Goal: Task Accomplishment & Management: Manage account settings

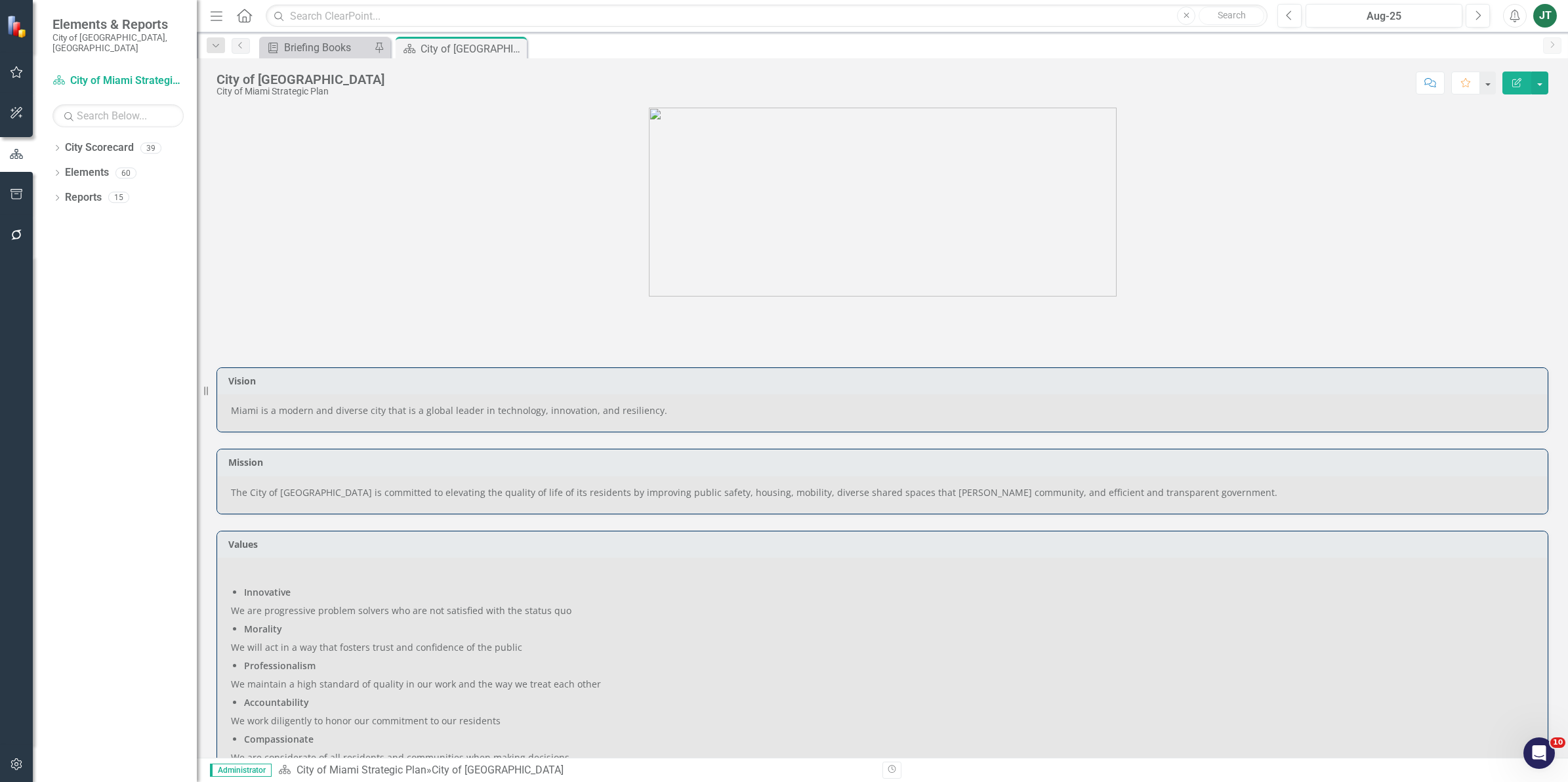
click at [20, 191] on icon "button" at bounding box center [16, 194] width 14 height 10
click at [86, 119] on link "HTML Exports" at bounding box center [118, 127] width 131 height 15
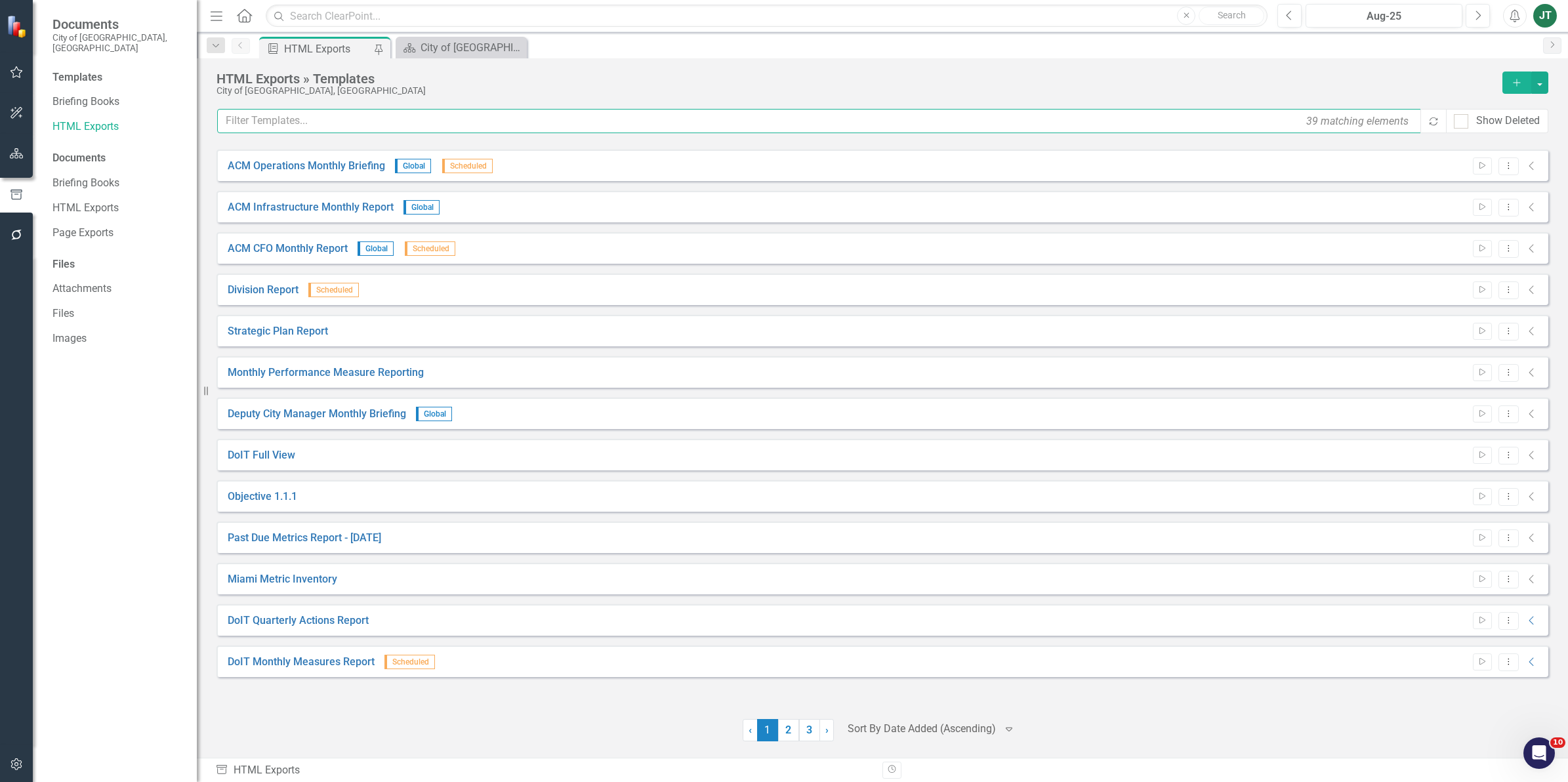
click at [473, 128] on input "text" at bounding box center [820, 121] width 1205 height 24
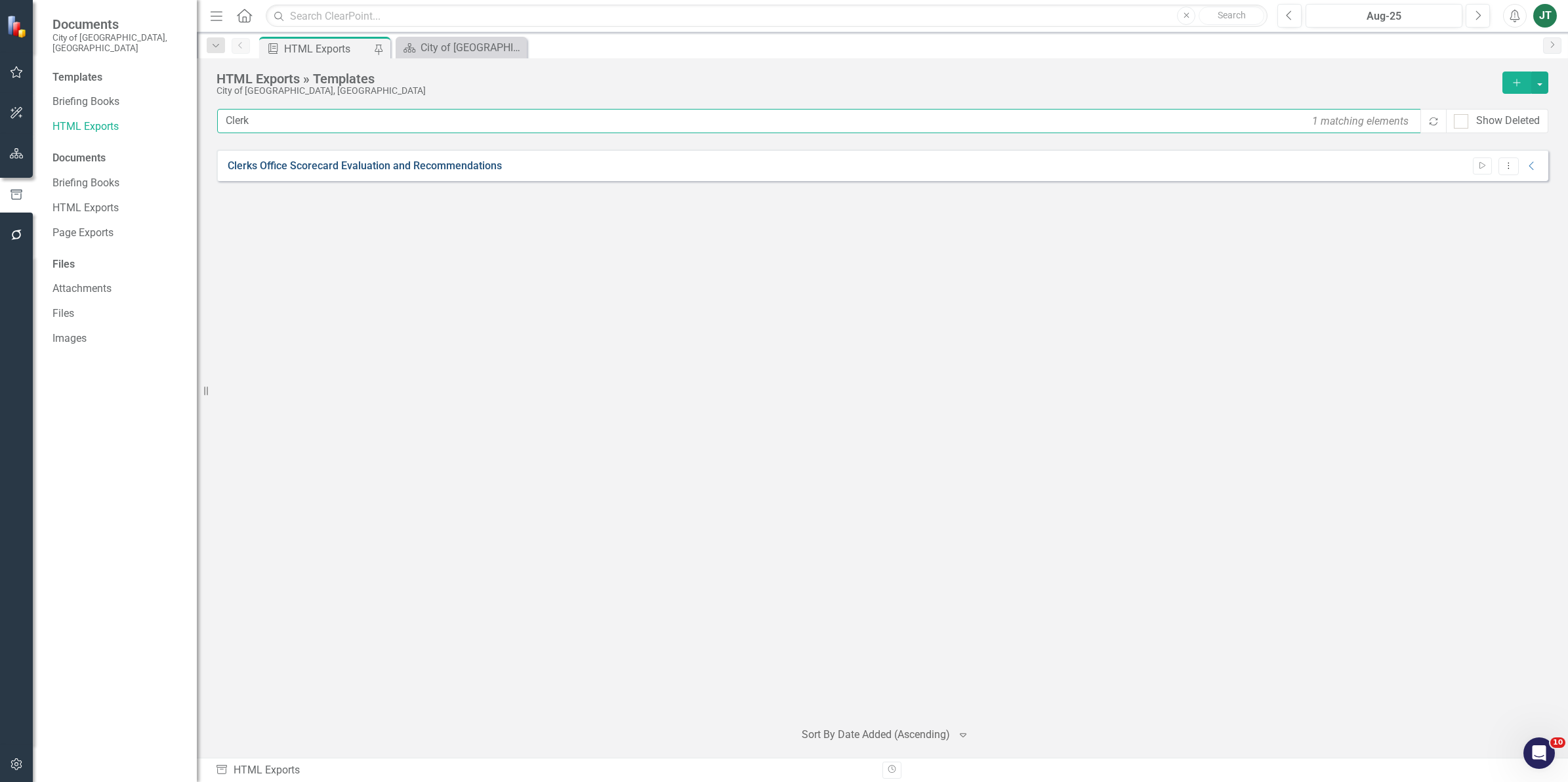
type input "Clerk"
click at [485, 170] on link "Clerks Office Scorecard Evaluation and Recommendations" at bounding box center [365, 166] width 274 height 15
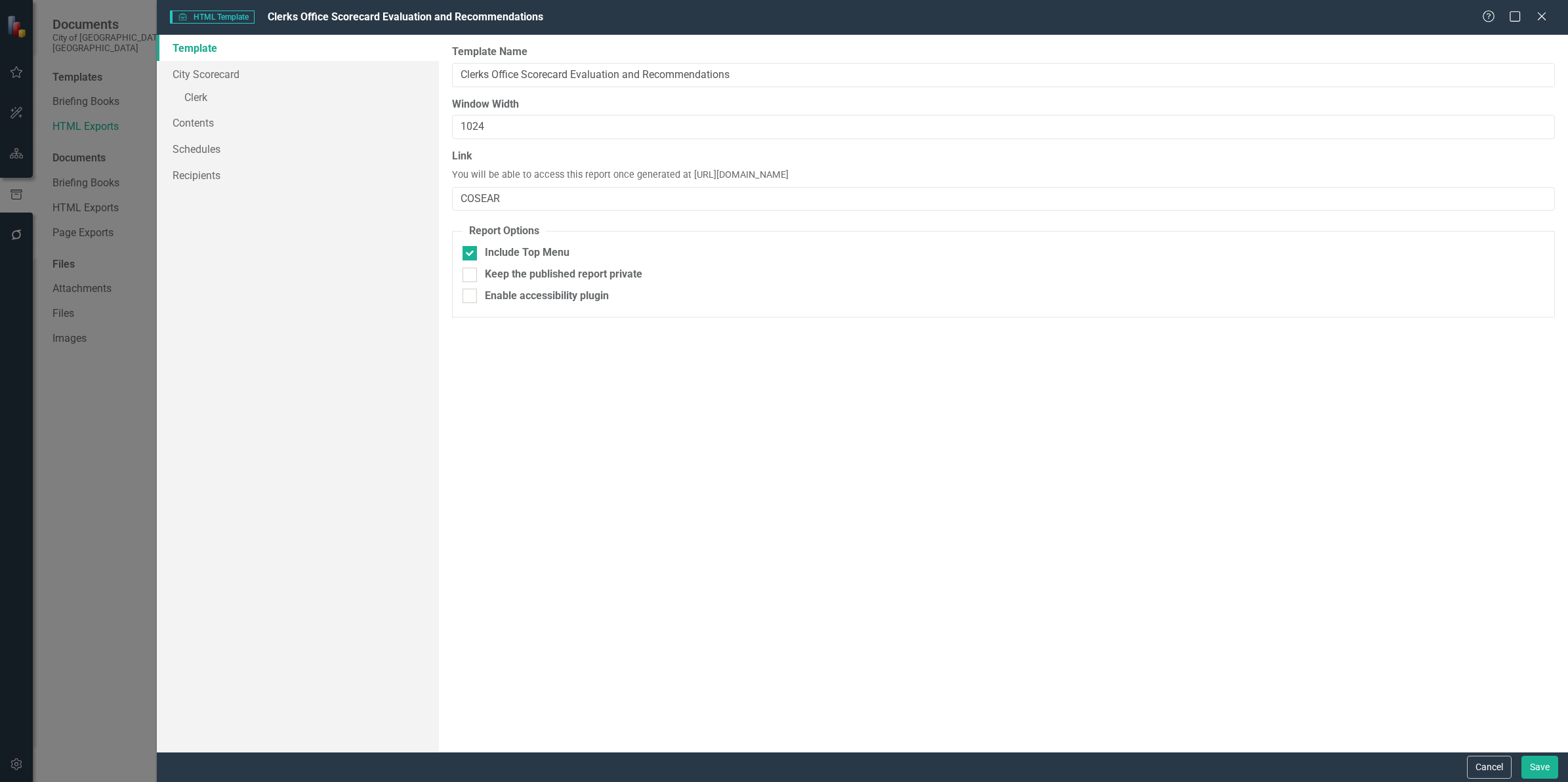
drag, startPoint x: 1480, startPoint y: 768, endPoint x: 1480, endPoint y: 753, distance: 15.0
click at [1480, 768] on button "Cancel" at bounding box center [1489, 767] width 45 height 23
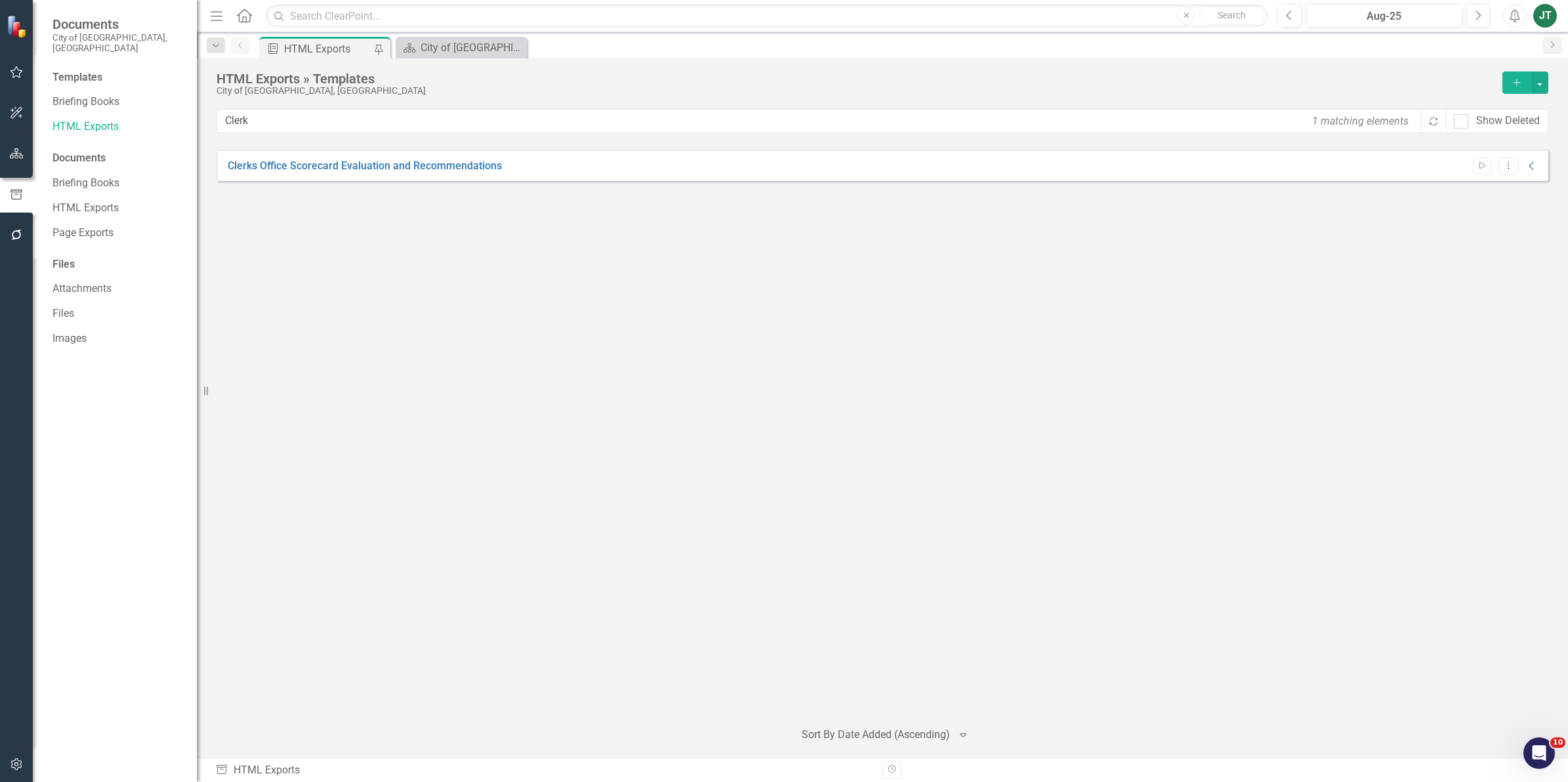
click at [1529, 161] on icon "Collapse" at bounding box center [1532, 166] width 13 height 10
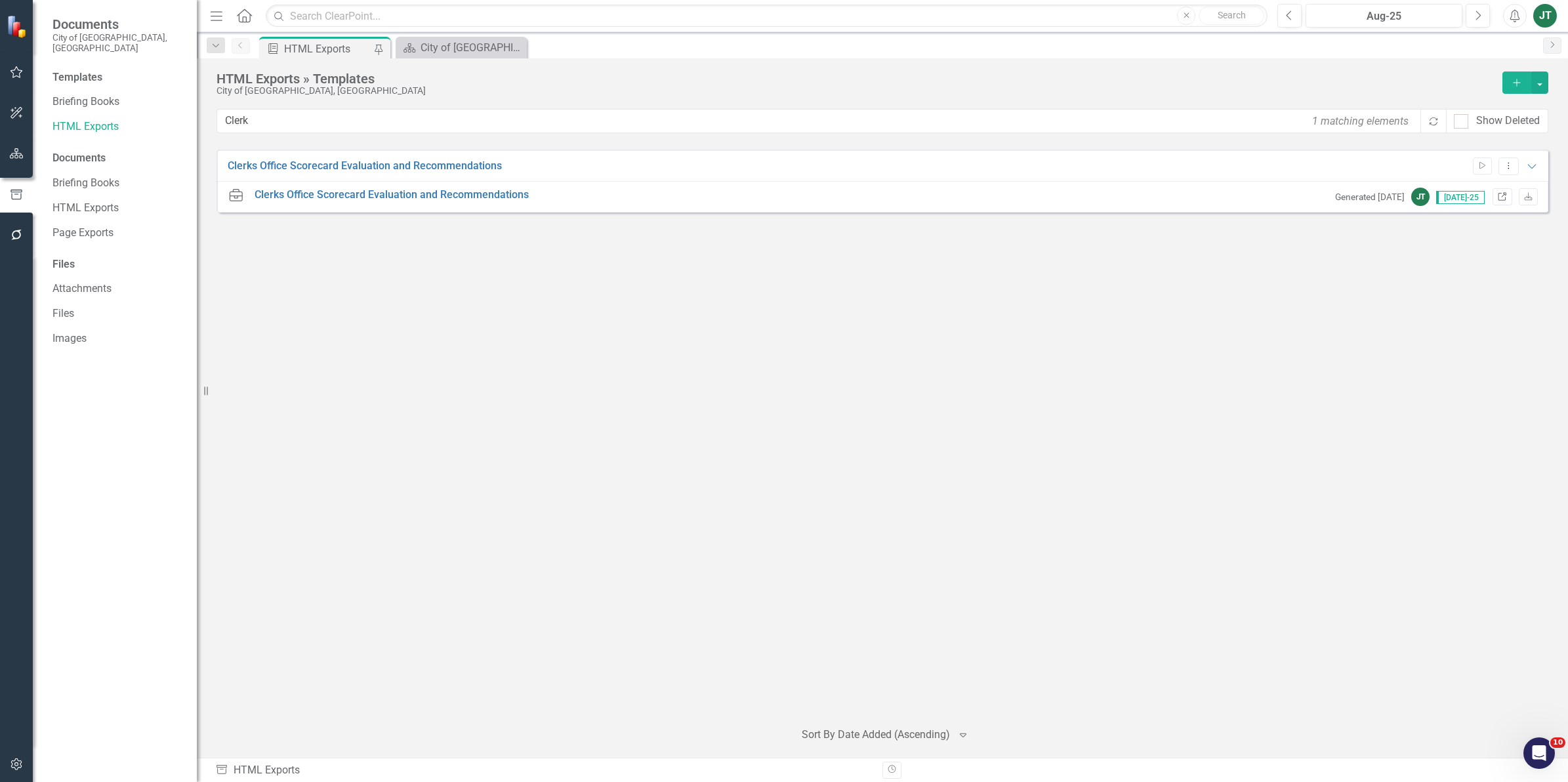
click at [1503, 200] on icon "Link" at bounding box center [1502, 197] width 10 height 8
click at [1488, 169] on button "Start" at bounding box center [1482, 166] width 19 height 17
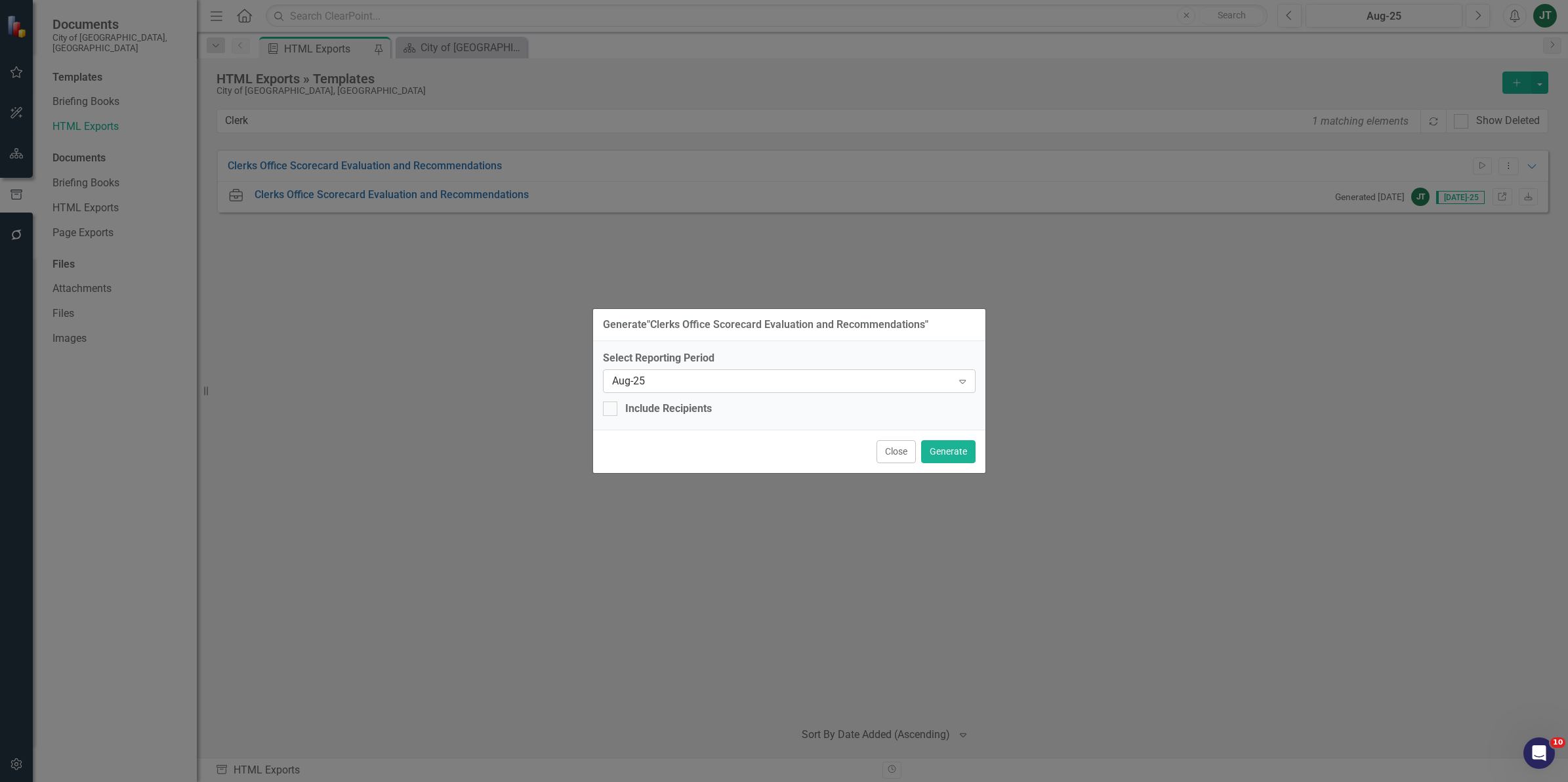
click at [632, 375] on div "Aug-25" at bounding box center [782, 380] width 341 height 15
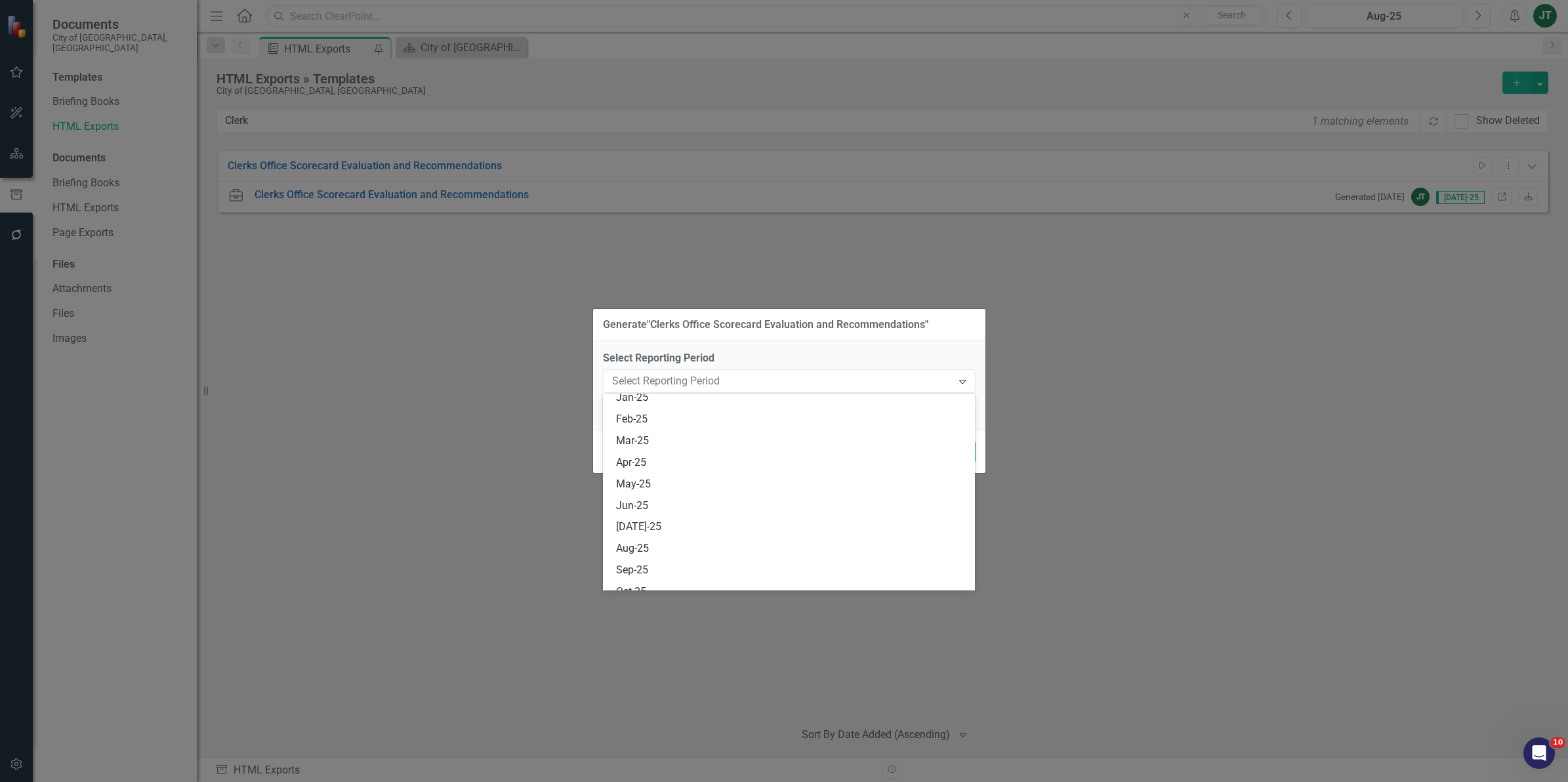
scroll to position [2586, 0]
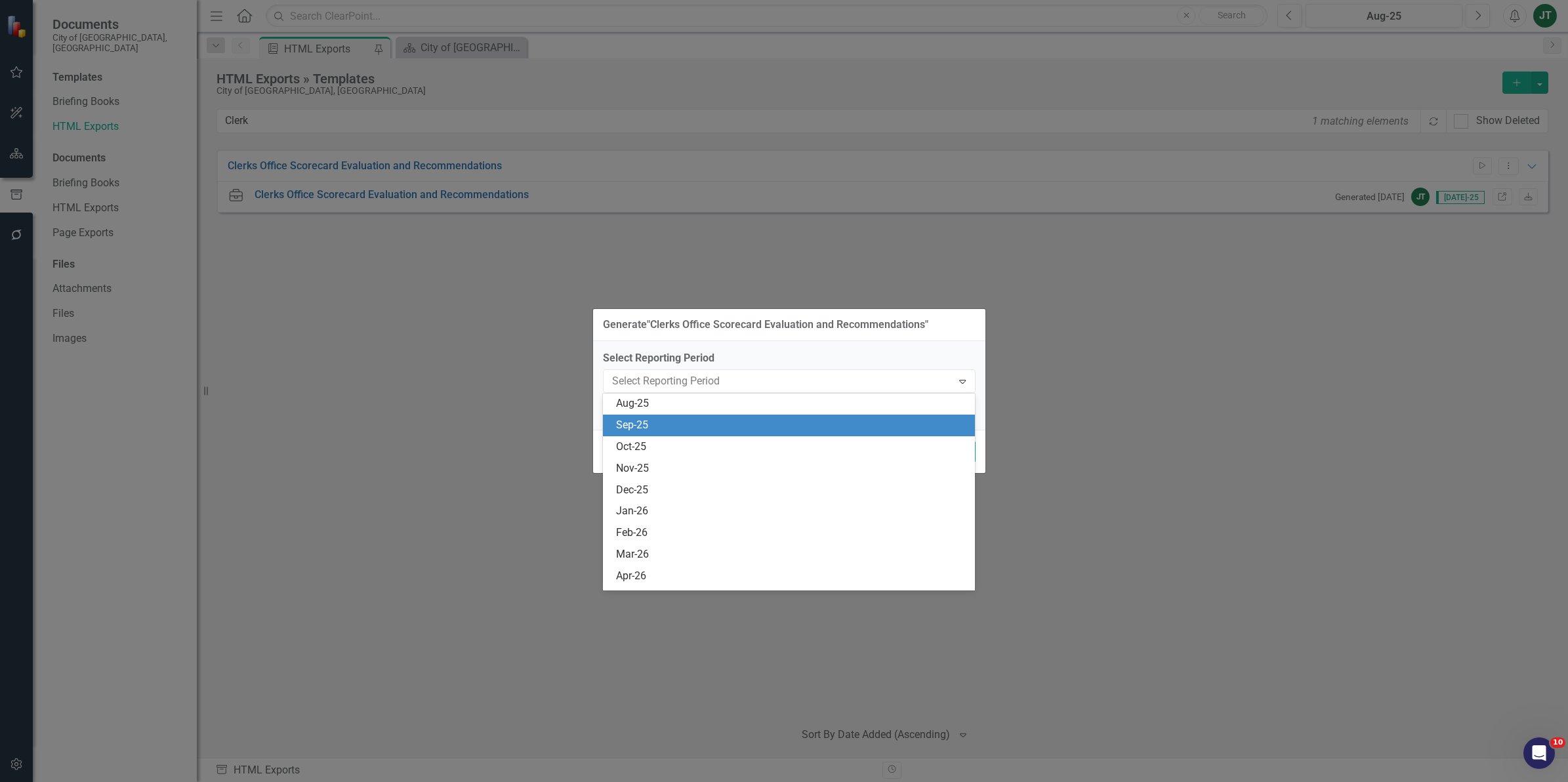
click at [632, 422] on div "Sep-25" at bounding box center [792, 425] width 352 height 15
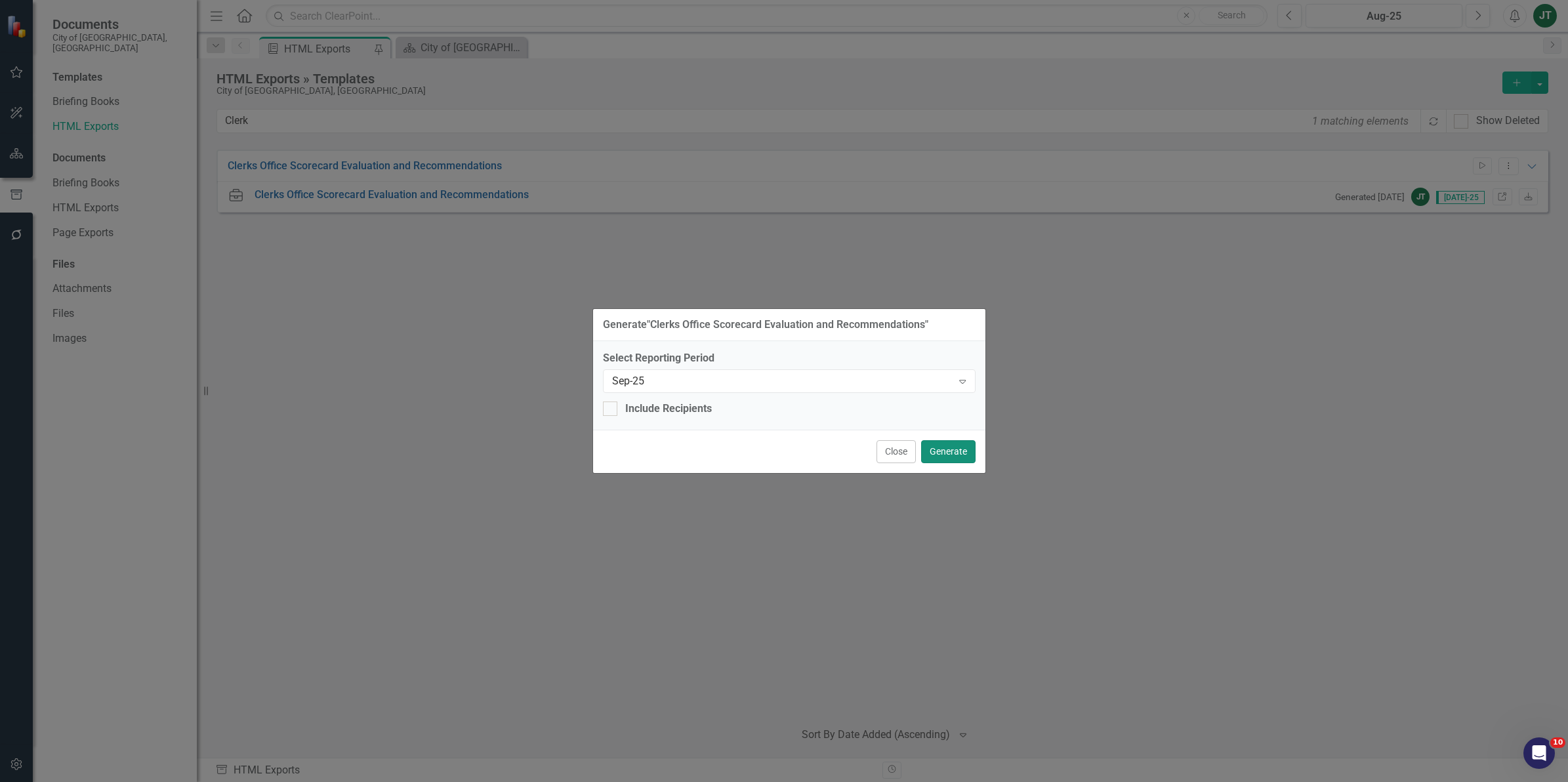
click at [961, 450] on button "Generate" at bounding box center [948, 451] width 55 height 23
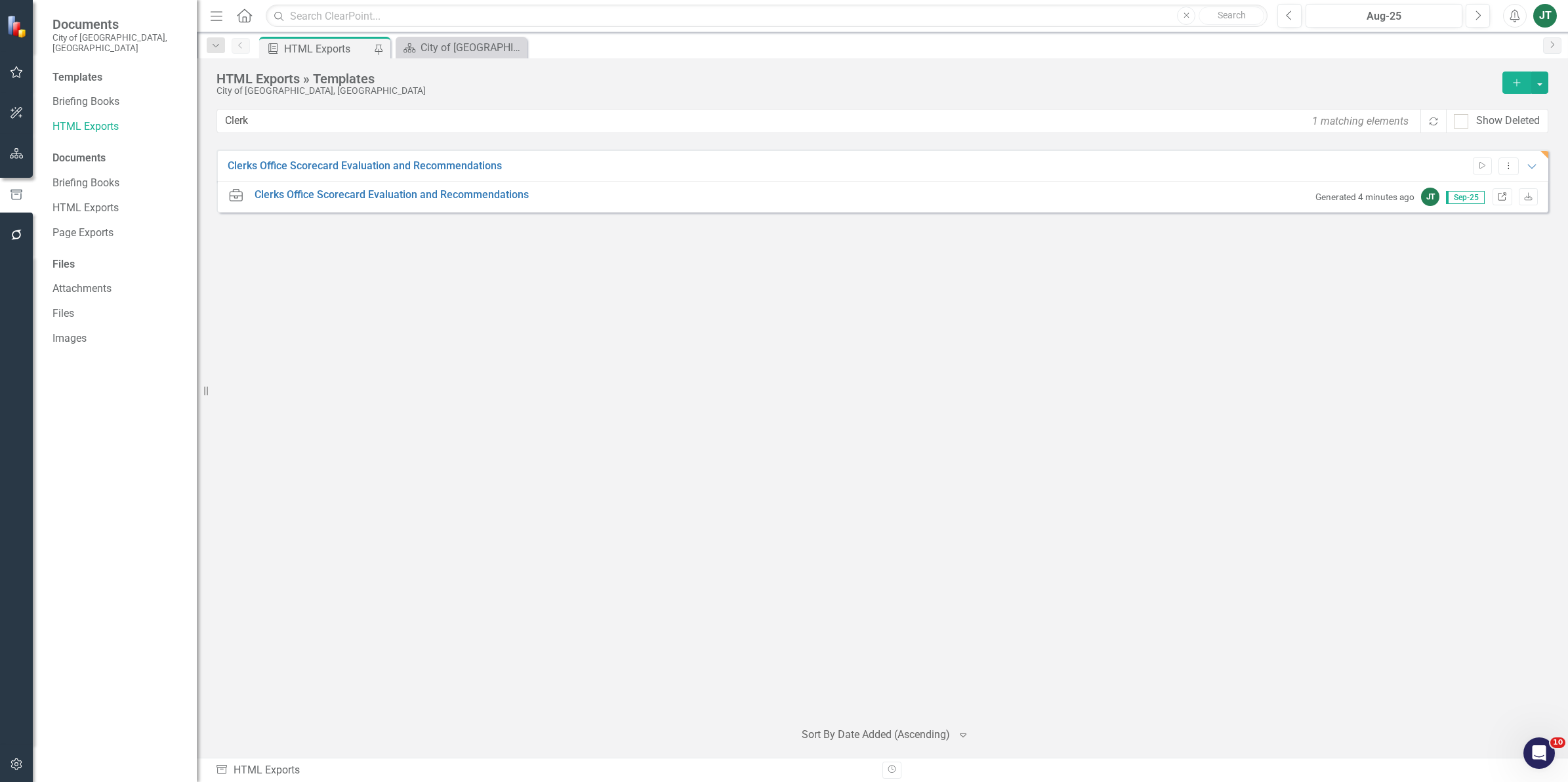
click at [1503, 194] on icon at bounding box center [1502, 196] width 8 height 8
click at [1516, 168] on button "Dropdown Menu" at bounding box center [1508, 167] width 21 height 18
click at [1442, 236] on link "Edit Edit Template" at bounding box center [1457, 237] width 122 height 24
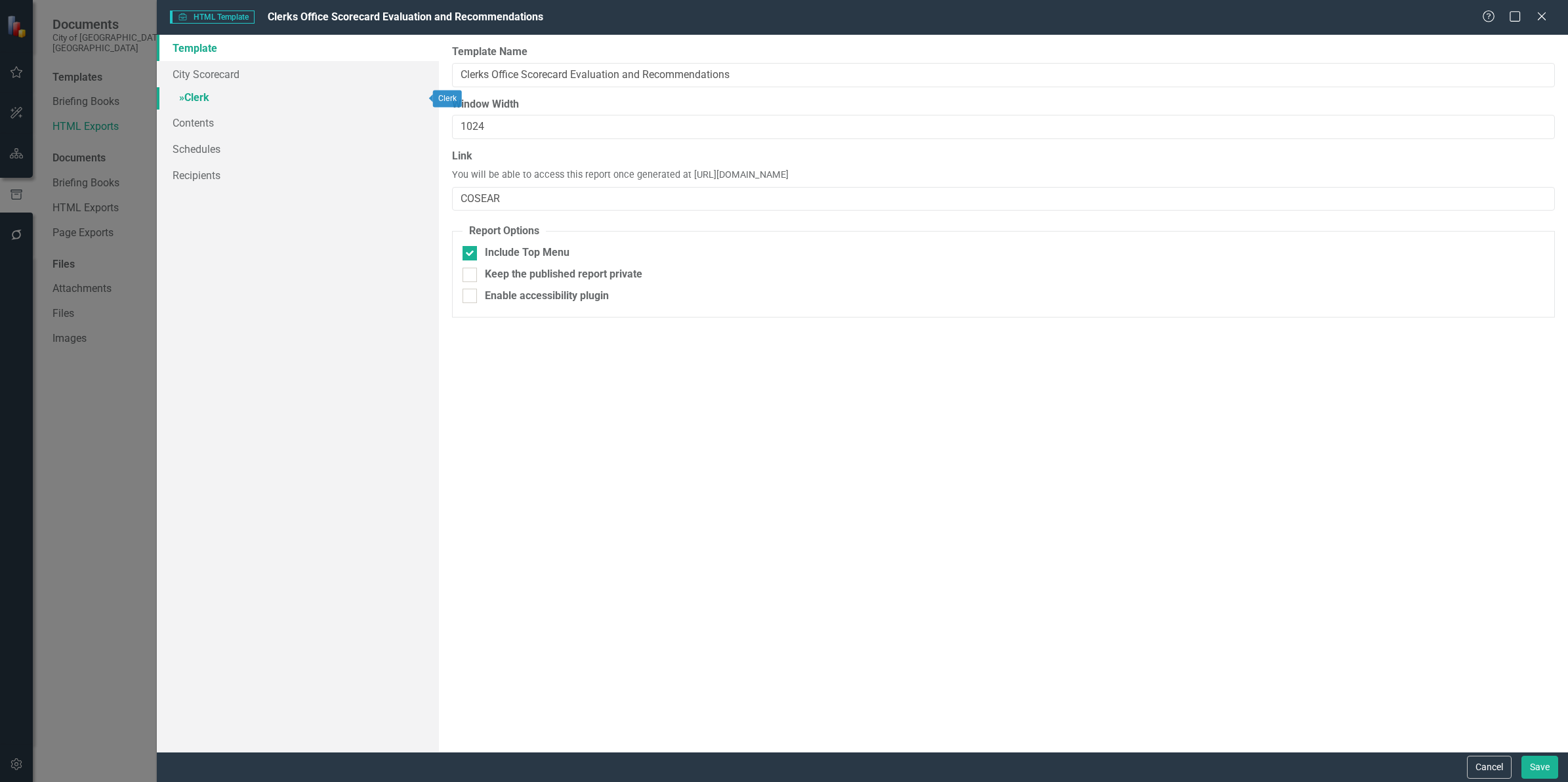
click at [201, 104] on link "» Clerk" at bounding box center [298, 98] width 282 height 23
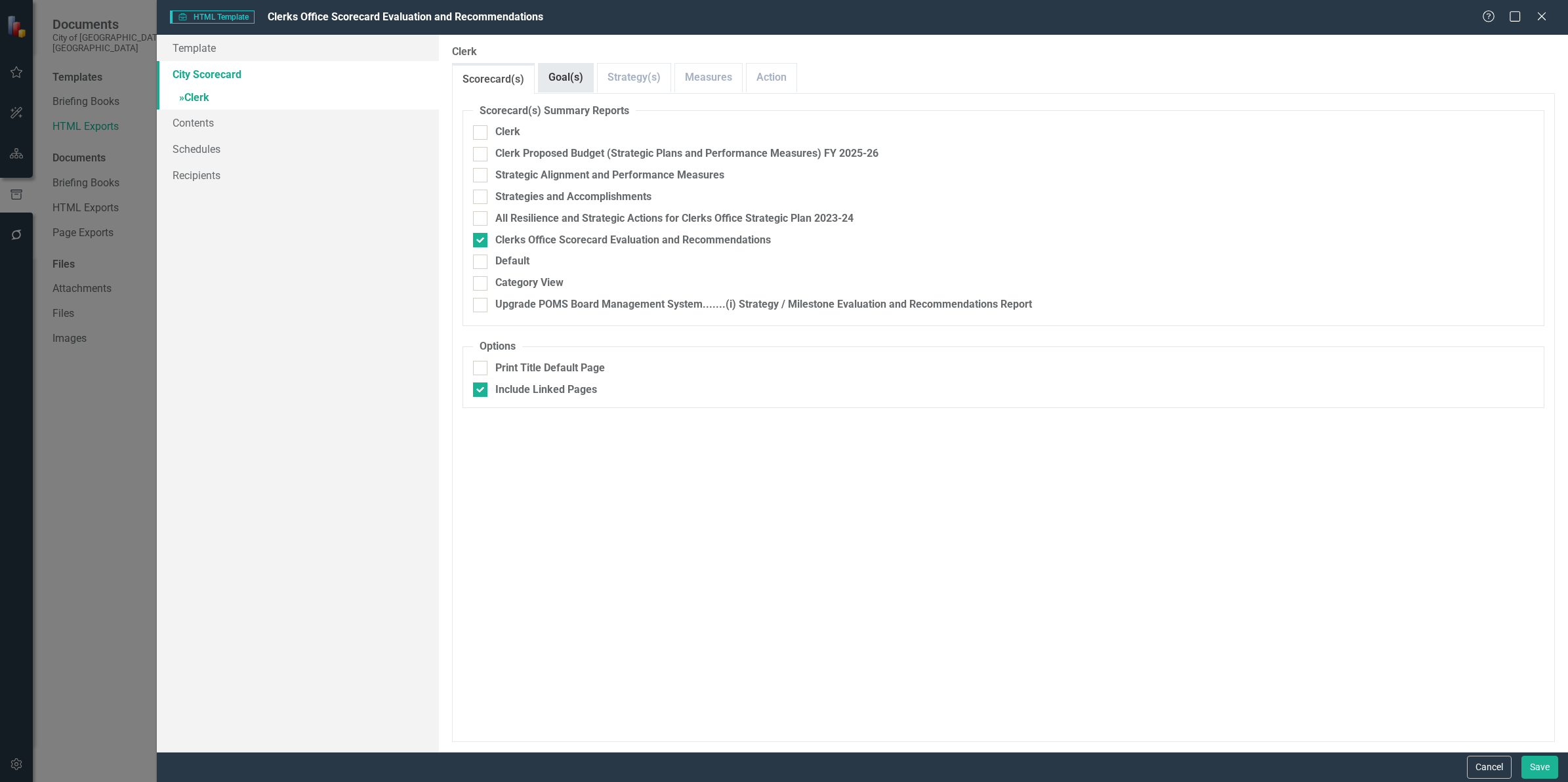
click at [582, 75] on link "Goal(s)" at bounding box center [566, 77] width 55 height 28
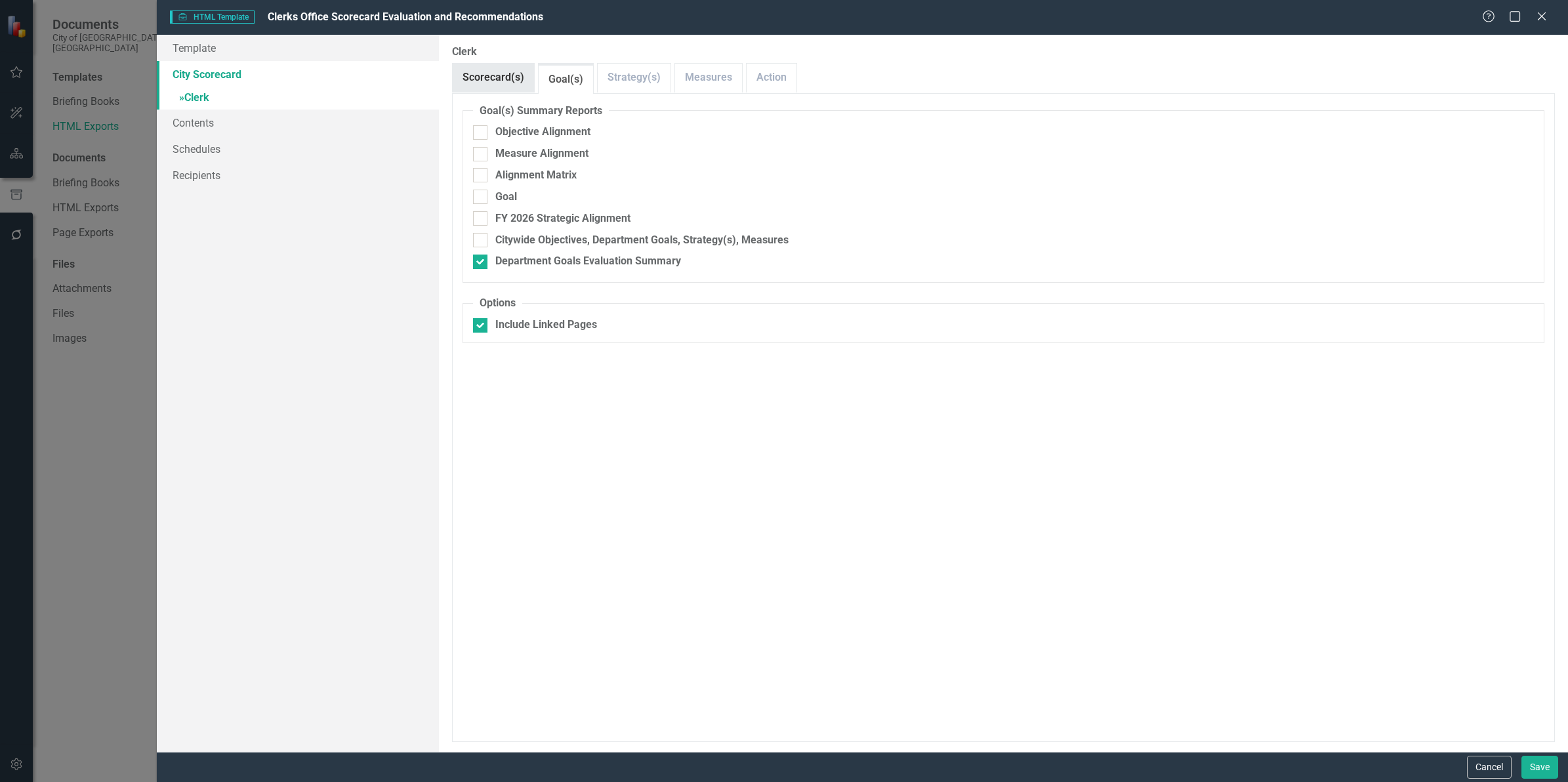
click at [507, 75] on link "Scorecard(s)" at bounding box center [493, 77] width 81 height 28
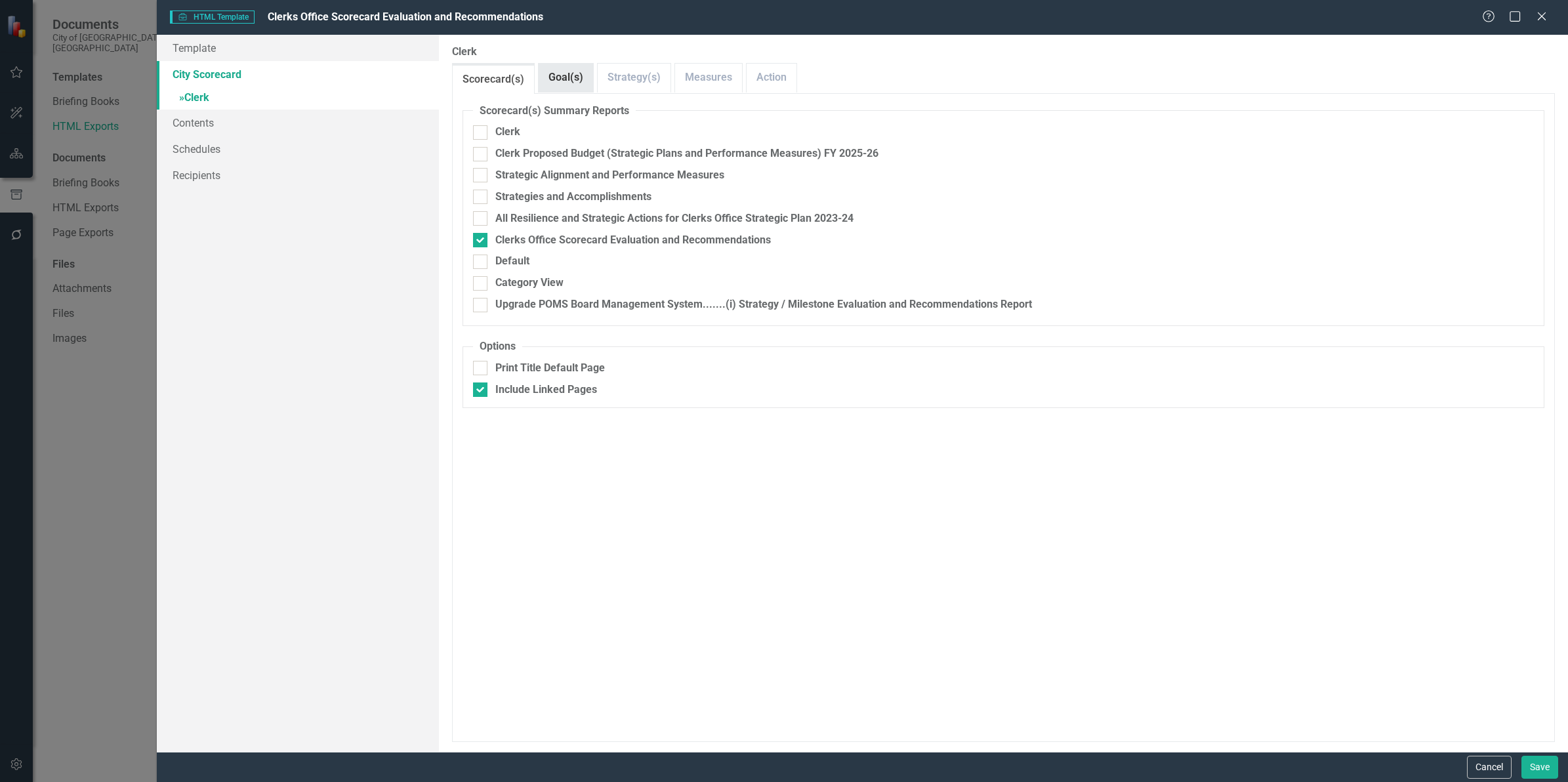
click at [569, 71] on link "Goal(s)" at bounding box center [566, 77] width 55 height 28
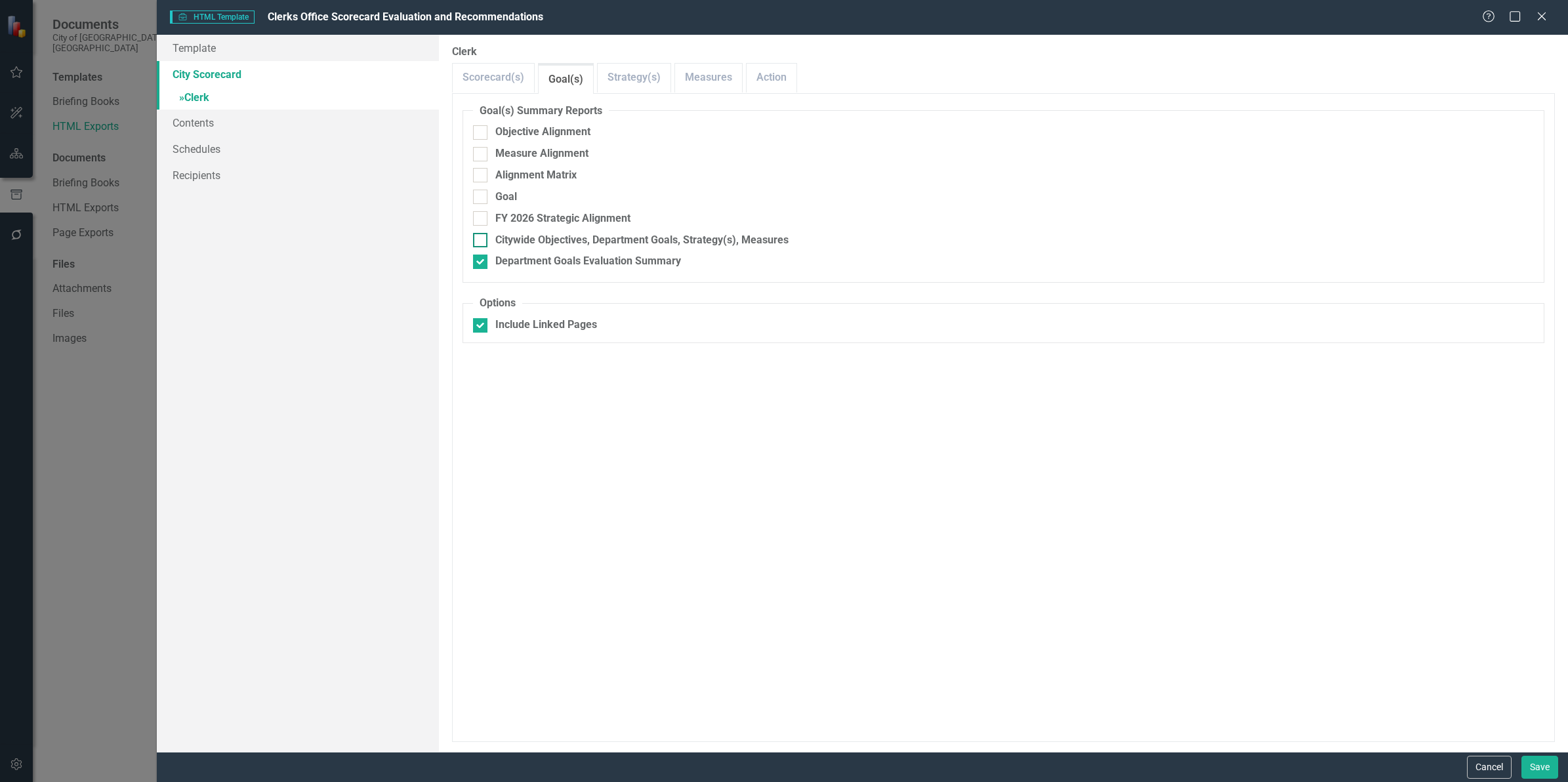
click at [632, 240] on div "Citywide Objectives, Department Goals, Strategy(s), Measures" at bounding box center [642, 240] width 293 height 15
click at [481, 240] on input "Citywide Objectives, Department Goals, Strategy(s), Measures" at bounding box center [478, 237] width 9 height 9
checkbox input "true"
click at [1540, 763] on button "Save" at bounding box center [1539, 767] width 37 height 23
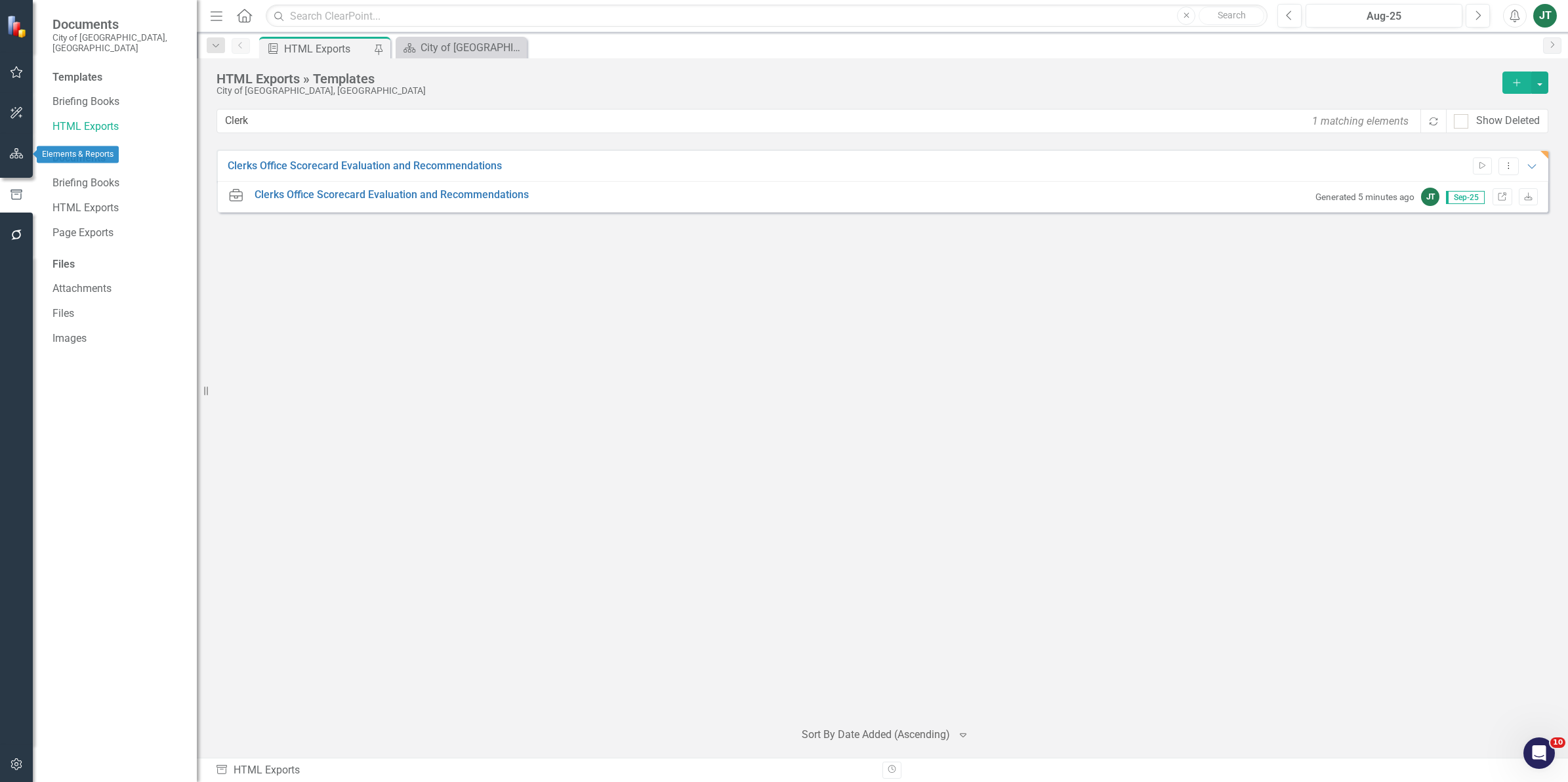
click at [14, 154] on icon "button" at bounding box center [16, 153] width 14 height 10
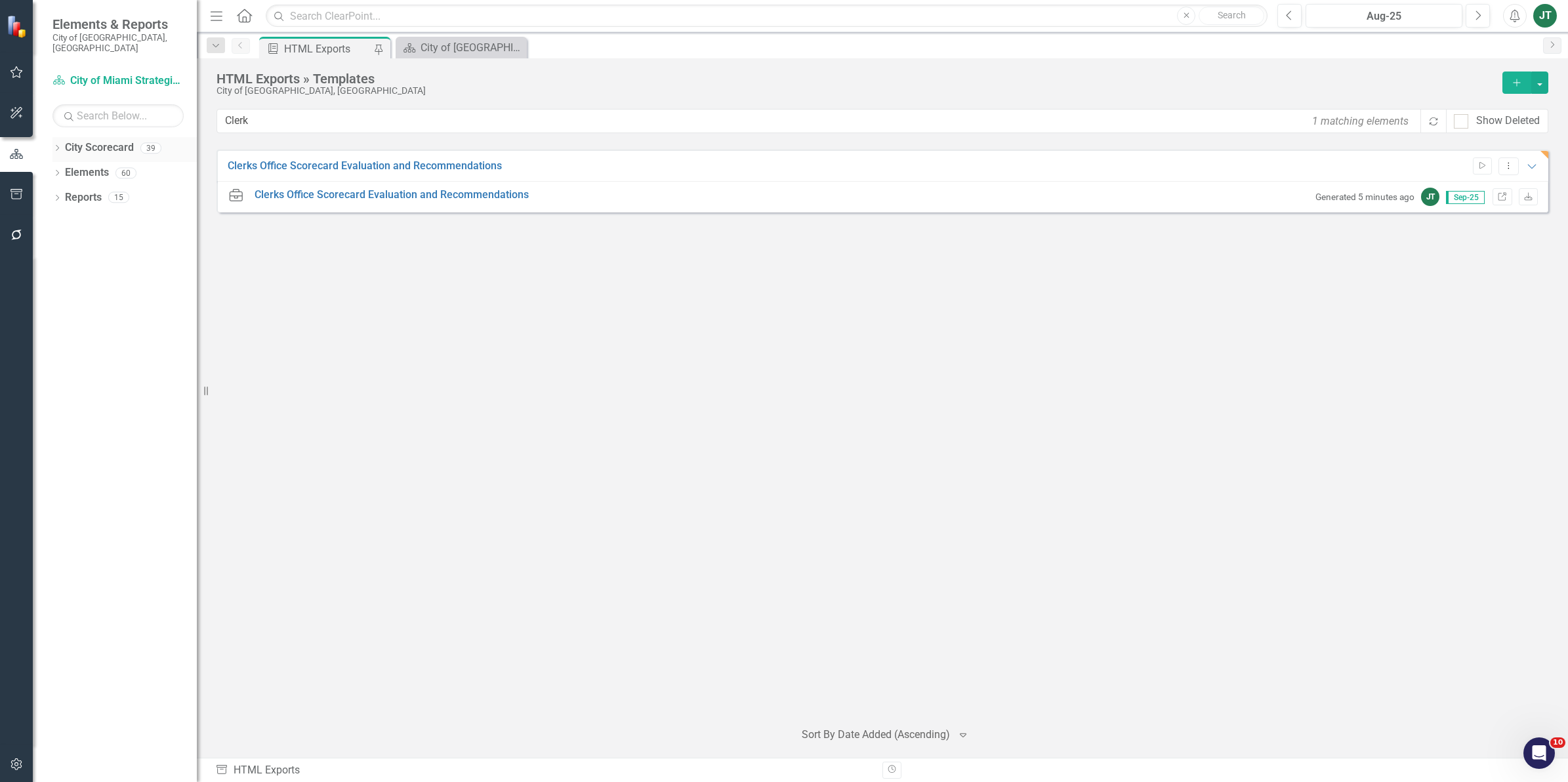
click at [58, 146] on icon "Dropdown" at bounding box center [57, 150] width 9 height 7
click at [66, 193] on icon "Dropdown" at bounding box center [63, 197] width 10 height 8
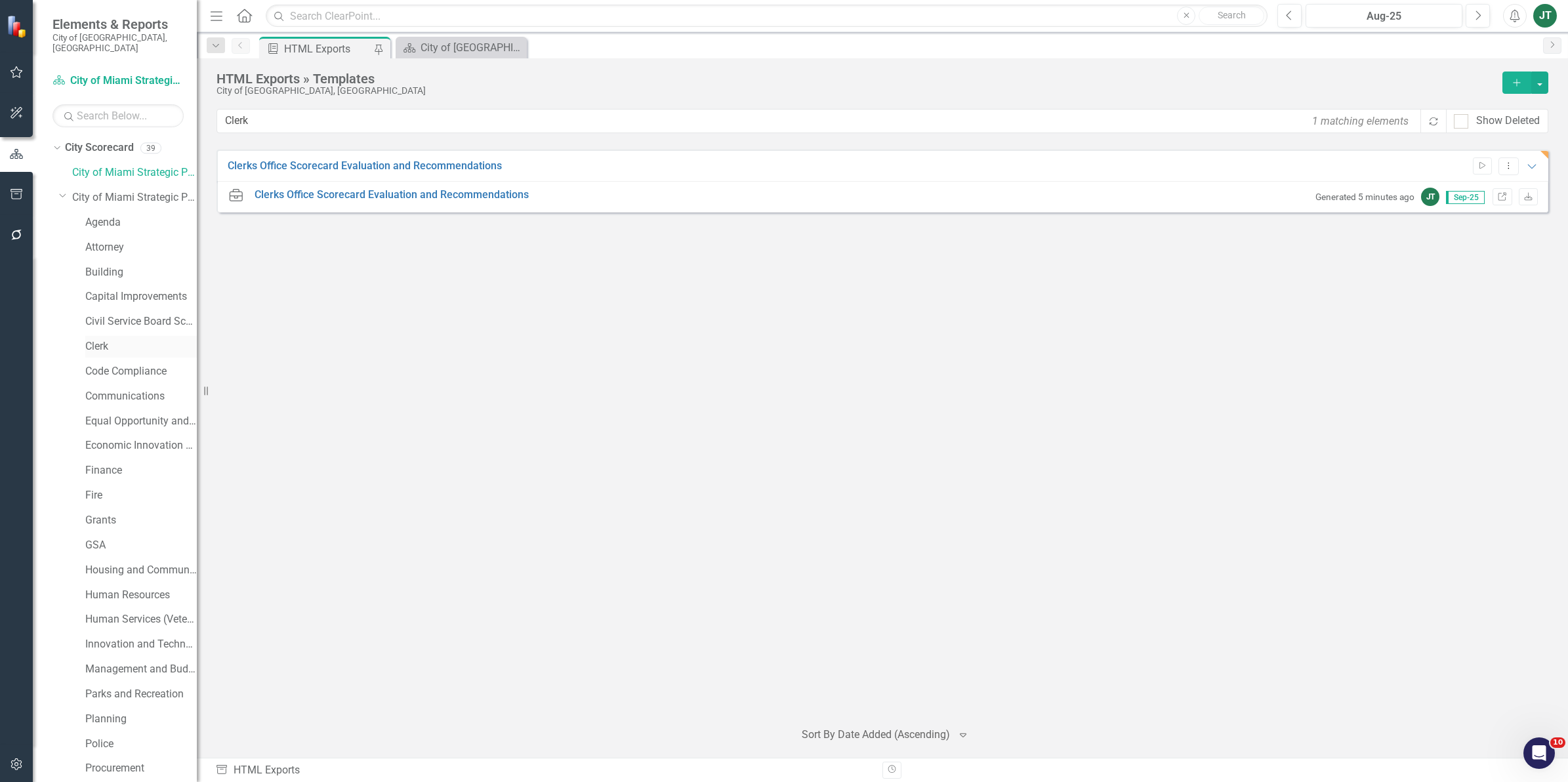
click at [95, 339] on link "Clerk" at bounding box center [141, 346] width 111 height 15
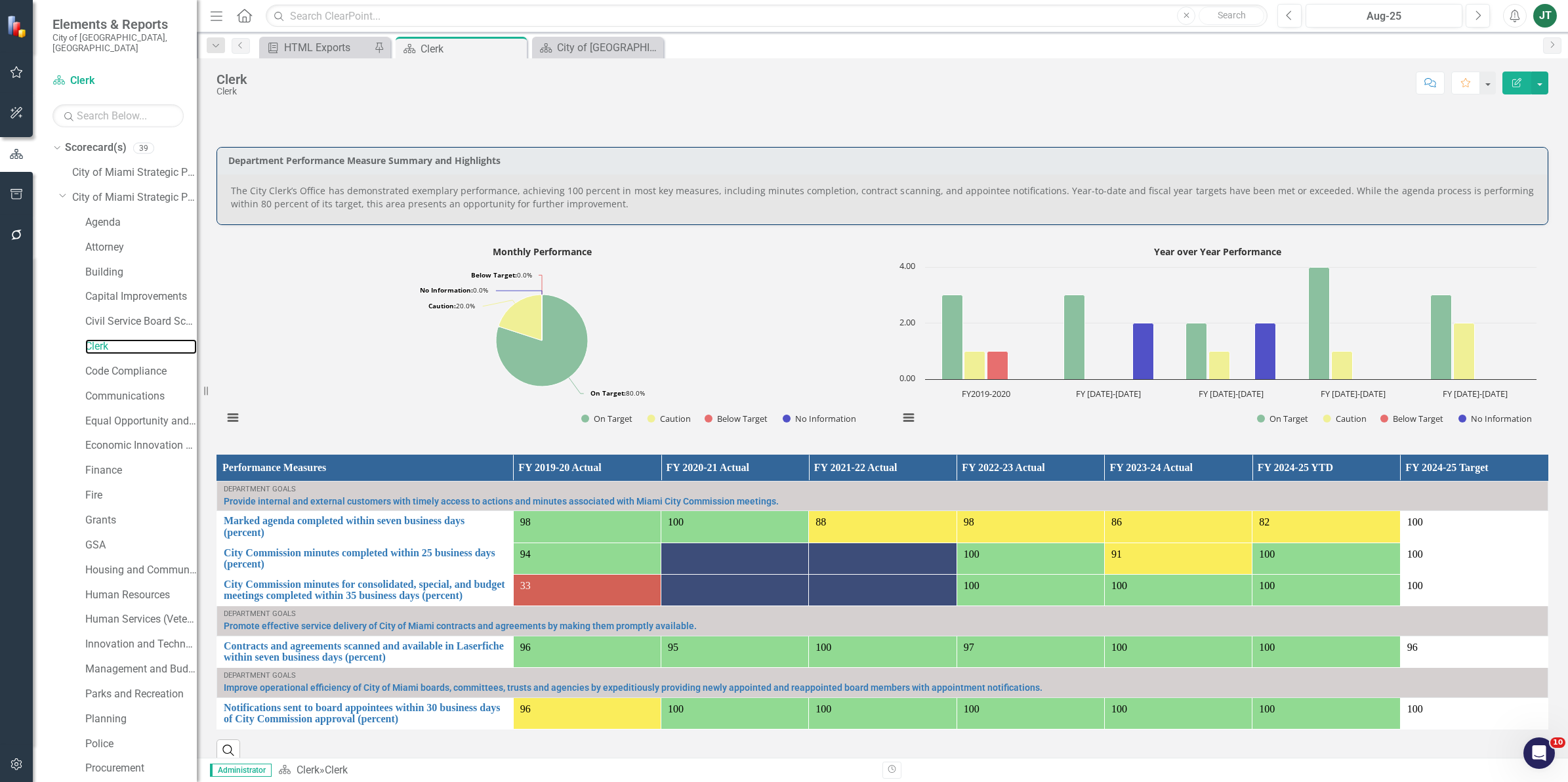
scroll to position [462, 0]
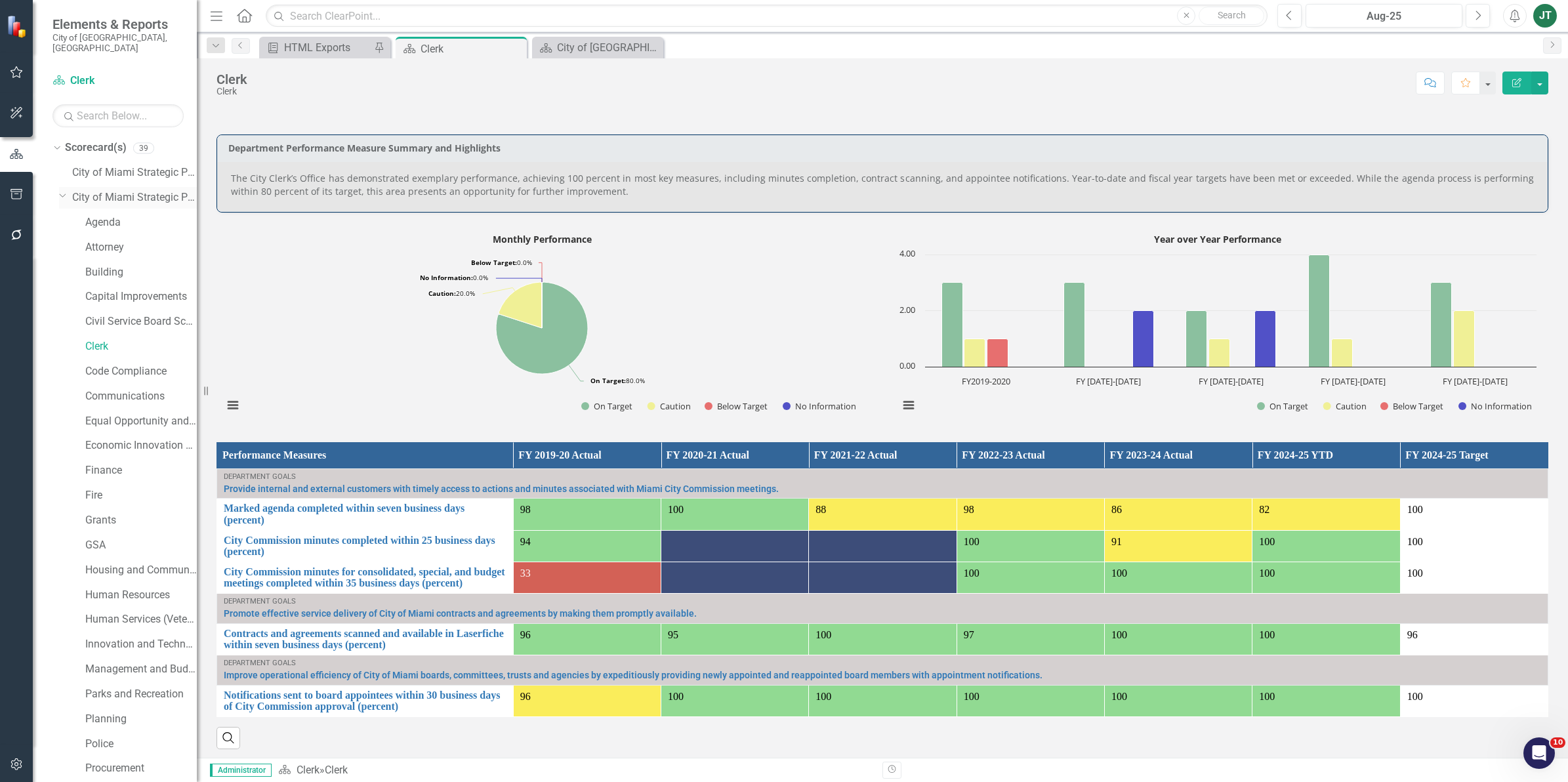
click at [66, 190] on icon "Dropdown" at bounding box center [63, 195] width 8 height 10
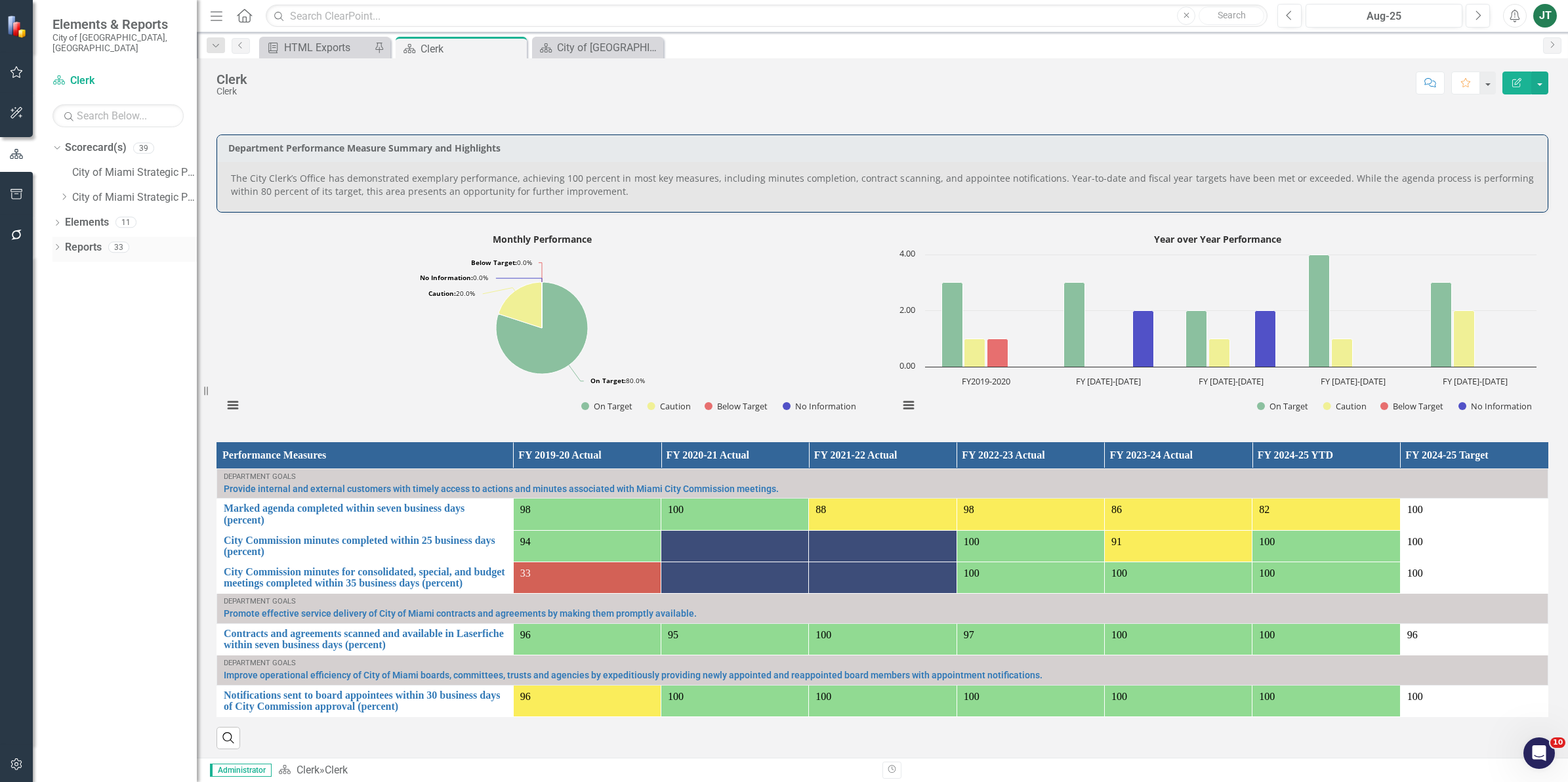
click at [59, 245] on icon "Dropdown" at bounding box center [57, 248] width 9 height 7
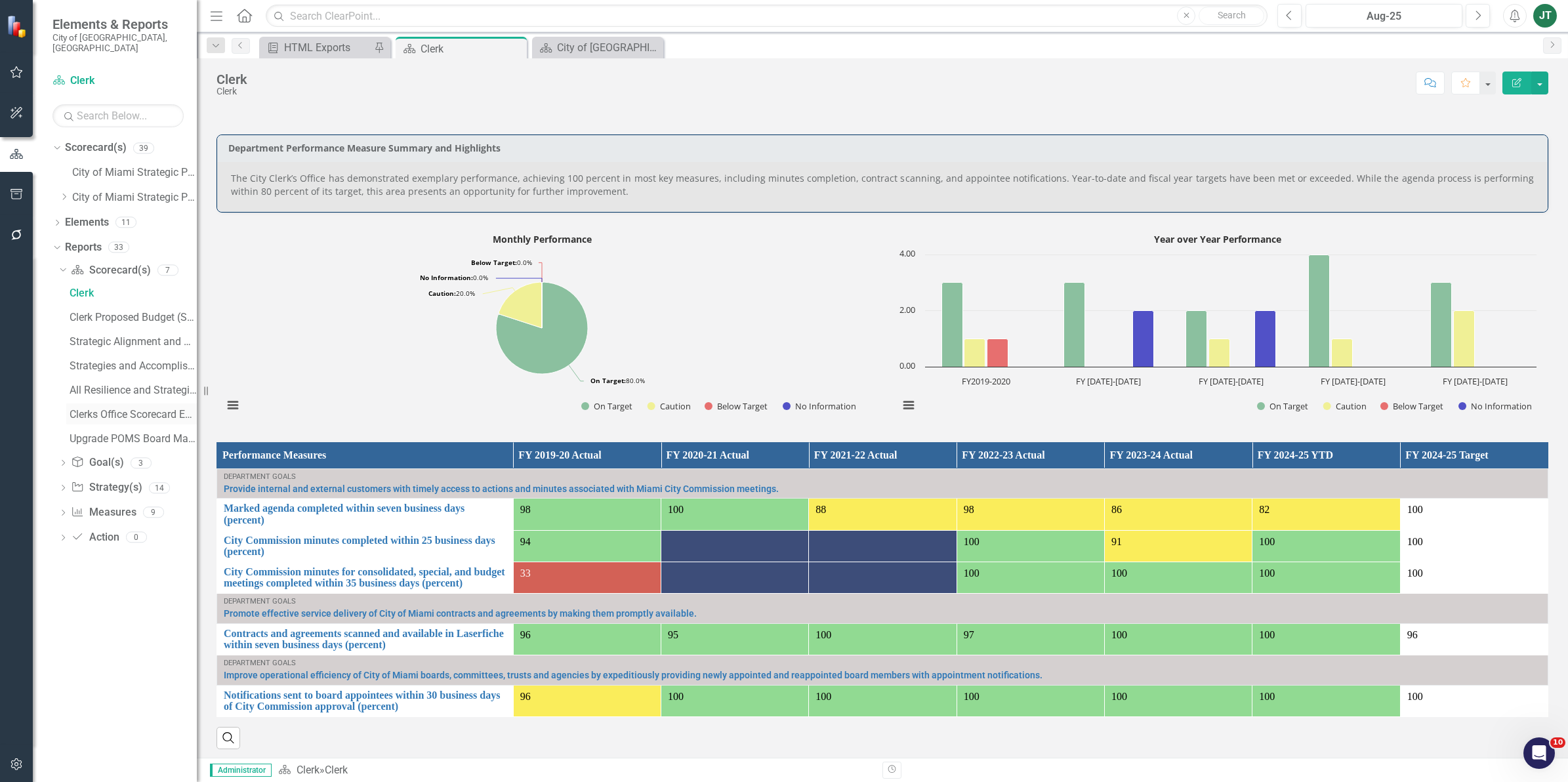
click at [146, 408] on div "Clerks Office Scorecard Evaluation and Recommendations" at bounding box center [133, 414] width 128 height 12
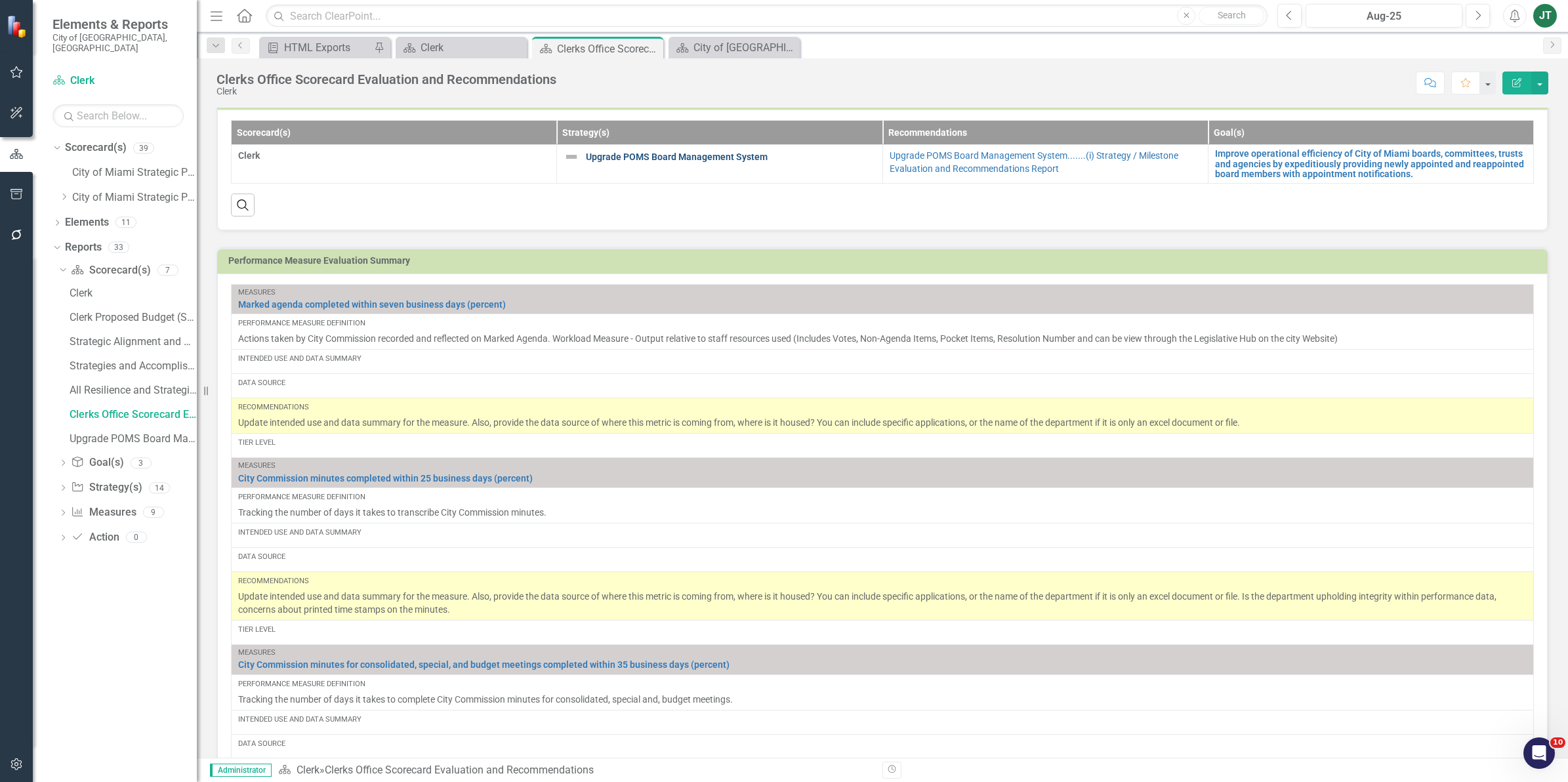
click at [715, 162] on link "Upgrade POMS Board Management System" at bounding box center [731, 156] width 289 height 10
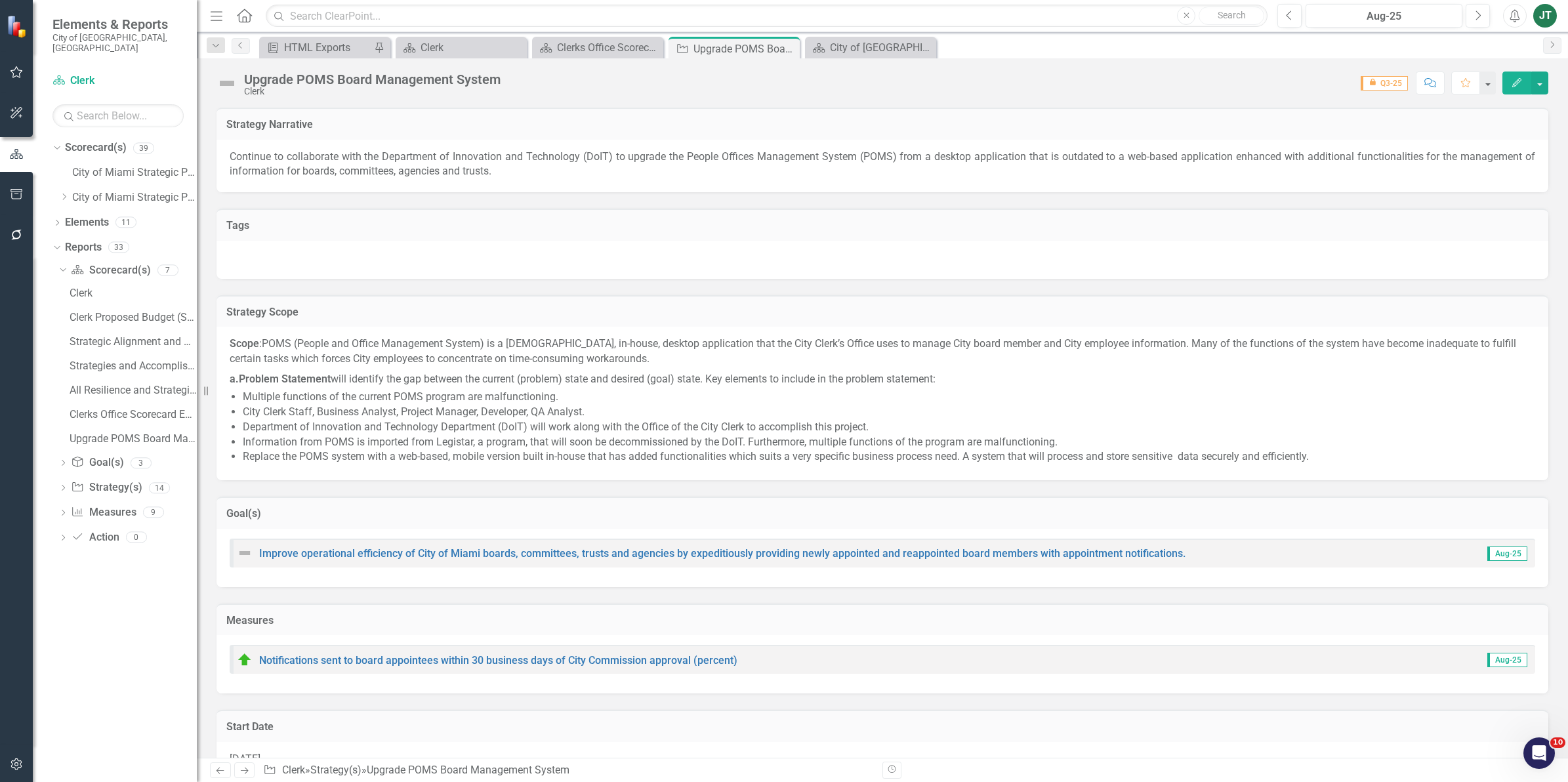
checkbox input "false"
checkbox input "true"
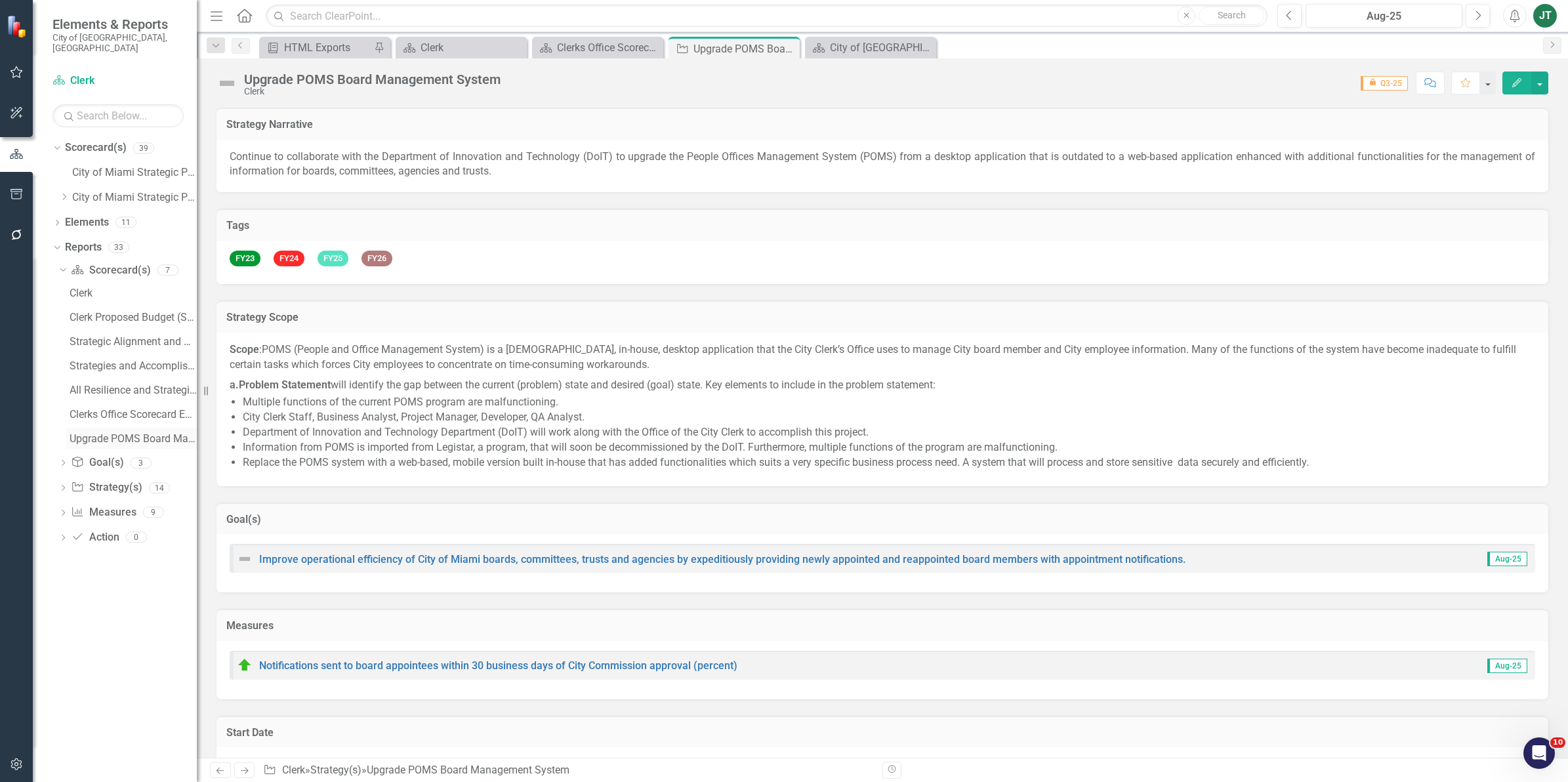
click at [83, 433] on div "Upgrade POMS Board Management System.......(i) Strategy / Milestone Evaluation …" at bounding box center [133, 439] width 128 height 12
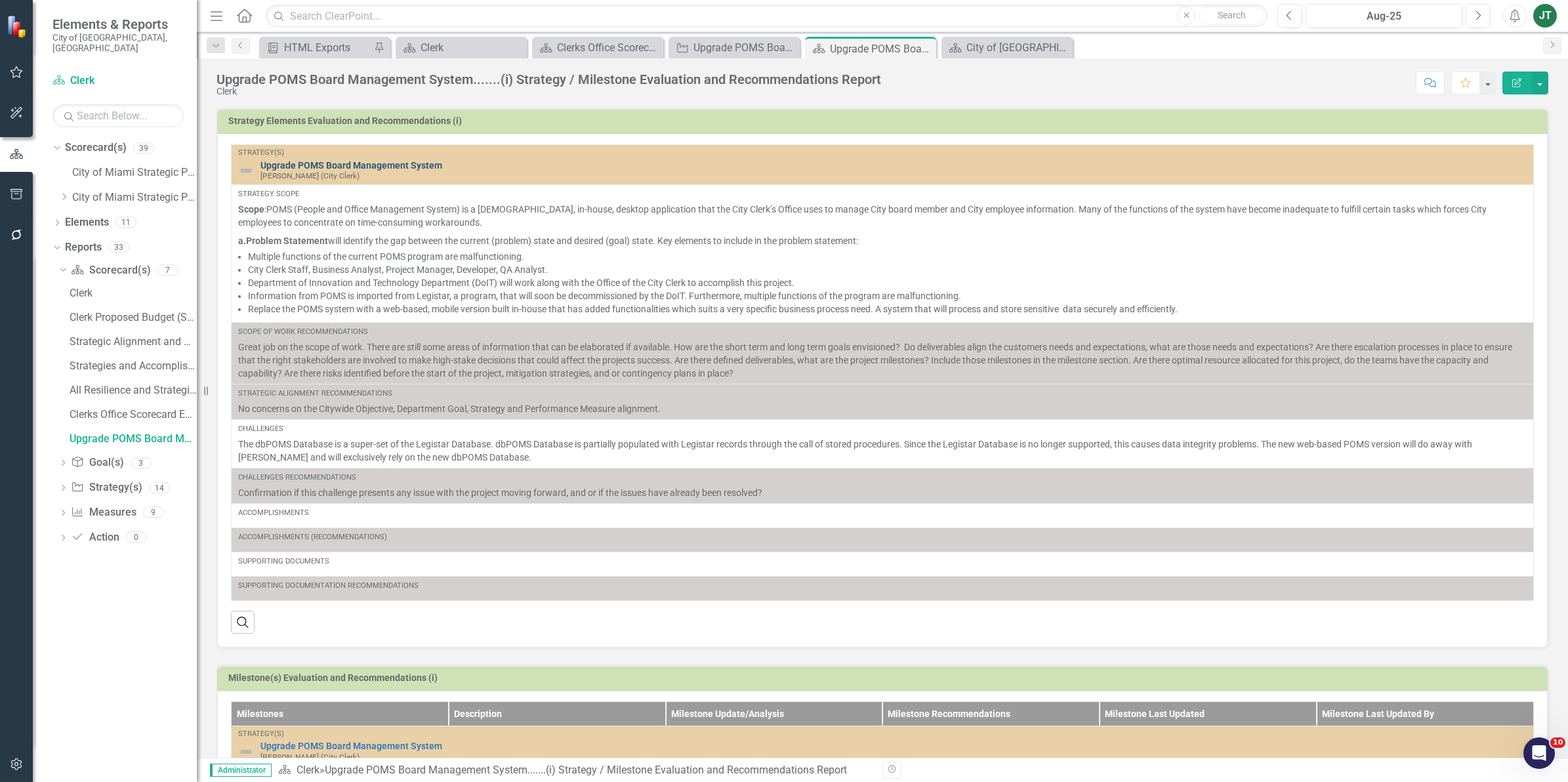
click at [378, 167] on link "Upgrade POMS Board Management System" at bounding box center [893, 165] width 1266 height 10
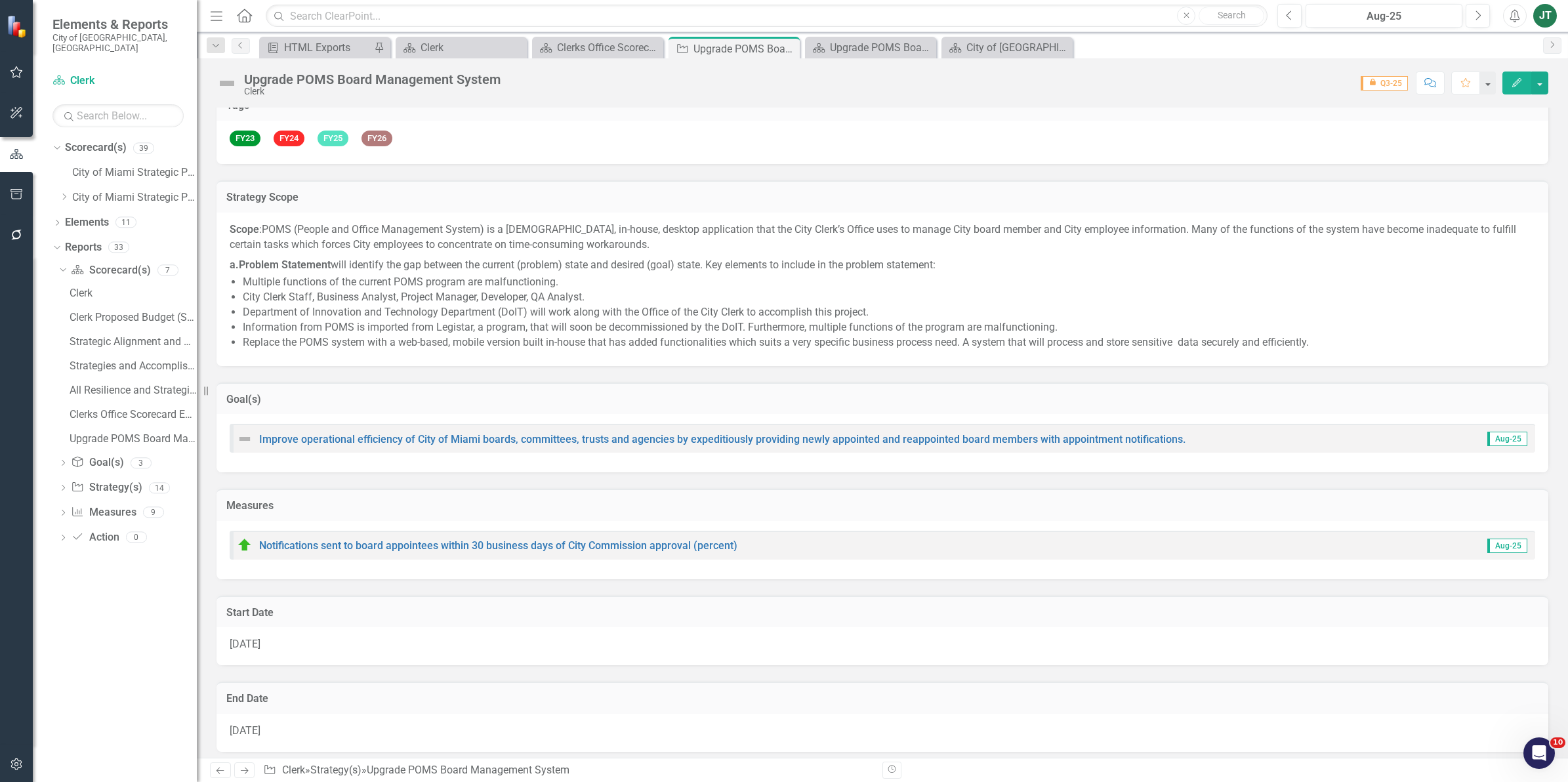
scroll to position [82, 0]
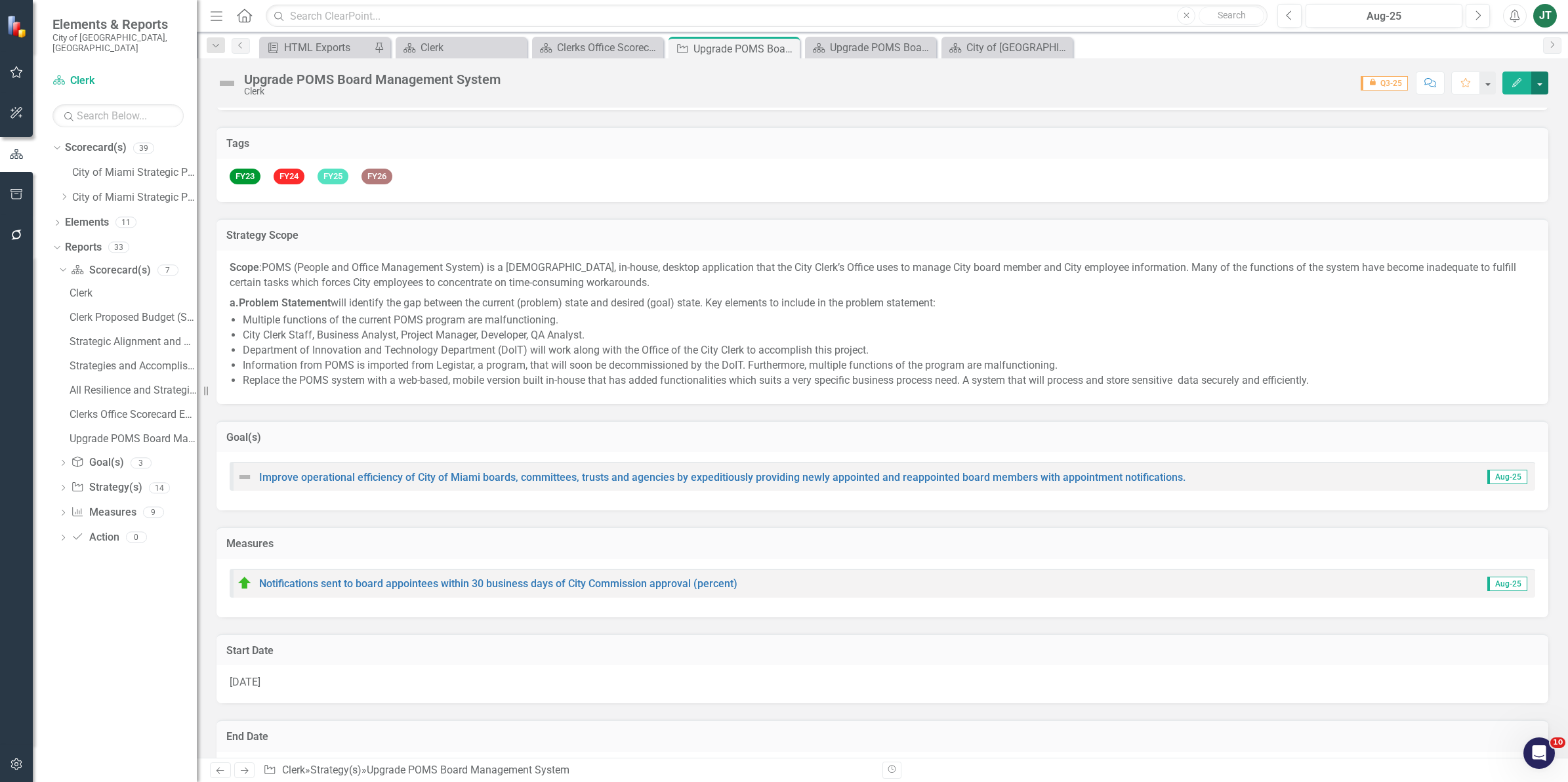
click at [1536, 82] on button "button" at bounding box center [1539, 83] width 17 height 23
click at [1452, 135] on link "Edit Report Edit Layout" at bounding box center [1468, 132] width 159 height 24
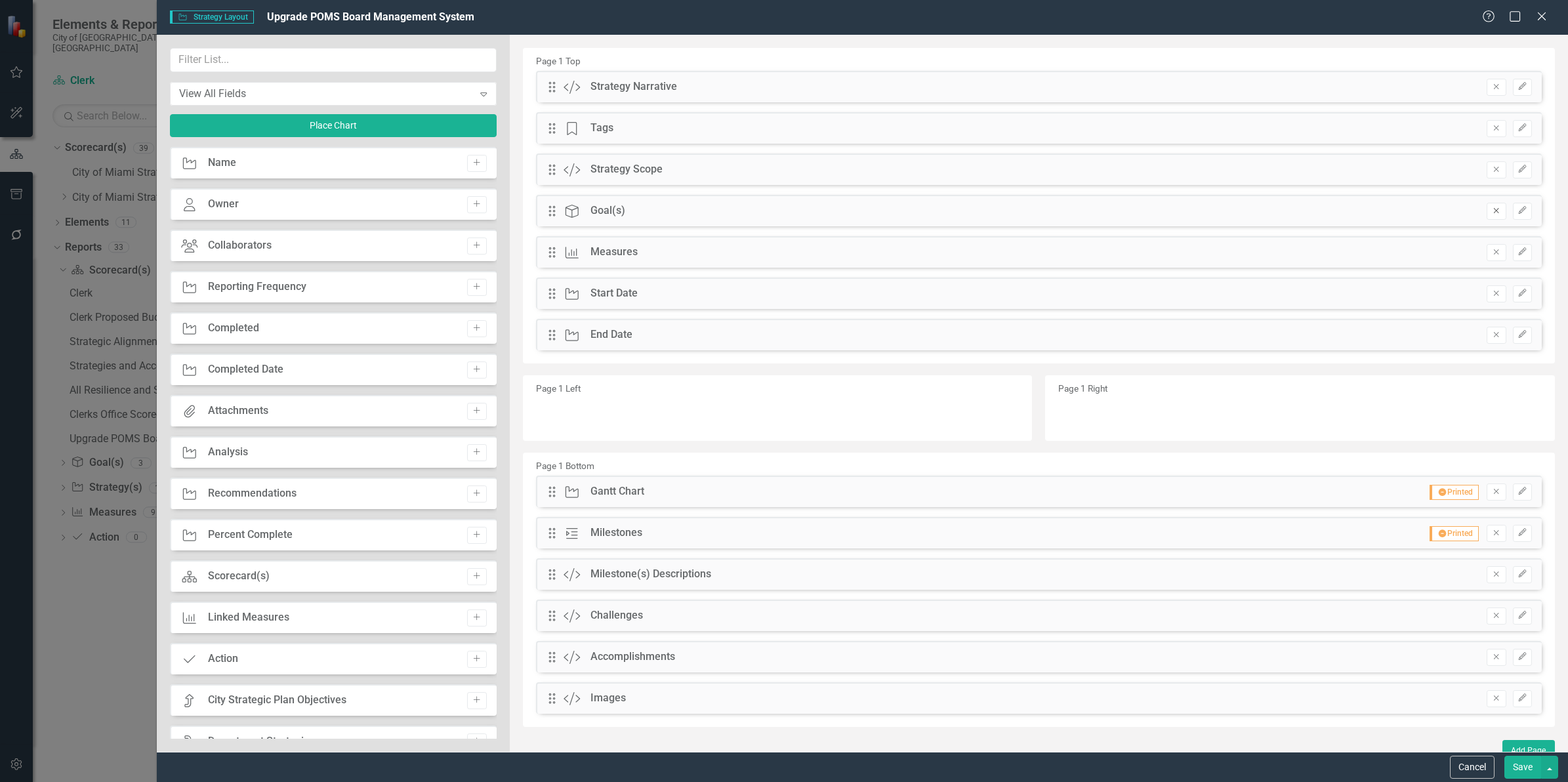
click at [1491, 211] on icon "Remove" at bounding box center [1496, 210] width 10 height 8
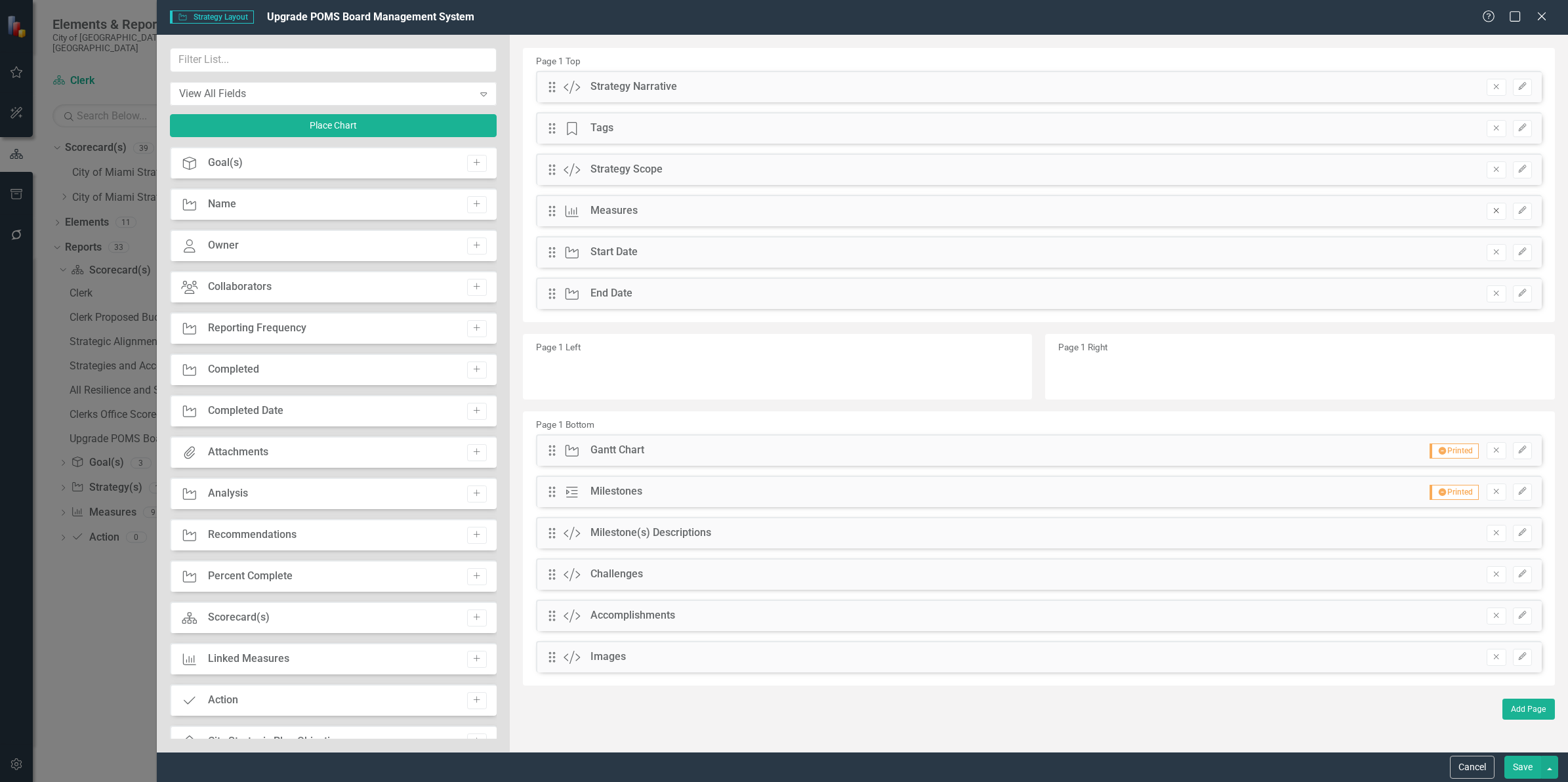
click at [1489, 211] on button "Remove" at bounding box center [1496, 211] width 19 height 17
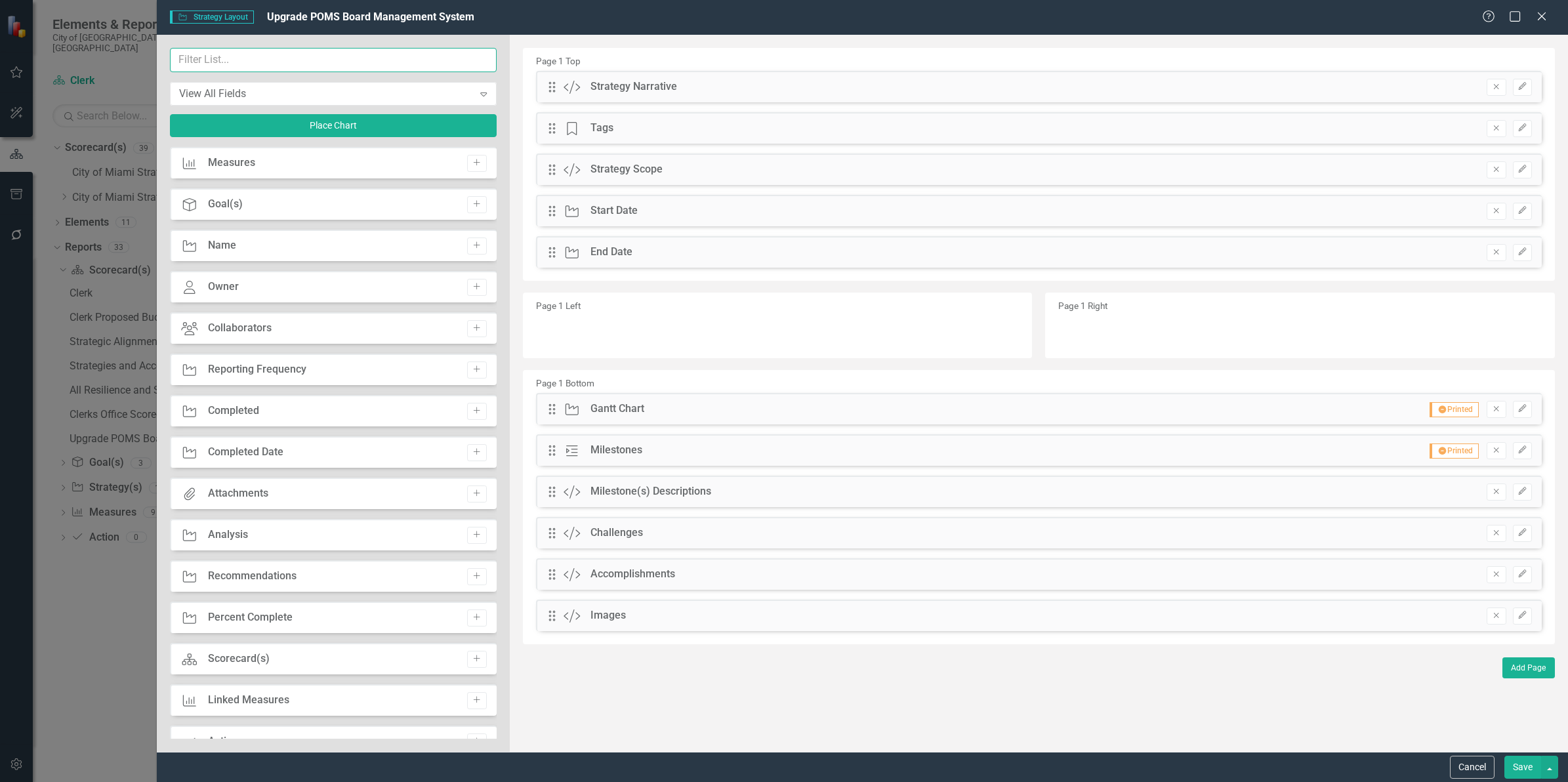
click at [272, 57] on input "text" at bounding box center [332, 60] width 327 height 24
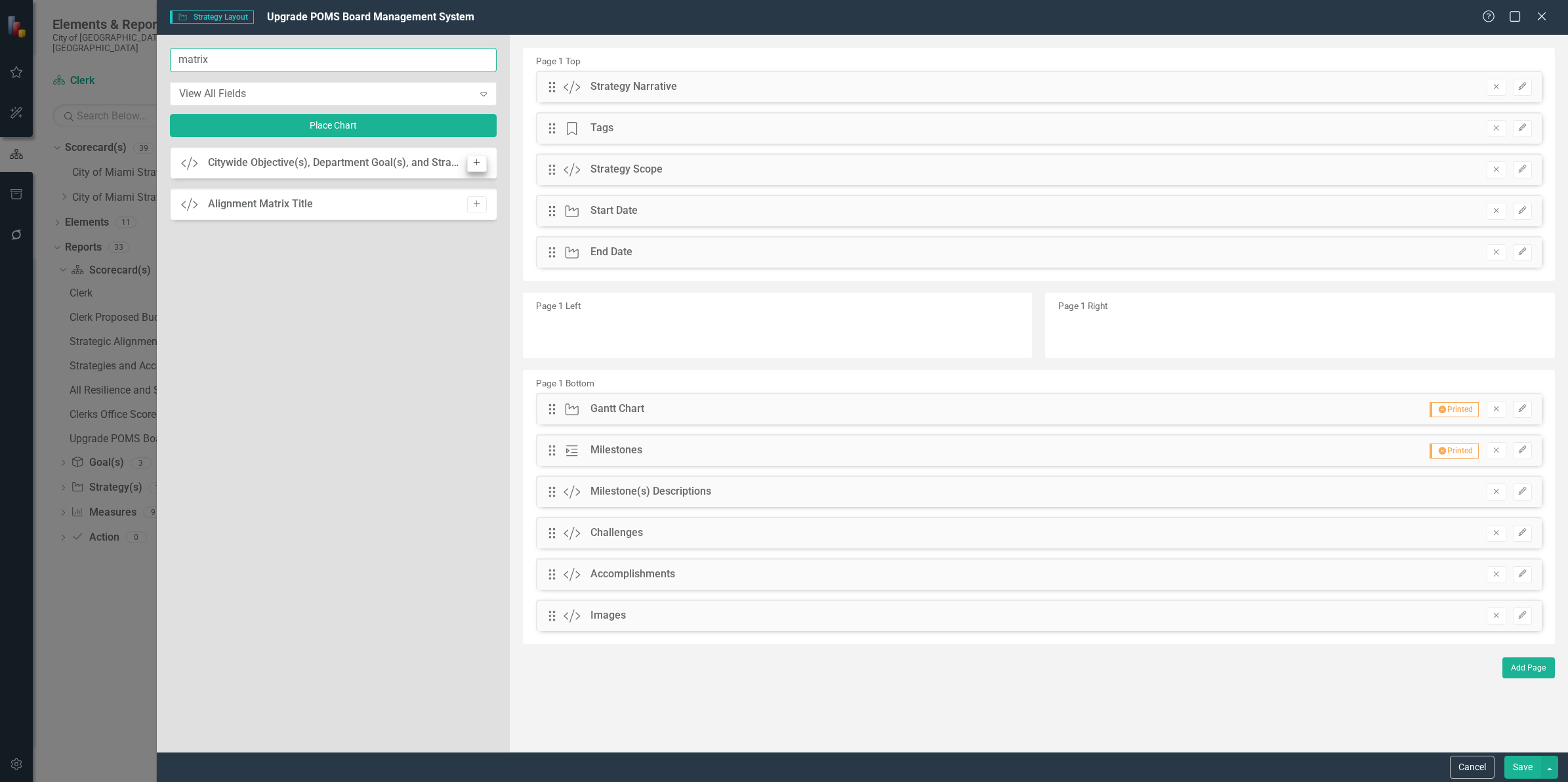
type input "matrix"
click at [475, 161] on icon "Add" at bounding box center [476, 162] width 10 height 8
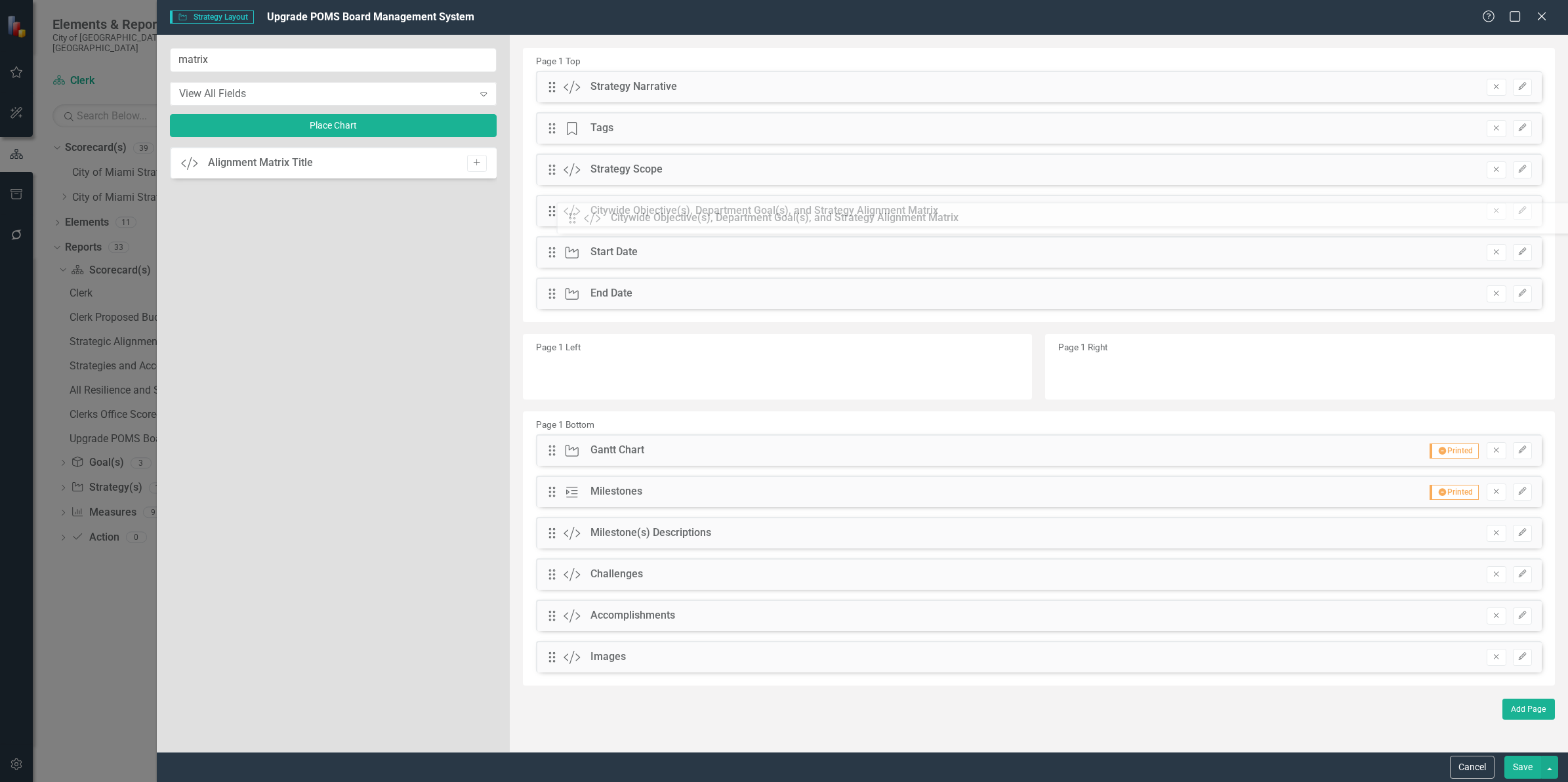
drag, startPoint x: 549, startPoint y: 90, endPoint x: 577, endPoint y: 217, distance: 130.0
click at [1526, 206] on icon "Edit" at bounding box center [1522, 210] width 10 height 8
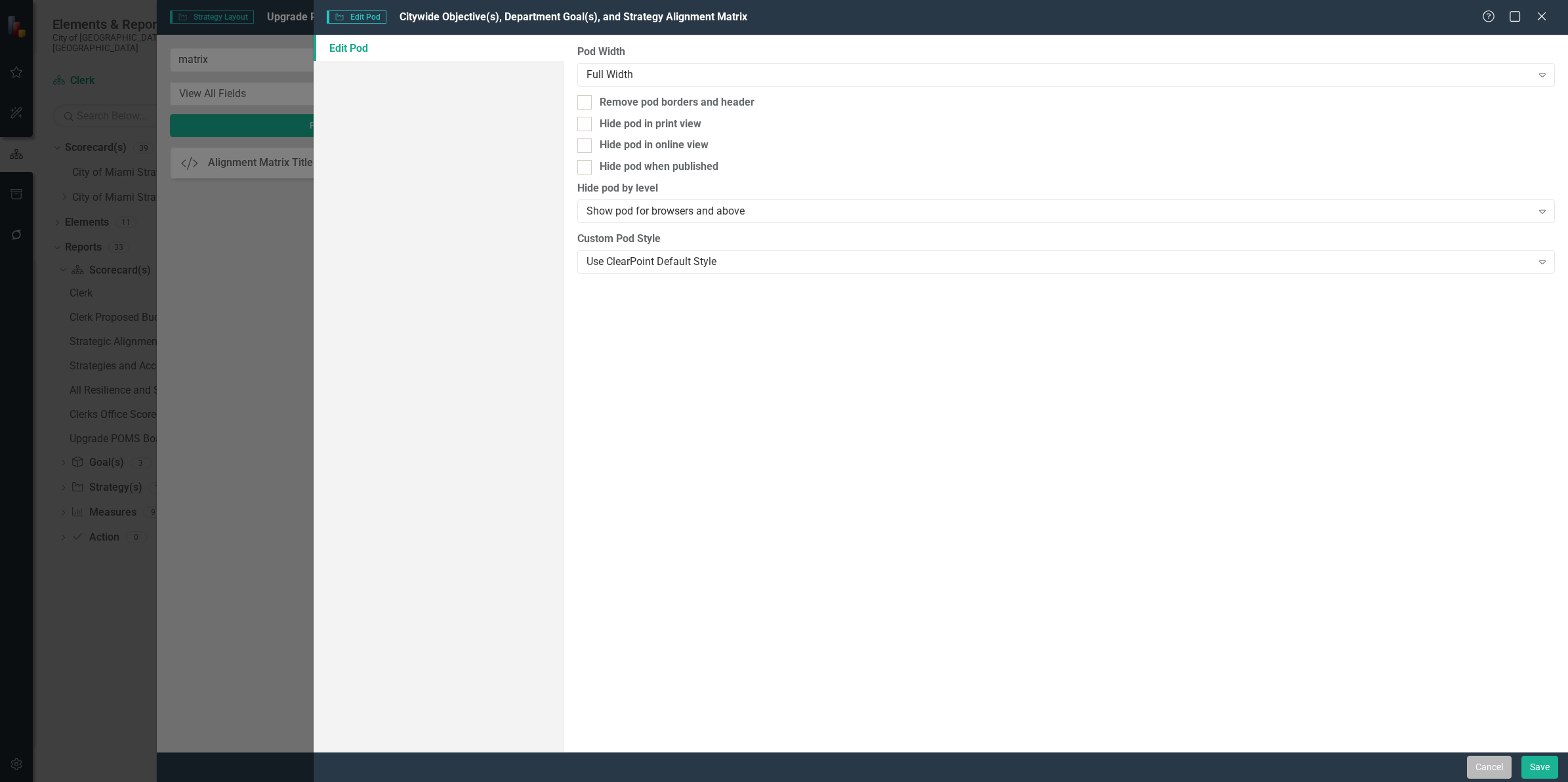
click at [1488, 769] on button "Cancel" at bounding box center [1489, 767] width 45 height 23
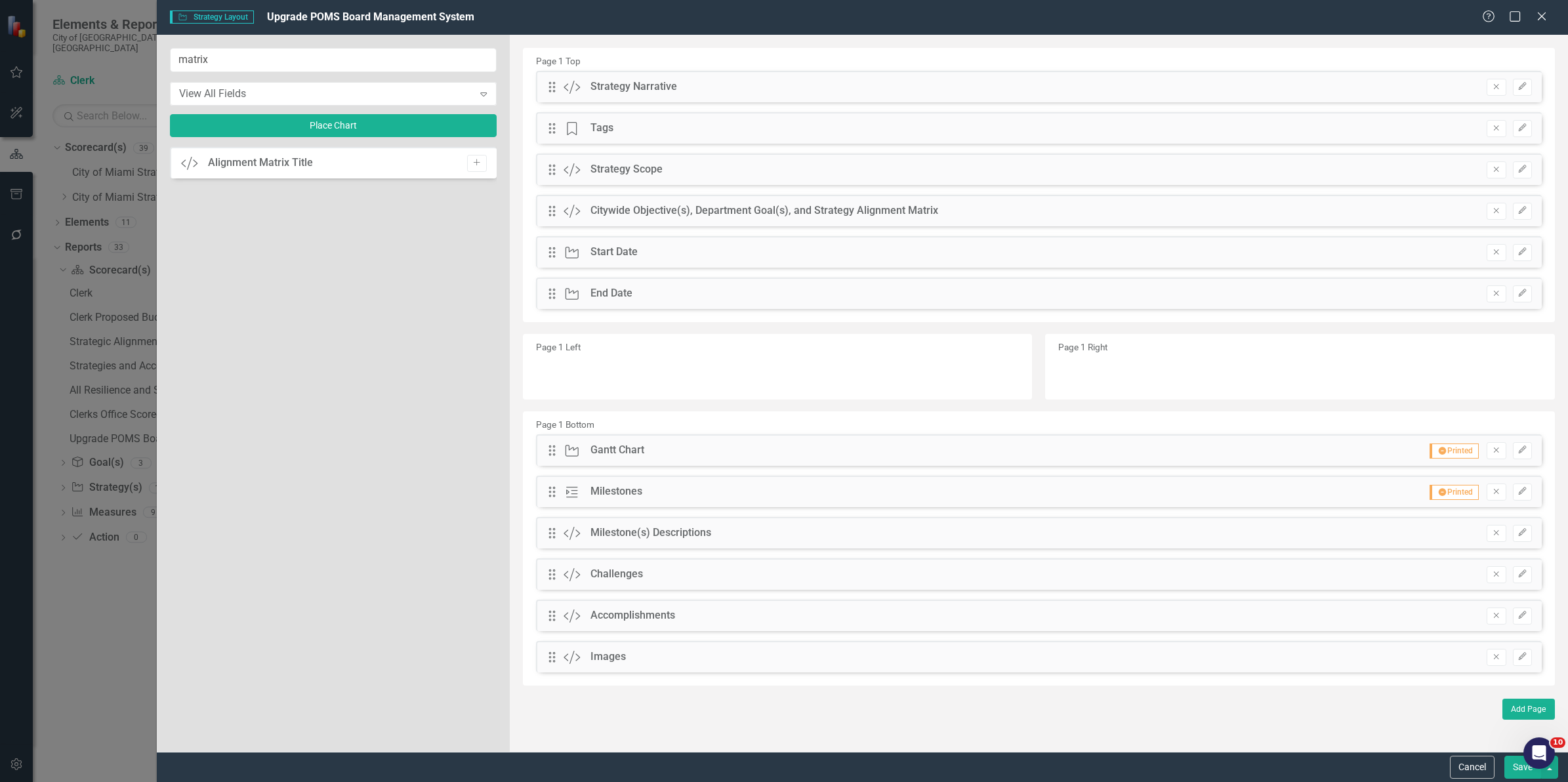
click at [1539, 772] on button "Save" at bounding box center [1522, 767] width 37 height 23
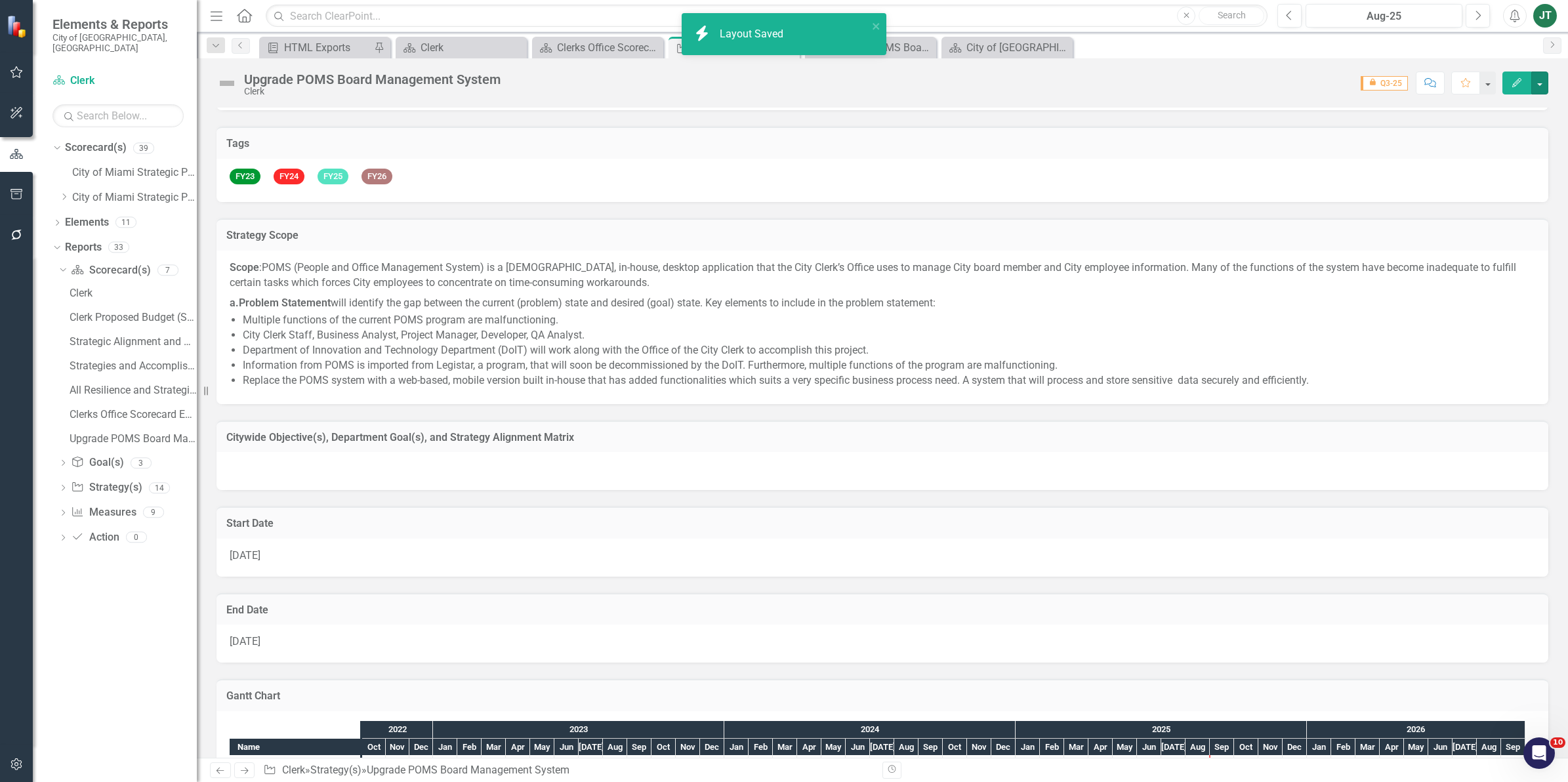
checkbox input "false"
checkbox input "true"
click at [614, 424] on div "Citywide Objective(s), Department Goal(s), and Strategy Alignment Matrix" at bounding box center [882, 436] width 1331 height 32
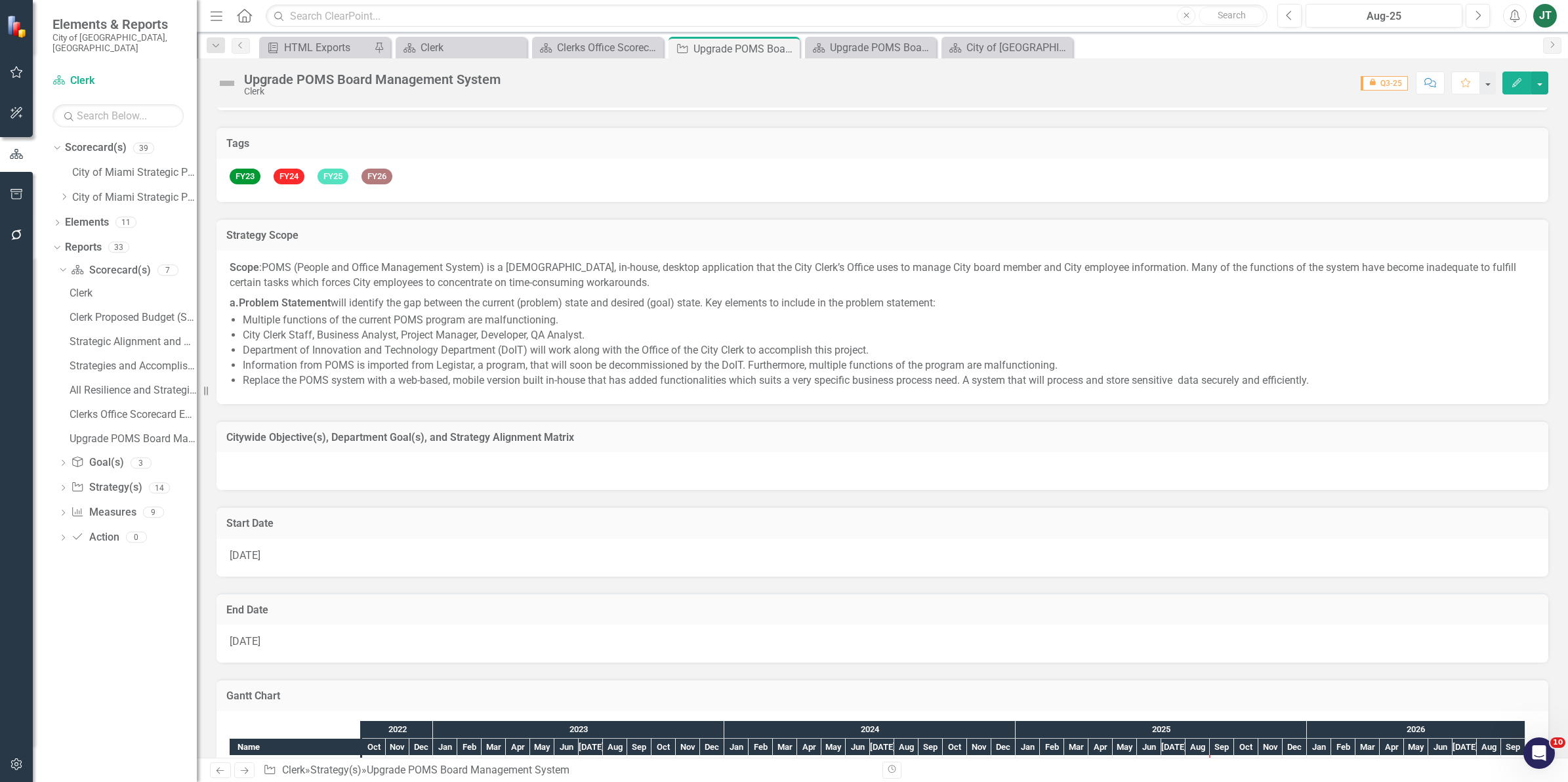
click at [614, 424] on div "Citywide Objective(s), Department Goal(s), and Strategy Alignment Matrix" at bounding box center [882, 436] width 1331 height 32
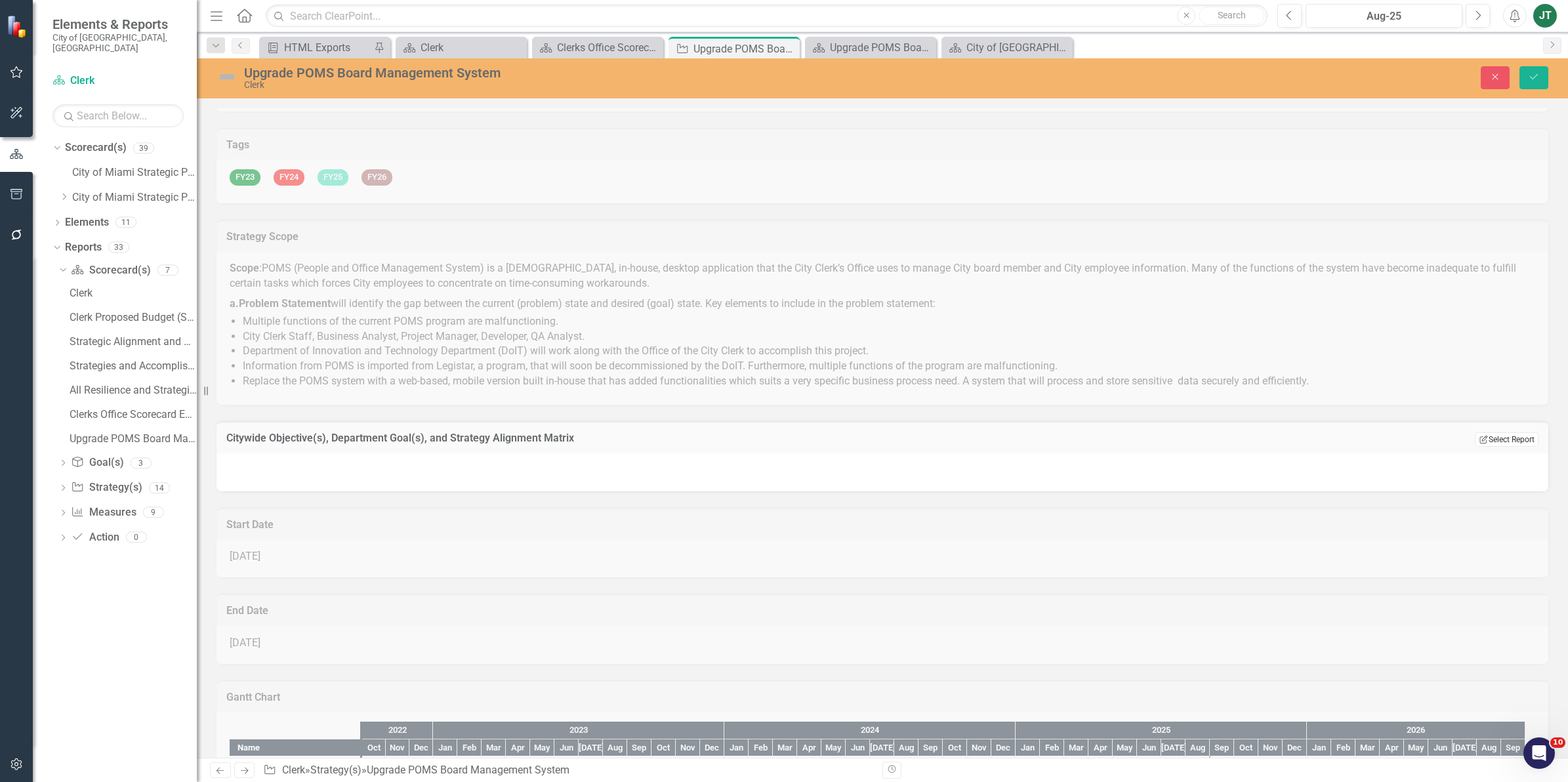
click at [1488, 433] on button "Edit Report Select Report" at bounding box center [1506, 439] width 63 height 15
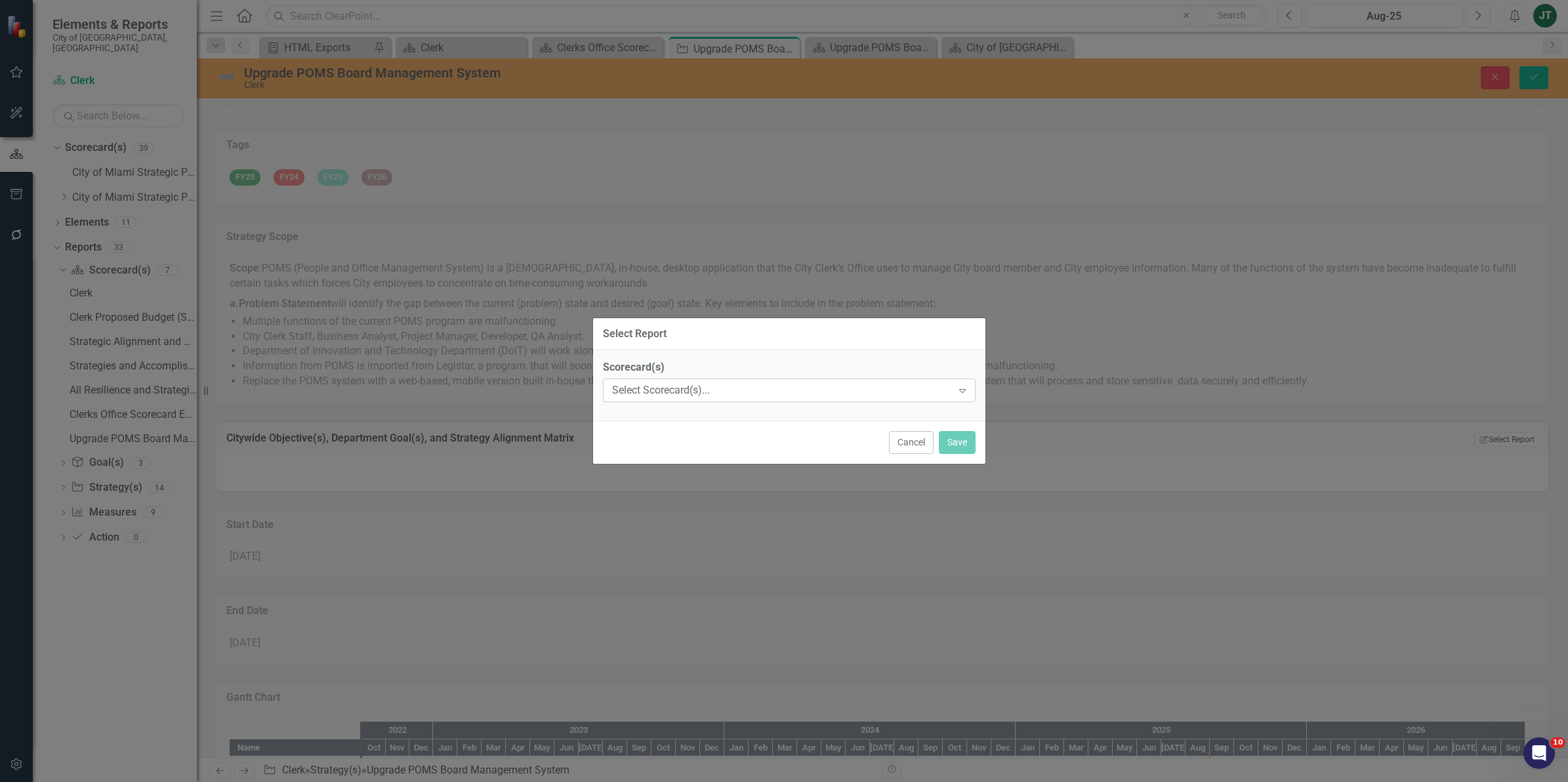
click at [717, 378] on div "Select Scorecard(s)... Expand" at bounding box center [789, 390] width 372 height 24
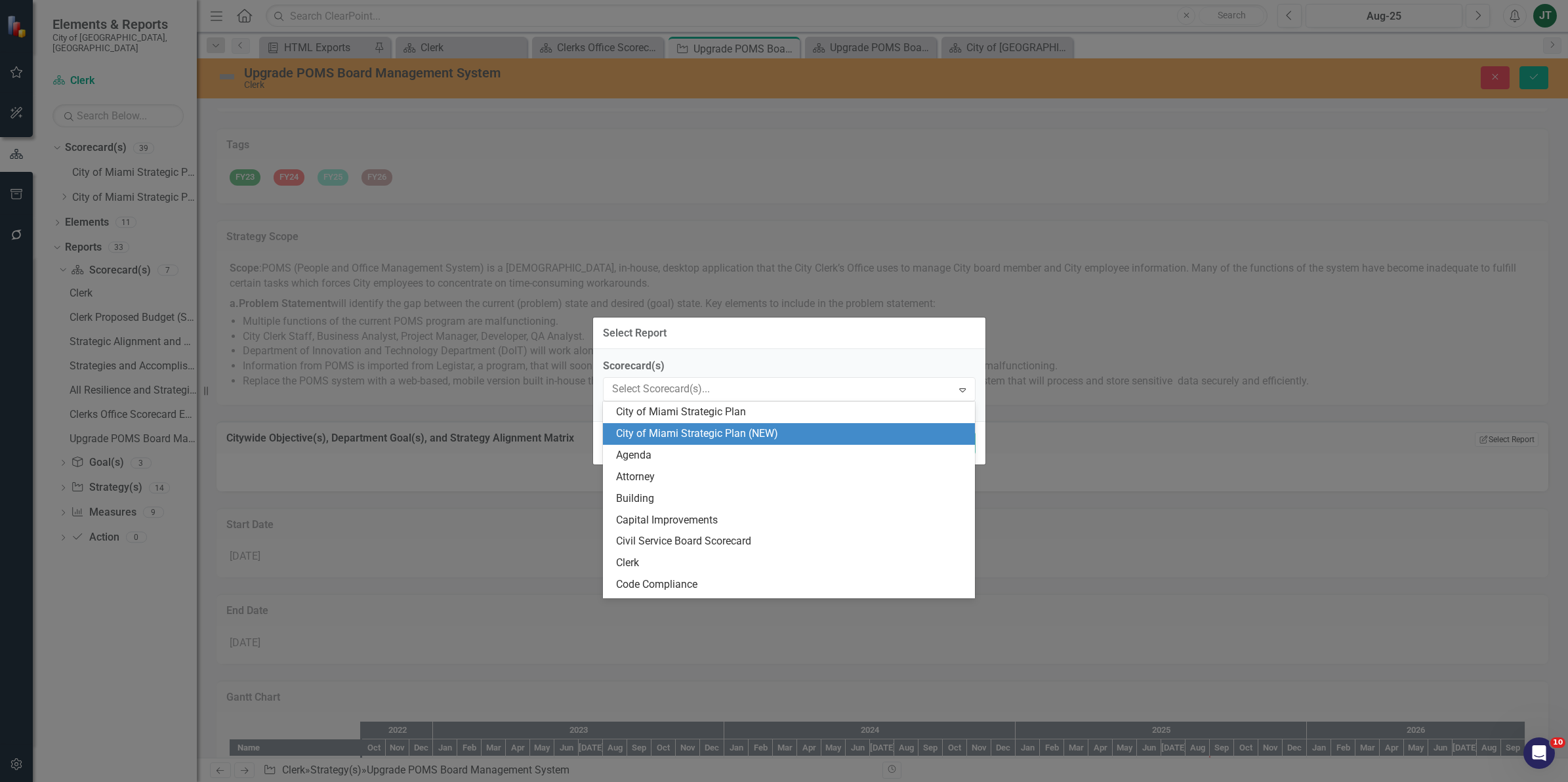
click at [723, 425] on div "City of Miami Strategic Plan (NEW)" at bounding box center [789, 433] width 372 height 21
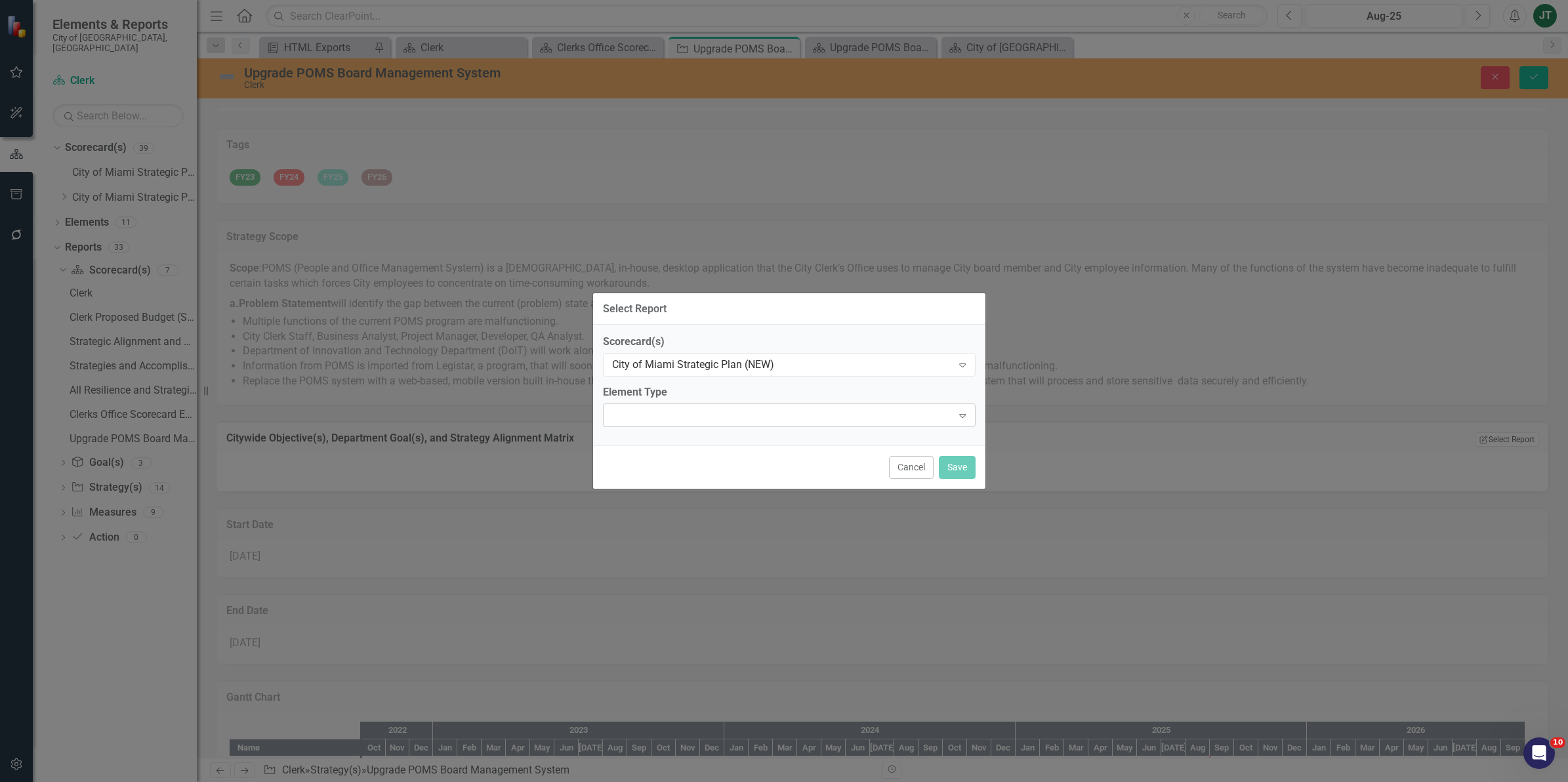
click at [749, 415] on div at bounding box center [778, 415] width 346 height 3
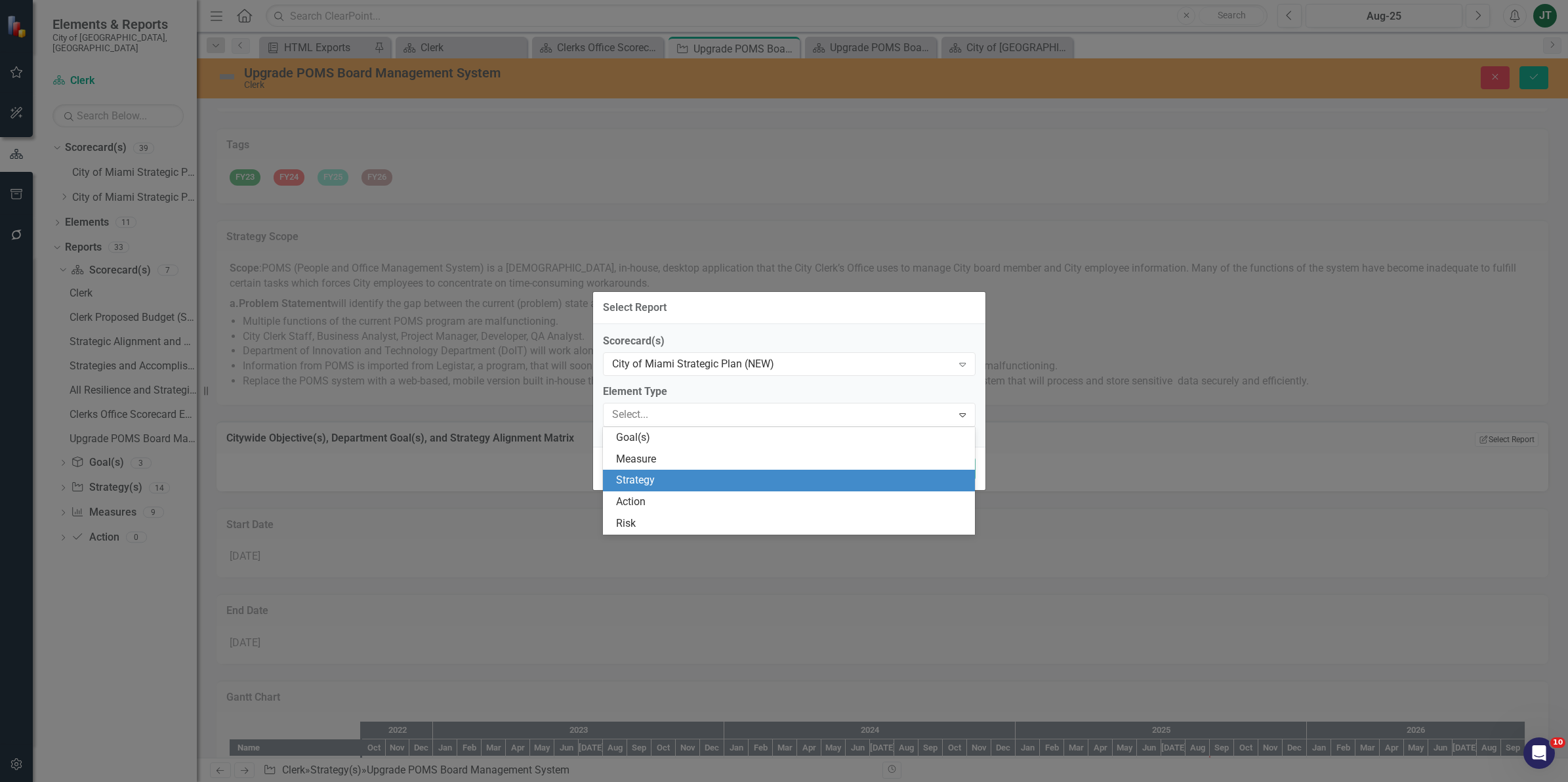
click at [652, 483] on div "Strategy" at bounding box center [792, 481] width 352 height 15
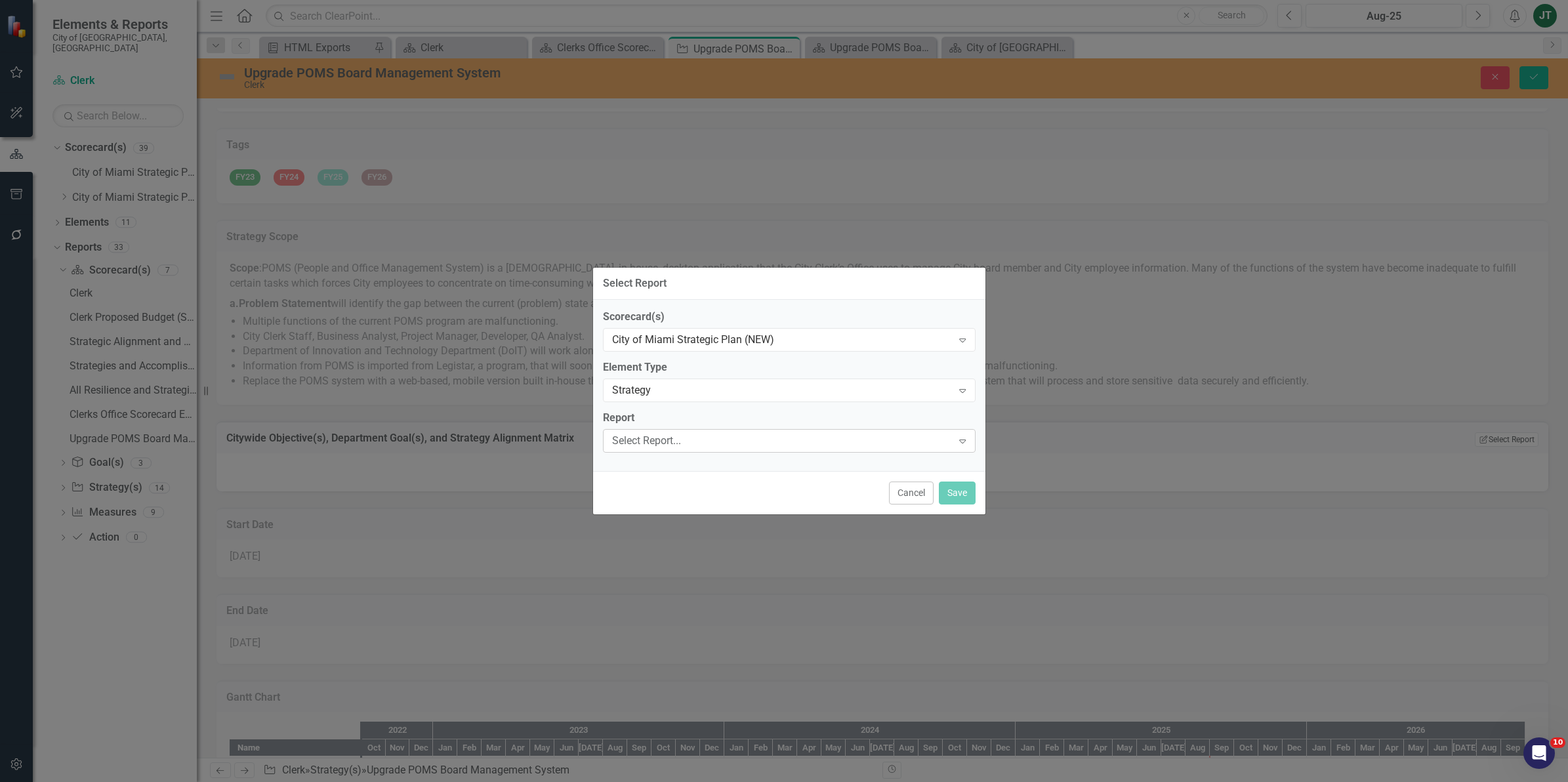
click at [674, 436] on div "Select Report..." at bounding box center [782, 440] width 341 height 15
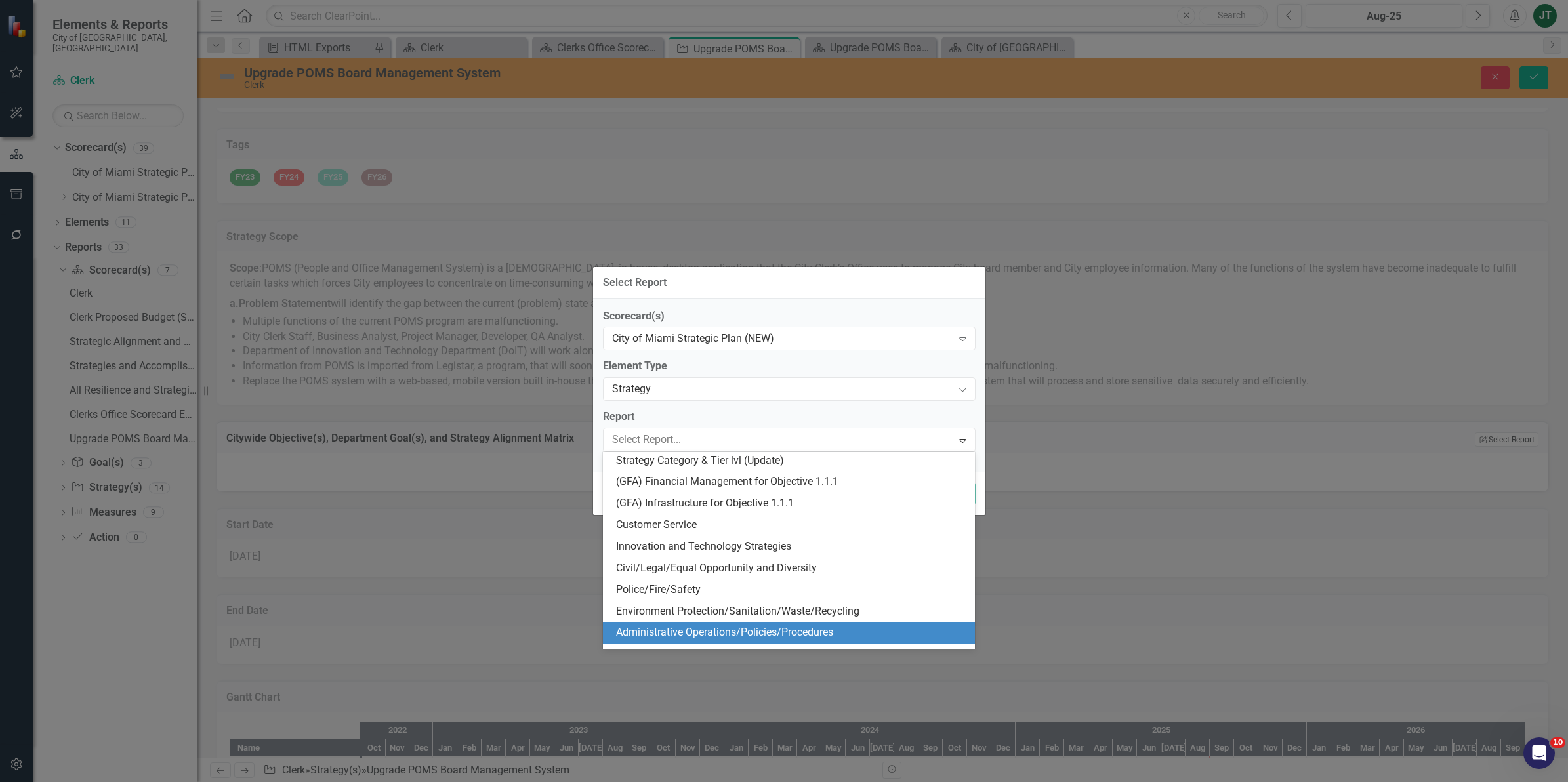
scroll to position [0, 0]
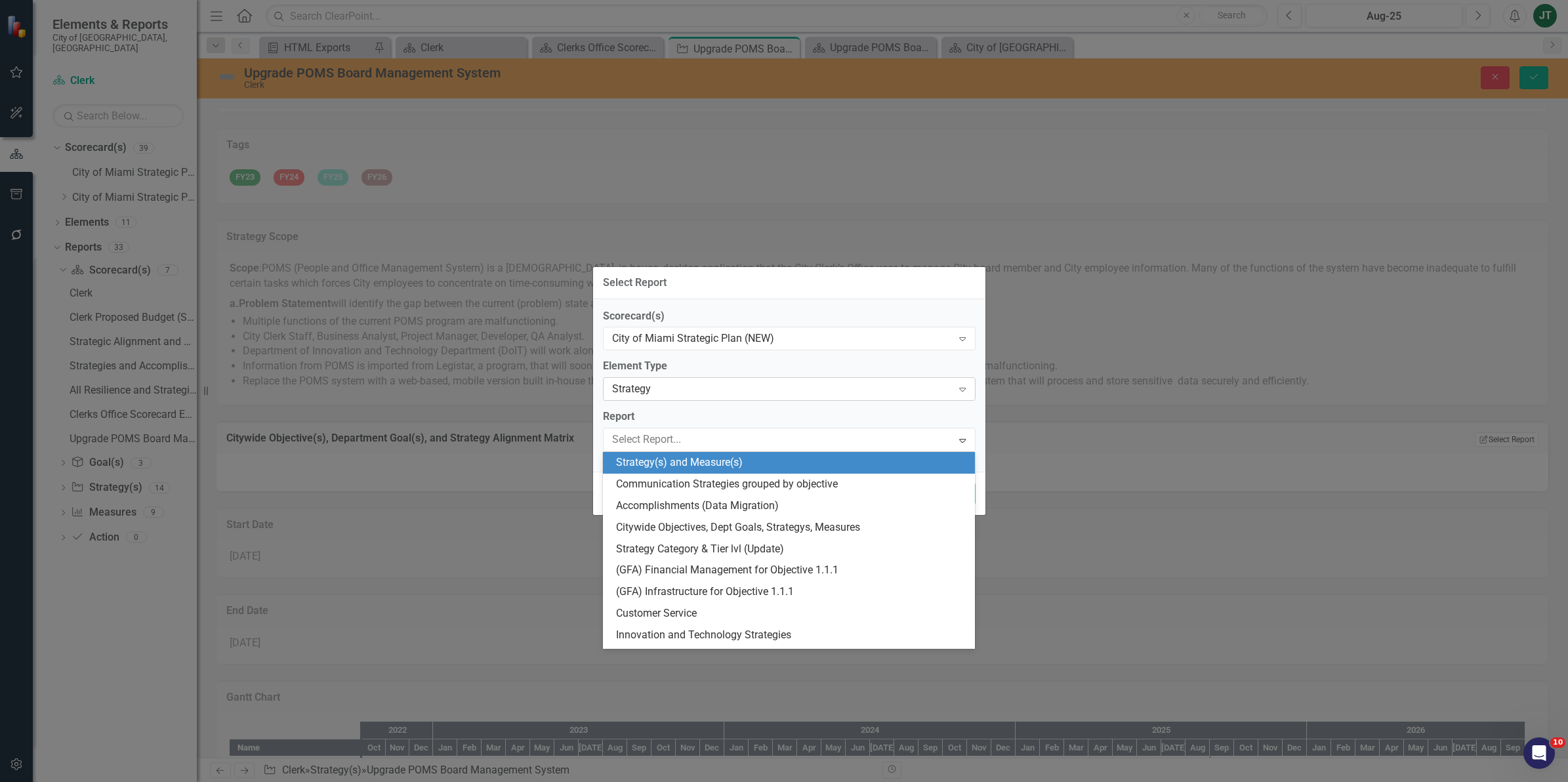
click at [666, 388] on div "Strategy" at bounding box center [782, 389] width 341 height 15
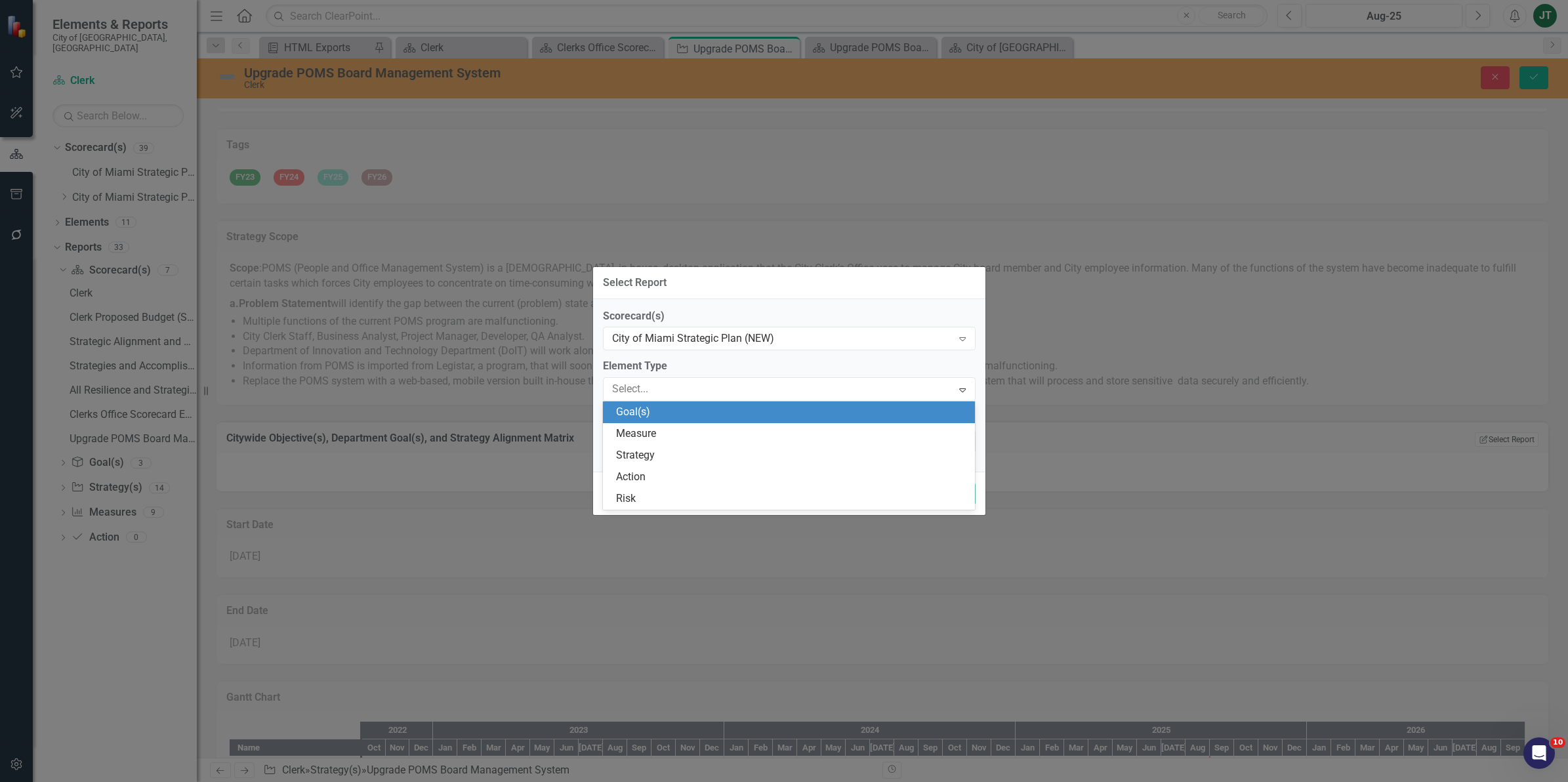
click at [661, 412] on div "Goal(s)" at bounding box center [792, 412] width 352 height 15
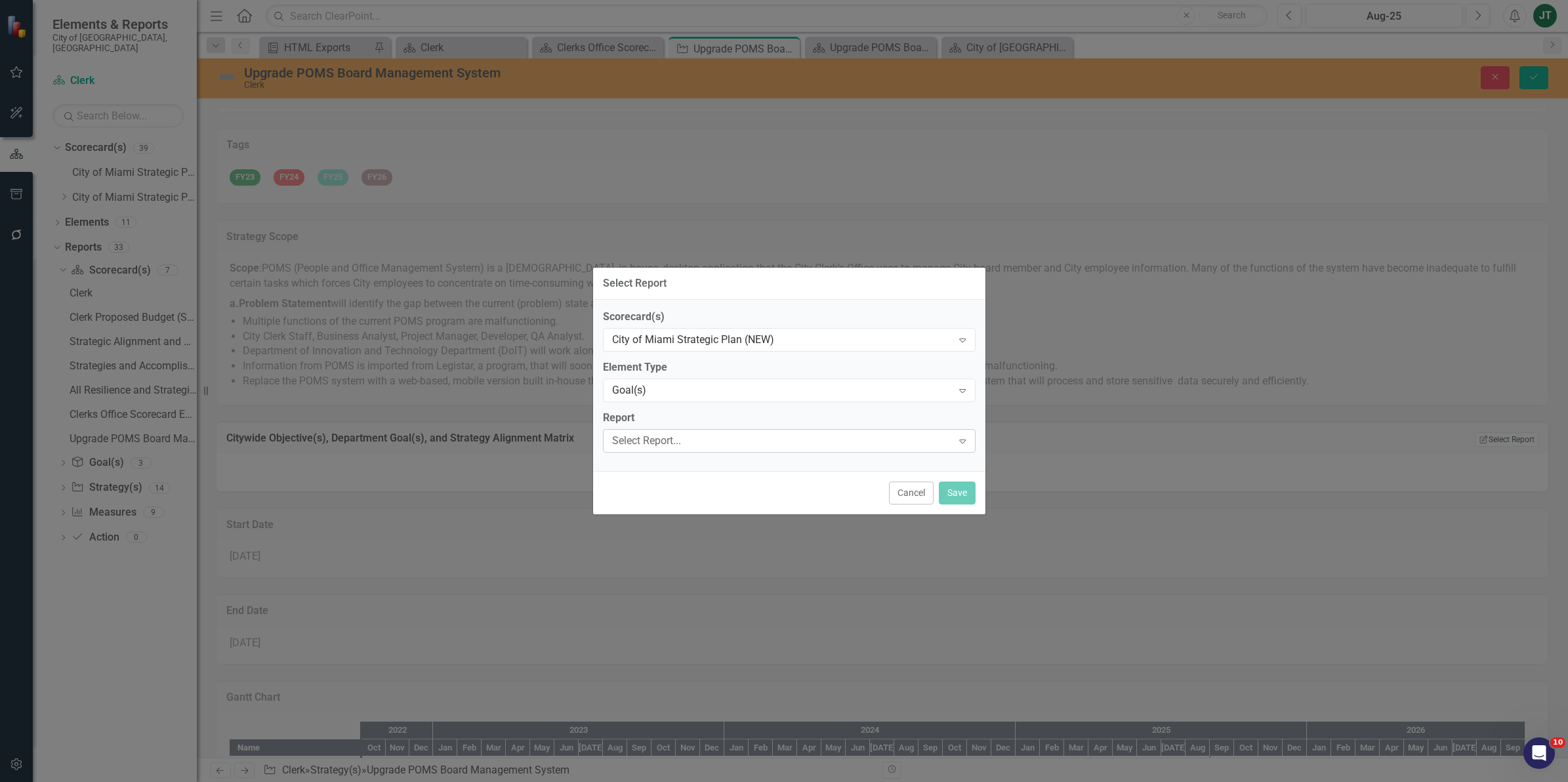
click at [658, 440] on div "Select Report..." at bounding box center [782, 440] width 341 height 15
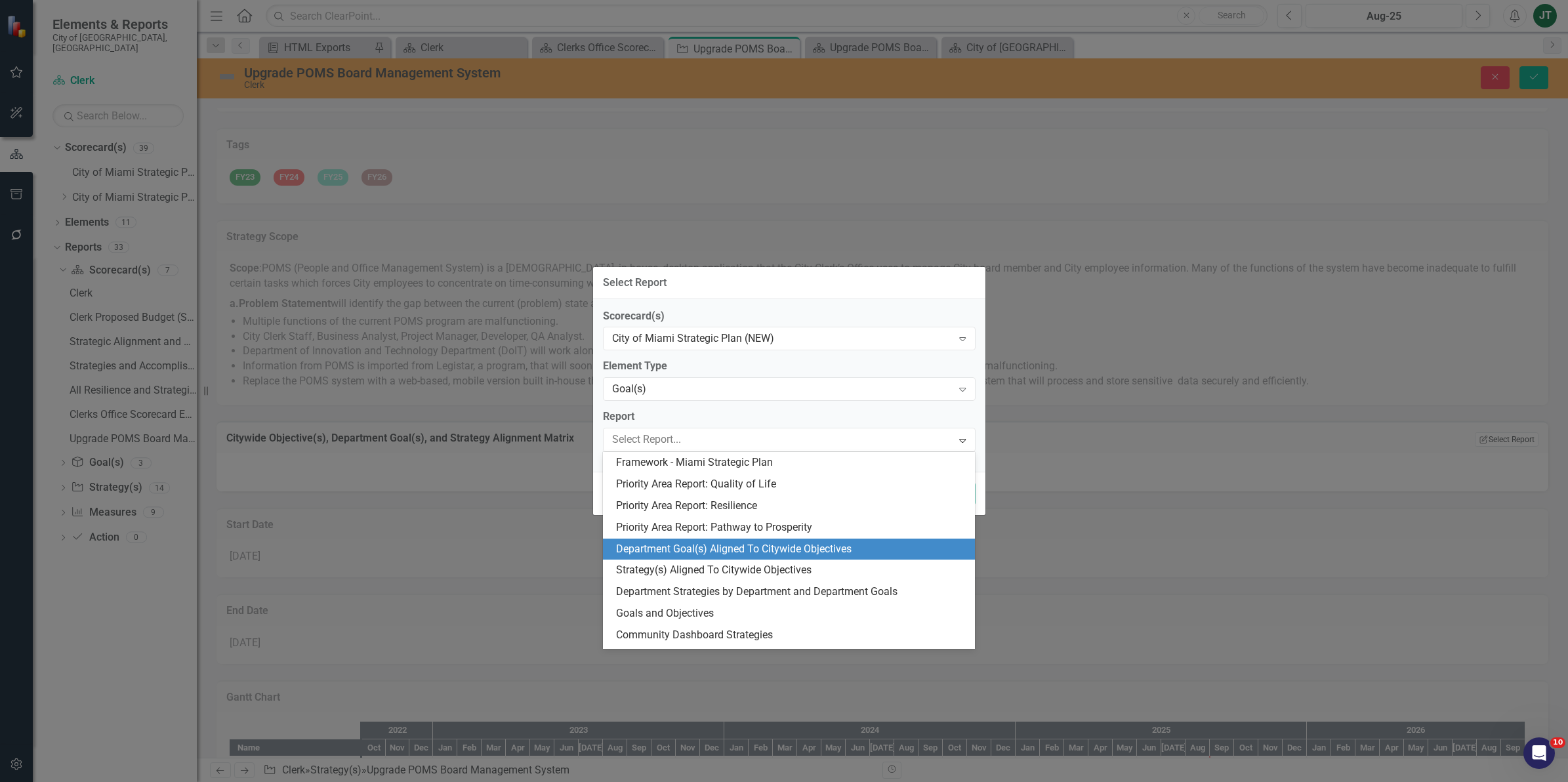
scroll to position [18, 0]
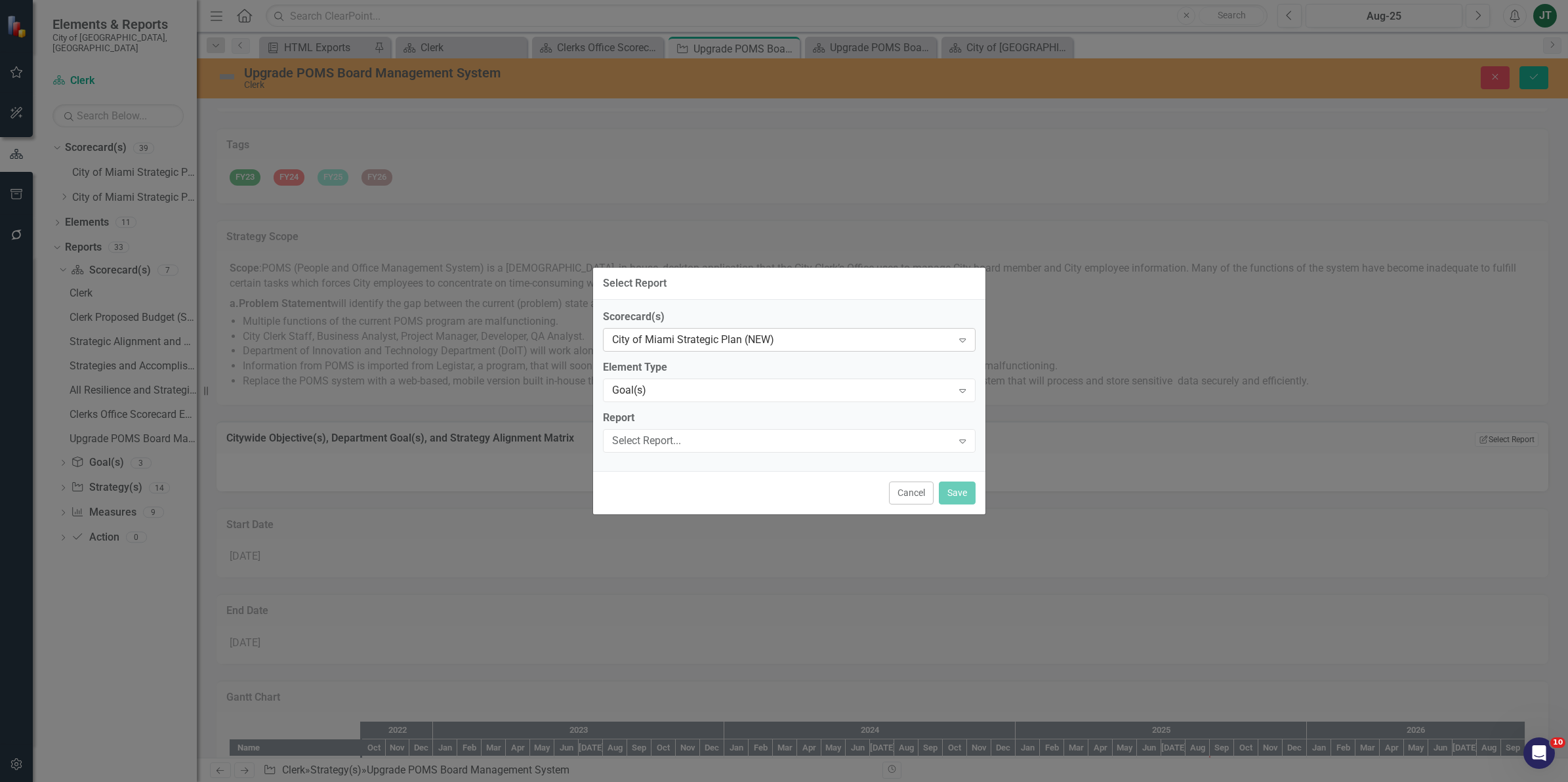
click at [719, 341] on div "City of Miami Strategic Plan (NEW)" at bounding box center [782, 340] width 341 height 15
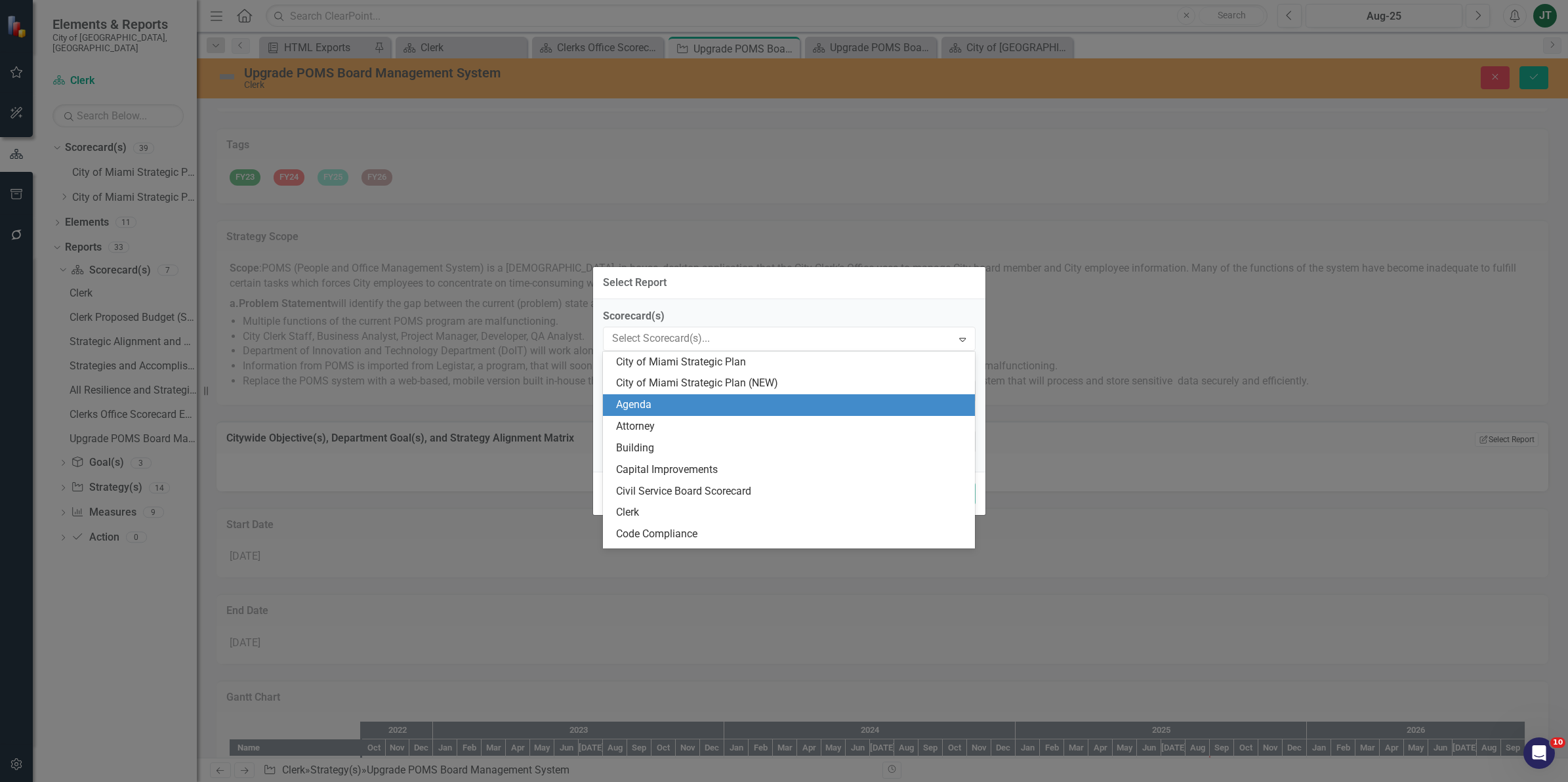
scroll to position [21, 0]
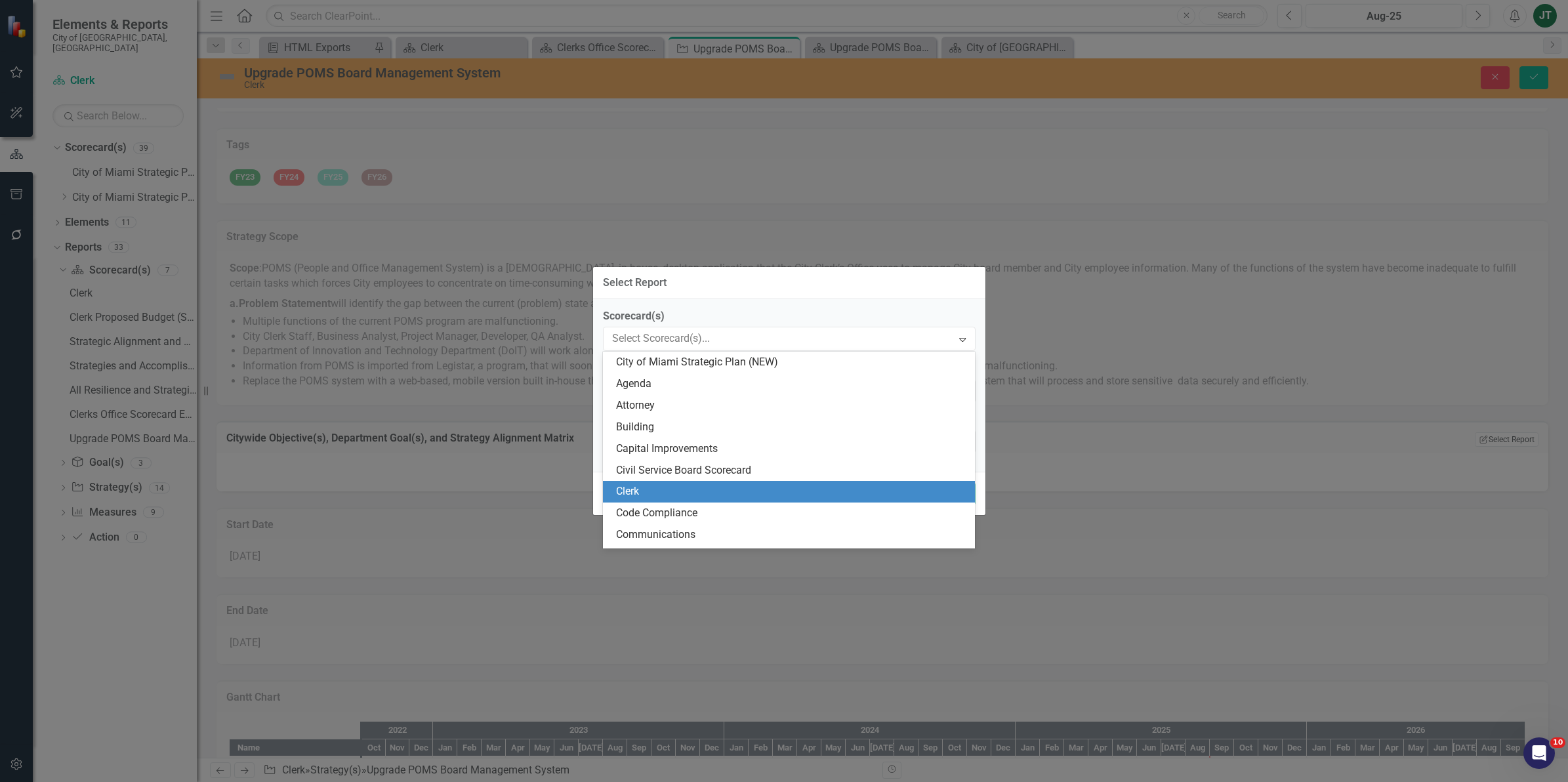
click at [669, 483] on div "Clerk" at bounding box center [789, 491] width 372 height 21
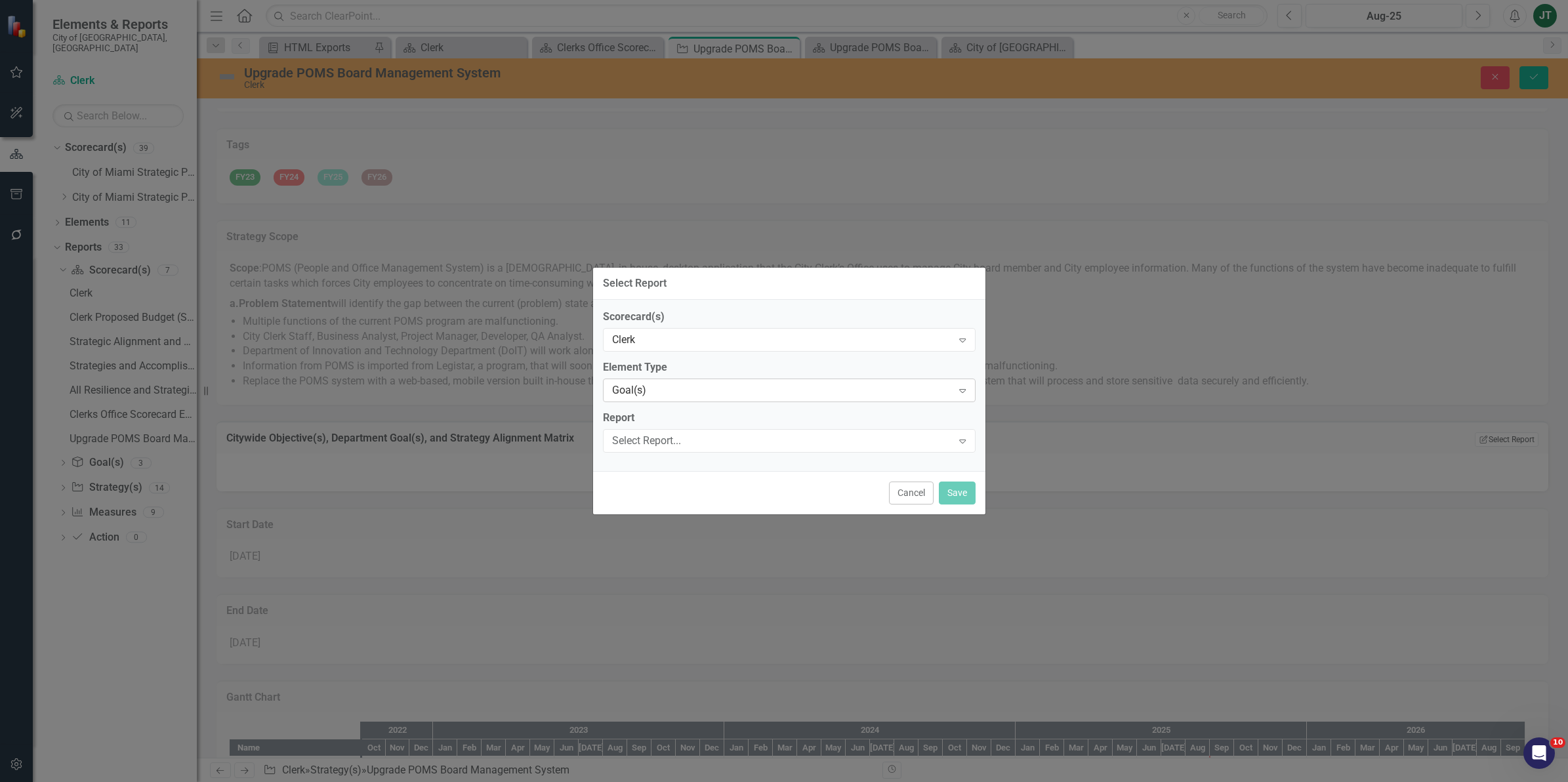
click at [648, 384] on div "Goal(s)" at bounding box center [782, 390] width 341 height 15
click at [658, 385] on div "Goal(s)" at bounding box center [782, 390] width 341 height 15
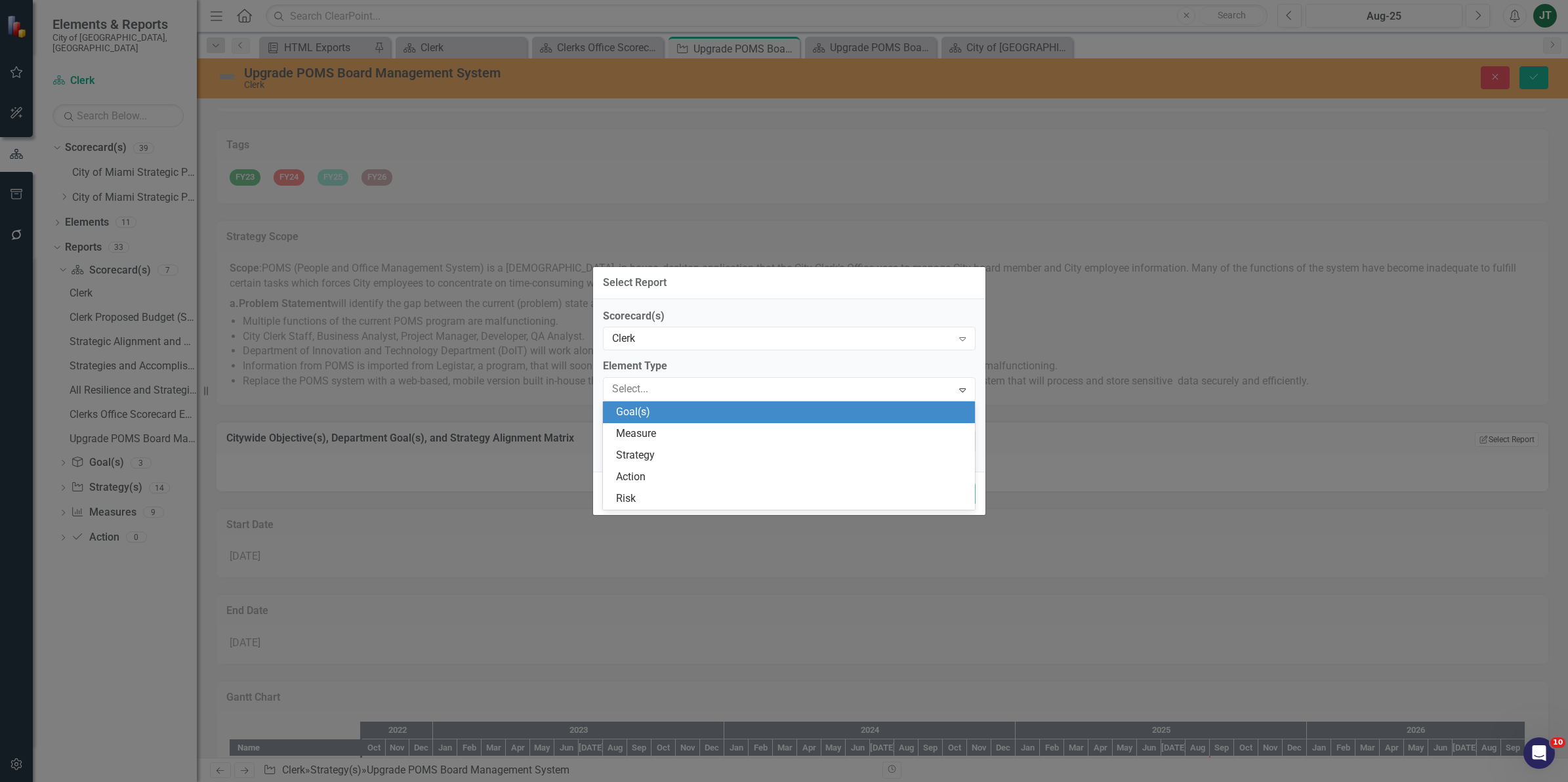
click at [681, 411] on div "Goal(s)" at bounding box center [792, 412] width 352 height 15
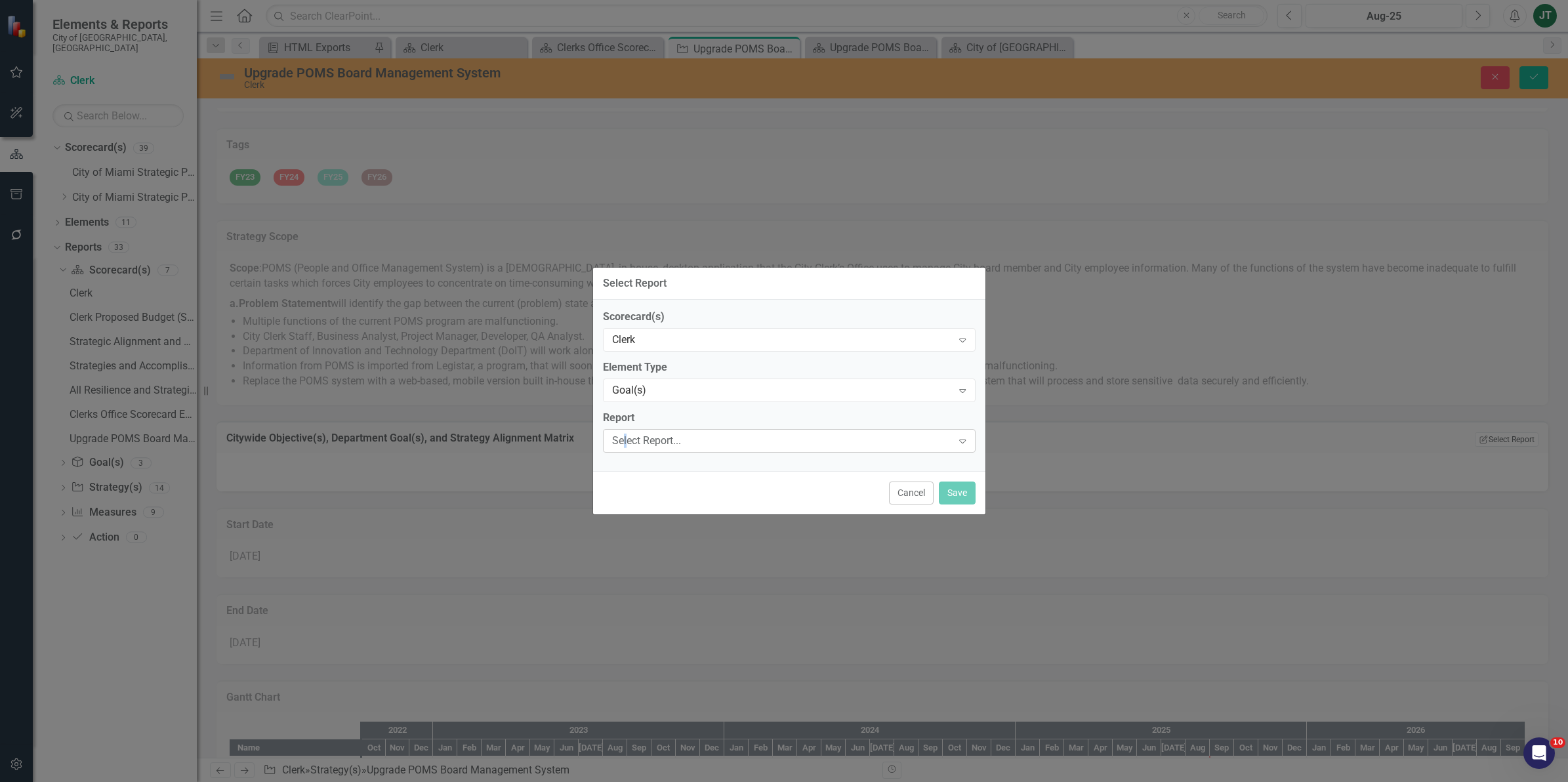
click at [628, 443] on div "Select Report..." at bounding box center [782, 440] width 341 height 15
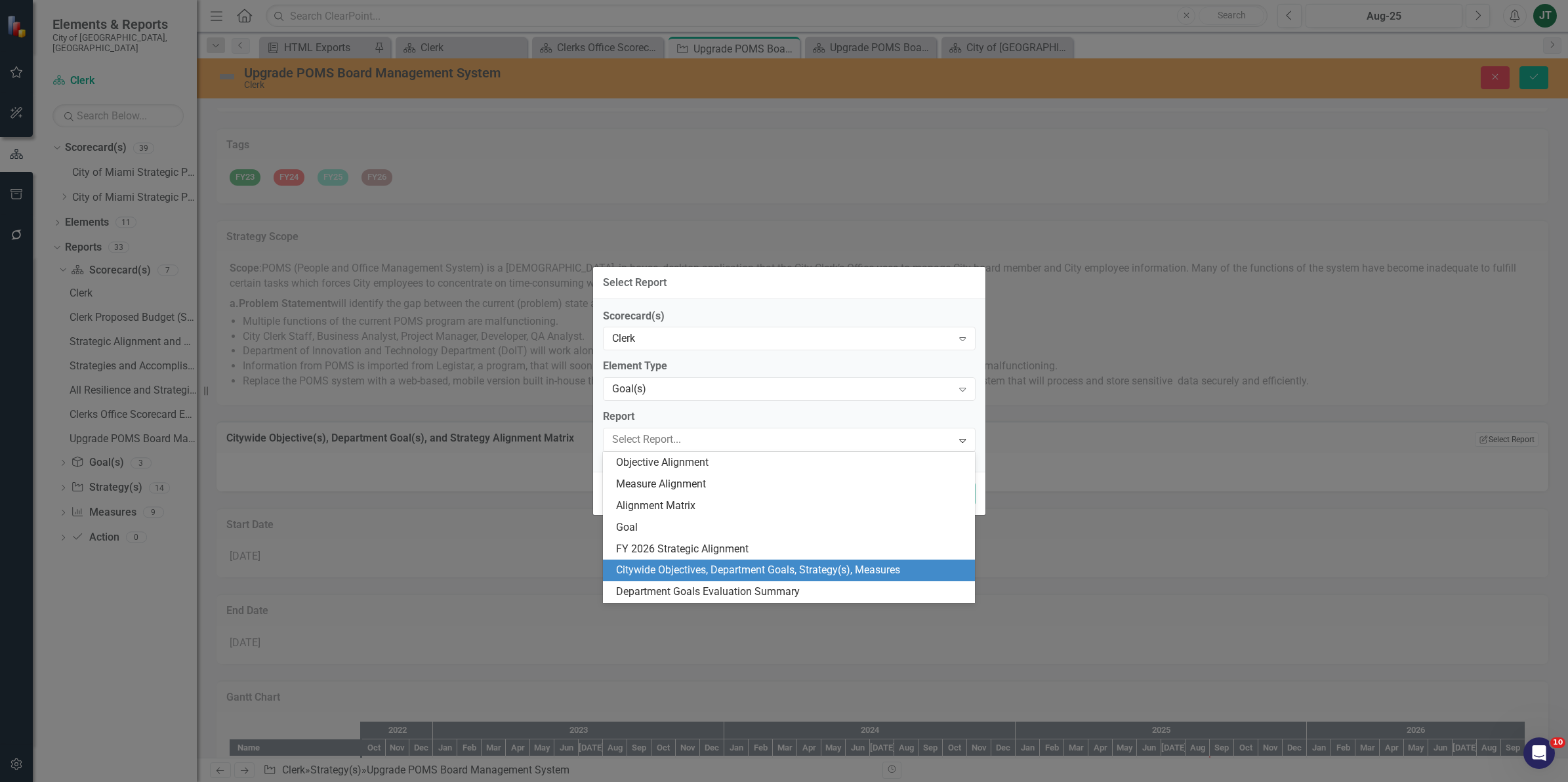
click at [739, 571] on div "Citywide Objectives, Department Goals, Strategy(s), Measures" at bounding box center [792, 570] width 352 height 15
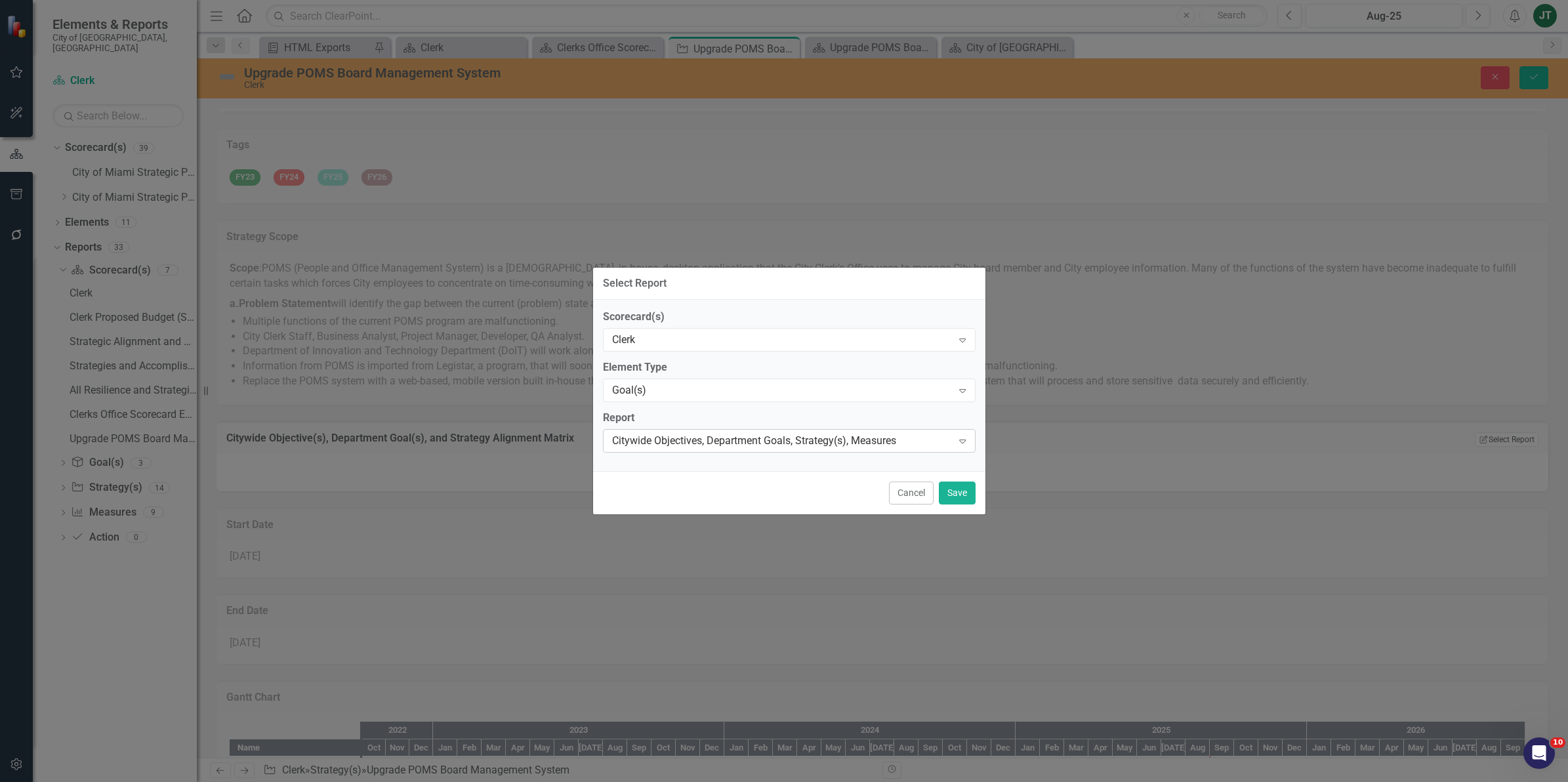
click at [762, 444] on div "Citywide Objectives, Department Goals, Strategy(s), Measures" at bounding box center [782, 440] width 341 height 15
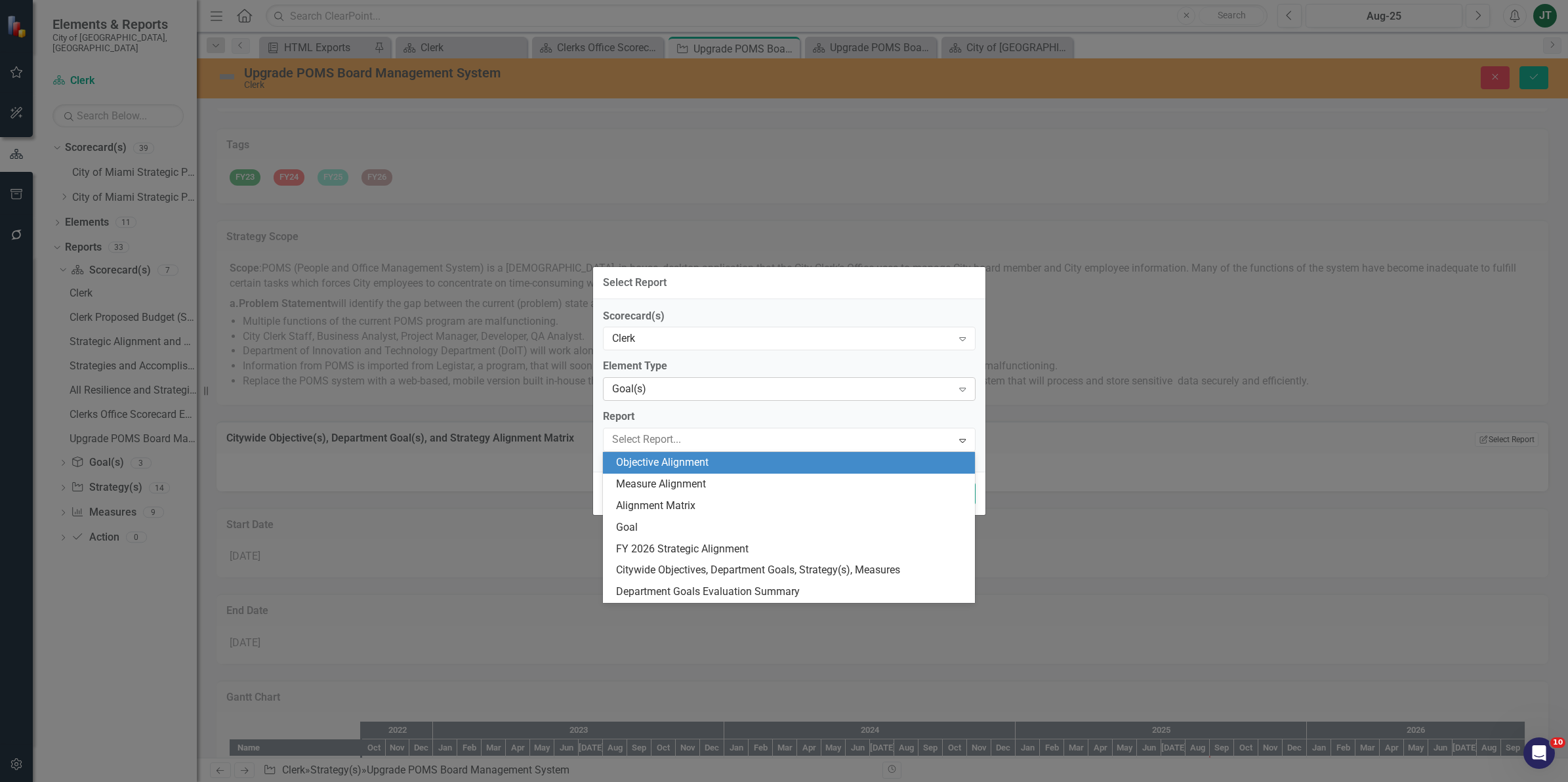
click at [700, 391] on div "Goal(s)" at bounding box center [782, 389] width 341 height 15
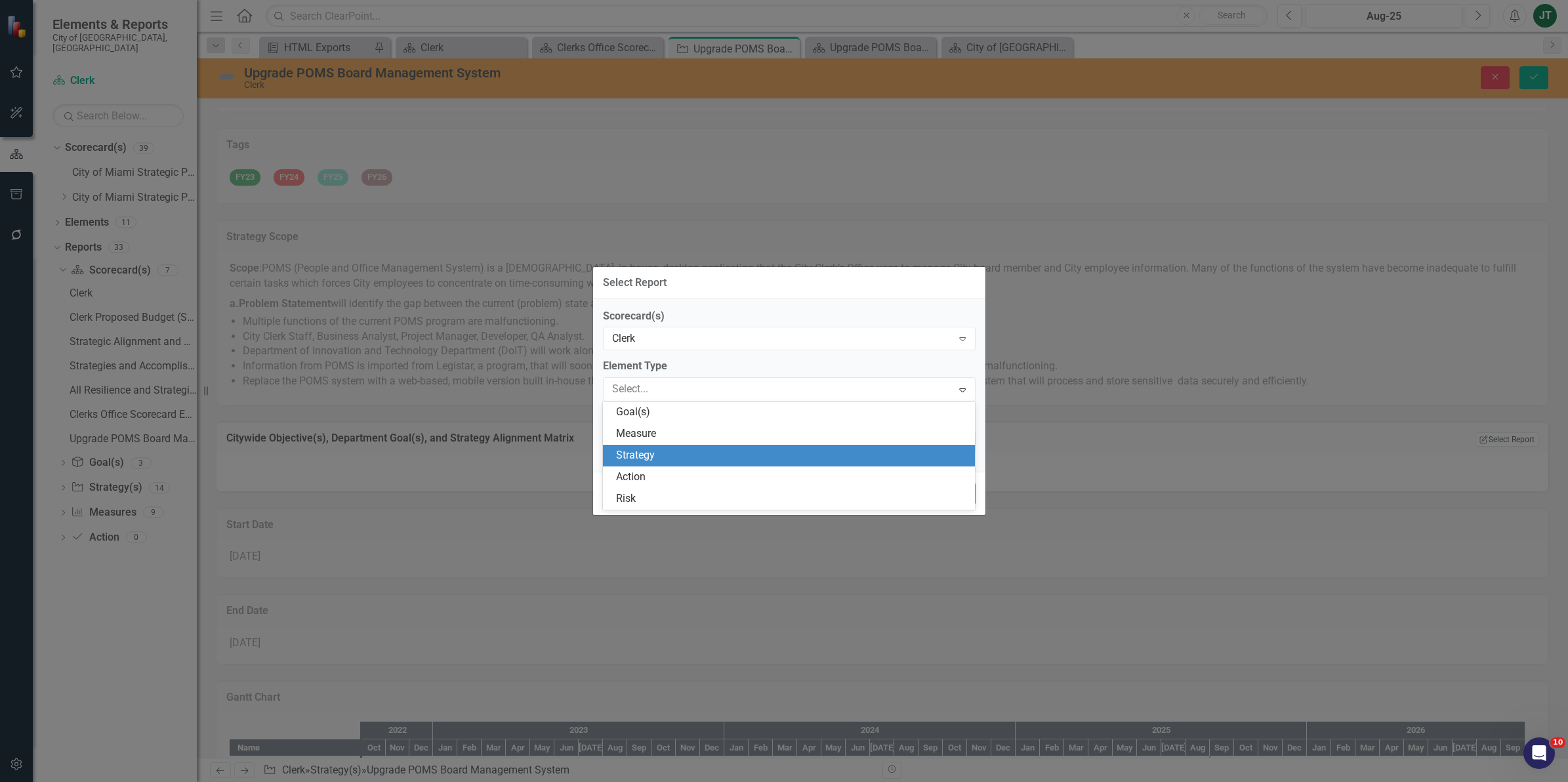
click at [700, 453] on div "Strategy" at bounding box center [792, 455] width 352 height 15
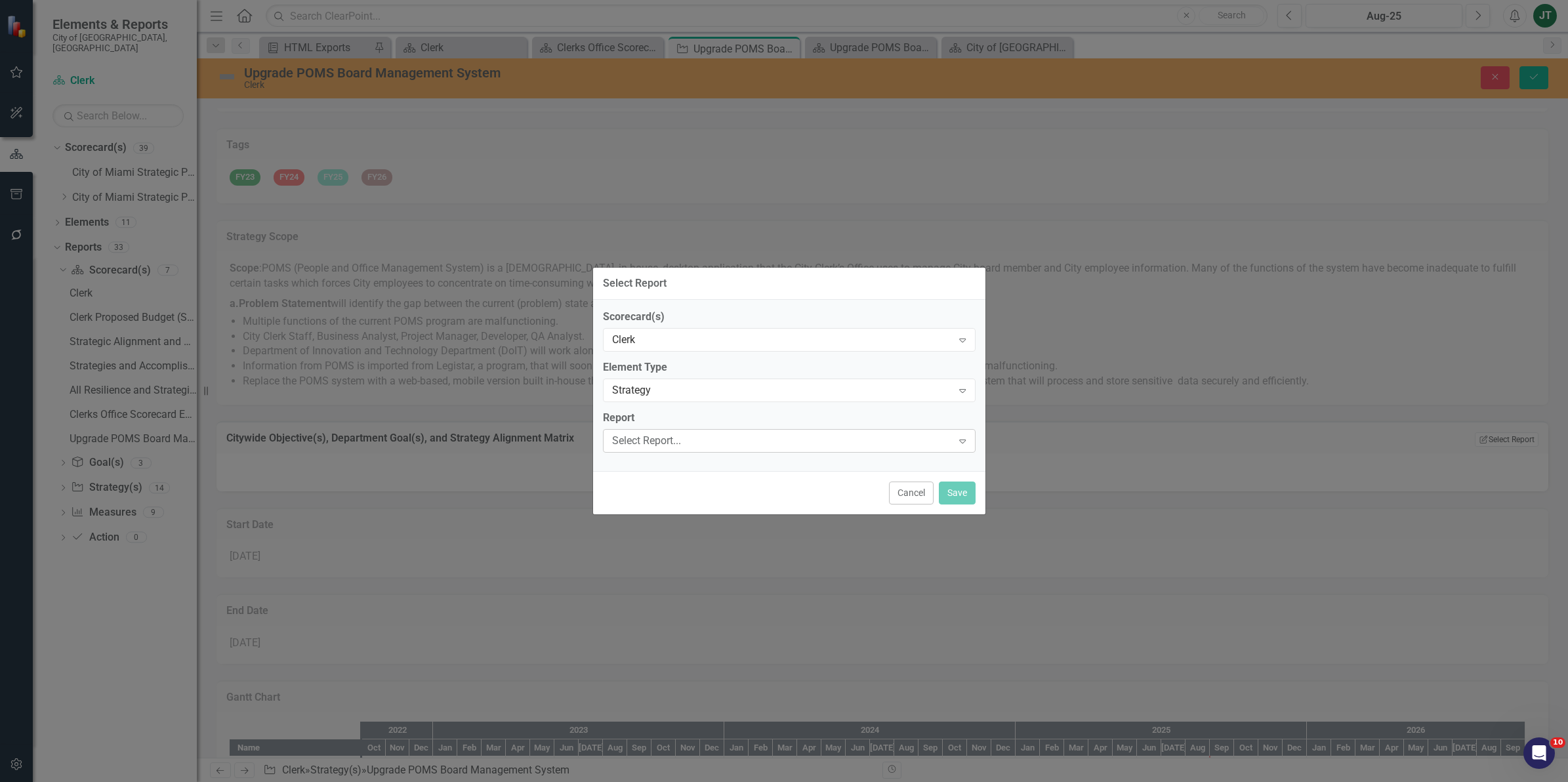
click at [739, 433] on div "Select Report..." at bounding box center [782, 440] width 341 height 15
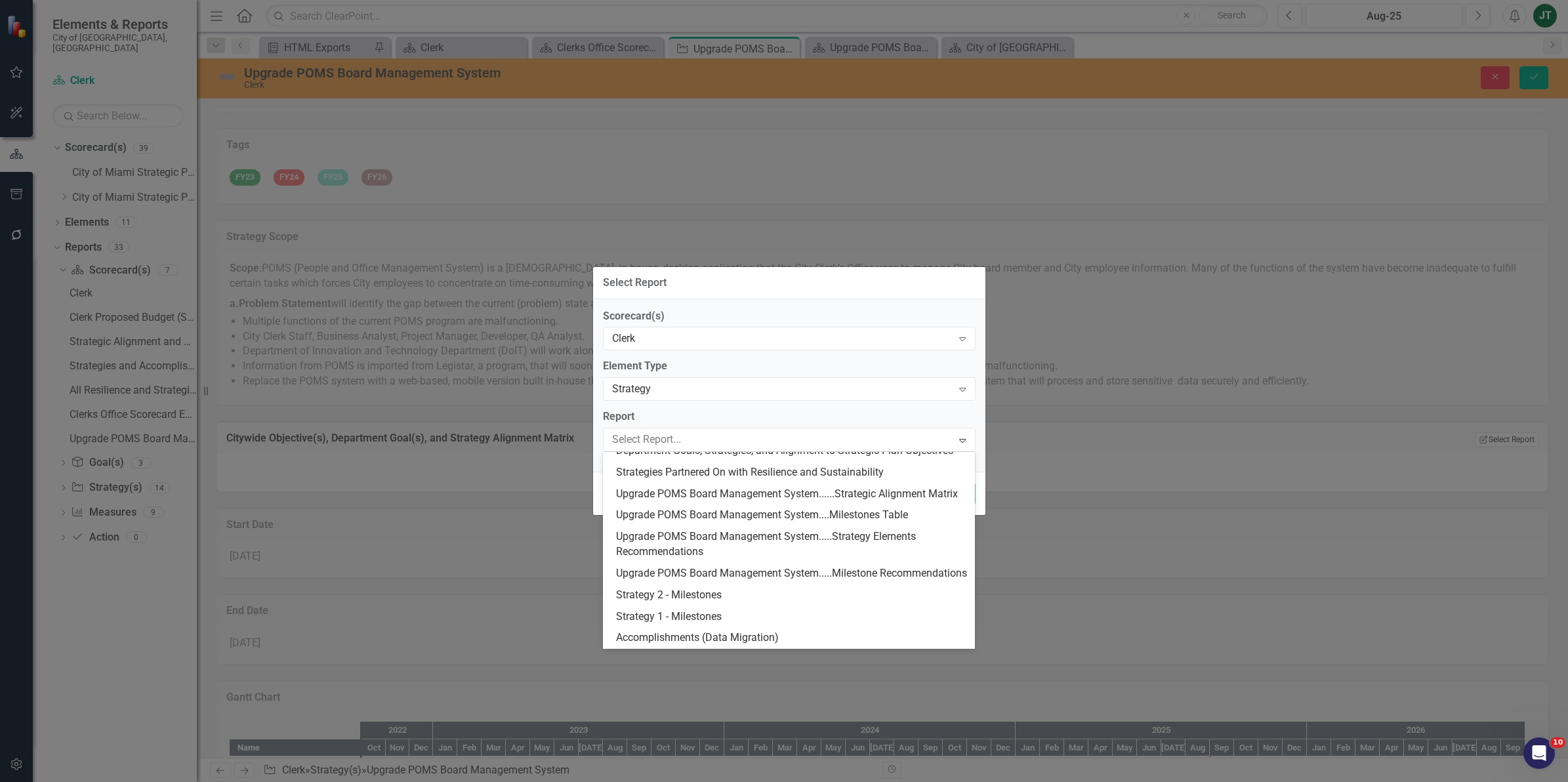
scroll to position [236, 0]
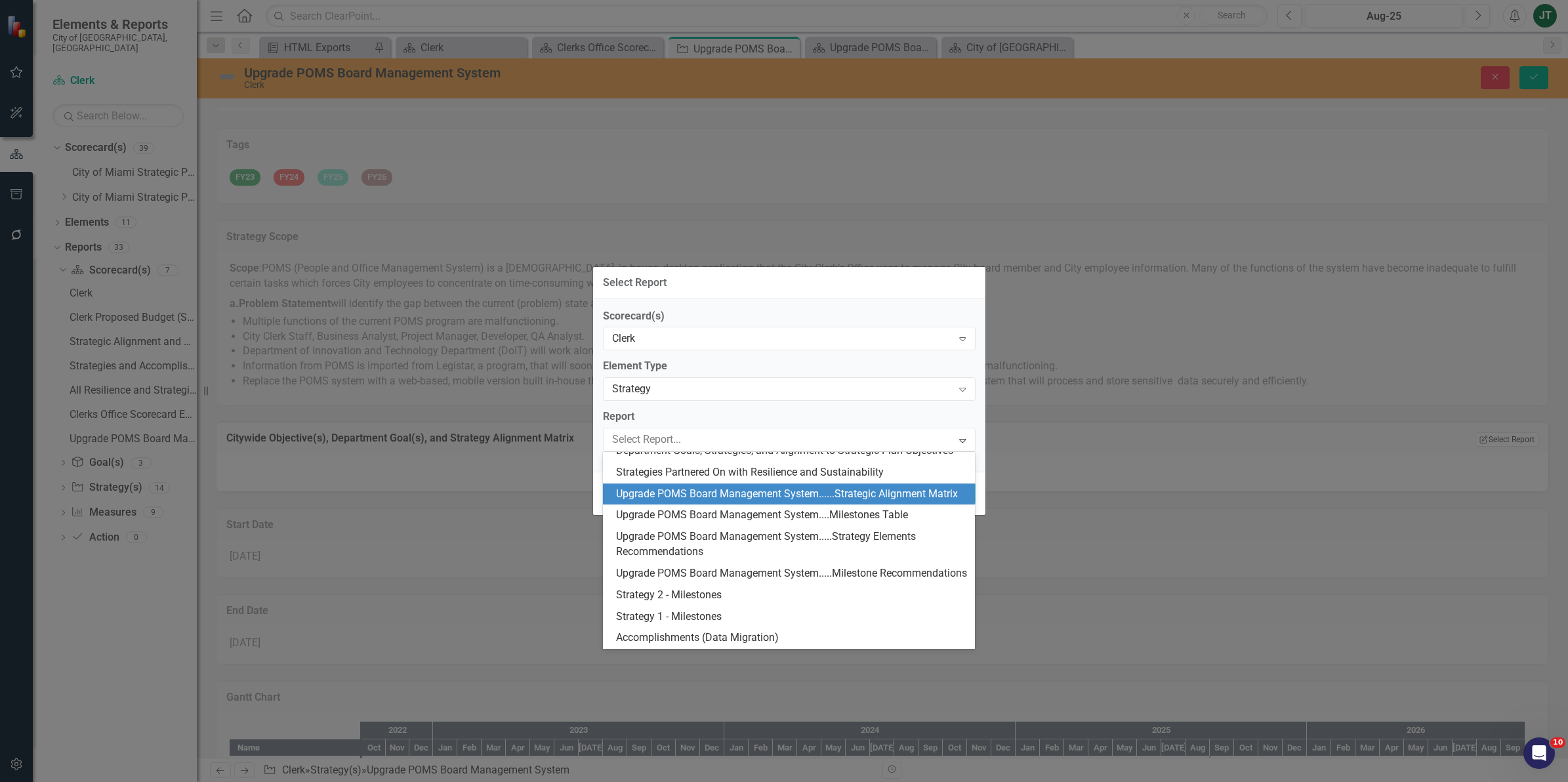
click at [857, 486] on div "Upgrade POMS Board Management System......Strategic Alignment Matrix" at bounding box center [792, 494] width 352 height 15
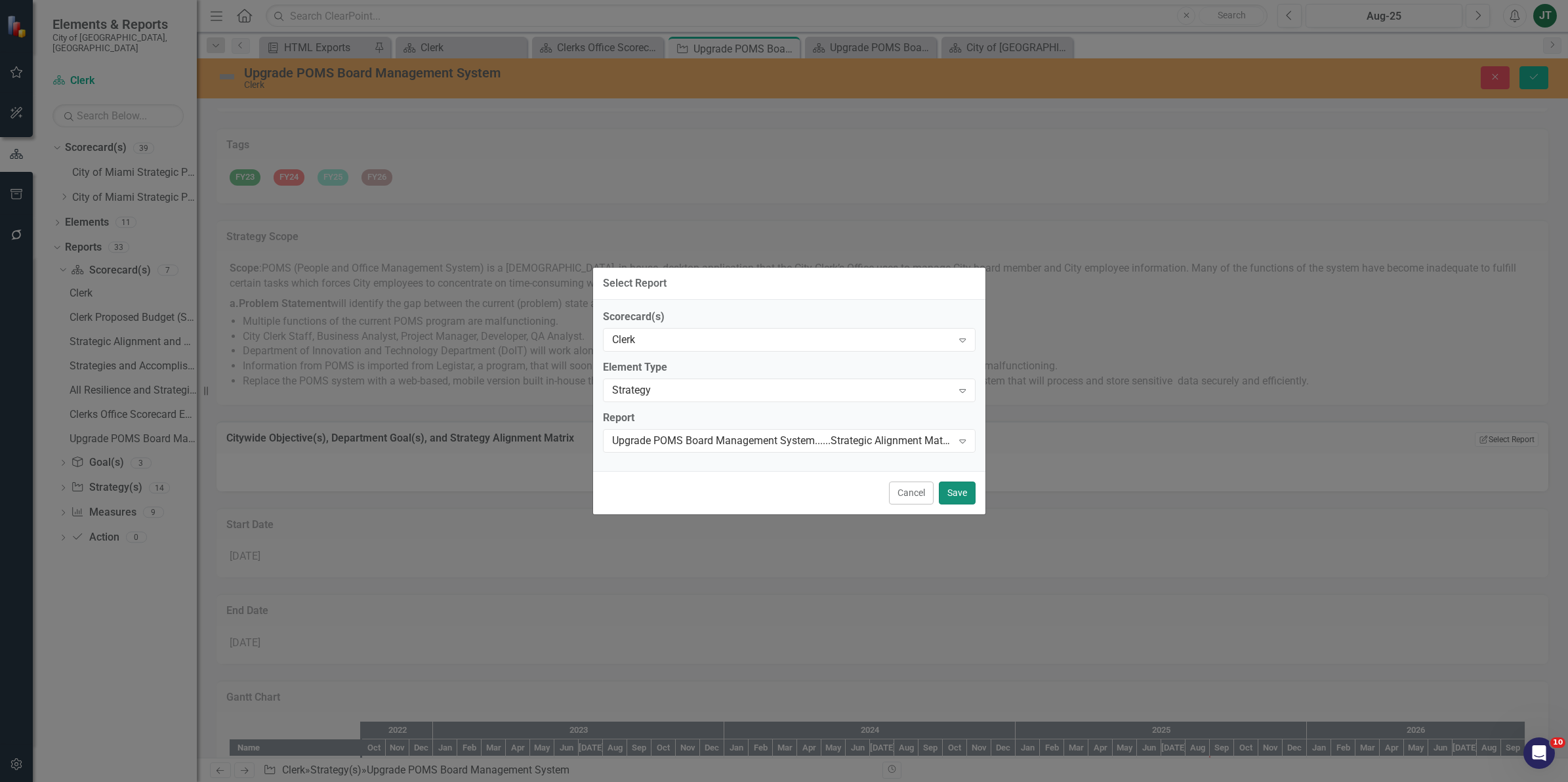
click at [958, 492] on button "Save" at bounding box center [957, 492] width 37 height 23
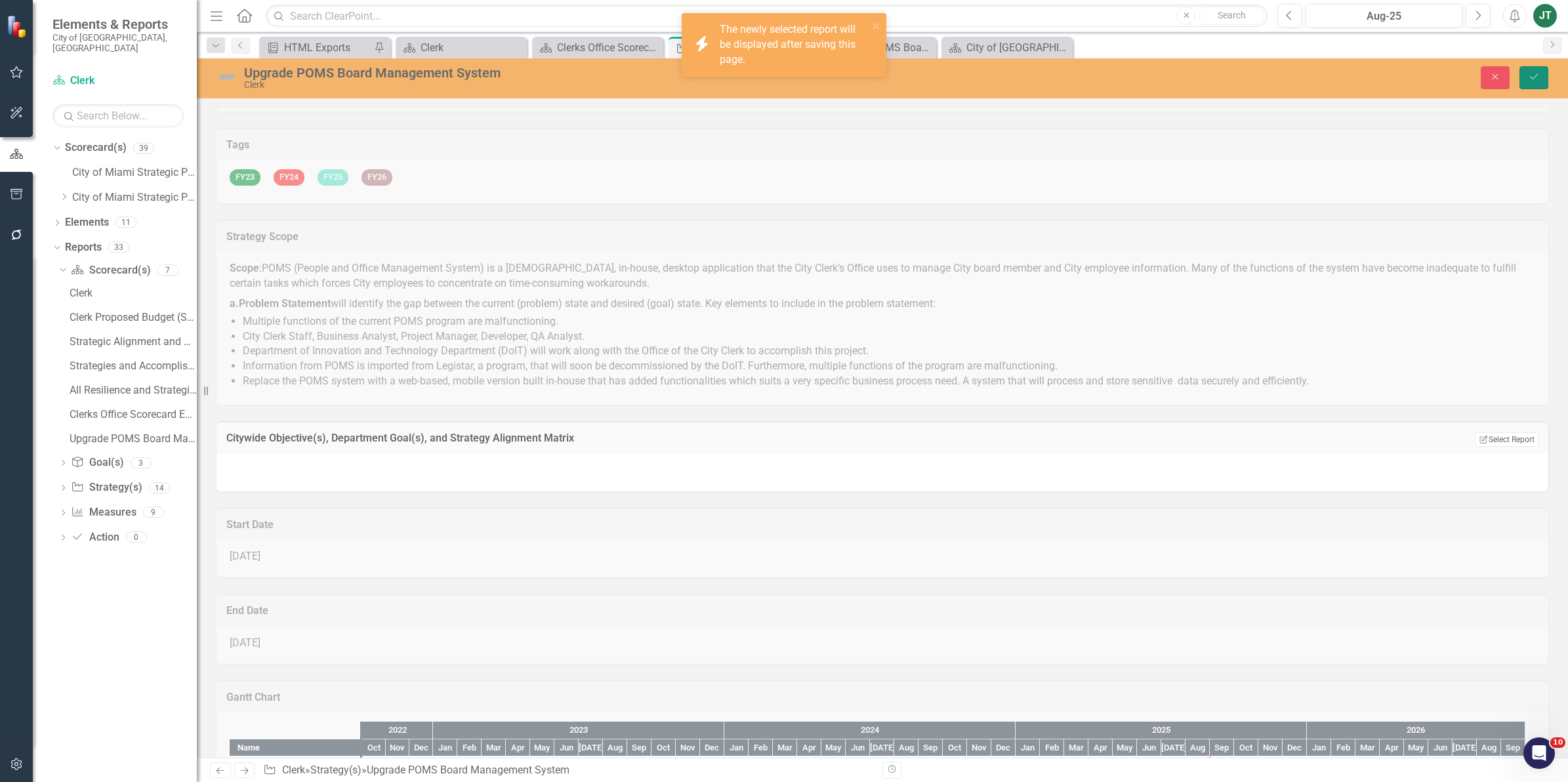
click at [1533, 85] on button "Save" at bounding box center [1533, 77] width 29 height 23
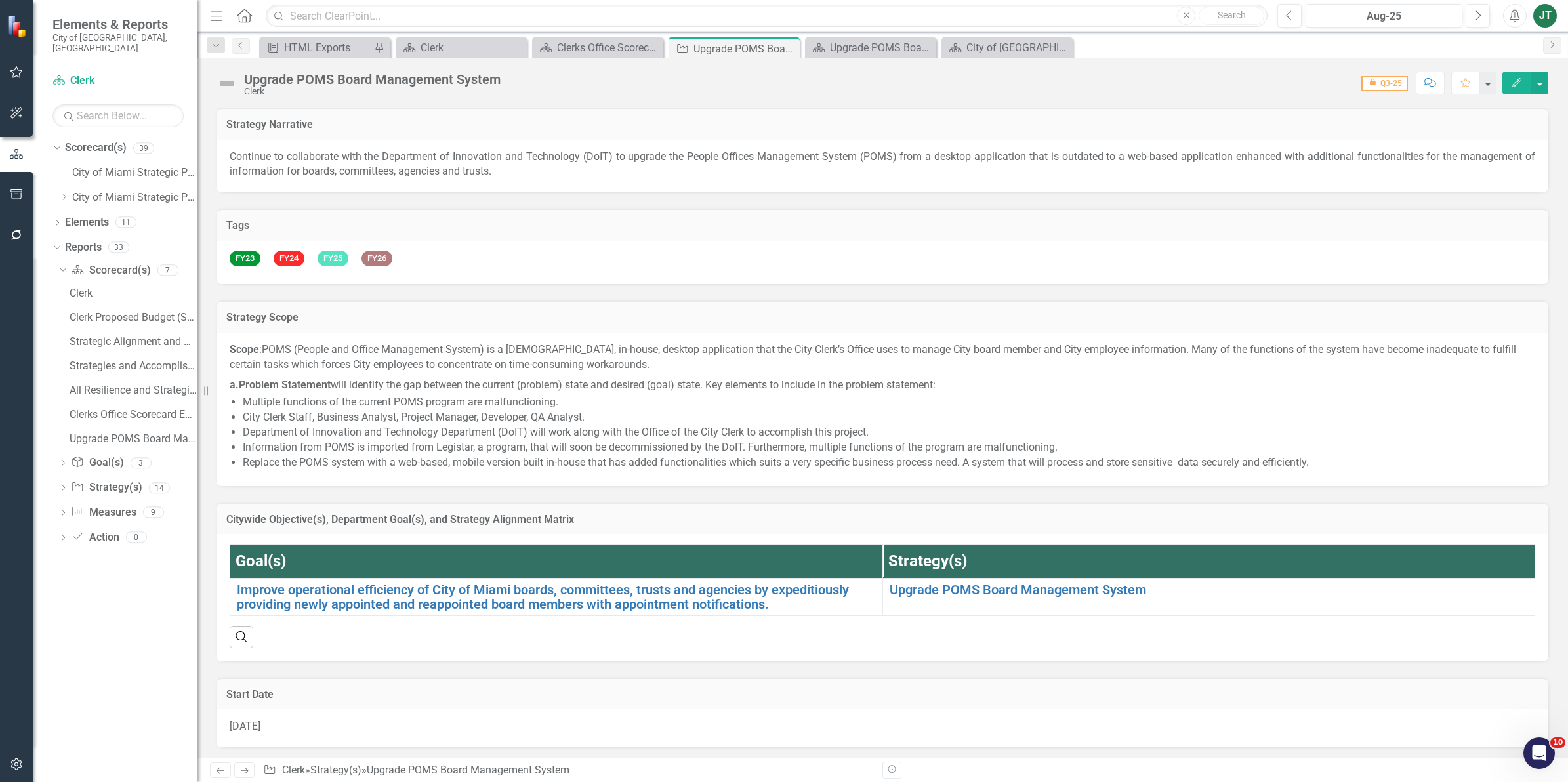
click at [1440, 512] on td "Citywide Objective(s), Department Goal(s), and Strategy Alignment Matrix" at bounding box center [882, 520] width 1312 height 17
click at [1440, 514] on h3 "Citywide Objective(s), Department Goal(s), and Strategy Alignment Matrix" at bounding box center [882, 520] width 1312 height 12
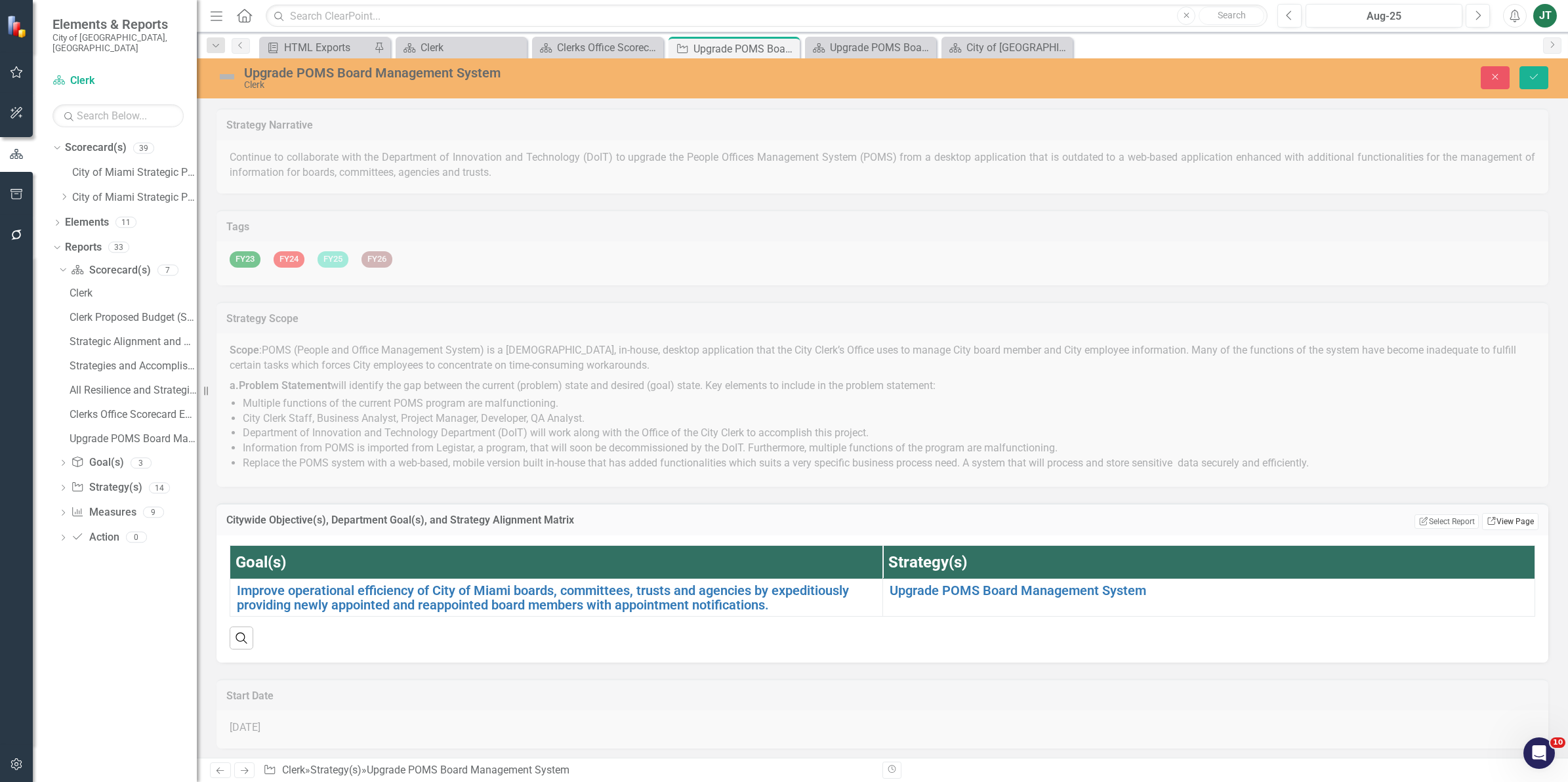
click at [1499, 519] on link "Link View Page" at bounding box center [1510, 521] width 57 height 17
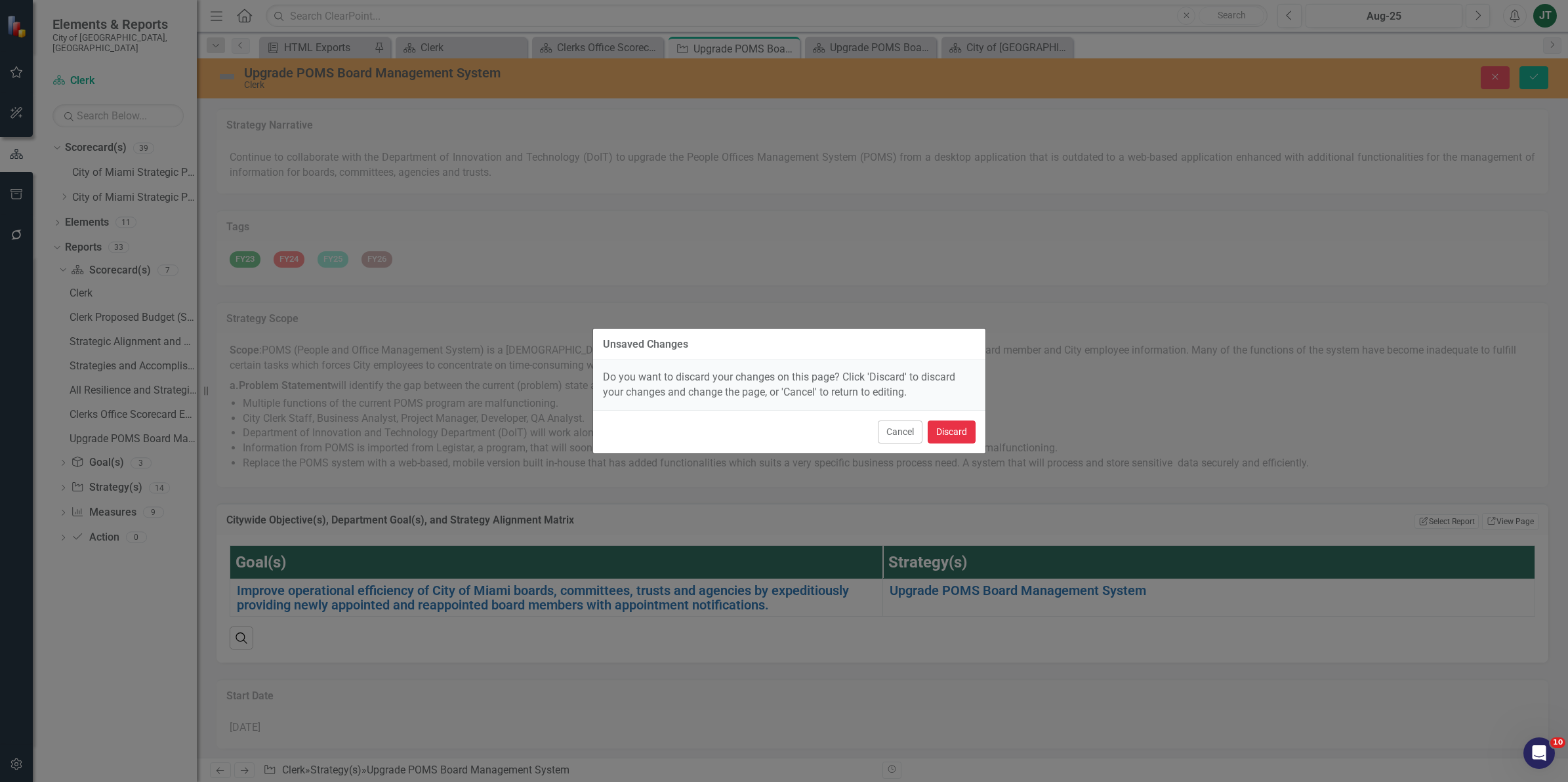
click at [956, 430] on button "Discard" at bounding box center [951, 431] width 48 height 23
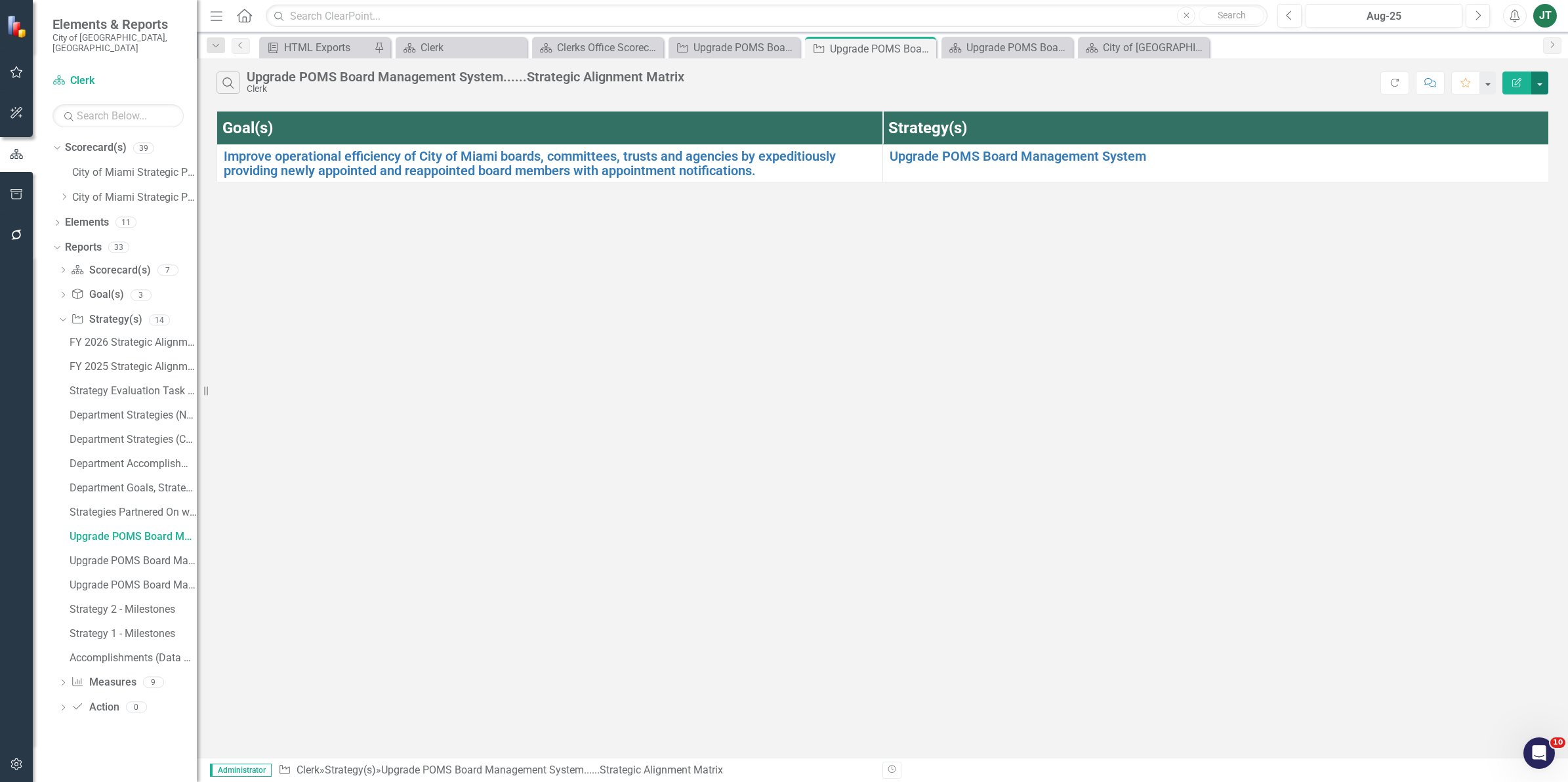
click at [1539, 83] on button "button" at bounding box center [1539, 83] width 17 height 23
click at [1494, 110] on link "Edit Report Edit Report" at bounding box center [1495, 108] width 104 height 24
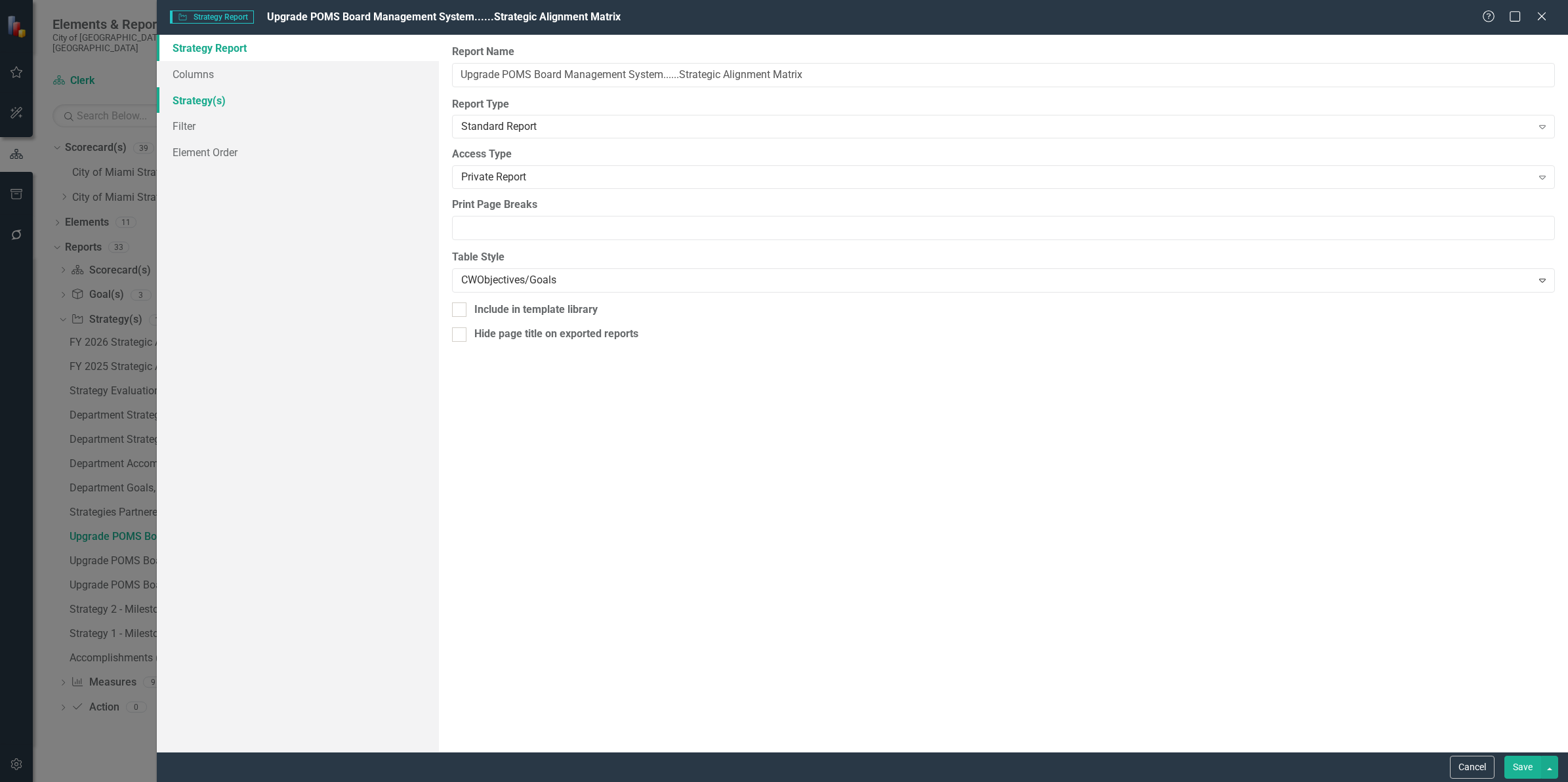
click at [193, 111] on link "Strategy(s)" at bounding box center [298, 100] width 282 height 27
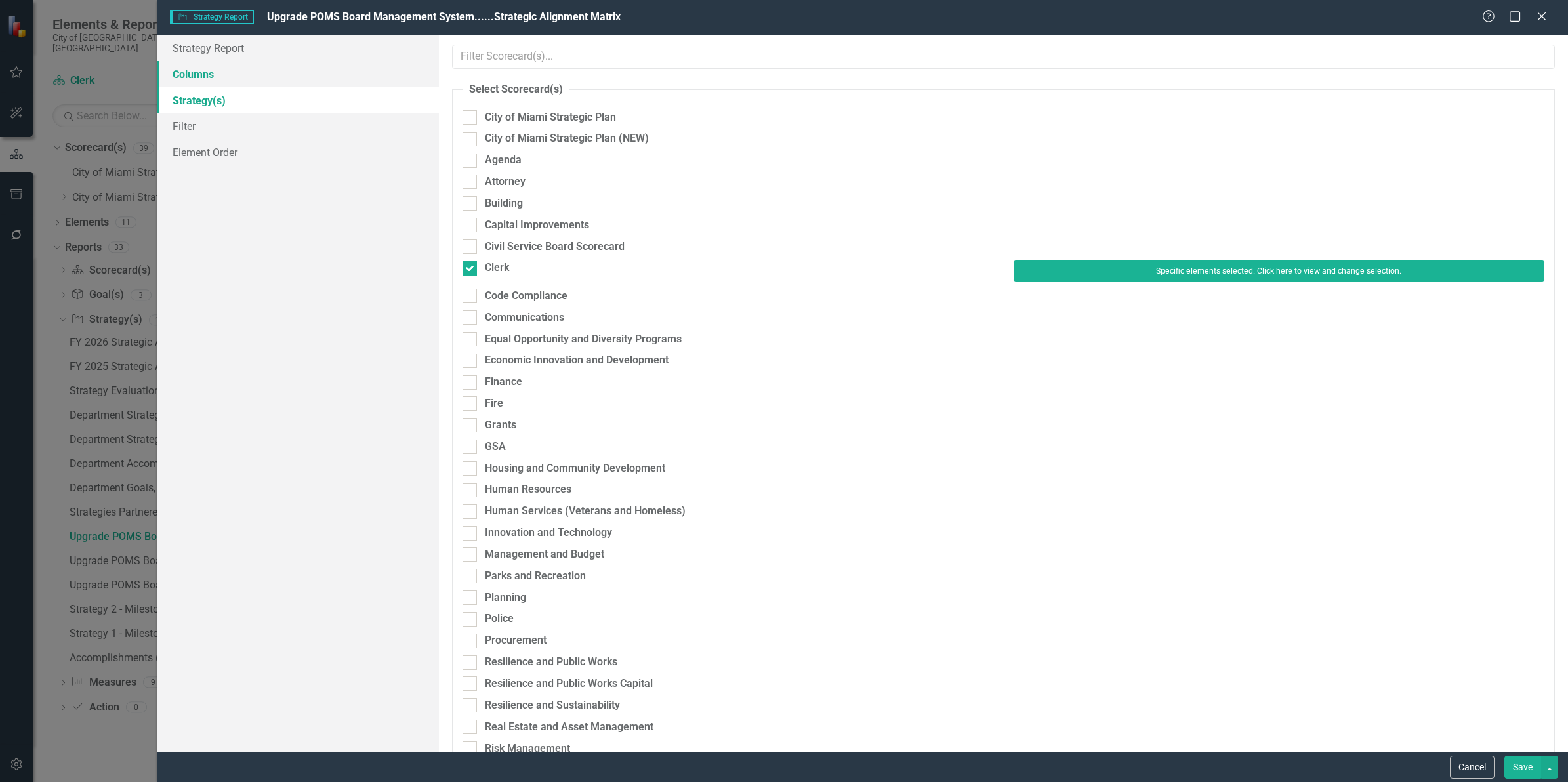
click at [199, 77] on link "Columns" at bounding box center [298, 74] width 282 height 27
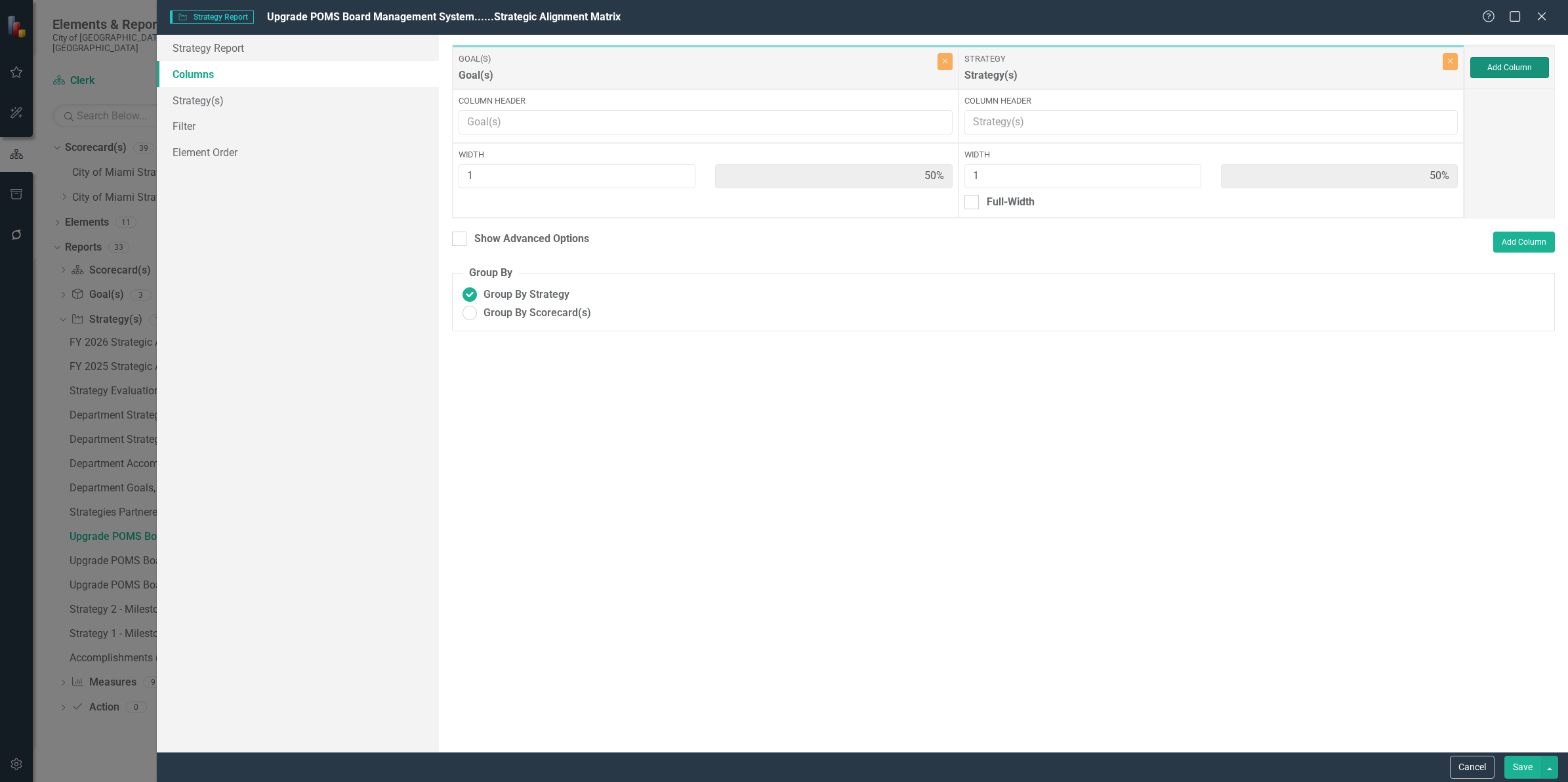
click at [1523, 69] on button "Add Column" at bounding box center [1509, 67] width 79 height 21
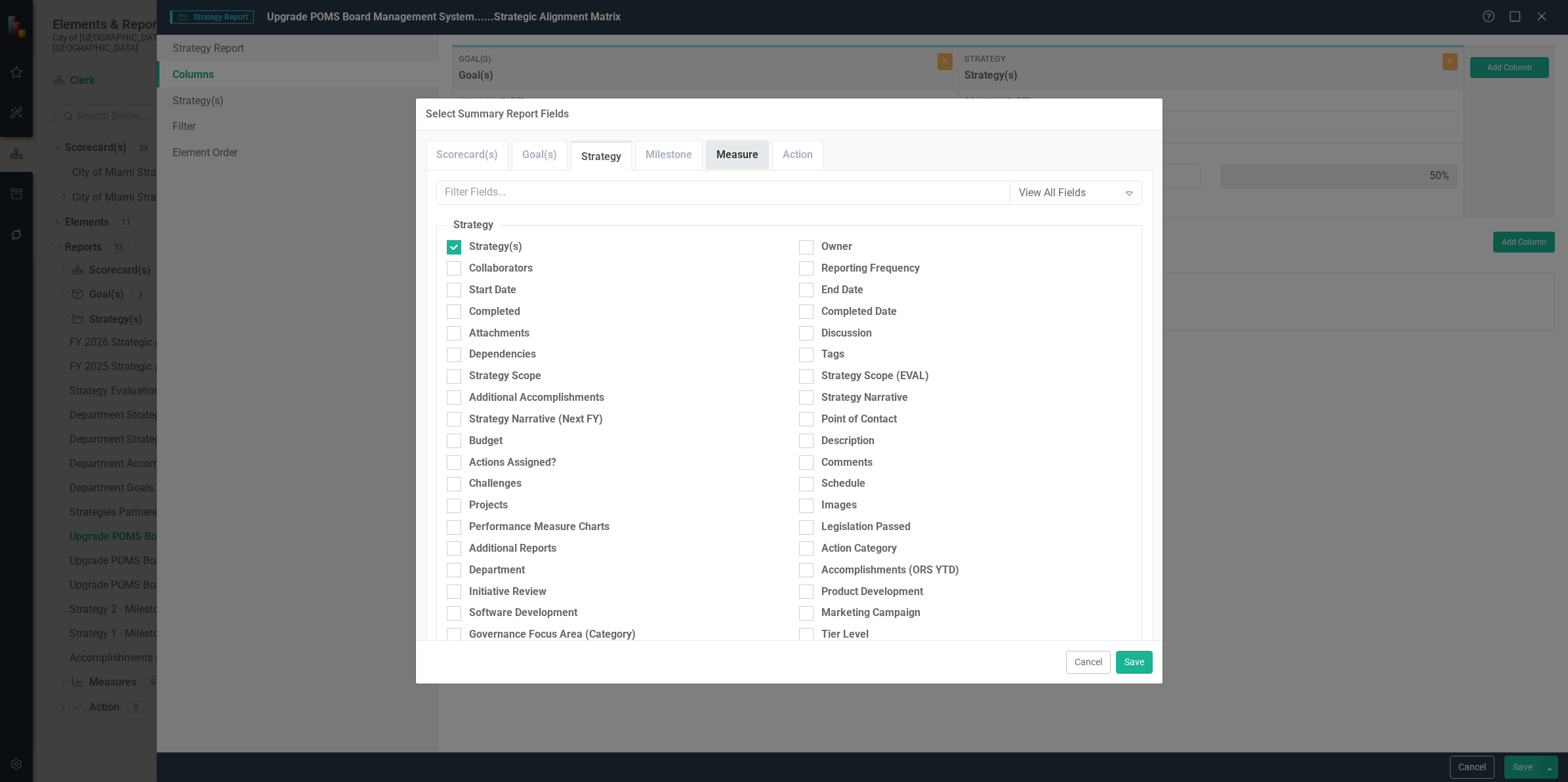
click at [729, 156] on link "Measure" at bounding box center [737, 155] width 62 height 28
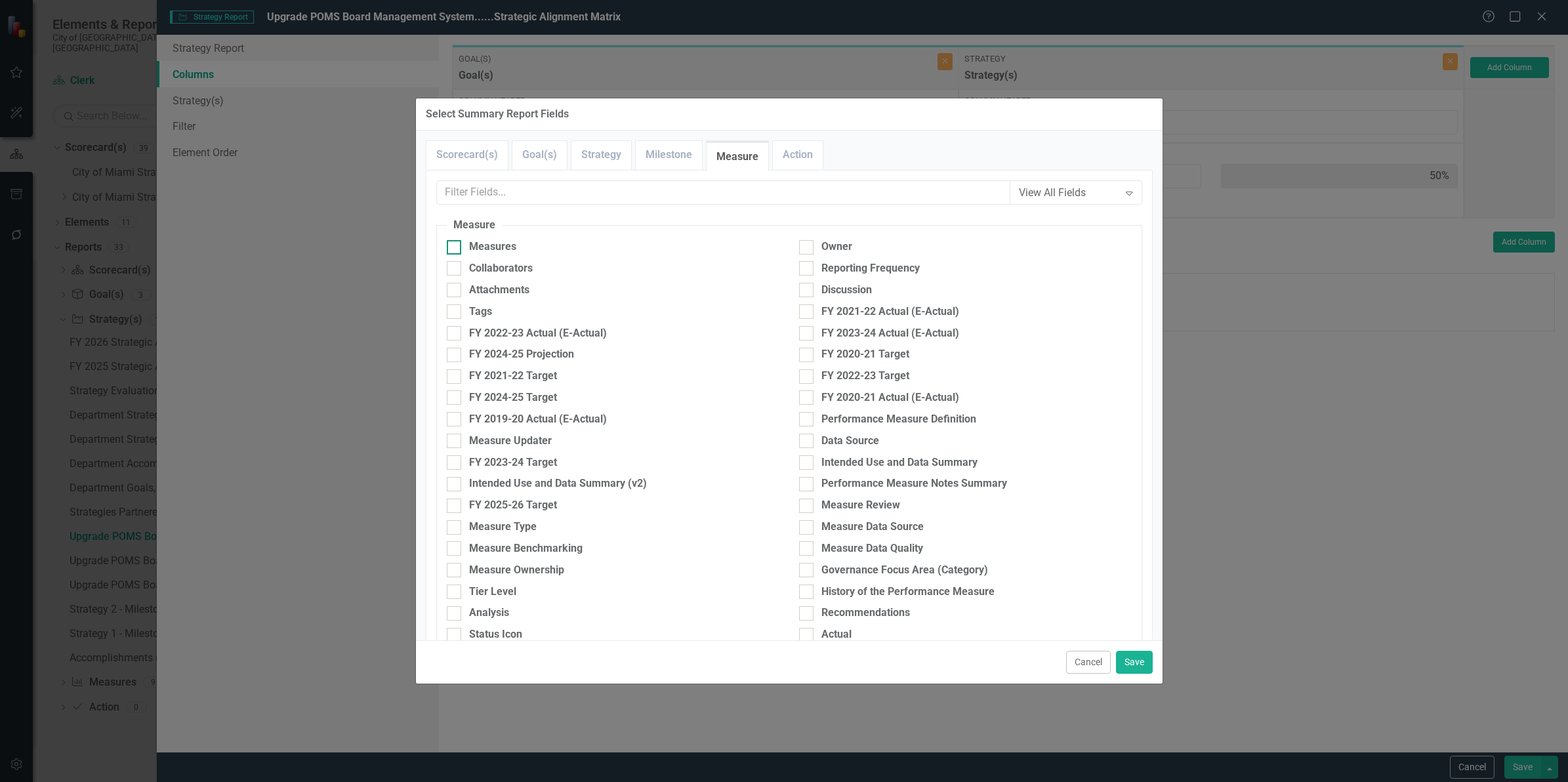
click at [475, 248] on div "Measures" at bounding box center [492, 247] width 47 height 15
click at [456, 248] on input "Measures" at bounding box center [451, 245] width 9 height 9
checkbox input "true"
click at [1138, 654] on button "Save" at bounding box center [1135, 662] width 37 height 23
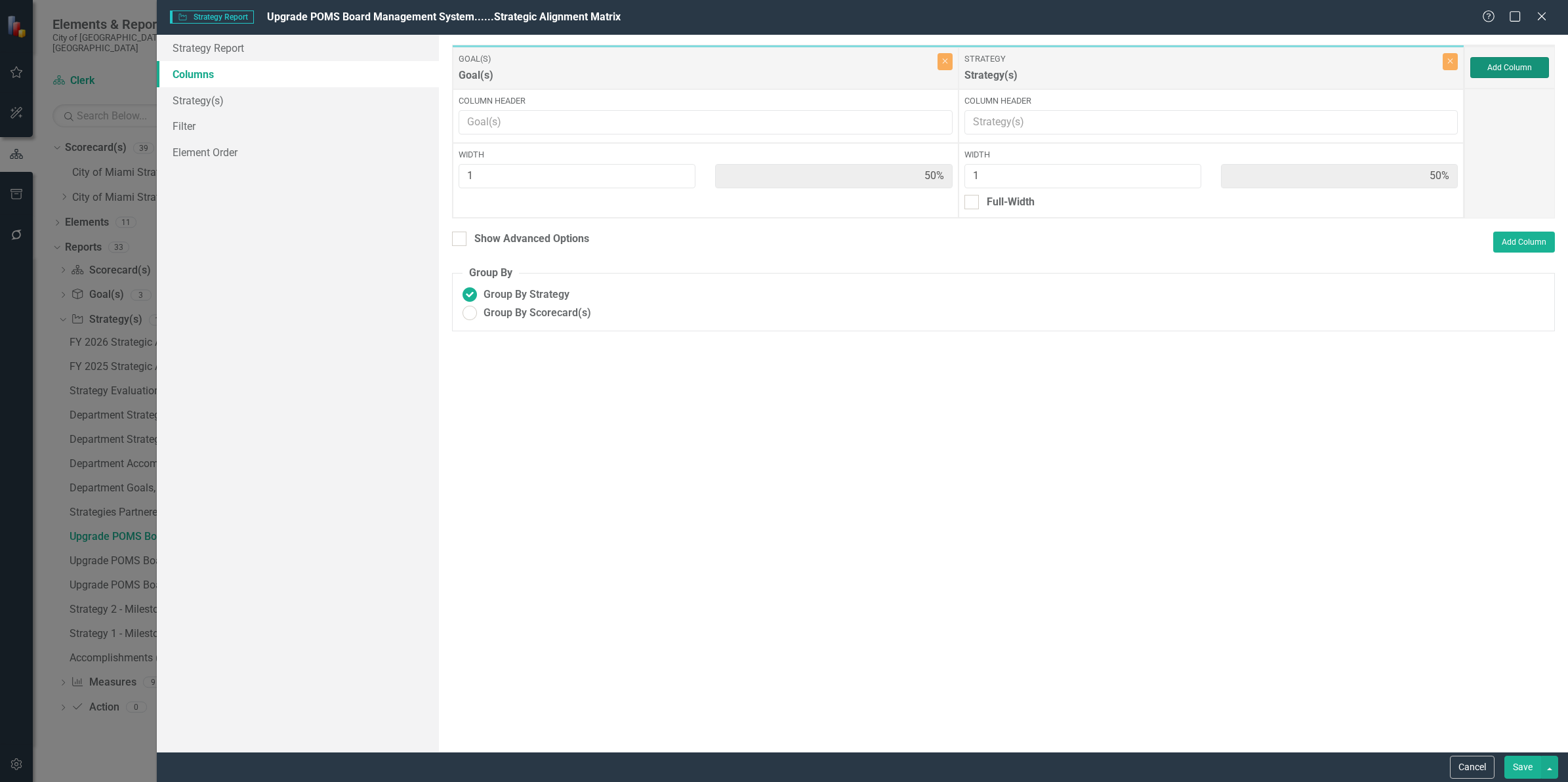
type input "33%"
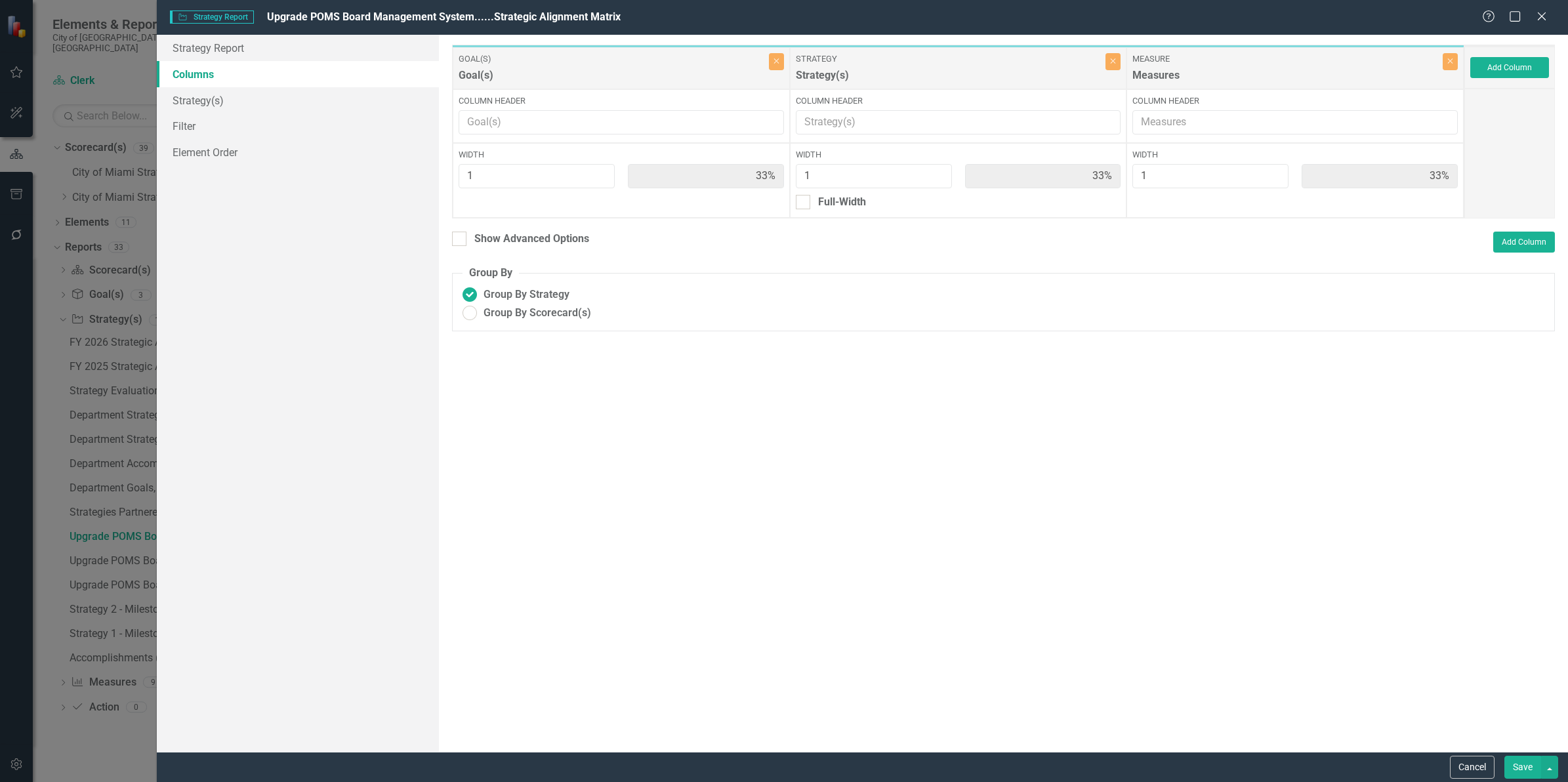
click at [1533, 764] on button "Save" at bounding box center [1522, 767] width 37 height 23
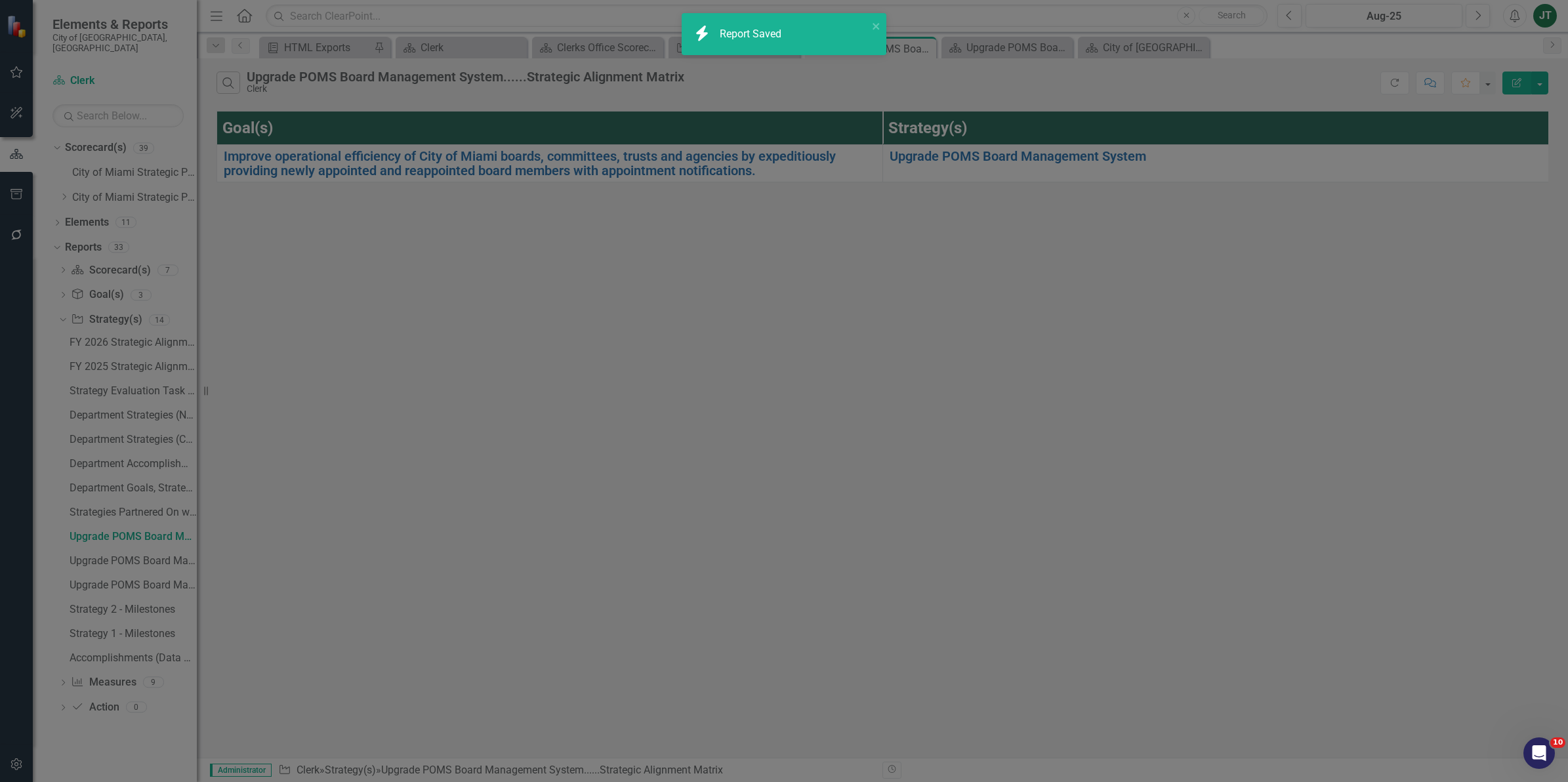
radio input "true"
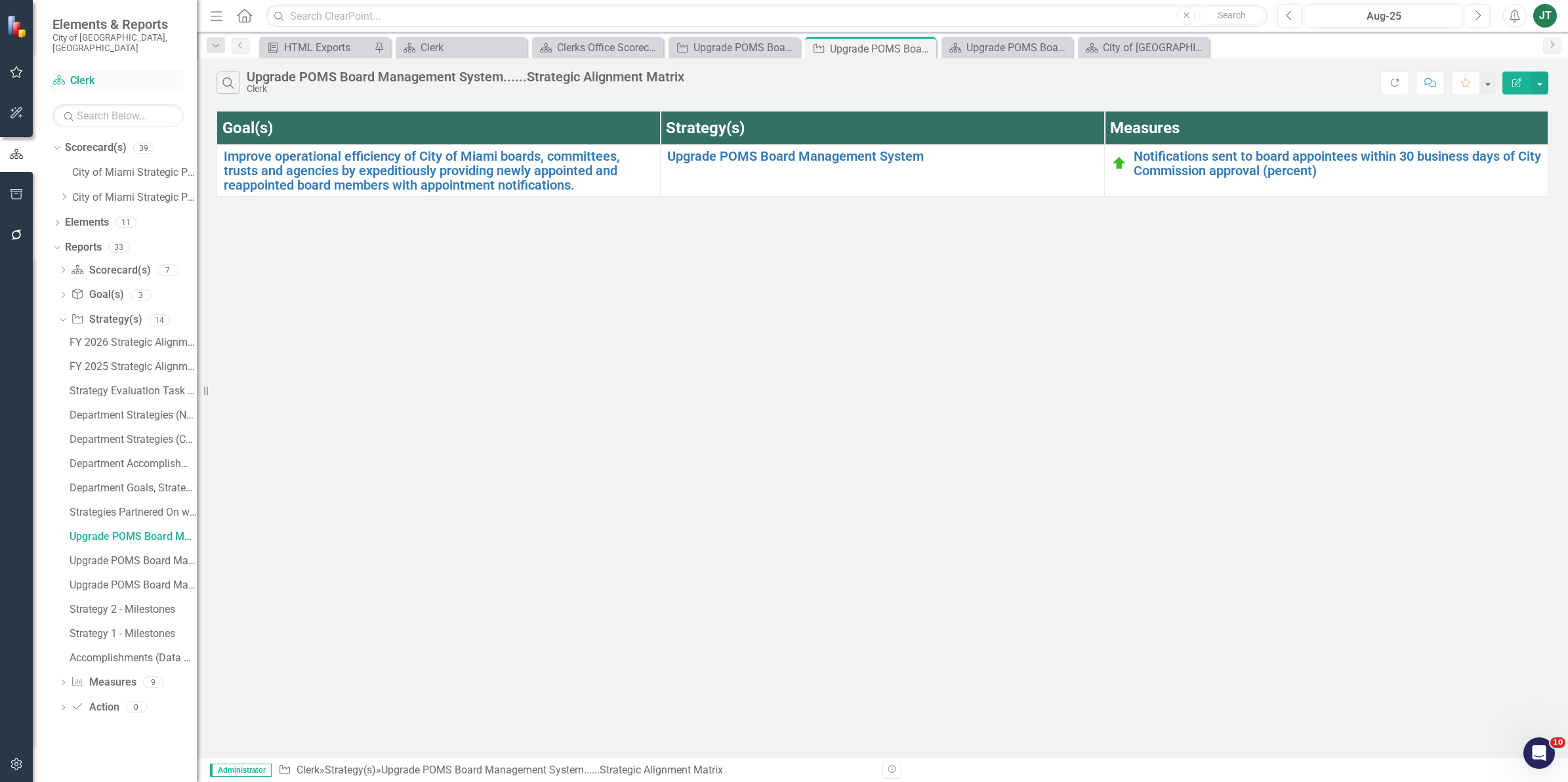
click at [86, 74] on link "Scorecard(s) Clerk" at bounding box center [118, 81] width 131 height 15
click at [778, 154] on link "Upgrade POMS Board Management System" at bounding box center [882, 156] width 430 height 15
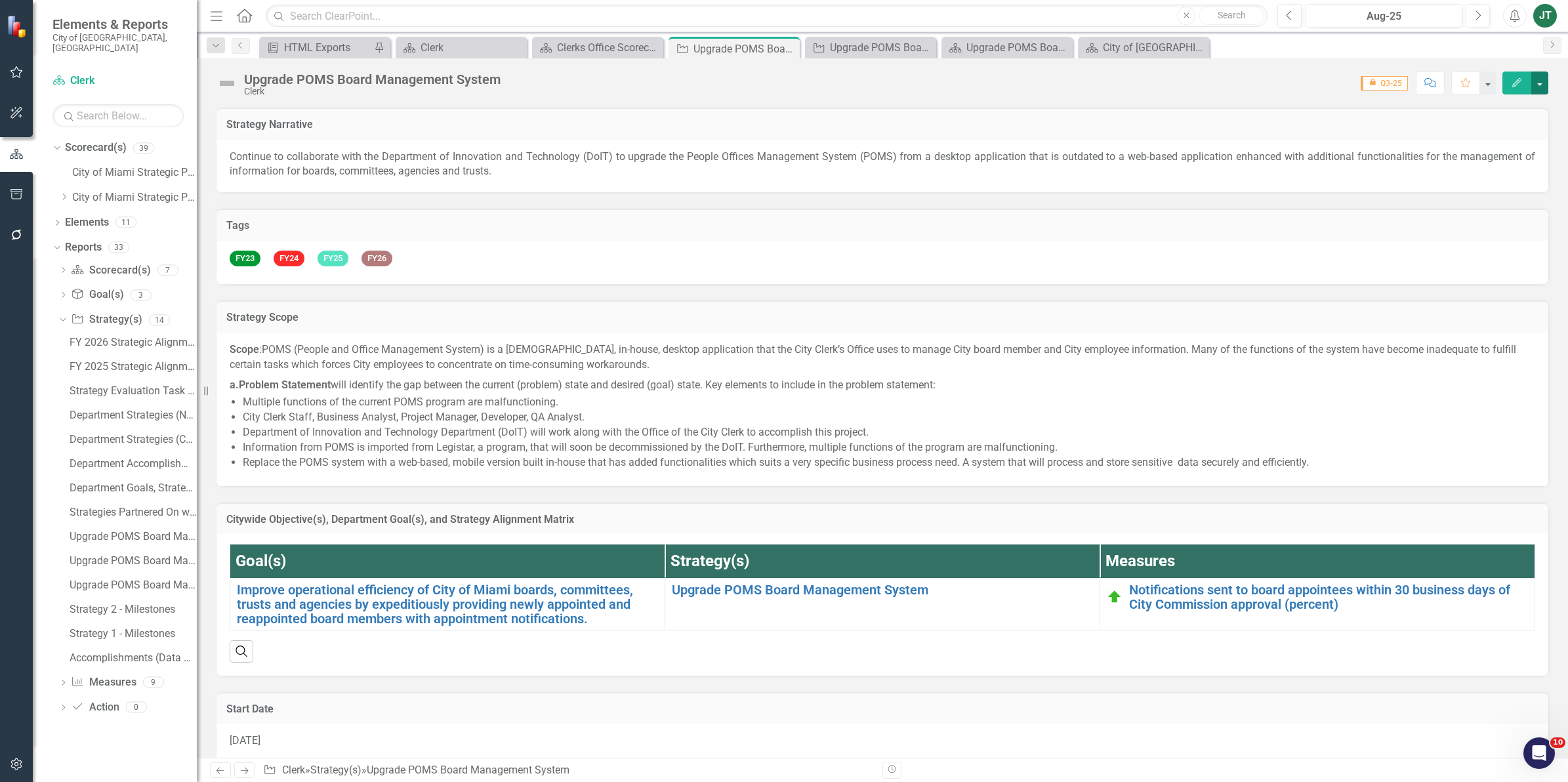
click at [1540, 84] on button "button" at bounding box center [1539, 83] width 17 height 23
click at [1477, 128] on link "Edit Report Edit Layout" at bounding box center [1468, 132] width 159 height 24
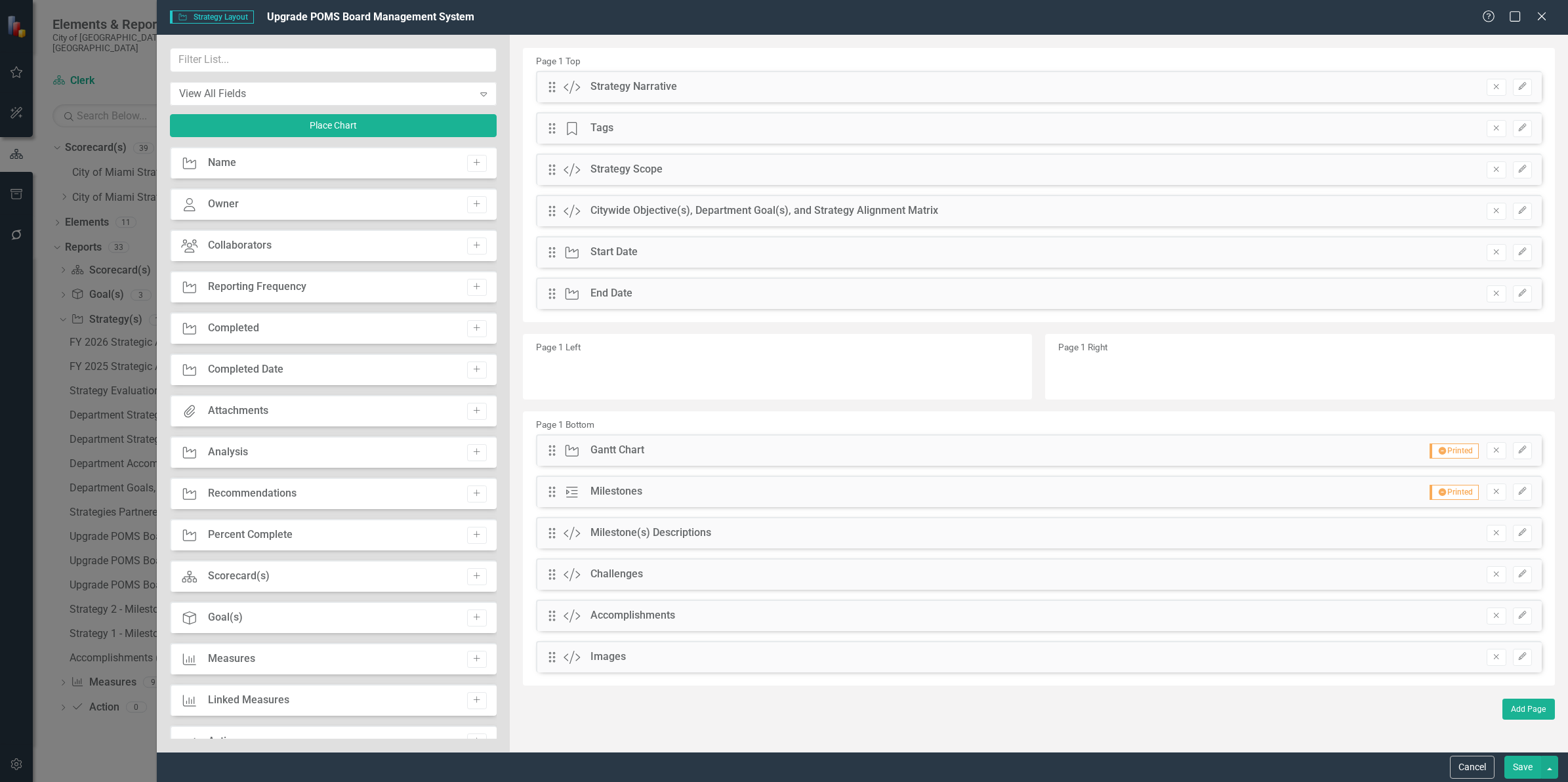
click at [1465, 772] on button "Cancel" at bounding box center [1471, 767] width 45 height 23
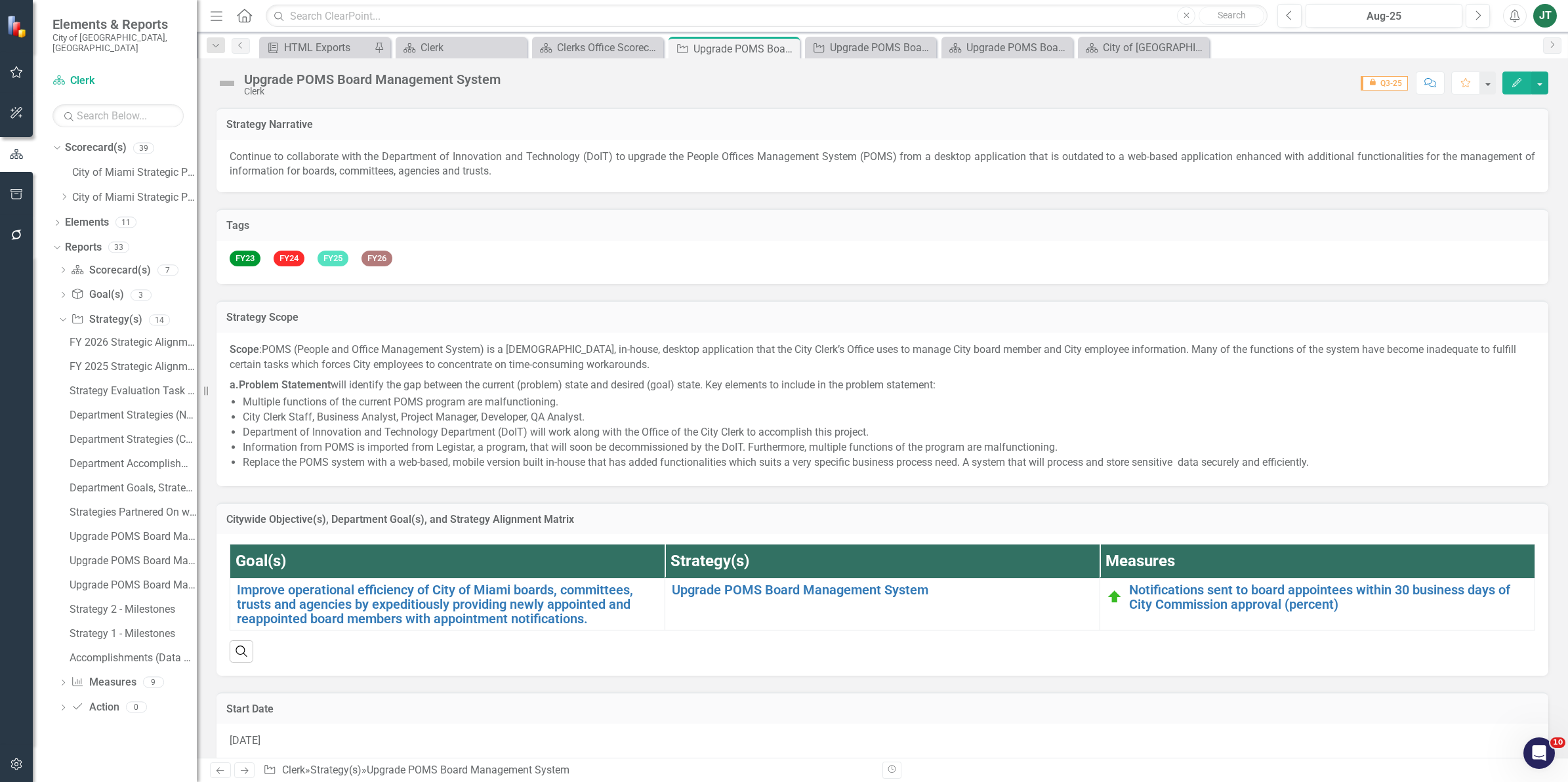
click at [1515, 80] on icon "Edit" at bounding box center [1516, 83] width 12 height 9
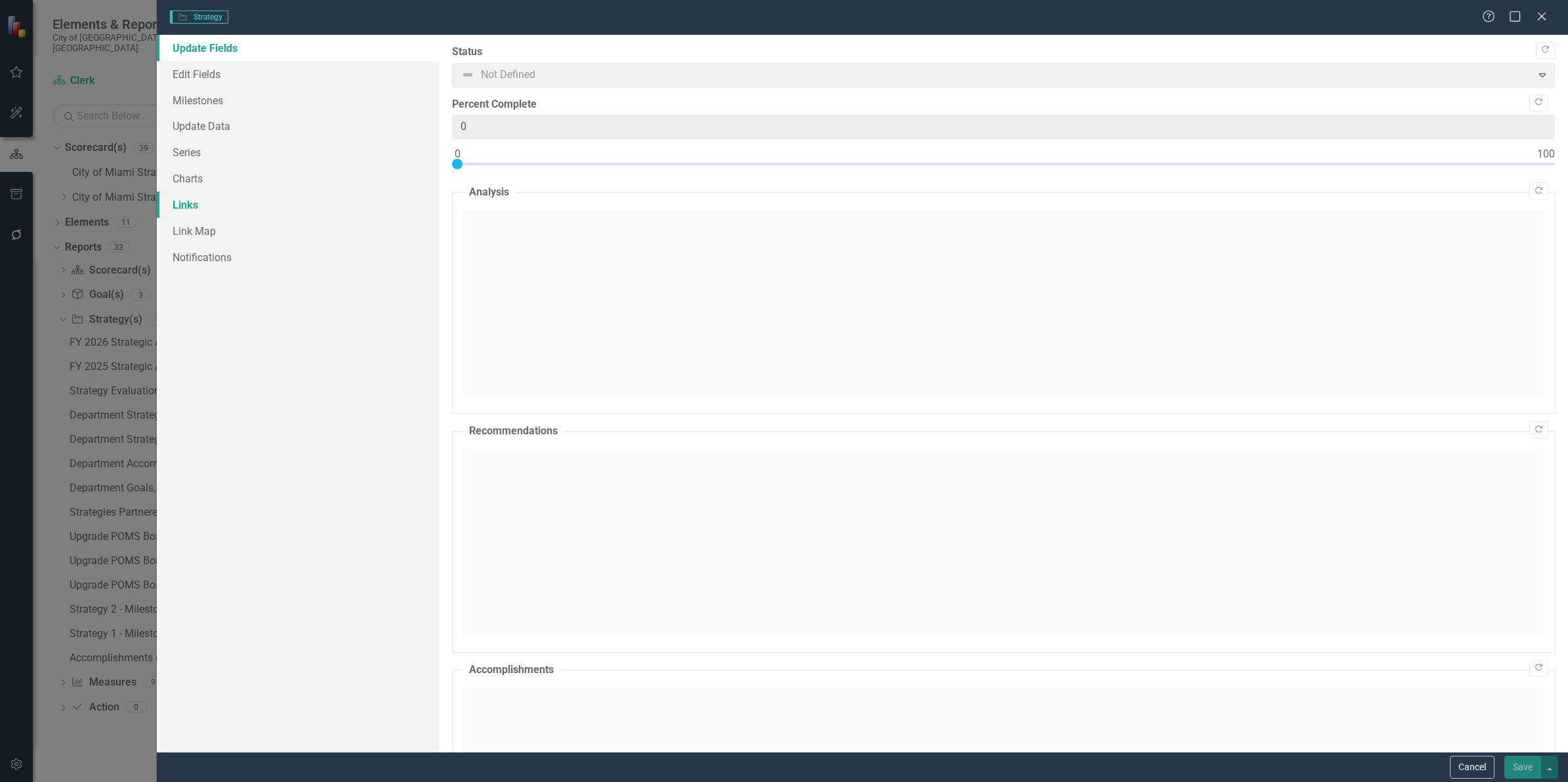
click at [185, 213] on link "Links" at bounding box center [298, 205] width 282 height 27
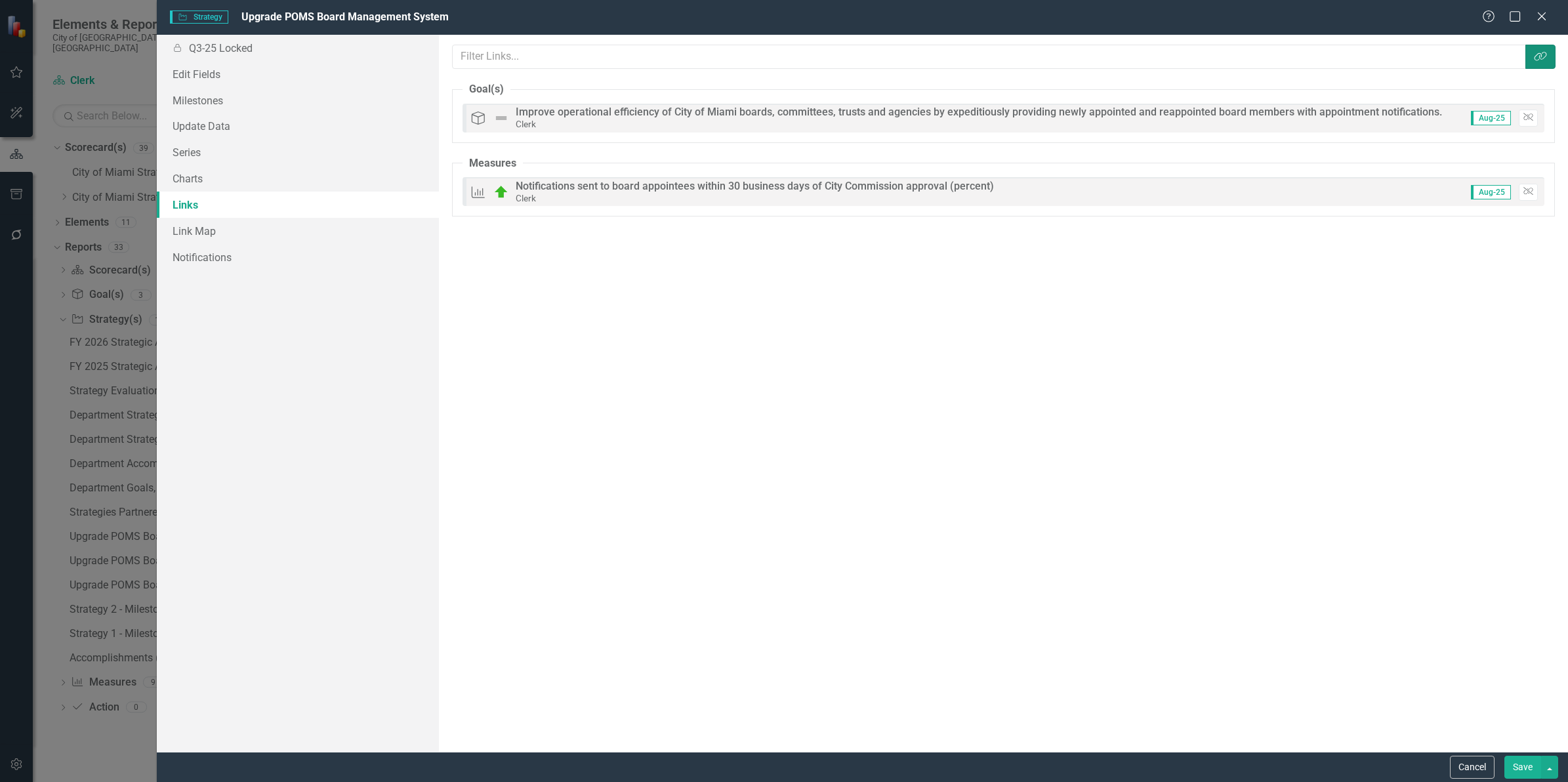
click at [1545, 56] on icon "button" at bounding box center [1539, 56] width 13 height 9
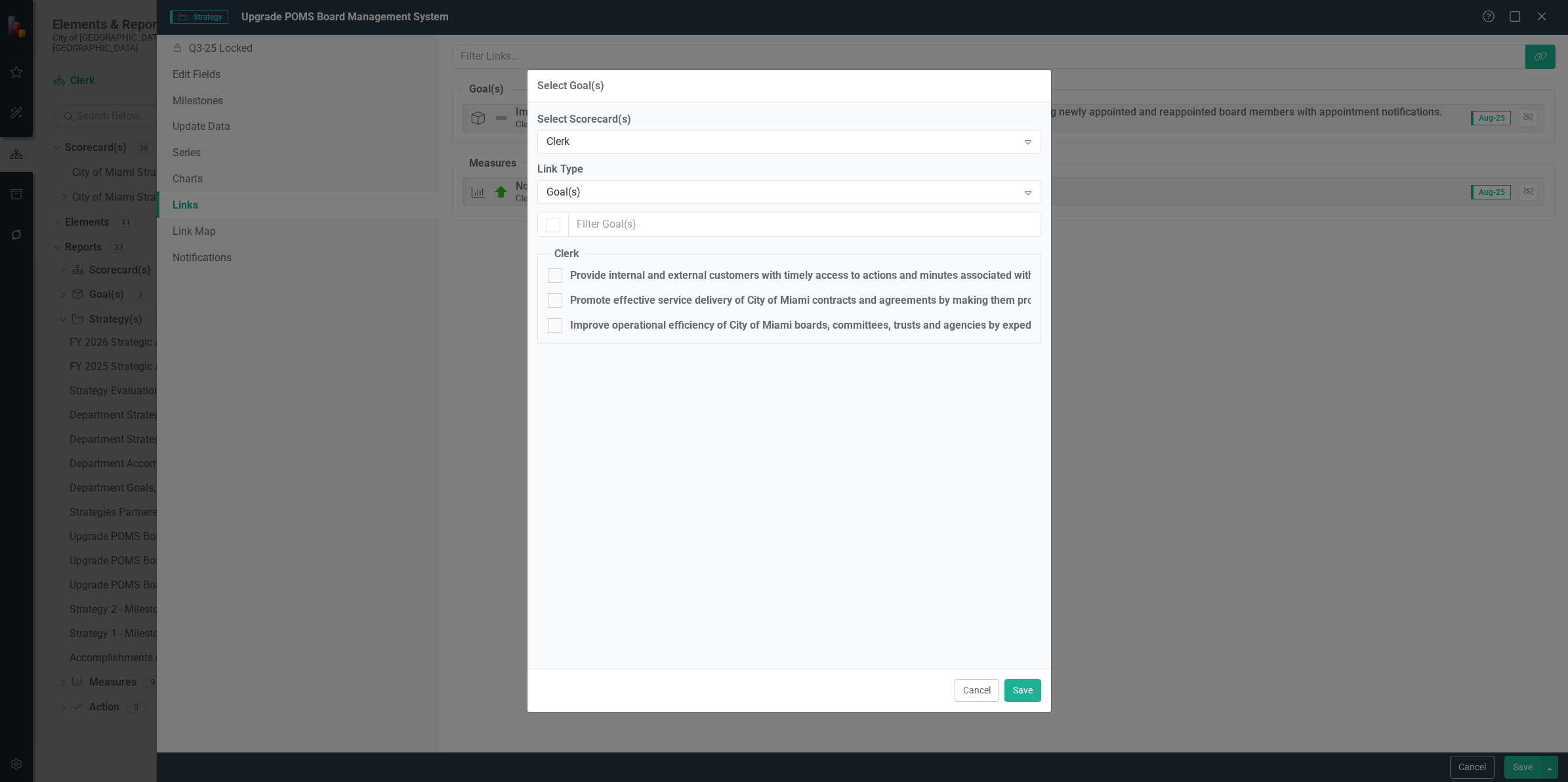
checkbox input "true"
checkbox input "false"
click at [604, 143] on div "Clerk" at bounding box center [782, 142] width 472 height 15
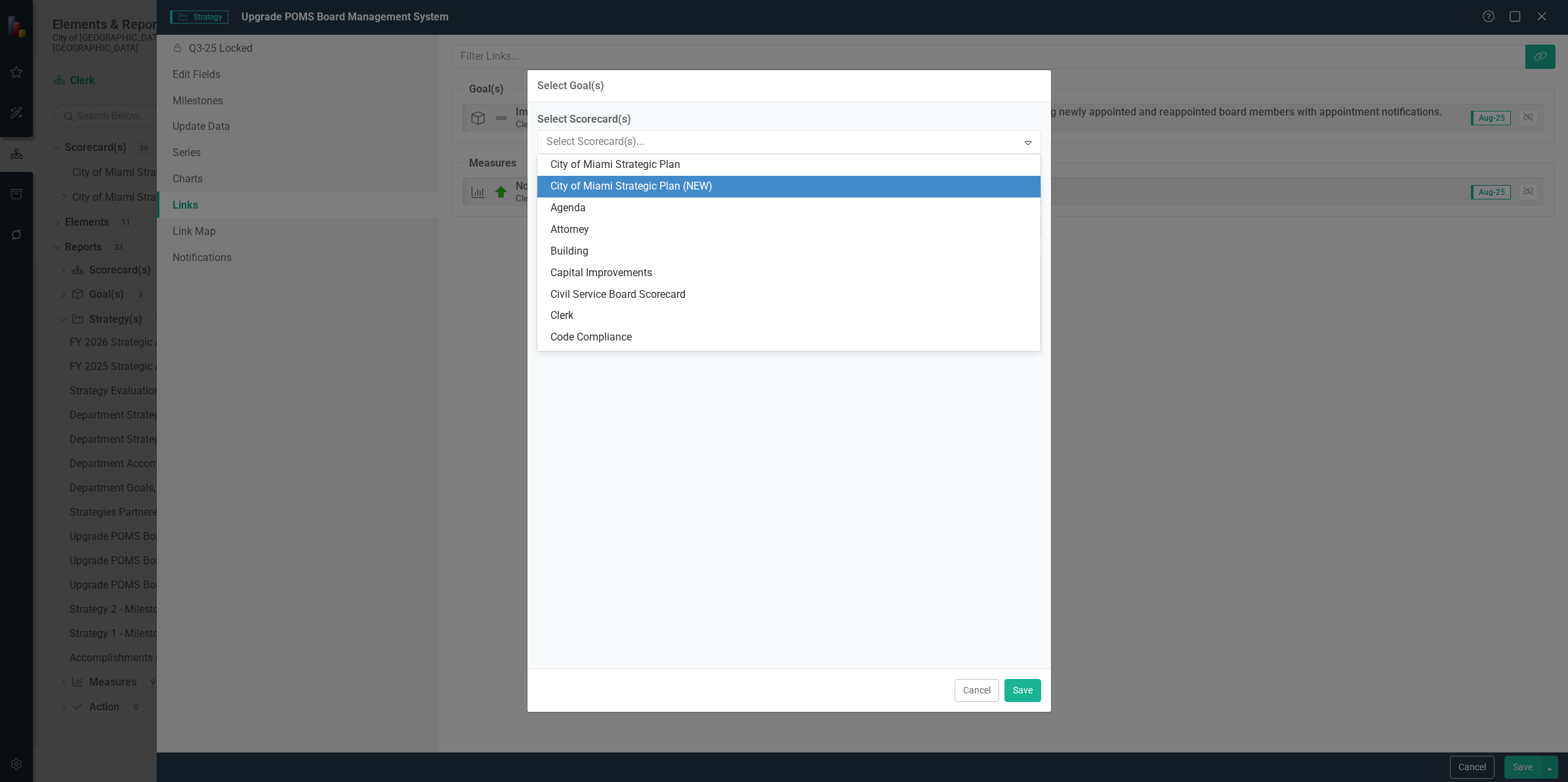
click at [621, 184] on div "City of Miami Strategic Plan (NEW)" at bounding box center [792, 186] width 483 height 15
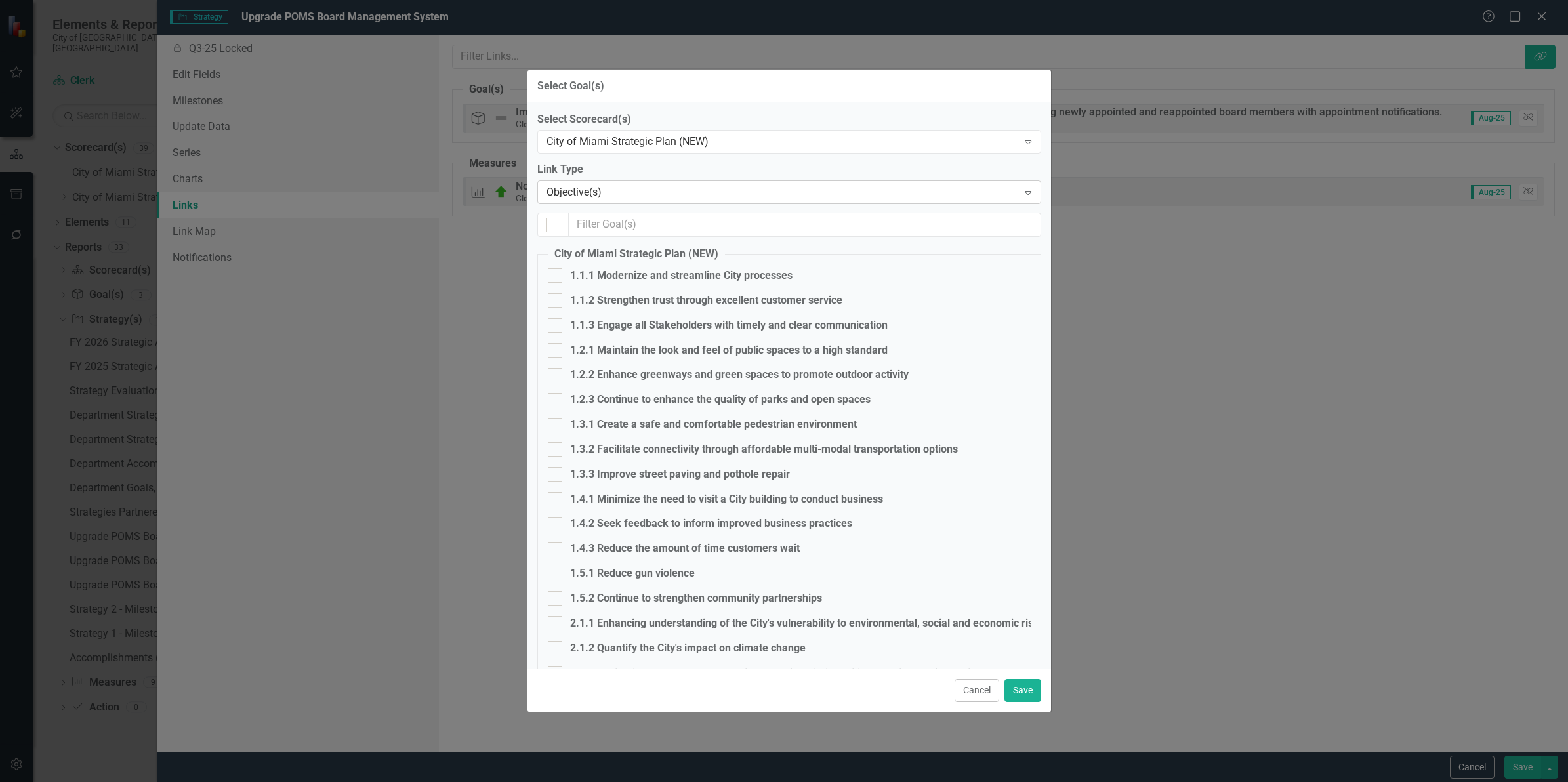
click at [591, 198] on div "Objective(s)" at bounding box center [782, 192] width 472 height 15
click at [597, 328] on div "1.1.3 Engage all Stakeholders with timely and clear communication" at bounding box center [728, 326] width 318 height 15
click at [557, 327] on input "1.1.3 Engage all Stakeholders with timely and clear communication" at bounding box center [552, 323] width 9 height 9
checkbox input "true"
drag, startPoint x: 1018, startPoint y: 695, endPoint x: 1127, endPoint y: 705, distance: 109.5
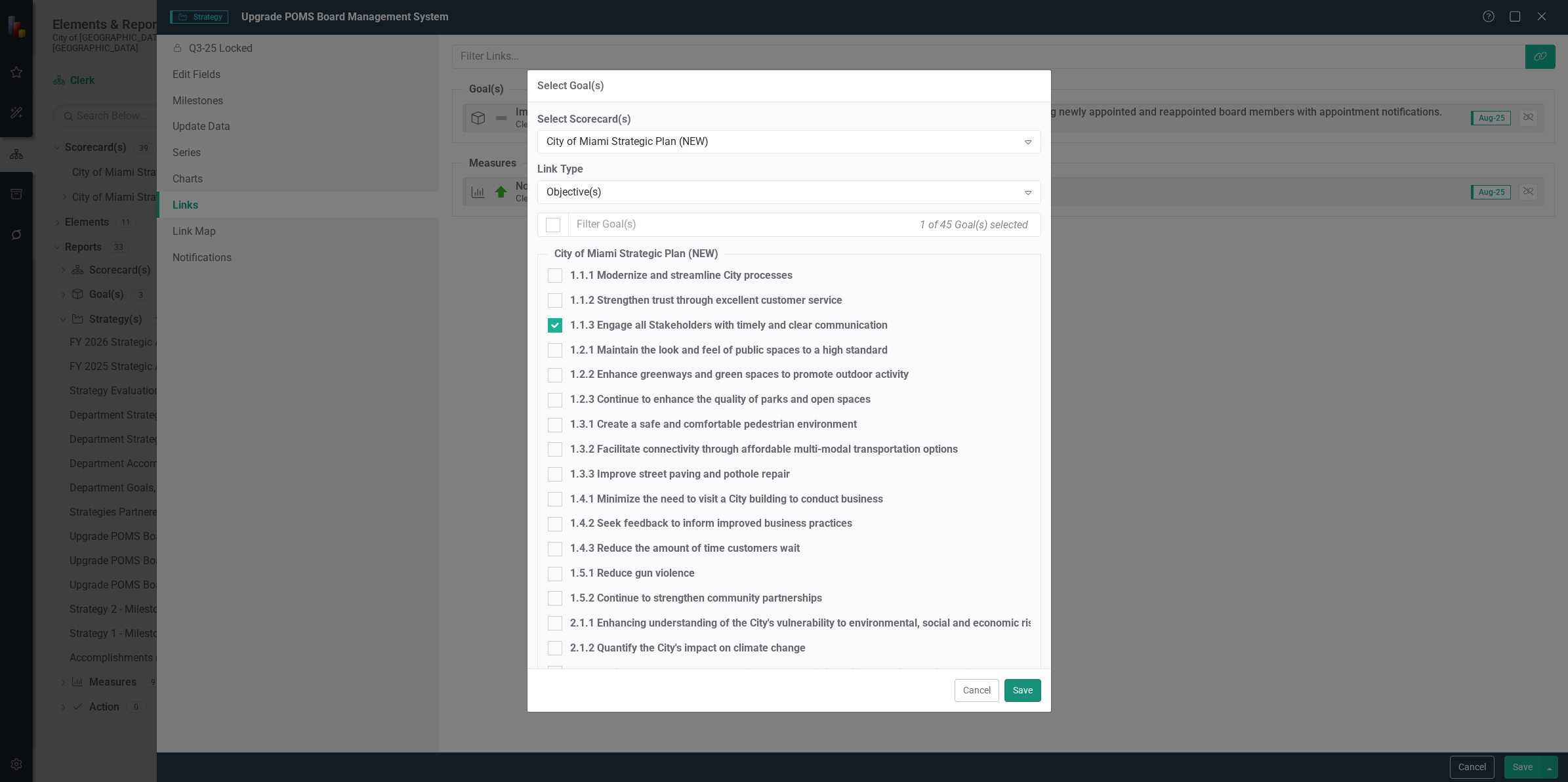
click at [1021, 695] on button "Save" at bounding box center [1022, 690] width 37 height 23
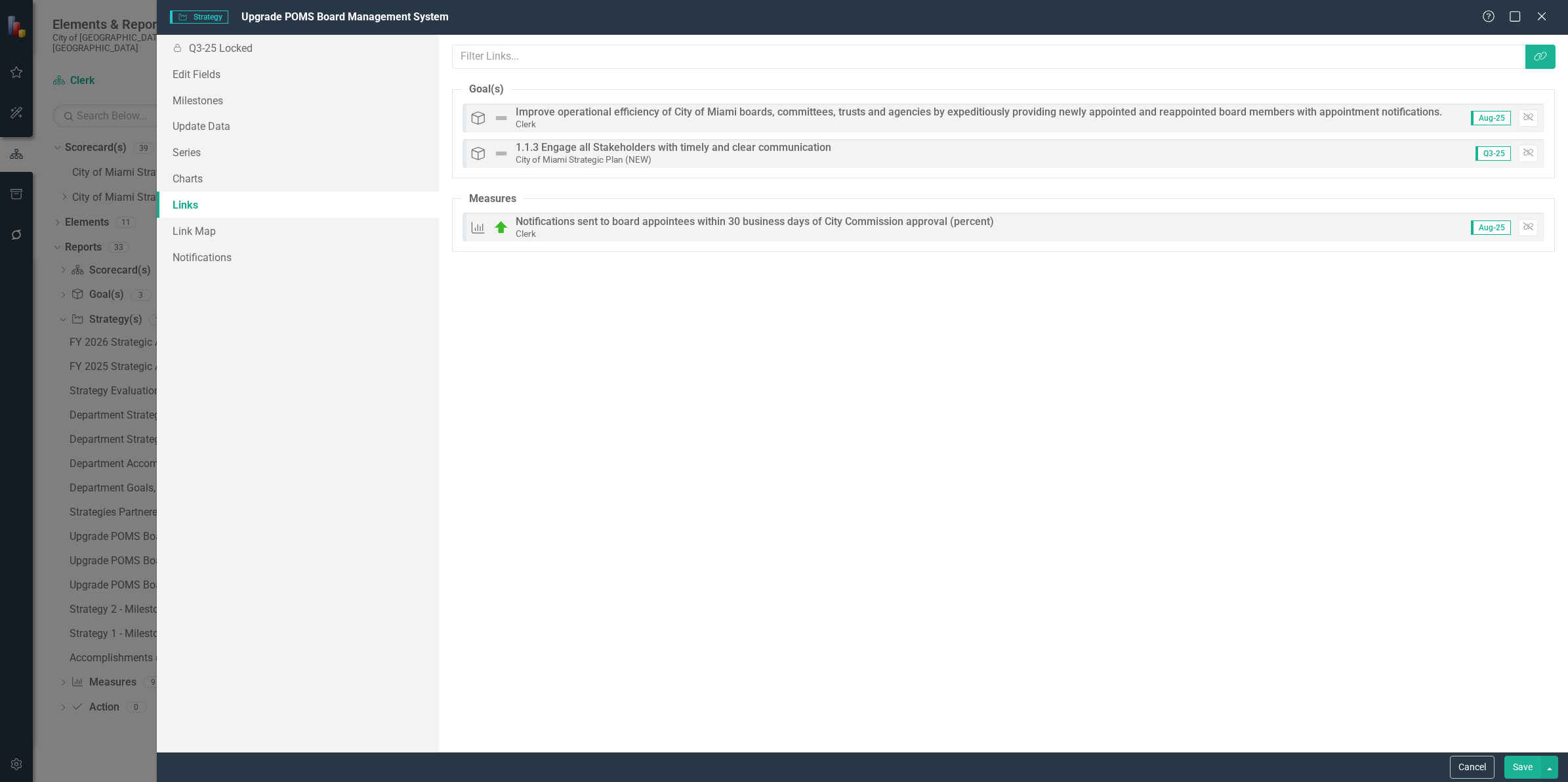
click at [1527, 768] on button "Save" at bounding box center [1522, 767] width 37 height 23
checkbox input "false"
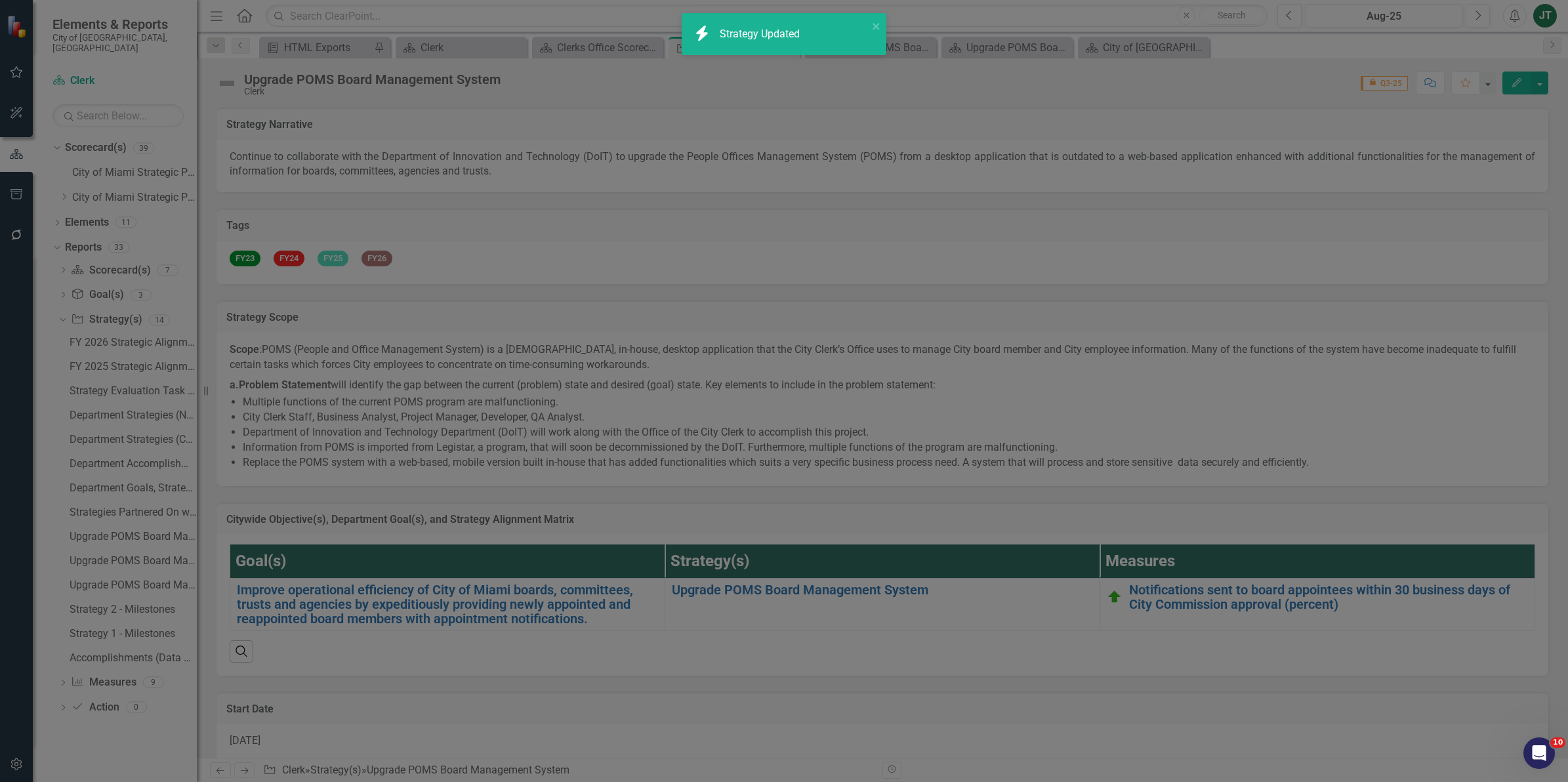
checkbox input "true"
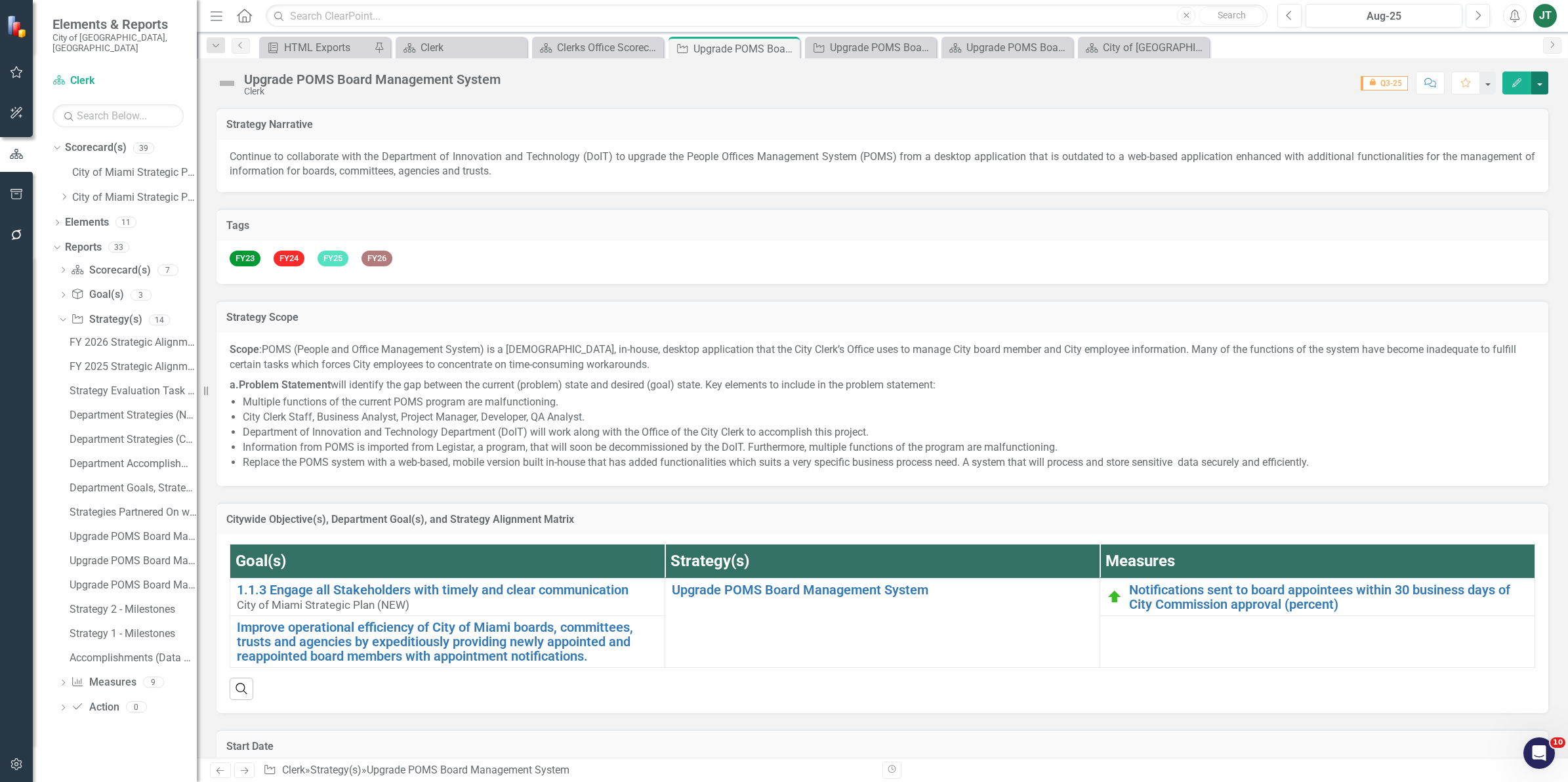
click at [1533, 80] on button "button" at bounding box center [1539, 83] width 17 height 23
click at [1485, 126] on link "Edit Report Edit Layout" at bounding box center [1468, 132] width 159 height 24
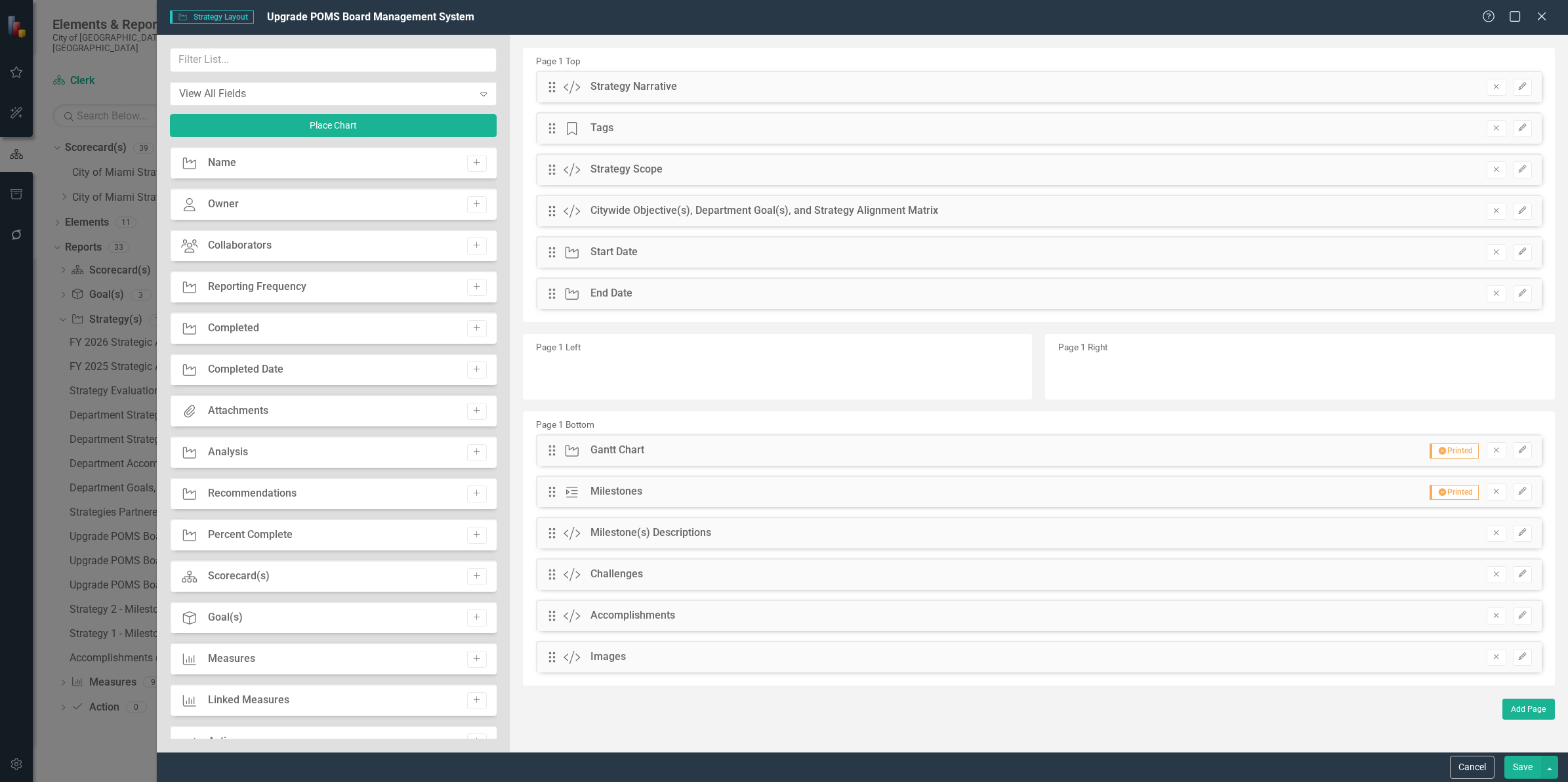
click at [1509, 767] on button "Save" at bounding box center [1522, 767] width 37 height 23
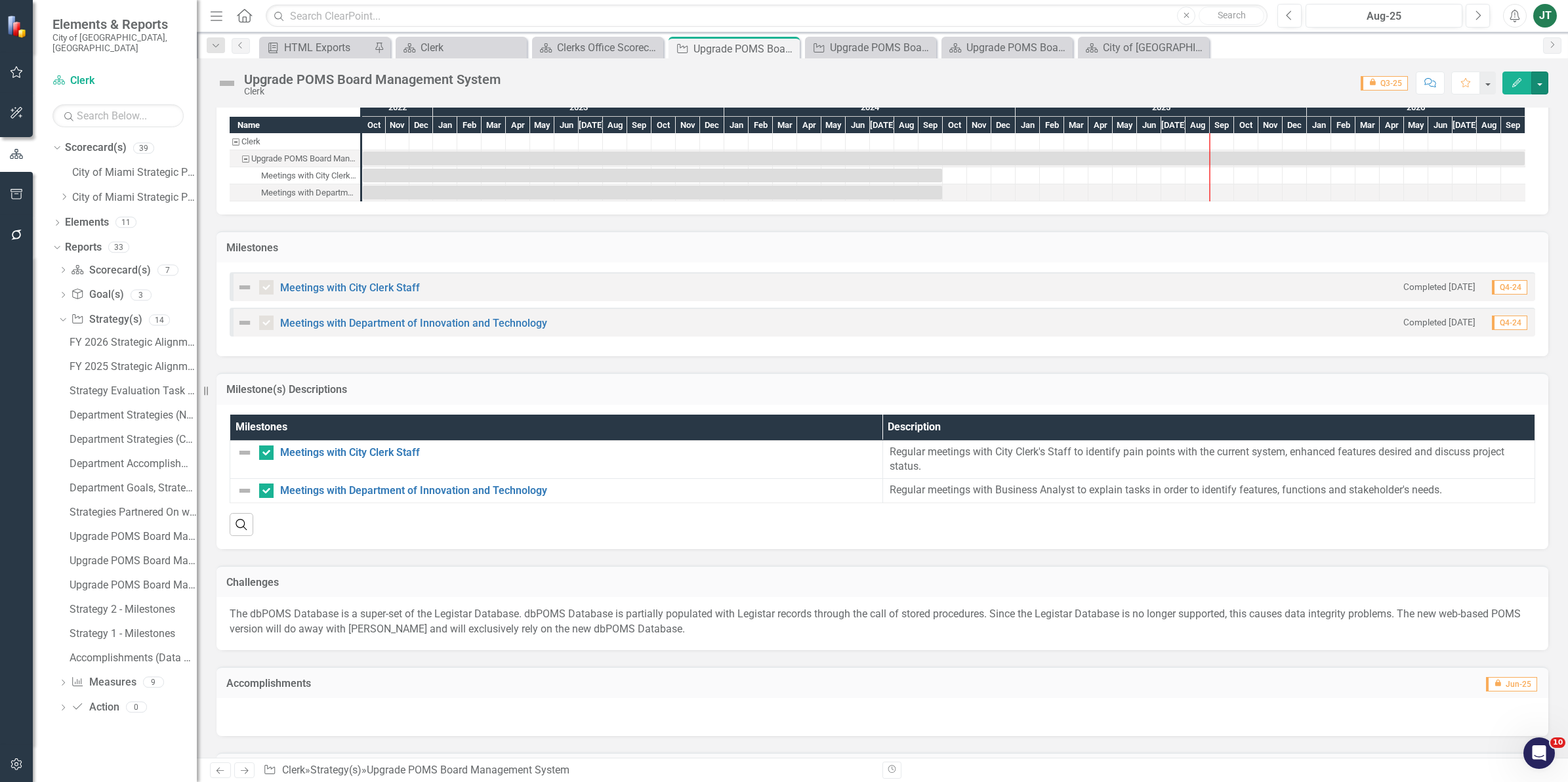
scroll to position [920, 0]
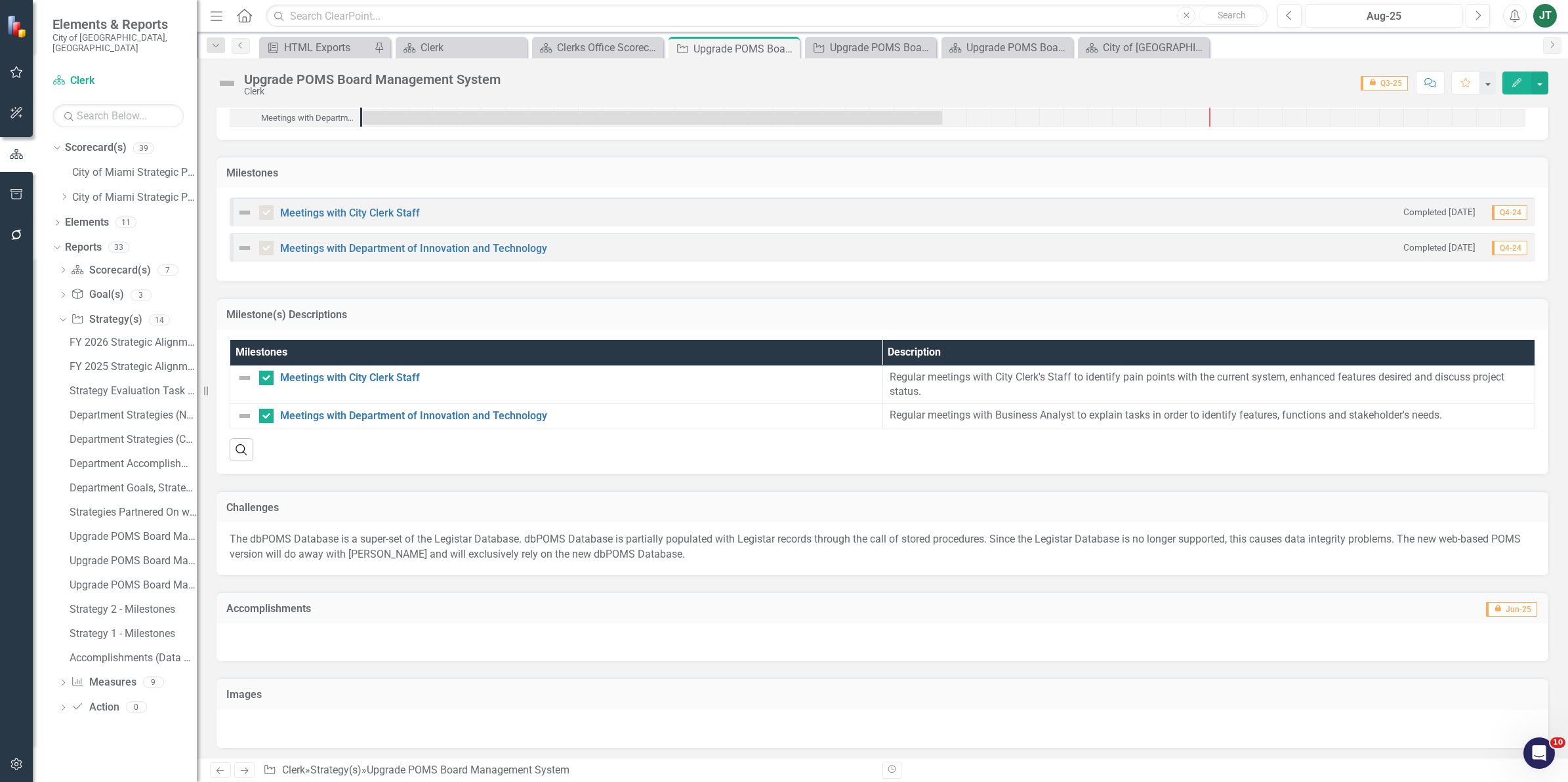
click at [1447, 316] on h3 "Milestone(s) Descriptions" at bounding box center [882, 315] width 1312 height 12
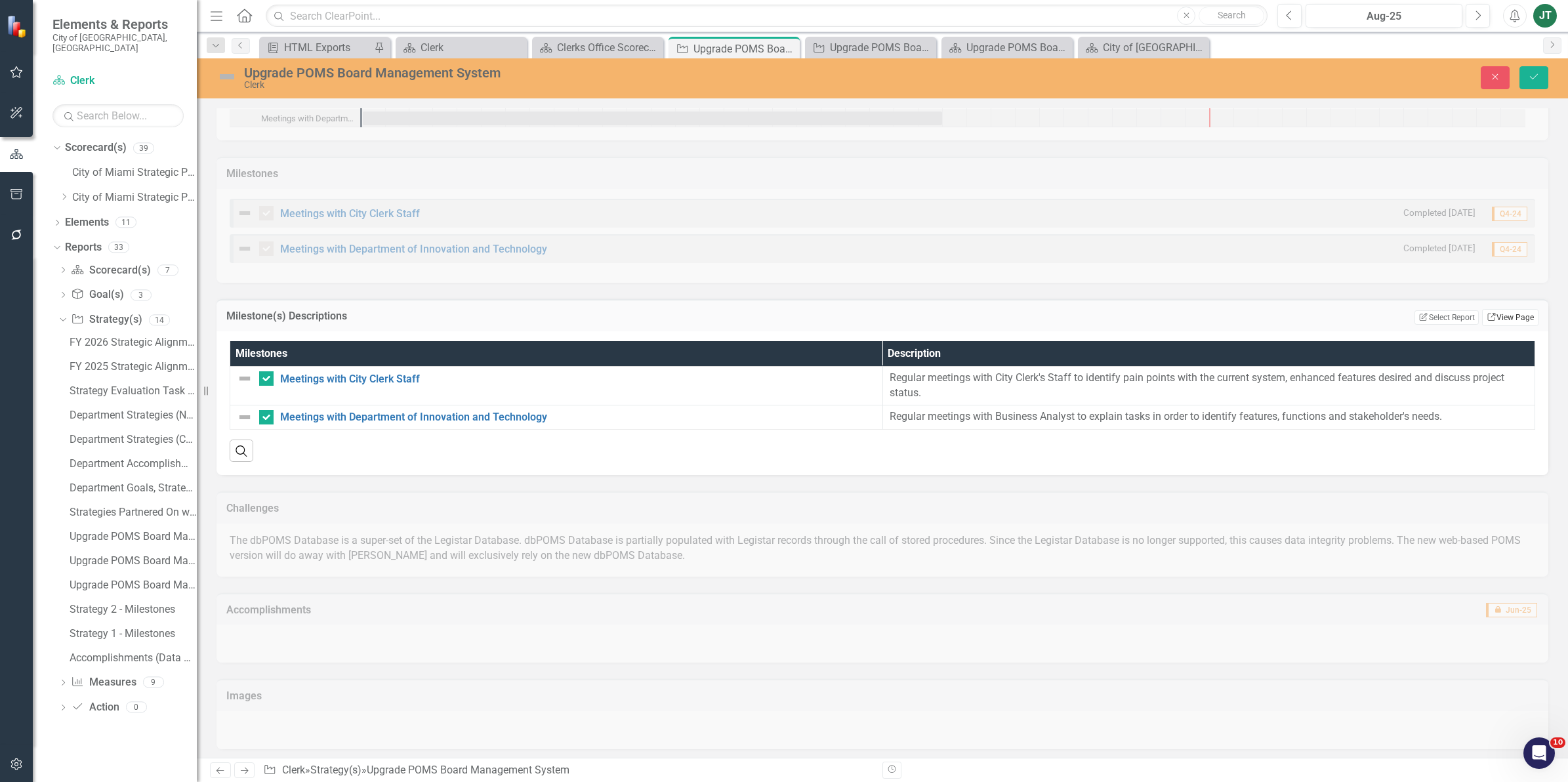
click at [1503, 315] on link "Link View Page" at bounding box center [1510, 317] width 57 height 17
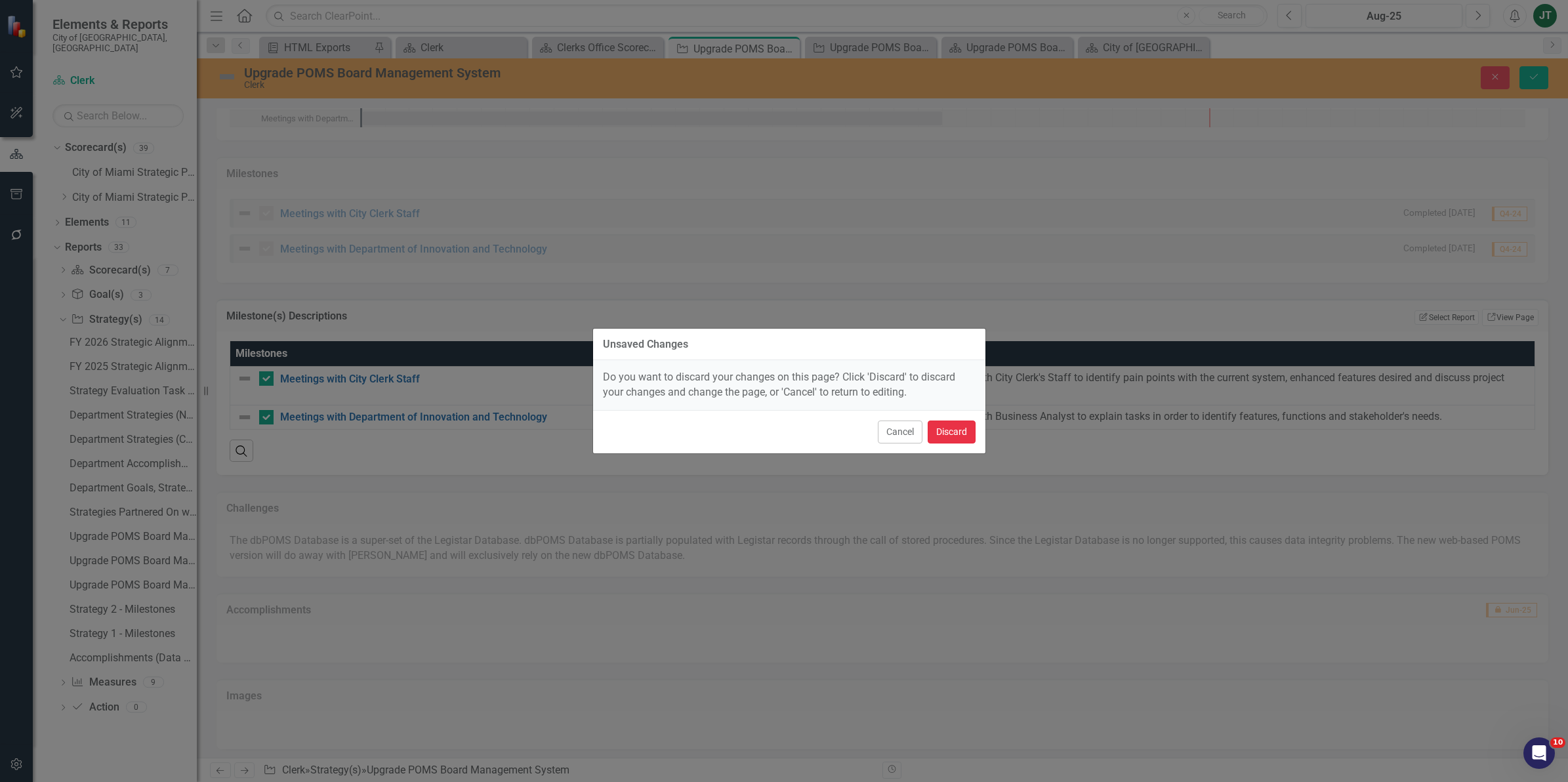
click at [941, 430] on button "Discard" at bounding box center [951, 431] width 48 height 23
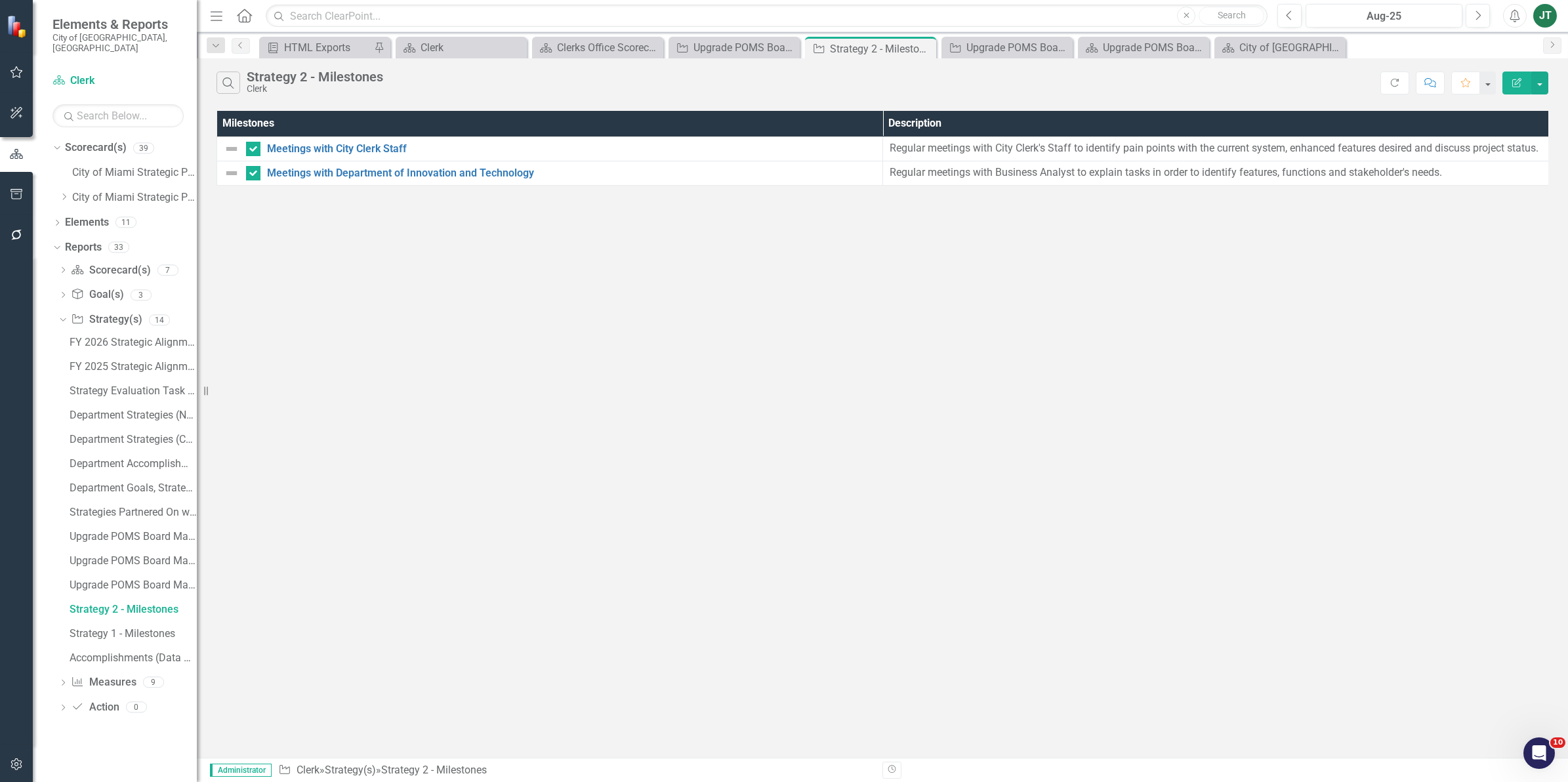
click at [1522, 73] on button "Edit Report" at bounding box center [1516, 83] width 29 height 23
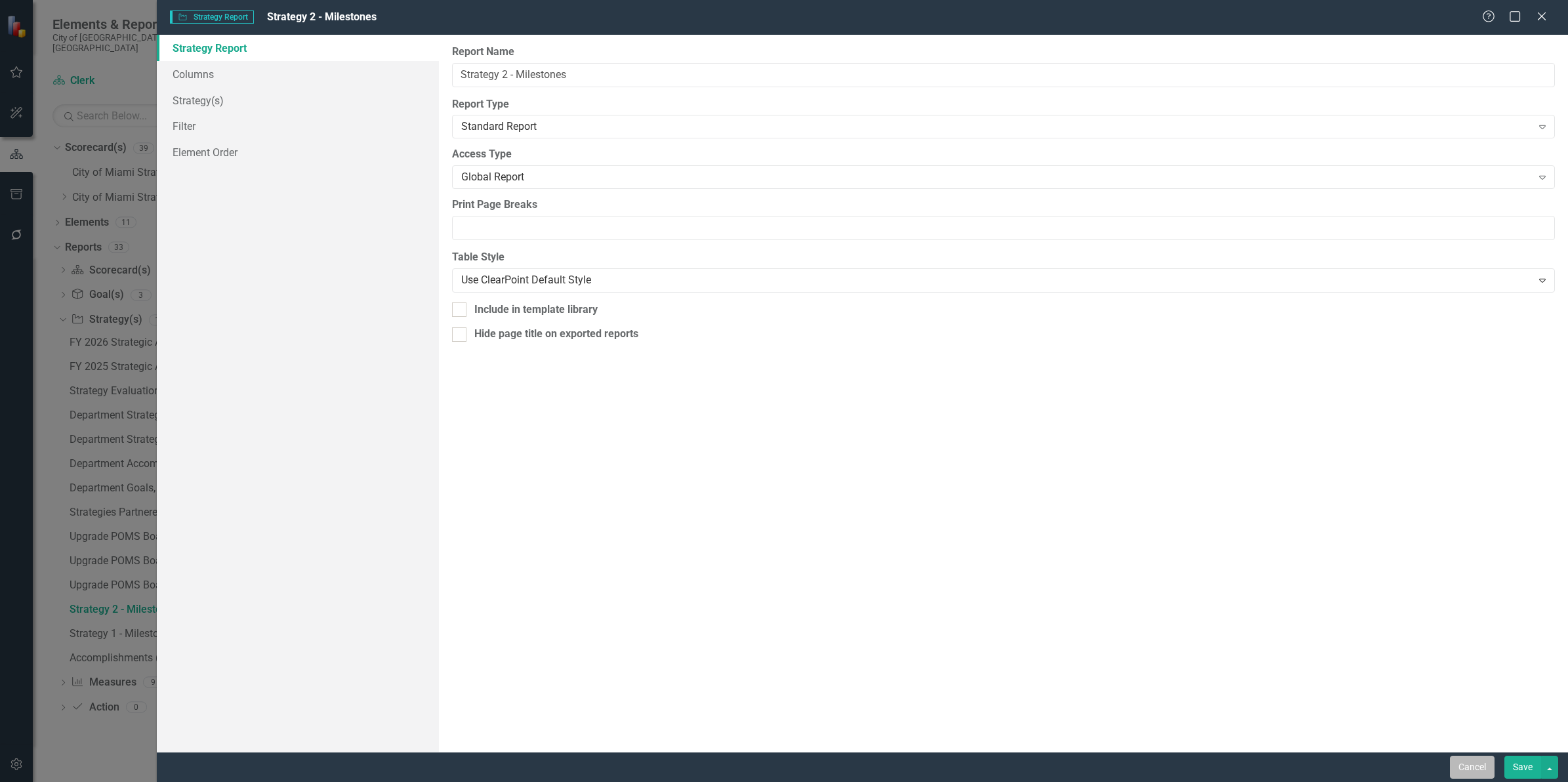
drag, startPoint x: 1484, startPoint y: 771, endPoint x: 1266, endPoint y: 644, distance: 252.3
click at [1483, 771] on button "Cancel" at bounding box center [1471, 767] width 45 height 23
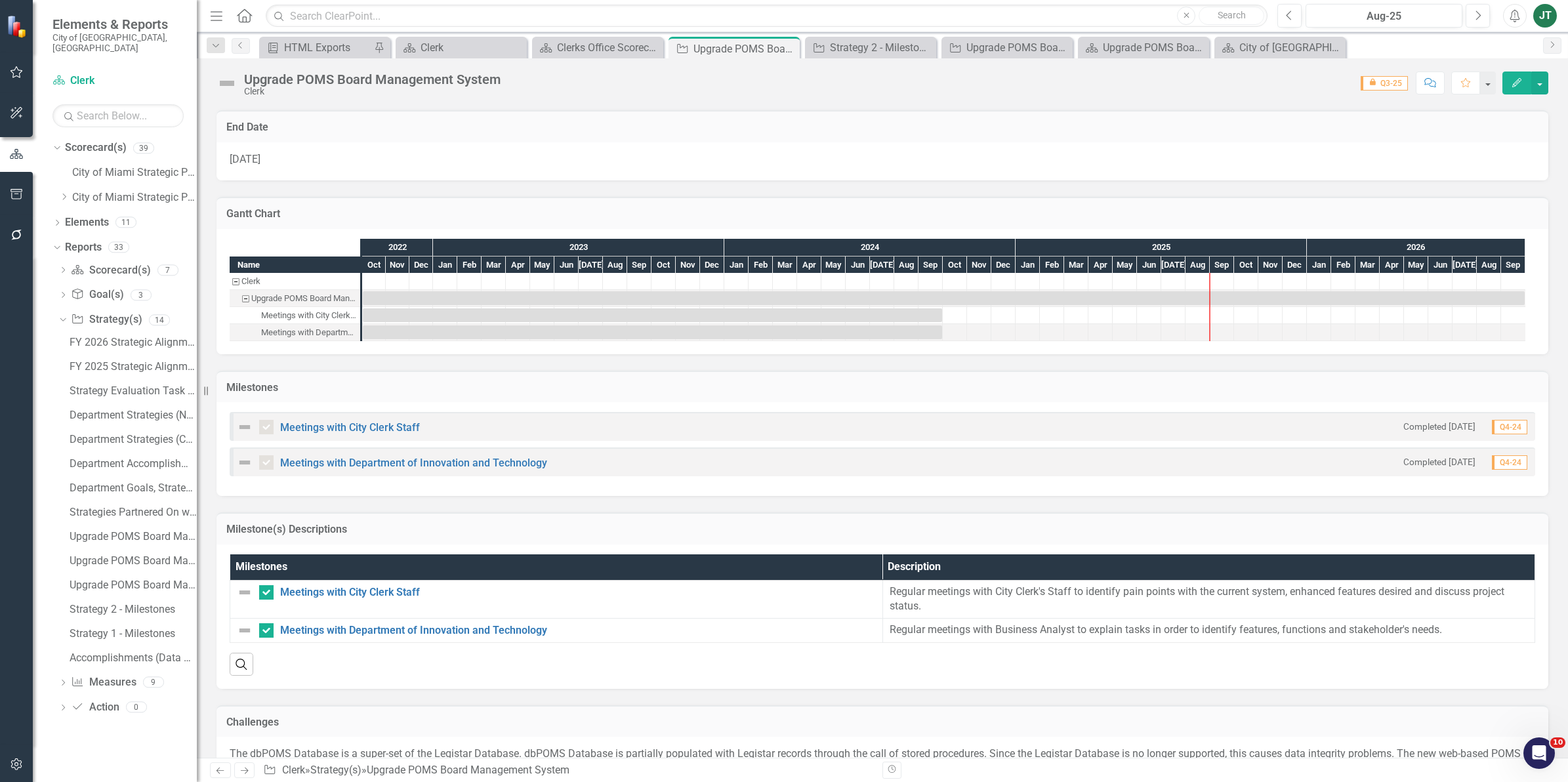
scroll to position [920, 0]
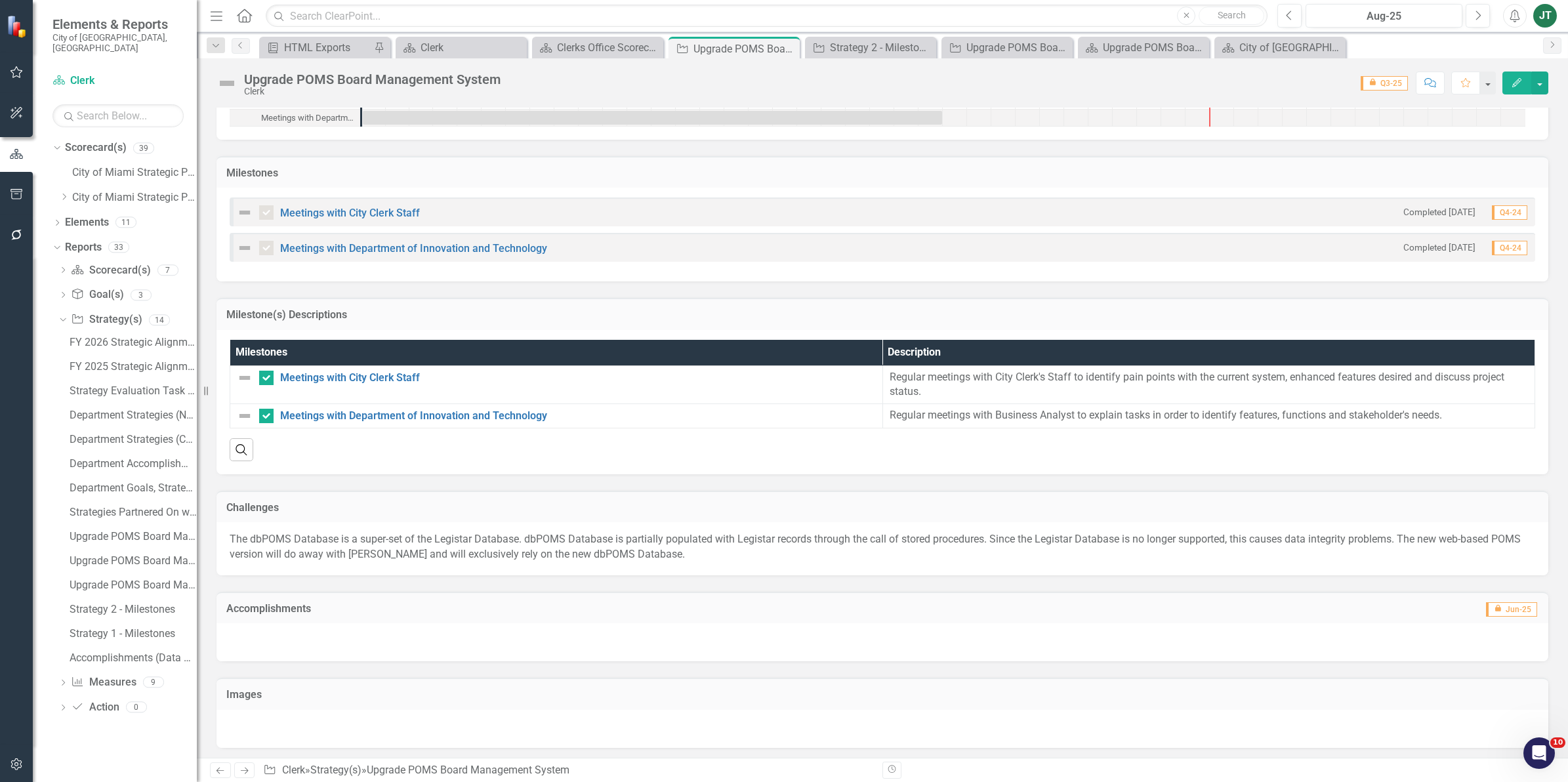
click at [1432, 319] on td "Milestone(s) Descriptions" at bounding box center [882, 315] width 1312 height 17
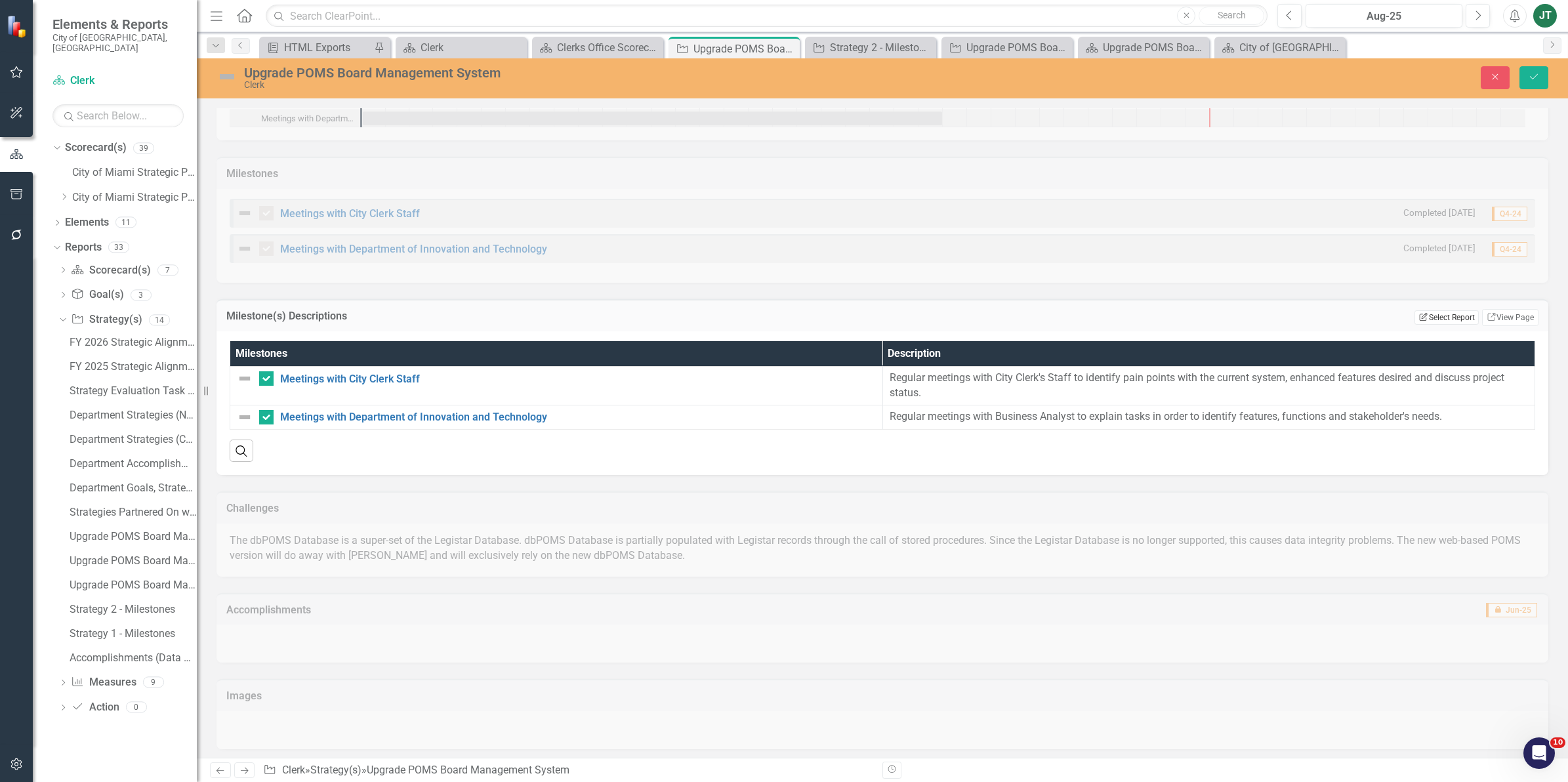
click at [1457, 317] on button "Edit Report Select Report" at bounding box center [1446, 318] width 63 height 15
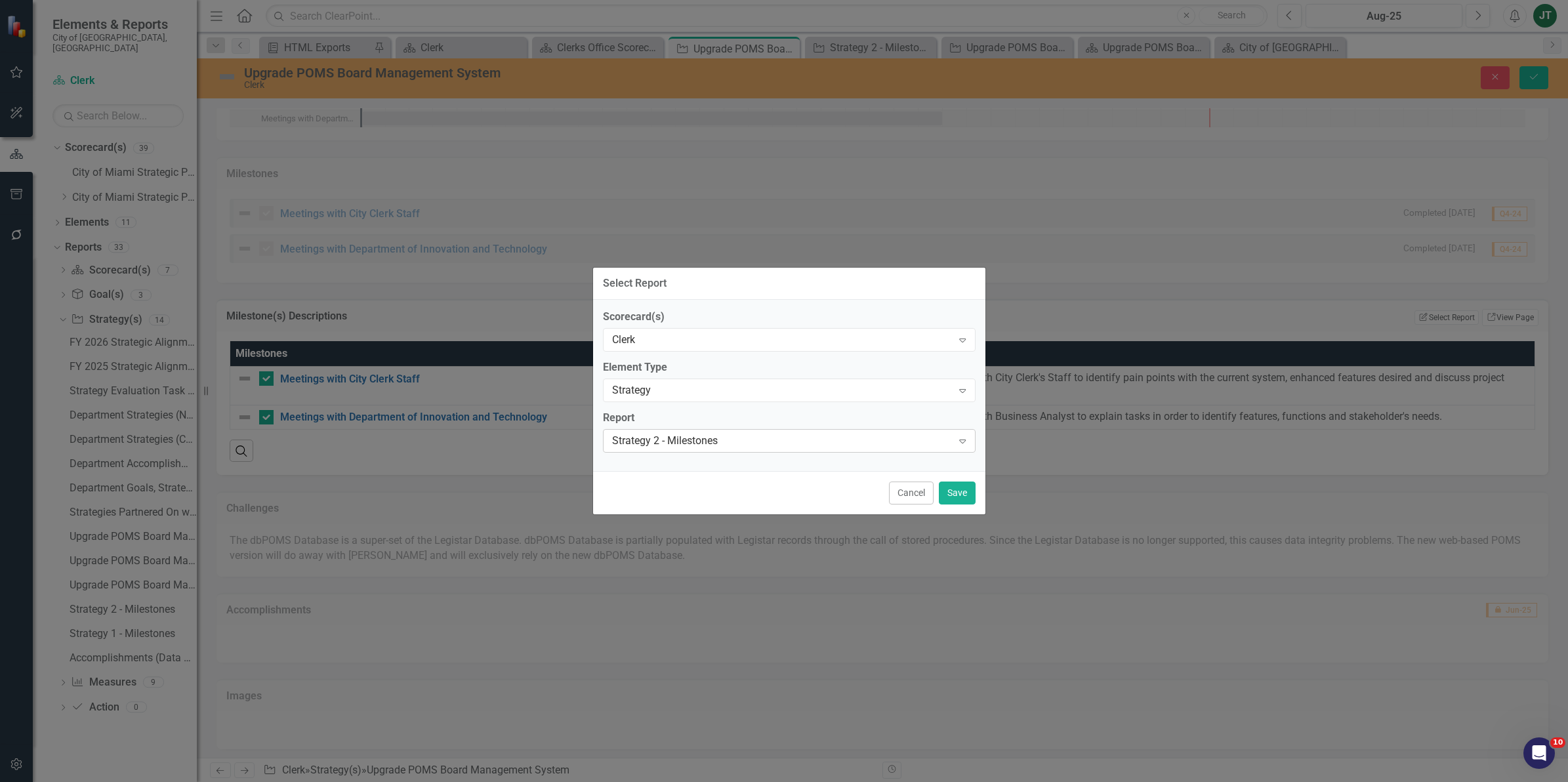
click at [683, 444] on div "Strategy 2 - Milestones" at bounding box center [782, 440] width 341 height 15
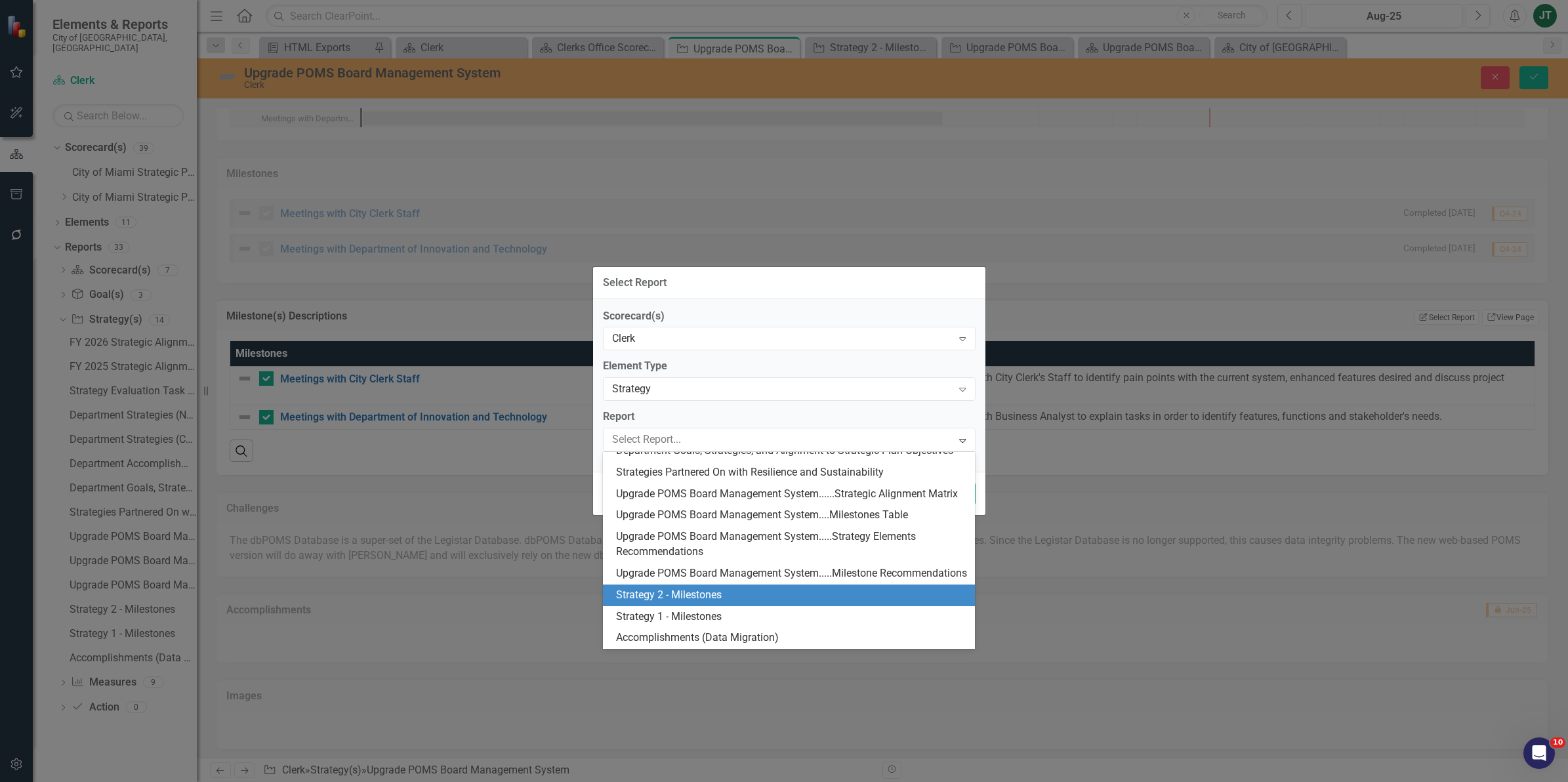
scroll to position [236, 0]
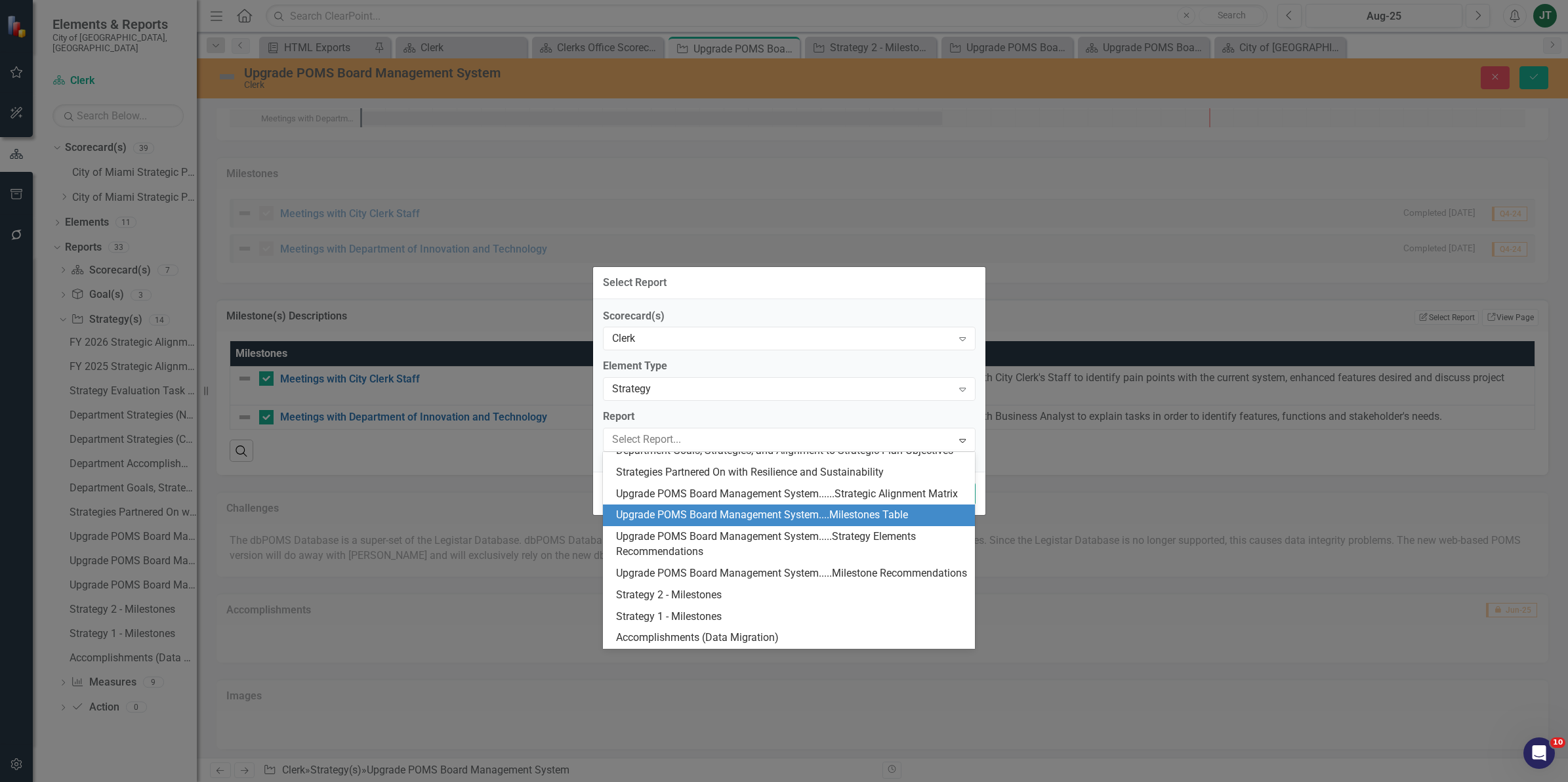
click at [716, 508] on div "Upgrade POMS Board Management System....Milestones Table" at bounding box center [792, 515] width 352 height 15
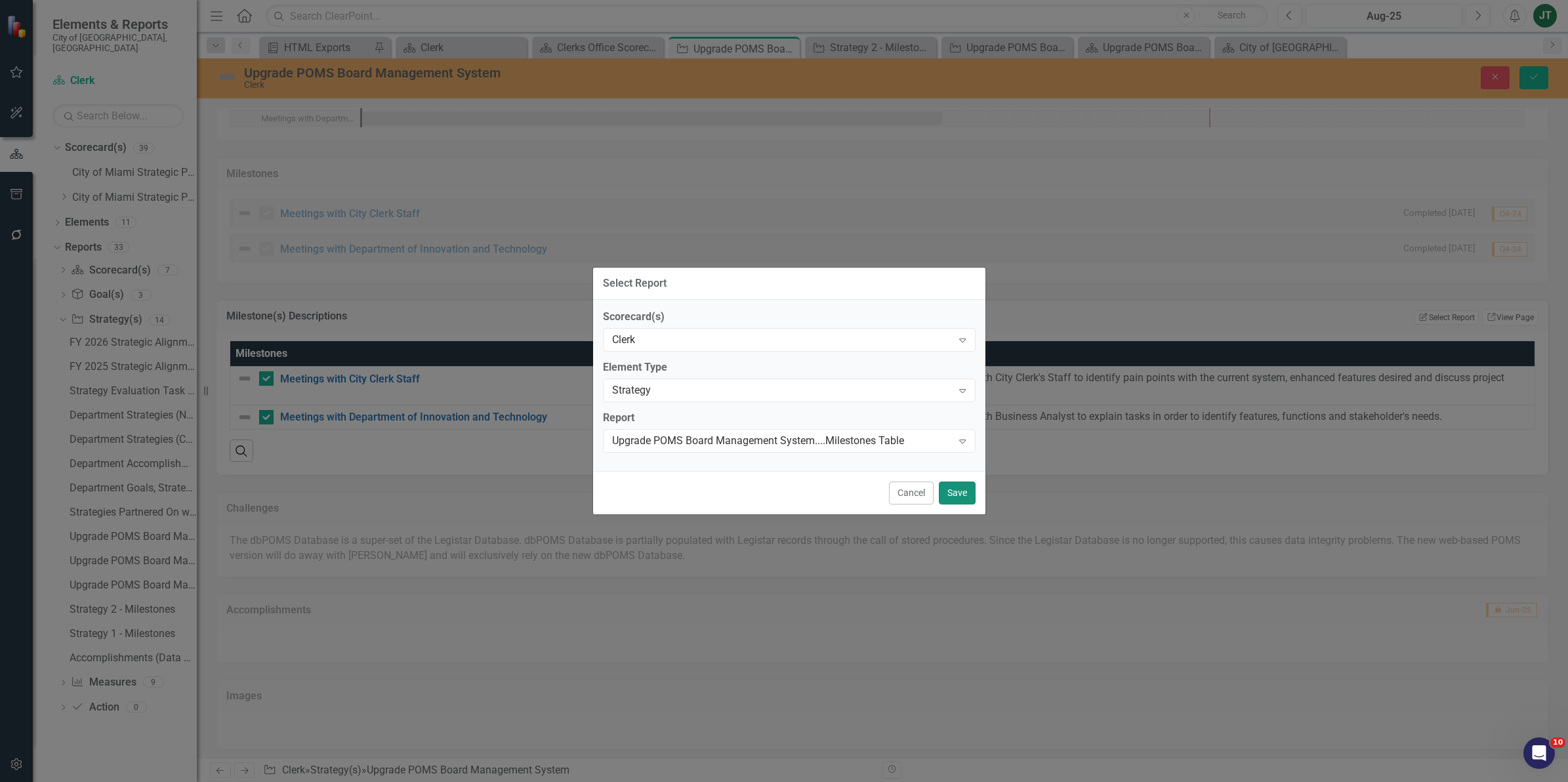
click at [949, 493] on button "Save" at bounding box center [957, 492] width 37 height 23
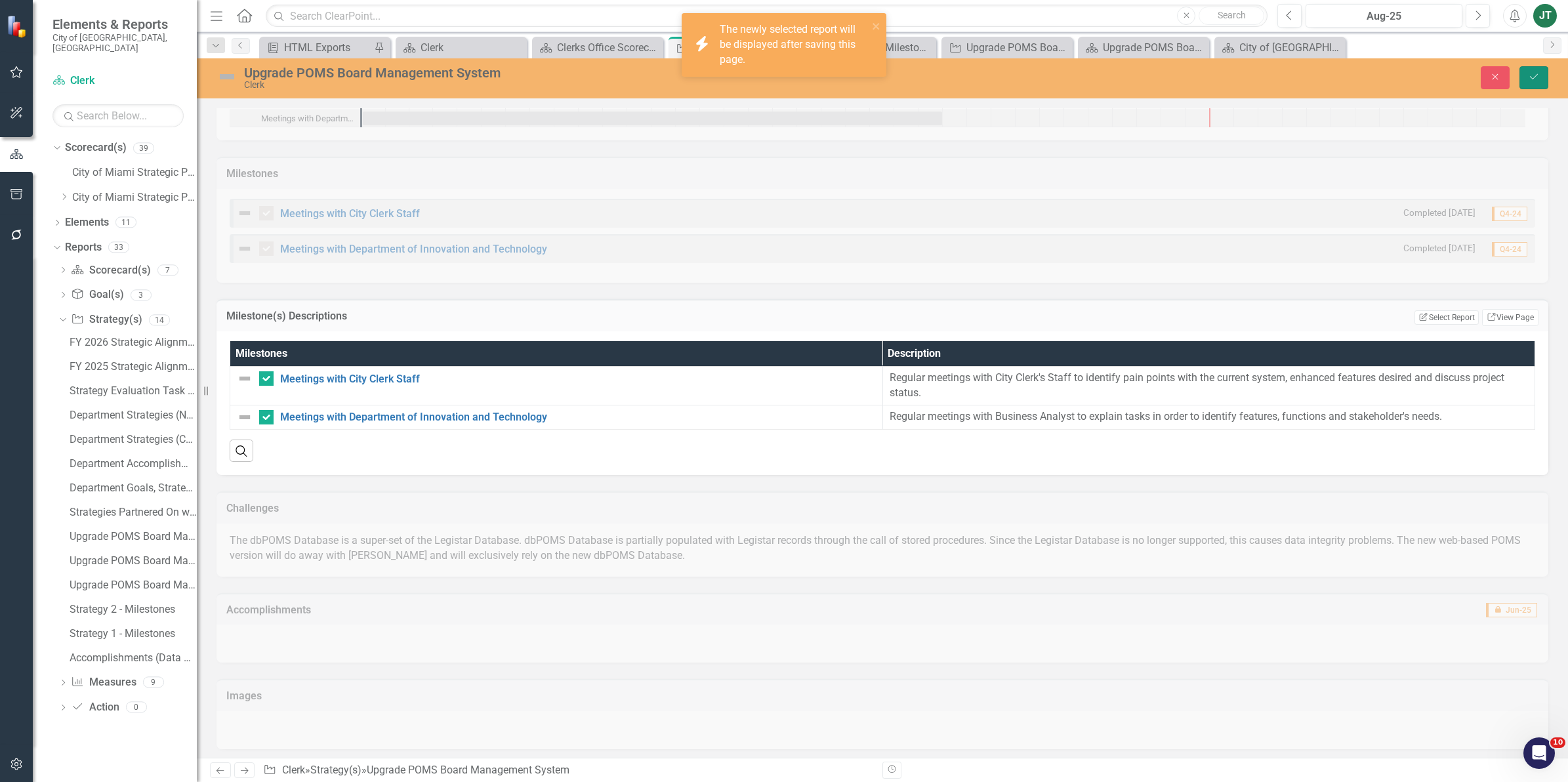
click at [1526, 70] on button "Save" at bounding box center [1533, 77] width 29 height 23
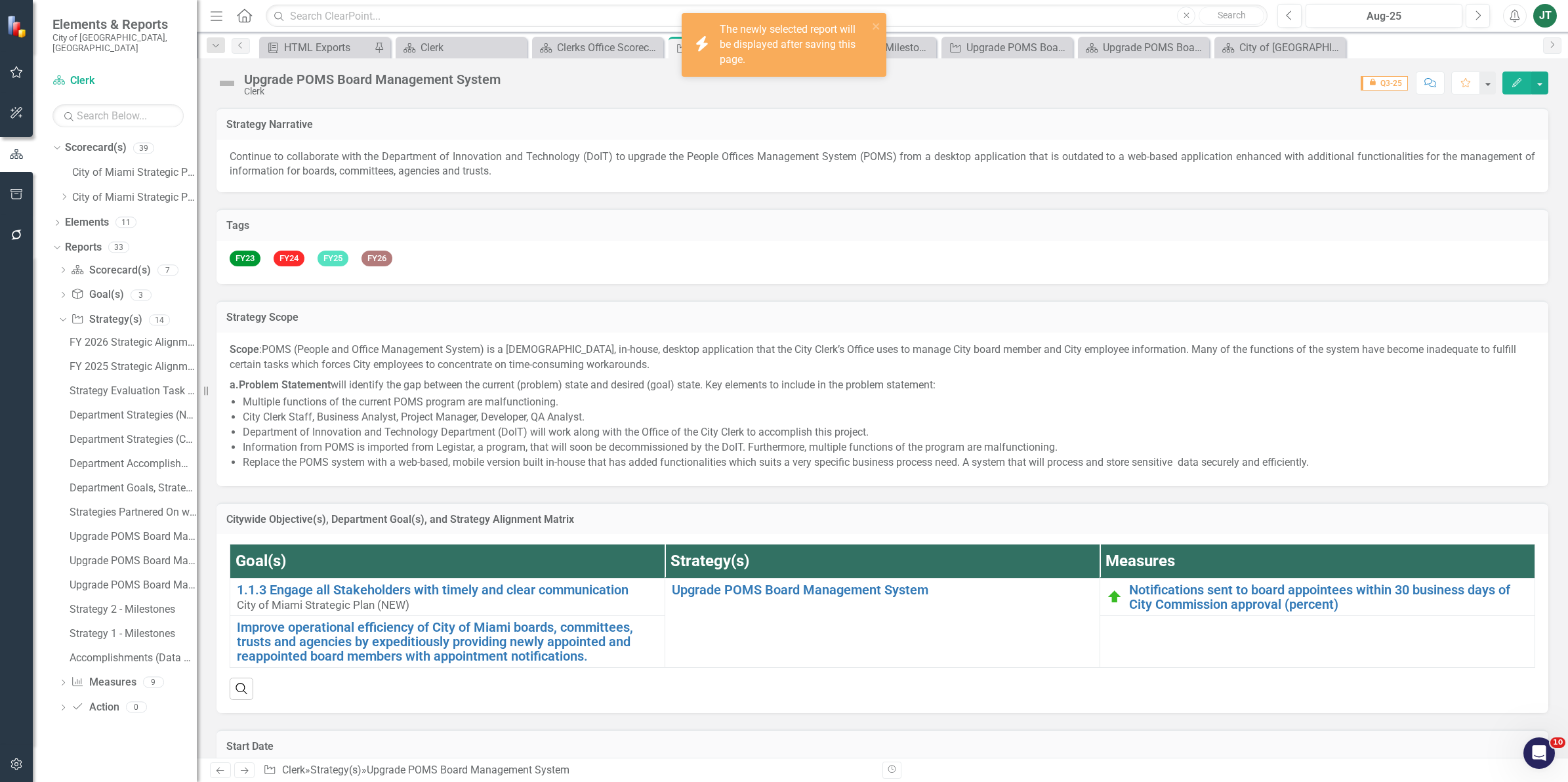
checkbox input "false"
checkbox input "true"
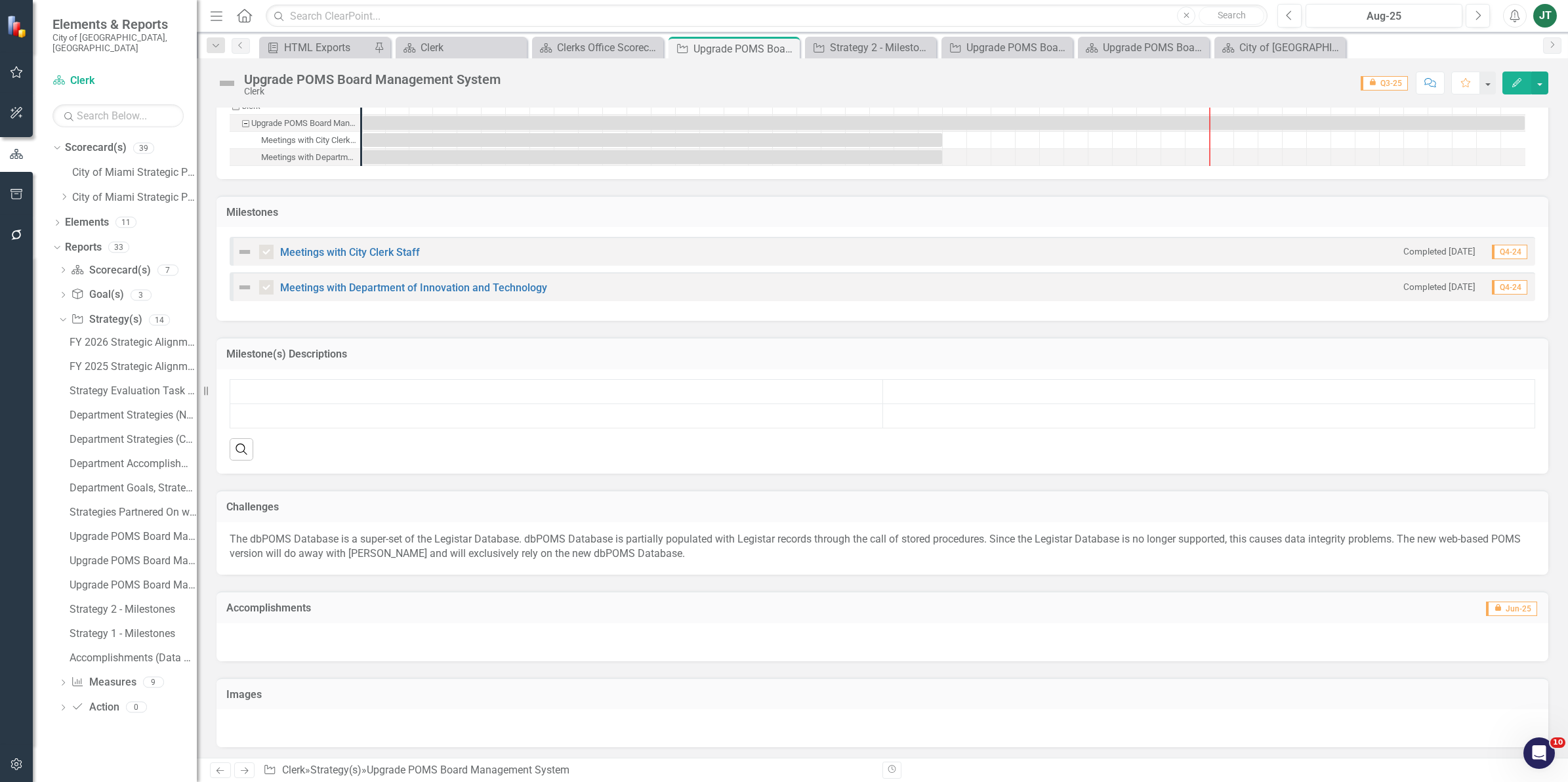
scroll to position [920, 0]
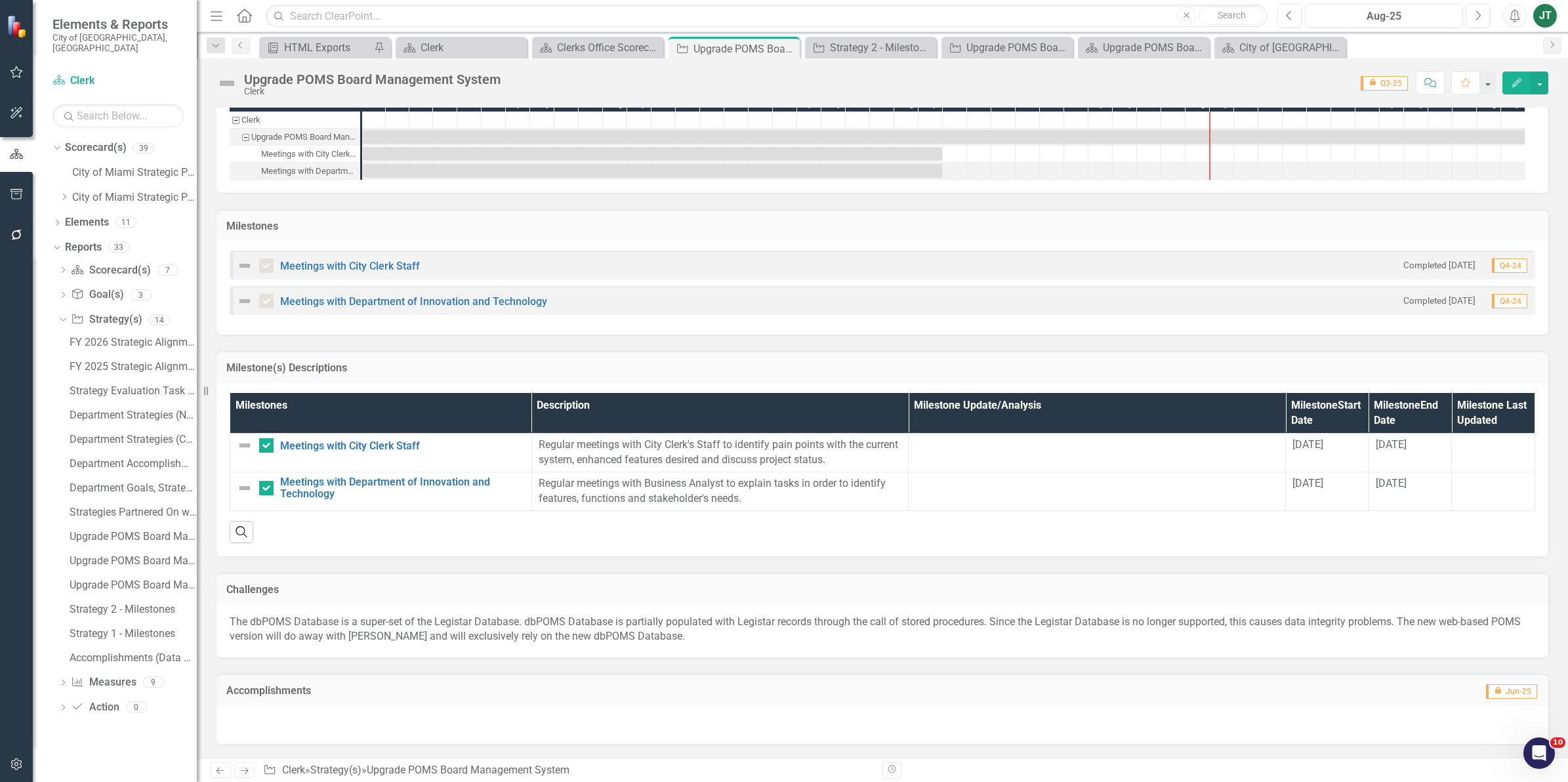
scroll to position [949, 0]
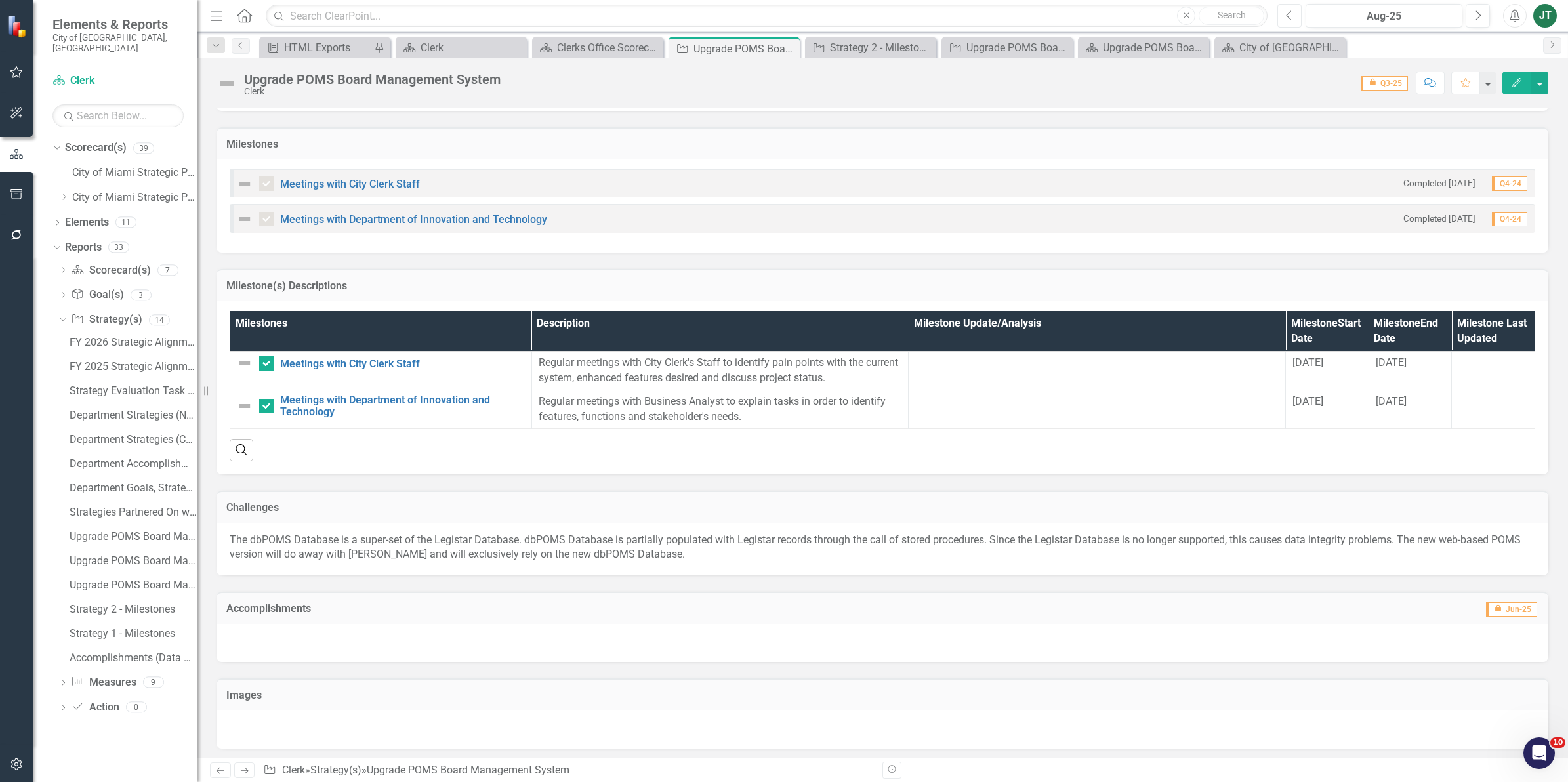
click at [1289, 25] on button "Previous" at bounding box center [1289, 15] width 24 height 24
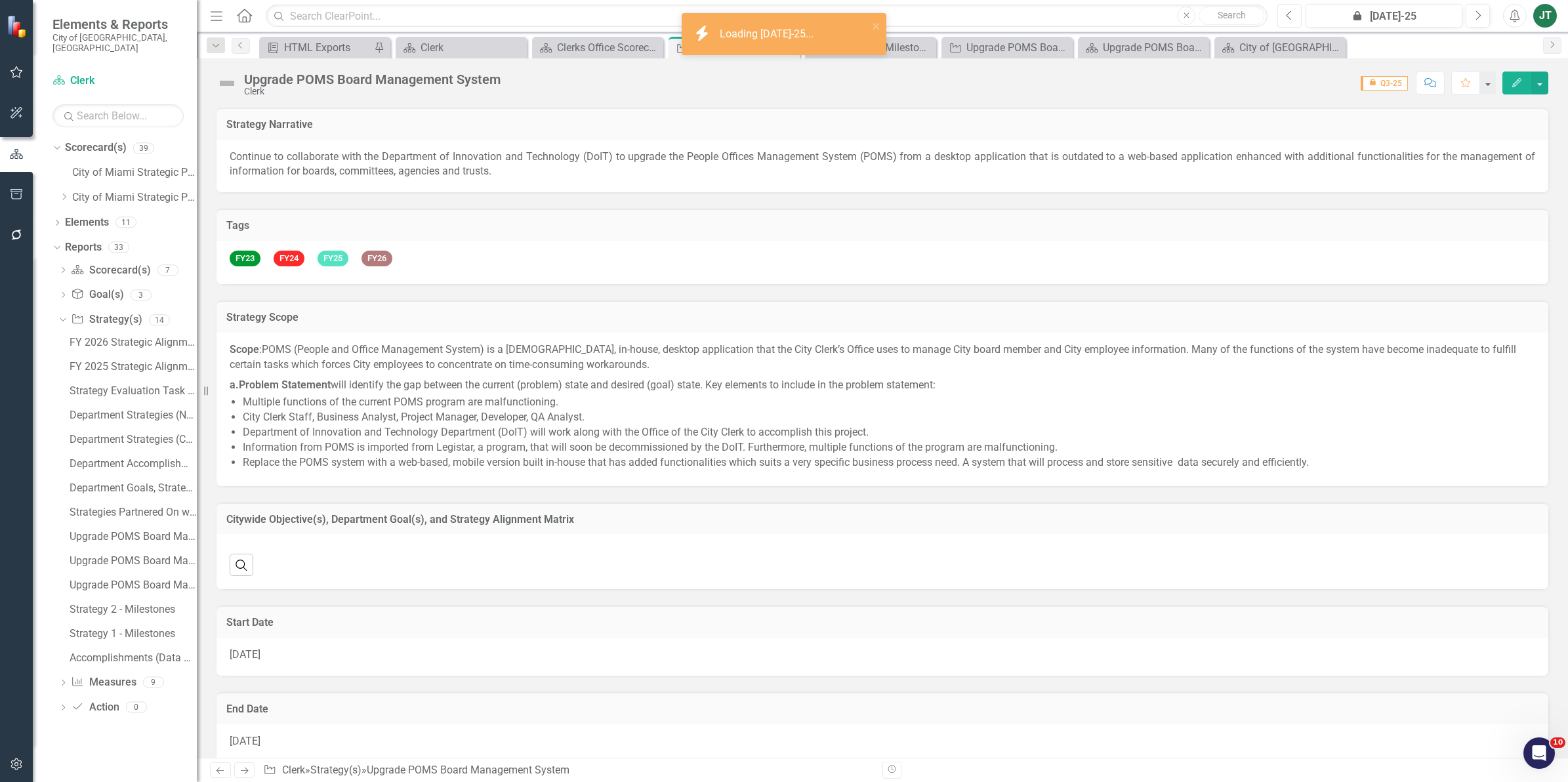
checkbox input "false"
checkbox input "true"
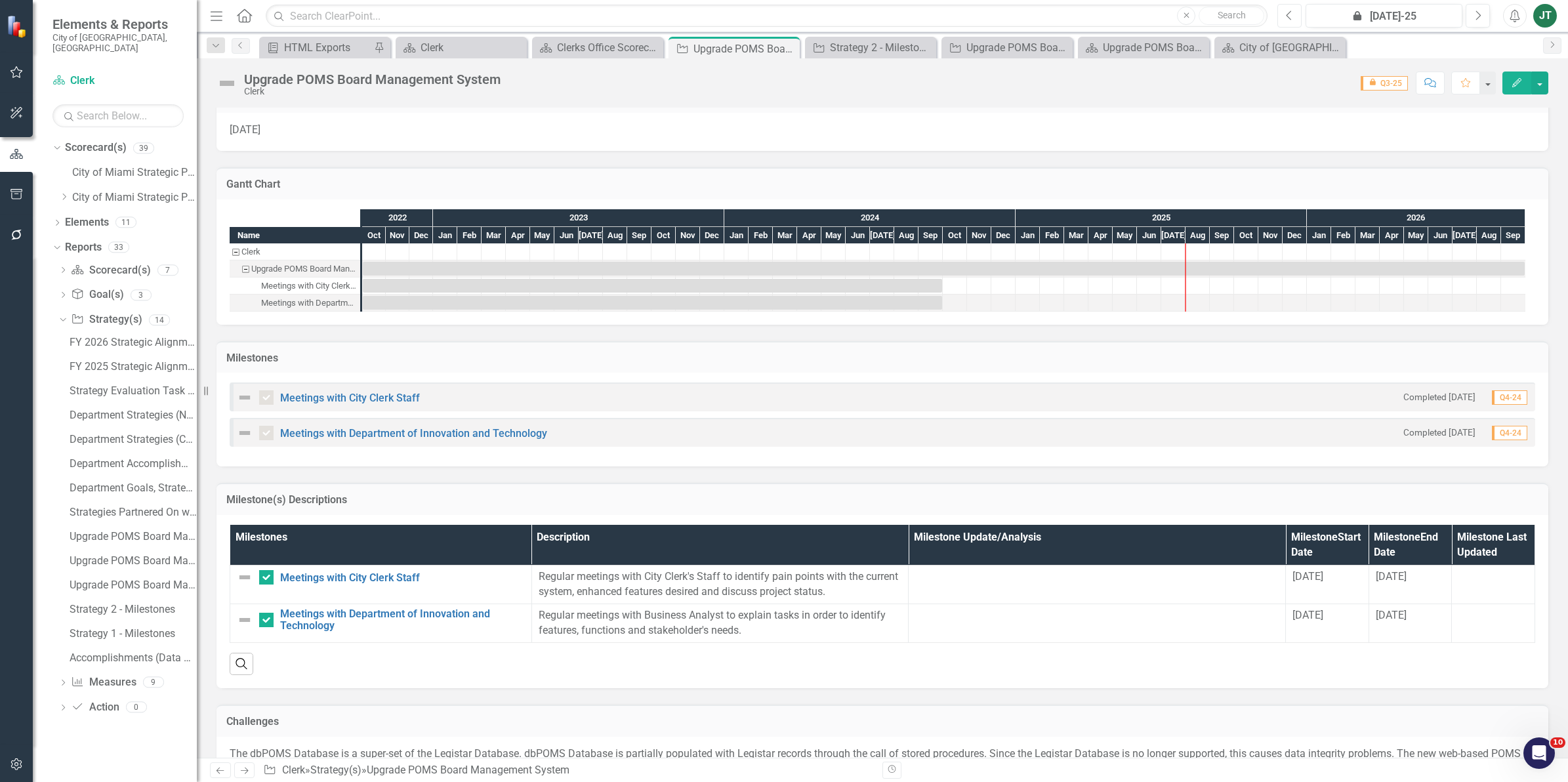
scroll to position [949, 0]
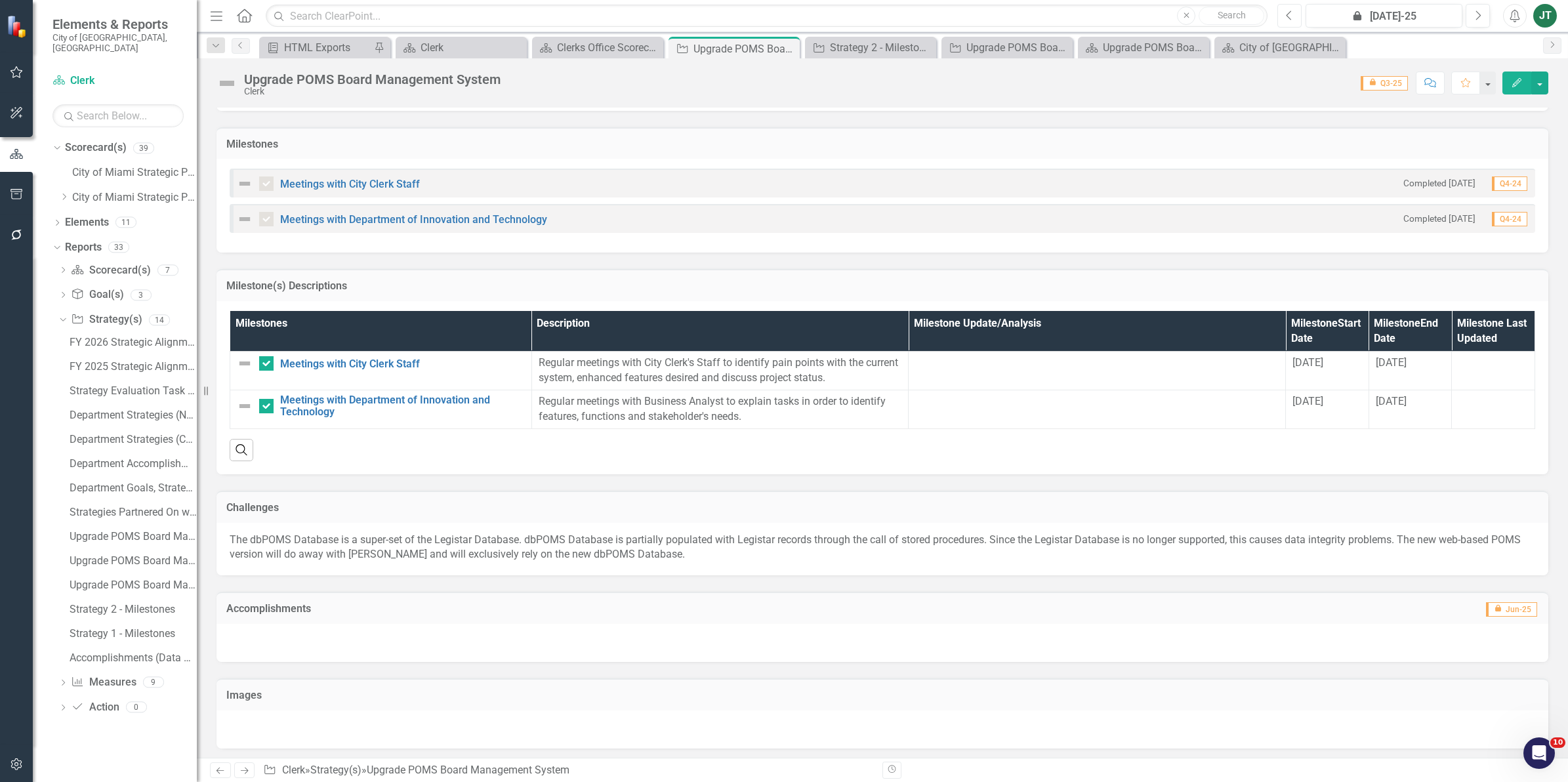
click at [1286, 18] on icon "Previous" at bounding box center [1289, 15] width 7 height 12
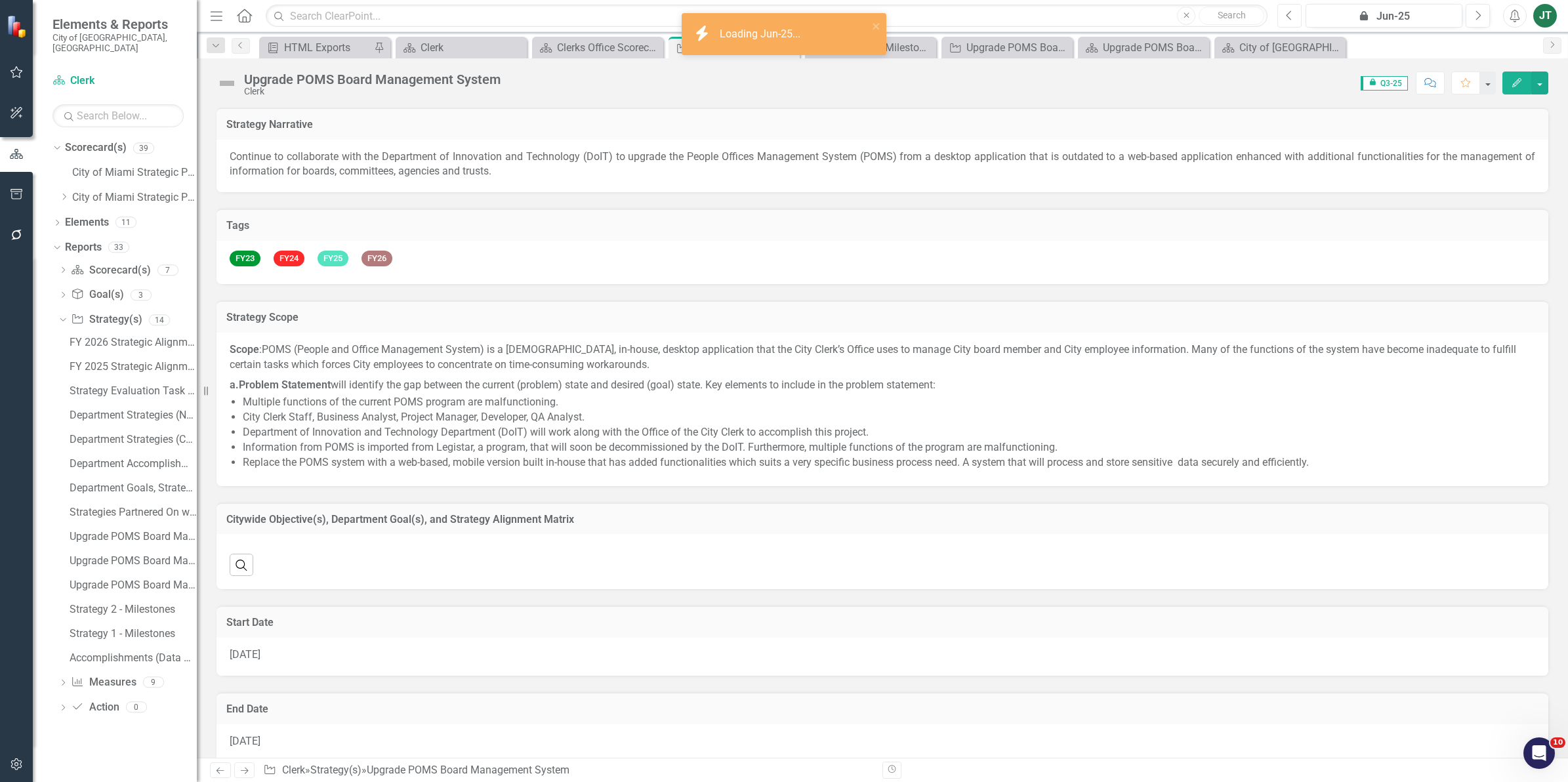
checkbox input "true"
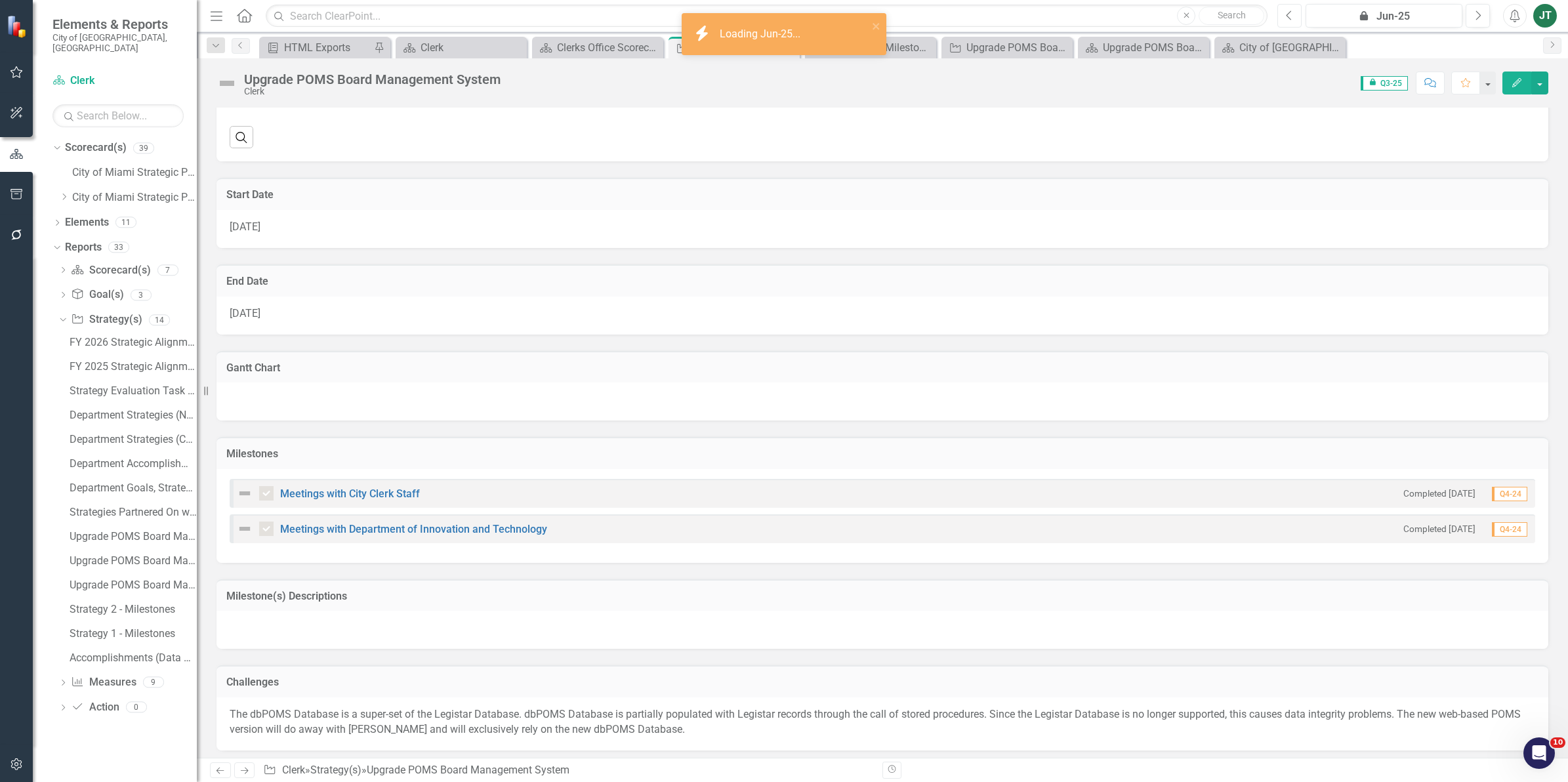
checkbox input "false"
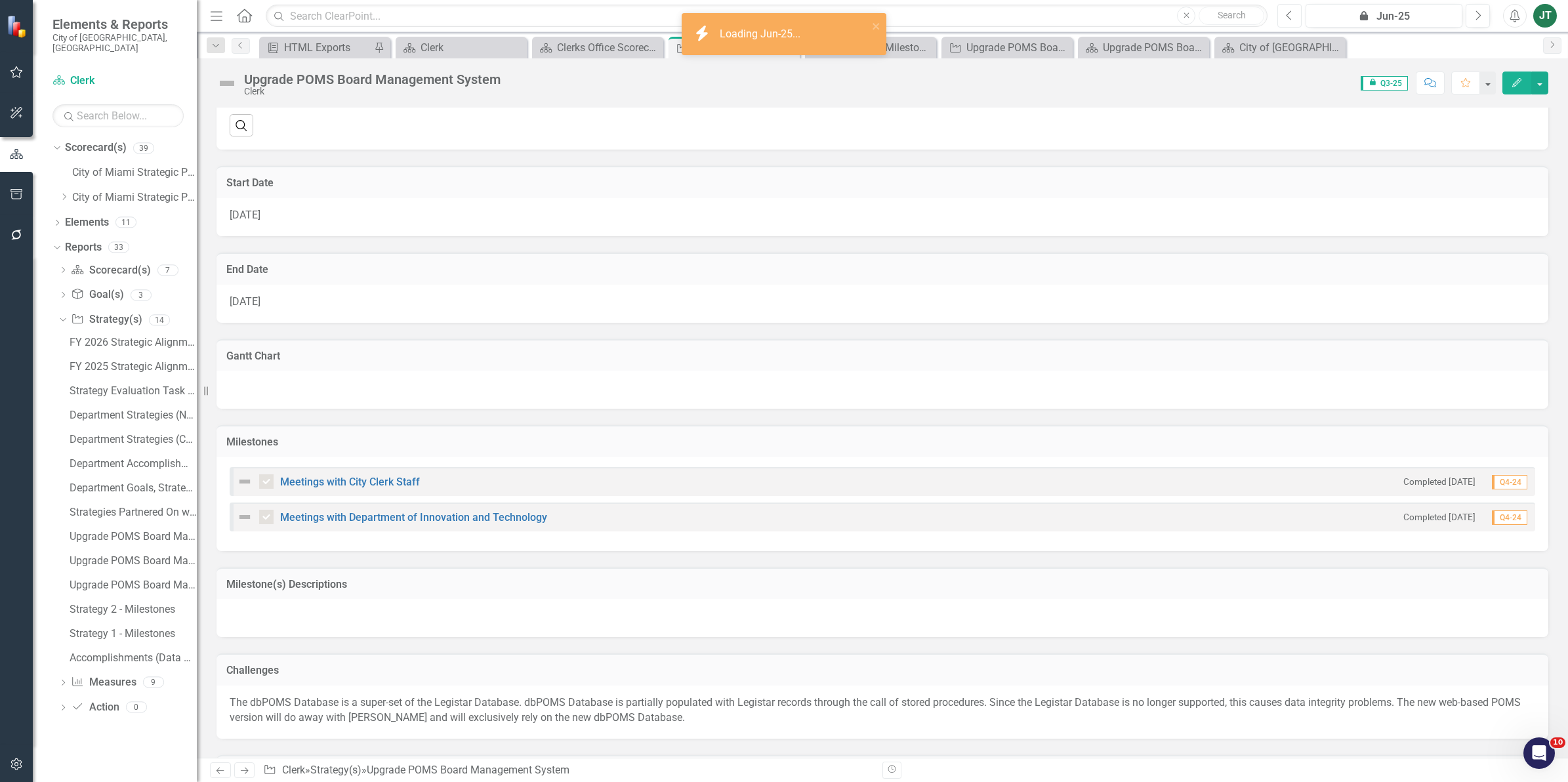
checkbox input "true"
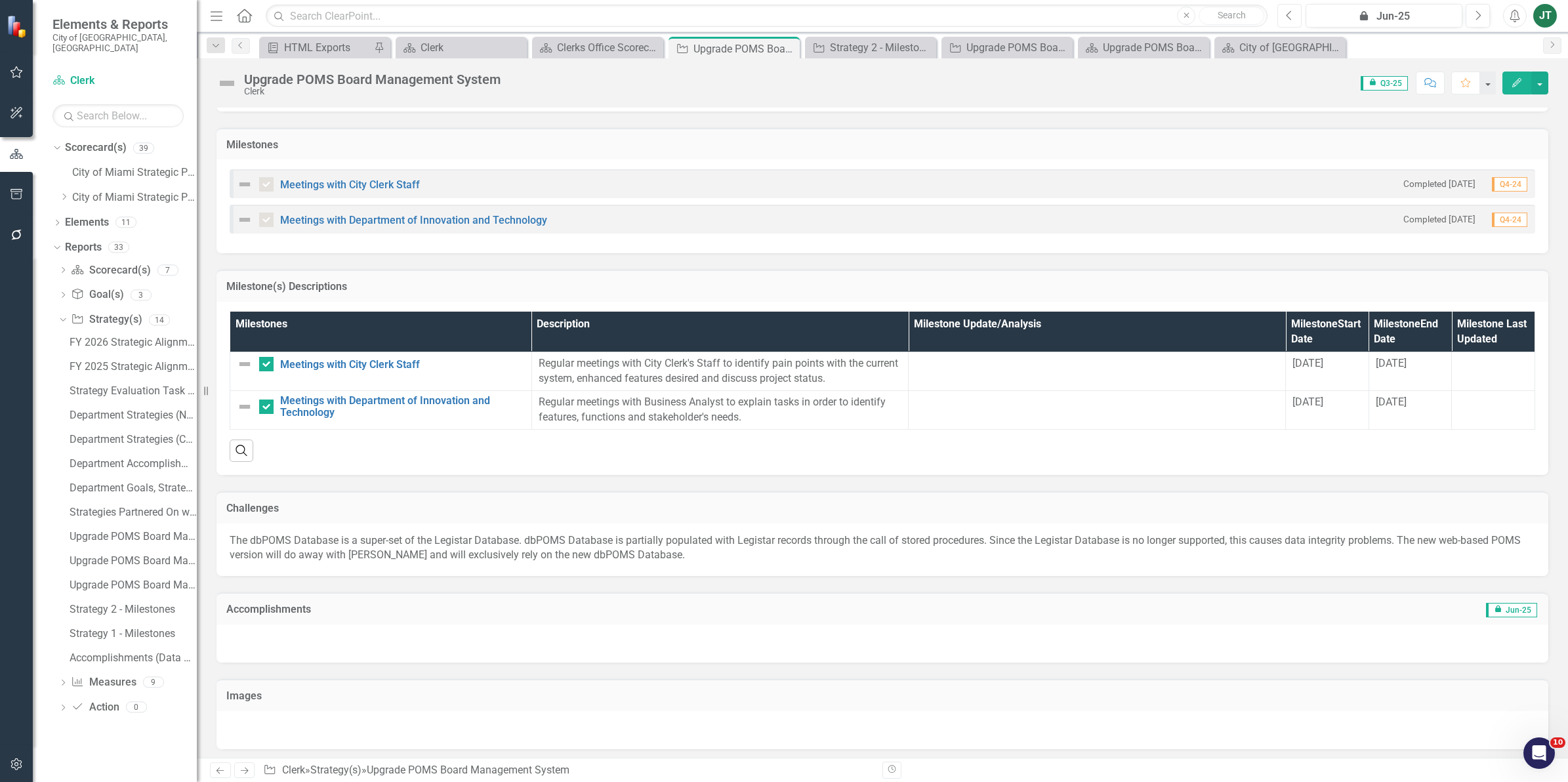
scroll to position [949, 0]
click at [1290, 13] on icon "Previous" at bounding box center [1289, 15] width 7 height 12
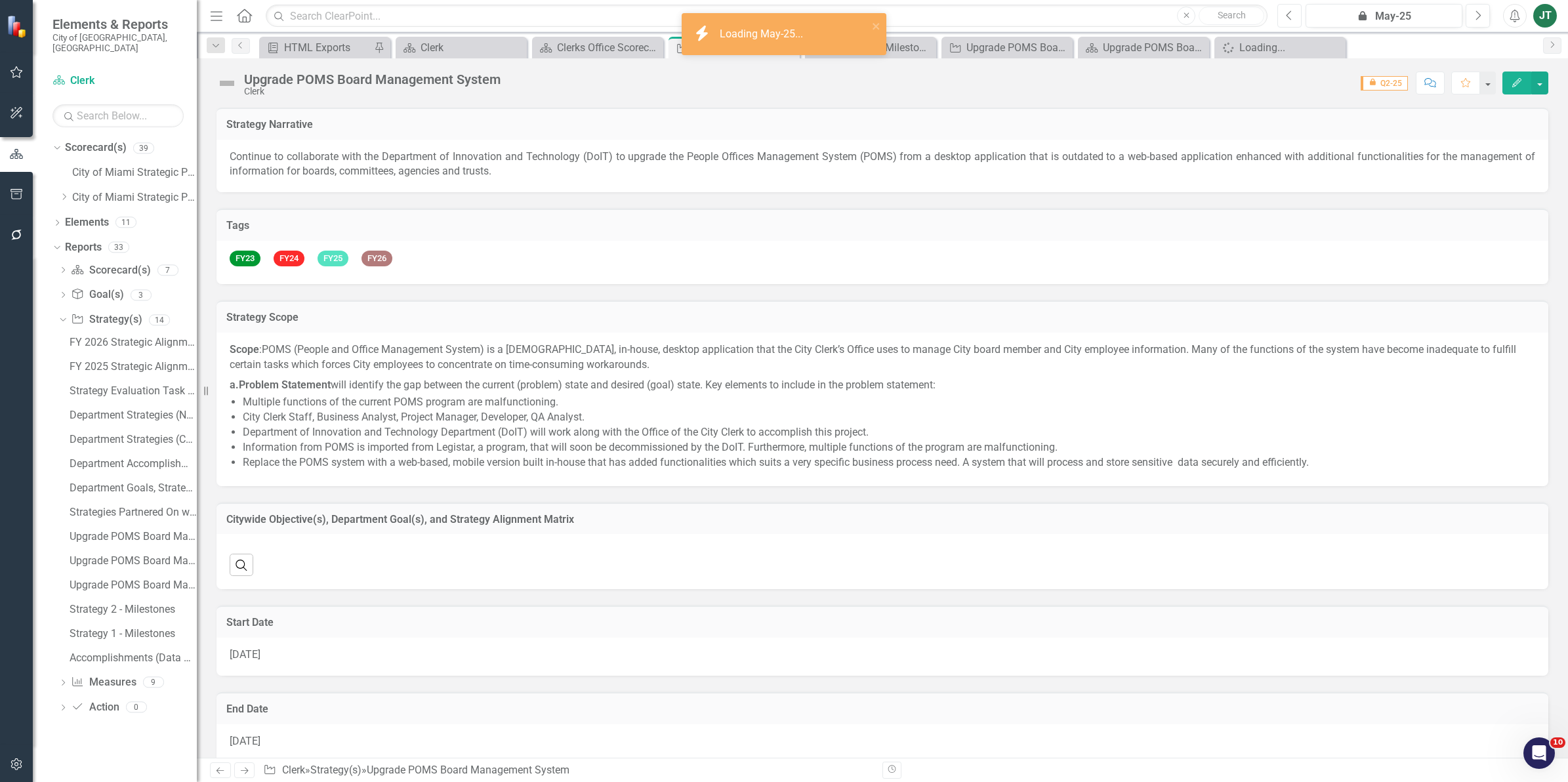
checkbox input "true"
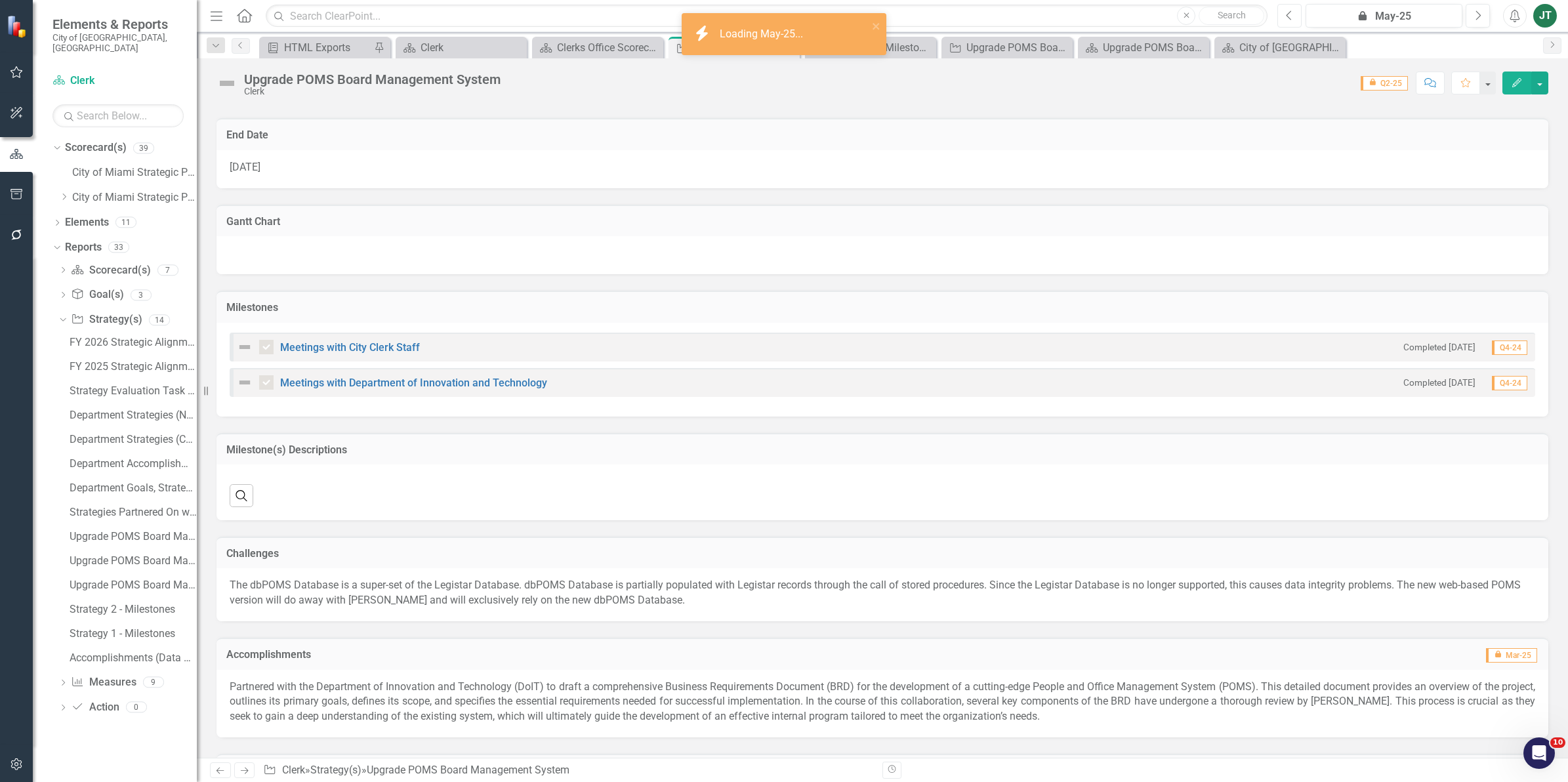
checkbox input "false"
checkbox input "true"
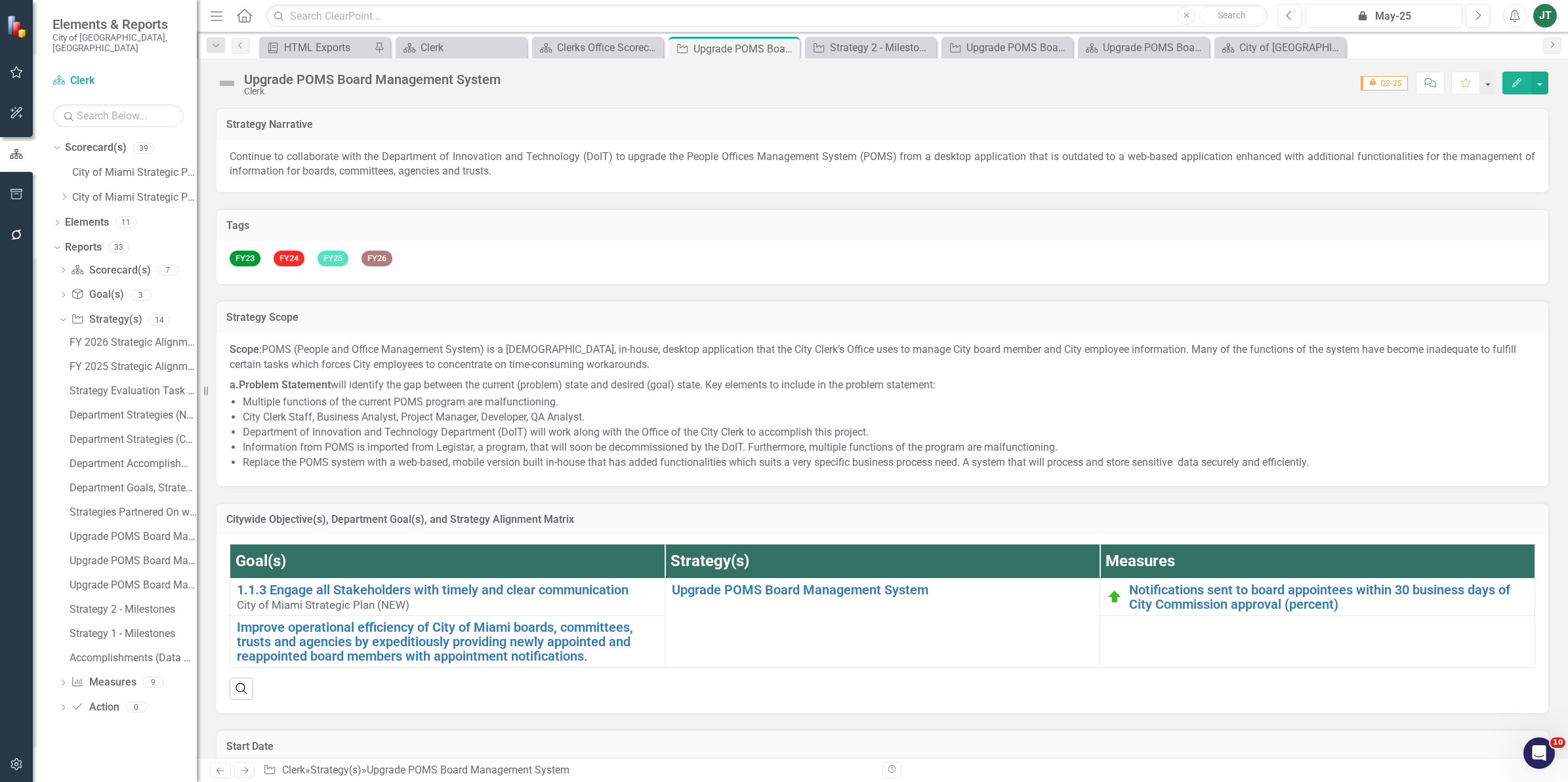
click at [231, 84] on img at bounding box center [227, 83] width 21 height 21
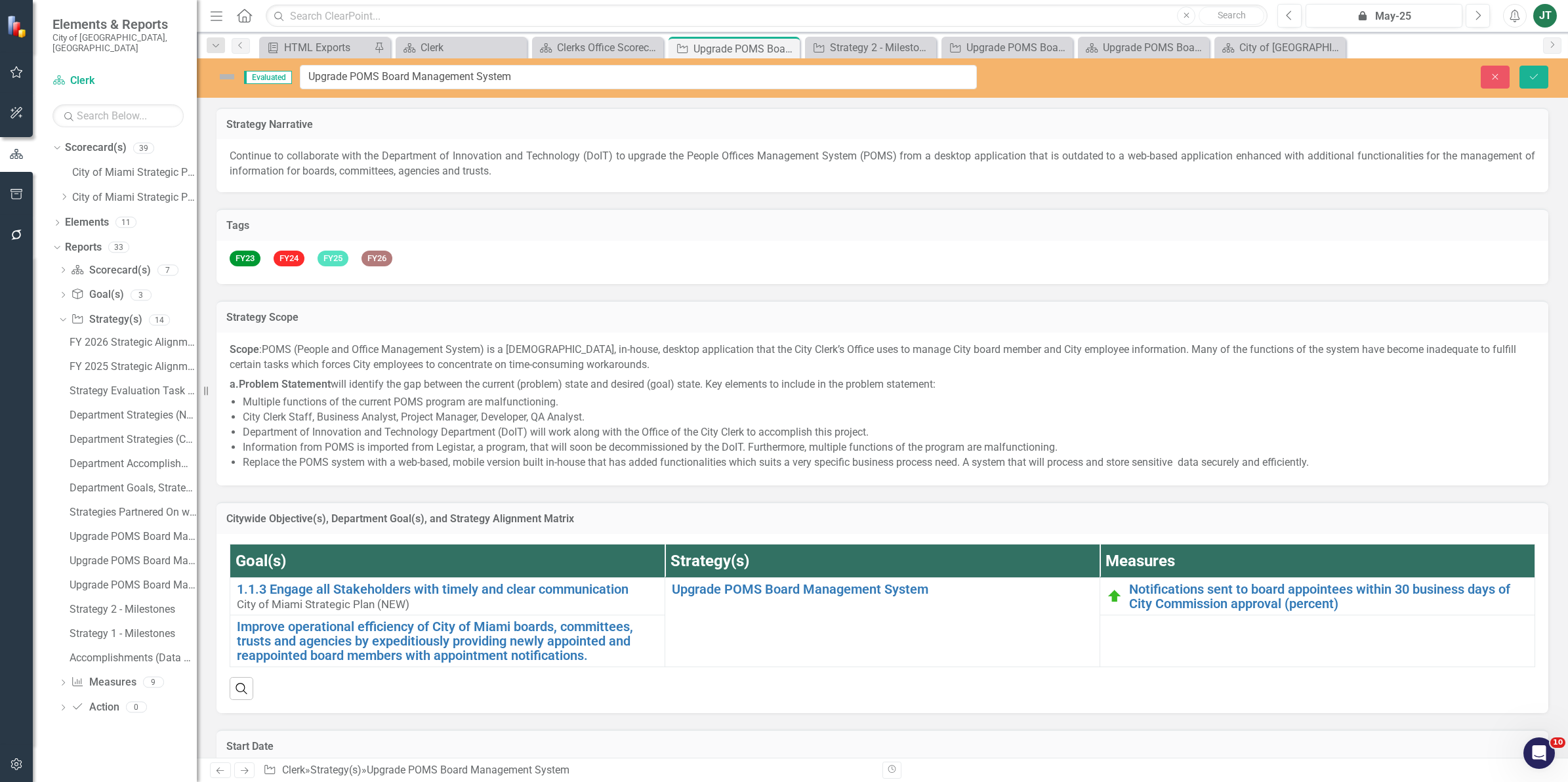
click at [231, 77] on img at bounding box center [227, 77] width 21 height 21
click at [1468, 11] on button "Next" at bounding box center [1477, 15] width 24 height 24
click at [1471, 16] on button "Next" at bounding box center [1477, 15] width 24 height 24
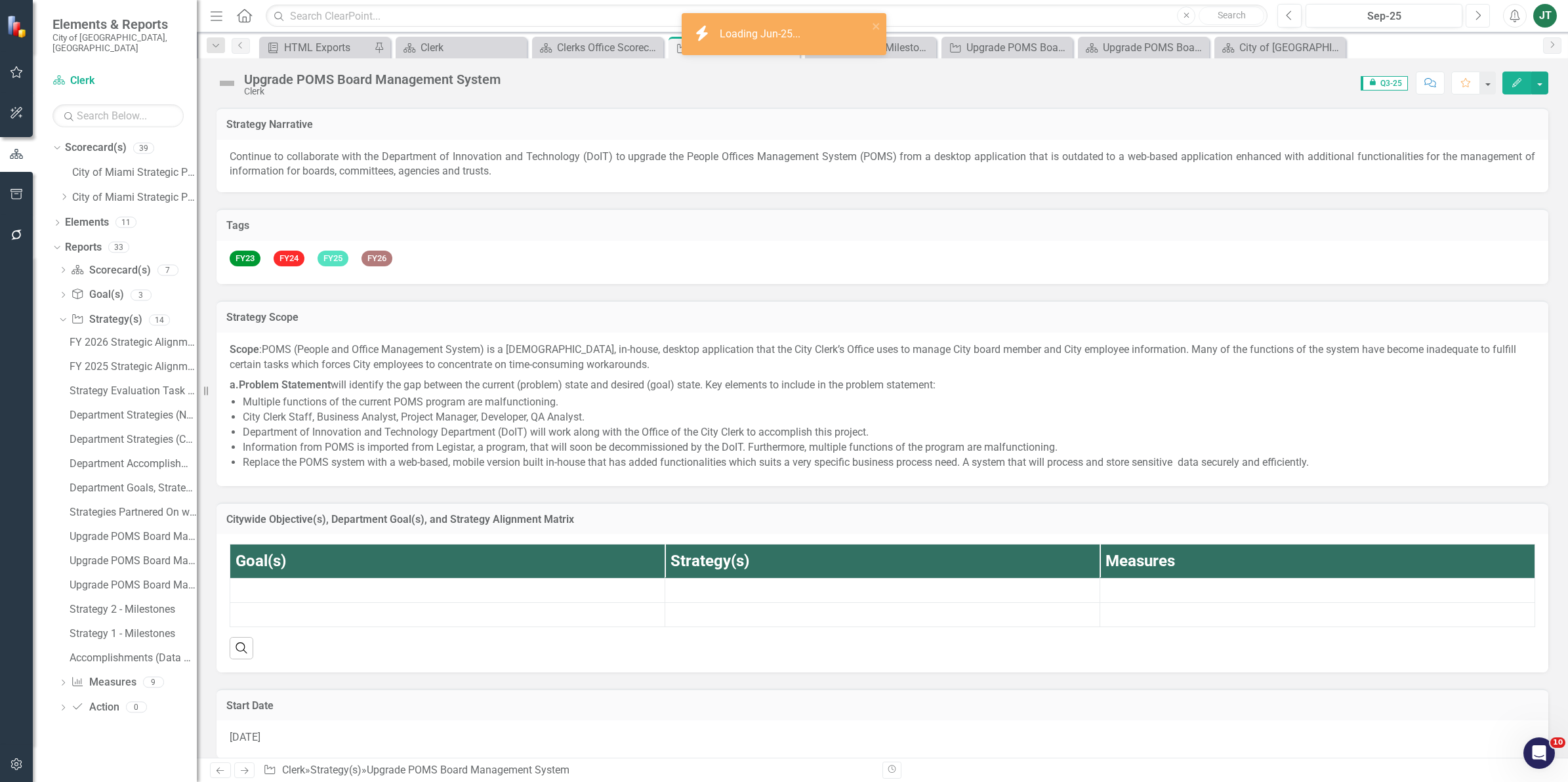
click at [1471, 16] on button "Next" at bounding box center [1477, 15] width 24 height 24
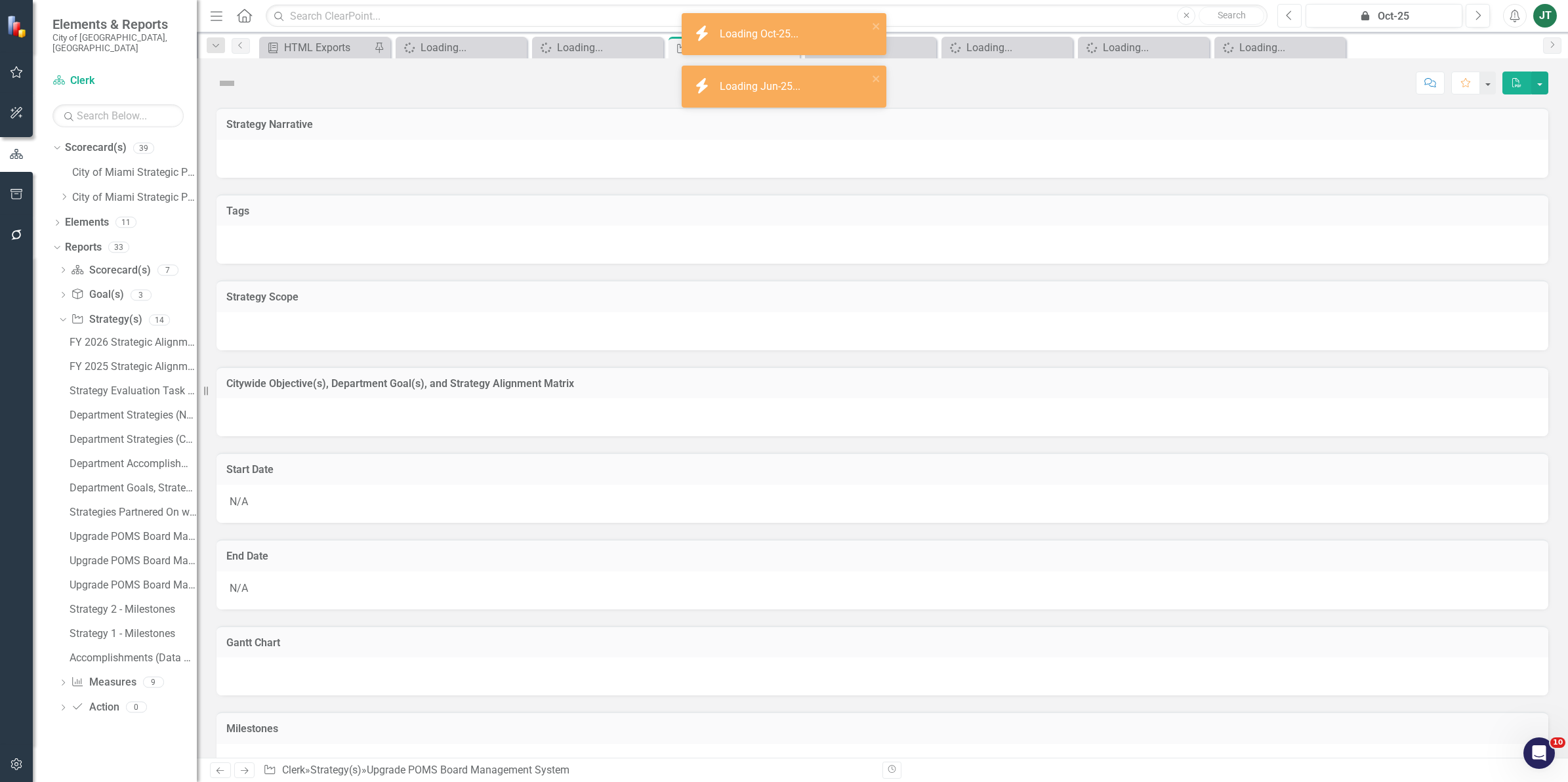
click at [1291, 13] on icon "Previous" at bounding box center [1289, 15] width 7 height 12
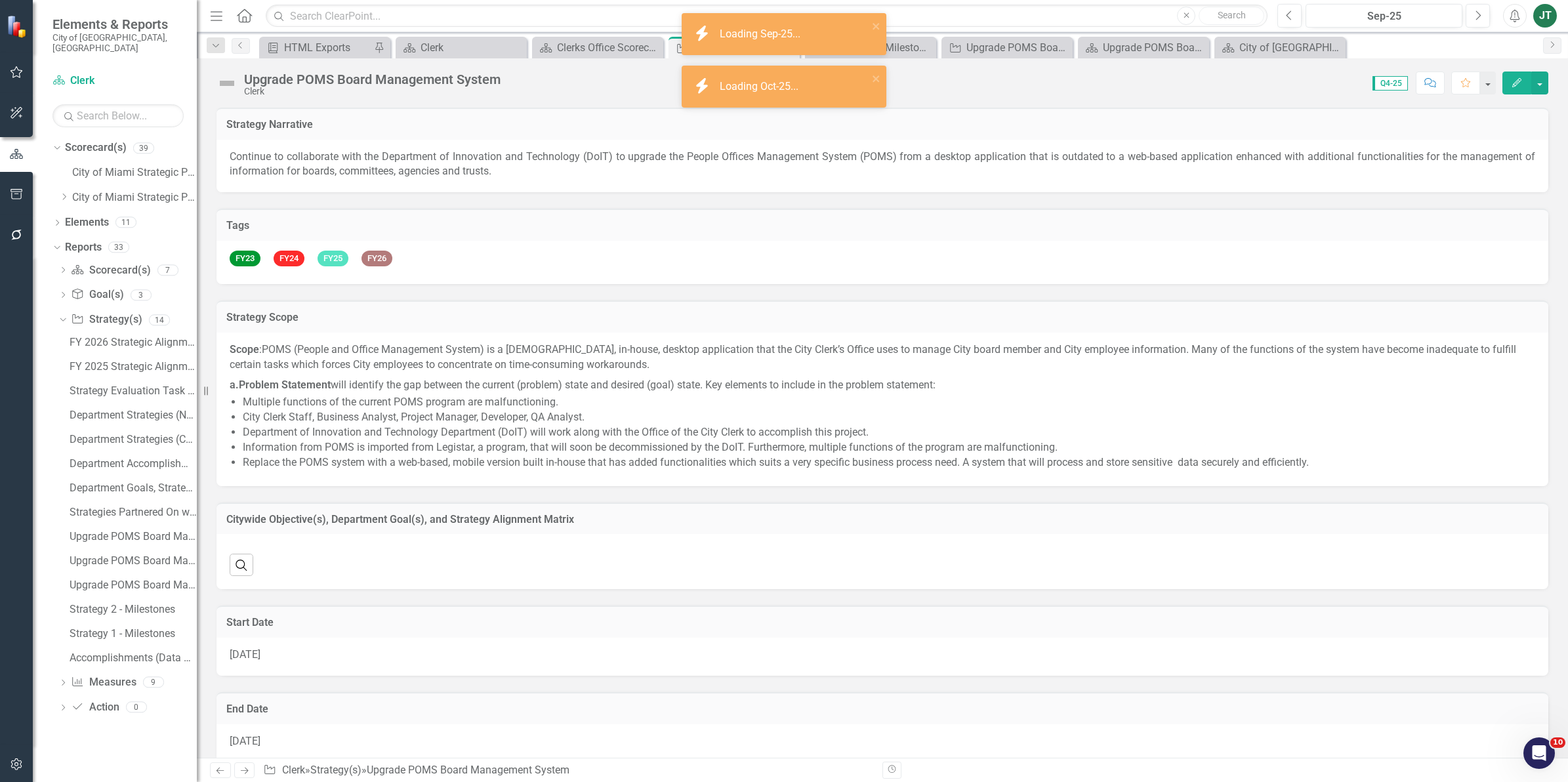
click at [224, 84] on img at bounding box center [227, 83] width 21 height 21
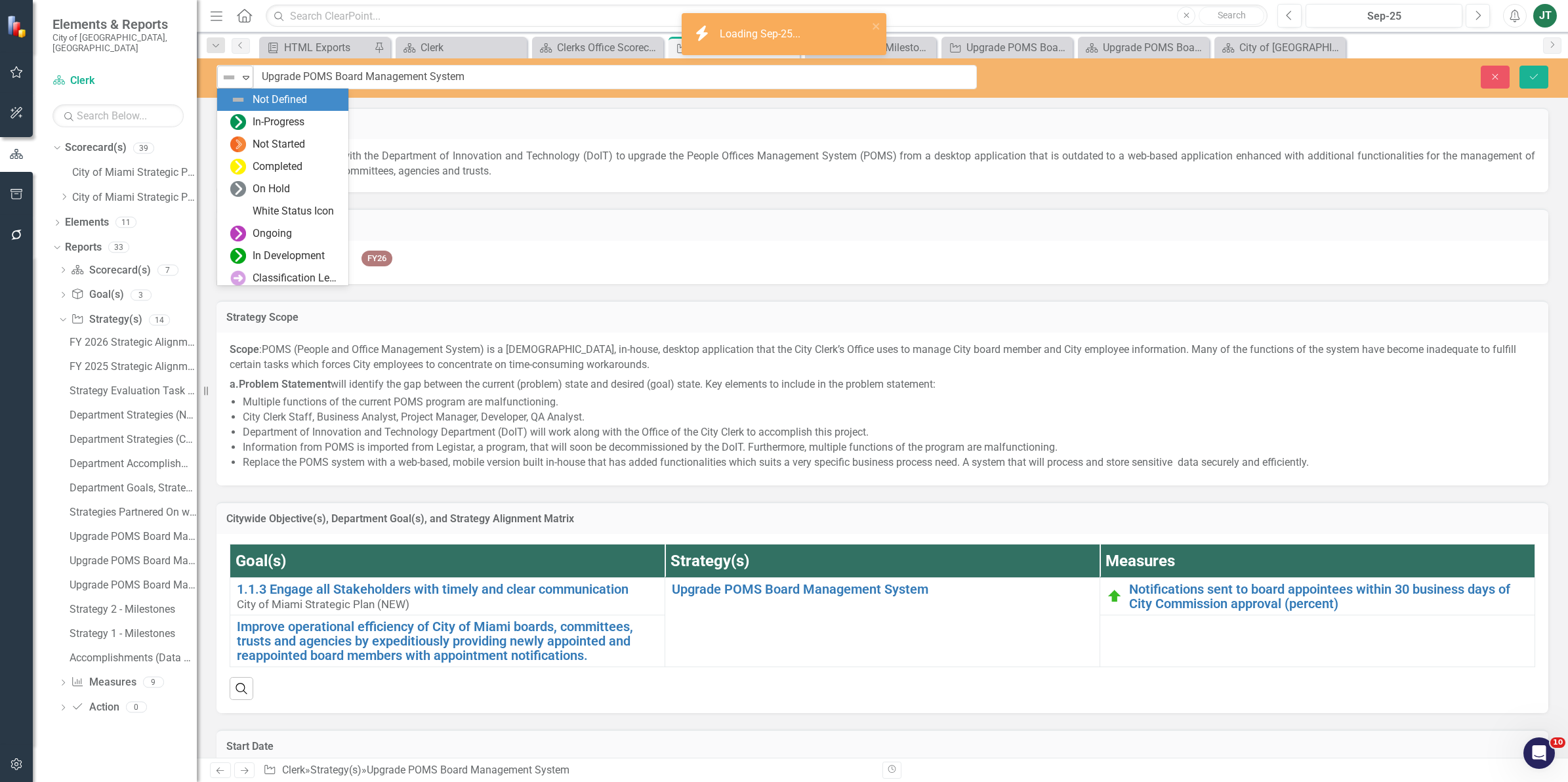
click at [233, 79] on img at bounding box center [229, 77] width 15 height 15
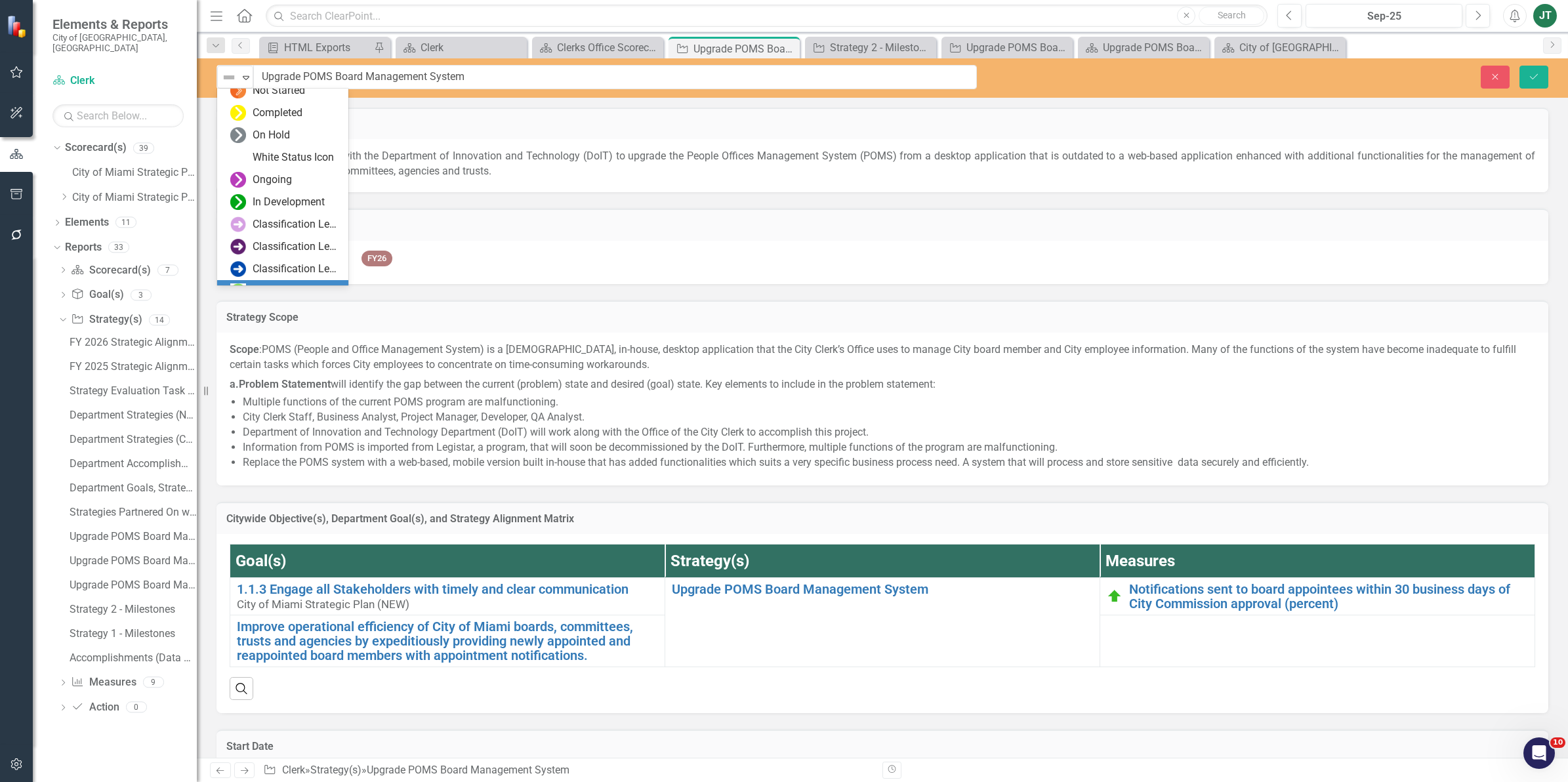
scroll to position [82, 0]
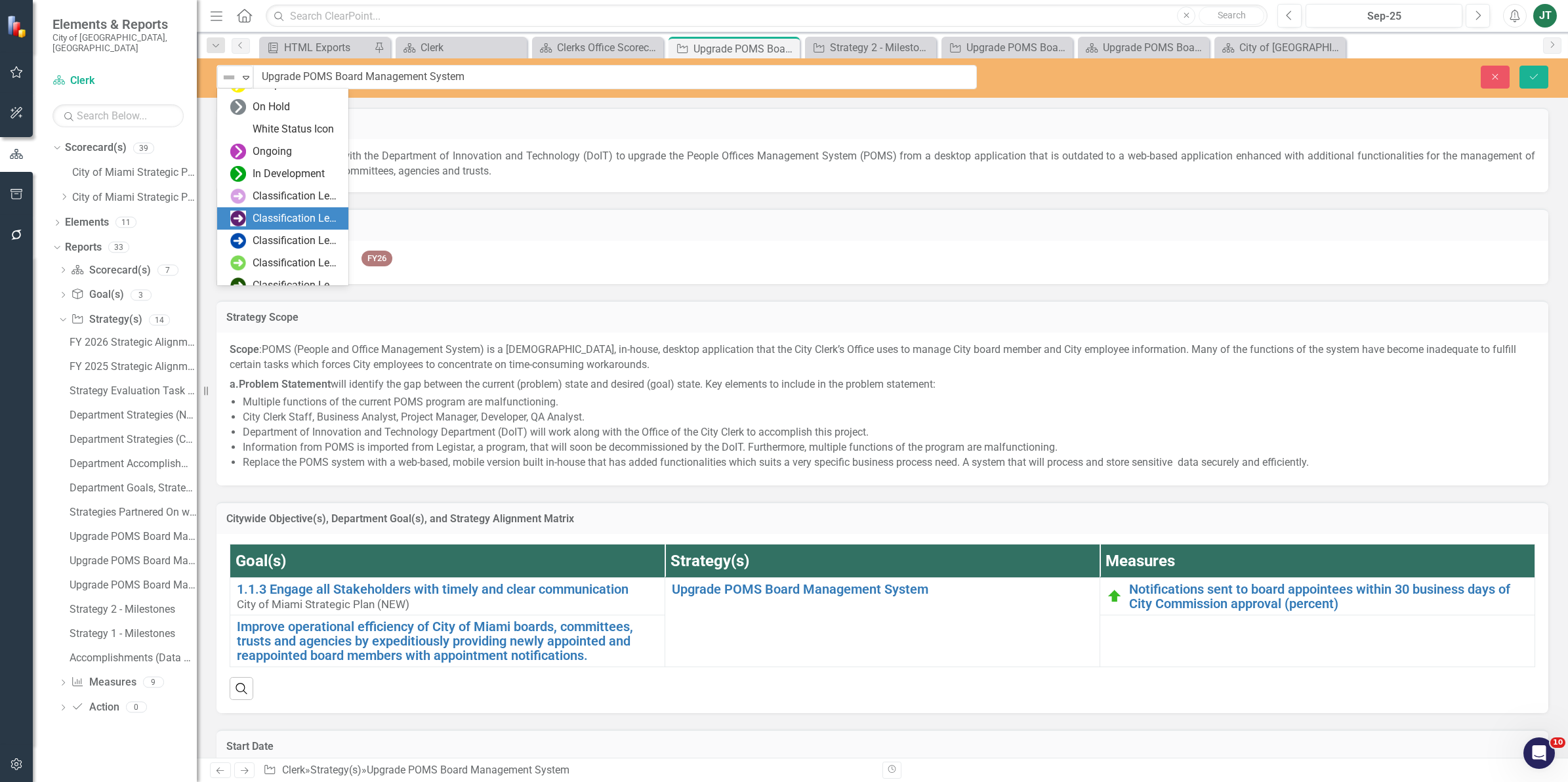
click at [273, 212] on div "Classification Level Two" at bounding box center [296, 219] width 88 height 15
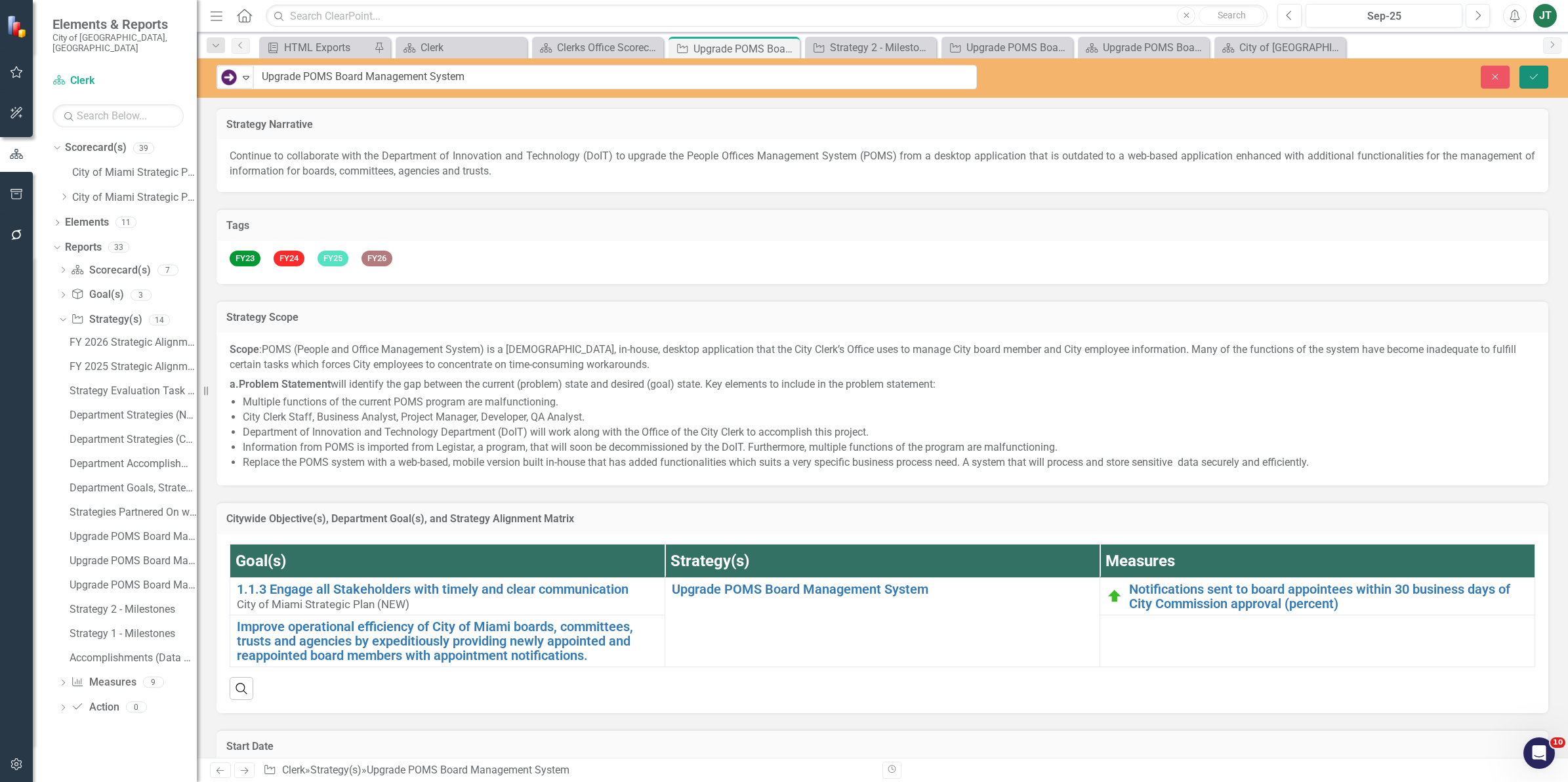
click at [1527, 77] on button "Save" at bounding box center [1533, 77] width 29 height 23
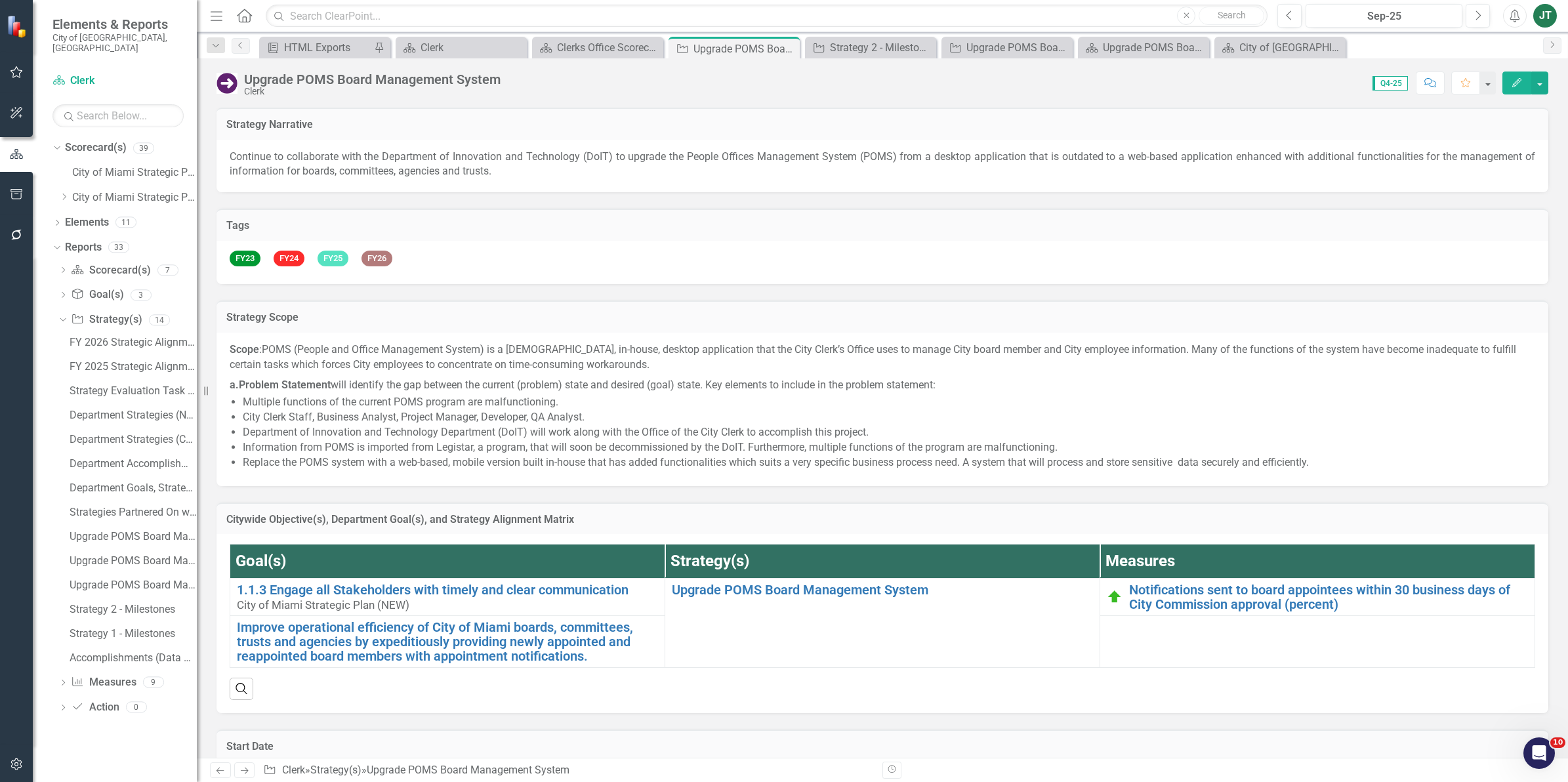
checkbox input "false"
checkbox input "true"
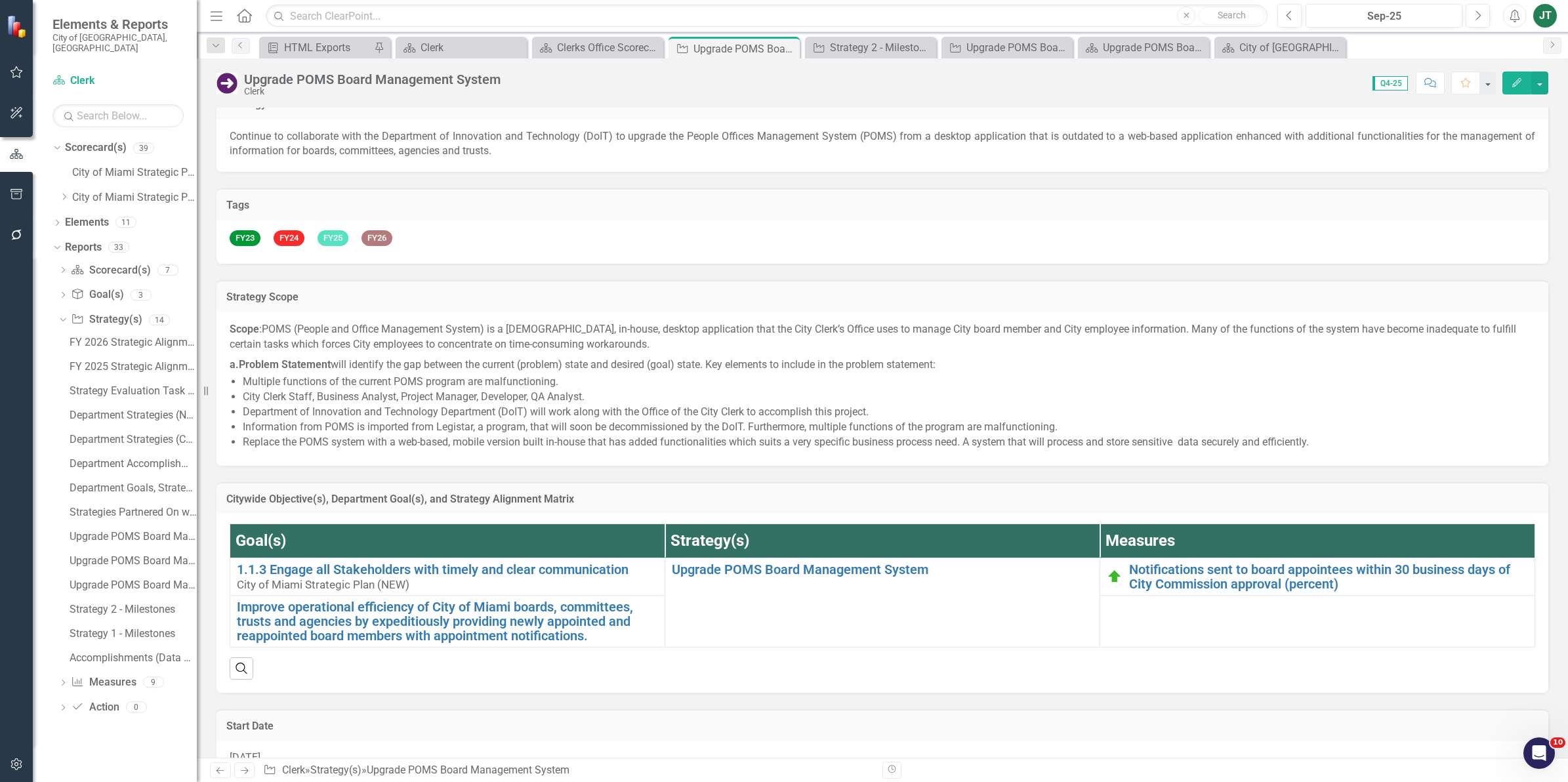
scroll to position [0, 0]
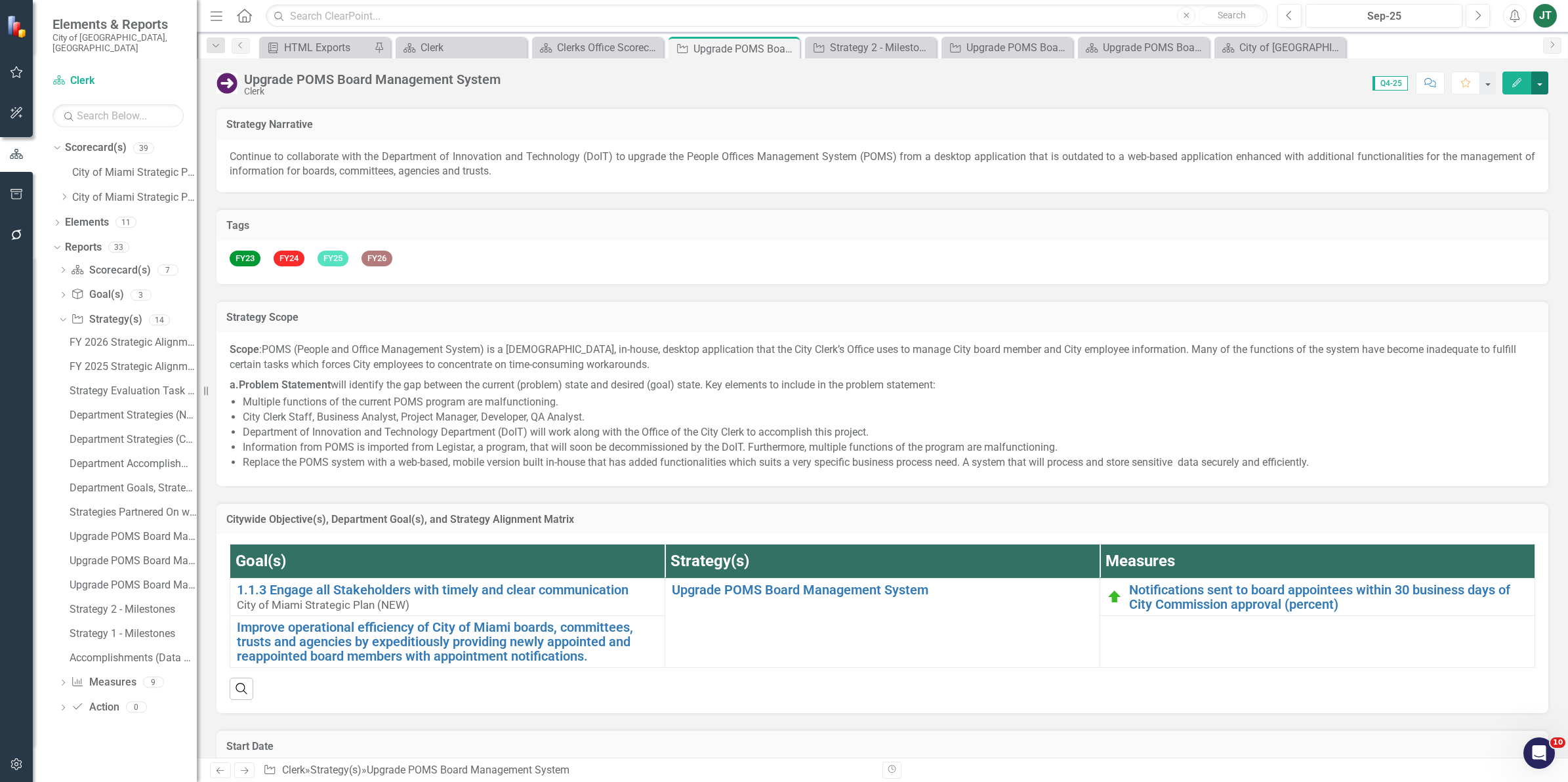
click at [1544, 76] on button "button" at bounding box center [1539, 83] width 17 height 23
click at [1487, 133] on link "Edit Report Edit Layout" at bounding box center [1468, 132] width 159 height 24
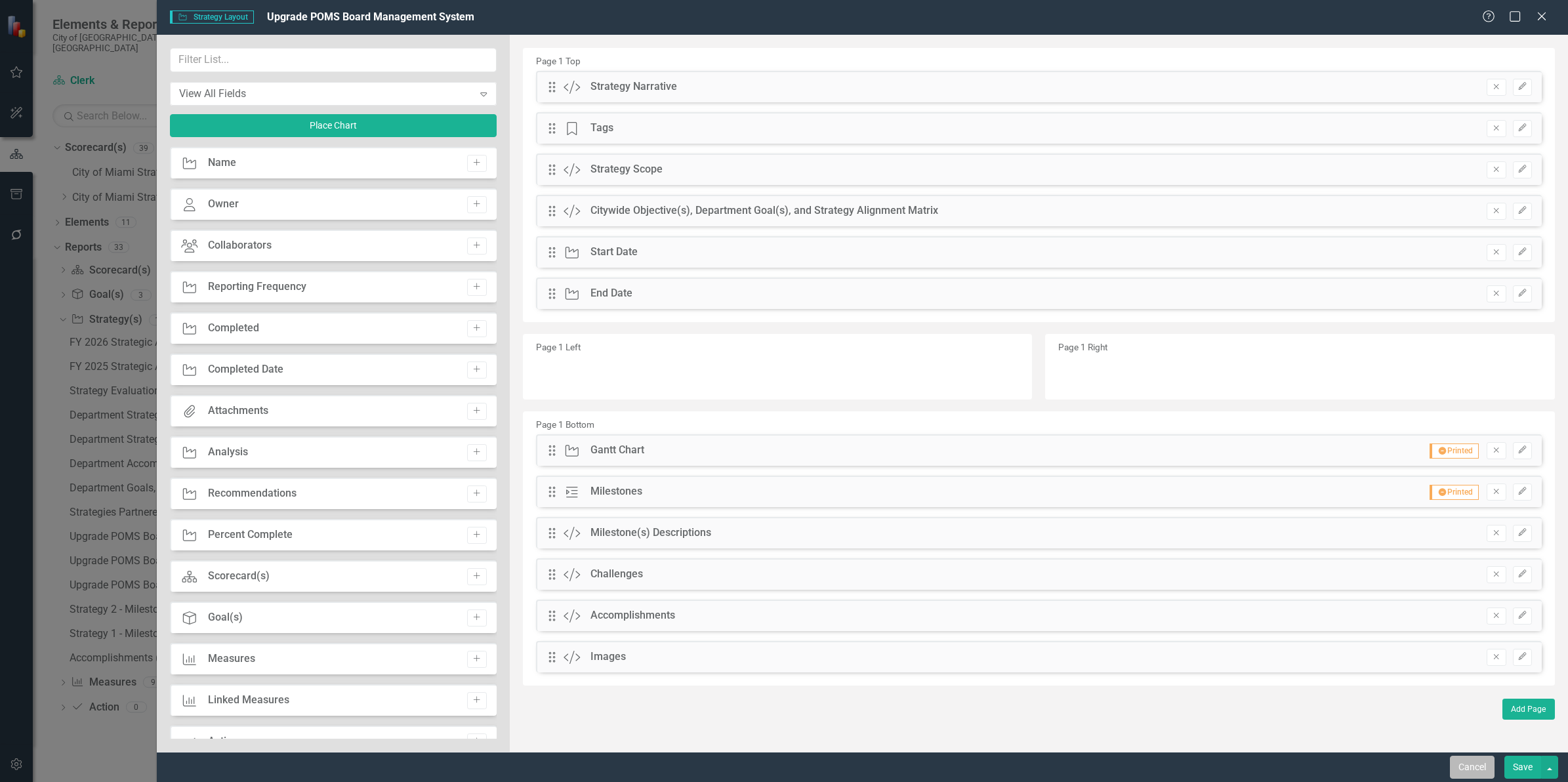
click at [1463, 763] on button "Cancel" at bounding box center [1471, 767] width 45 height 23
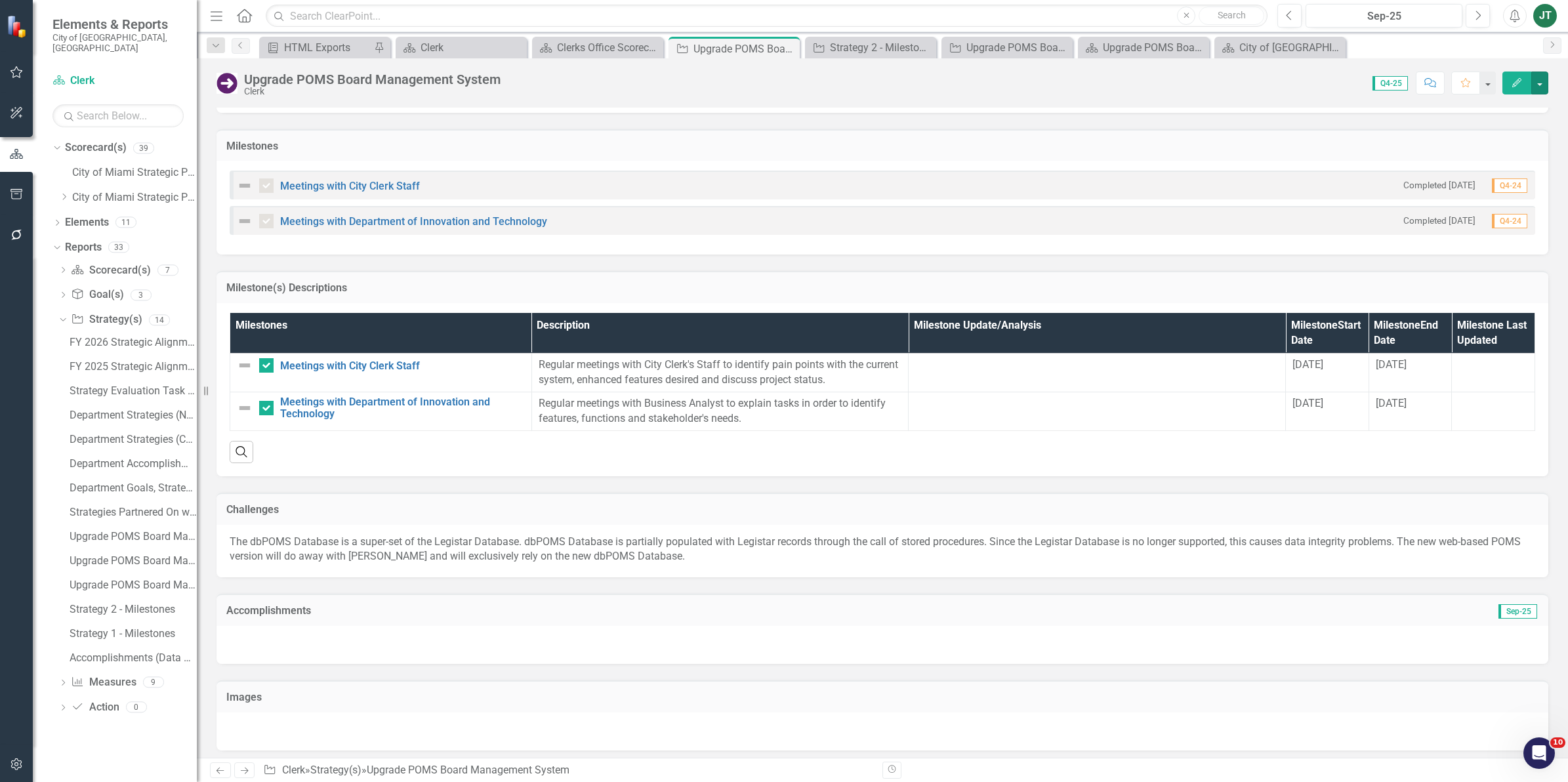
scroll to position [949, 0]
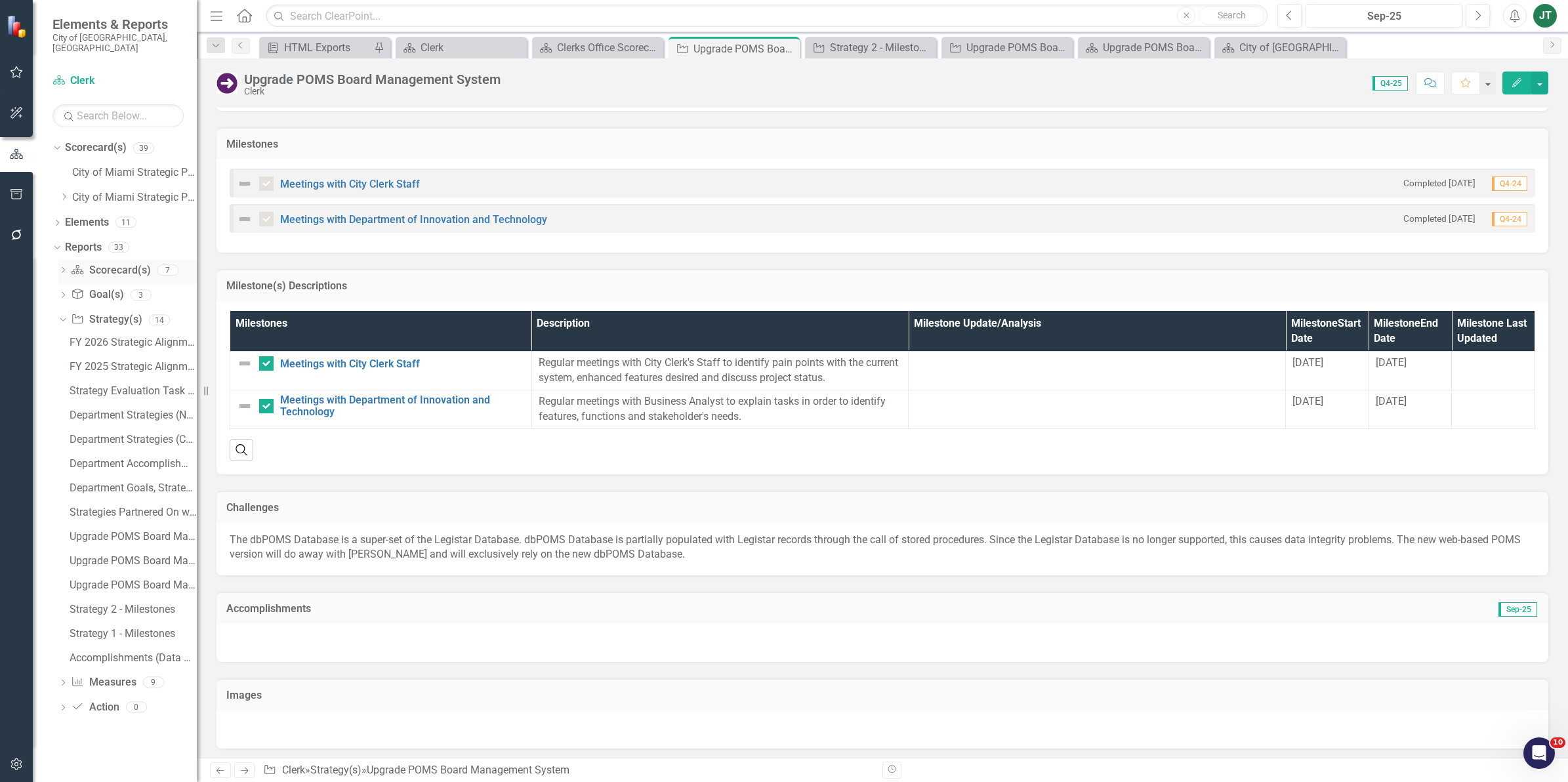
click at [63, 267] on icon at bounding box center [63, 270] width 3 height 6
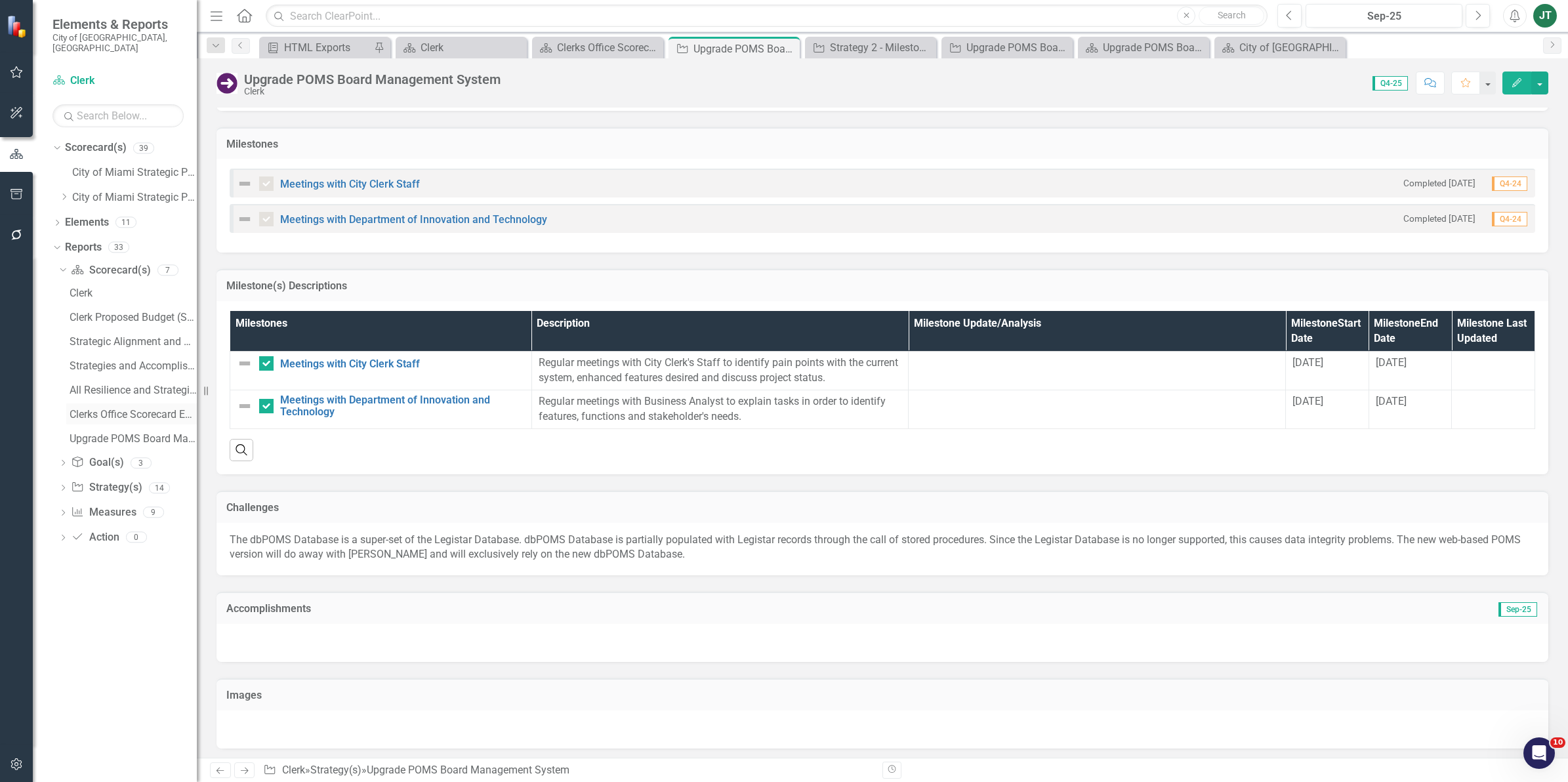
click at [138, 408] on div "Clerks Office Scorecard Evaluation and Recommendations" at bounding box center [133, 414] width 128 height 12
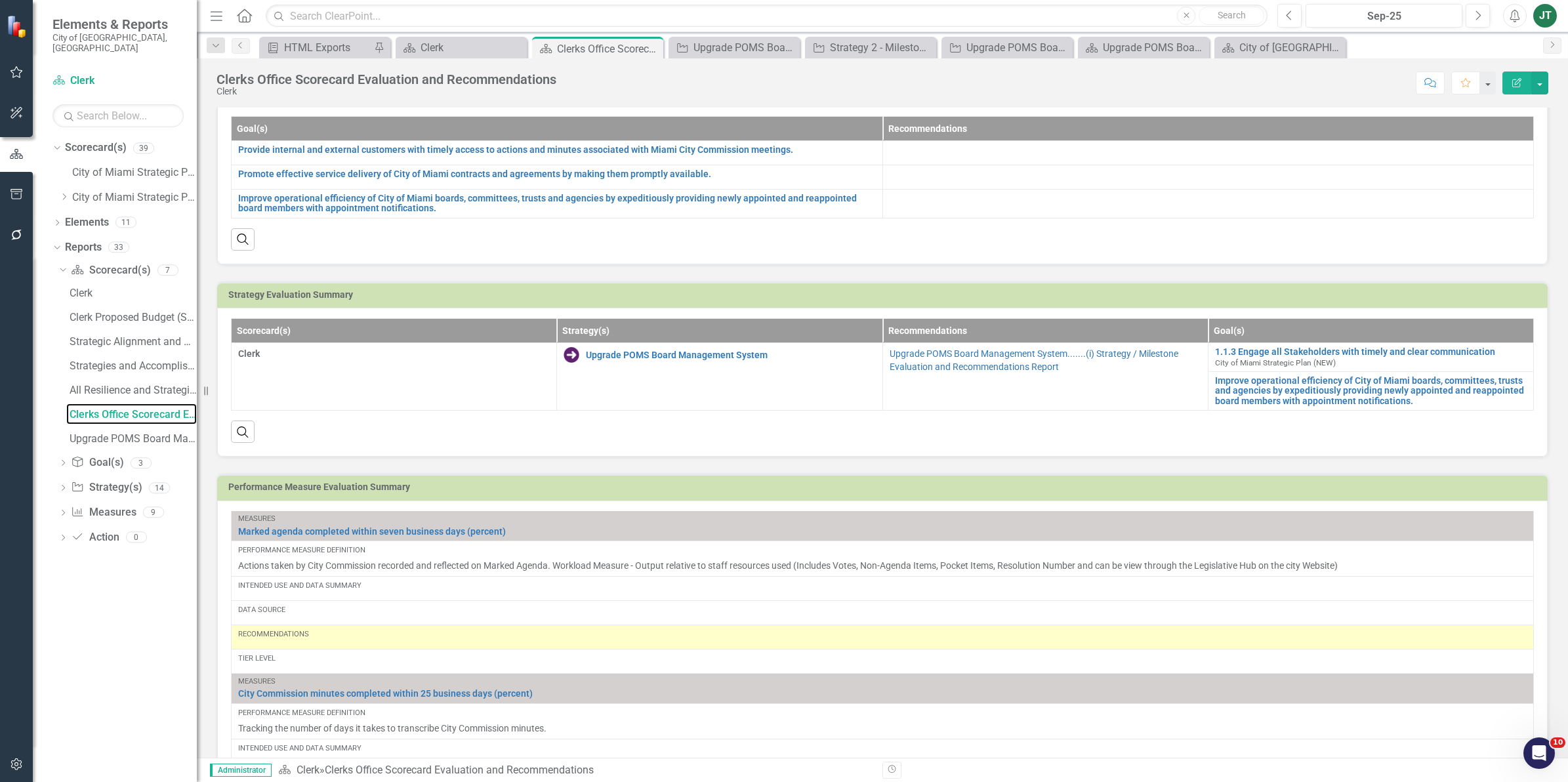
scroll to position [82, 0]
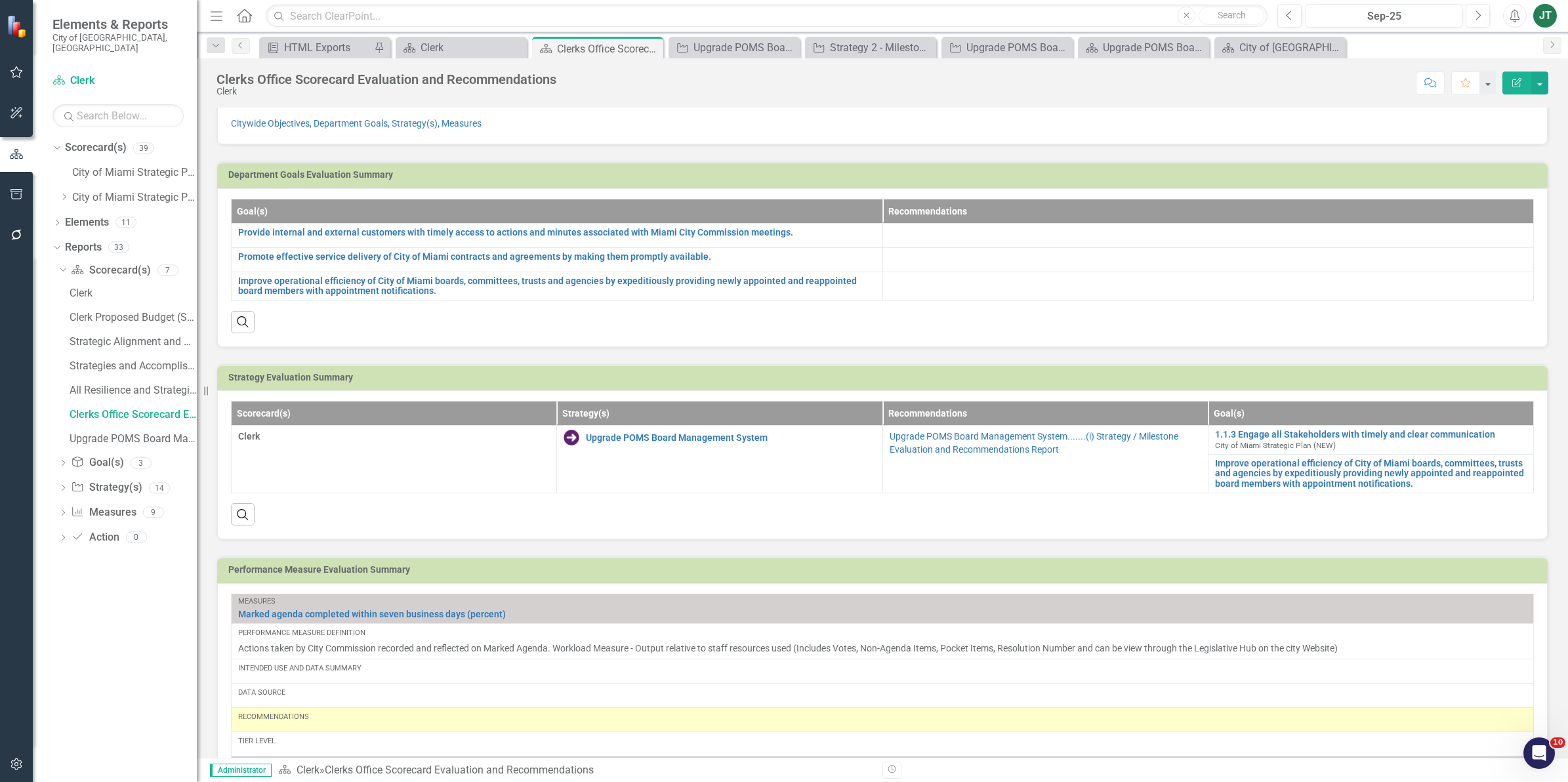
click at [1056, 574] on h3 "Performance Measure Evaluation Summary" at bounding box center [885, 569] width 1313 height 10
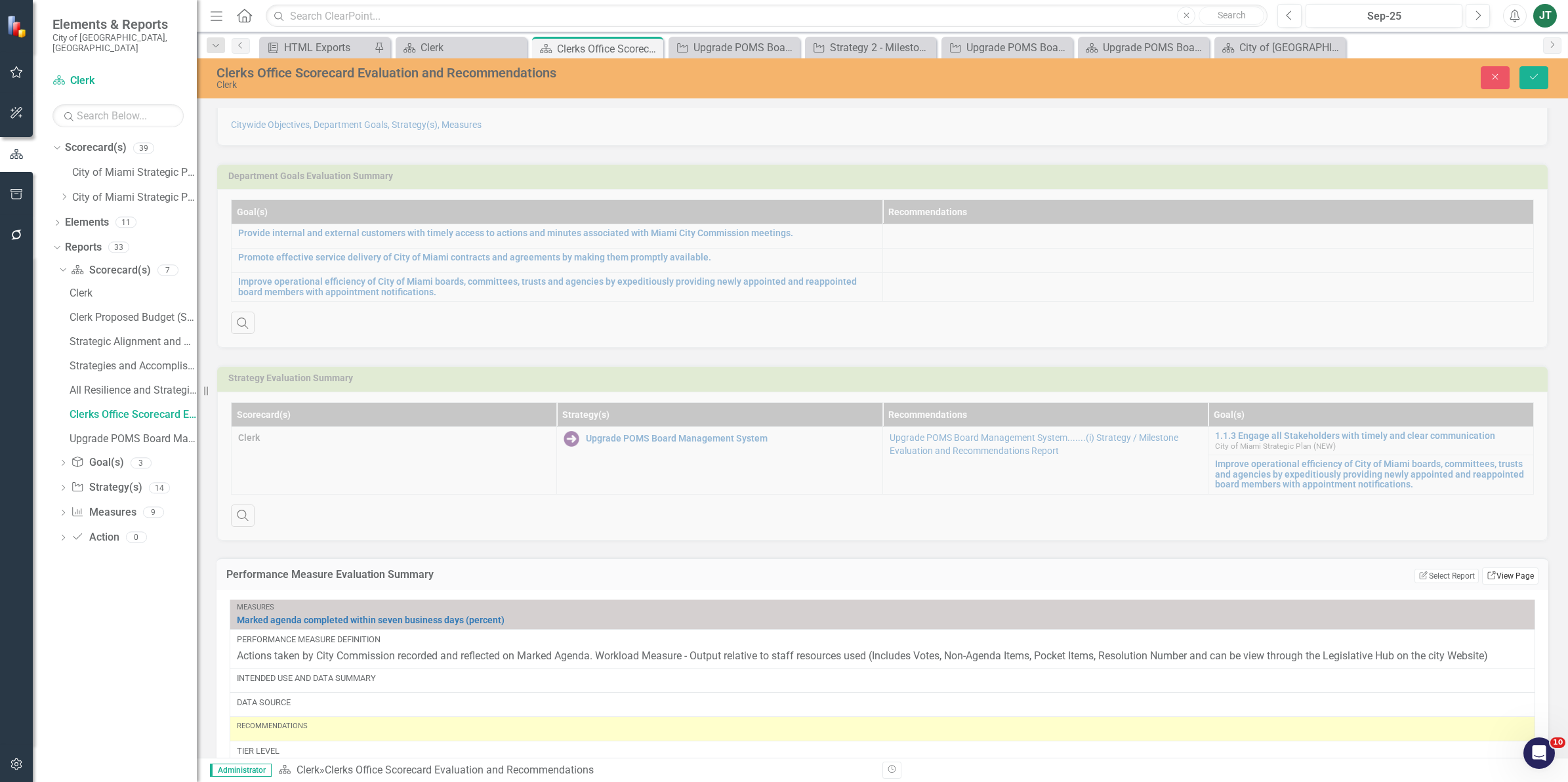
click at [1489, 584] on link "Link View Page" at bounding box center [1510, 576] width 57 height 17
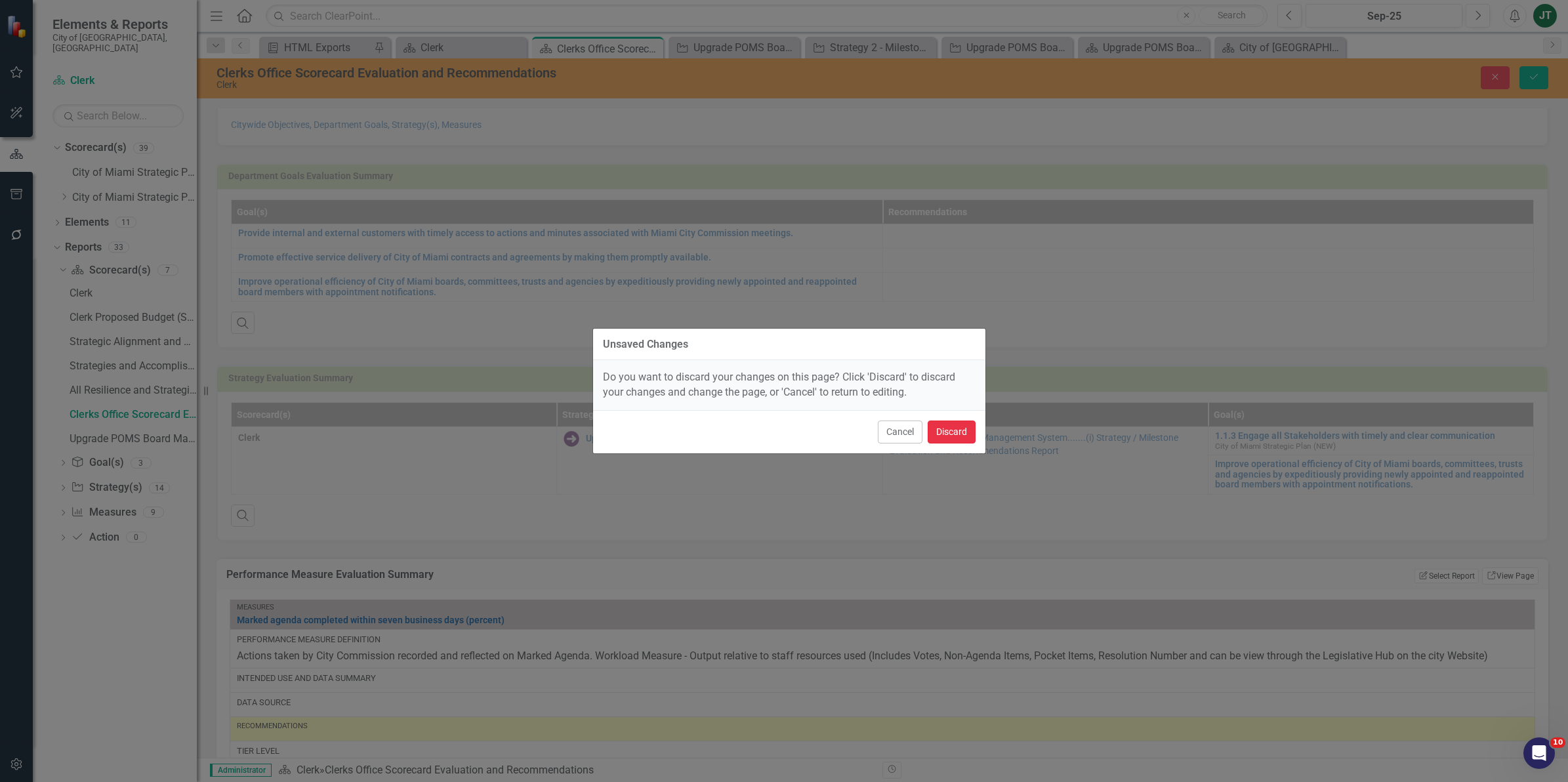
click at [958, 424] on button "Discard" at bounding box center [951, 431] width 48 height 23
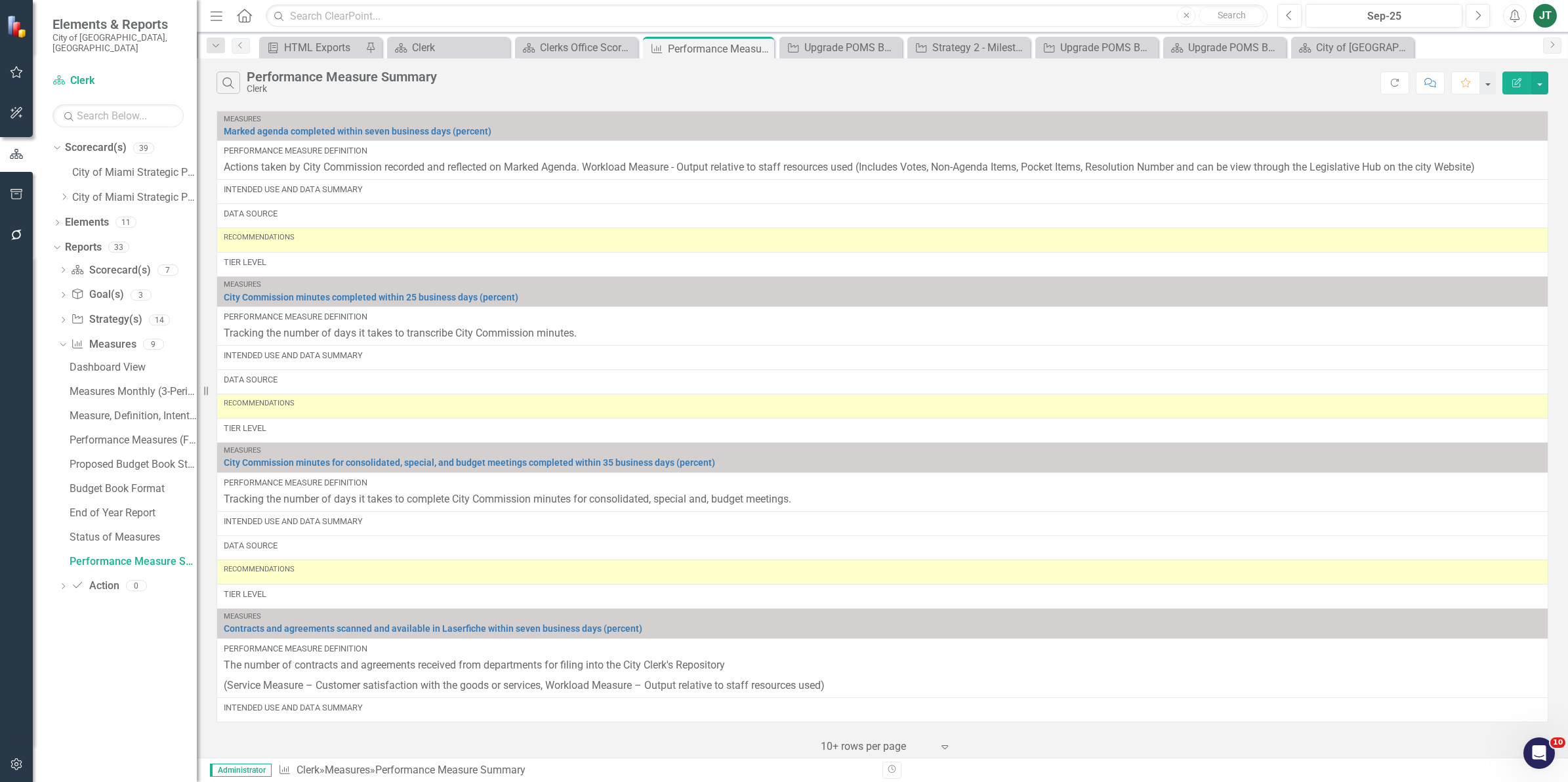
click at [1517, 73] on button "Edit Report" at bounding box center [1516, 83] width 29 height 23
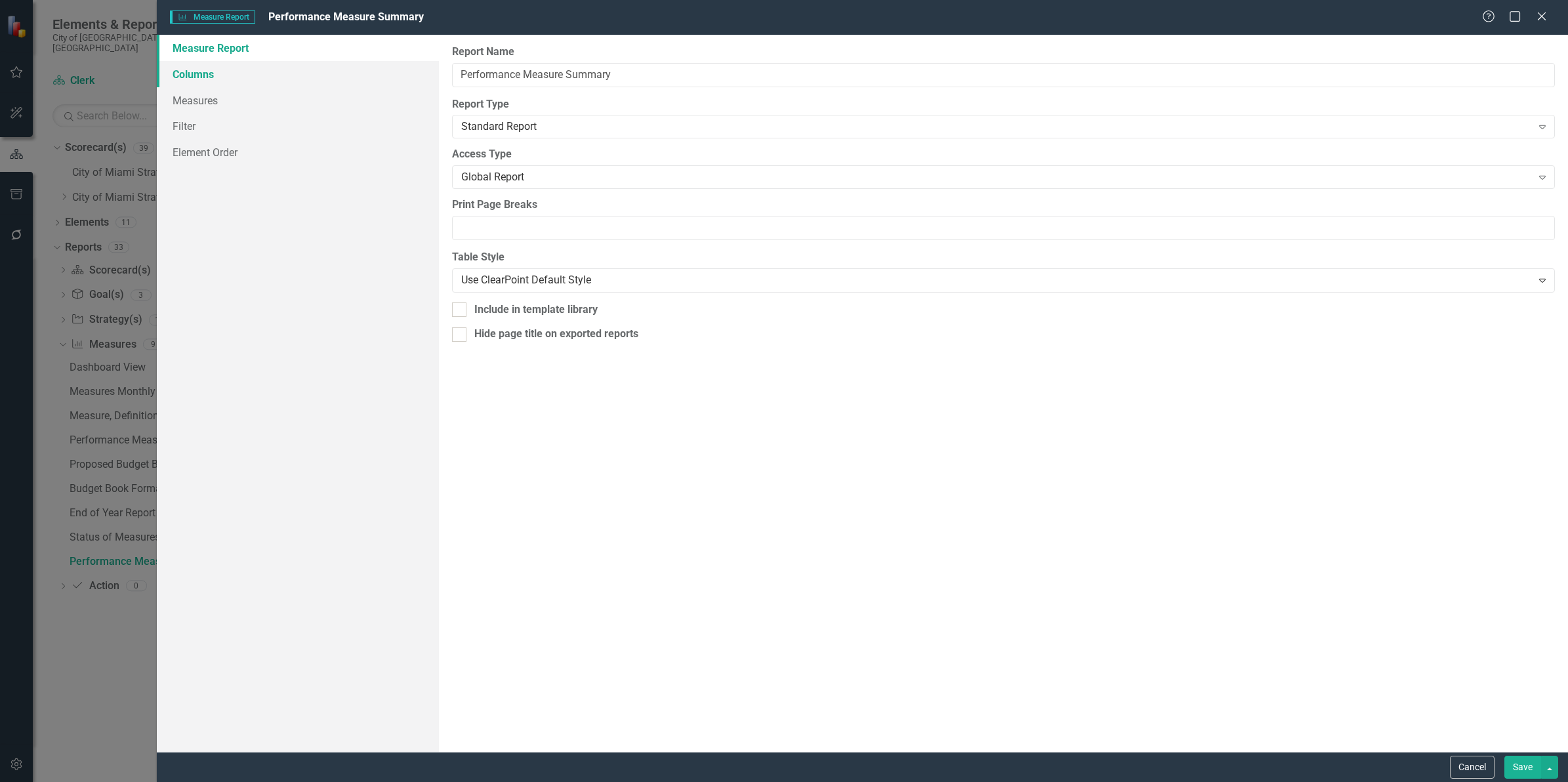
click at [228, 77] on link "Columns" at bounding box center [298, 74] width 282 height 27
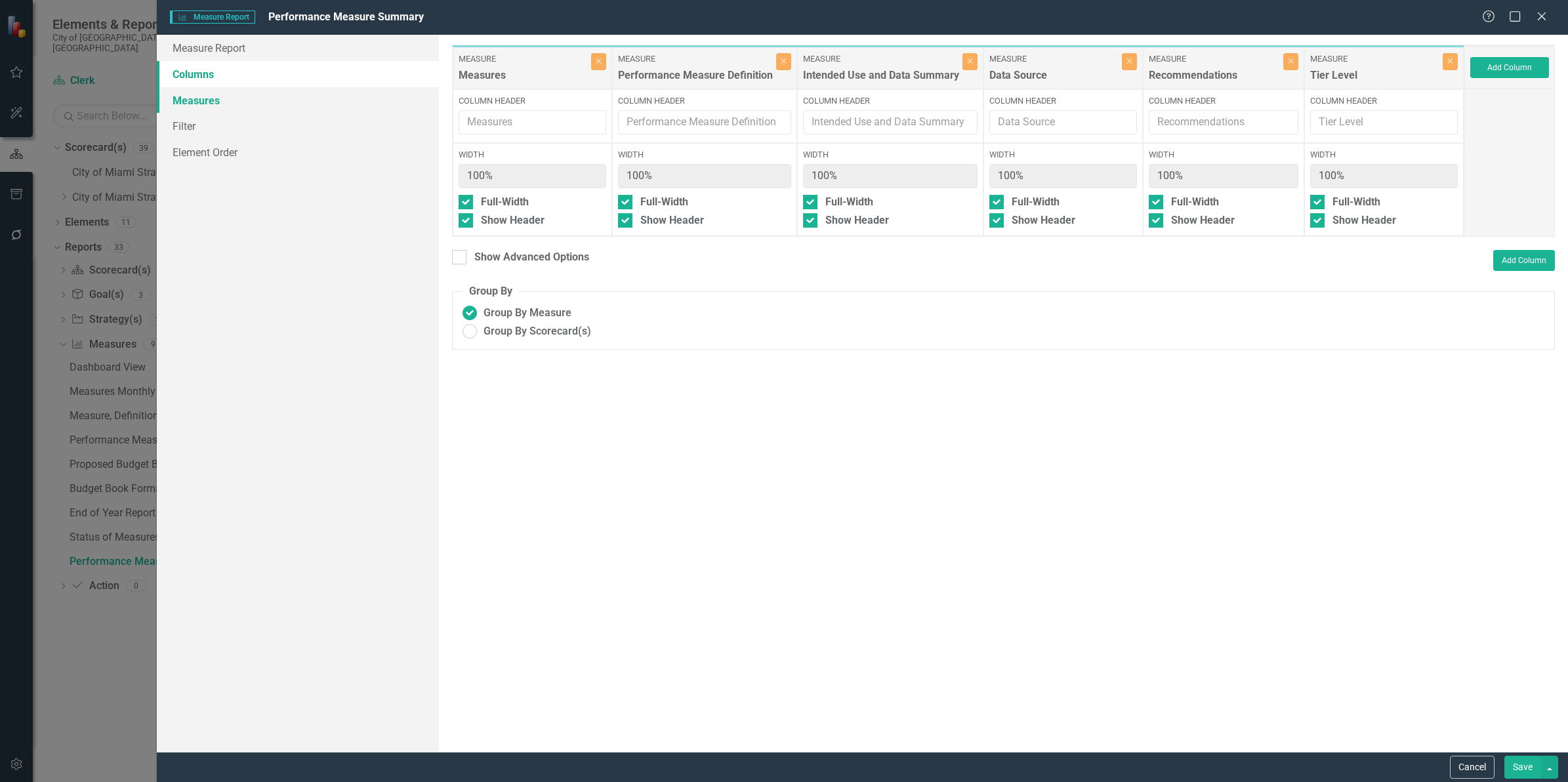
click at [195, 100] on link "Measures" at bounding box center [298, 100] width 282 height 27
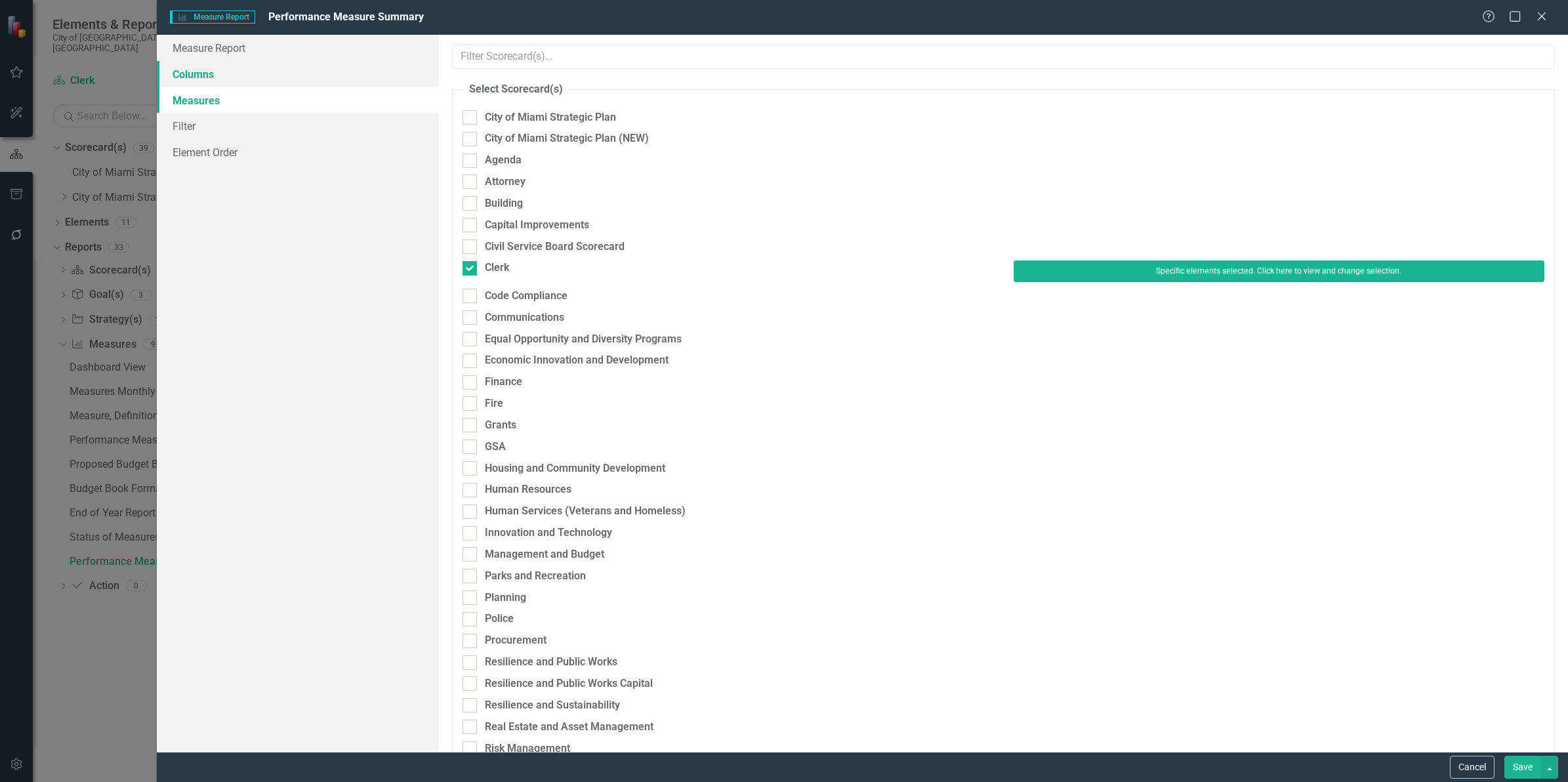
click at [231, 83] on link "Columns" at bounding box center [298, 74] width 282 height 27
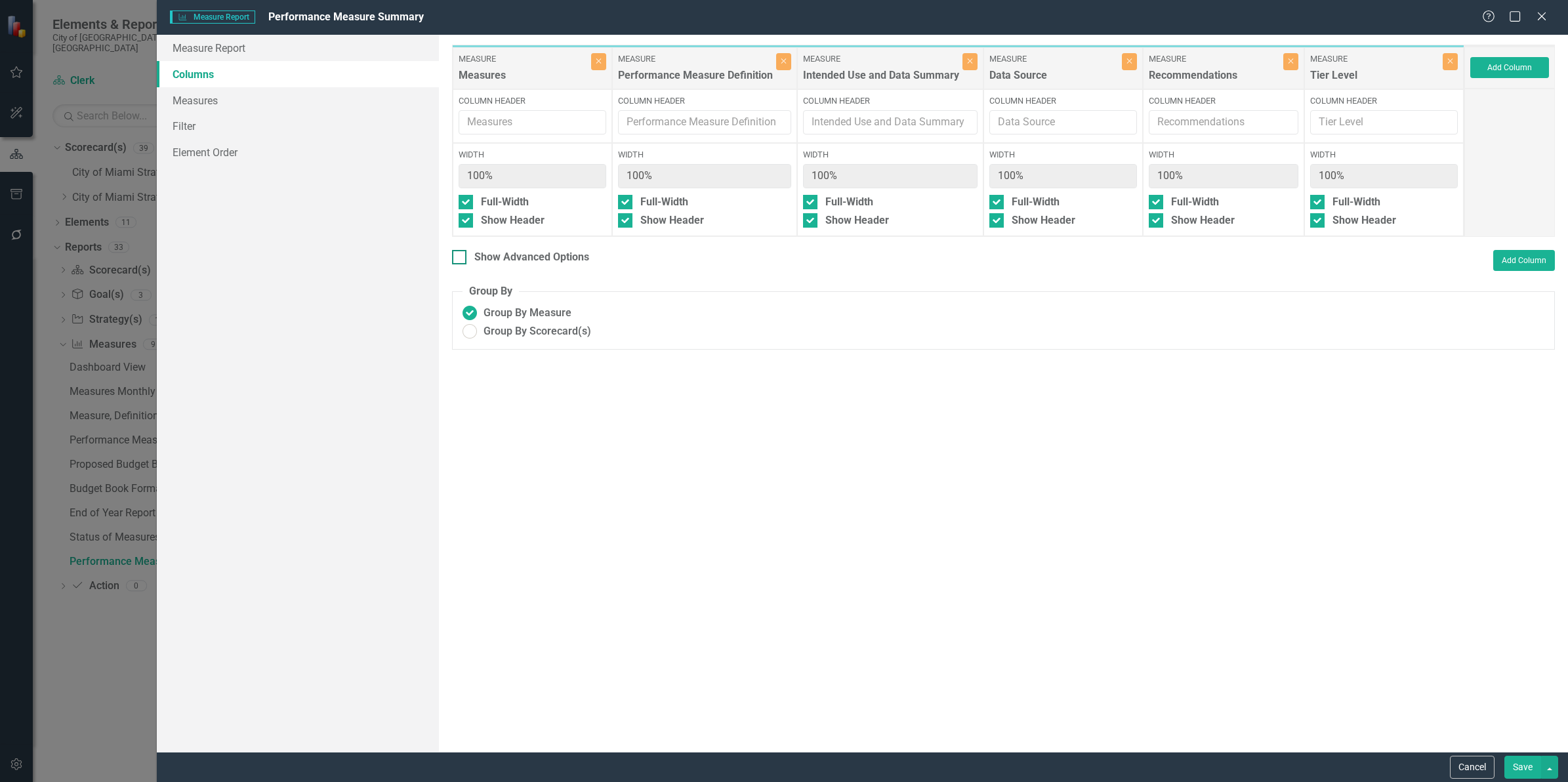
click at [543, 256] on div "Show Advanced Options" at bounding box center [532, 257] width 115 height 15
click at [461, 256] on input "Show Advanced Options" at bounding box center [456, 254] width 9 height 9
checkbox input "true"
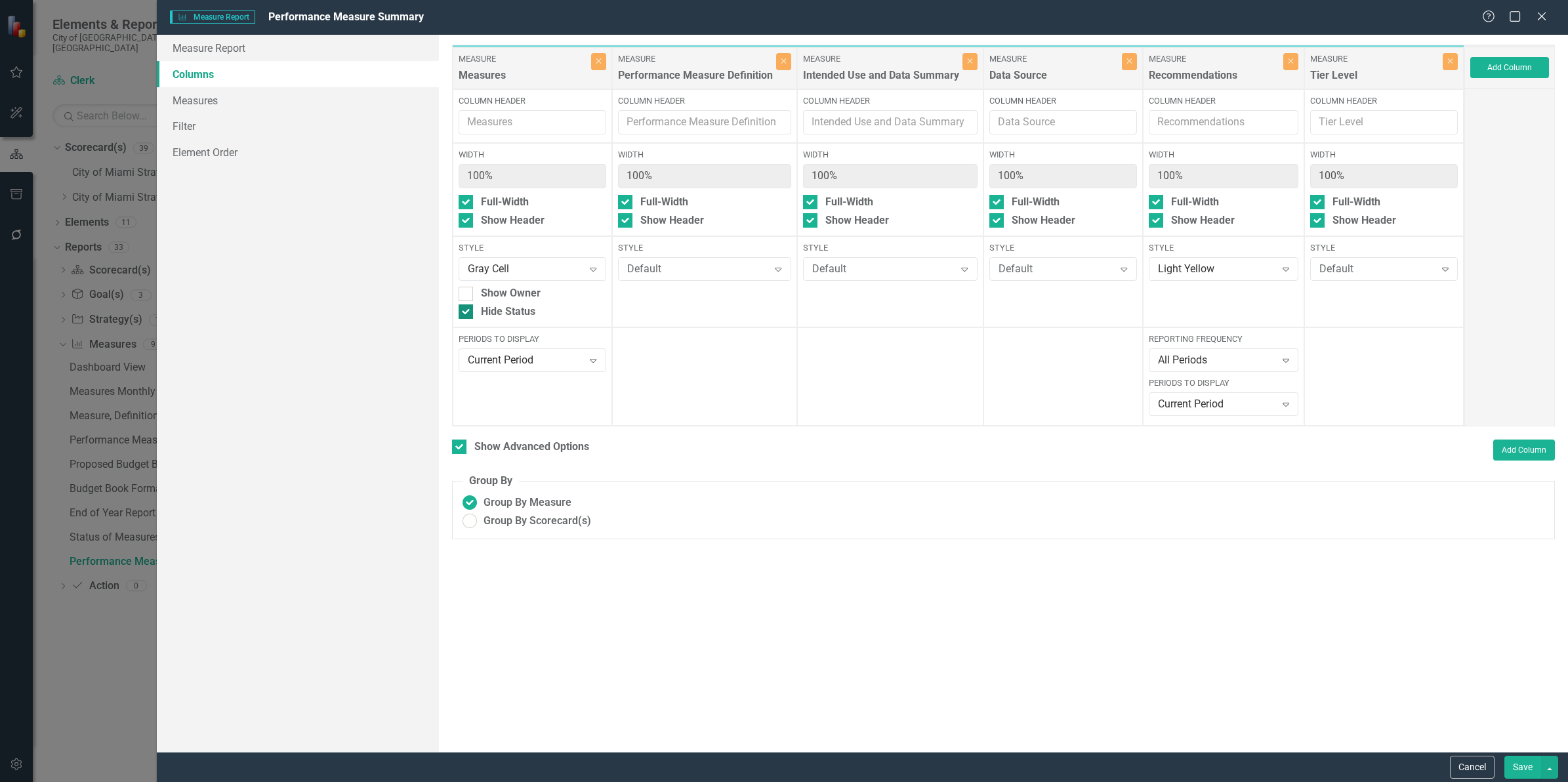
click at [515, 308] on div "Hide Status" at bounding box center [508, 312] width 55 height 15
click at [467, 308] on input "Hide Status" at bounding box center [463, 309] width 9 height 9
checkbox input "false"
click at [1524, 765] on button "Save" at bounding box center [1522, 767] width 37 height 23
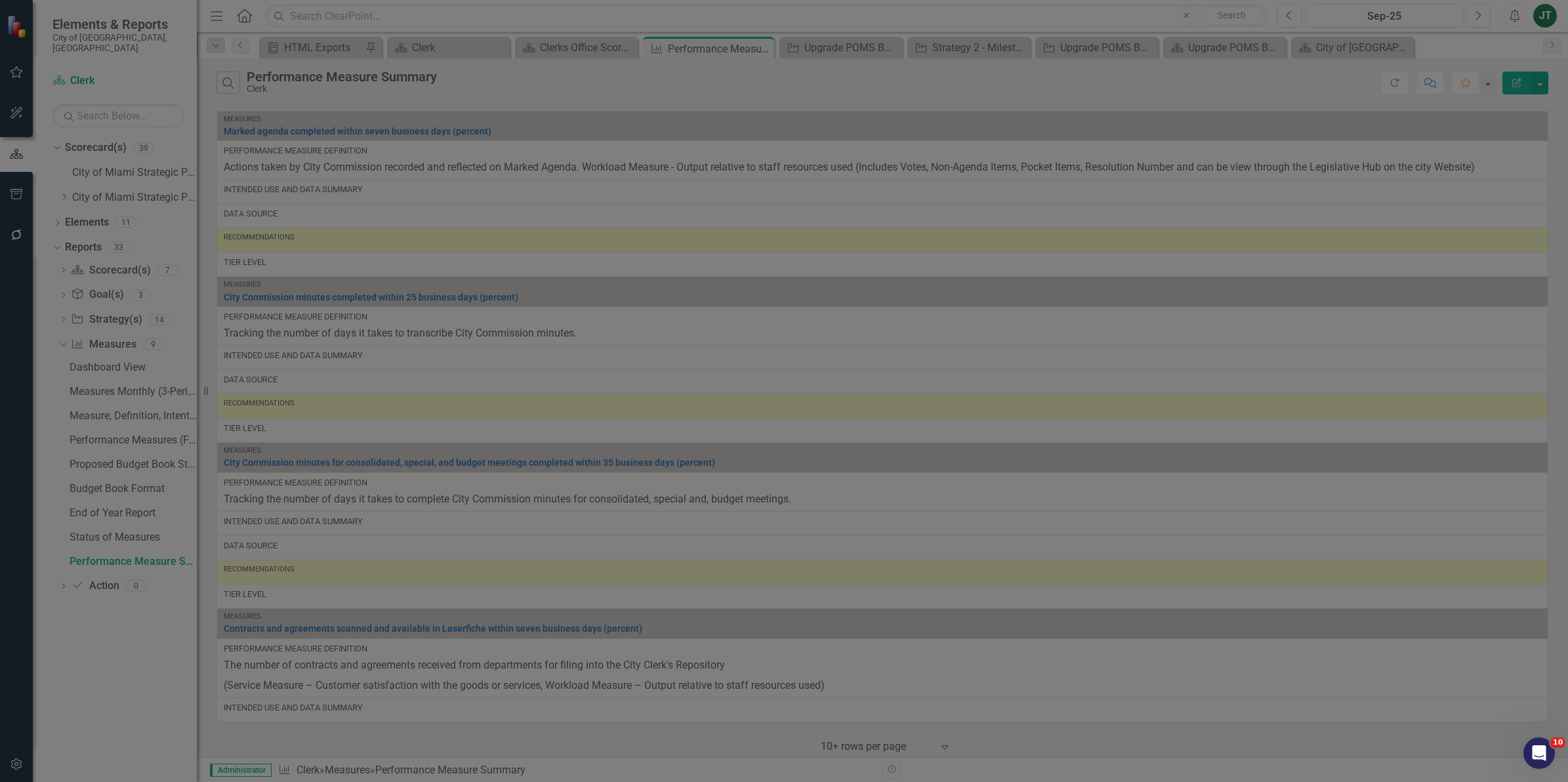
checkbox input "false"
radio input "true"
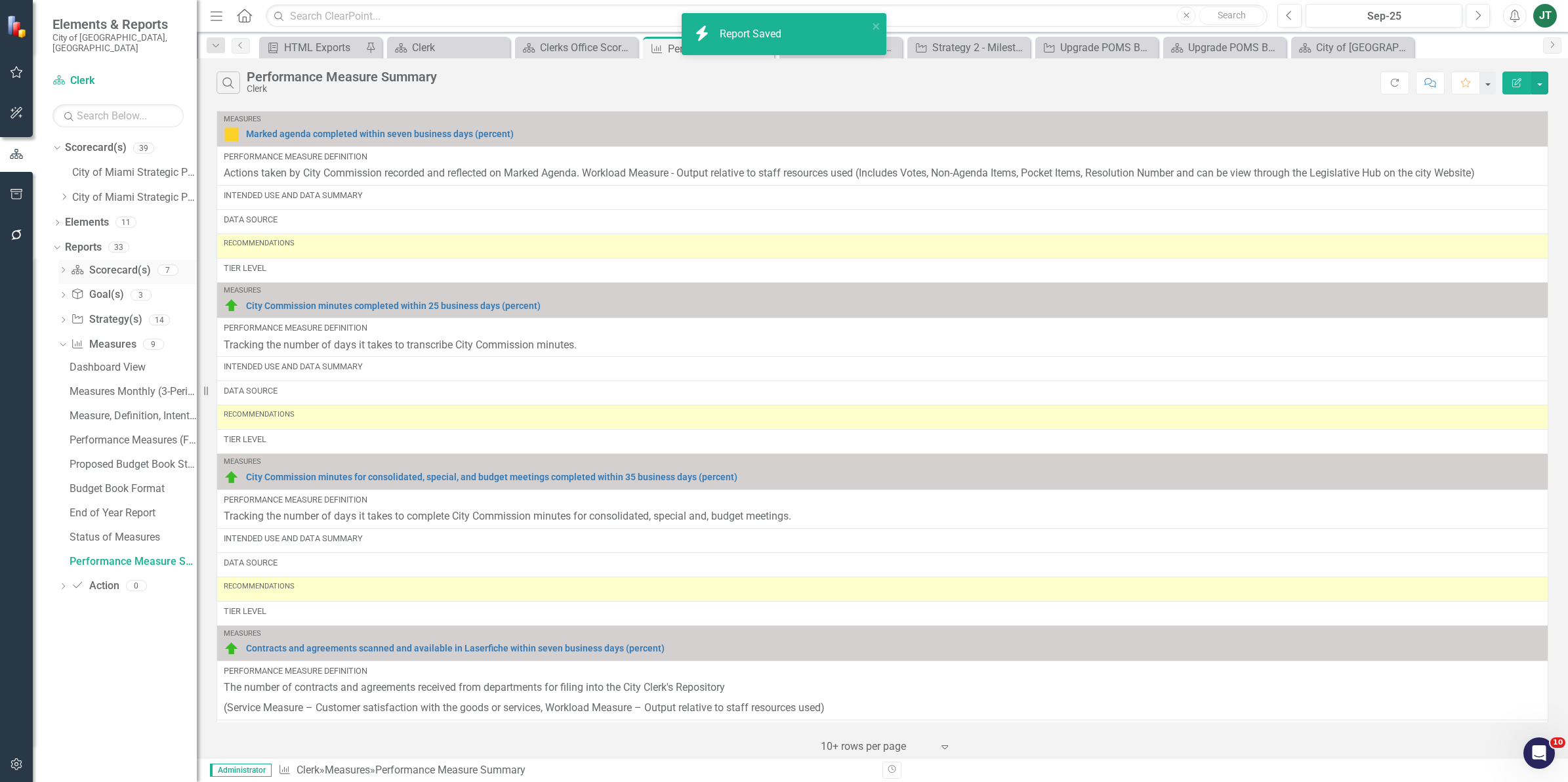
click at [63, 266] on div "Dropdown" at bounding box center [63, 271] width 9 height 11
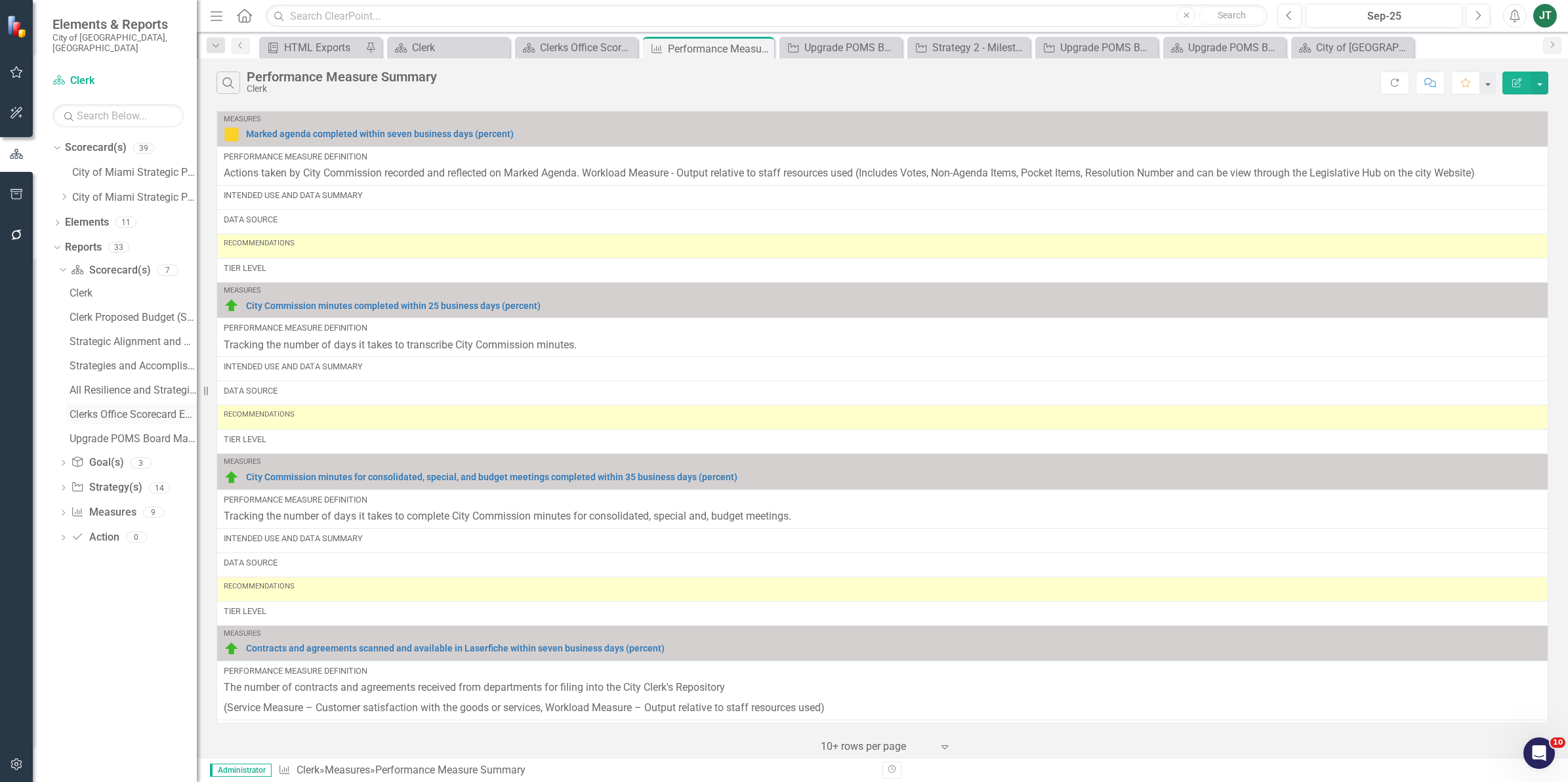
click at [155, 408] on div "Clerks Office Scorecard Evaluation and Recommendations" at bounding box center [133, 414] width 128 height 12
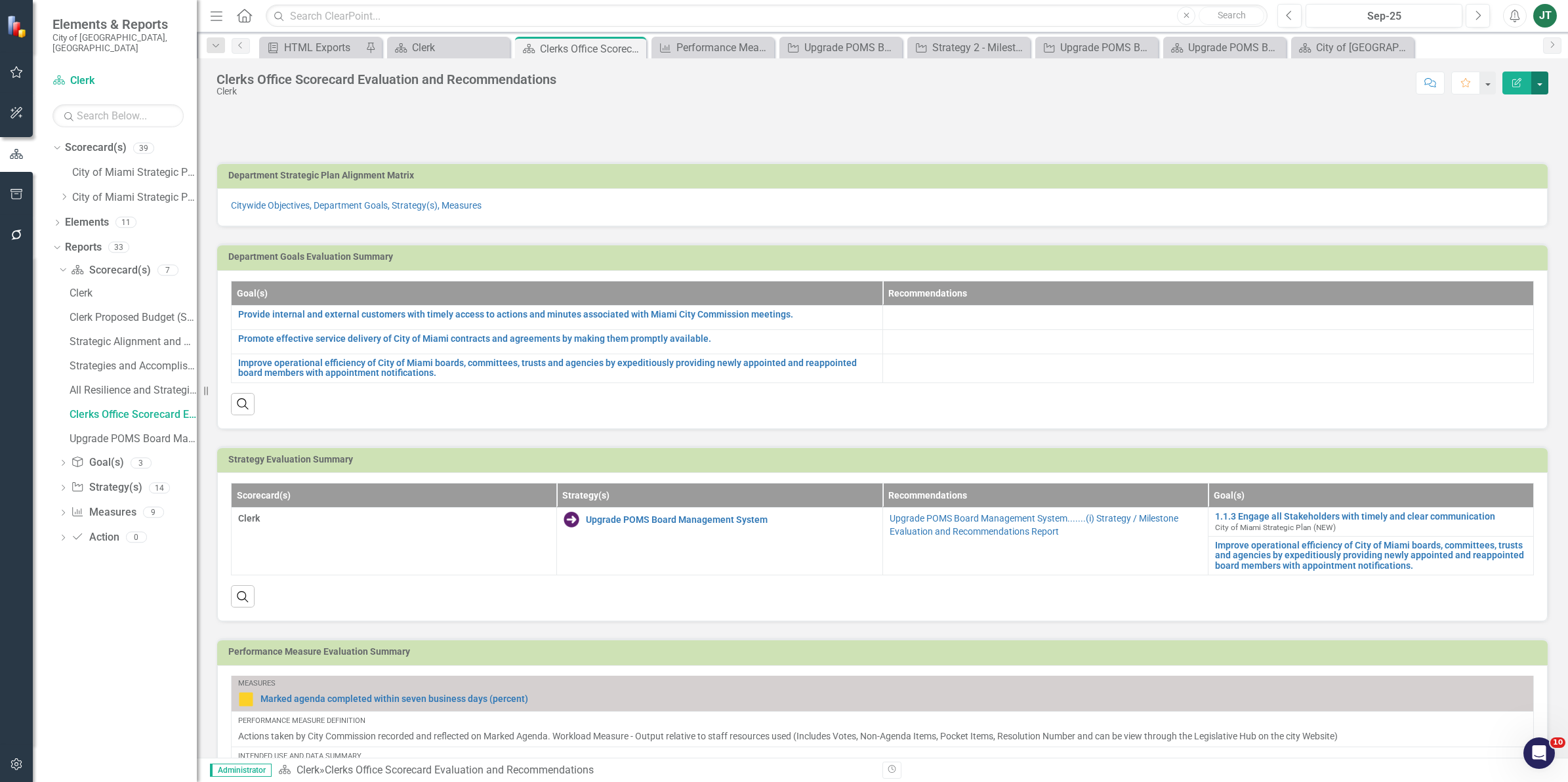
click at [1539, 74] on button "button" at bounding box center [1539, 83] width 17 height 23
click at [1493, 134] on link "Edit Report Edit Layout" at bounding box center [1492, 132] width 111 height 24
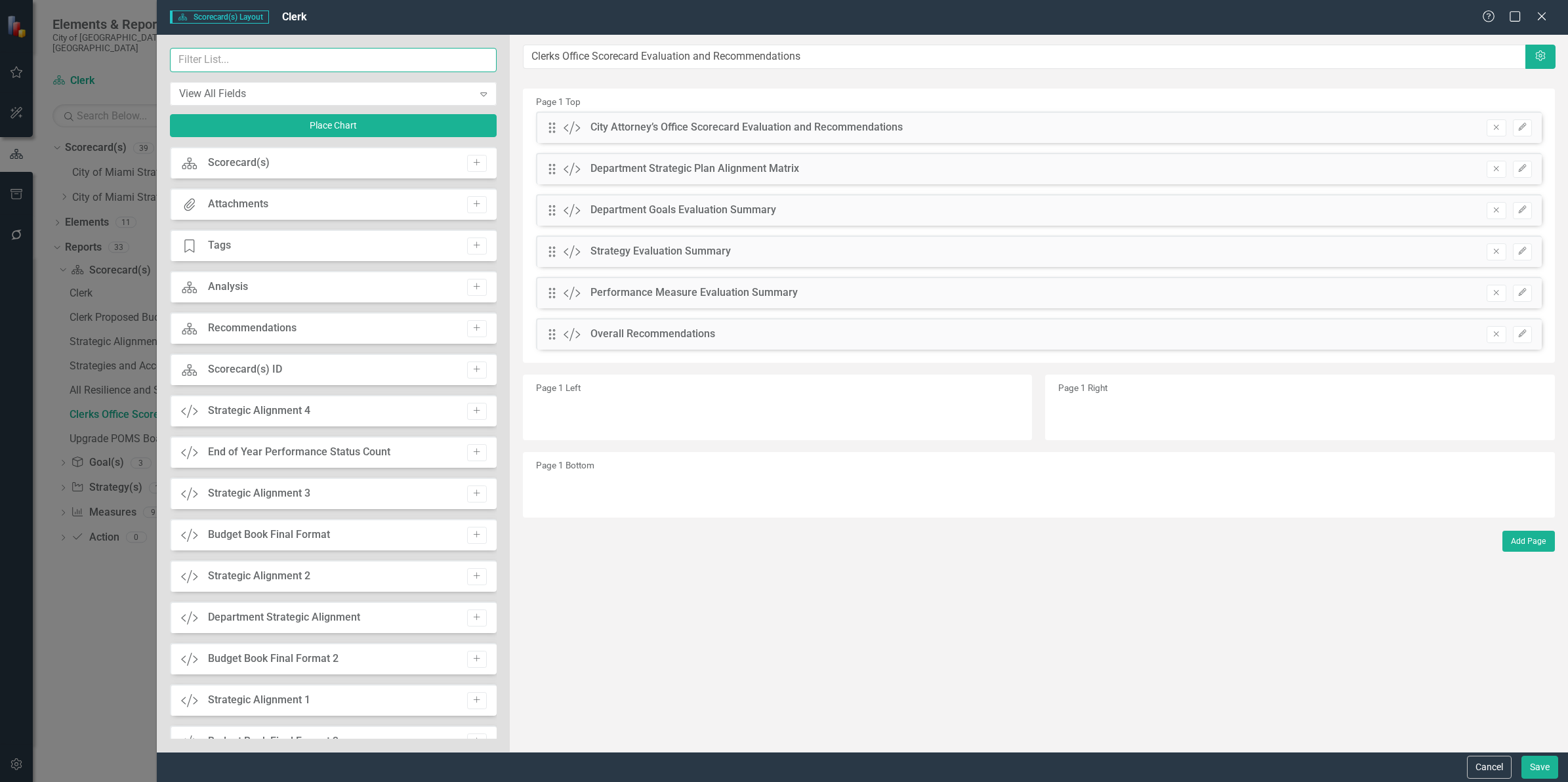
click at [265, 69] on input "text" at bounding box center [332, 60] width 327 height 24
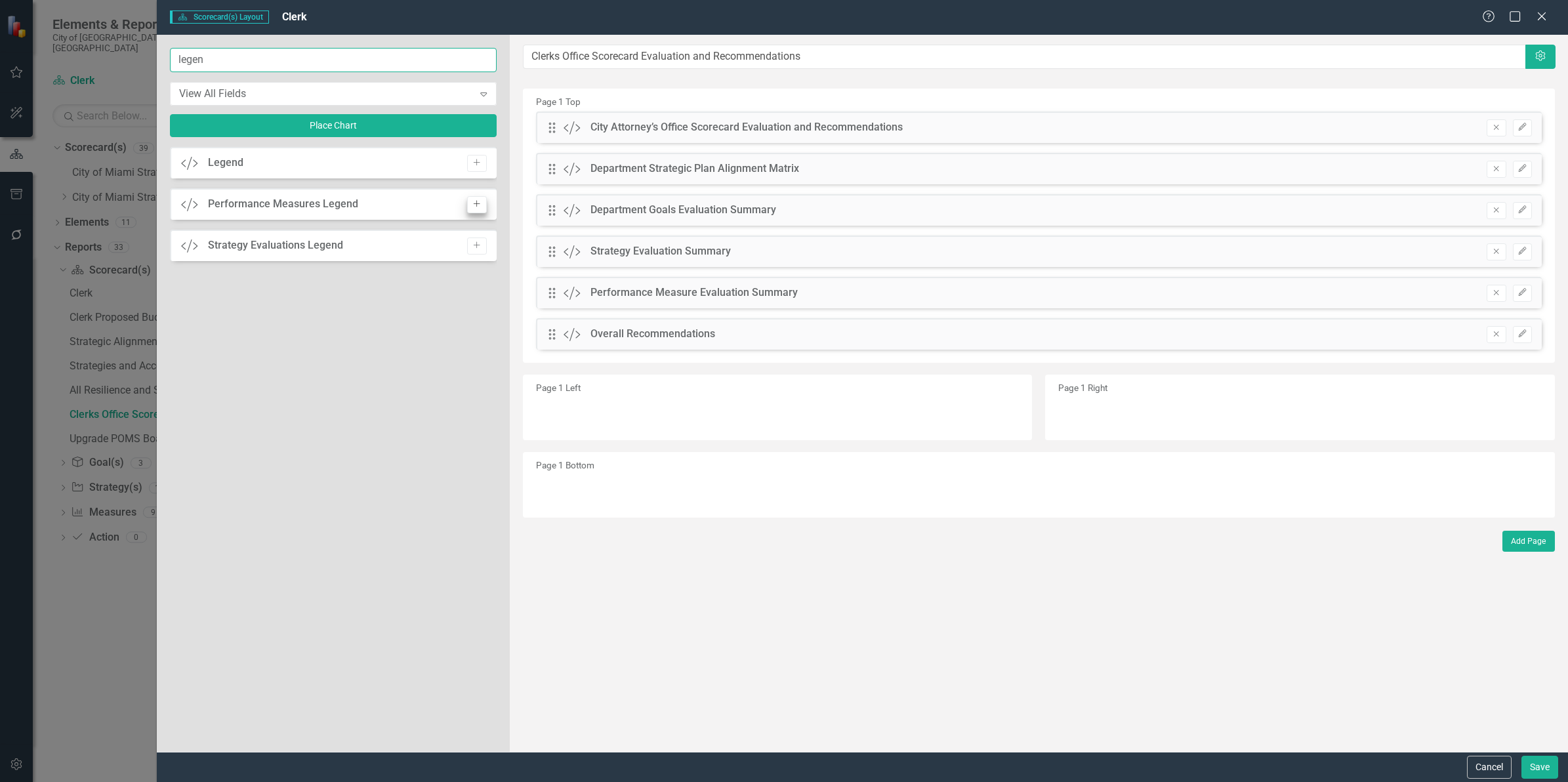
type input "legen"
click at [475, 203] on icon "Add" at bounding box center [476, 203] width 10 height 8
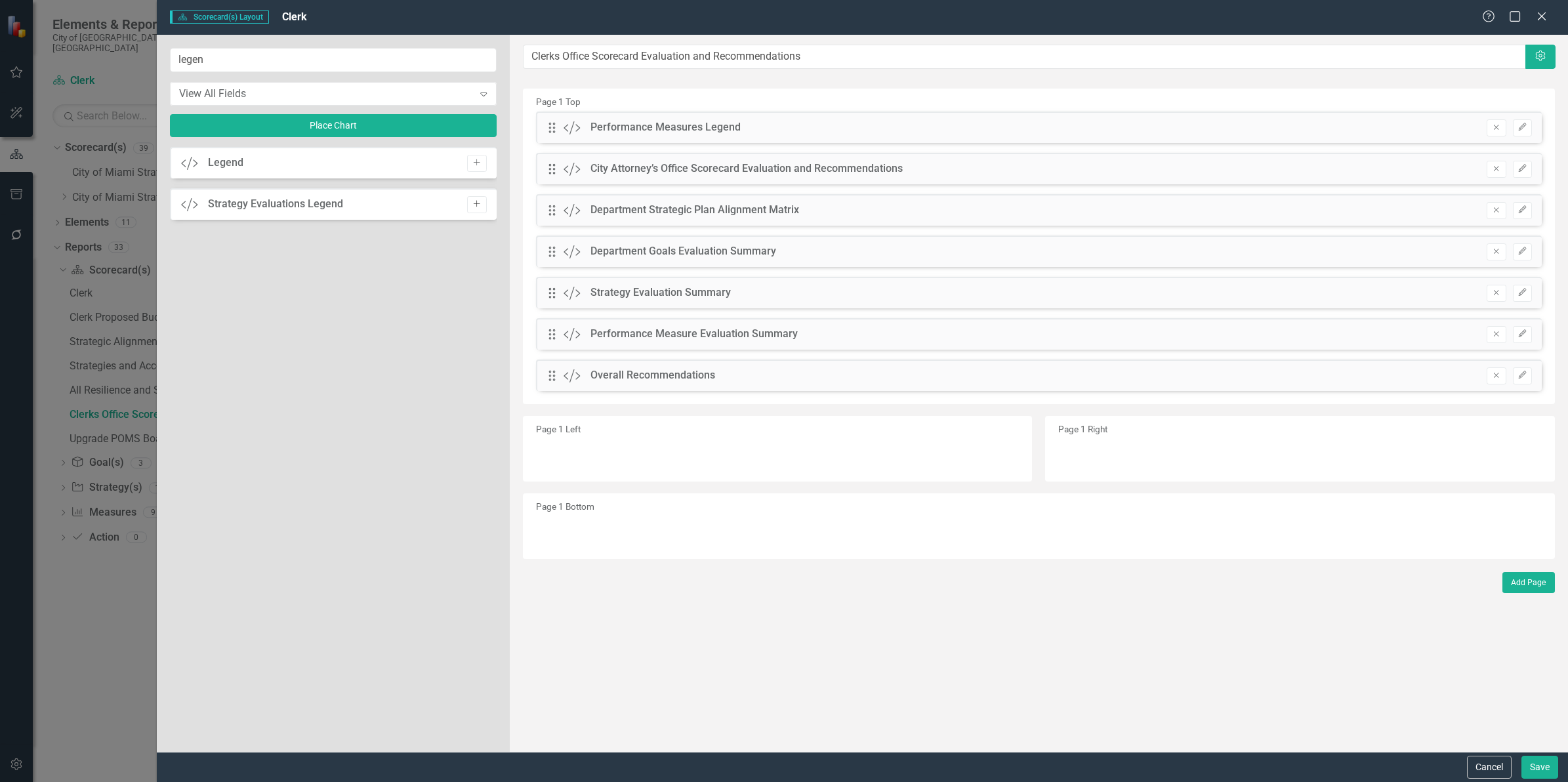
click at [473, 200] on icon "Add" at bounding box center [476, 203] width 10 height 8
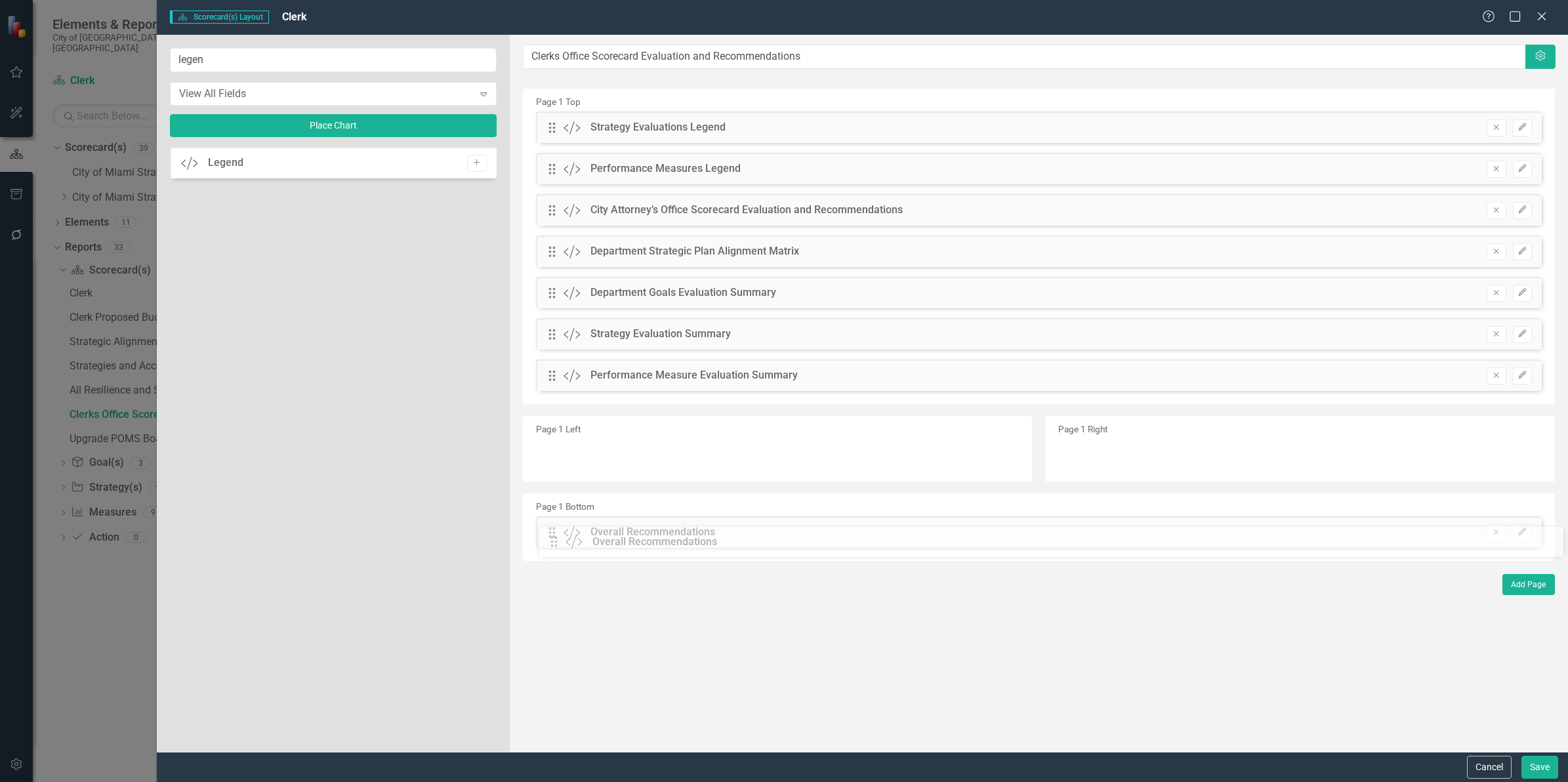
drag, startPoint x: 553, startPoint y: 416, endPoint x: 565, endPoint y: 516, distance: 100.7
drag, startPoint x: 548, startPoint y: 377, endPoint x: 560, endPoint y: 478, distance: 101.7
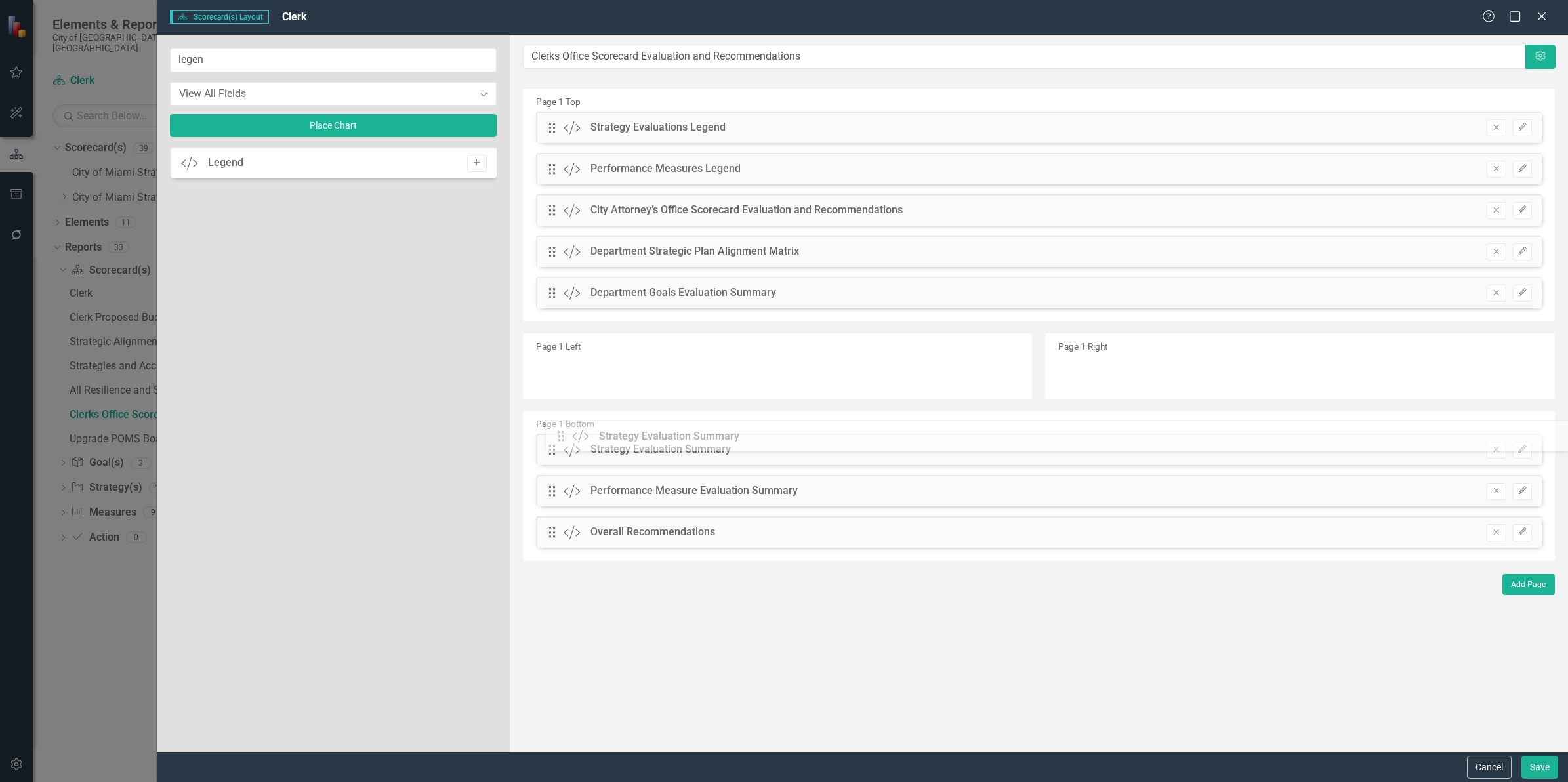
drag, startPoint x: 550, startPoint y: 339, endPoint x: 568, endPoint y: 441, distance: 103.6
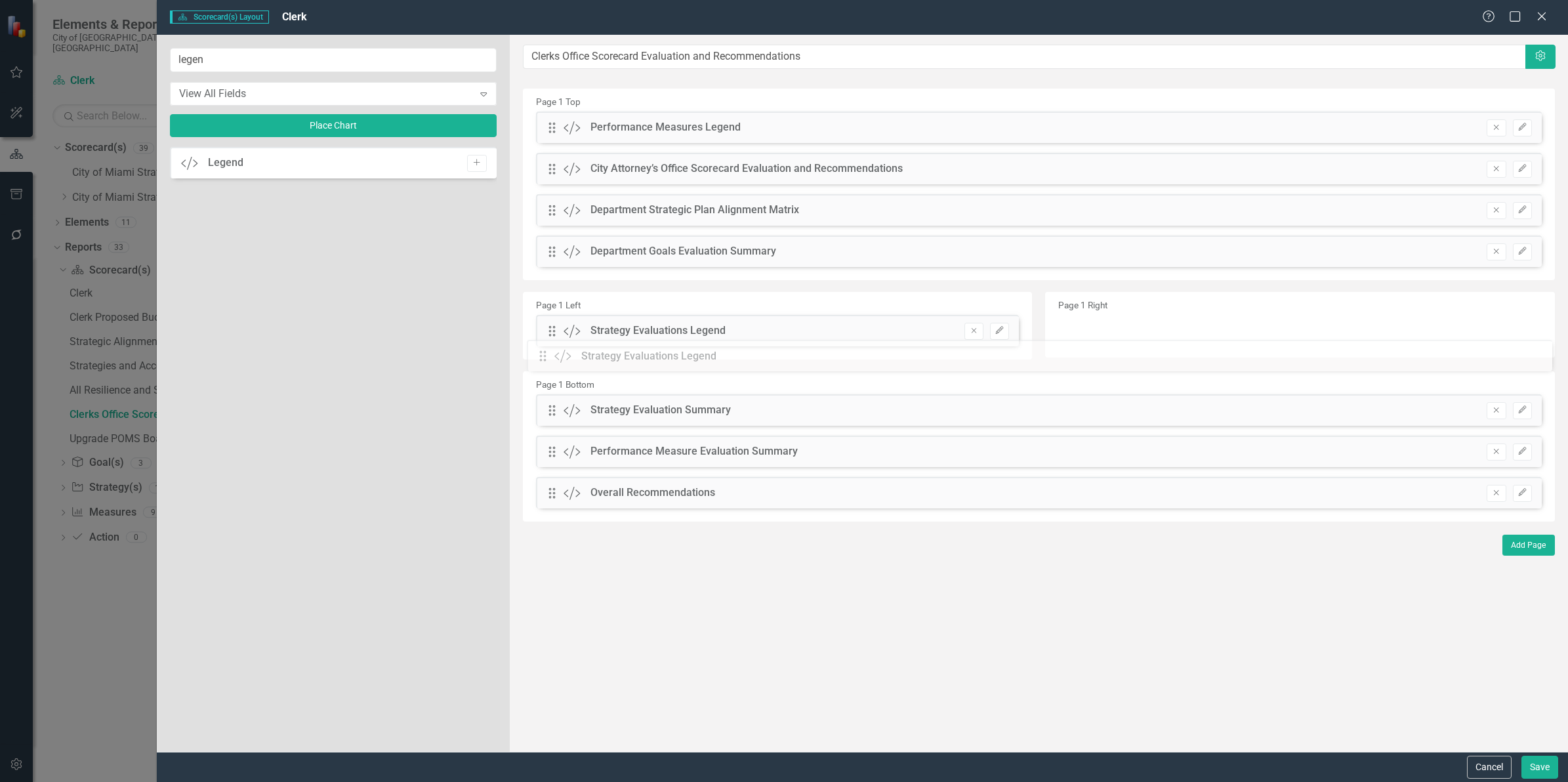
drag, startPoint x: 555, startPoint y: 128, endPoint x: 557, endPoint y: 336, distance: 208.0
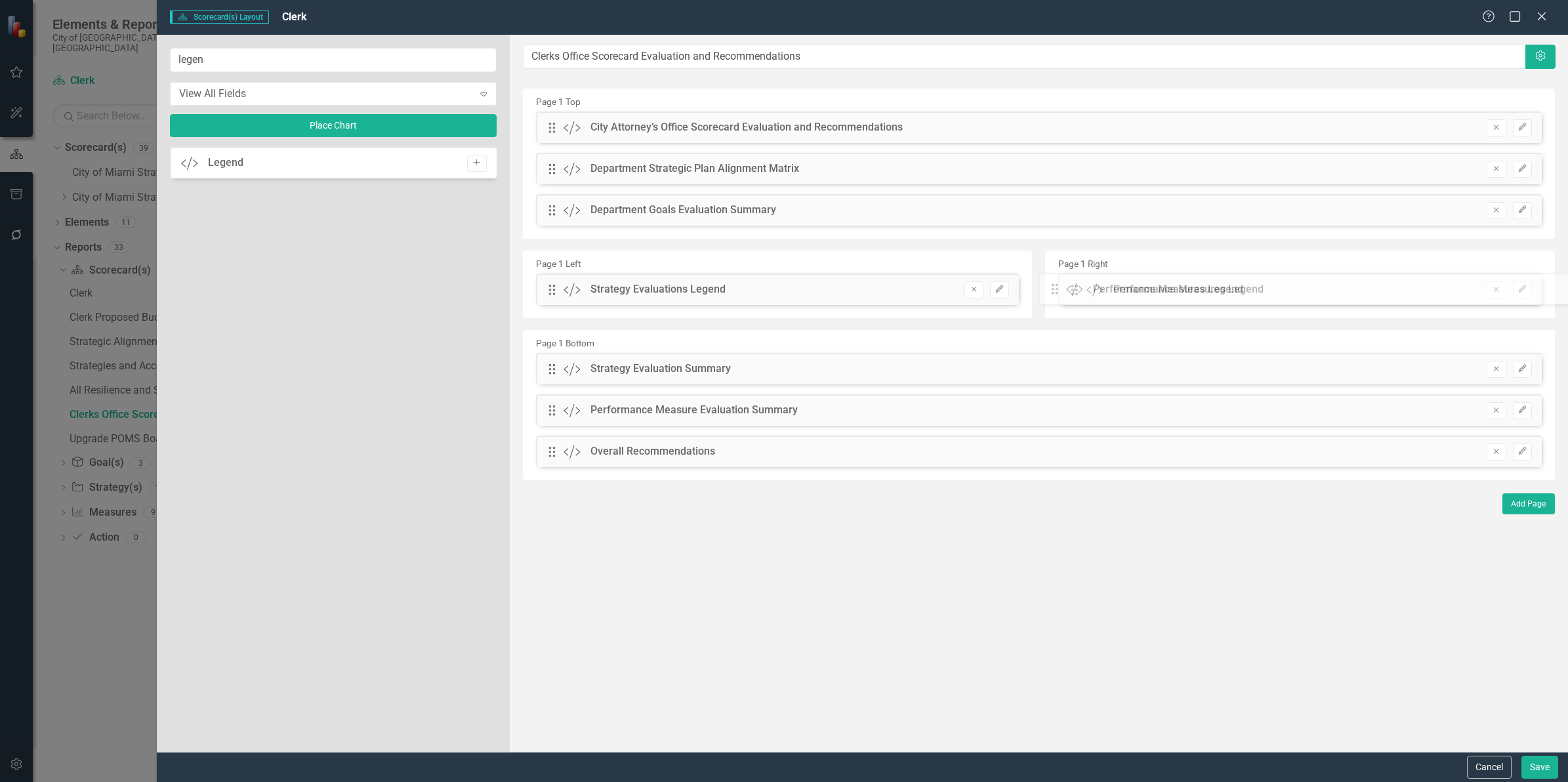
drag, startPoint x: 551, startPoint y: 132, endPoint x: 1063, endPoint y: 293, distance: 536.7
click at [1525, 285] on icon "button" at bounding box center [1522, 288] width 8 height 8
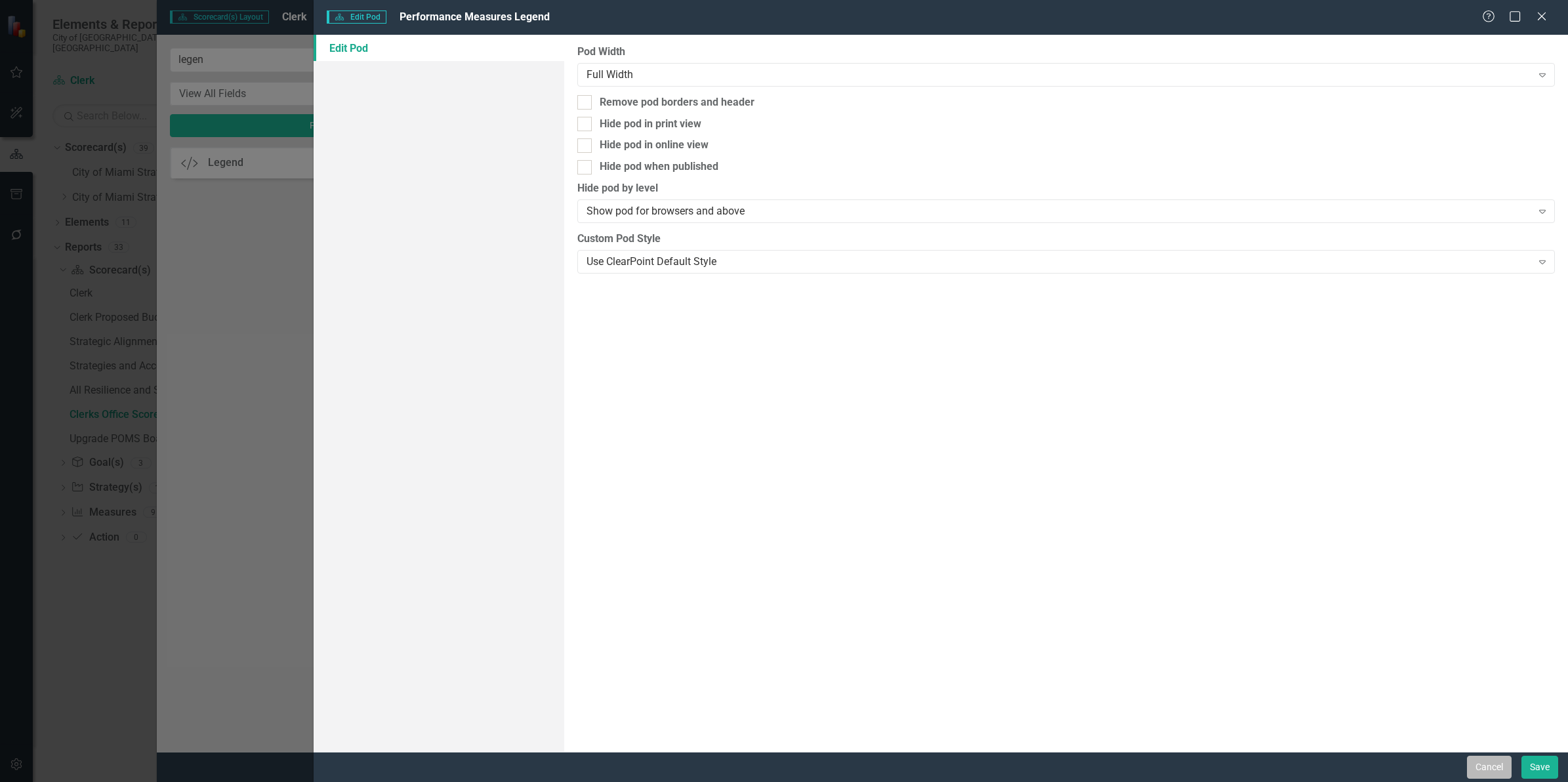
click at [1480, 755] on button "Cancel" at bounding box center [1489, 767] width 45 height 23
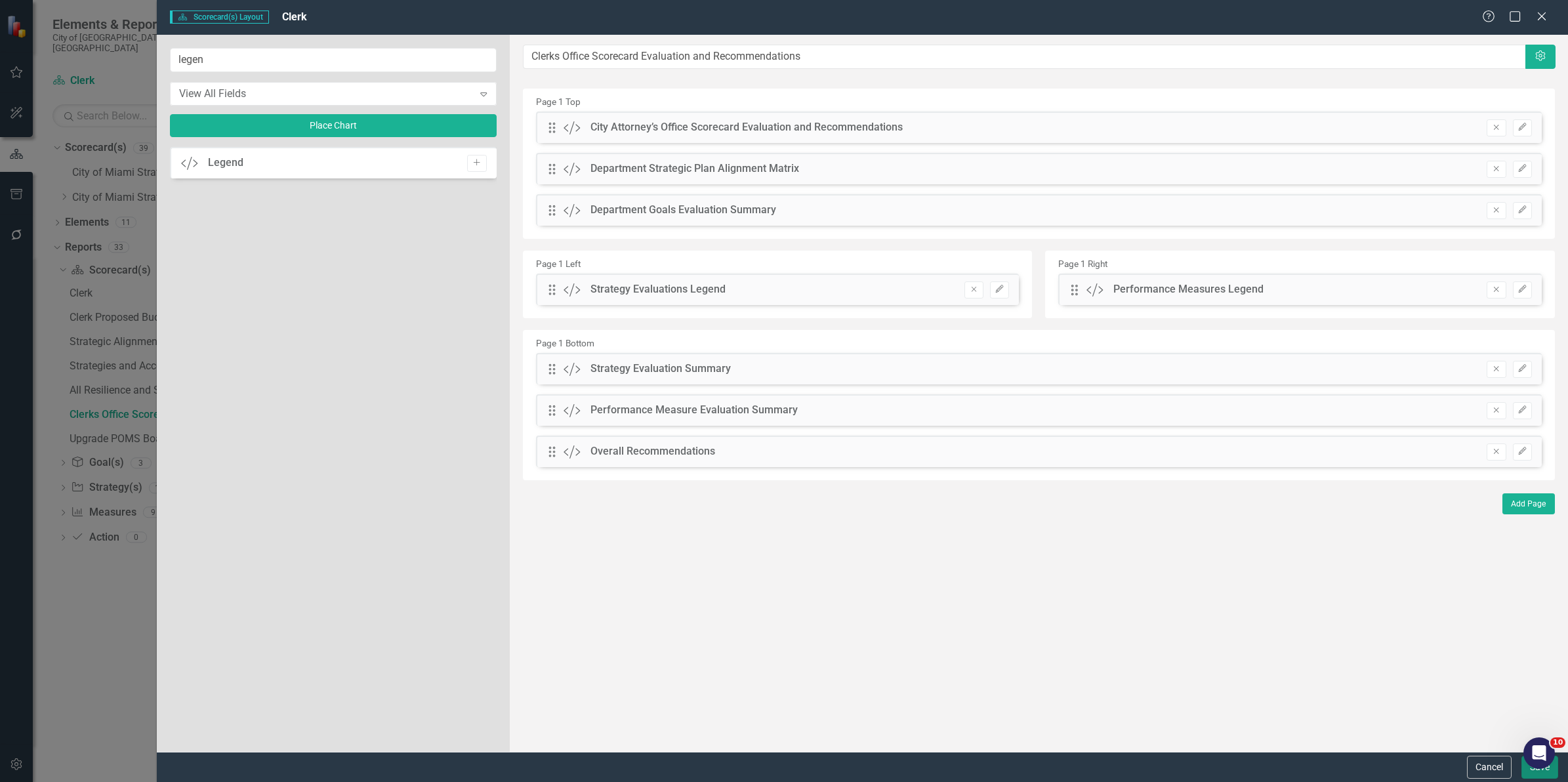
click at [1530, 772] on button "Save" at bounding box center [1539, 767] width 37 height 23
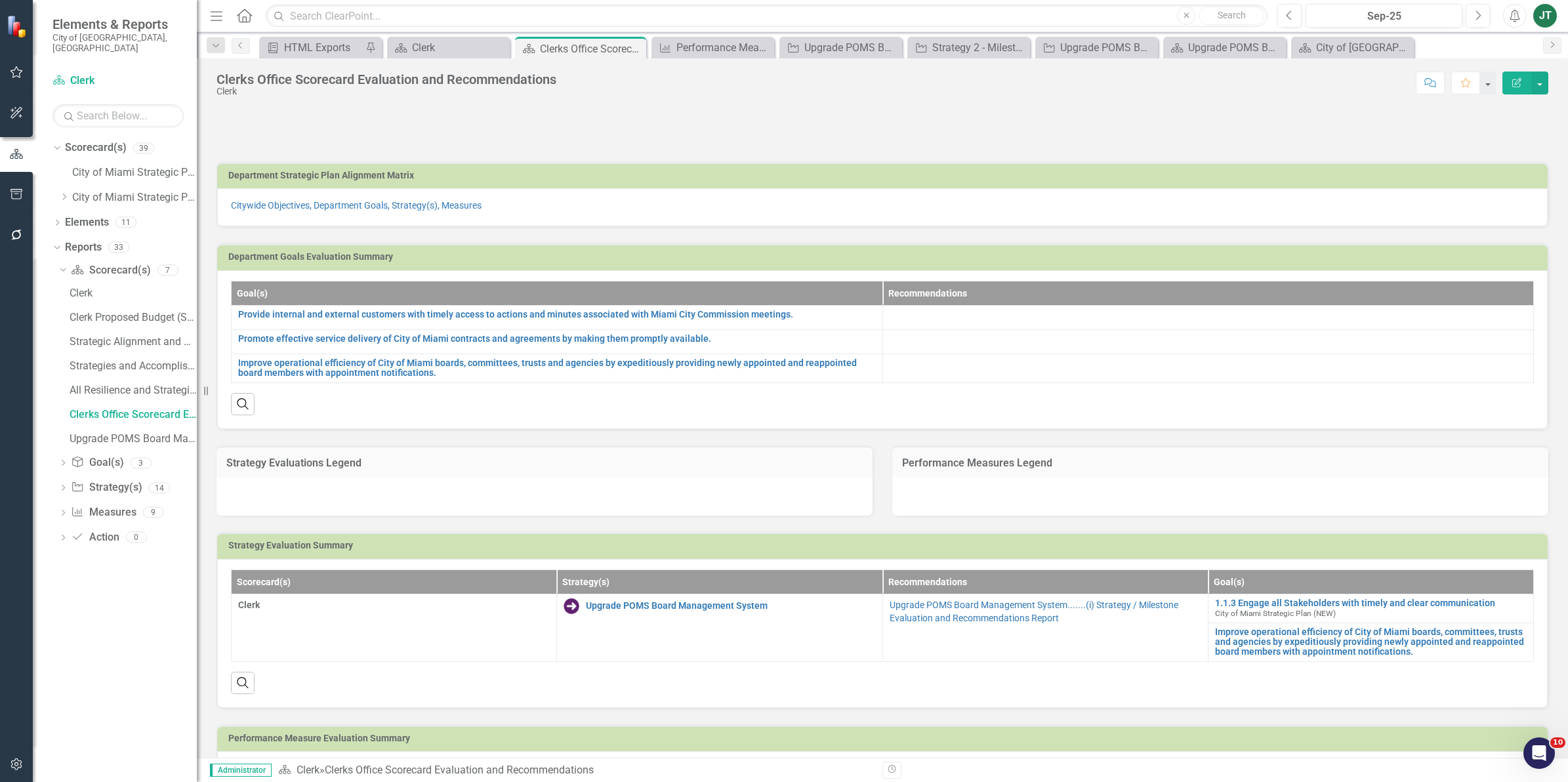
click at [1319, 473] on td "Performance Measures Legend" at bounding box center [1219, 464] width 636 height 17
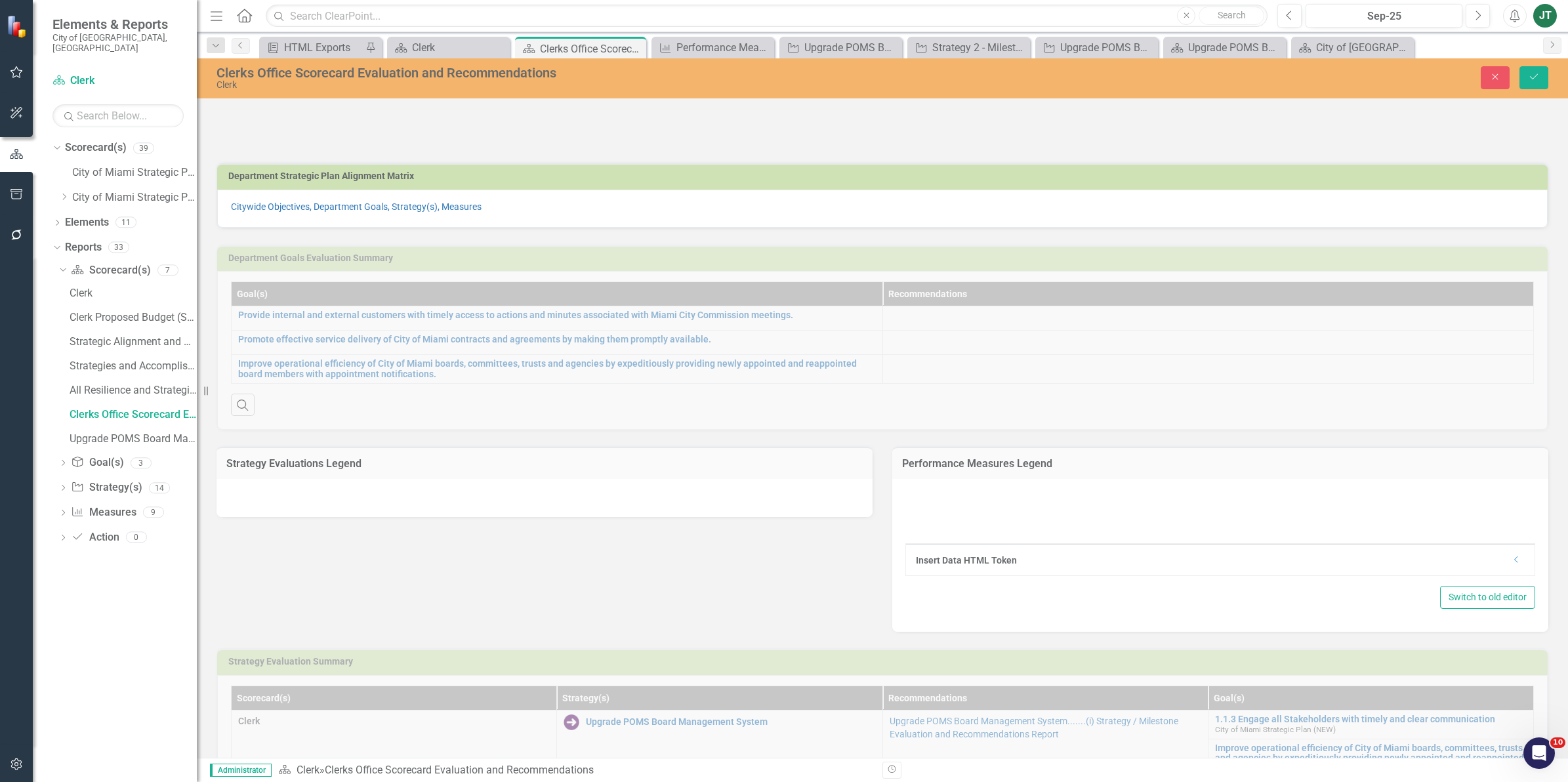
click at [1517, 572] on div "Insert Data HTML Token Dropdown" at bounding box center [1220, 559] width 628 height 32
click at [1511, 566] on div "Dropdown" at bounding box center [1516, 560] width 10 height 11
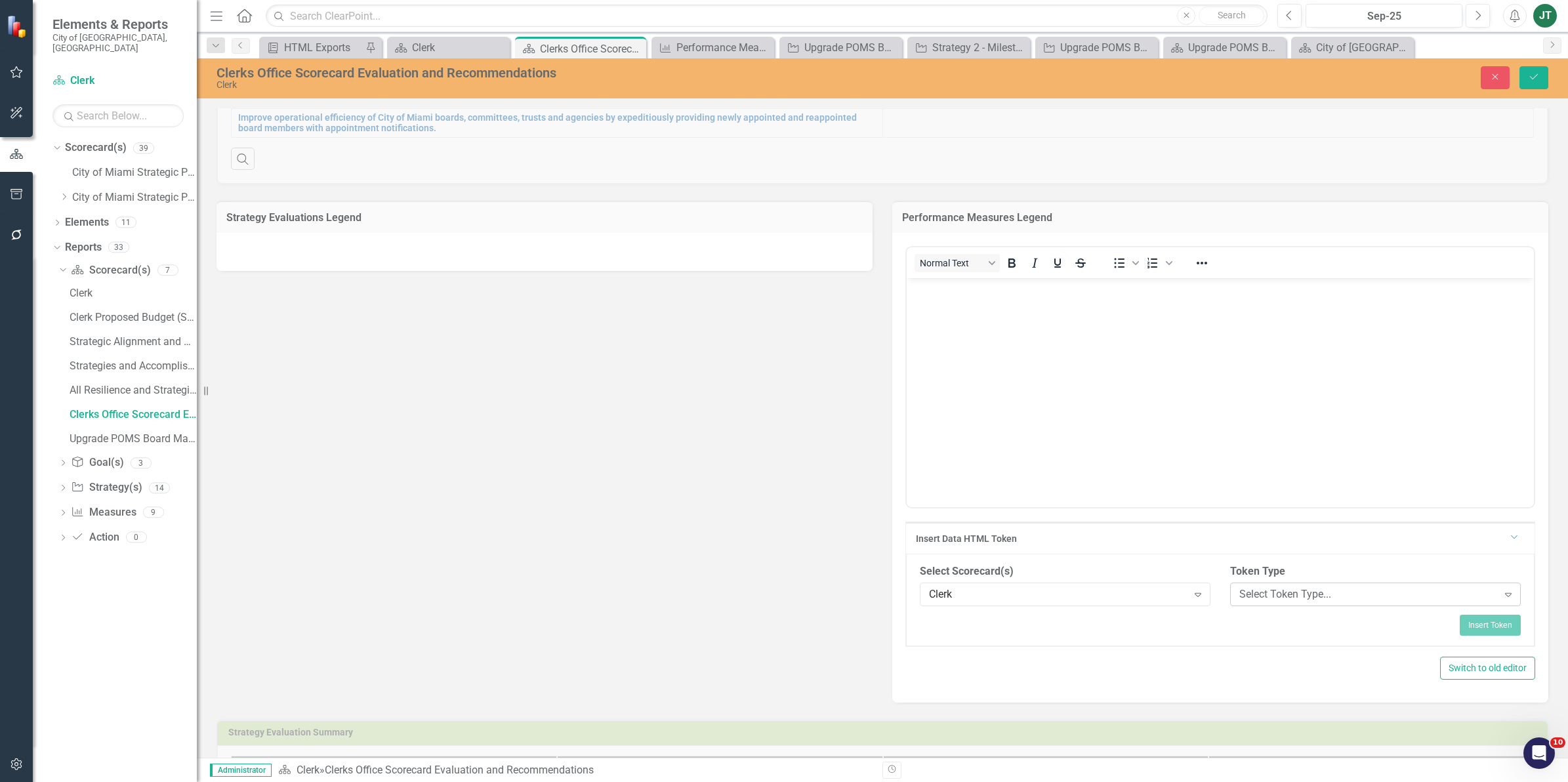
scroll to position [328, 0]
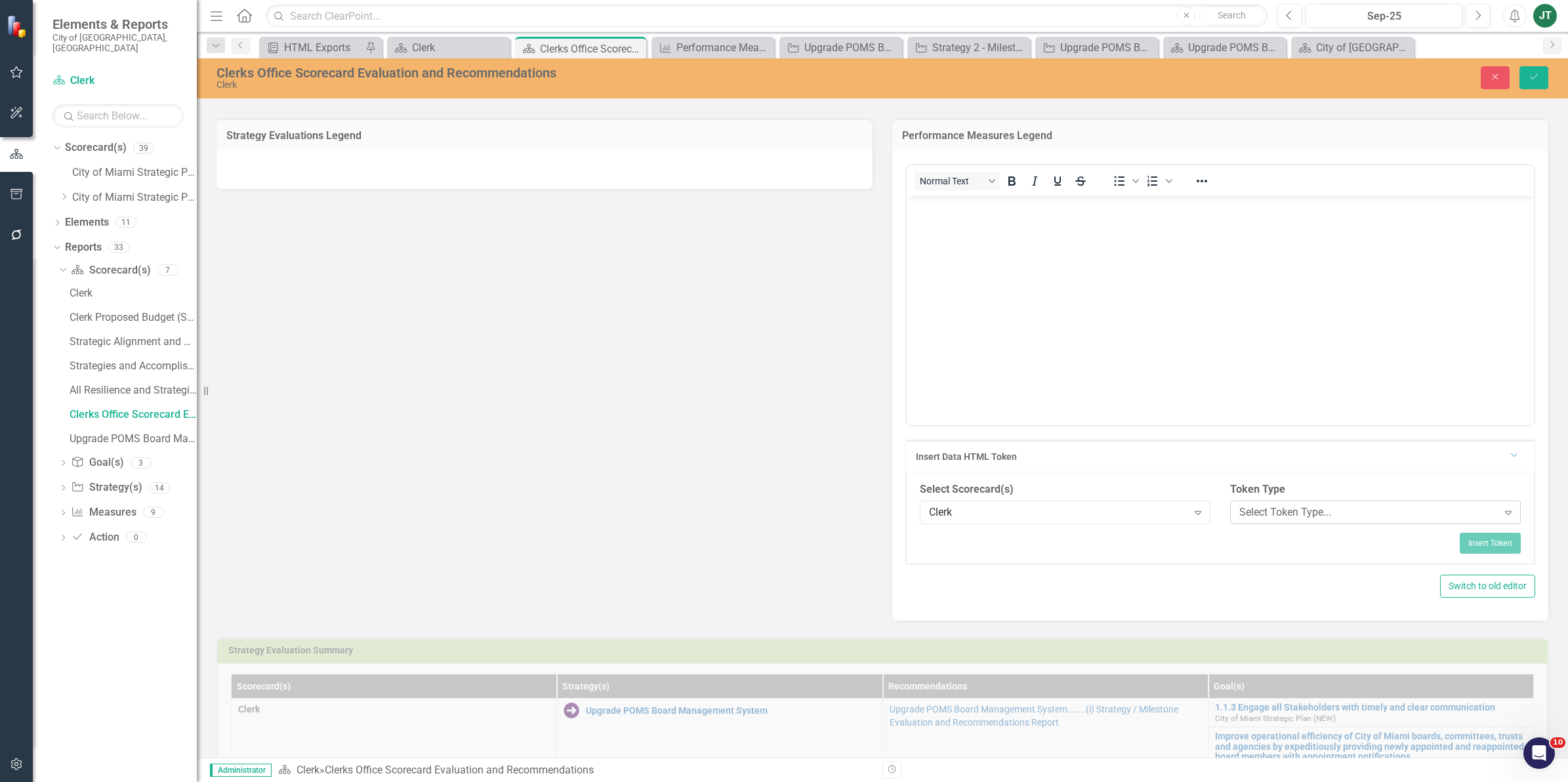
click at [1280, 518] on div "Select Token Type..." at bounding box center [1368, 512] width 259 height 15
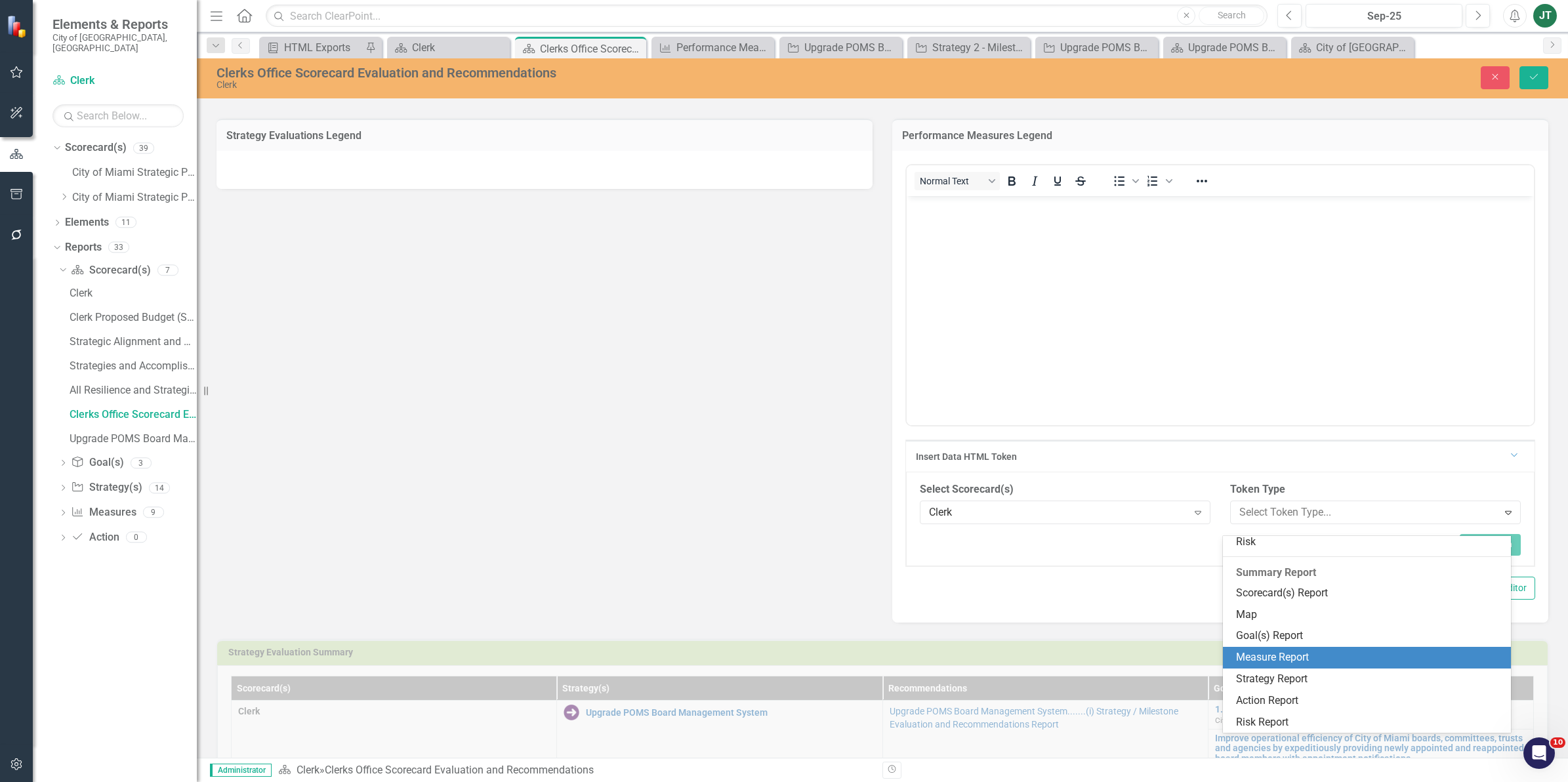
scroll to position [116, 0]
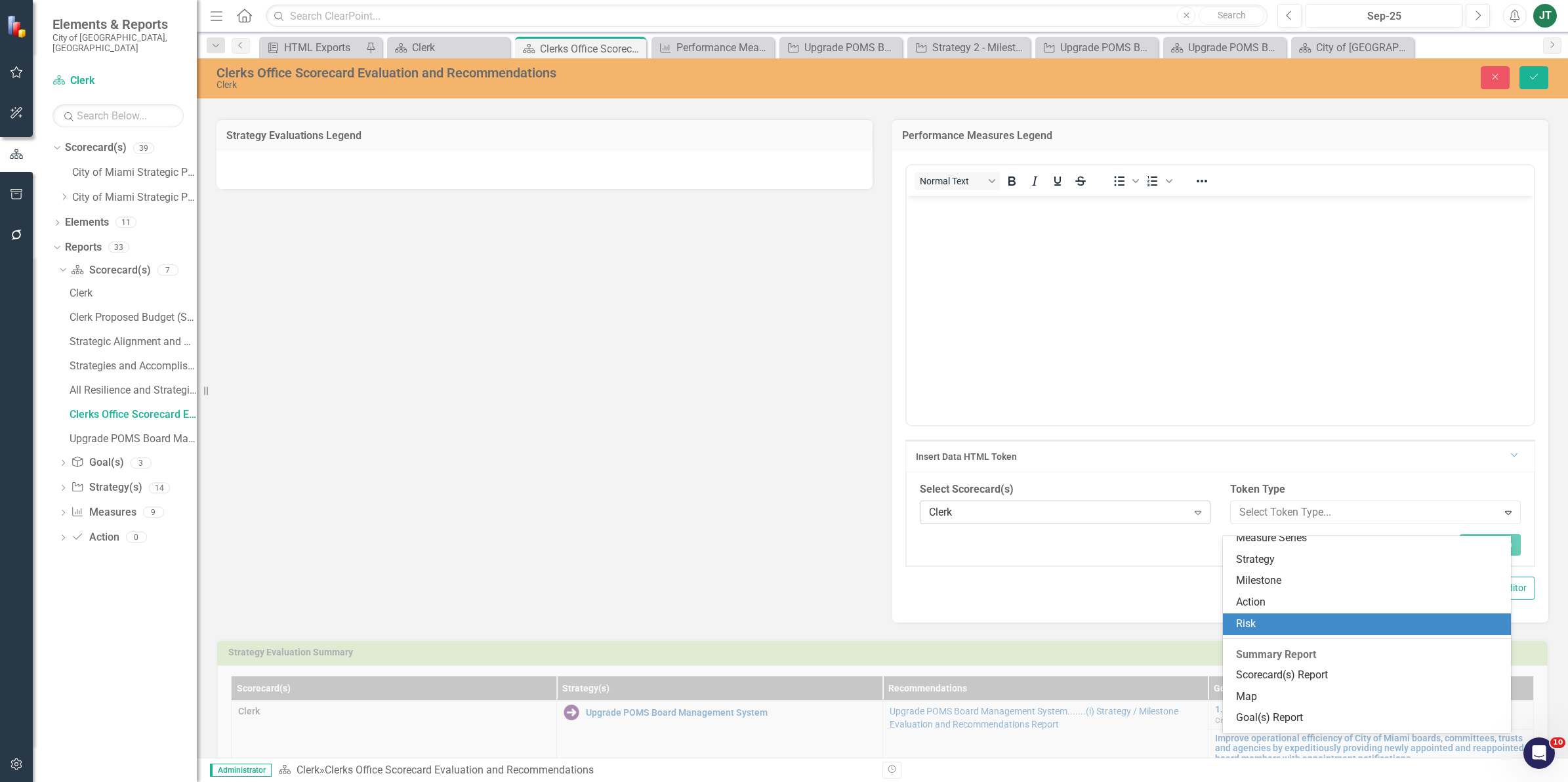
click at [952, 519] on div "Clerk" at bounding box center [1058, 512] width 259 height 15
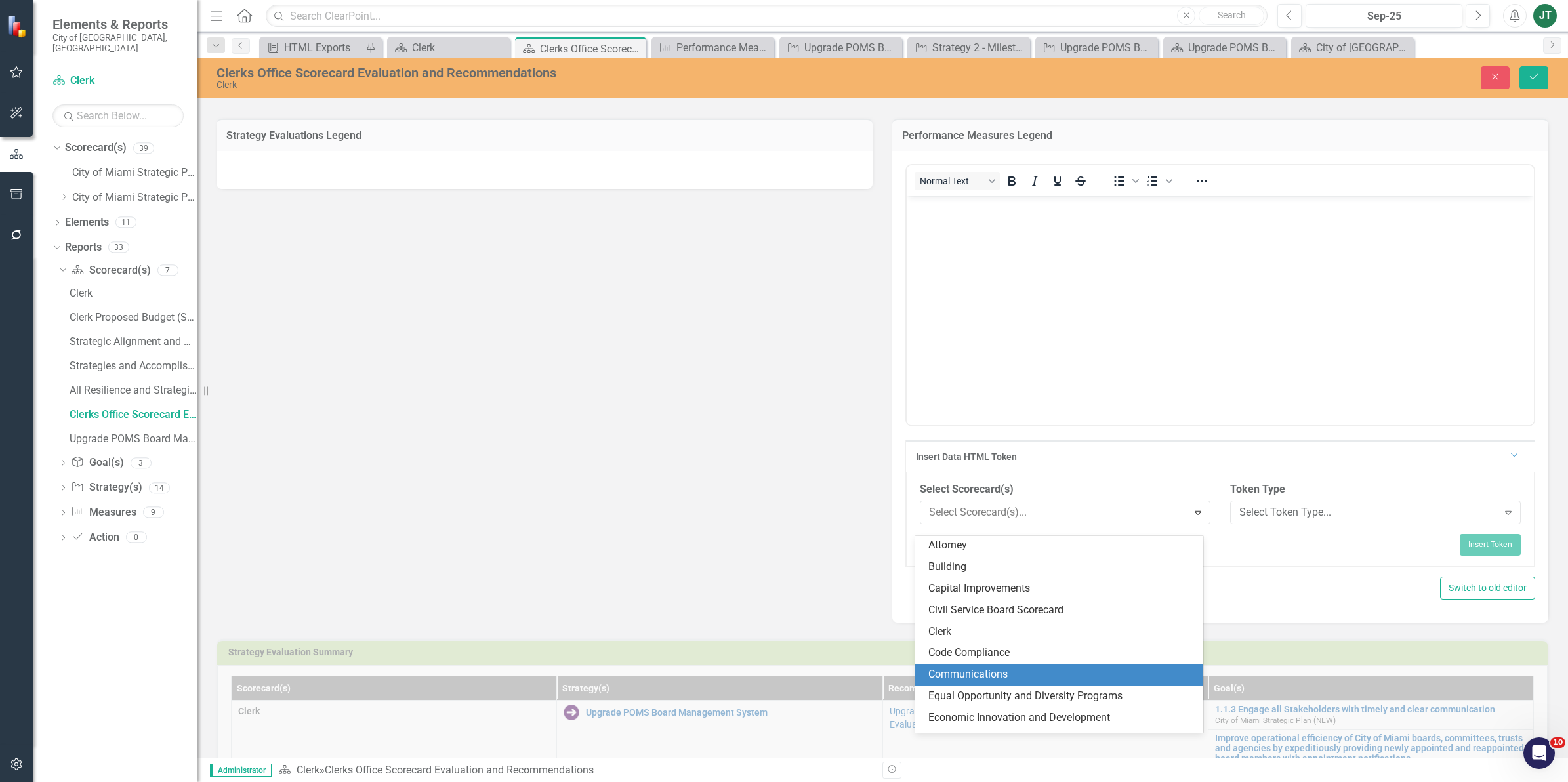
scroll to position [0, 0]
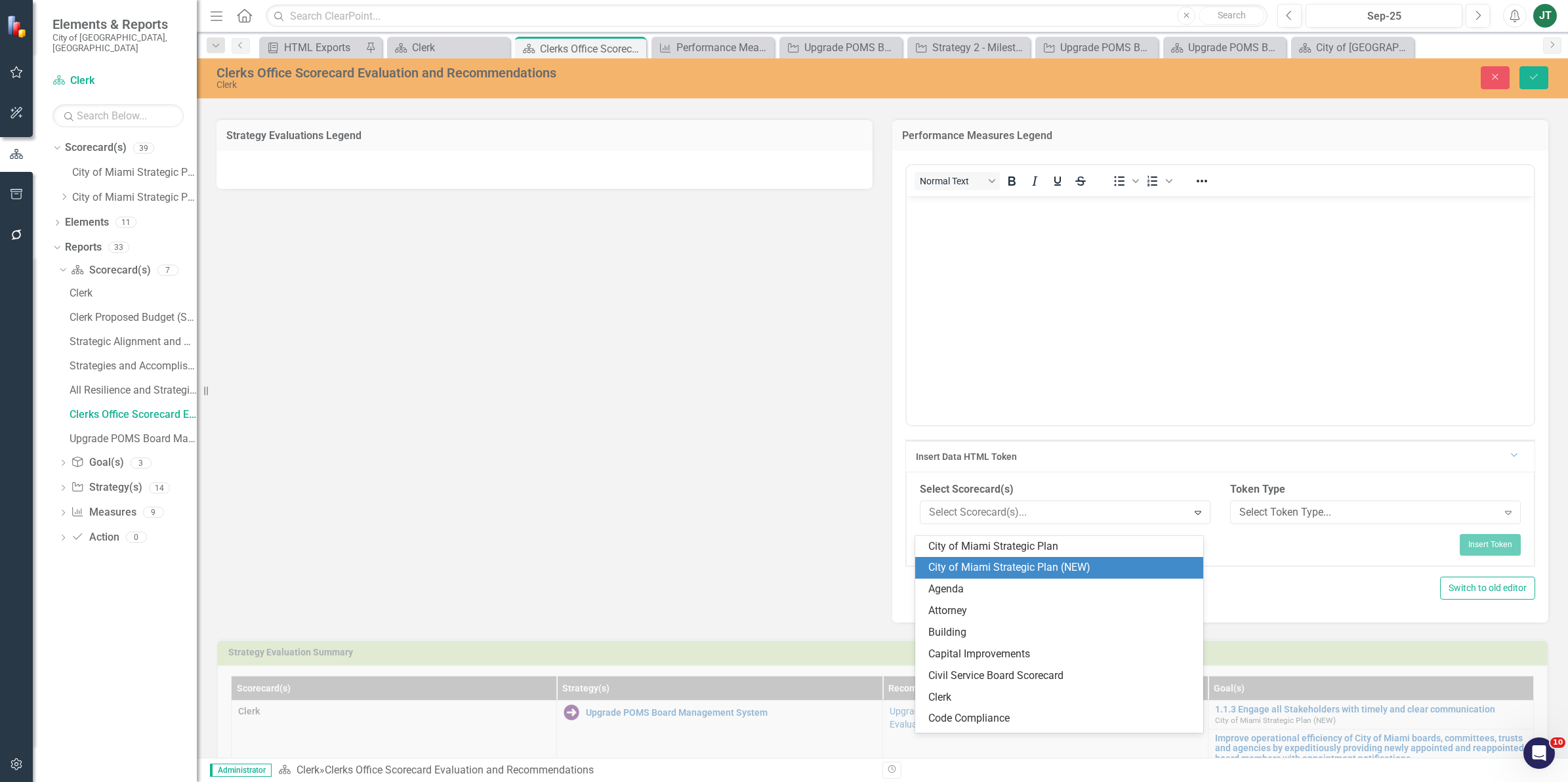
click at [1021, 569] on div "City of Miami Strategic Plan (NEW)" at bounding box center [1062, 568] width 267 height 15
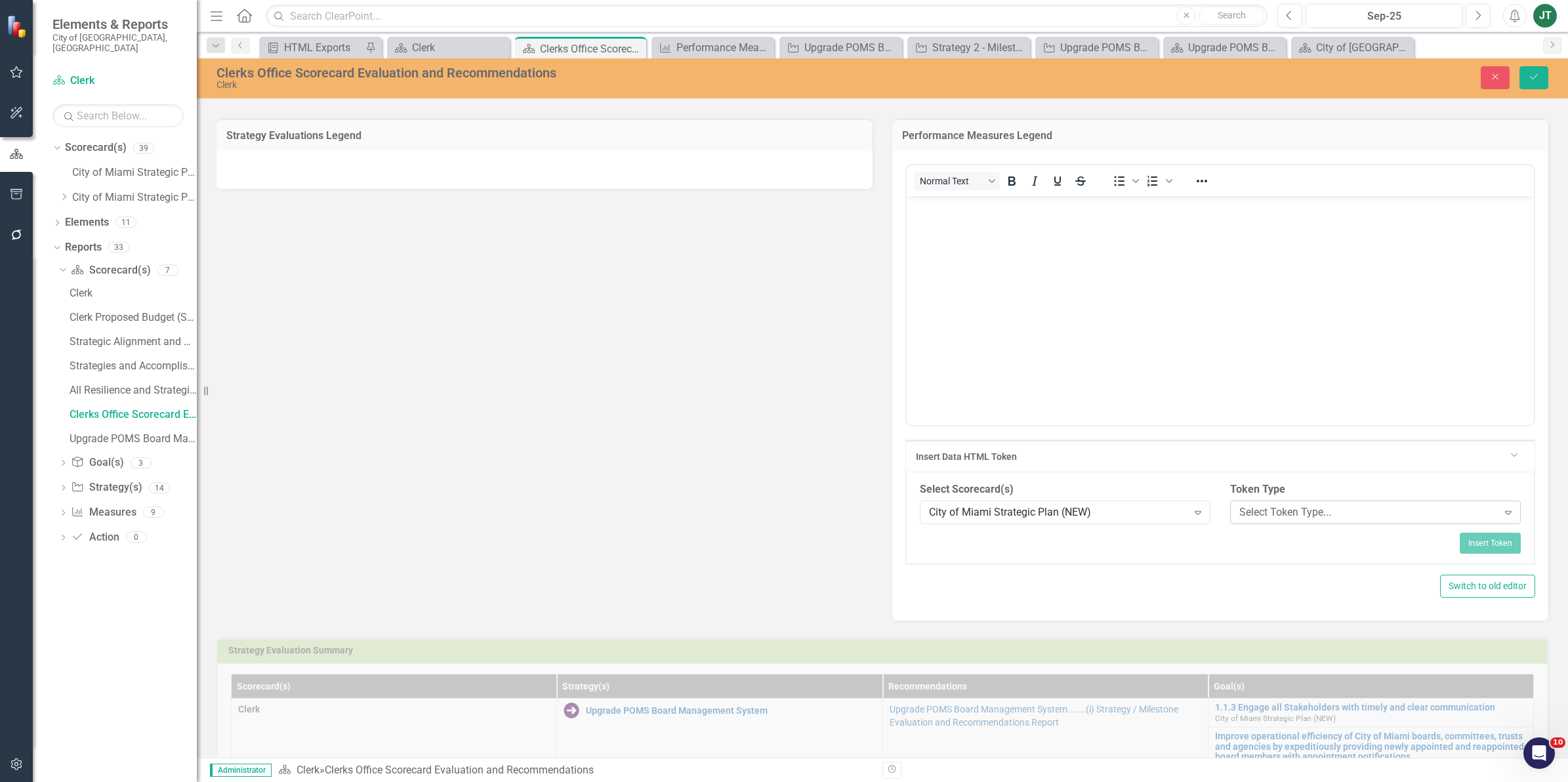
click at [1289, 520] on div "Select Token Type..." at bounding box center [1368, 512] width 259 height 15
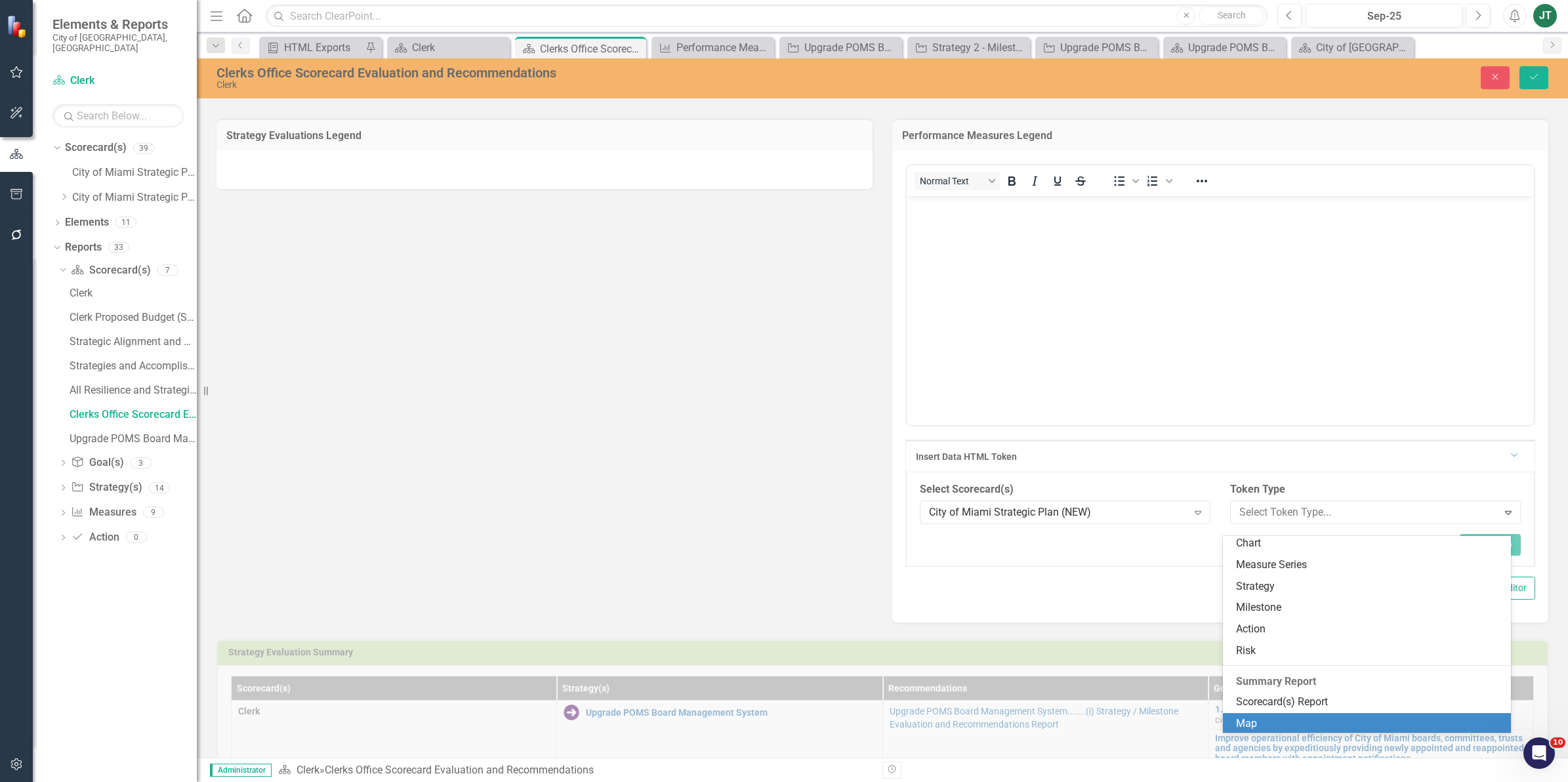
scroll to position [199, 0]
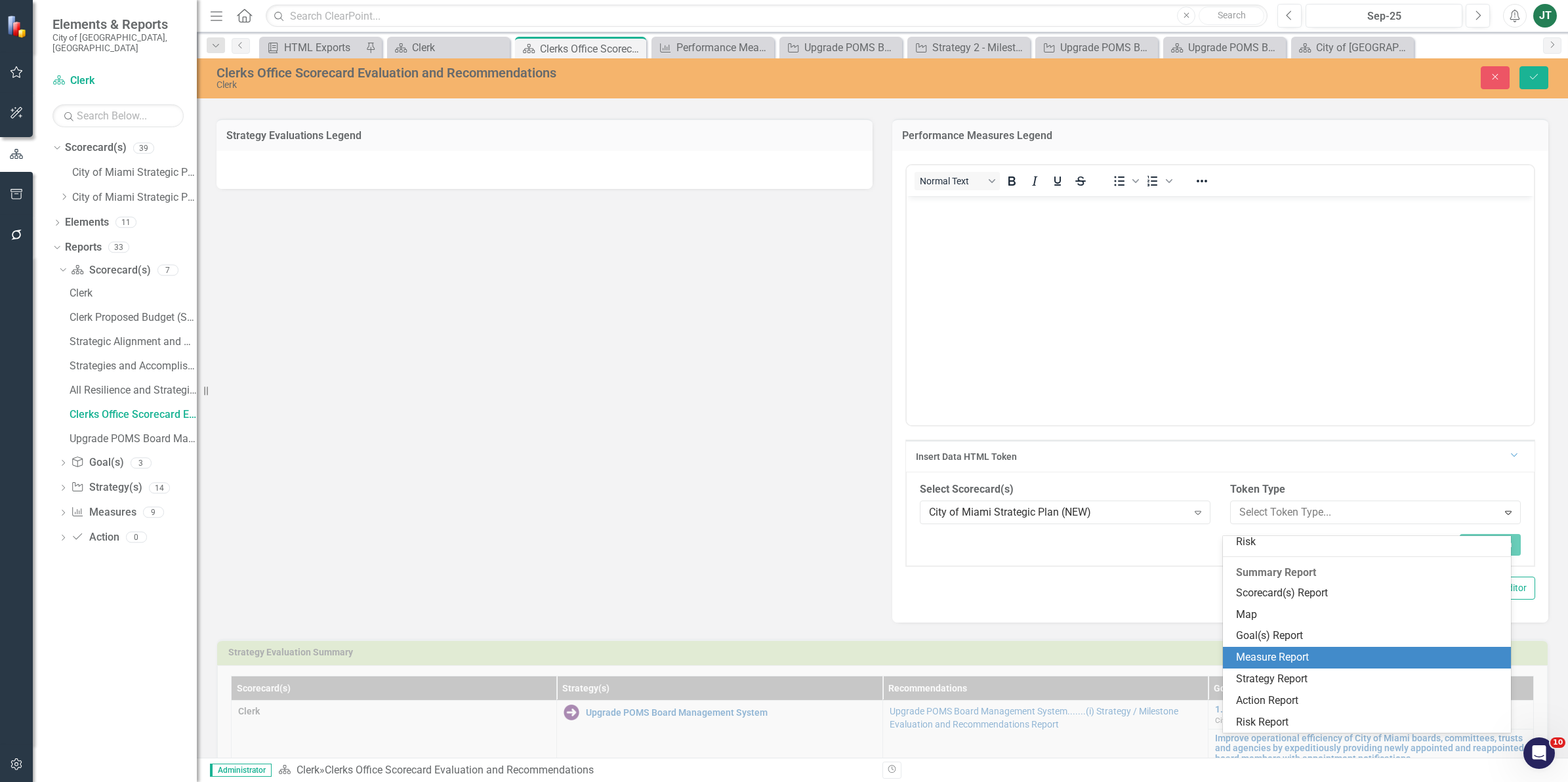
click at [1286, 647] on div "Measure Report" at bounding box center [1367, 657] width 288 height 21
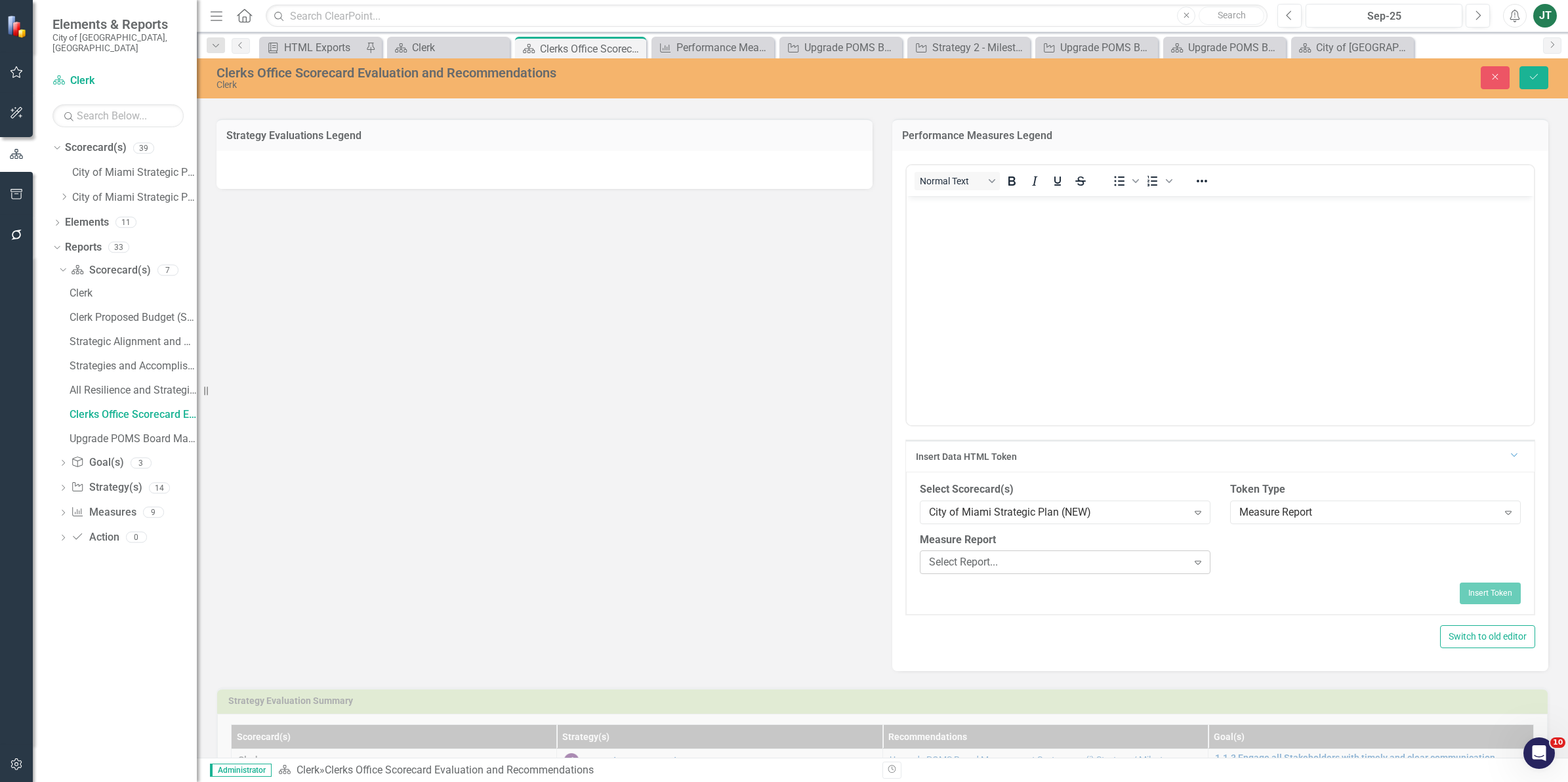
click at [997, 574] on div "Select Report... Expand" at bounding box center [1065, 562] width 290 height 24
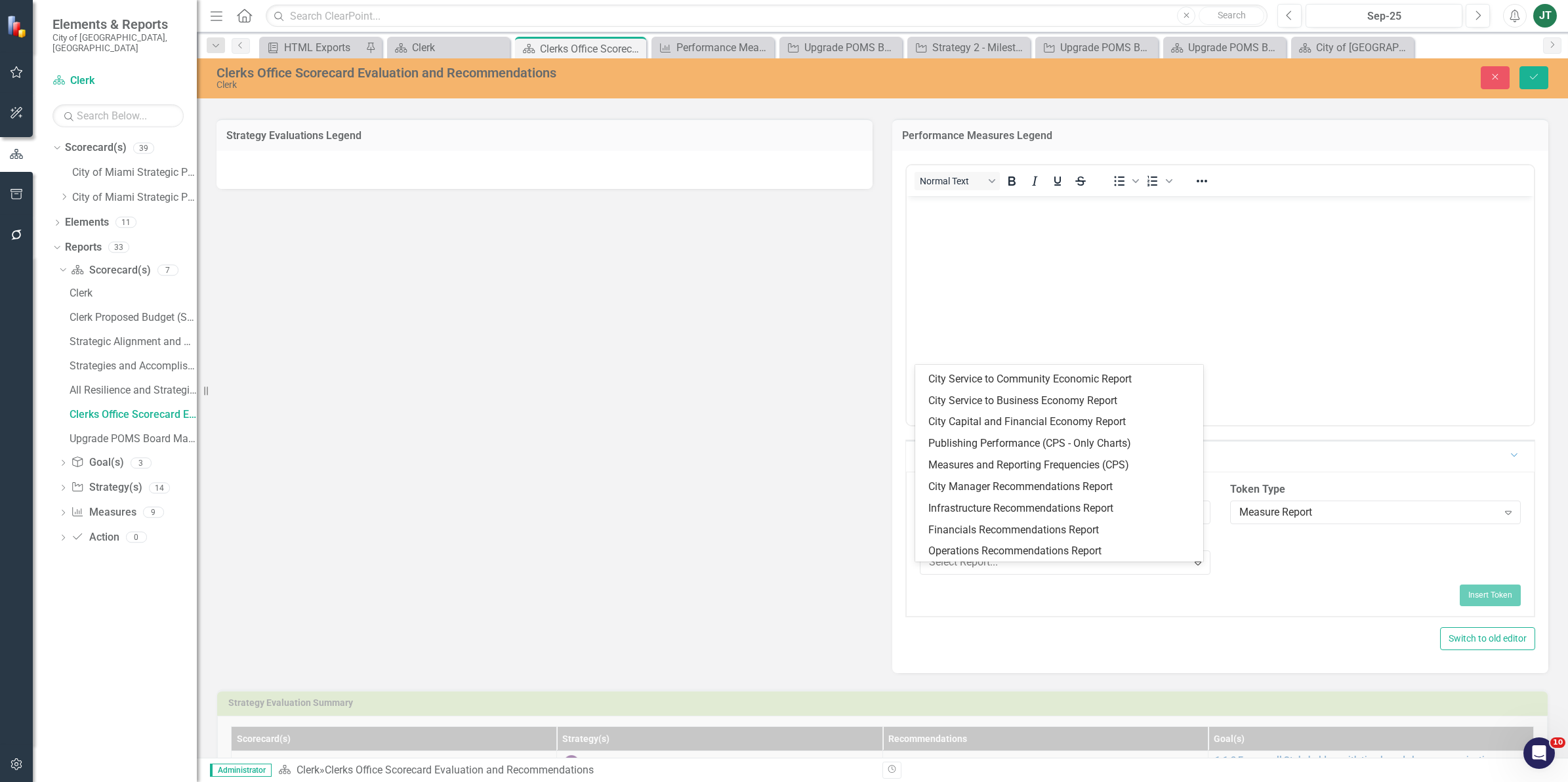
scroll to position [863, 0]
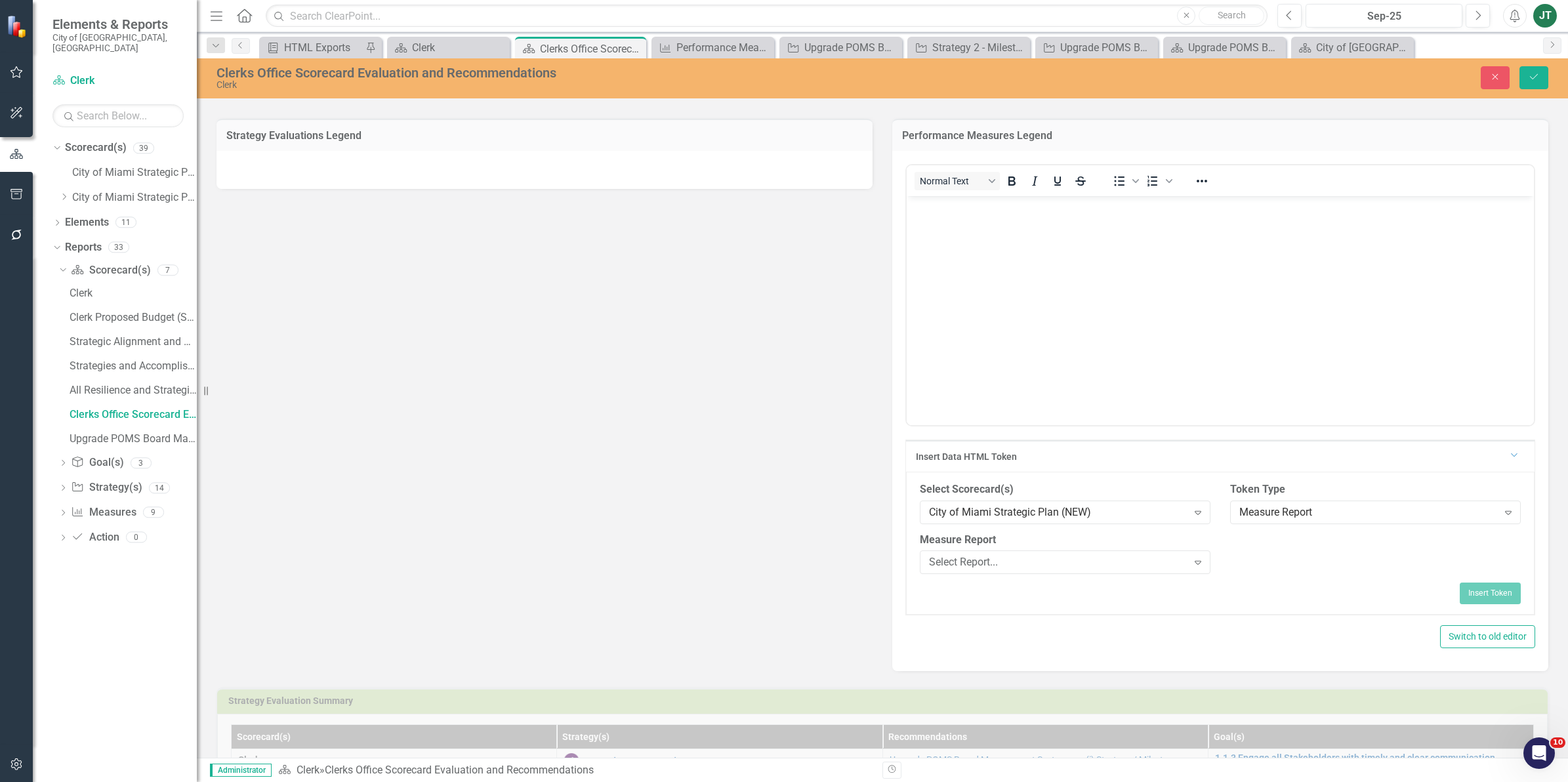
click at [1295, 583] on div "Select Scorecard(s) City of Miami Strategic Plan (NEW) Expand Token Type Measur…" at bounding box center [1220, 532] width 621 height 101
click at [1504, 77] on button "Close" at bounding box center [1494, 77] width 29 height 23
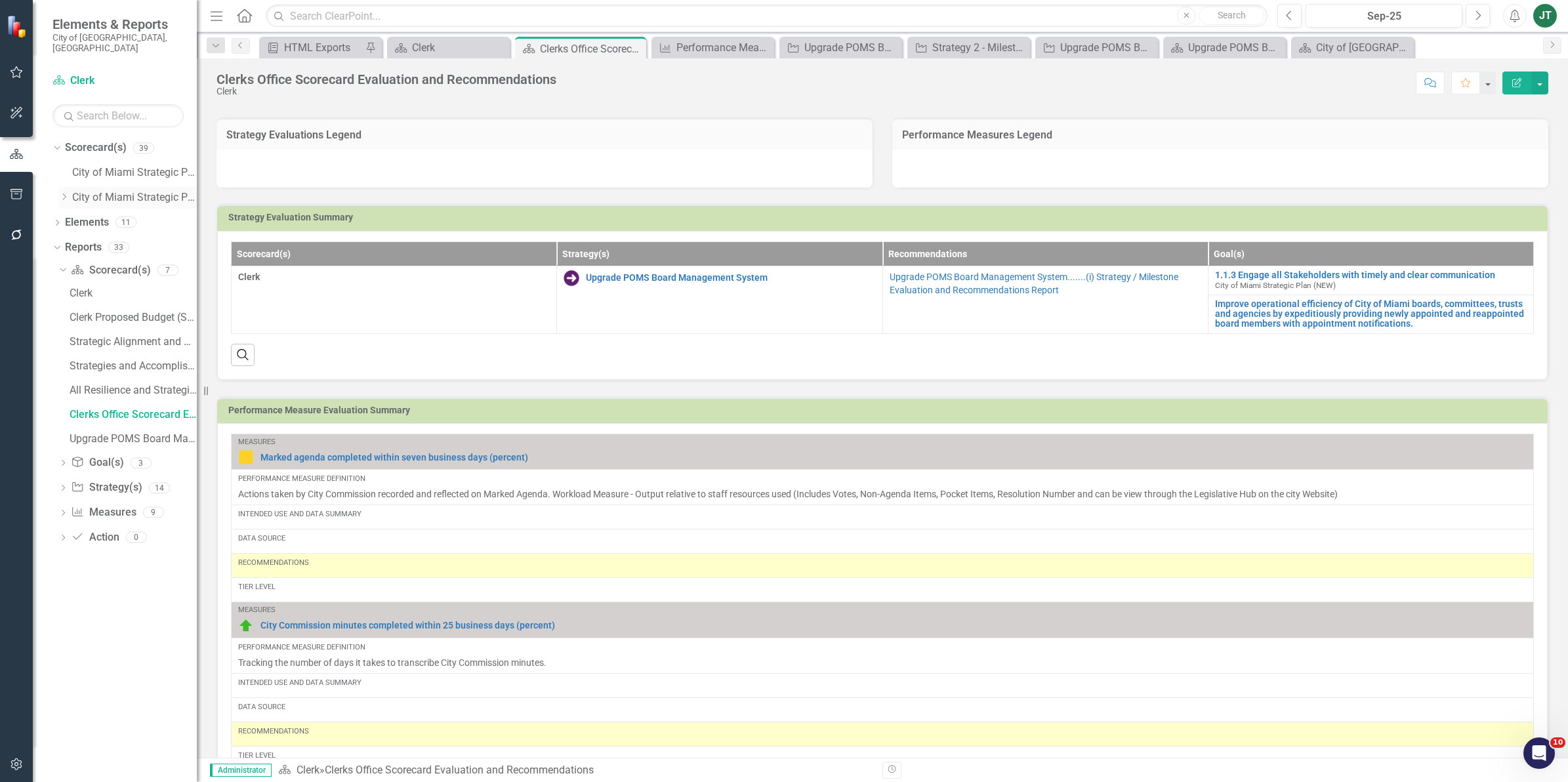
click at [66, 193] on icon "Dropdown" at bounding box center [63, 197] width 10 height 8
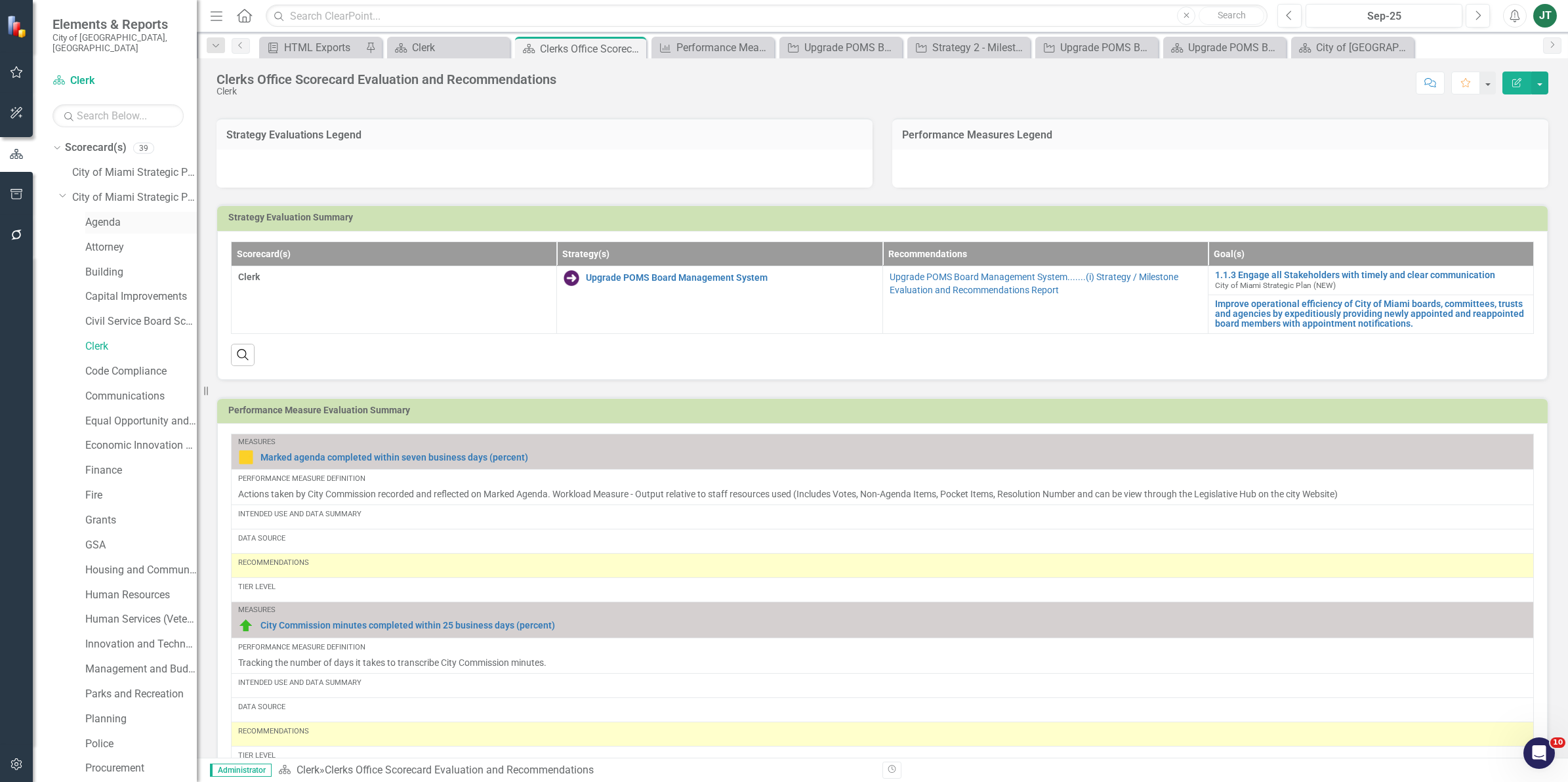
click at [100, 215] on link "Agenda" at bounding box center [141, 223] width 111 height 15
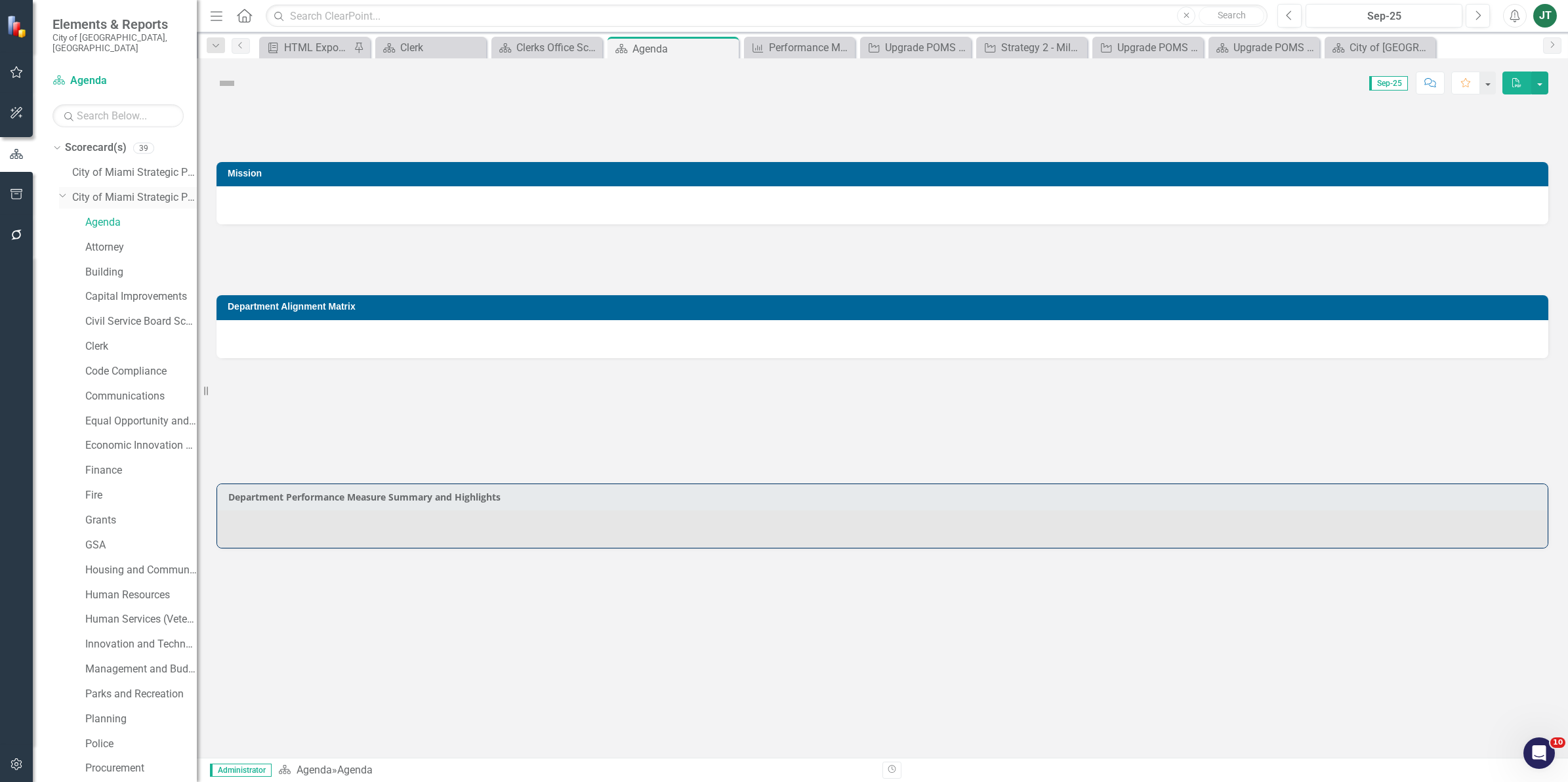
click at [63, 187] on div "Dropdown City of Miami Strategic Plan (NEW)" at bounding box center [128, 200] width 138 height 25
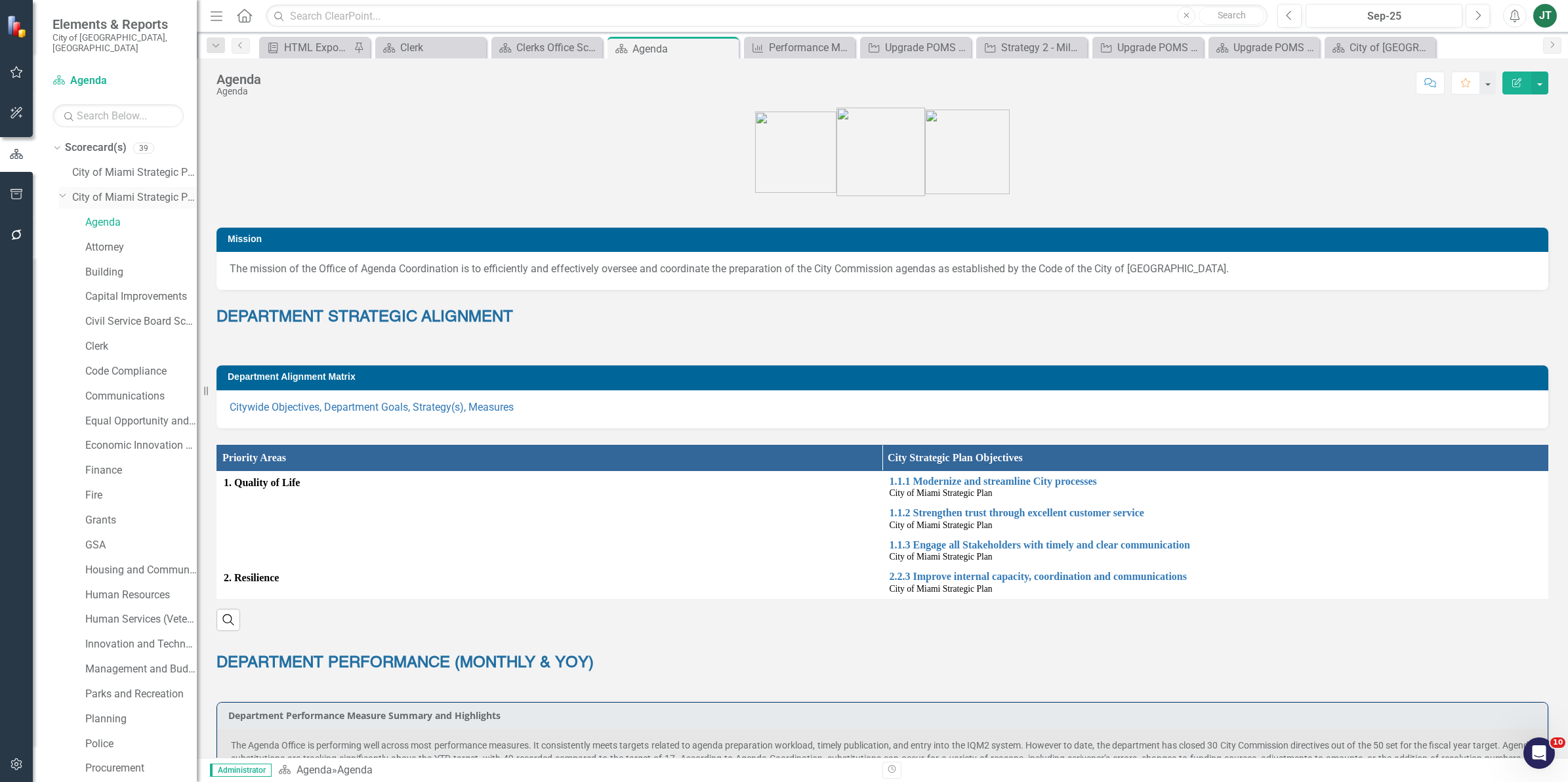
click at [63, 190] on icon "Dropdown" at bounding box center [63, 195] width 8 height 10
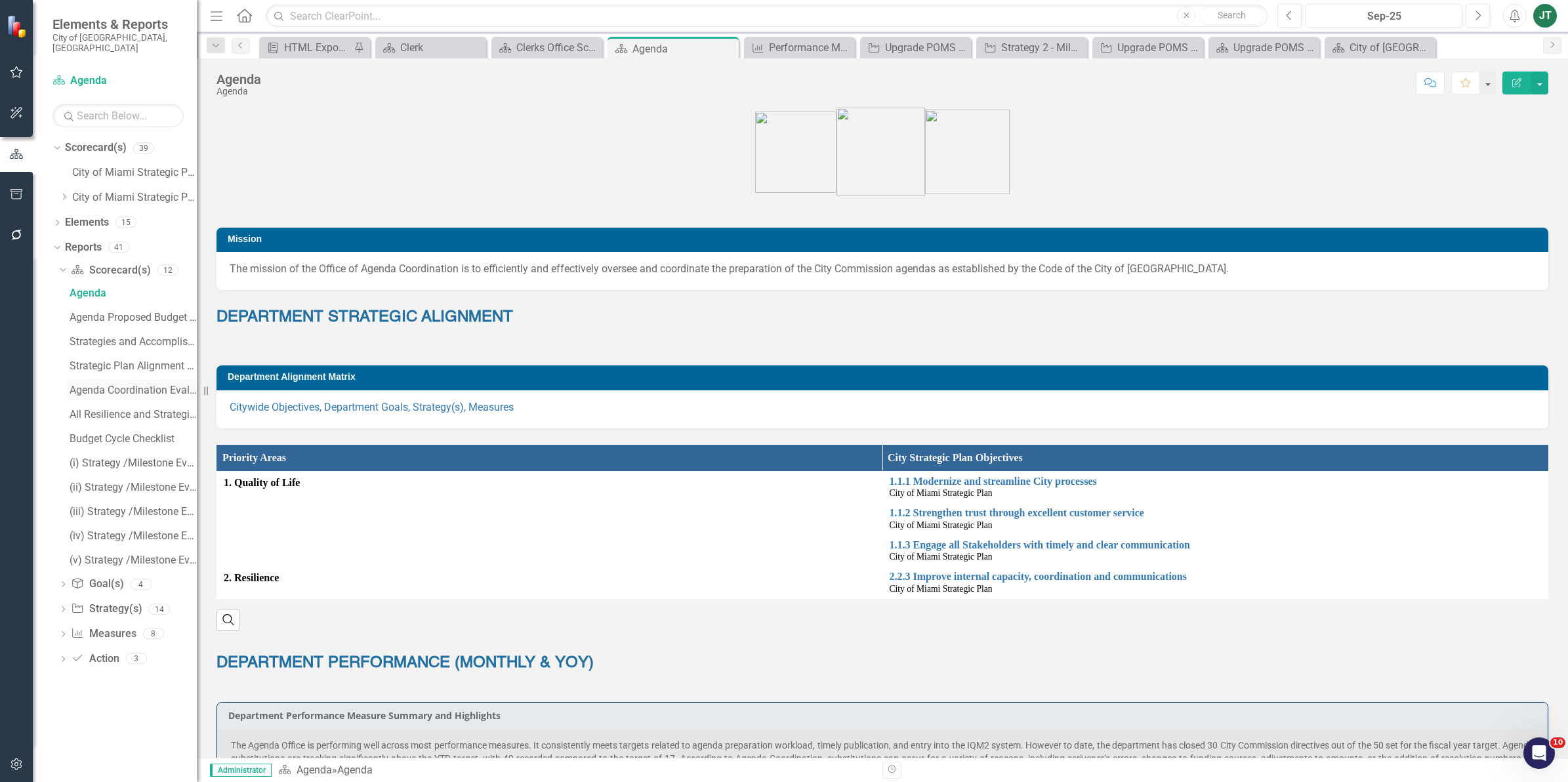
click at [164, 384] on div "Agenda Coordination Evaluation and Recommendations" at bounding box center [133, 390] width 128 height 12
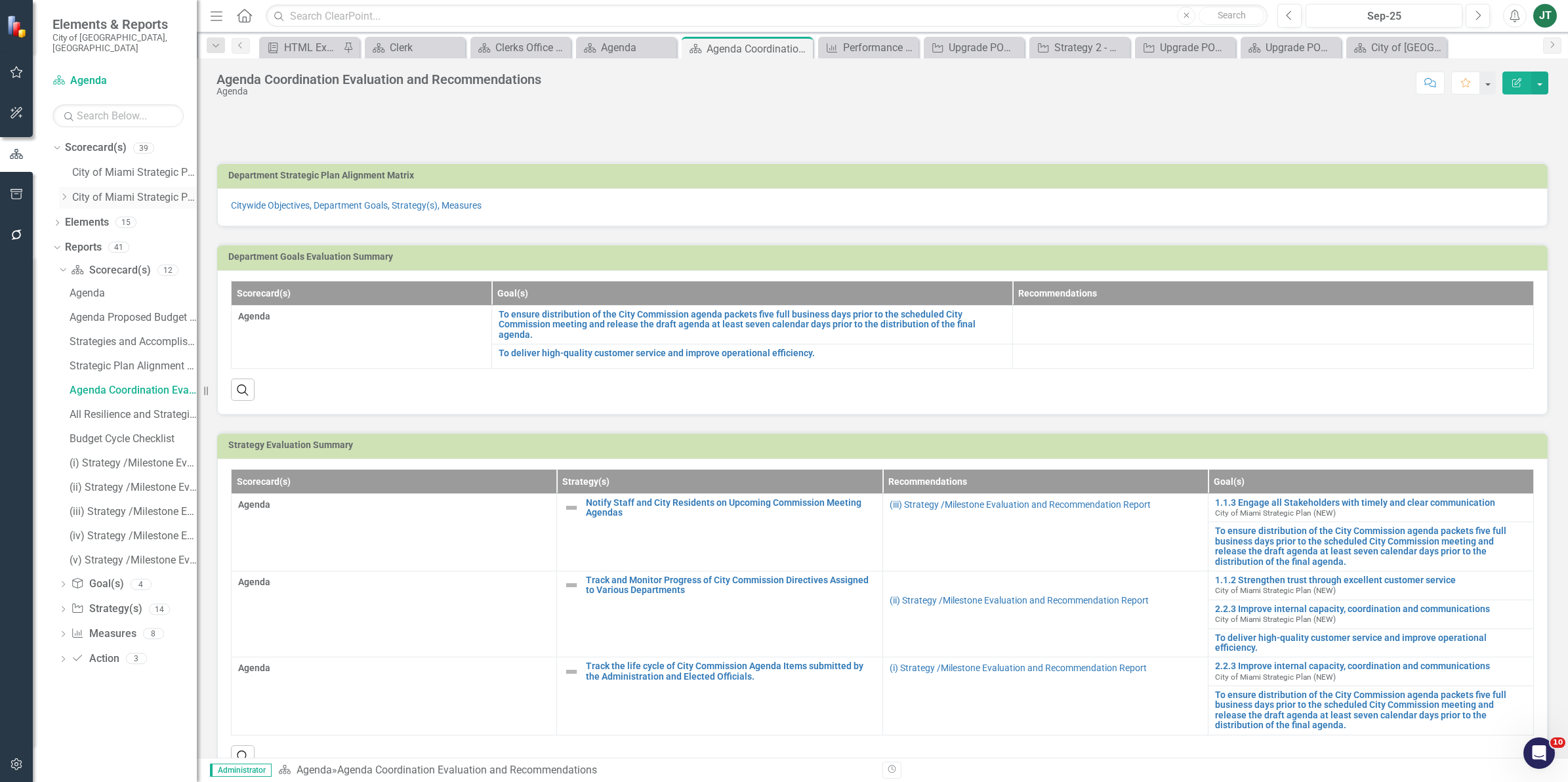
click at [64, 193] on icon "Dropdown" at bounding box center [63, 197] width 10 height 8
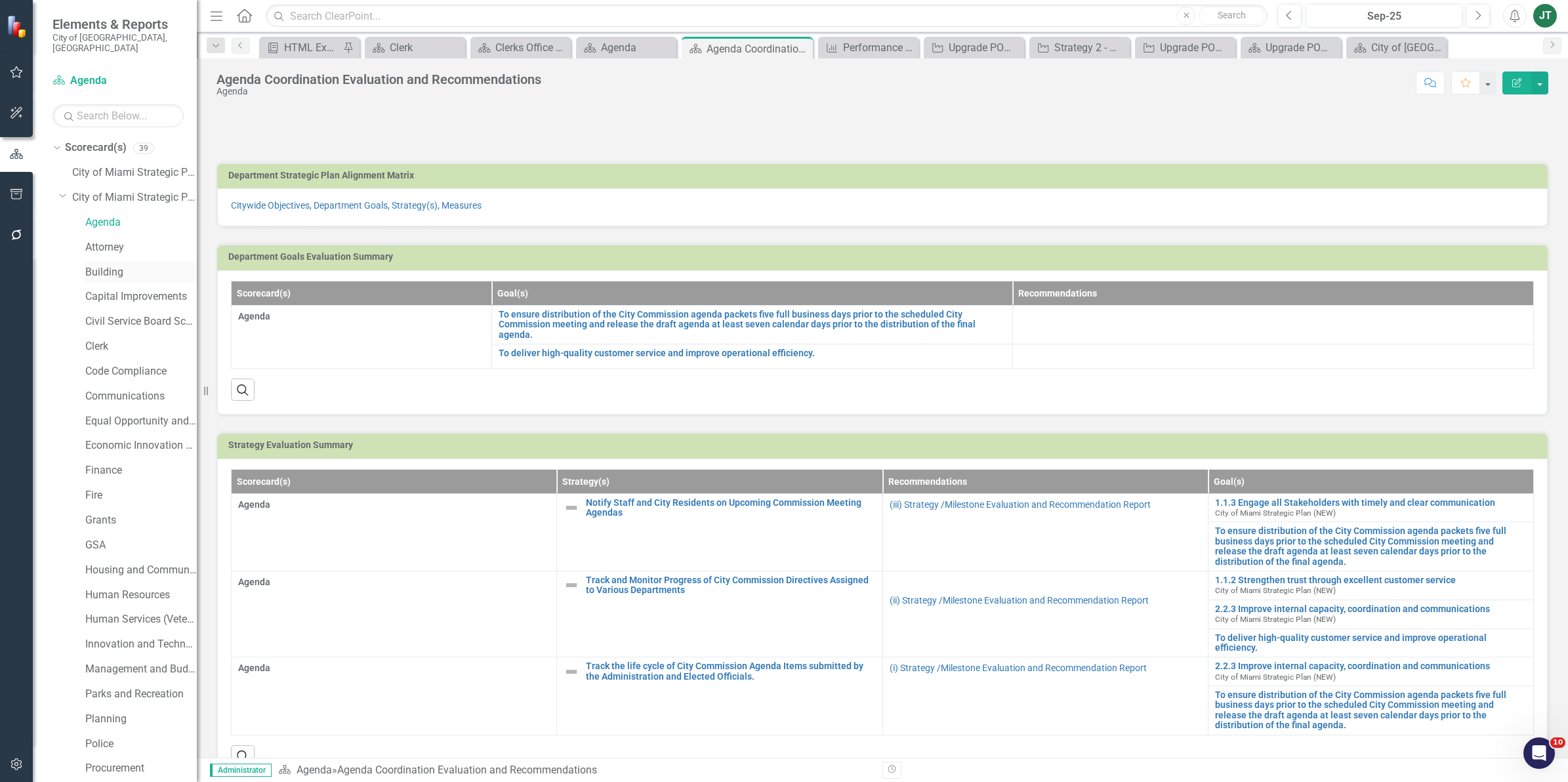
click at [114, 265] on link "Building" at bounding box center [141, 272] width 111 height 15
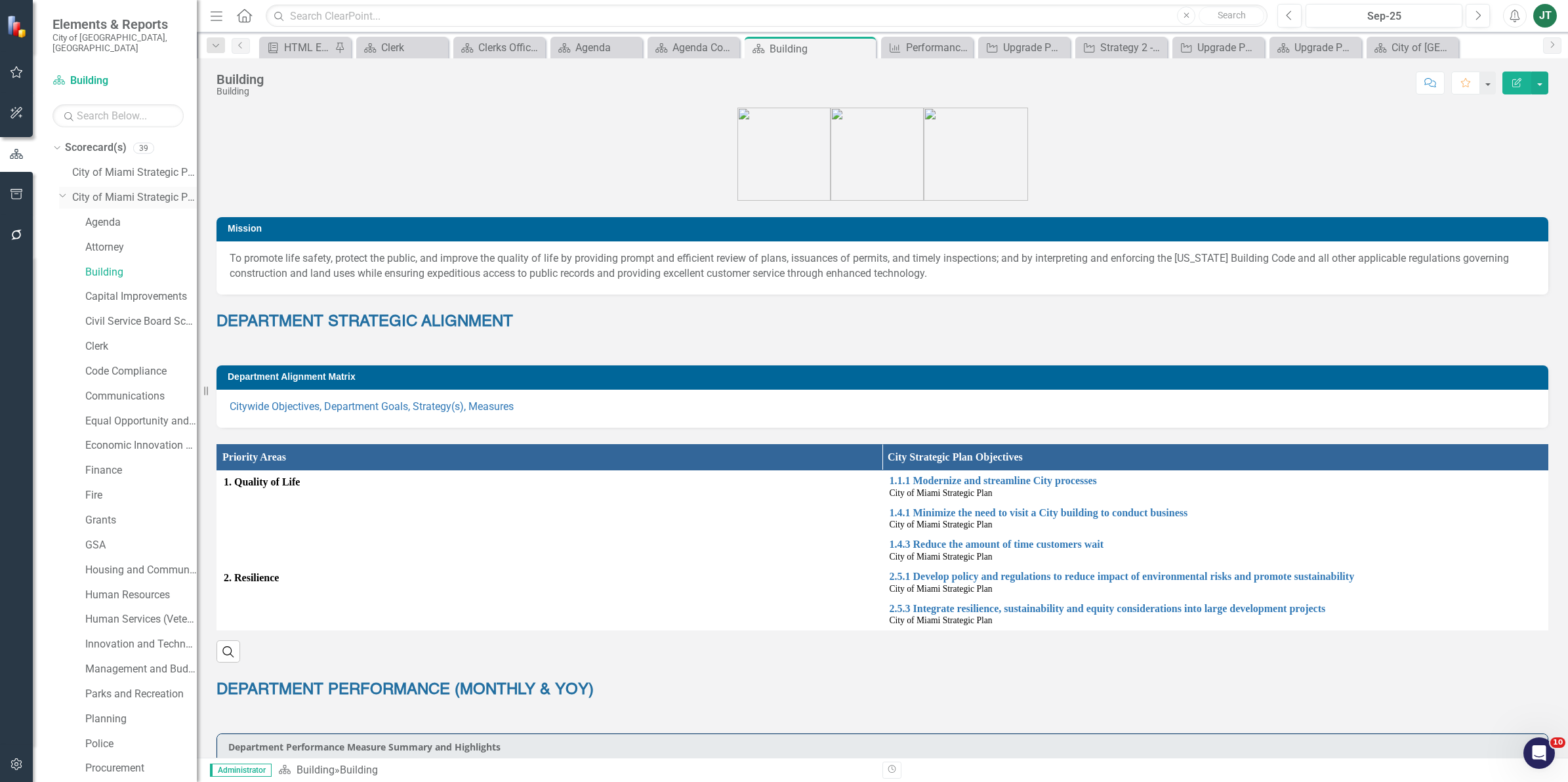
click at [63, 190] on icon "Dropdown" at bounding box center [63, 195] width 8 height 10
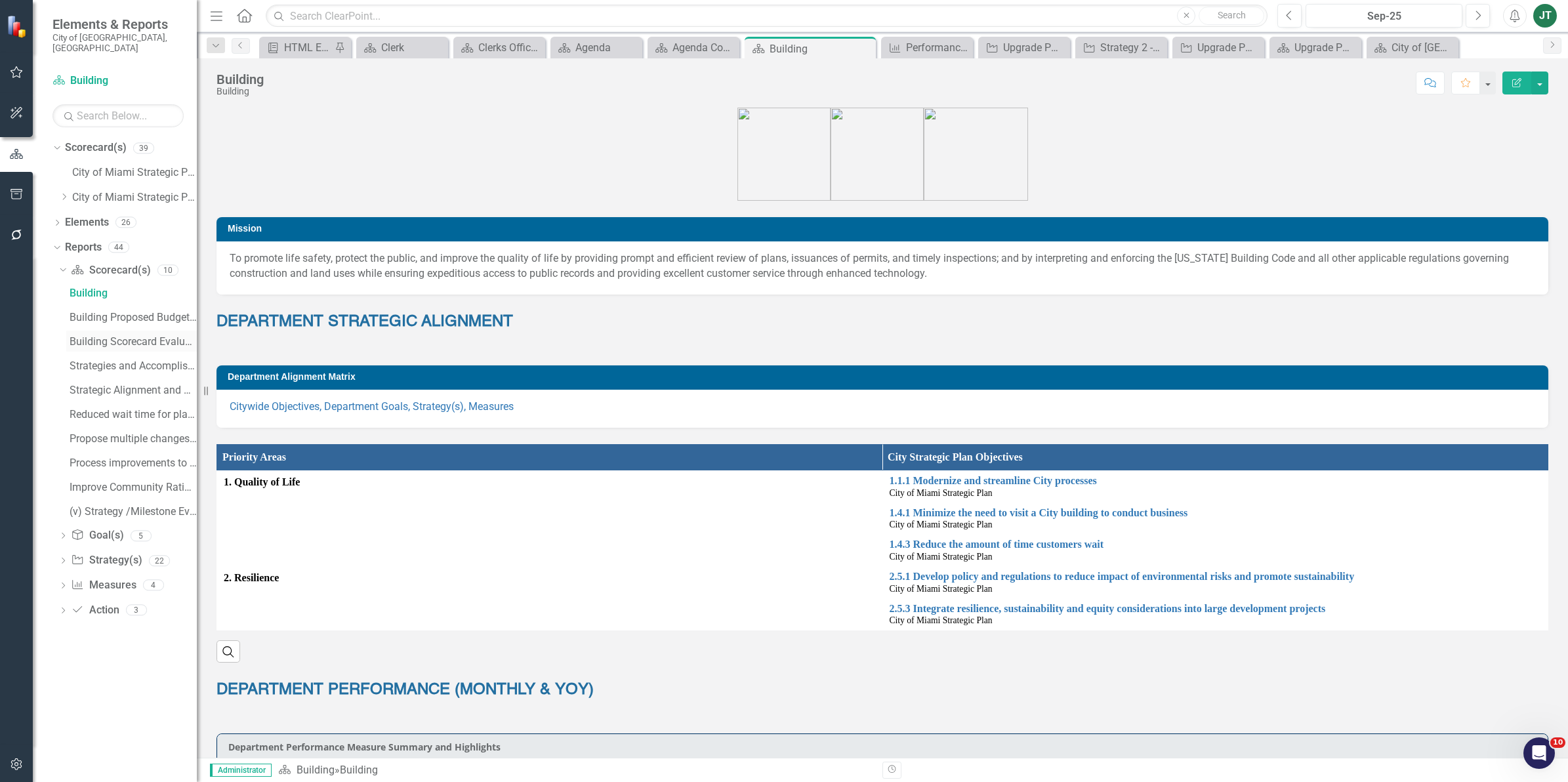
click at [158, 336] on div "Building Scorecard Evaluation and Recommendations" at bounding box center [133, 342] width 128 height 12
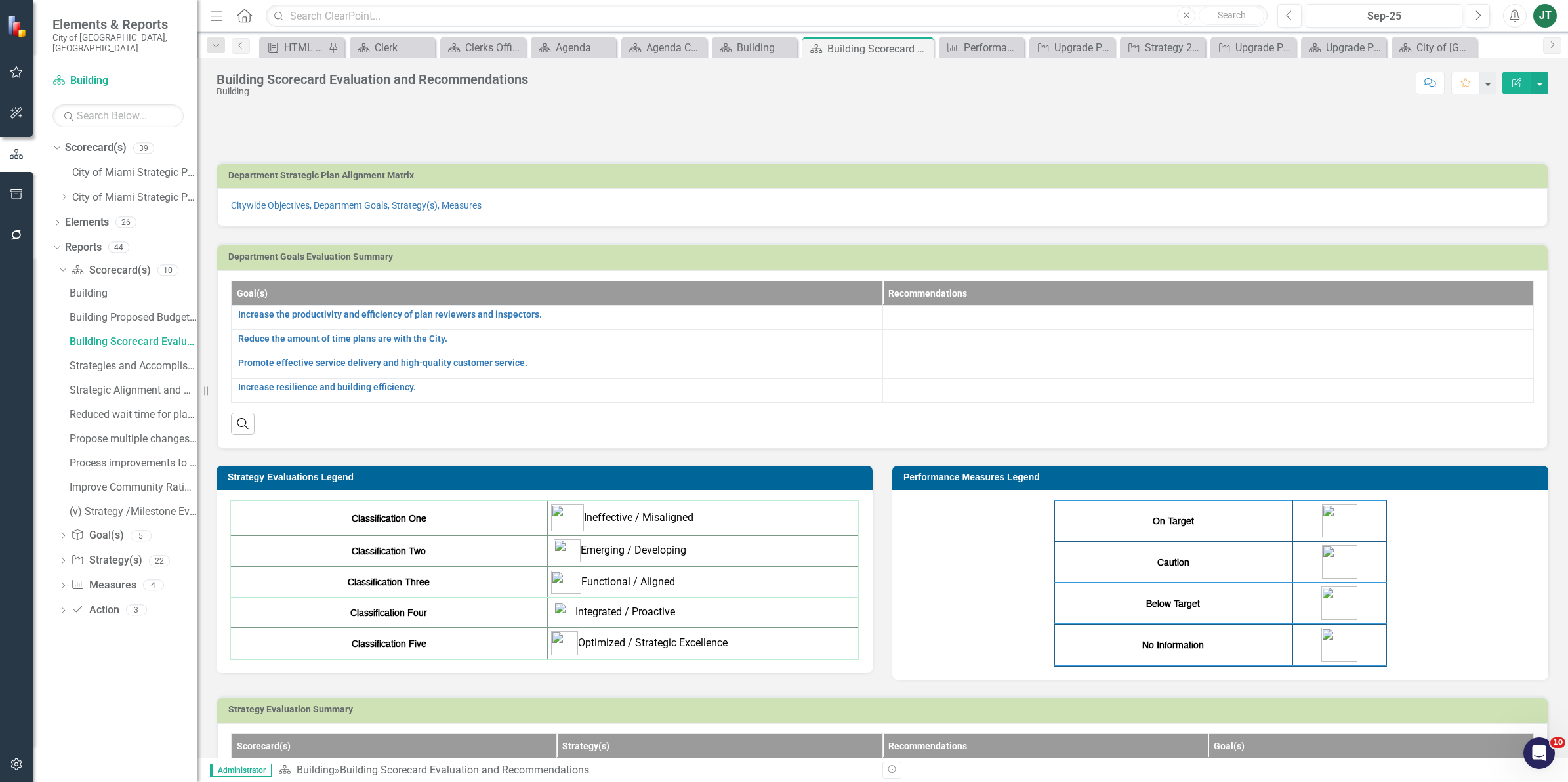
click at [1449, 557] on div "On Target Caution Below Target No Information" at bounding box center [1220, 583] width 630 height 167
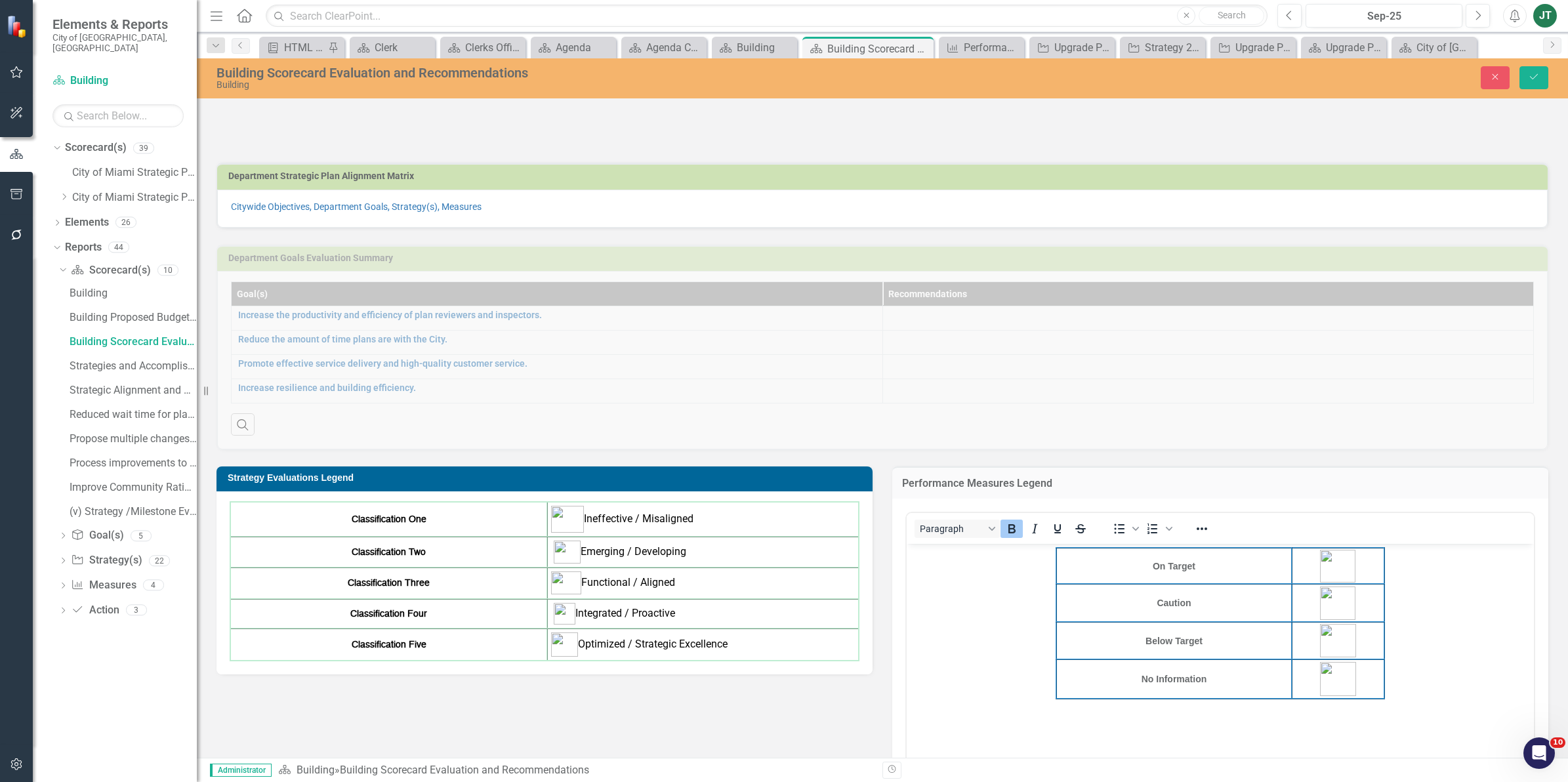
click at [712, 443] on div "Department Goals Evaluation Summary Goal(s) Recommendations Increase the produc…" at bounding box center [882, 340] width 1351 height 223
click at [837, 483] on h3 "Strategy Evaluations Legend" at bounding box center [547, 478] width 638 height 10
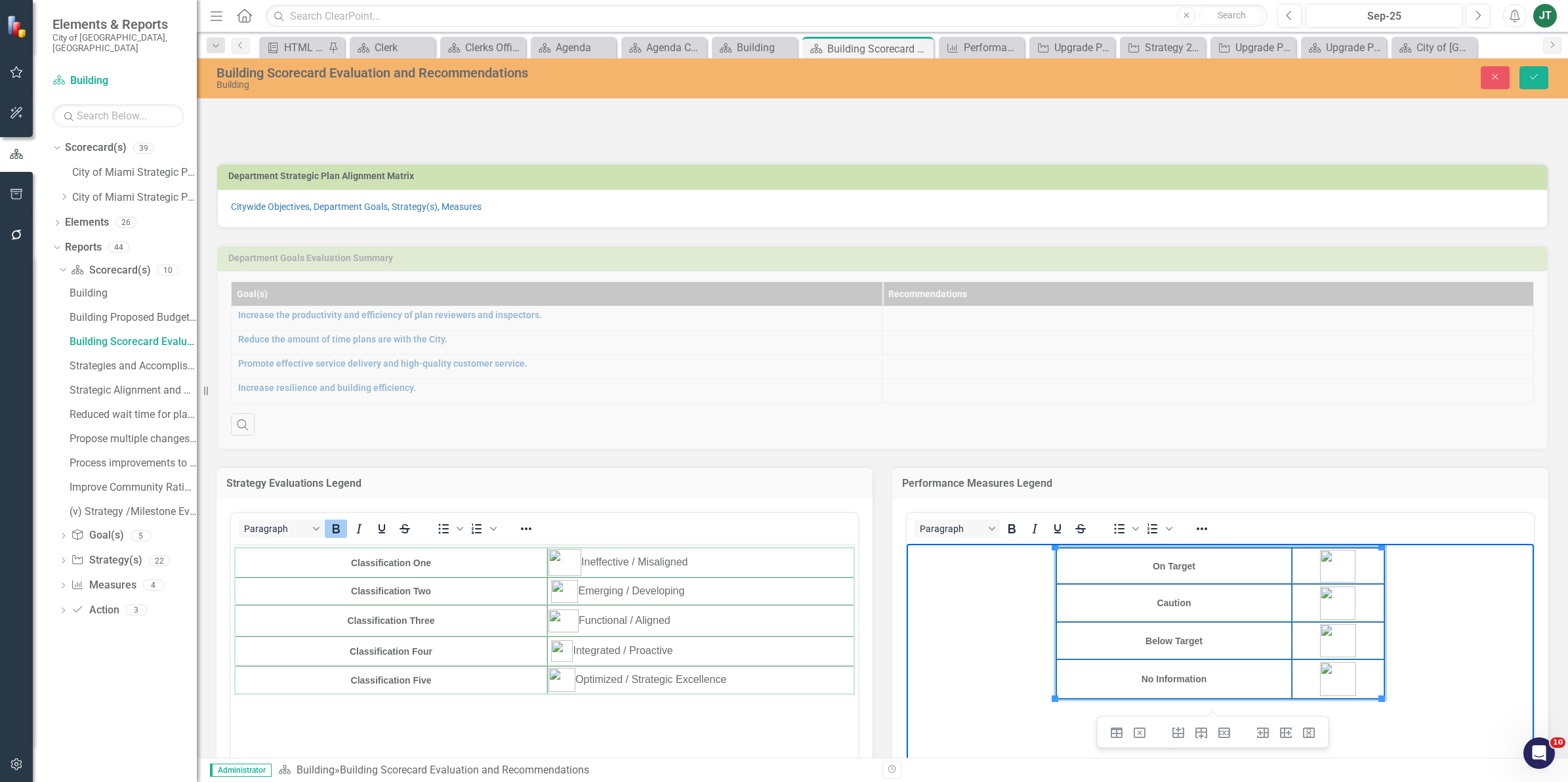
drag, startPoint x: 1426, startPoint y: 701, endPoint x: 1086, endPoint y: 578, distance: 361.6
click at [1036, 571] on body "On Target Caution Below Target No Information" at bounding box center [1220, 642] width 627 height 197
click at [756, 640] on td "Integrated / Proactive" at bounding box center [700, 651] width 307 height 29
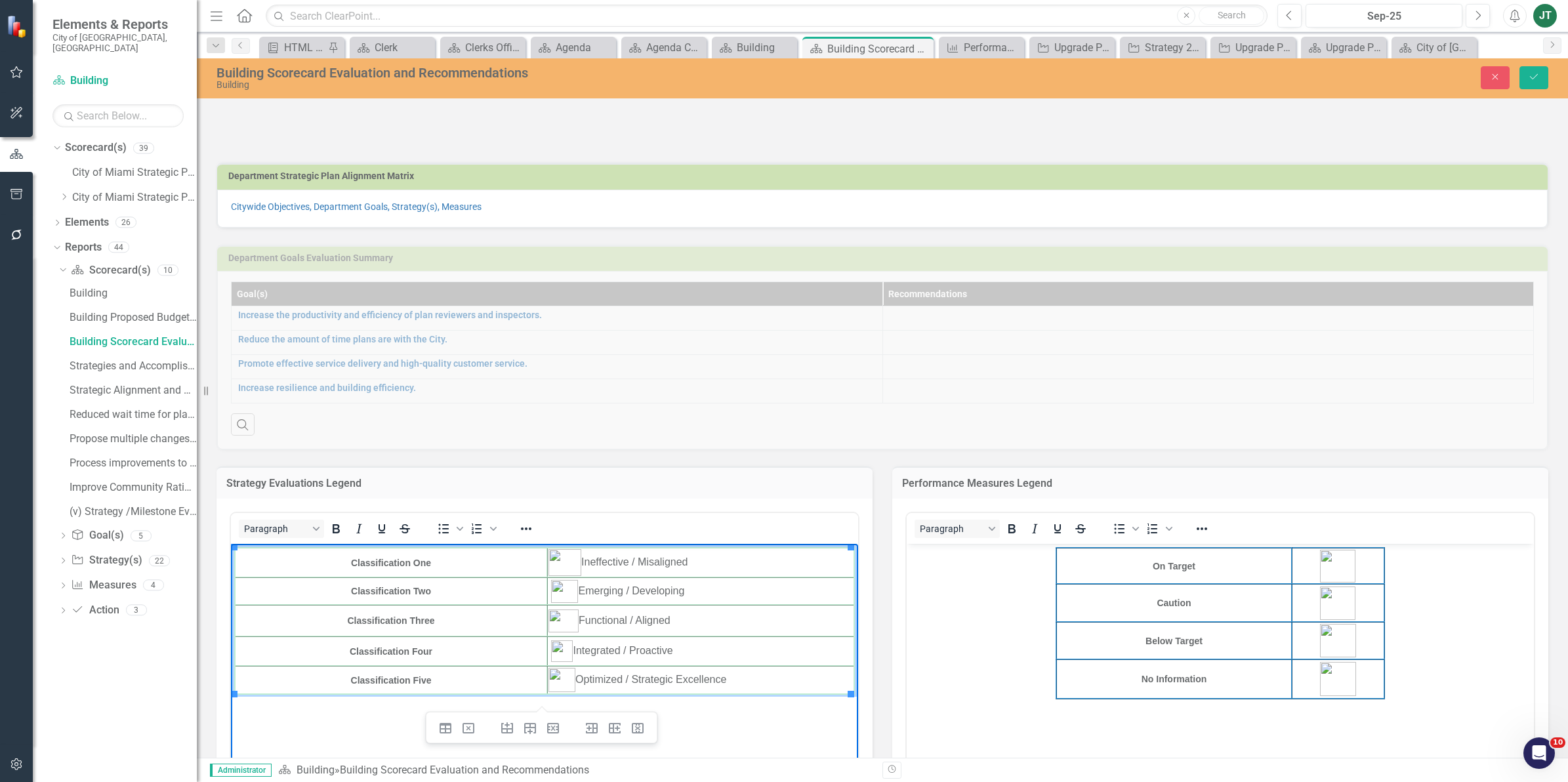
drag, startPoint x: 837, startPoint y: 714, endPoint x: 239, endPoint y: 531, distance: 625.4
click at [239, 544] on html "Classification One Ineffective / Misaligned Classification Two Emerging / Devel…" at bounding box center [544, 642] width 627 height 197
click at [609, 570] on td "Ineffective / Misaligned" at bounding box center [700, 562] width 307 height 29
click at [688, 561] on td "Ineffective / Misaligned" at bounding box center [700, 562] width 307 height 29
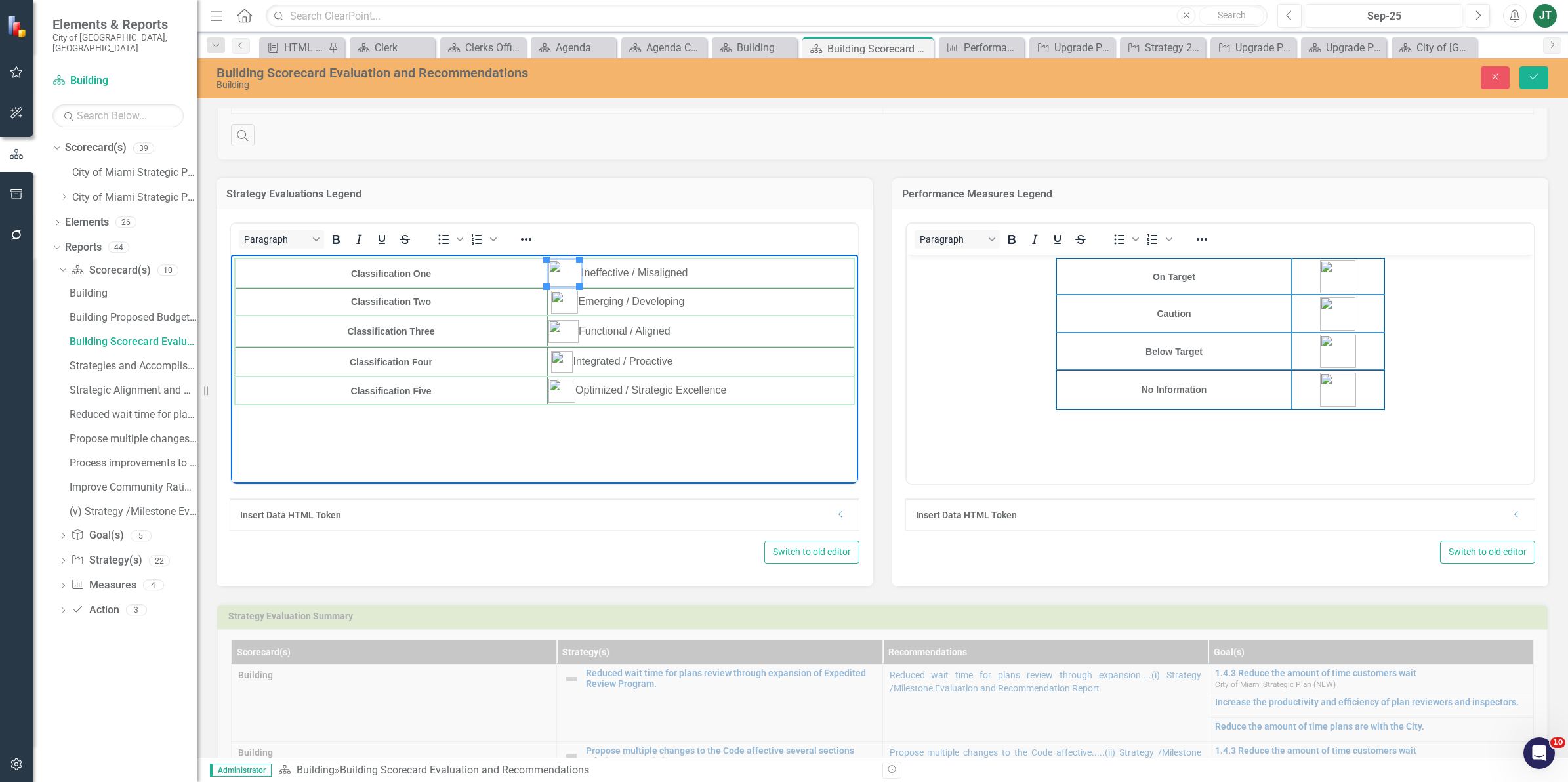
scroll to position [328, 0]
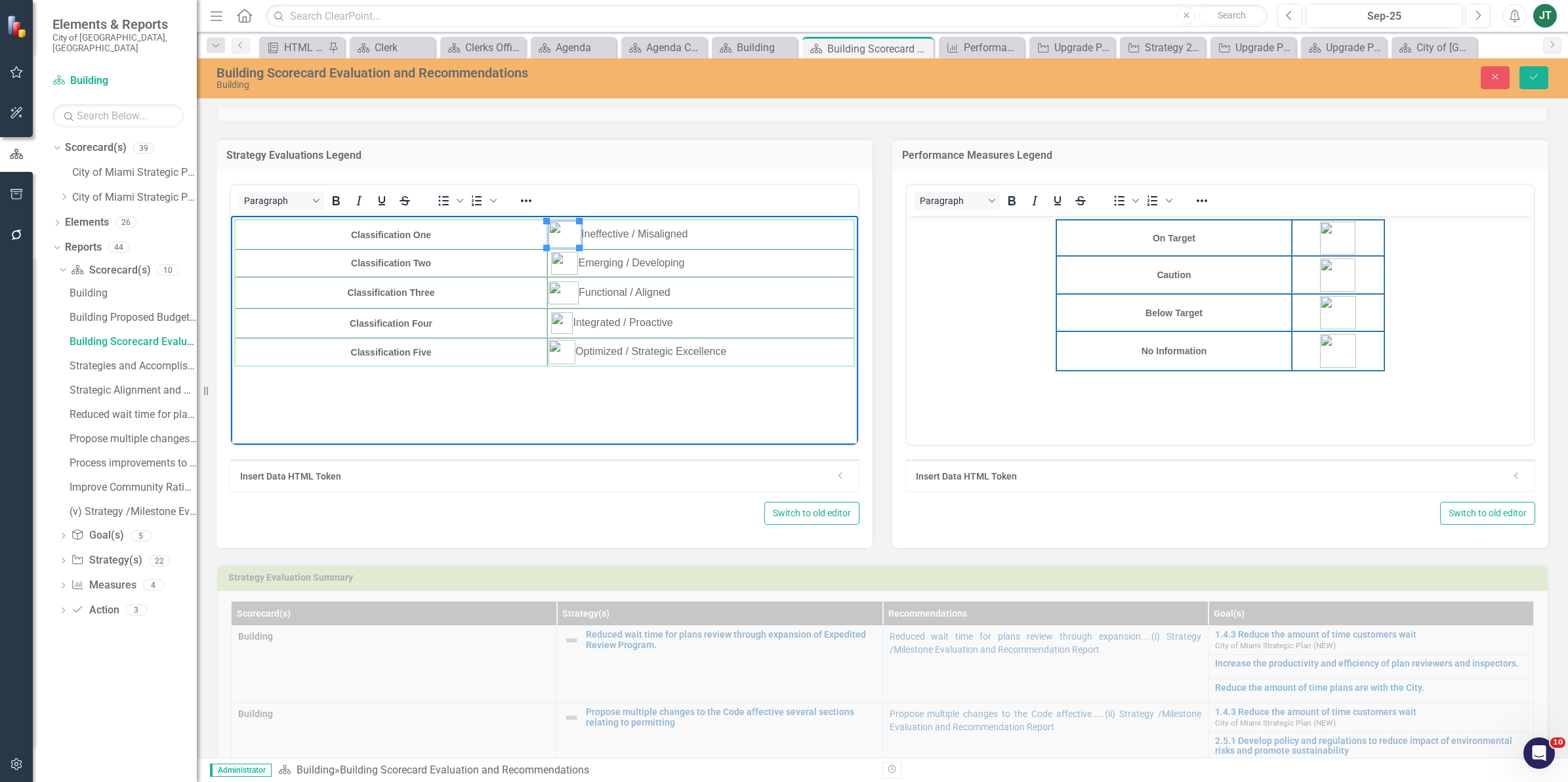
click at [678, 379] on body "Classification One Ineffective / Misaligned Classification Two Emerging / Devel…" at bounding box center [544, 314] width 627 height 197
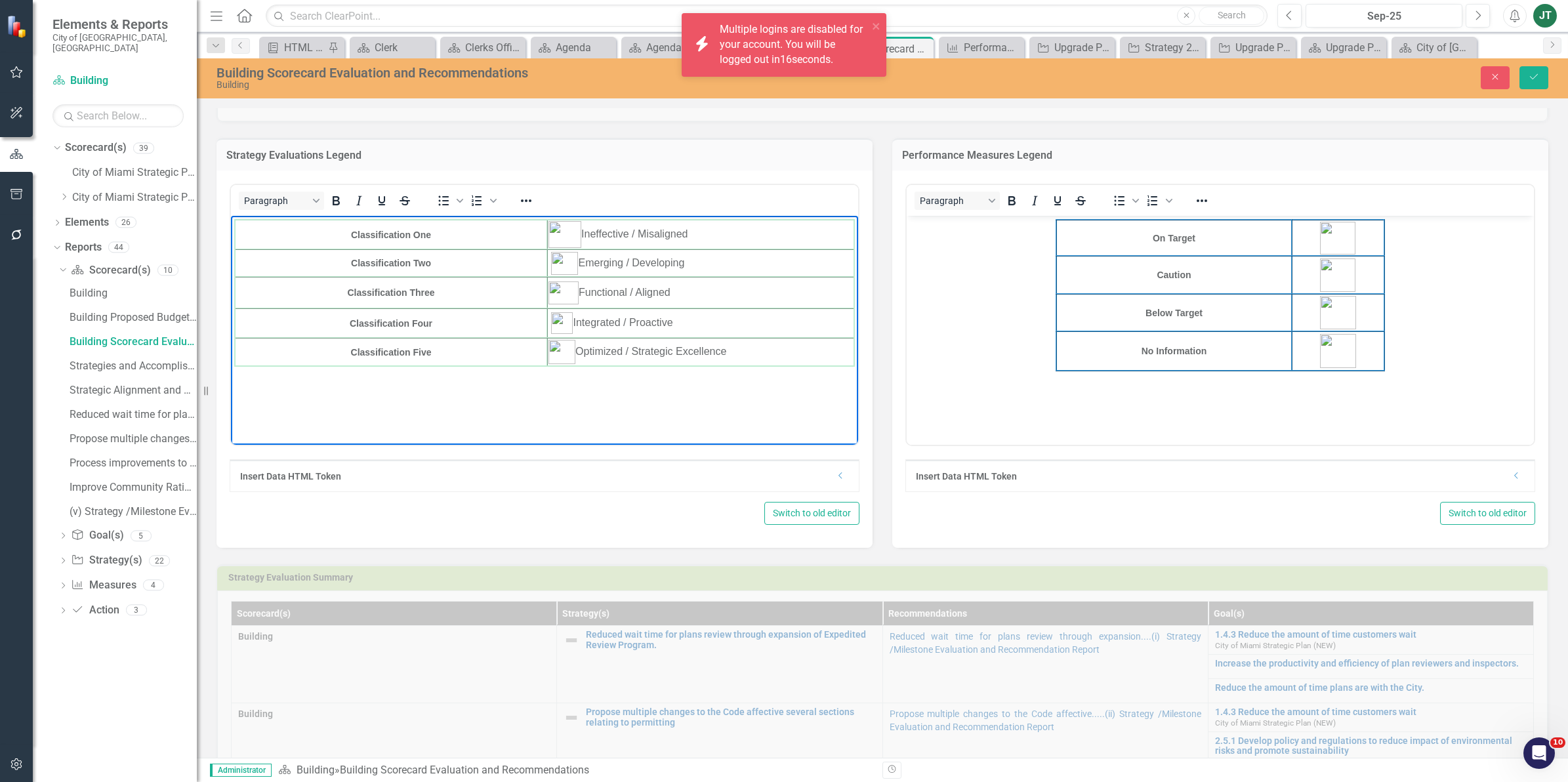
click at [1488, 220] on body "On Target Caution Below Target No Information" at bounding box center [1220, 314] width 627 height 197
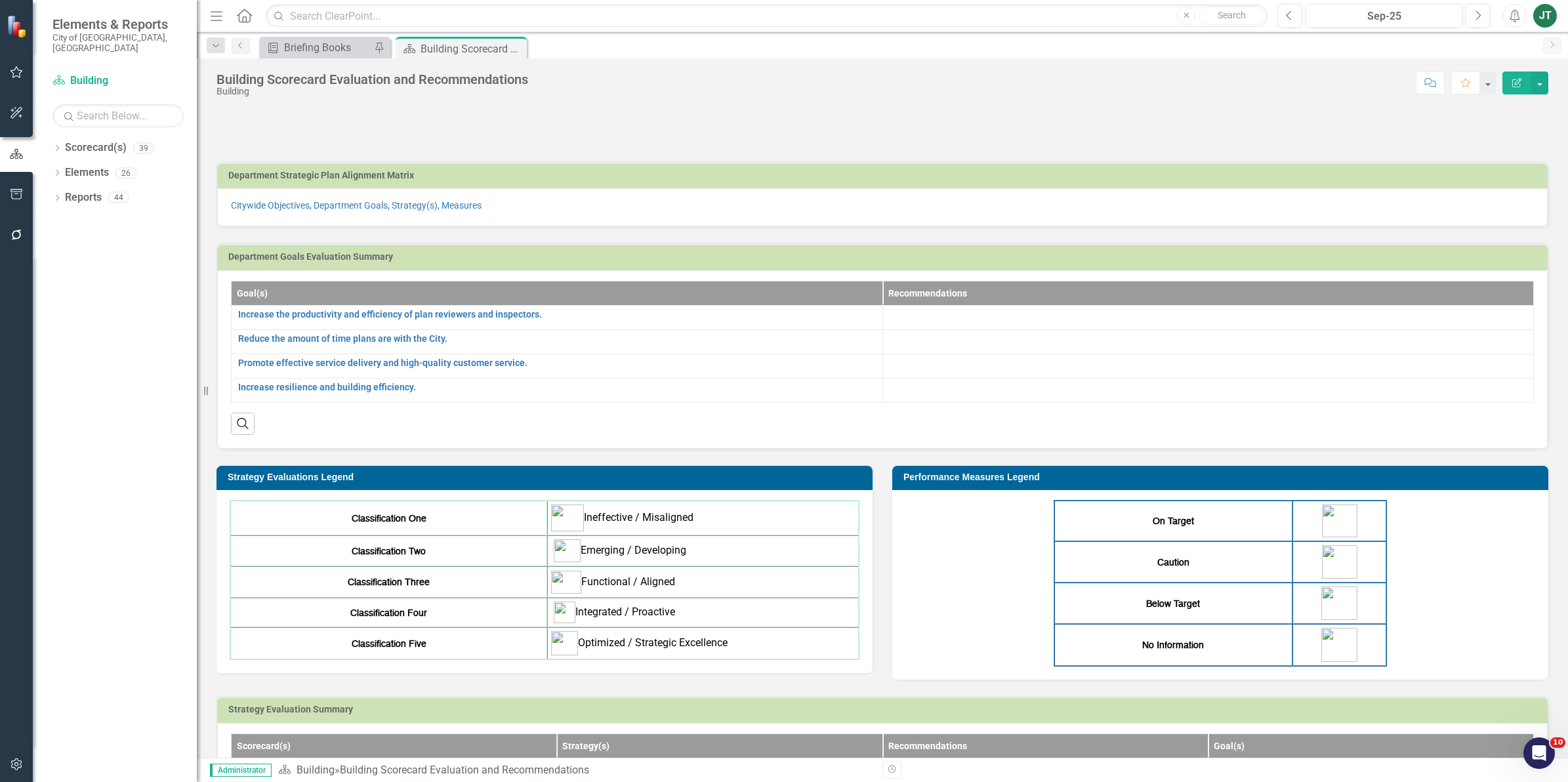
click at [1421, 625] on div "On Target Caution Below Target No Information" at bounding box center [1220, 583] width 630 height 167
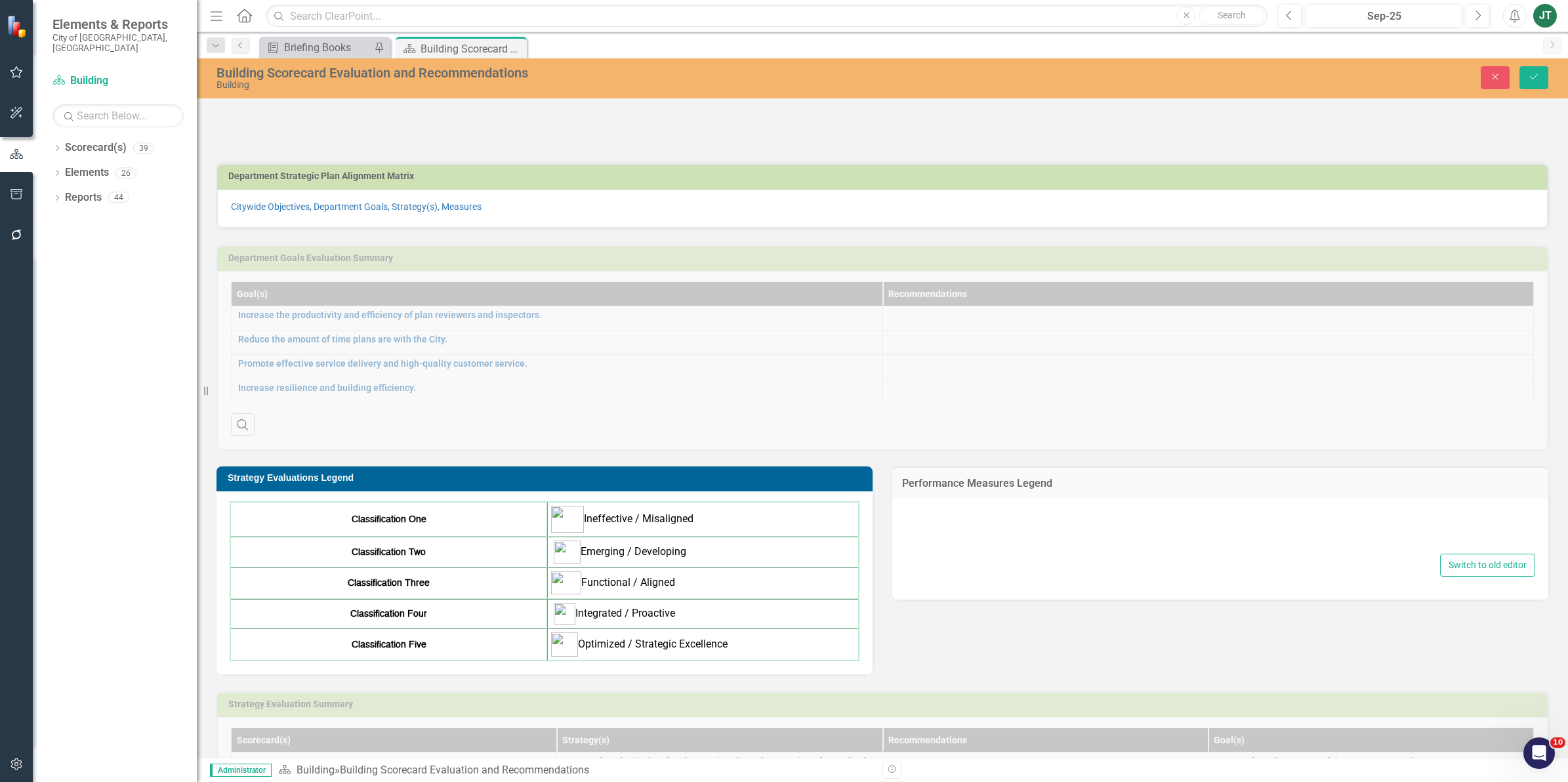
type textarea "<table style="border-collapse: collapse; width: 52.983%; height: 230px; border-…"
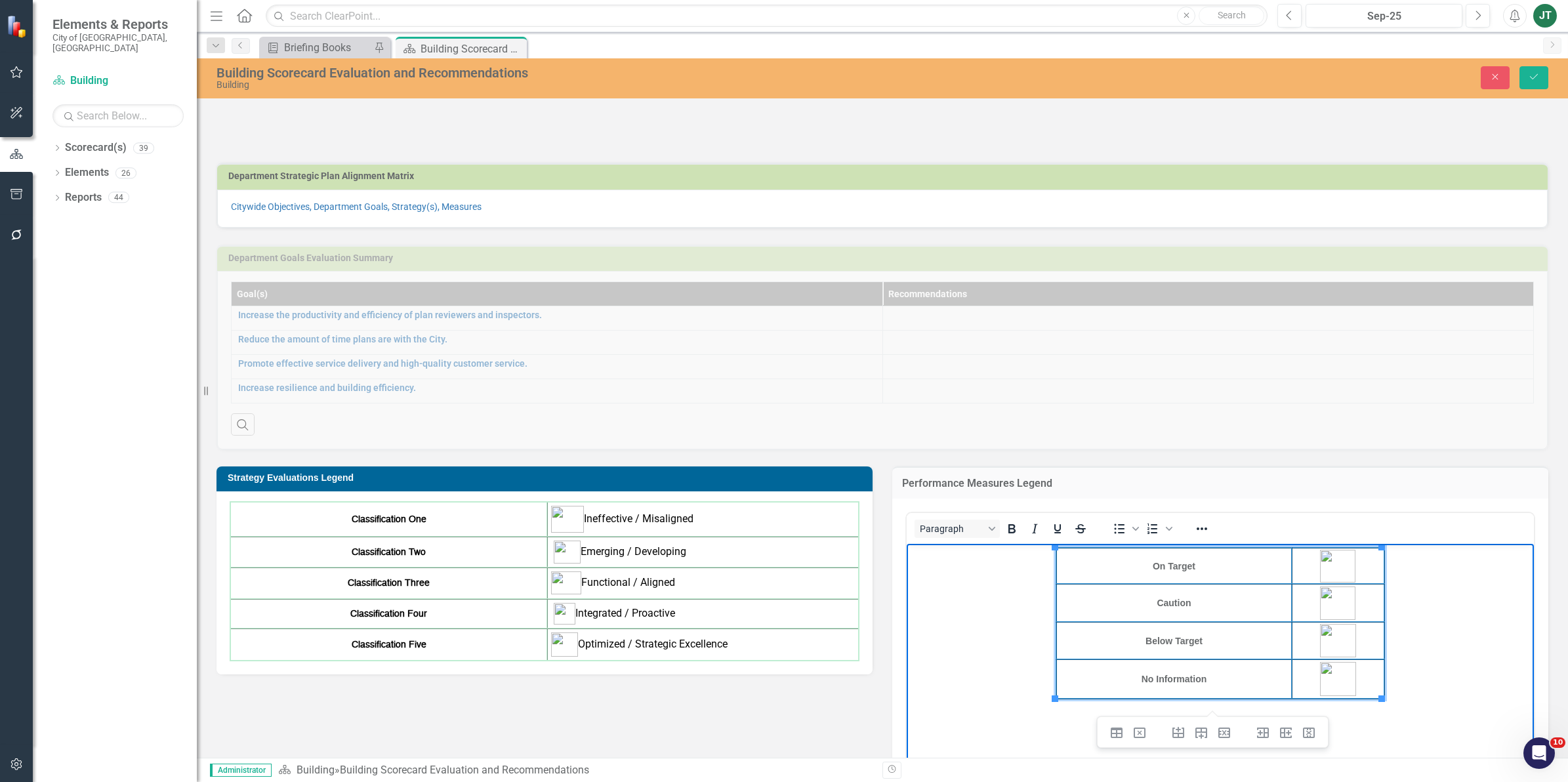
drag, startPoint x: 1436, startPoint y: 702, endPoint x: 1196, endPoint y: 603, distance: 259.6
click at [978, 544] on html "On Target Caution Below Target No Information" at bounding box center [1220, 642] width 627 height 197
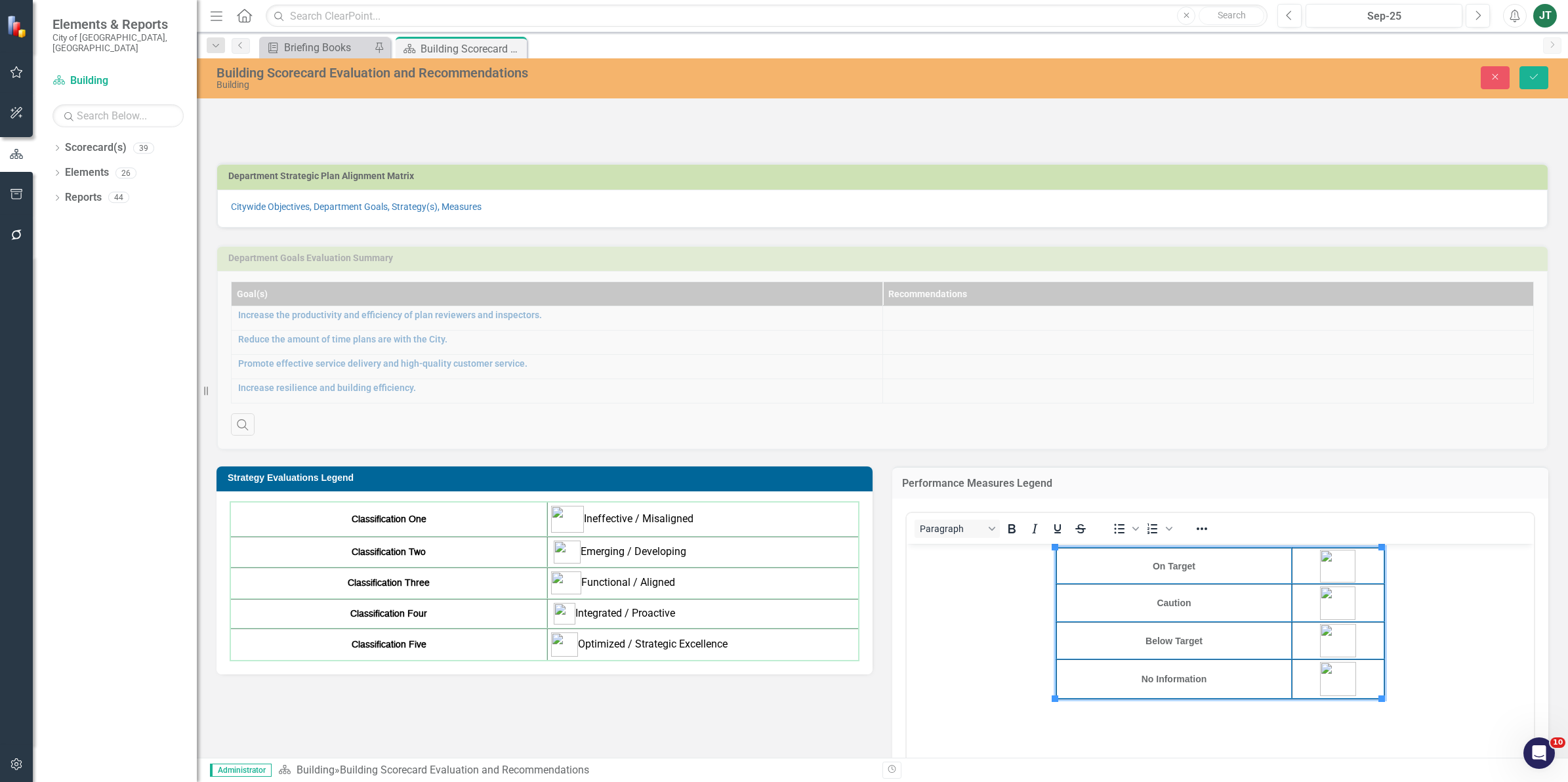
click at [727, 649] on td "Optimized / Strategic Excellence" at bounding box center [703, 644] width 312 height 32
click at [712, 483] on h3 "Strategy Evaluations Legend" at bounding box center [547, 478] width 638 height 10
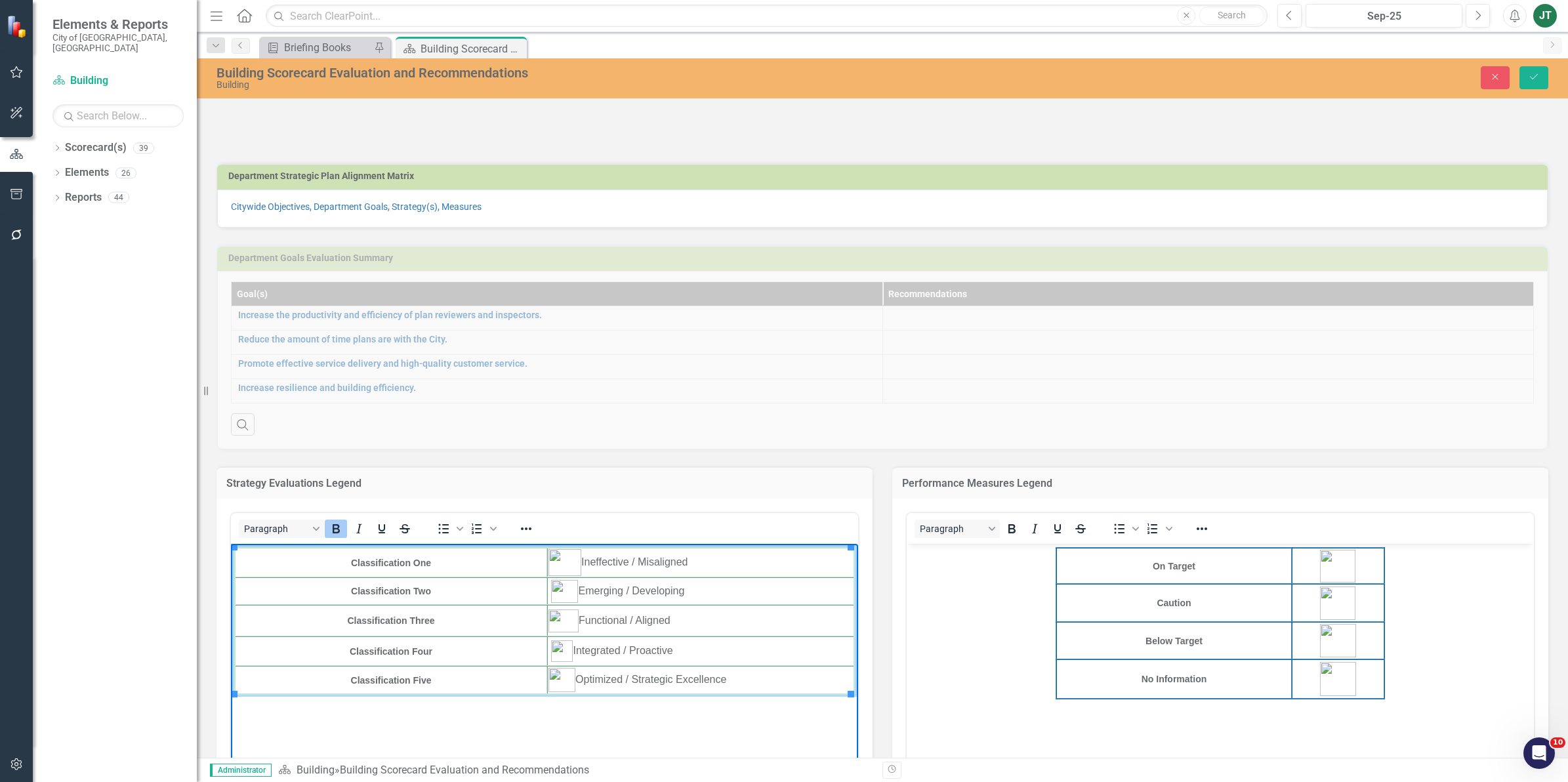
drag, startPoint x: 801, startPoint y: 696, endPoint x: 485, endPoint y: 1096, distance: 509.8
click at [231, 544] on html "Classification One Ineffective / Misaligned Classification Two Emerging / Devel…" at bounding box center [544, 642] width 627 height 197
click at [1533, 77] on icon "Save" at bounding box center [1533, 77] width 12 height 9
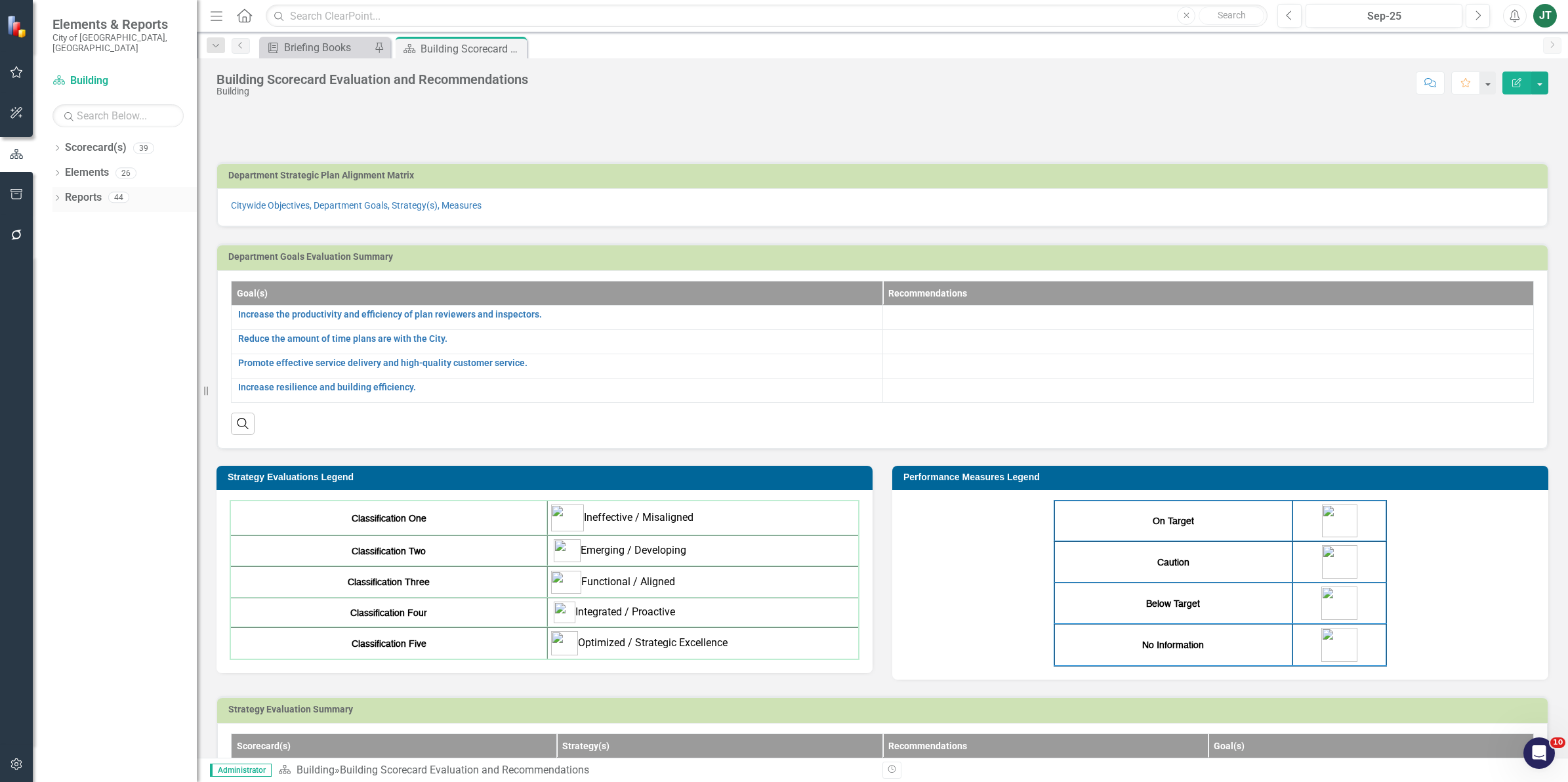
click at [59, 195] on icon "Dropdown" at bounding box center [57, 199] width 9 height 7
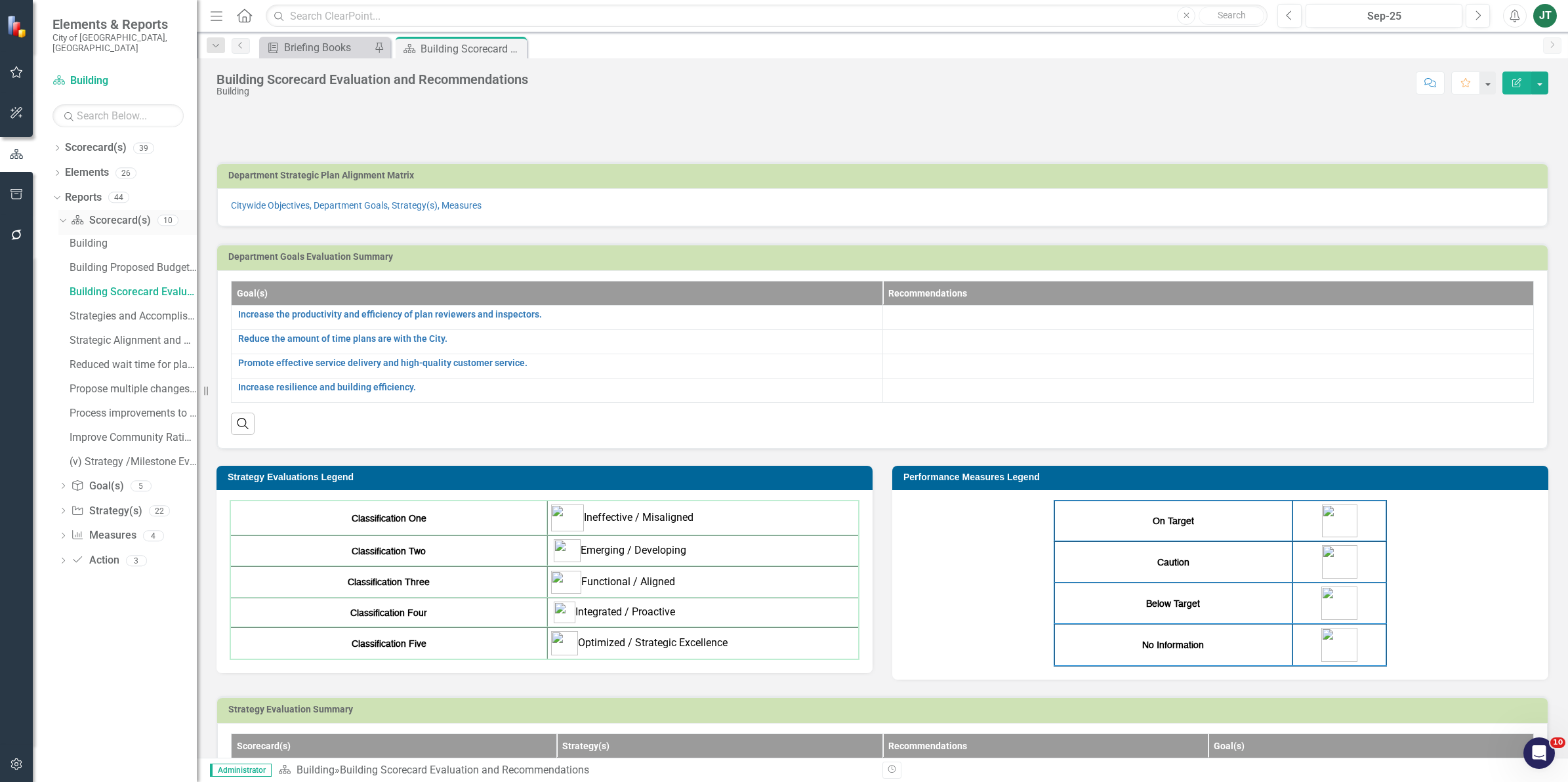
click at [59, 215] on icon "Dropdown" at bounding box center [61, 220] width 7 height 9
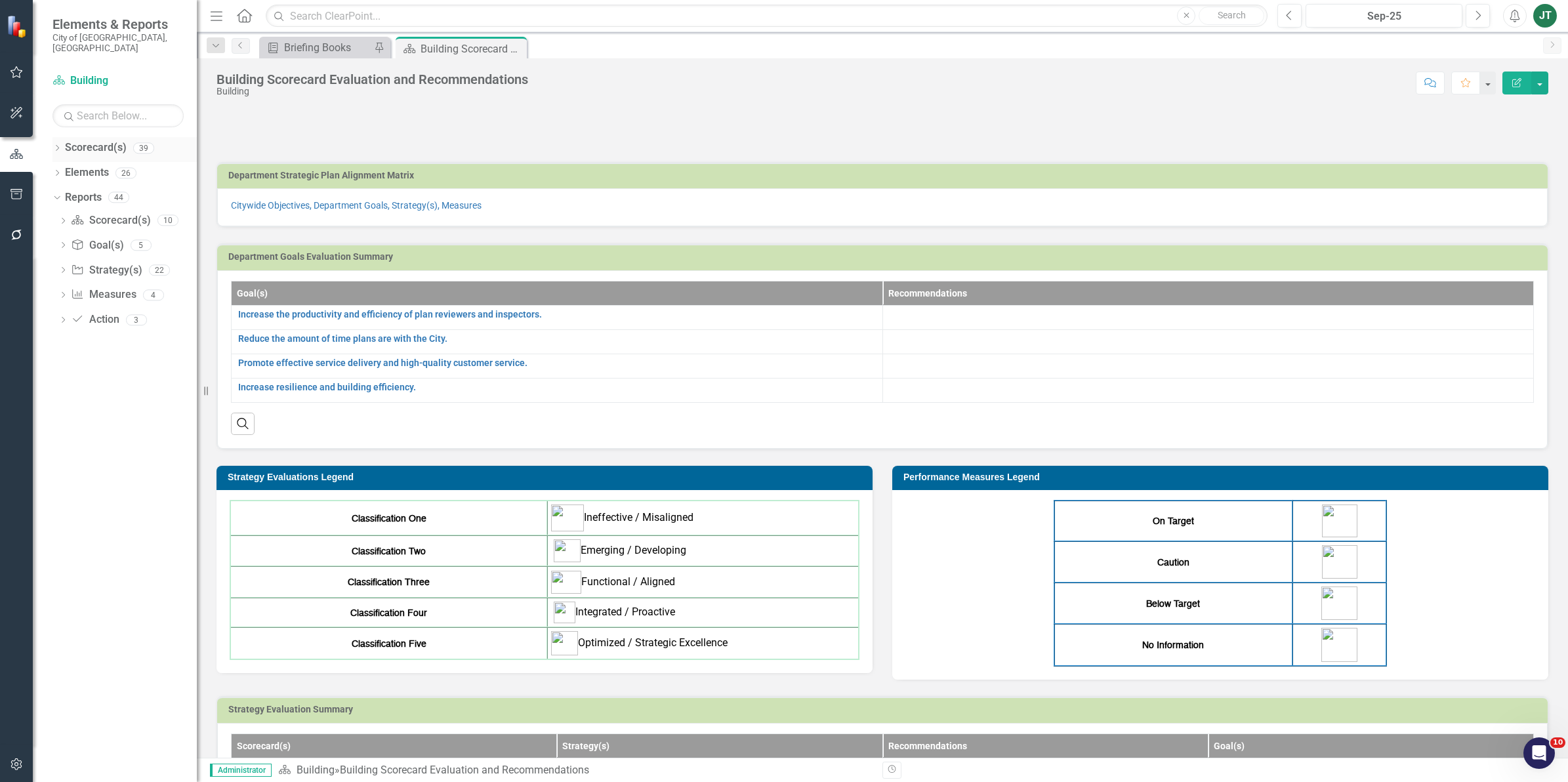
click at [54, 146] on icon "Dropdown" at bounding box center [57, 150] width 9 height 7
click at [63, 193] on icon "Dropdown" at bounding box center [63, 197] width 10 height 8
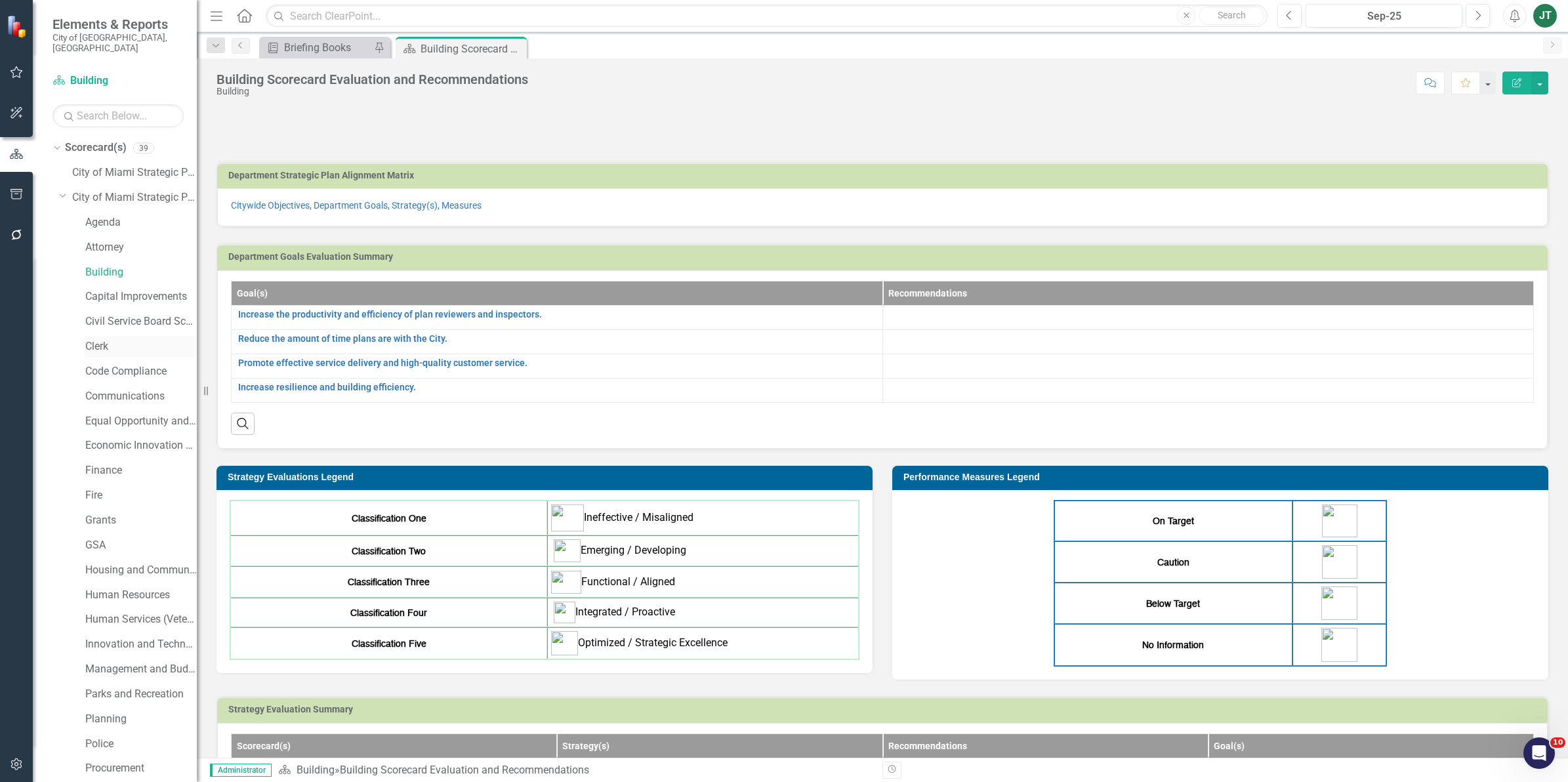
click at [97, 339] on link "Clerk" at bounding box center [141, 346] width 111 height 15
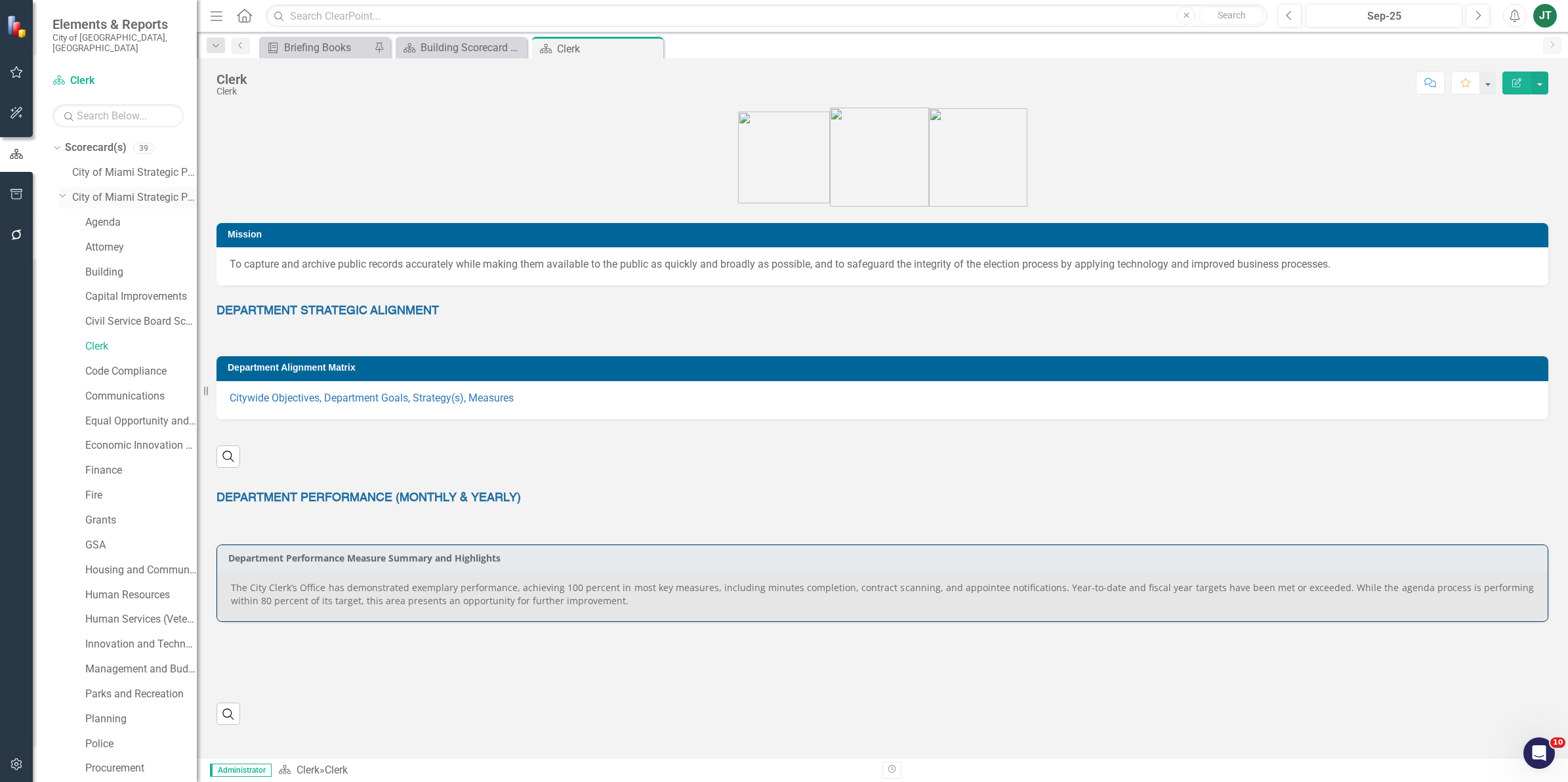
click at [63, 190] on icon "Dropdown" at bounding box center [63, 195] width 8 height 10
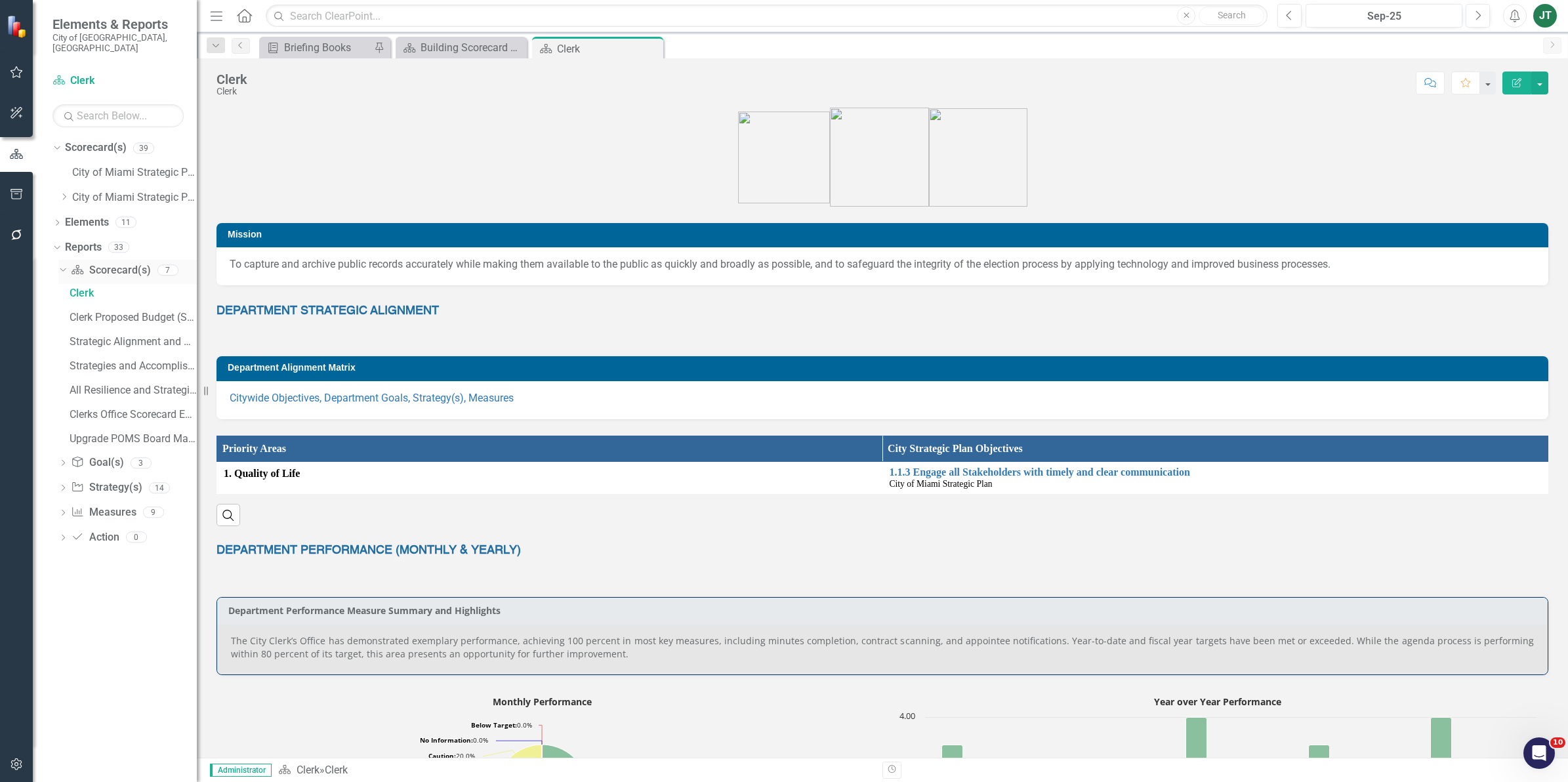
click at [63, 265] on icon "Dropdown" at bounding box center [61, 269] width 7 height 9
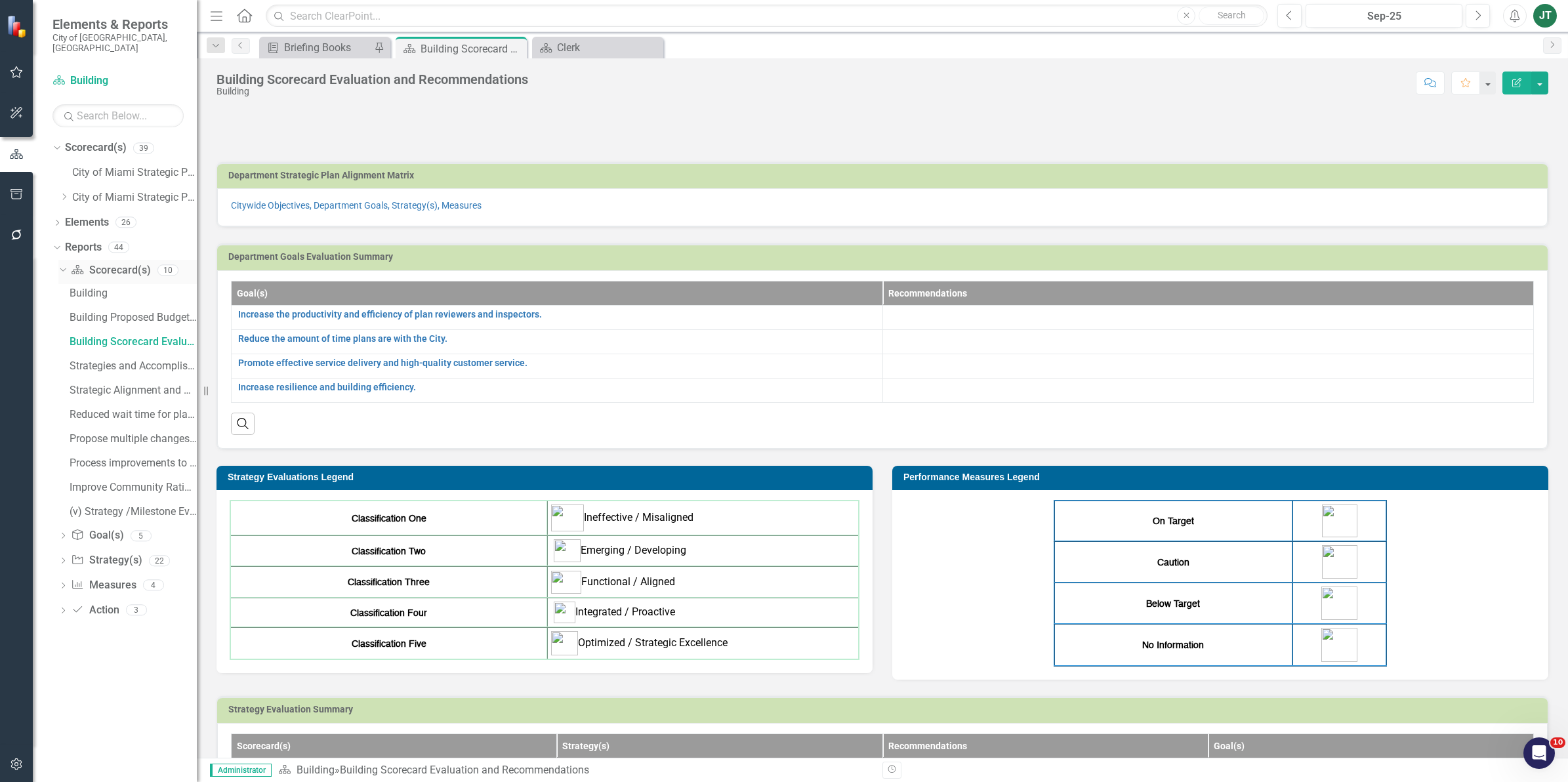
click at [63, 265] on icon "Dropdown" at bounding box center [61, 269] width 7 height 9
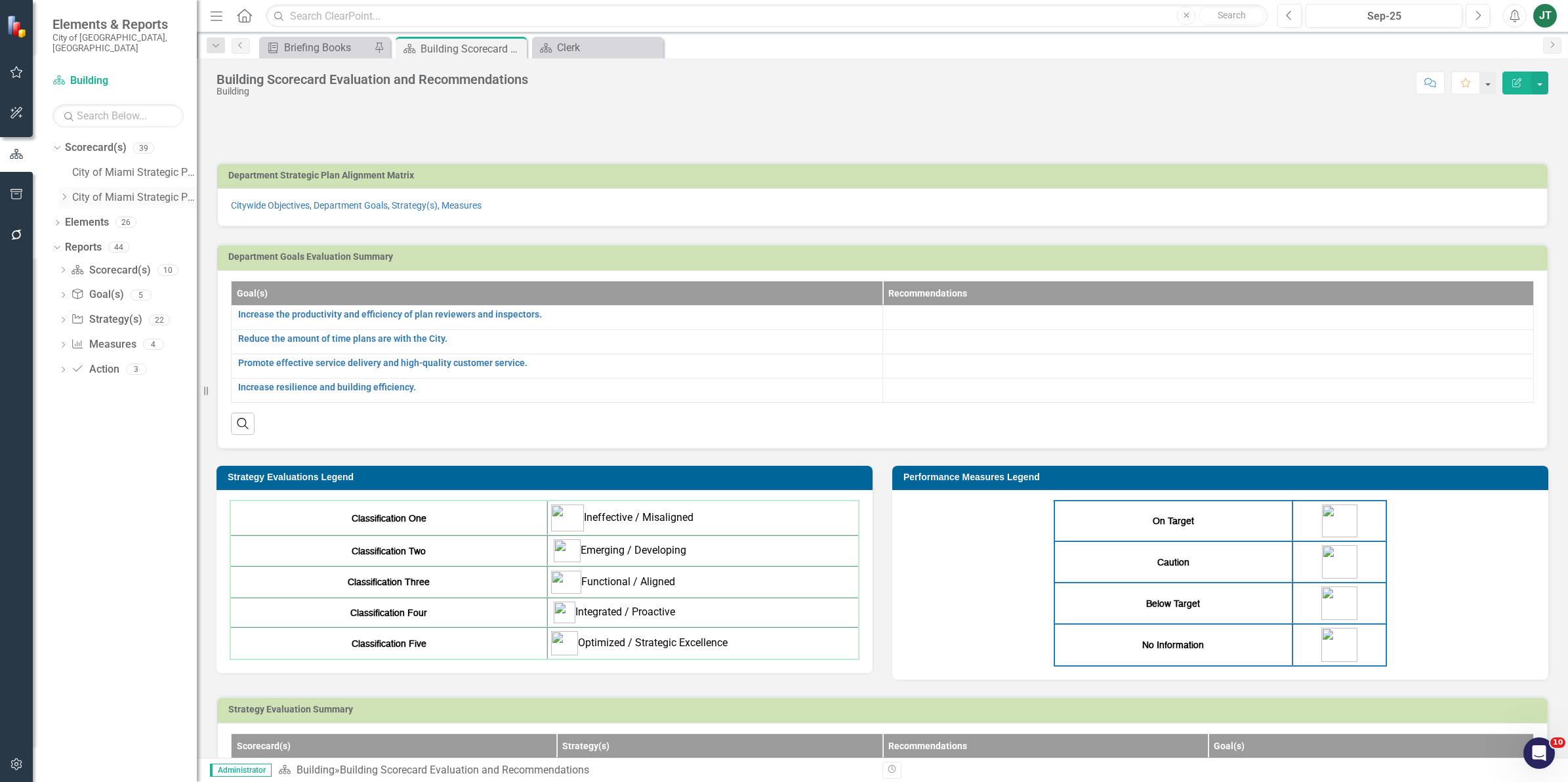
click at [64, 193] on icon "Dropdown" at bounding box center [63, 197] width 10 height 8
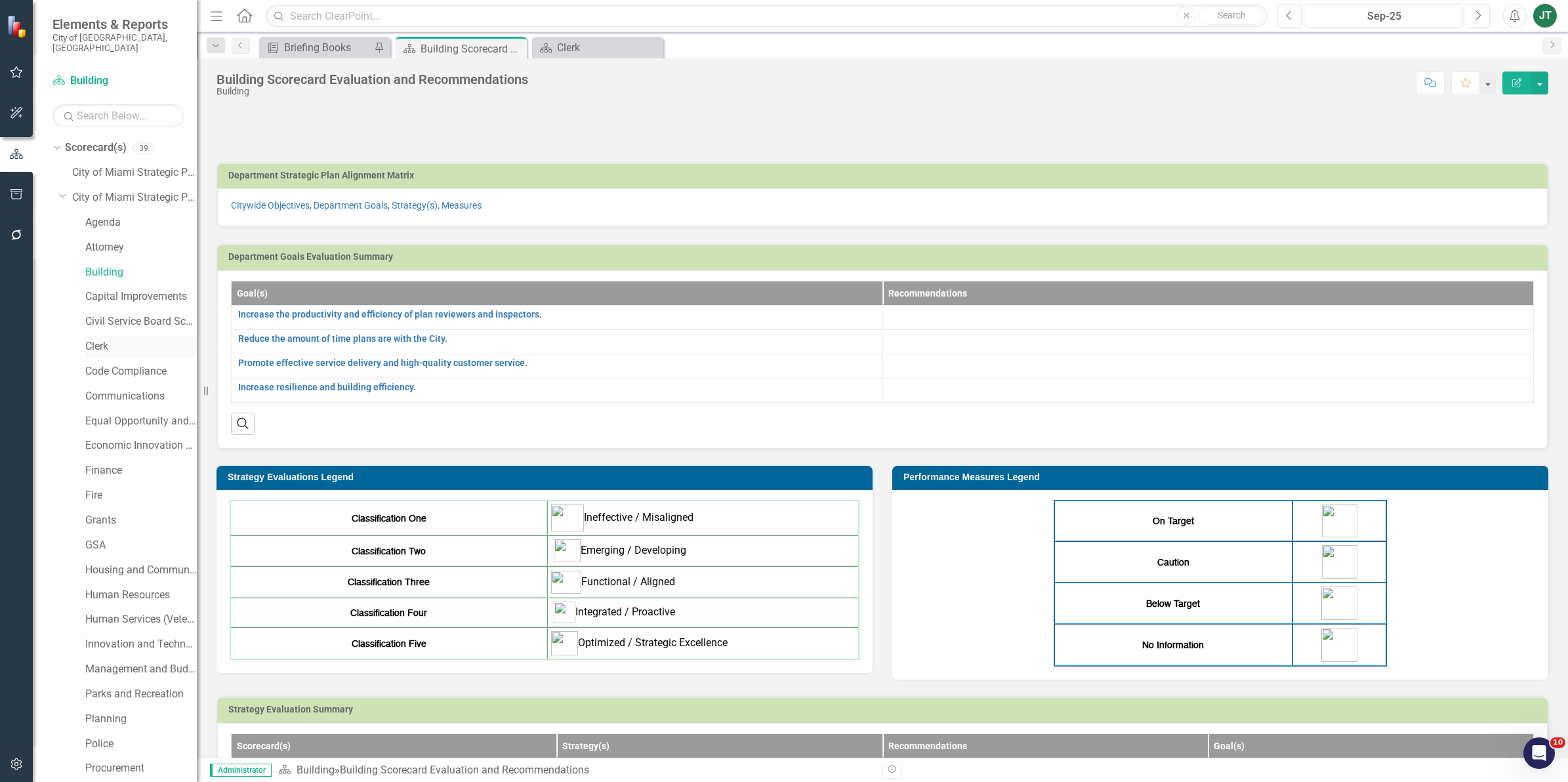
click at [100, 339] on link "Clerk" at bounding box center [141, 346] width 111 height 15
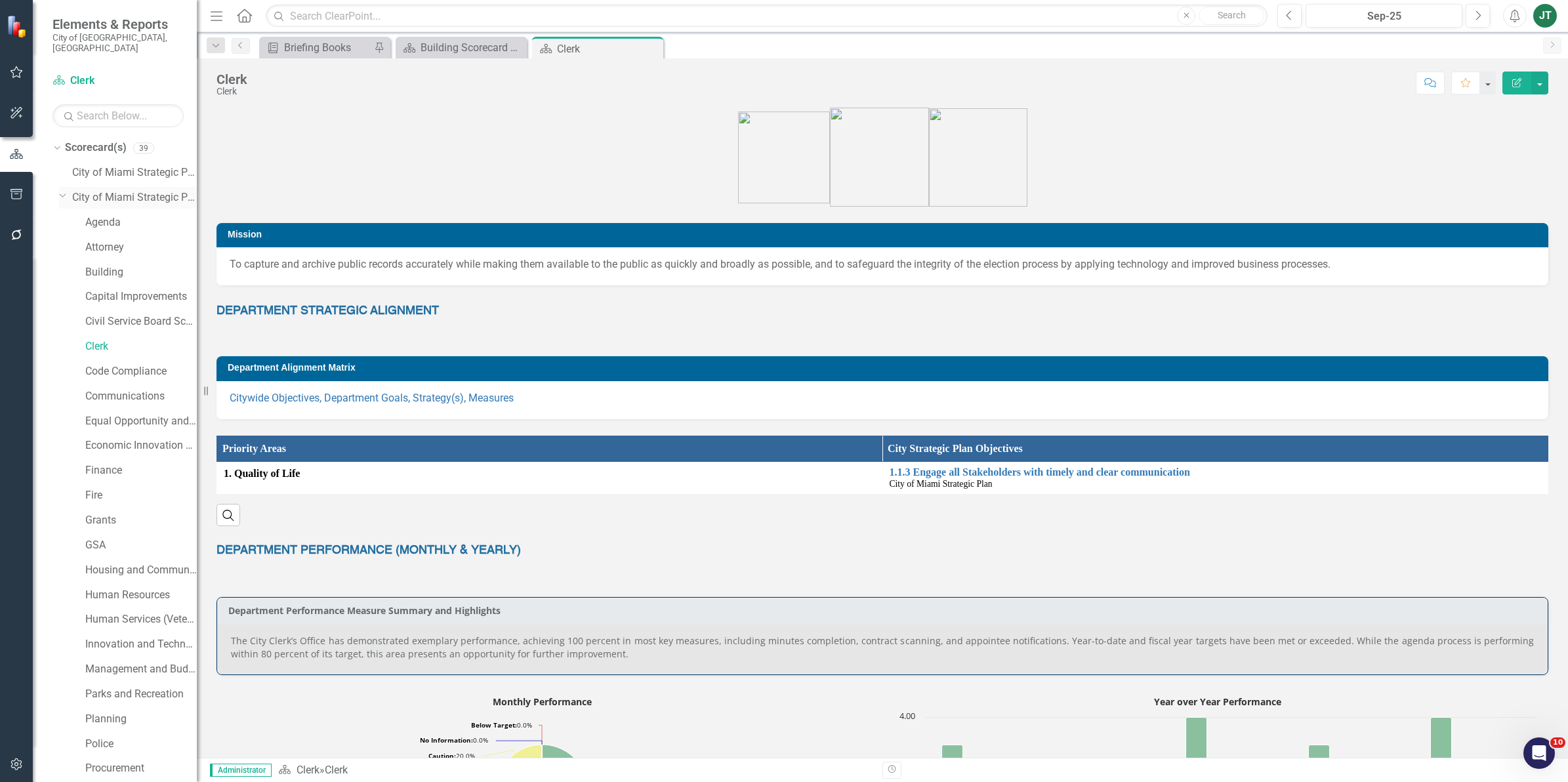
click at [63, 190] on icon "Dropdown" at bounding box center [63, 195] width 8 height 10
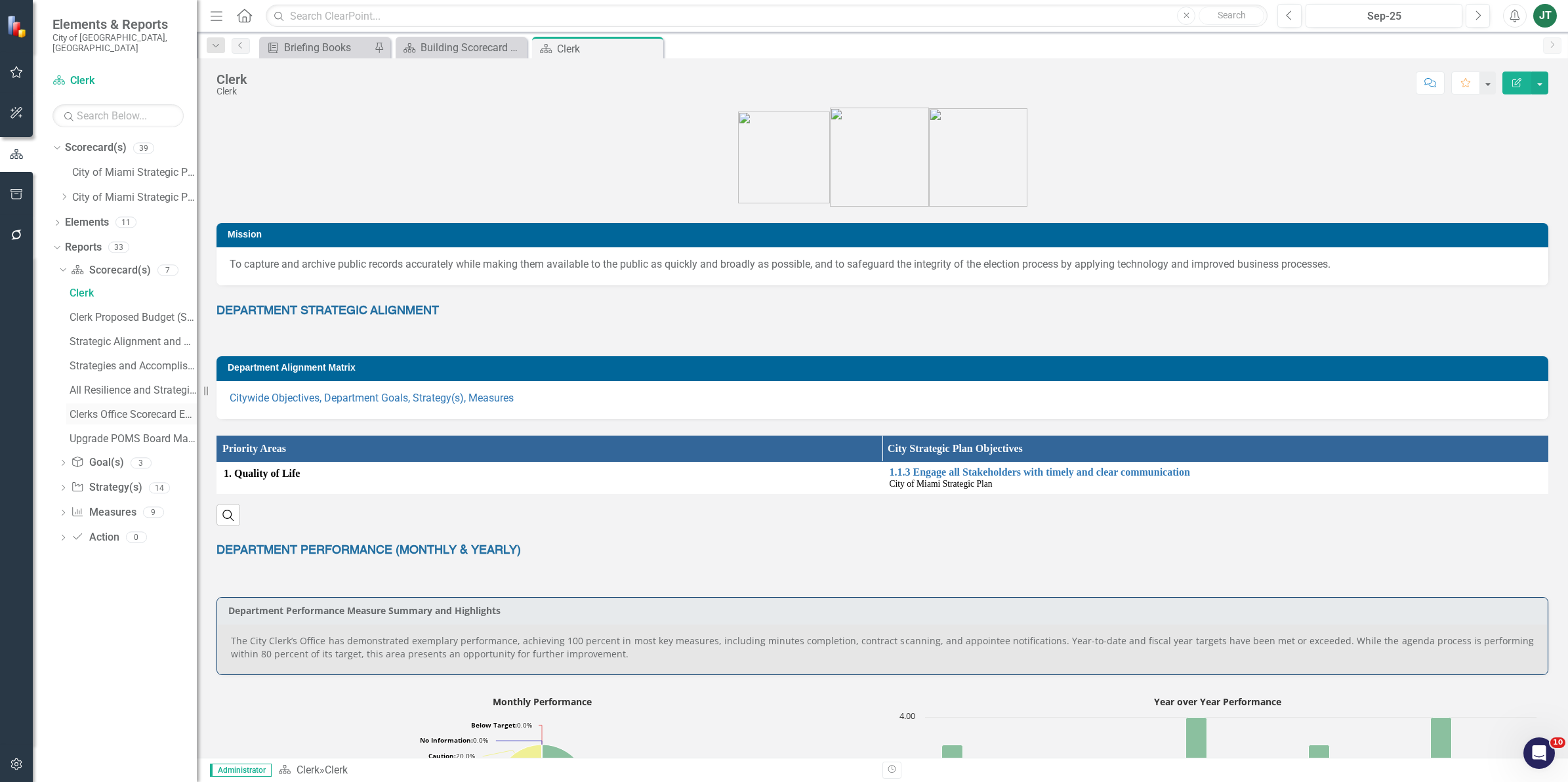
click at [104, 408] on div "Clerks Office Scorecard Evaluation and Recommendations" at bounding box center [133, 414] width 128 height 12
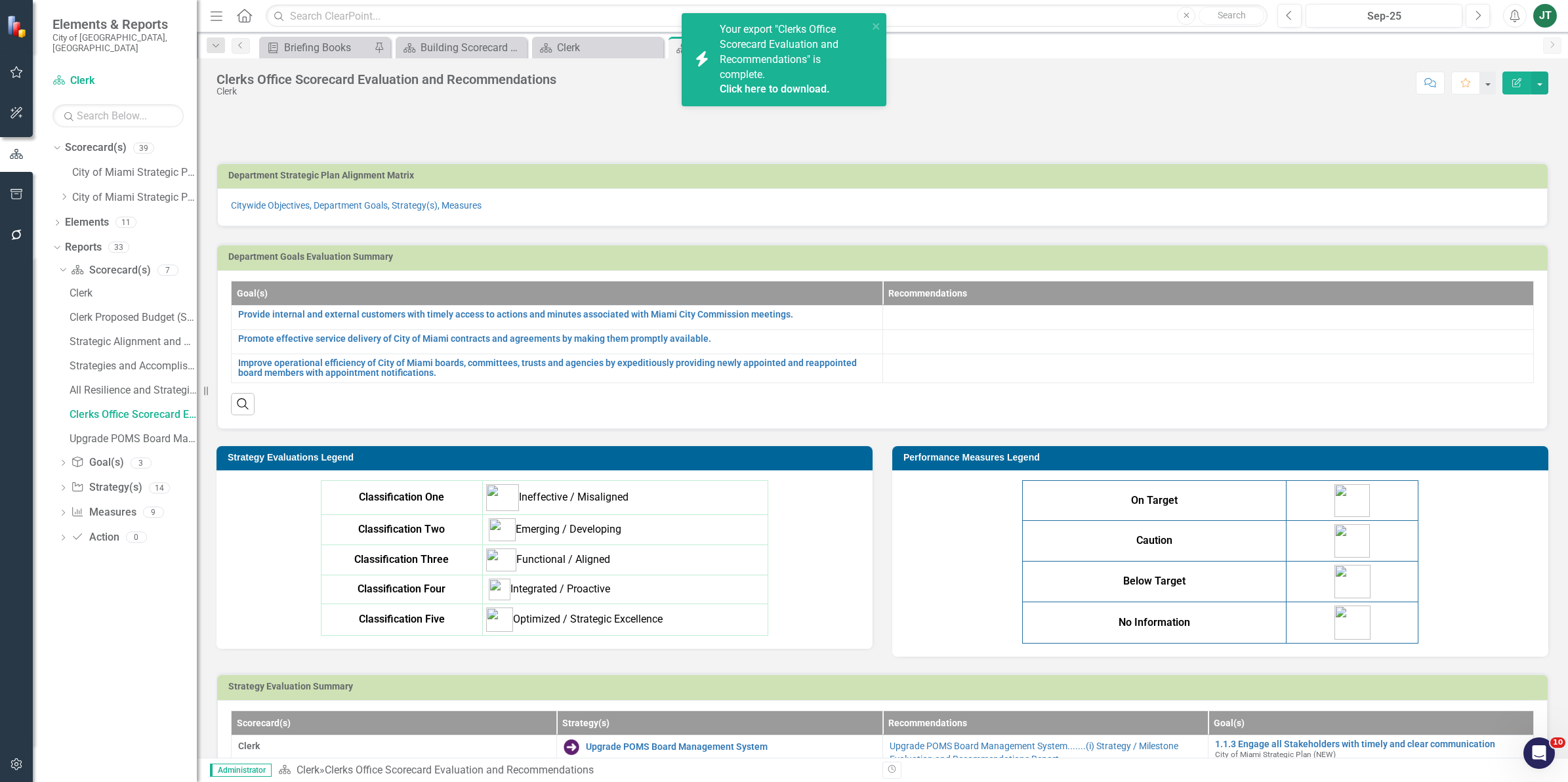
click at [795, 86] on link "Click here to download." at bounding box center [774, 88] width 110 height 13
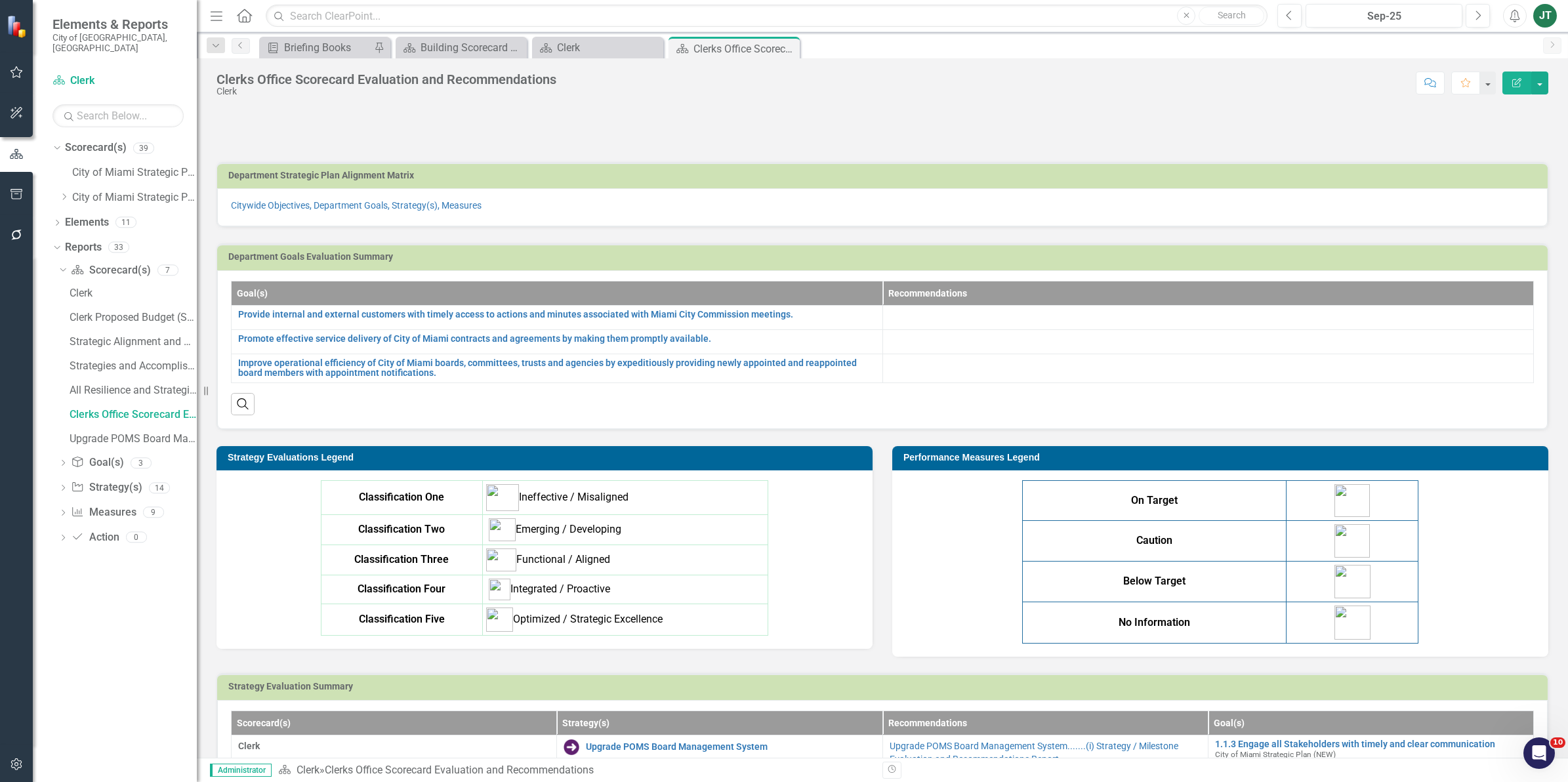
click at [857, 119] on div at bounding box center [882, 127] width 1331 height 38
click at [1294, 15] on button "Previous" at bounding box center [1289, 15] width 24 height 24
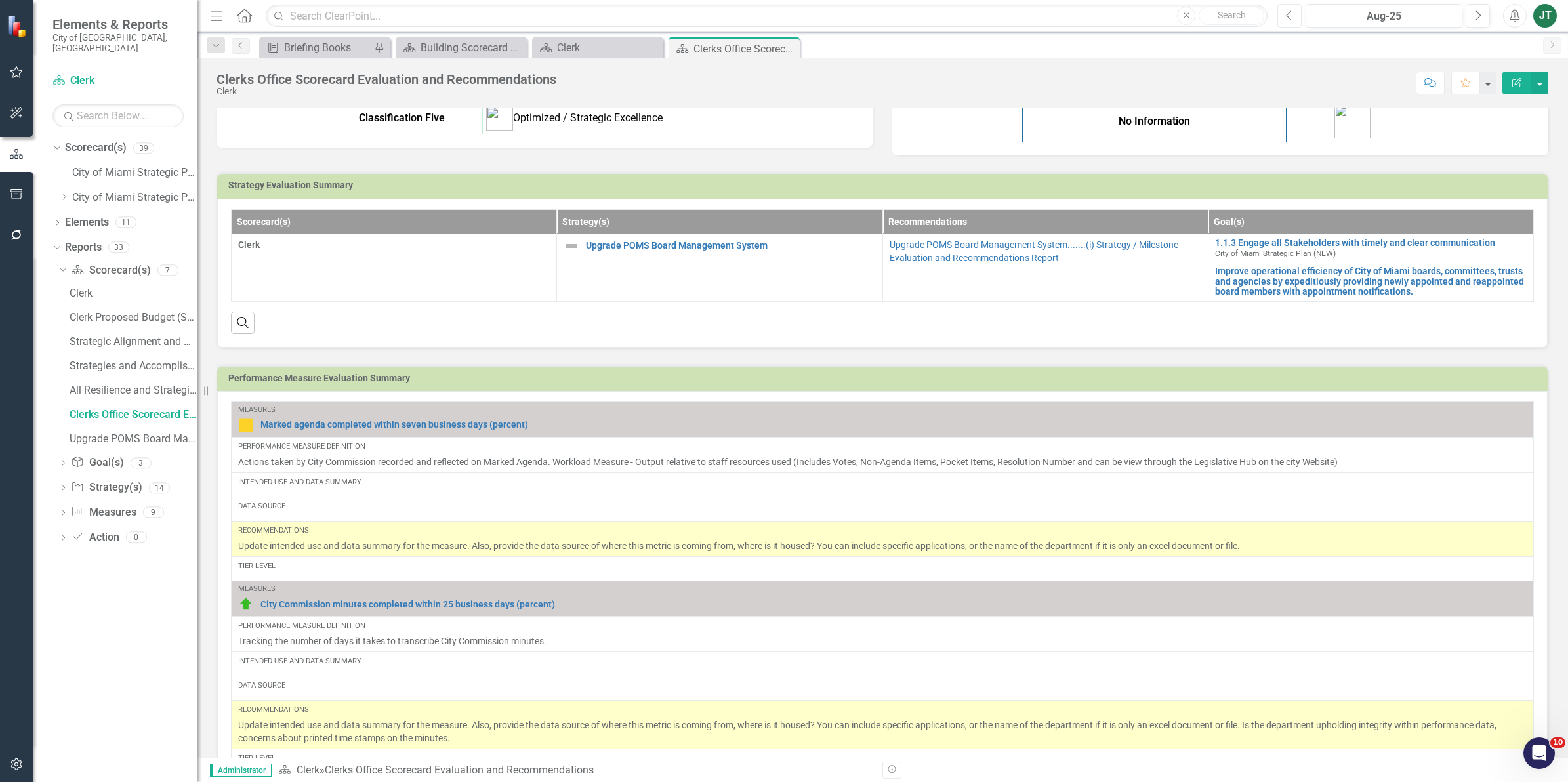
scroll to position [492, 0]
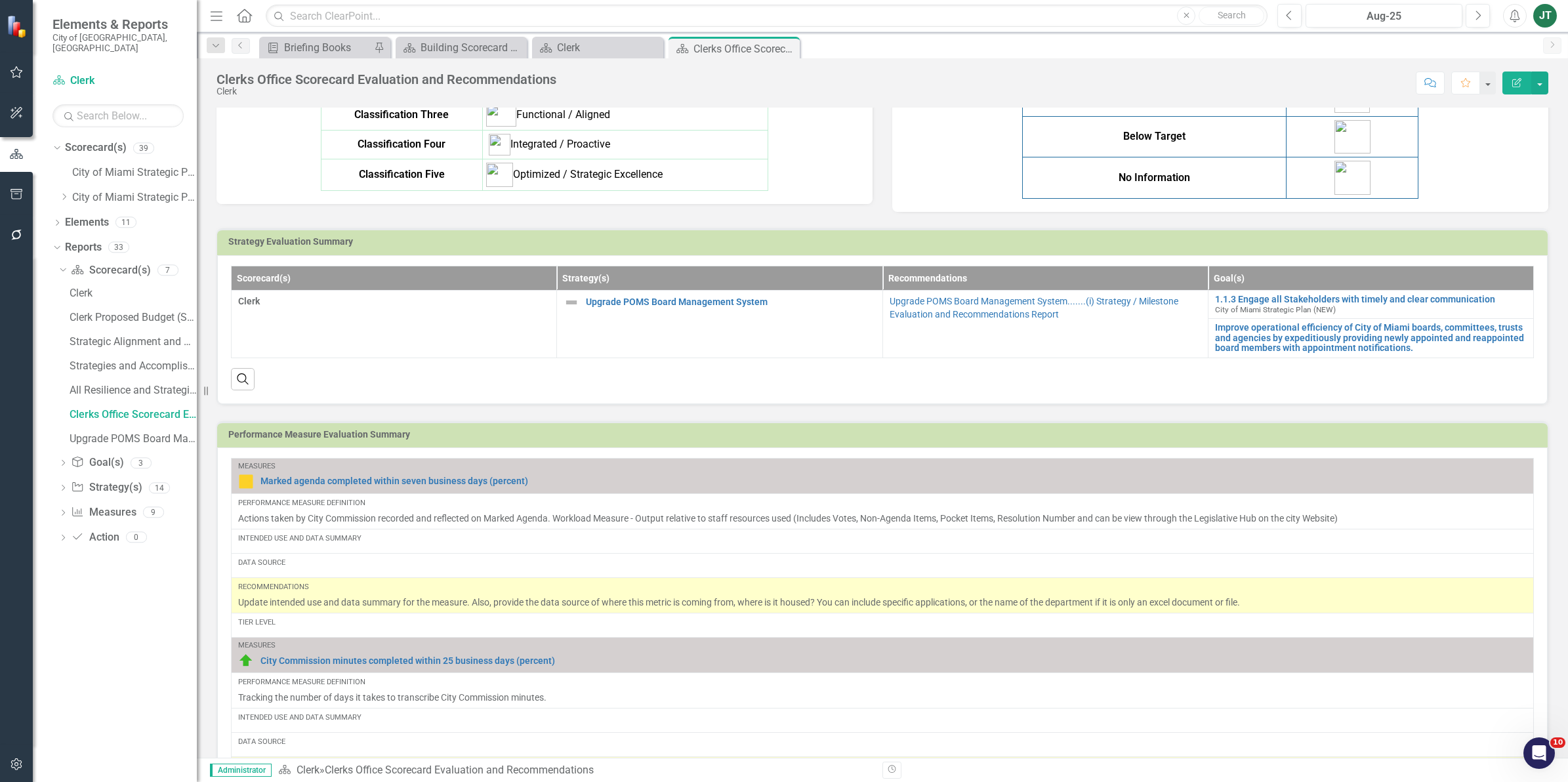
click at [566, 310] on img at bounding box center [571, 302] width 15 height 15
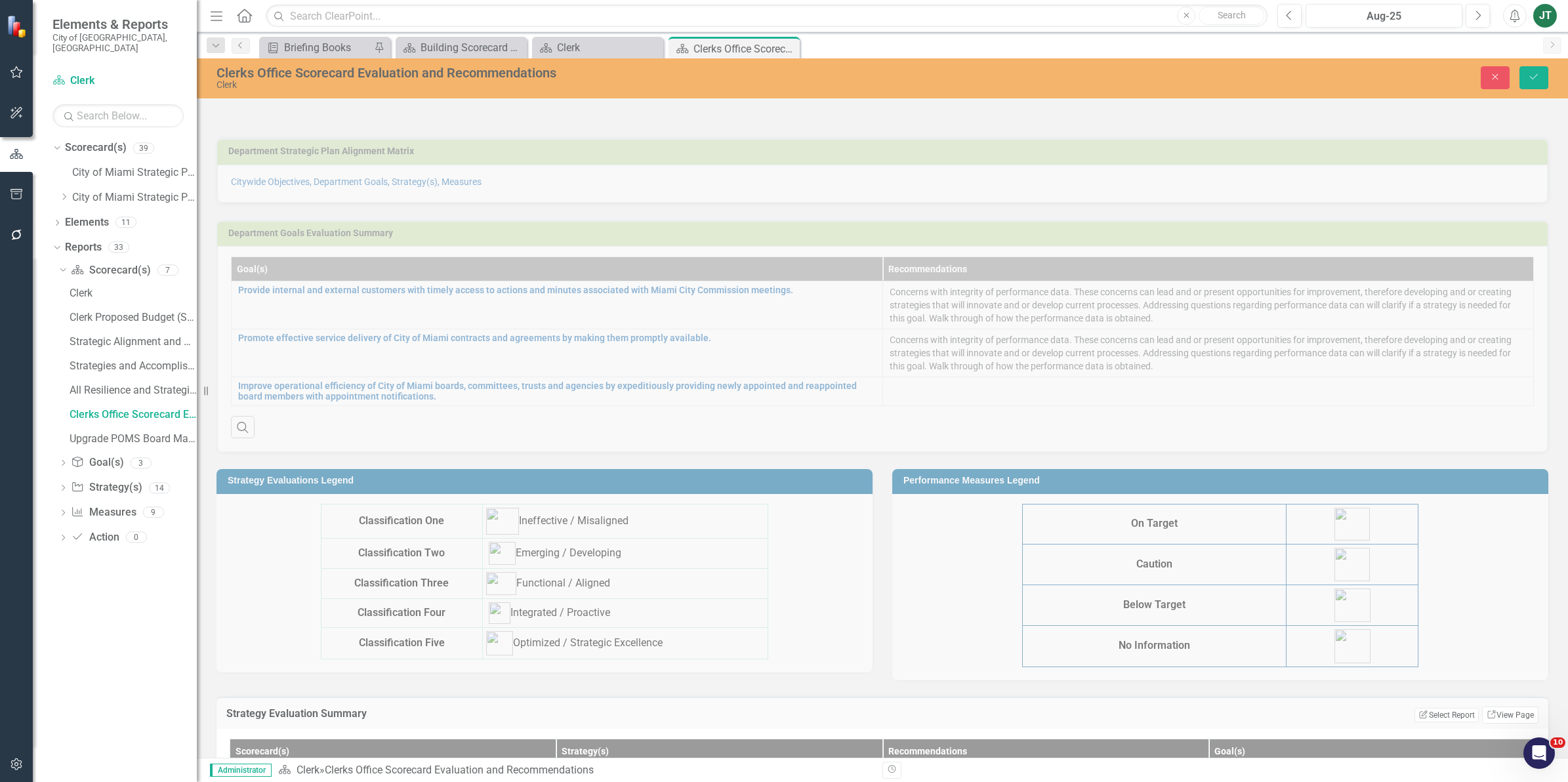
scroll to position [0, 0]
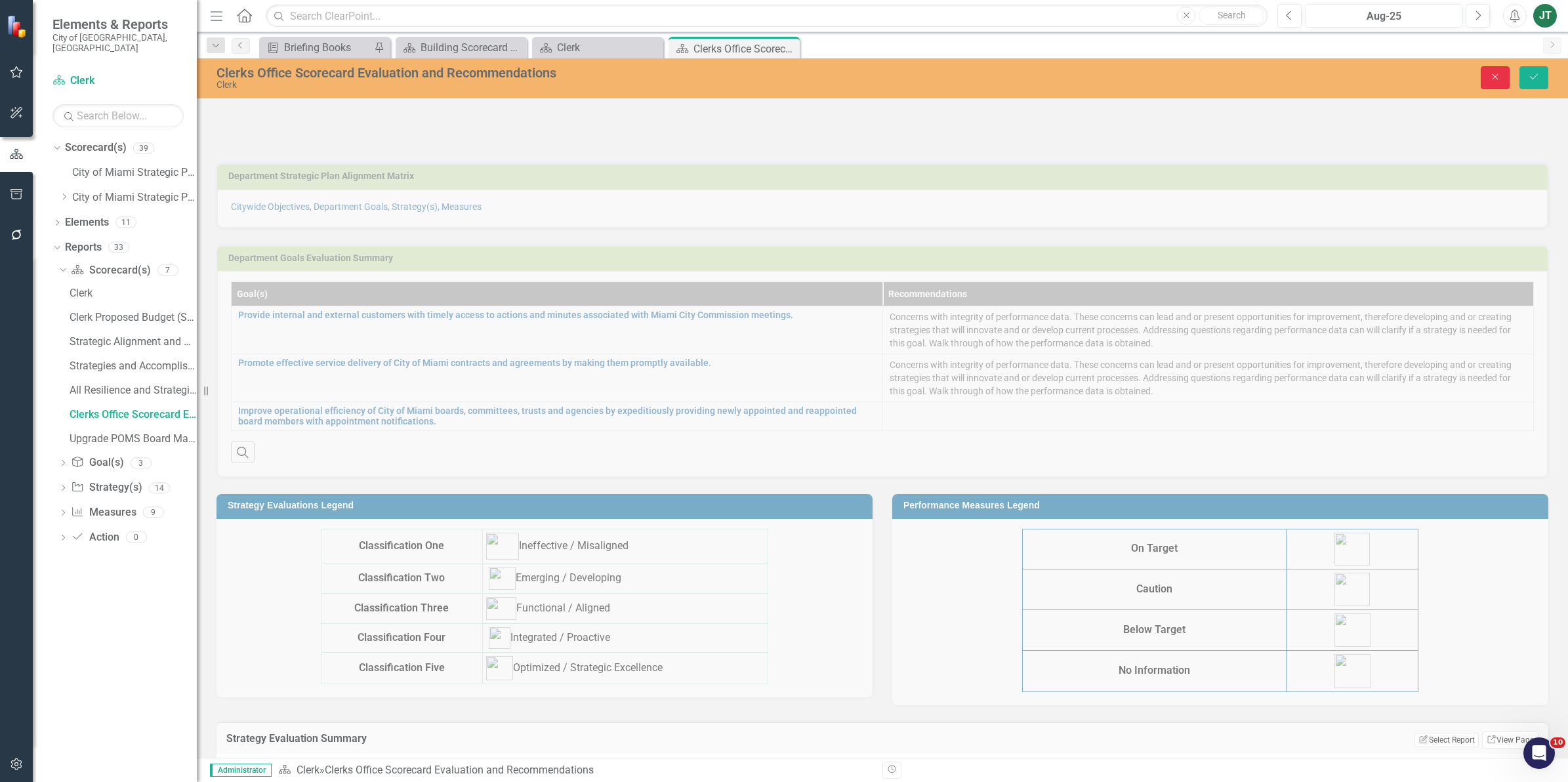
click at [1491, 75] on icon "Close" at bounding box center [1495, 77] width 12 height 9
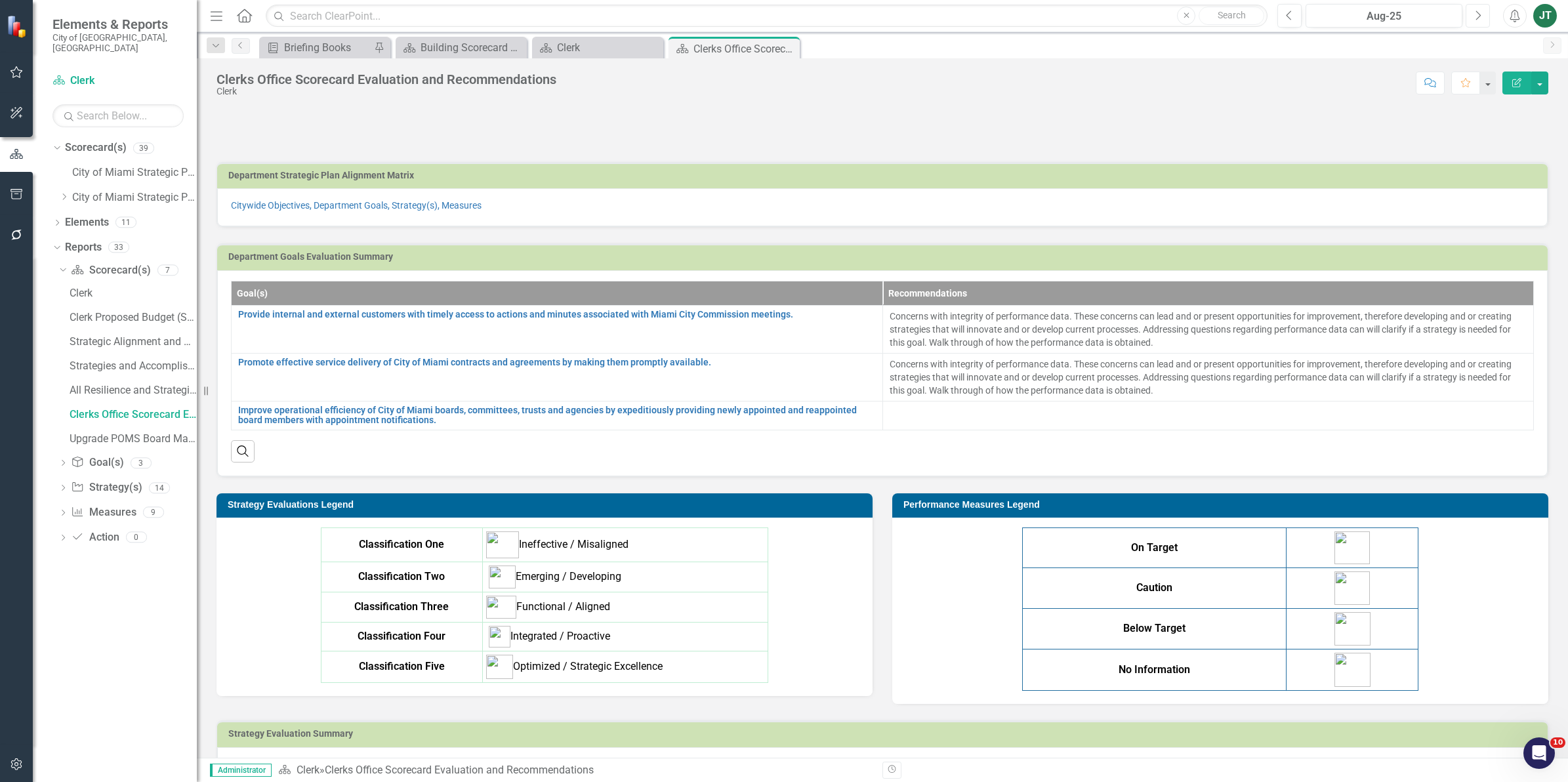
click at [1476, 10] on icon "Next" at bounding box center [1477, 15] width 7 height 12
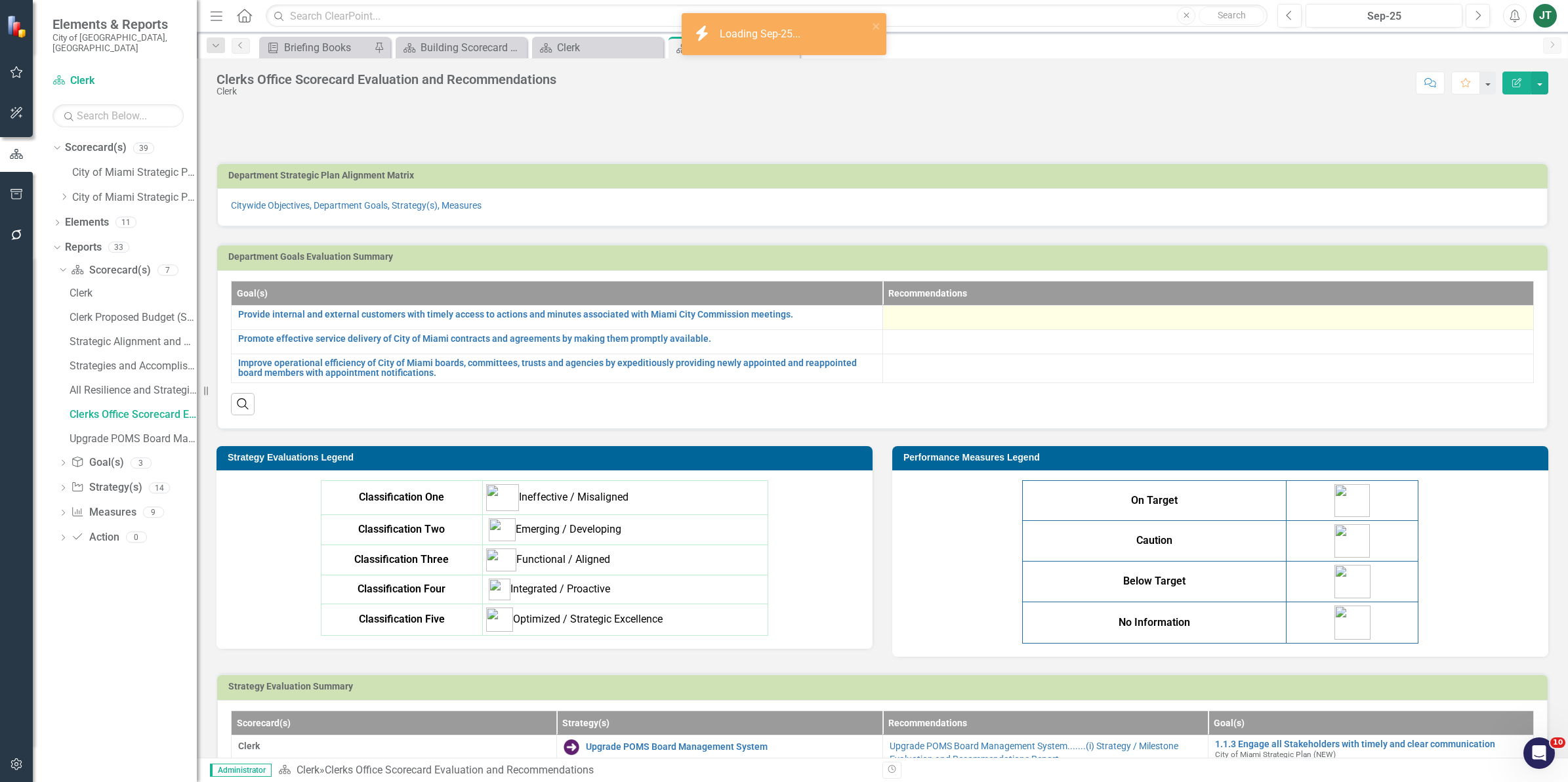
click at [1090, 321] on div at bounding box center [1208, 317] width 638 height 15
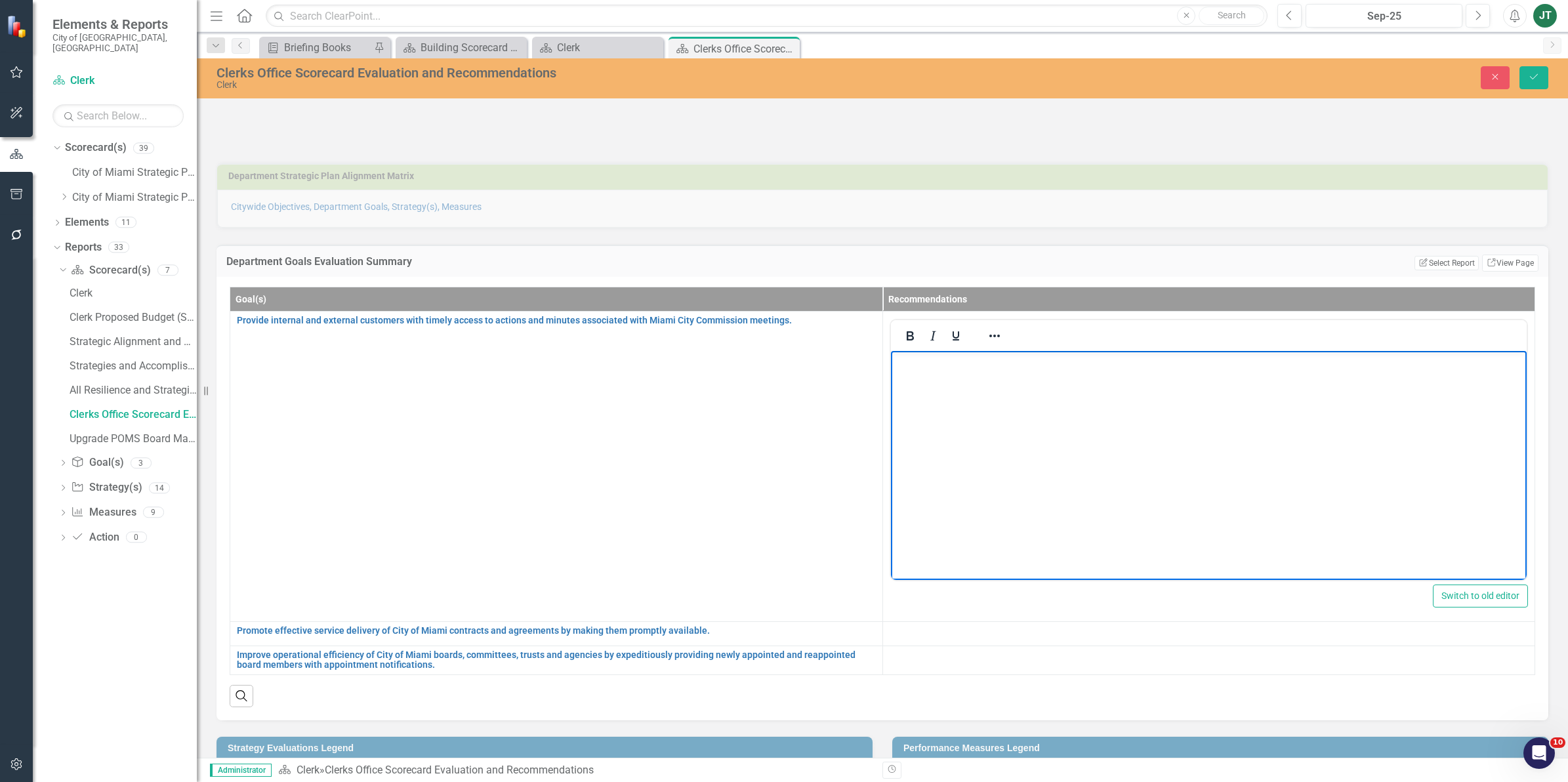
click at [1398, 467] on body "Rich Text Area. Press ALT-0 for help." at bounding box center [1208, 448] width 636 height 197
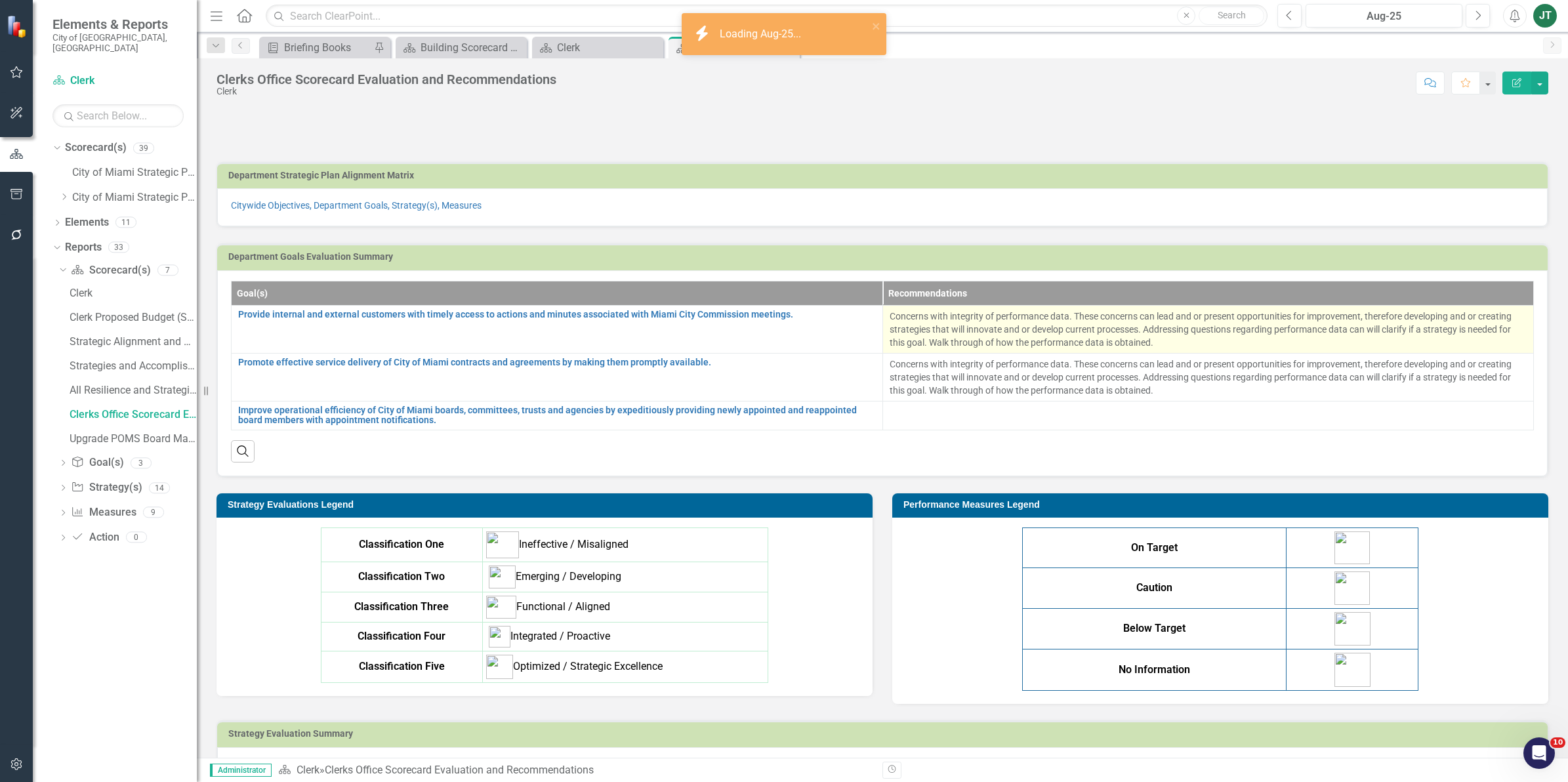
click at [1162, 345] on p "Concerns with integrity of performance data. These concerns can lead and or pre…" at bounding box center [1208, 329] width 638 height 39
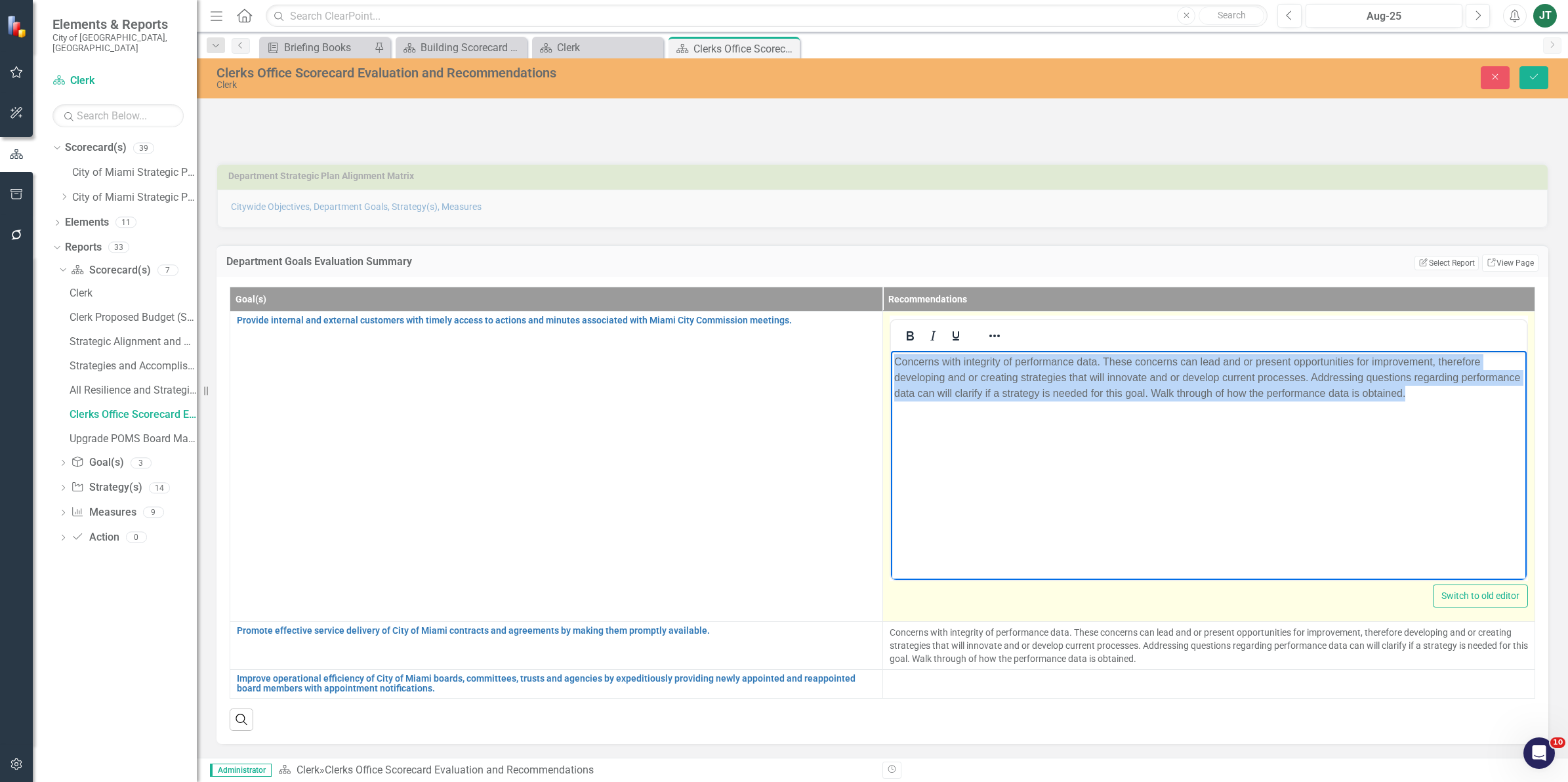
drag, startPoint x: 1485, startPoint y: 393, endPoint x: 893, endPoint y: 355, distance: 593.2
click at [890, 355] on html "Concerns with integrity of performance data. These concerns can lead and or pre…" at bounding box center [1208, 448] width 636 height 197
copy p "Concerns with integrity of performance data. These concerns can lead and or pre…"
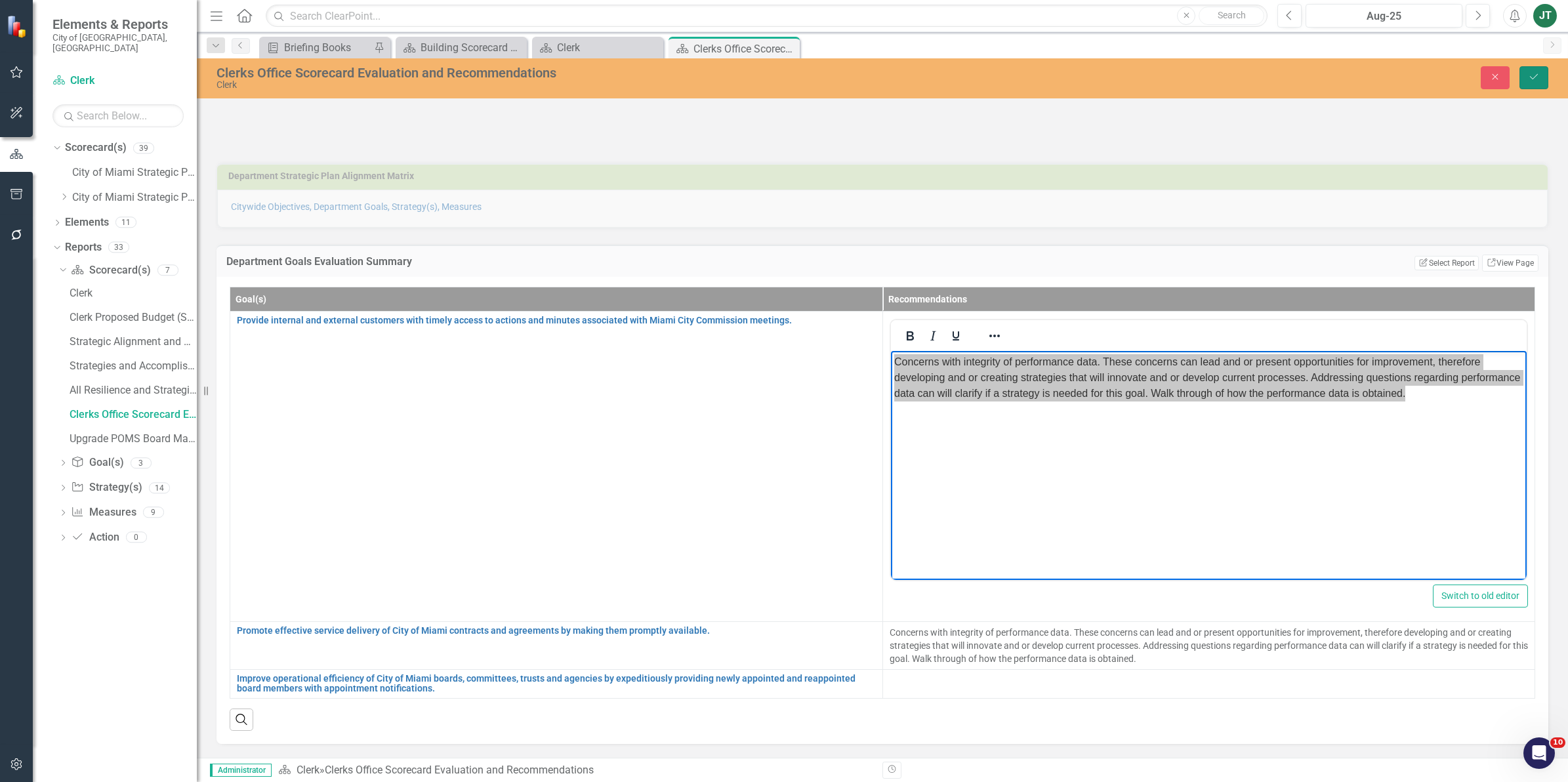
click at [1527, 73] on icon "Save" at bounding box center [1533, 77] width 12 height 9
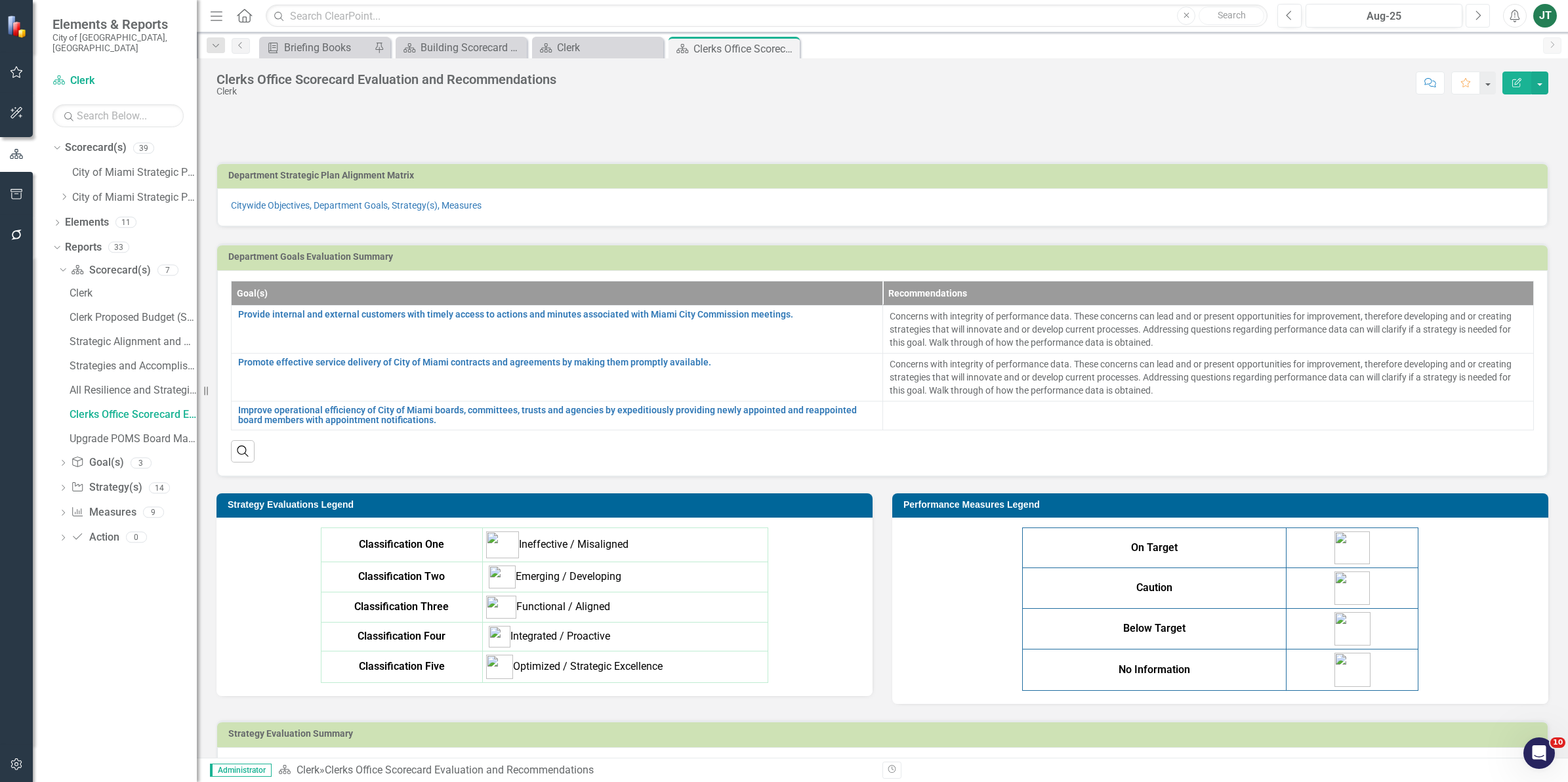
click at [1470, 15] on button "Next" at bounding box center [1477, 15] width 24 height 24
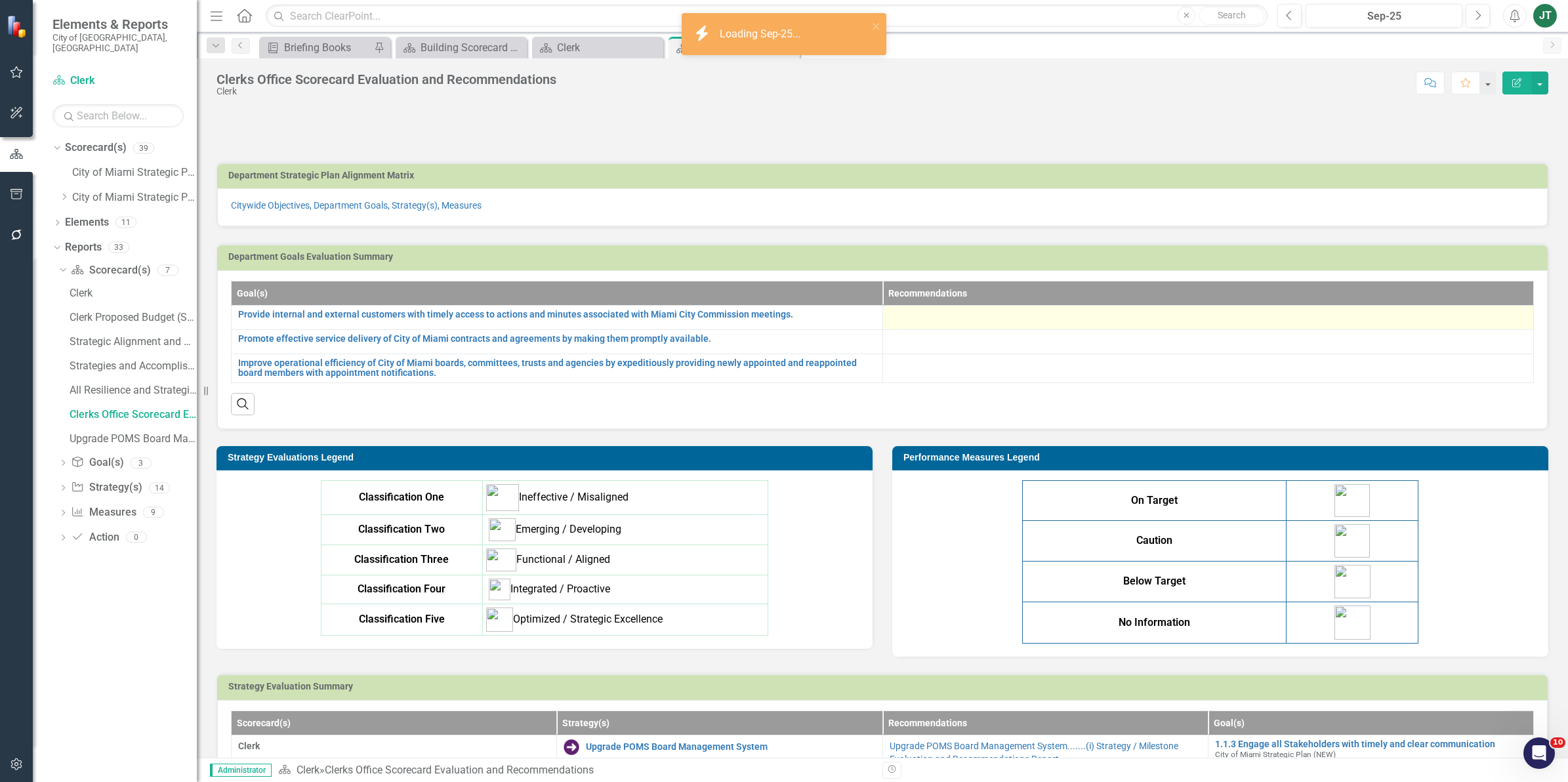
click at [979, 315] on div at bounding box center [1208, 317] width 638 height 15
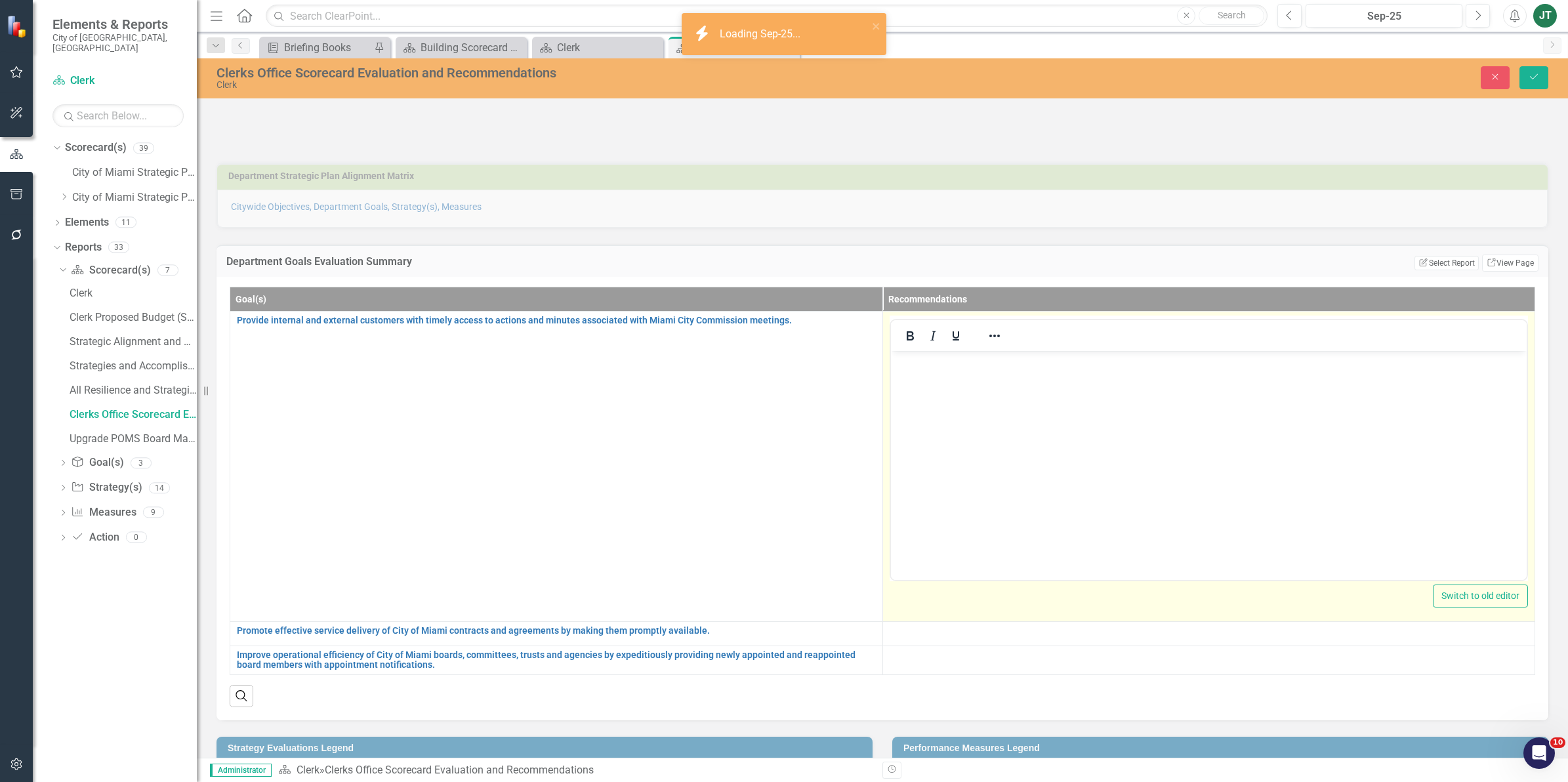
drag, startPoint x: 1921, startPoint y: 679, endPoint x: 919, endPoint y: 381, distance: 1045.4
click at [919, 381] on body "Rich Text Area. Press ALT-0 for help." at bounding box center [1208, 448] width 636 height 197
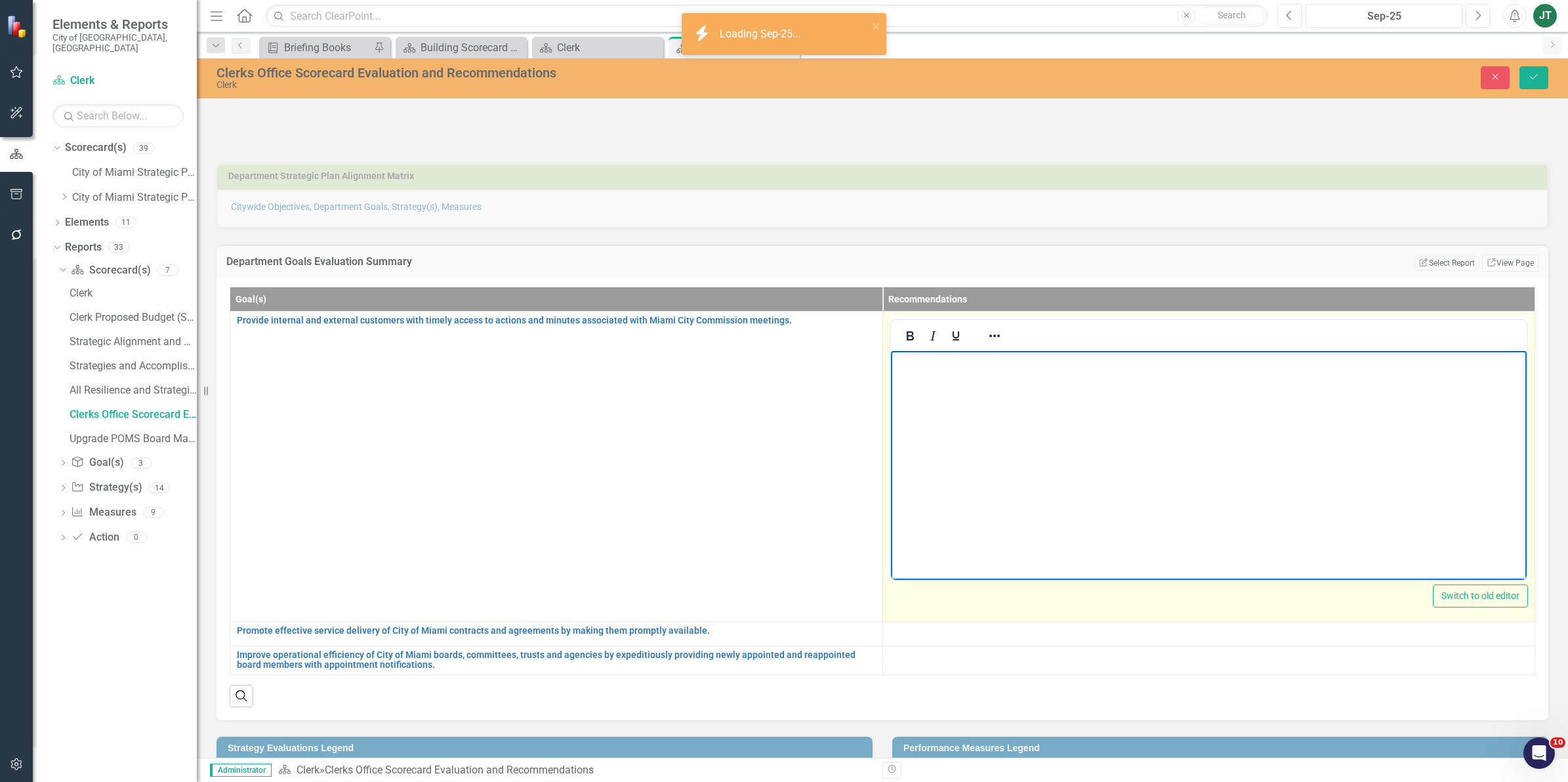
click at [932, 377] on body "Rich Text Area. Press ALT-0 for help." at bounding box center [1208, 448] width 636 height 197
drag, startPoint x: 933, startPoint y: 376, endPoint x: 940, endPoint y: 383, distance: 9.9
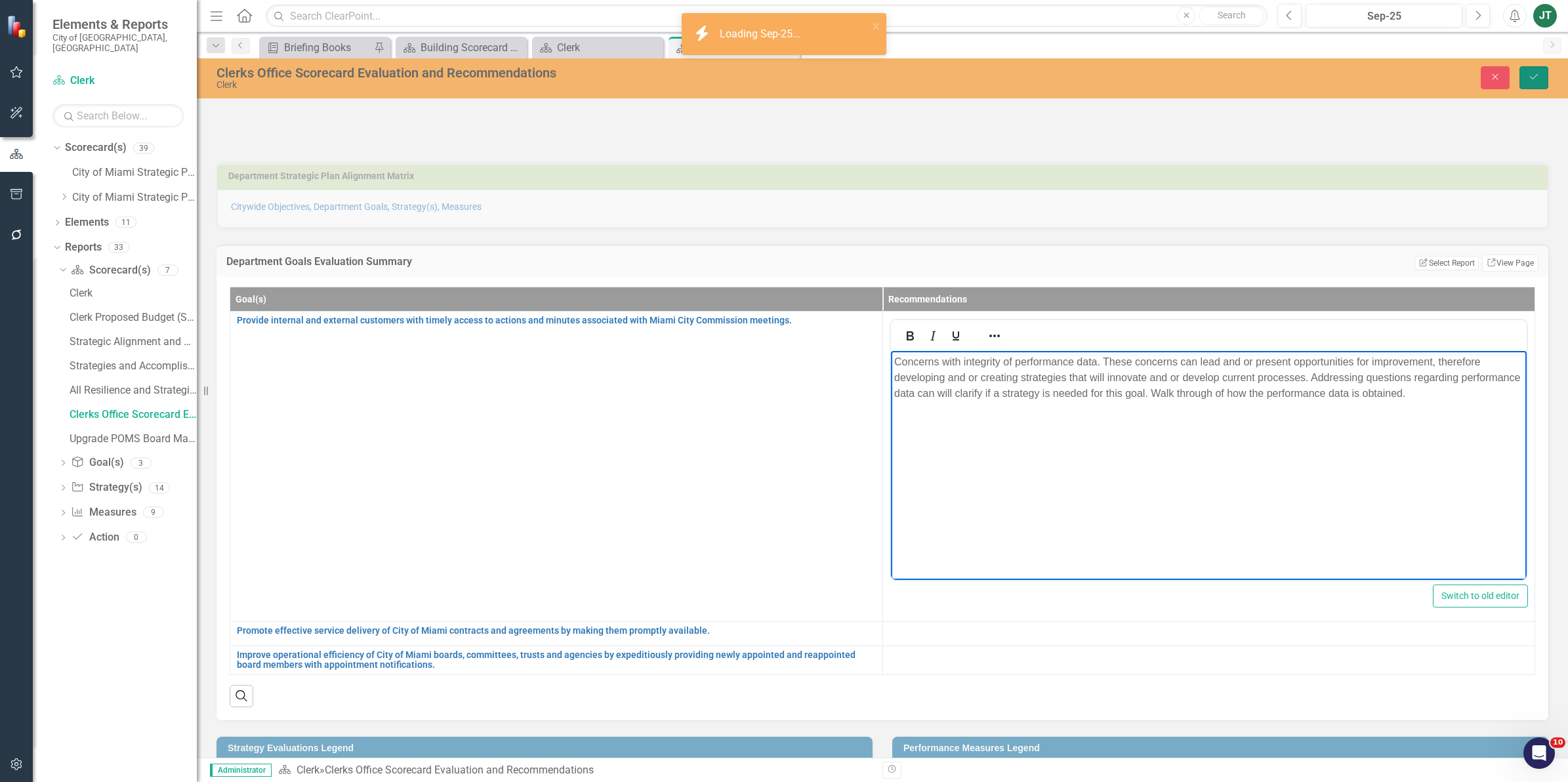
click at [1536, 68] on button "Save" at bounding box center [1533, 77] width 29 height 23
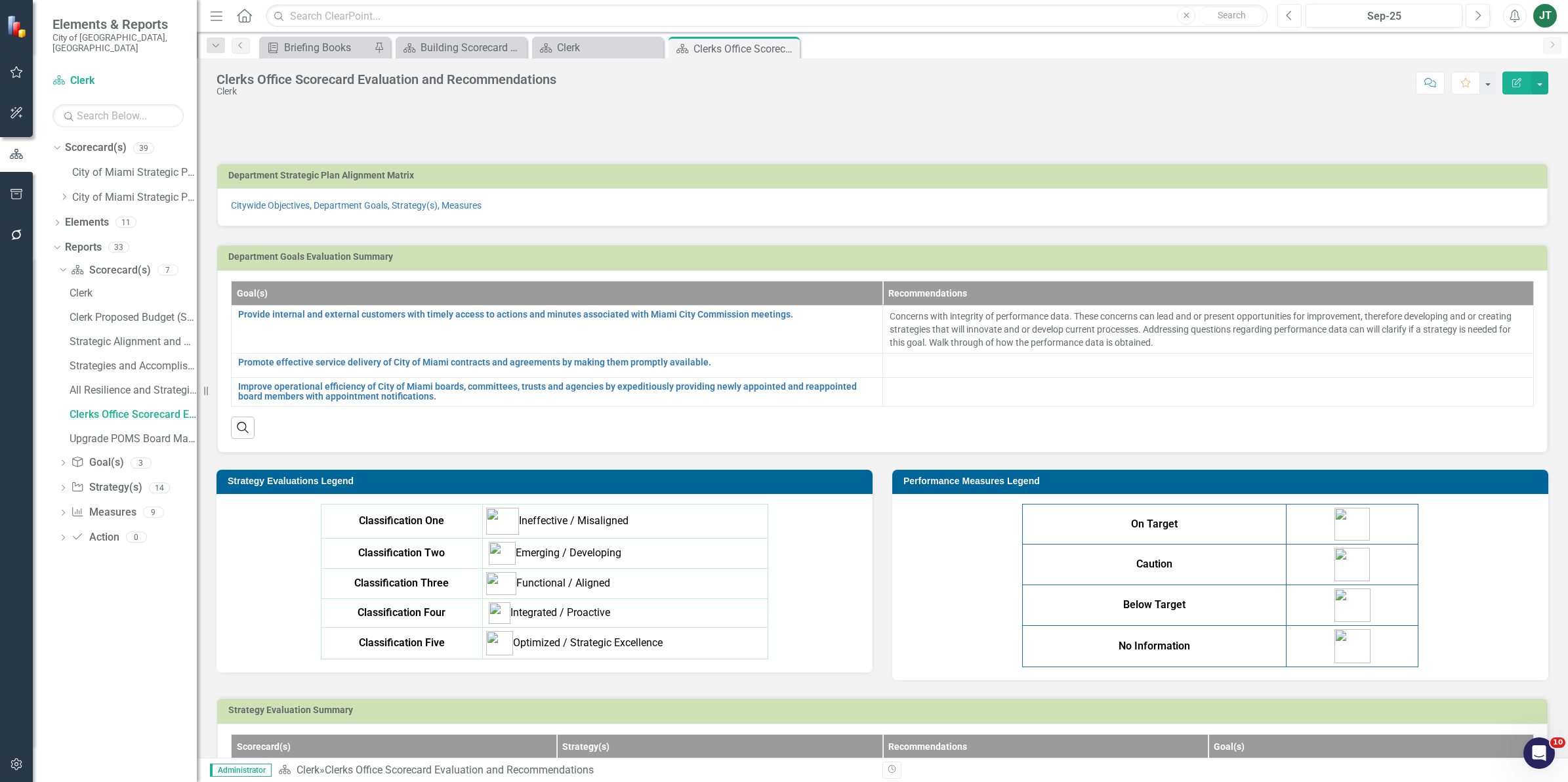
click at [1293, 16] on button "Previous" at bounding box center [1289, 15] width 24 height 24
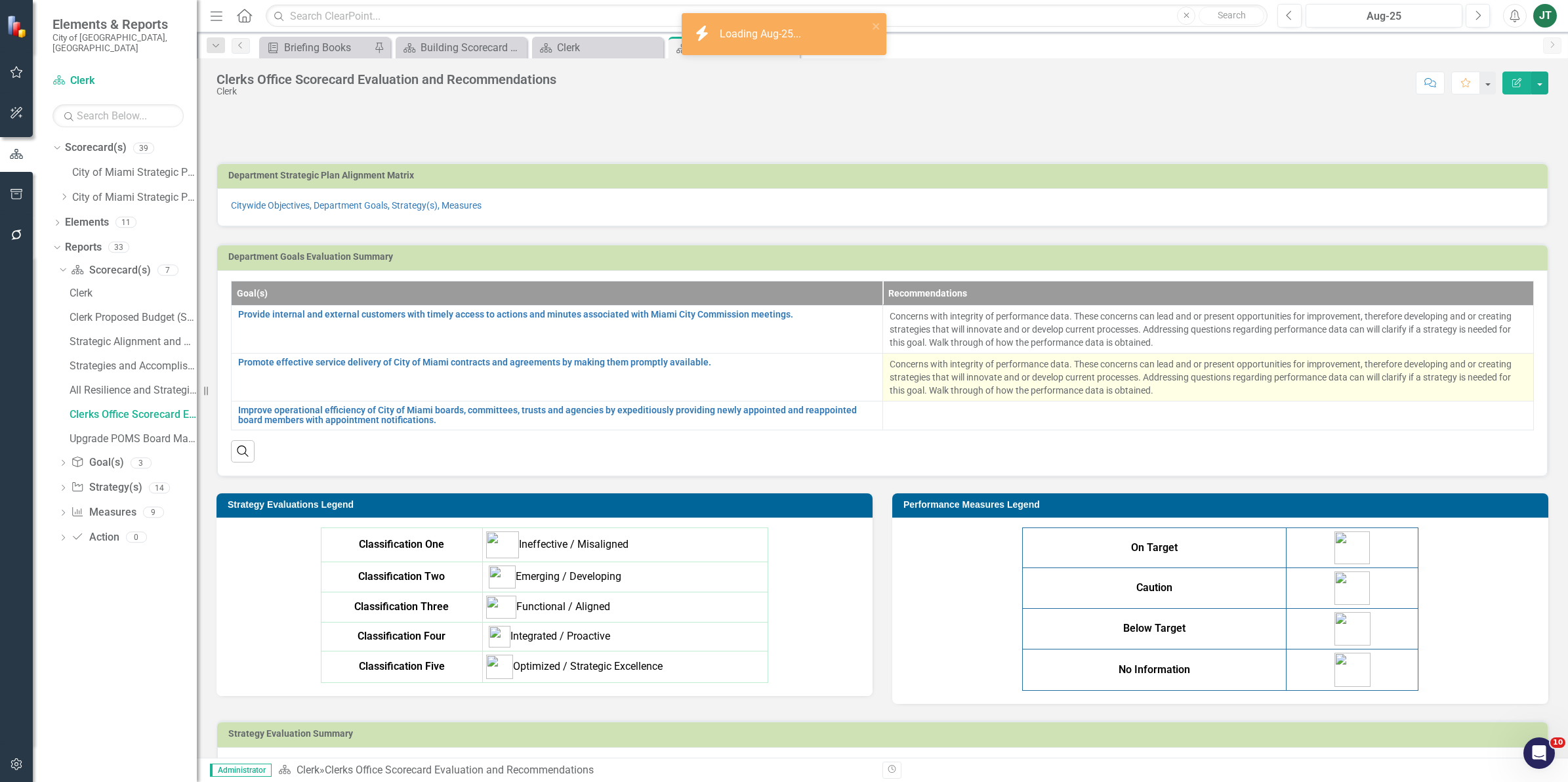
click at [1157, 385] on p "Concerns with integrity of performance data. These concerns can lead and or pre…" at bounding box center [1208, 377] width 638 height 39
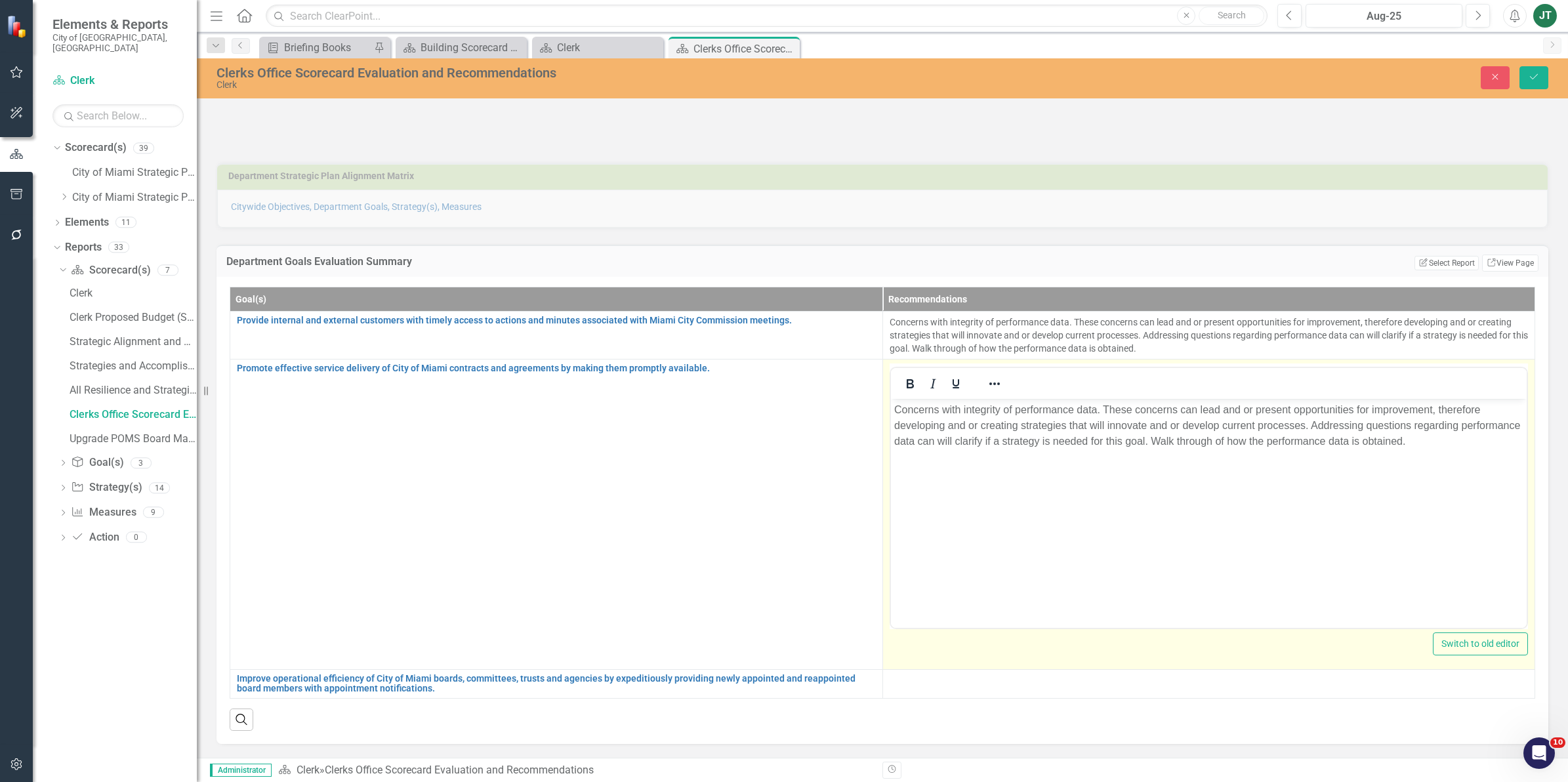
drag, startPoint x: 1306, startPoint y: 458, endPoint x: 1411, endPoint y: 452, distance: 105.2
click at [1310, 458] on body "Concerns with integrity of performance data. These concerns can lead and or pre…" at bounding box center [1208, 496] width 636 height 197
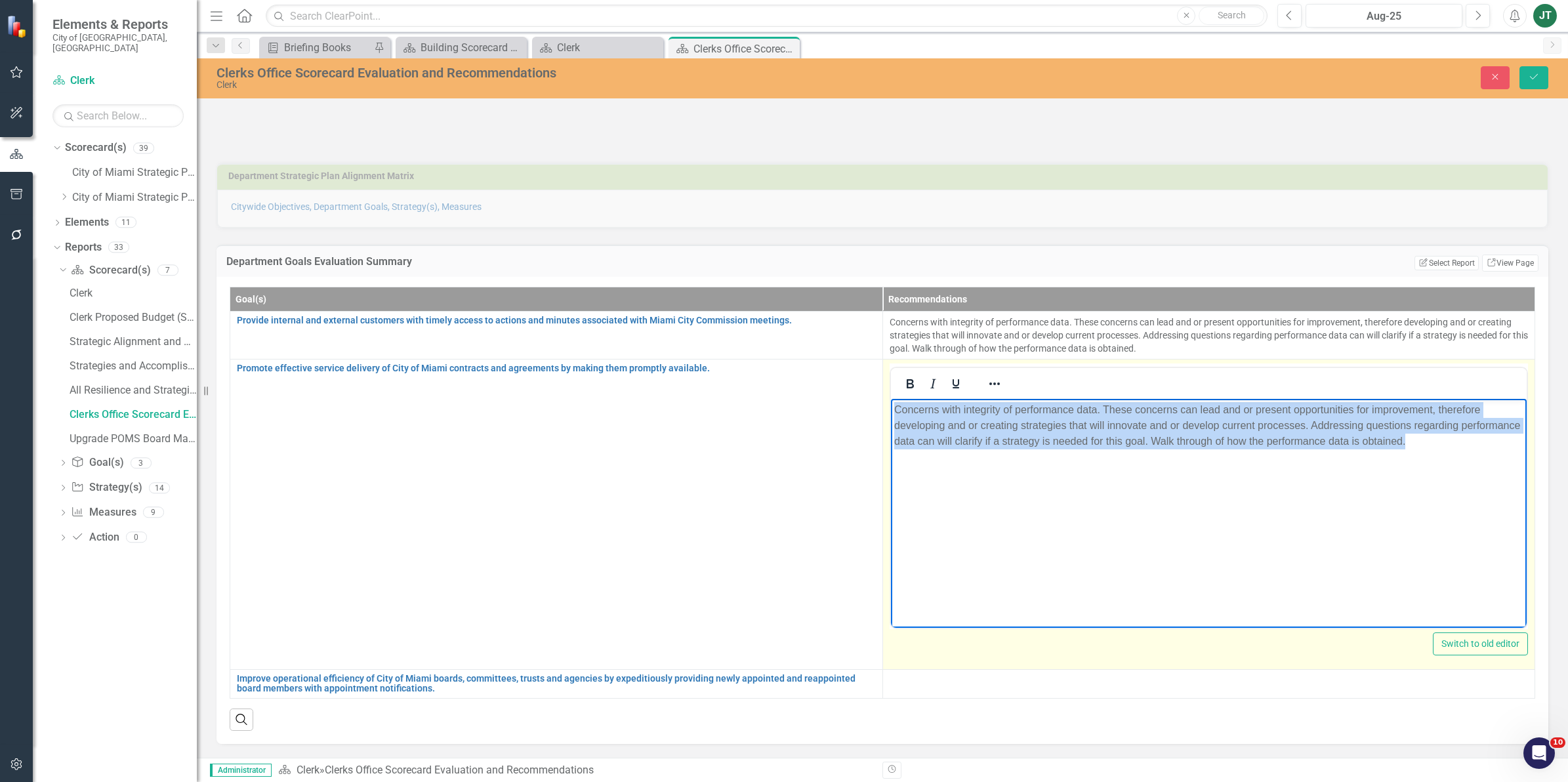
drag, startPoint x: 1512, startPoint y: 441, endPoint x: 795, endPoint y: 402, distance: 718.1
click at [890, 402] on html "Concerns with integrity of performance data. These concerns can lead and or pre…" at bounding box center [1208, 496] width 636 height 197
copy p "Concerns with integrity of performance data. These concerns can lead and or pre…"
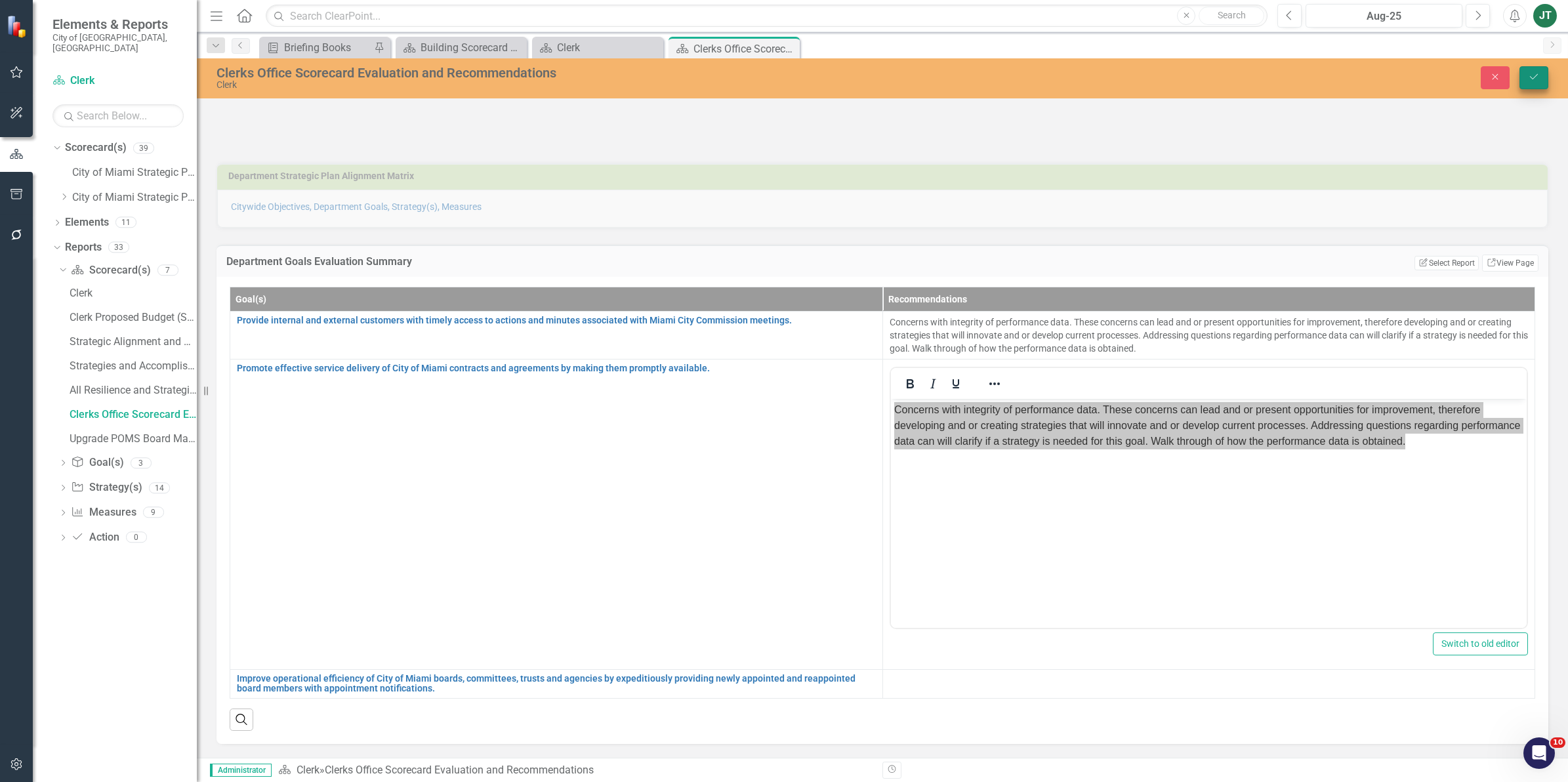
click at [1530, 77] on icon "submit" at bounding box center [1533, 77] width 8 height 5
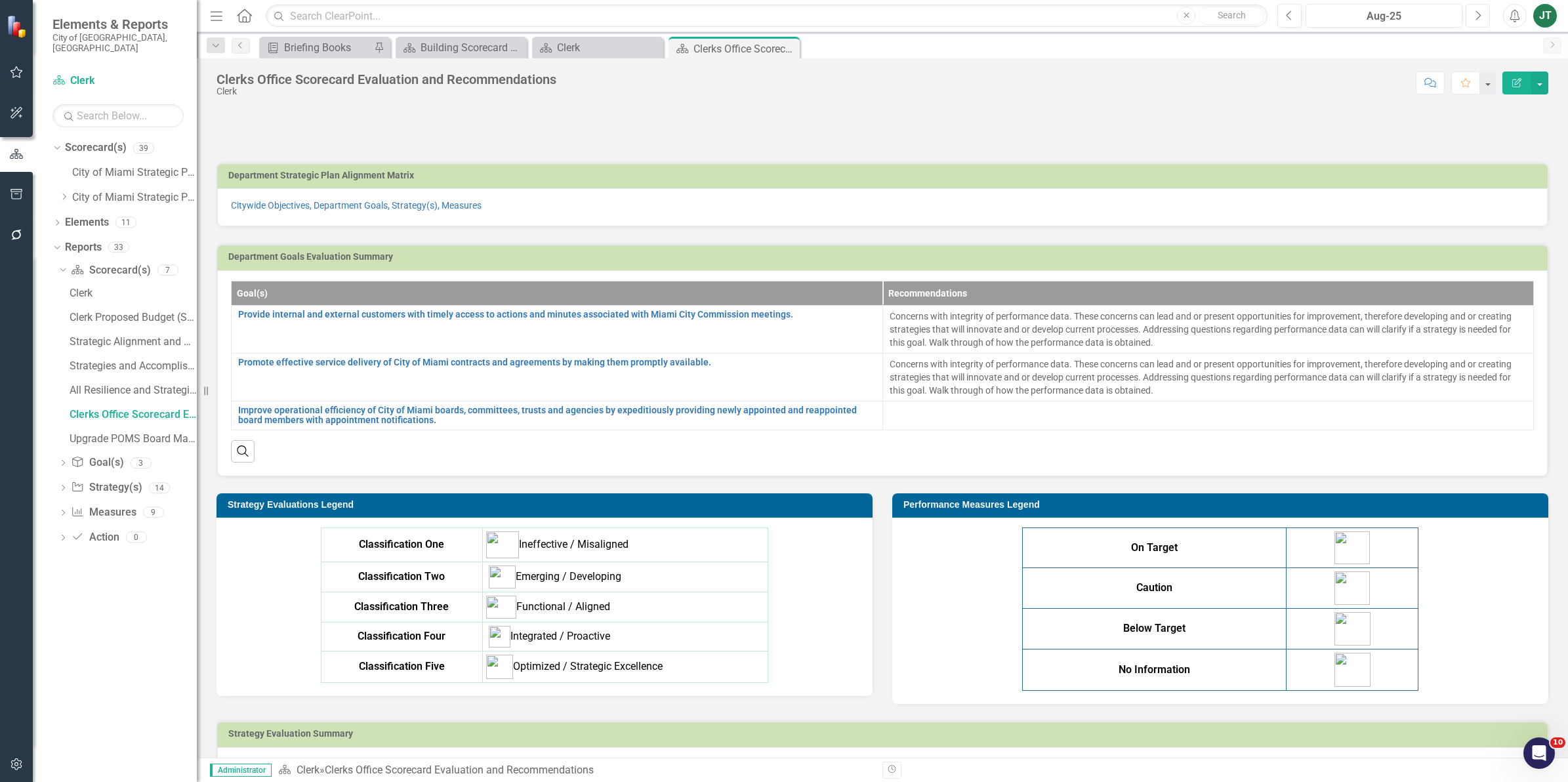
click at [1474, 12] on icon "Next" at bounding box center [1477, 15] width 7 height 12
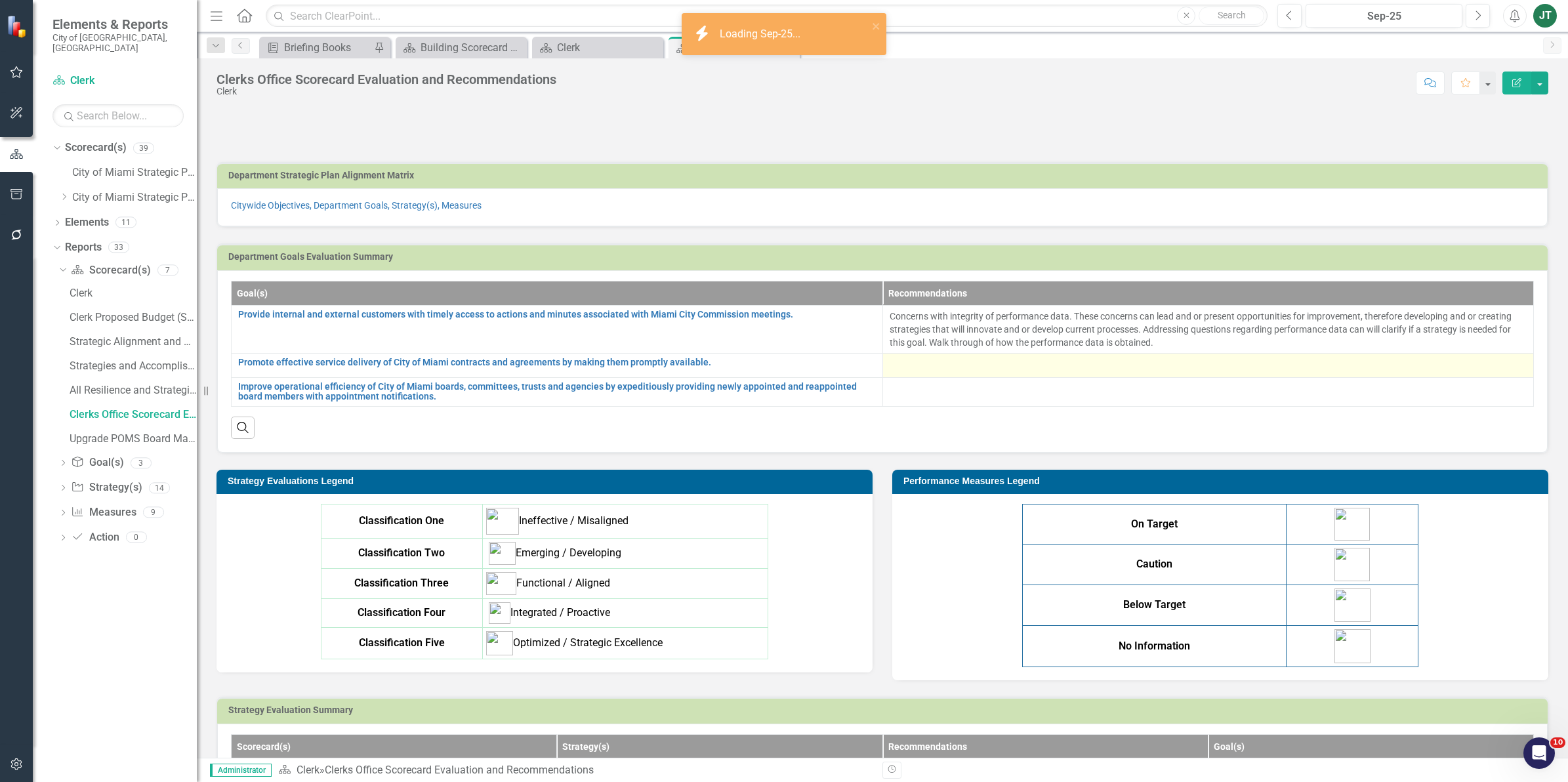
click at [964, 369] on div at bounding box center [1208, 365] width 638 height 15
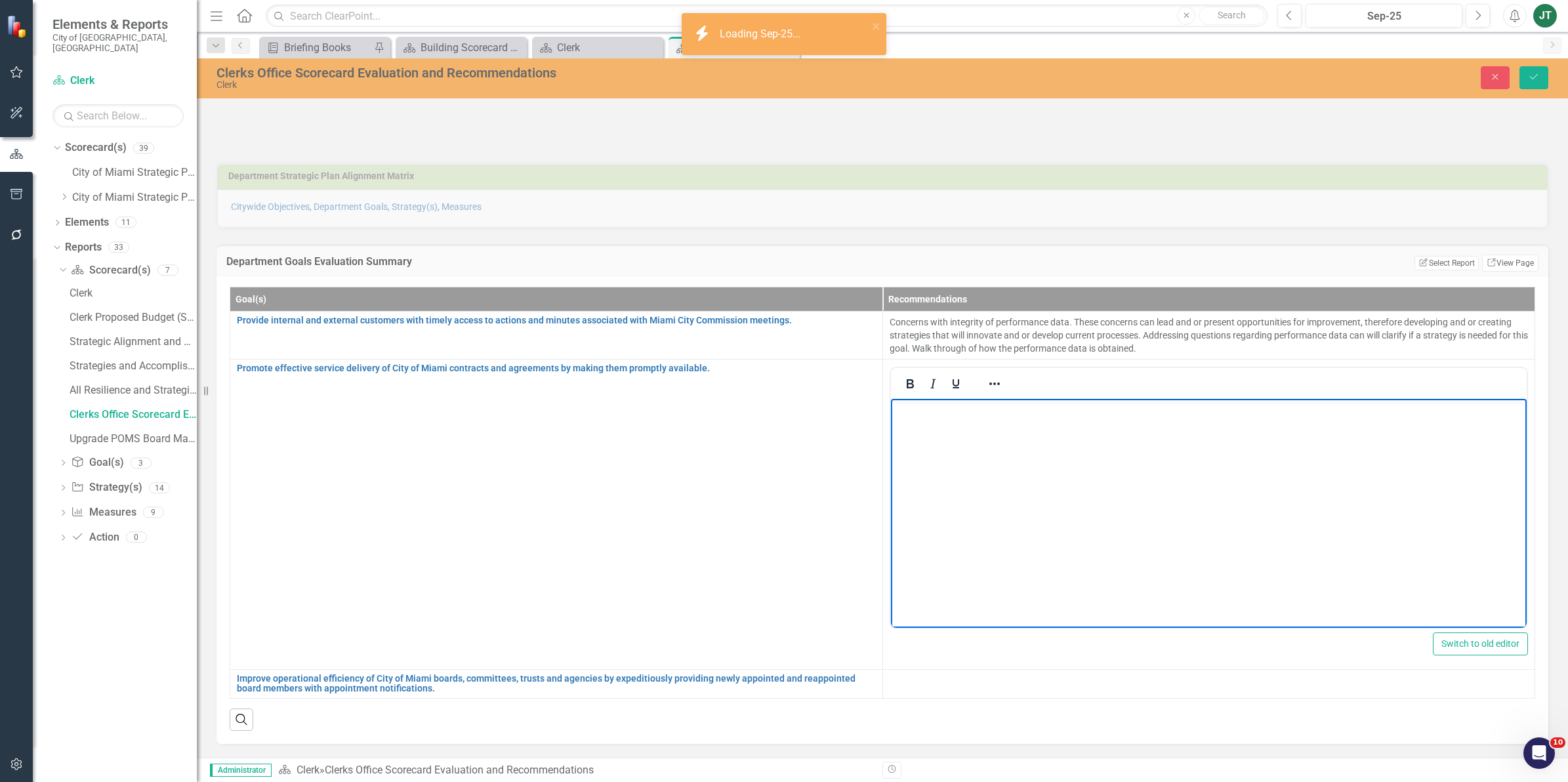
click at [912, 422] on body "Rich Text Area. Press ALT-0 for help." at bounding box center [1208, 496] width 636 height 197
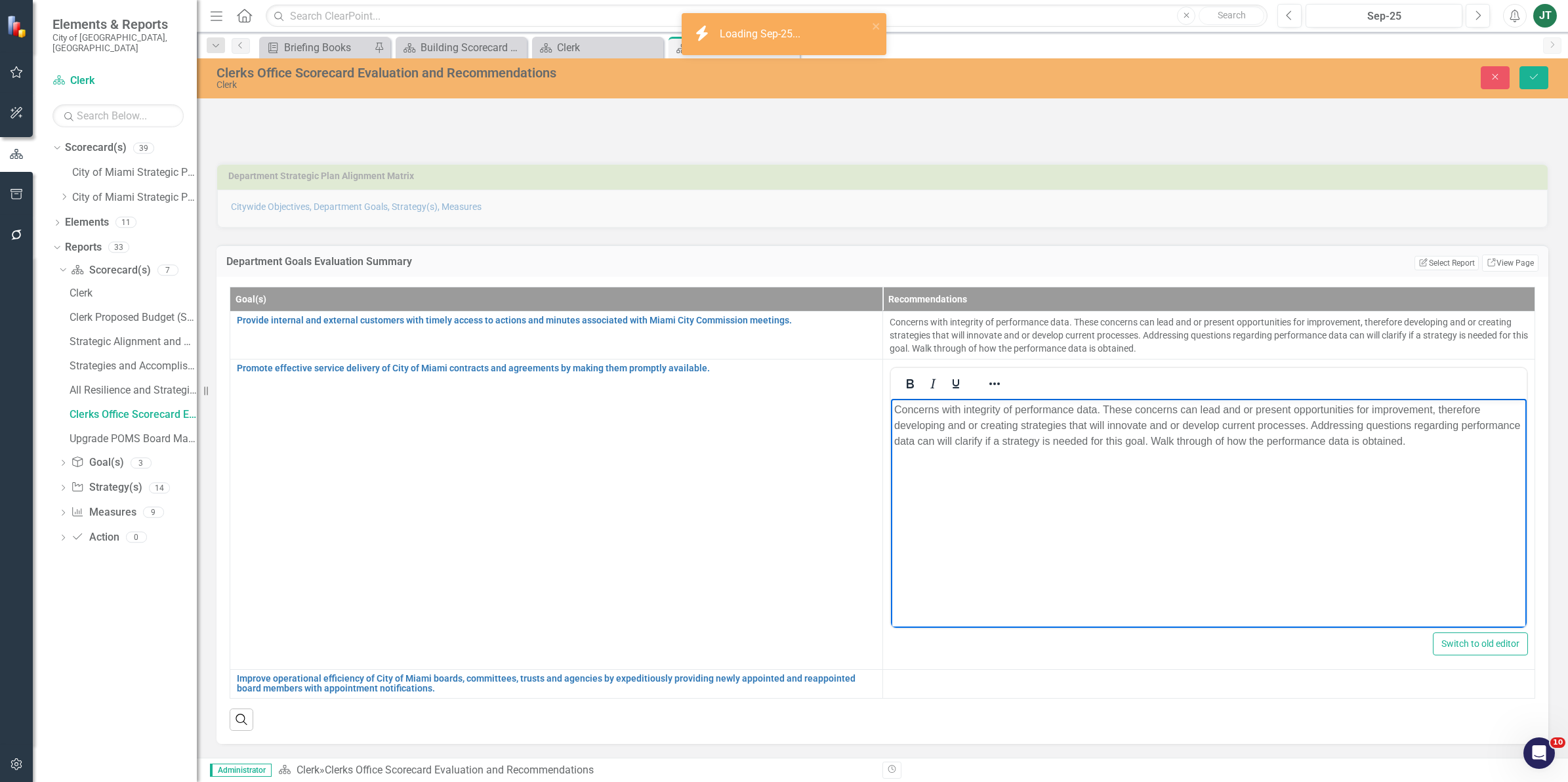
click at [1455, 465] on body "Concerns with integrity of performance data. These concerns can lead and or pre…" at bounding box center [1208, 496] width 636 height 197
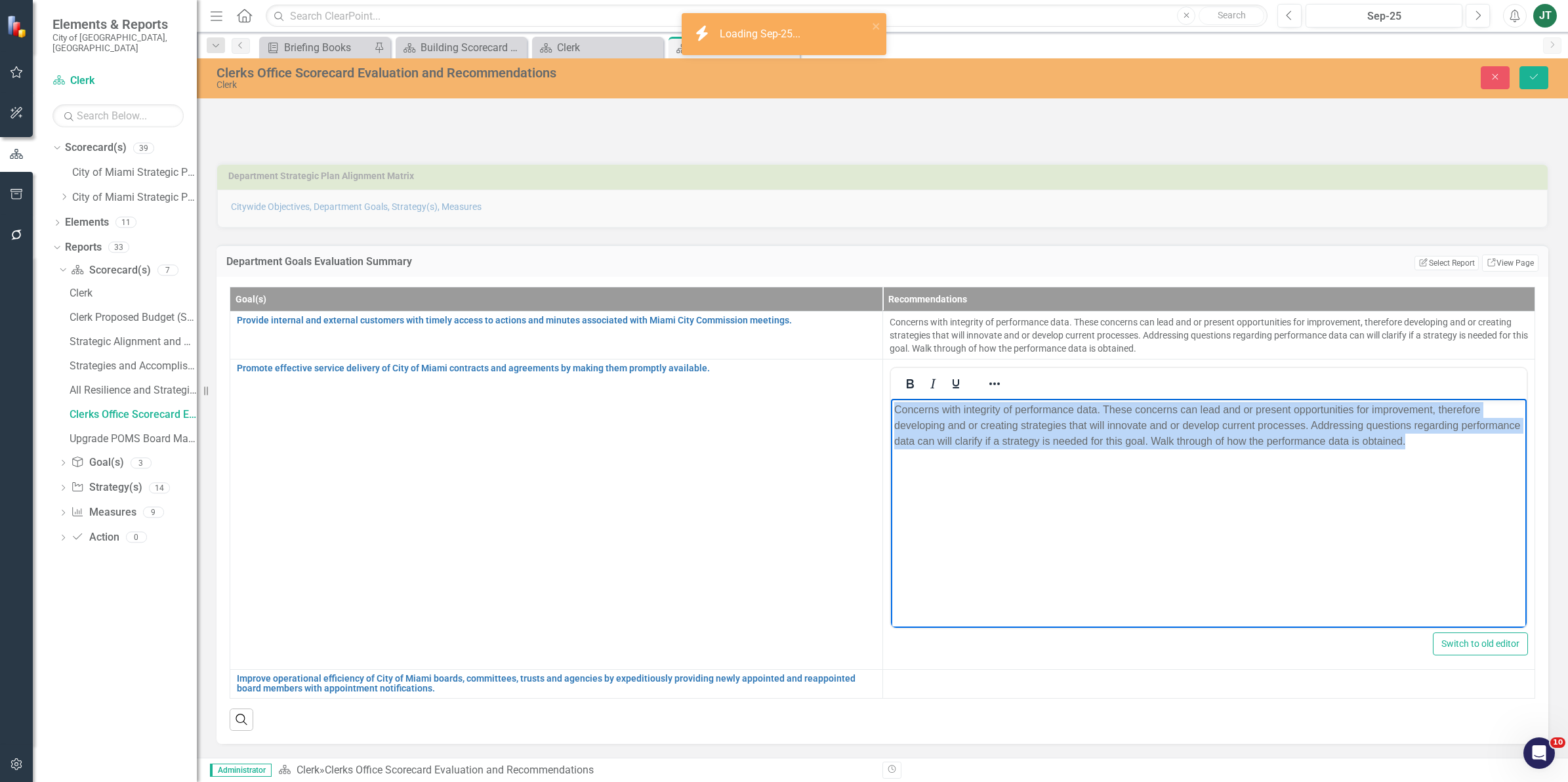
drag, startPoint x: 1496, startPoint y: 455, endPoint x: 830, endPoint y: 370, distance: 671.4
click at [890, 398] on html "Concerns with integrity of performance data. These concerns can lead and or pre…" at bounding box center [1208, 496] width 636 height 197
click at [994, 379] on icon "Reveal or hide additional toolbar items" at bounding box center [993, 383] width 15 height 15
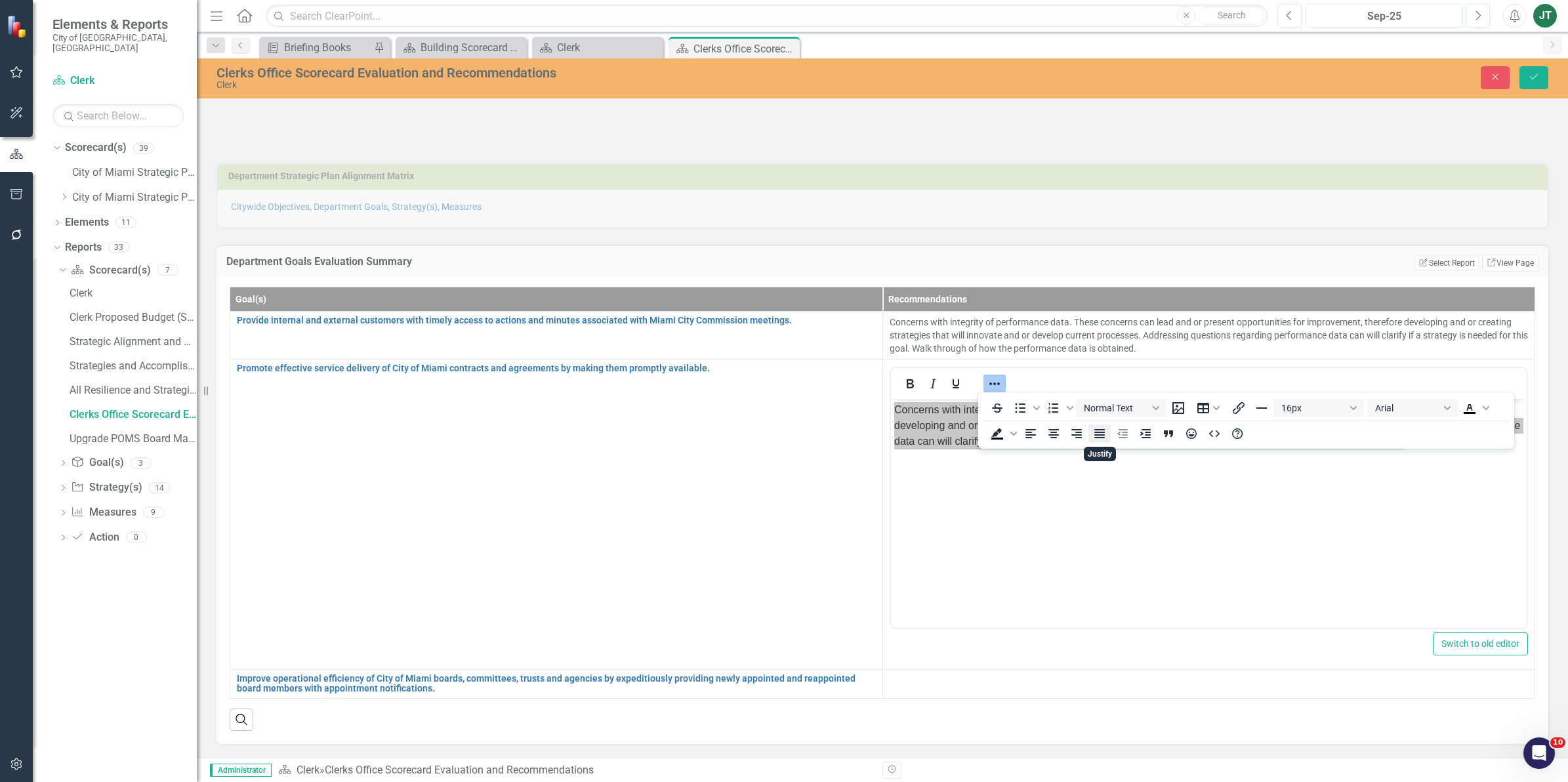
click at [1093, 434] on icon "Justify" at bounding box center [1099, 433] width 15 height 15
click at [1539, 79] on icon "Save" at bounding box center [1533, 77] width 12 height 9
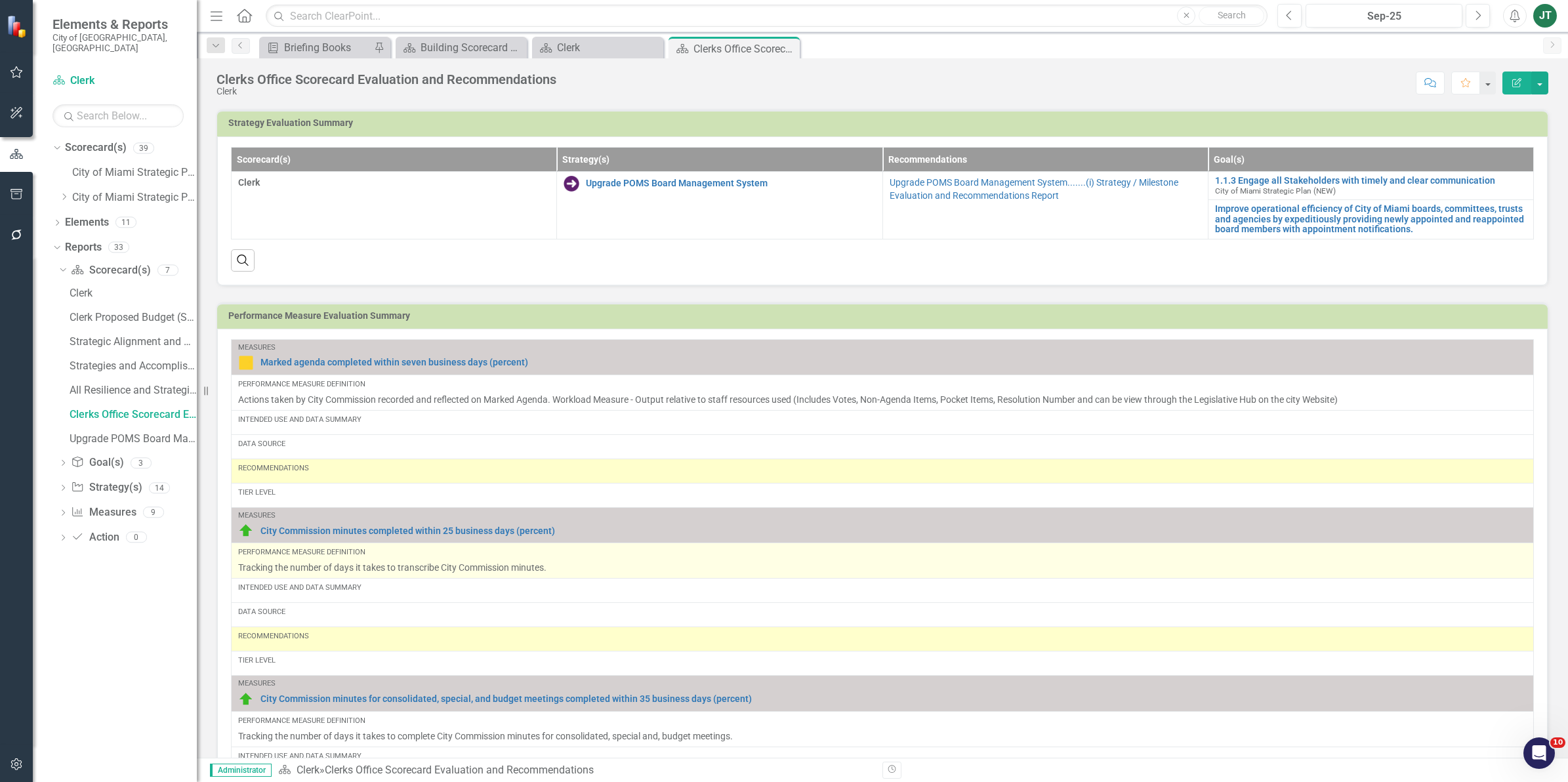
scroll to position [574, 0]
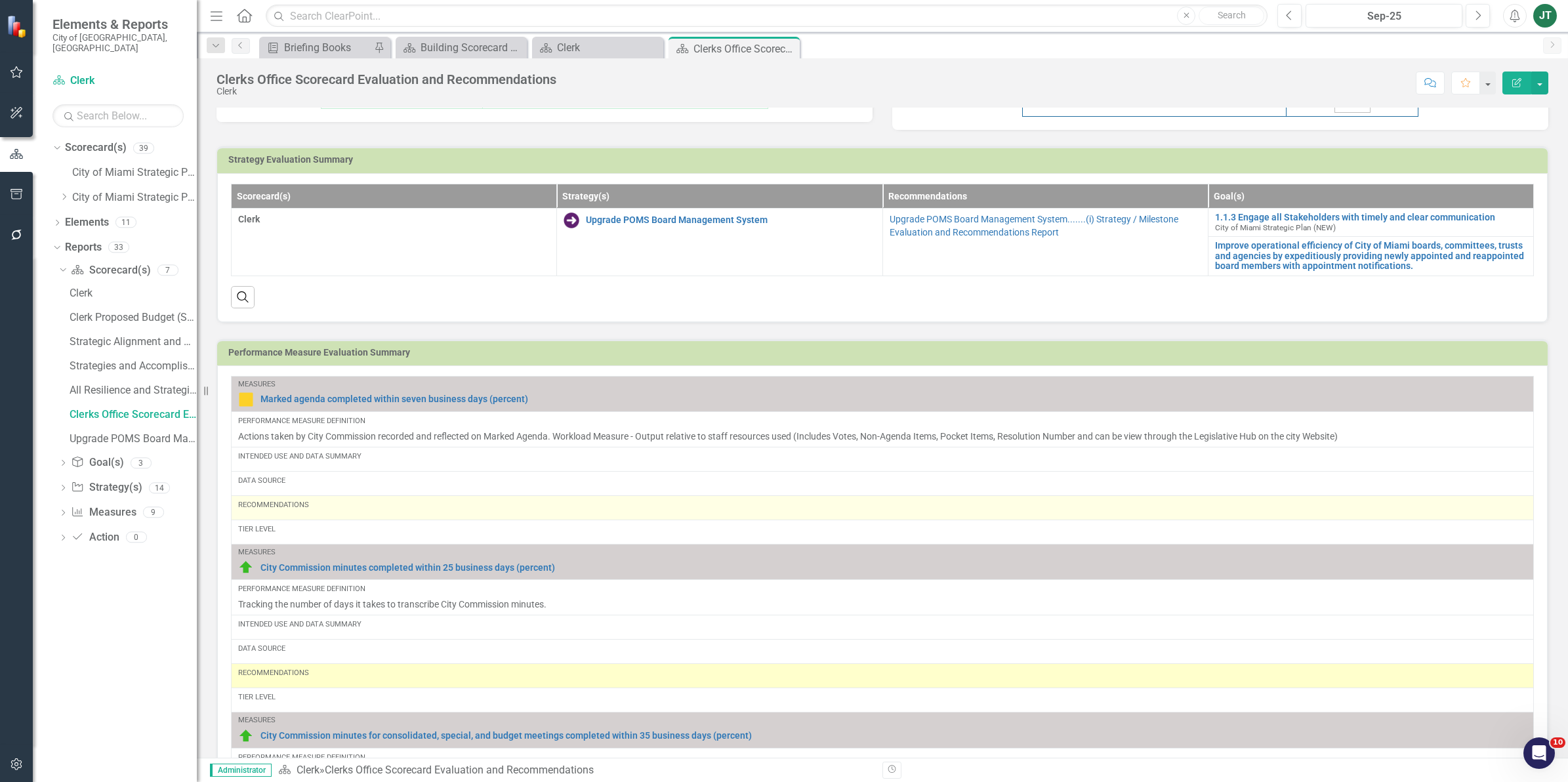
click at [374, 510] on div "Recommendations" at bounding box center [882, 505] width 1289 height 10
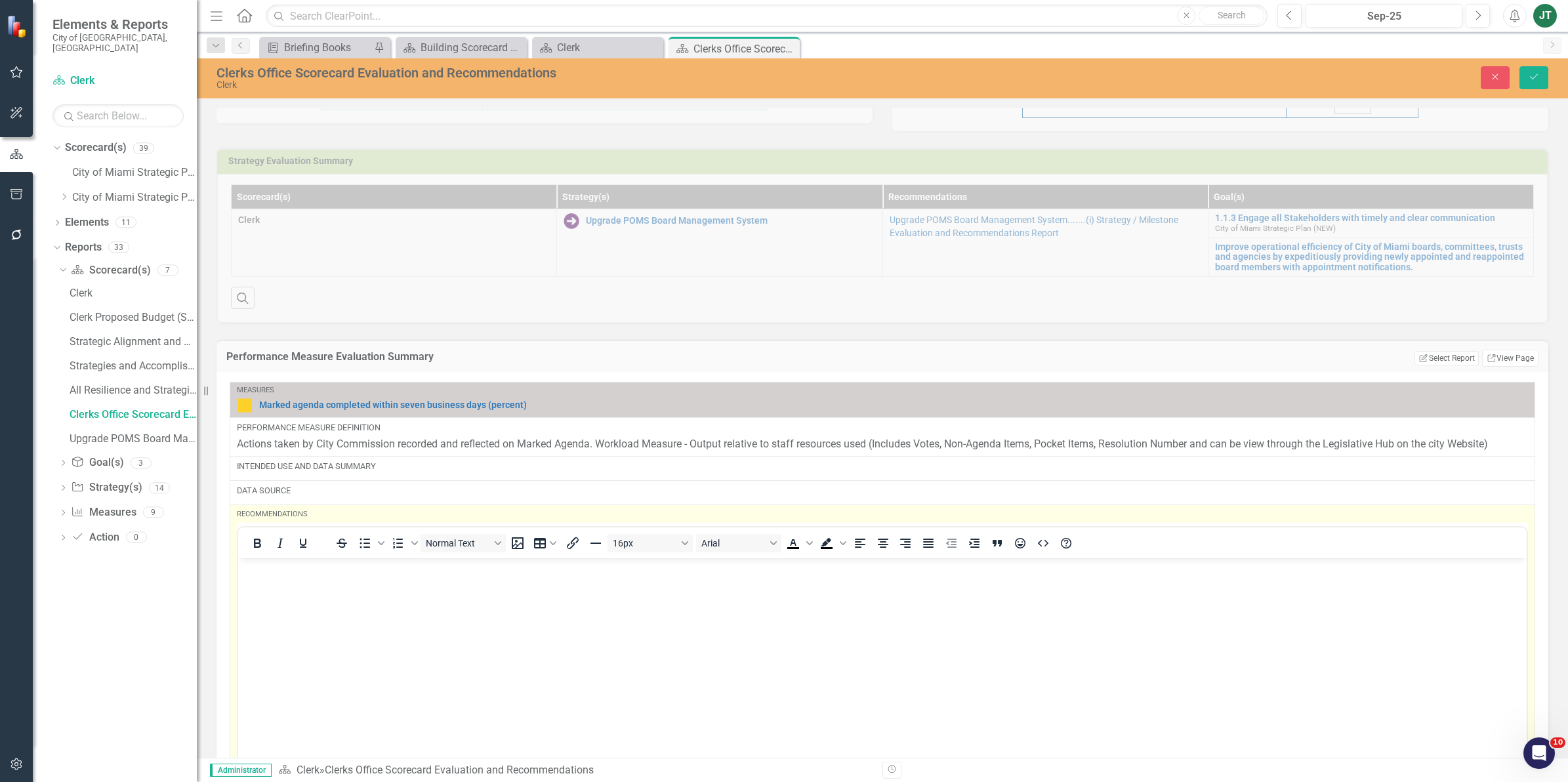
scroll to position [0, 0]
click at [249, 574] on p "Rich Text Area. Press ALT-0 for help." at bounding box center [882, 569] width 1282 height 15
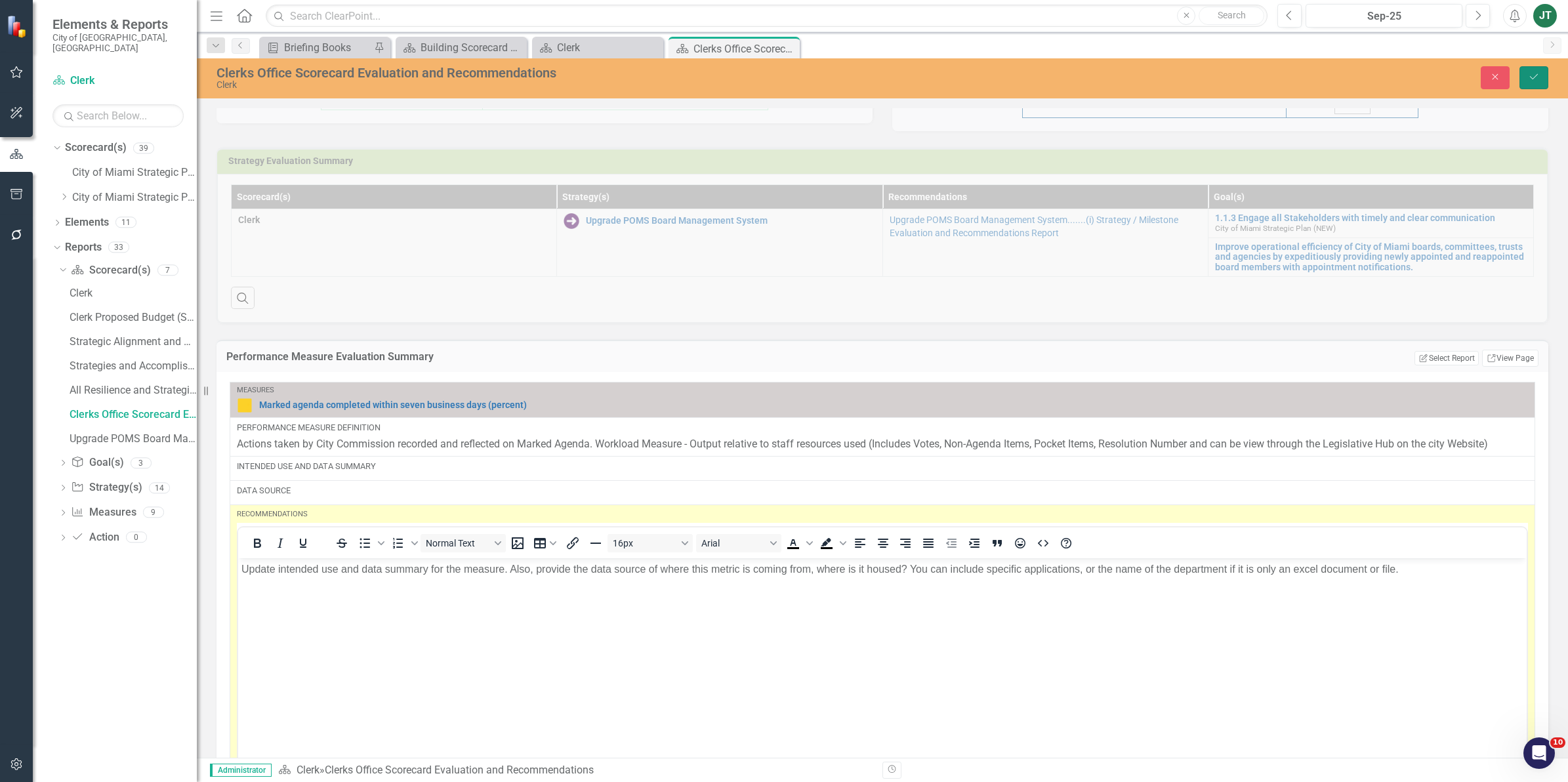
click at [1533, 80] on icon "Save" at bounding box center [1533, 77] width 12 height 9
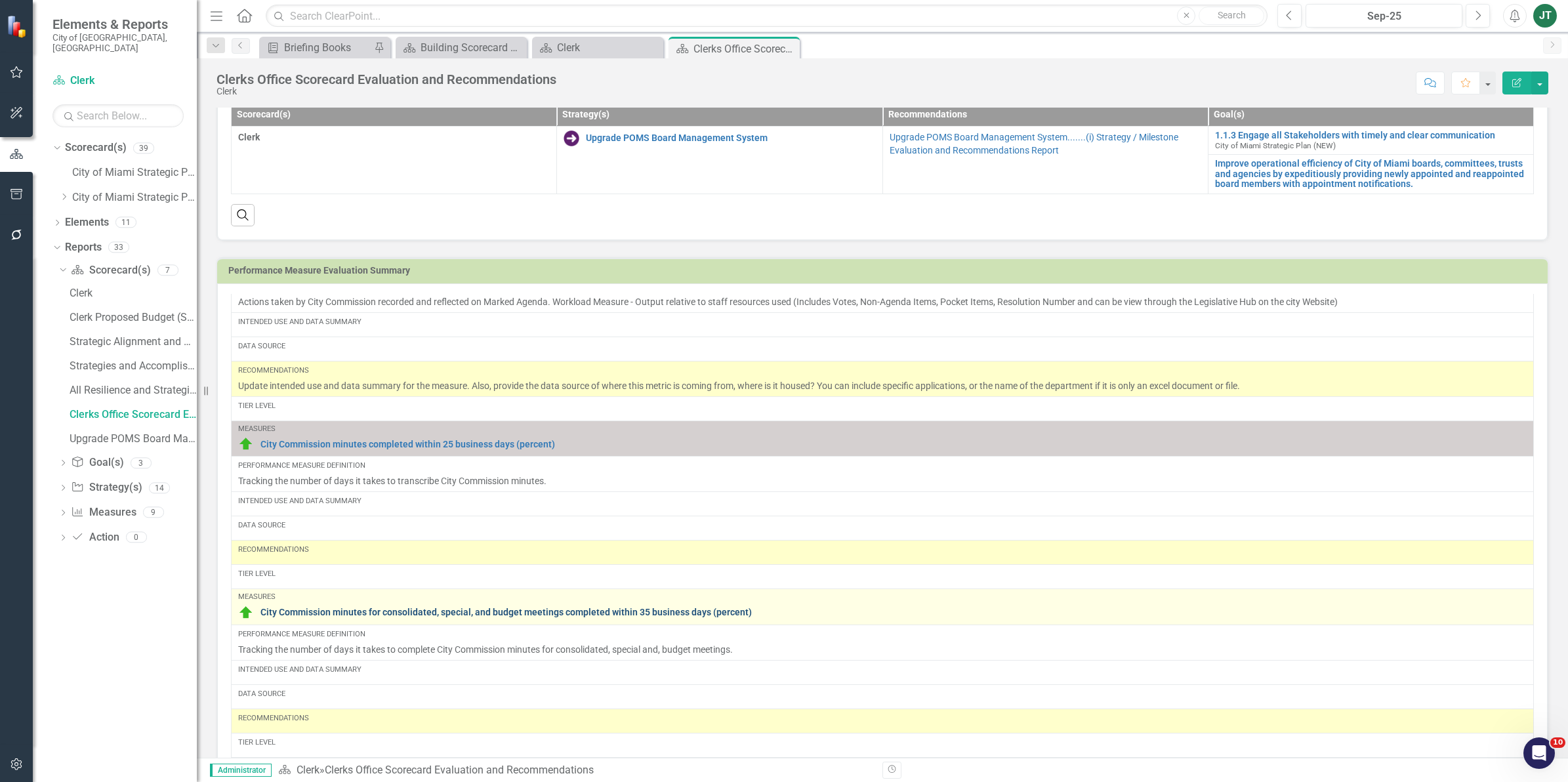
scroll to position [82, 0]
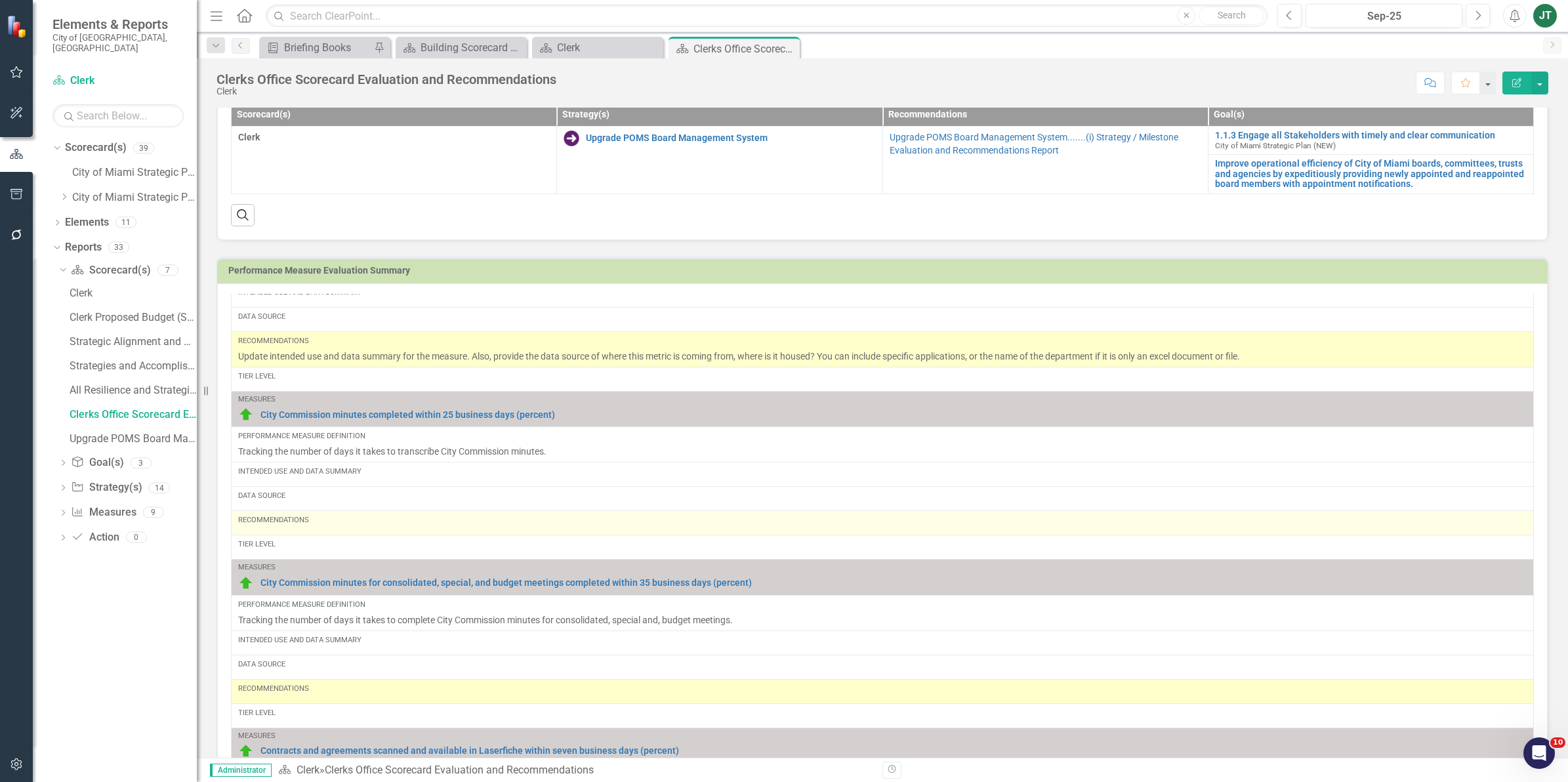
click at [301, 526] on div "Recommendations" at bounding box center [882, 520] width 1289 height 10
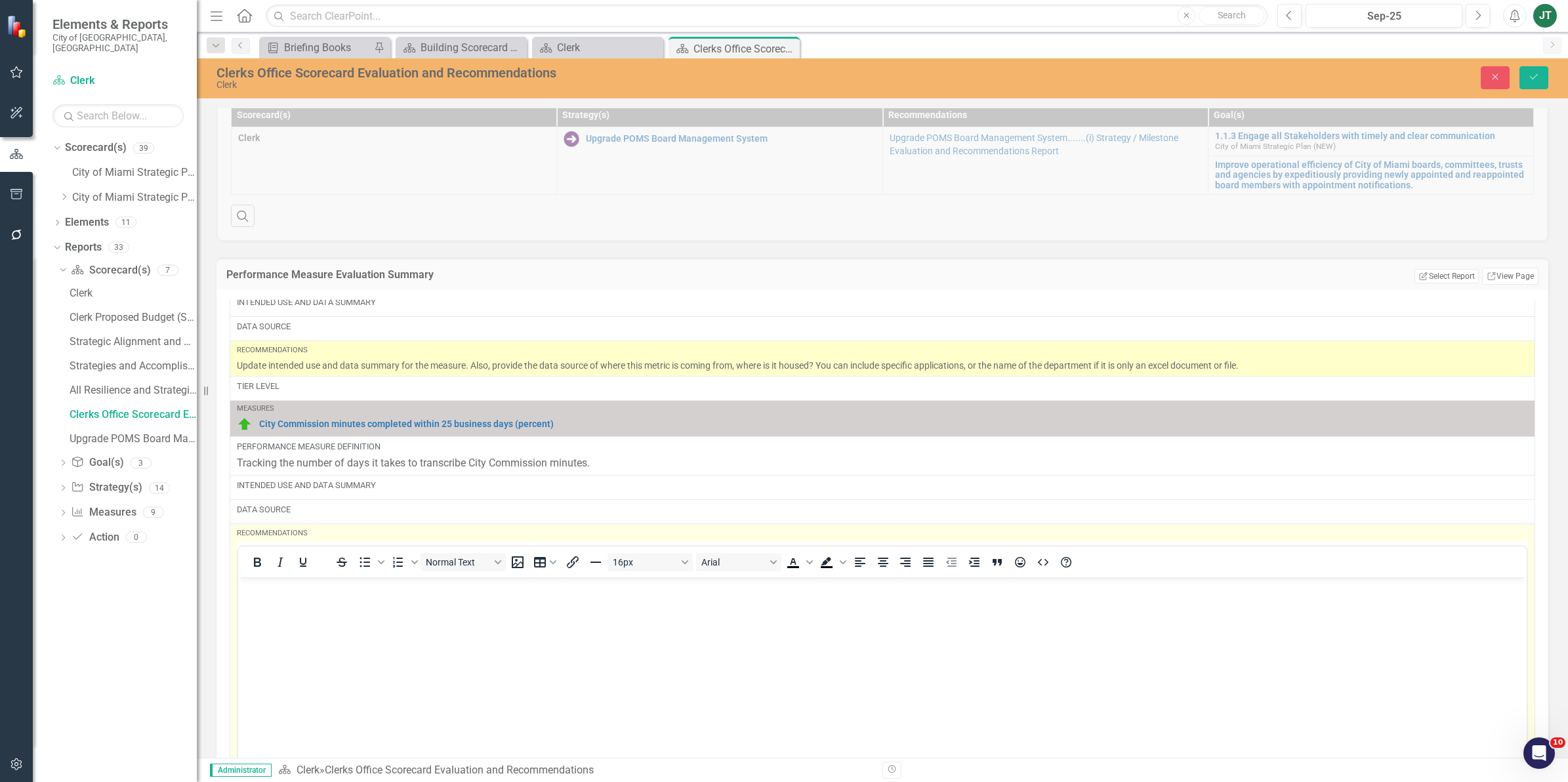
scroll to position [0, 0]
click at [270, 629] on body "Rich Text Area. Press ALT-0 for help." at bounding box center [882, 674] width 1289 height 197
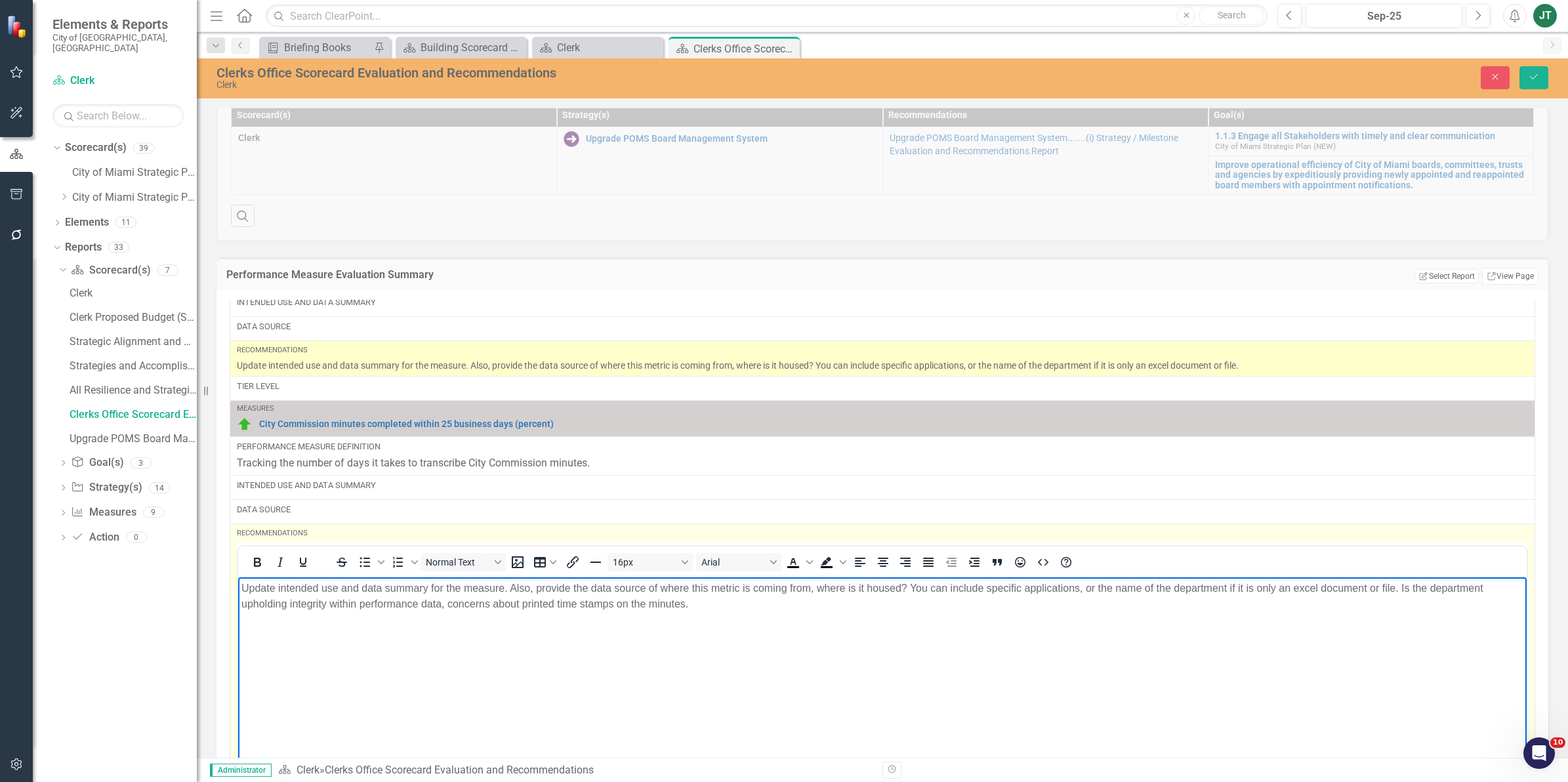
drag, startPoint x: 913, startPoint y: 629, endPoint x: 1035, endPoint y: 584, distance: 130.0
click at [935, 622] on body "Update intended use and data summary for the measure. Also, provide the data so…" at bounding box center [882, 674] width 1289 height 197
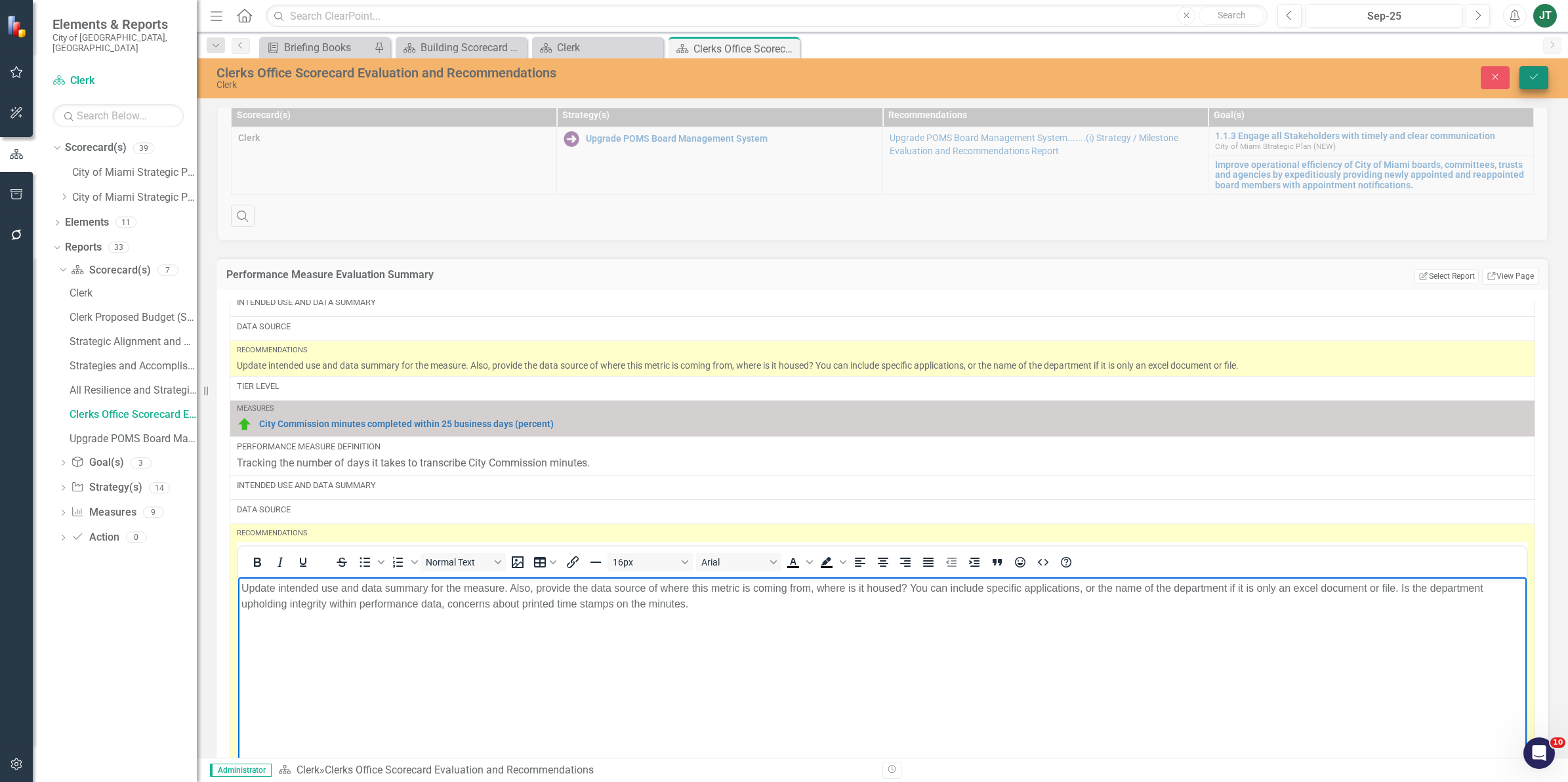
click at [1530, 69] on button "Save" at bounding box center [1533, 77] width 29 height 23
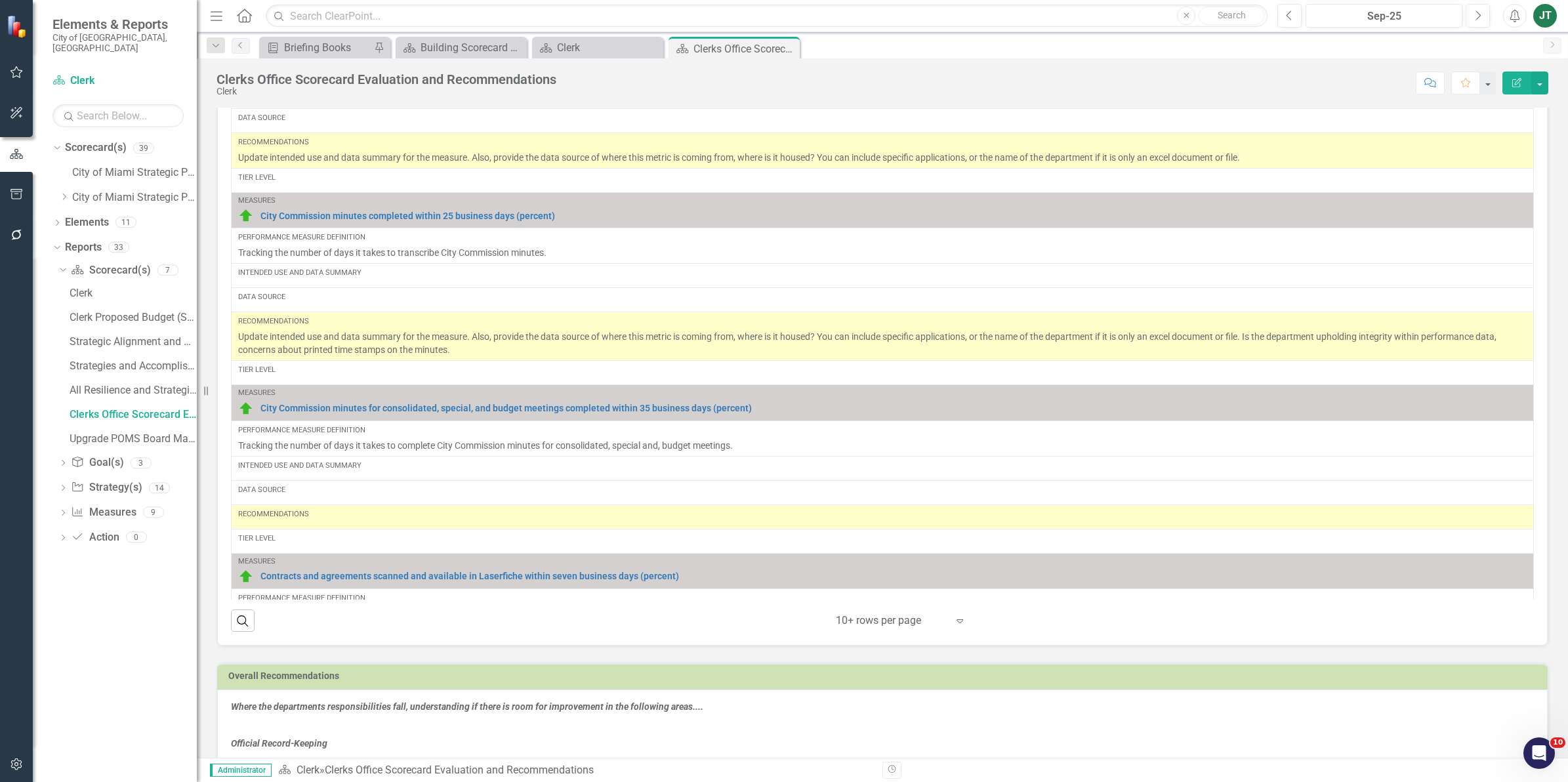
scroll to position [984, 0]
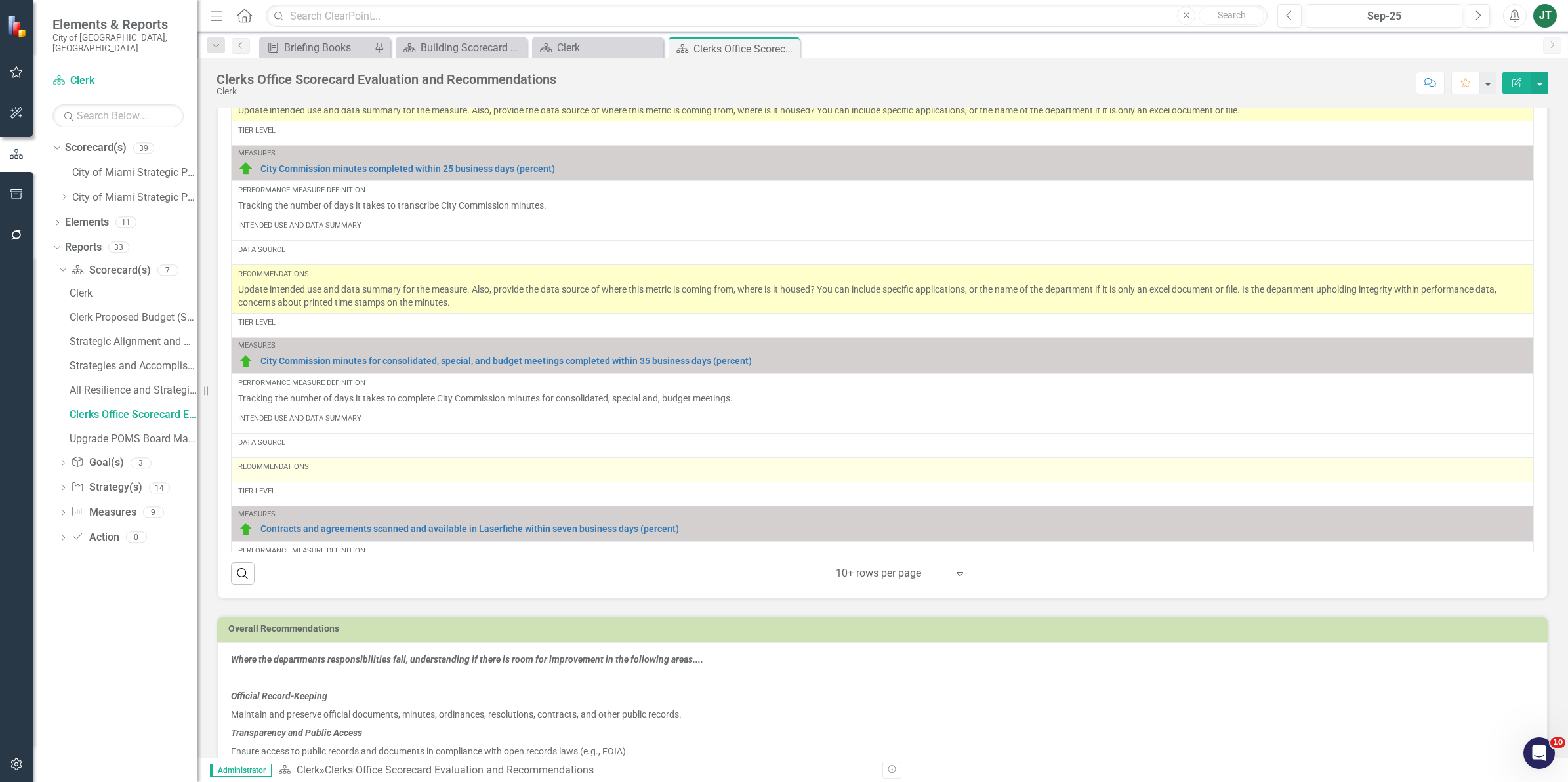
click at [310, 472] on div "Recommendations" at bounding box center [882, 467] width 1289 height 10
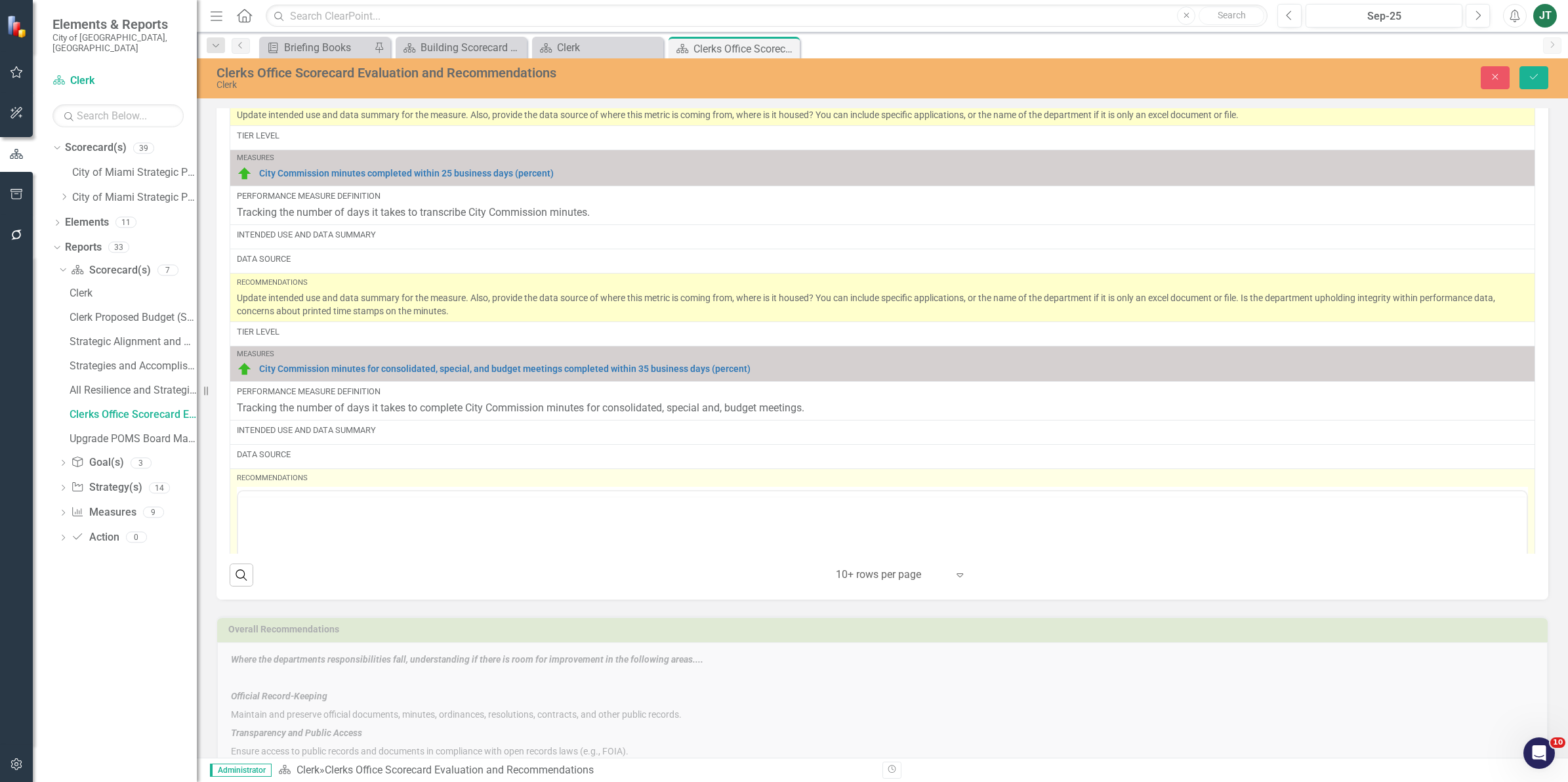
scroll to position [0, 0]
click at [253, 534] on p "Rich Text Area. Press ALT-0 for help." at bounding box center [882, 533] width 1282 height 15
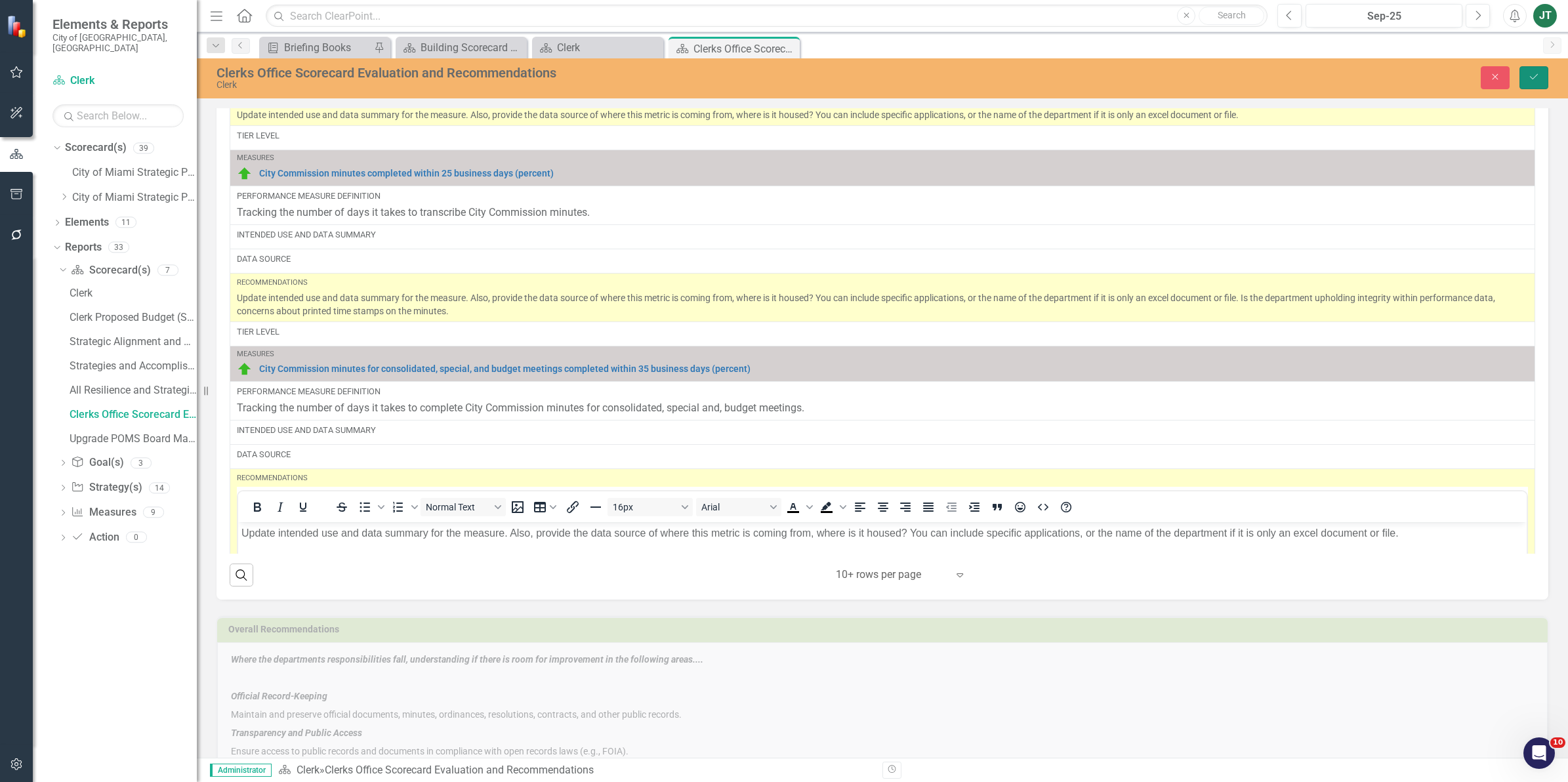
click at [1533, 74] on icon "Save" at bounding box center [1533, 77] width 12 height 9
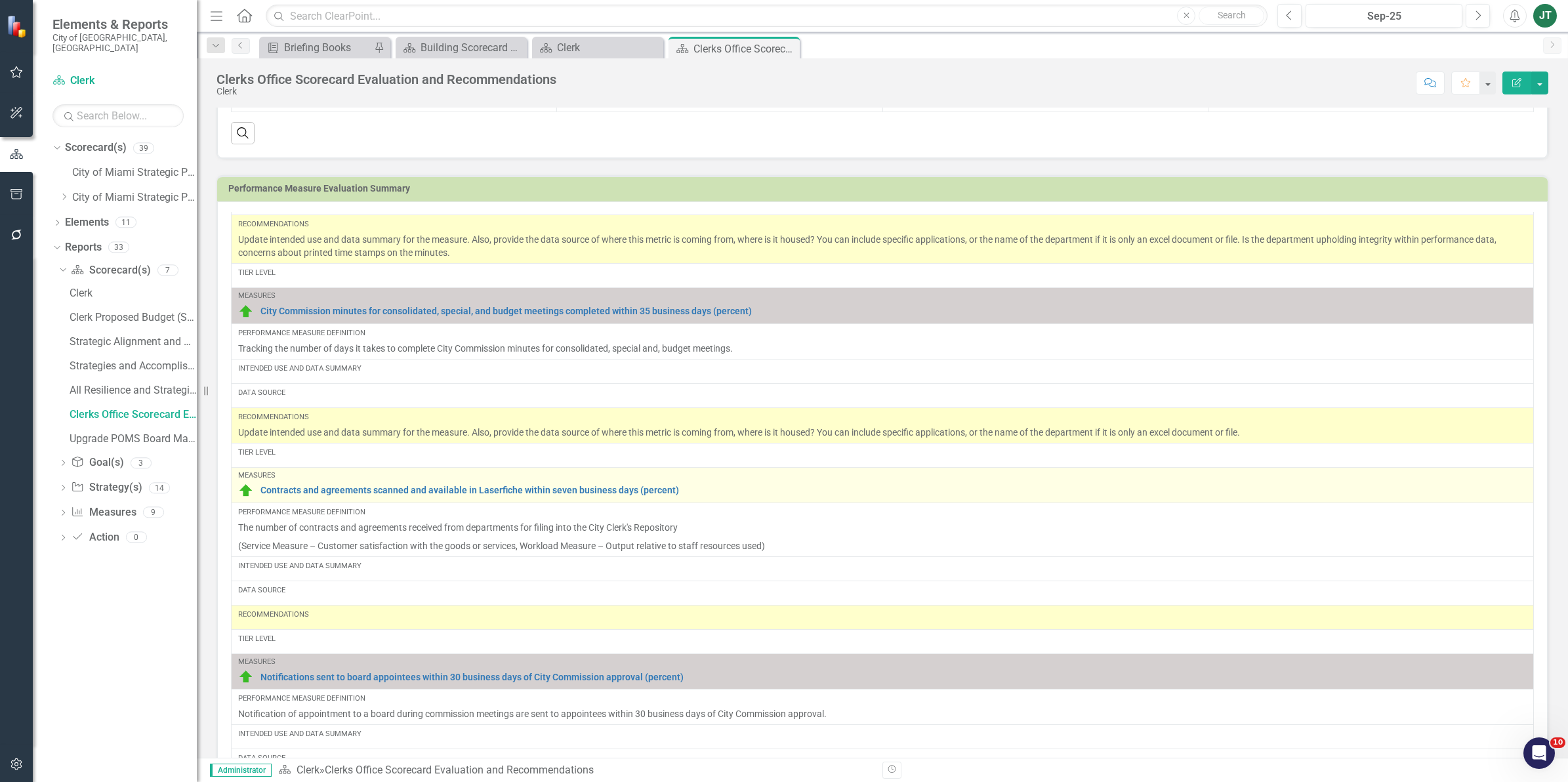
scroll to position [323, 0]
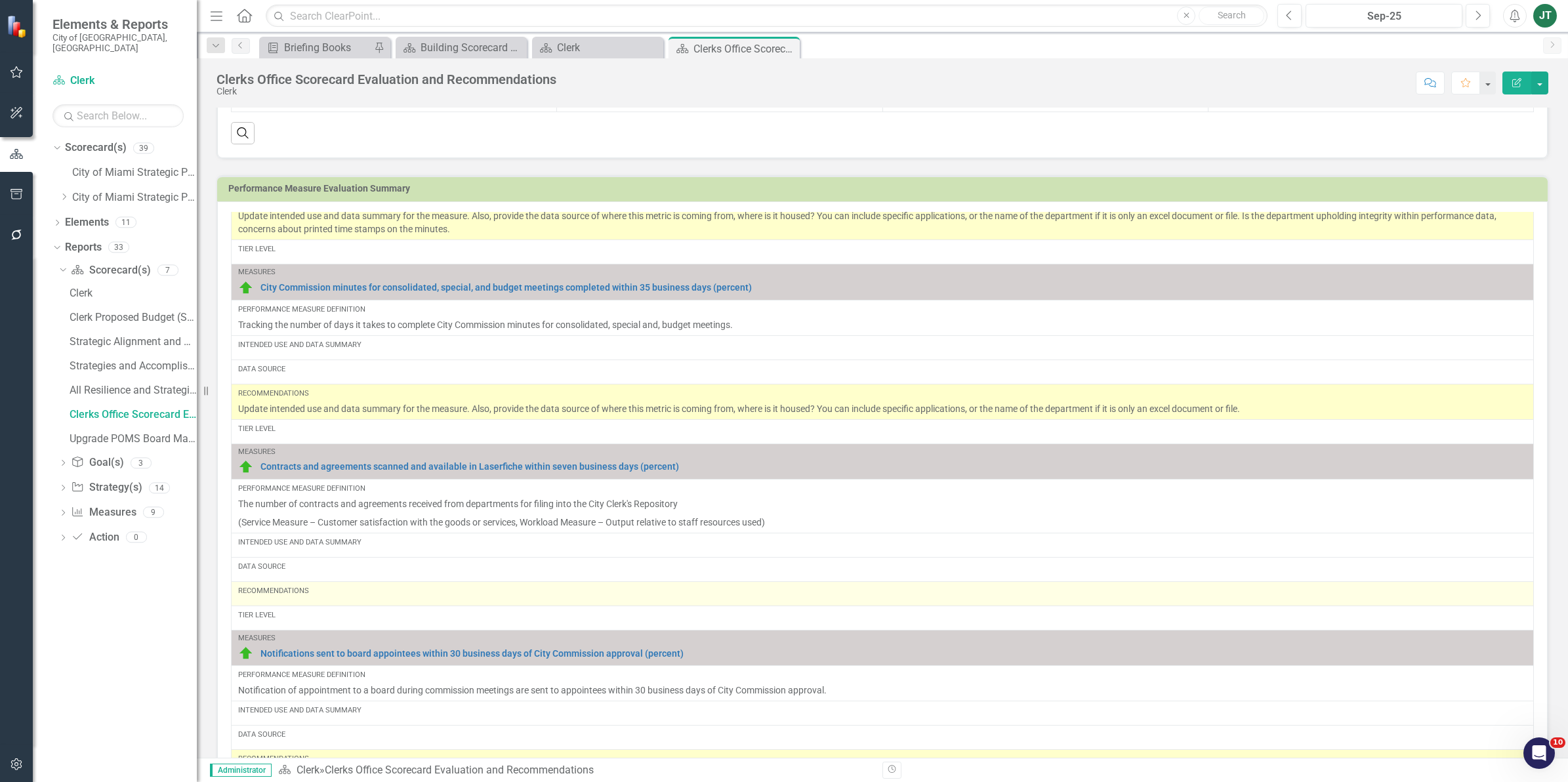
click at [329, 596] on div "Recommendations" at bounding box center [882, 591] width 1289 height 10
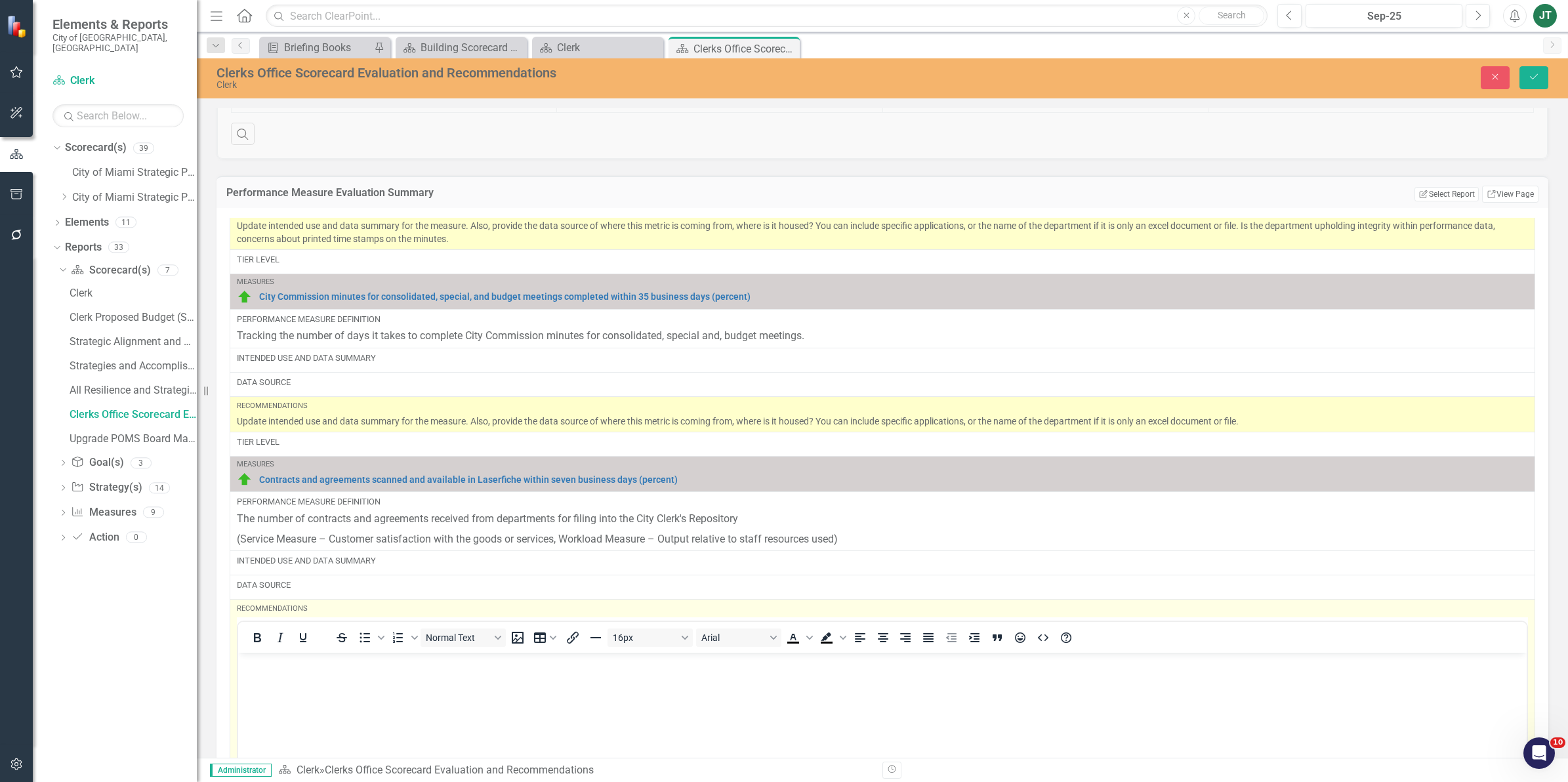
scroll to position [0, 0]
drag, startPoint x: 276, startPoint y: 676, endPoint x: 265, endPoint y: 674, distance: 11.2
click at [271, 674] on body "Rich Text Area. Press ALT-0 for help." at bounding box center [882, 750] width 1289 height 197
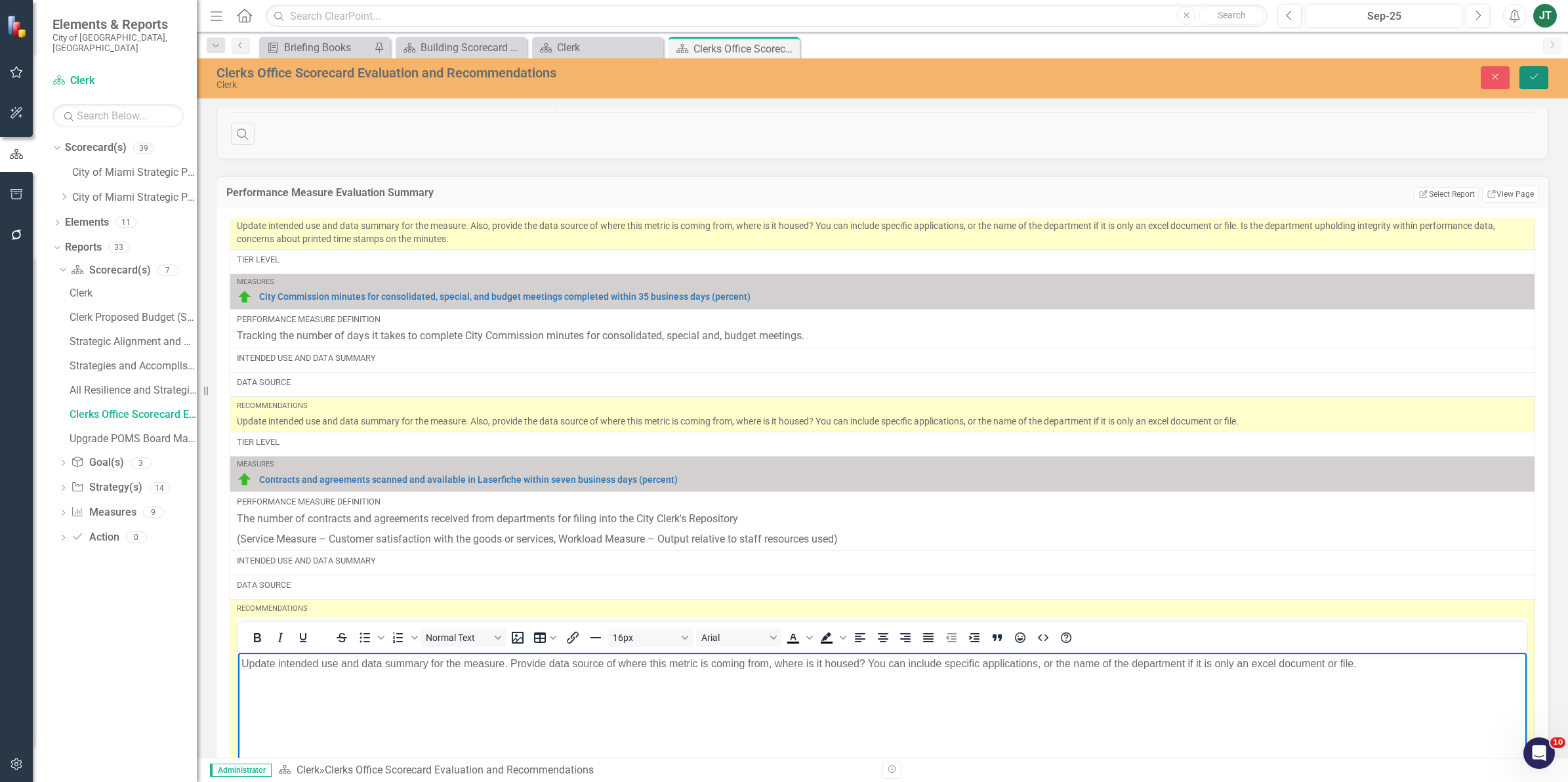
click at [1535, 83] on button "Save" at bounding box center [1533, 77] width 29 height 23
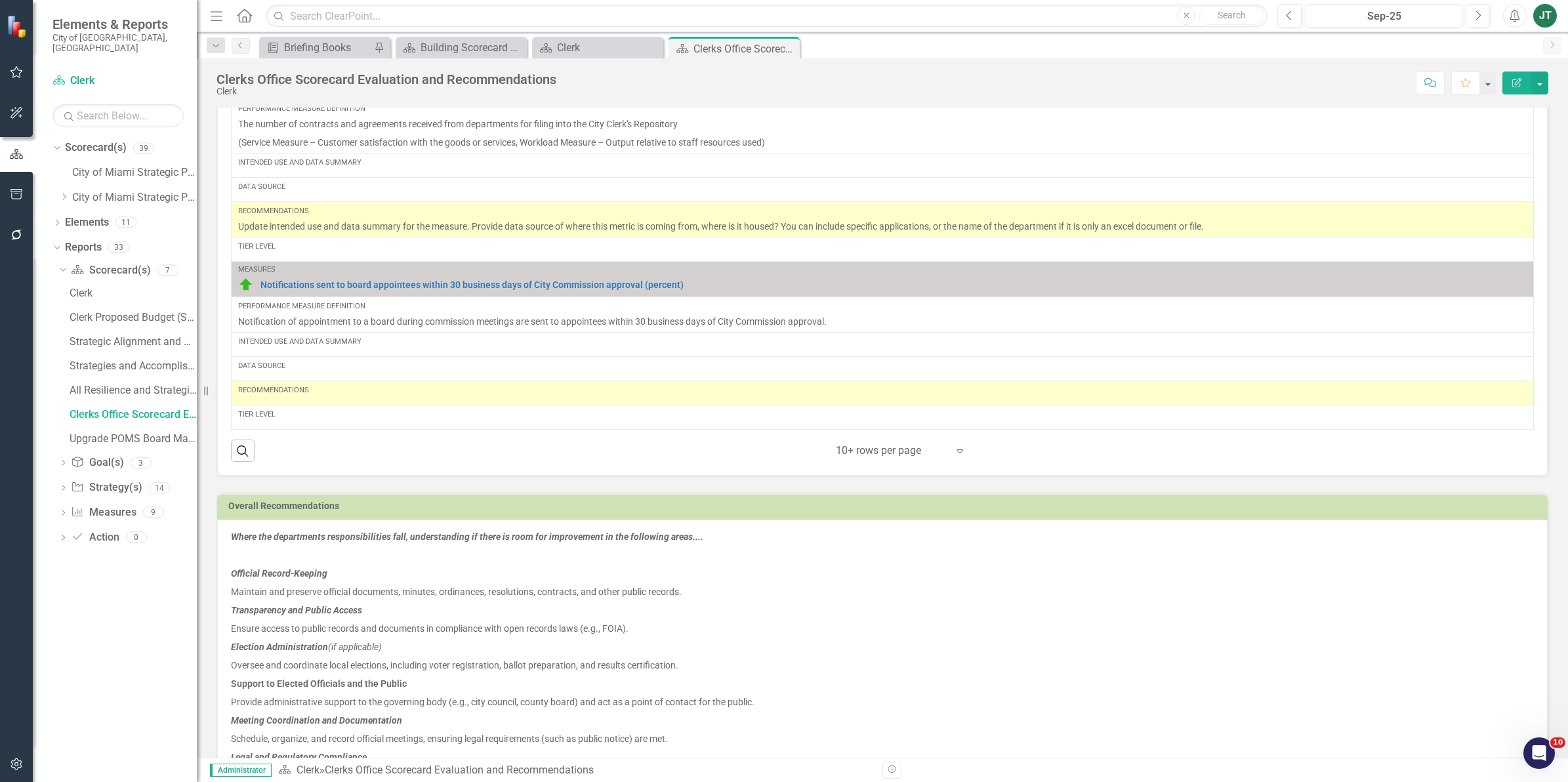
scroll to position [1171, 0]
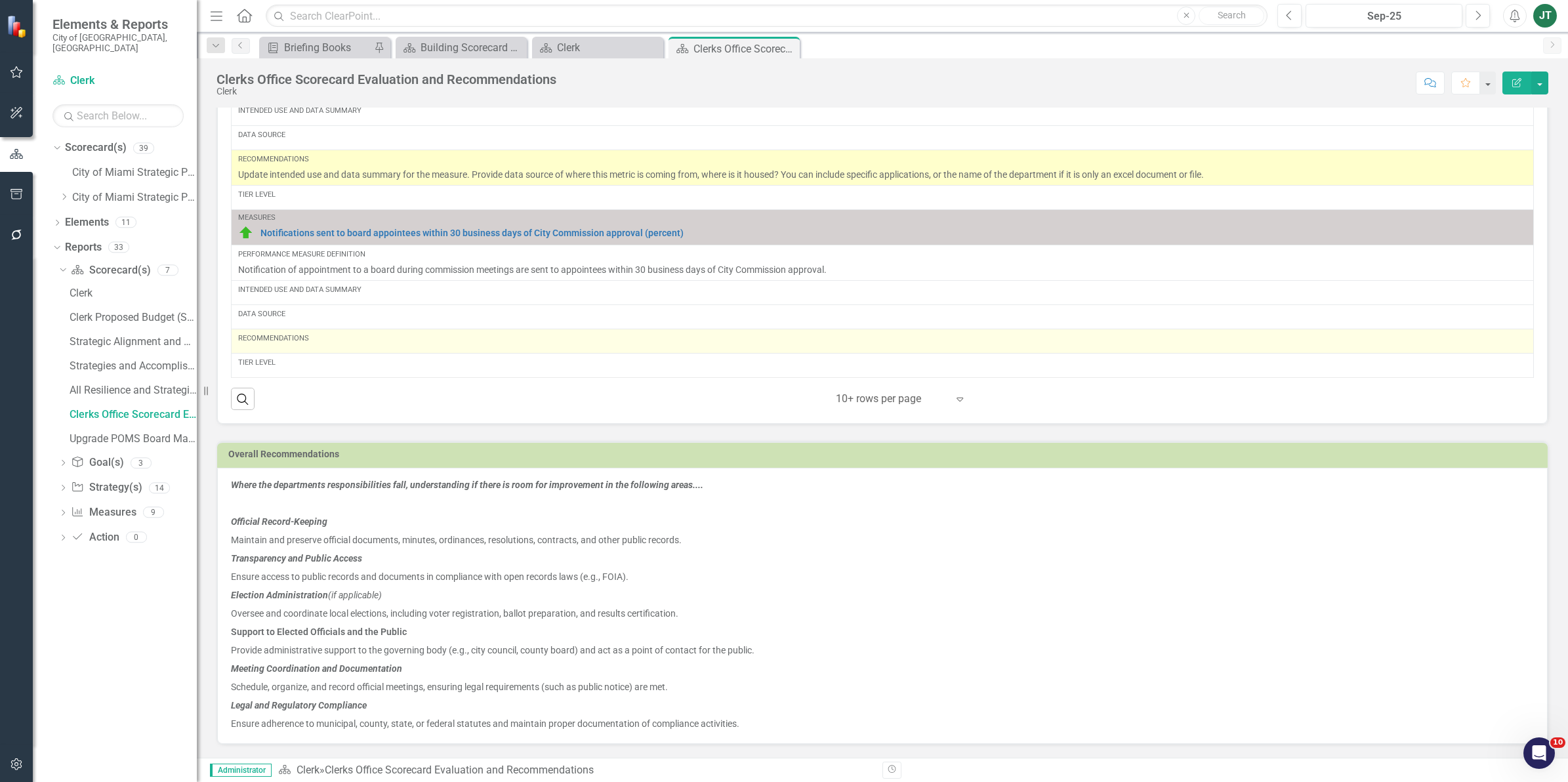
click at [339, 336] on div "Recommendations" at bounding box center [882, 338] width 1289 height 10
click at [324, 342] on div "Recommendations" at bounding box center [882, 338] width 1289 height 10
click at [323, 342] on div "Recommendations" at bounding box center [882, 338] width 1289 height 10
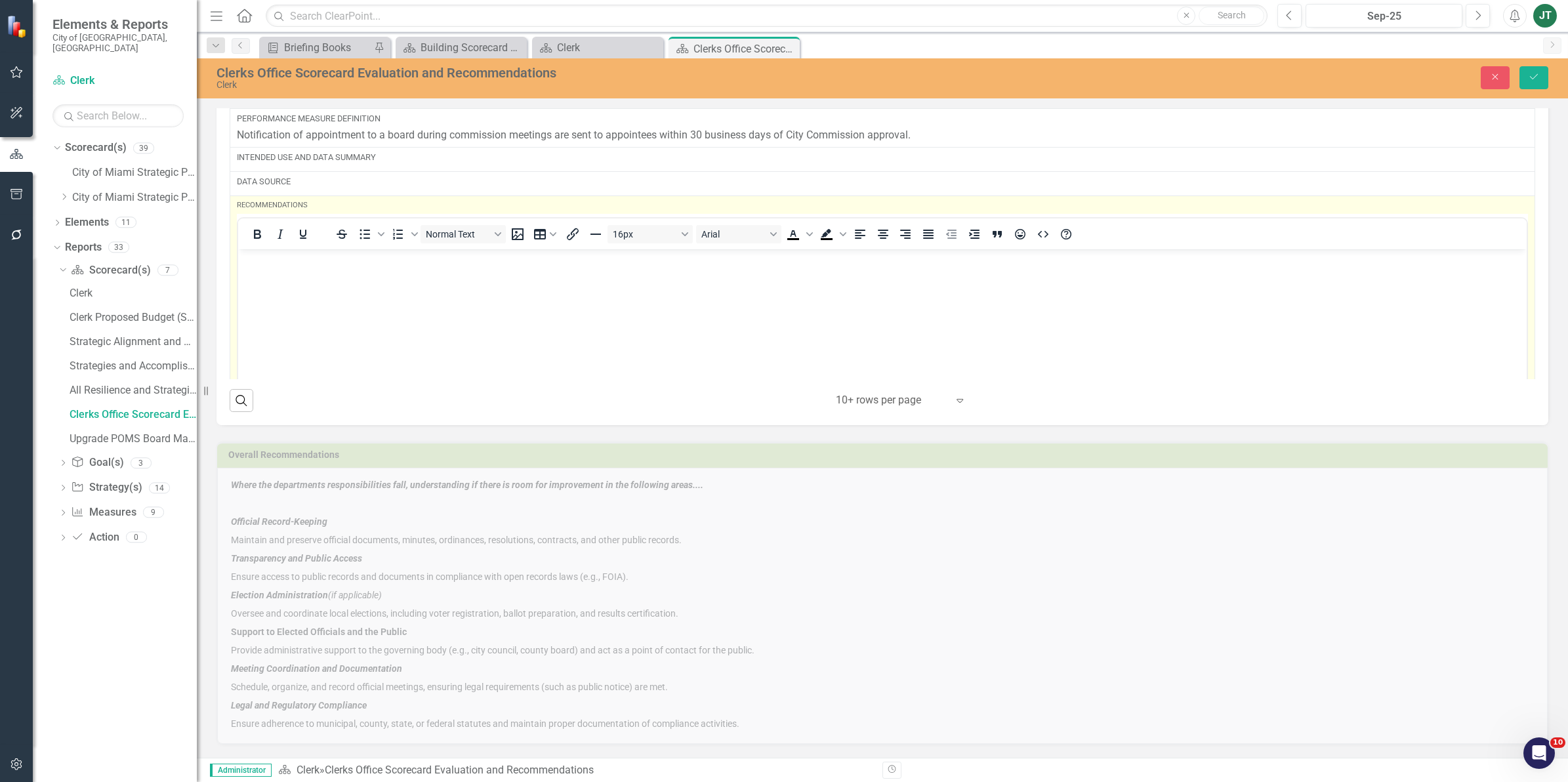
scroll to position [498, 0]
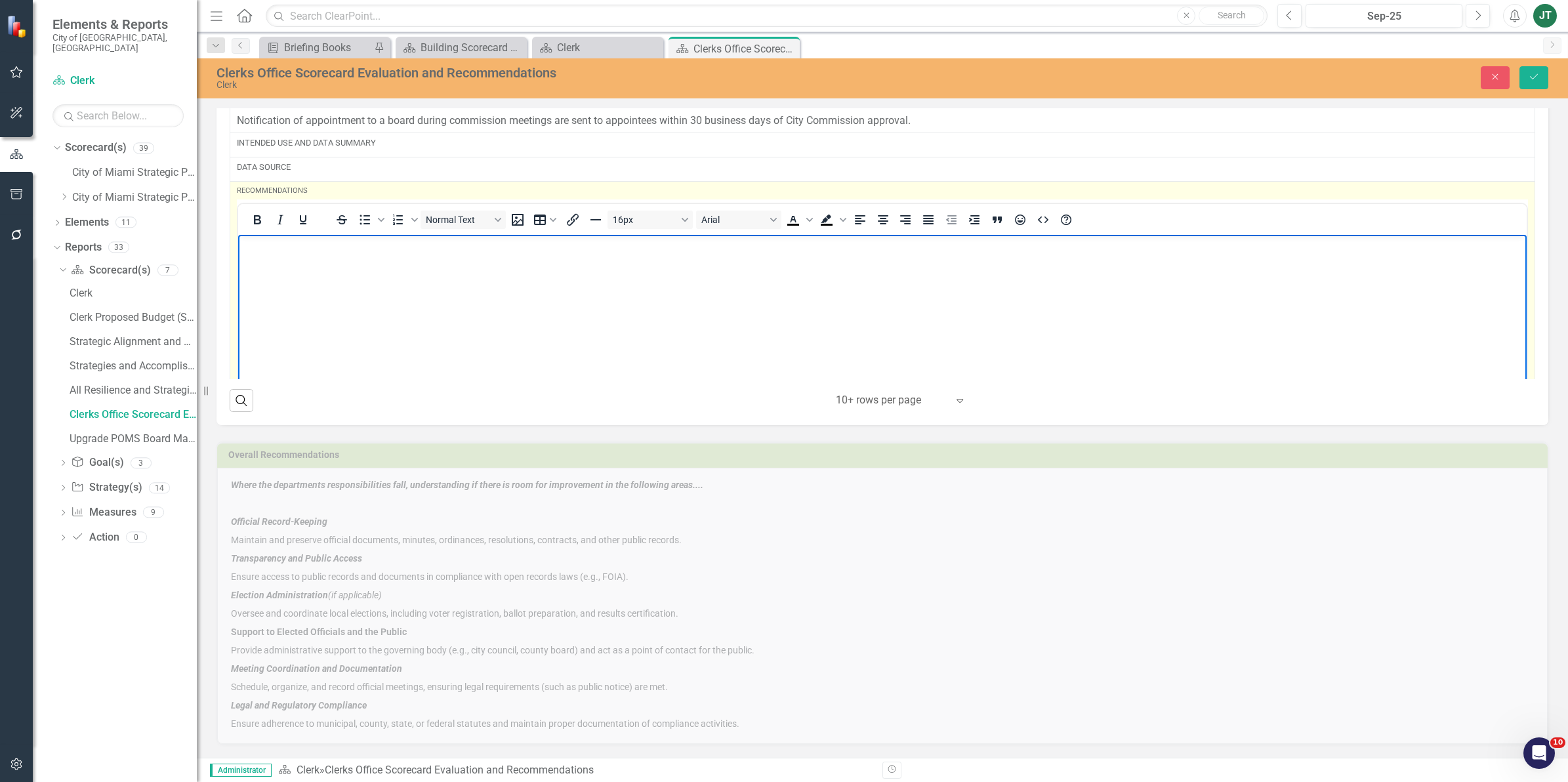
click at [265, 254] on body "Rich Text Area. Press ALT-0 for help." at bounding box center [882, 332] width 1289 height 197
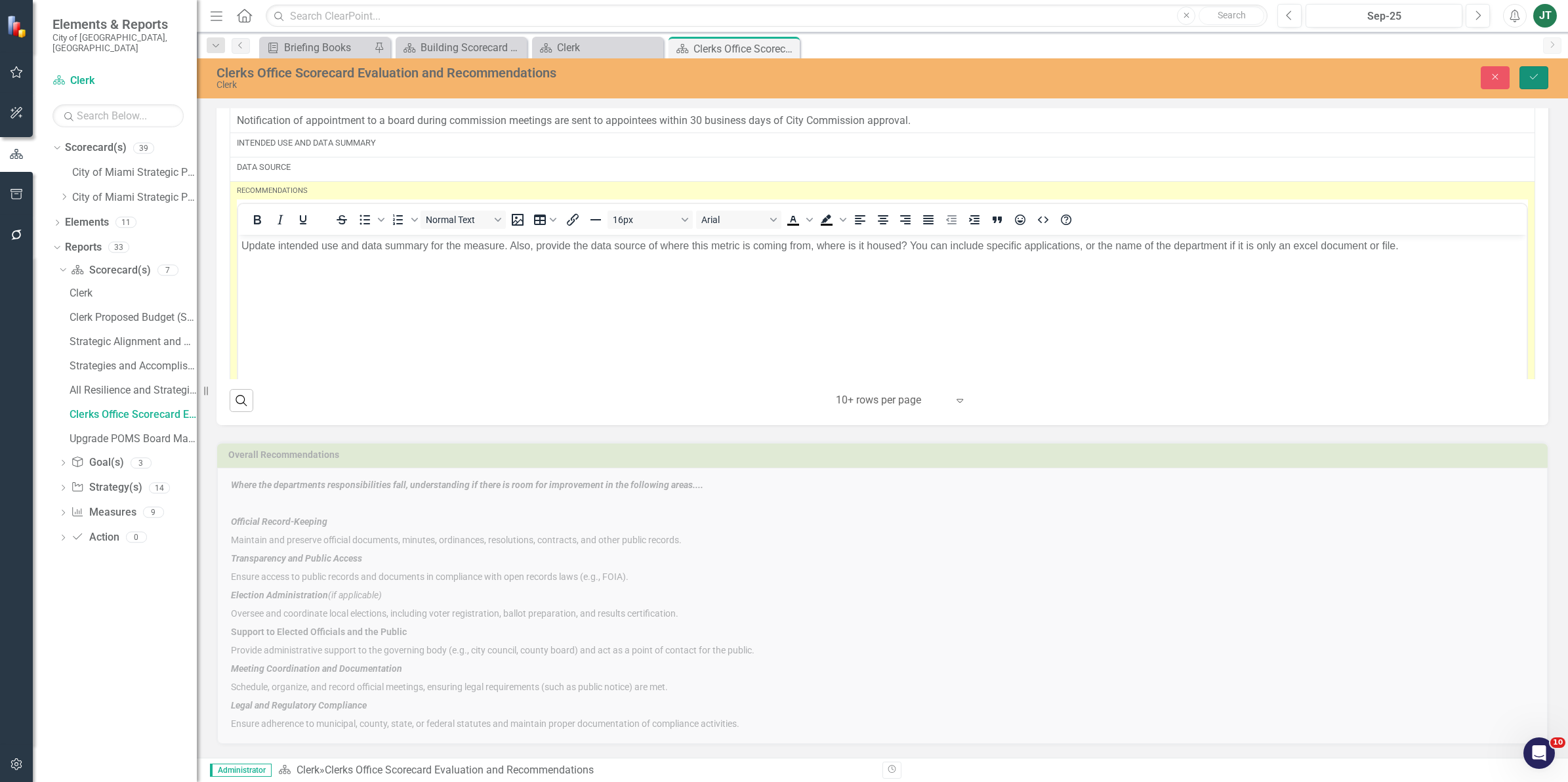
click at [1533, 76] on icon "Save" at bounding box center [1533, 77] width 12 height 9
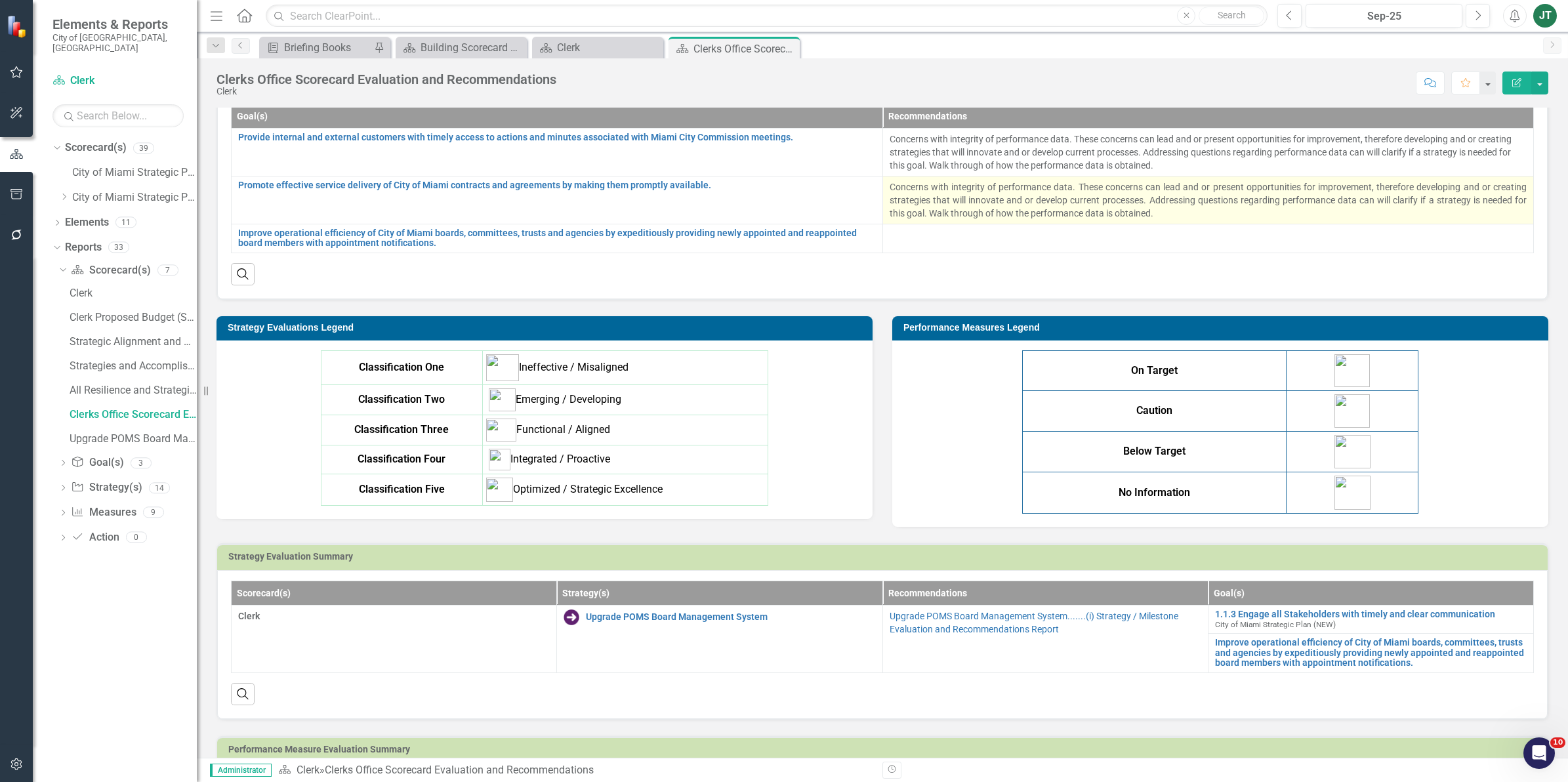
scroll to position [0, 0]
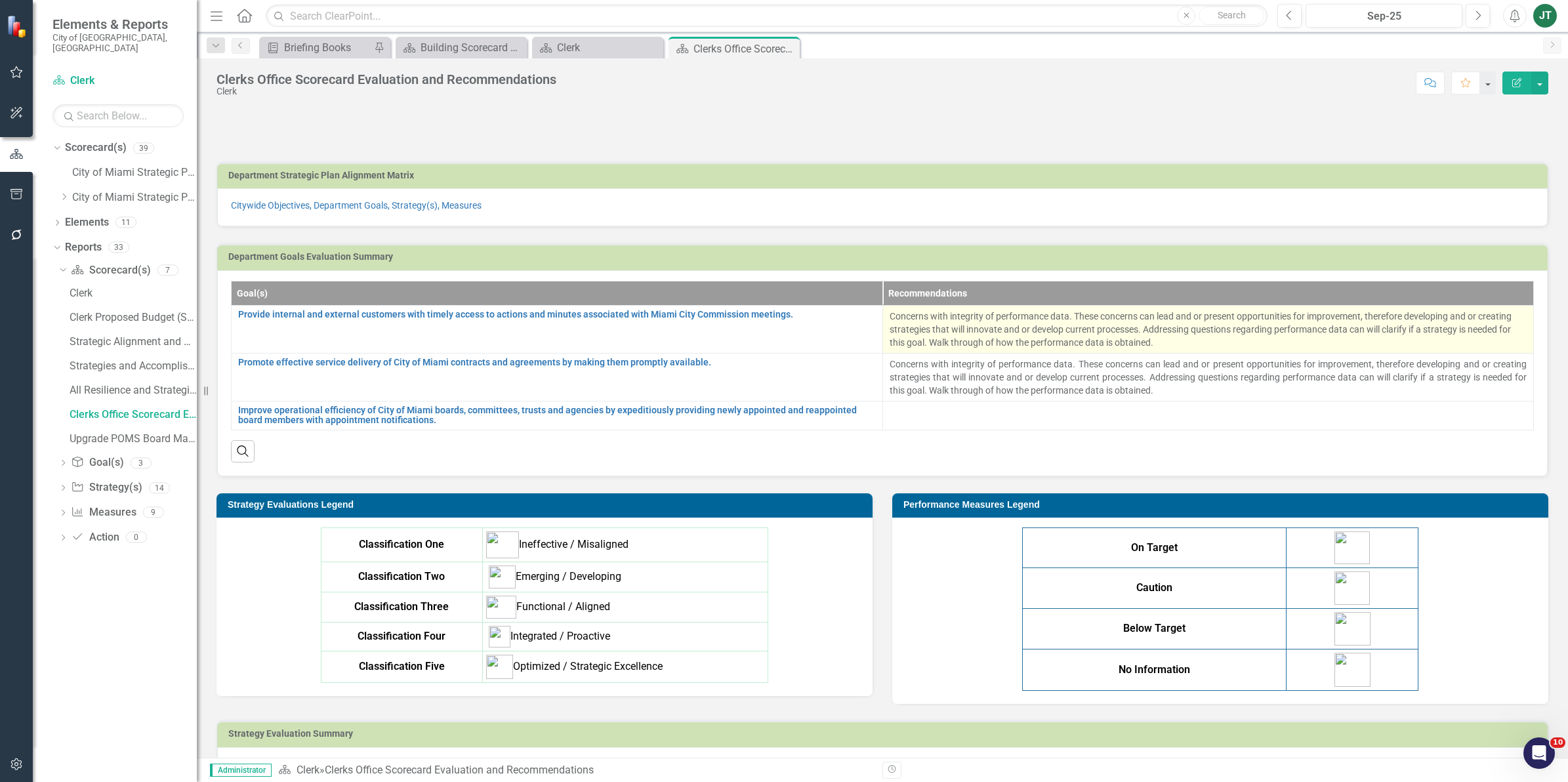
click at [1181, 346] on p "Concerns with integrity of performance data. These concerns can lead and or pre…" at bounding box center [1208, 329] width 638 height 39
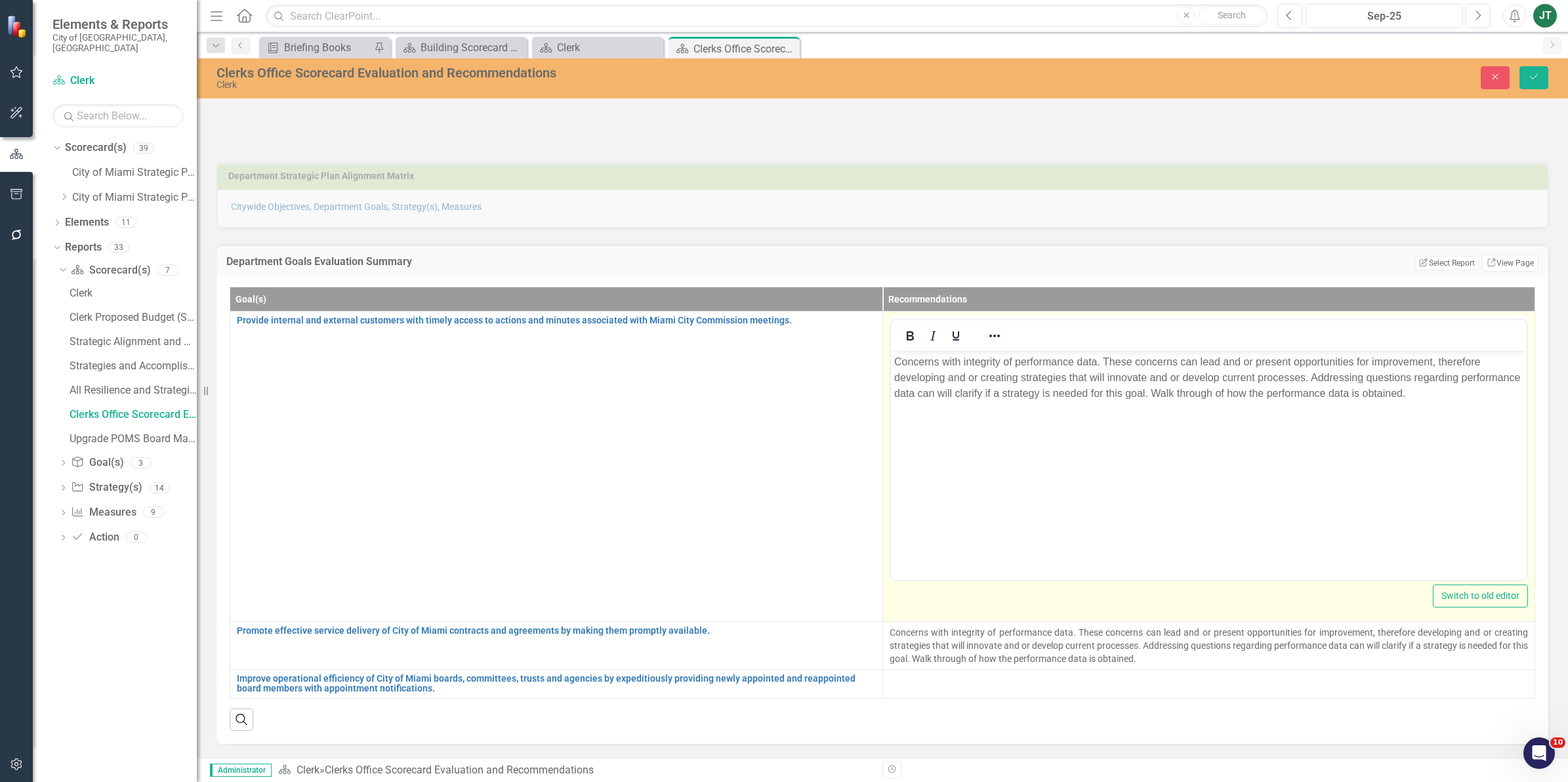
click at [1408, 394] on p "Concerns with integrity of performance data. These concerns can lead and or pre…" at bounding box center [1208, 377] width 630 height 47
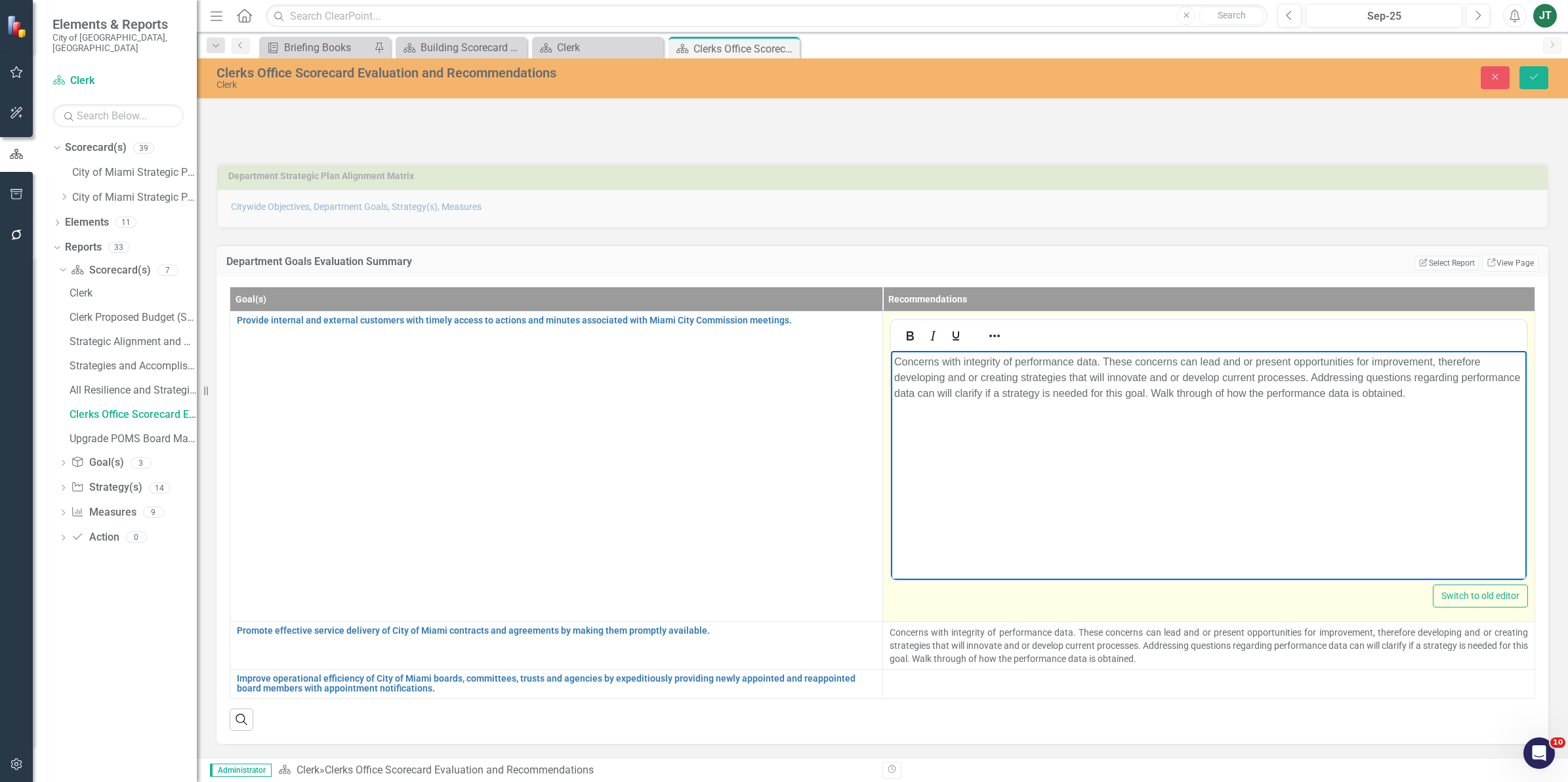
click at [1491, 391] on p "Concerns with integrity of performance data. These concerns can lead and or pre…" at bounding box center [1208, 377] width 630 height 47
drag, startPoint x: 1467, startPoint y: 388, endPoint x: 1509, endPoint y: 411, distance: 47.9
click at [1509, 411] on p "Concerns with integrity of performance data. These concerns can lead and or pre…" at bounding box center [1208, 385] width 630 height 63
copy p "Examples: Posted Minutes Online versus Performance Measure data entry."
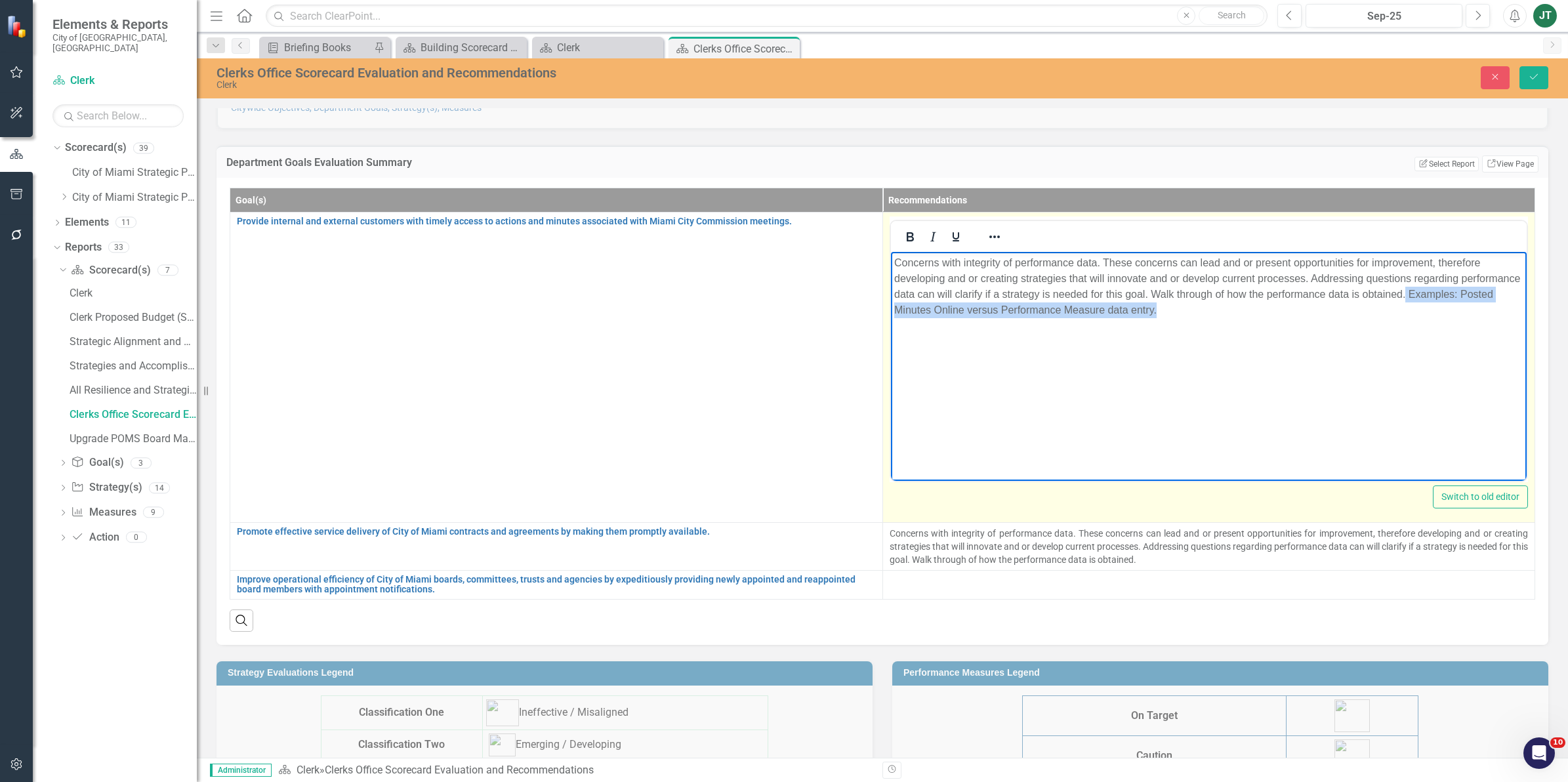
scroll to position [164, 0]
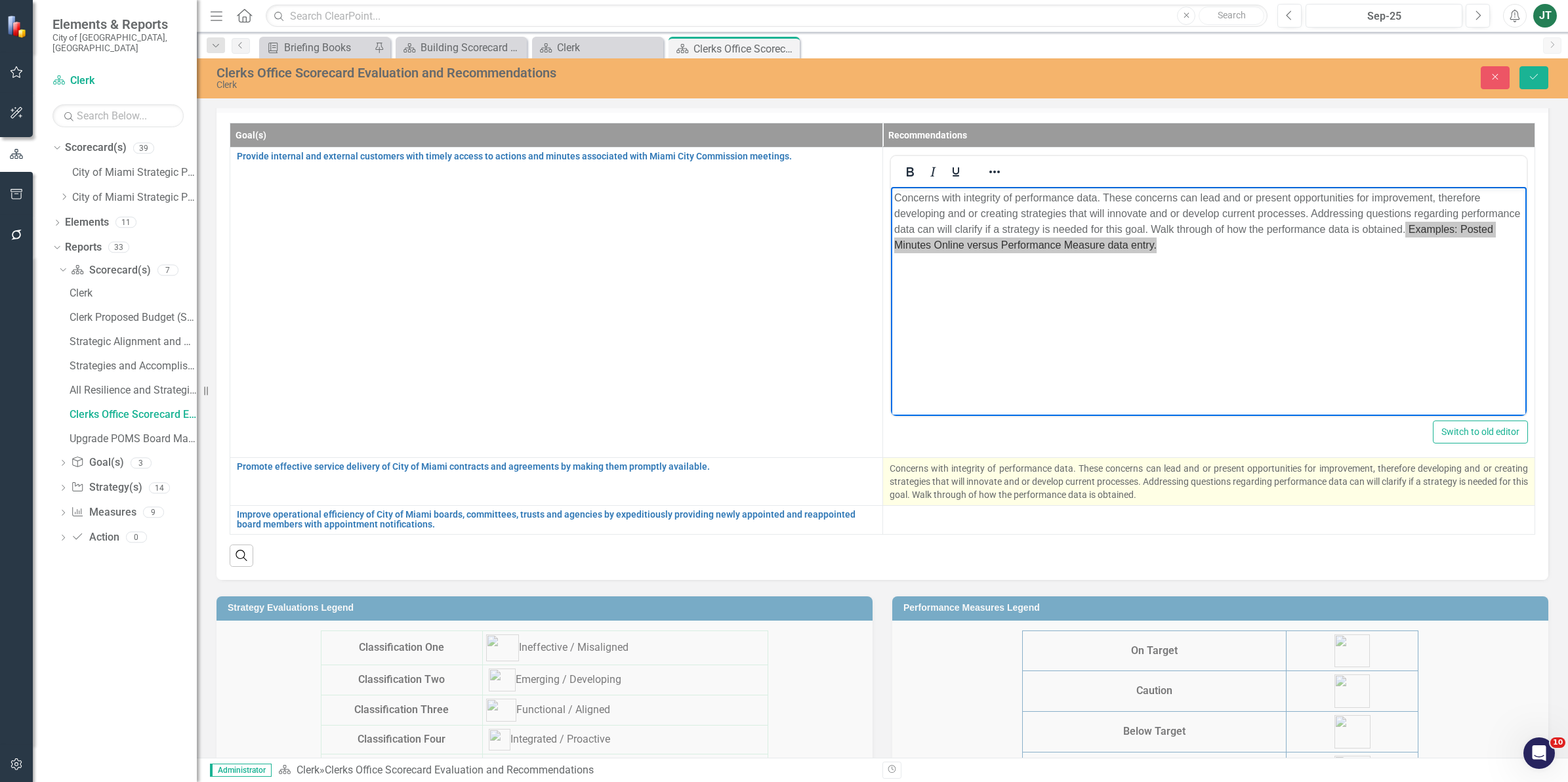
click at [1212, 493] on p "Concerns with integrity of performance data. These concerns can lead and or pre…" at bounding box center [1209, 481] width 639 height 39
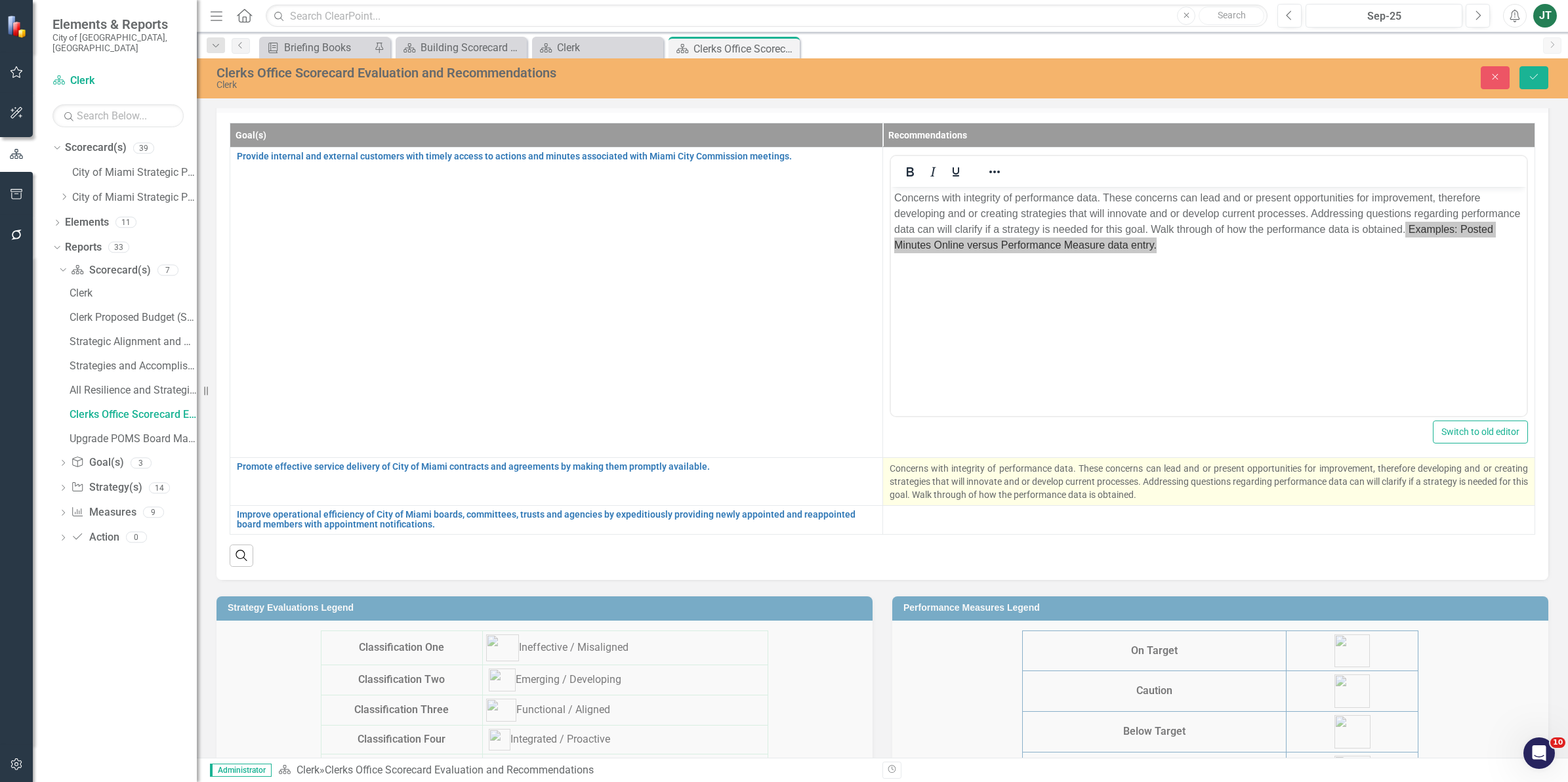
click at [1212, 493] on p "Concerns with integrity of performance data. These concerns can lead and or pre…" at bounding box center [1209, 481] width 639 height 39
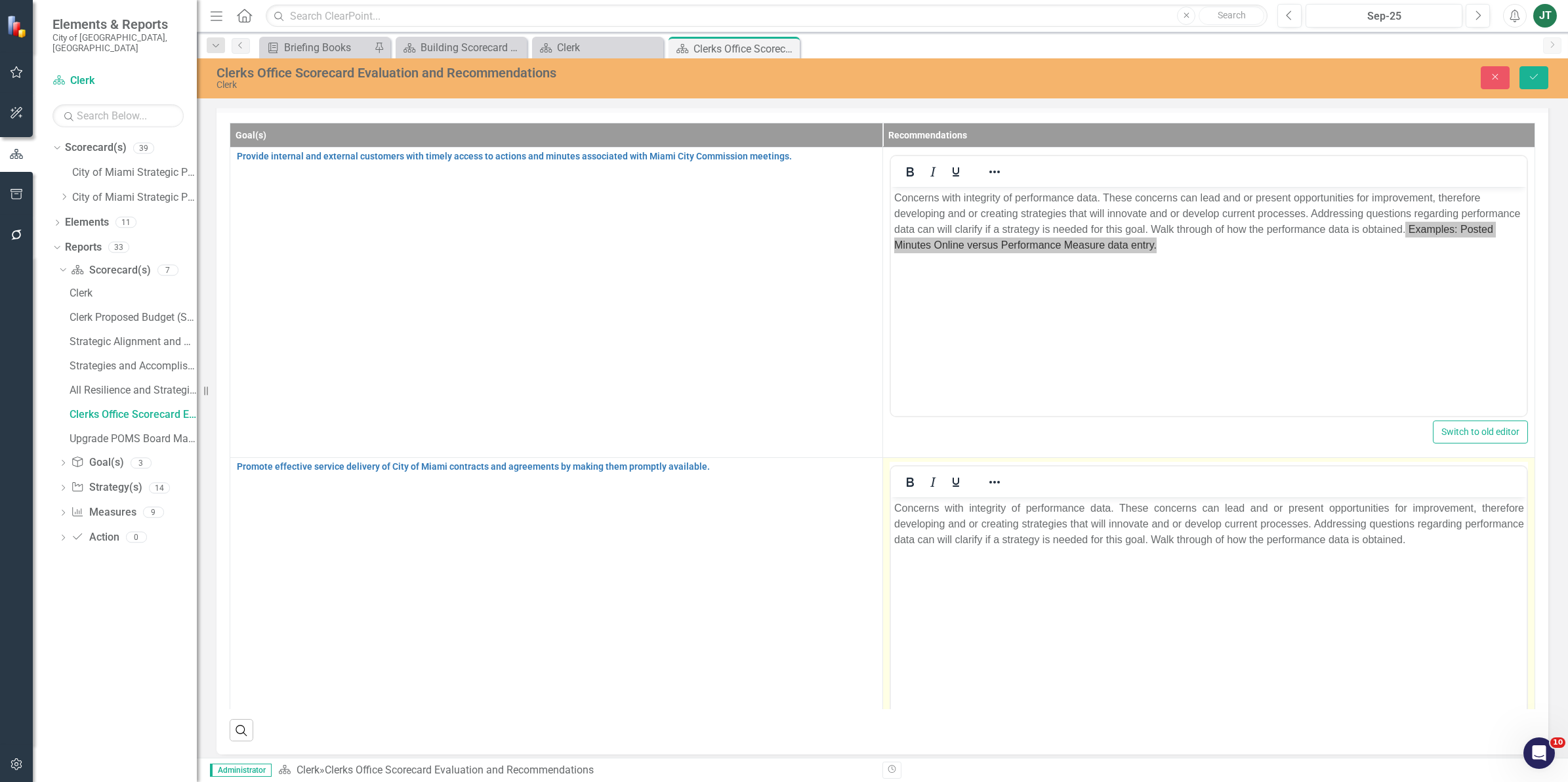
scroll to position [0, 0]
click at [1151, 528] on p "Concerns with integrity of performance data. These concerns can lead and or pre…" at bounding box center [1208, 523] width 630 height 47
click at [1381, 534] on p "Concerns with integrity of performance data. These concerns can lead and or pre…" at bounding box center [1208, 523] width 630 height 47
click at [1474, 547] on body "Concerns with integrity of performance data. These concerns can lead and or pre…" at bounding box center [1208, 595] width 636 height 197
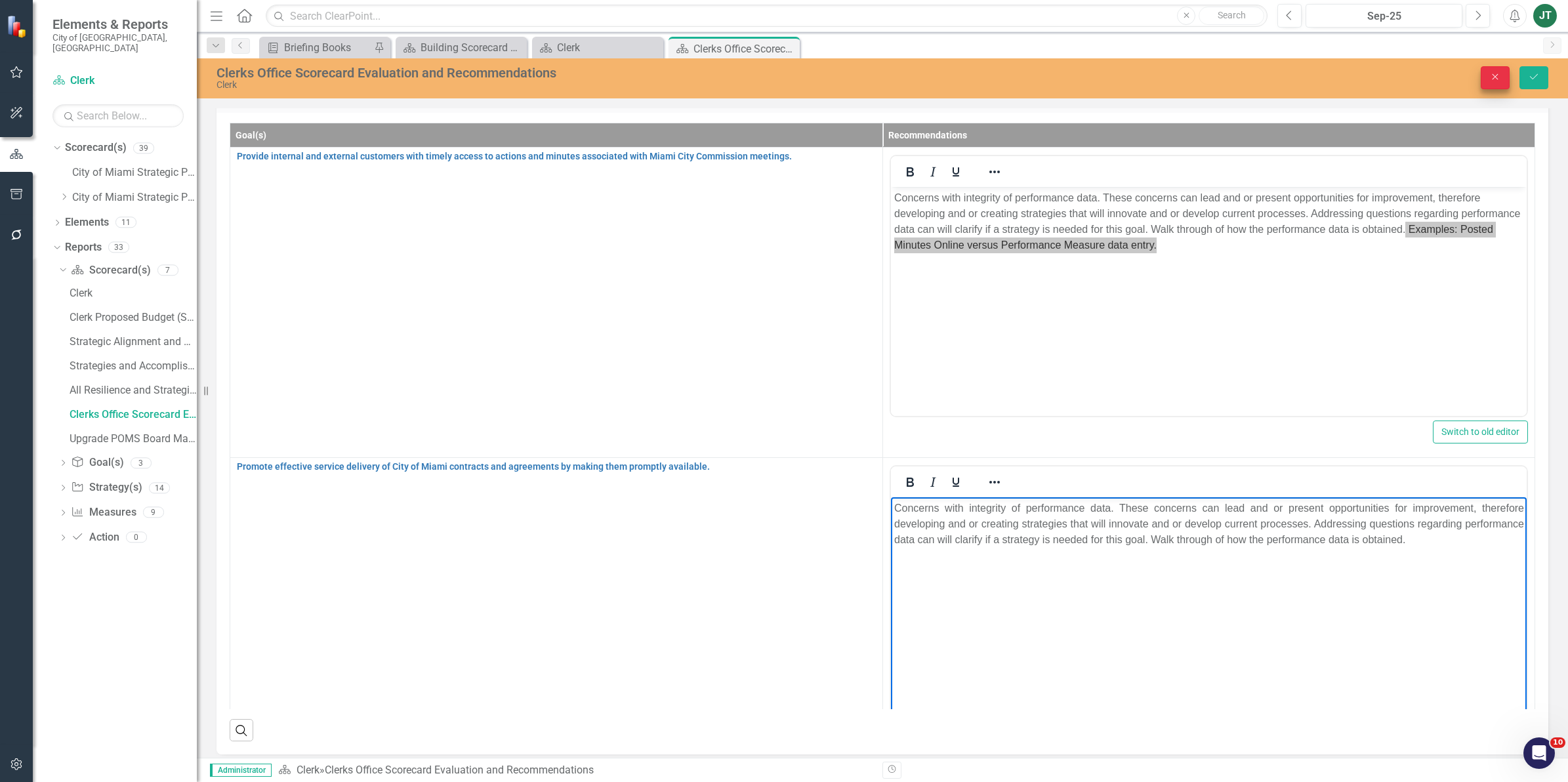
click at [1502, 74] on button "Close" at bounding box center [1494, 77] width 29 height 23
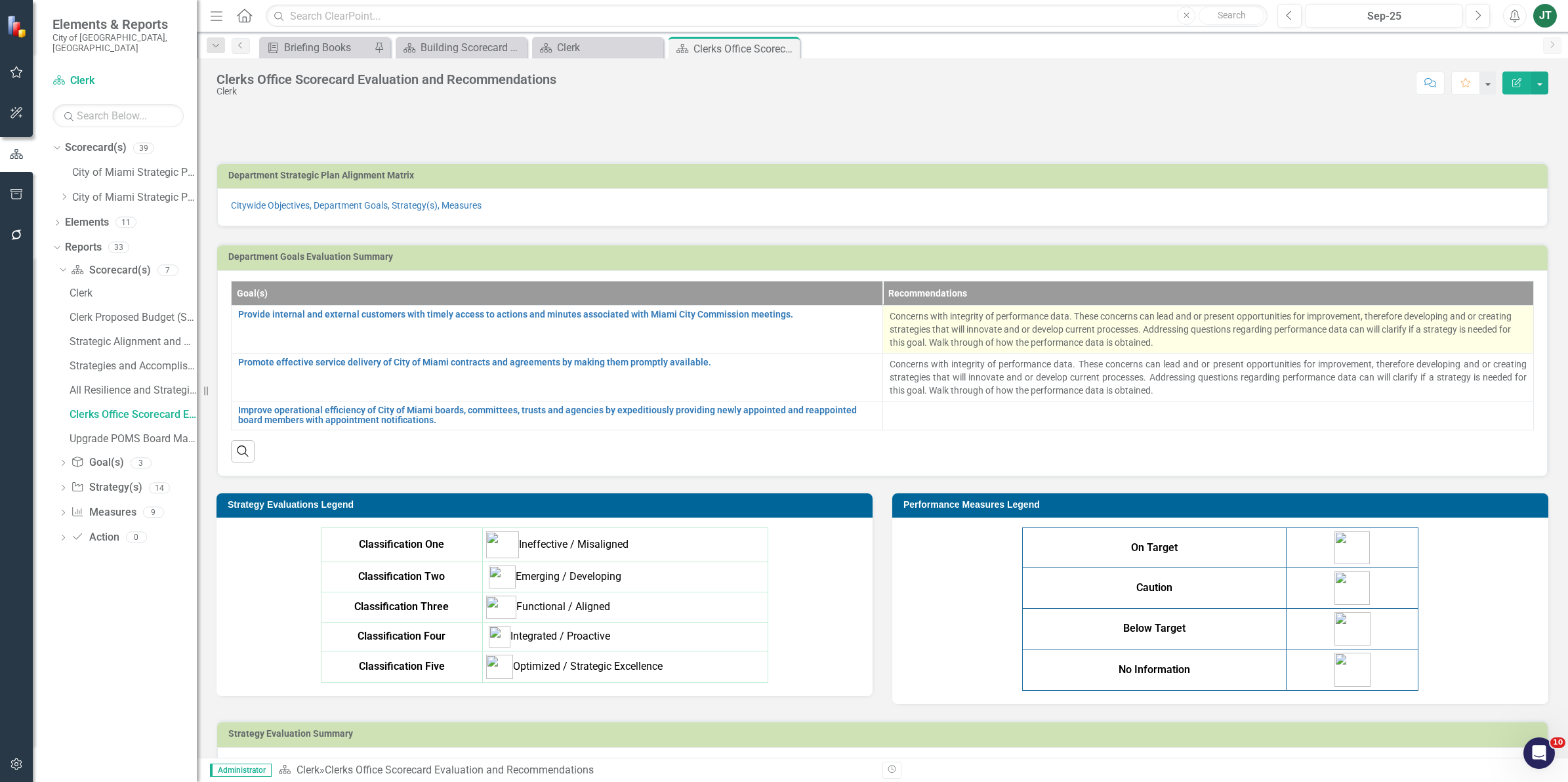
click at [1211, 336] on p "Concerns with integrity of performance data. These concerns can lead and or pre…" at bounding box center [1208, 329] width 638 height 39
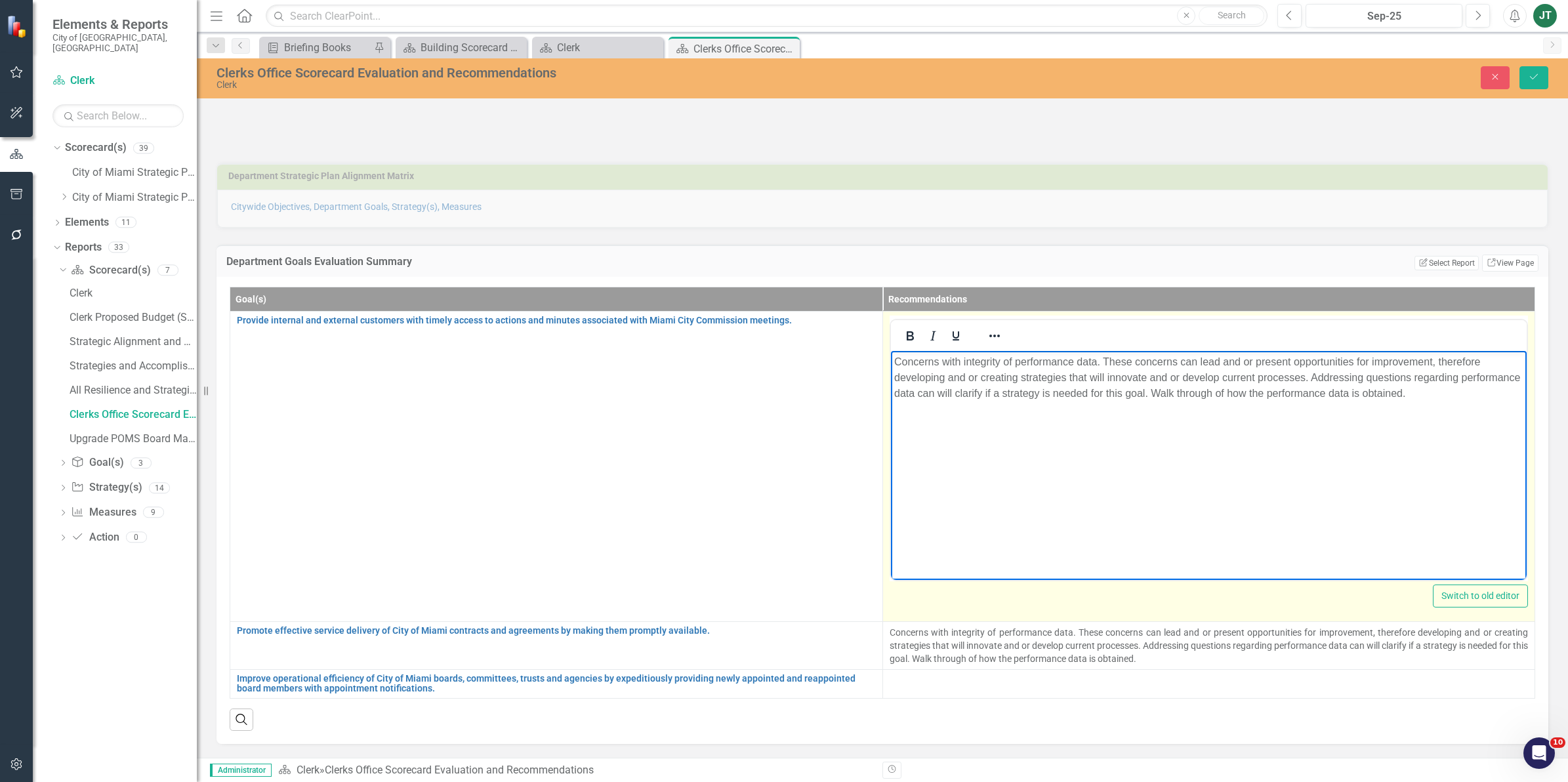
click at [1471, 389] on p "Concerns with integrity of performance data. These concerns can lead and or pre…" at bounding box center [1208, 377] width 630 height 47
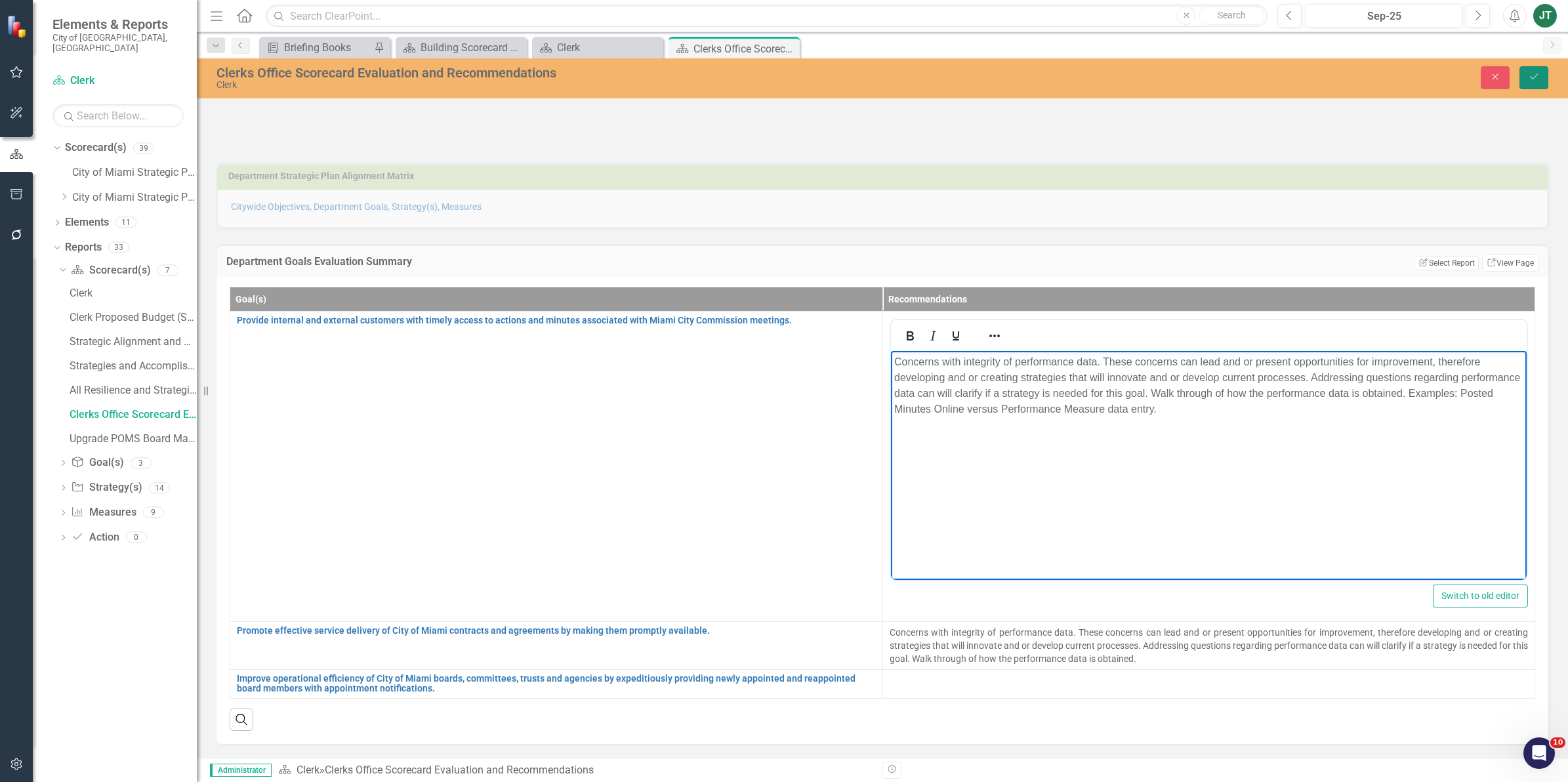
drag, startPoint x: 1537, startPoint y: 75, endPoint x: 1536, endPoint y: 83, distance: 8.1
click at [1537, 75] on icon "Save" at bounding box center [1533, 77] width 12 height 9
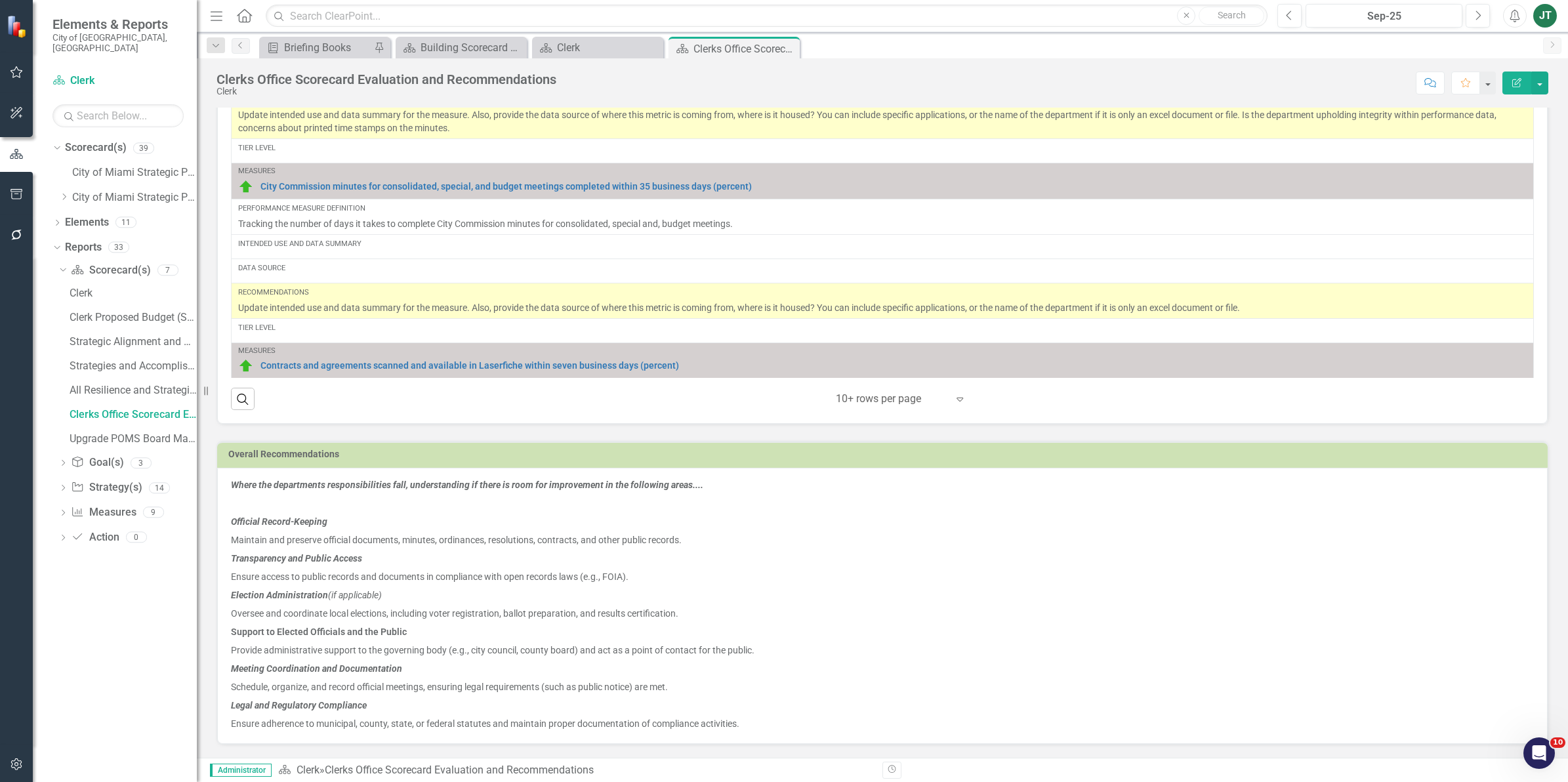
scroll to position [1171, 0]
click at [63, 265] on icon "Dropdown" at bounding box center [61, 269] width 7 height 9
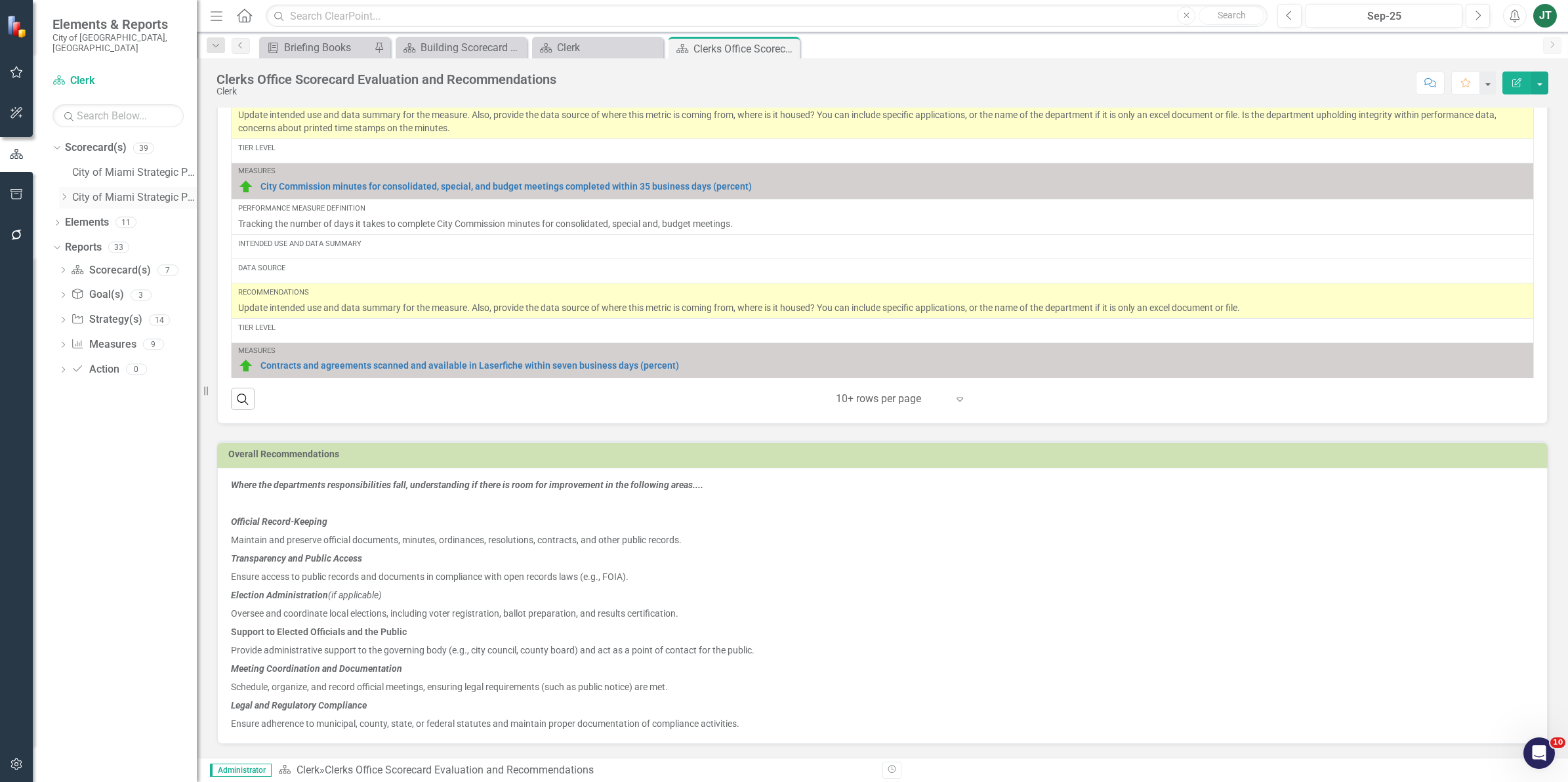
click at [63, 193] on icon "Dropdown" at bounding box center [63, 197] width 10 height 8
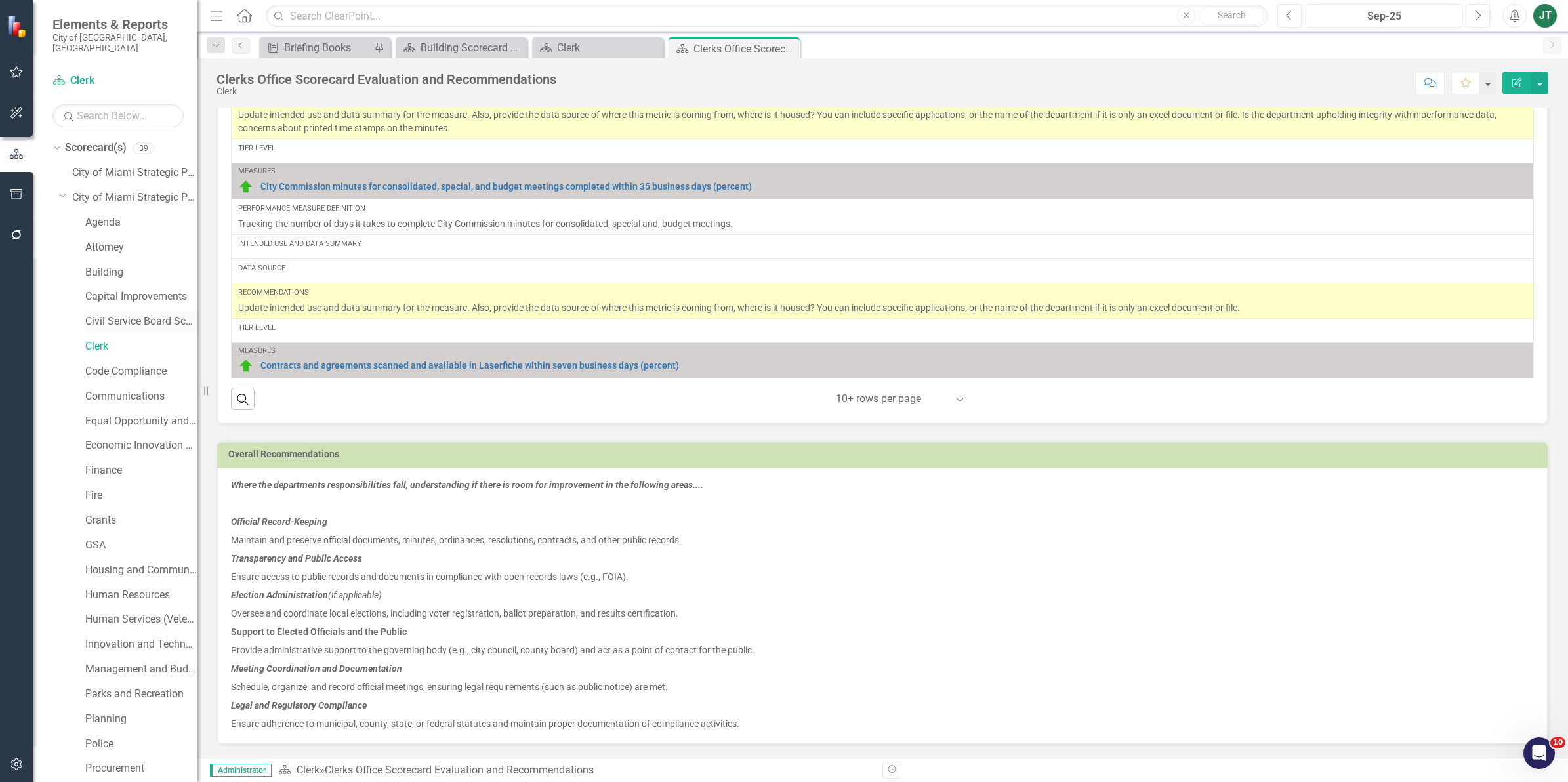
click at [102, 315] on link "Civil Service Board Scorecard" at bounding box center [141, 321] width 111 height 15
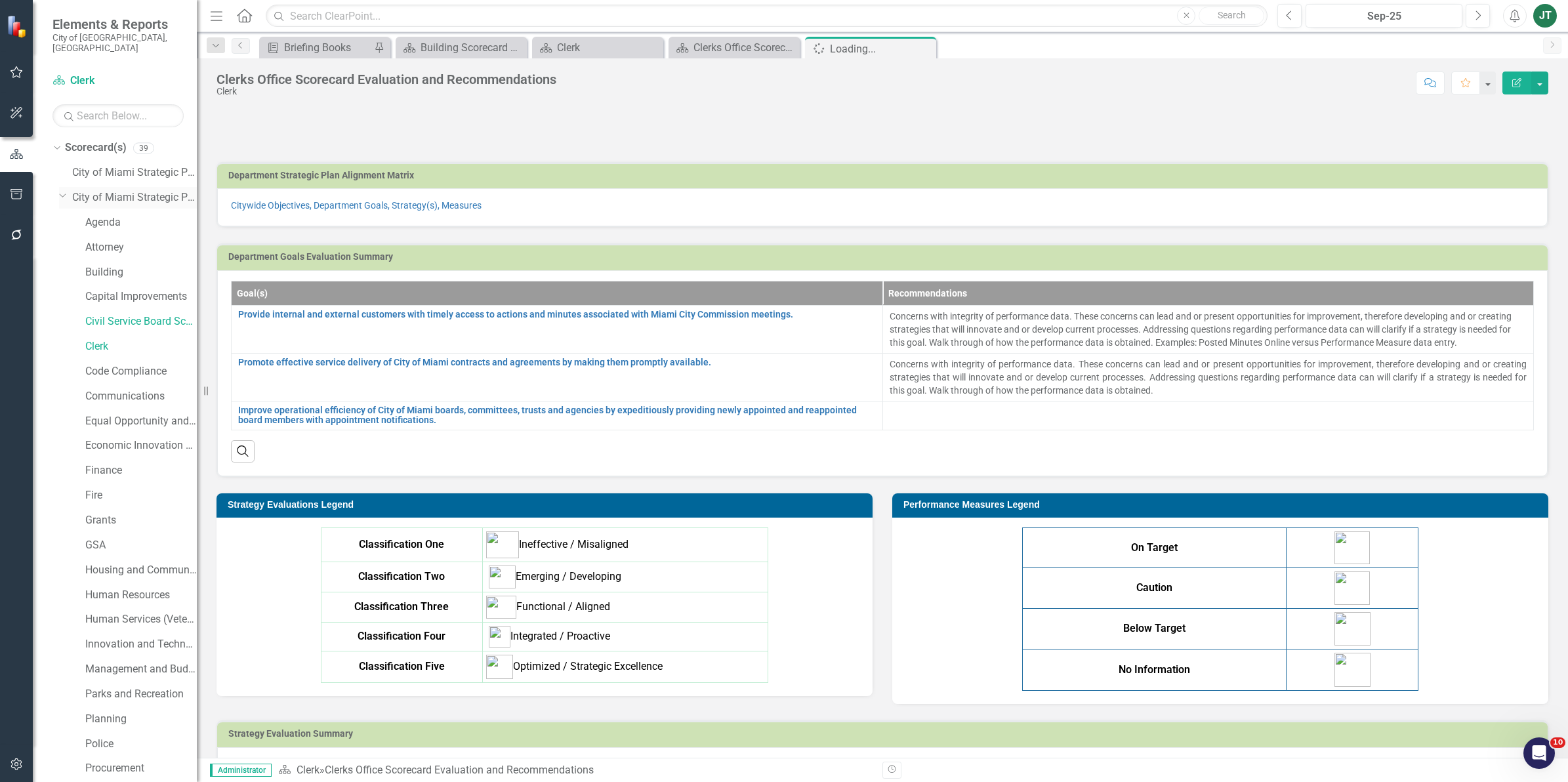
click at [60, 190] on icon "Dropdown" at bounding box center [63, 195] width 8 height 10
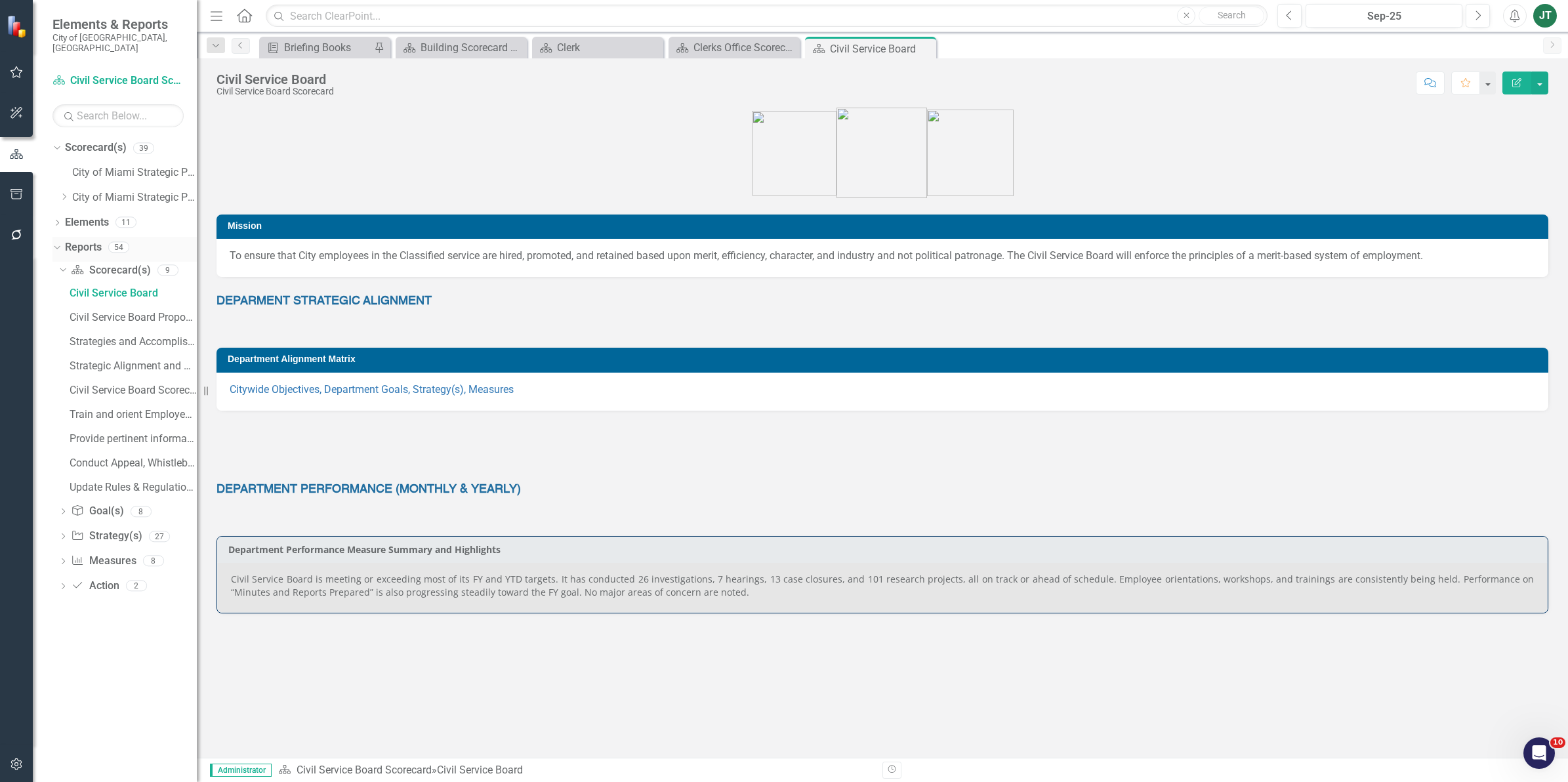
click at [59, 242] on icon "Dropdown" at bounding box center [55, 246] width 7 height 9
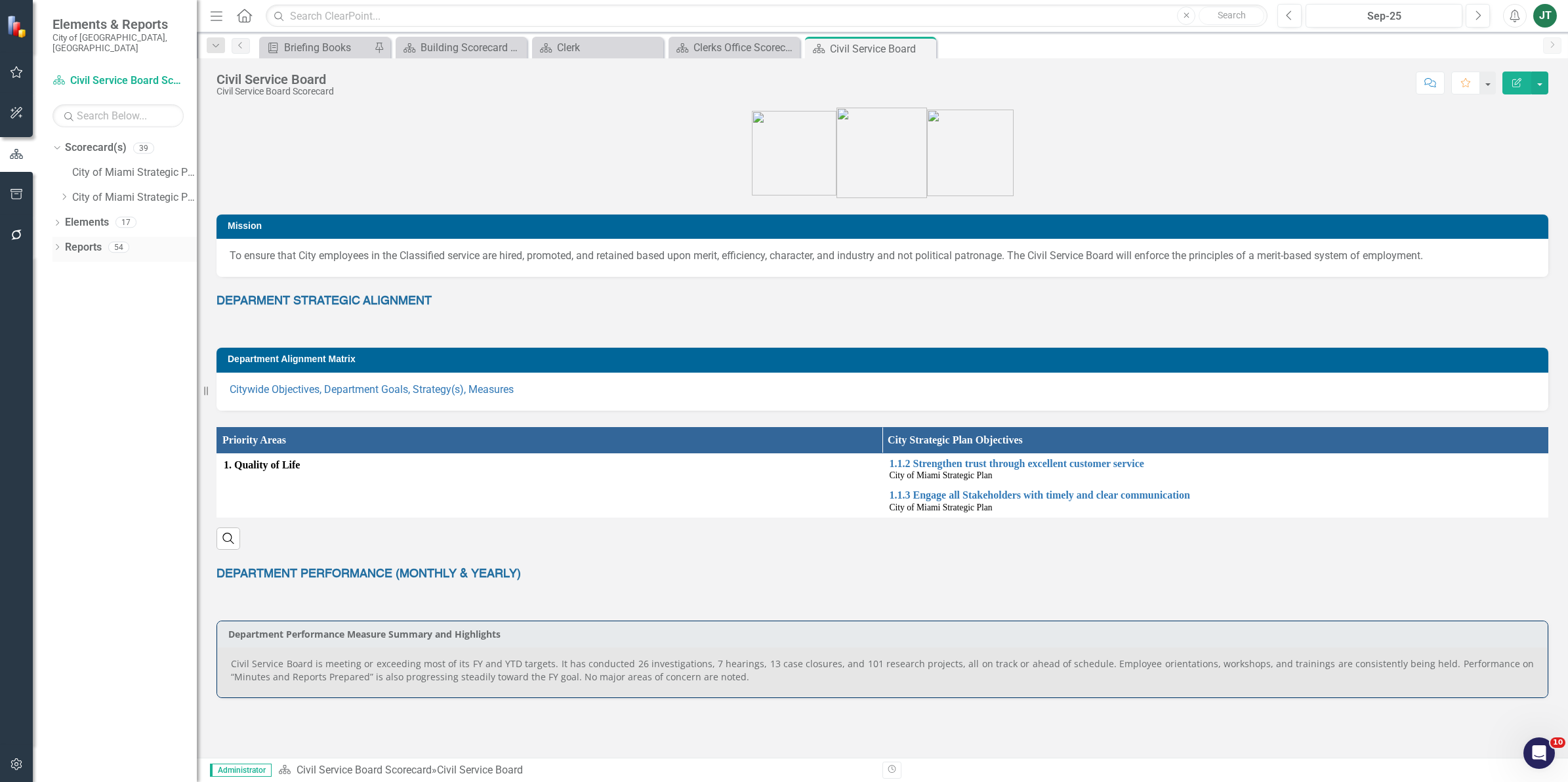
click at [57, 245] on icon "Dropdown" at bounding box center [57, 248] width 9 height 7
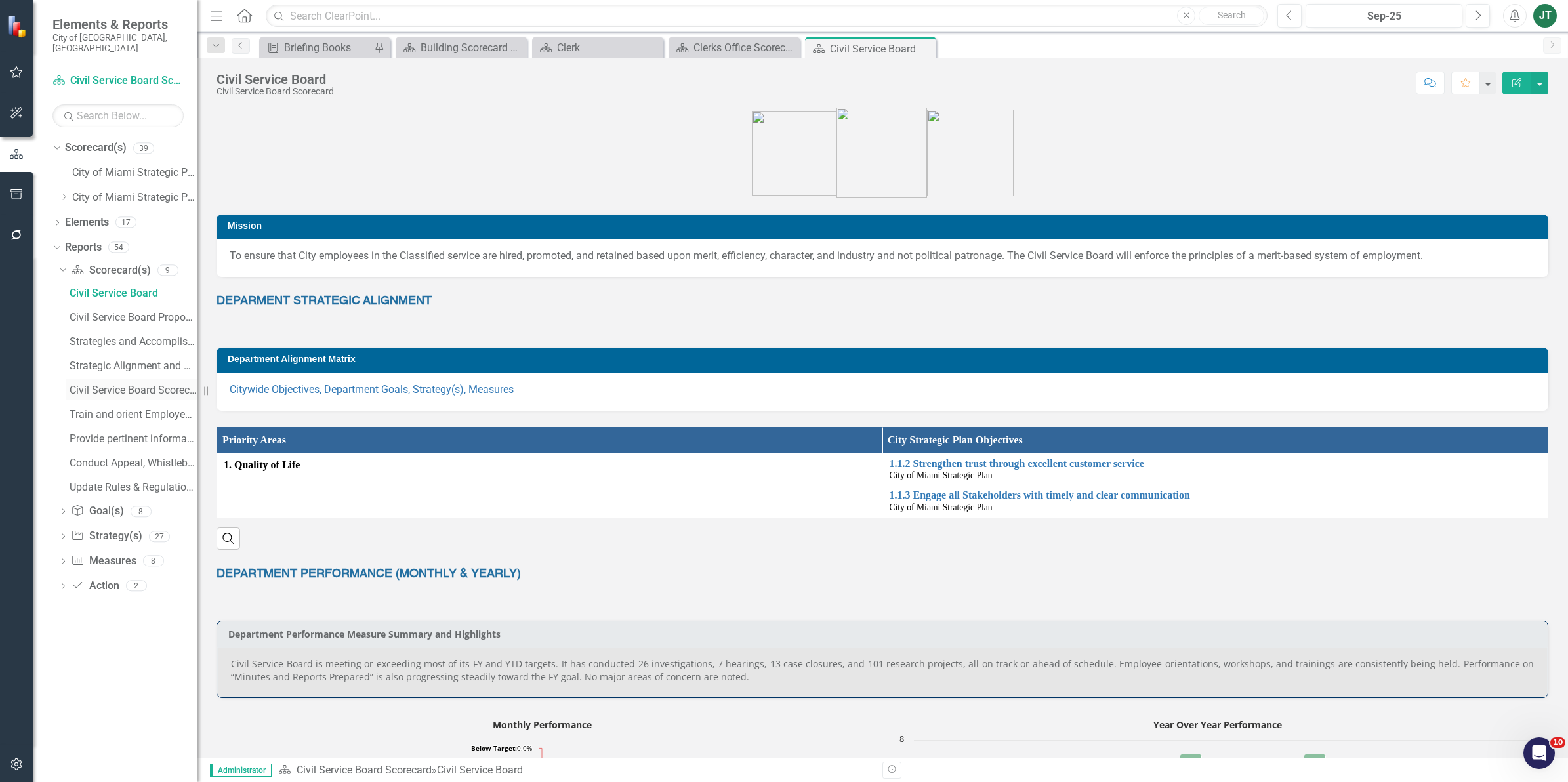
click at [119, 384] on div "Civil Service Board Scorecard Evaluation and Recommendations" at bounding box center [133, 390] width 128 height 12
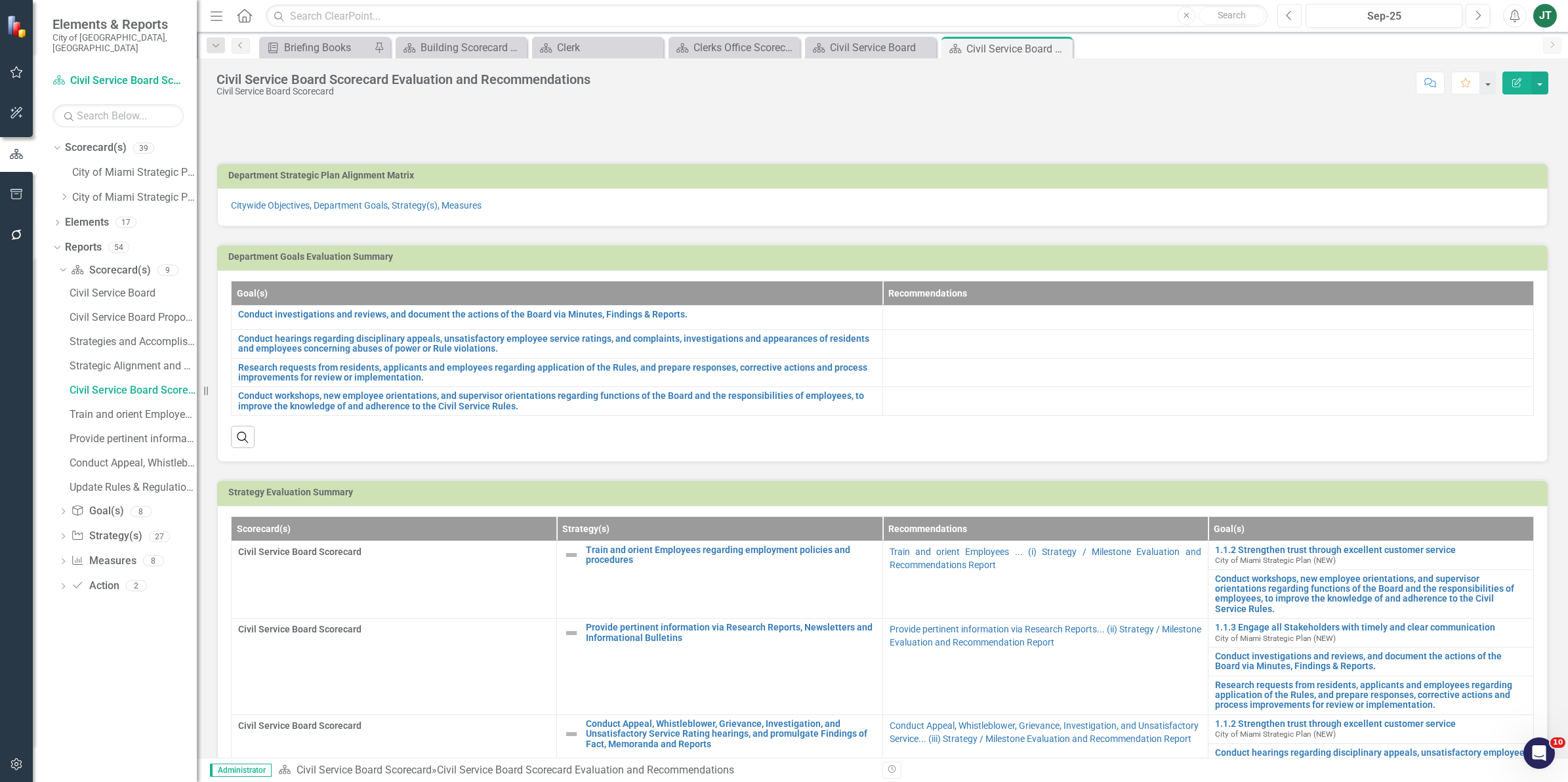
click at [1292, 21] on button "Previous" at bounding box center [1289, 15] width 24 height 24
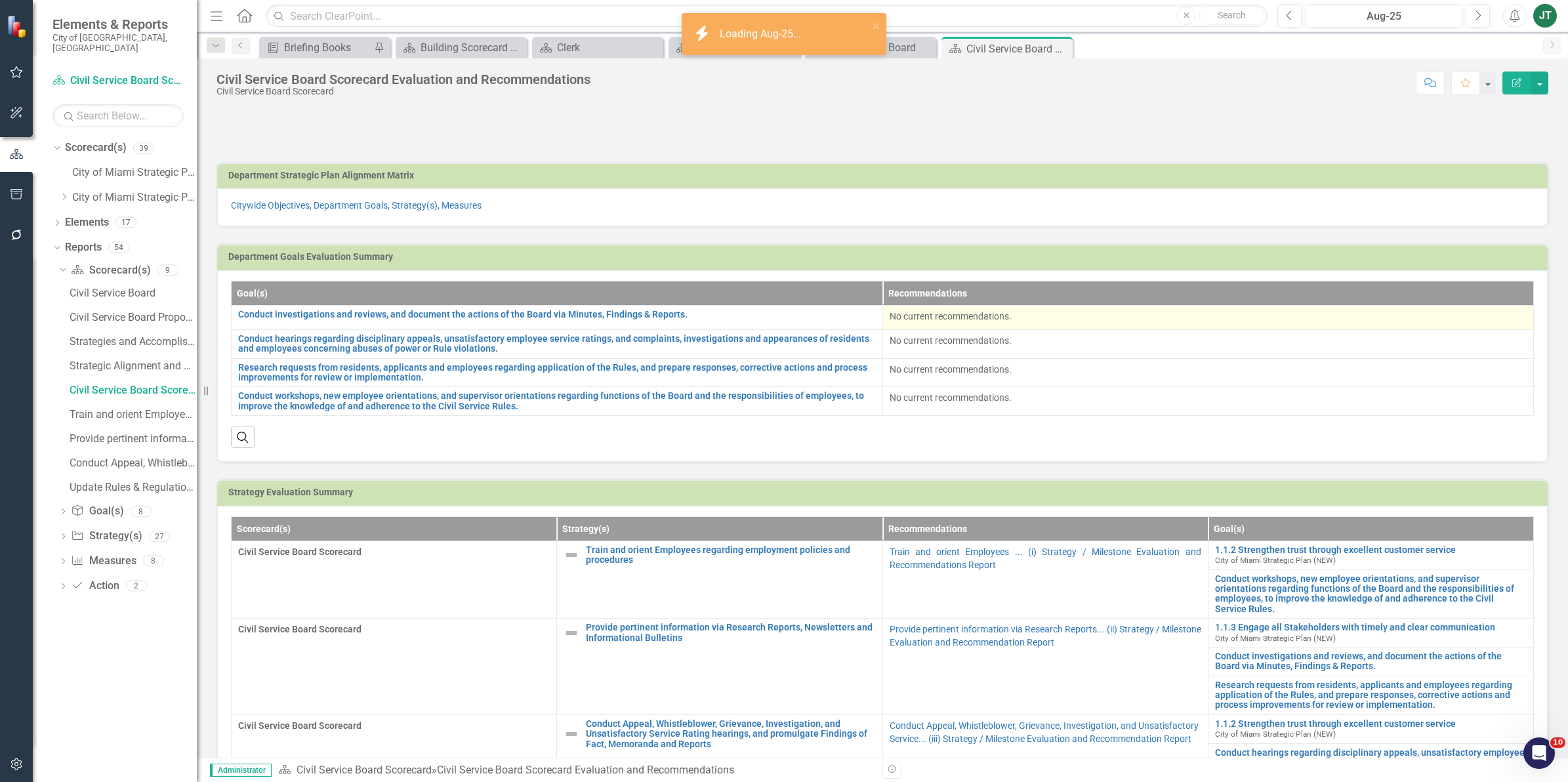
click at [1006, 321] on p "No current recommendations." at bounding box center [1208, 316] width 638 height 13
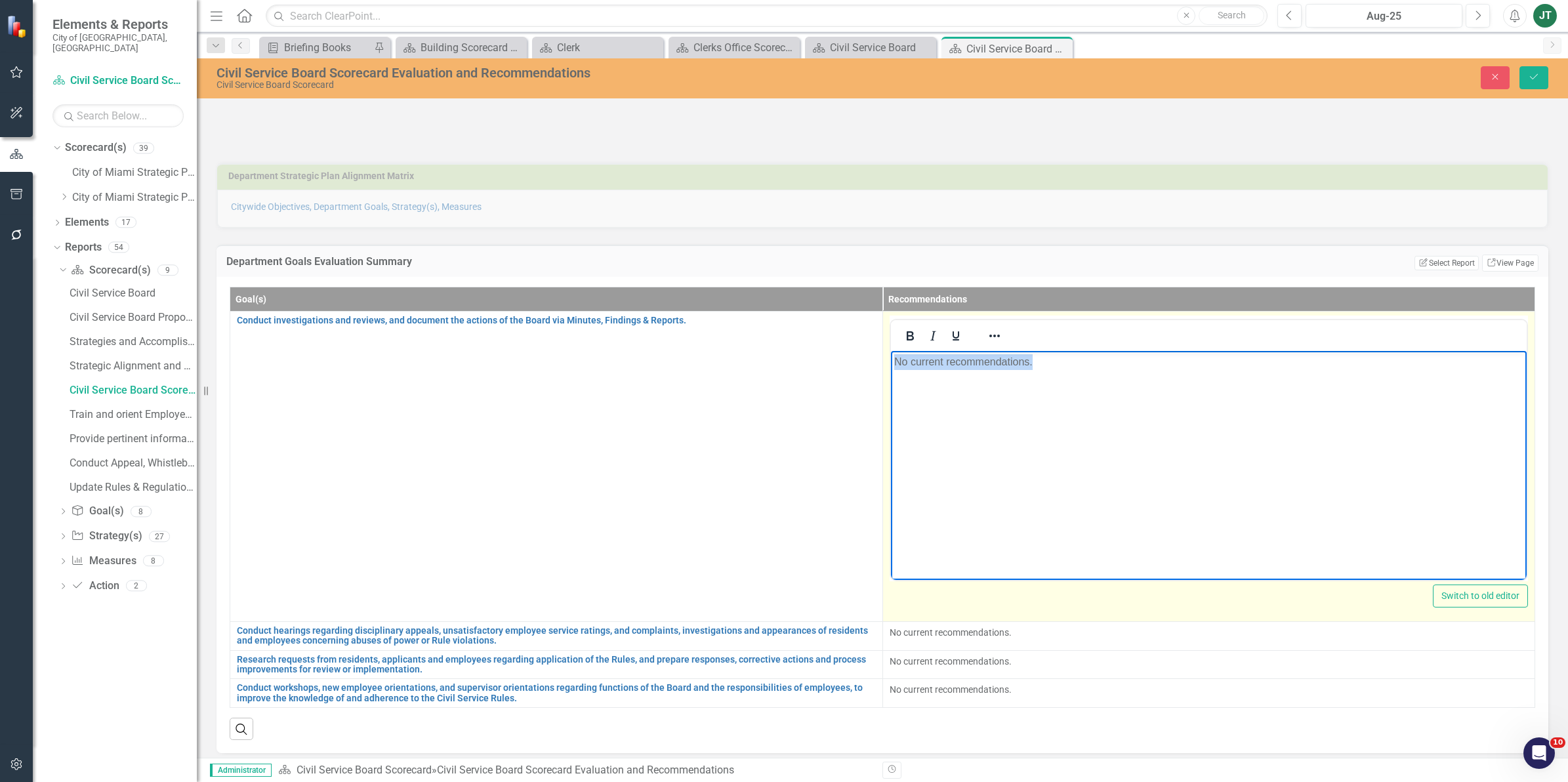
click at [890, 350] on html "No current recommendations." at bounding box center [1208, 448] width 636 height 197
copy p "No current recommendations."
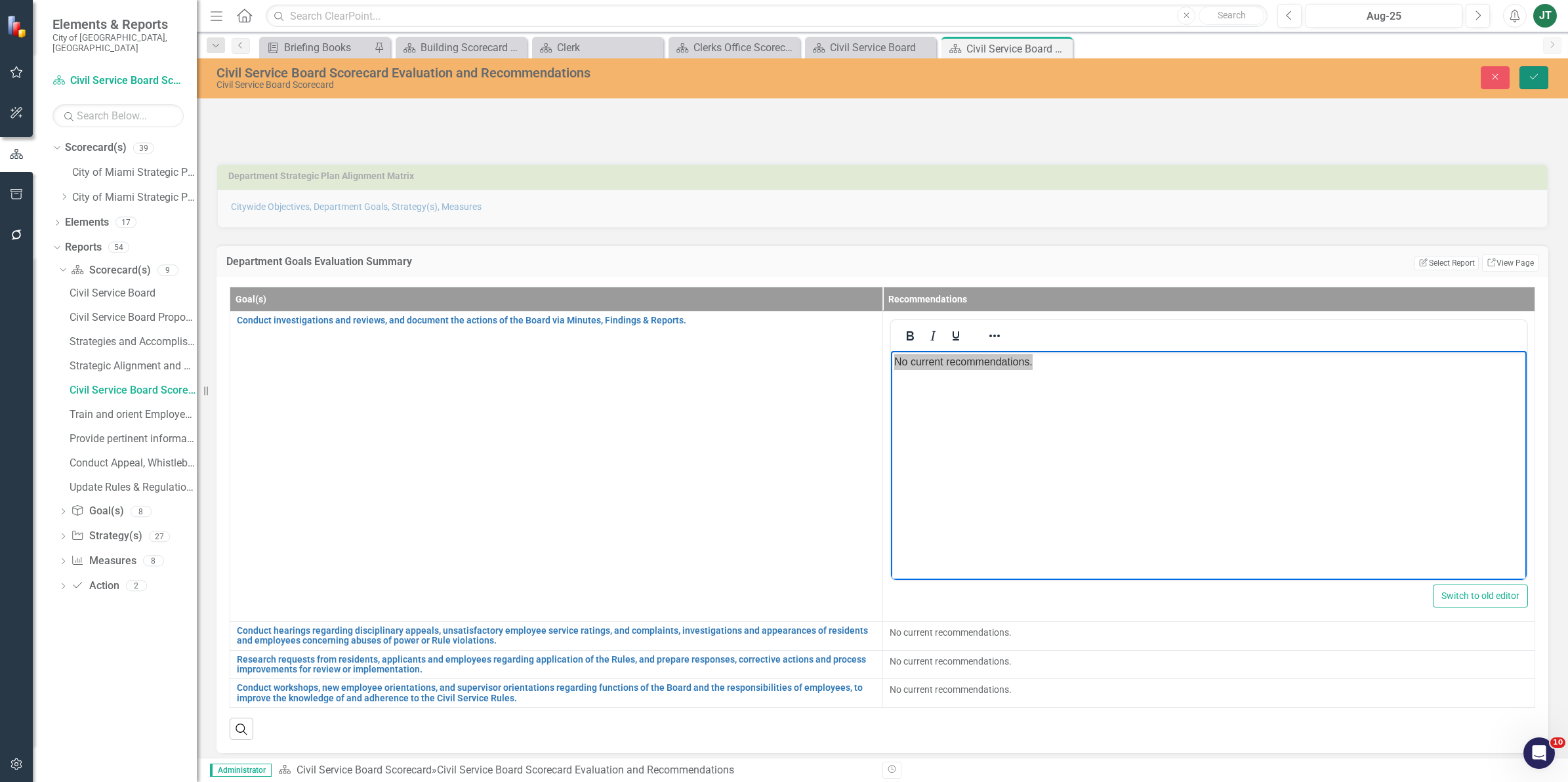
click at [1540, 67] on button "Save" at bounding box center [1533, 77] width 29 height 23
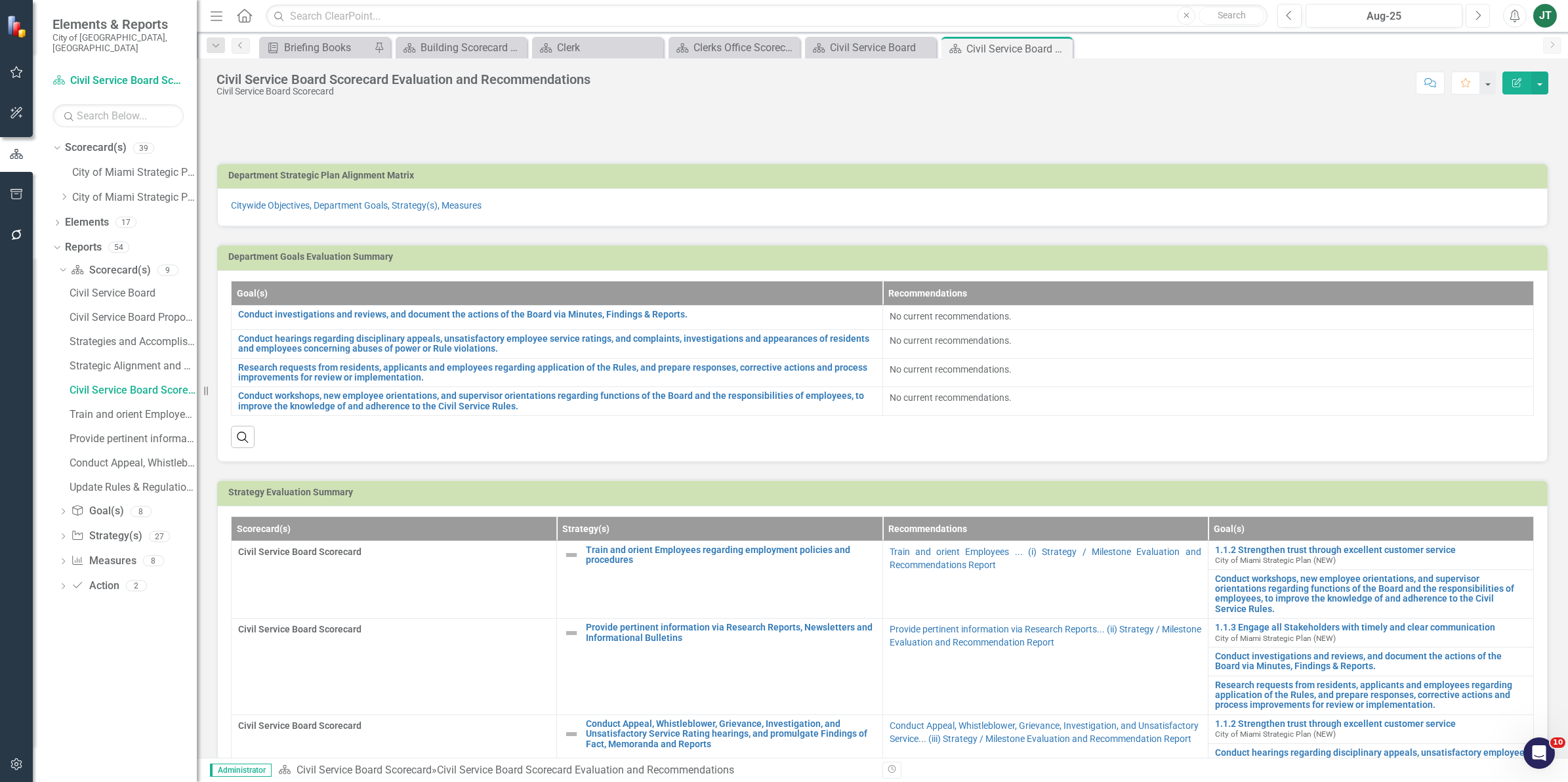
click at [1476, 15] on icon "Next" at bounding box center [1477, 15] width 7 height 12
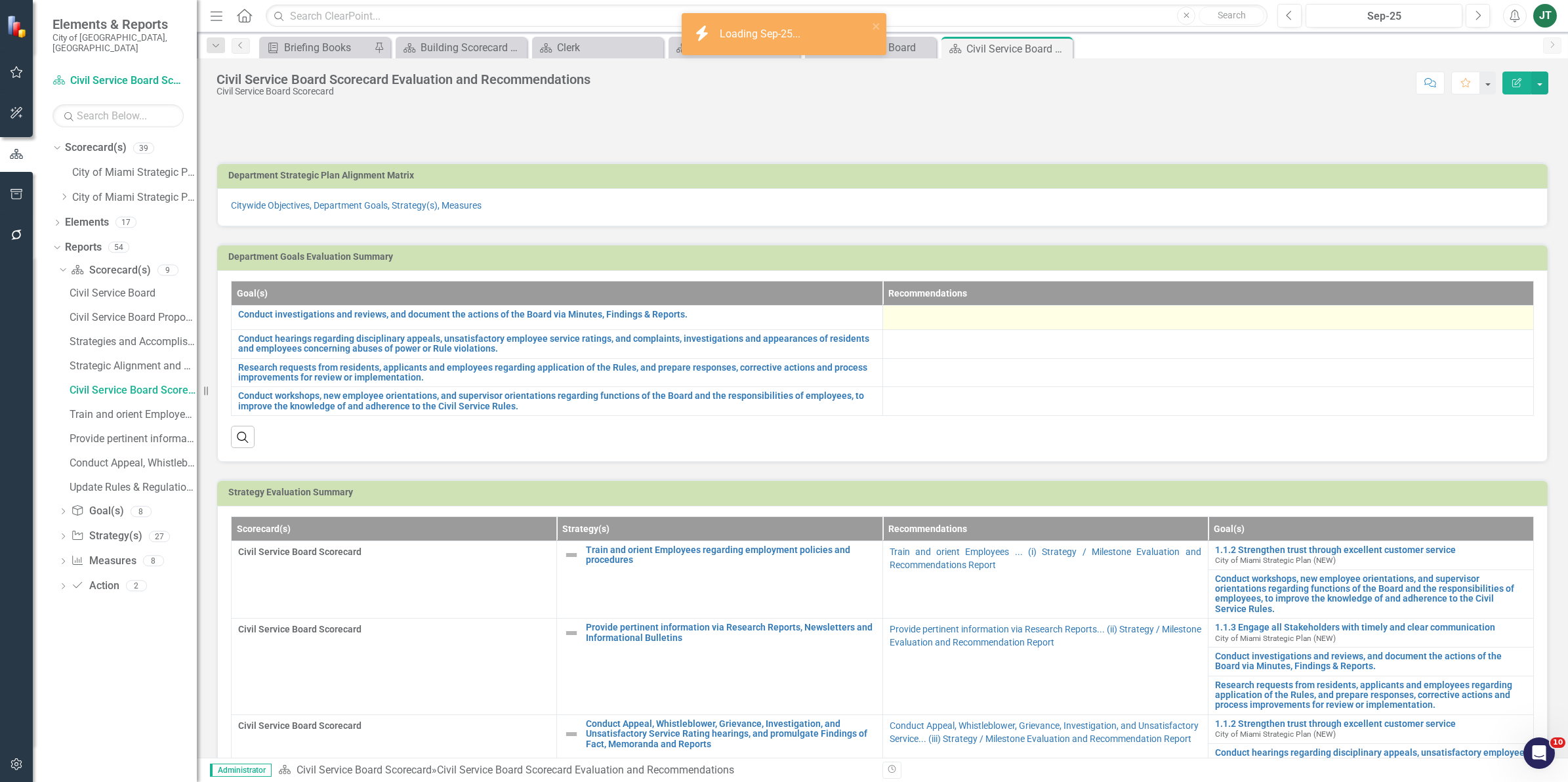
click at [933, 318] on div at bounding box center [1208, 317] width 638 height 15
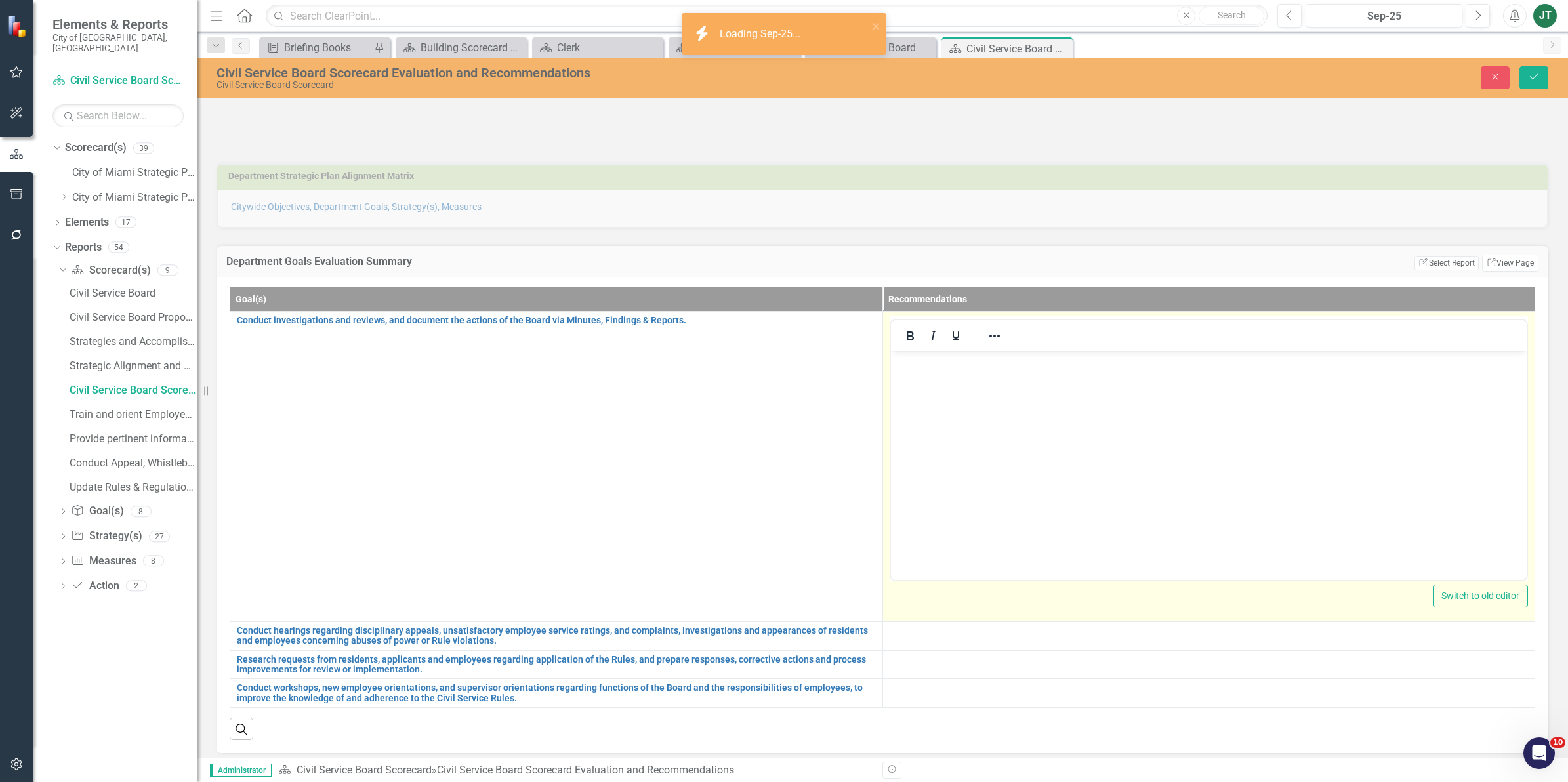
click at [917, 366] on p "Rich Text Area. Press ALT-0 for help." at bounding box center [1208, 361] width 630 height 15
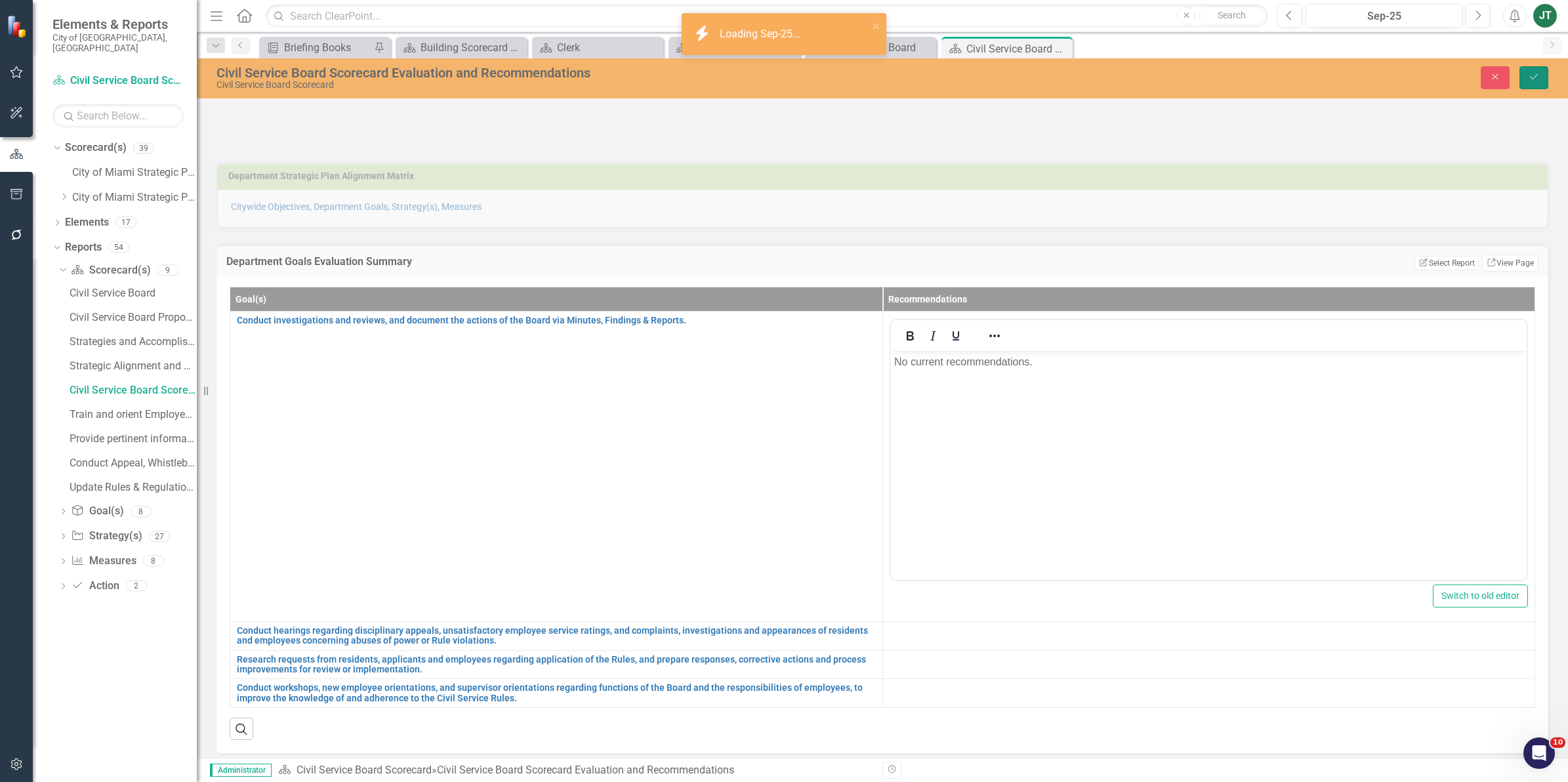
click at [1525, 83] on button "Save" at bounding box center [1533, 77] width 29 height 23
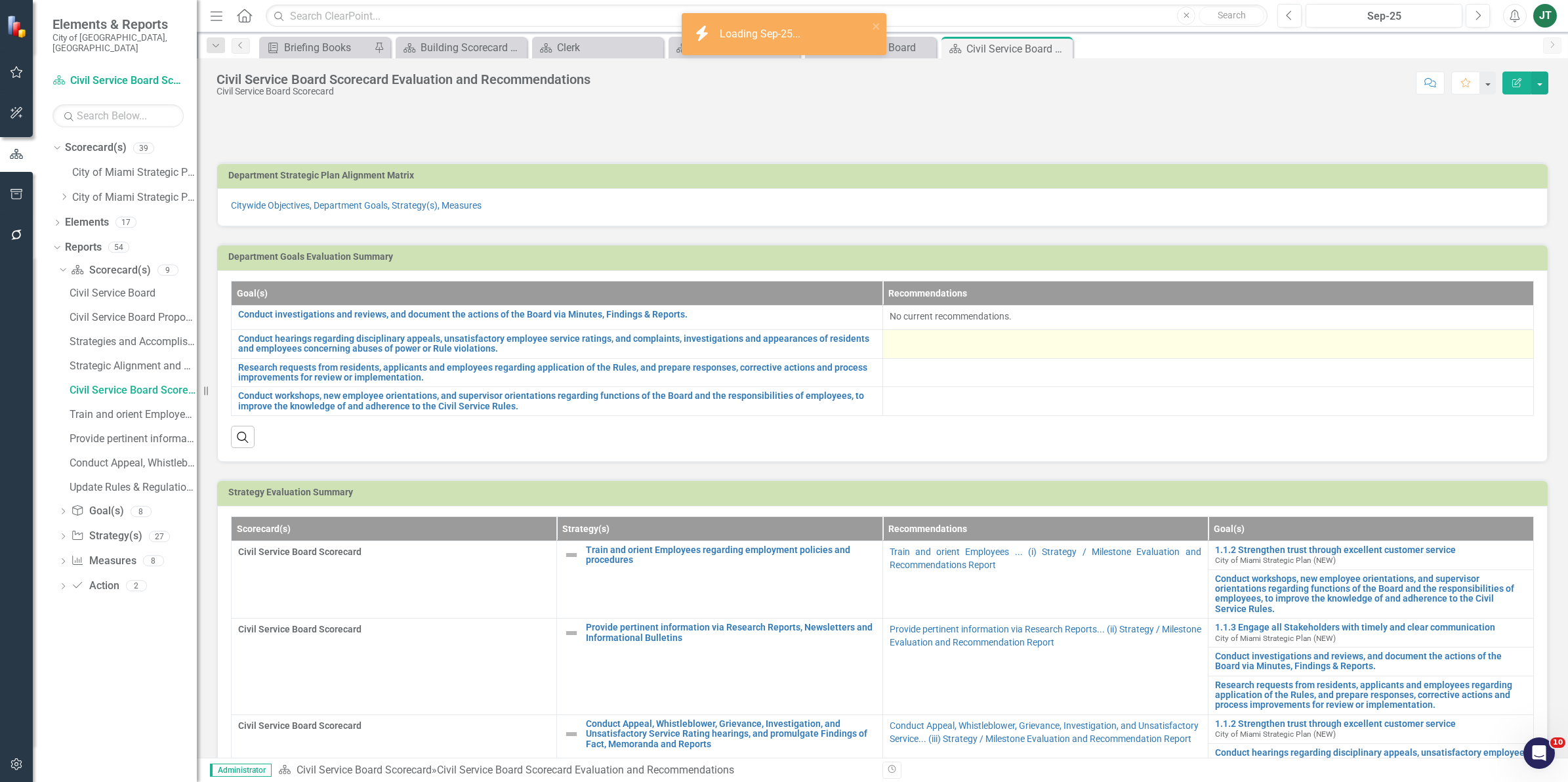
click at [999, 349] on td at bounding box center [1208, 343] width 652 height 29
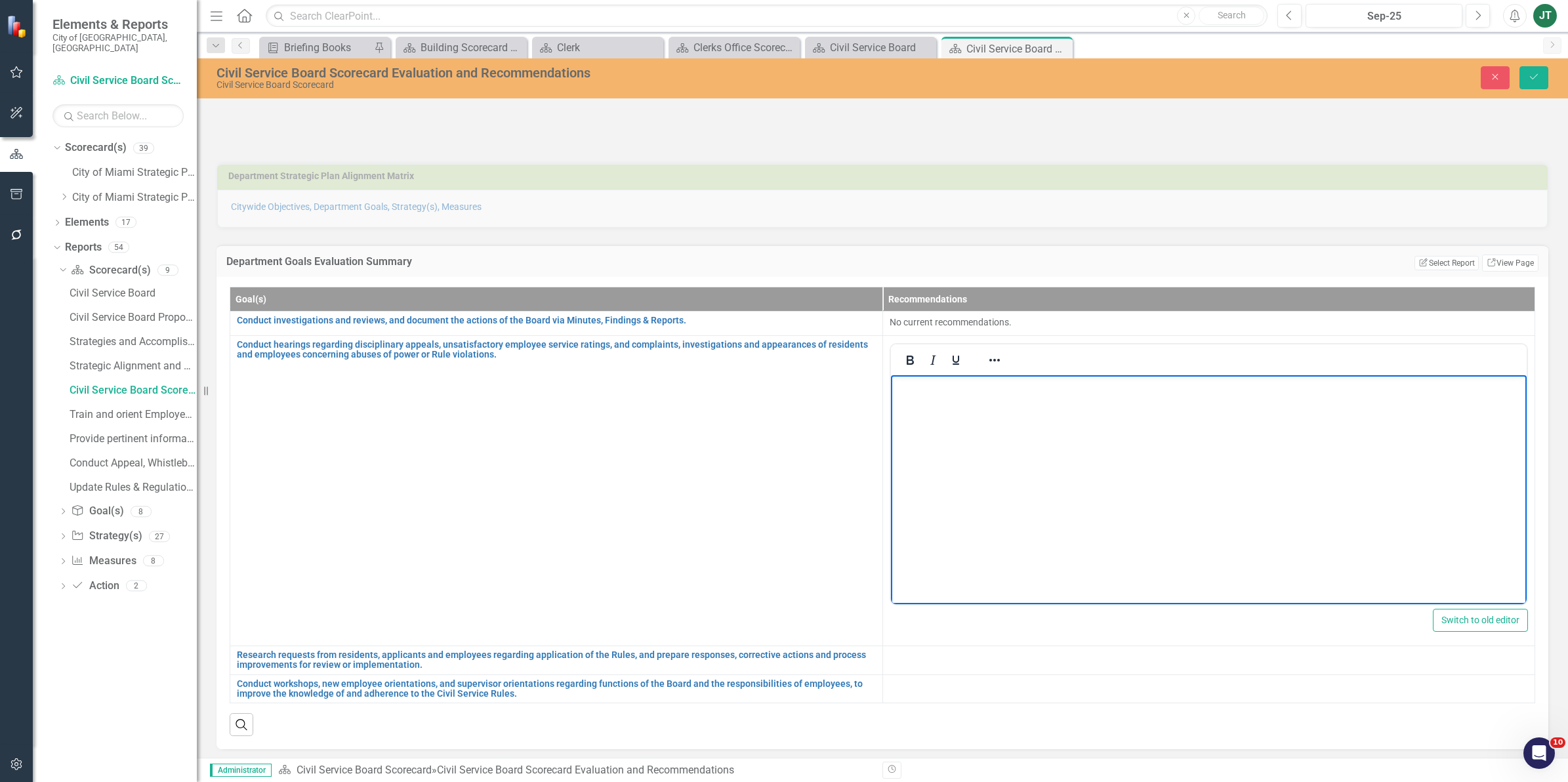
click at [930, 396] on body "Rich Text Area. Press ALT-0 for help." at bounding box center [1208, 472] width 636 height 197
click at [1530, 69] on button "Save" at bounding box center [1533, 77] width 29 height 23
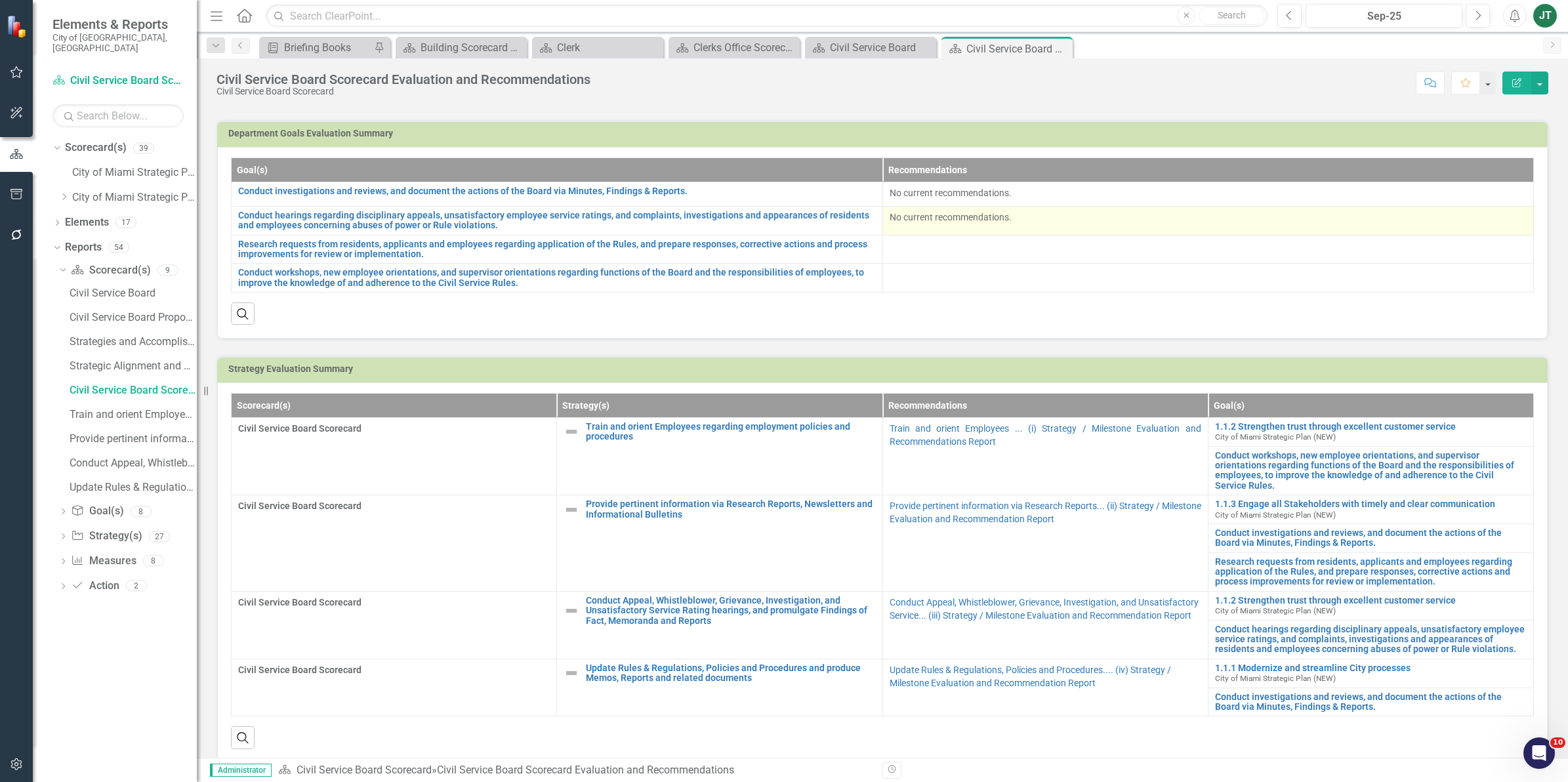
scroll to position [82, 0]
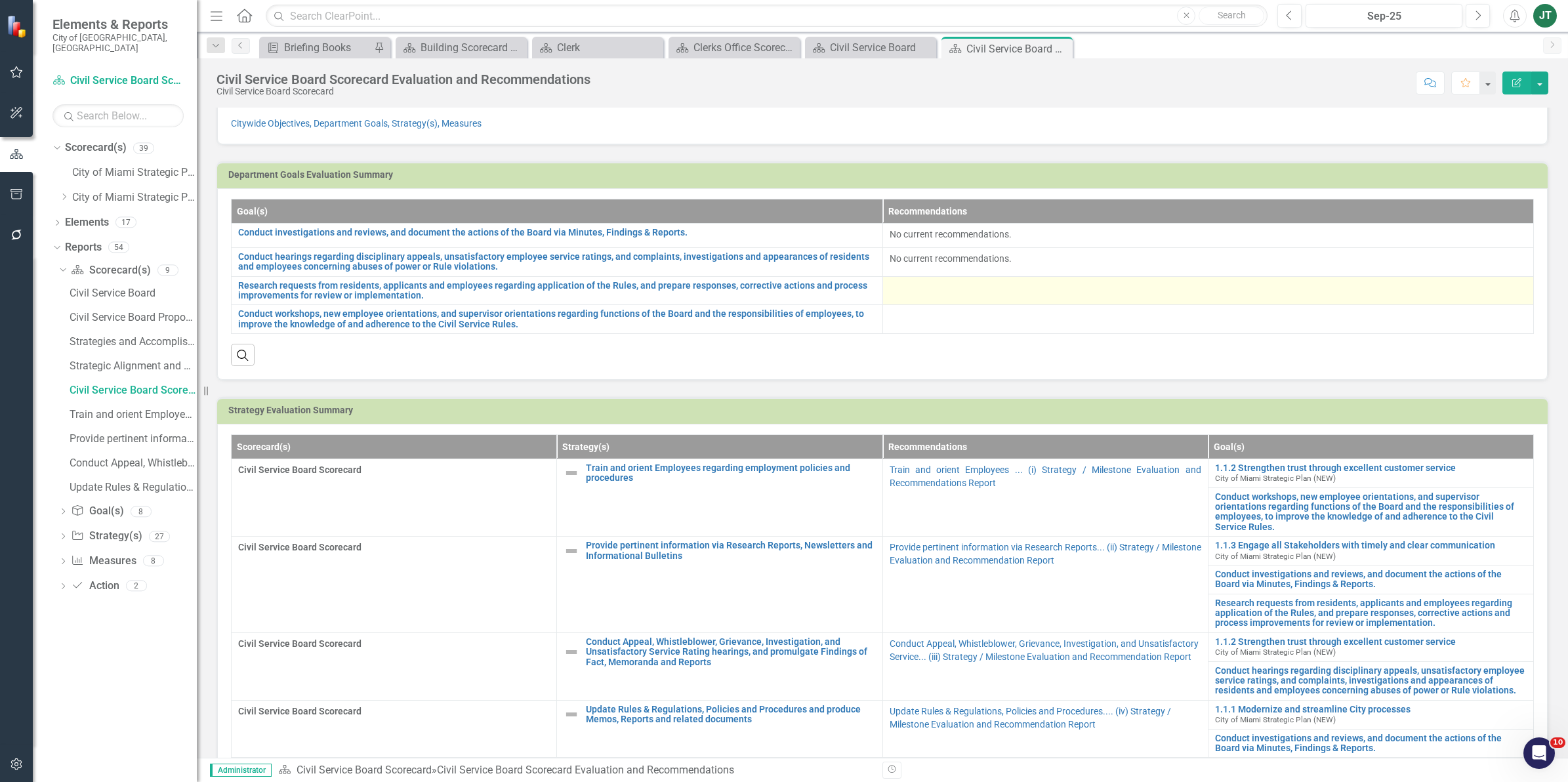
click at [917, 289] on div at bounding box center [1208, 288] width 638 height 15
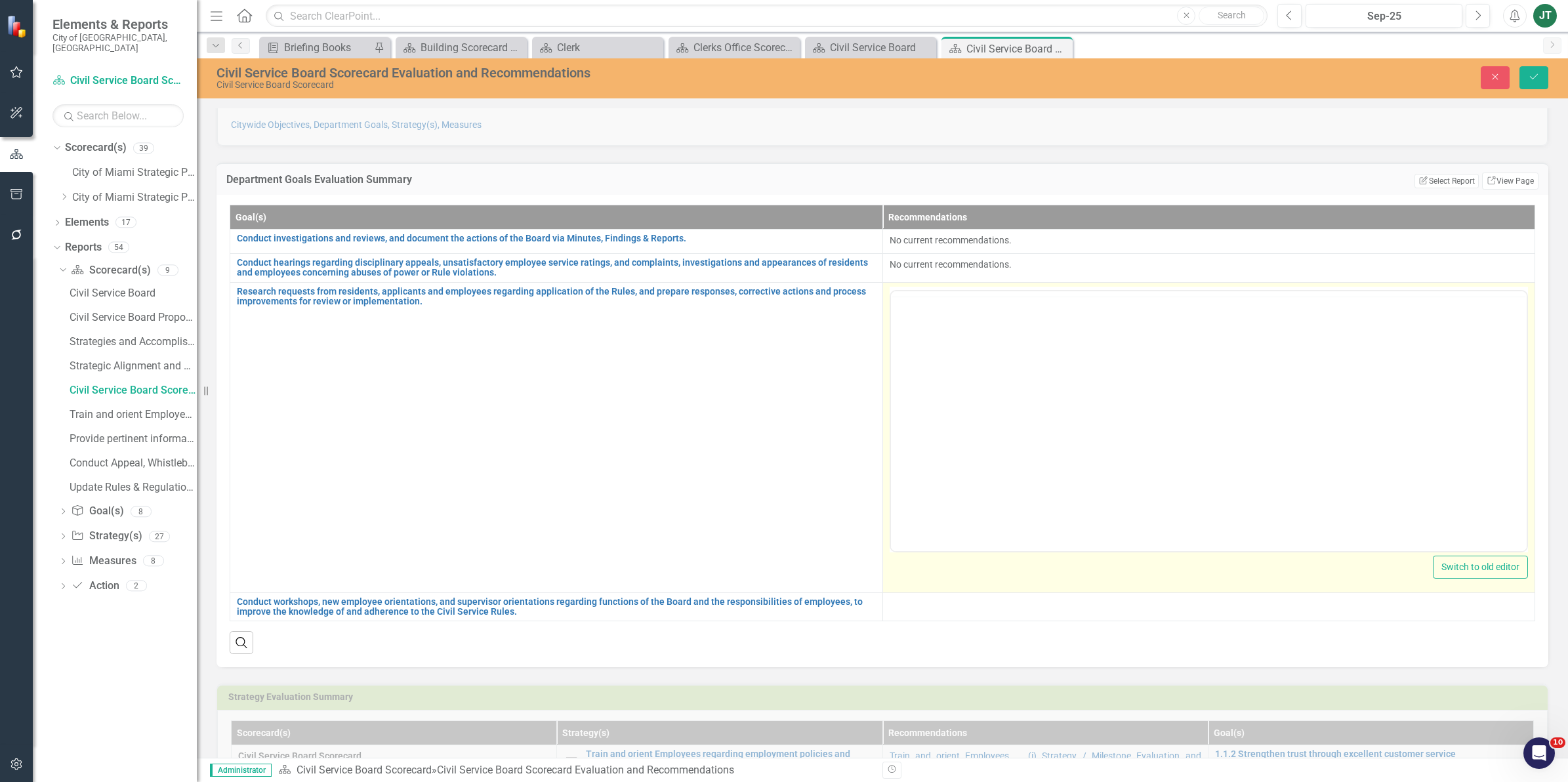
scroll to position [0, 0]
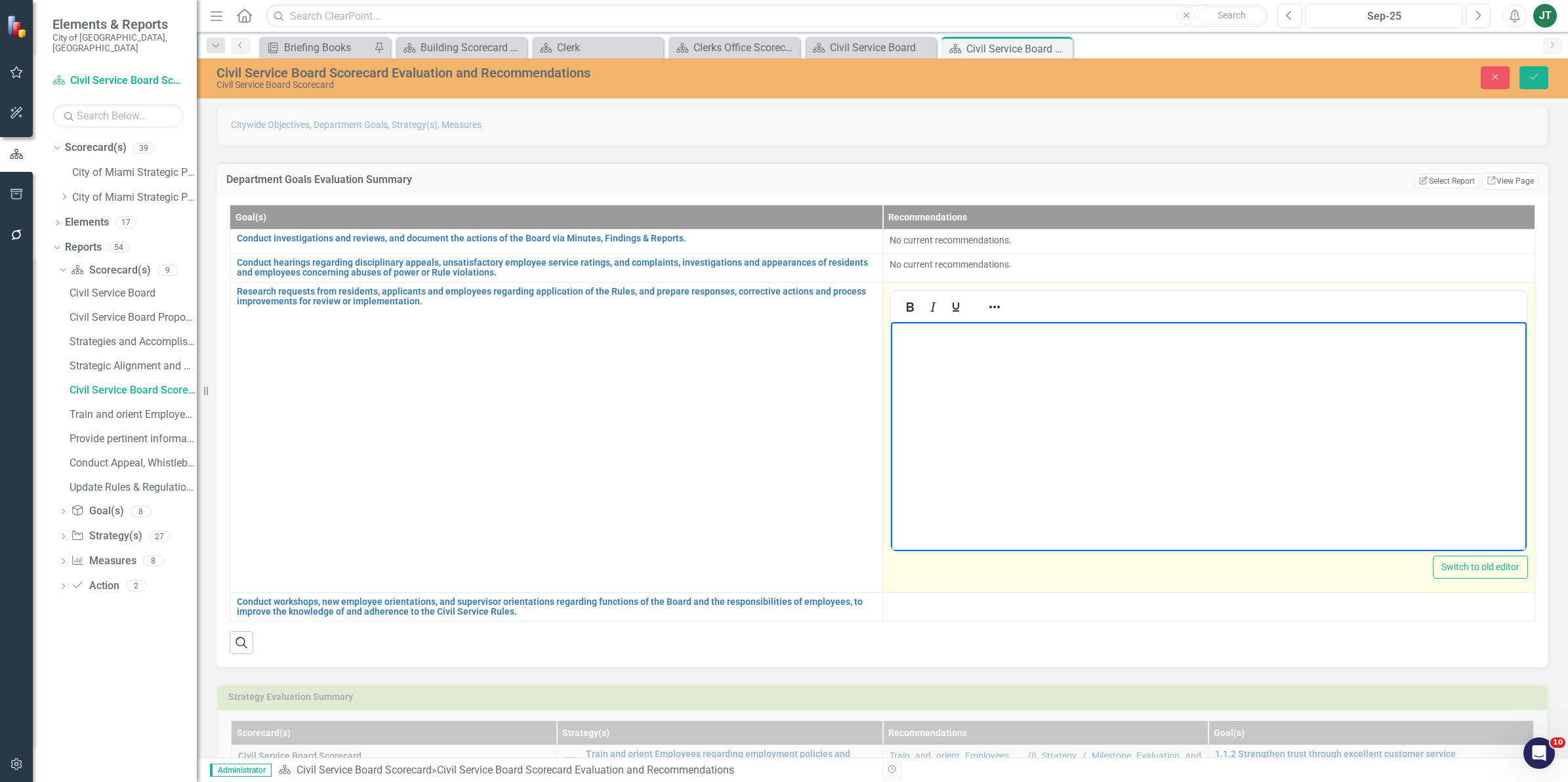
click at [899, 353] on body "Rich Text Area. Press ALT-0 for help." at bounding box center [1208, 419] width 636 height 197
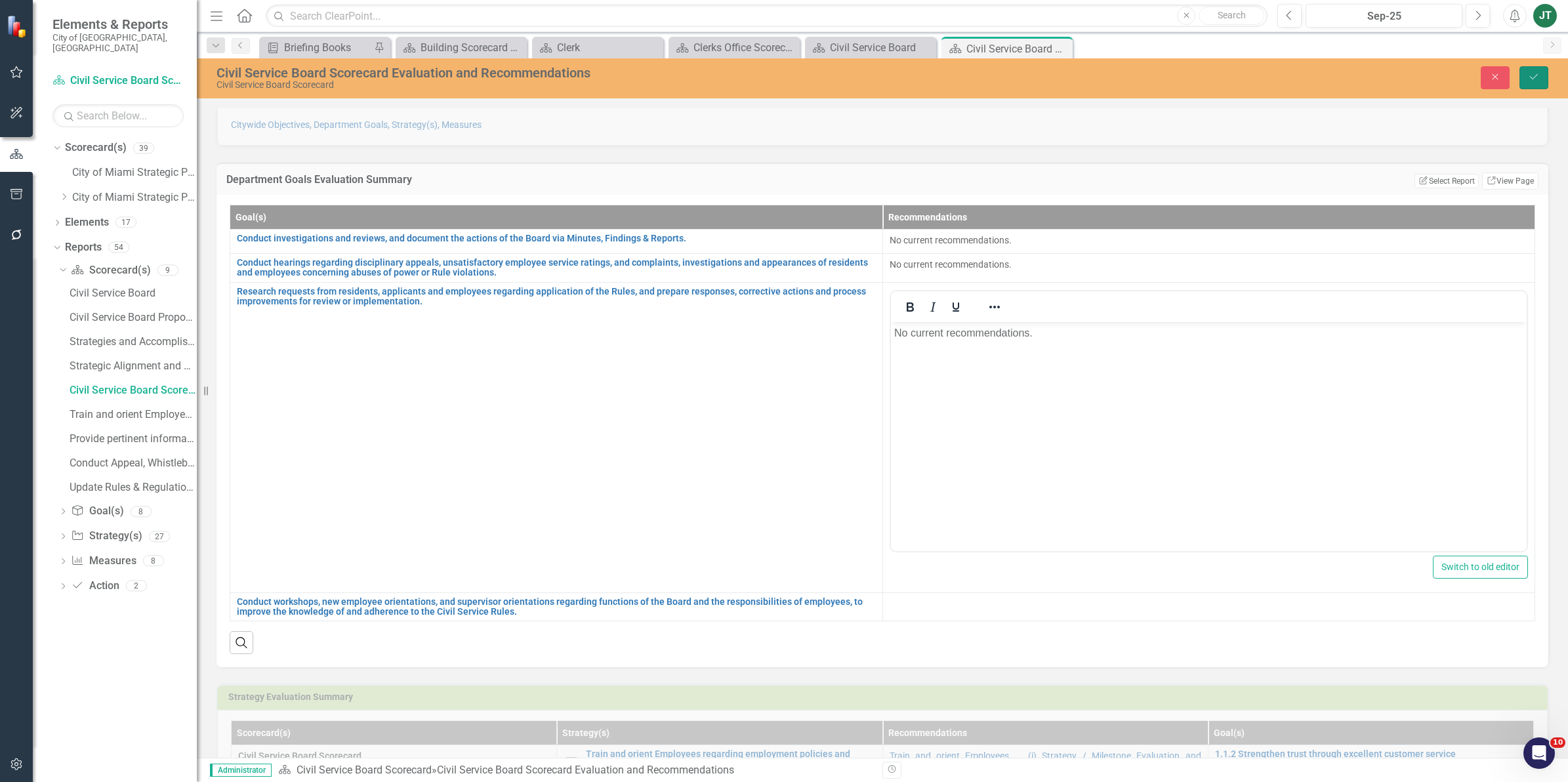
click at [1528, 69] on button "Save" at bounding box center [1533, 77] width 29 height 23
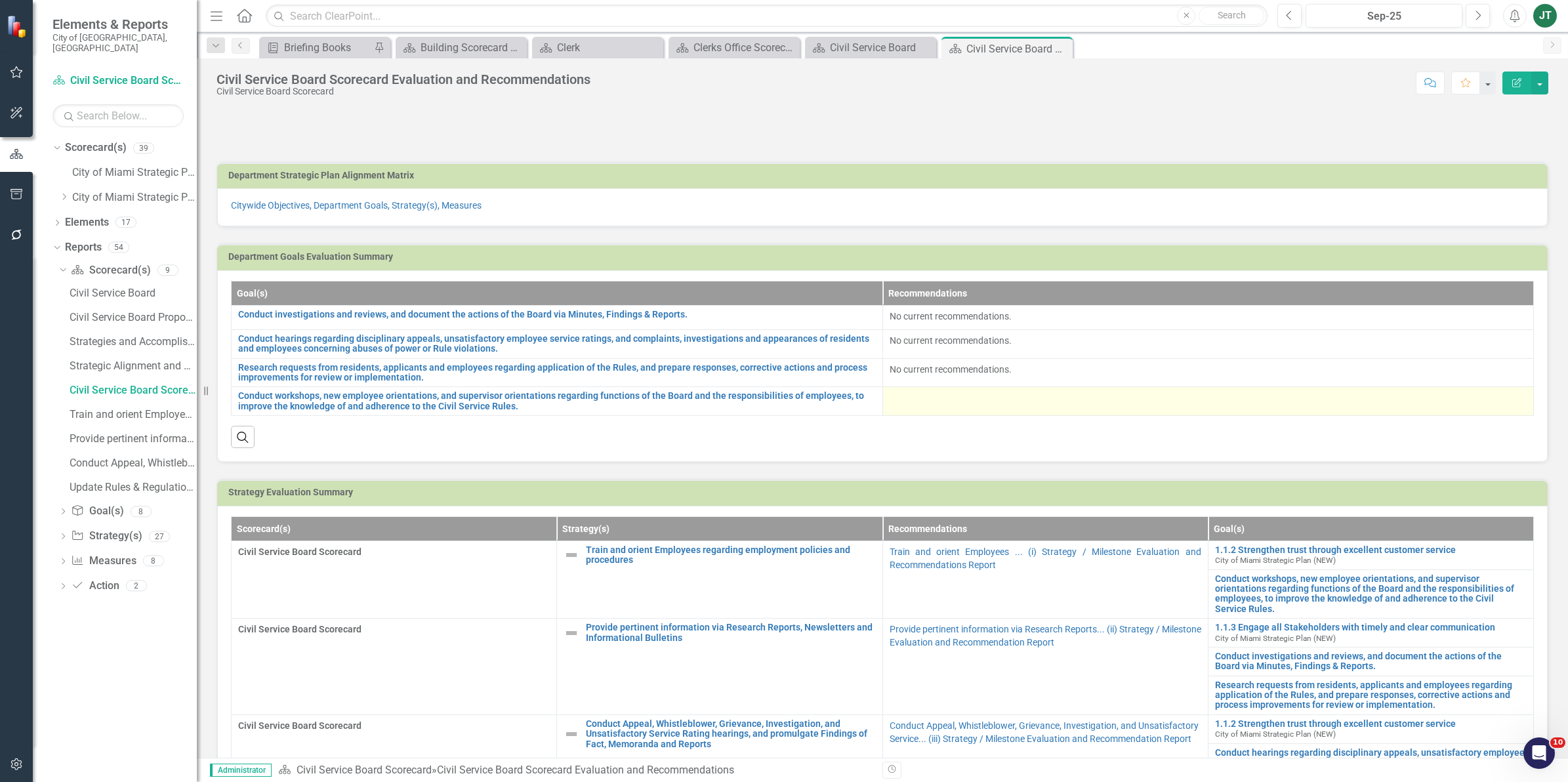
click at [927, 408] on td at bounding box center [1208, 401] width 652 height 29
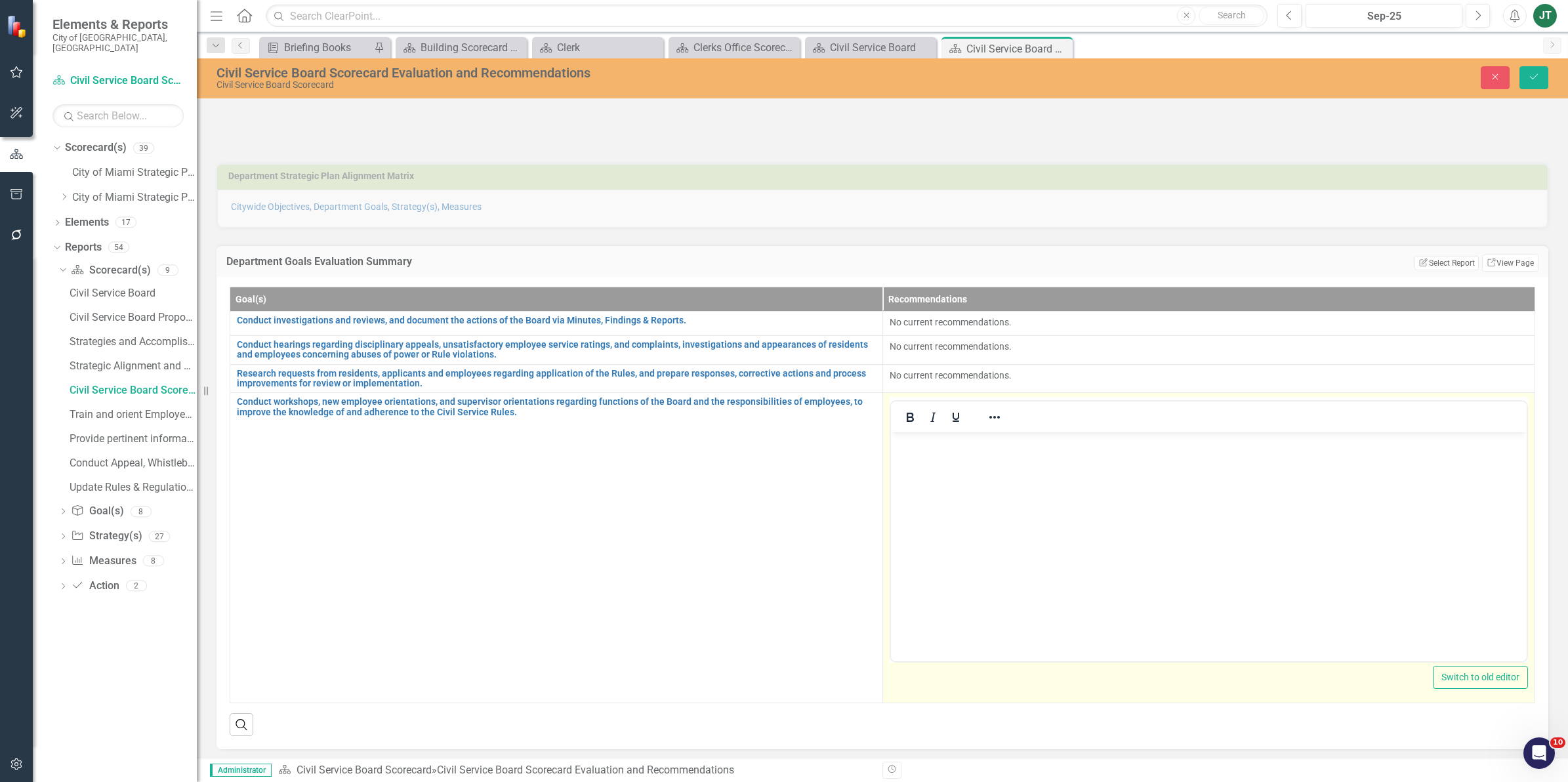
drag, startPoint x: 905, startPoint y: 471, endPoint x: 919, endPoint y: 458, distance: 19.1
click at [905, 470] on body "Rich Text Area. Press ALT-0 for help." at bounding box center [1208, 530] width 636 height 197
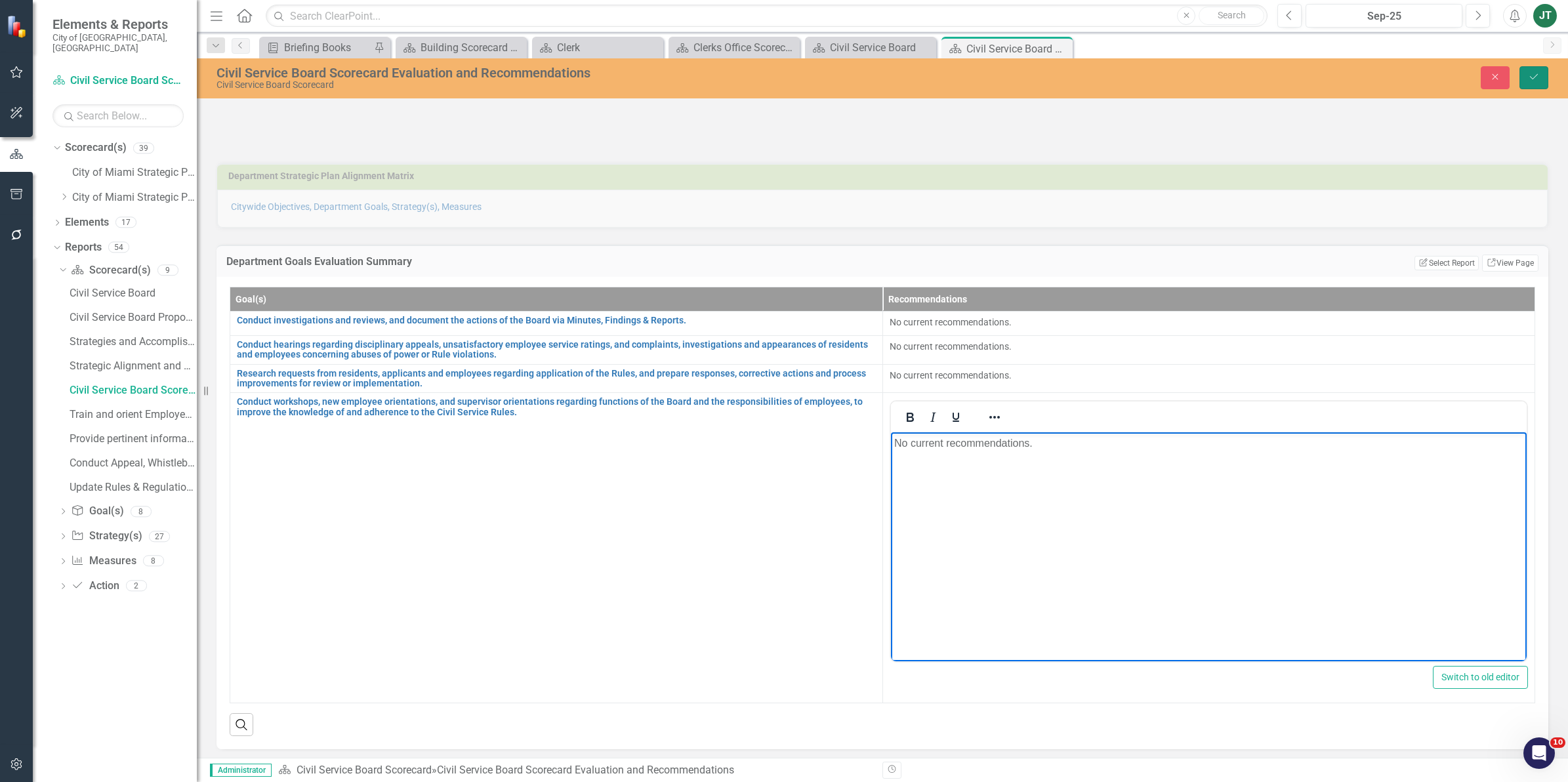
click at [1529, 70] on button "Save" at bounding box center [1533, 77] width 29 height 23
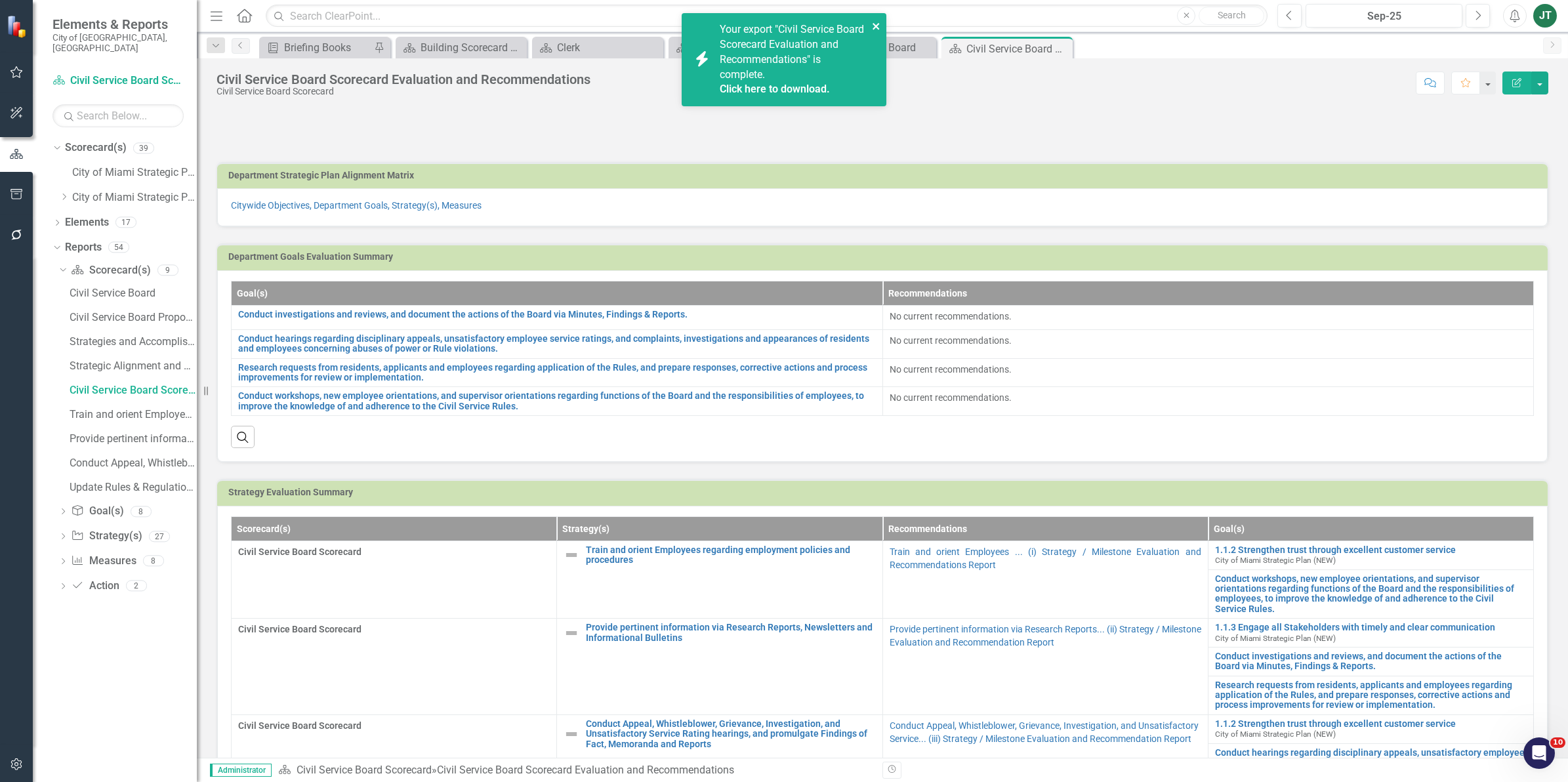
click at [877, 24] on icon "close" at bounding box center [877, 26] width 9 height 10
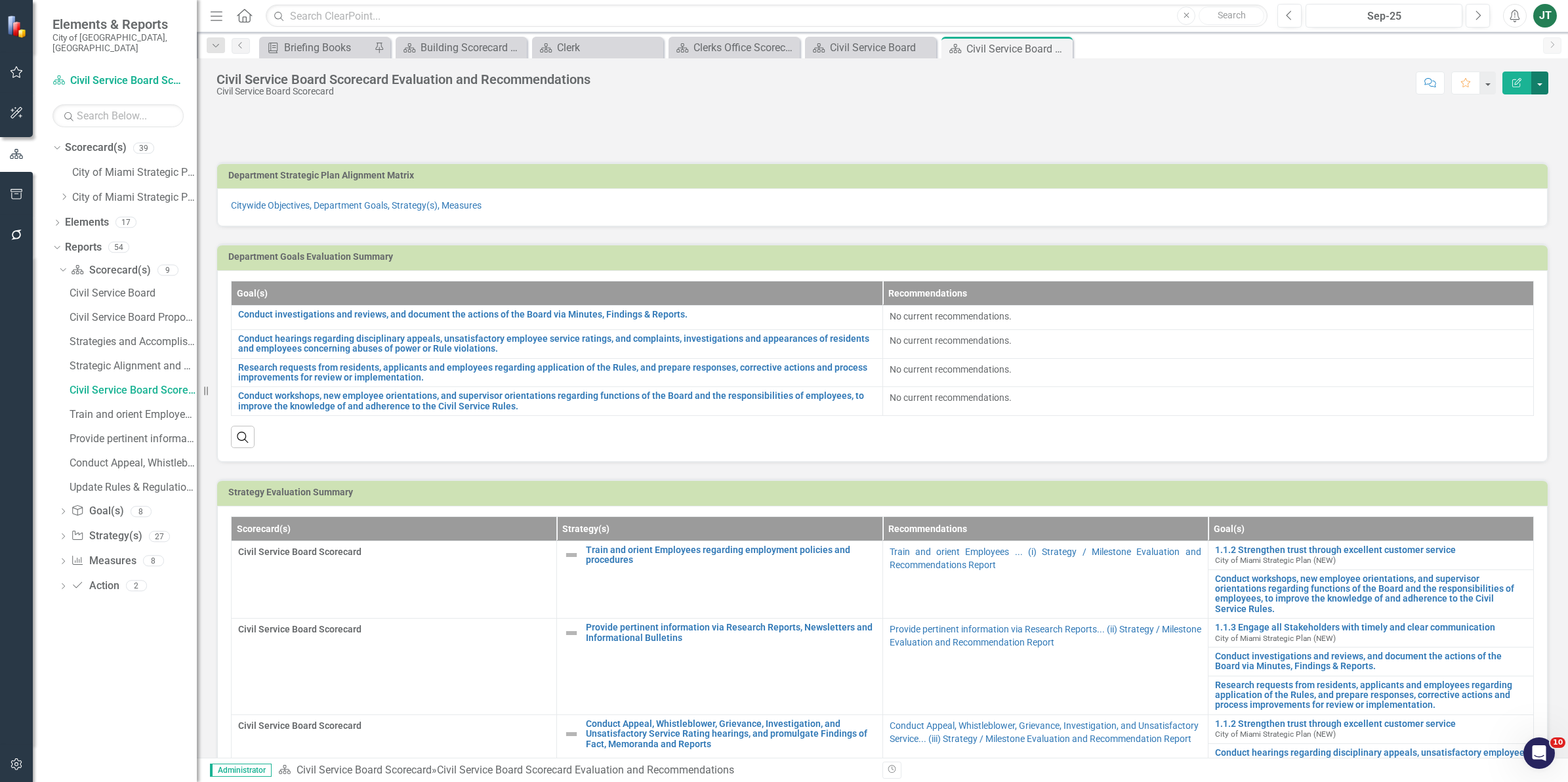
click at [1533, 80] on button "button" at bounding box center [1539, 83] width 17 height 23
click at [1509, 133] on link "Edit Report Edit Layout" at bounding box center [1492, 132] width 111 height 24
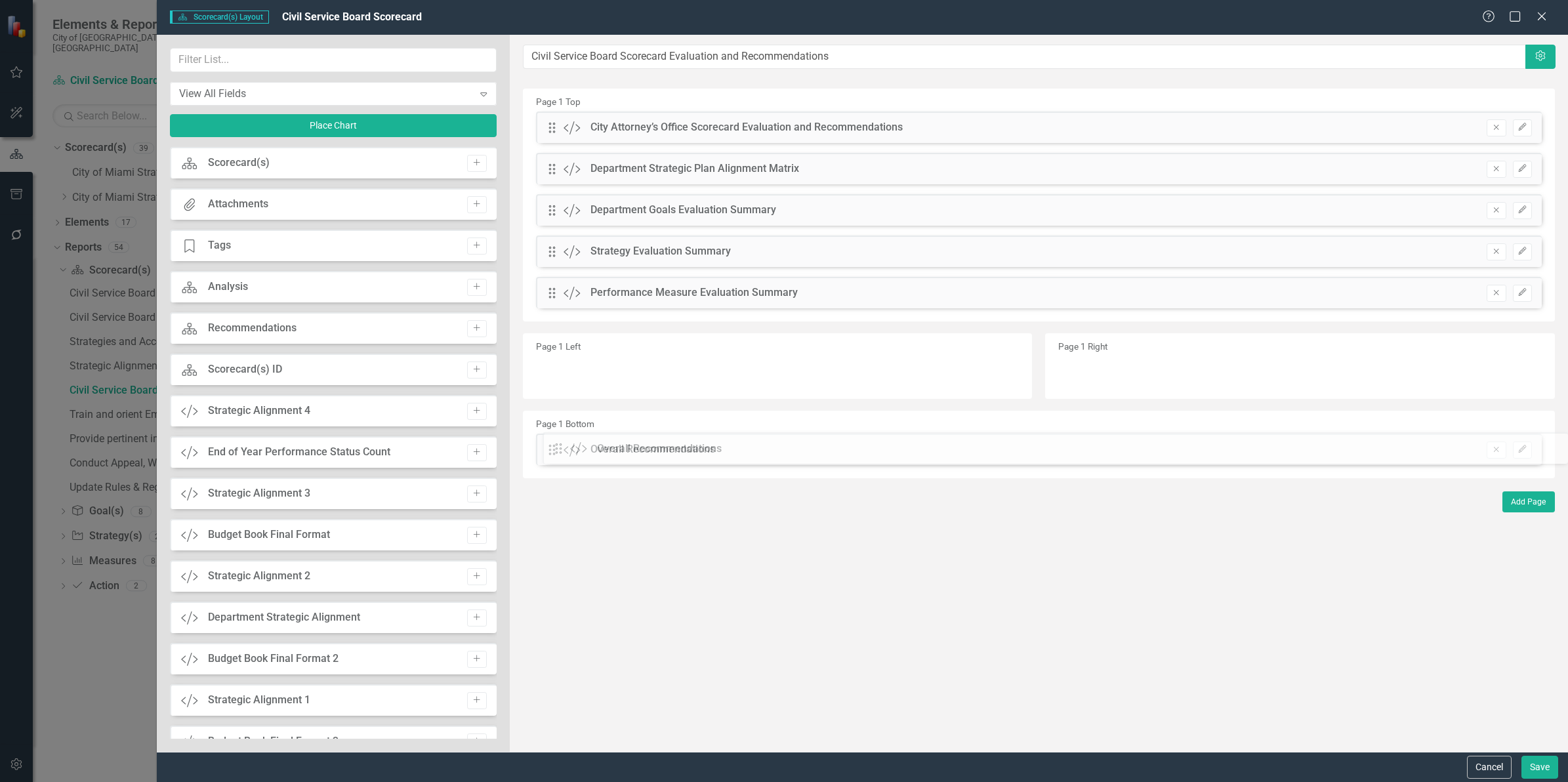
drag, startPoint x: 546, startPoint y: 330, endPoint x: 562, endPoint y: 444, distance: 115.1
drag, startPoint x: 554, startPoint y: 295, endPoint x: 568, endPoint y: 396, distance: 102.0
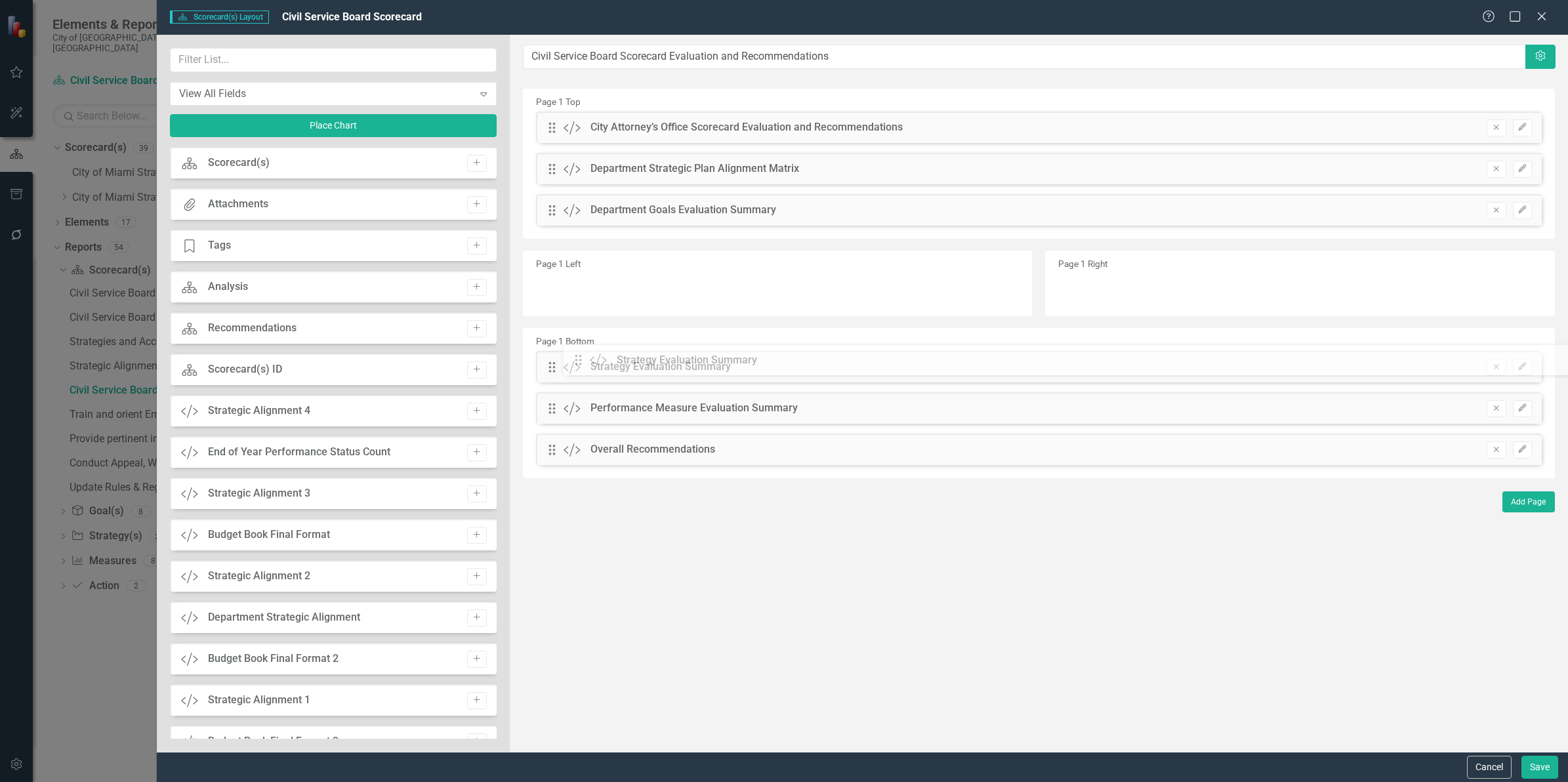
drag, startPoint x: 552, startPoint y: 247, endPoint x: 586, endPoint y: 363, distance: 120.9
click at [274, 60] on input "text" at bounding box center [332, 60] width 327 height 24
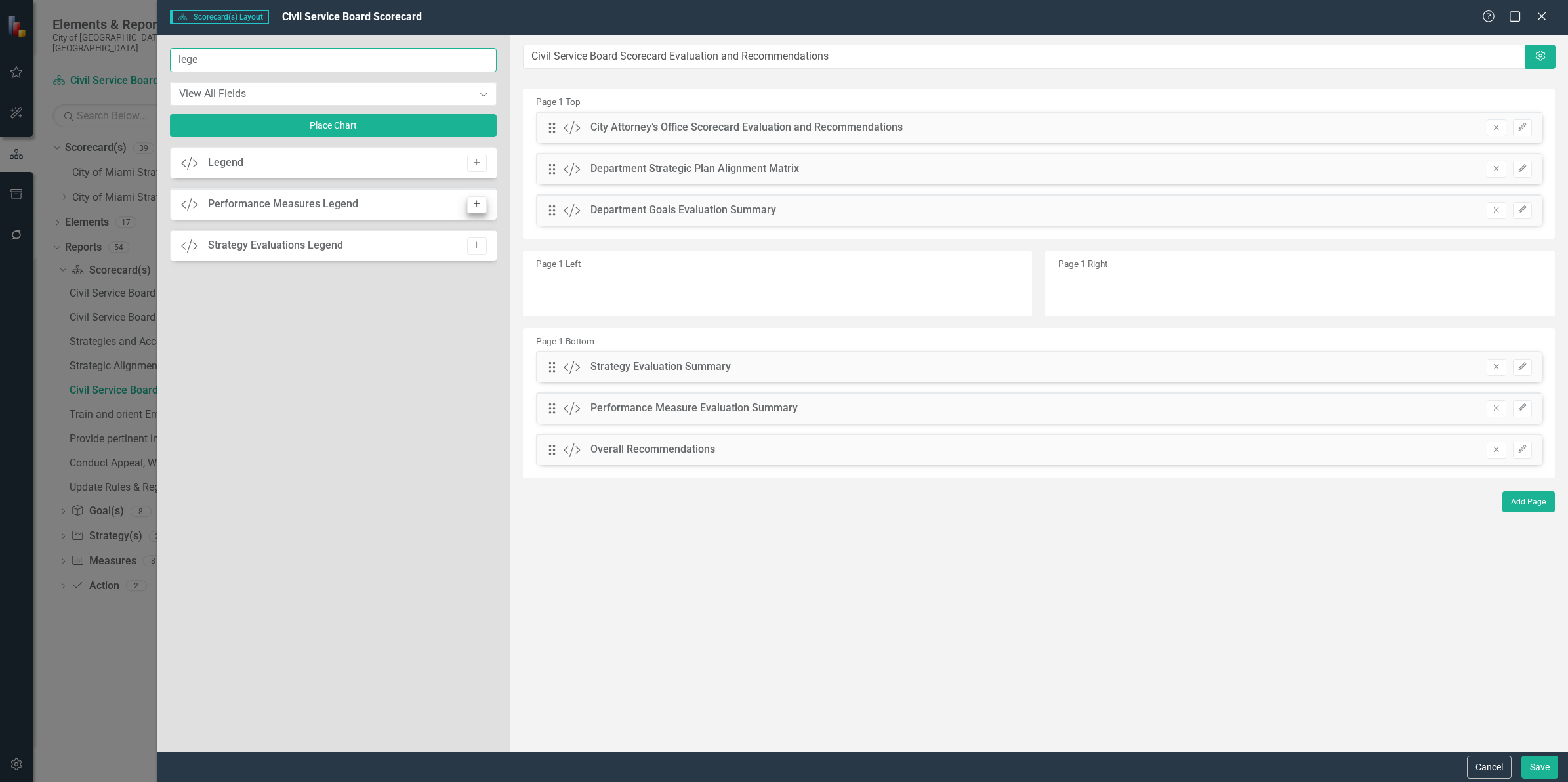
type input "lege"
click at [475, 204] on icon "Add" at bounding box center [476, 203] width 10 height 8
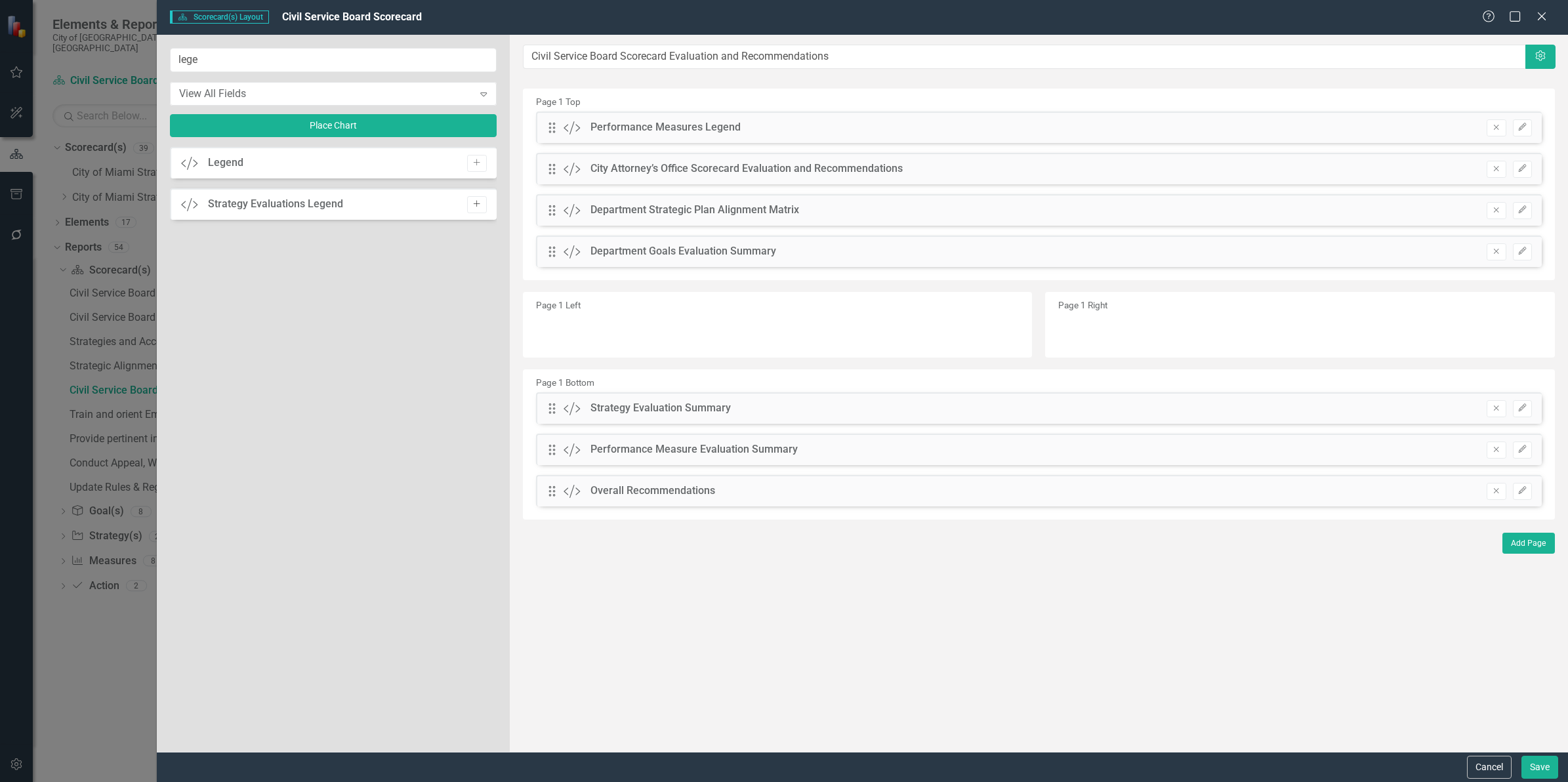
click at [476, 205] on icon "Add" at bounding box center [476, 203] width 10 height 8
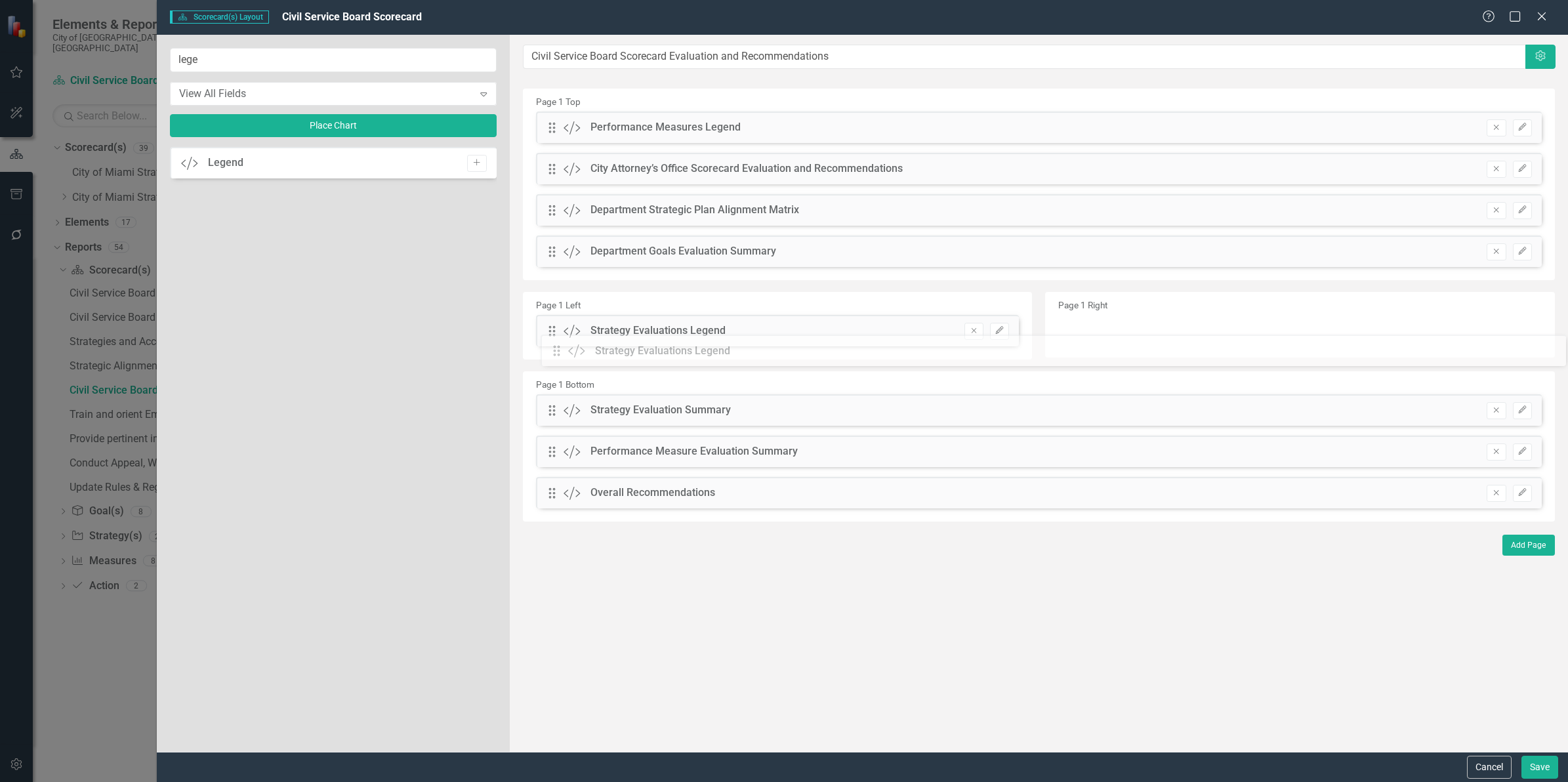
drag, startPoint x: 551, startPoint y: 127, endPoint x: 571, endPoint y: 336, distance: 210.0
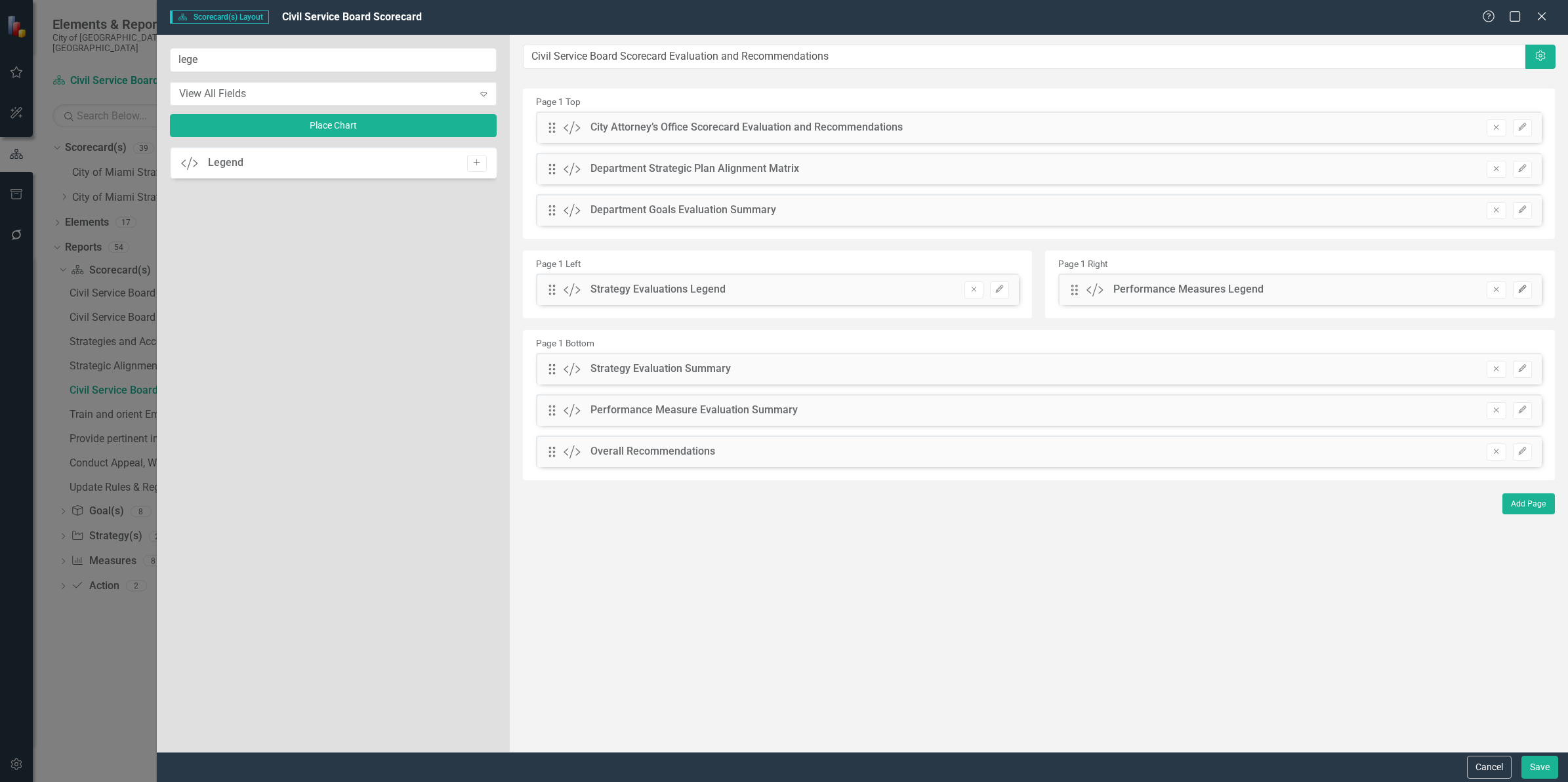
click at [1524, 289] on icon "Edit" at bounding box center [1522, 289] width 10 height 8
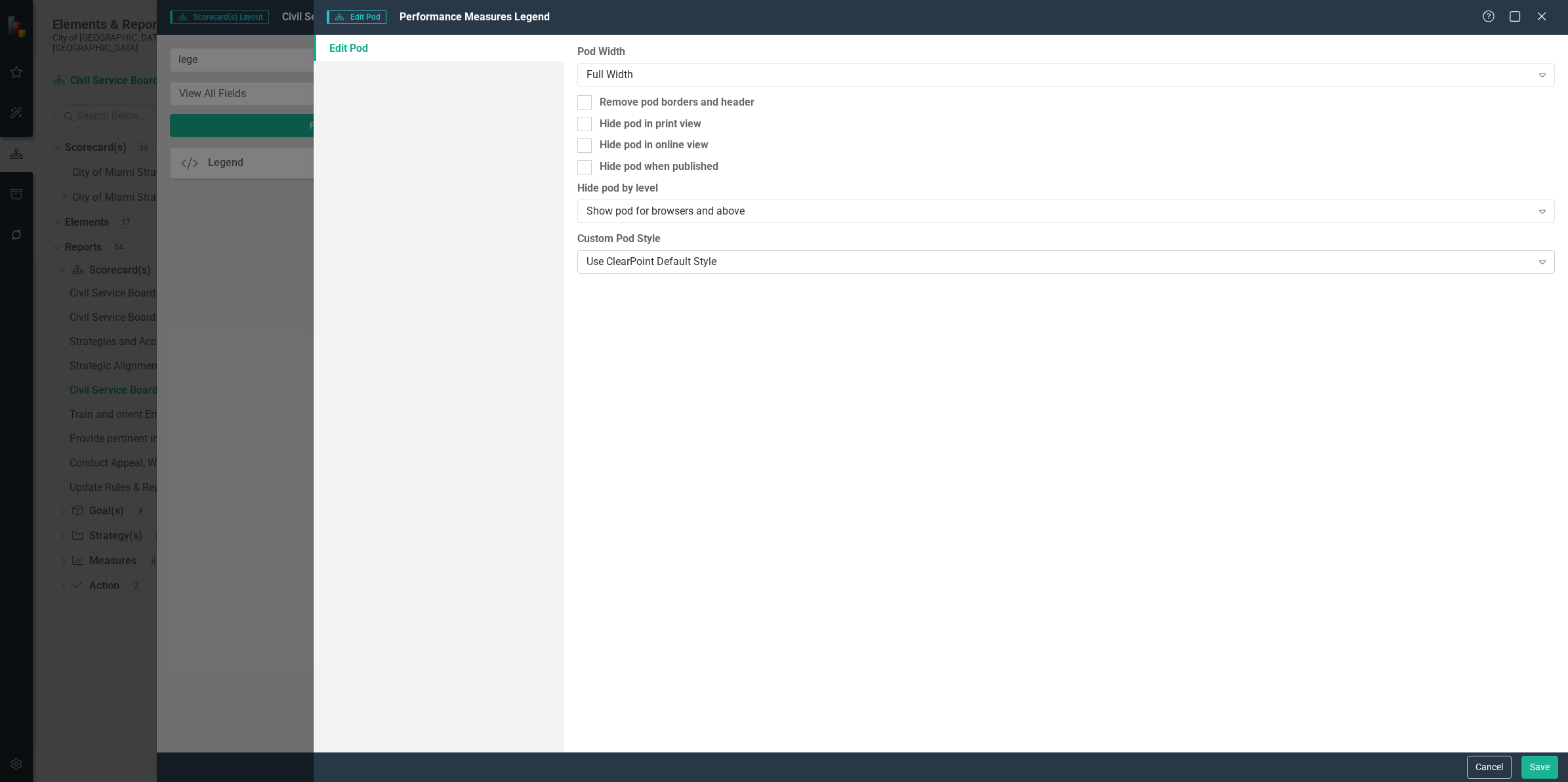
click at [704, 267] on div "Use ClearPoint Default Style" at bounding box center [1058, 261] width 944 height 15
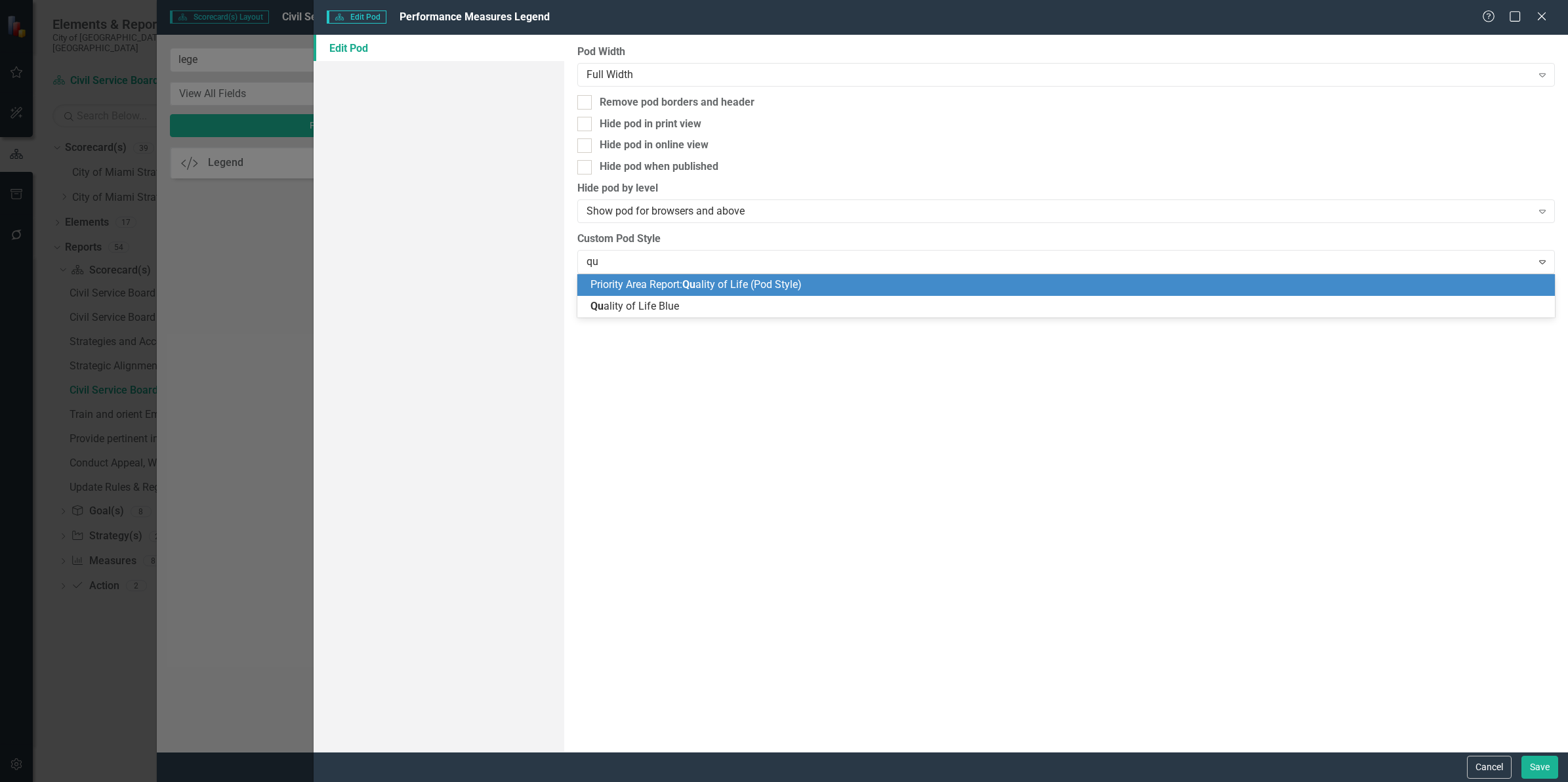
type input "qua"
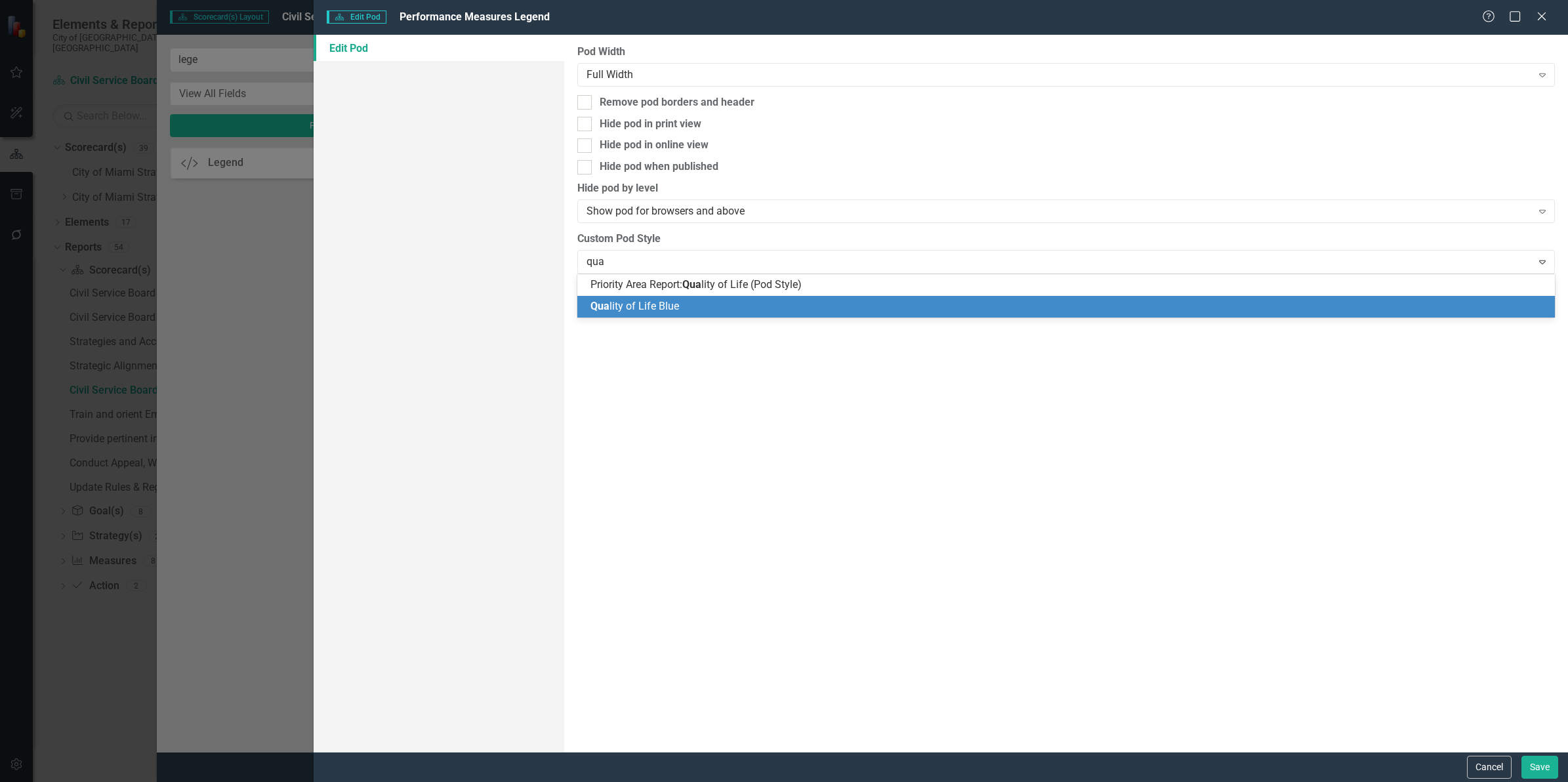
drag, startPoint x: 687, startPoint y: 316, endPoint x: 695, endPoint y: 317, distance: 8.1
click at [686, 316] on div "Qua lity of Life Blue" at bounding box center [1066, 306] width 978 height 21
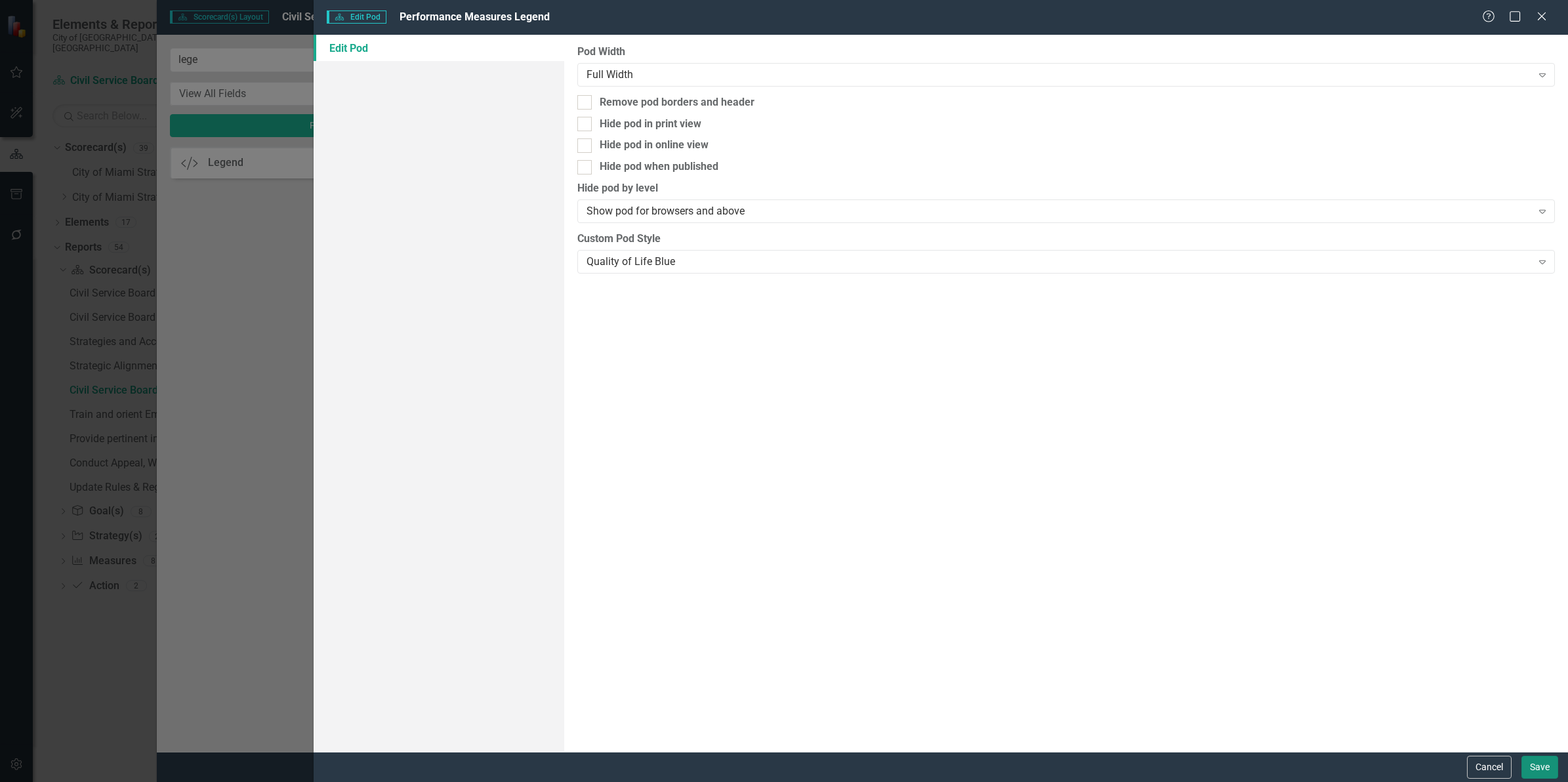
click at [1539, 761] on button "Save" at bounding box center [1539, 767] width 37 height 23
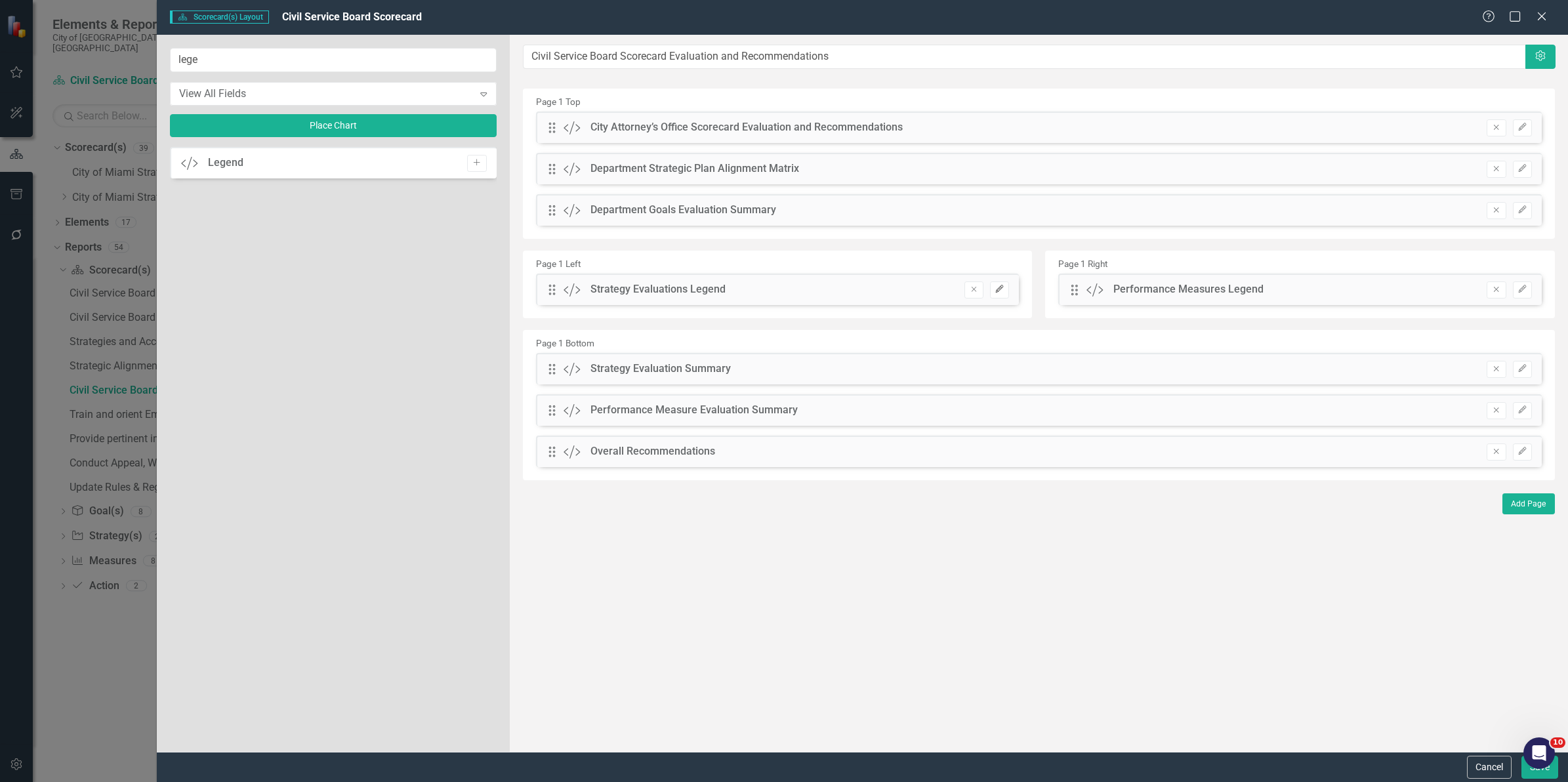
click at [1007, 289] on button "Edit" at bounding box center [1000, 290] width 19 height 17
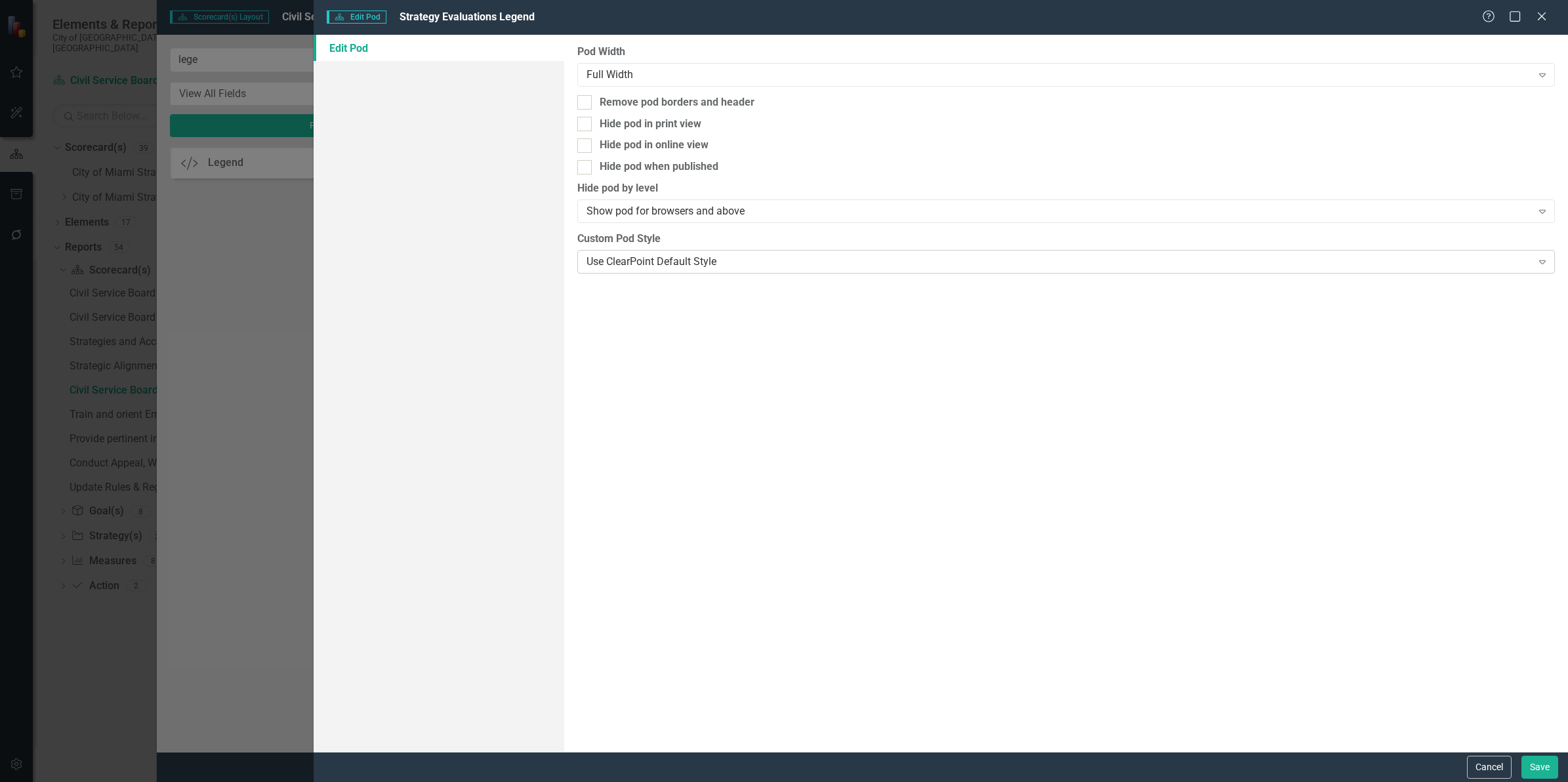
click at [624, 250] on div "Use ClearPoint Default Style Expand" at bounding box center [1066, 262] width 978 height 24
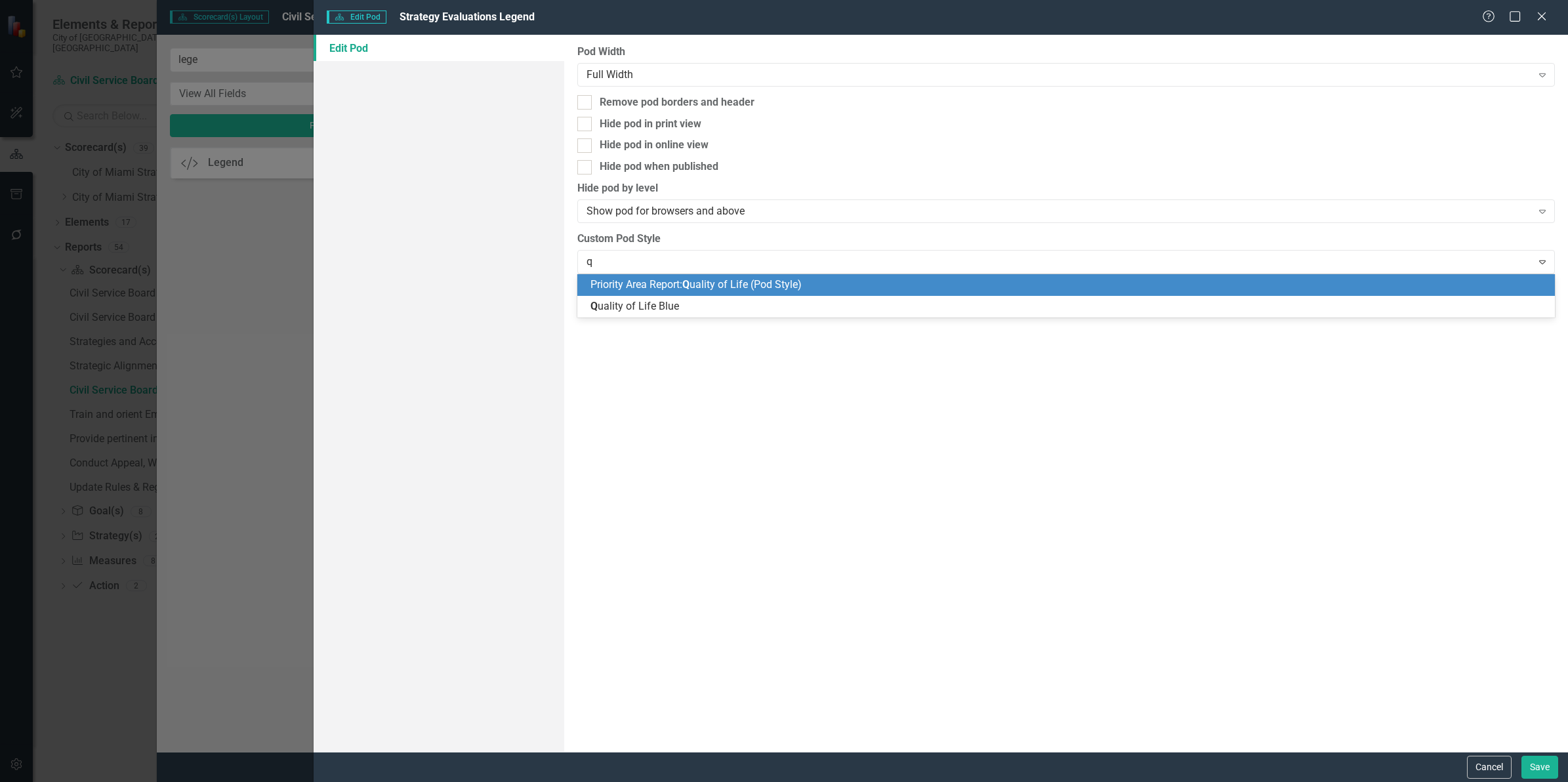
type input "qu"
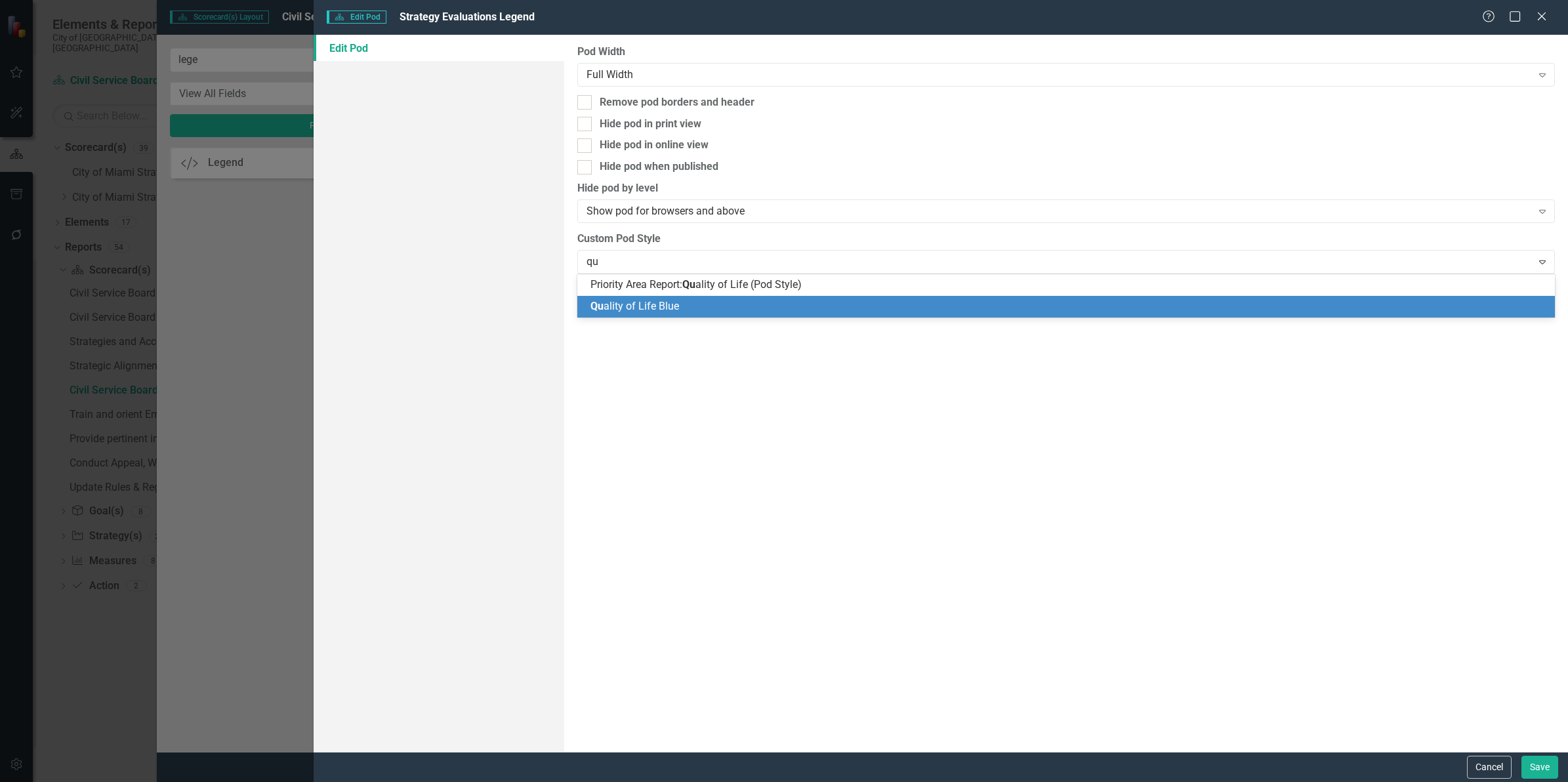
click at [653, 304] on span "Qu ality of Life Blue" at bounding box center [635, 306] width 88 height 13
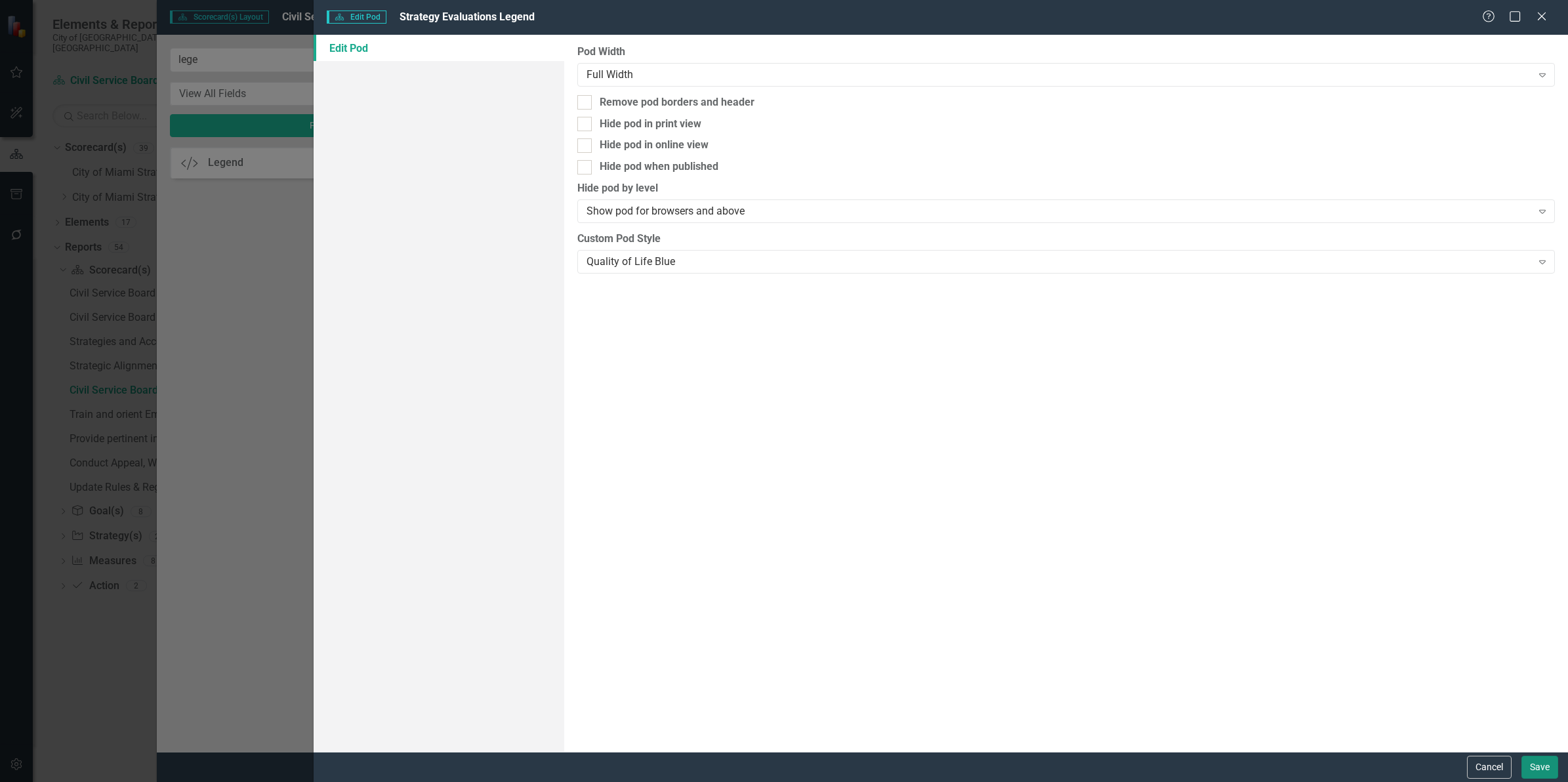
click at [1547, 769] on button "Save" at bounding box center [1539, 767] width 37 height 23
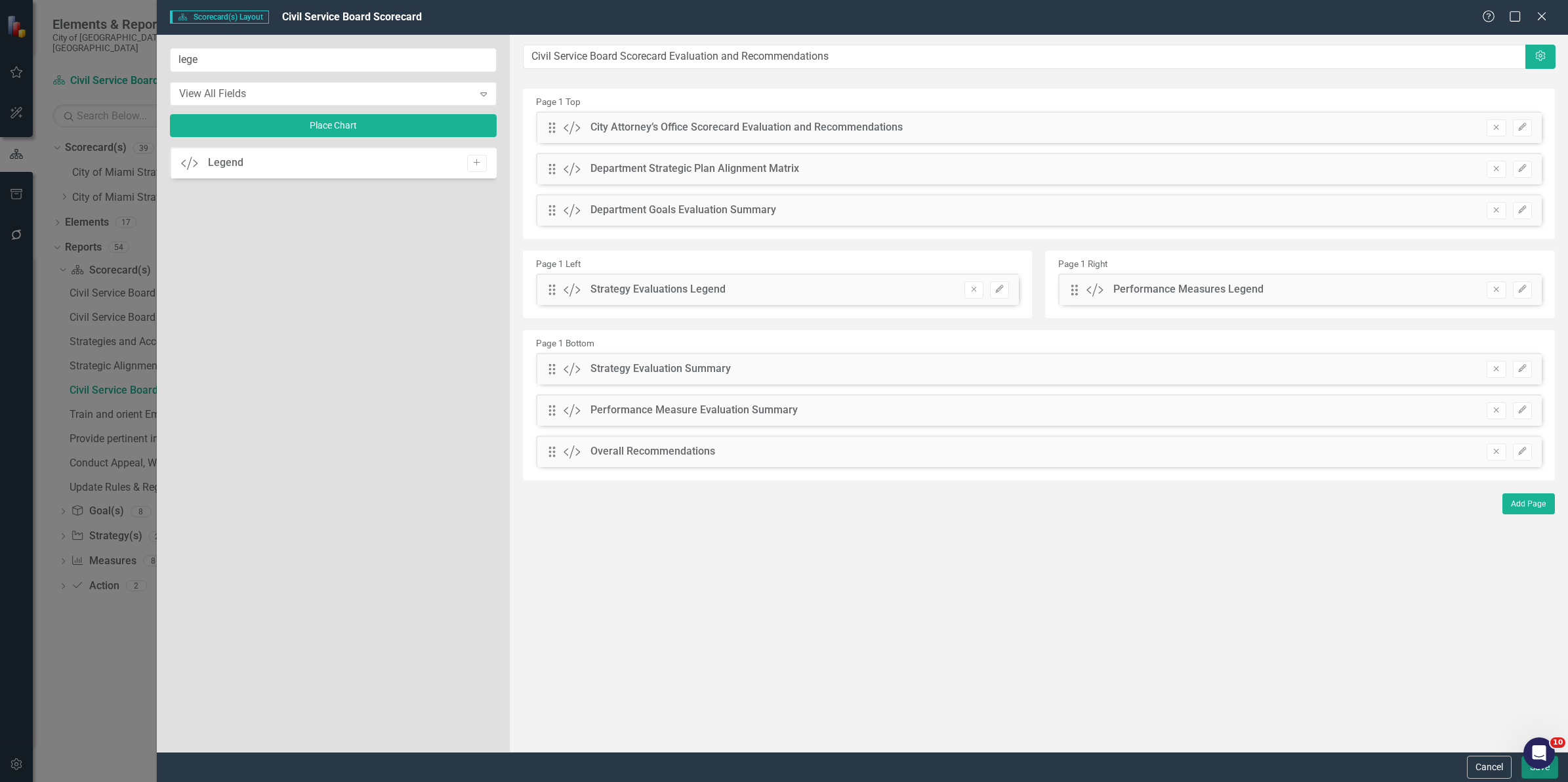
click at [1533, 775] on button "Save" at bounding box center [1539, 767] width 37 height 23
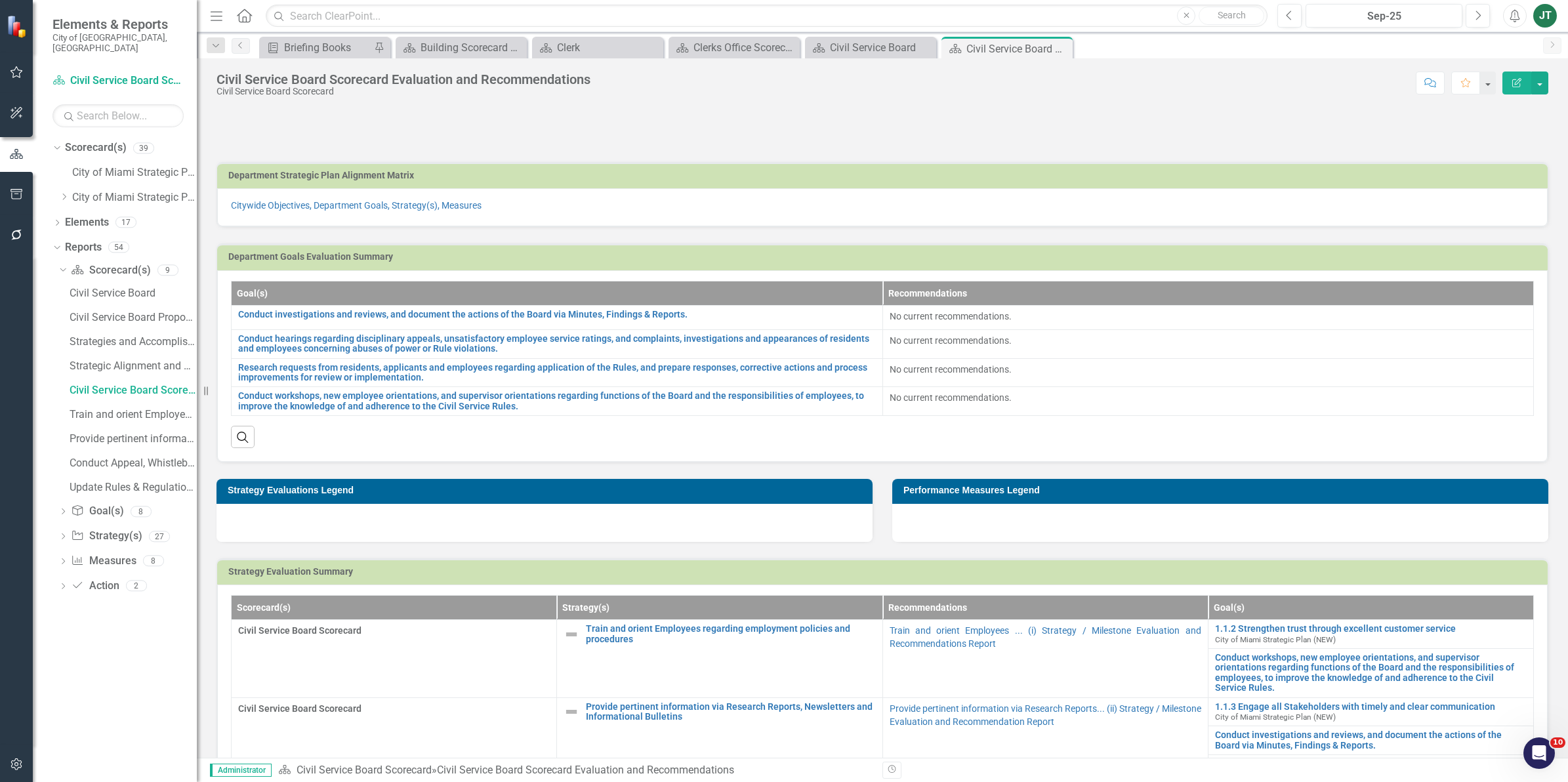
click at [532, 530] on div at bounding box center [545, 523] width 656 height 38
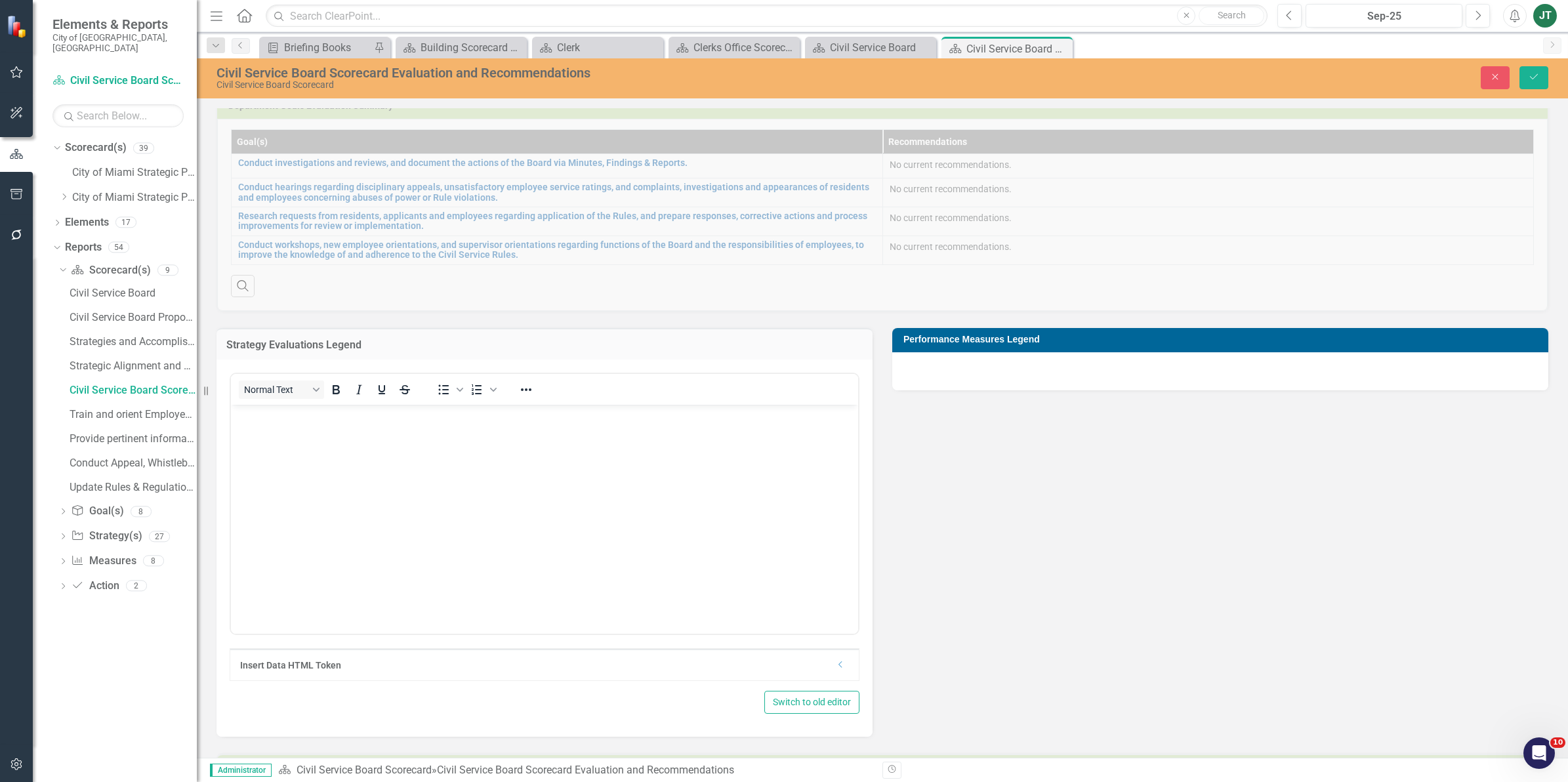
scroll to position [164, 0]
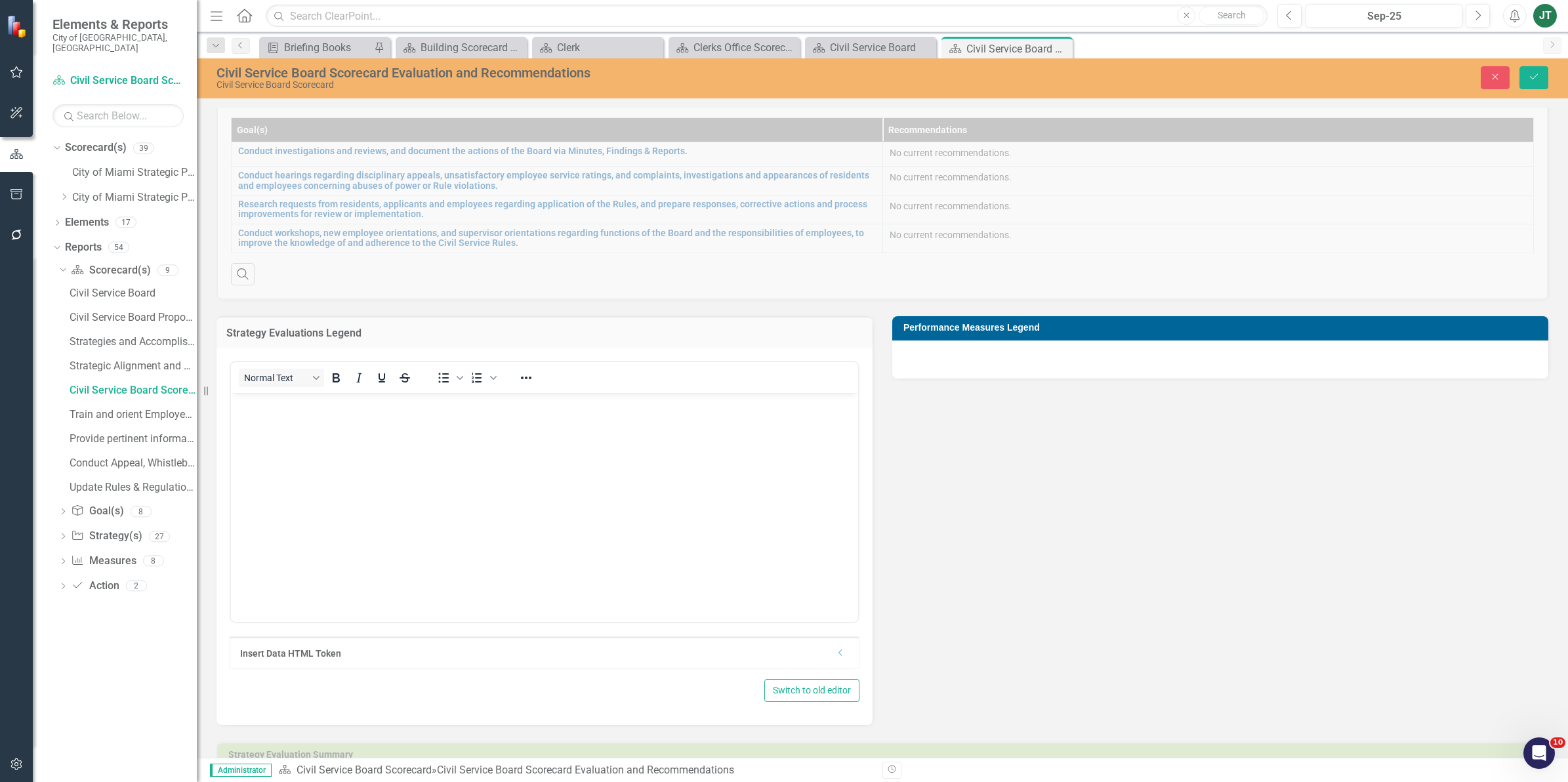
click at [262, 413] on body "Rich Text Area. Press ALT-0 for help." at bounding box center [544, 491] width 627 height 197
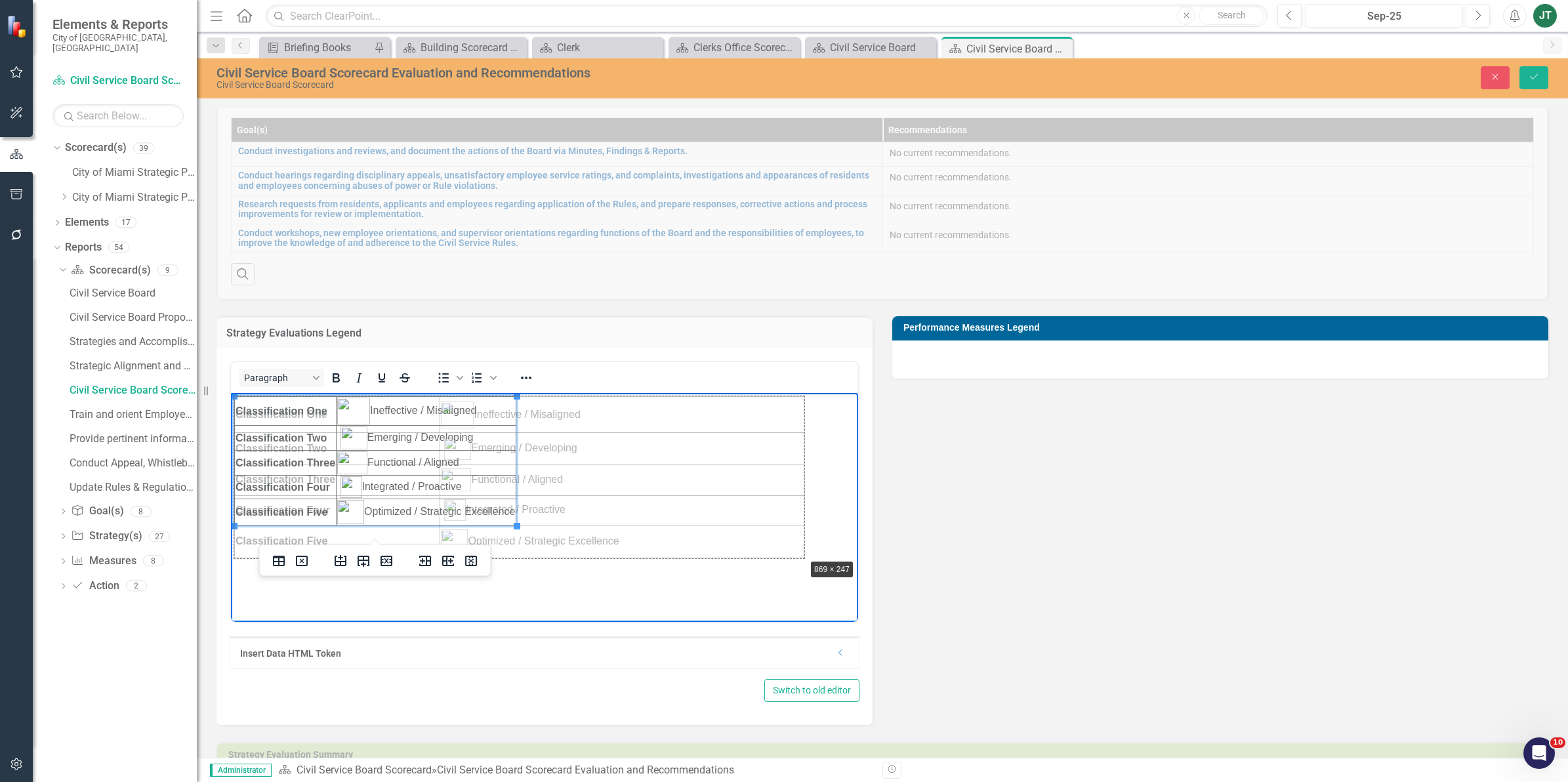
drag, startPoint x: 518, startPoint y: 526, endPoint x: 877, endPoint y: 568, distance: 361.4
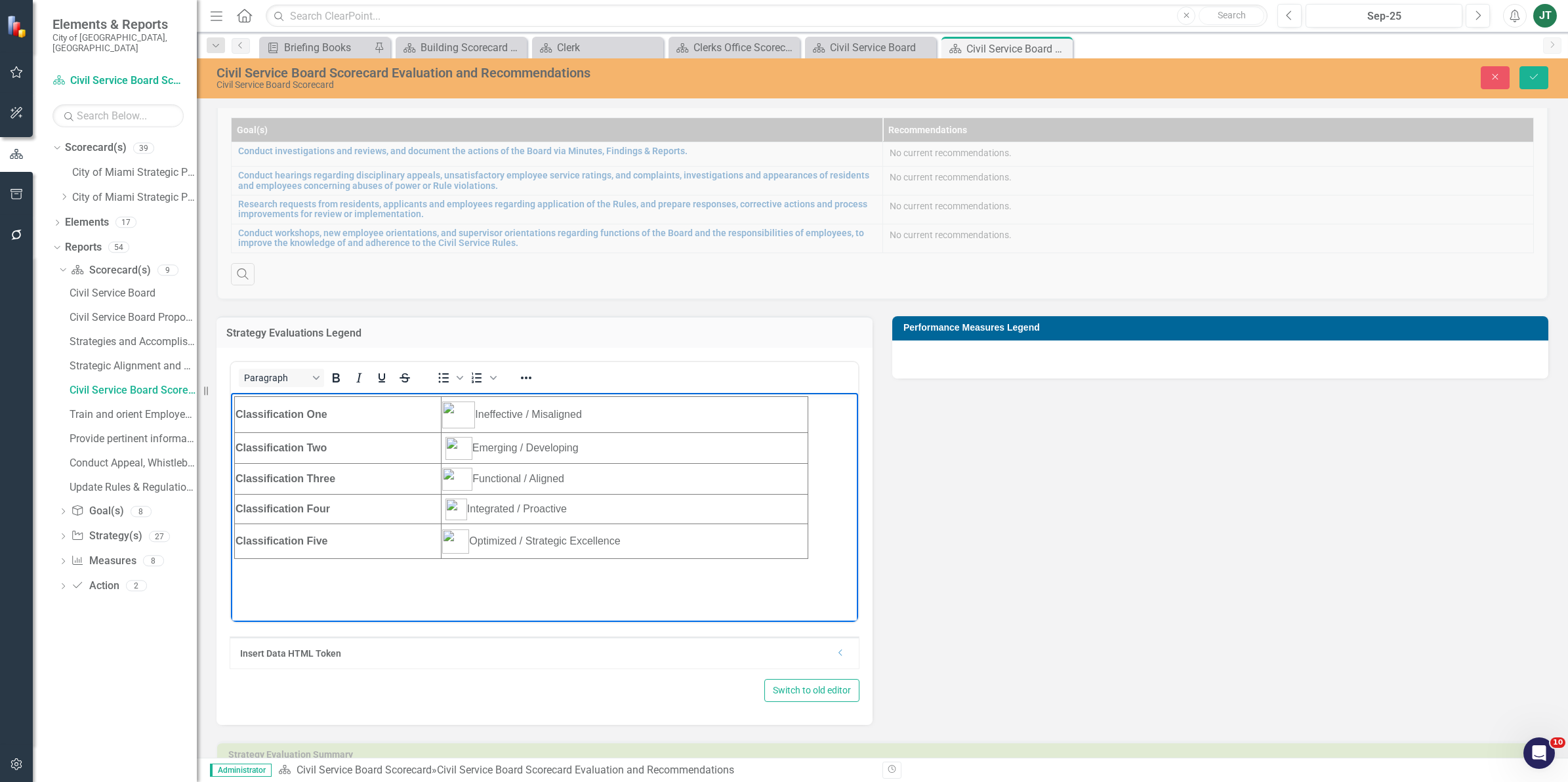
drag, startPoint x: 348, startPoint y: 543, endPoint x: 235, endPoint y: 380, distance: 198.3
click at [235, 393] on html "Classification One Ineffective / Misaligned Classification Two Emerging / Devel…" at bounding box center [544, 491] width 627 height 197
click at [353, 521] on html "Classification One Ineffective / Misaligned Classification Two Emerging / Devel…" at bounding box center [544, 491] width 627 height 197
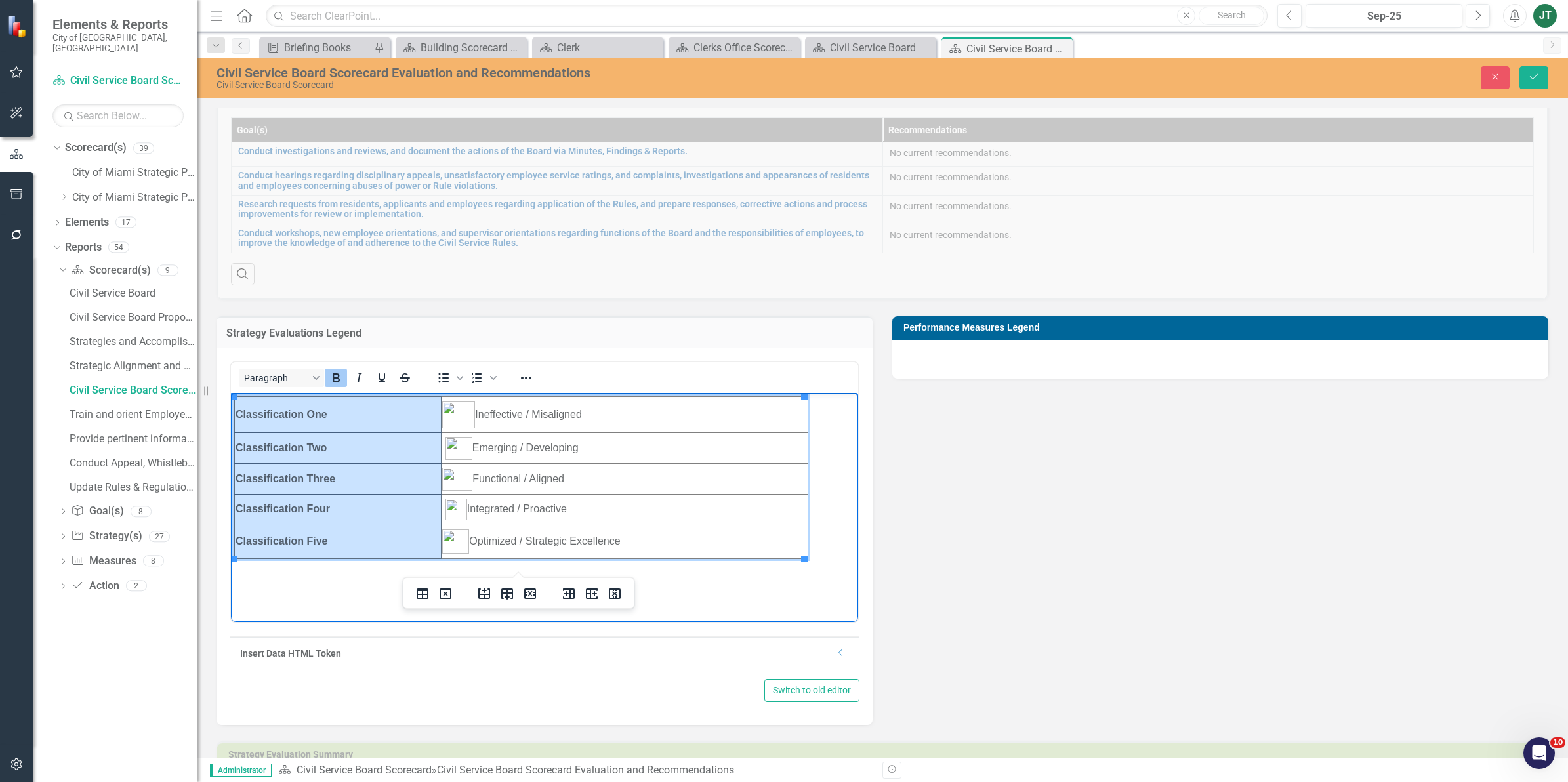
drag, startPoint x: 363, startPoint y: 536, endPoint x: 247, endPoint y: 413, distance: 169.1
click at [247, 413] on tbody "Classification One Ineffective / Misaligned Classification Two Emerging / Devel…" at bounding box center [522, 478] width 574 height 162
drag, startPoint x: 532, startPoint y: 385, endPoint x: 532, endPoint y: 395, distance: 10.0
click at [532, 385] on icon "Reveal or hide additional toolbar items" at bounding box center [526, 377] width 15 height 15
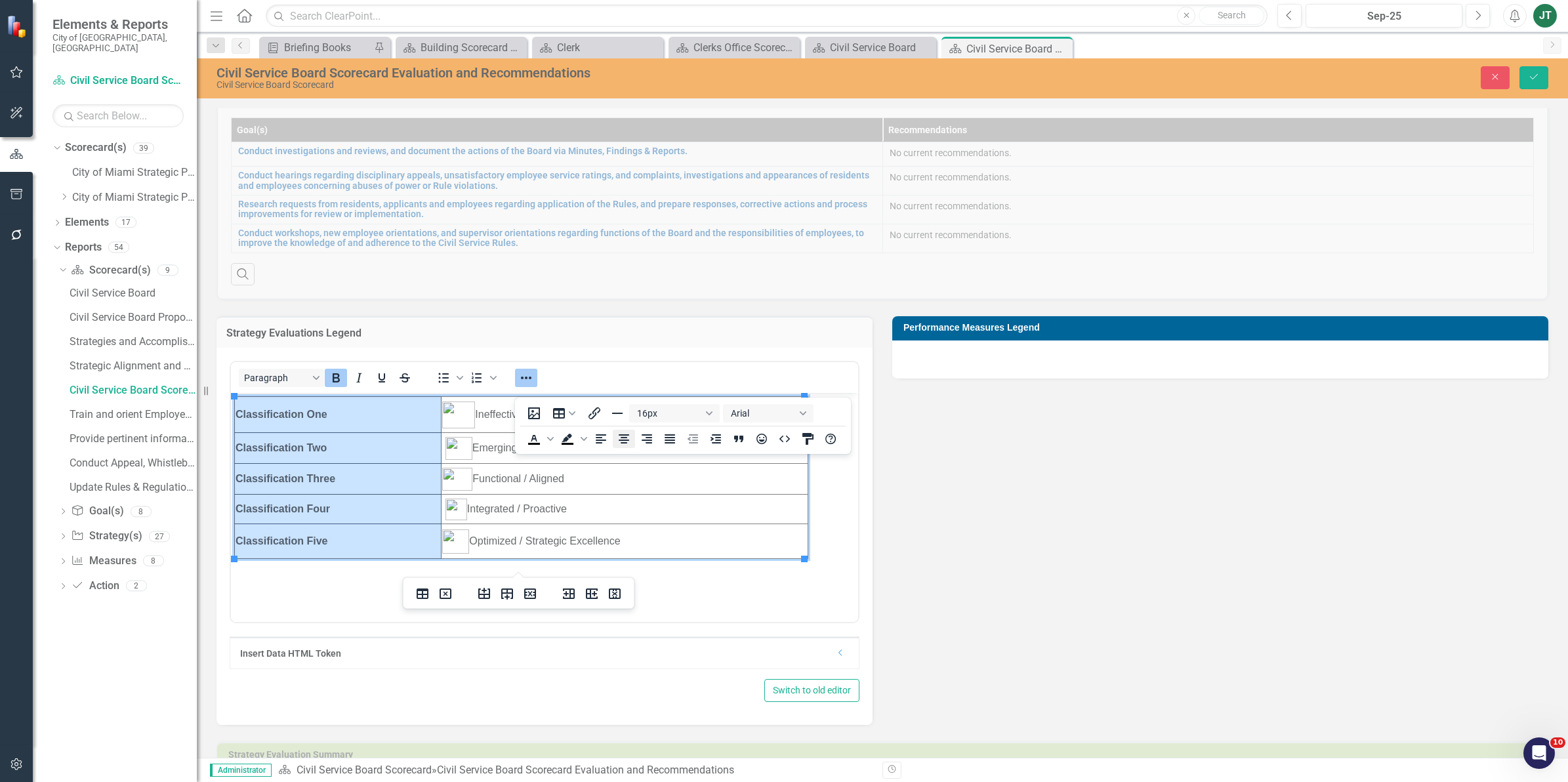
click at [620, 437] on icon "Align center" at bounding box center [623, 439] width 15 height 15
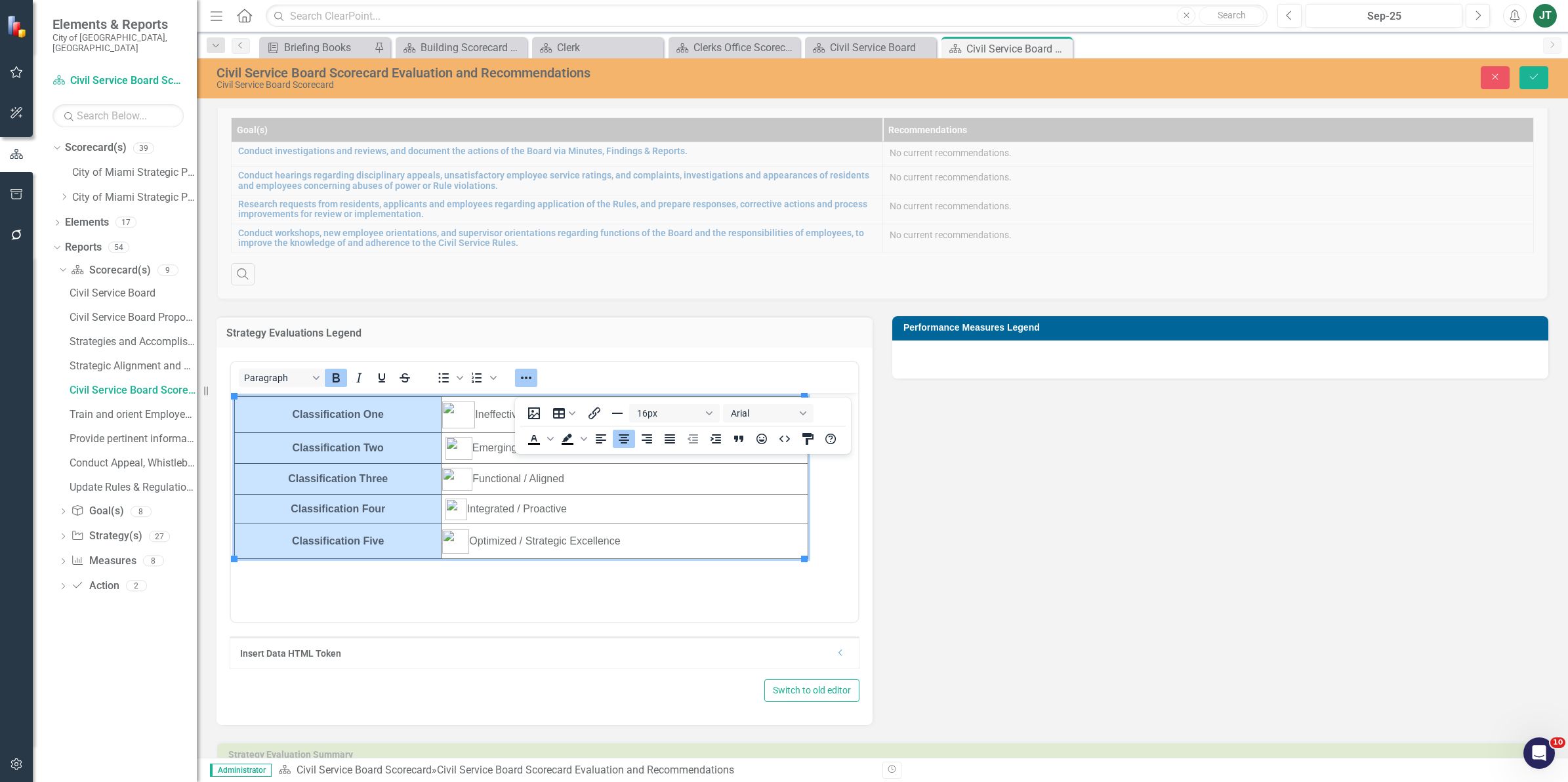
click at [546, 623] on div "Paragraph To open the popup, press Shift+Enter To open the popup, press Shift+E…" at bounding box center [544, 492] width 630 height 262
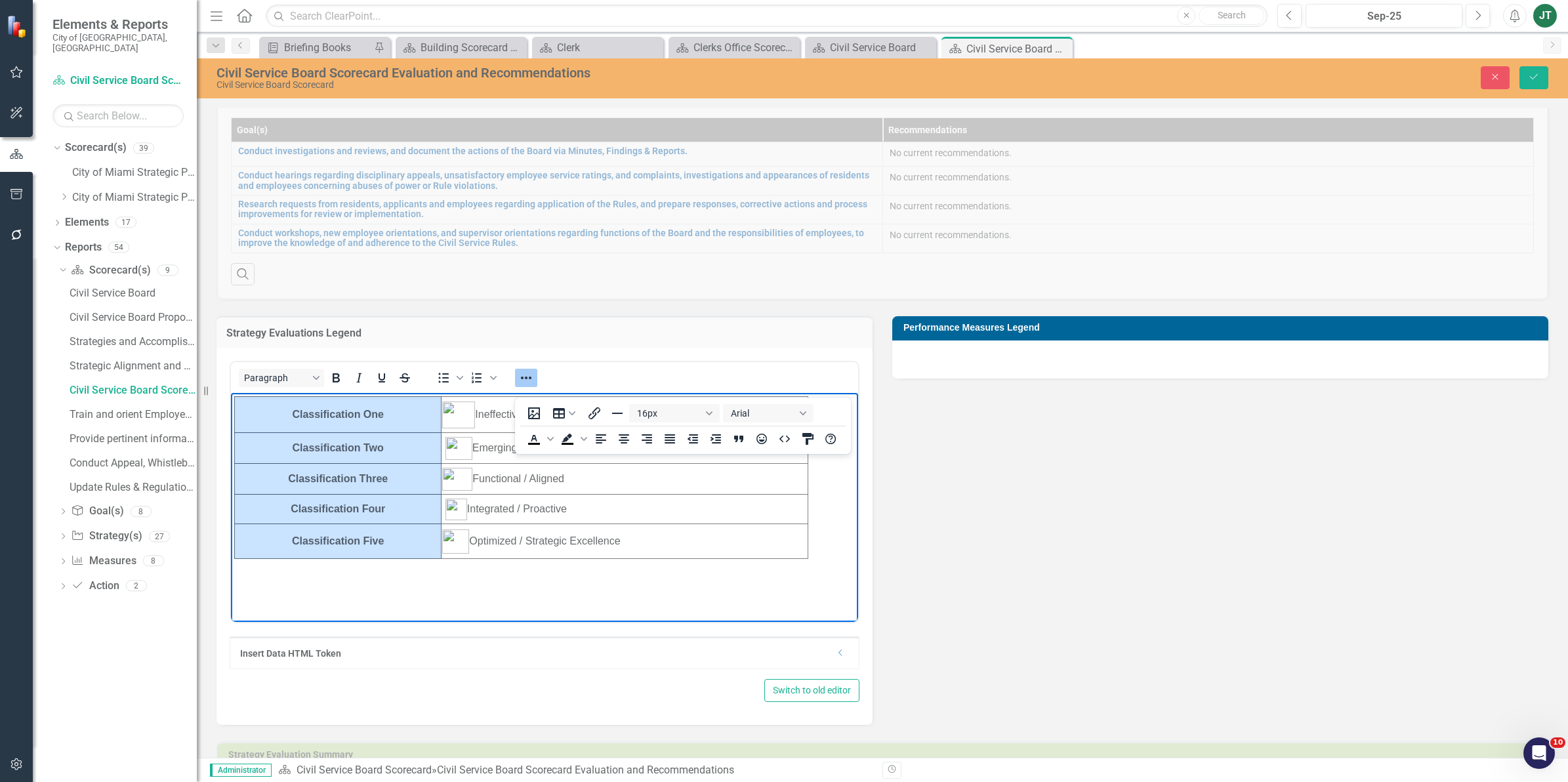
click at [795, 561] on body "Classification One Ineffective / Misaligned Classification Two Emerging / Devel…" at bounding box center [544, 491] width 627 height 197
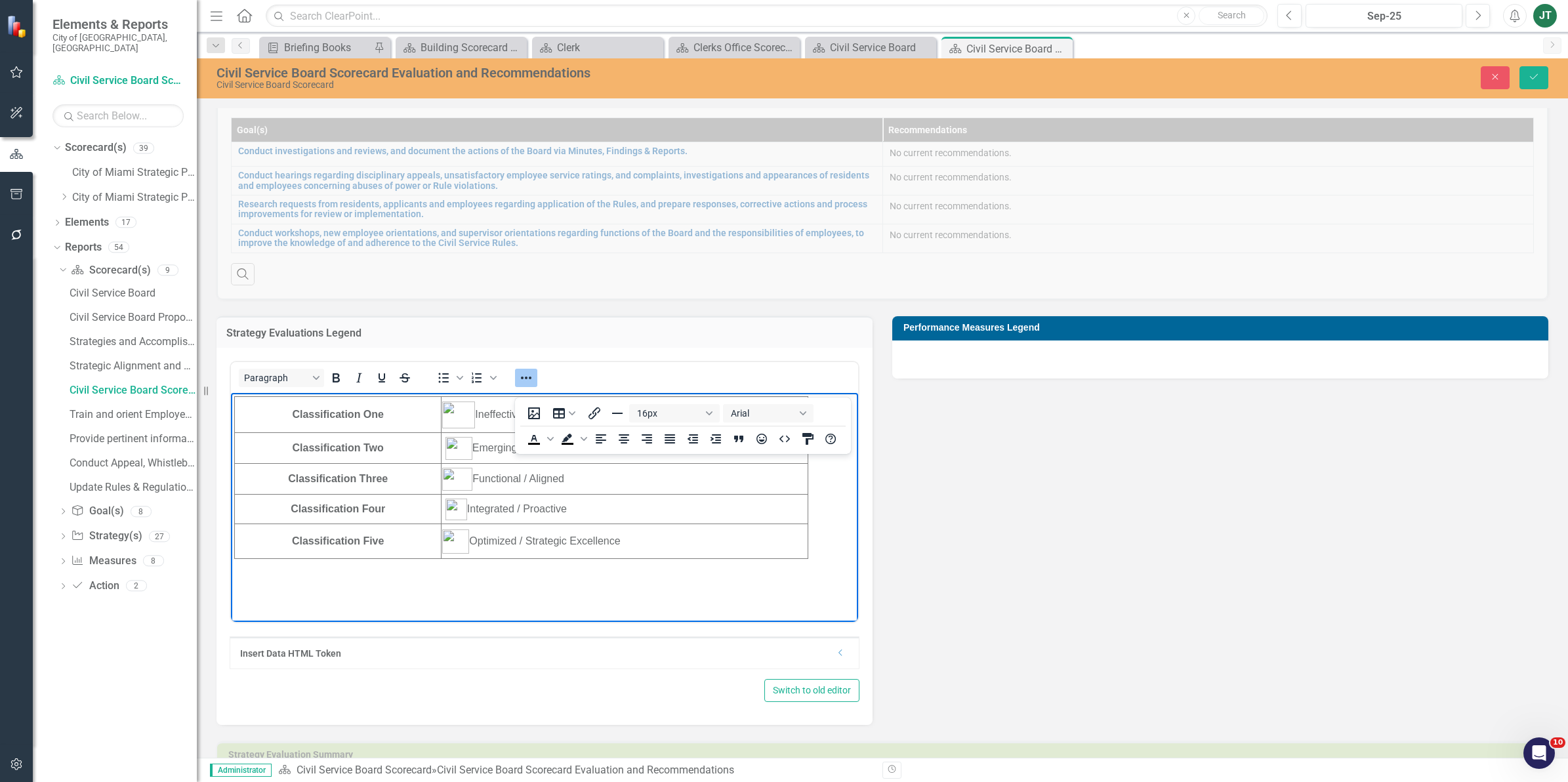
click at [821, 551] on body "Classification One Ineffective / Misaligned Classification Two Emerging / Devel…" at bounding box center [544, 491] width 627 height 197
click at [795, 545] on td "Optimized / Strategic Excellence" at bounding box center [624, 541] width 366 height 35
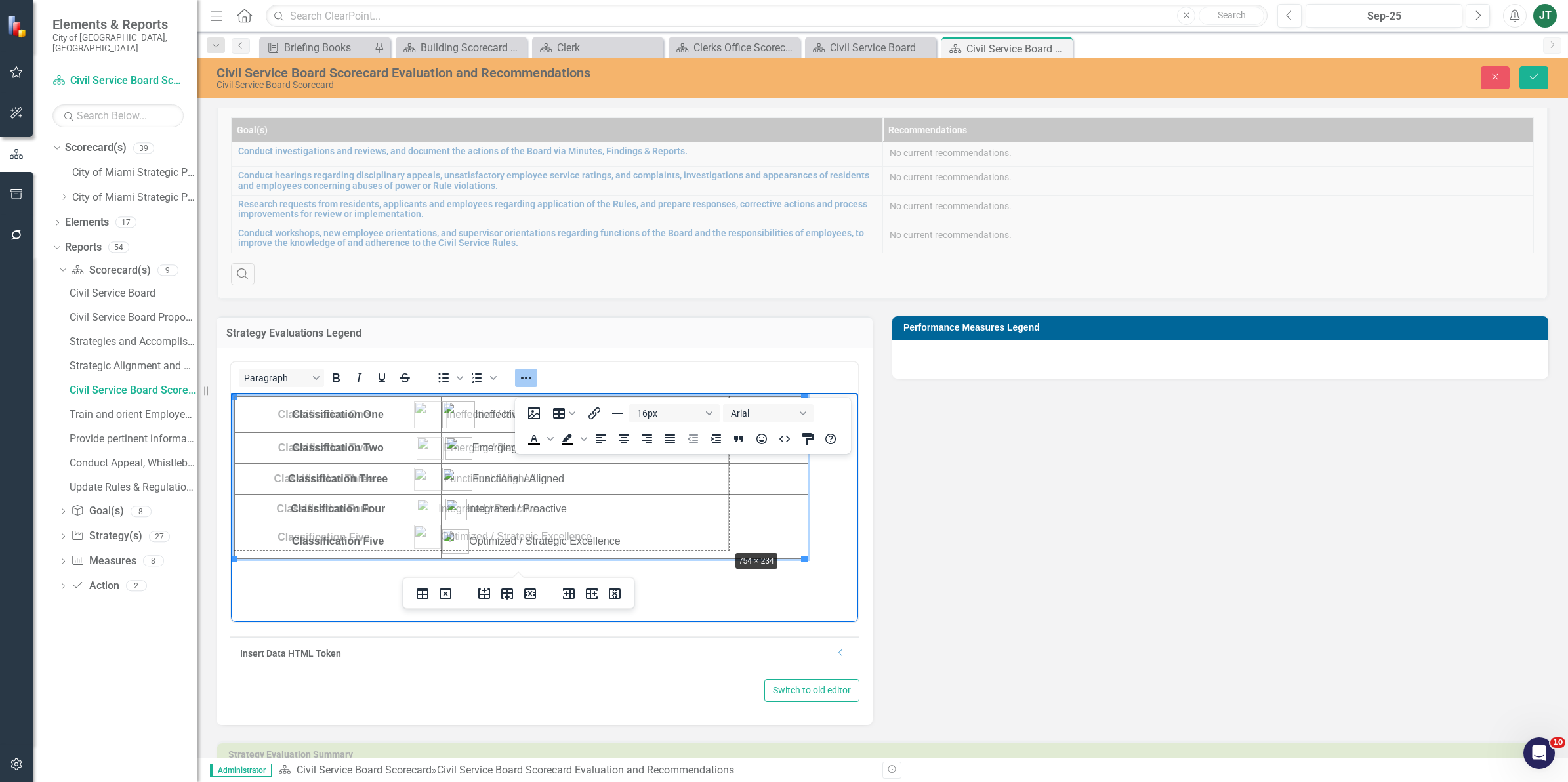
drag, startPoint x: 801, startPoint y: 559, endPoint x: 706, endPoint y: 548, distance: 95.6
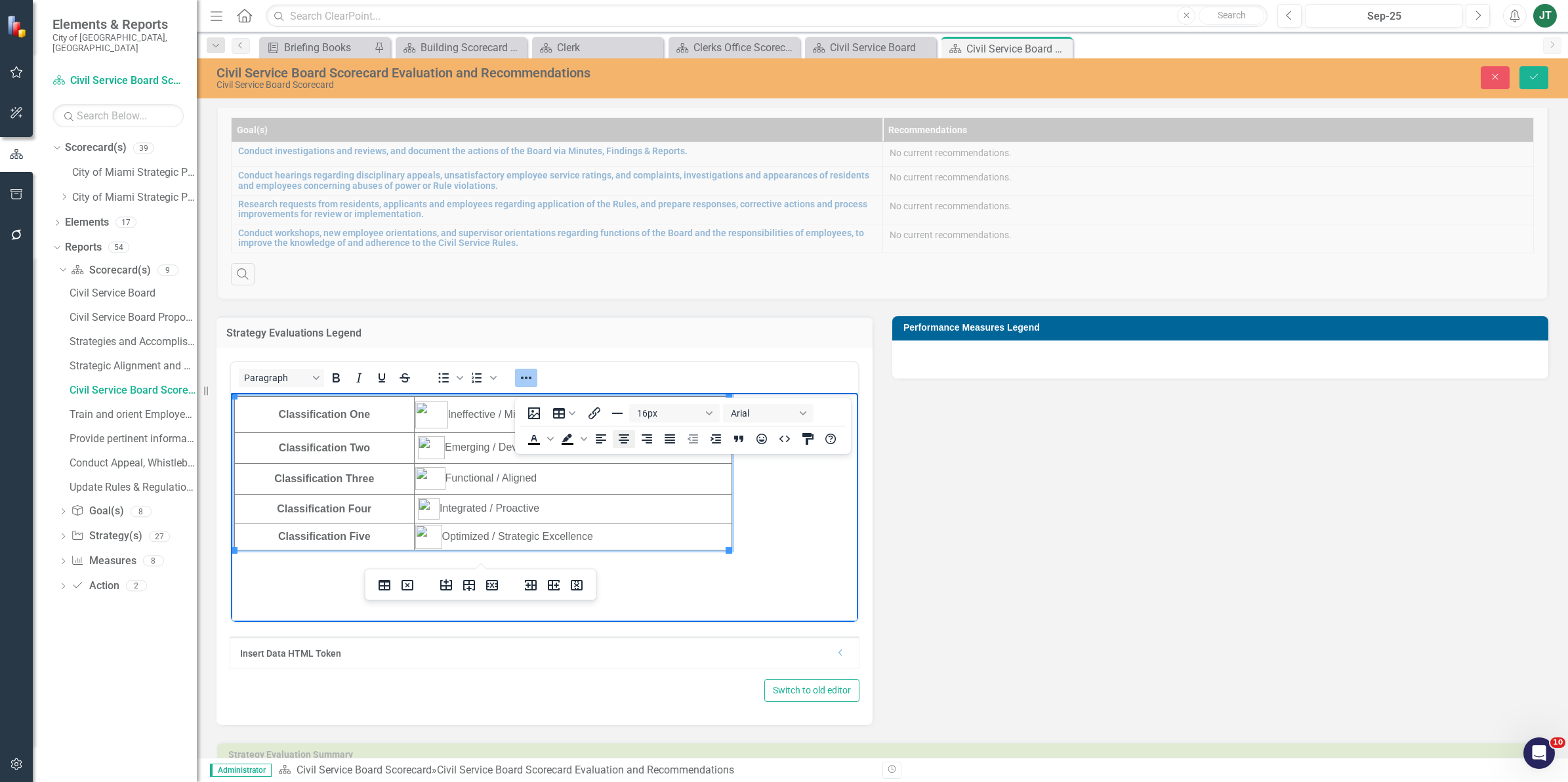
click at [628, 439] on icon "Align center" at bounding box center [623, 439] width 15 height 15
click at [602, 440] on icon "Align left" at bounding box center [600, 439] width 10 height 9
click at [697, 578] on body "Classification One Ineffective / Misaligned Classification Two Emerging / Devel…" at bounding box center [544, 491] width 627 height 197
drag, startPoint x: 760, startPoint y: 545, endPoint x: 482, endPoint y: 411, distance: 308.6
click at [231, 393] on html "Classification One Ineffective / Misaligned Classification Two Emerging / Devel…" at bounding box center [544, 491] width 627 height 197
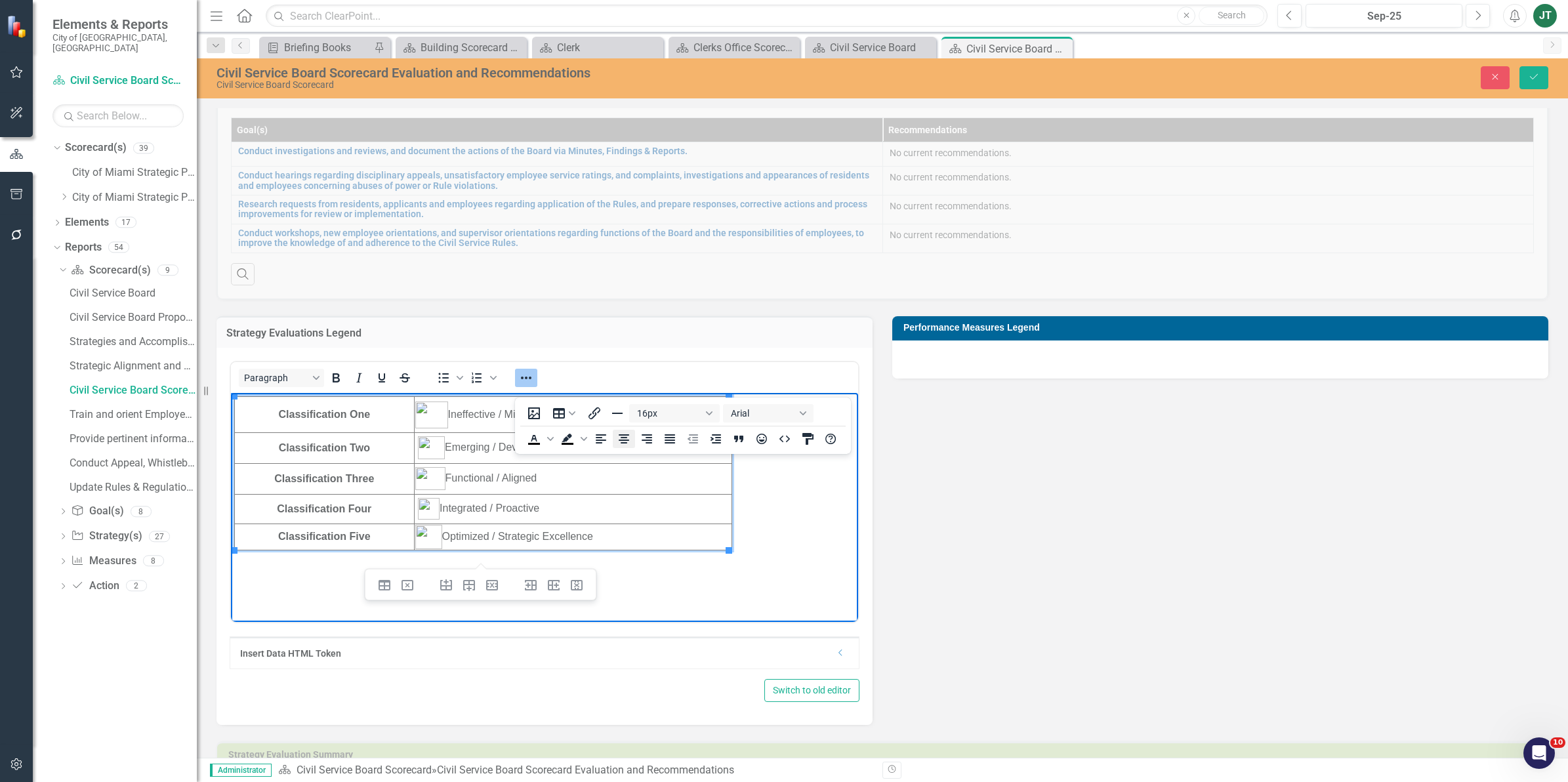
click at [620, 439] on icon "Align center" at bounding box center [623, 439] width 15 height 15
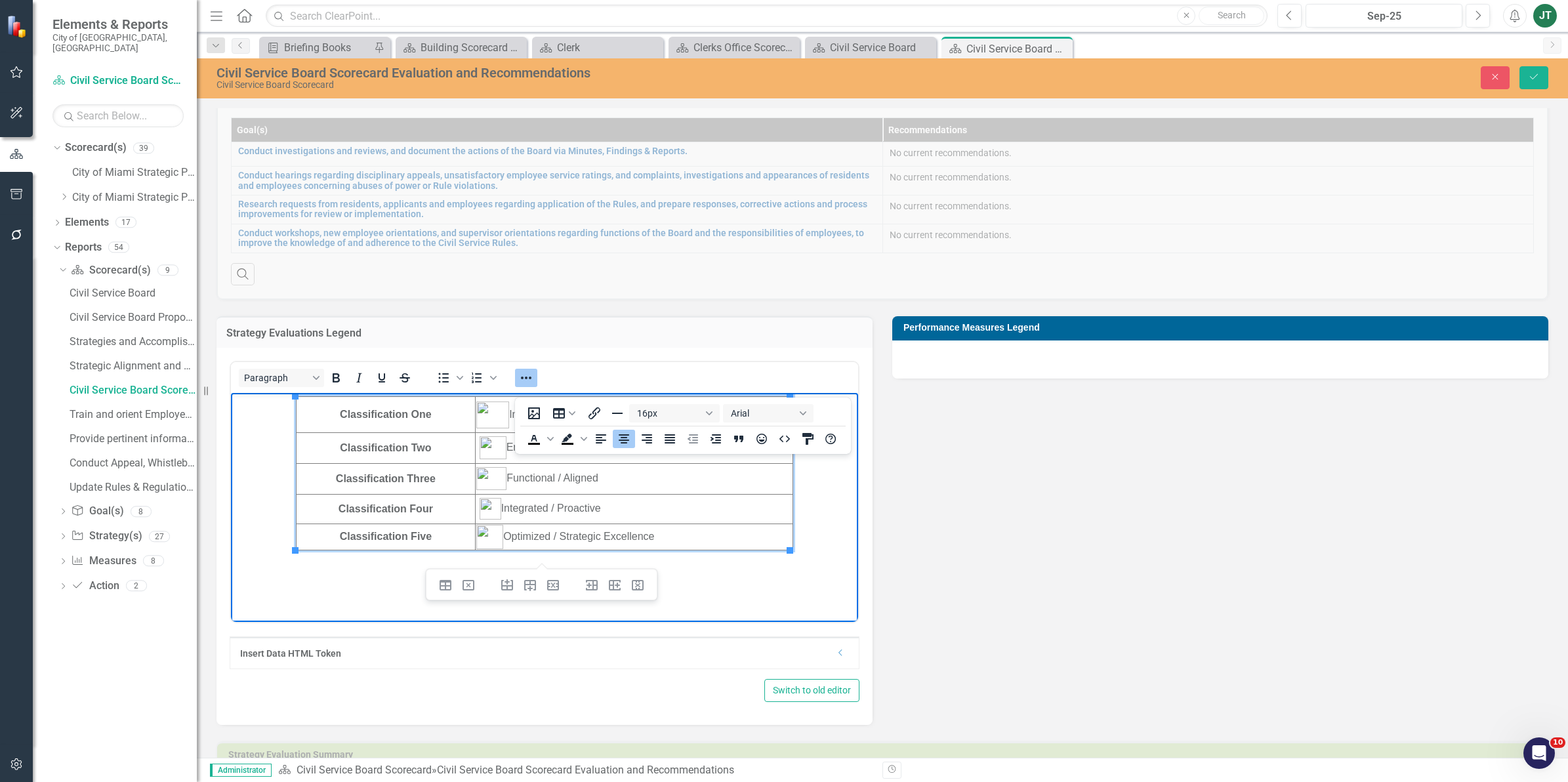
click at [708, 559] on body "Classification One Ineffective / Misaligned Classification Two Emerging / Devel…" at bounding box center [544, 491] width 627 height 197
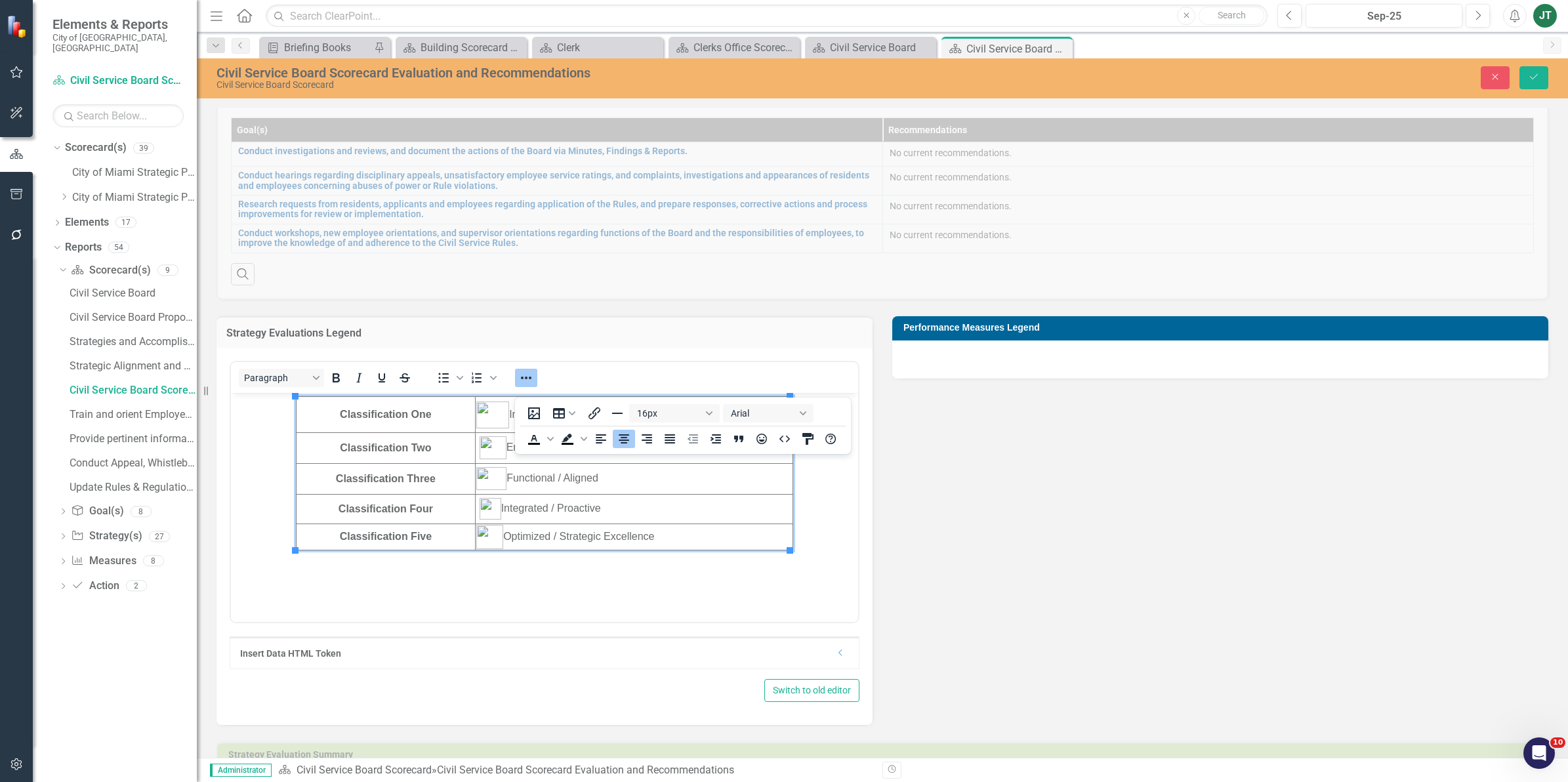
click at [860, 559] on div "Paragraph To open the popup, press Shift+Enter To open the popup, press Shift+E…" at bounding box center [545, 537] width 656 height 377
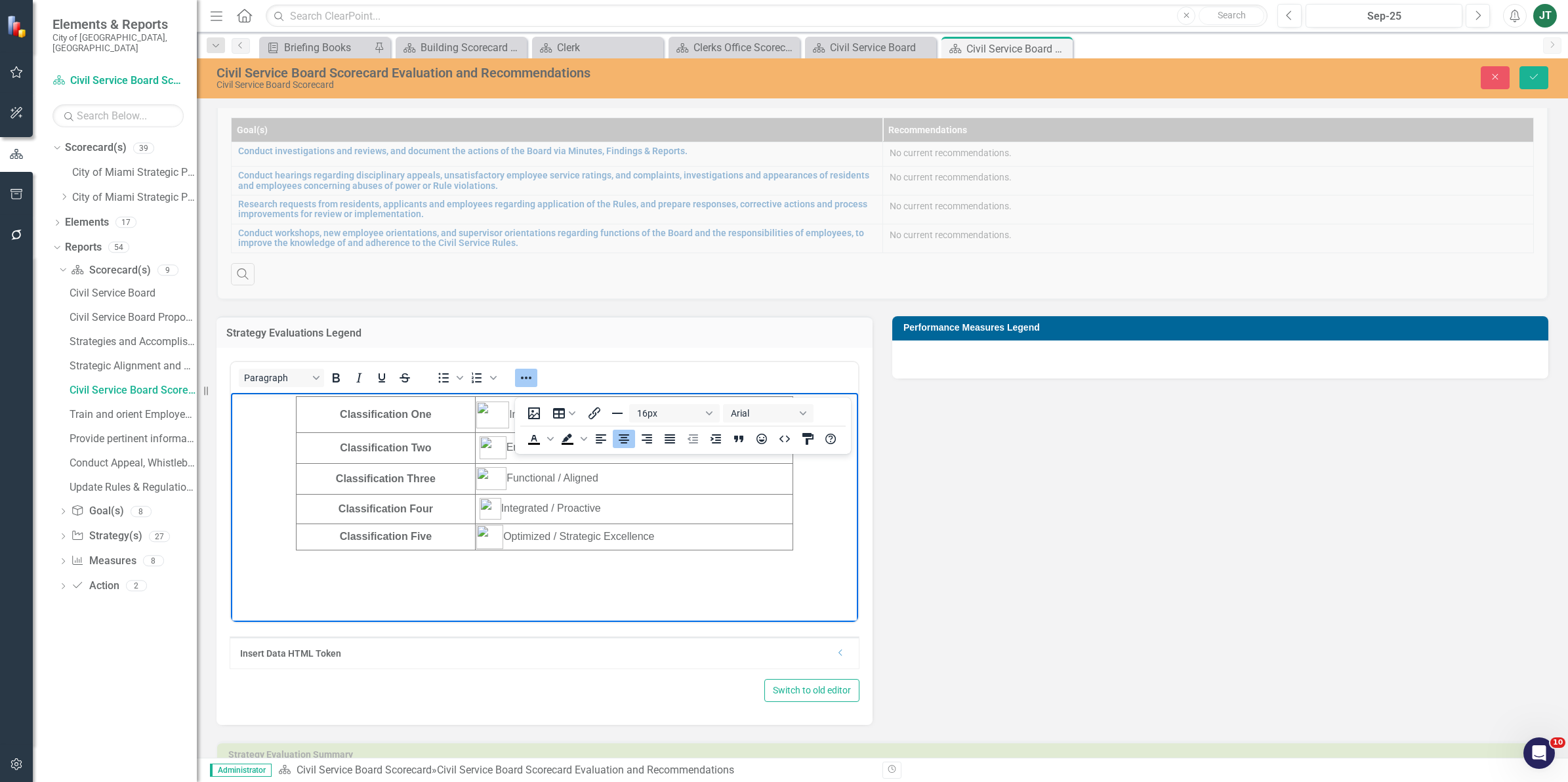
click at [748, 538] on td "Optimized / Strategic Excellence" at bounding box center [634, 537] width 318 height 27
click at [564, 413] on button "Table" at bounding box center [563, 413] width 37 height 18
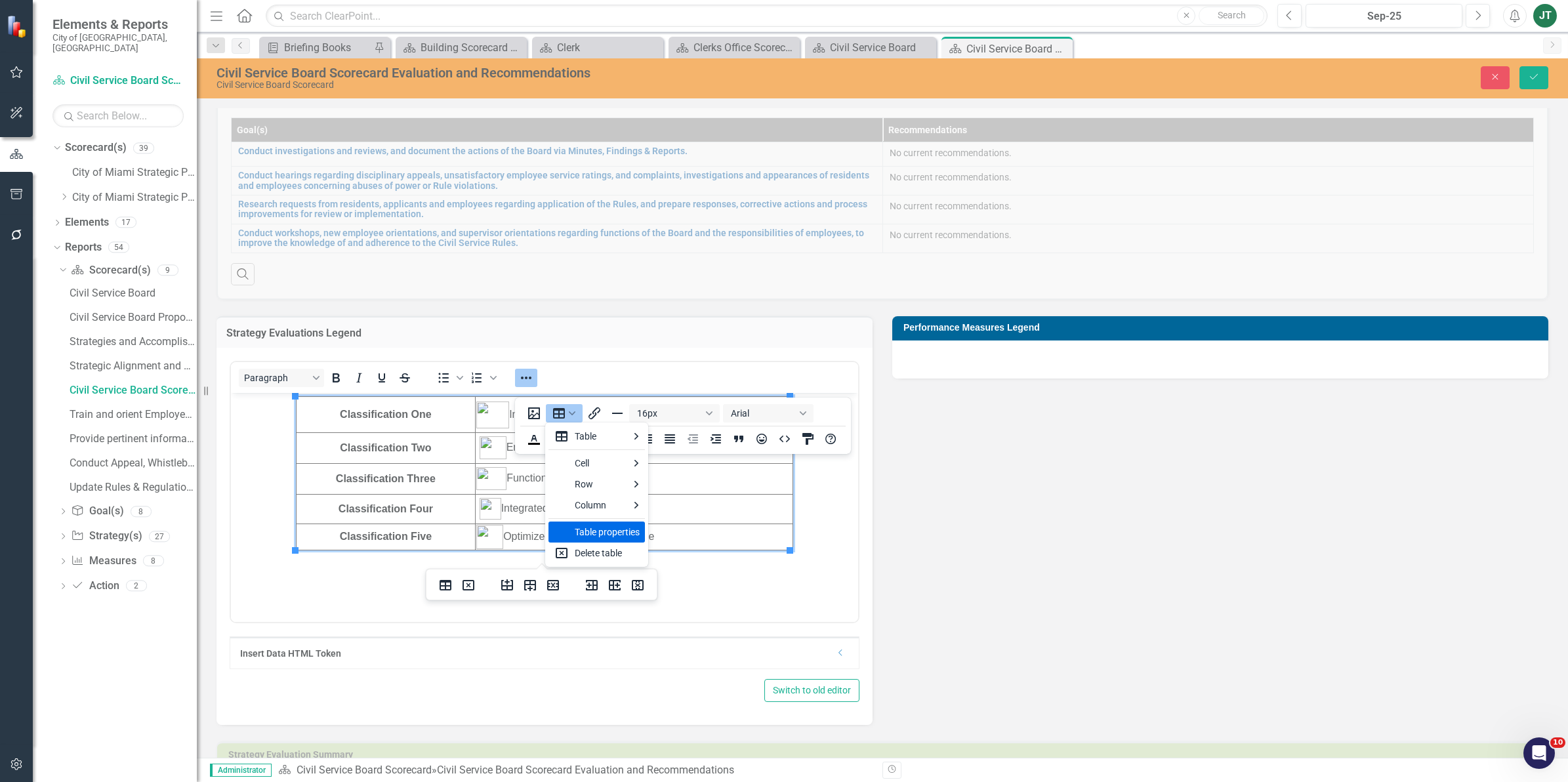
drag, startPoint x: 571, startPoint y: 526, endPoint x: 593, endPoint y: 531, distance: 22.6
click at [593, 531] on div "Table properties" at bounding box center [596, 531] width 97 height 21
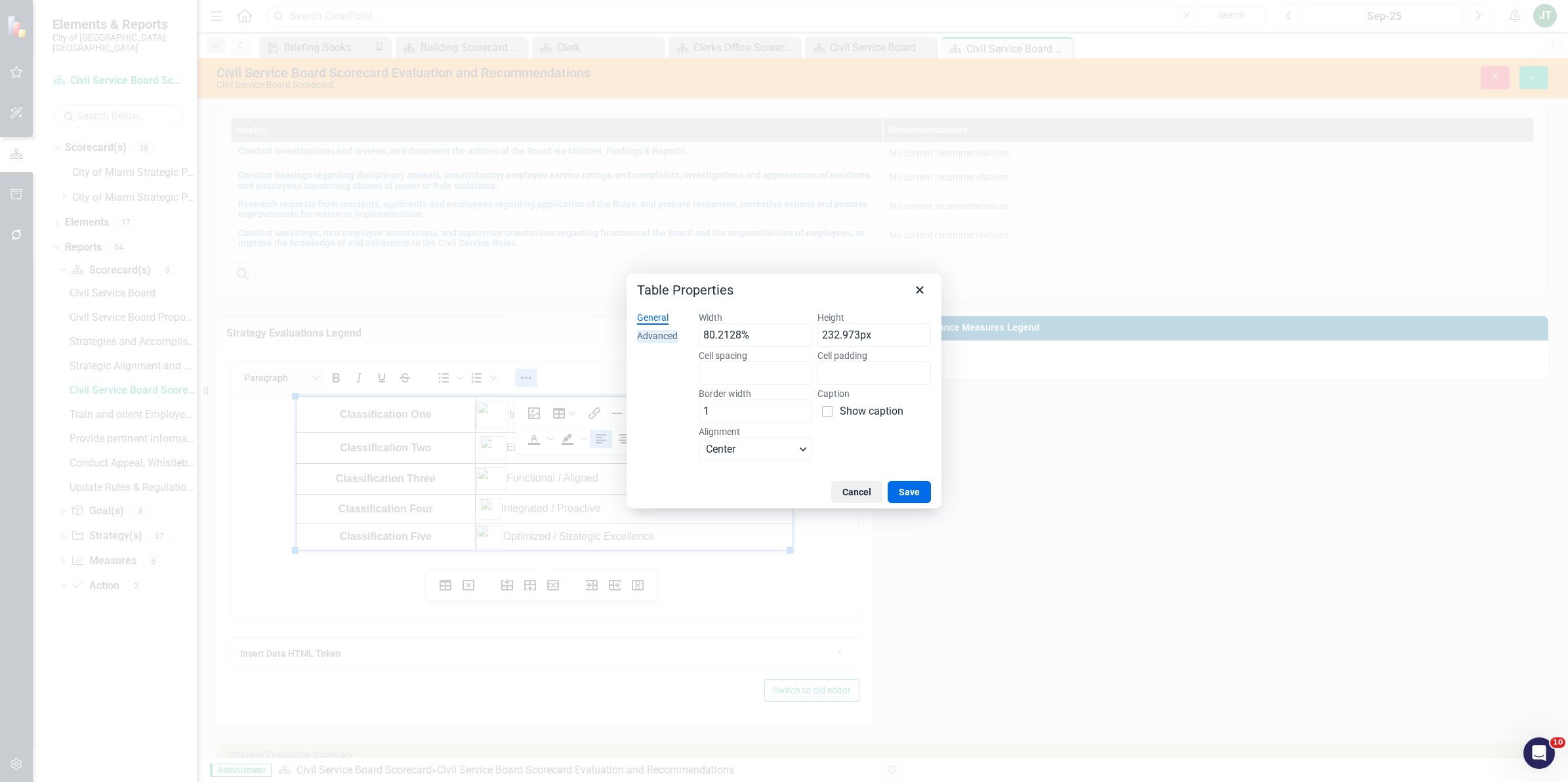
click at [670, 335] on div "Advanced" at bounding box center [657, 337] width 41 height 13
click at [713, 375] on span "Color swatch" at bounding box center [710, 373] width 15 height 15
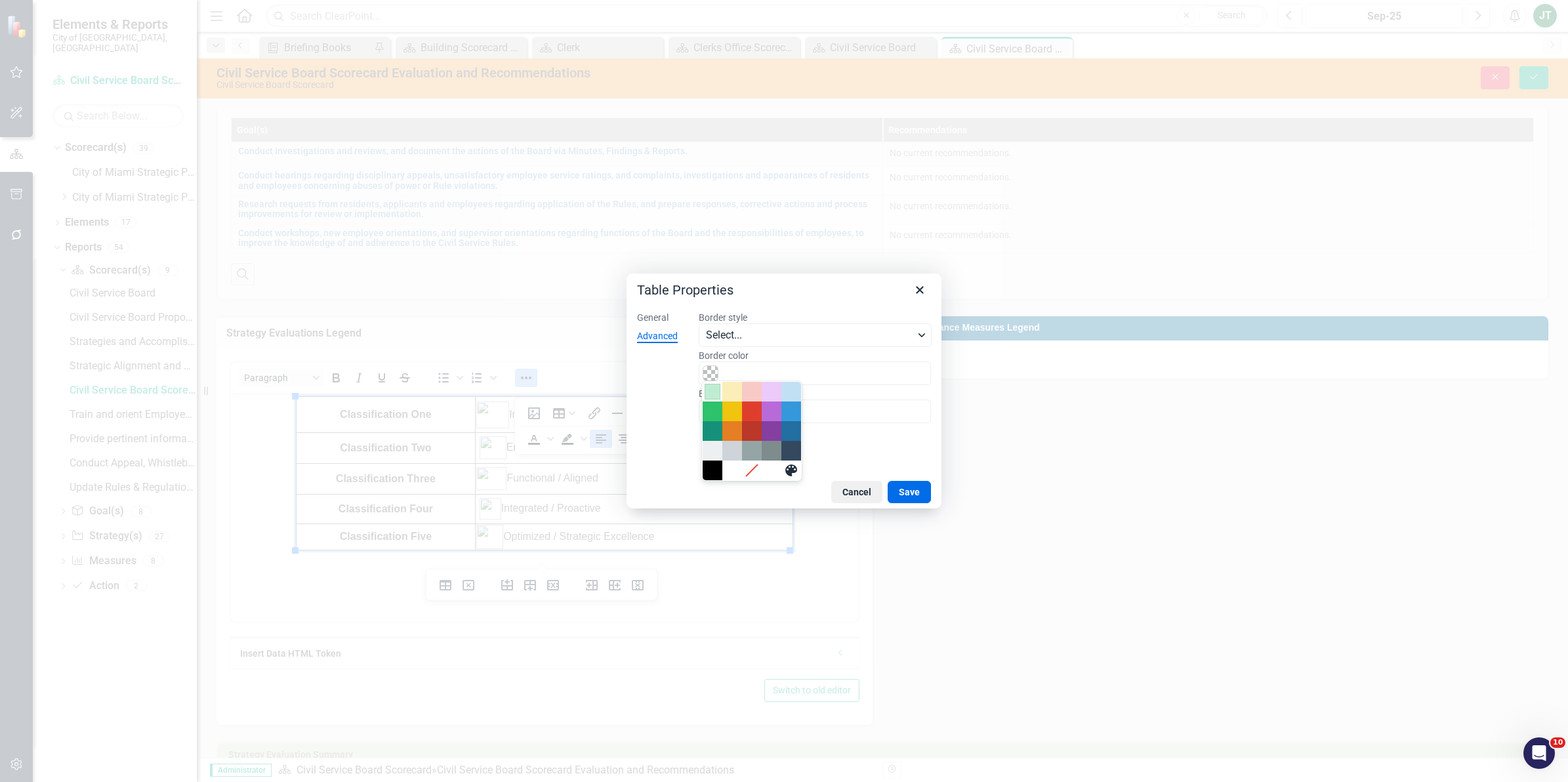
drag, startPoint x: 714, startPoint y: 388, endPoint x: 762, endPoint y: 414, distance: 54.6
click at [714, 389] on div "Light Green" at bounding box center [712, 391] width 15 height 15
type input "#BFEDD2"
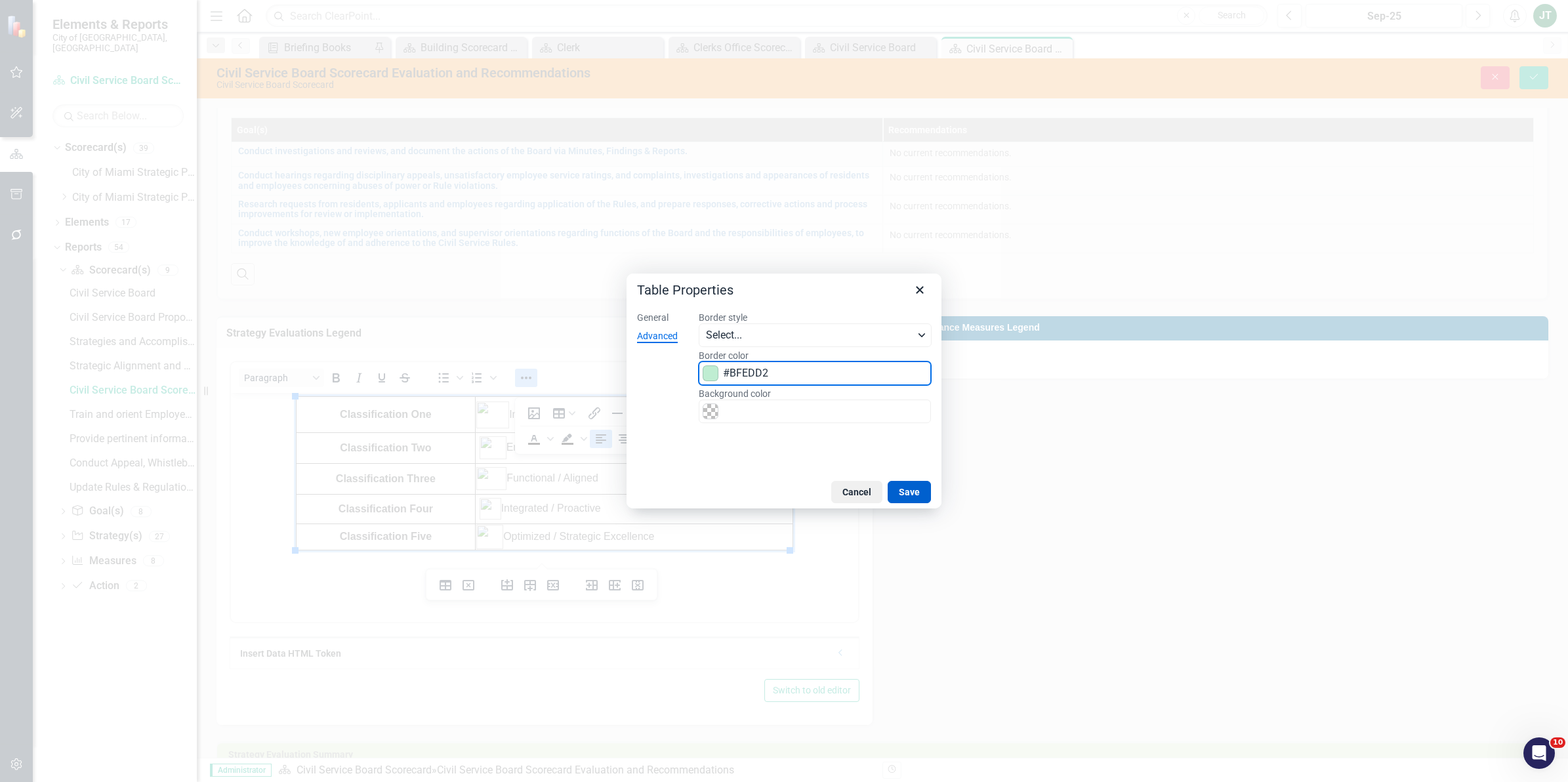
click at [905, 489] on button "Save" at bounding box center [909, 492] width 43 height 22
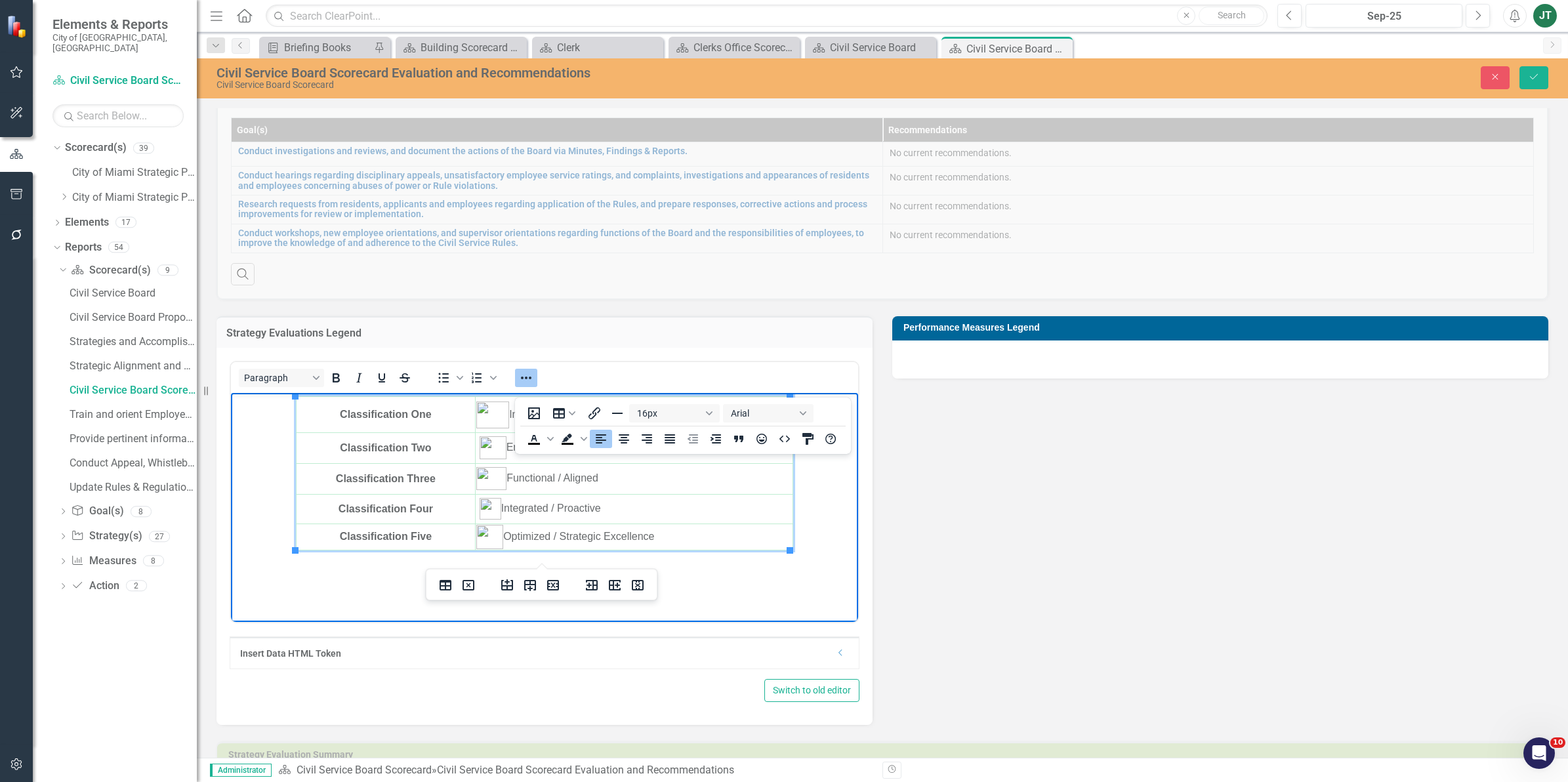
click at [761, 570] on body "Classification One Ineffective / Misaligned Classification Two Emerging / Devel…" at bounding box center [544, 491] width 627 height 197
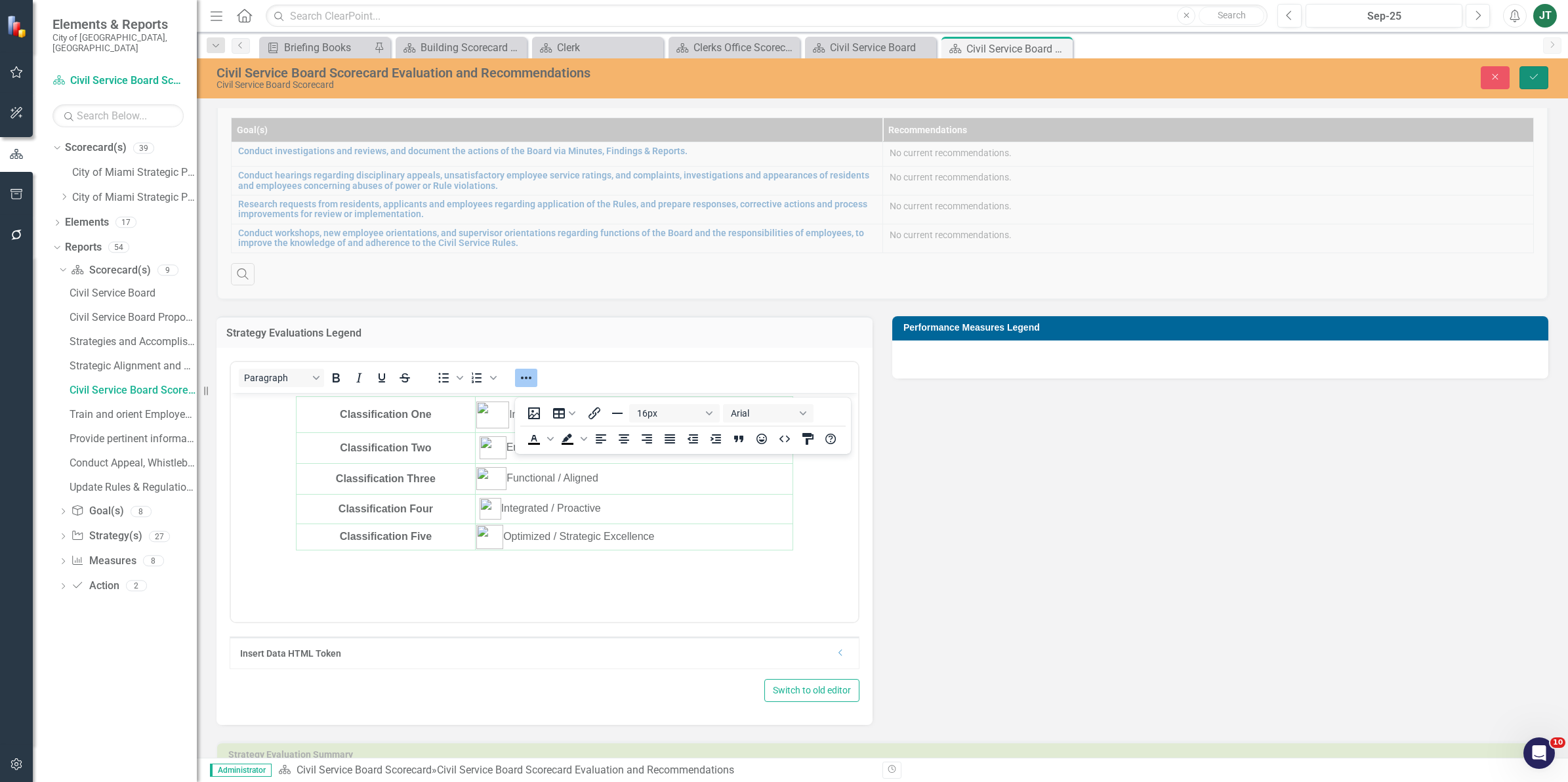
click at [1527, 72] on button "Save" at bounding box center [1533, 77] width 29 height 23
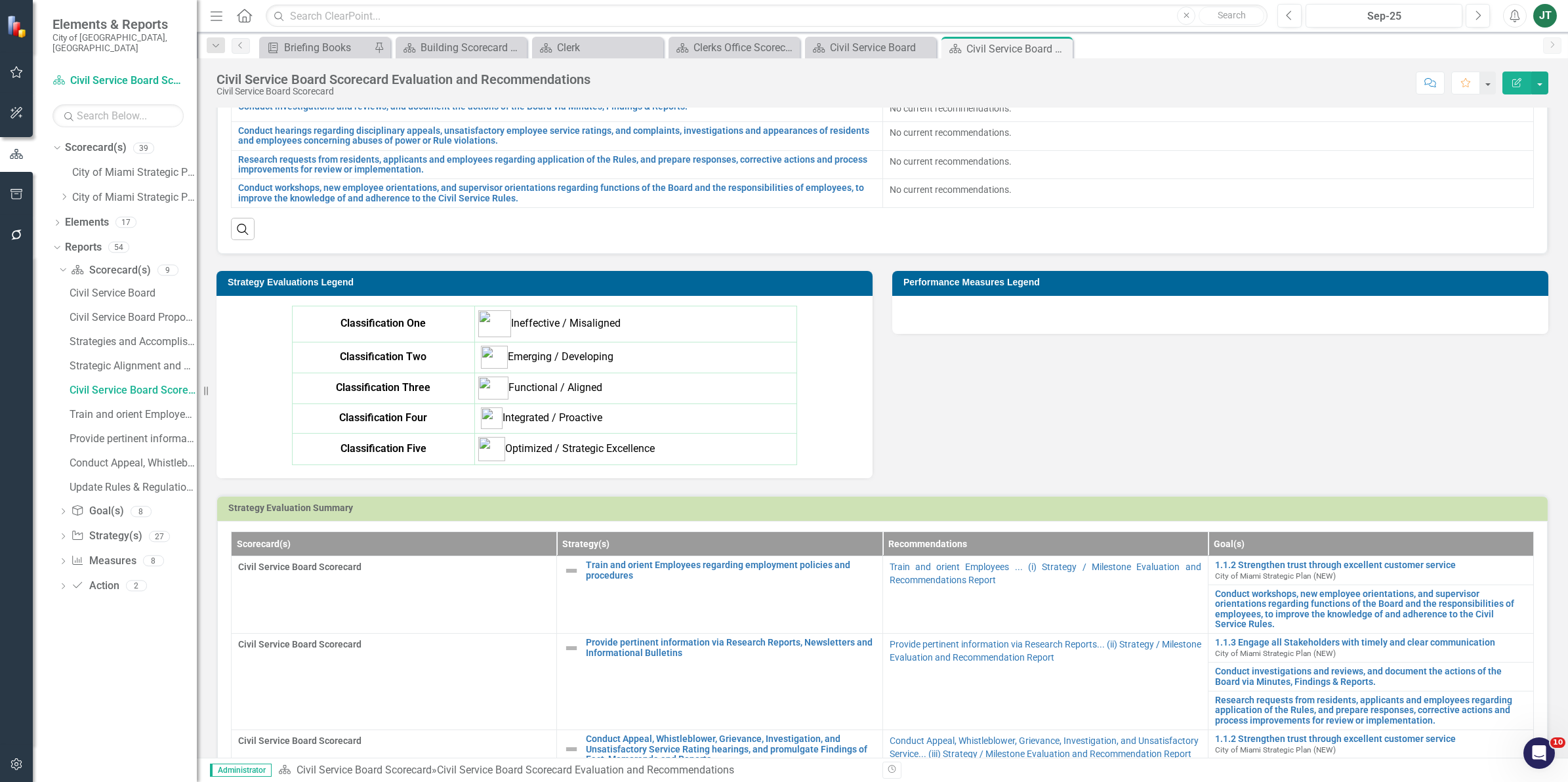
scroll to position [246, 0]
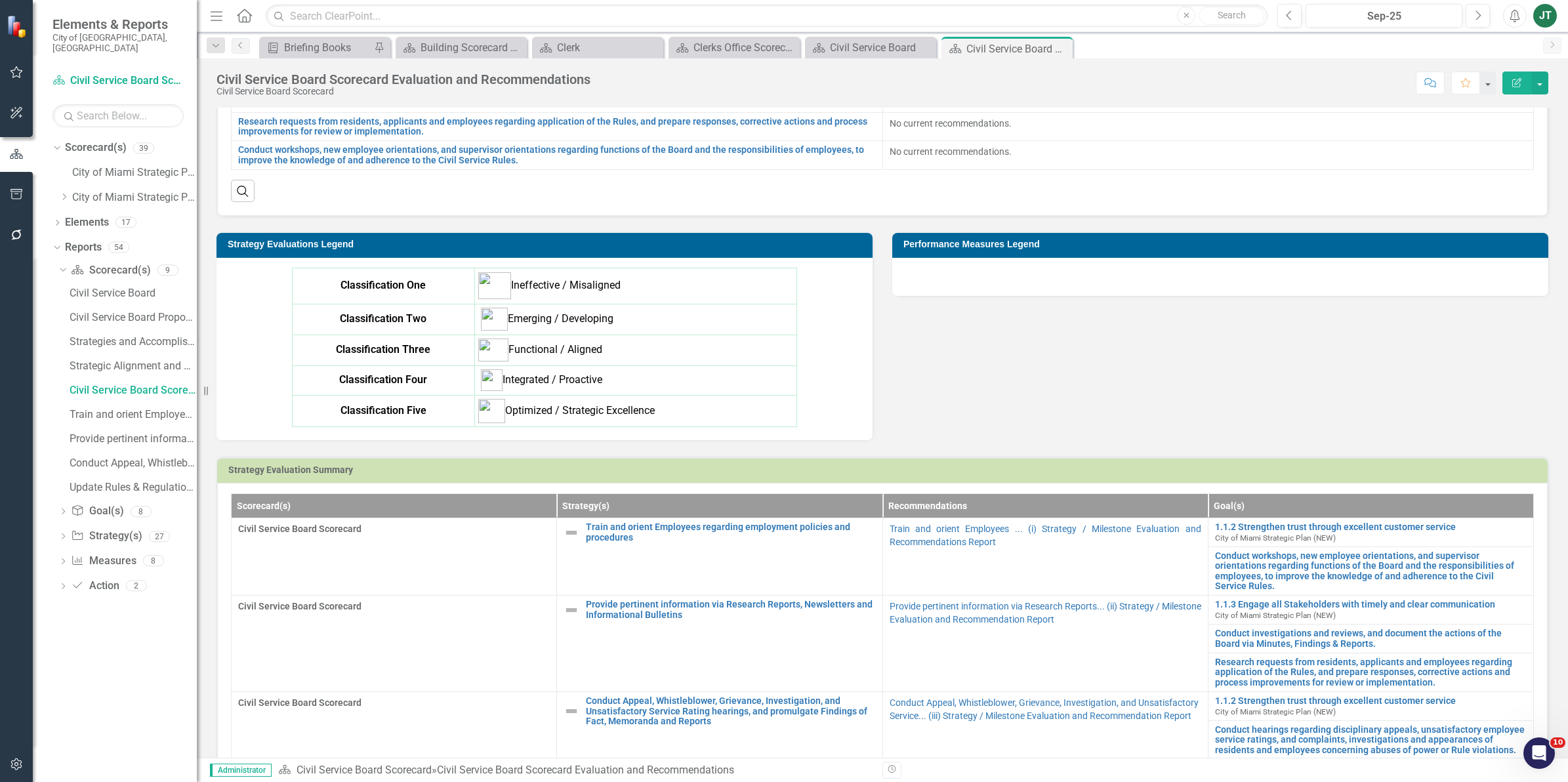
click at [1105, 290] on div at bounding box center [1220, 277] width 656 height 38
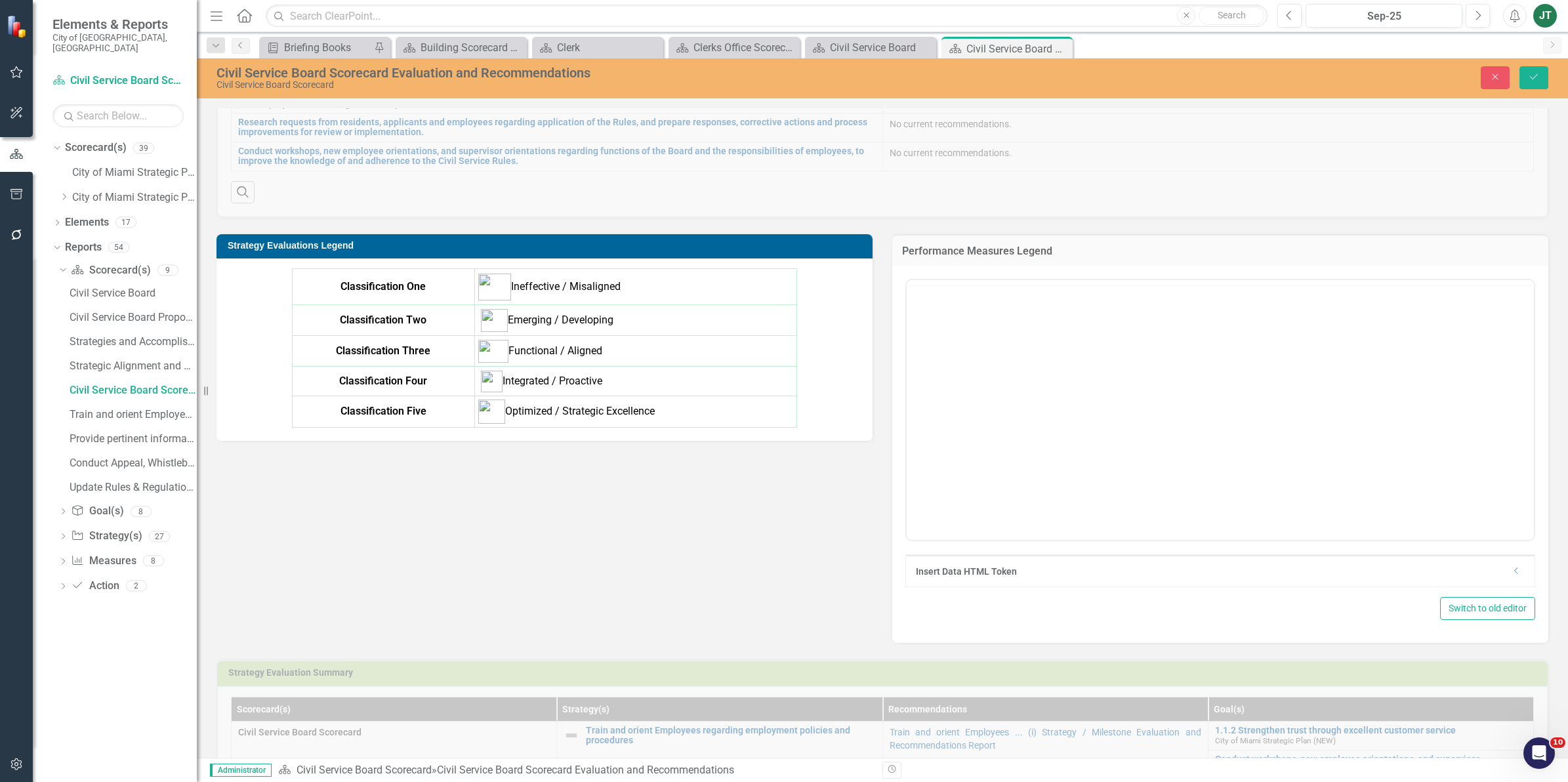
scroll to position [0, 0]
click at [1016, 363] on body "Rich Text Area. Press ALT-0 for help." at bounding box center [1220, 409] width 627 height 197
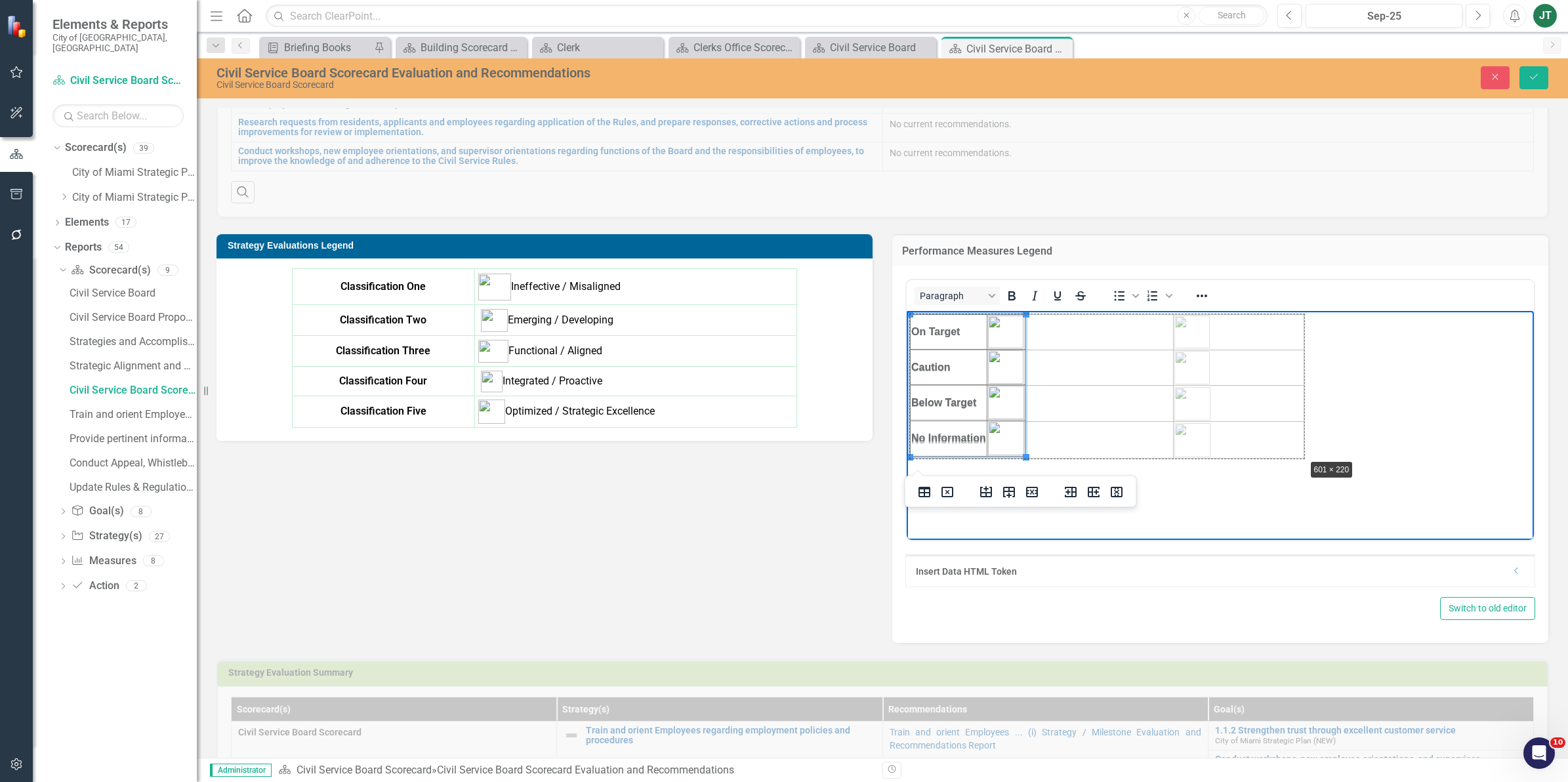
drag, startPoint x: 1023, startPoint y: 458, endPoint x: 1371, endPoint y: 460, distance: 348.0
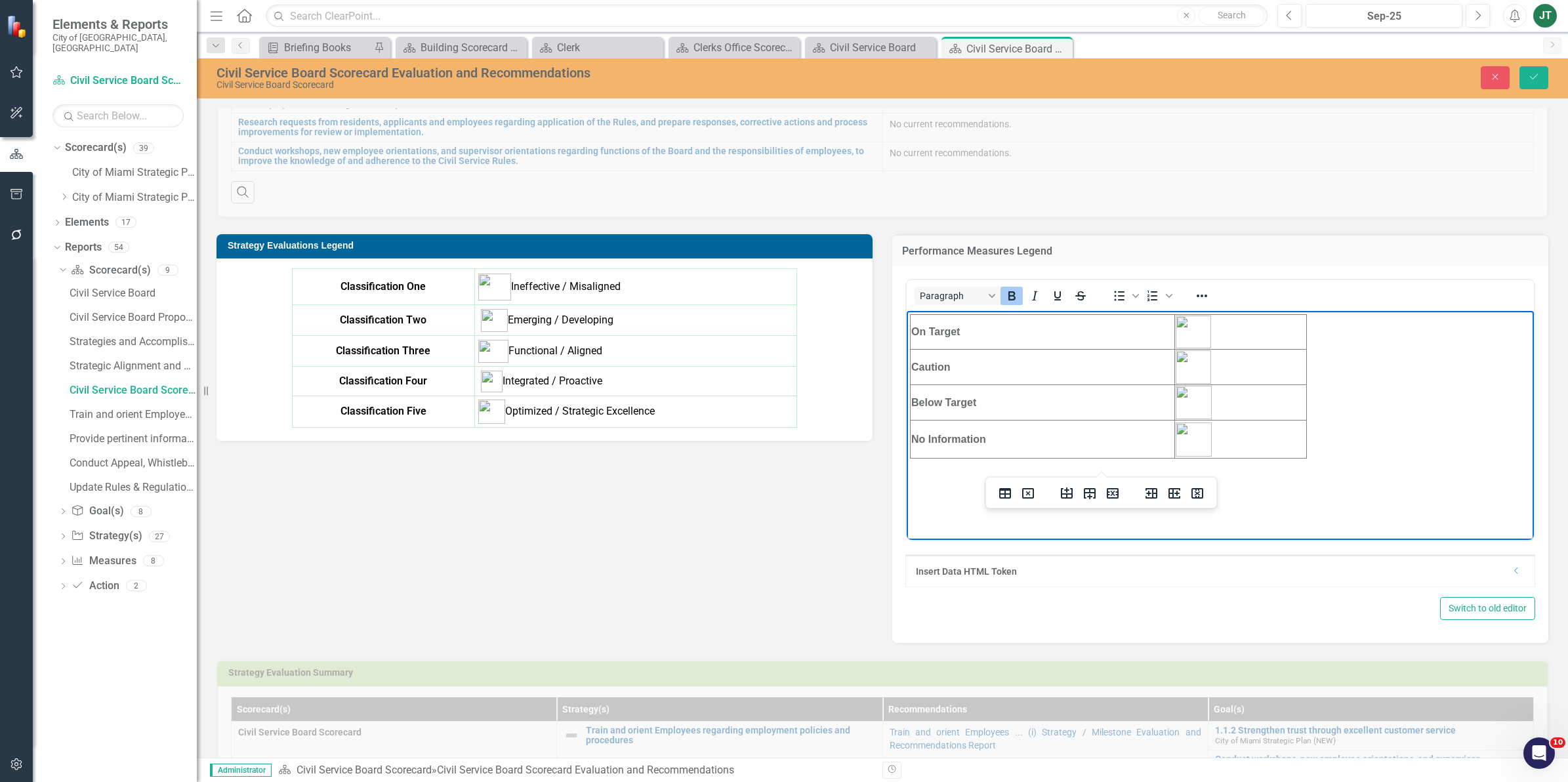
drag, startPoint x: 1025, startPoint y: 447, endPoint x: 926, endPoint y: 321, distance: 160.2
click at [926, 320] on tbody "On Target Caution Below Target No Information" at bounding box center [1108, 386] width 396 height 144
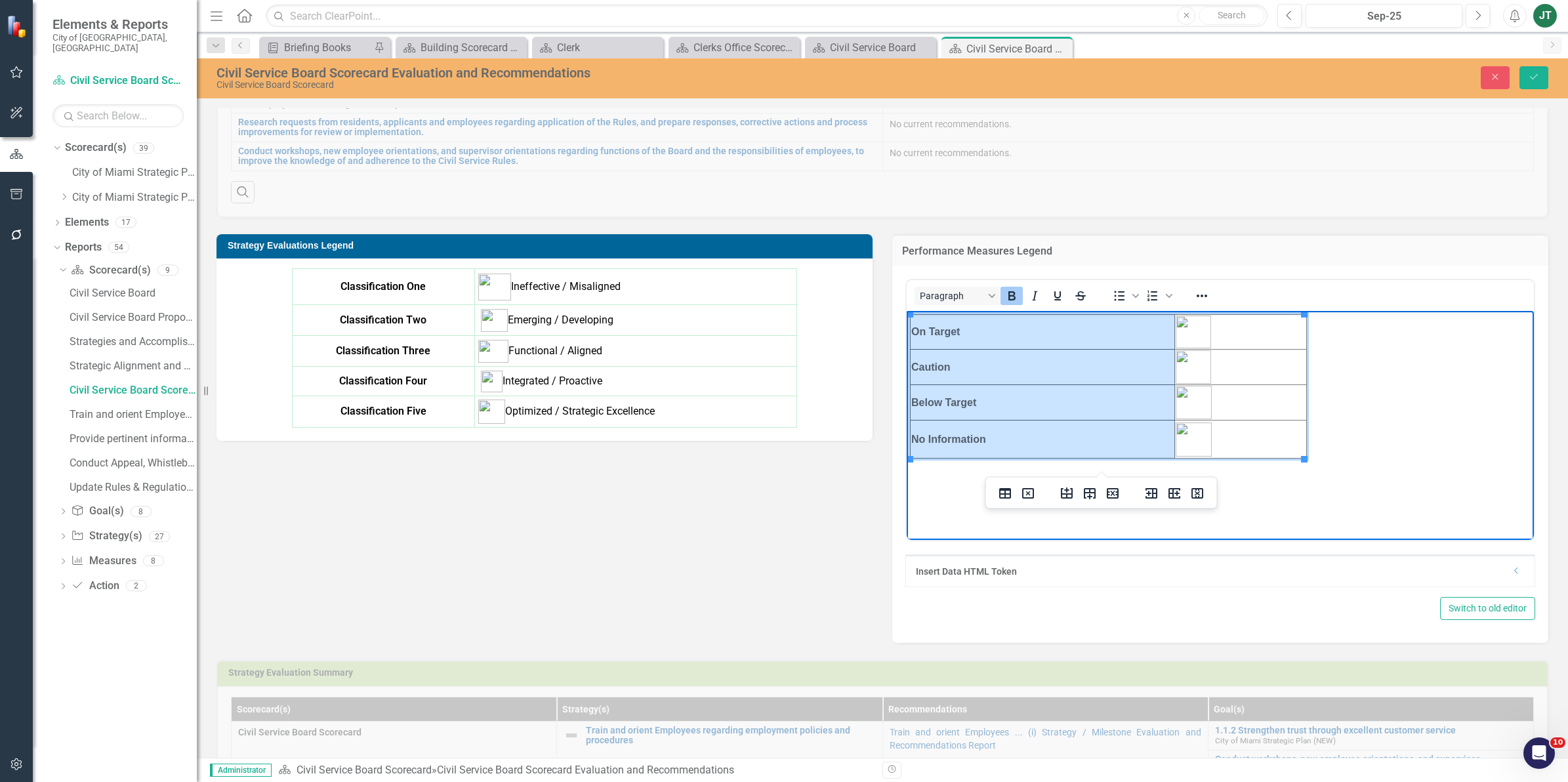
click at [989, 408] on td "Below Target" at bounding box center [1042, 402] width 265 height 35
drag, startPoint x: 1006, startPoint y: 444, endPoint x: 920, endPoint y: 329, distance: 143.6
click at [920, 329] on tbody "On Target Caution Below Target No Information" at bounding box center [1108, 386] width 396 height 144
click at [1194, 301] on icon "Reveal or hide additional toolbar items" at bounding box center [1201, 296] width 15 height 15
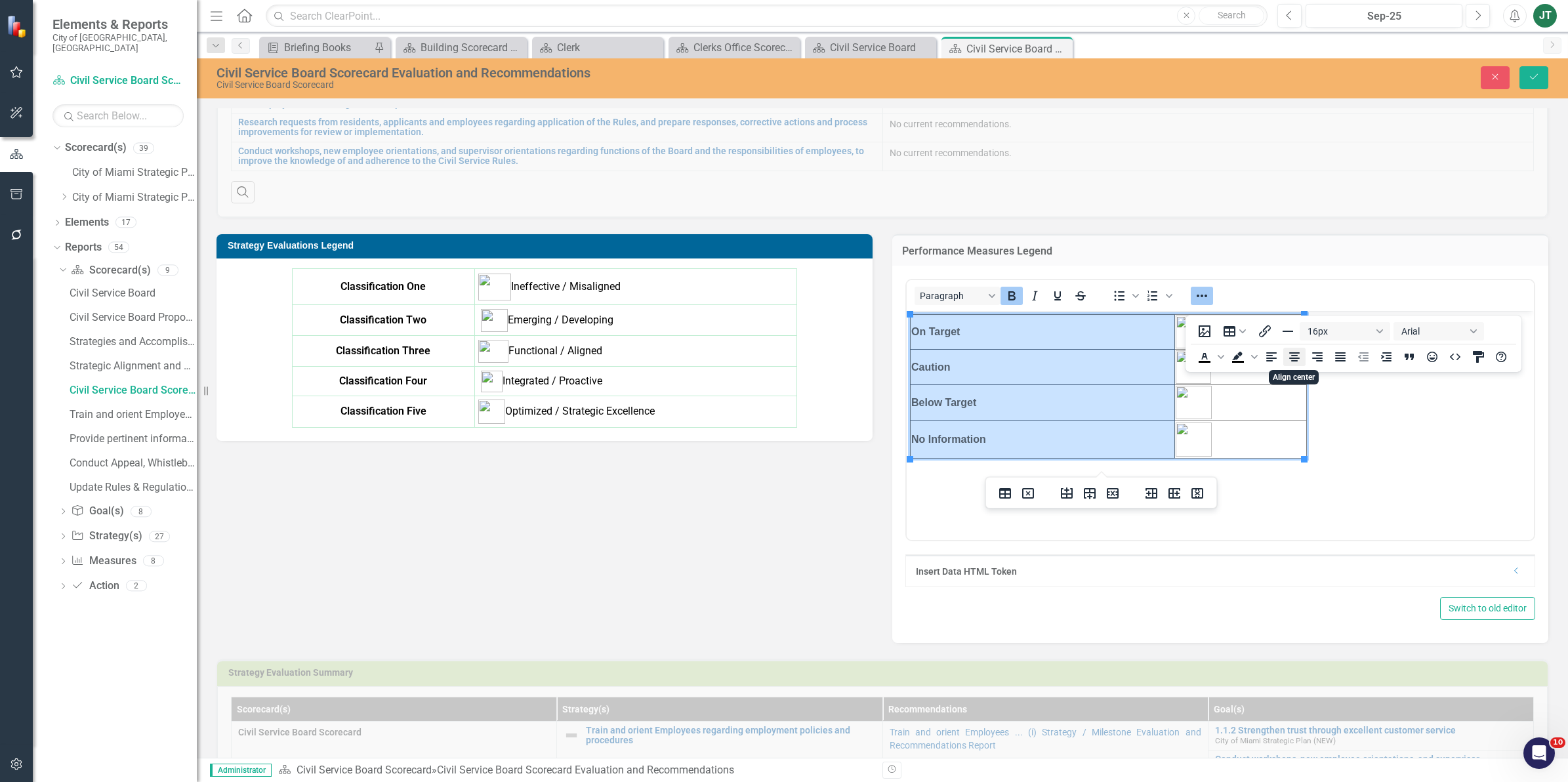
click at [1291, 355] on icon "Align center" at bounding box center [1294, 356] width 15 height 15
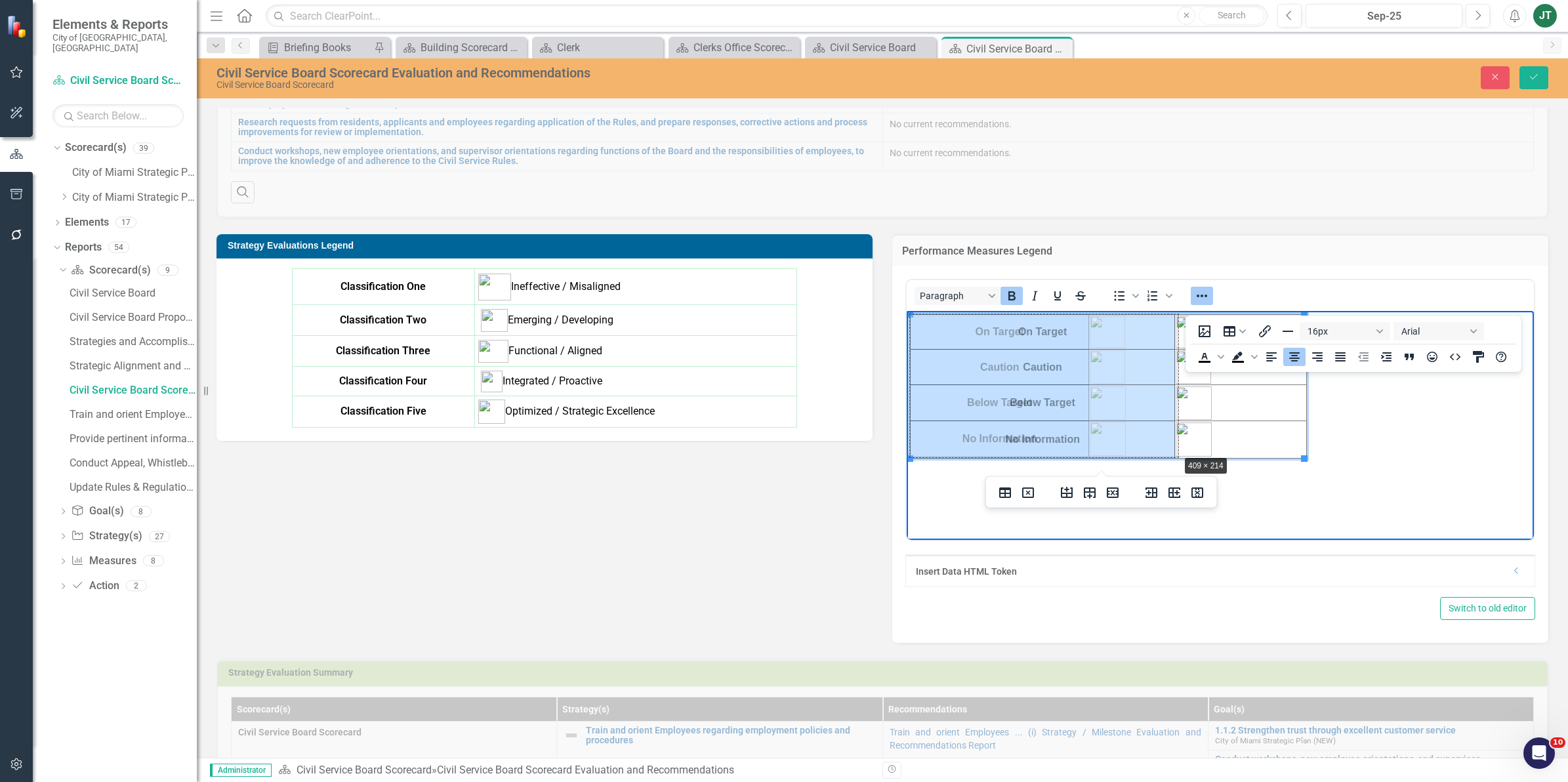
drag, startPoint x: 1304, startPoint y: 457, endPoint x: 1146, endPoint y: 453, distance: 158.1
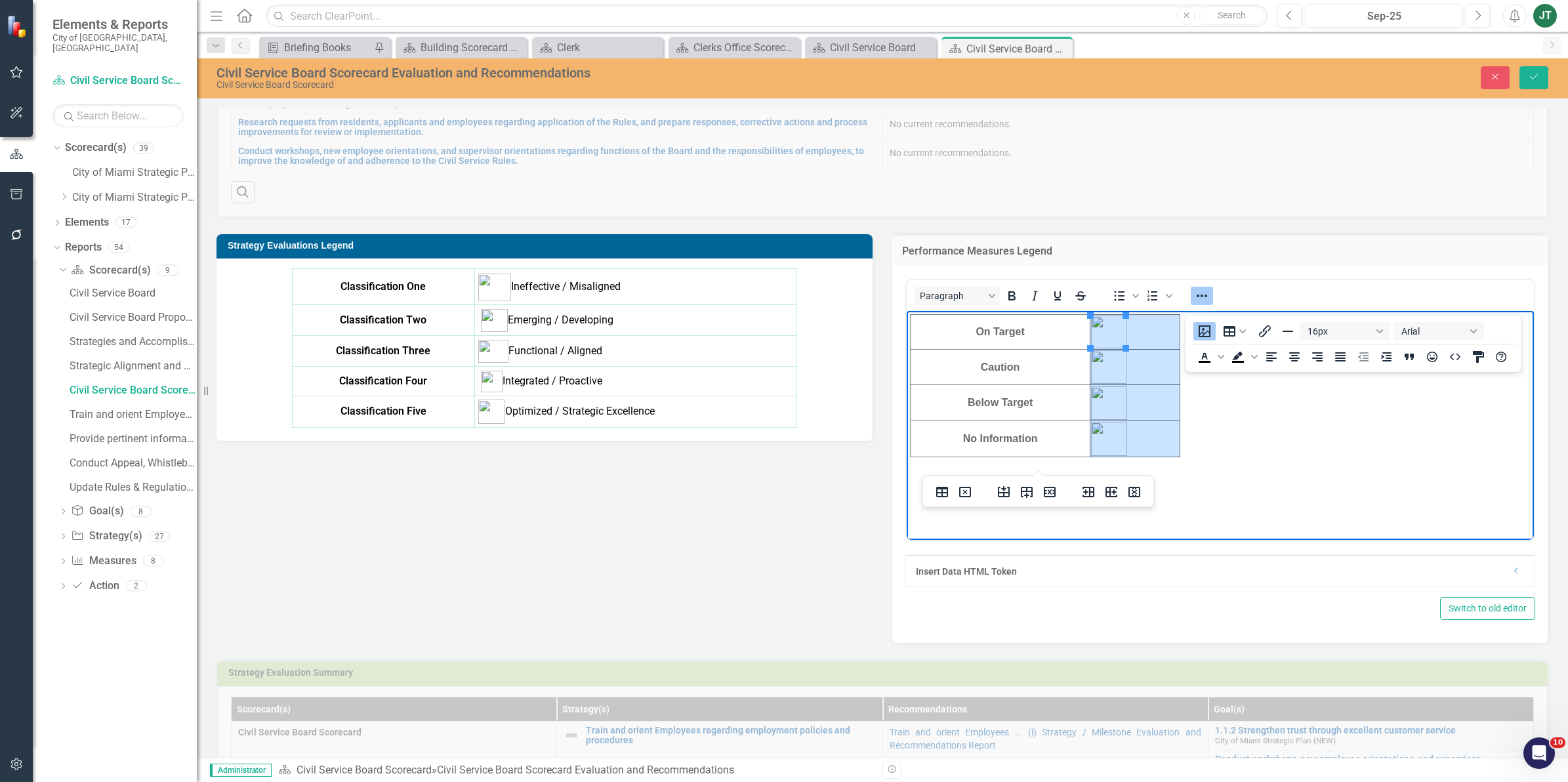
drag, startPoint x: 1152, startPoint y: 431, endPoint x: 1114, endPoint y: 324, distance: 113.5
click at [1114, 324] on tbody "On Target Caution Below Target No Information" at bounding box center [1045, 385] width 270 height 142
click at [1289, 355] on icon "Align center" at bounding box center [1294, 356] width 15 height 15
click at [1236, 474] on body "On Target Caution Below Target No Information" at bounding box center [1220, 409] width 627 height 197
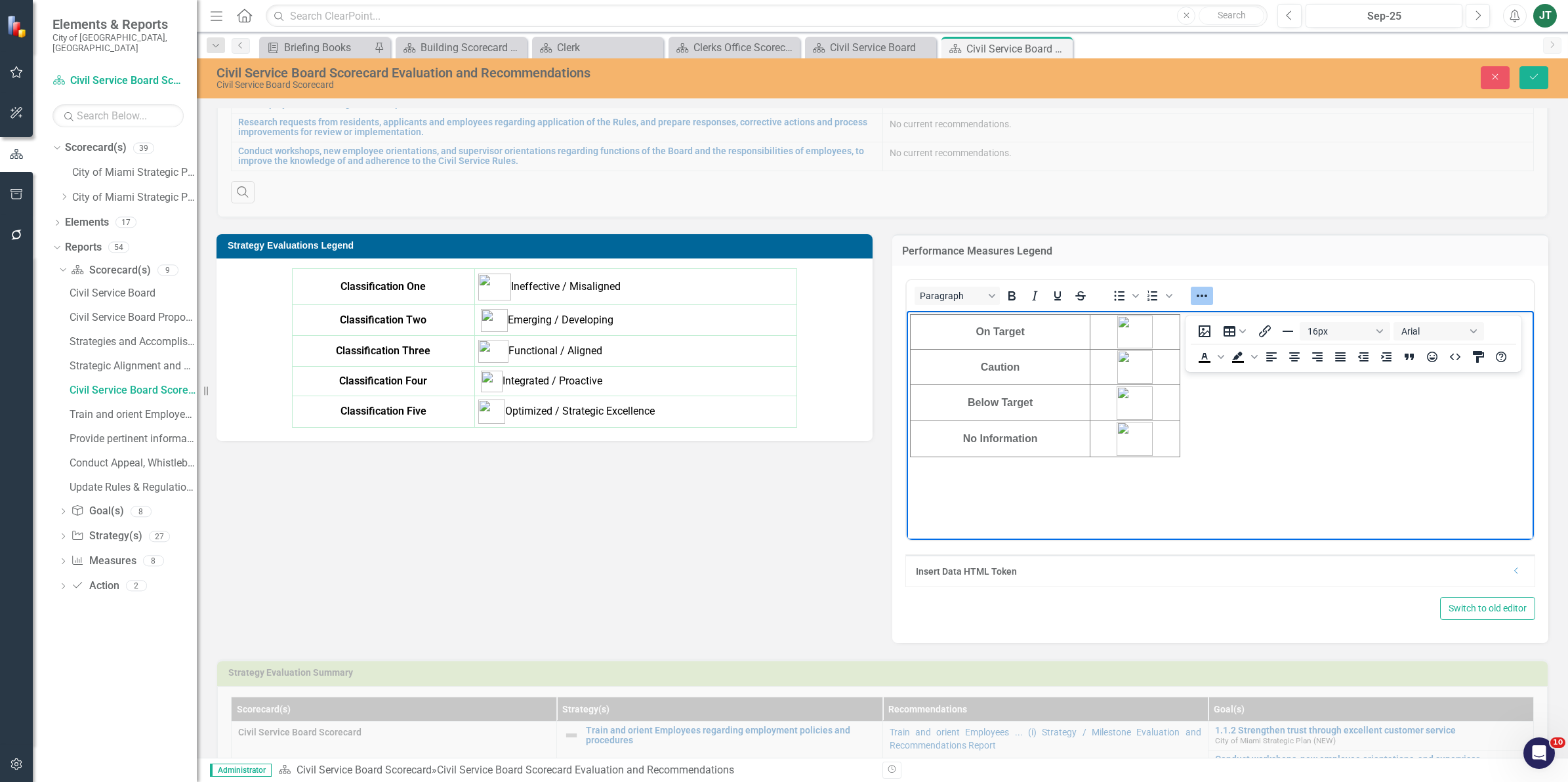
click at [1223, 461] on body "On Target Caution Below Target No Information" at bounding box center [1220, 409] width 627 height 197
click at [1216, 453] on body "On Target Caution Below Target No Information" at bounding box center [1220, 409] width 627 height 197
click at [1085, 453] on td "No Information" at bounding box center [1000, 438] width 180 height 36
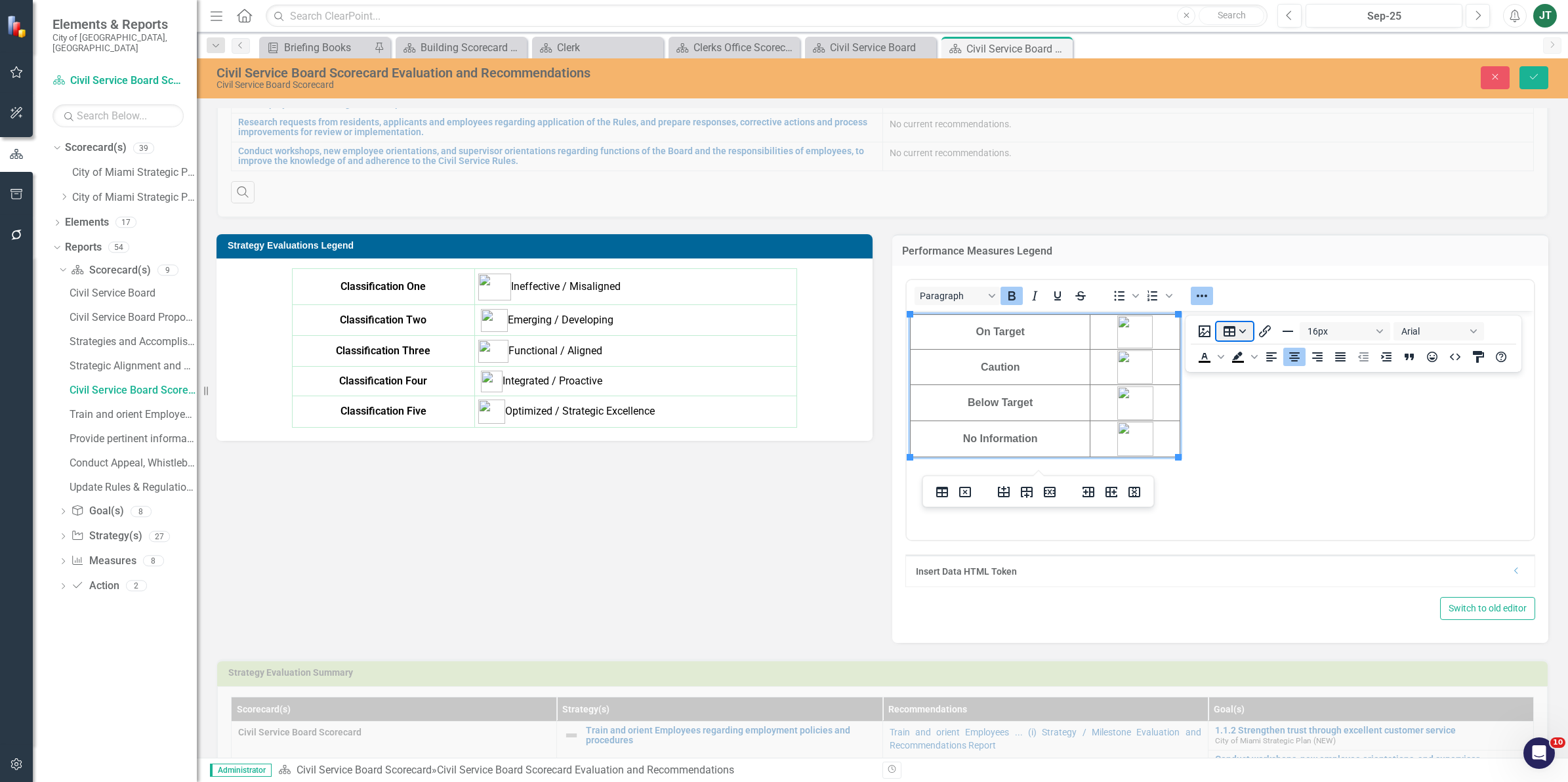
click at [1232, 331] on button "Table" at bounding box center [1235, 331] width 37 height 18
click at [1246, 453] on div "Table properties" at bounding box center [1278, 450] width 65 height 15
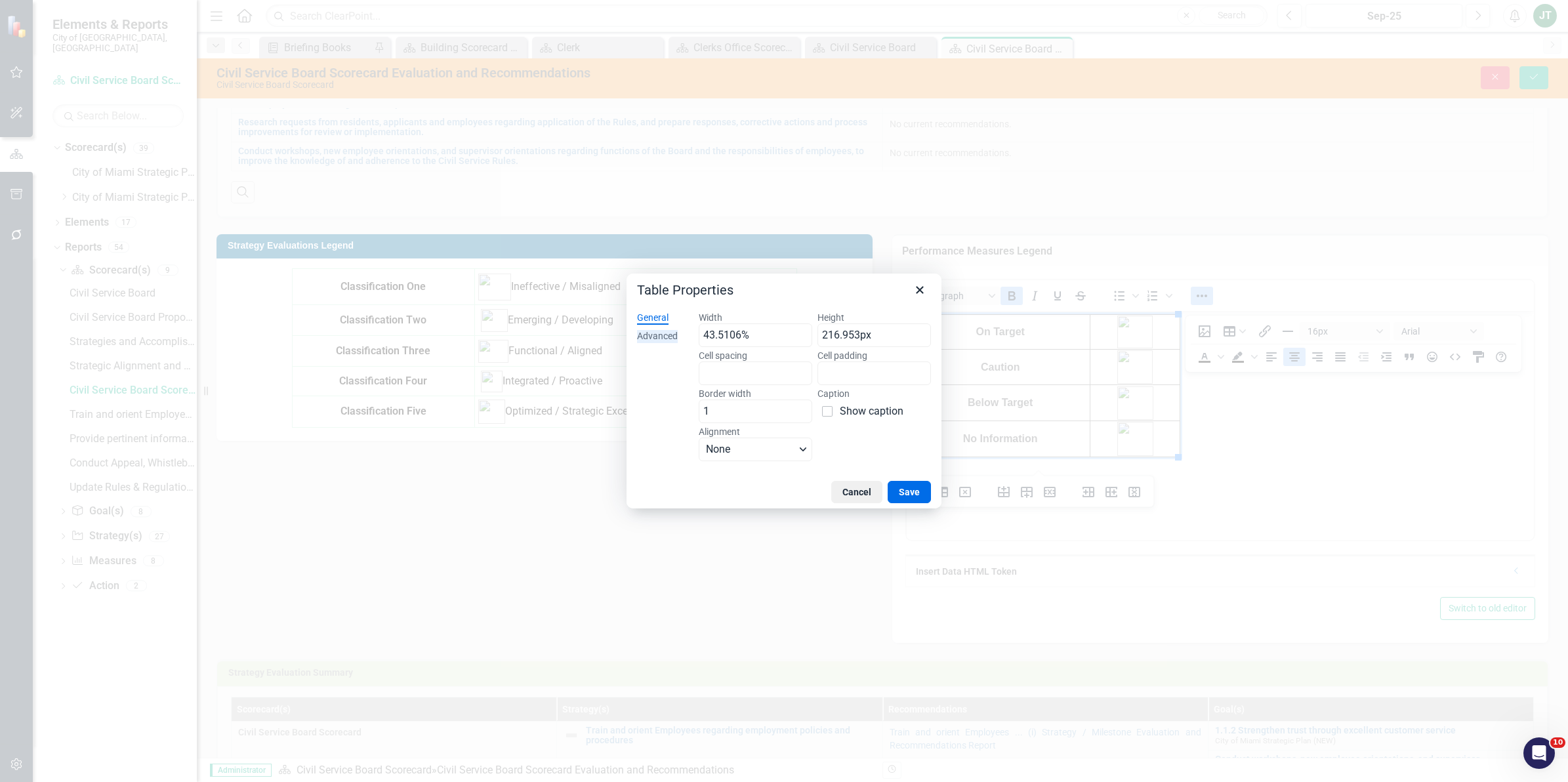
click at [640, 336] on div "Advanced" at bounding box center [657, 337] width 41 height 13
click at [709, 374] on span "Color swatch" at bounding box center [710, 373] width 15 height 15
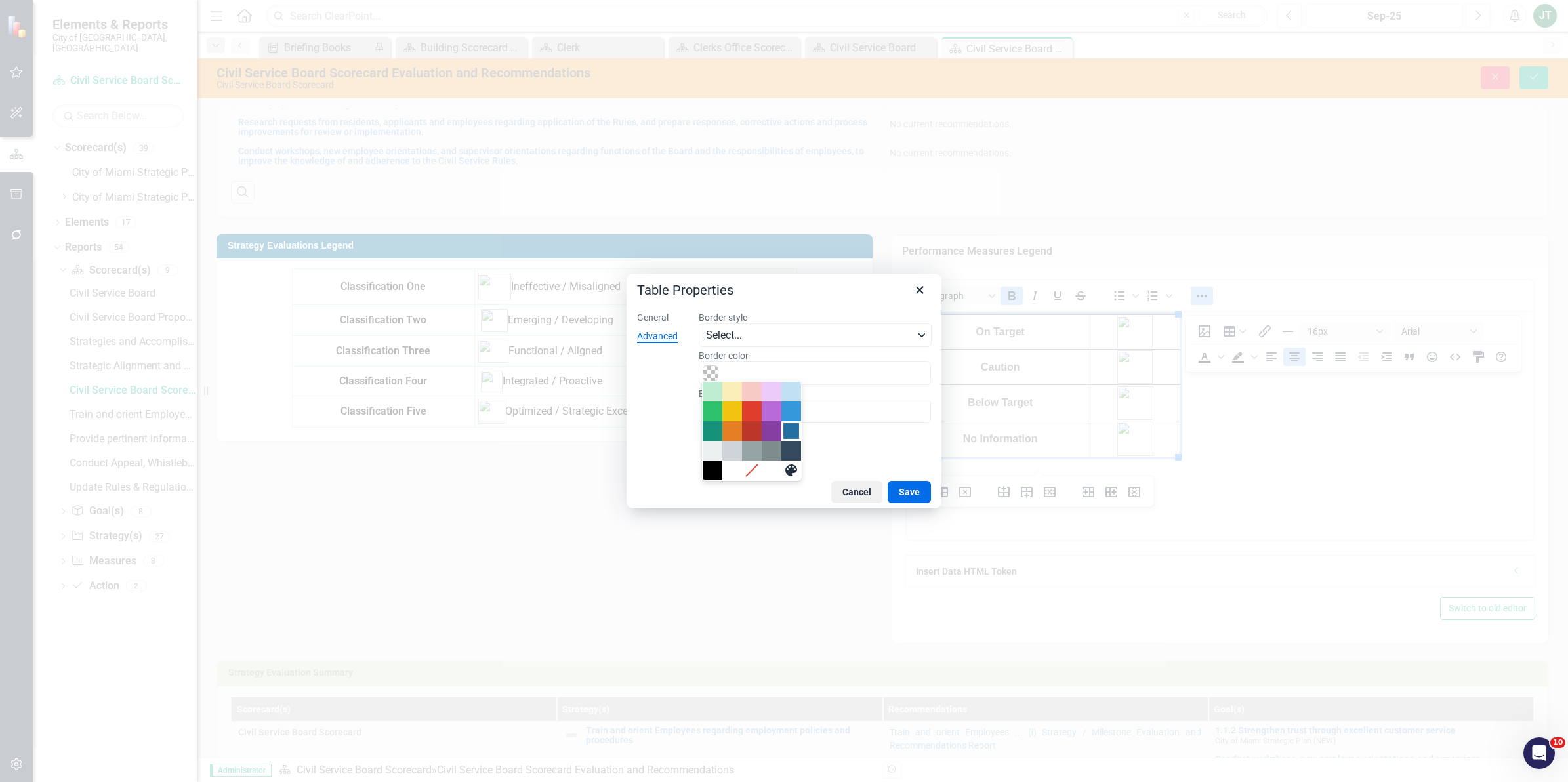
click at [792, 433] on div "Dark Blue" at bounding box center [790, 430] width 15 height 15
type input "#236FA1"
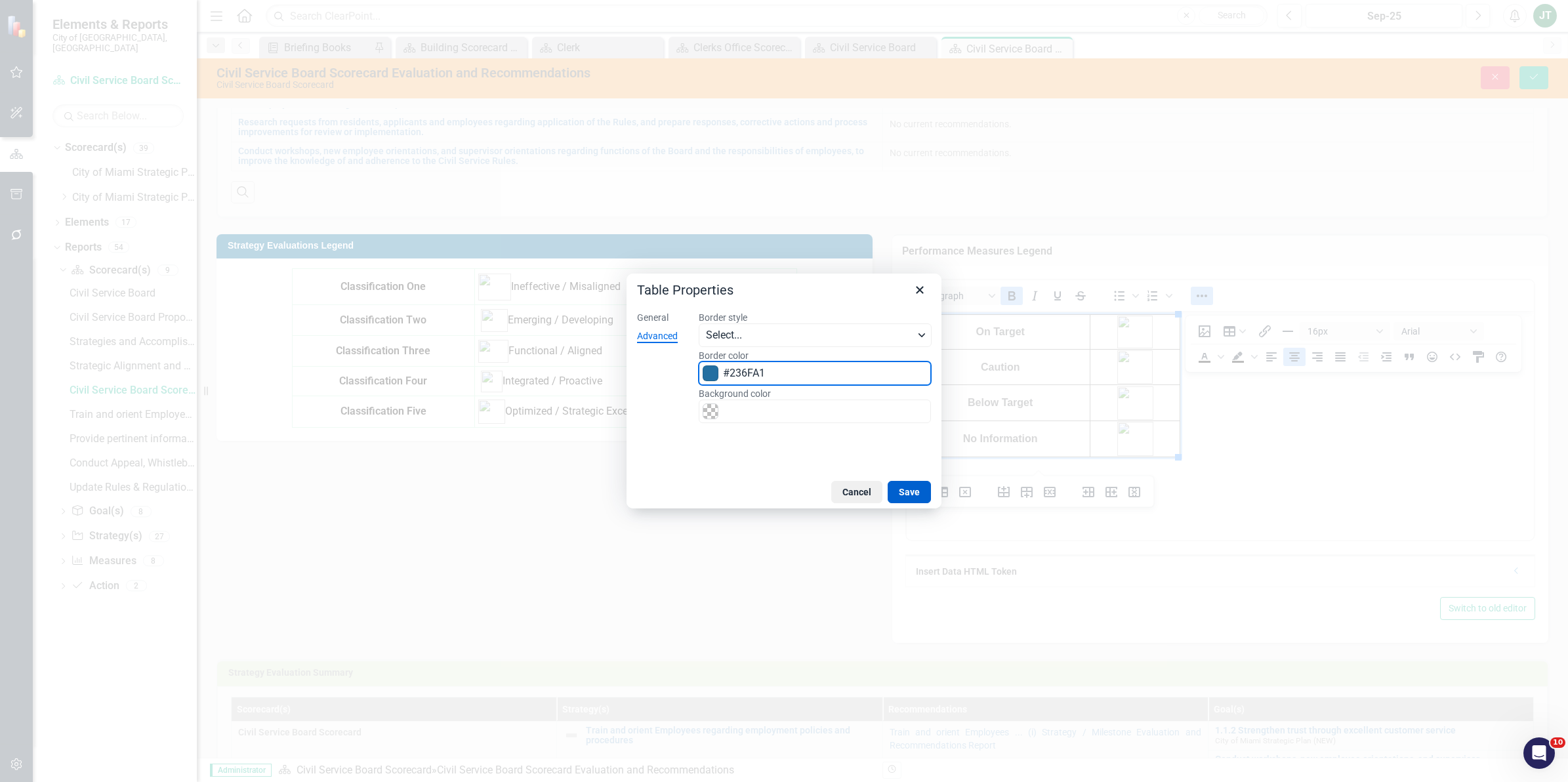
click at [896, 491] on button "Save" at bounding box center [909, 492] width 43 height 22
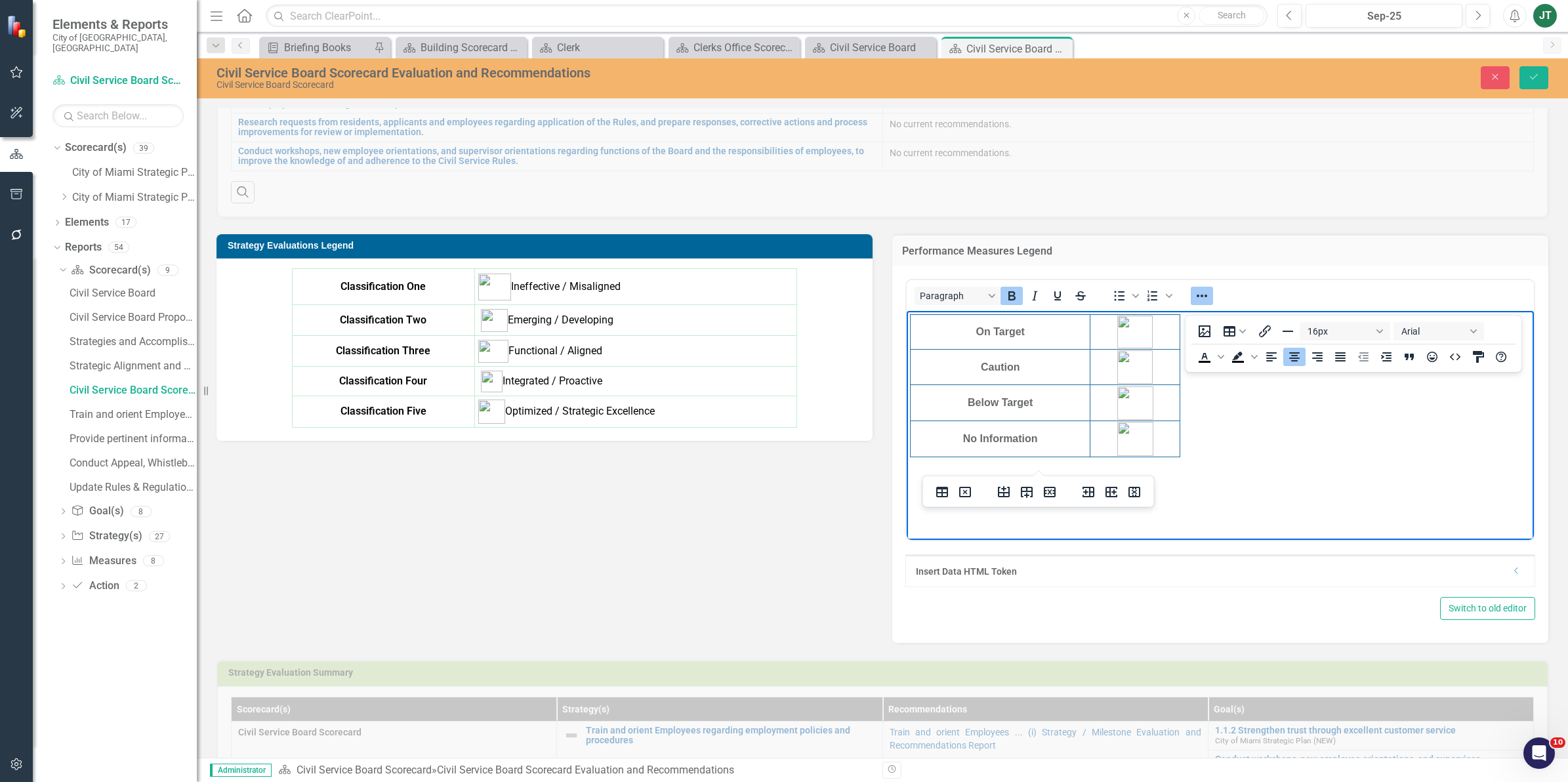
click at [1303, 437] on body "On Target Caution Below Target No Information" at bounding box center [1220, 409] width 627 height 197
click at [1199, 447] on body "On Target Caution Below Target No Information" at bounding box center [1220, 409] width 627 height 197
click at [1290, 359] on icon "Align center" at bounding box center [1294, 356] width 15 height 15
click at [1236, 447] on body "On Target Caution Below Target No Information" at bounding box center [1220, 409] width 627 height 197
click at [910, 450] on td "No Information" at bounding box center [1000, 438] width 180 height 36
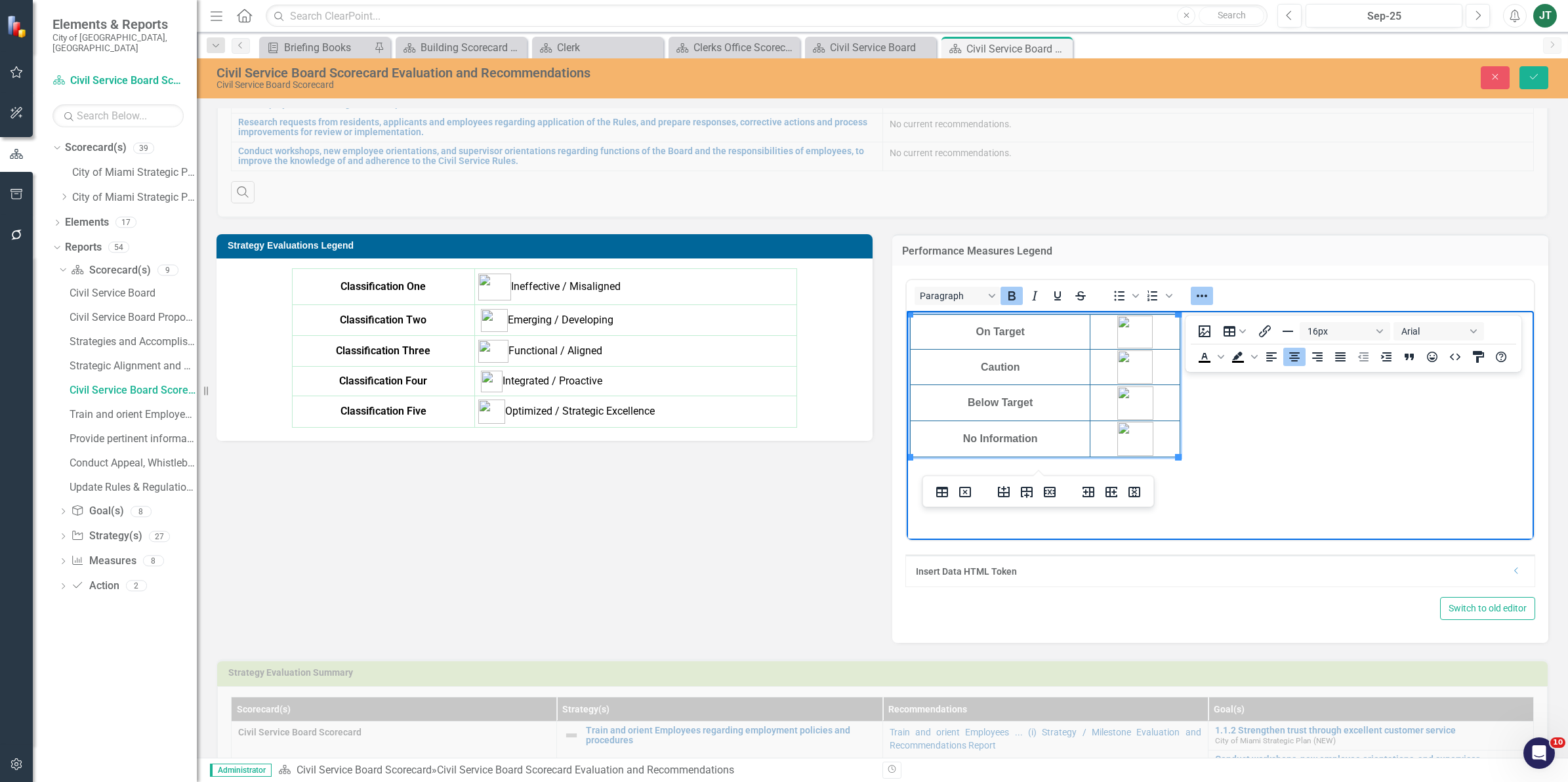
drag, startPoint x: 1307, startPoint y: 392, endPoint x: 1298, endPoint y: 397, distance: 10.3
click at [1303, 394] on body "On Target Caution Below Target No Information" at bounding box center [1220, 409] width 627 height 197
click at [910, 451] on td "No Information" at bounding box center [1000, 438] width 180 height 36
click at [1337, 358] on icon "Justify" at bounding box center [1340, 357] width 10 height 9
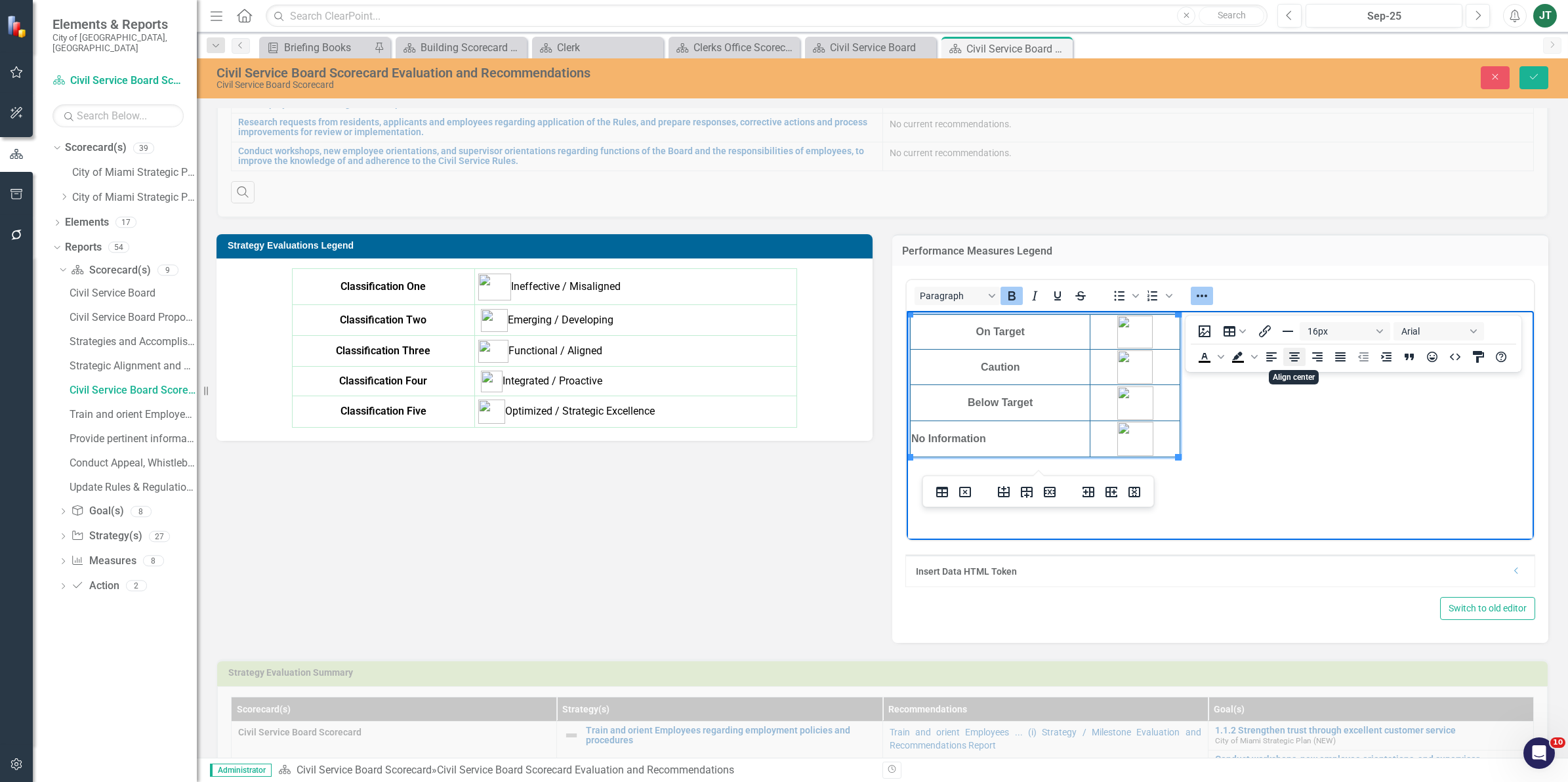
click at [1295, 361] on icon "Align center" at bounding box center [1294, 356] width 15 height 15
click at [1207, 453] on body "On Target Caution Below Target No Information" at bounding box center [1220, 409] width 627 height 197
click at [1191, 444] on body "On Target Caution Below Target No Information" at bounding box center [1220, 409] width 627 height 197
click at [908, 453] on body "On Target Caution Below Target No Information" at bounding box center [1220, 409] width 627 height 197
click at [1295, 360] on icon "Align center" at bounding box center [1294, 356] width 15 height 15
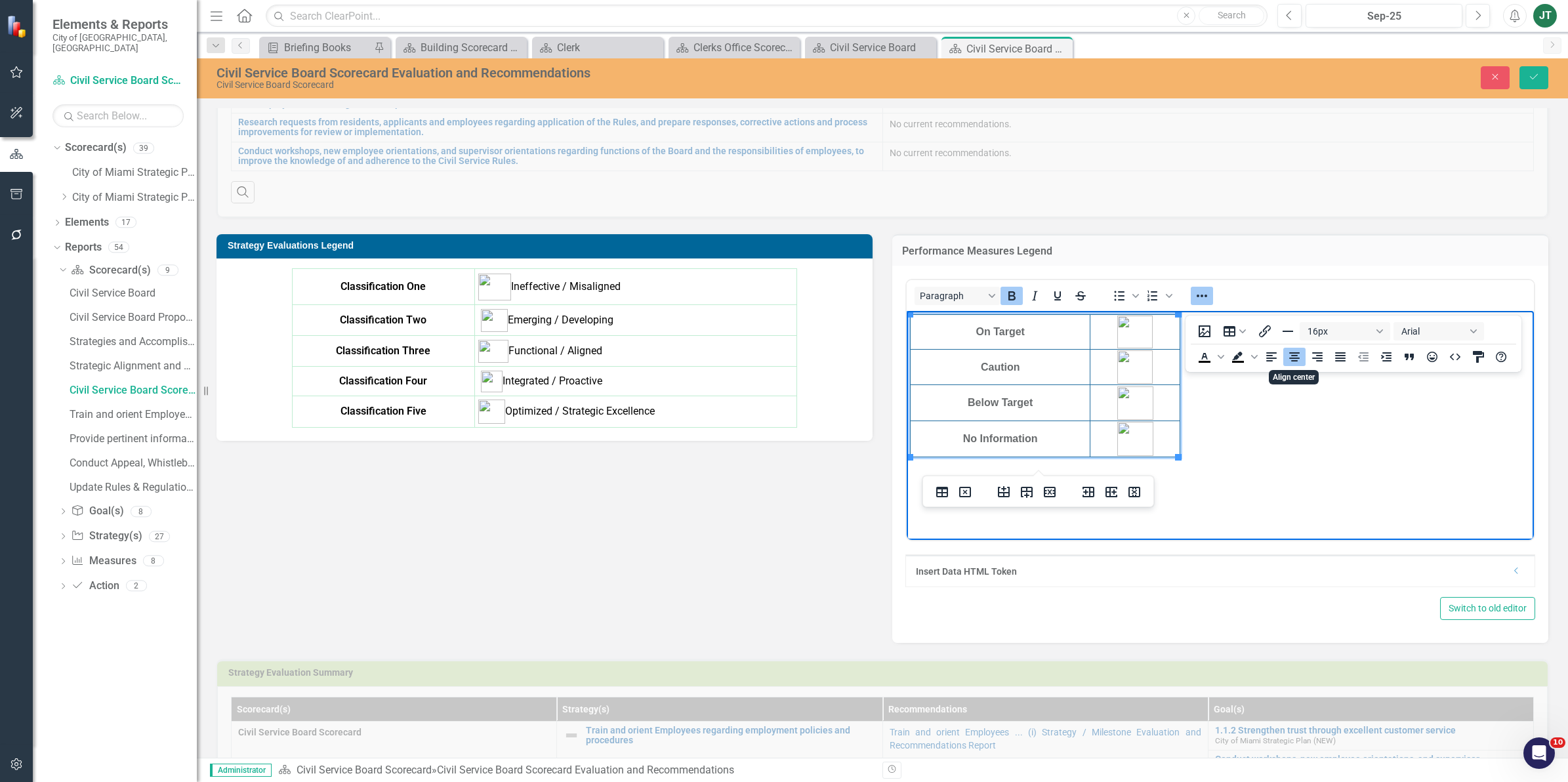
click at [1295, 360] on icon "Align center" at bounding box center [1294, 356] width 15 height 15
click at [1277, 355] on icon "Align left" at bounding box center [1271, 356] width 15 height 15
click at [1300, 355] on icon "Align center" at bounding box center [1294, 356] width 15 height 15
click at [1196, 464] on body "On Target Caution Below Target No Information" at bounding box center [1220, 409] width 627 height 197
drag, startPoint x: 1205, startPoint y: 446, endPoint x: 920, endPoint y: 284, distance: 327.8
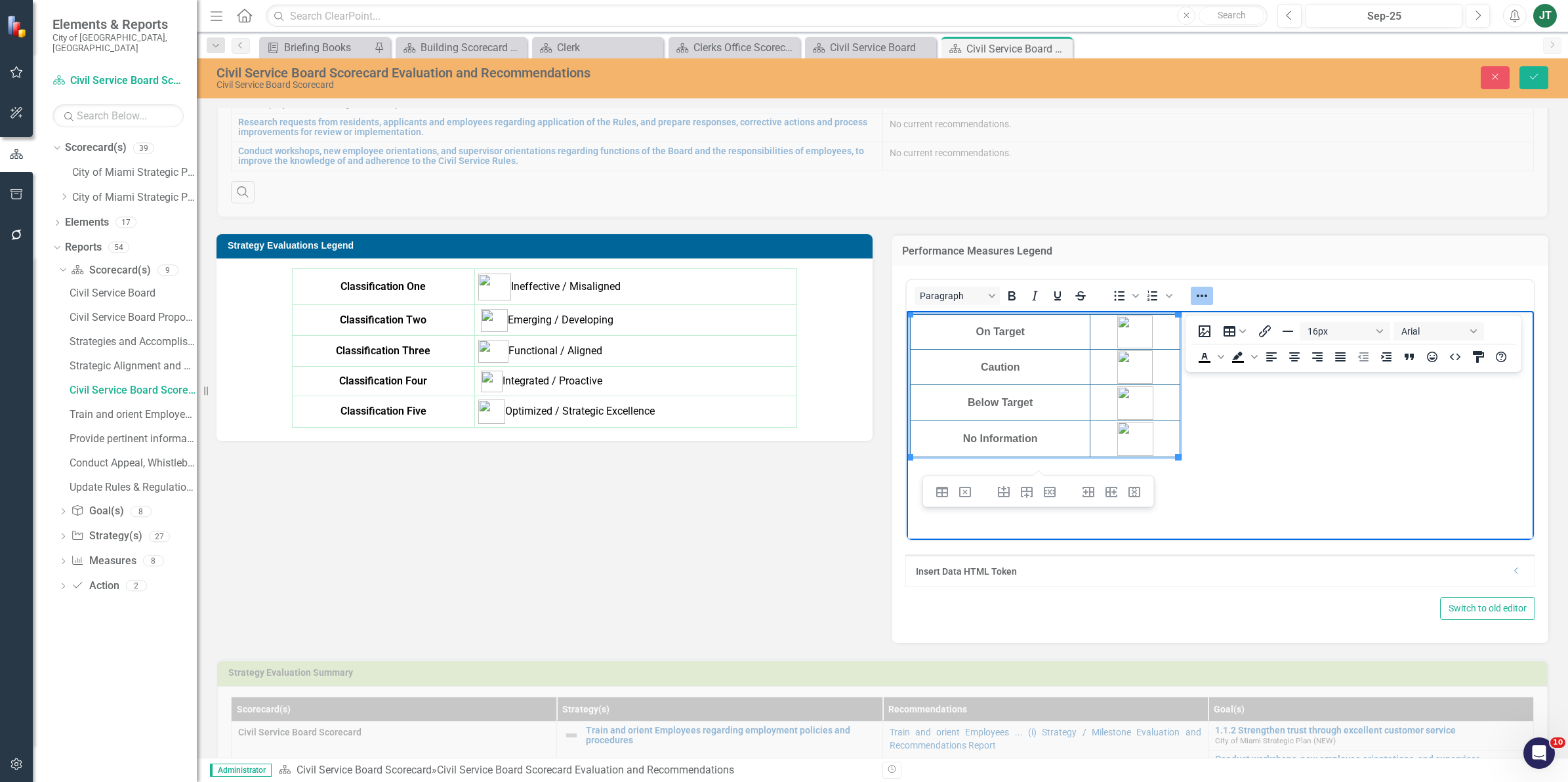
click at [920, 311] on html "On Target Caution Below Target No Information" at bounding box center [1220, 409] width 627 height 197
click at [1300, 356] on icon "Align center" at bounding box center [1294, 356] width 15 height 15
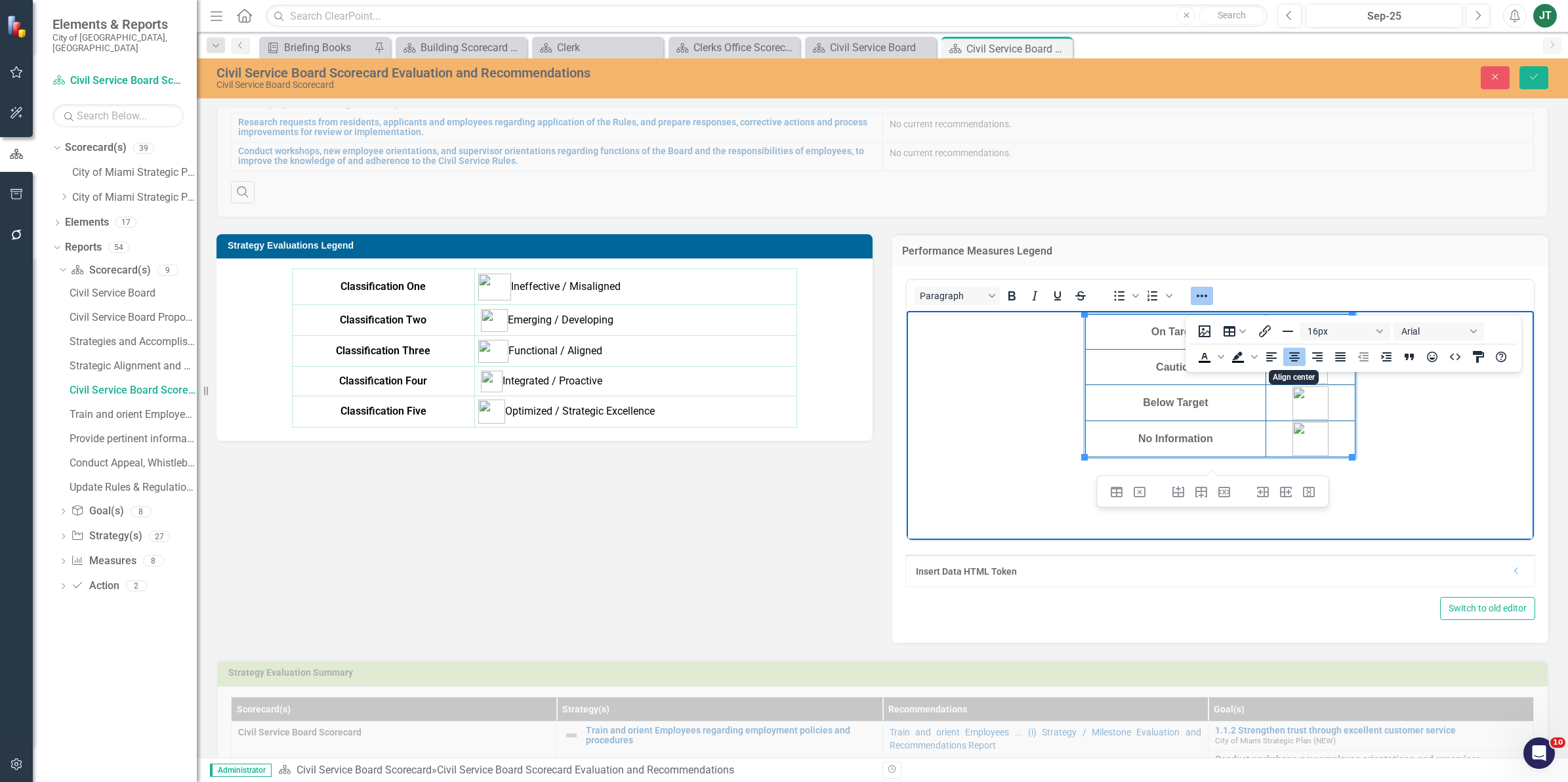
click at [1366, 444] on body "On Target Caution Below Target No Information" at bounding box center [1220, 409] width 627 height 197
click at [1237, 326] on button "Table" at bounding box center [1235, 331] width 37 height 18
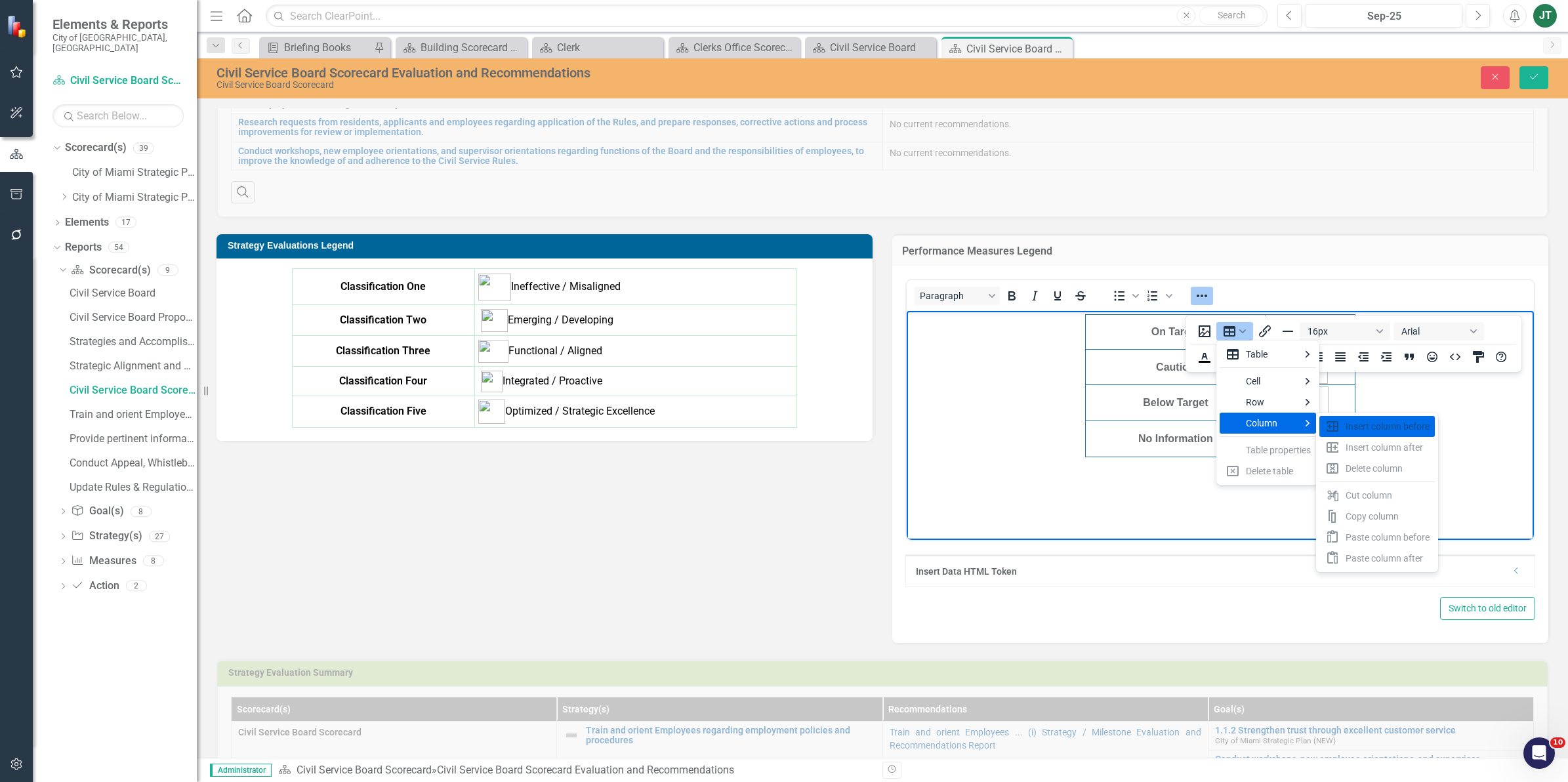
click at [1422, 398] on body "On Target Caution Below Target No Information" at bounding box center [1220, 409] width 627 height 197
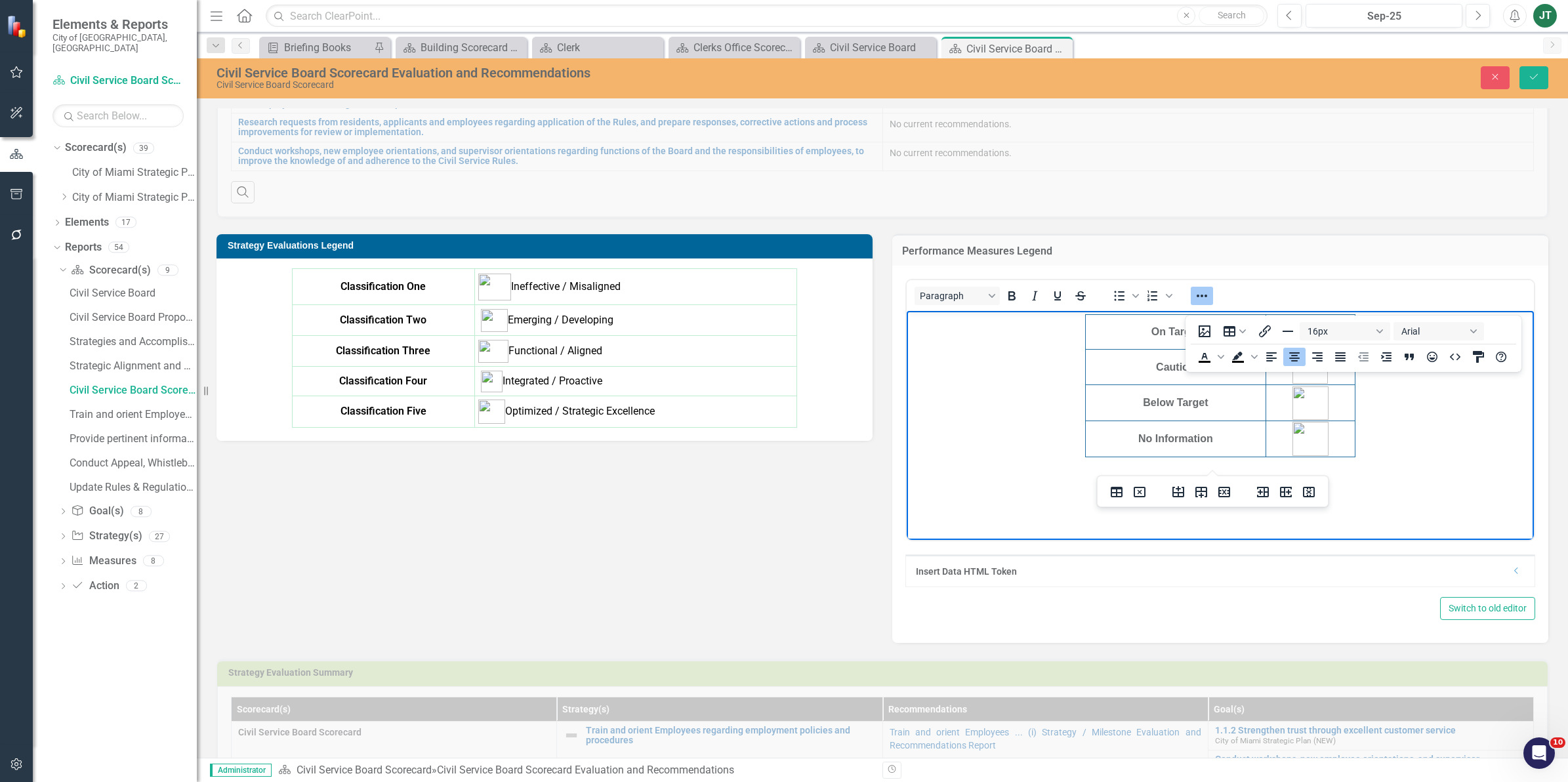
click at [1335, 388] on td "Rich Text Area. Press ALT-0 for help." at bounding box center [1309, 402] width 89 height 35
click at [1243, 328] on button "Table" at bounding box center [1235, 331] width 37 height 18
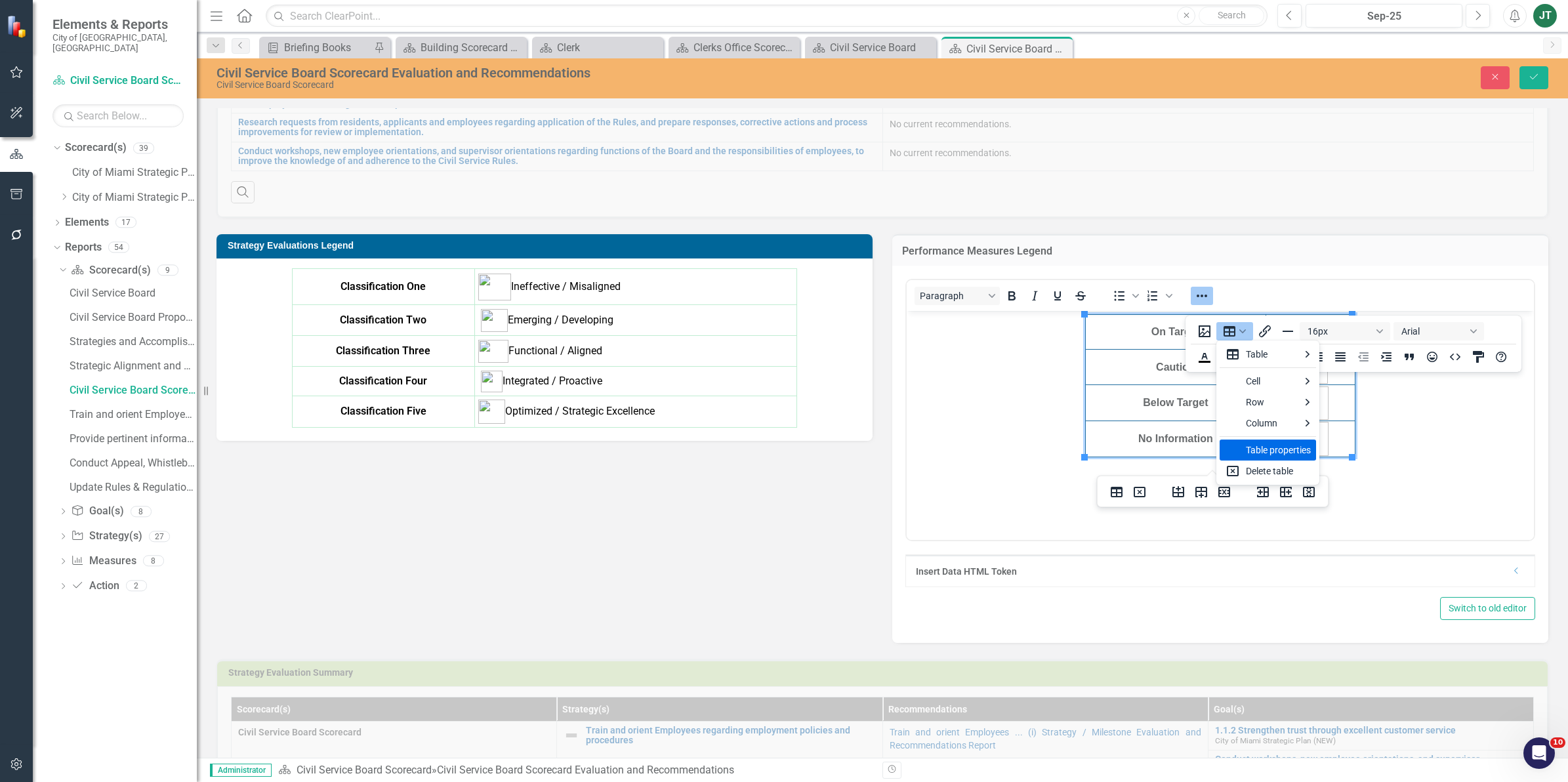
click at [1302, 450] on div "Table properties" at bounding box center [1278, 450] width 65 height 15
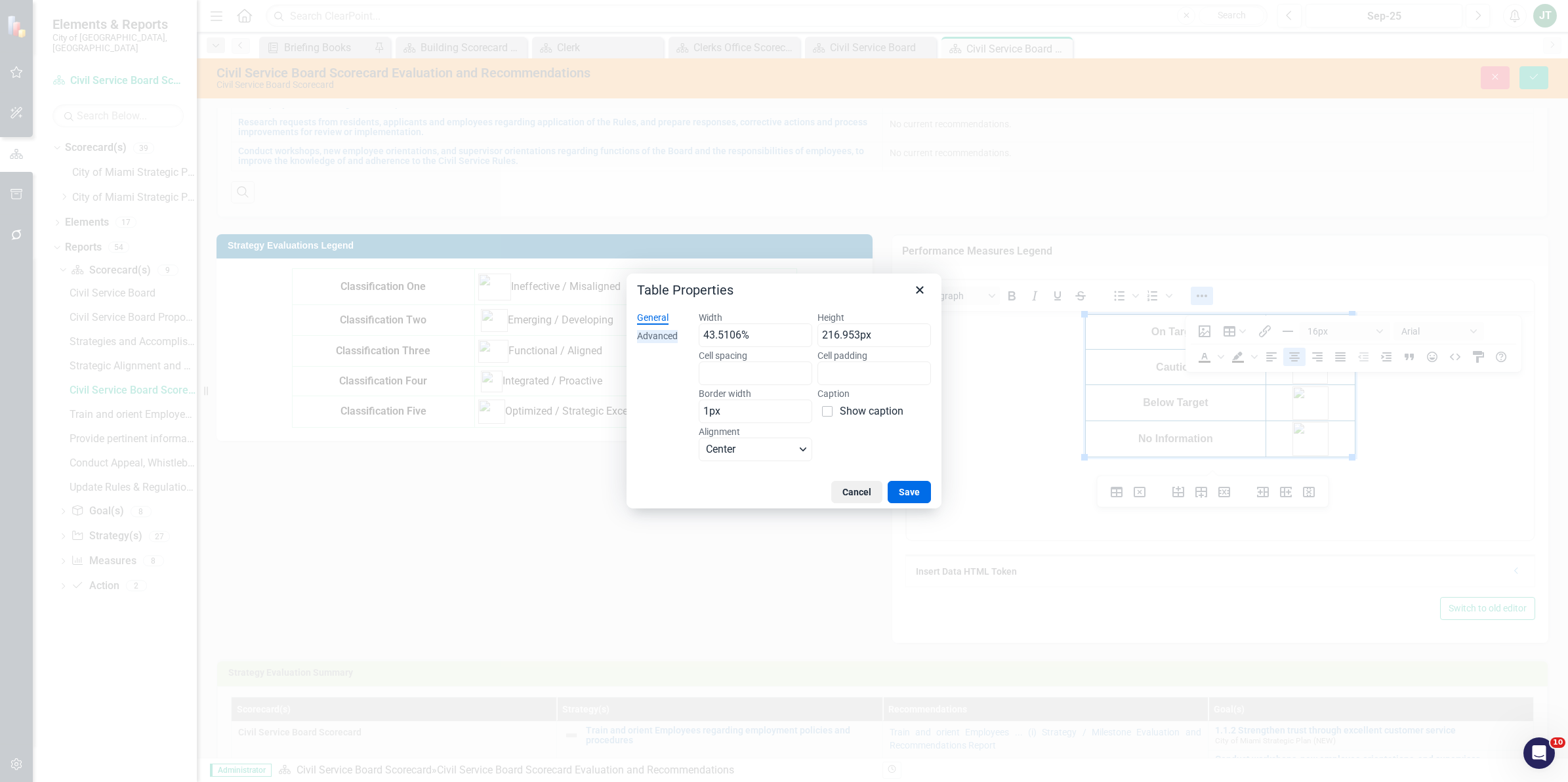
click at [657, 338] on div "Advanced" at bounding box center [657, 337] width 41 height 13
click at [711, 375] on span "Color swatch" at bounding box center [710, 373] width 15 height 15
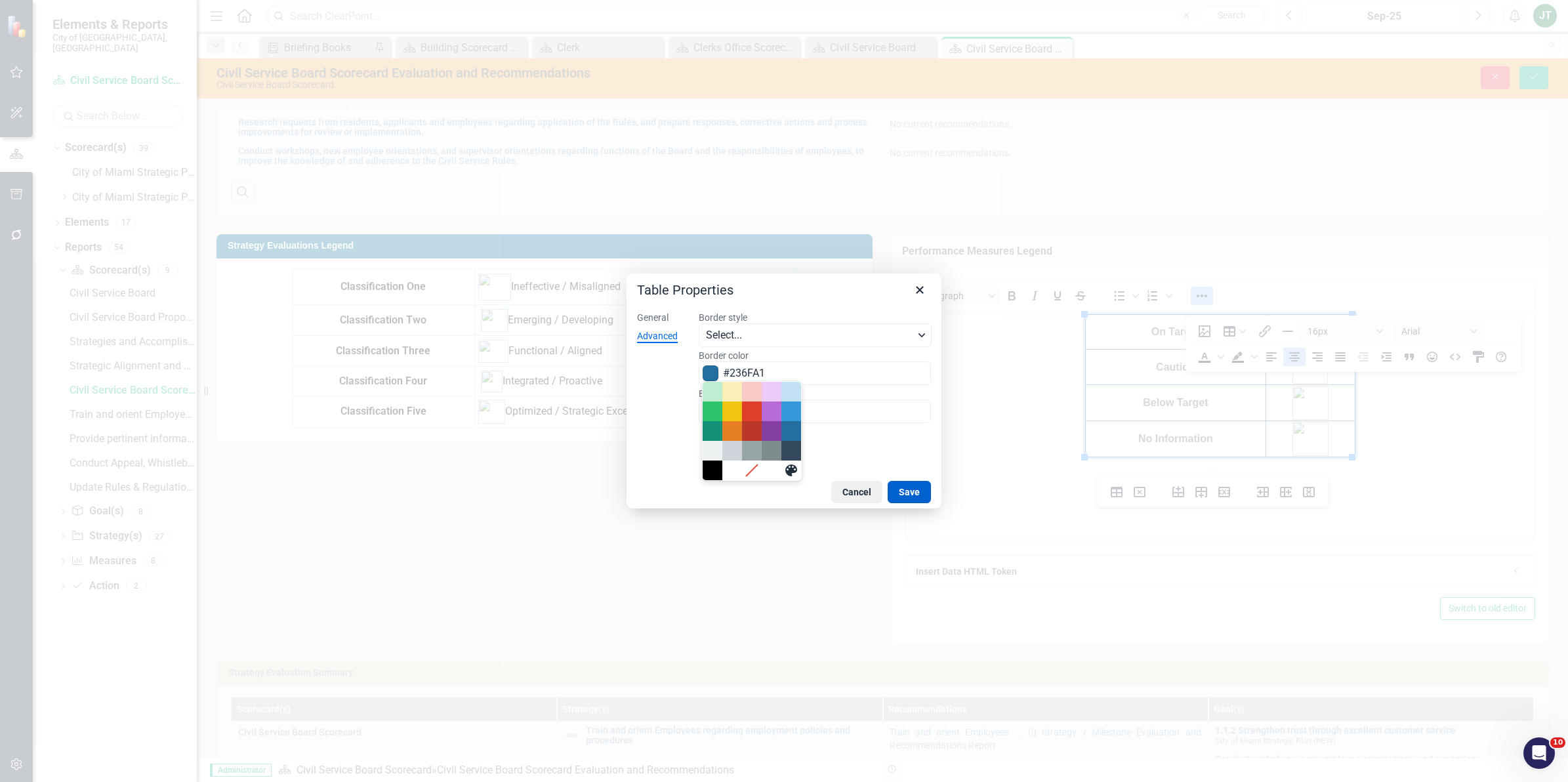
click at [913, 492] on button "Save" at bounding box center [909, 492] width 43 height 22
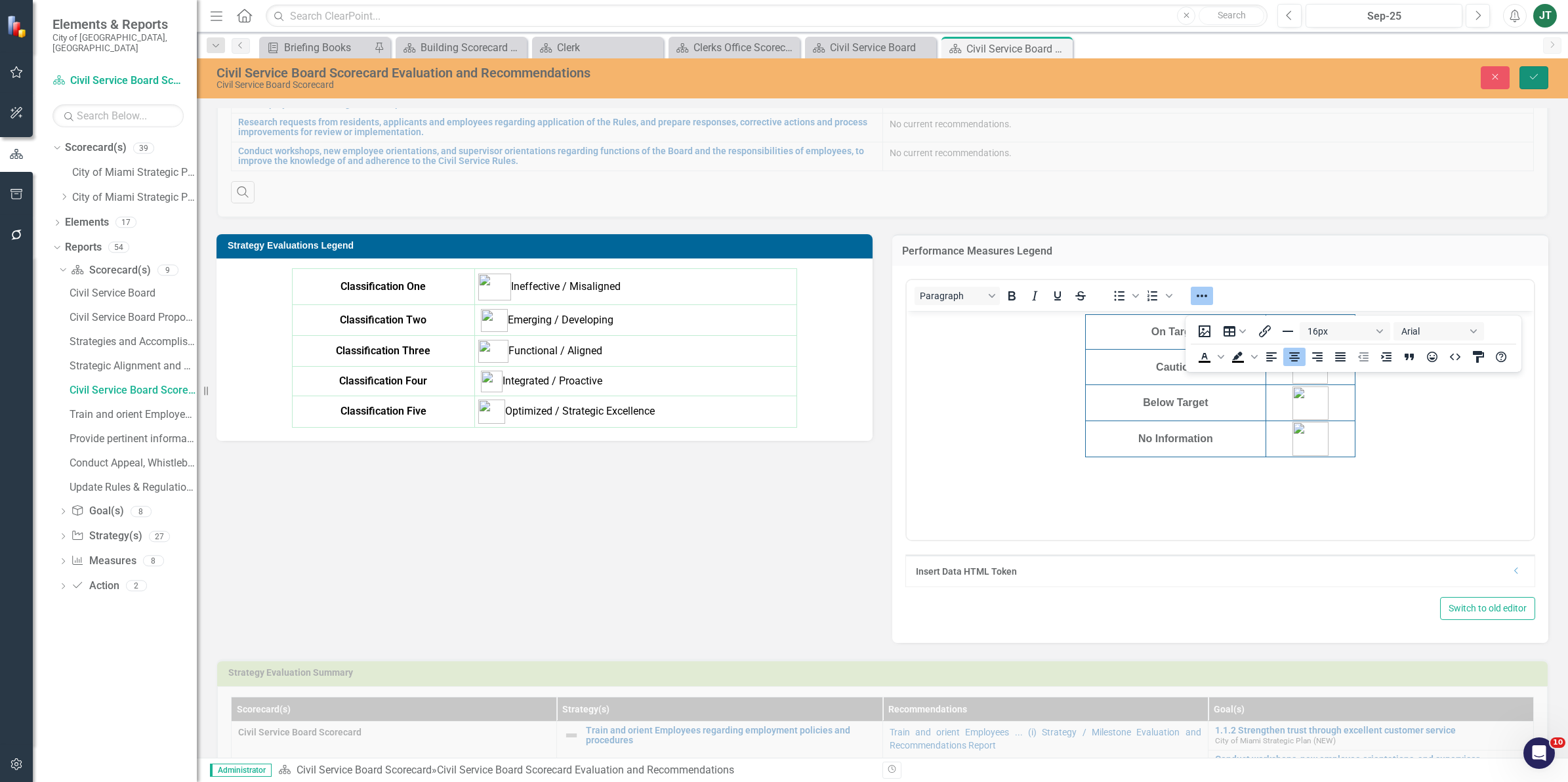
drag, startPoint x: 1536, startPoint y: 76, endPoint x: 1535, endPoint y: 83, distance: 7.1
click at [1535, 82] on button "Save" at bounding box center [1533, 77] width 29 height 23
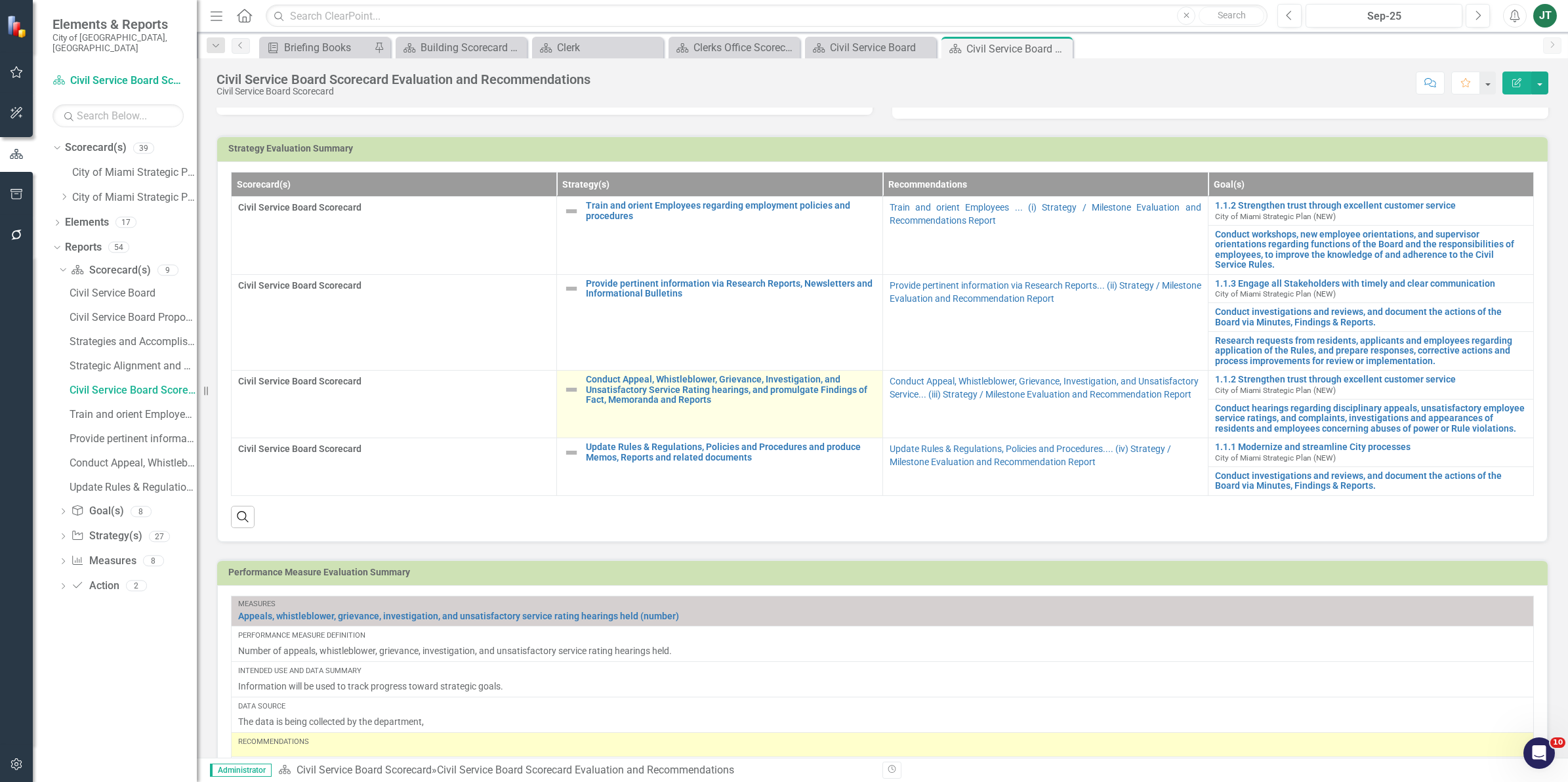
scroll to position [574, 0]
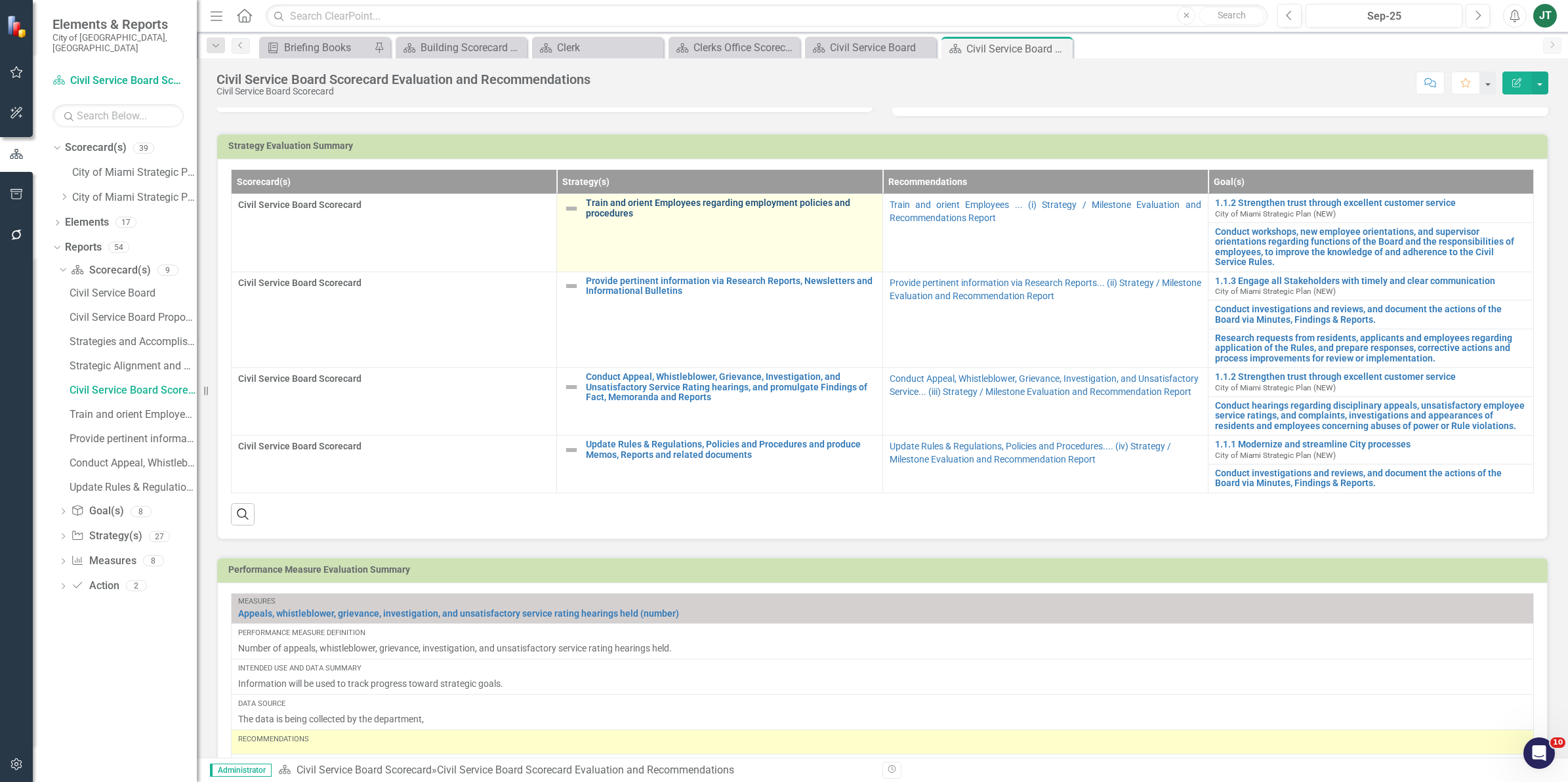
click at [605, 218] on link "Train and orient Employees regarding employment policies and procedures" at bounding box center [731, 209] width 289 height 21
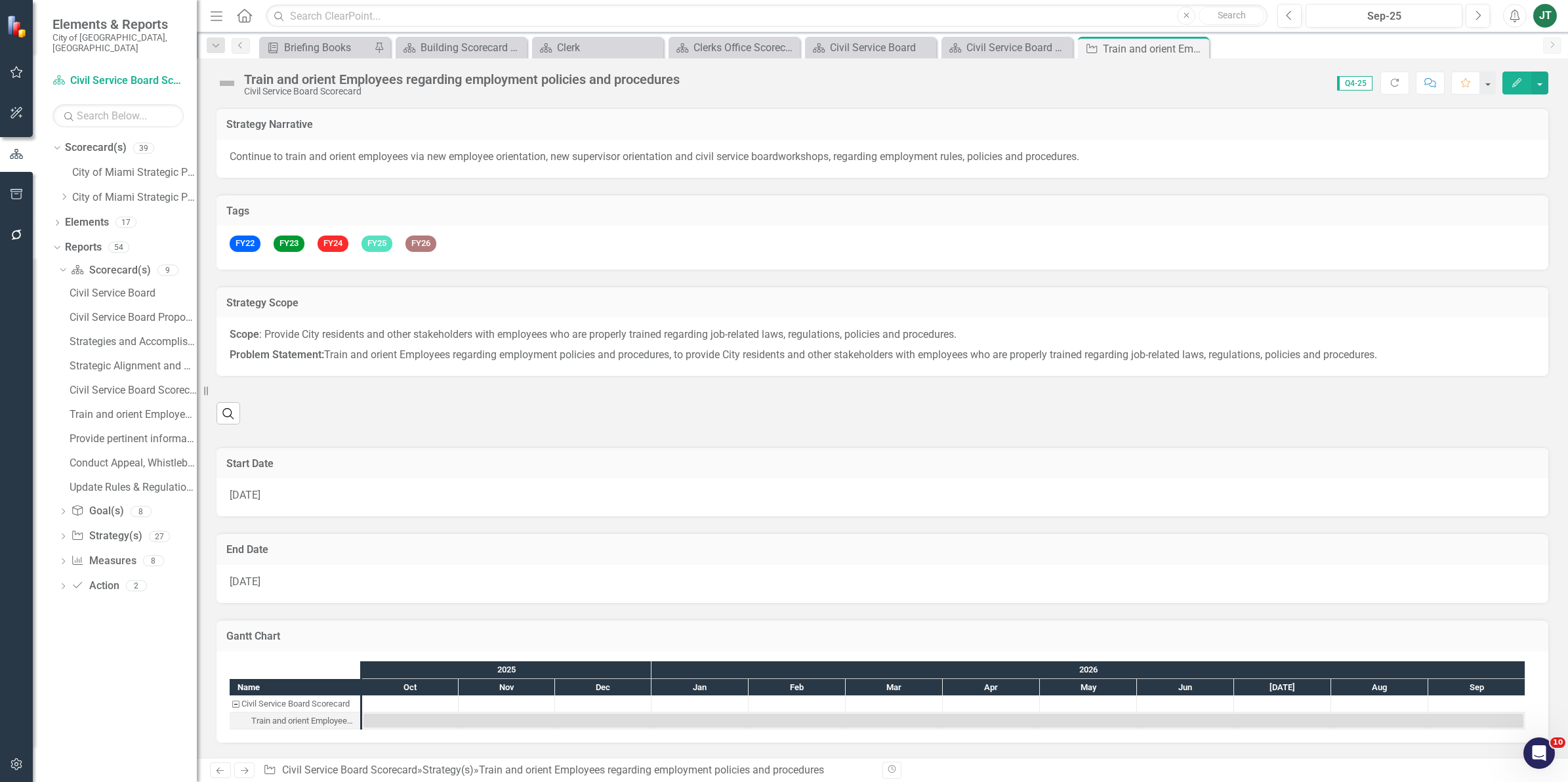
click at [377, 155] on span "Continue to train and orient employees via new employee orientation, new superv…" at bounding box center [503, 156] width 548 height 13
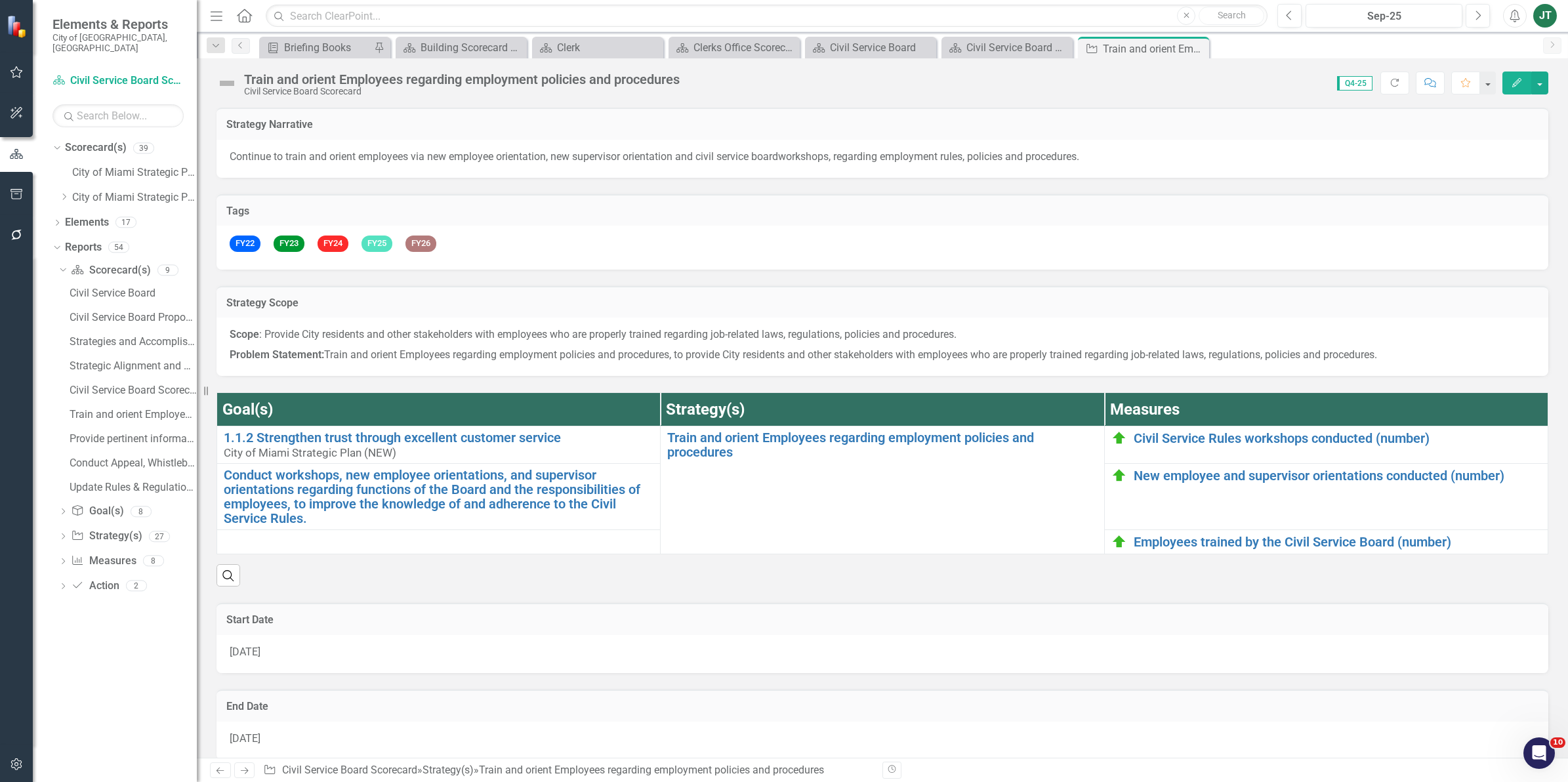
click at [352, 85] on div "Train and orient Employees regarding employment policies and procedures" at bounding box center [461, 80] width 436 height 15
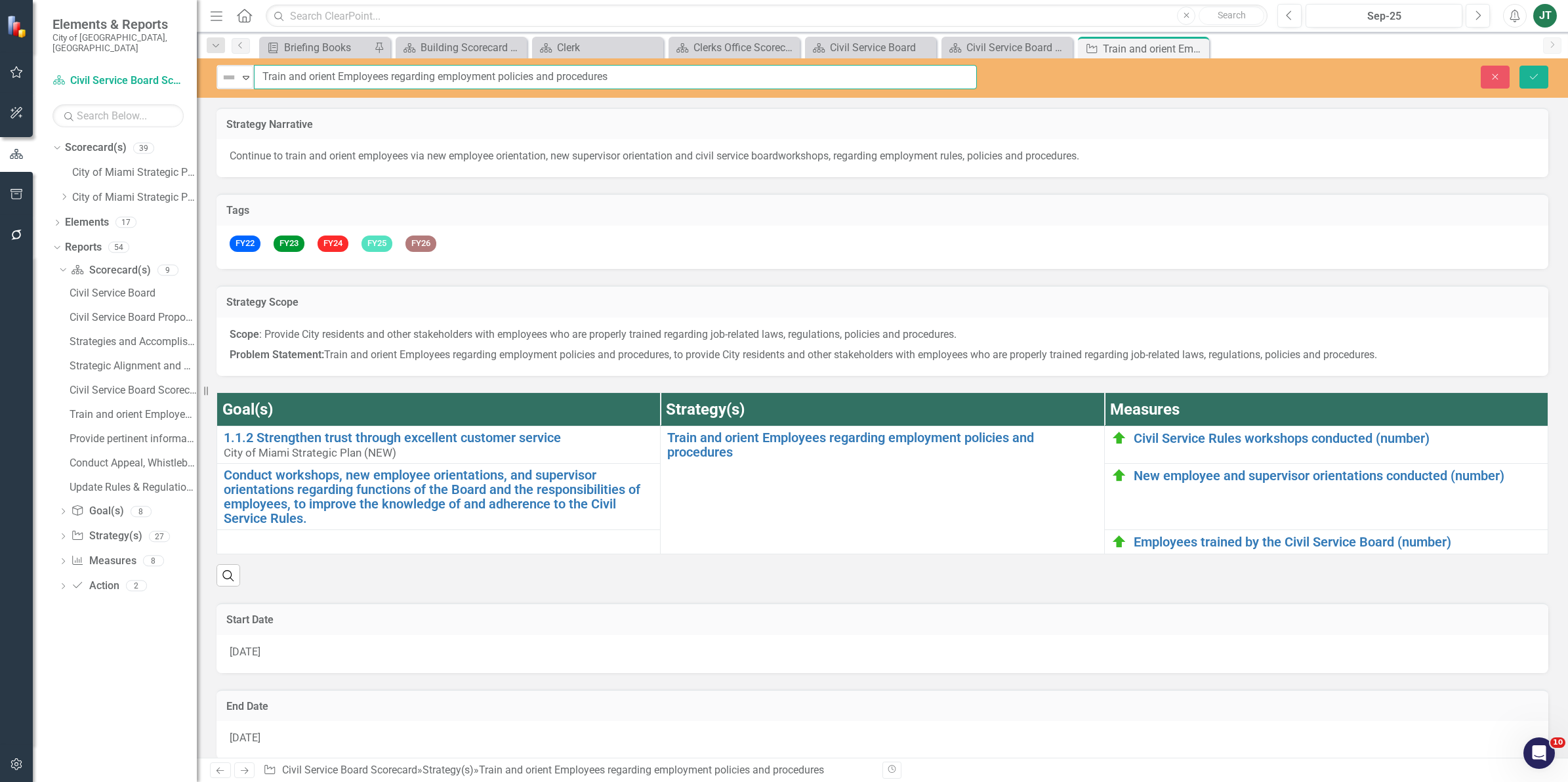
click at [361, 76] on input "Train and orient Employees regarding employment policies and procedures" at bounding box center [615, 77] width 723 height 24
click at [361, 77] on input "Train and orient Employees regarding employment policies and procedures" at bounding box center [615, 77] width 723 height 24
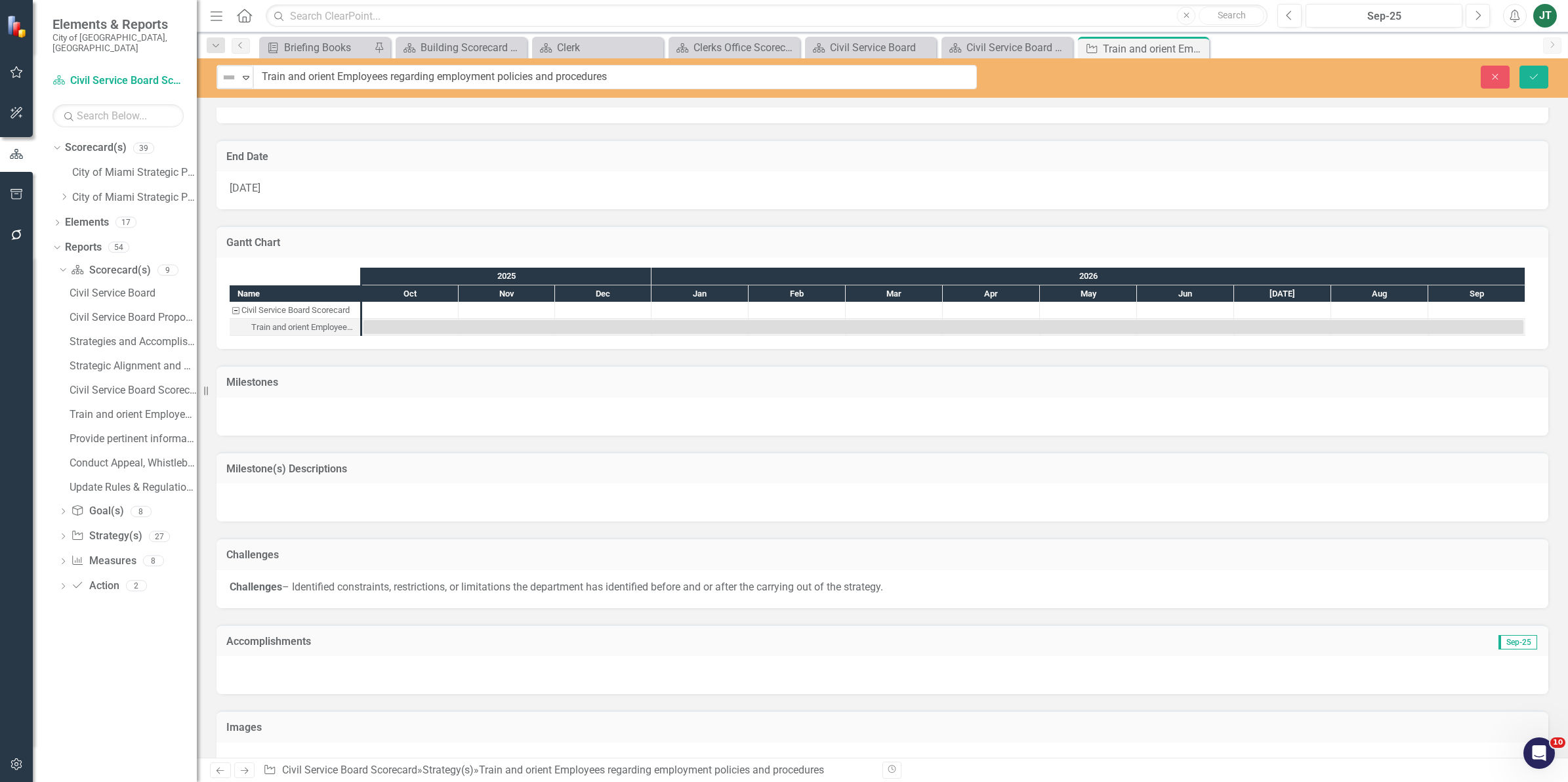
scroll to position [582, 0]
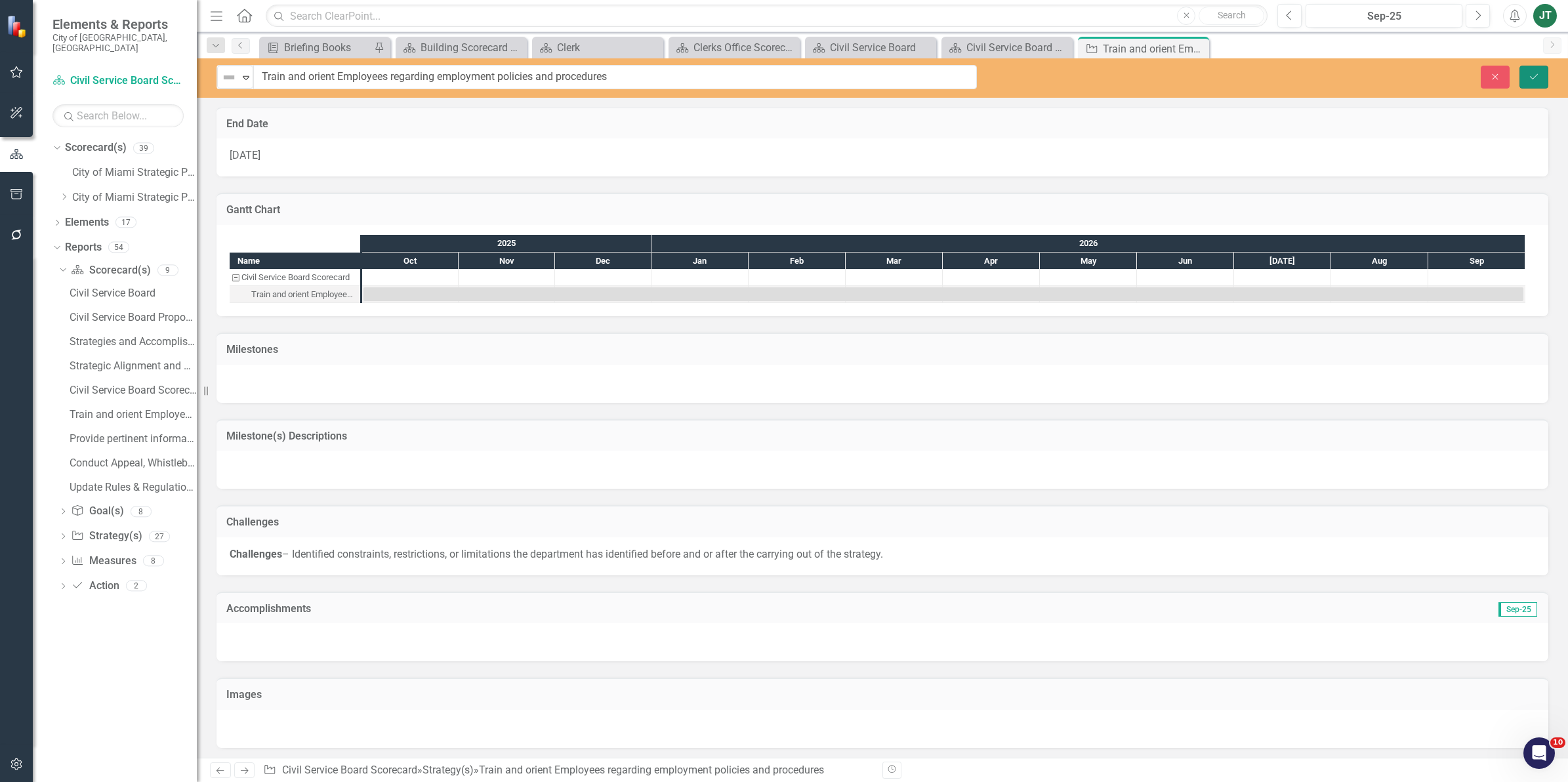
click at [1522, 75] on button "Save" at bounding box center [1533, 77] width 29 height 23
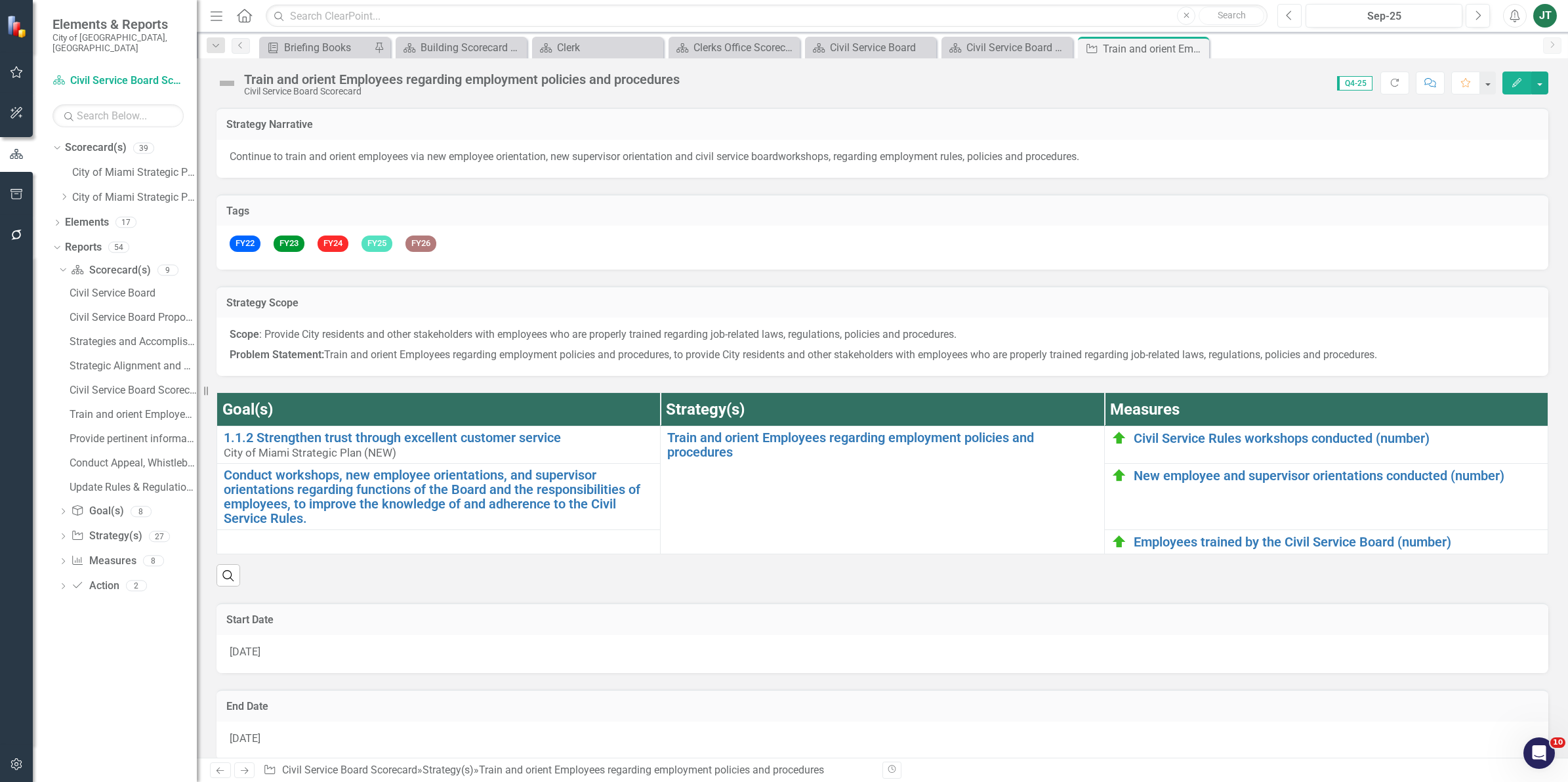
click at [1290, 21] on button "Previous" at bounding box center [1289, 15] width 24 height 24
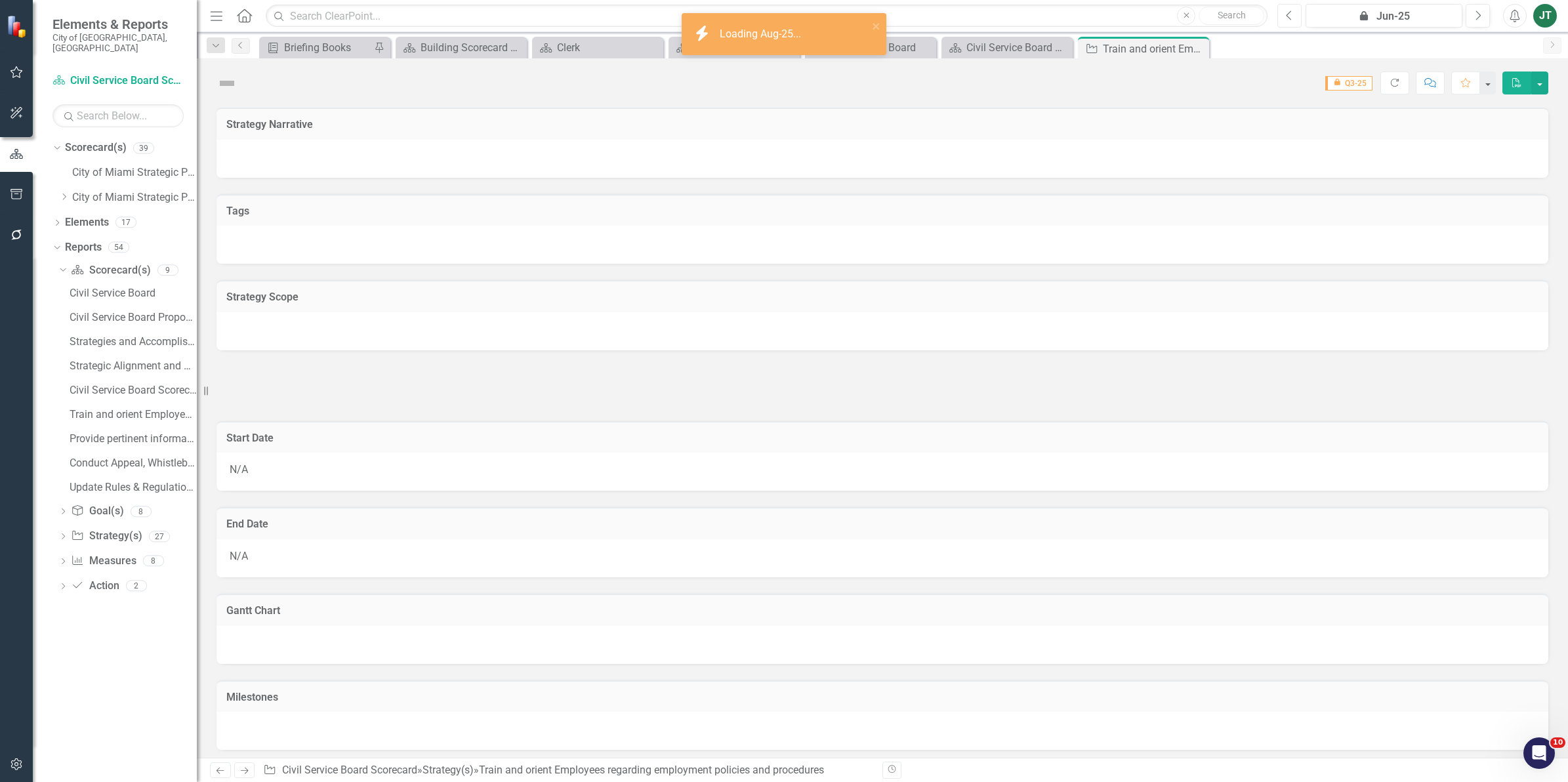
click at [1290, 21] on button "Previous" at bounding box center [1289, 15] width 24 height 24
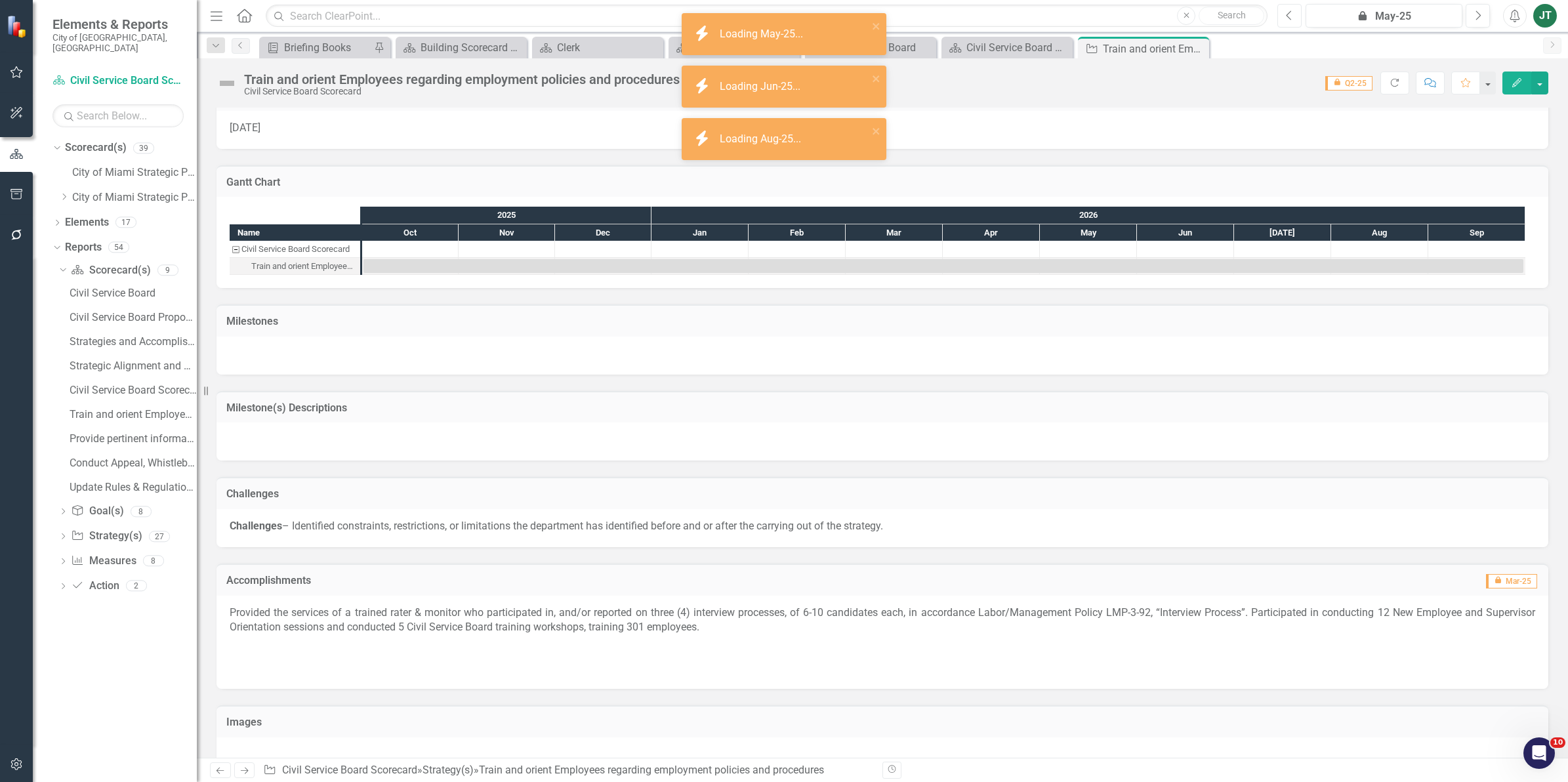
scroll to position [638, 0]
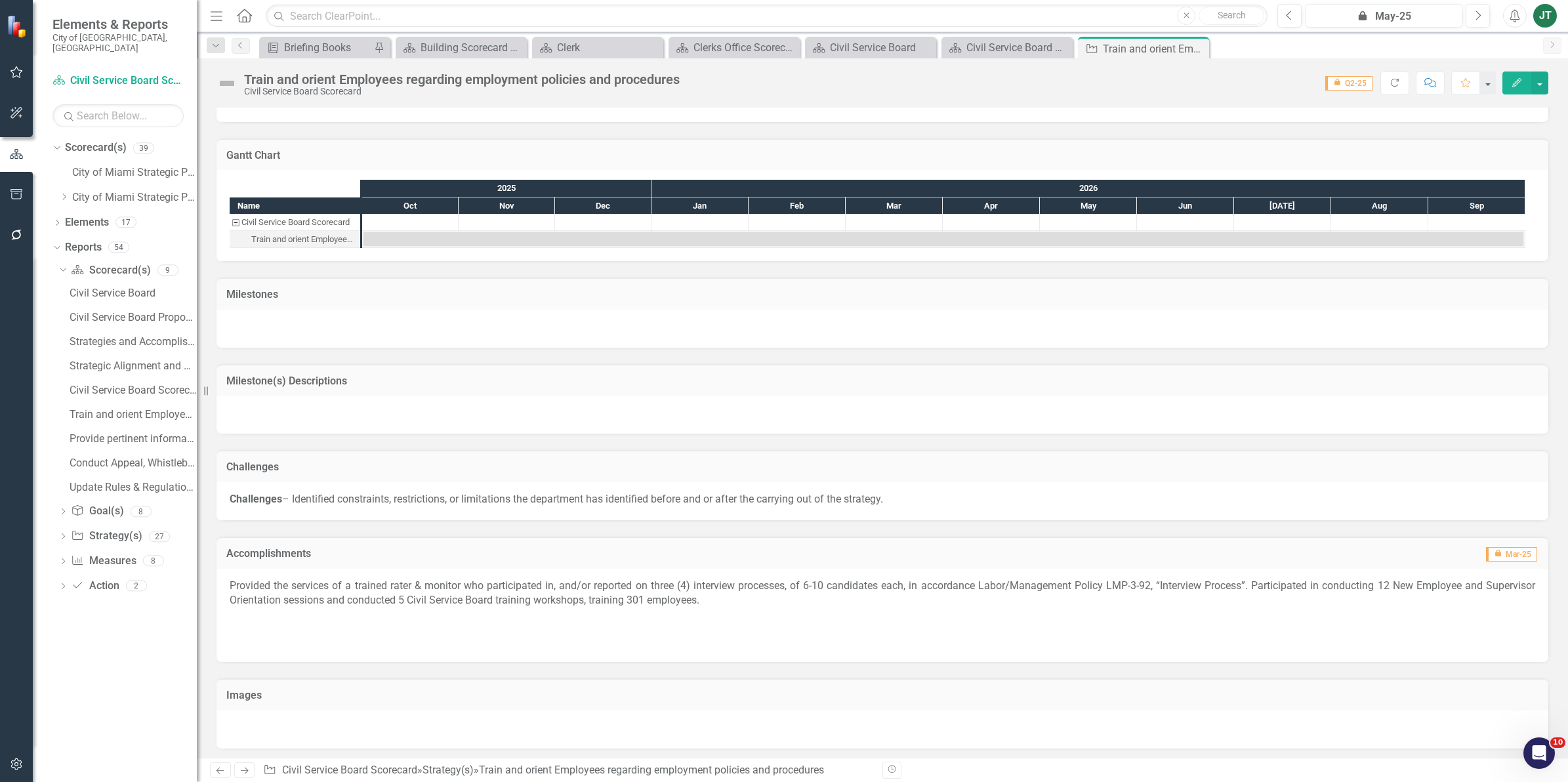
click at [681, 582] on p "Provided the services of a trained rater & monitor who participated in, and/or …" at bounding box center [882, 595] width 1306 height 32
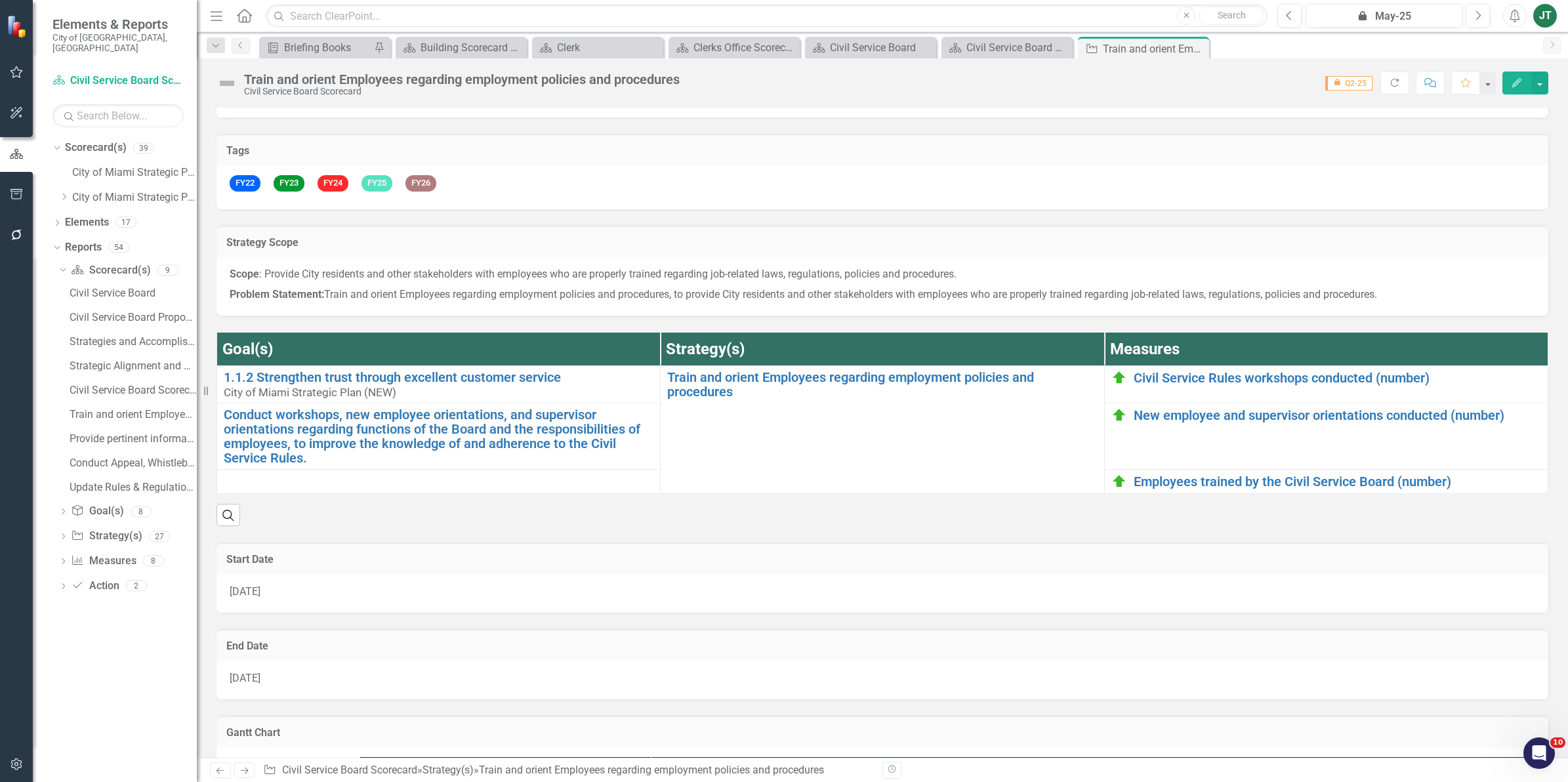
scroll to position [0, 0]
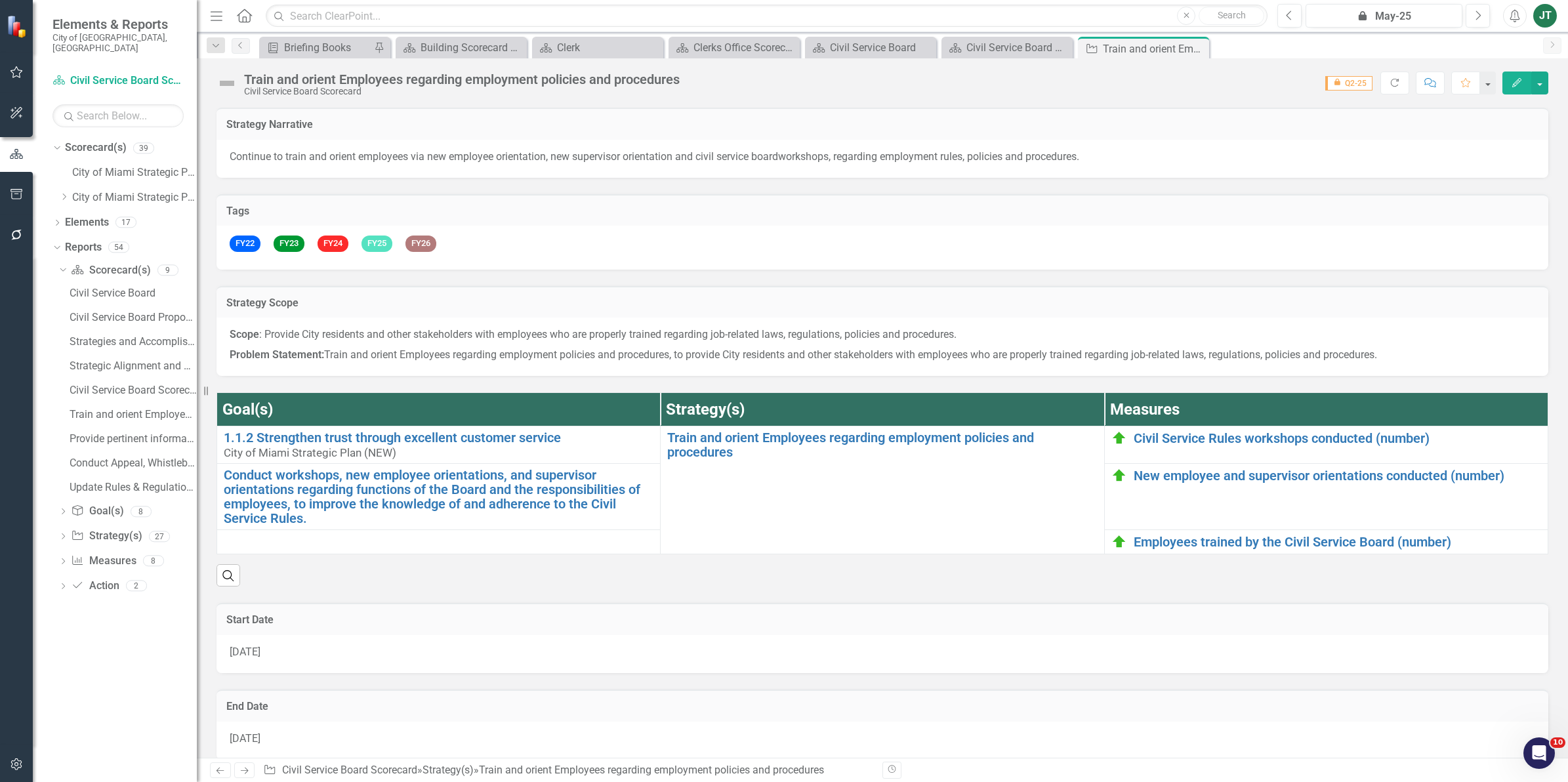
click at [246, 772] on icon at bounding box center [245, 770] width 8 height 7
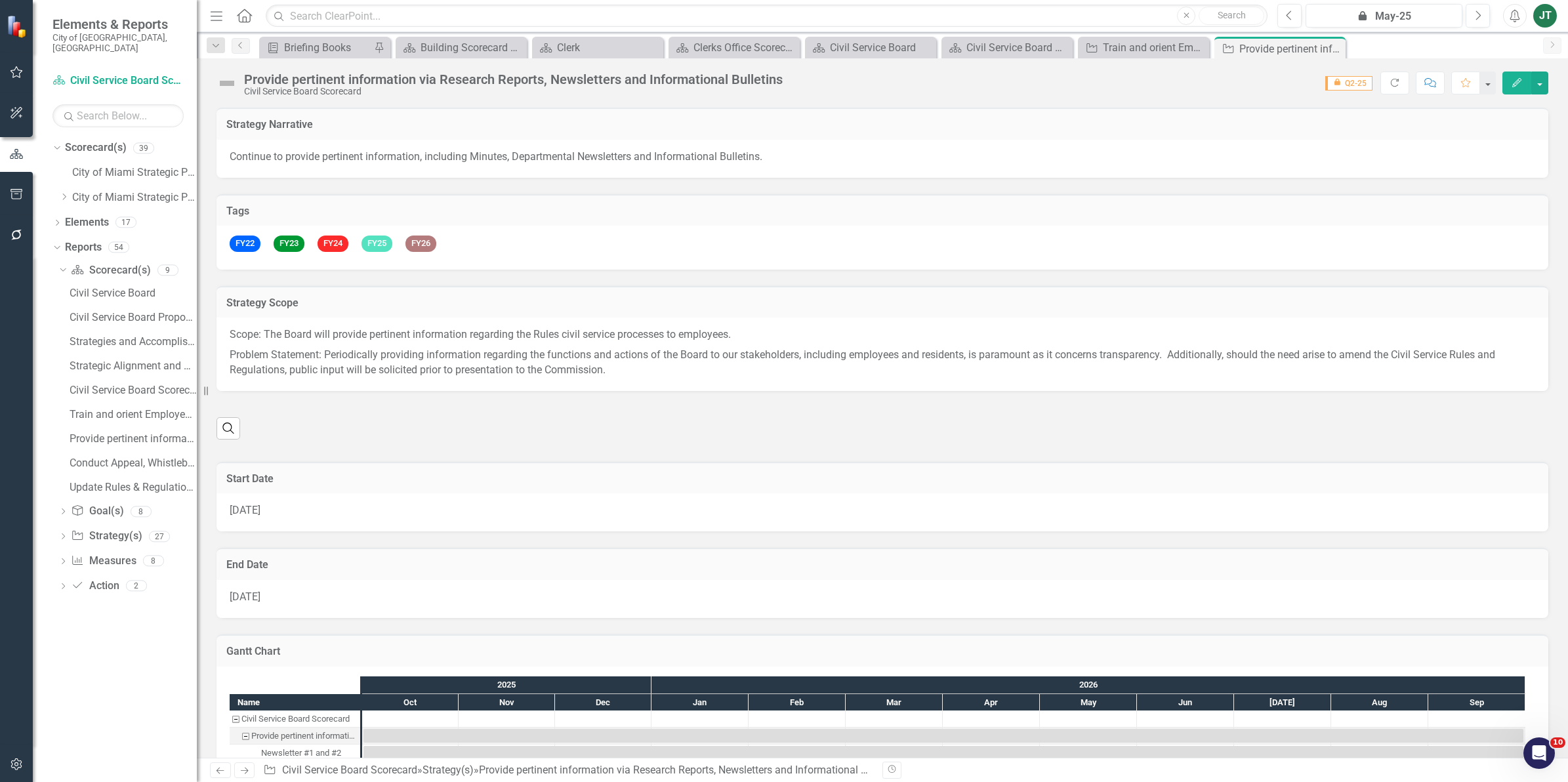
click at [562, 86] on div "Civil Service Board Scorecard" at bounding box center [513, 91] width 539 height 10
click at [562, 85] on div "Provide pertinent information via Research Reports, Newsletters and Information…" at bounding box center [513, 84] width 539 height 24
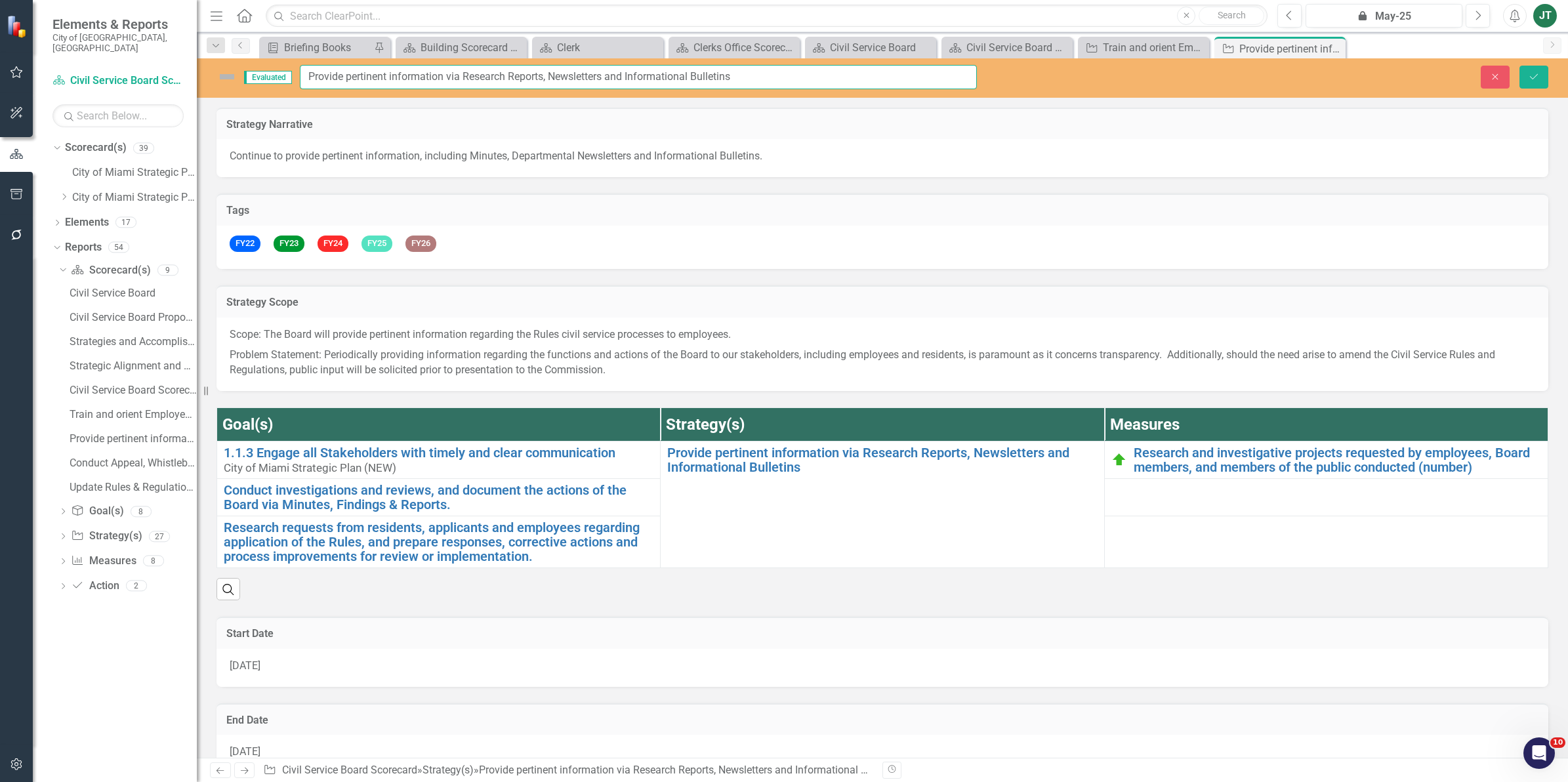
click at [522, 84] on input "Provide pertinent information via Research Reports, Newsletters and Information…" at bounding box center [638, 77] width 677 height 24
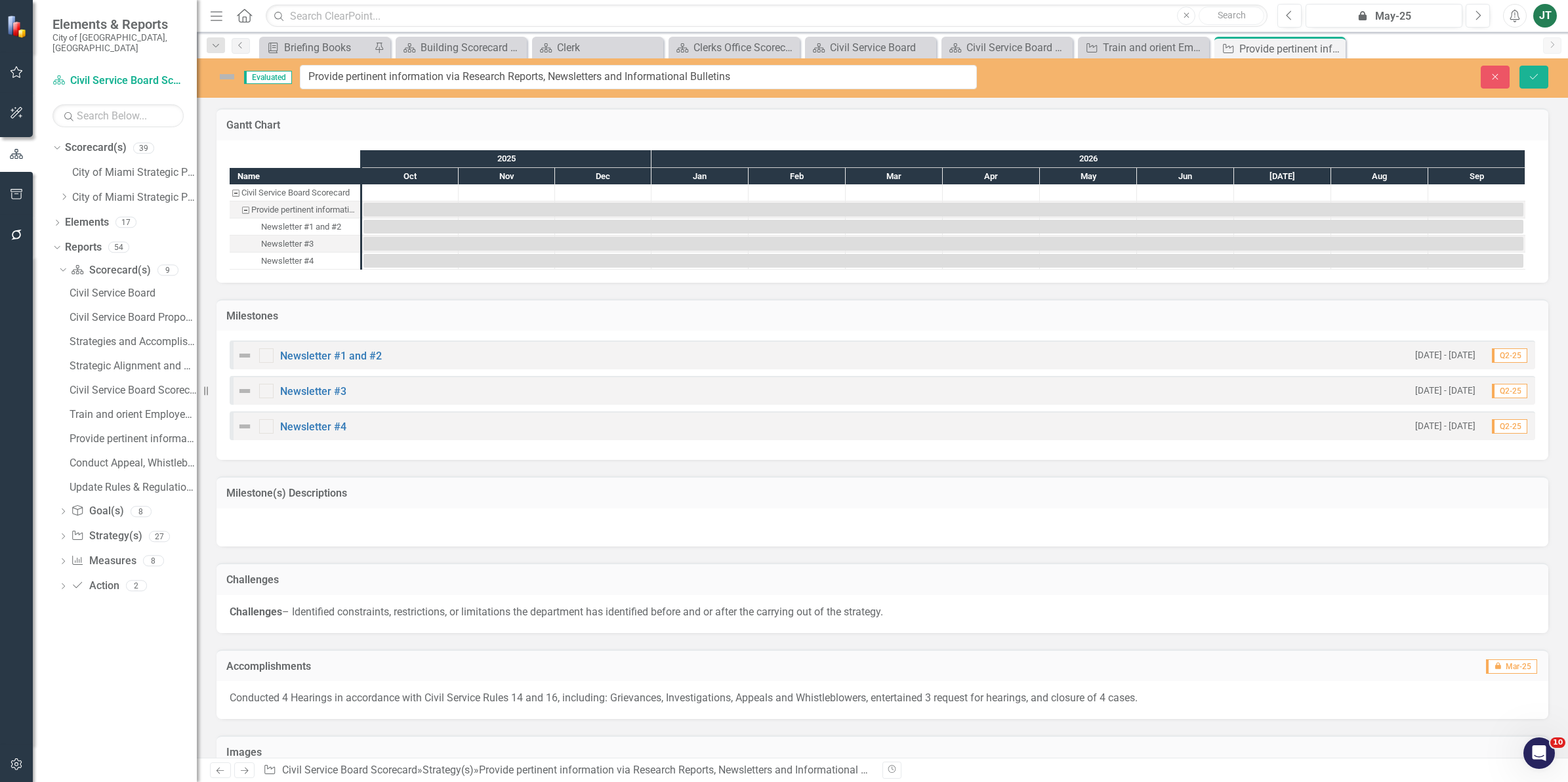
scroll to position [656, 0]
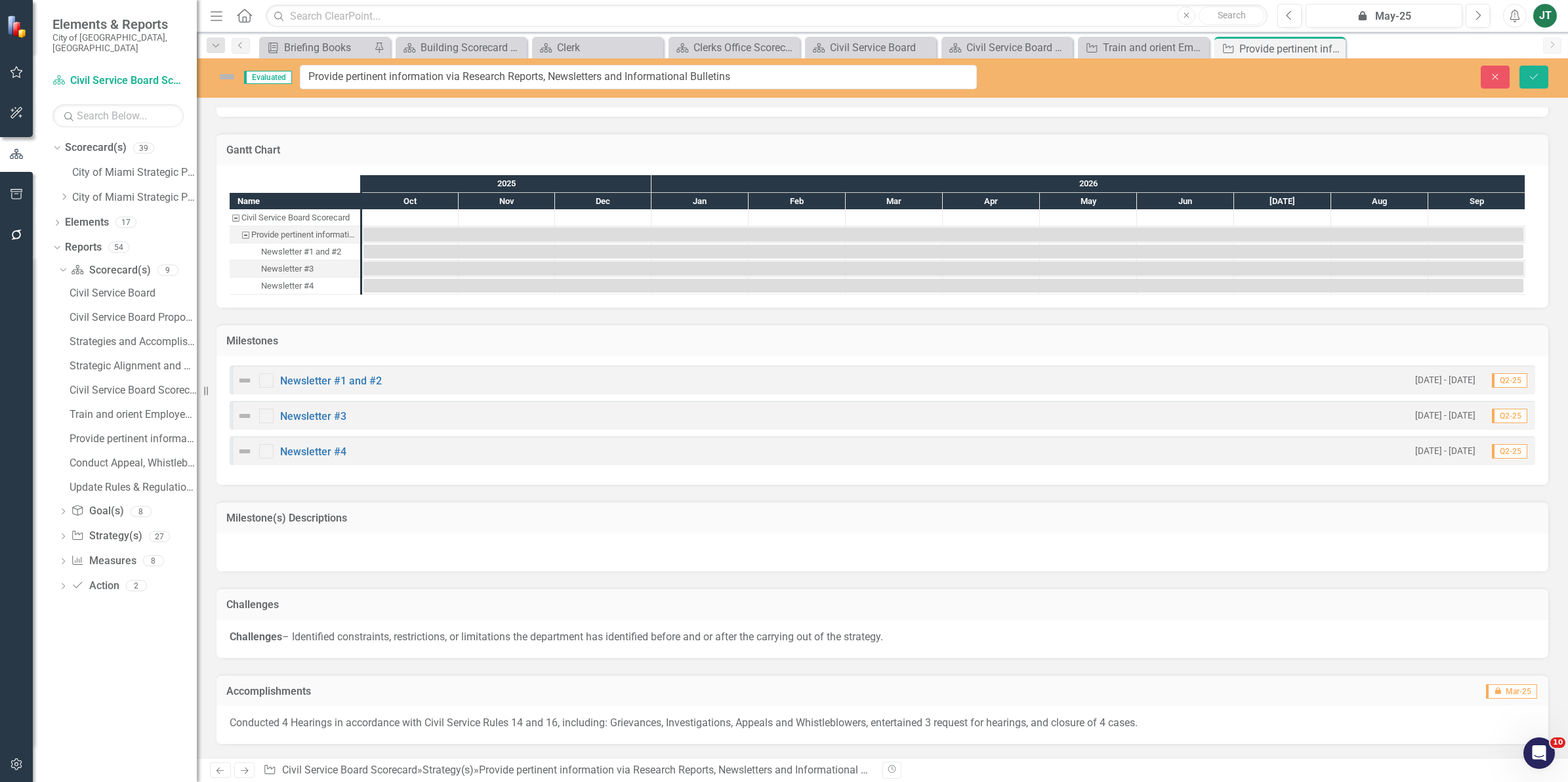
click at [1090, 515] on h3 "Milestone(s) Descriptions" at bounding box center [882, 518] width 1312 height 12
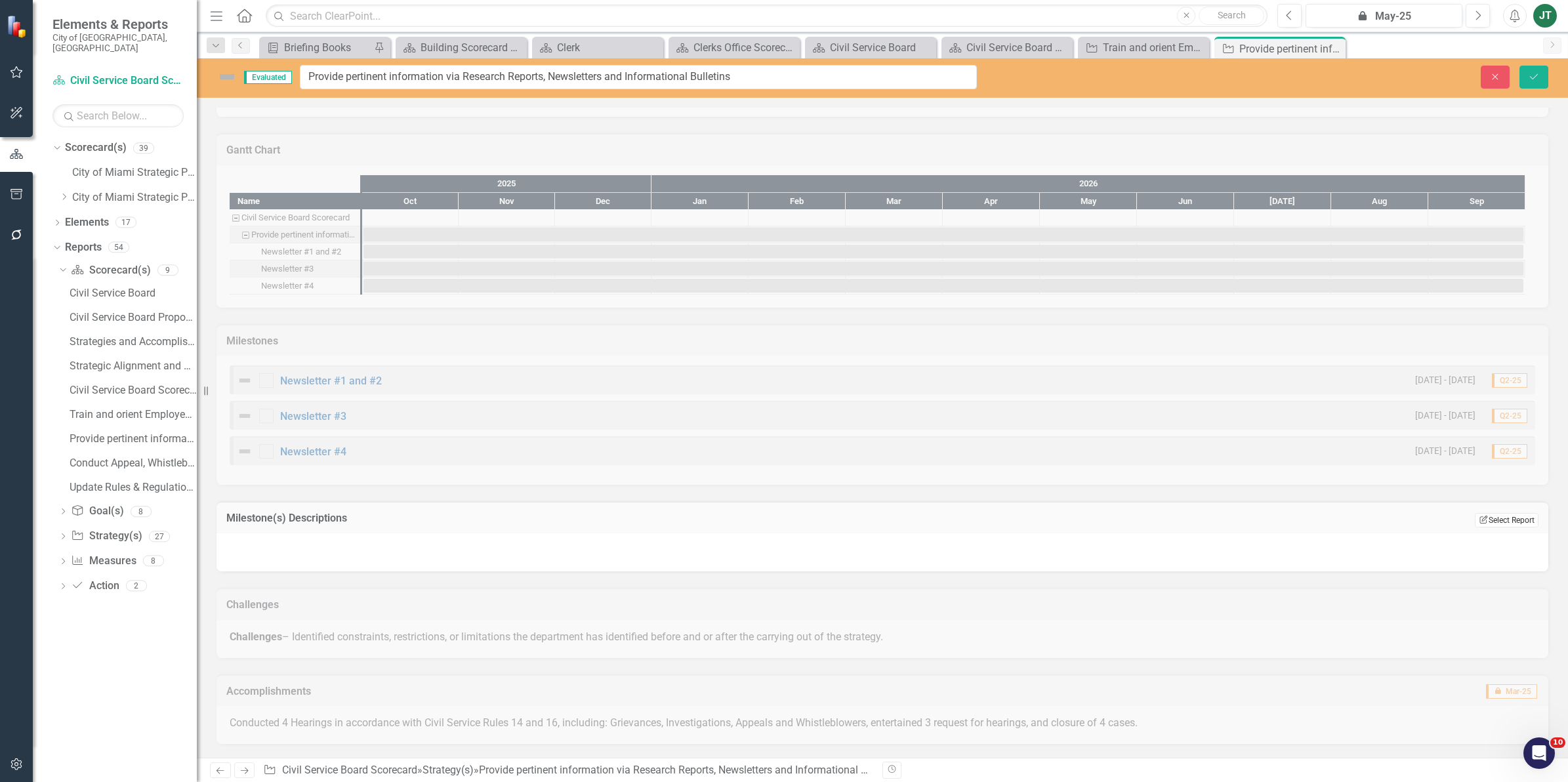
click at [1492, 515] on button "Edit Report Select Report" at bounding box center [1506, 520] width 63 height 15
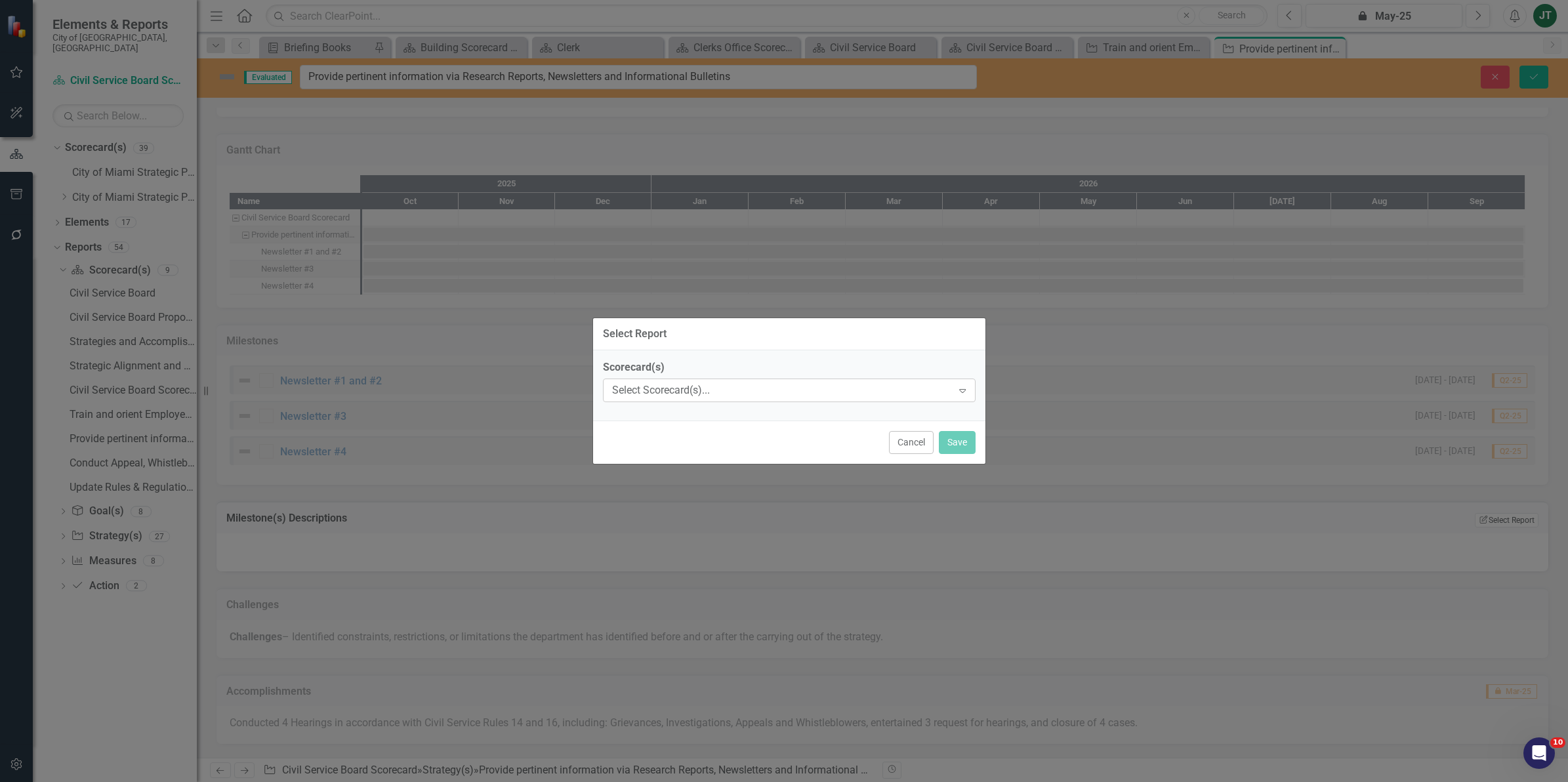
click at [812, 394] on div "Select Scorecard(s)..." at bounding box center [782, 390] width 341 height 15
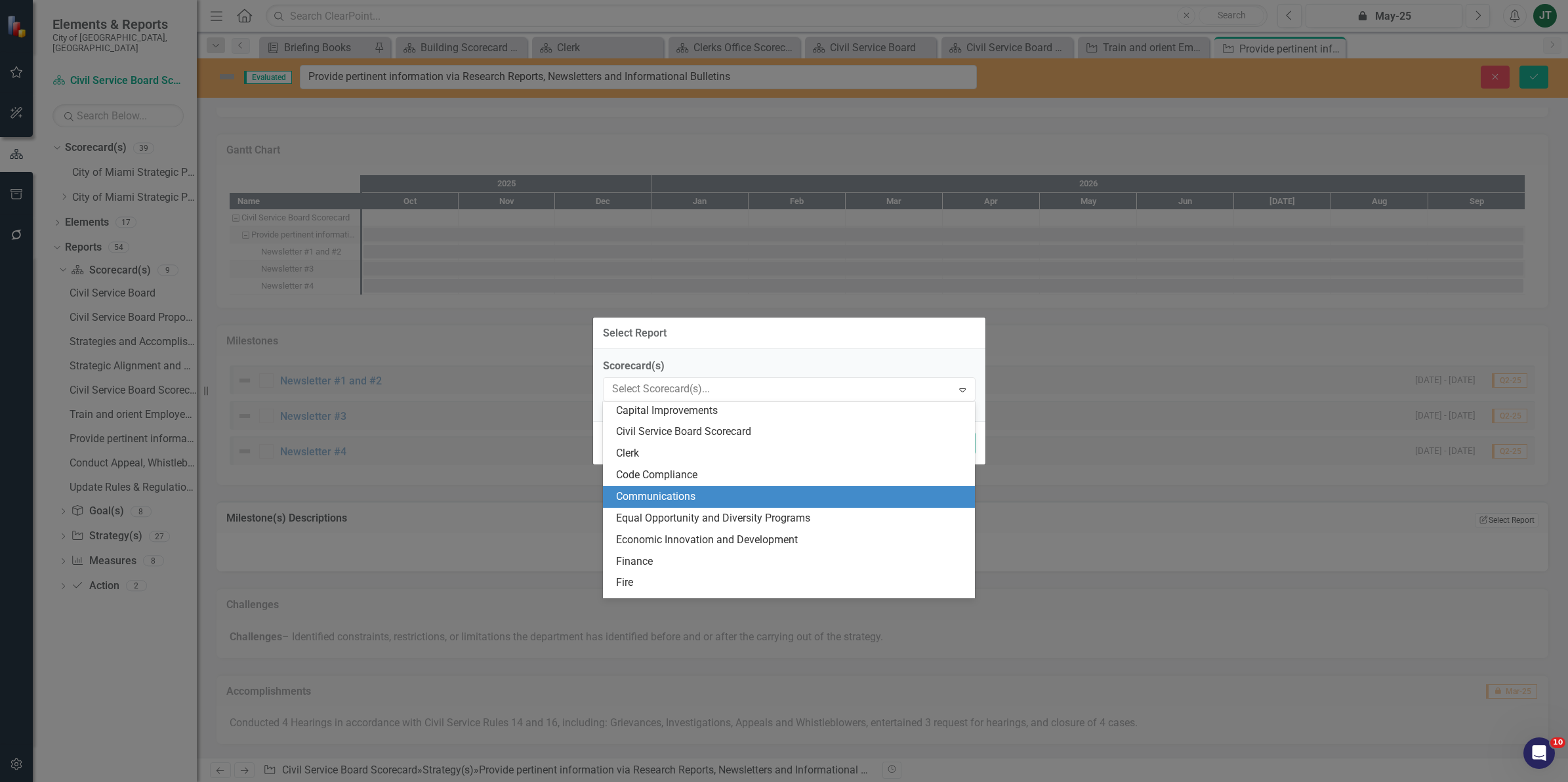
scroll to position [82, 0]
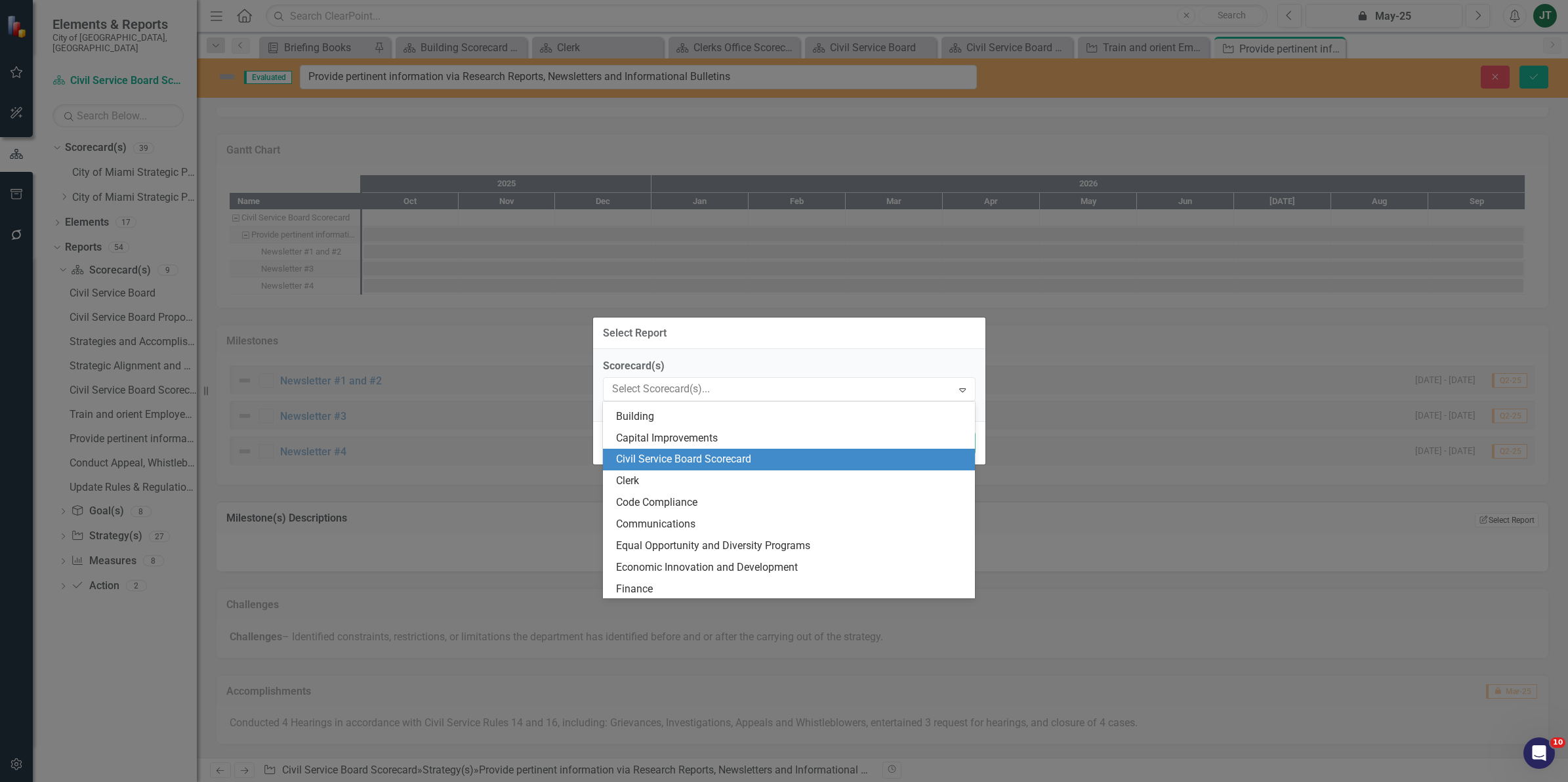
click at [689, 458] on div "Civil Service Board Scorecard" at bounding box center [792, 459] width 352 height 15
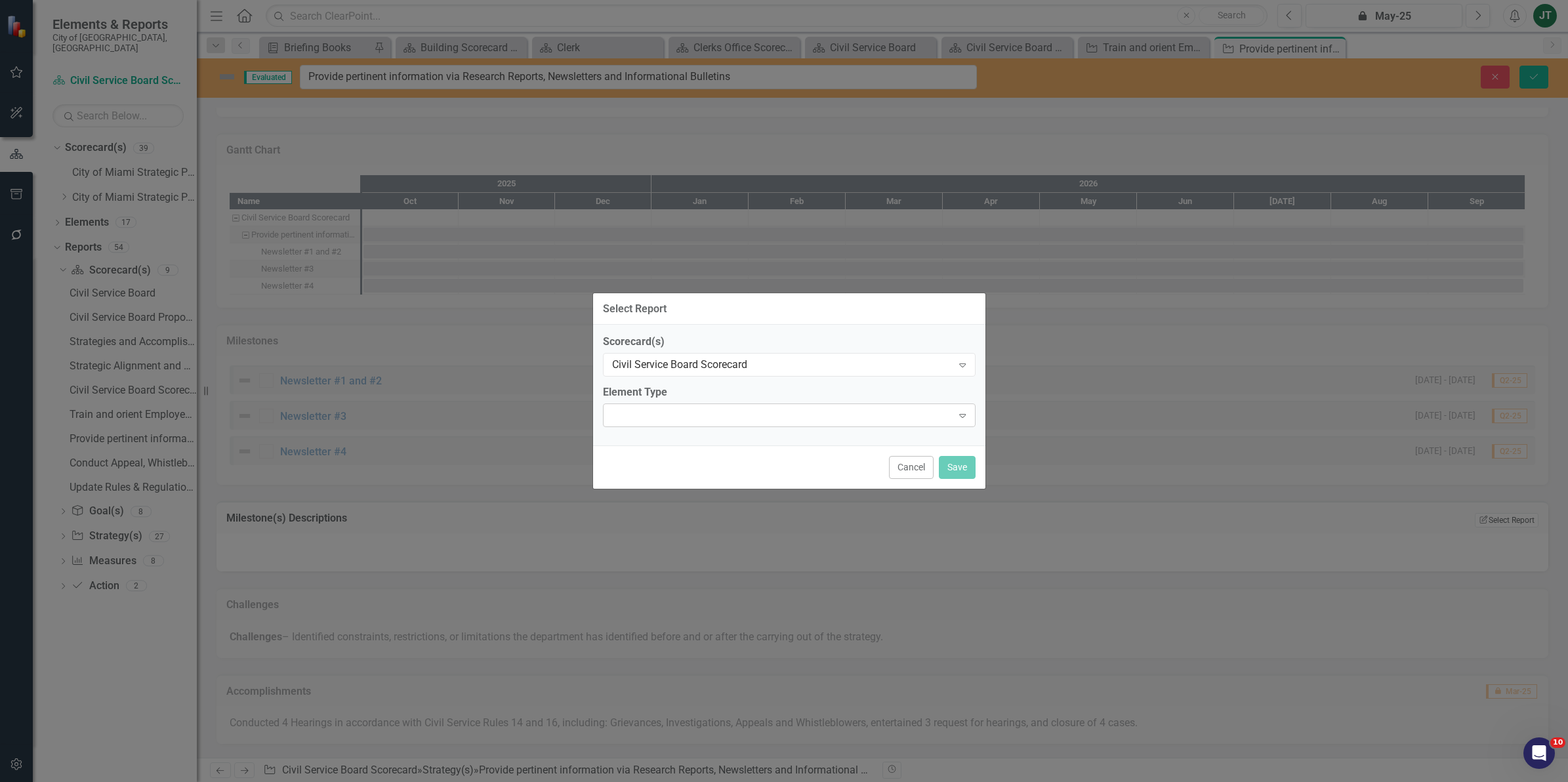
click at [734, 419] on div "Expand" at bounding box center [789, 415] width 372 height 24
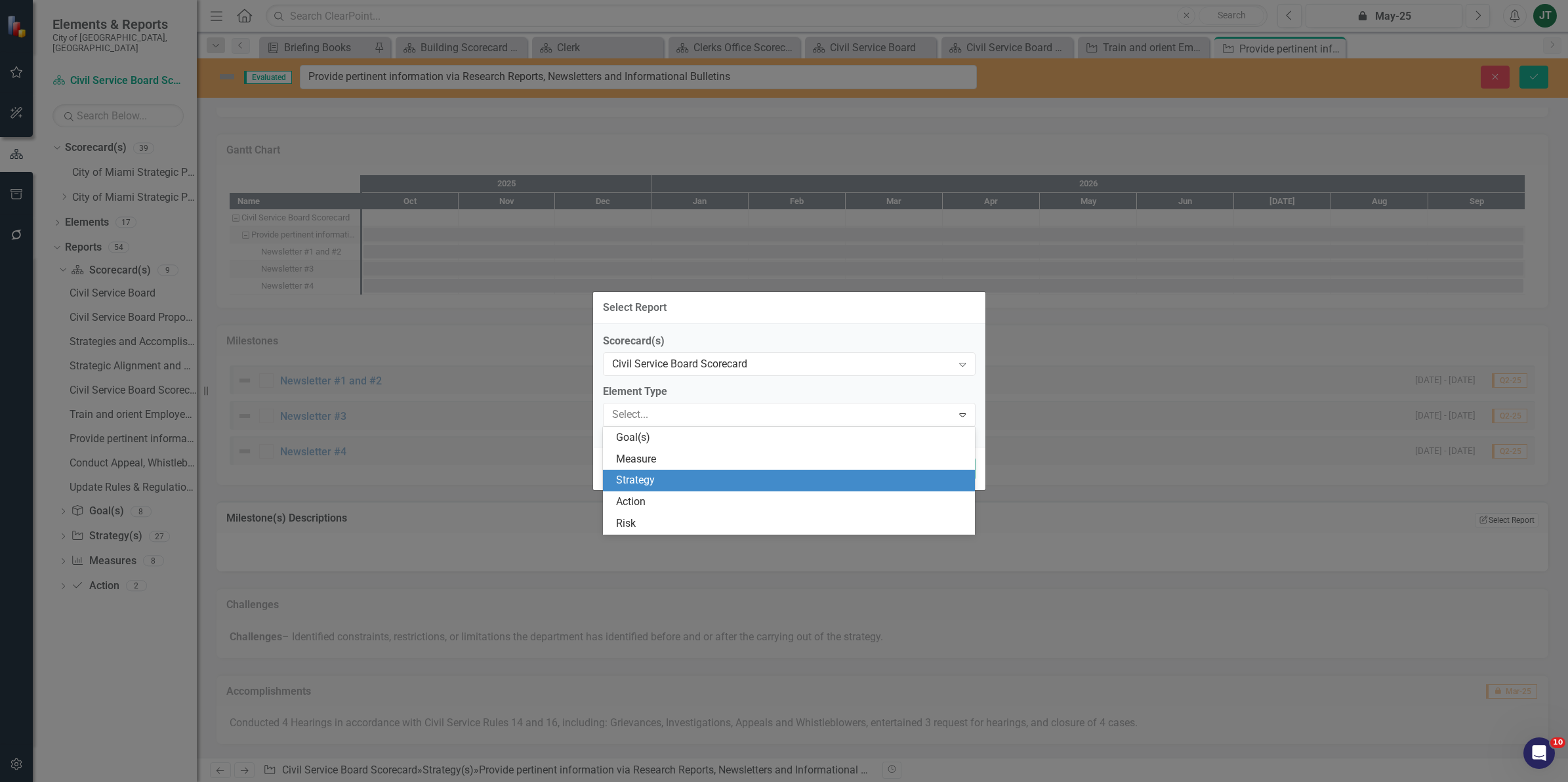
click at [655, 474] on div "Strategy" at bounding box center [792, 481] width 352 height 15
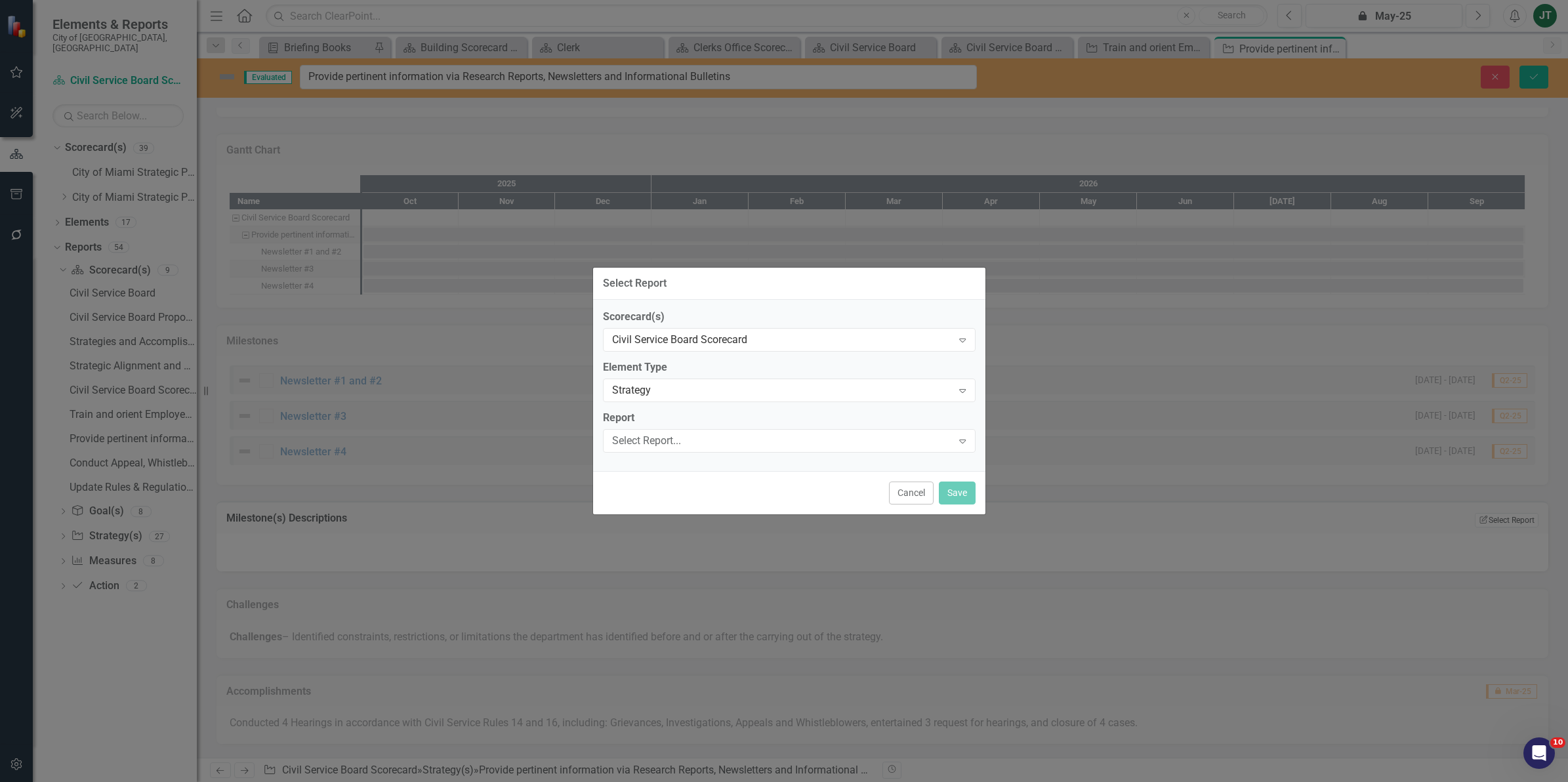
click at [671, 425] on label "Report" at bounding box center [789, 418] width 372 height 15
click at [672, 435] on div "Select Report..." at bounding box center [782, 440] width 341 height 15
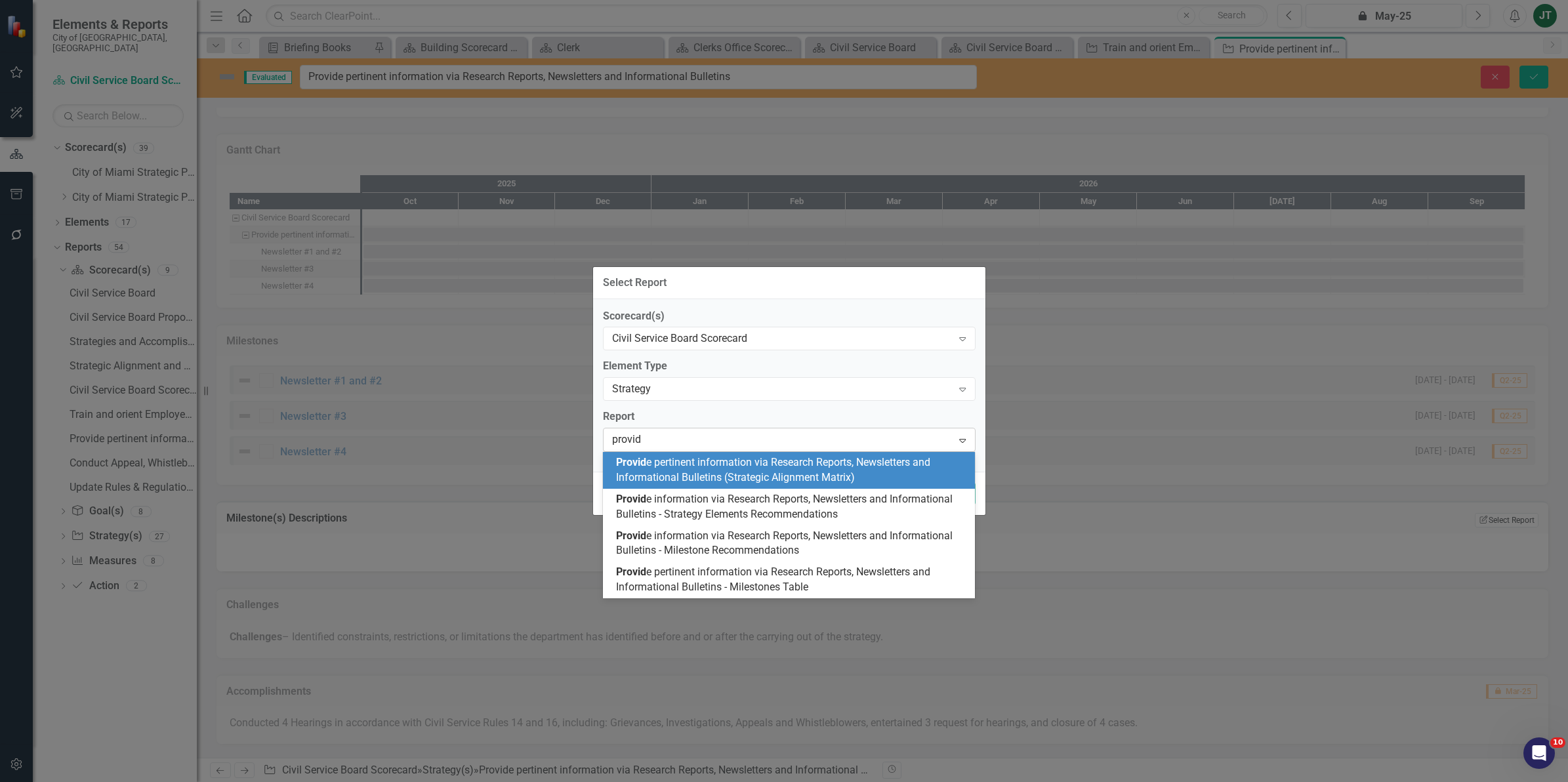
type input "provide"
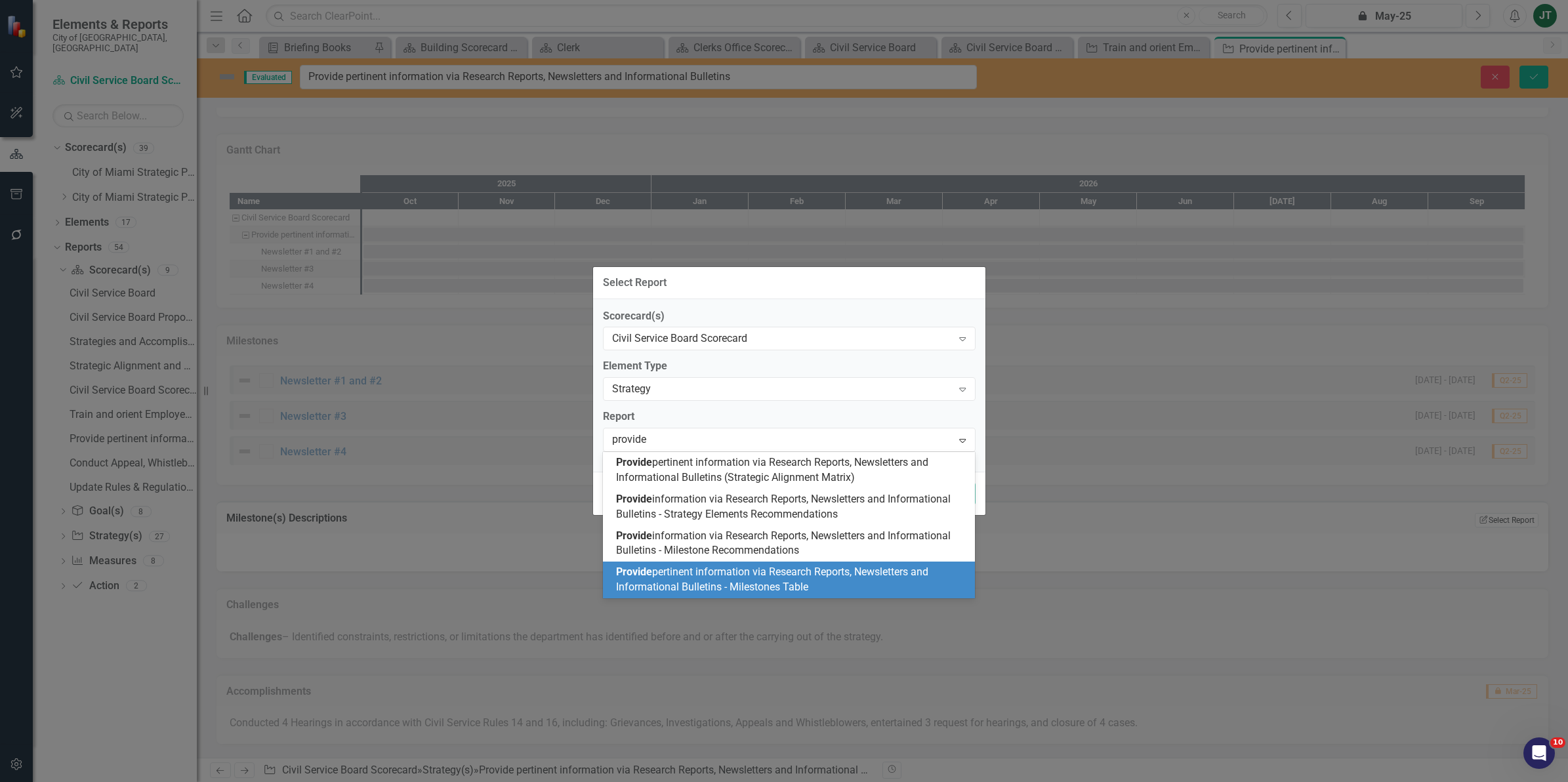
click at [742, 584] on span "Provide pertinent information via Research Reports, Newsletters and Information…" at bounding box center [773, 579] width 313 height 27
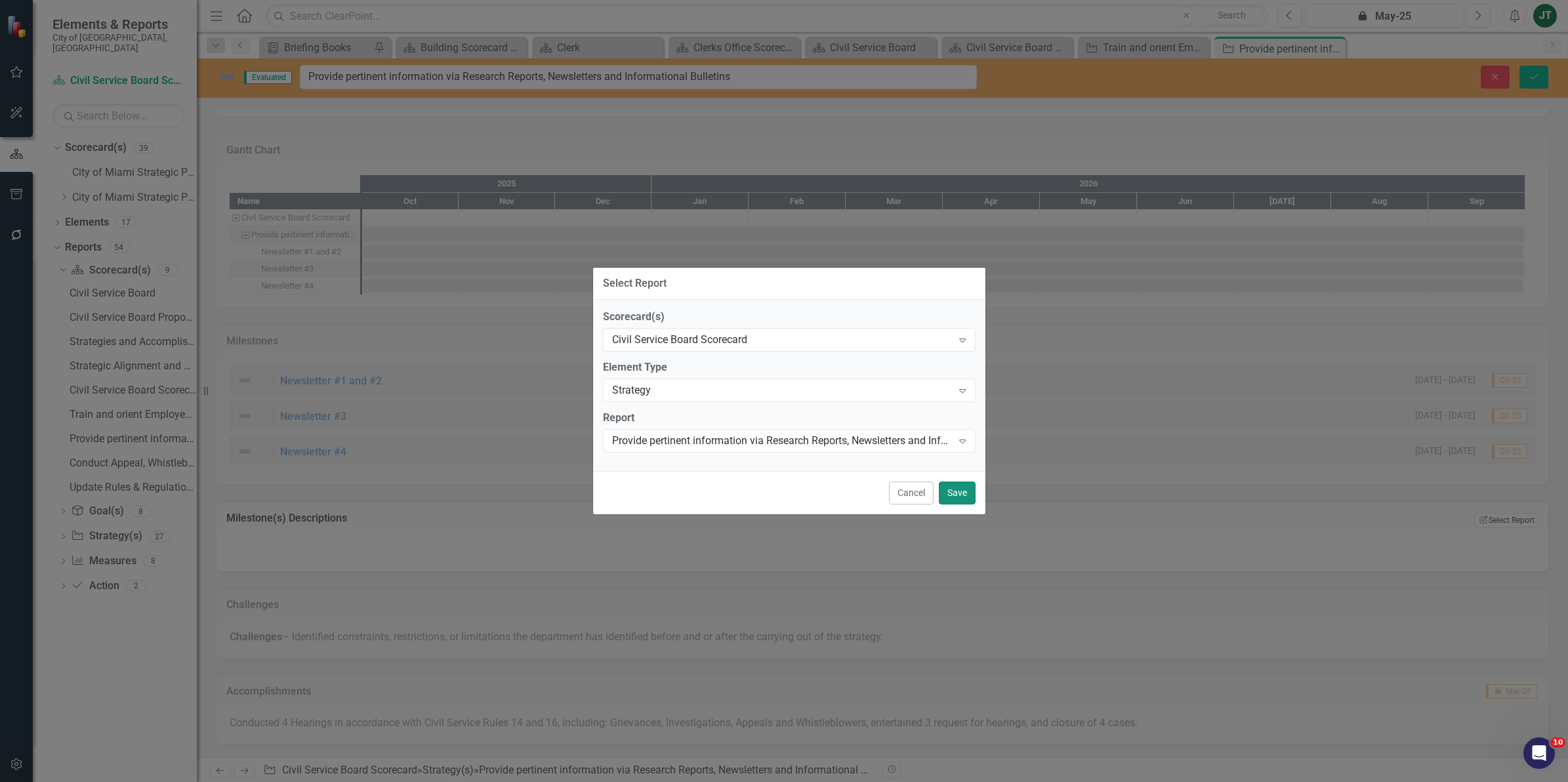
click at [963, 492] on button "Save" at bounding box center [957, 492] width 37 height 23
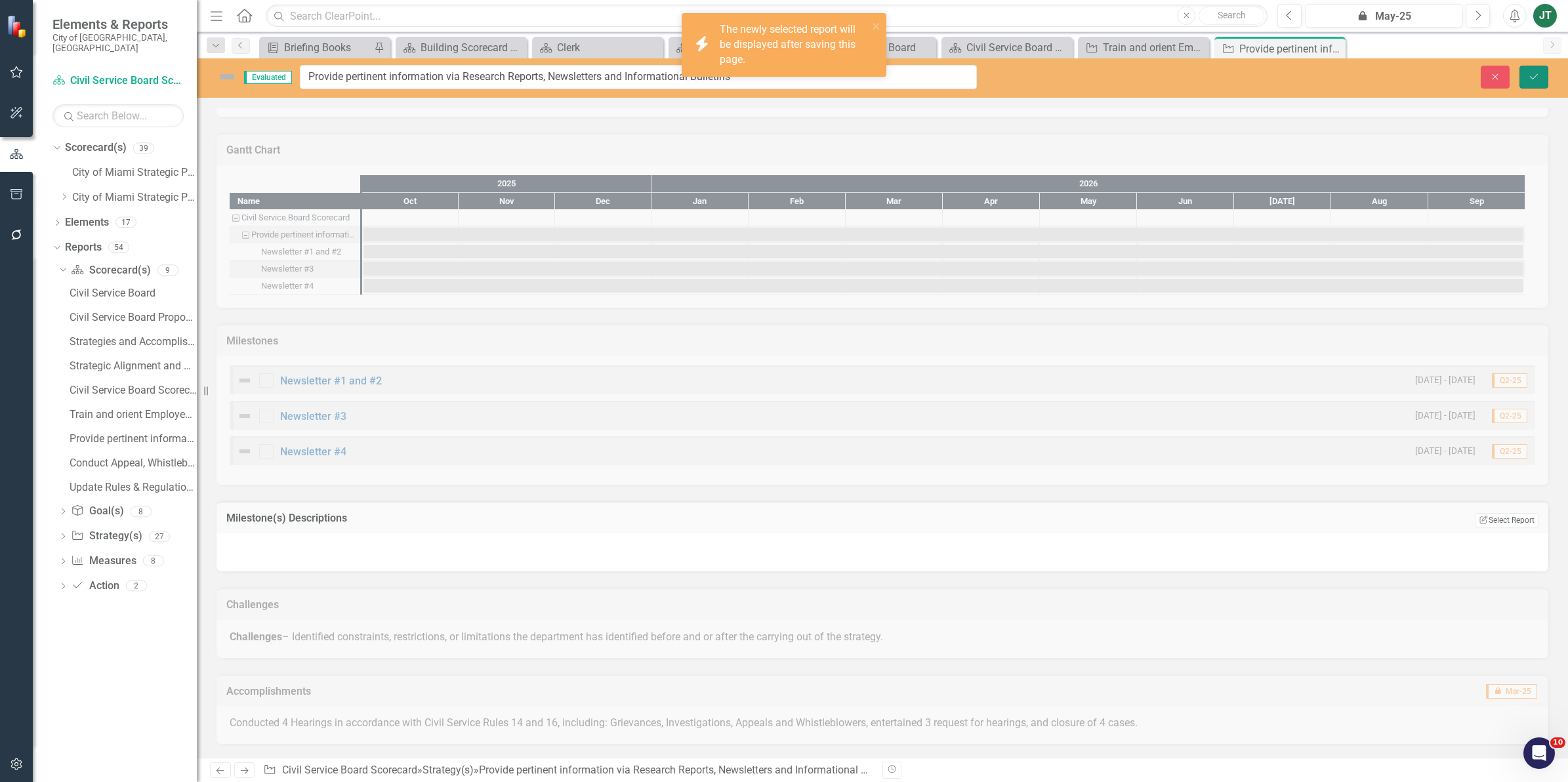
click at [1535, 74] on icon "Save" at bounding box center [1533, 77] width 12 height 9
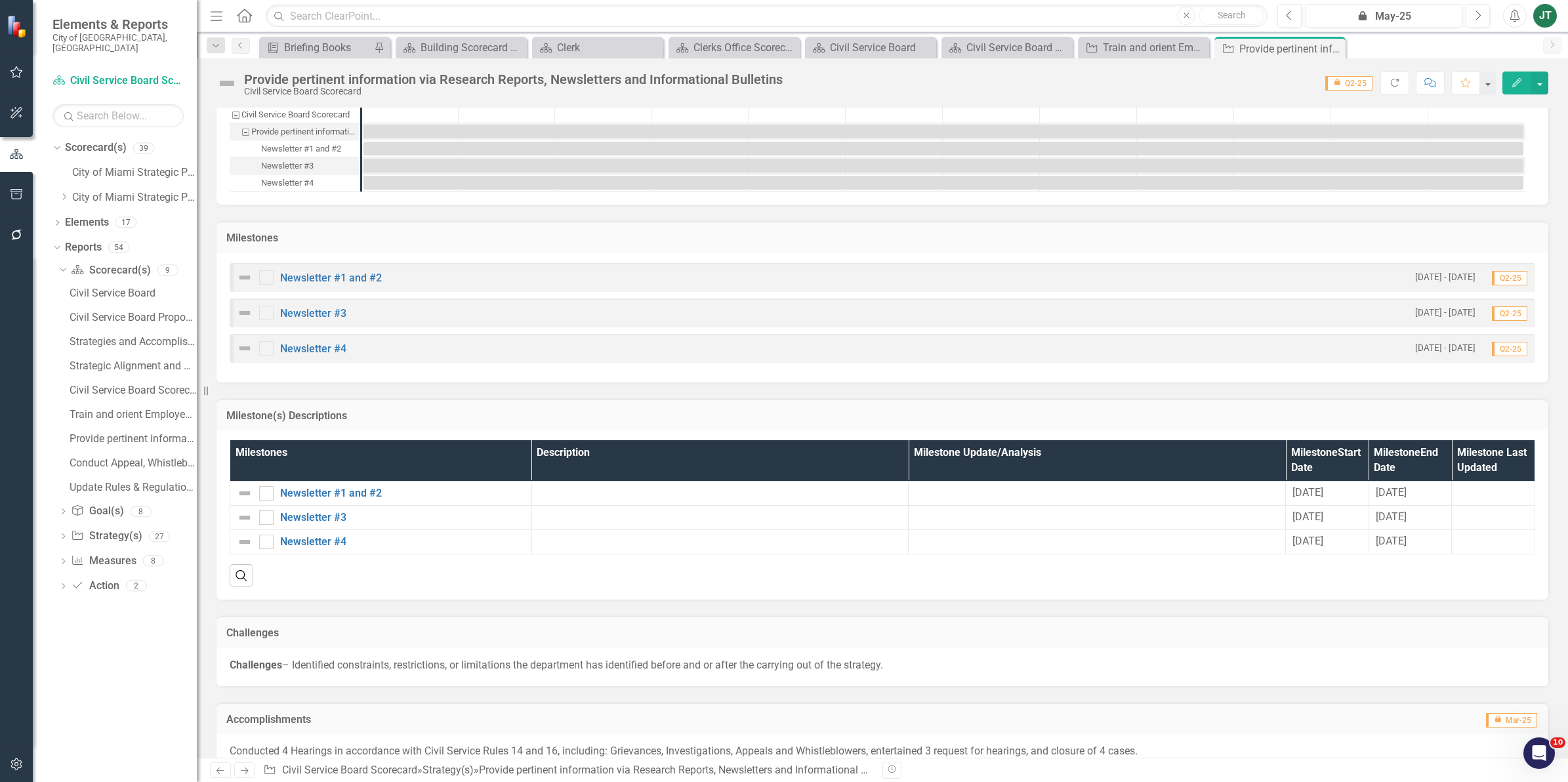
scroll to position [870, 0]
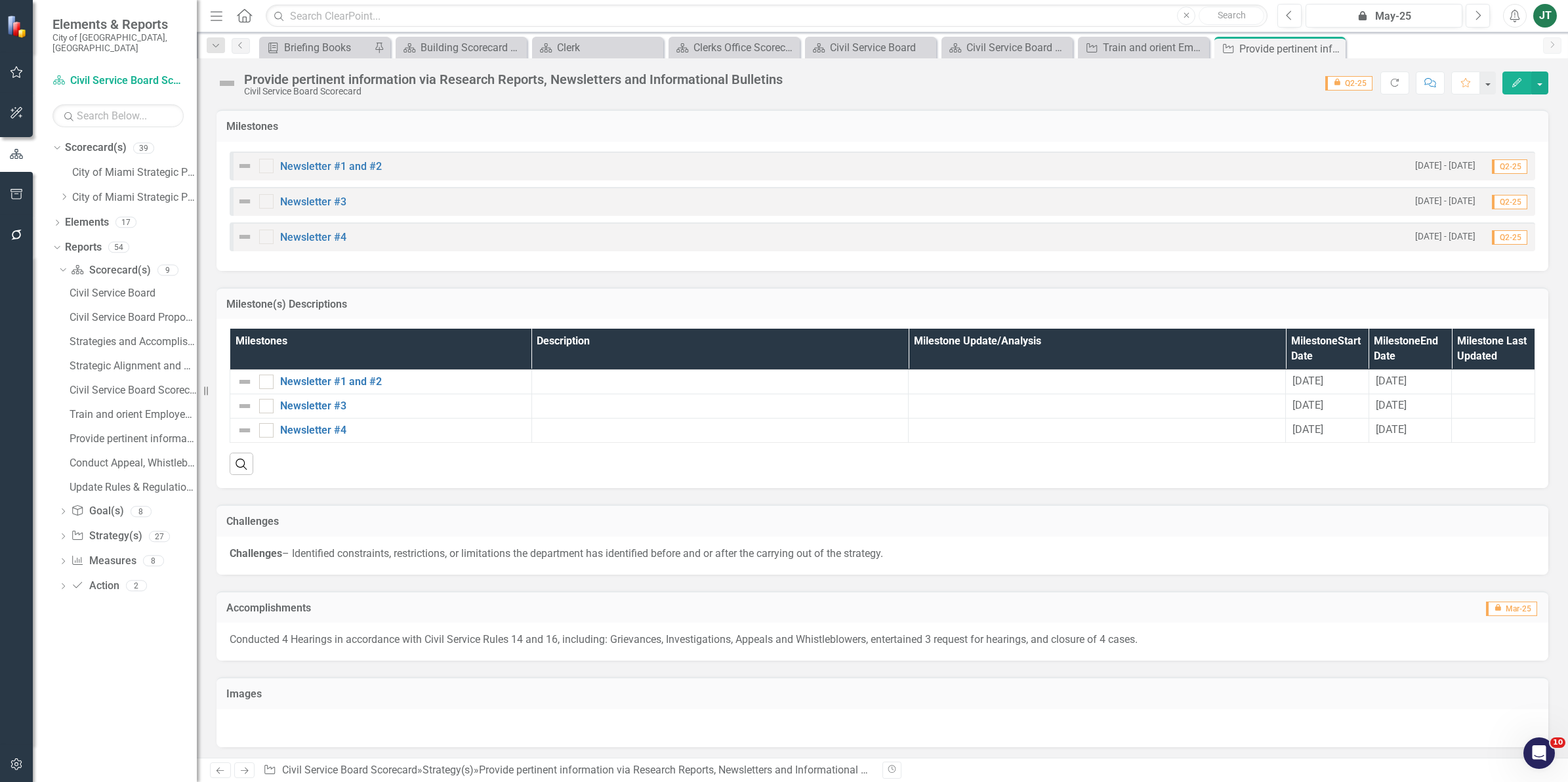
click at [247, 774] on icon "Next" at bounding box center [244, 770] width 11 height 9
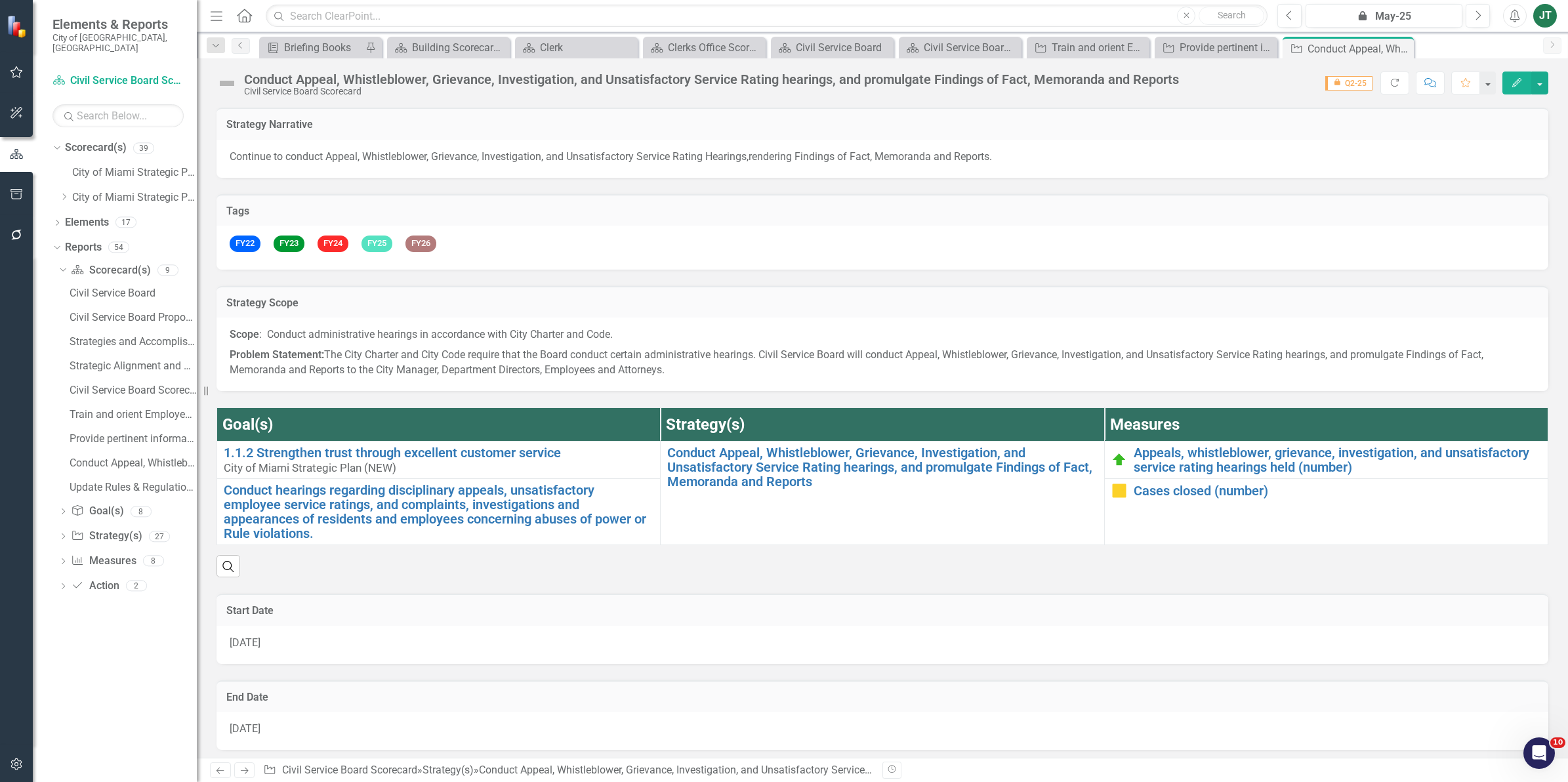
click at [382, 82] on div "Conduct Appeal, Whistleblower, Grievance, Investigation, and Unsatisfactory Ser…" at bounding box center [711, 80] width 935 height 15
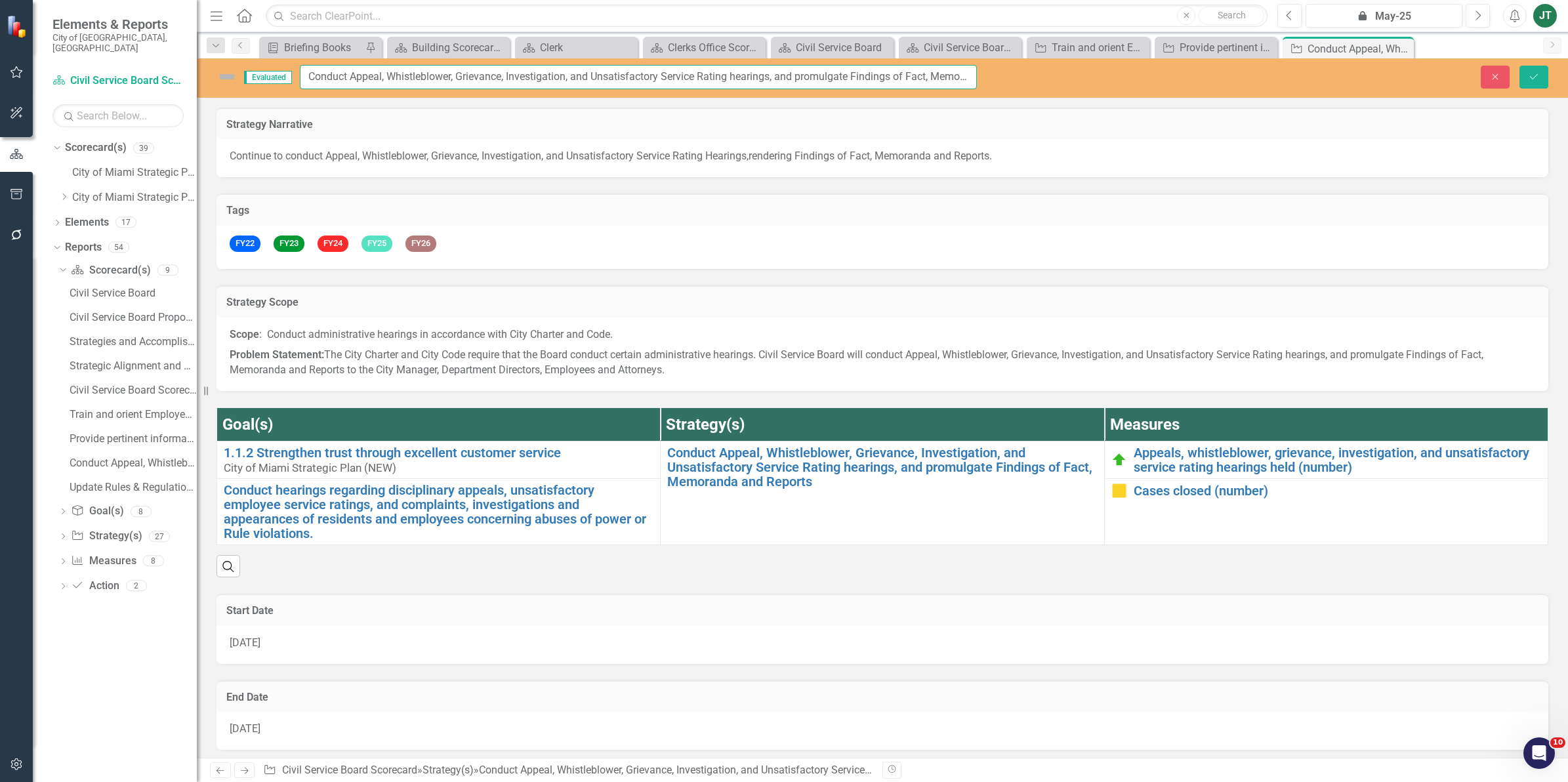
click at [388, 80] on input "Conduct Appeal, Whistleblower, Grievance, Investigation, and Unsatisfactory Ser…" at bounding box center [638, 77] width 677 height 24
click at [389, 80] on input "Conduct Appeal, Whistleblower, Grievance, Investigation, and Unsatisfactory Ser…" at bounding box center [638, 77] width 677 height 24
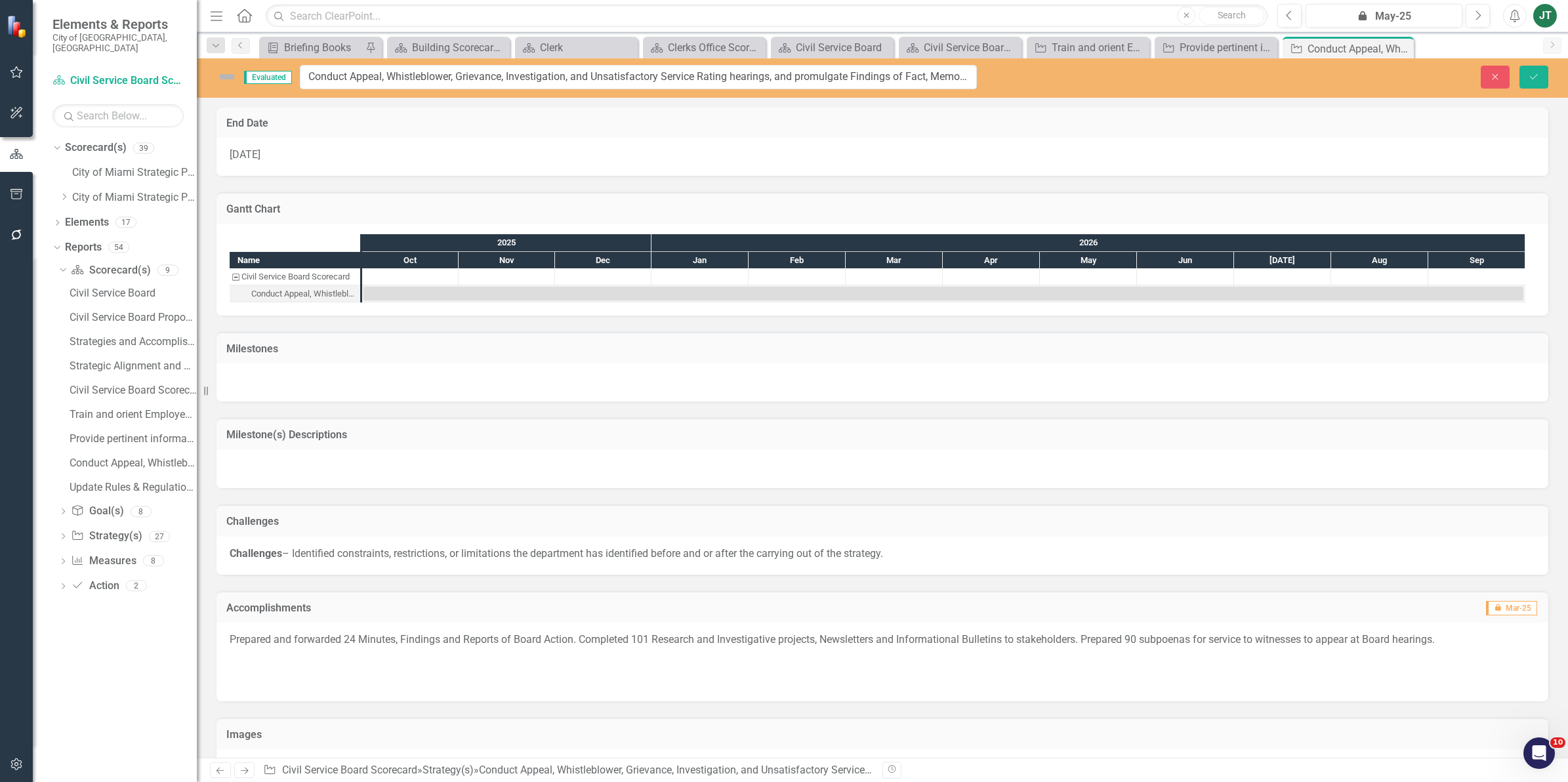
scroll to position [613, 0]
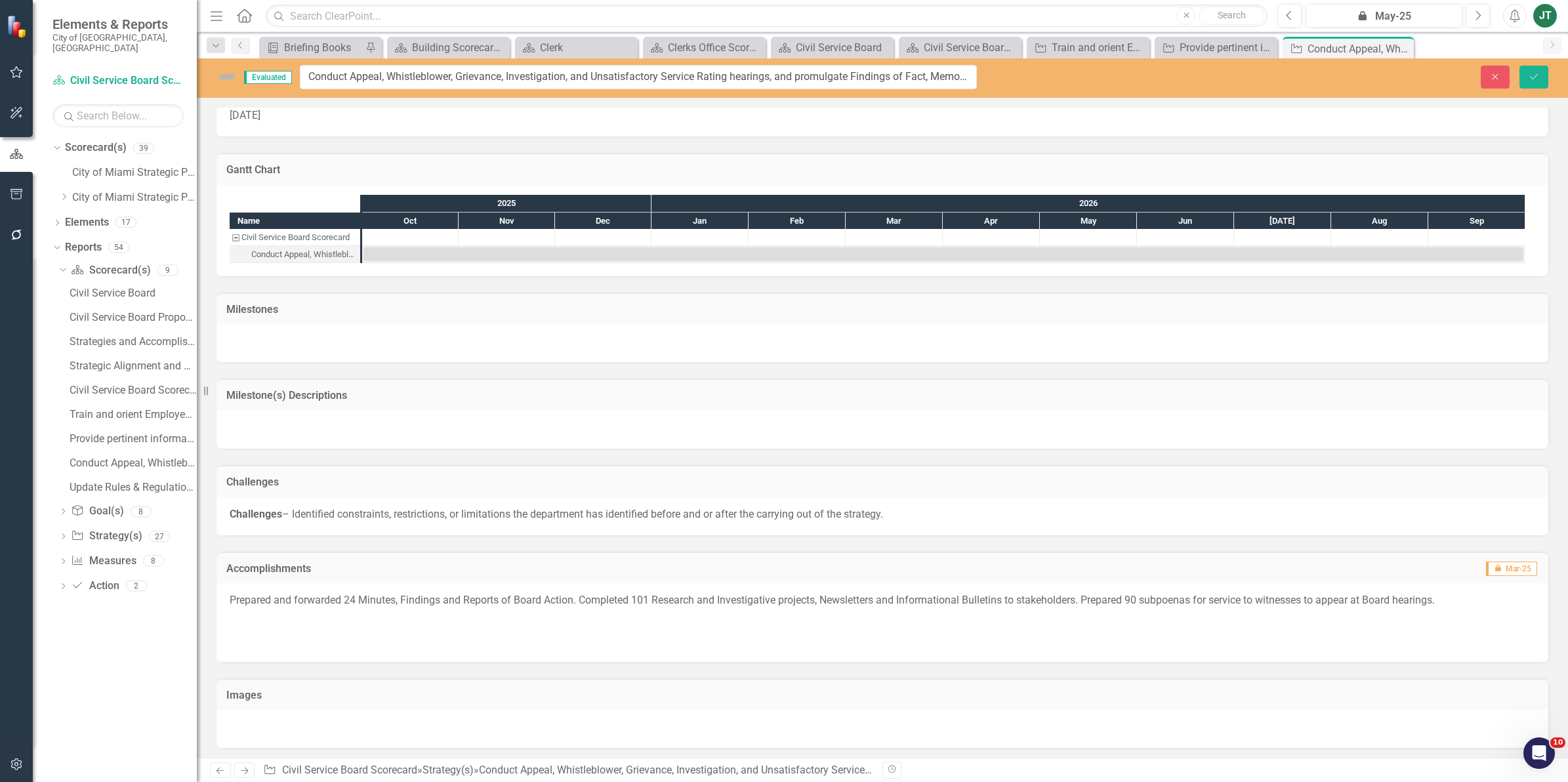
click at [338, 627] on p at bounding box center [882, 621] width 1306 height 21
click at [1543, 77] on button "Save" at bounding box center [1533, 77] width 29 height 23
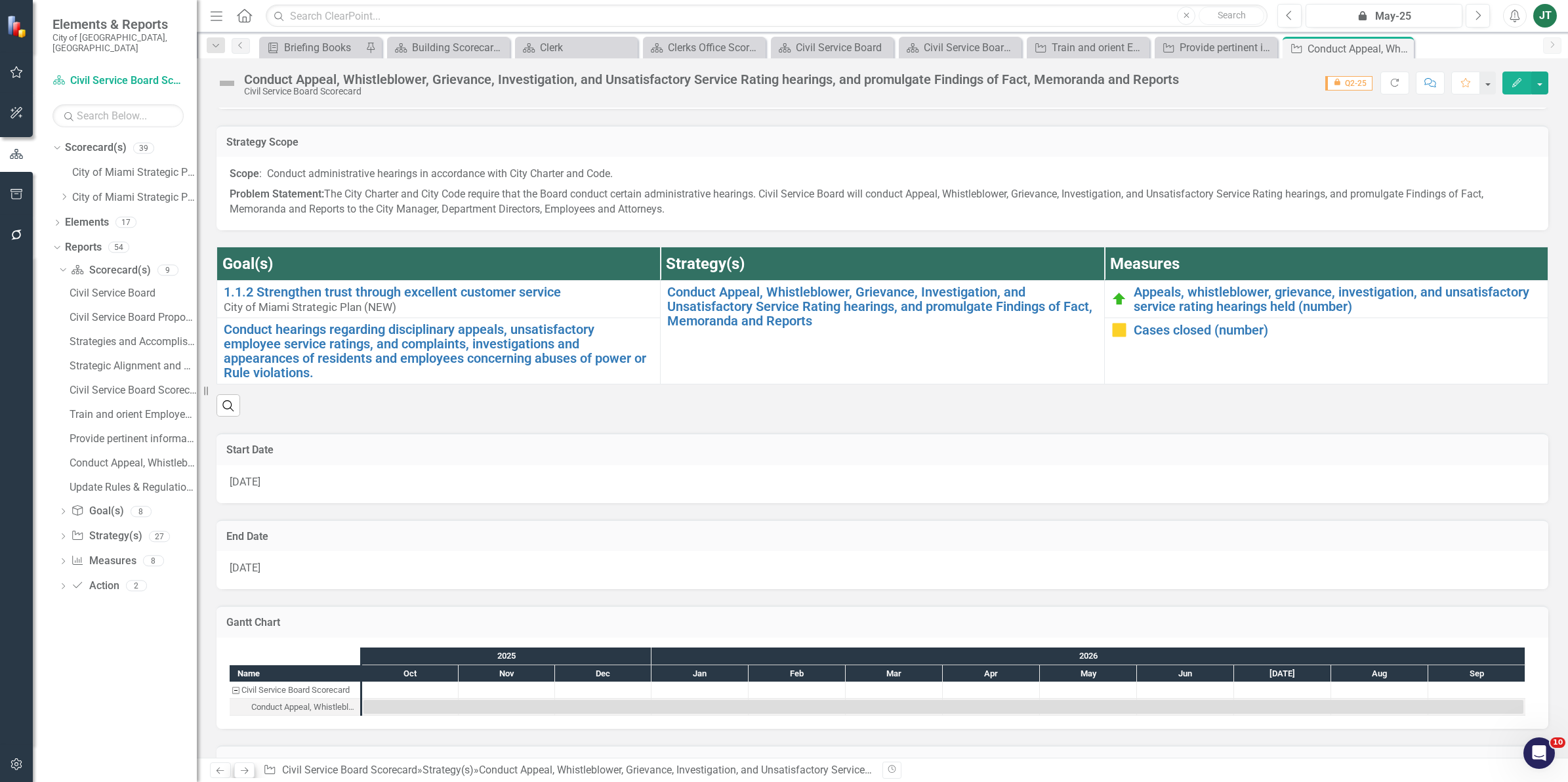
scroll to position [164, 0]
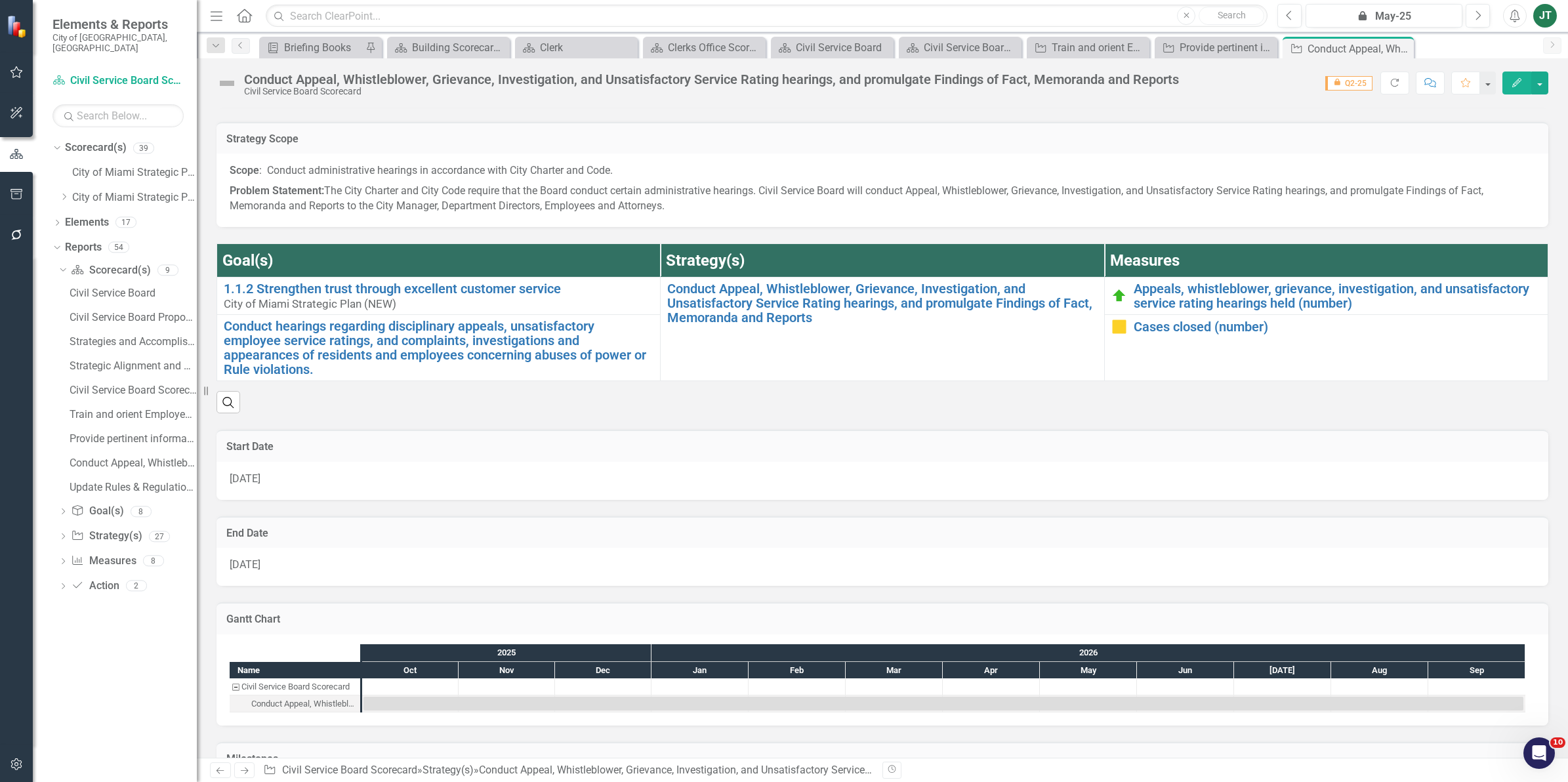
click at [241, 772] on icon "Next" at bounding box center [244, 770] width 11 height 9
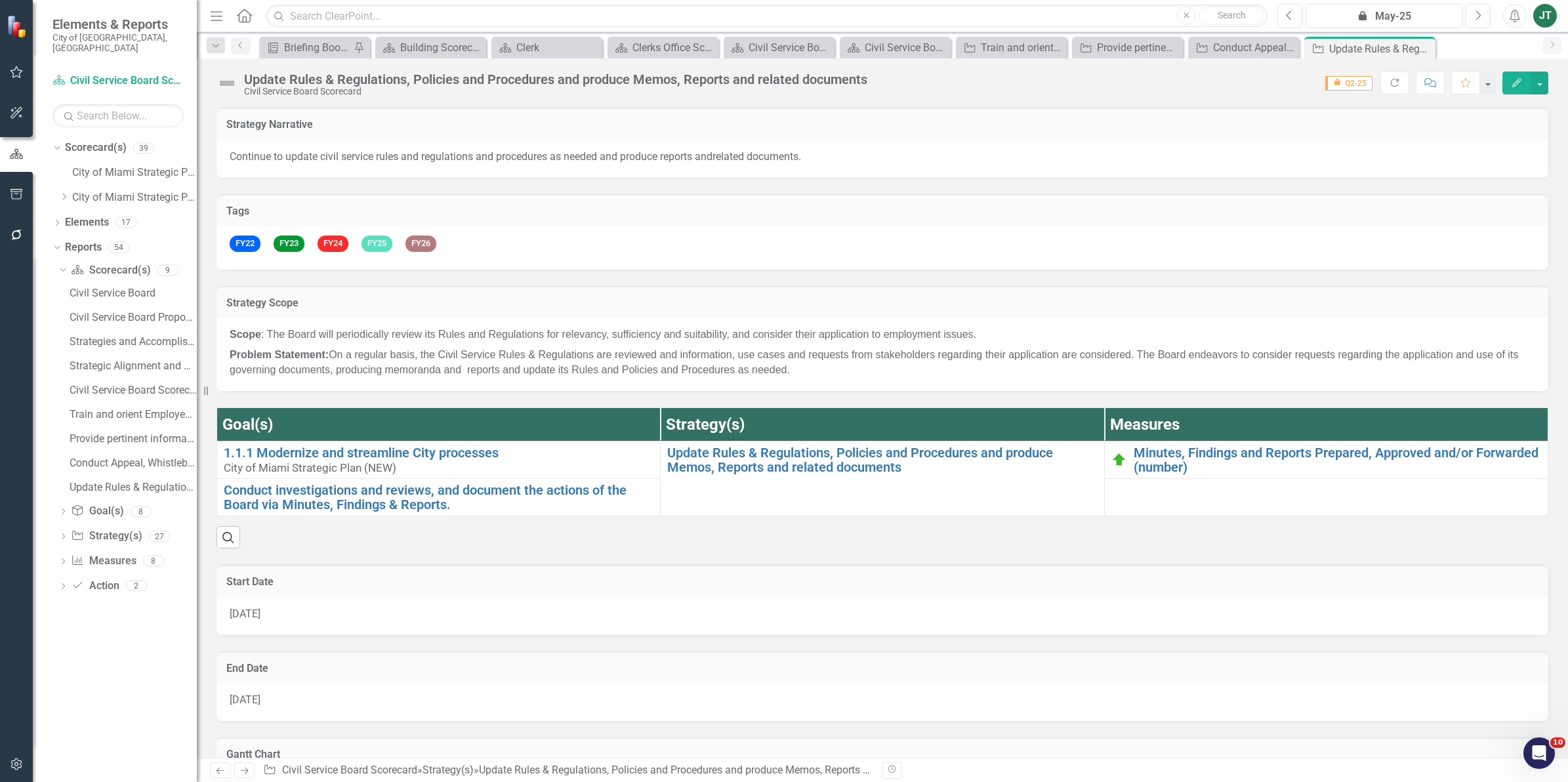
click at [411, 84] on div "Update Rules & Regulations, Policies and Procedures and produce Memos, Reports …" at bounding box center [555, 80] width 623 height 15
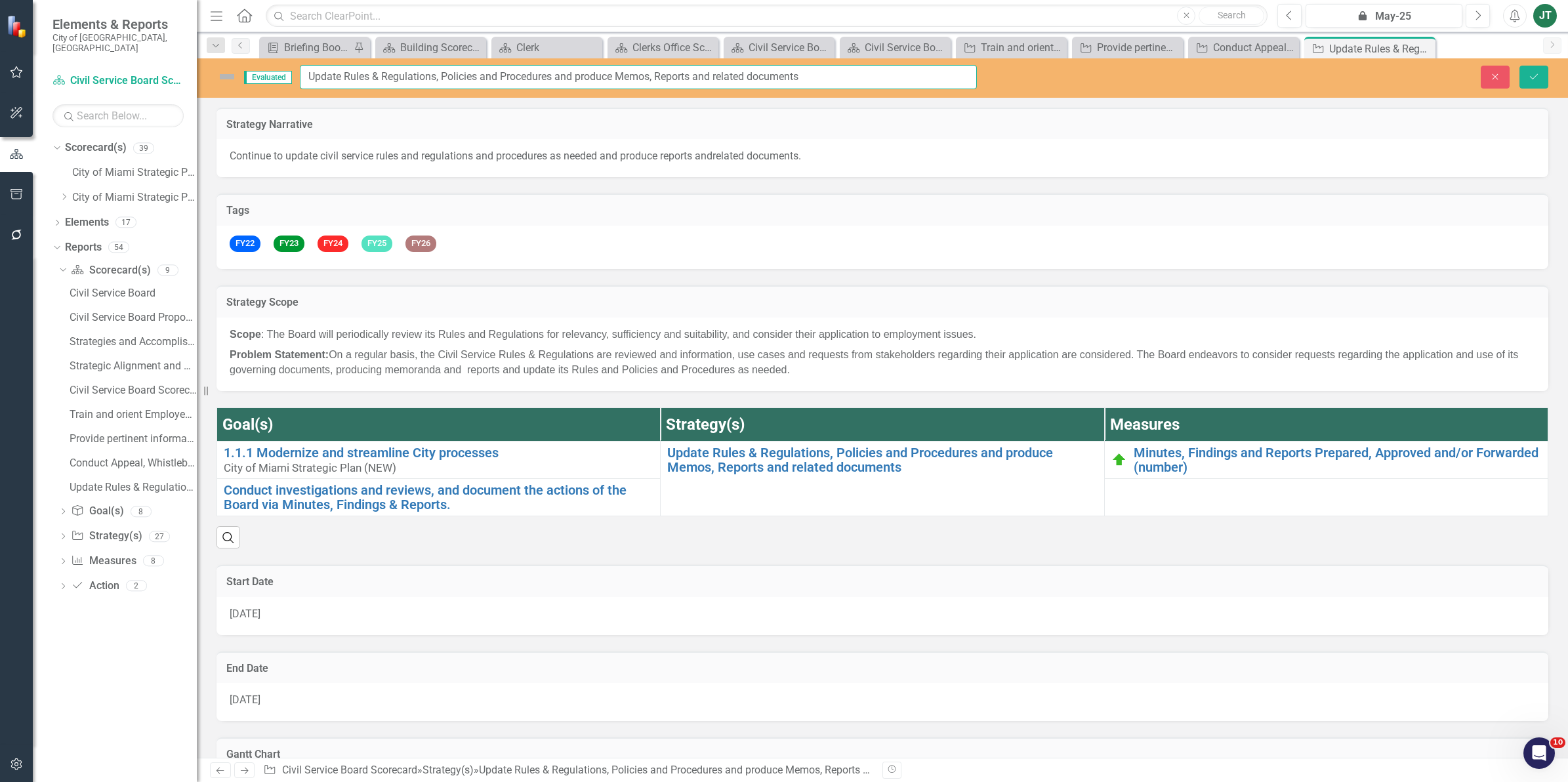
click at [411, 84] on input "Update Rules & Regulations, Policies and Procedures and produce Memos, Reports …" at bounding box center [638, 77] width 677 height 24
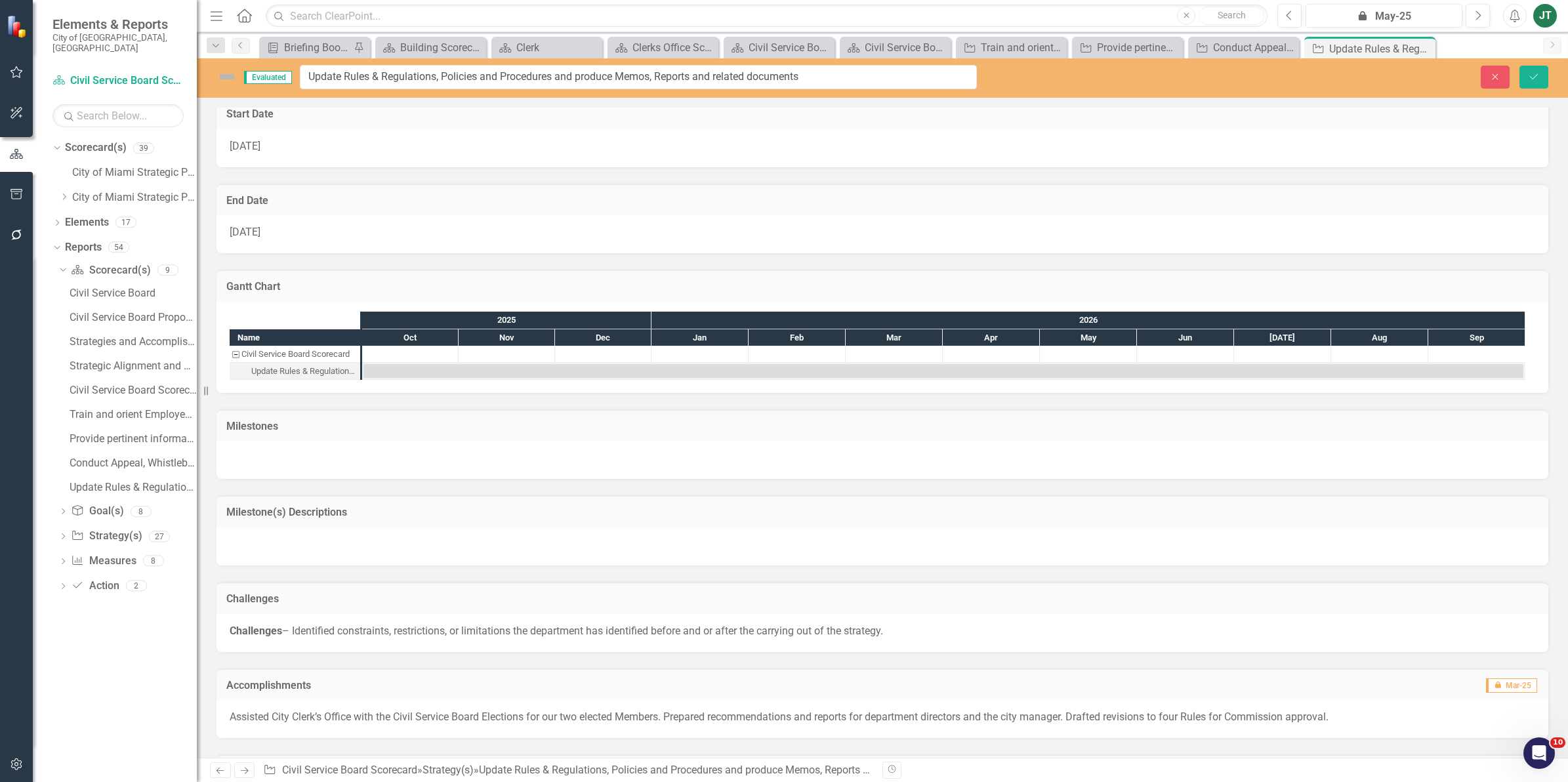
scroll to position [492, 0]
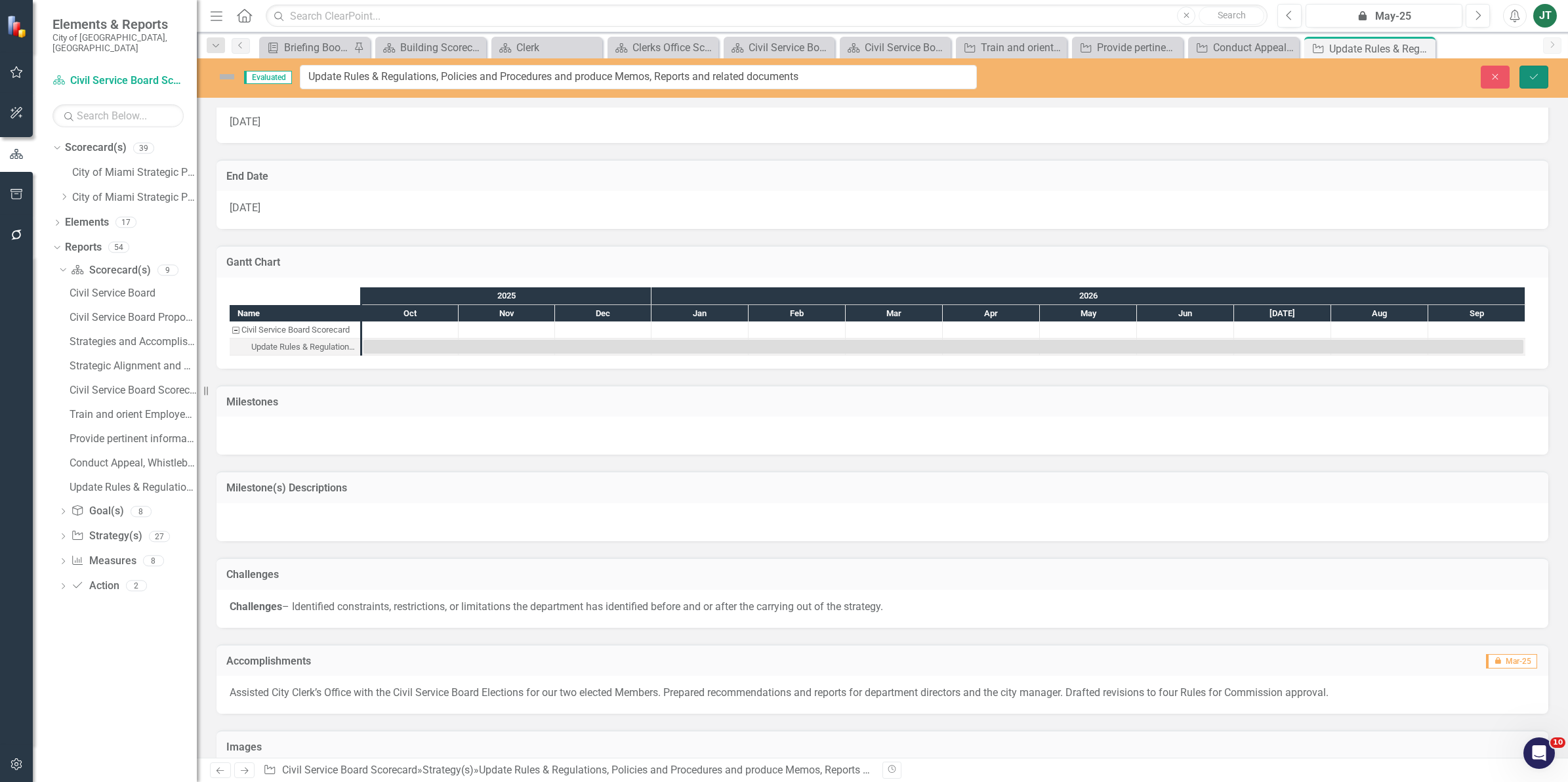
click at [1539, 77] on icon "Save" at bounding box center [1533, 77] width 12 height 9
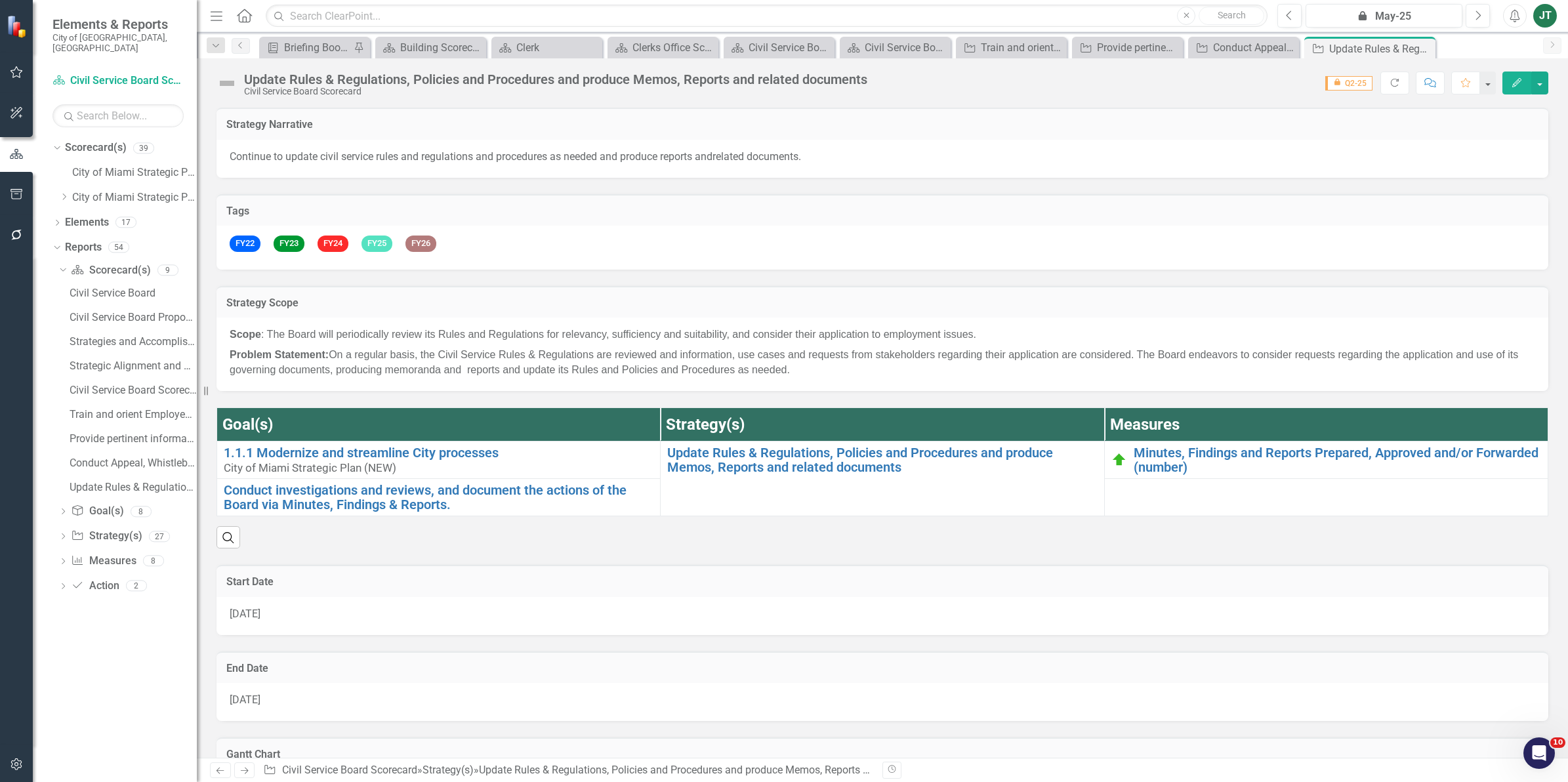
click at [225, 80] on img at bounding box center [227, 83] width 21 height 21
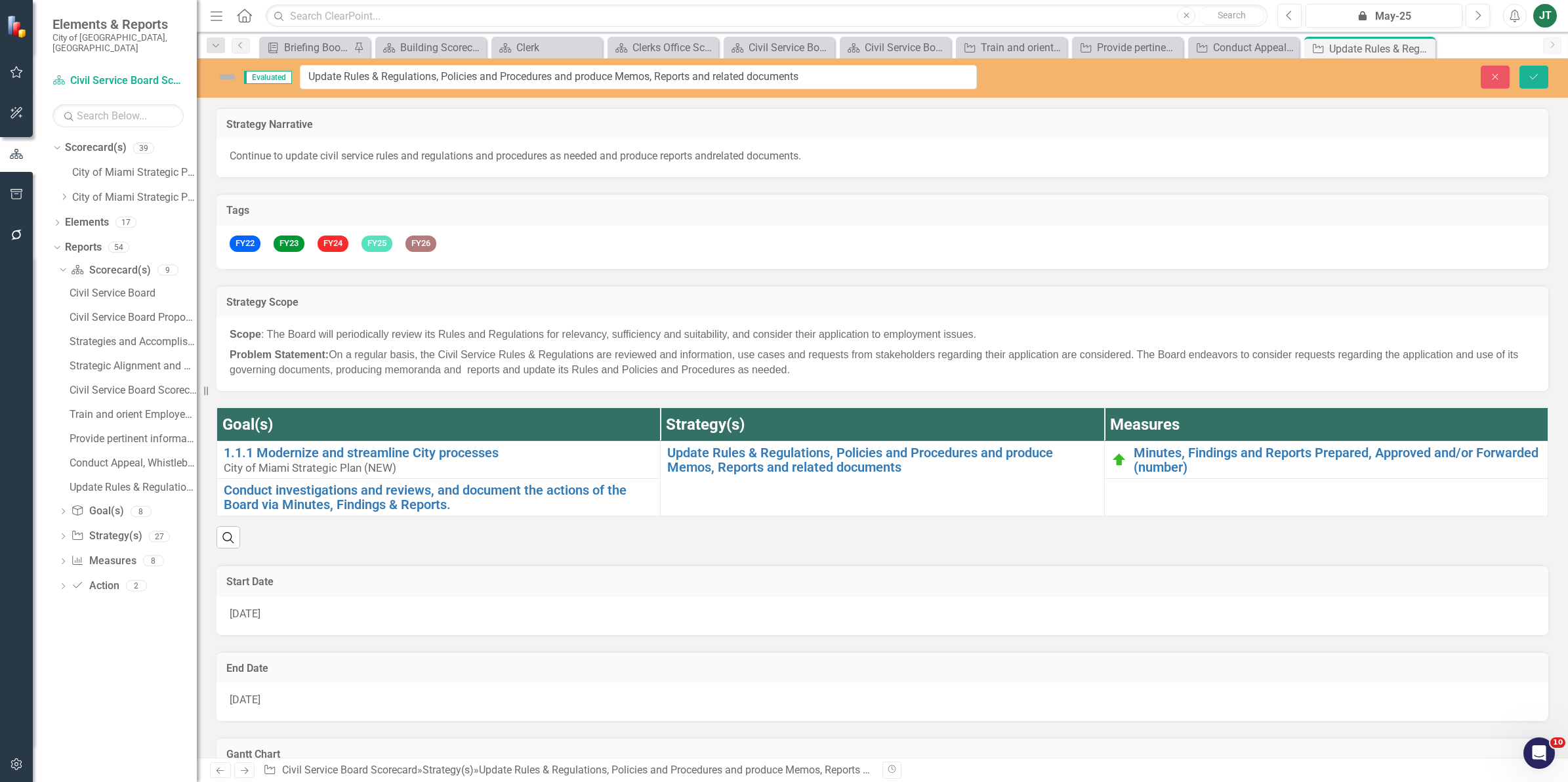
click at [227, 77] on img at bounding box center [227, 77] width 21 height 21
click at [221, 77] on img at bounding box center [227, 77] width 21 height 21
click at [221, 76] on img at bounding box center [227, 77] width 21 height 21
click at [1473, 12] on button "Next" at bounding box center [1477, 15] width 24 height 24
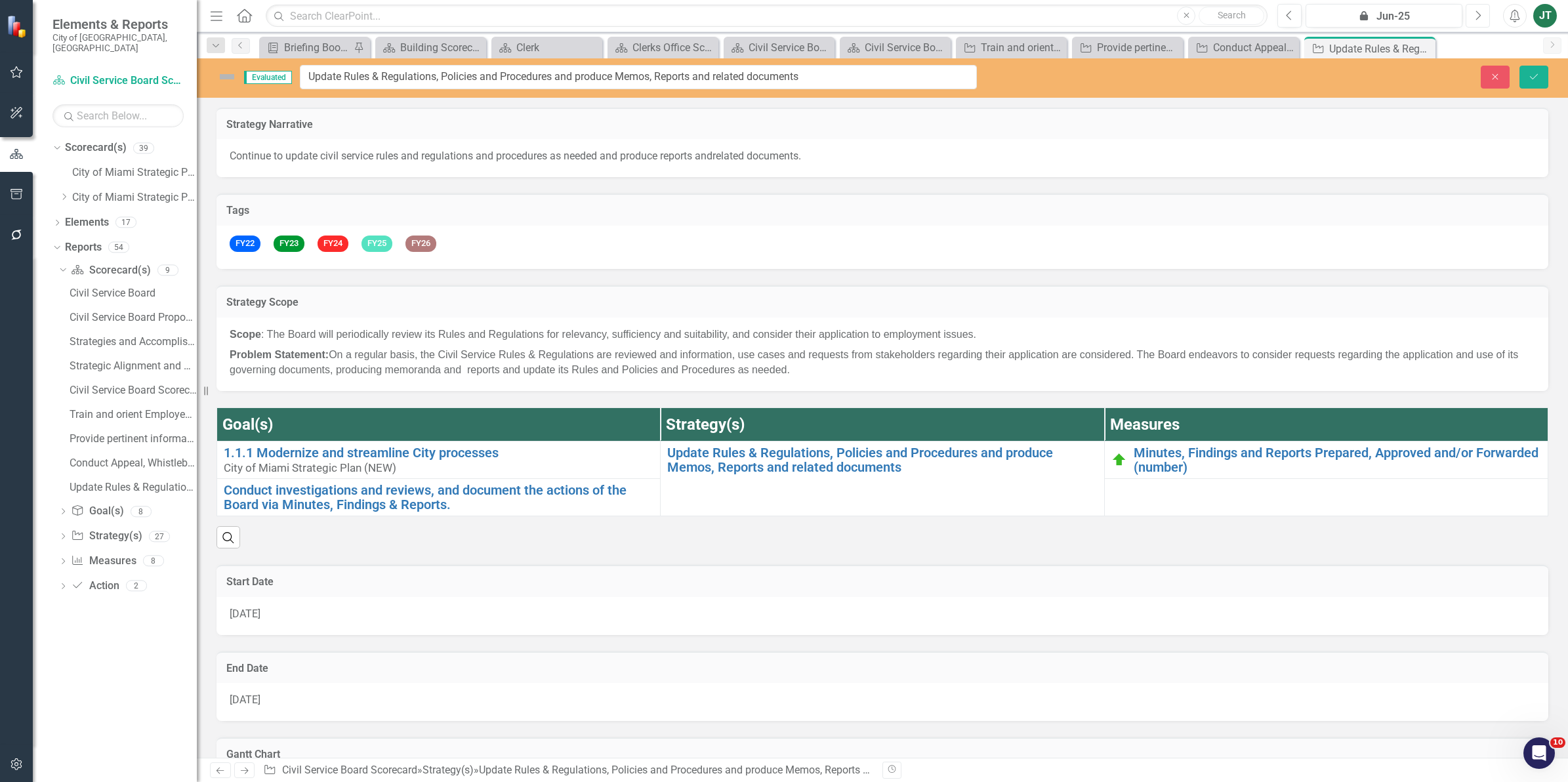
click at [1473, 12] on button "Next" at bounding box center [1477, 15] width 24 height 24
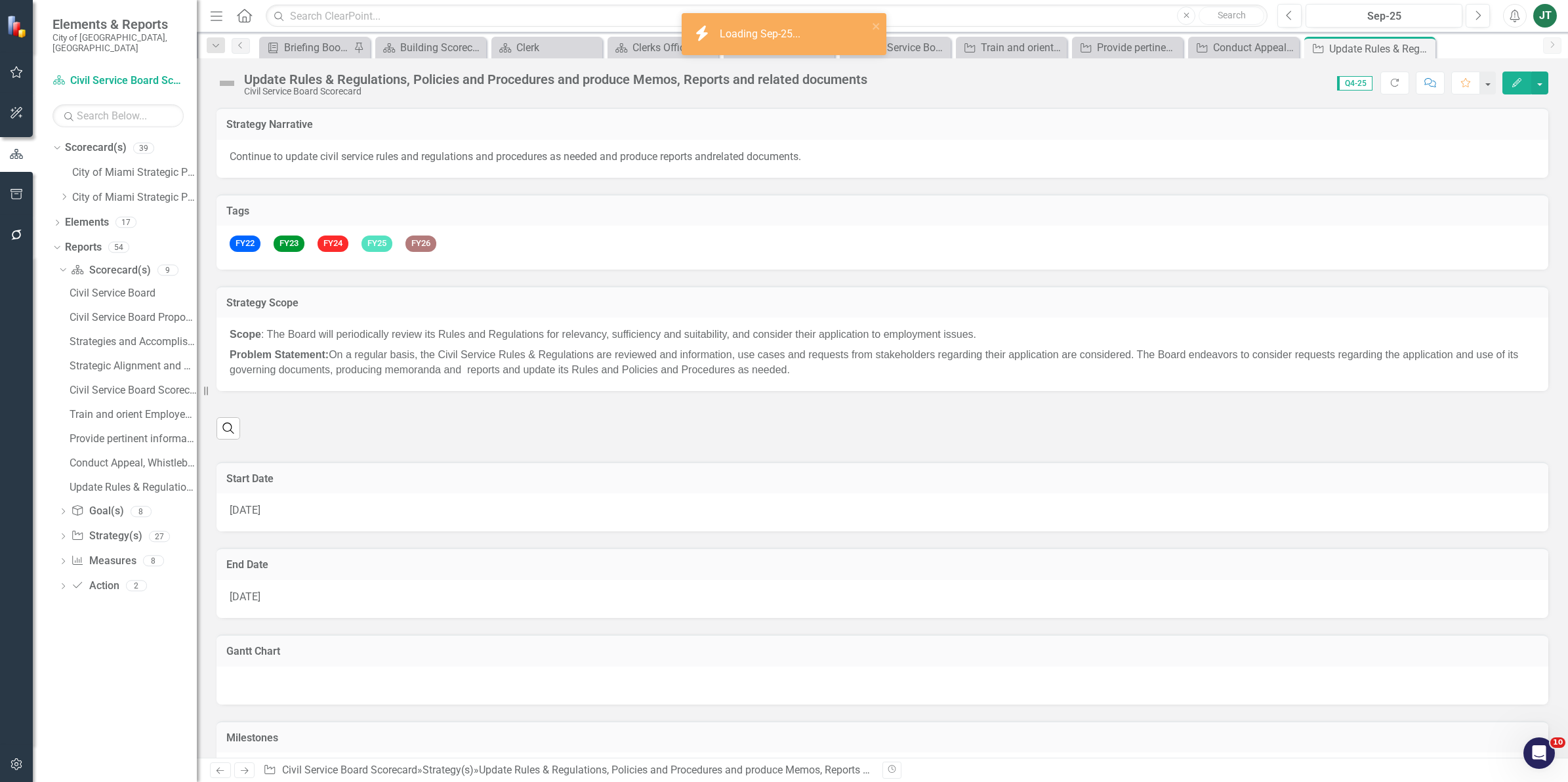
click at [225, 80] on img at bounding box center [227, 83] width 21 height 21
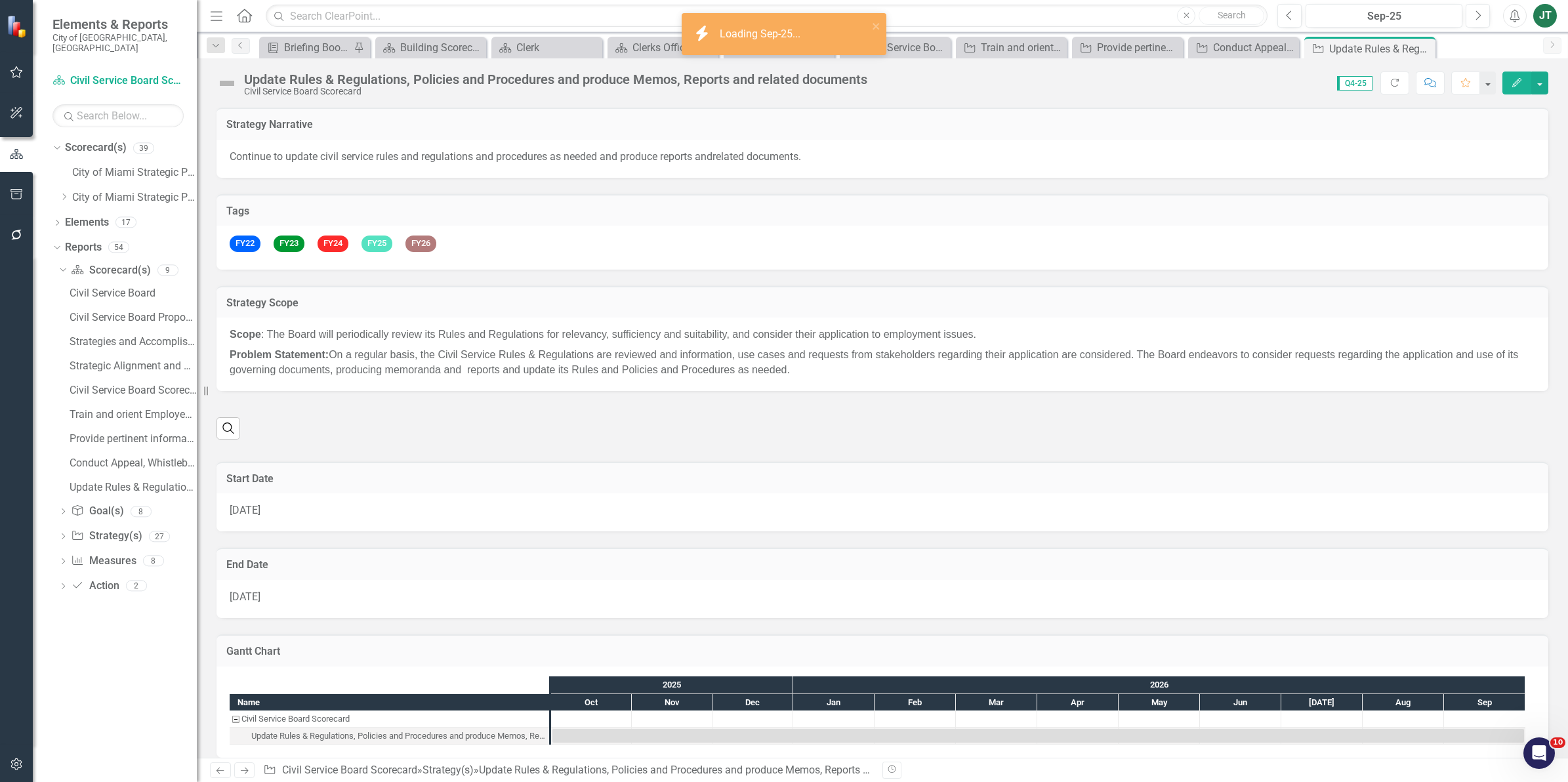
click at [225, 80] on img at bounding box center [227, 83] width 21 height 21
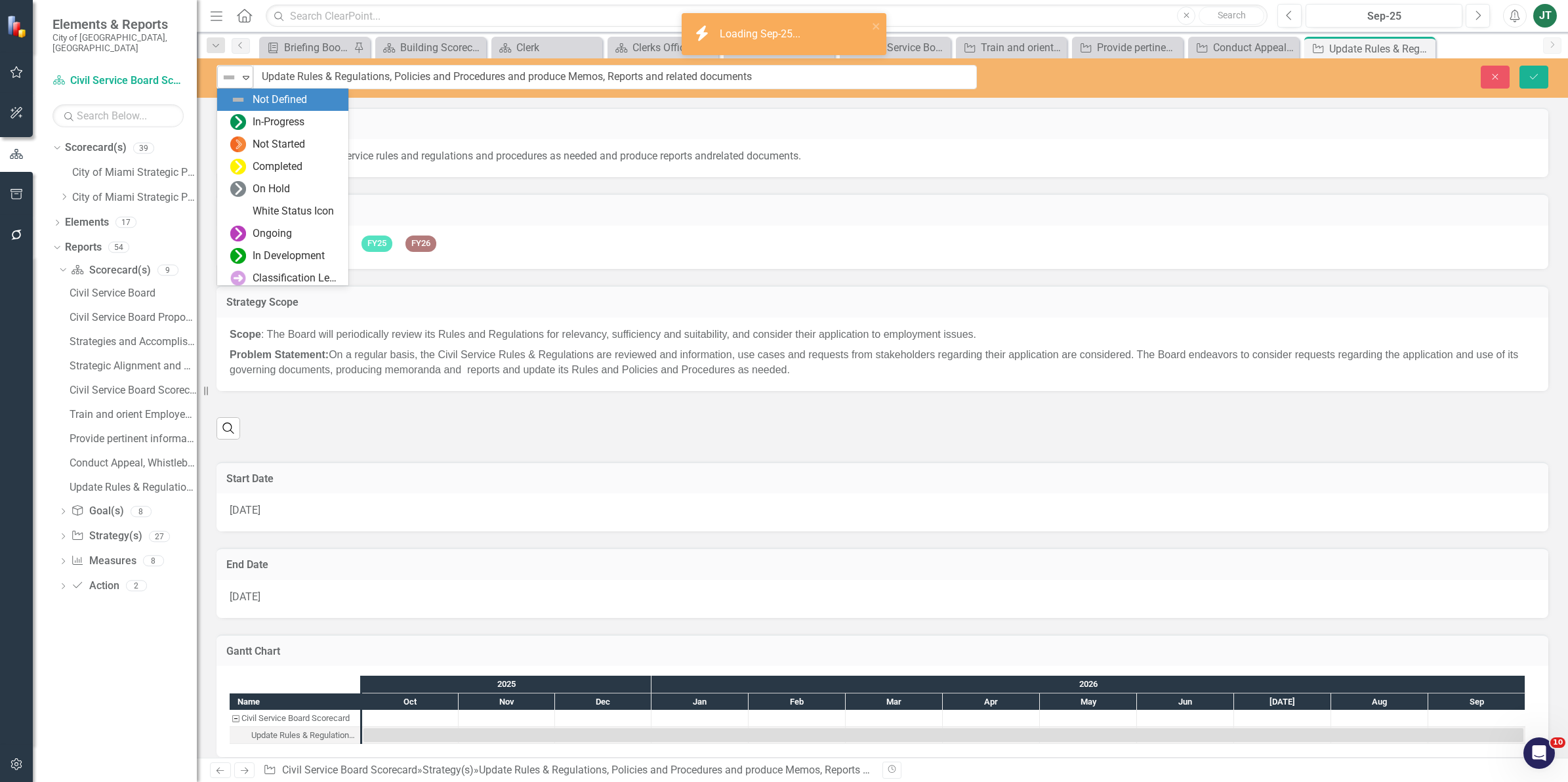
click at [225, 80] on img at bounding box center [229, 77] width 15 height 15
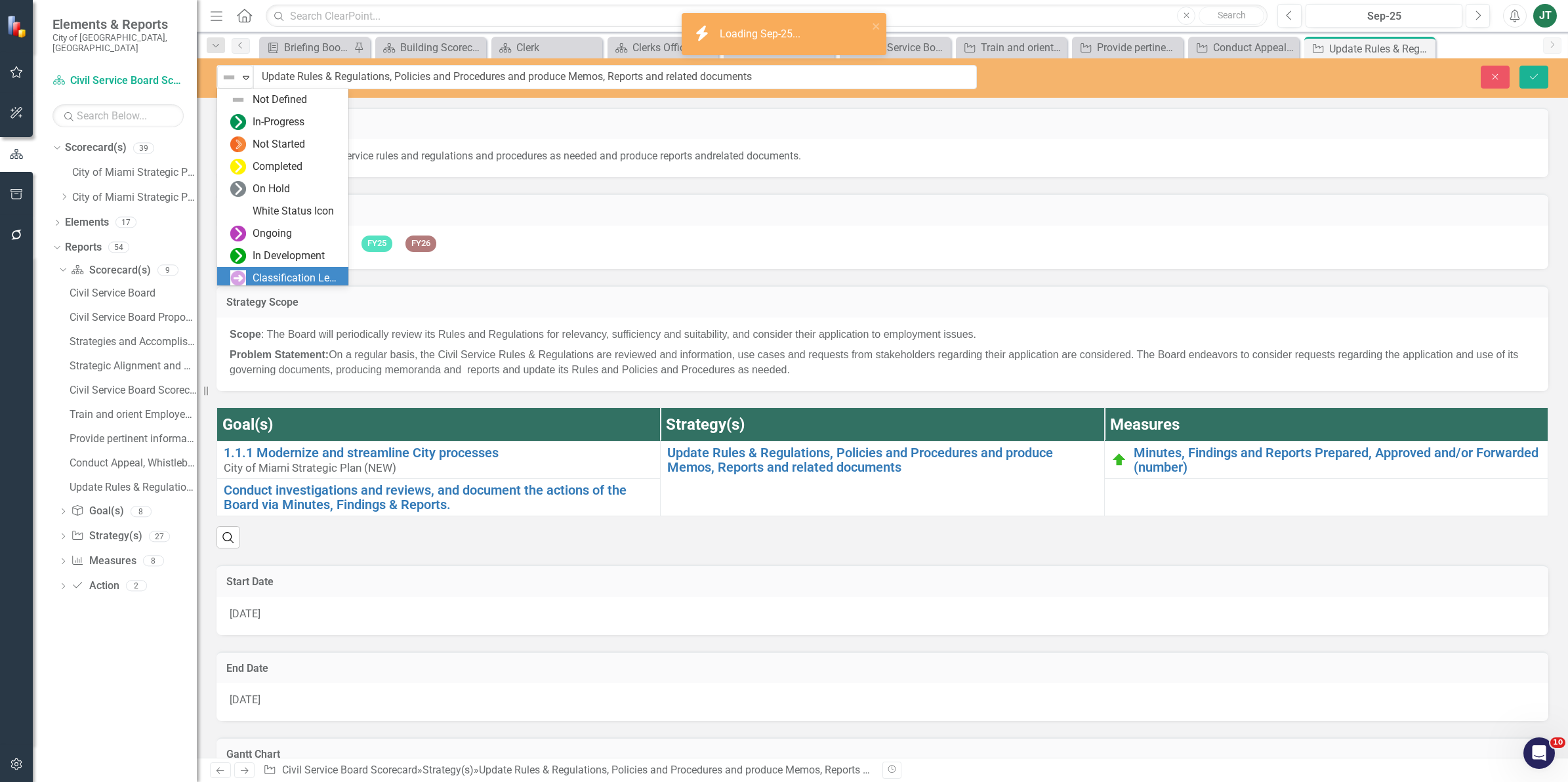
click at [277, 273] on div "Classification Level One" at bounding box center [296, 278] width 88 height 15
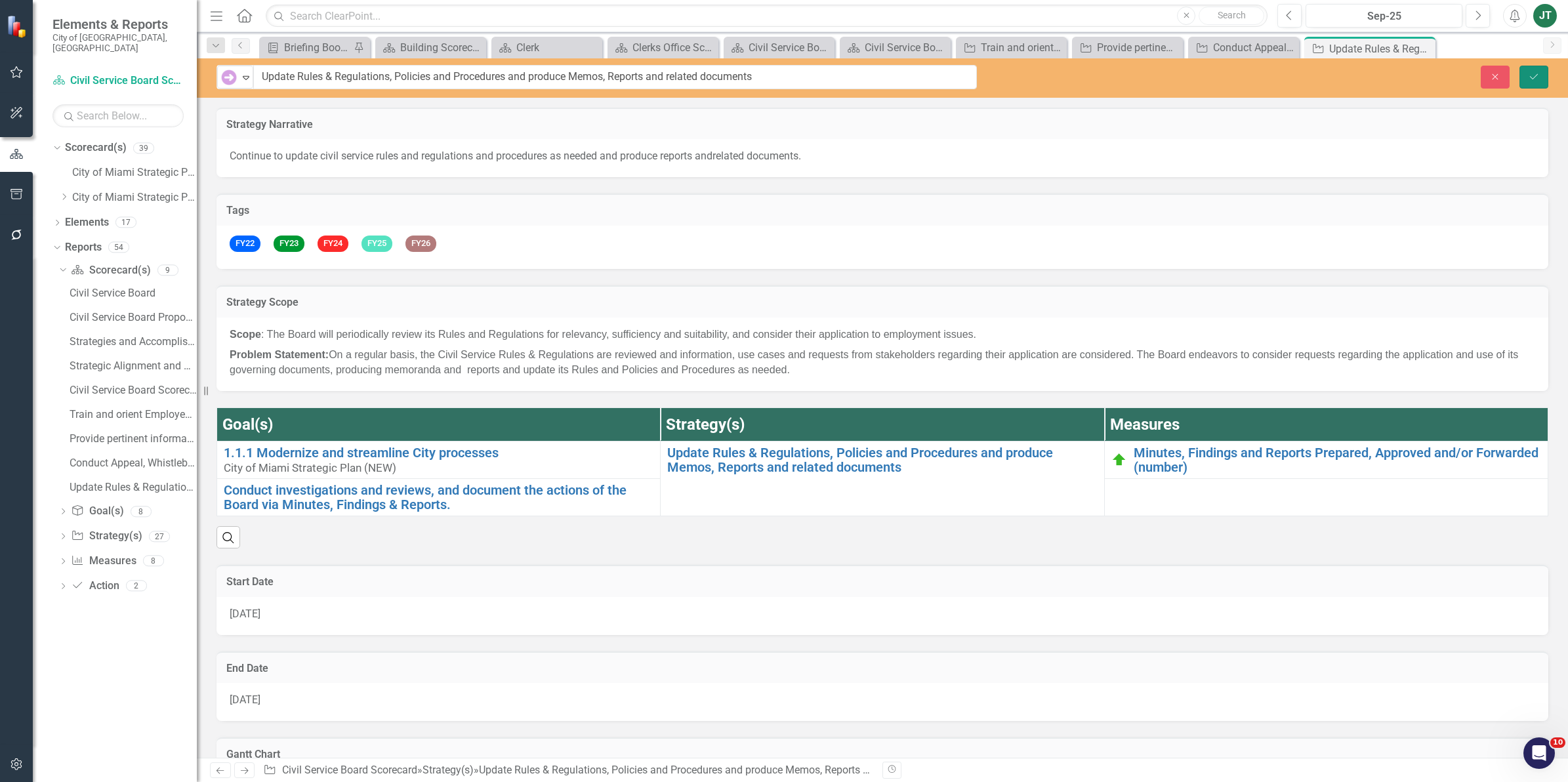
click at [1530, 75] on icon "Save" at bounding box center [1533, 77] width 12 height 9
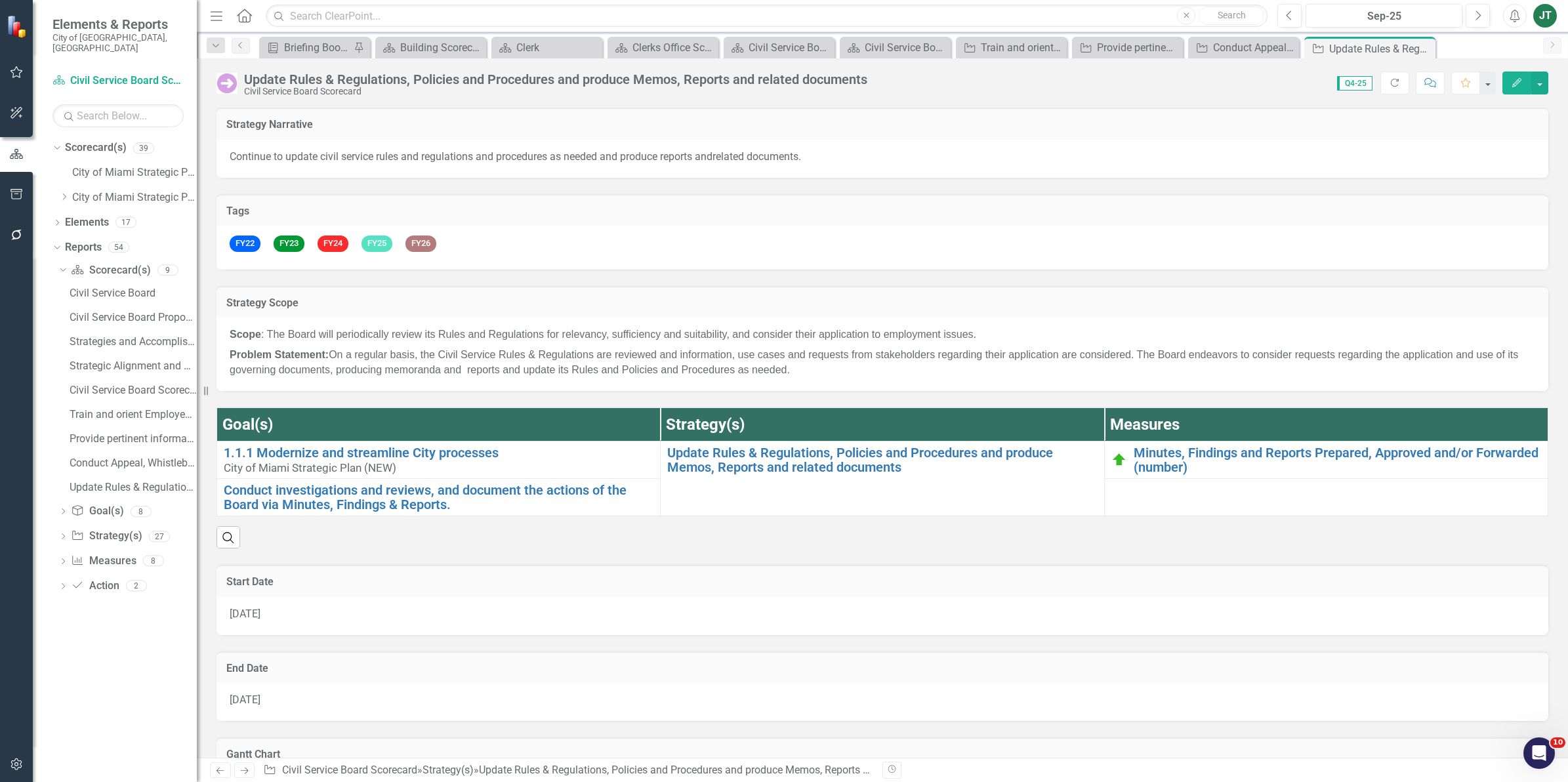
click at [251, 769] on link "Next" at bounding box center [245, 769] width 21 height 15
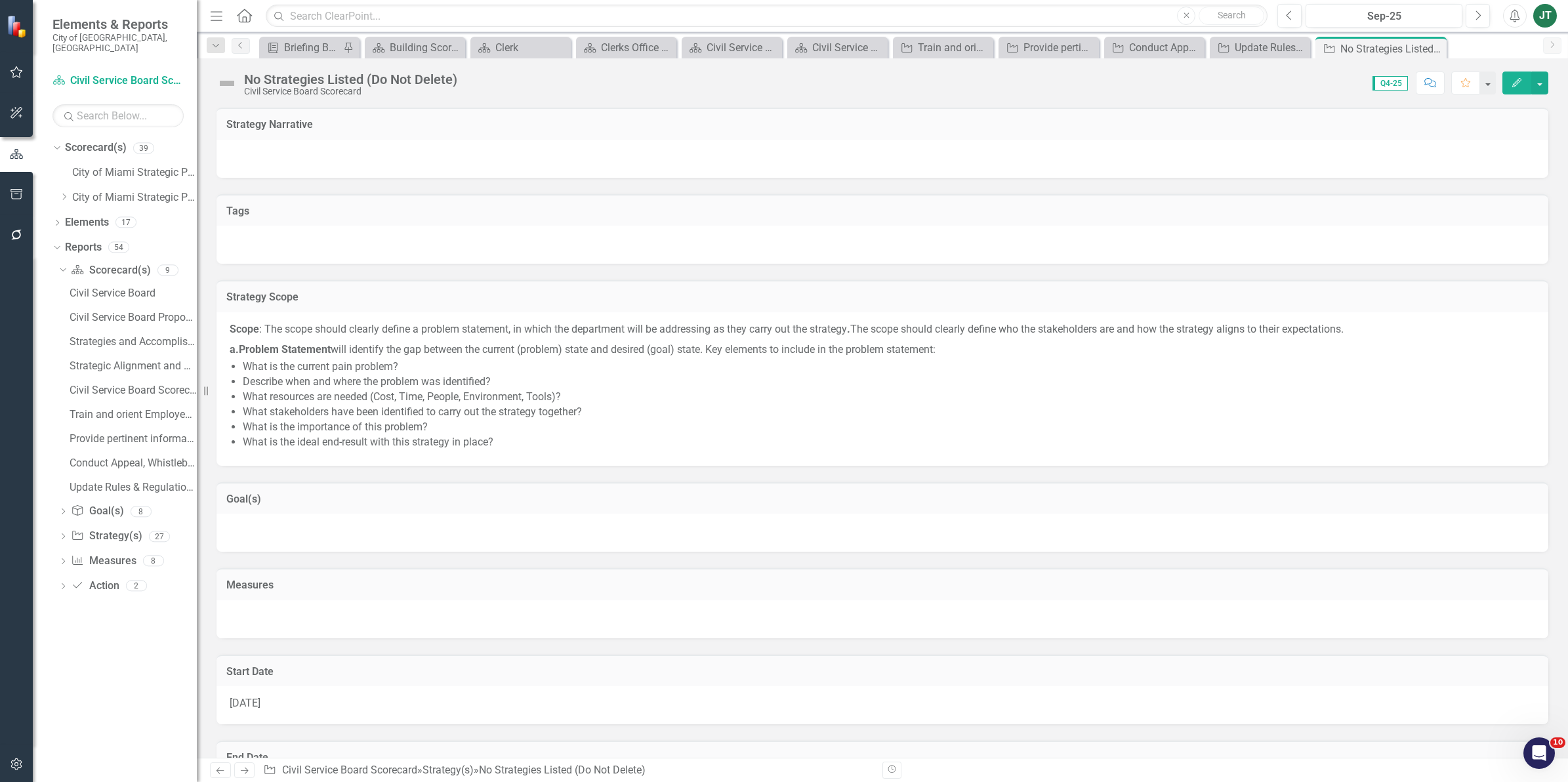
click at [249, 775] on link "Next" at bounding box center [245, 769] width 21 height 15
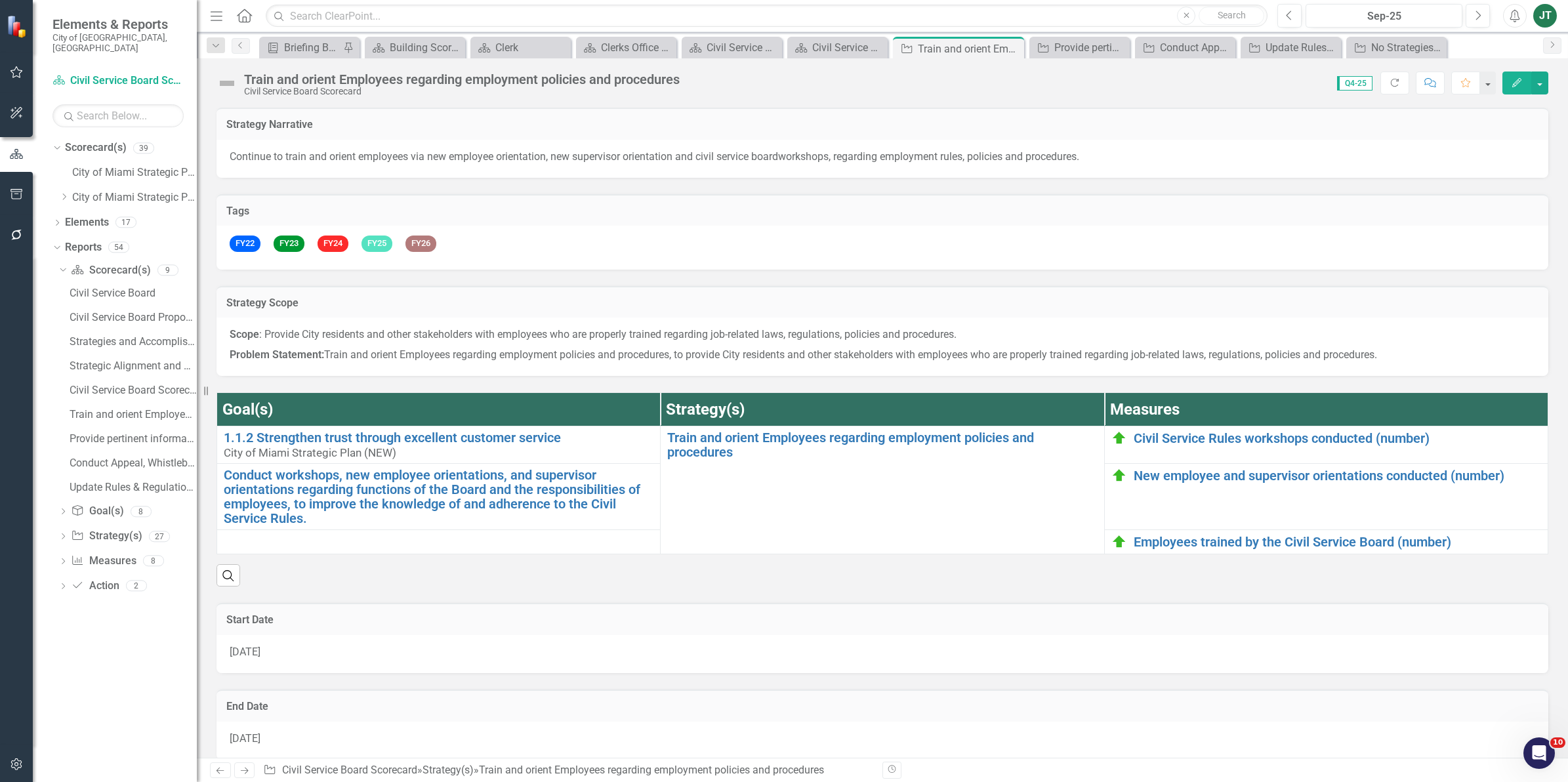
click at [229, 79] on img at bounding box center [227, 83] width 21 height 21
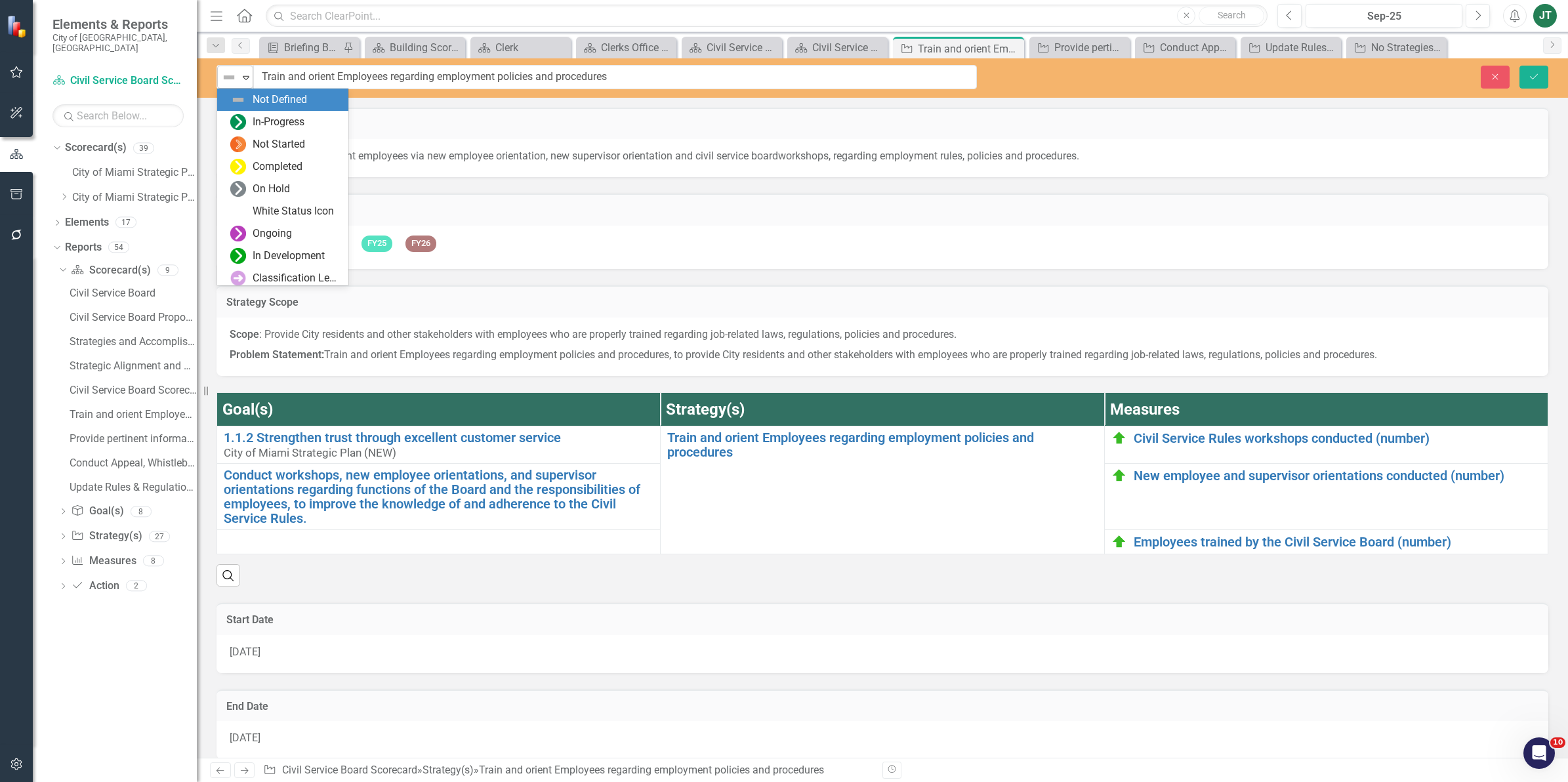
click at [231, 80] on img at bounding box center [229, 77] width 15 height 15
click at [259, 273] on div "Classification Level One" at bounding box center [296, 278] width 88 height 15
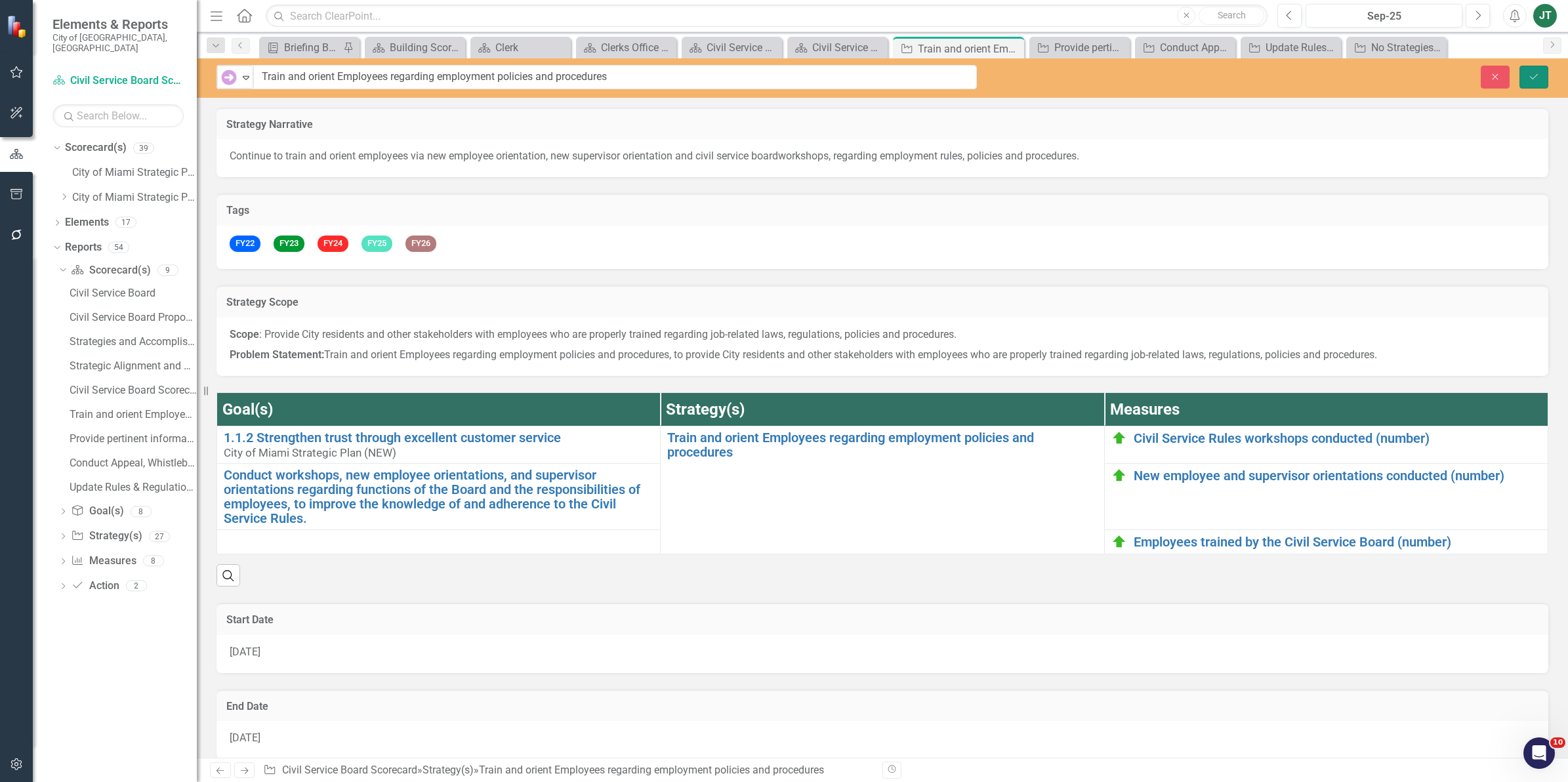
click at [1541, 80] on button "Save" at bounding box center [1533, 77] width 29 height 23
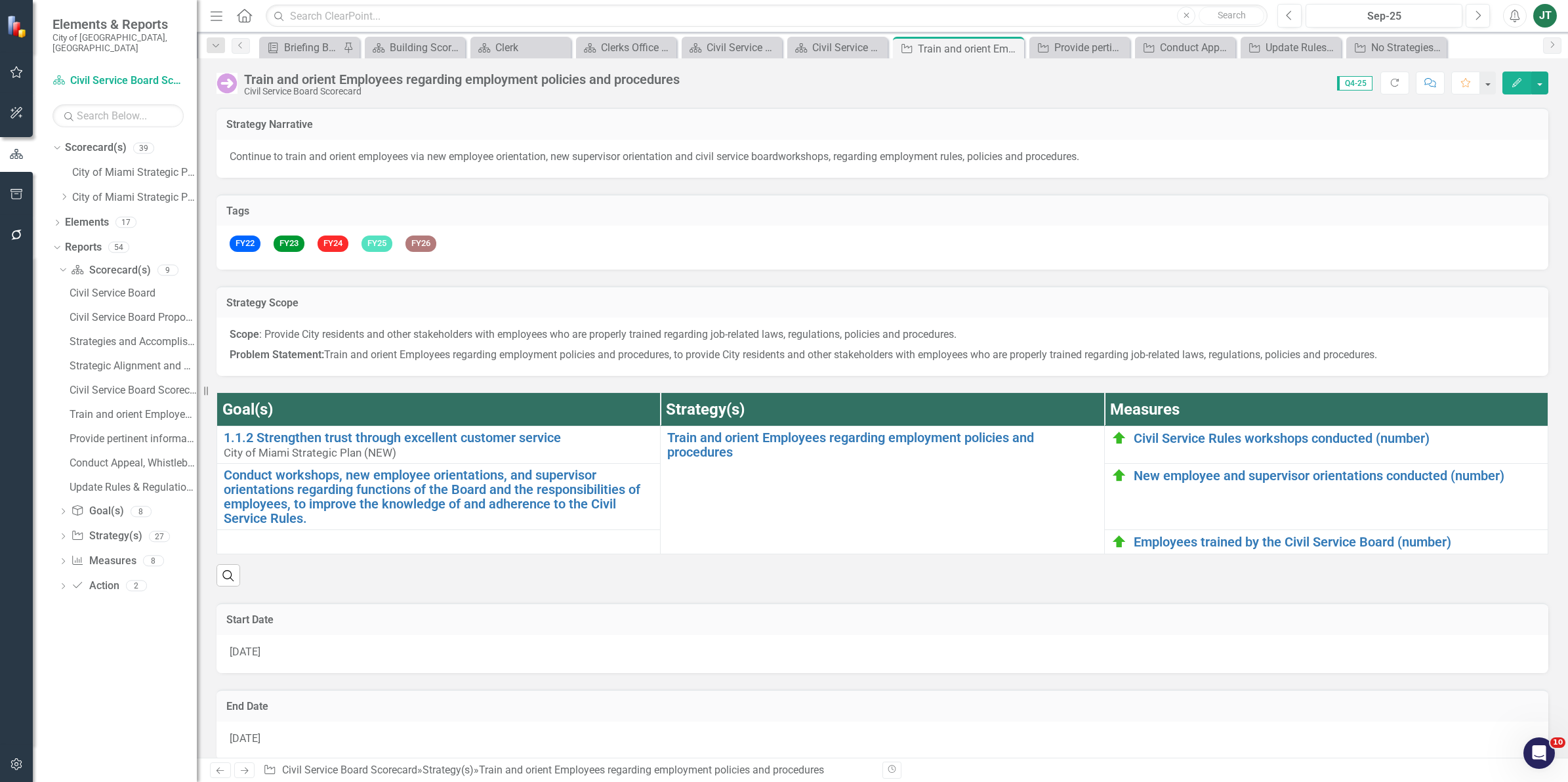
click at [247, 767] on icon "Next" at bounding box center [244, 770] width 11 height 9
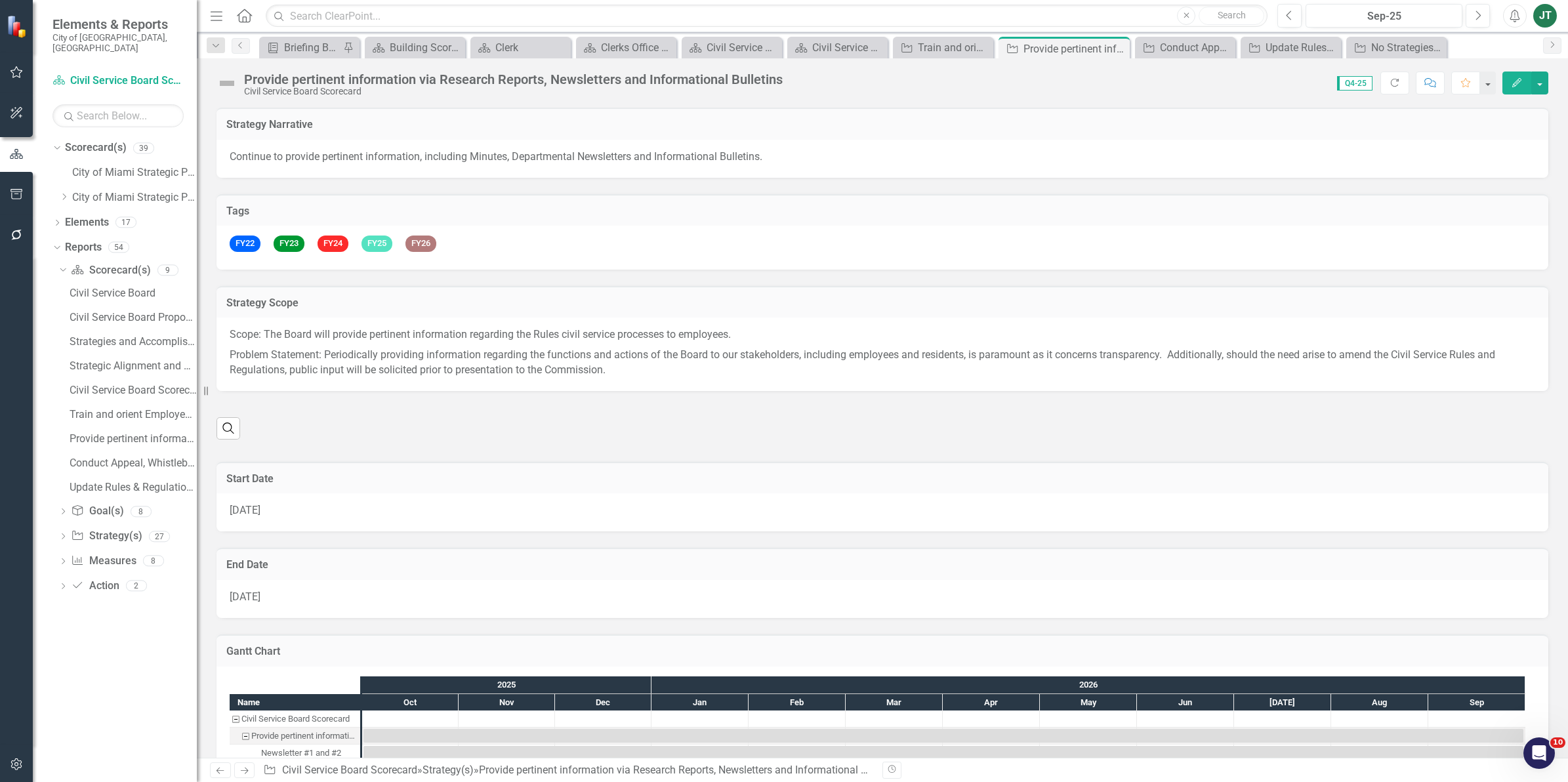
click at [227, 82] on img at bounding box center [227, 83] width 21 height 21
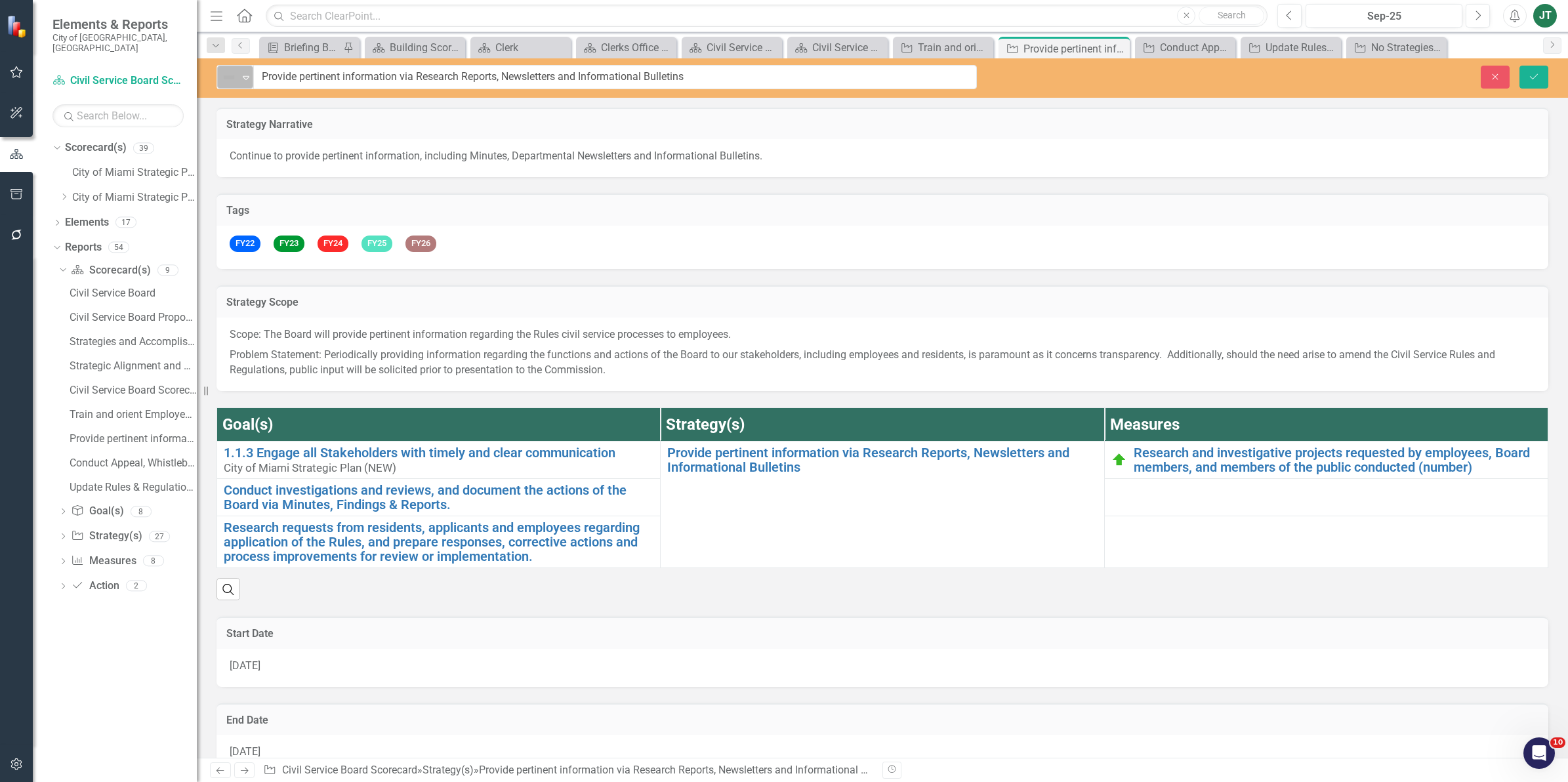
click at [231, 79] on img at bounding box center [229, 77] width 15 height 15
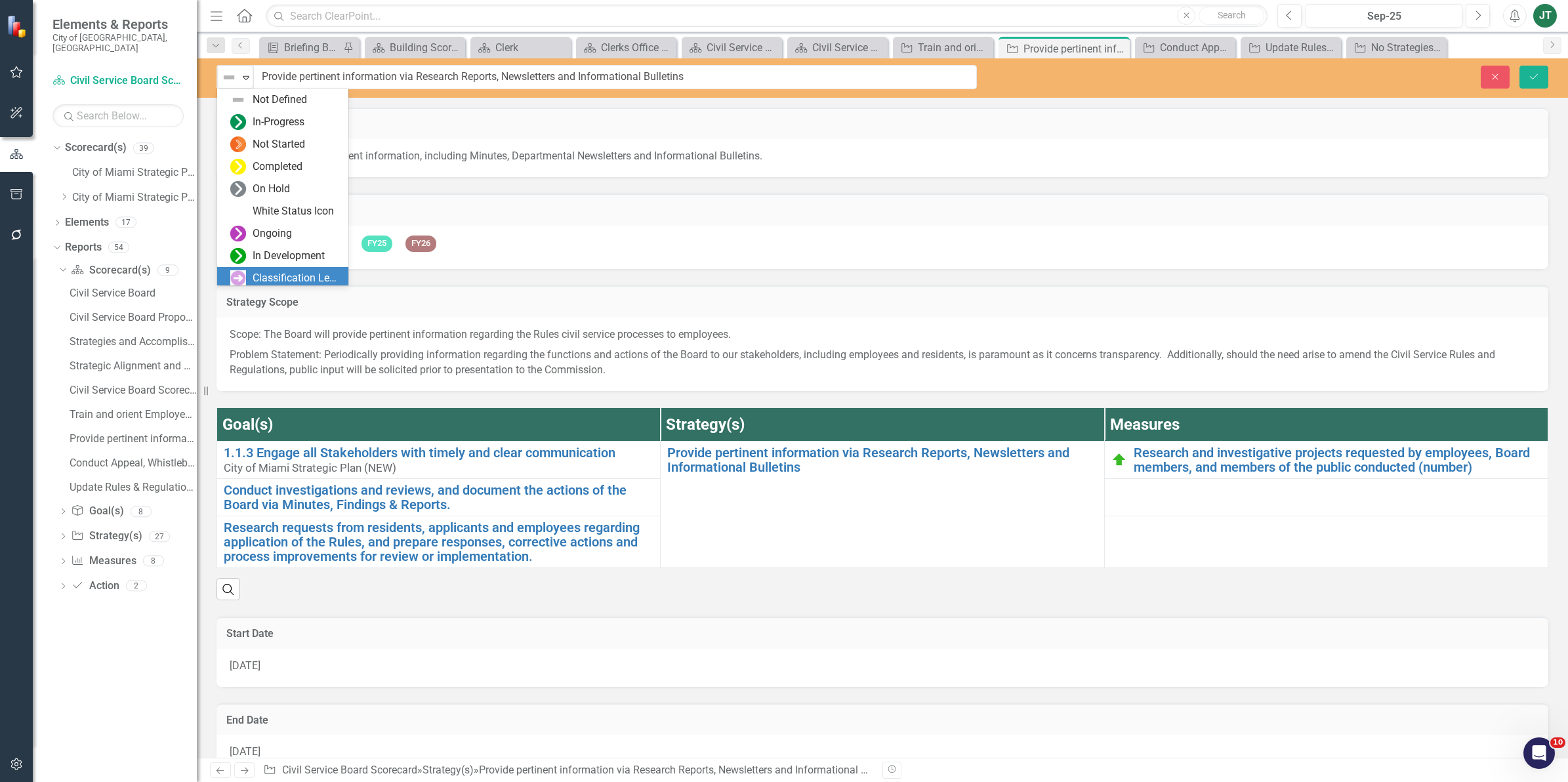
click at [254, 279] on div "Classification Level One" at bounding box center [296, 278] width 88 height 15
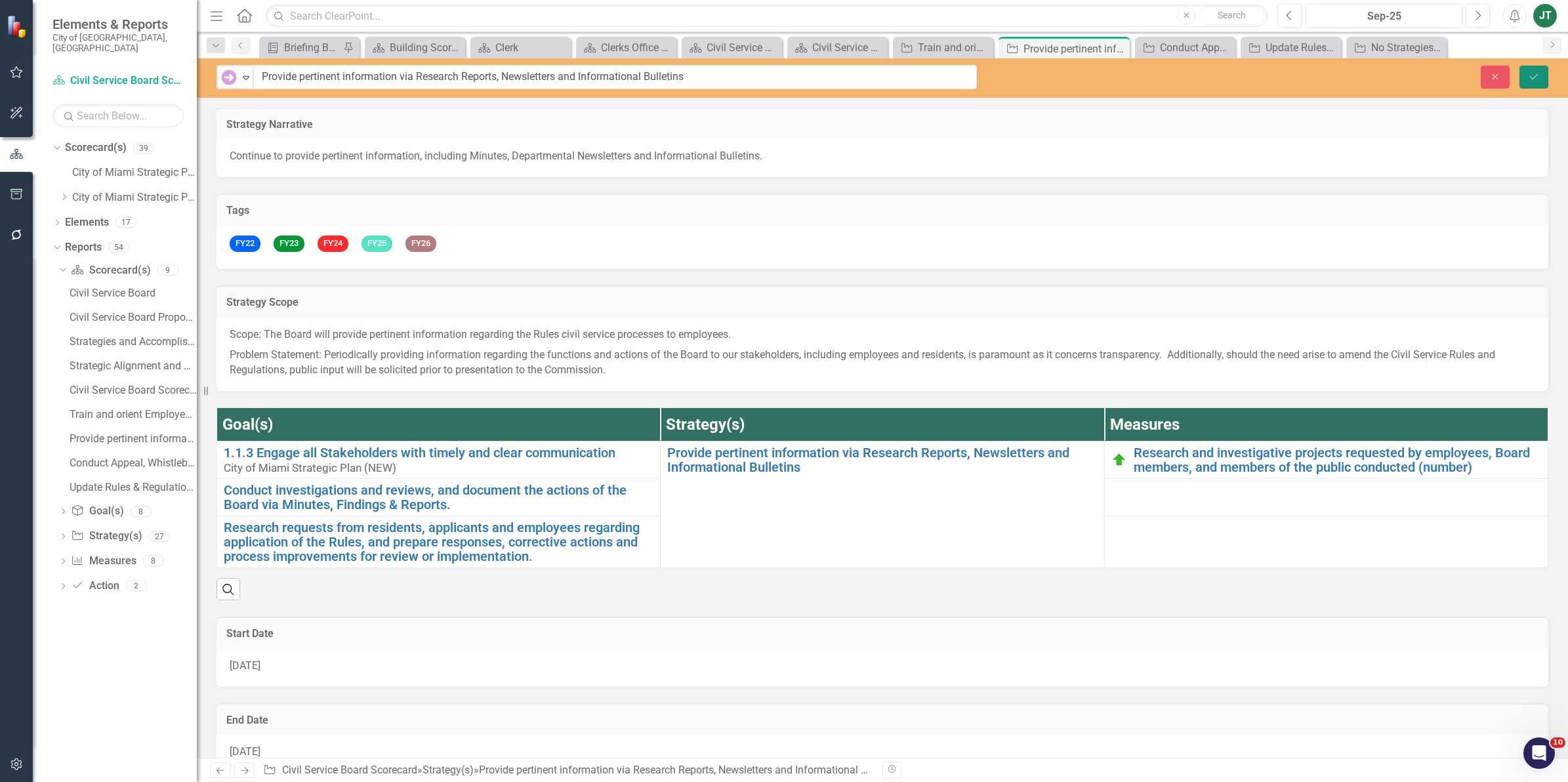
click at [1532, 80] on icon "Save" at bounding box center [1533, 77] width 12 height 9
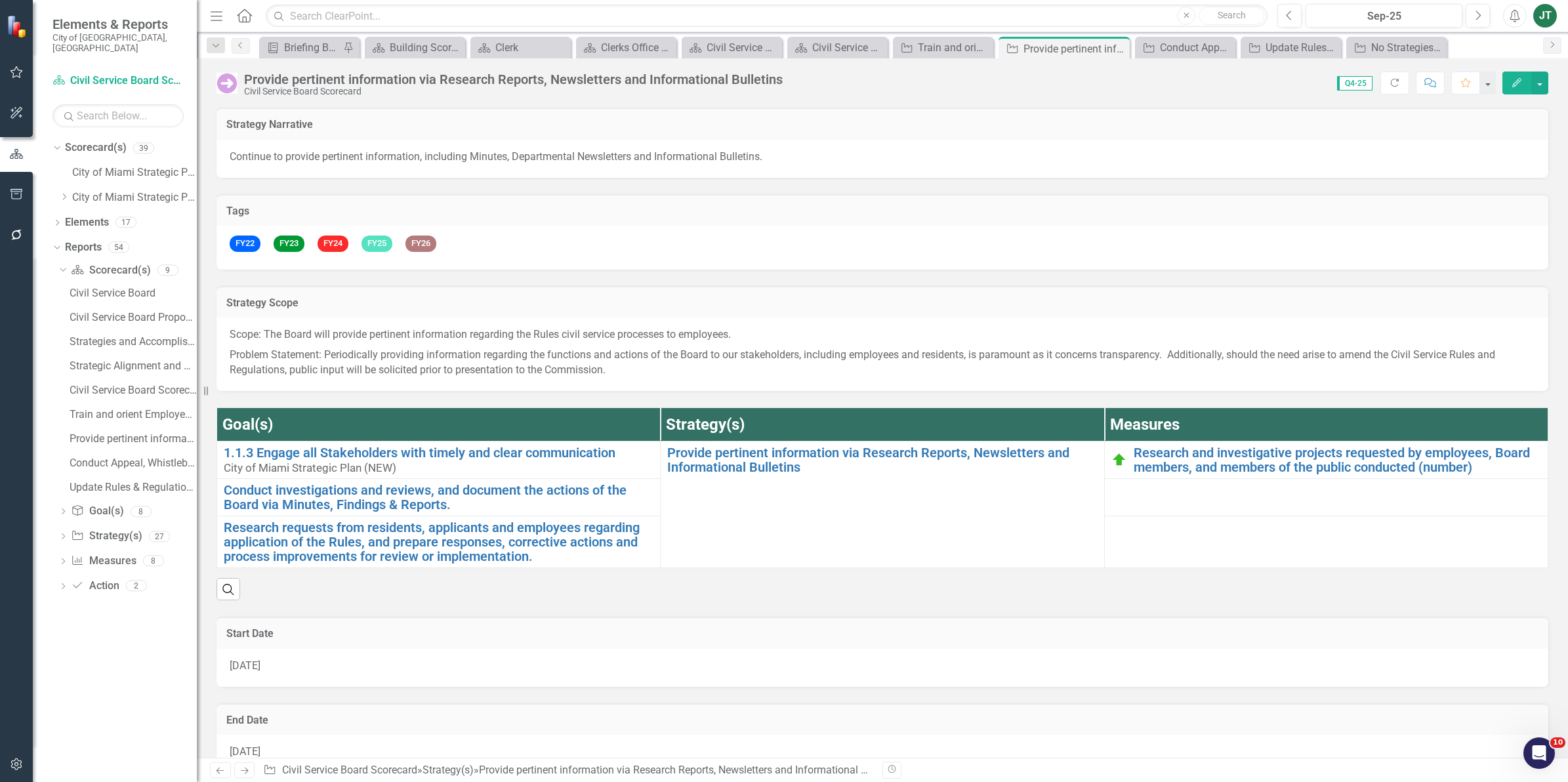
click at [241, 764] on link "Next" at bounding box center [245, 769] width 21 height 15
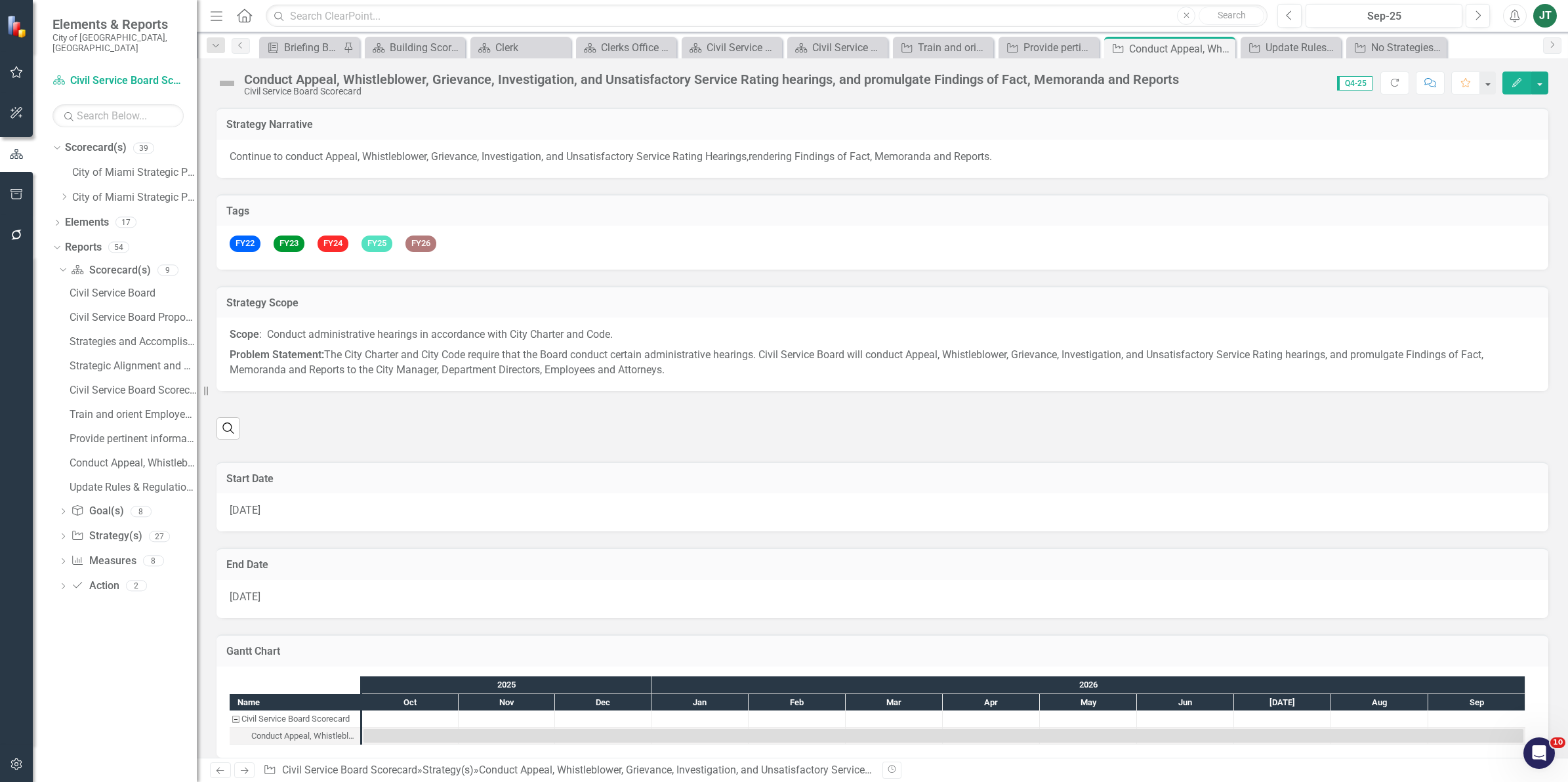
click at [228, 80] on img at bounding box center [227, 83] width 21 height 21
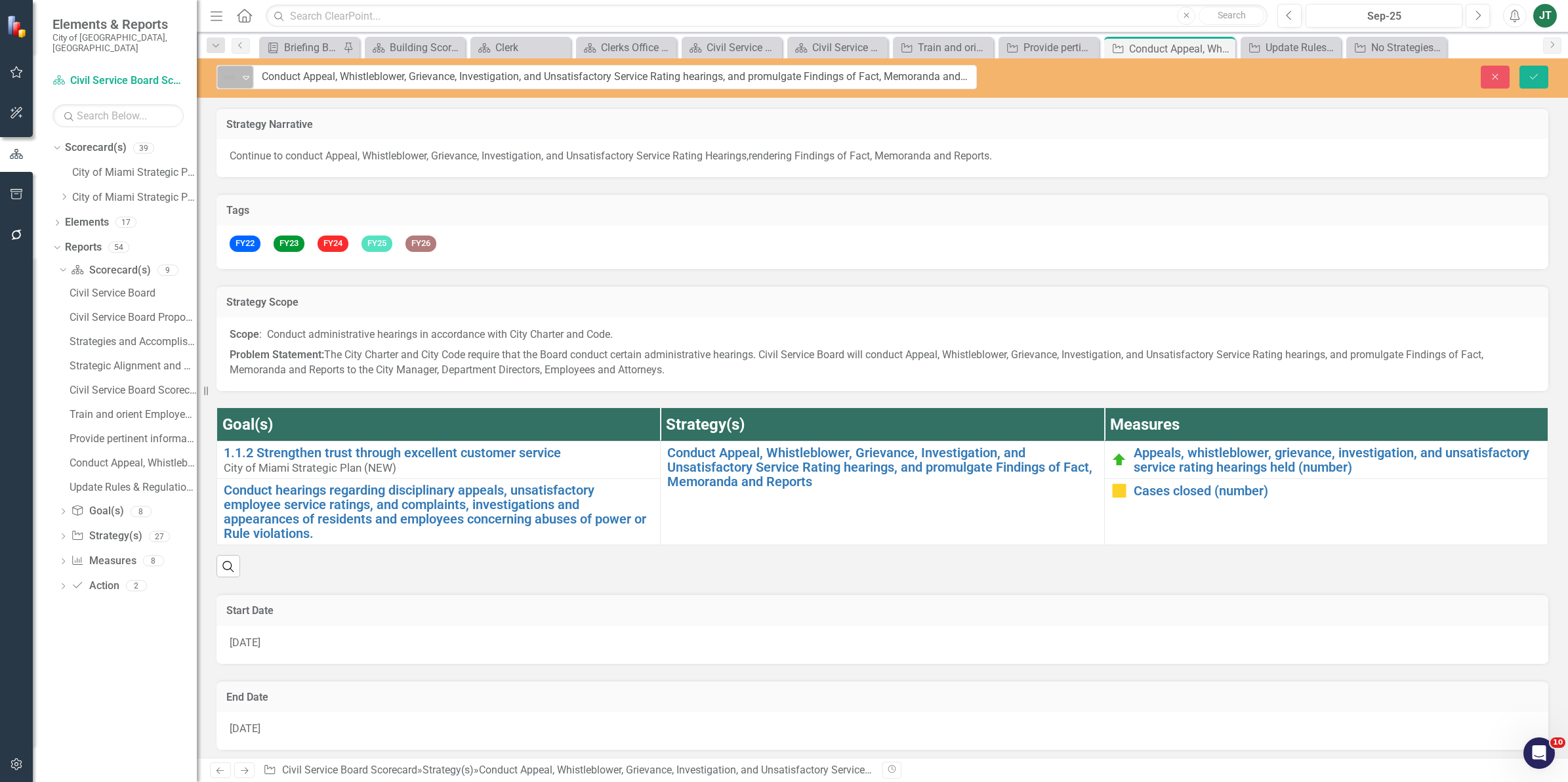
click at [237, 80] on div "Not Defined" at bounding box center [229, 77] width 17 height 15
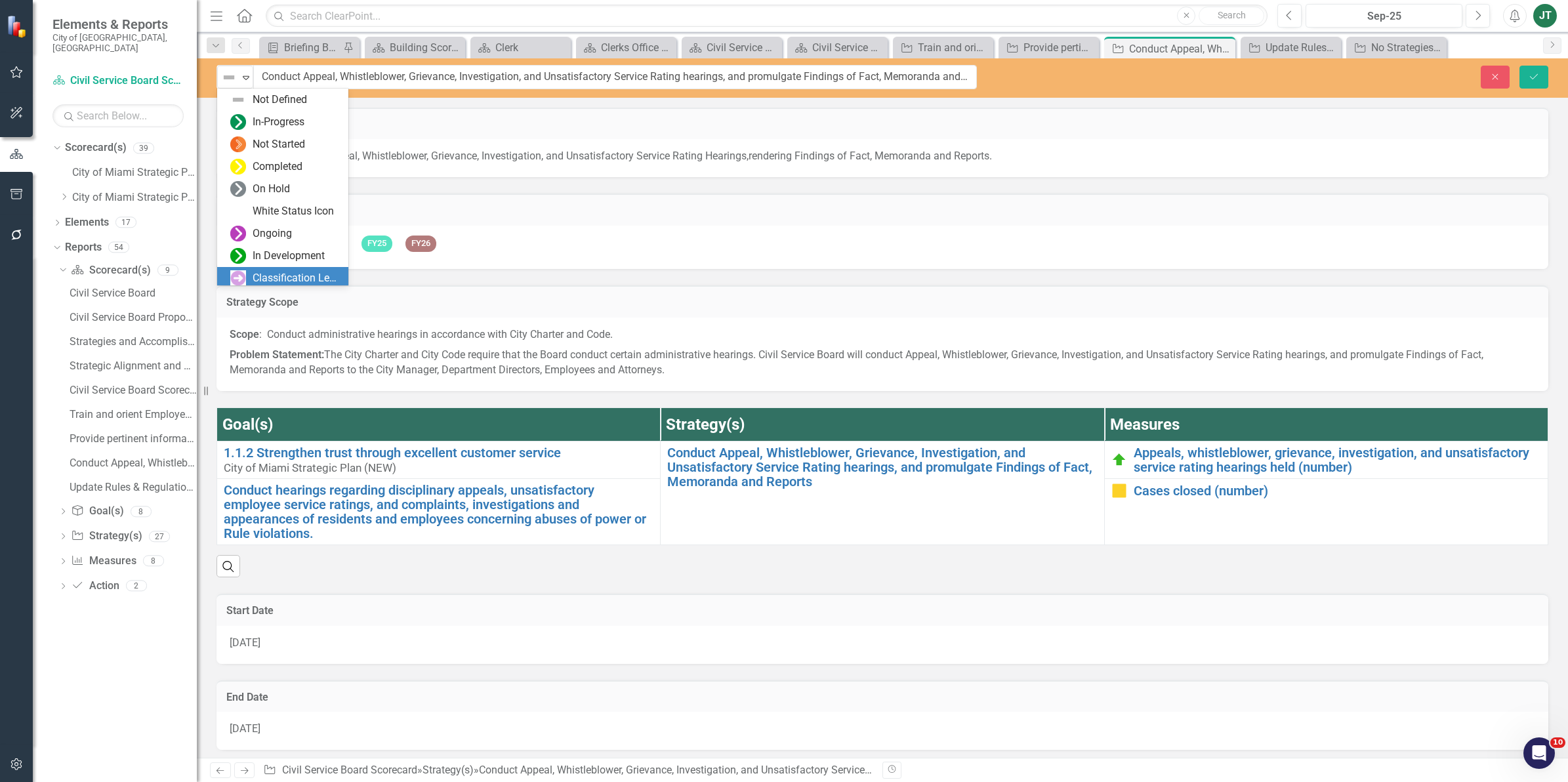
click at [248, 276] on div "Classification Level One" at bounding box center [285, 278] width 110 height 15
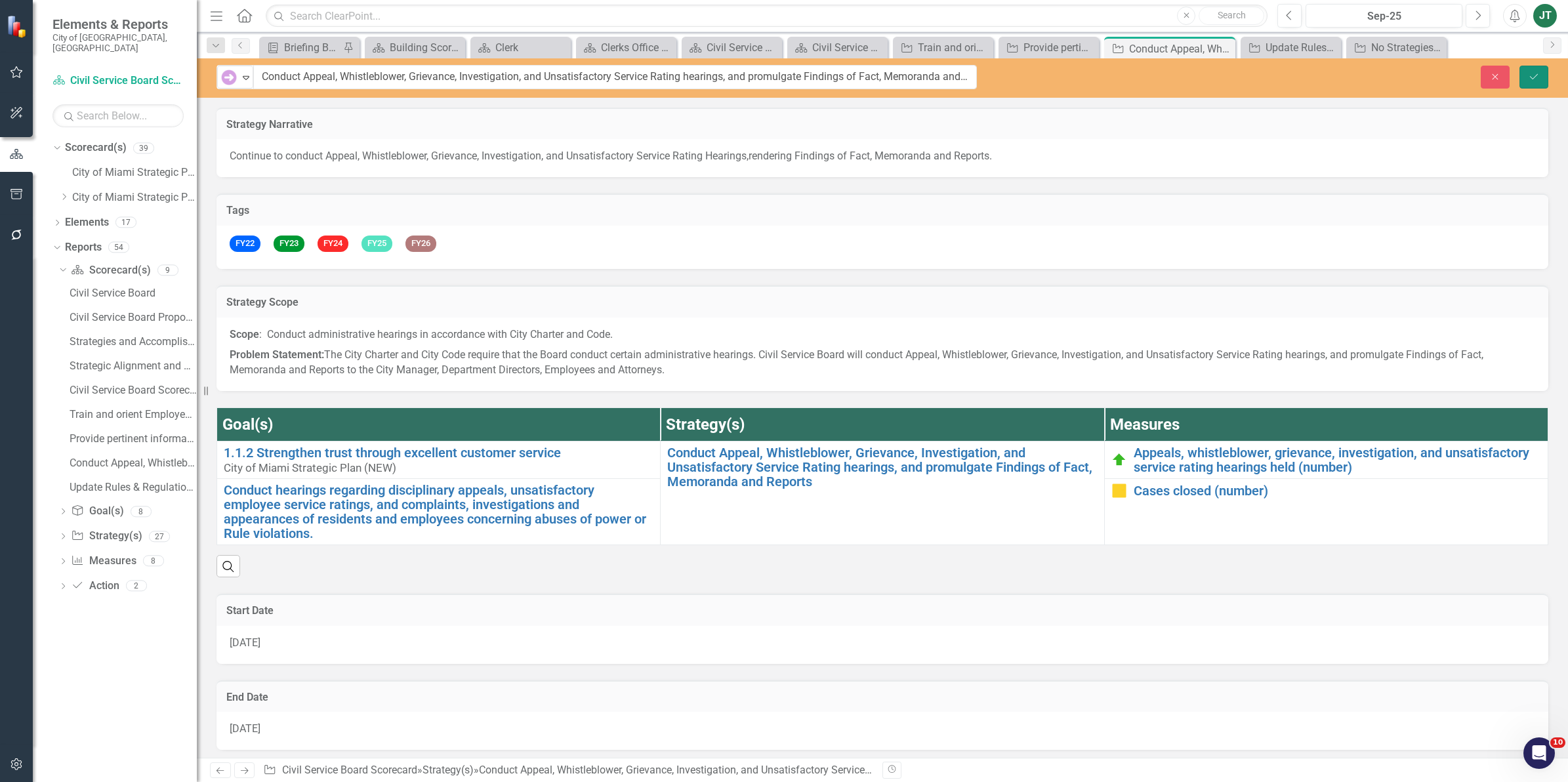
click at [1536, 80] on icon "Save" at bounding box center [1533, 77] width 12 height 9
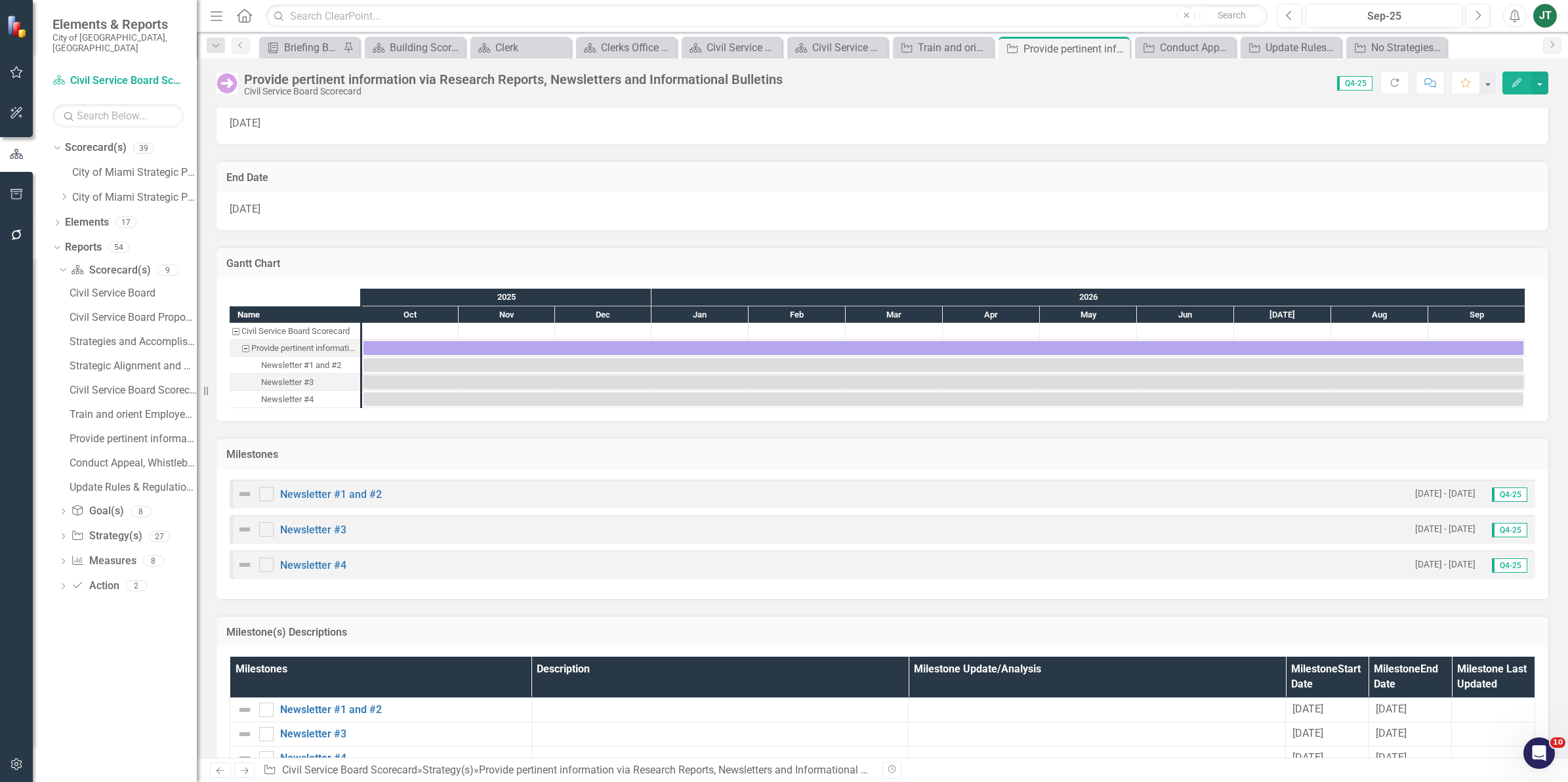
scroll to position [870, 0]
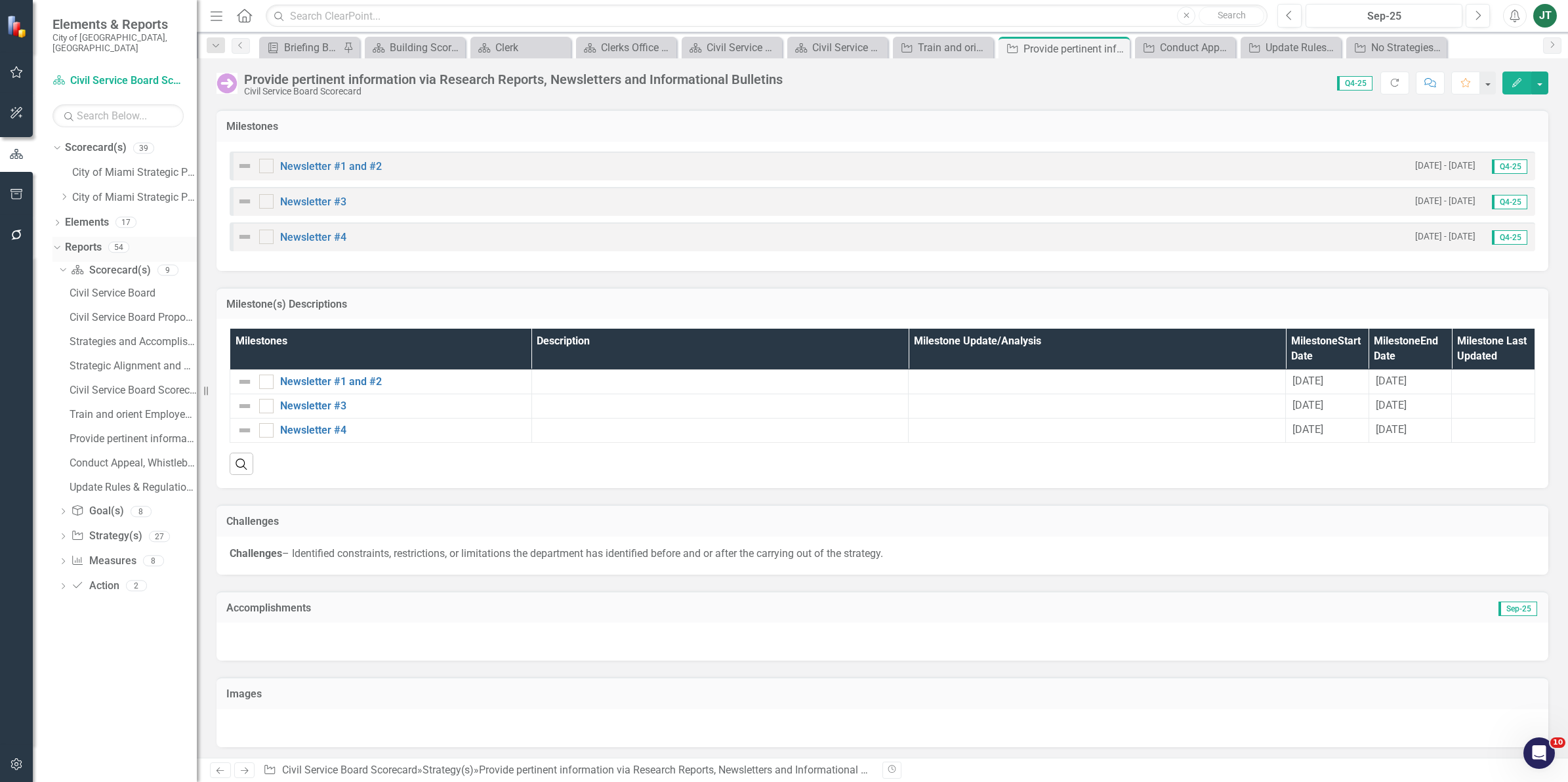
click at [60, 242] on div "Dropdown" at bounding box center [55, 246] width 11 height 9
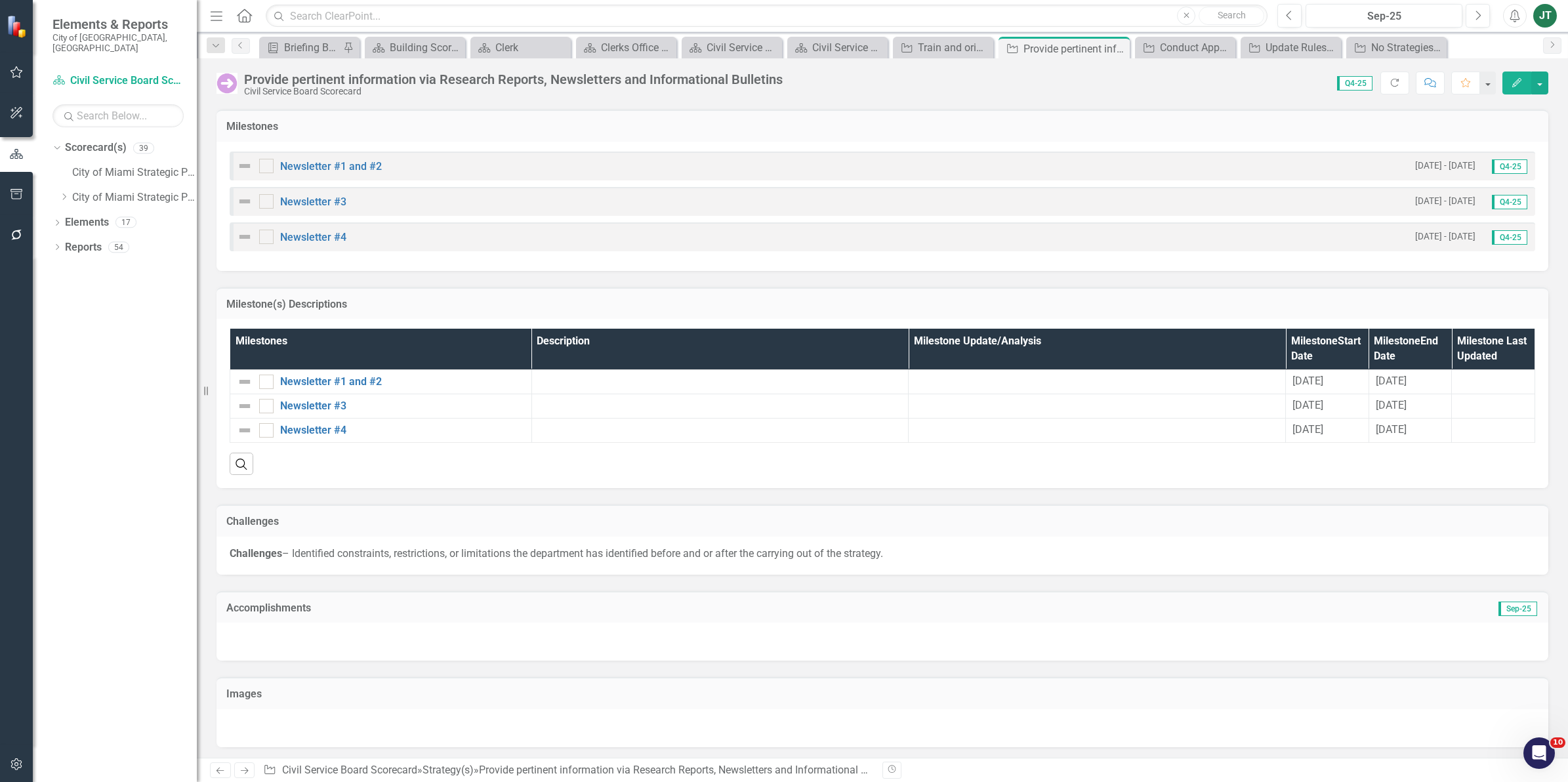
click at [18, 193] on icon "button" at bounding box center [16, 194] width 14 height 10
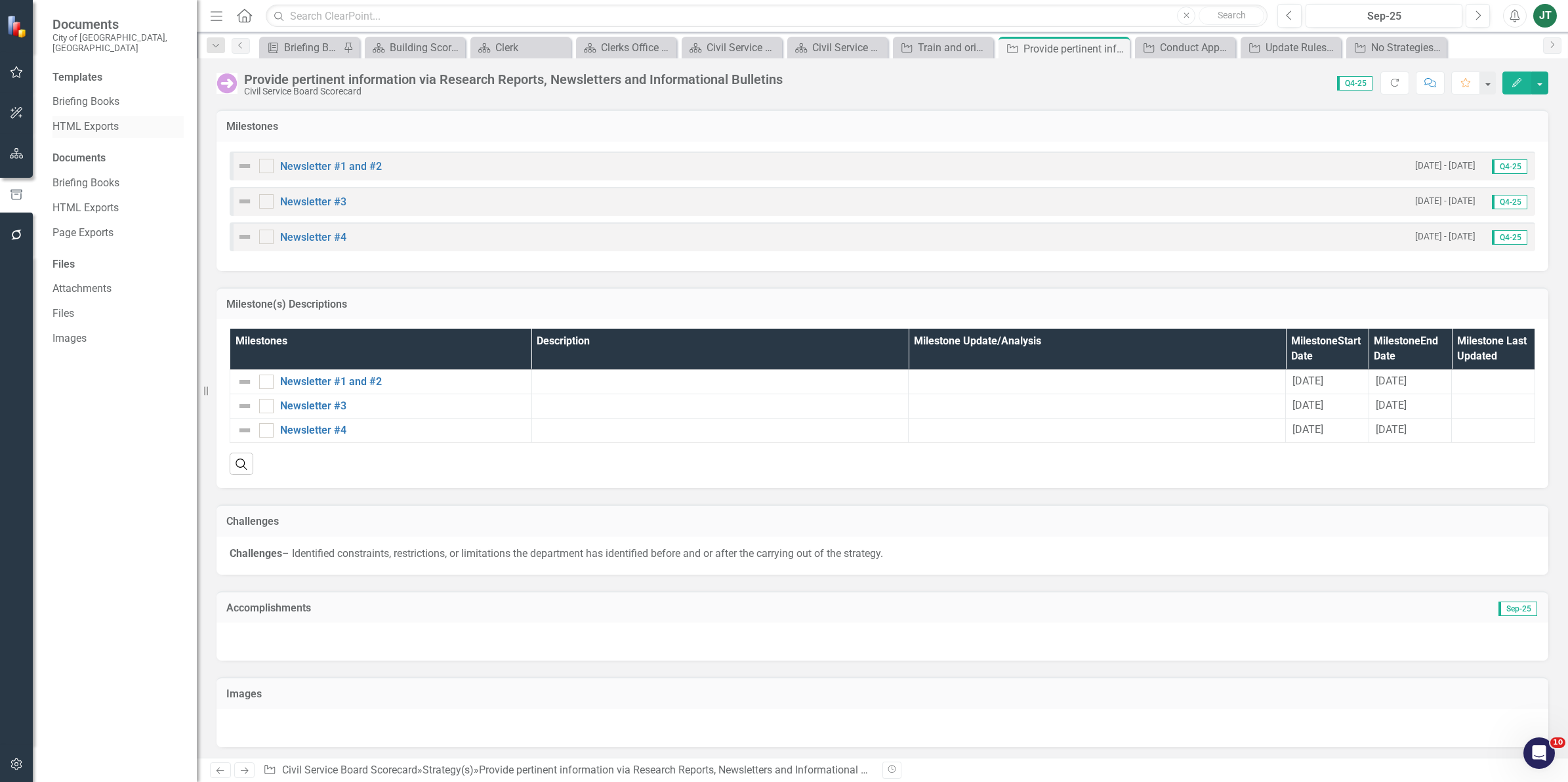
click at [63, 119] on link "HTML Exports" at bounding box center [118, 127] width 131 height 15
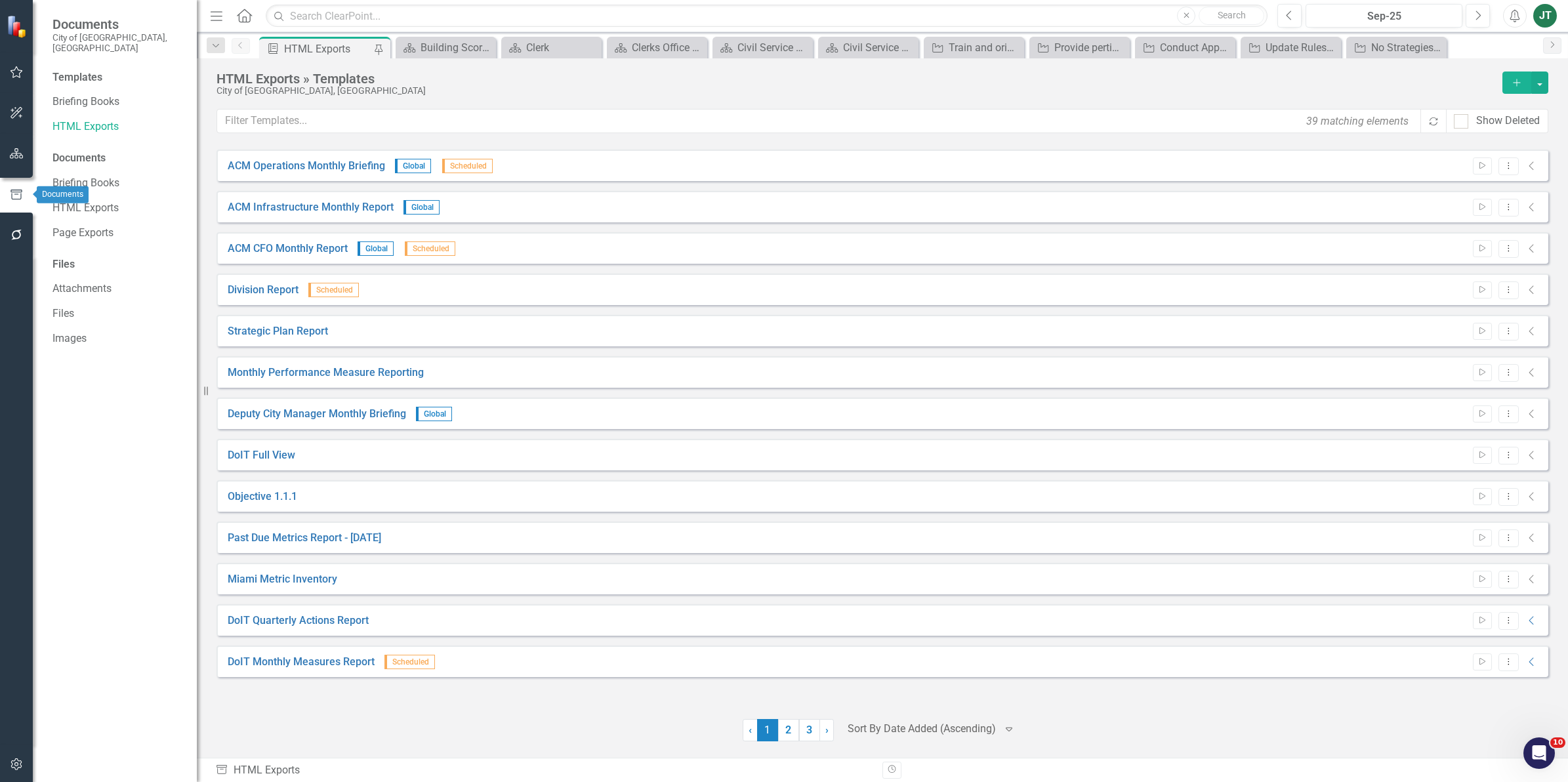
click at [10, 162] on button "button" at bounding box center [17, 153] width 29 height 27
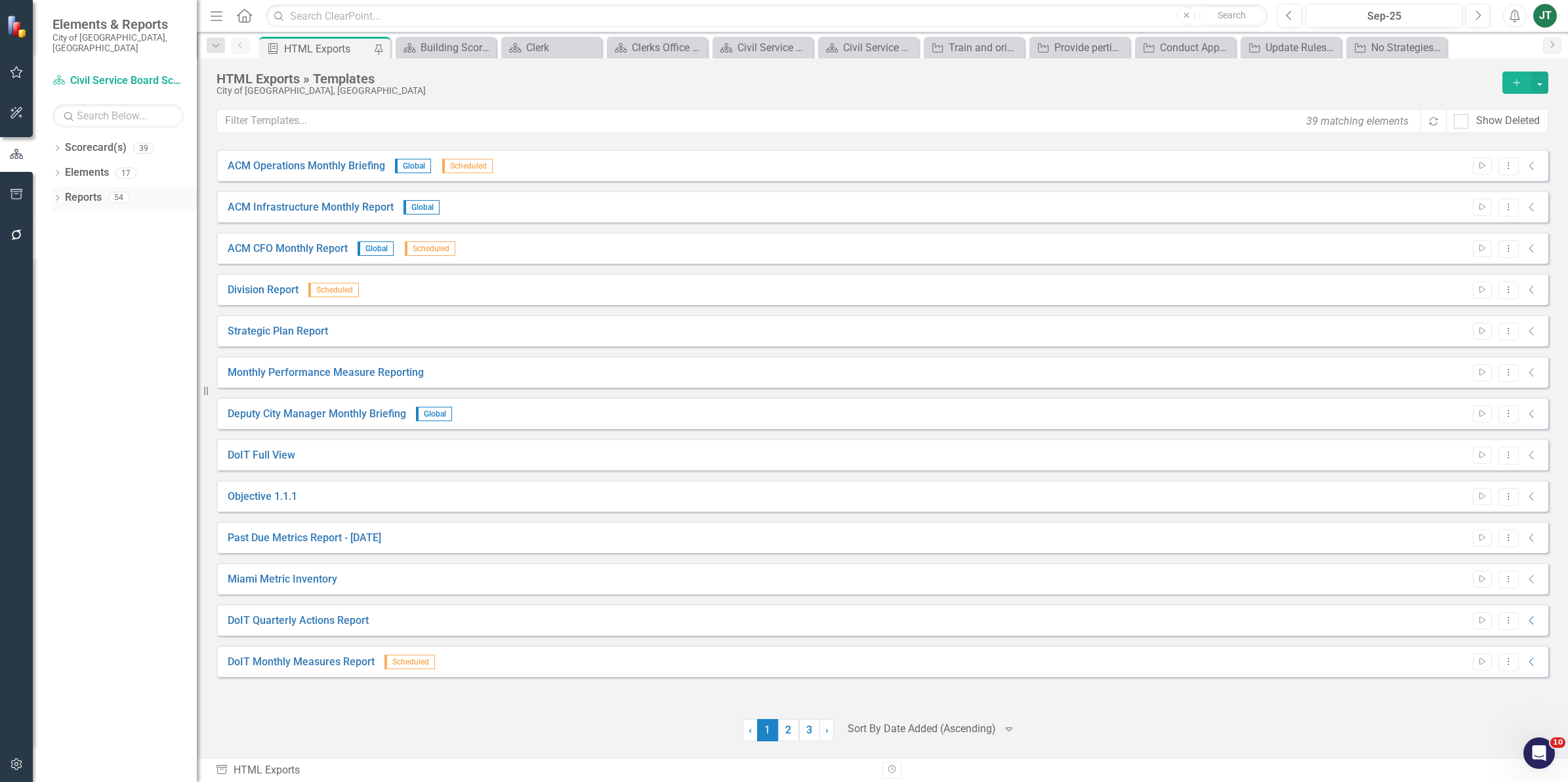
click at [57, 195] on icon "Dropdown" at bounding box center [57, 199] width 9 height 7
click at [63, 218] on icon "Dropdown" at bounding box center [63, 222] width 9 height 7
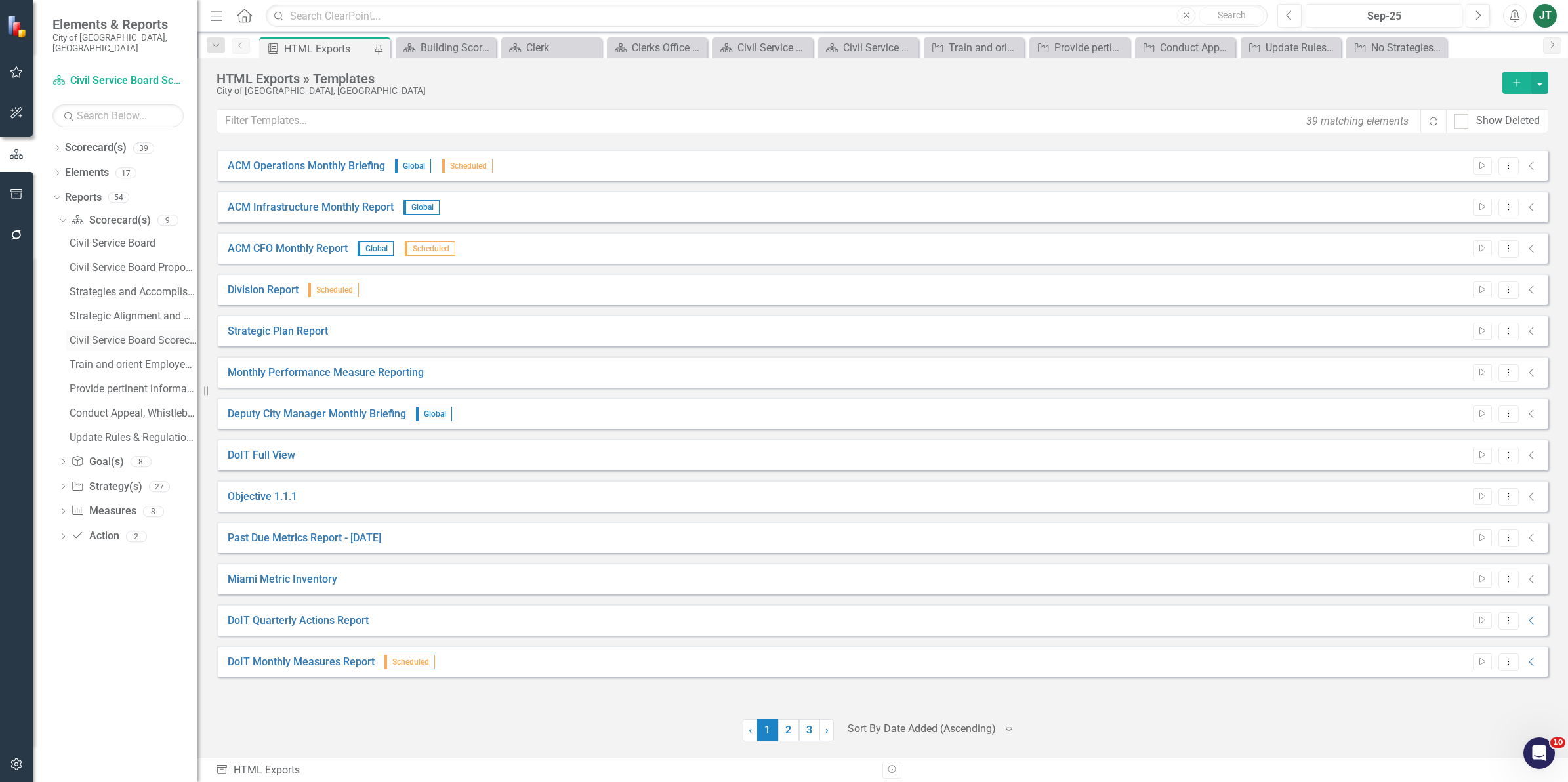
click at [141, 335] on div "Civil Service Board Scorecard Evaluation and Recommendations" at bounding box center [133, 341] width 128 height 12
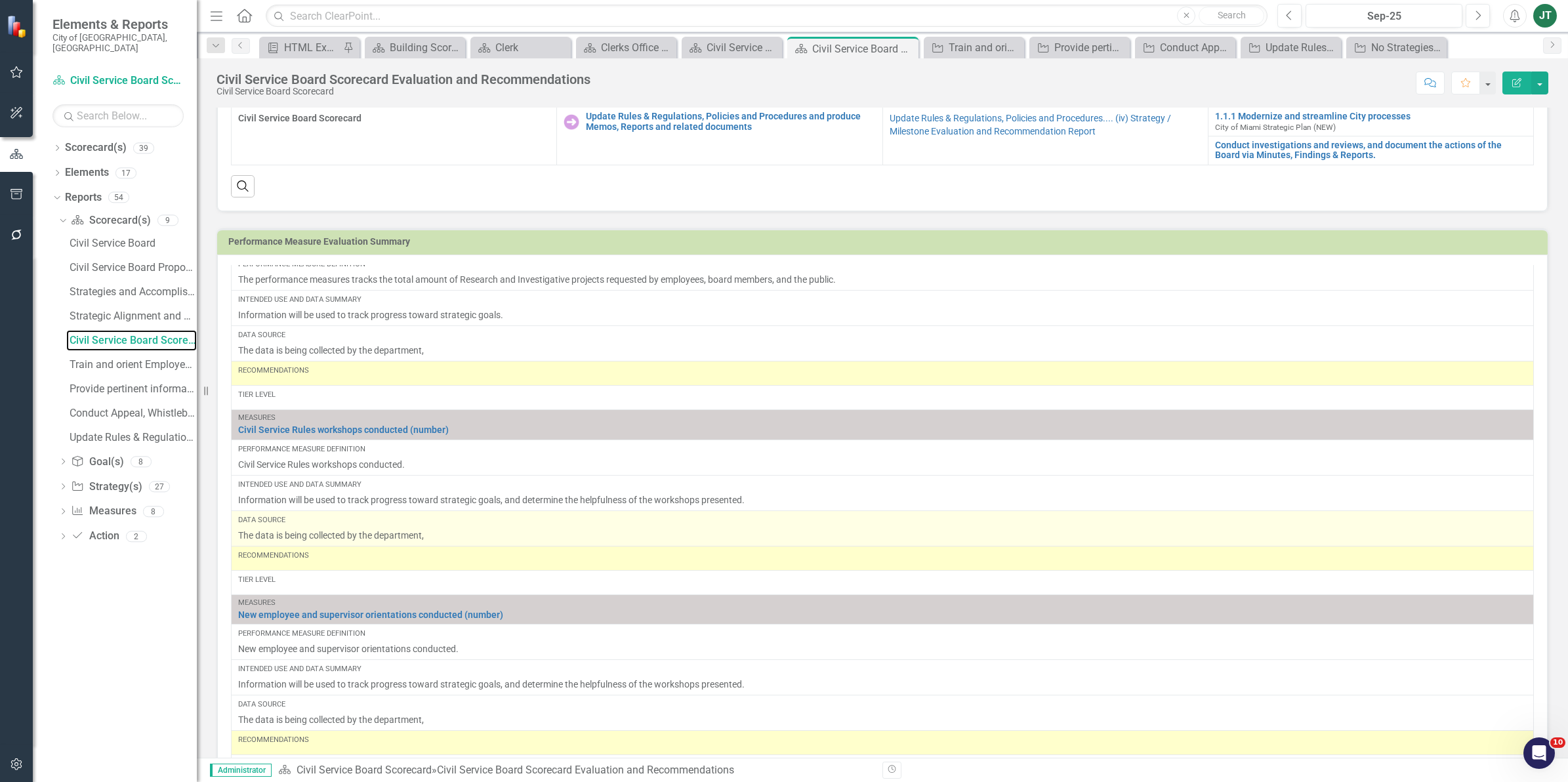
scroll to position [492, 0]
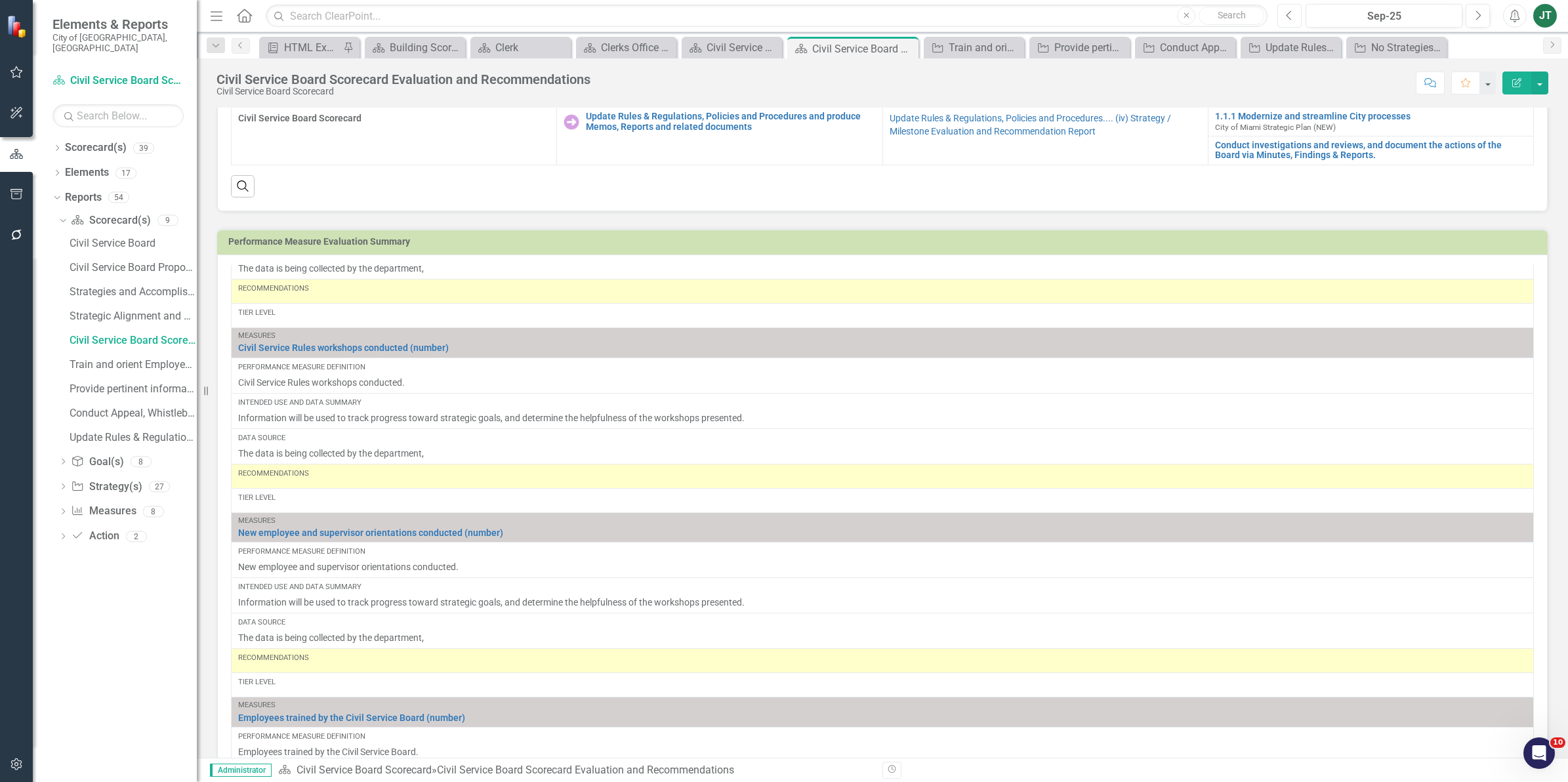
click at [1289, 15] on icon "Previous" at bounding box center [1289, 15] width 7 height 12
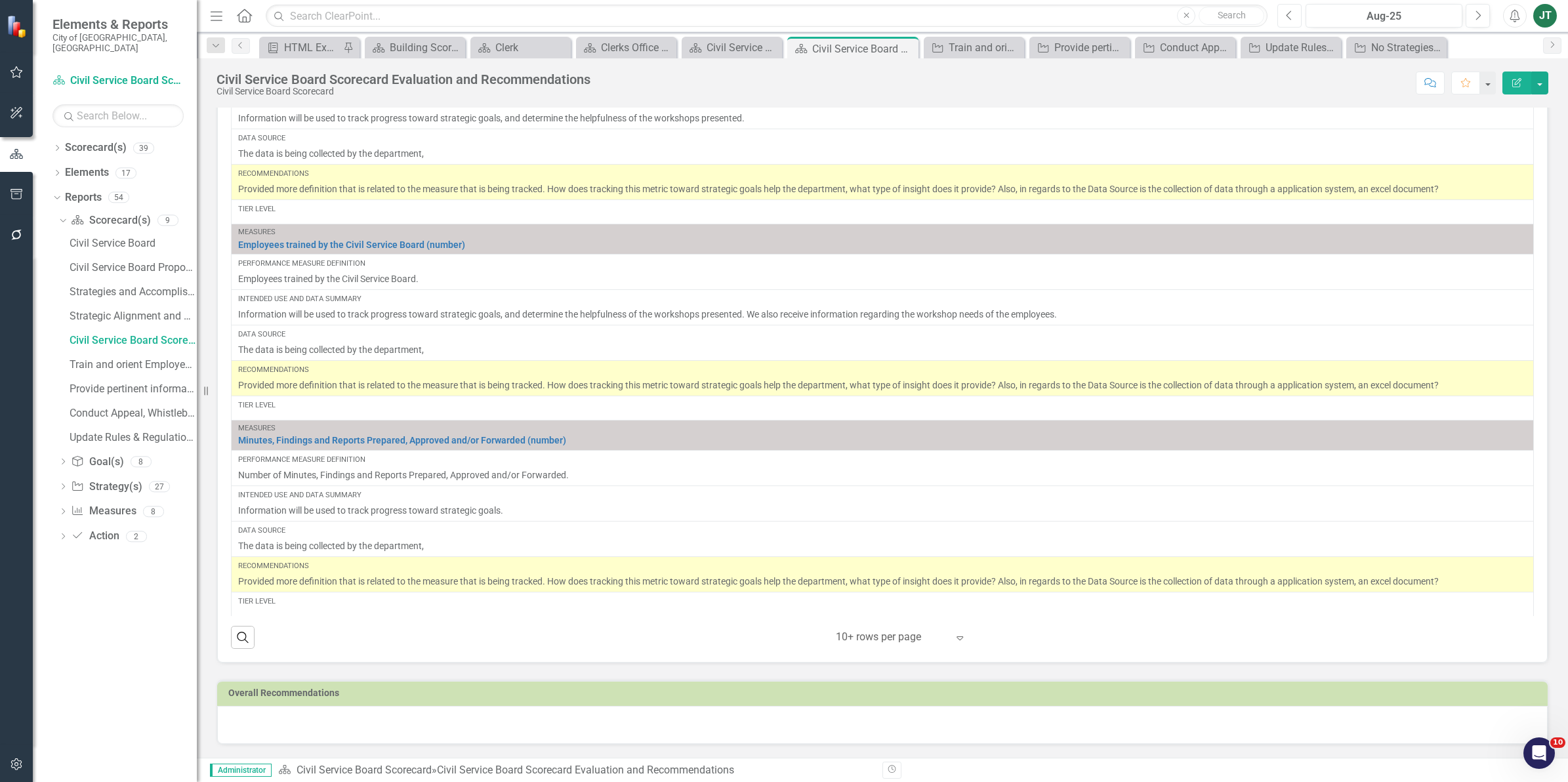
scroll to position [791, 0]
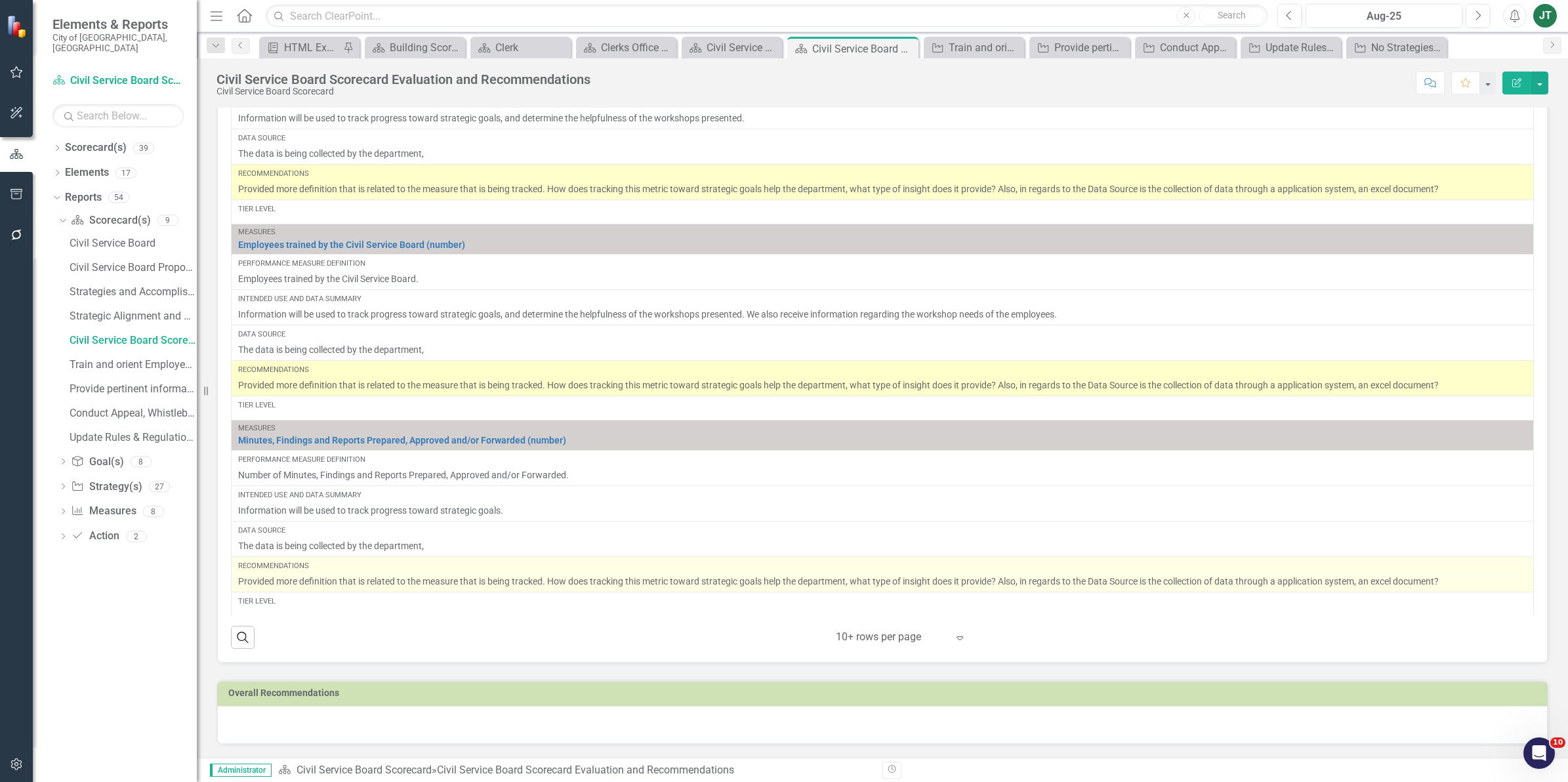
click at [459, 585] on p "Provided more definition that is related to the measure that is being tracked. …" at bounding box center [882, 581] width 1289 height 13
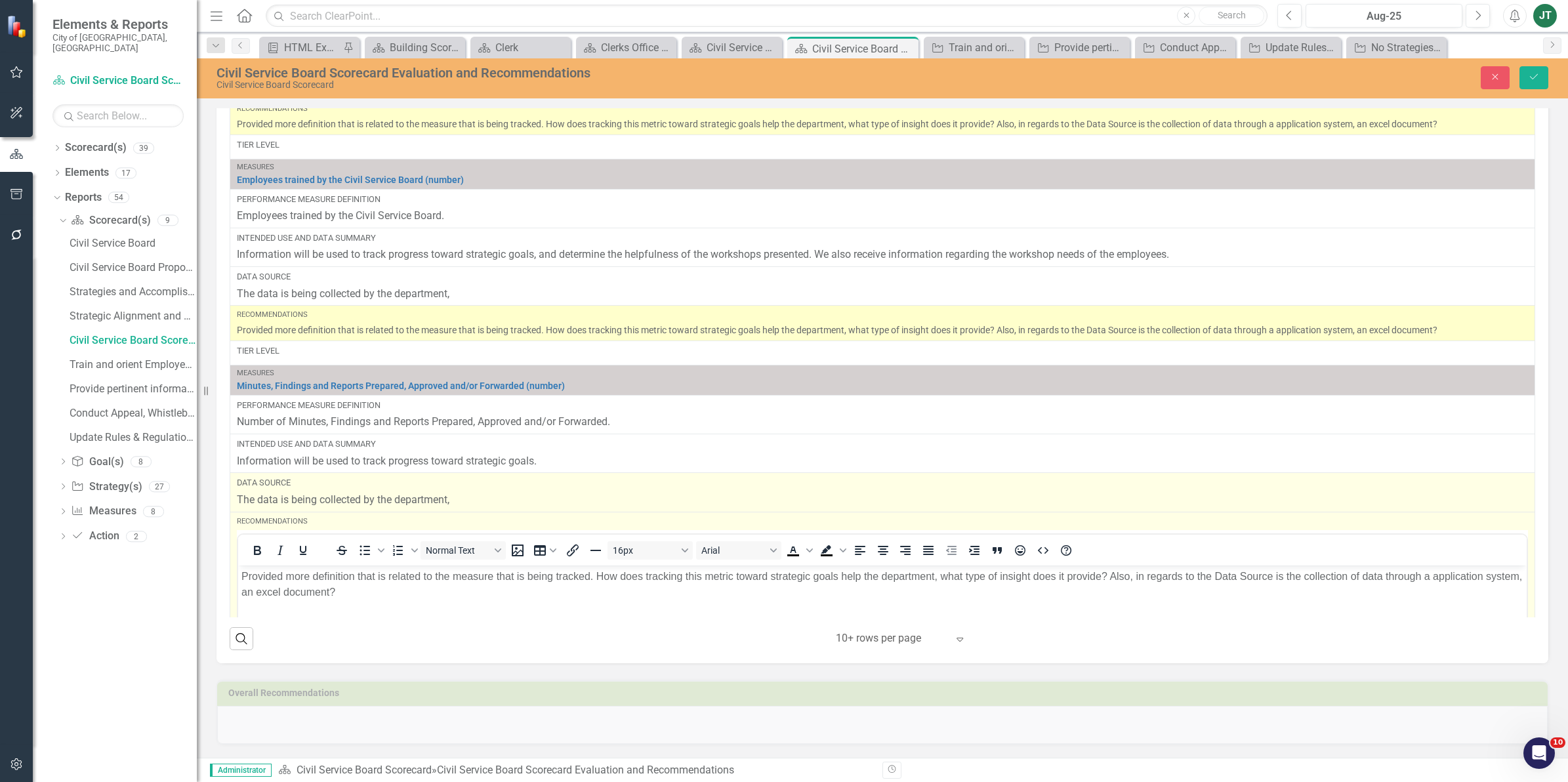
scroll to position [1150, 0]
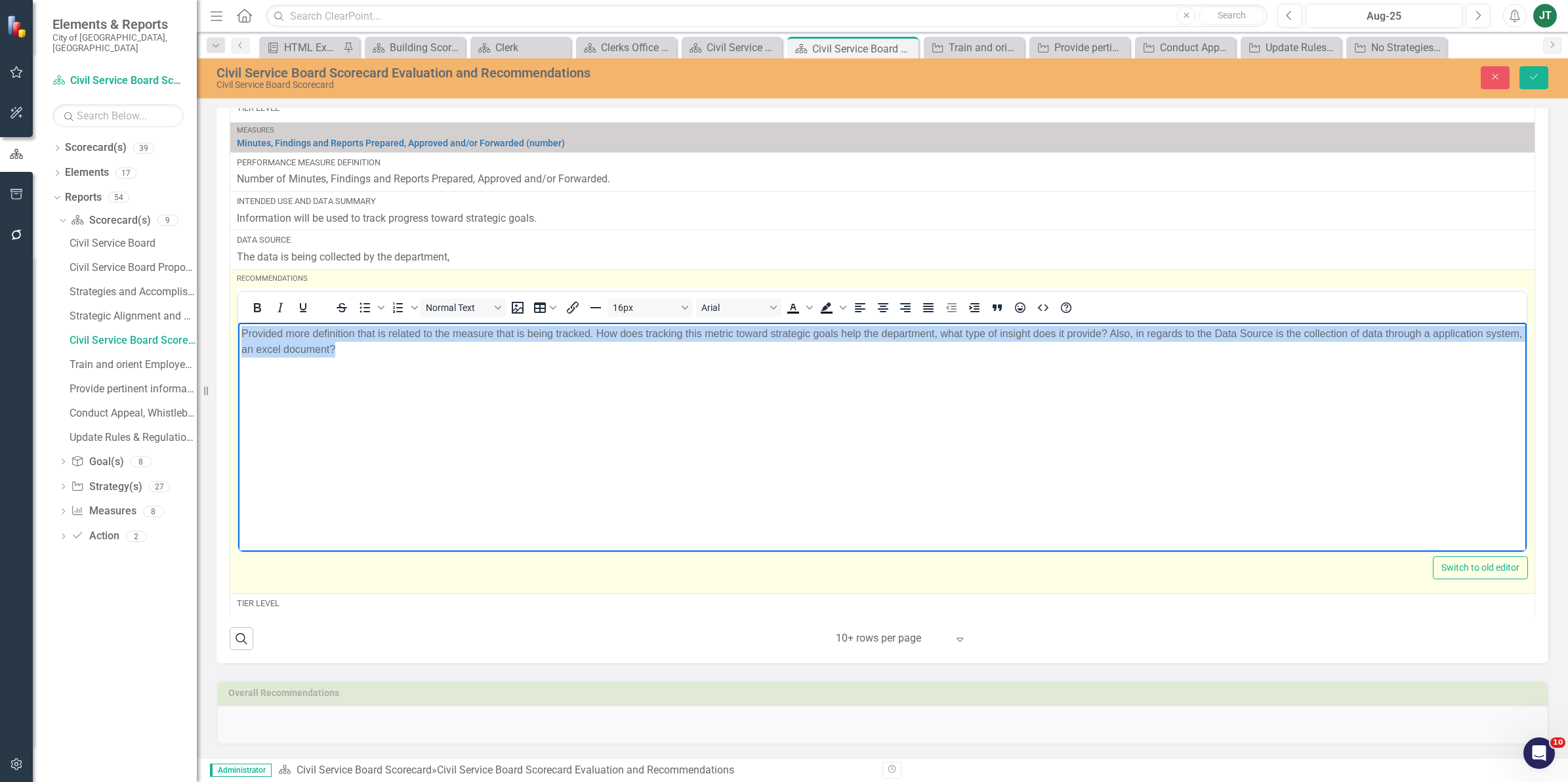
drag, startPoint x: 445, startPoint y: 361, endPoint x: 193, endPoint y: 322, distance: 255.0
click at [238, 322] on html "Provided more definition that is related to the measure that is being tracked. …" at bounding box center [882, 420] width 1289 height 197
copy p "Provided more definition that is related to the measure that is being tracked. …"
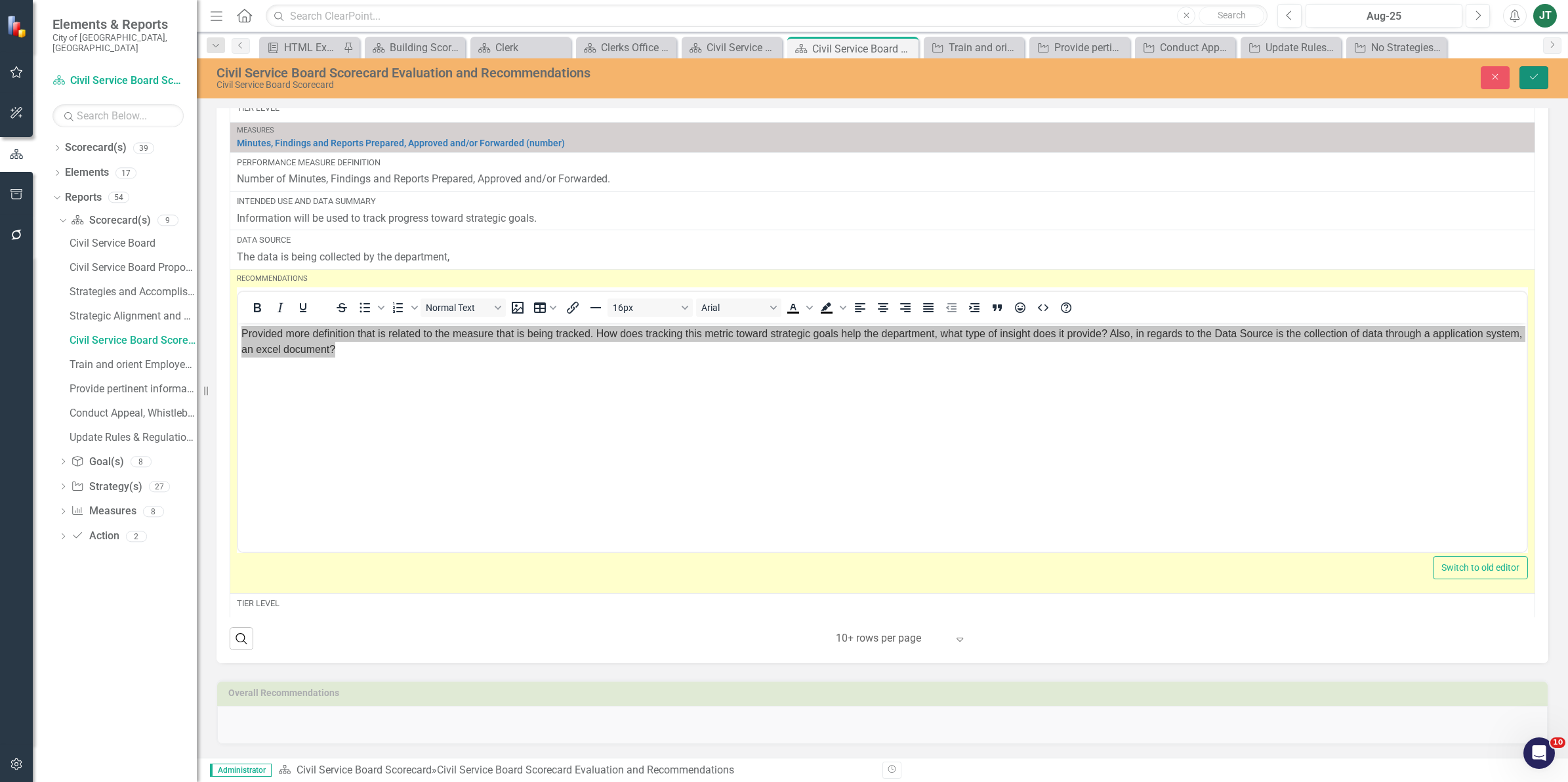
click at [1528, 77] on icon "Save" at bounding box center [1533, 77] width 12 height 9
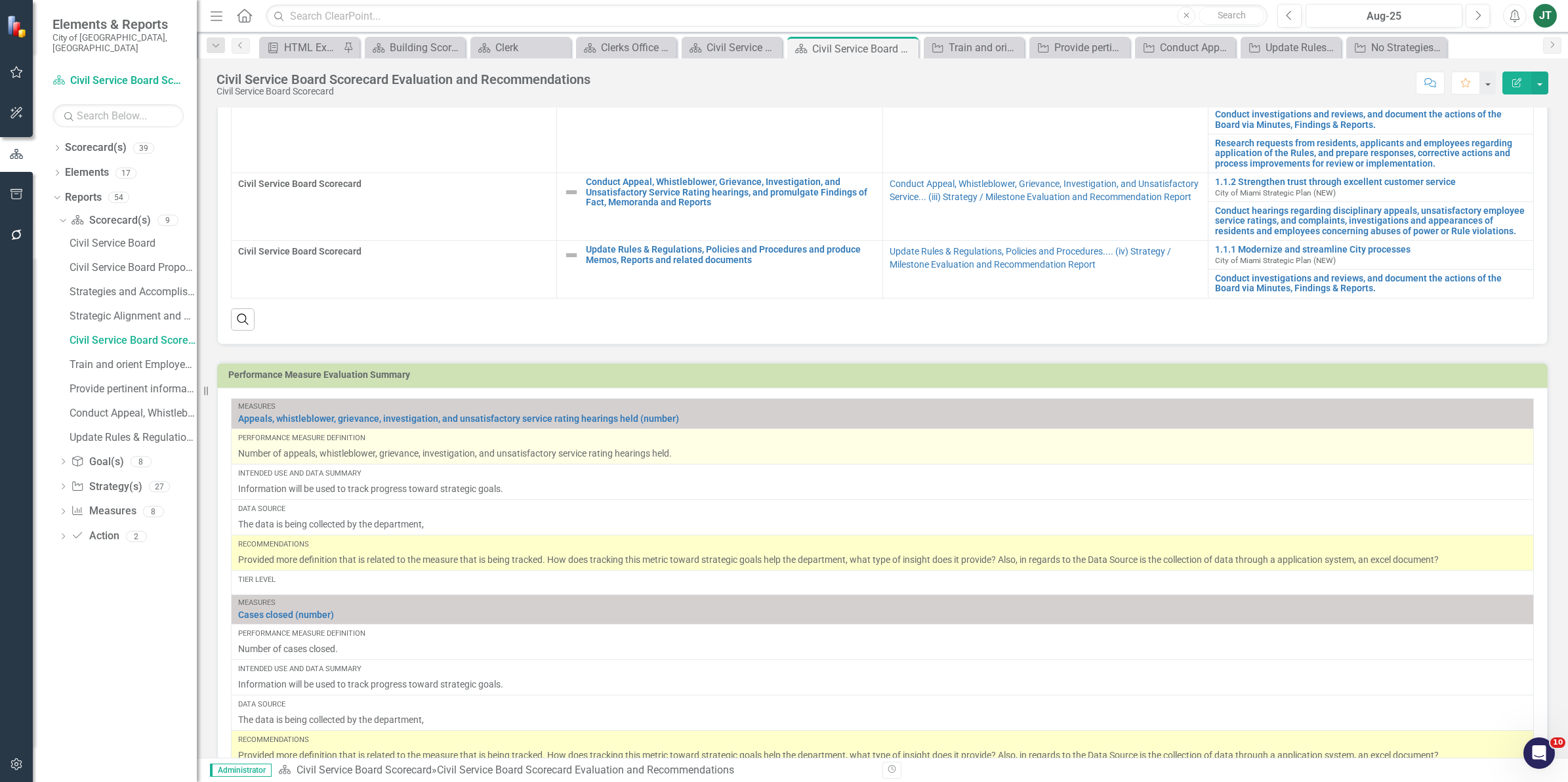
scroll to position [820, 0]
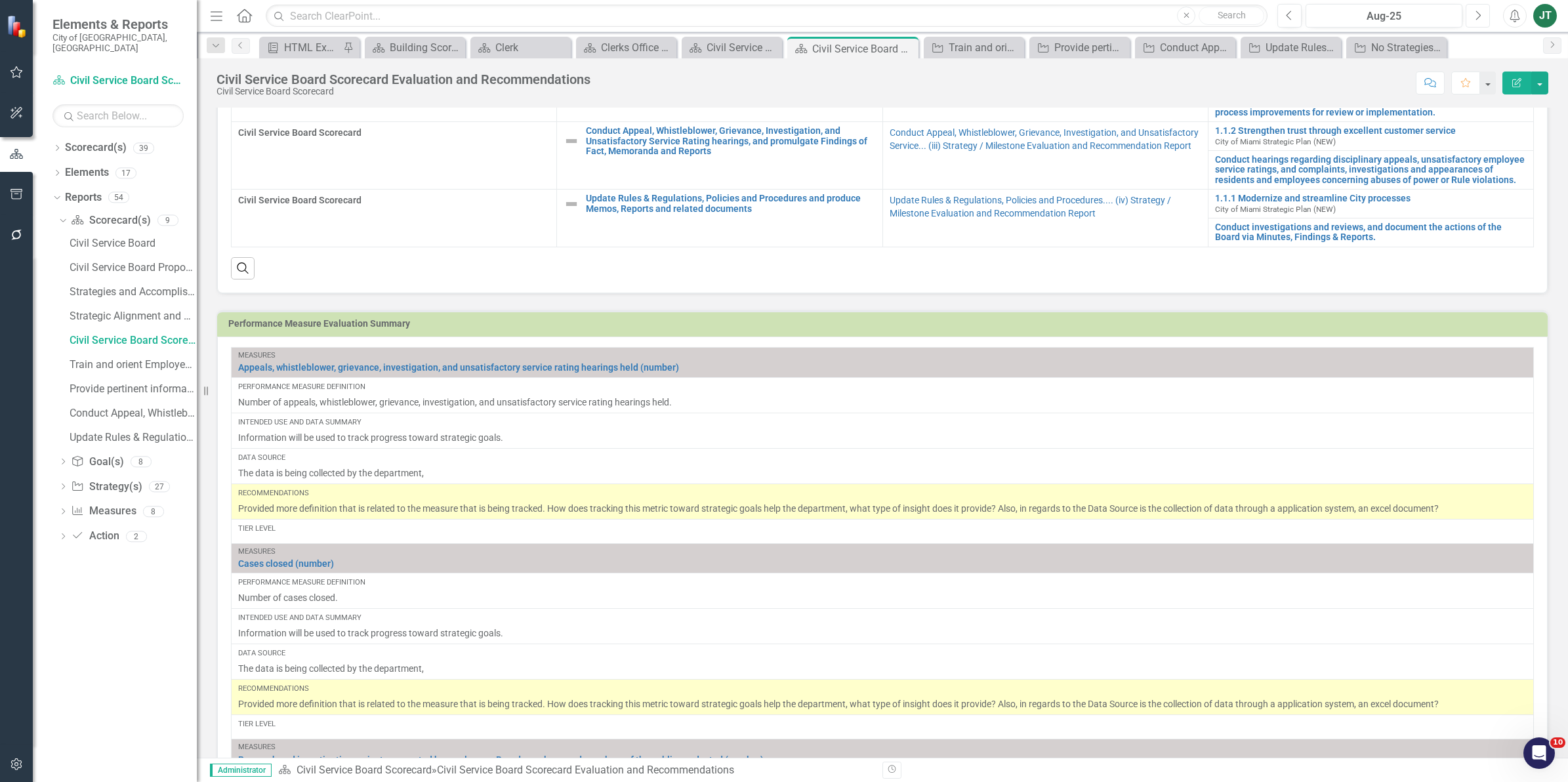
click at [1471, 12] on button "Next" at bounding box center [1477, 15] width 24 height 24
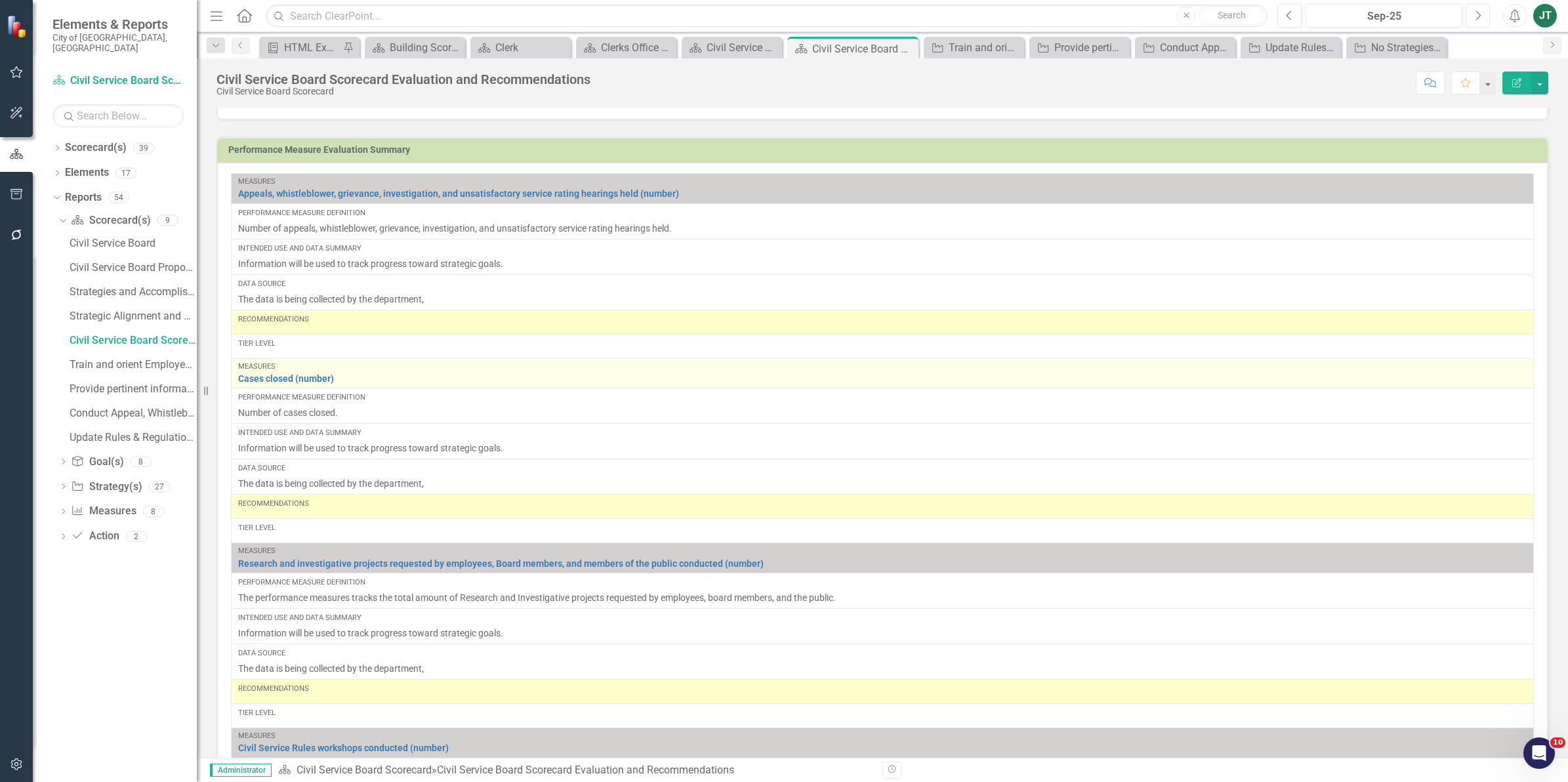
scroll to position [988, 0]
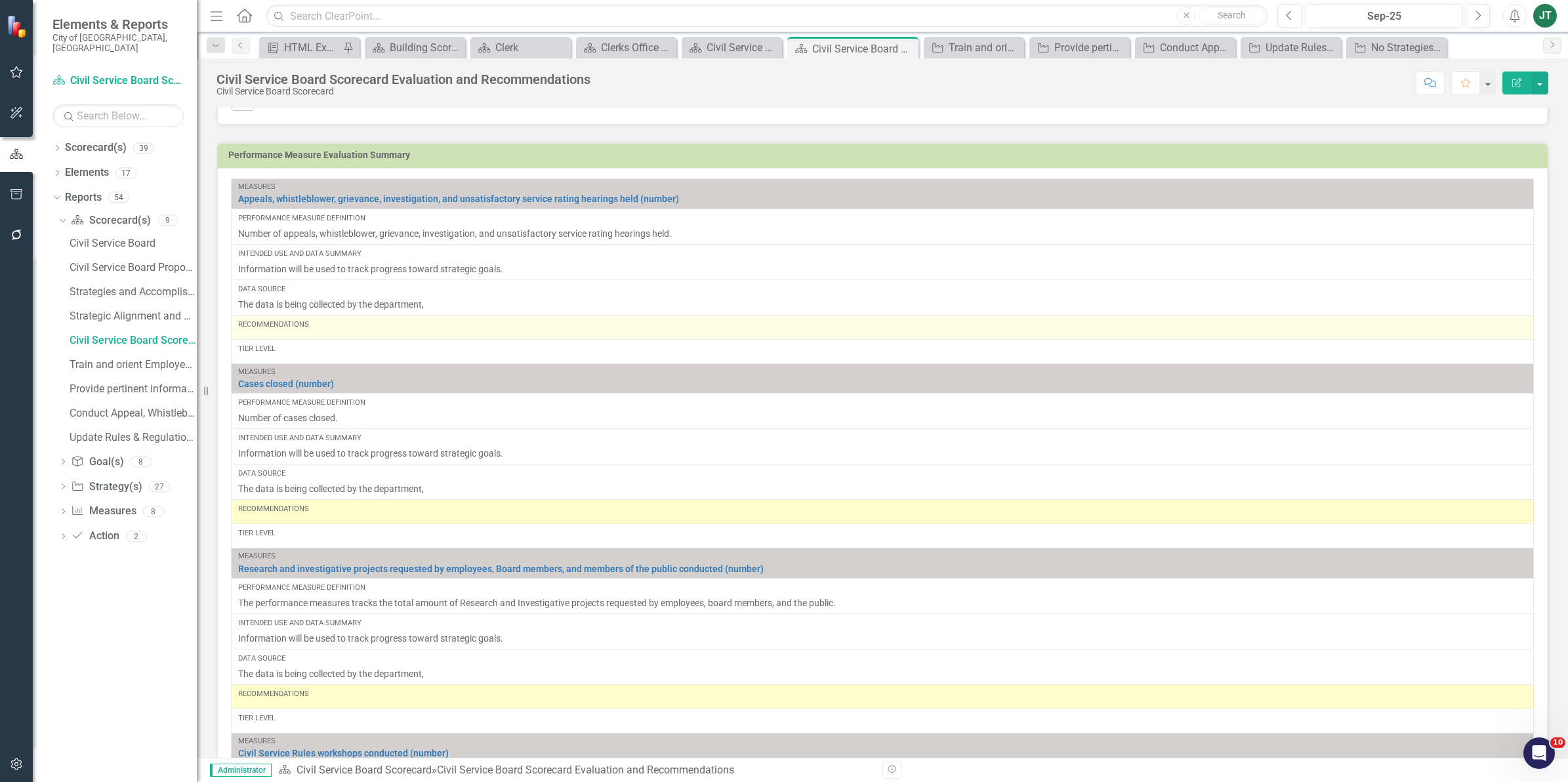
click at [340, 330] on div "Recommendations" at bounding box center [882, 324] width 1289 height 10
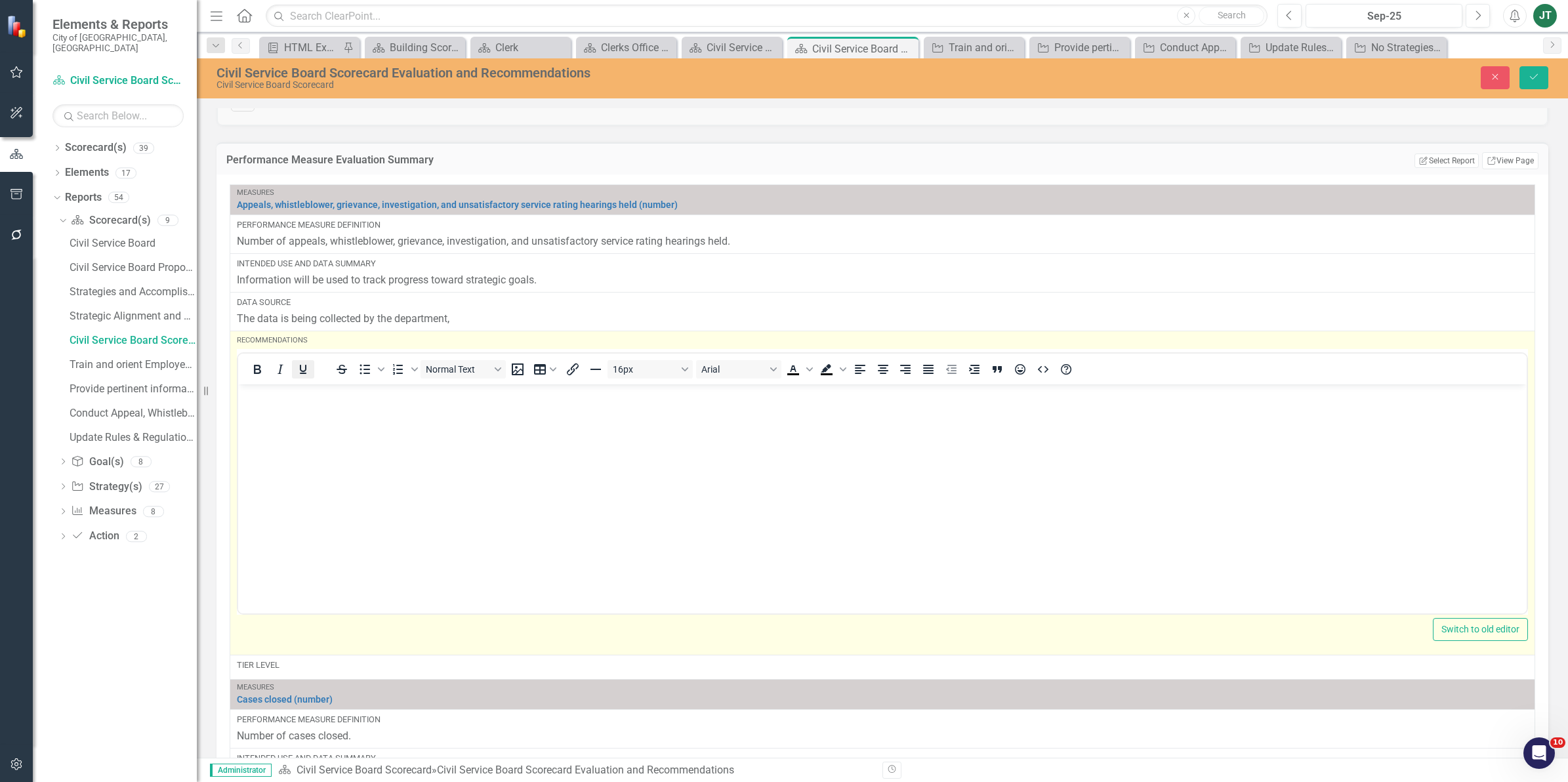
scroll to position [0, 0]
click at [275, 431] on body "Rich Text Area. Press ALT-0 for help." at bounding box center [882, 482] width 1289 height 197
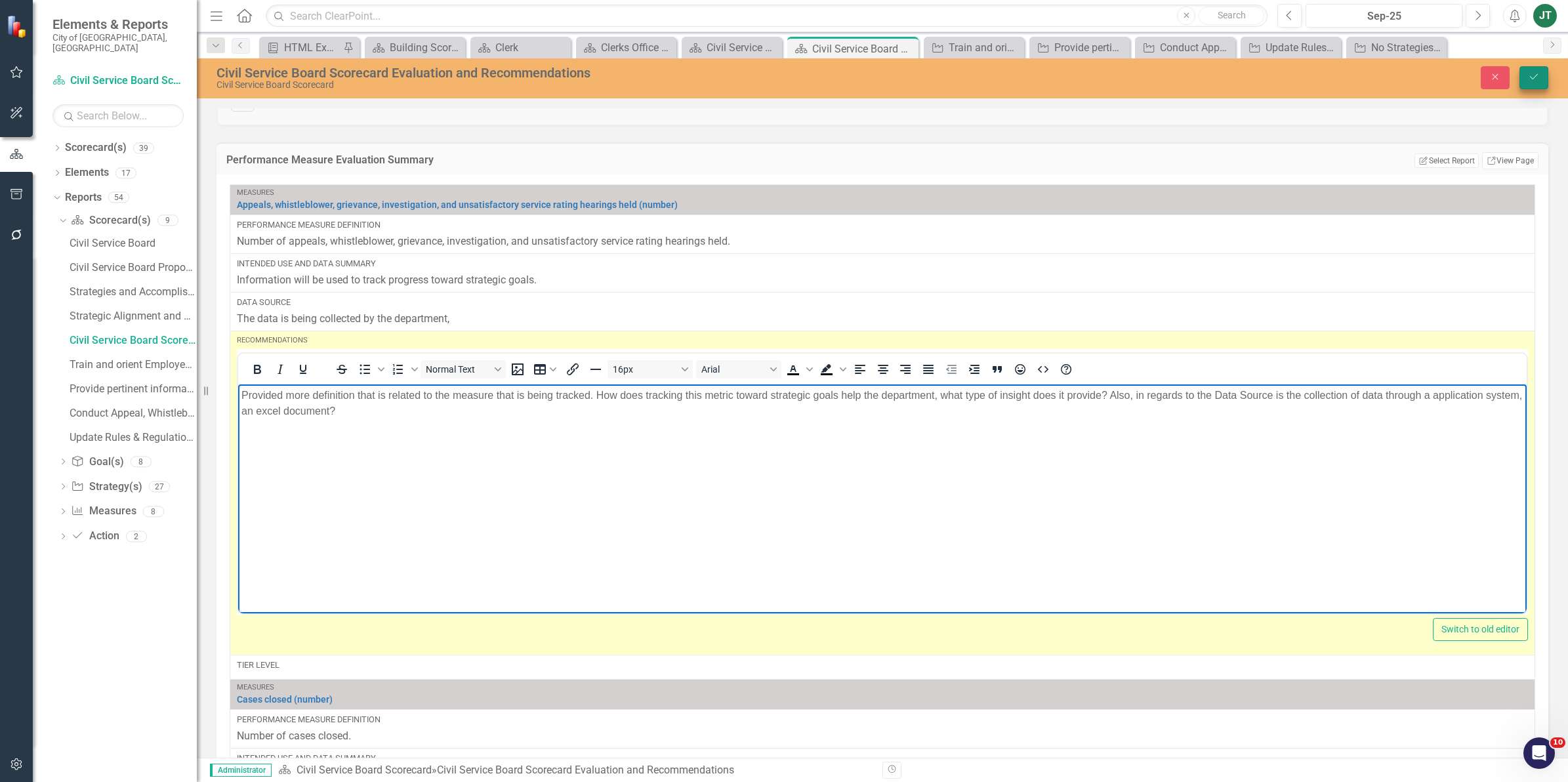
click at [1530, 74] on icon "Save" at bounding box center [1533, 77] width 12 height 9
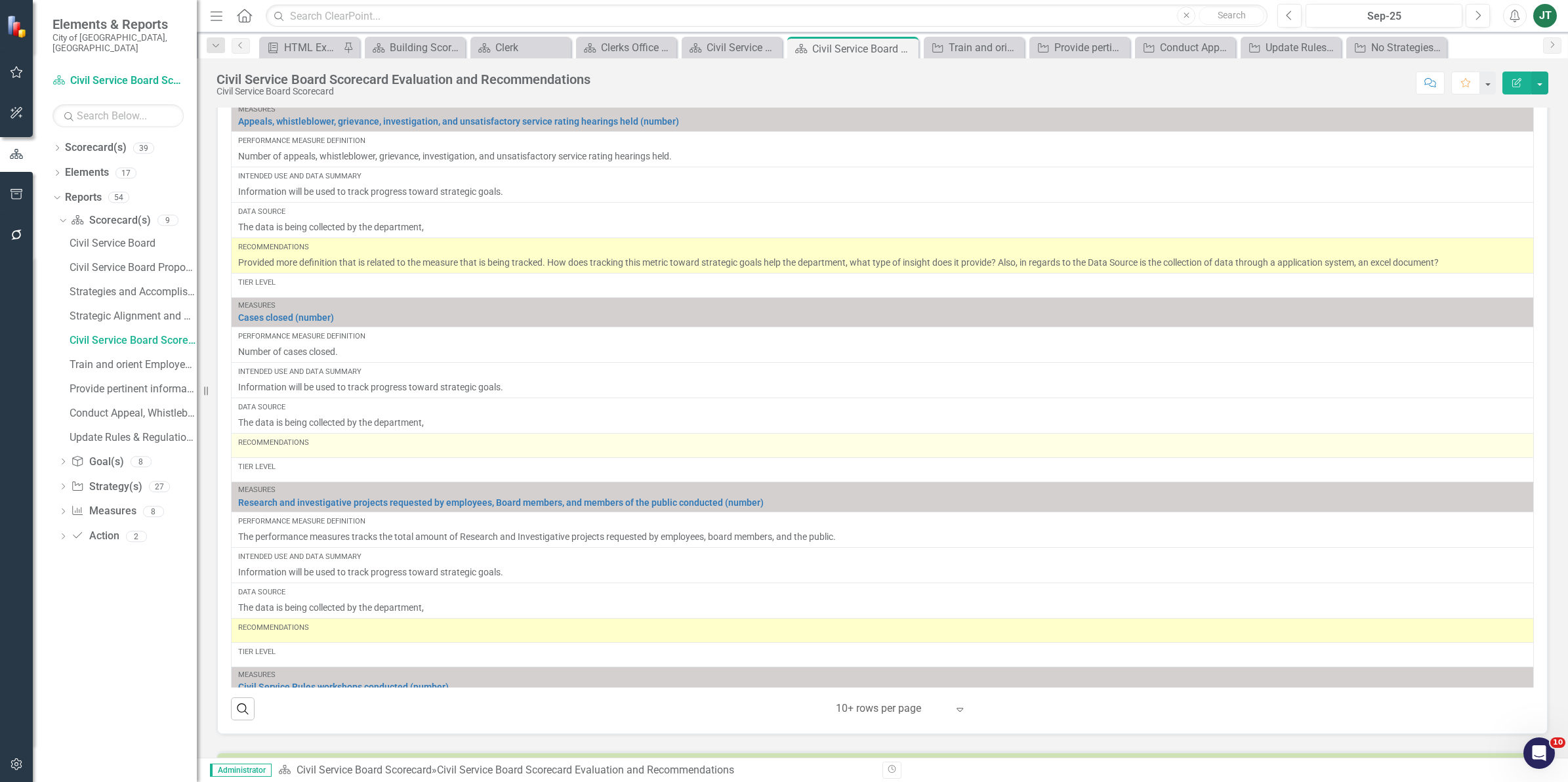
click at [324, 453] on div "Recommendations" at bounding box center [882, 445] width 1289 height 15
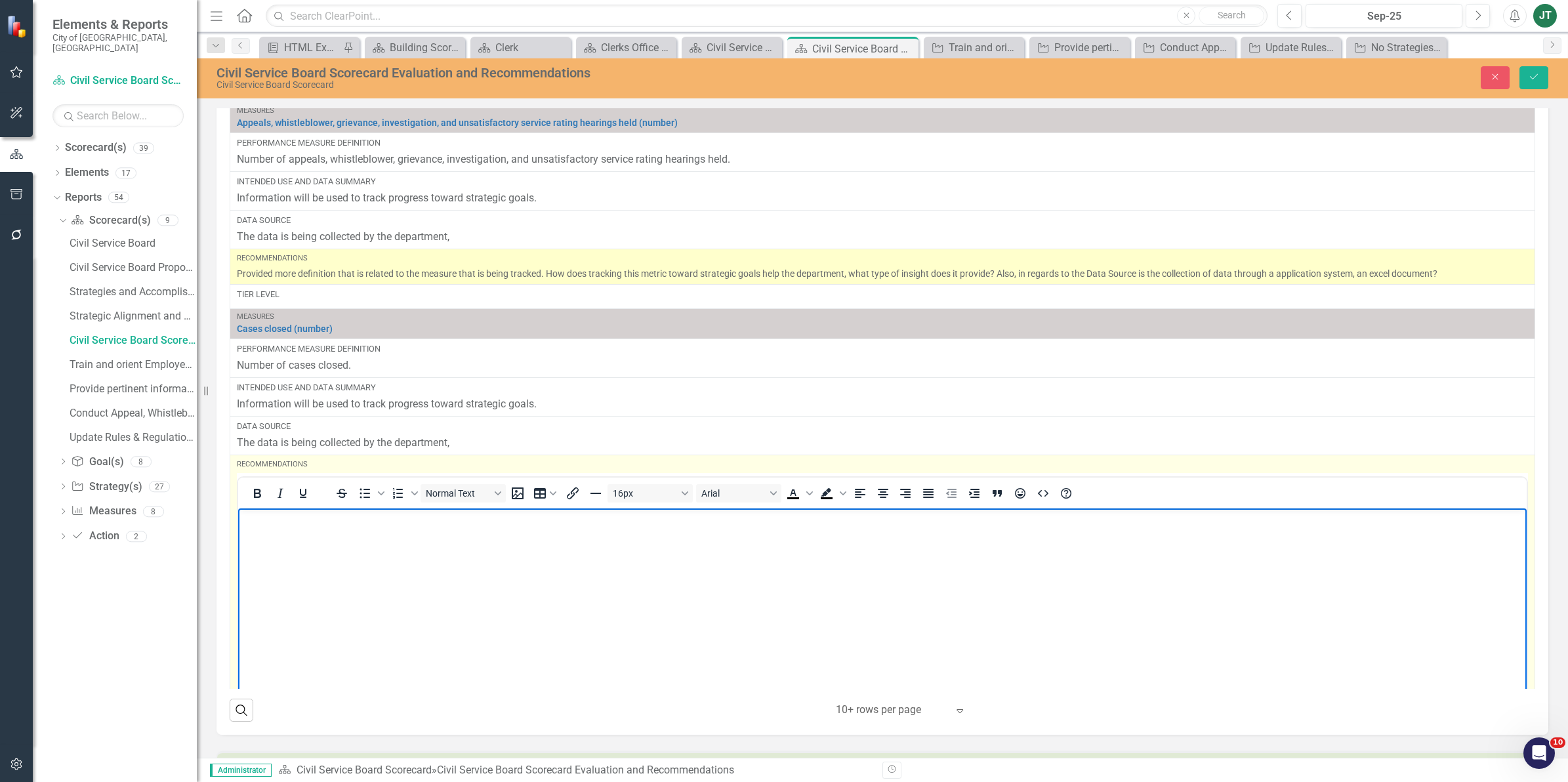
click at [281, 539] on body "Rich Text Area. Press ALT-0 for help." at bounding box center [882, 607] width 1289 height 197
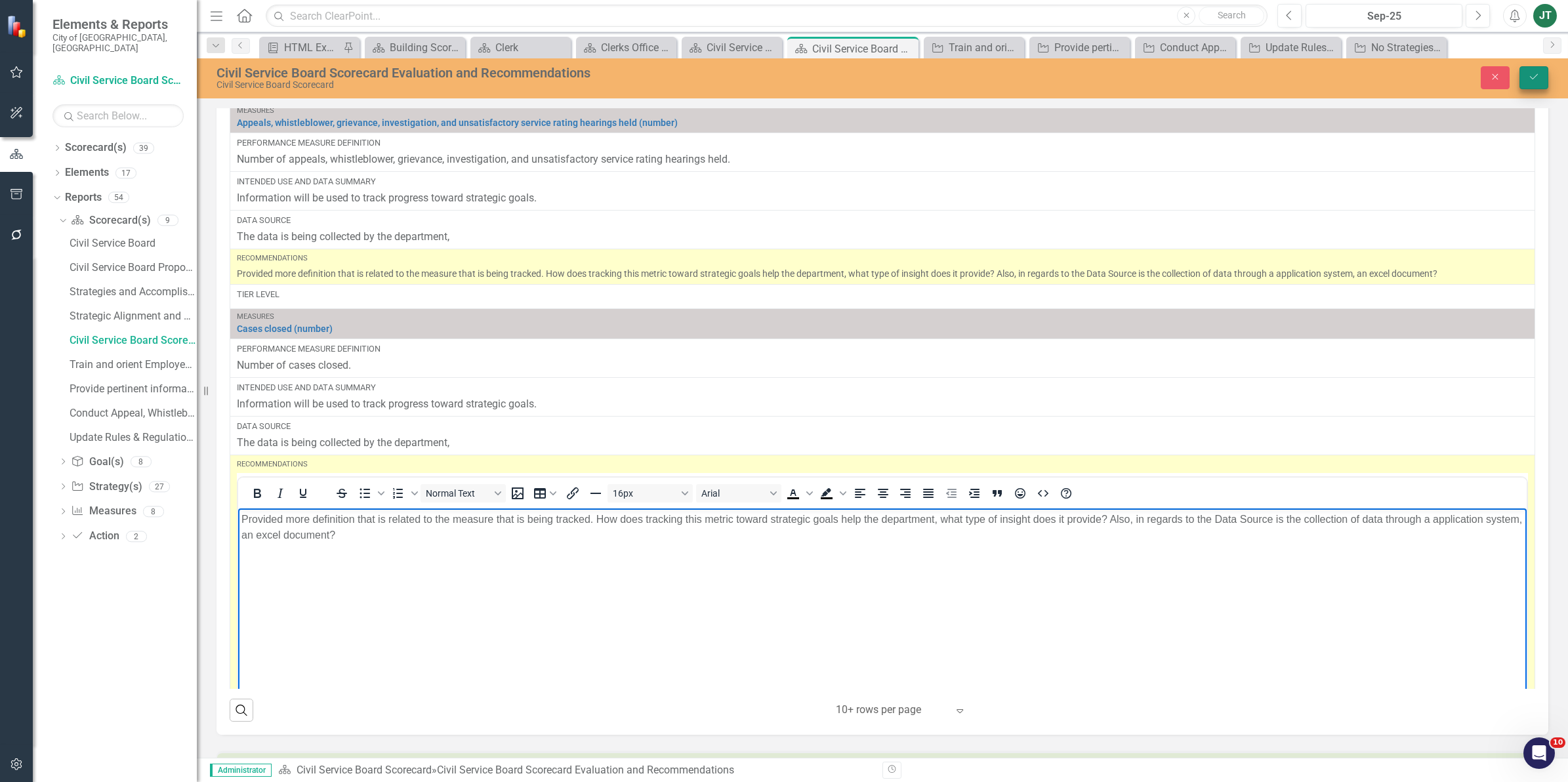
click at [1533, 75] on icon "Save" at bounding box center [1533, 77] width 12 height 9
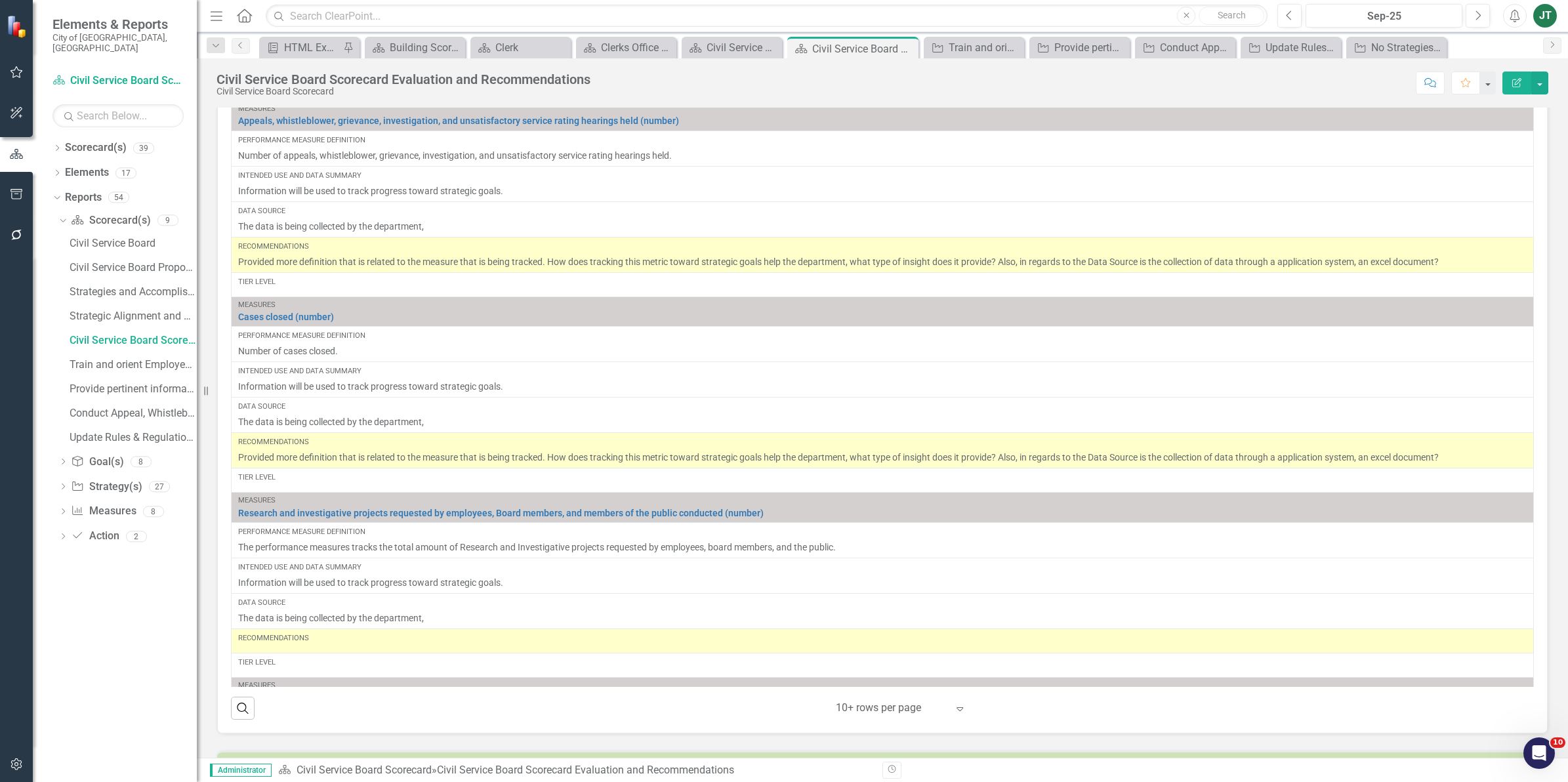
scroll to position [1152, 0]
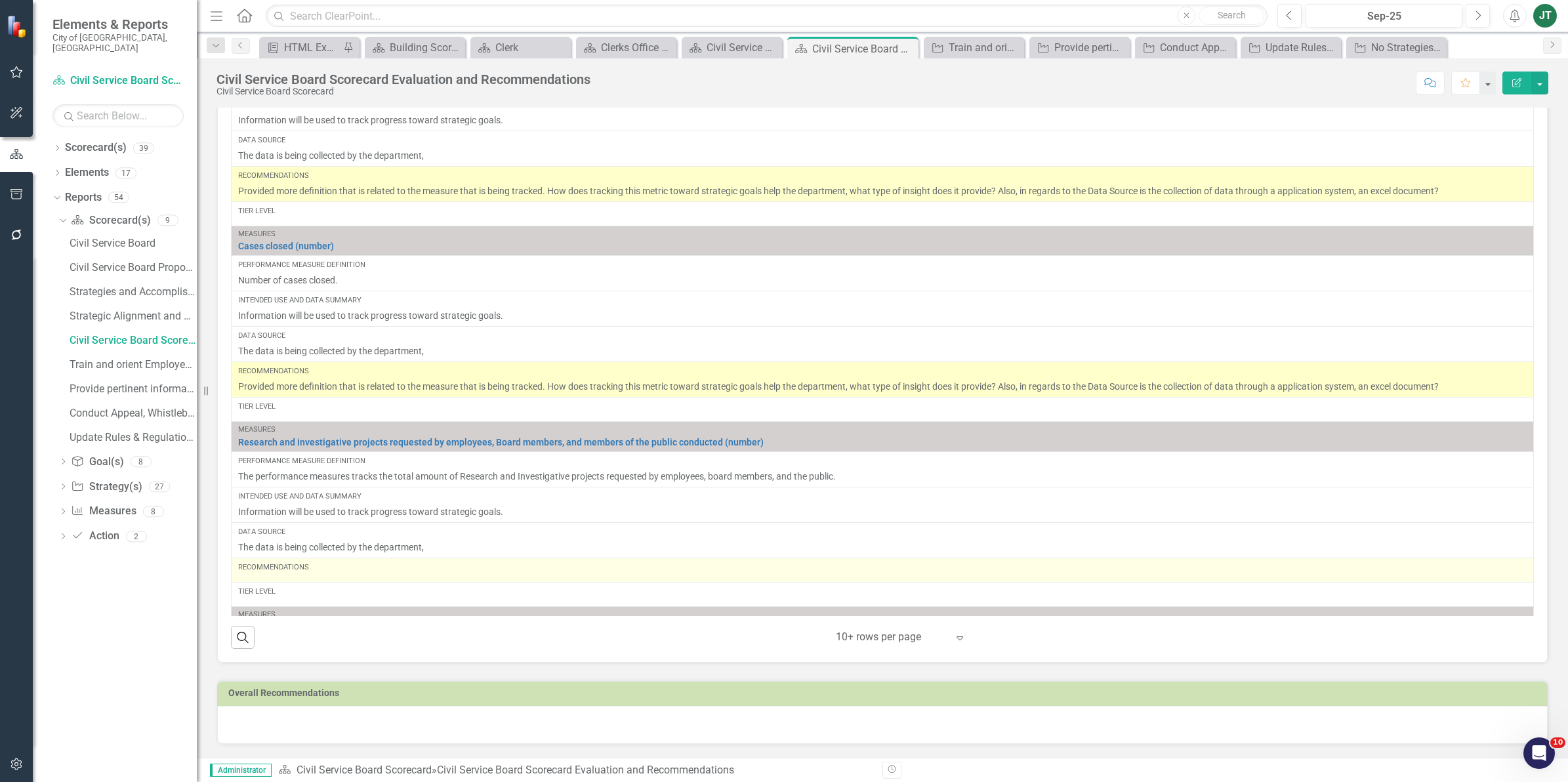
click at [324, 576] on div "Recommendations" at bounding box center [882, 570] width 1289 height 15
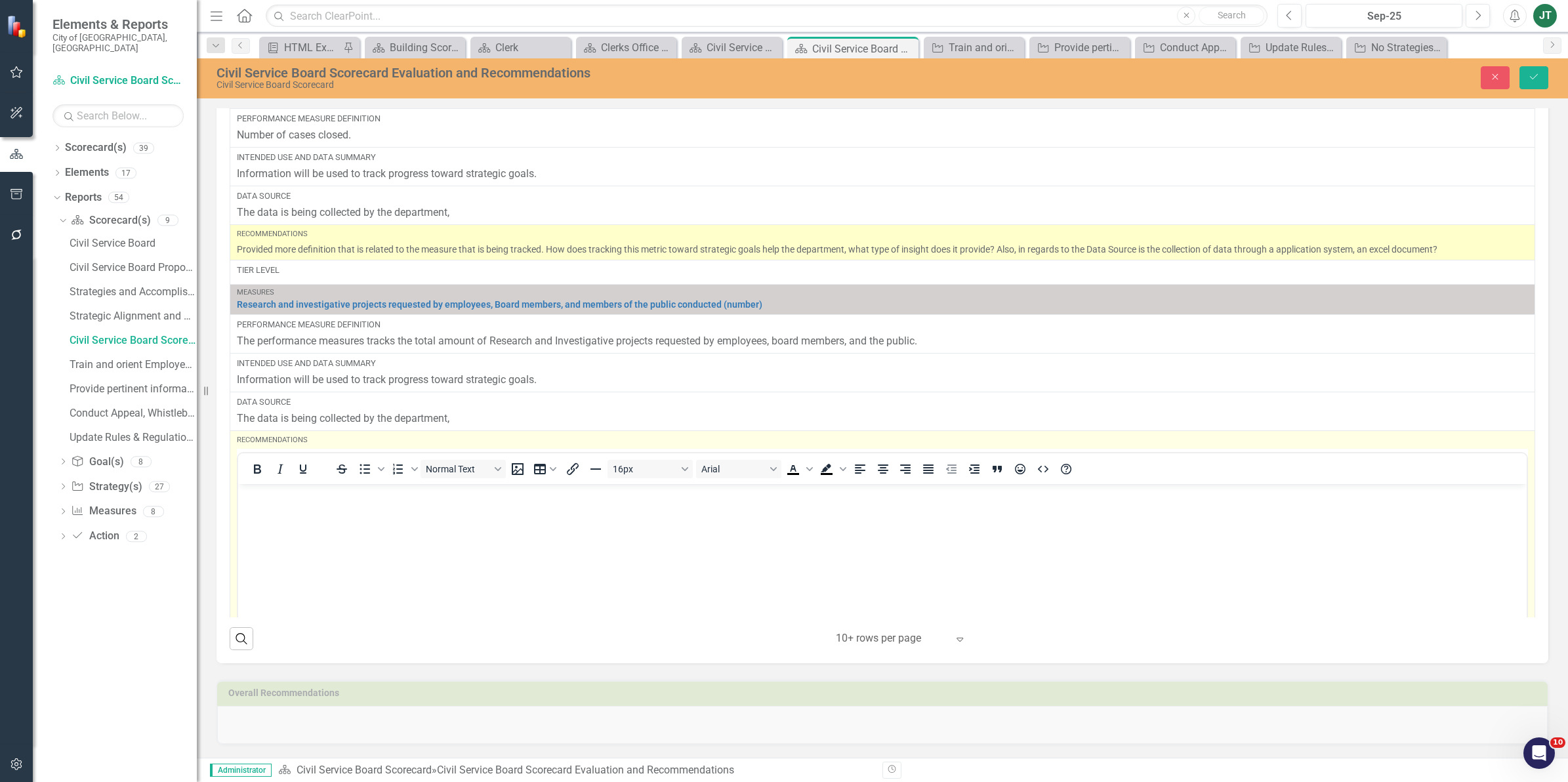
scroll to position [164, 0]
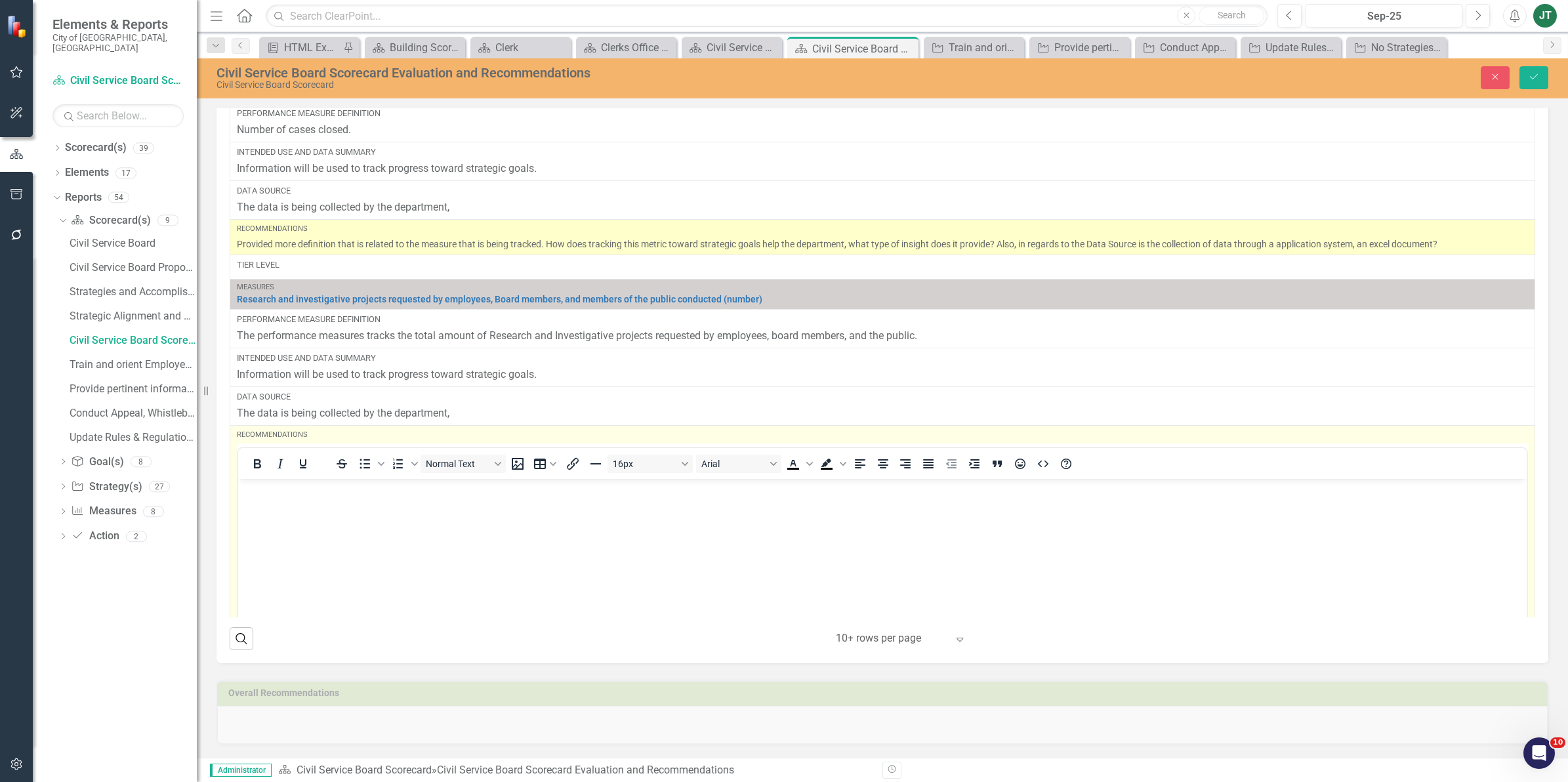
click at [271, 509] on body "Rich Text Area. Press ALT-0 for help." at bounding box center [882, 577] width 1289 height 197
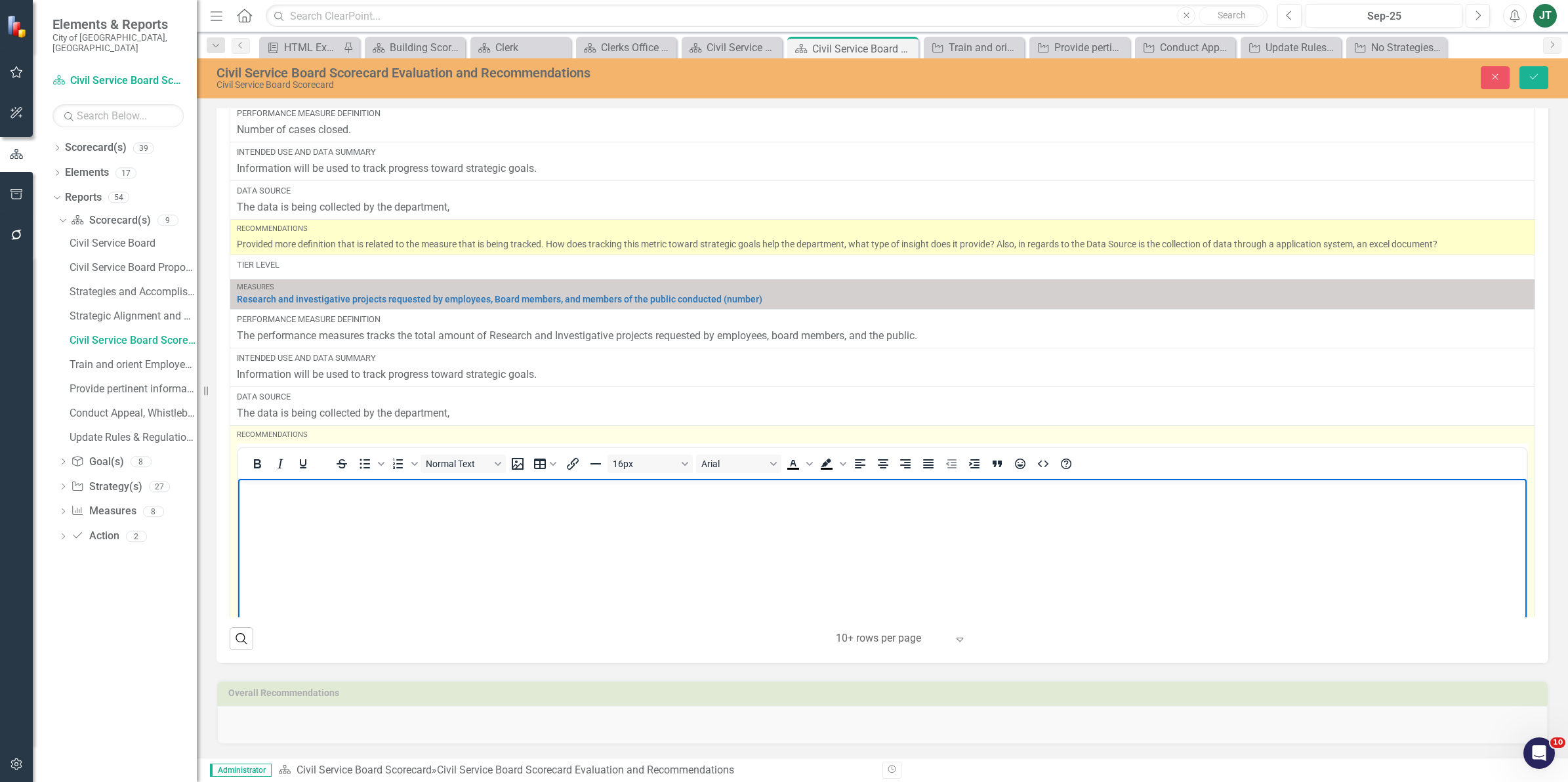
click at [271, 509] on body "Rich Text Area. Press ALT-0 for help." at bounding box center [882, 577] width 1289 height 197
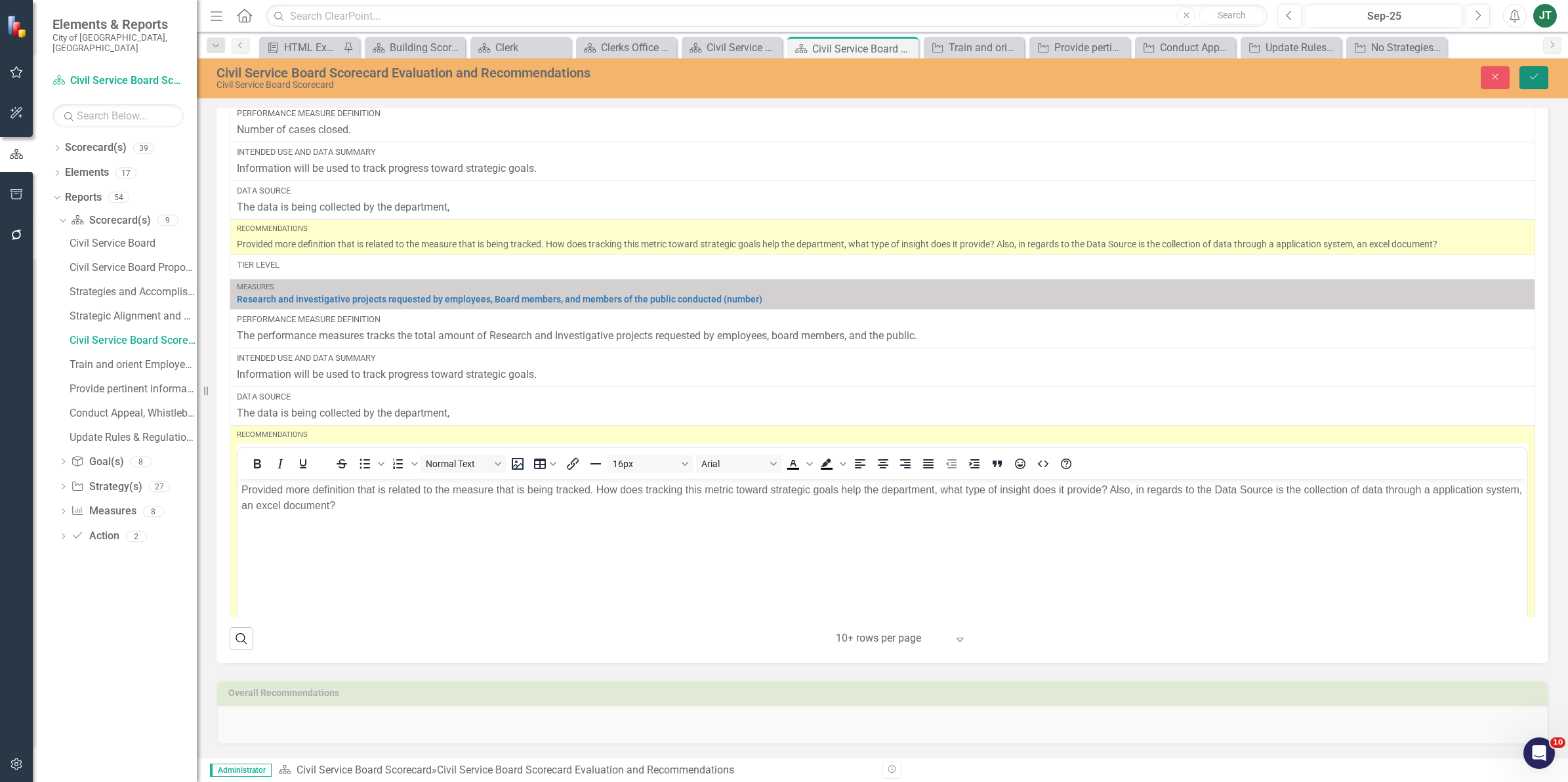
click at [1539, 80] on button "Save" at bounding box center [1533, 77] width 29 height 23
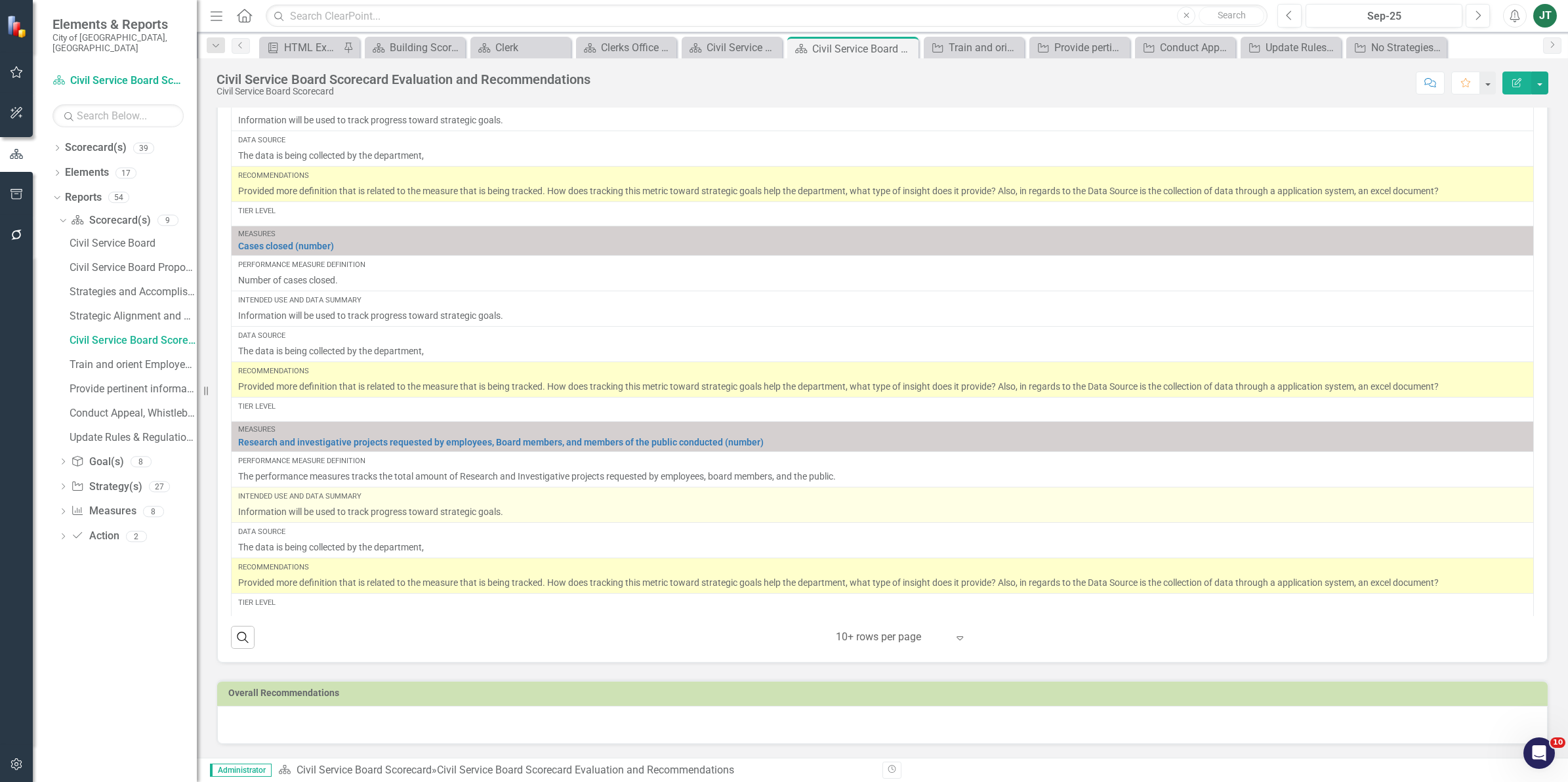
scroll to position [574, 0]
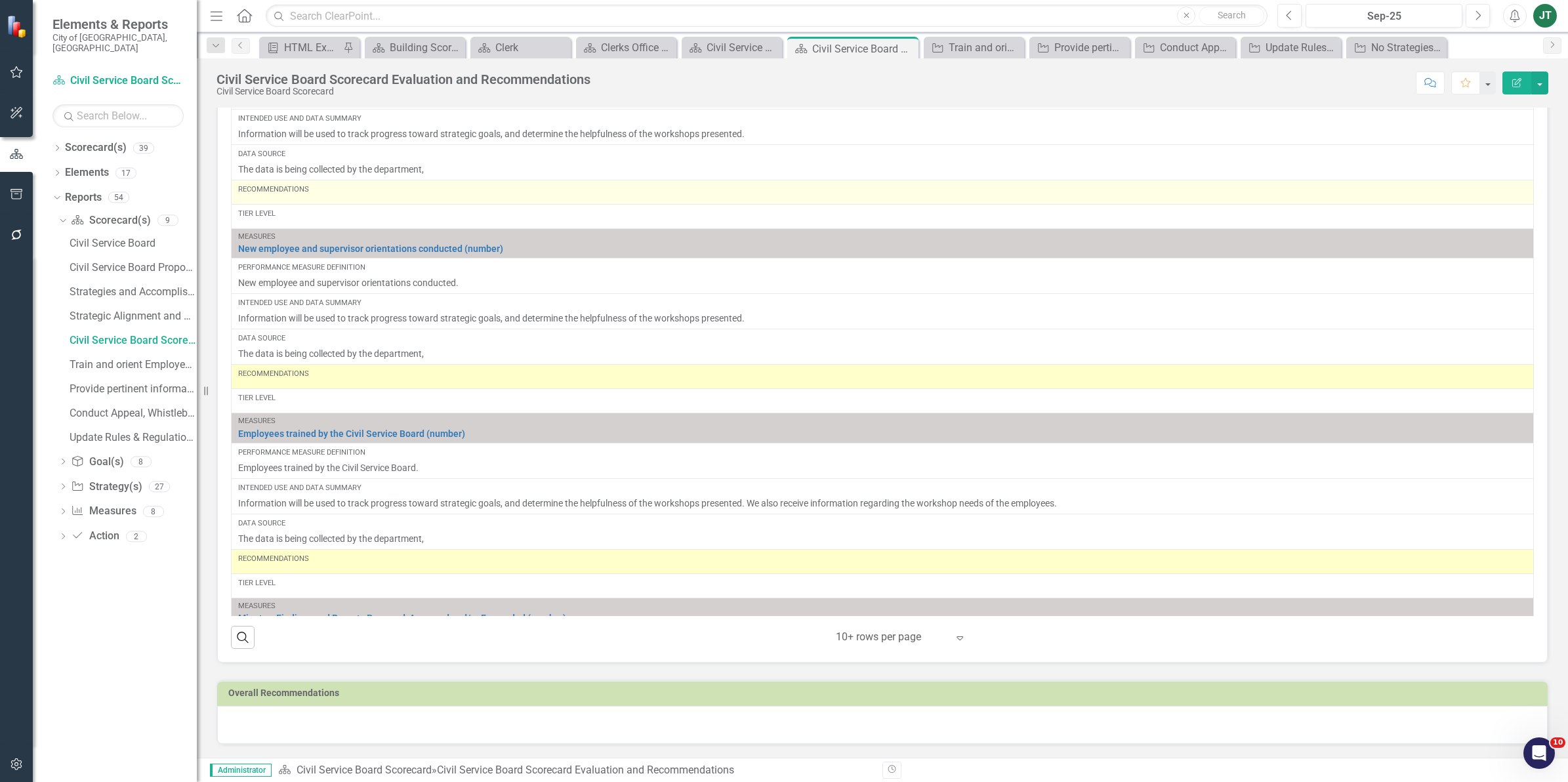
click at [324, 195] on div "Recommendations" at bounding box center [882, 189] width 1289 height 10
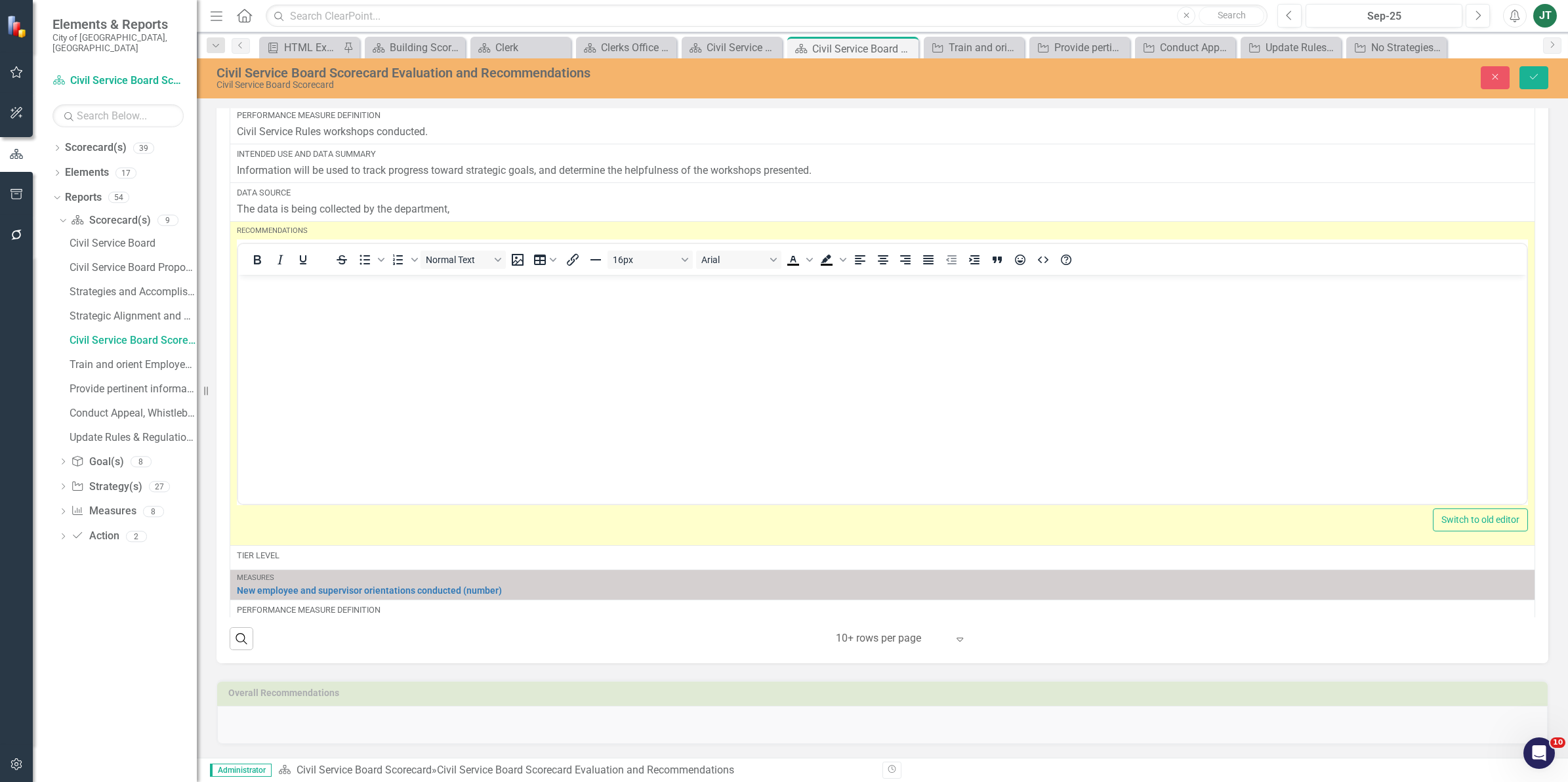
scroll to position [0, 0]
click at [302, 272] on div at bounding box center [280, 259] width 85 height 26
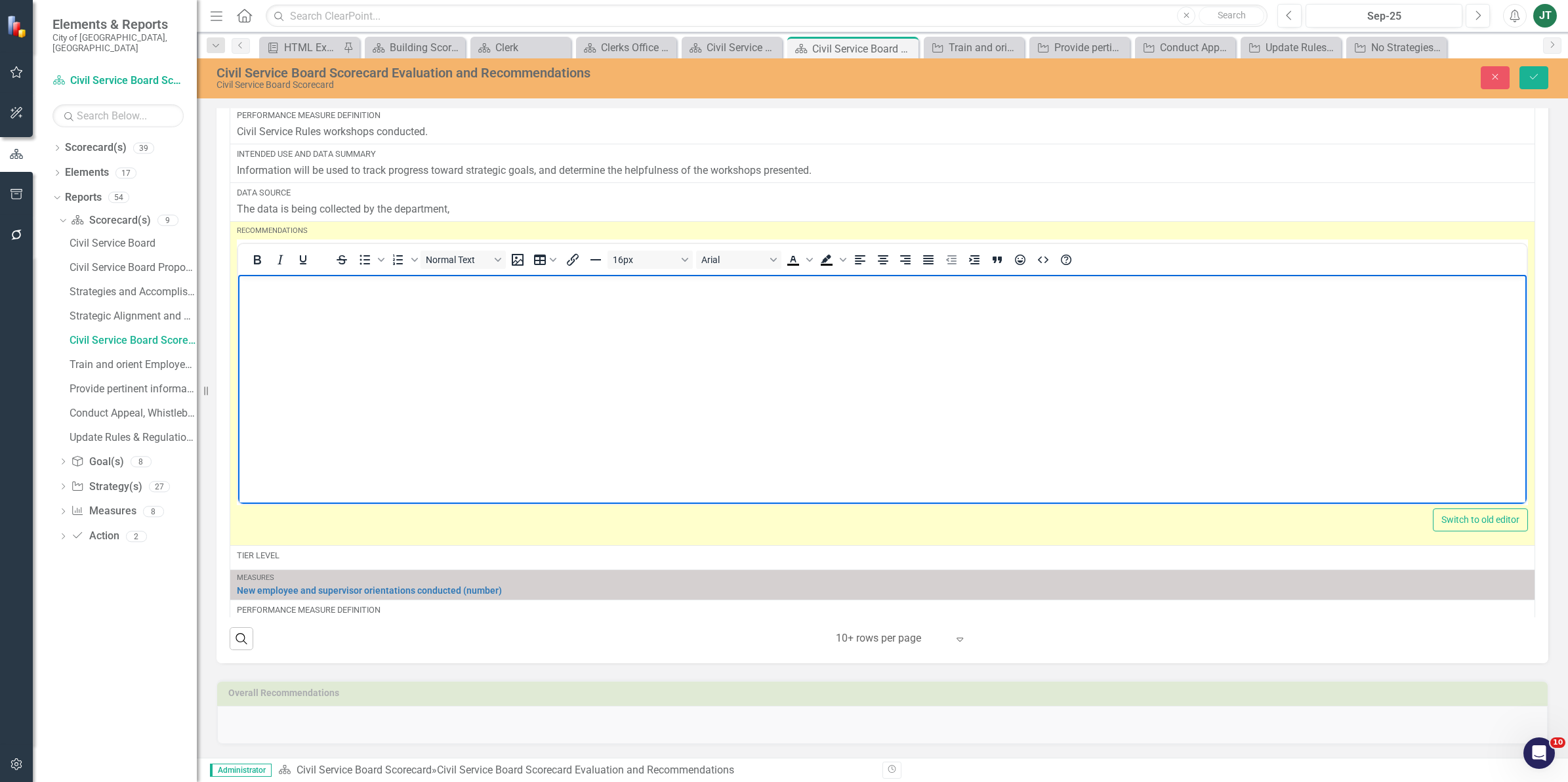
click at [276, 289] on p "Rich Text Area. Press ALT-0 for help." at bounding box center [882, 285] width 1282 height 15
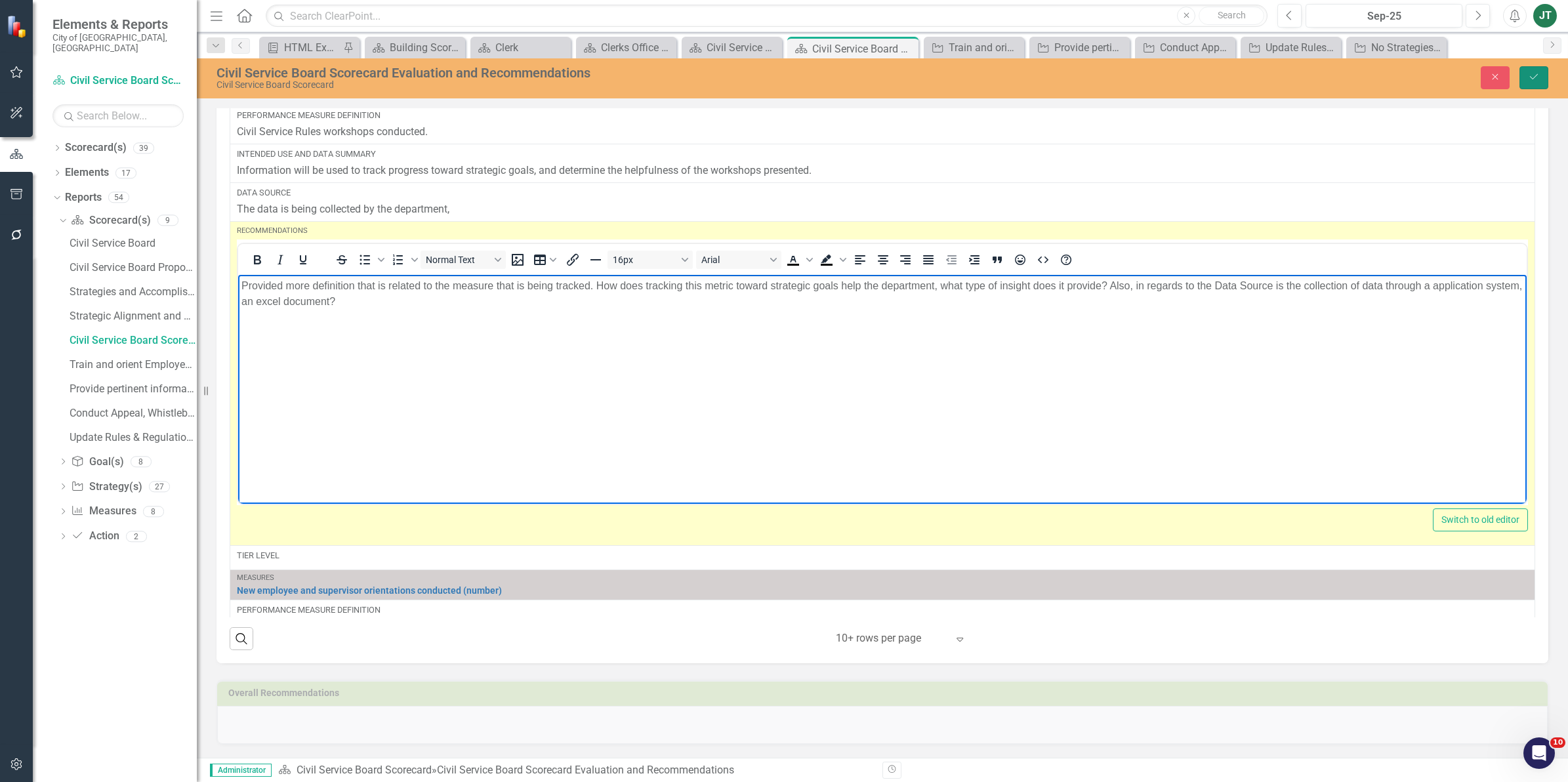
click at [1527, 68] on button "Save" at bounding box center [1533, 77] width 29 height 23
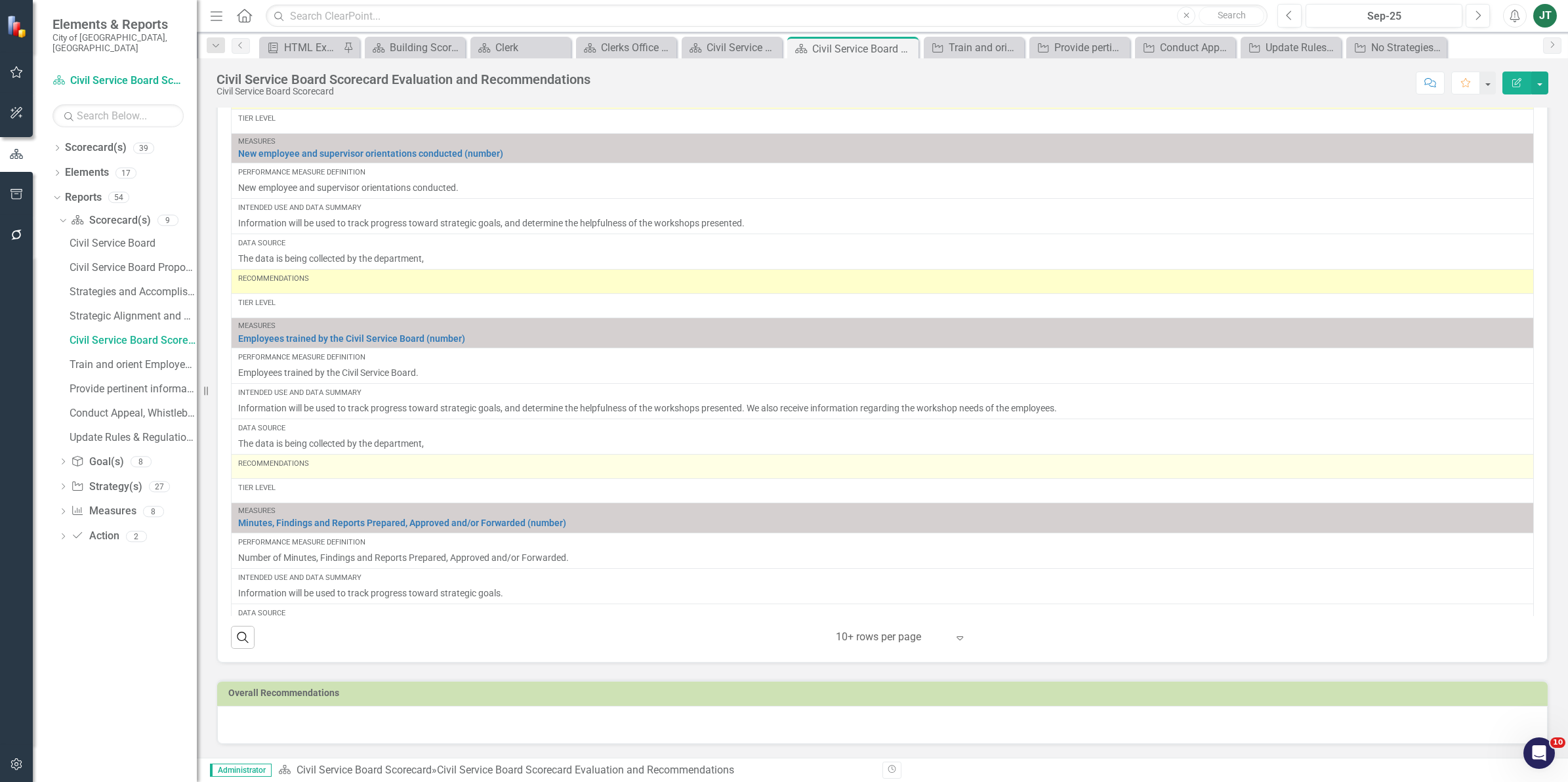
scroll to position [758, 0]
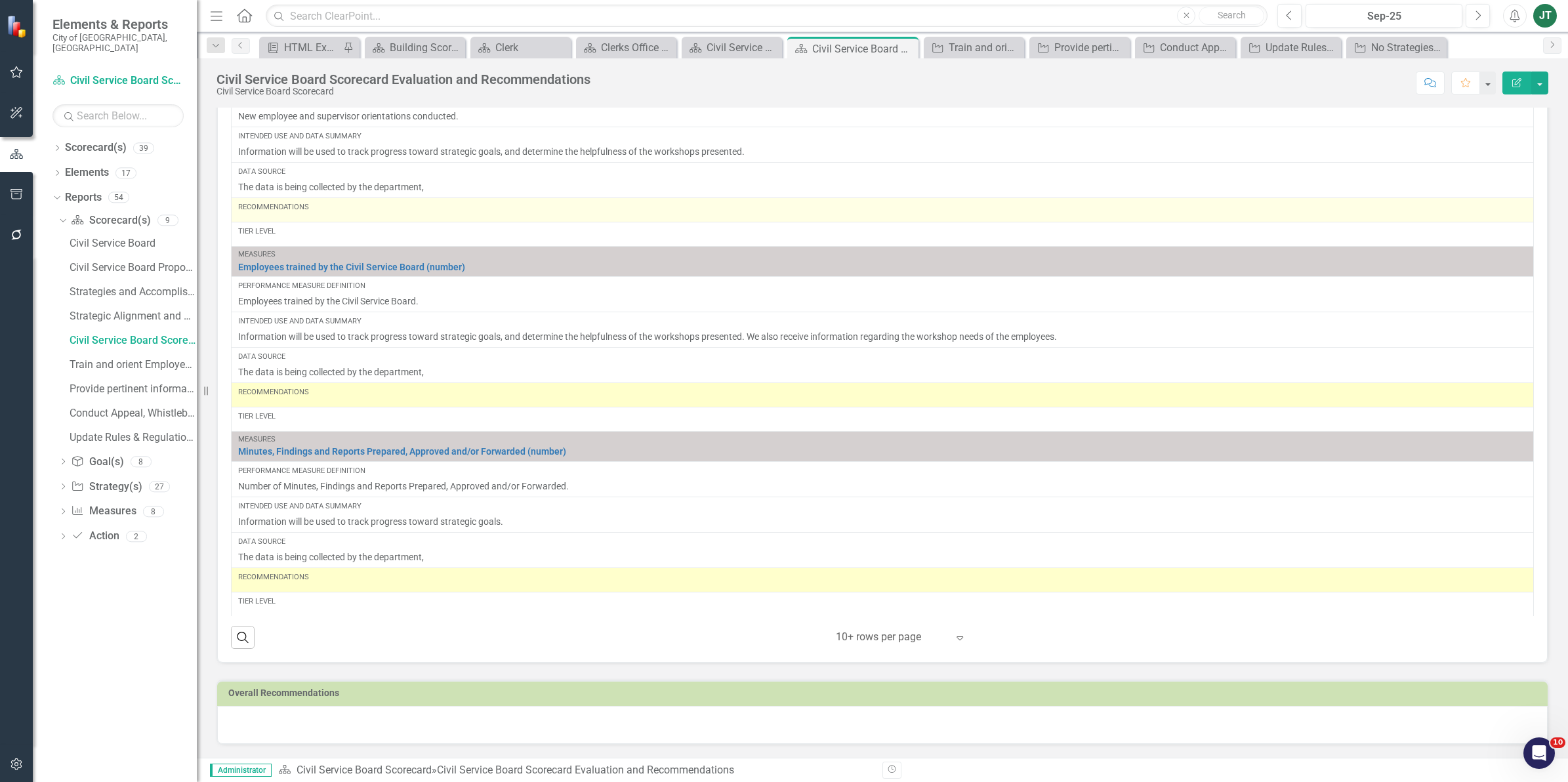
click at [326, 206] on div "Recommendations" at bounding box center [882, 207] width 1289 height 10
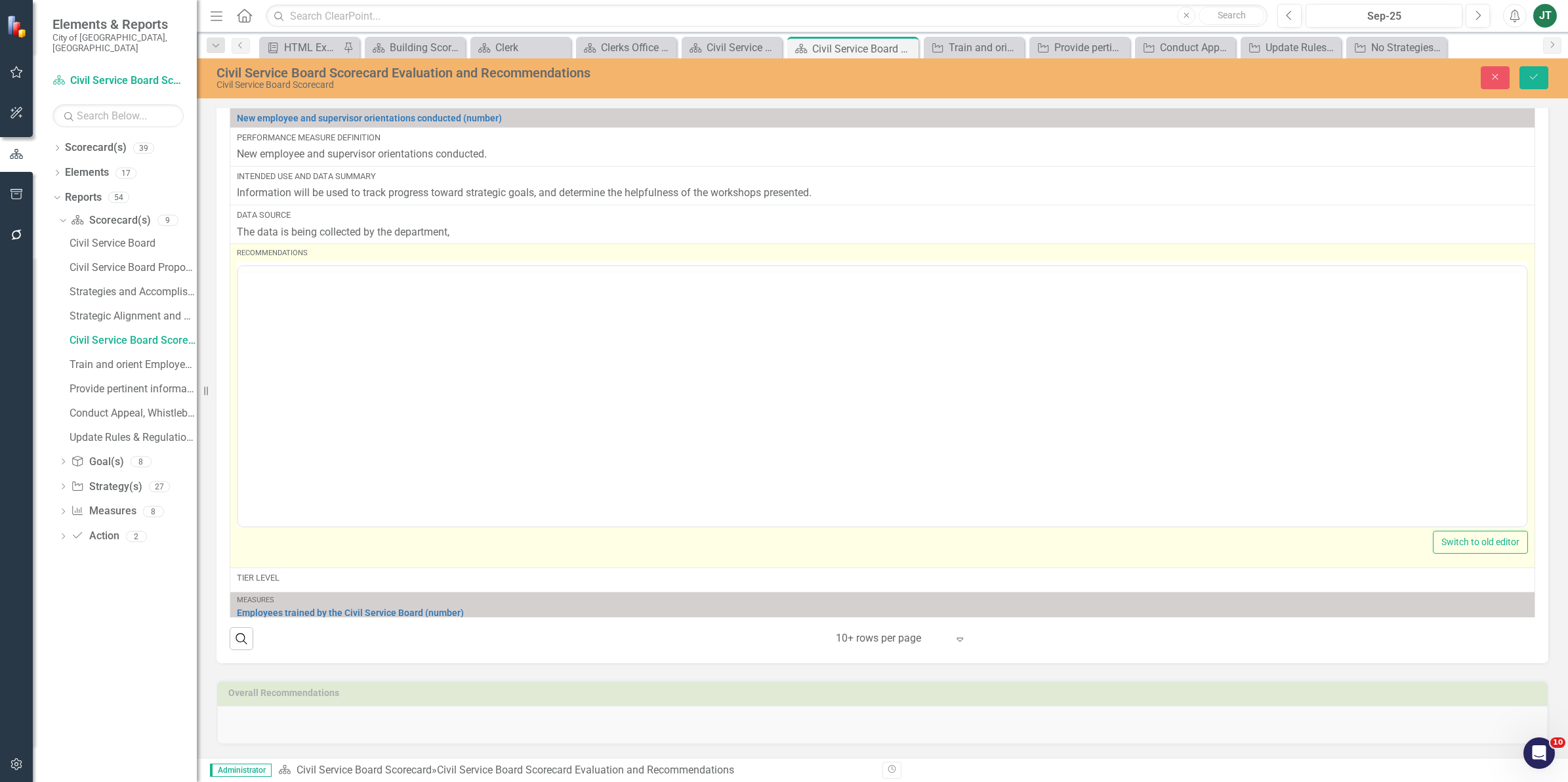
scroll to position [0, 0]
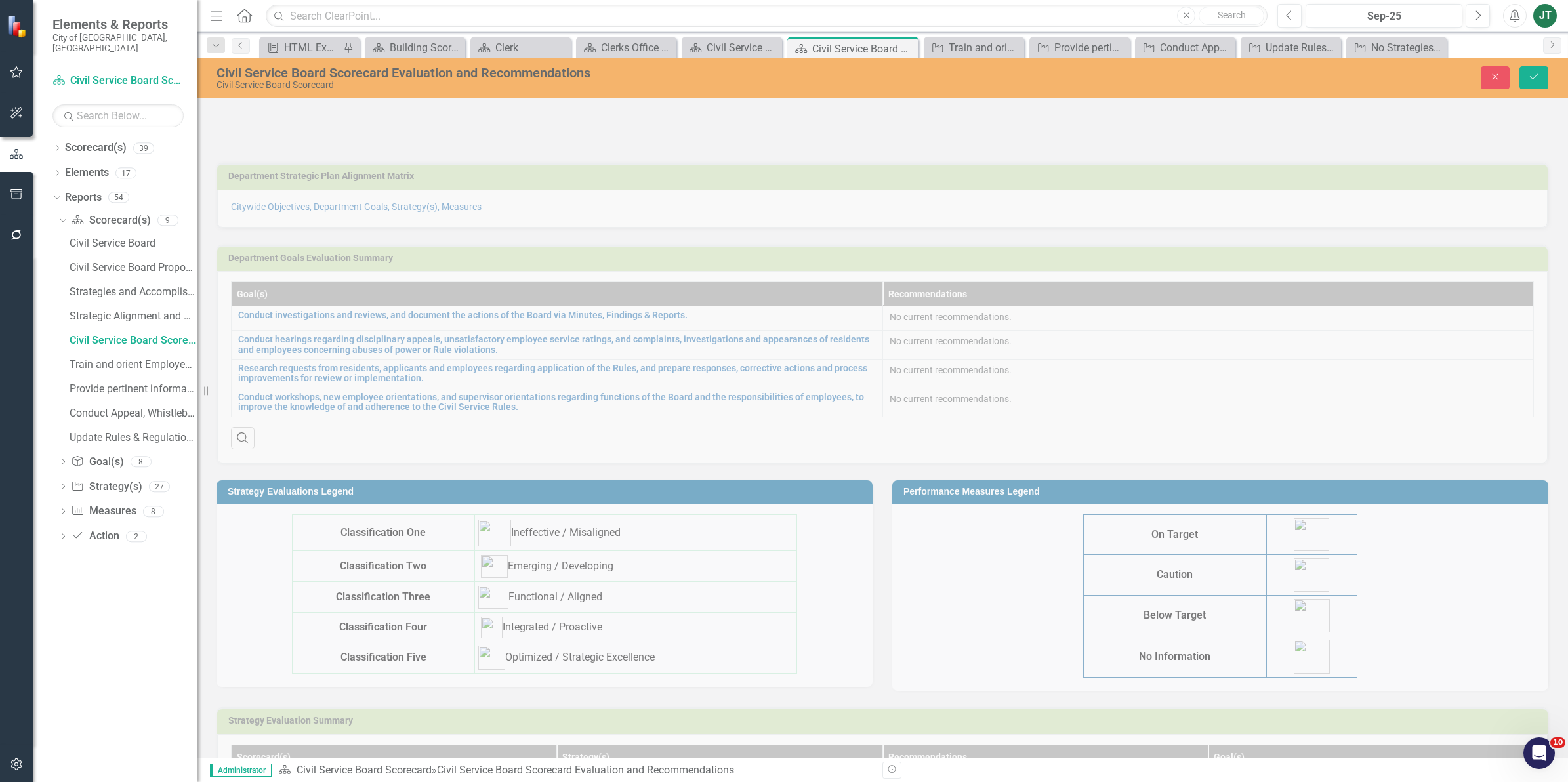
scroll to position [758, 0]
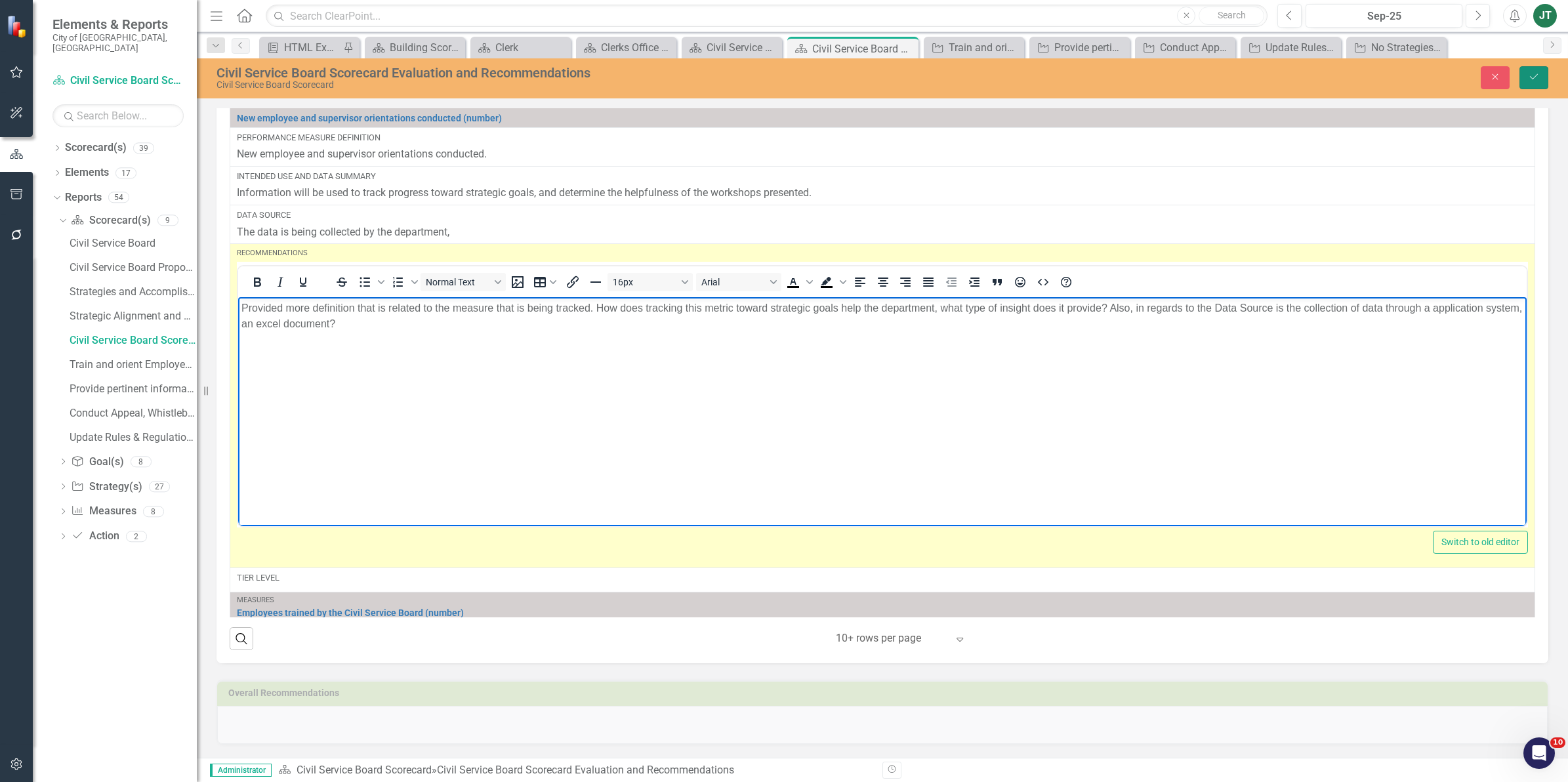
click at [1527, 74] on icon "Save" at bounding box center [1533, 77] width 12 height 9
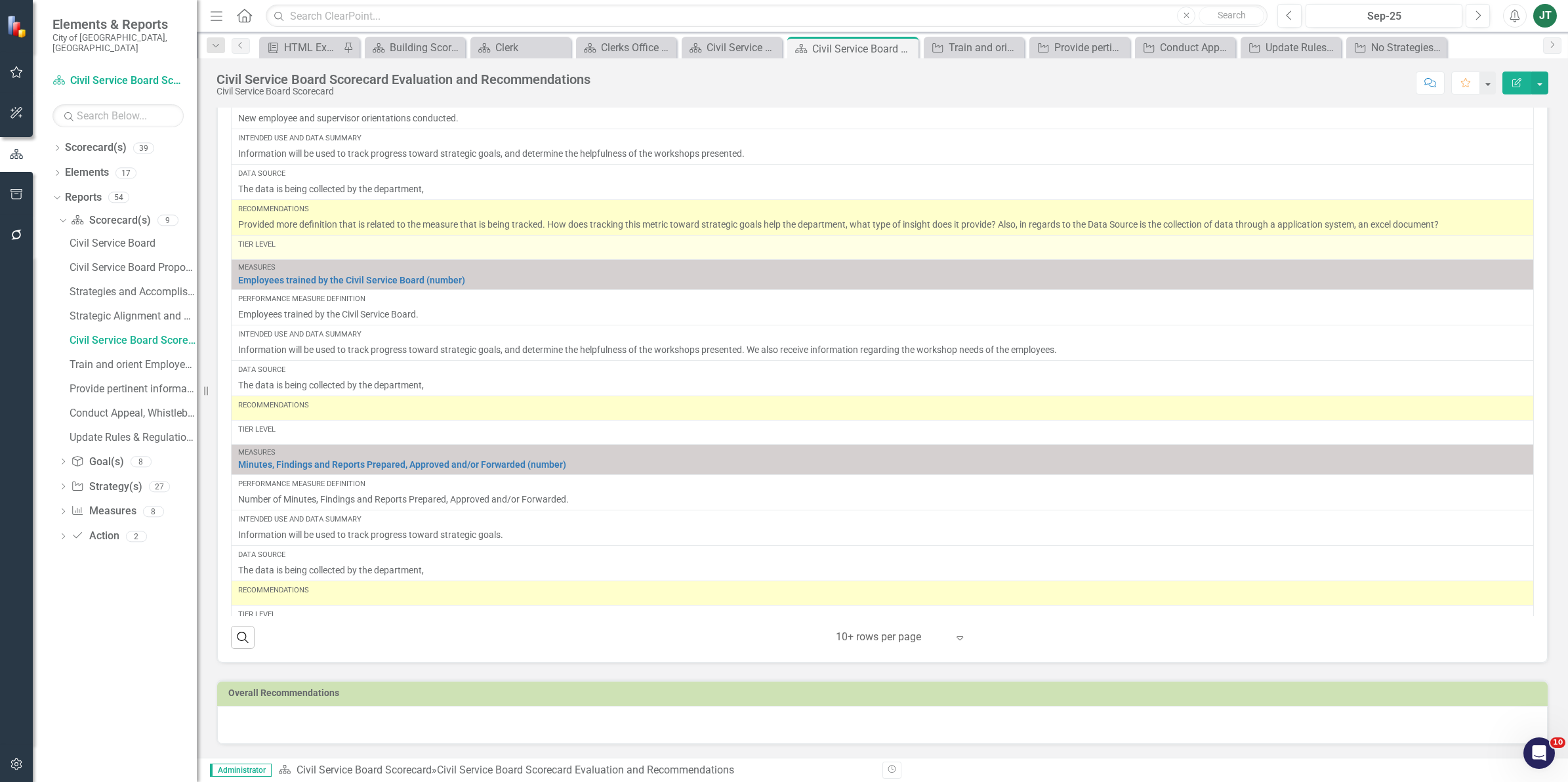
scroll to position [769, 0]
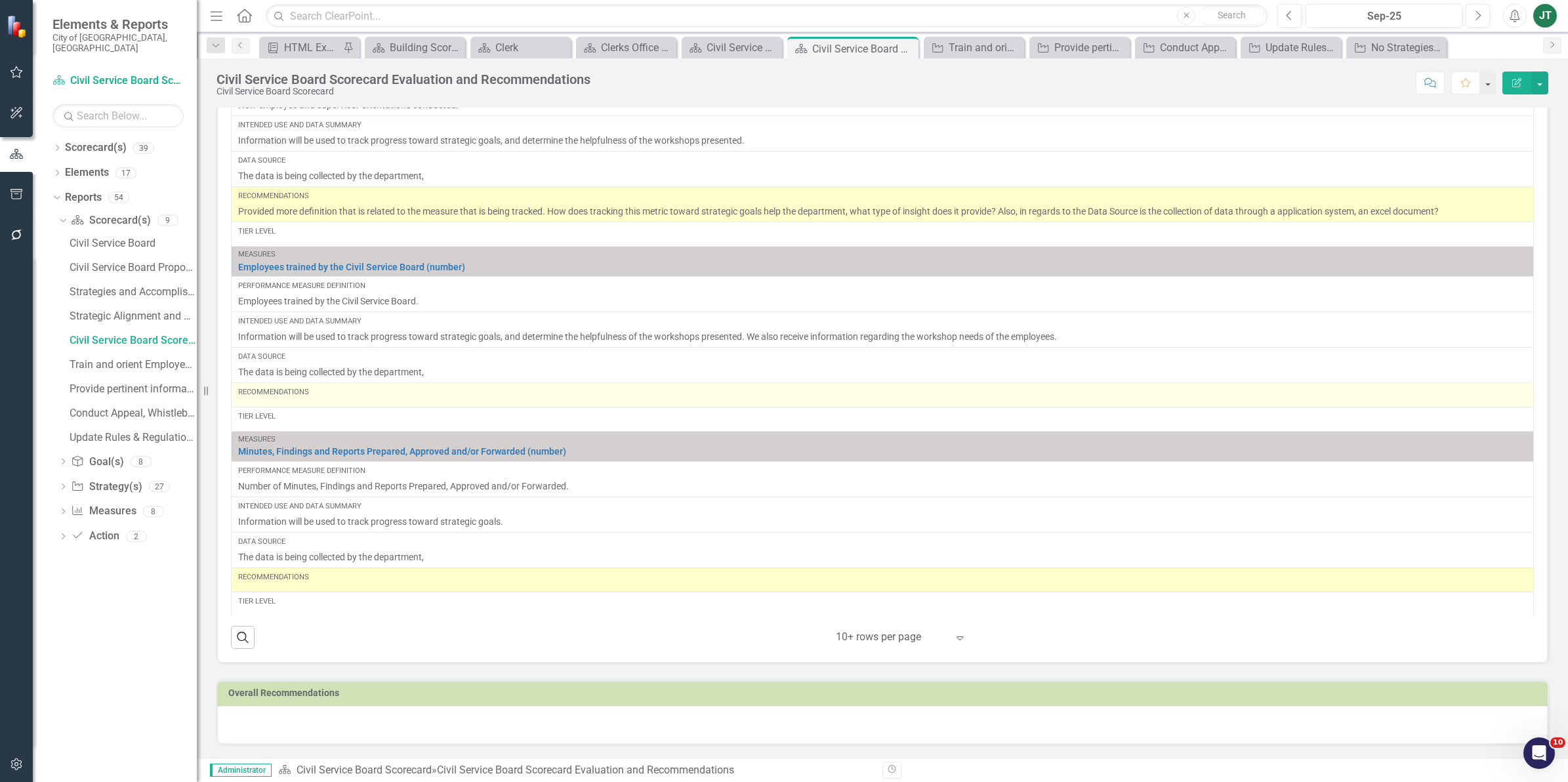
click at [363, 394] on div "Recommendations" at bounding box center [882, 392] width 1289 height 10
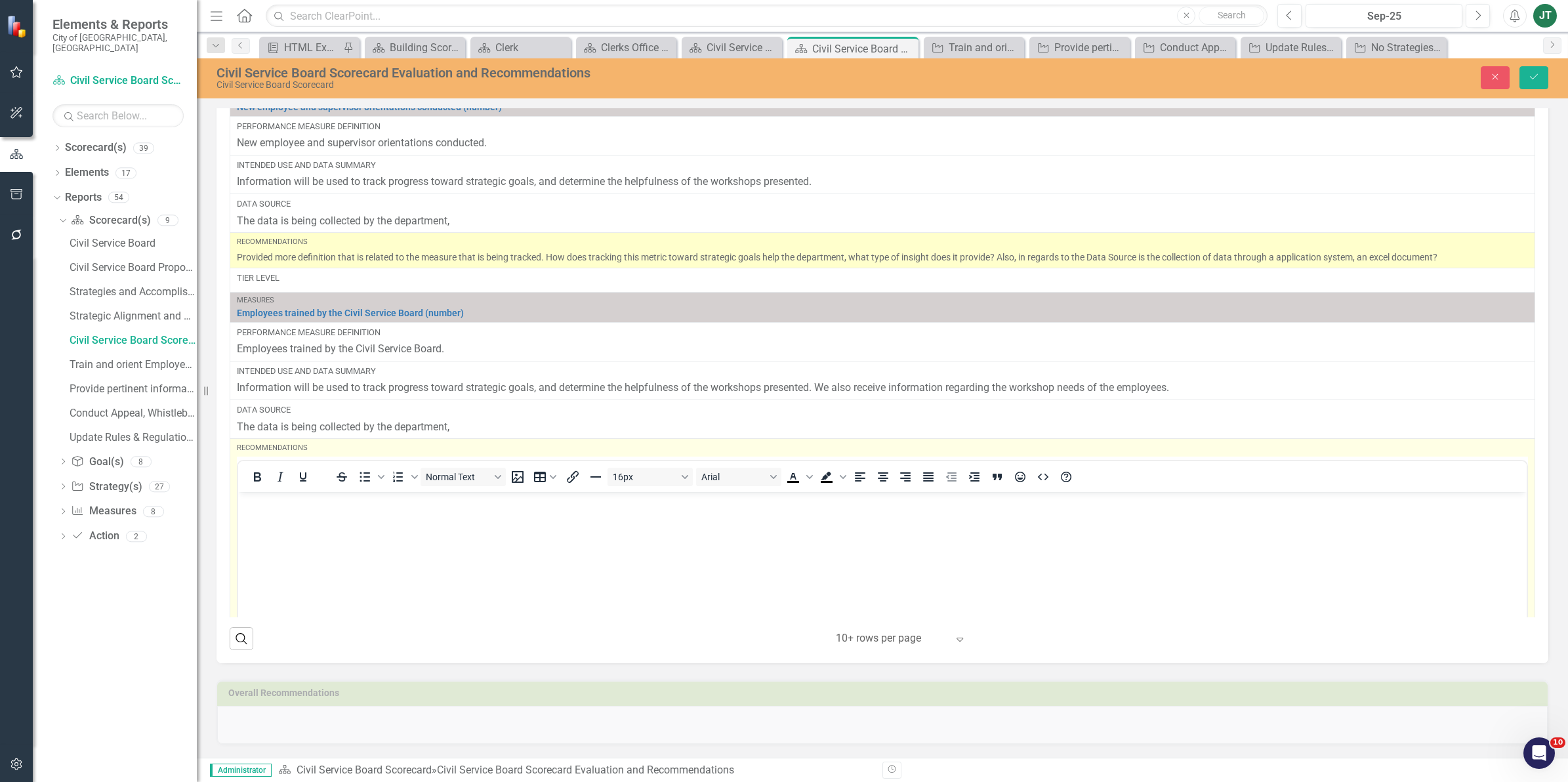
scroll to position [0, 0]
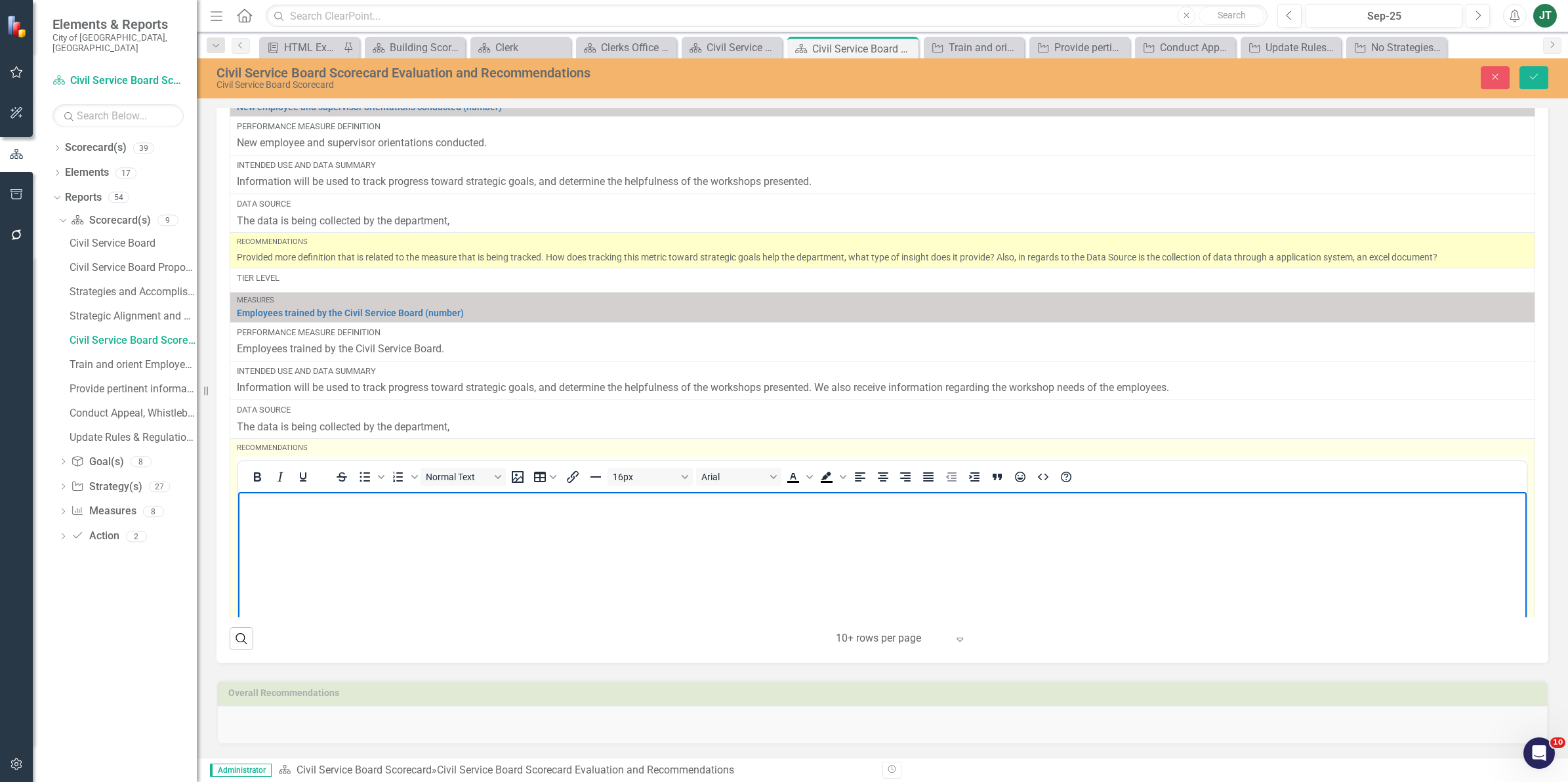
drag, startPoint x: 273, startPoint y: 545, endPoint x: 278, endPoint y: 528, distance: 17.7
click at [278, 533] on body "Rich Text Area. Press ALT-0 for help." at bounding box center [882, 590] width 1289 height 197
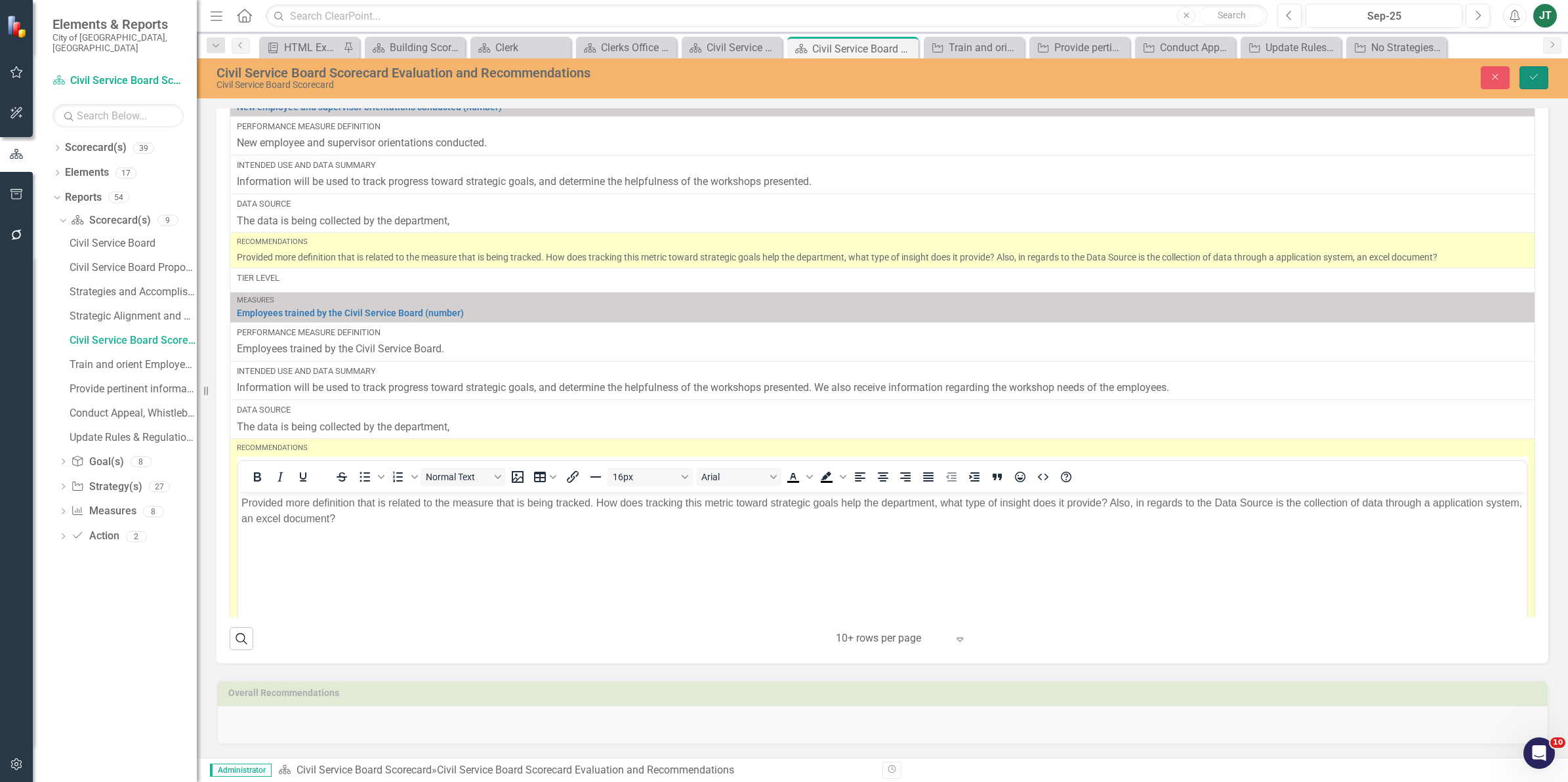
click at [1536, 72] on icon "Save" at bounding box center [1533, 77] width 12 height 9
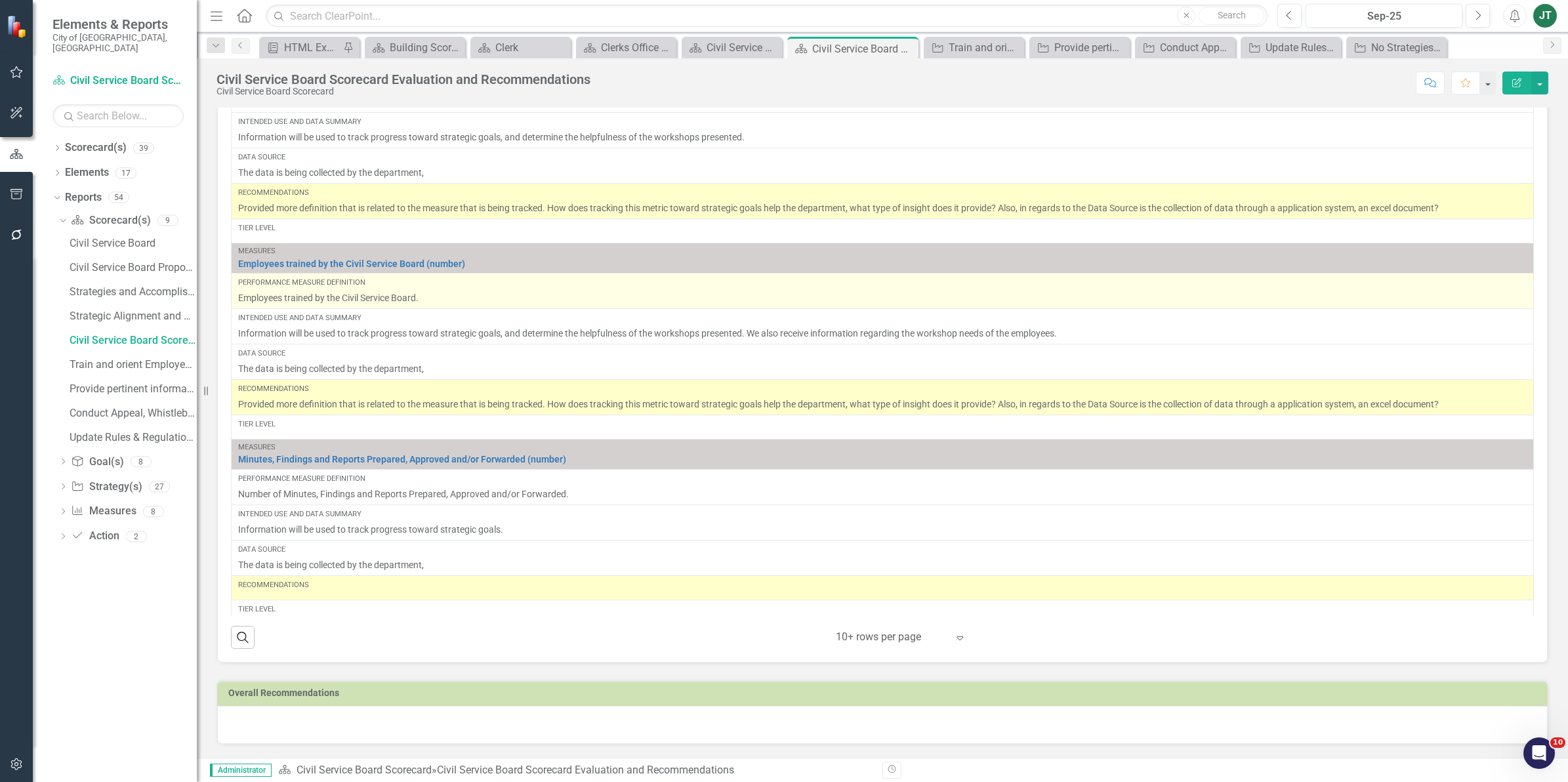
scroll to position [779, 0]
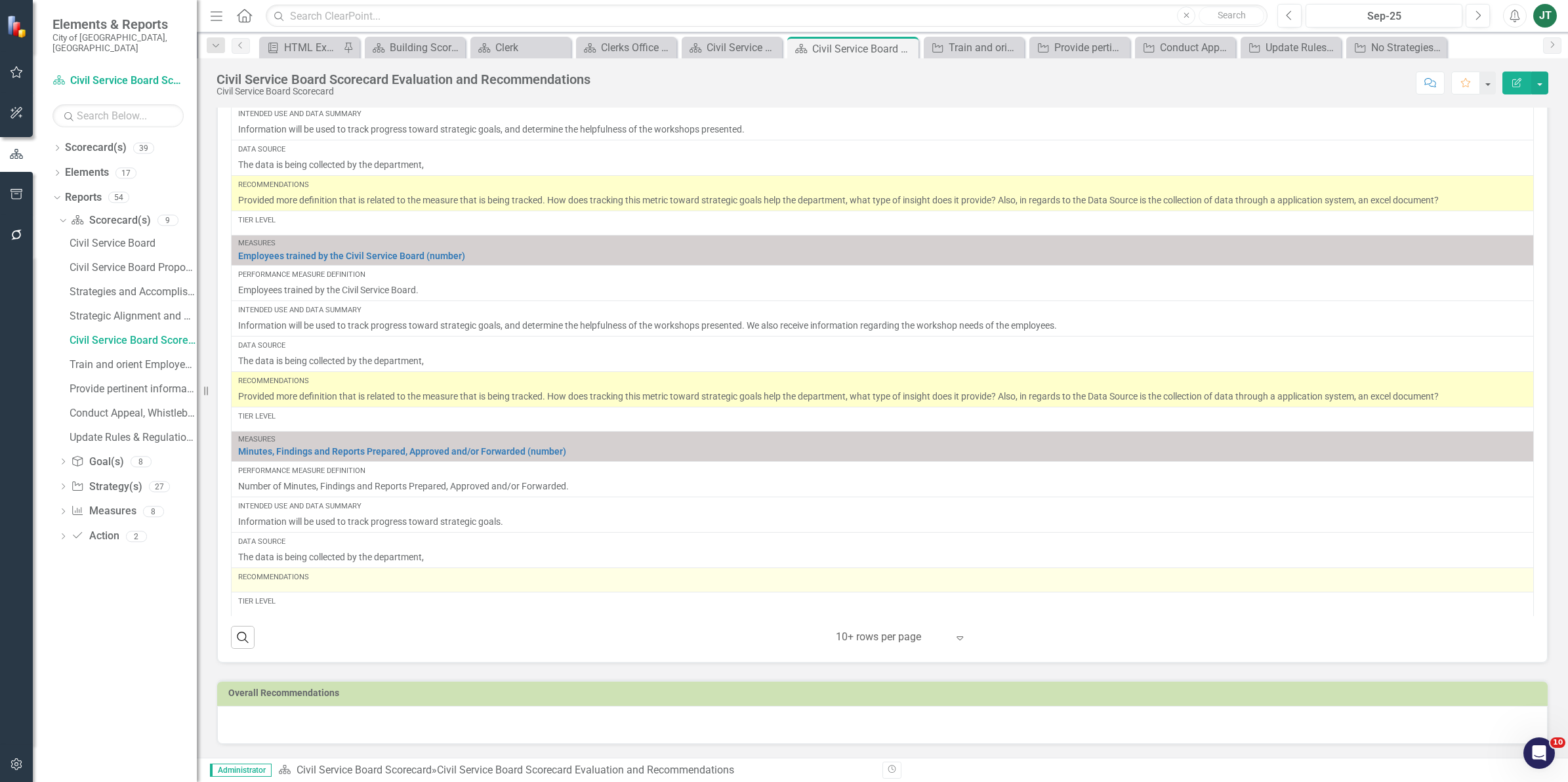
click at [321, 579] on div "Recommendations" at bounding box center [882, 577] width 1289 height 10
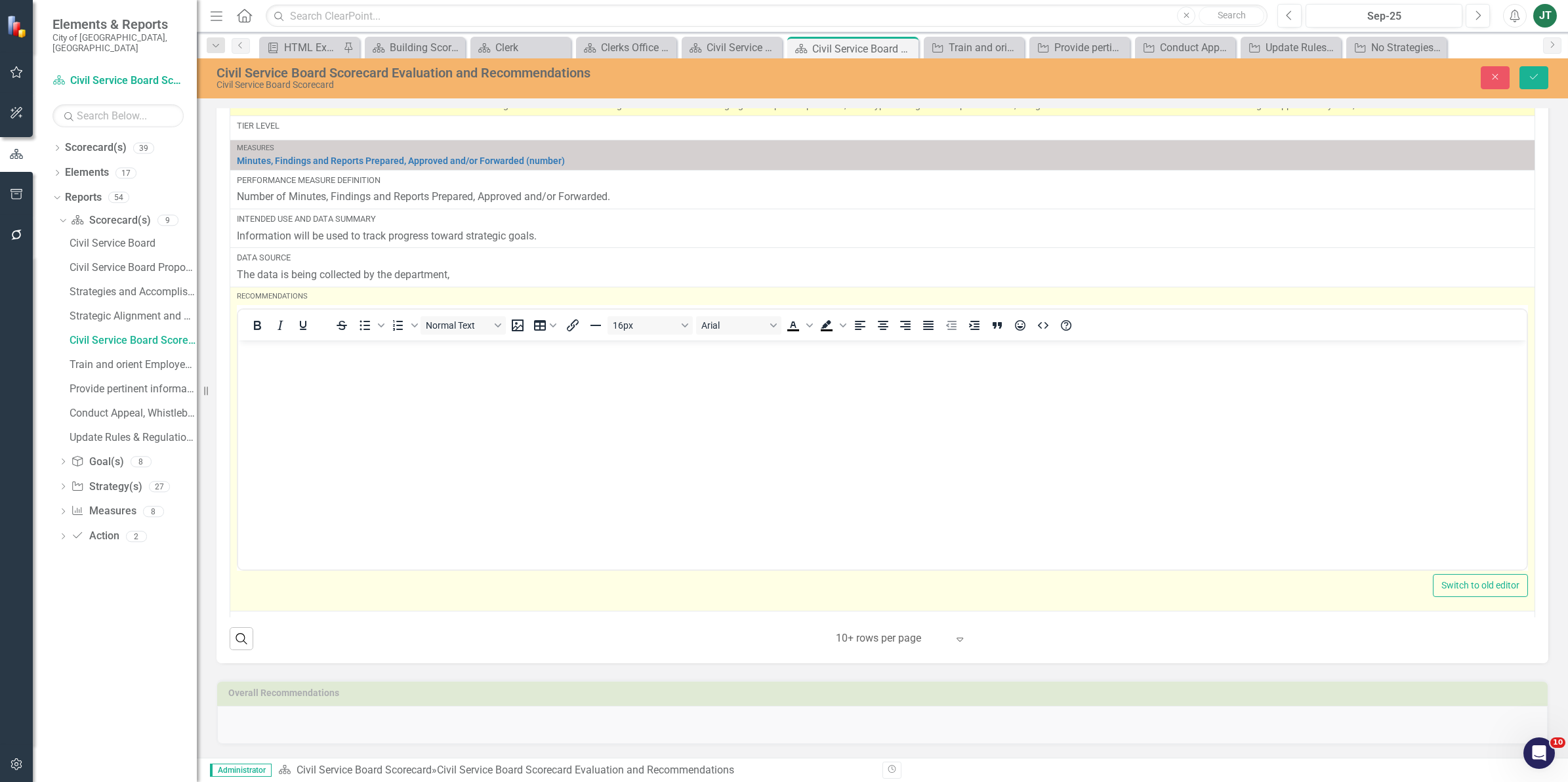
scroll to position [1150, 0]
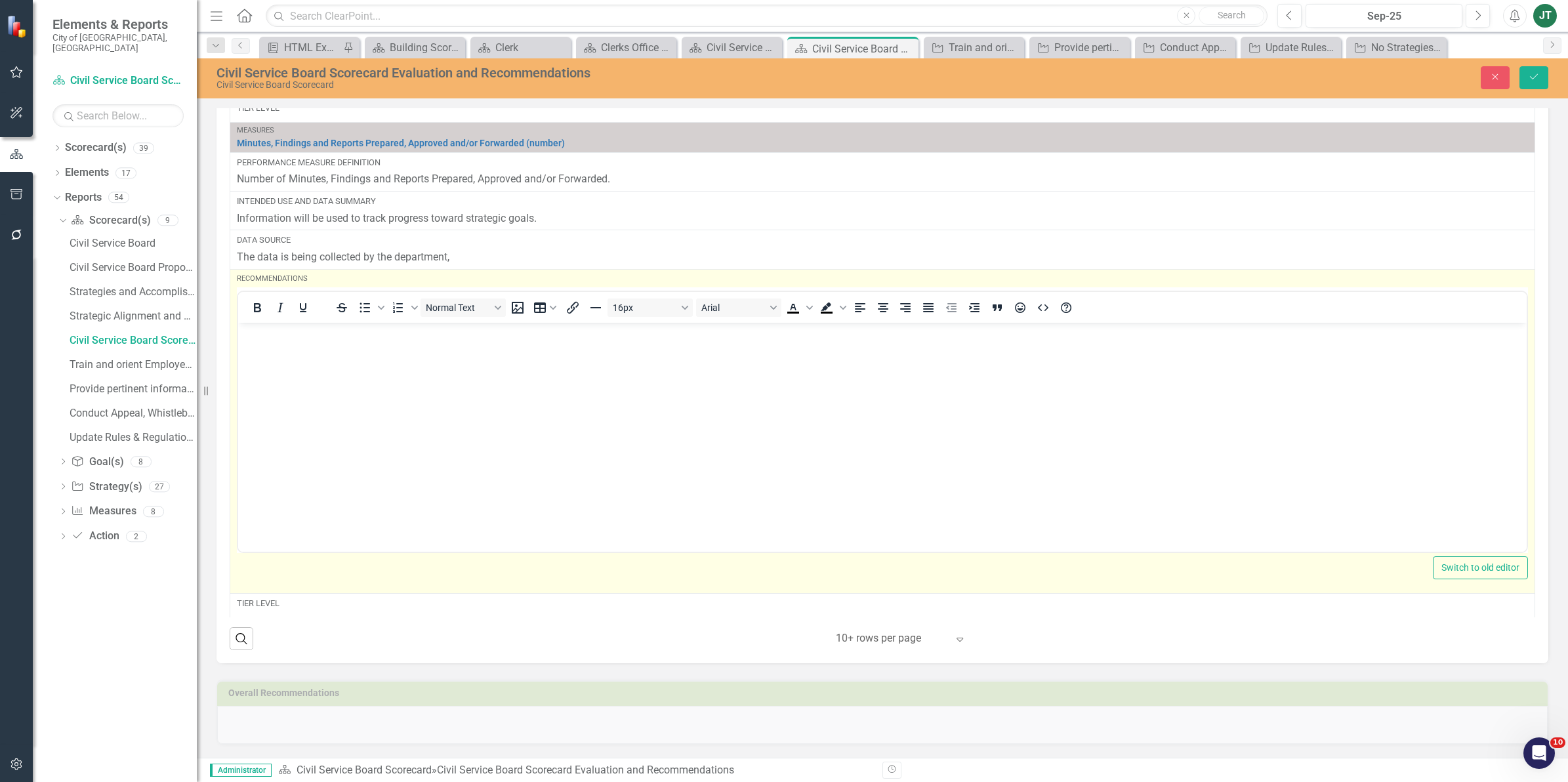
click at [279, 359] on body "Rich Text Area. Press ALT-0 for help." at bounding box center [882, 420] width 1289 height 197
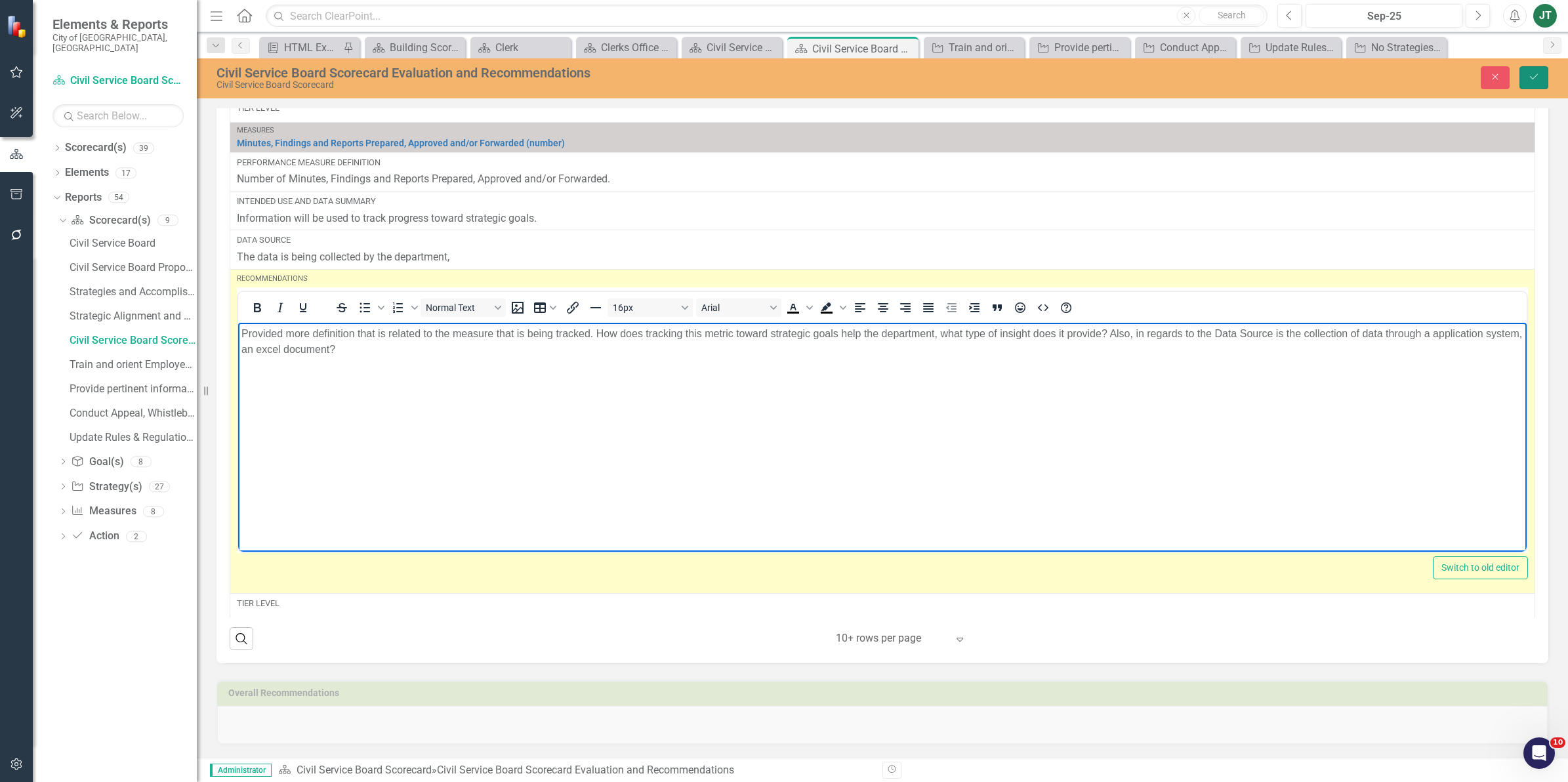
click at [1524, 76] on button "Save" at bounding box center [1533, 77] width 29 height 23
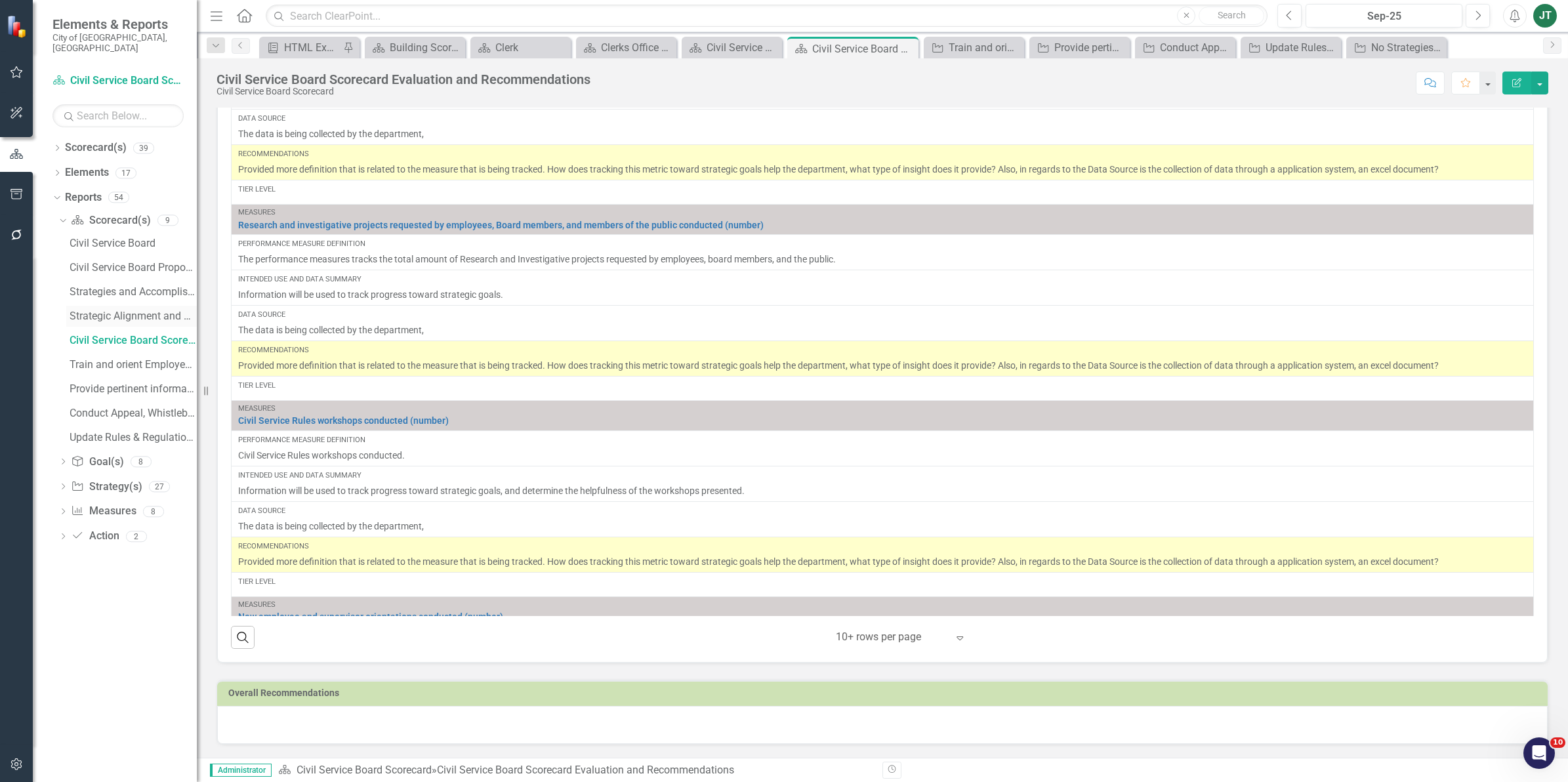
scroll to position [0, 0]
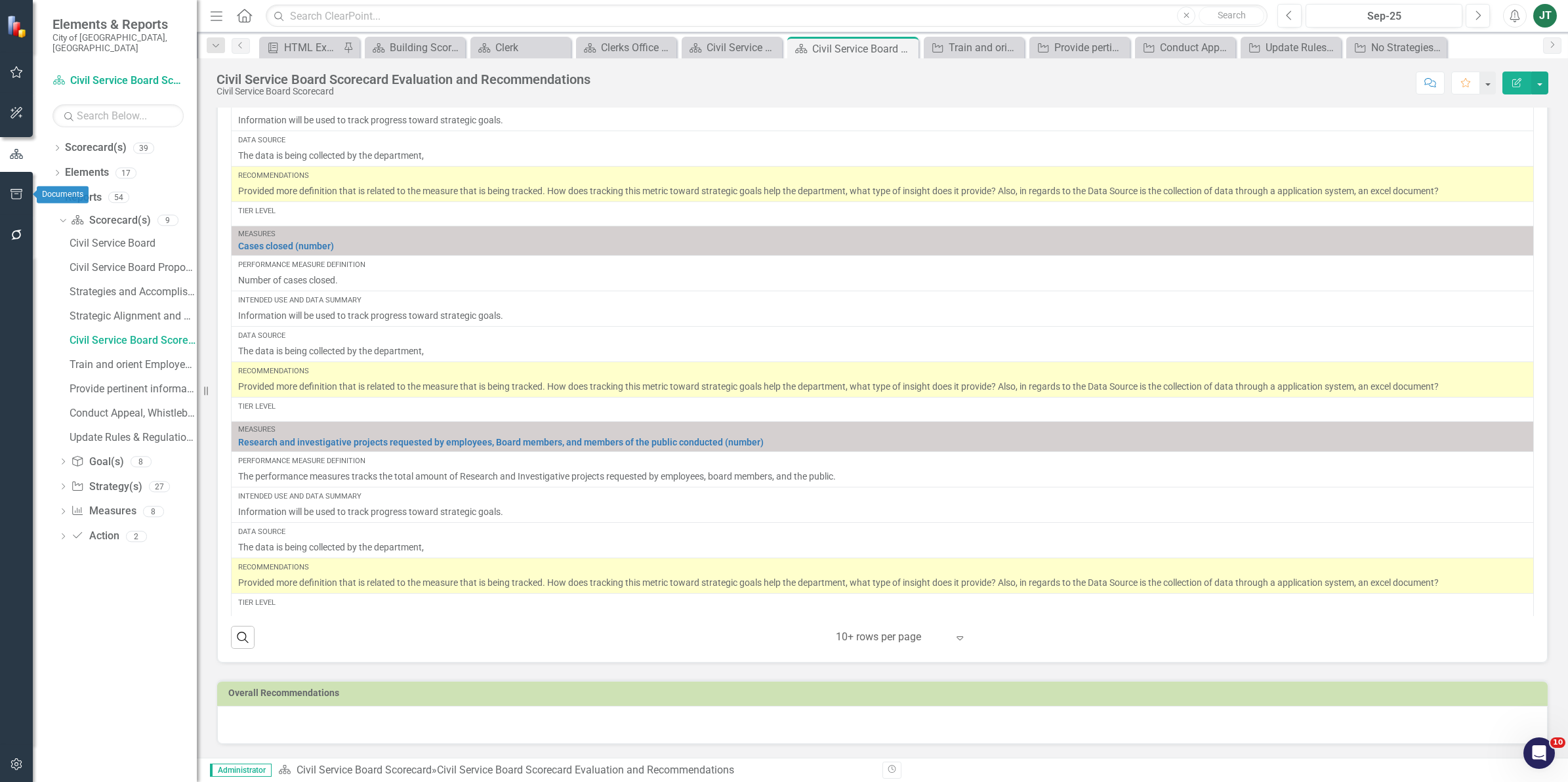
click at [14, 191] on icon "button" at bounding box center [16, 194] width 14 height 10
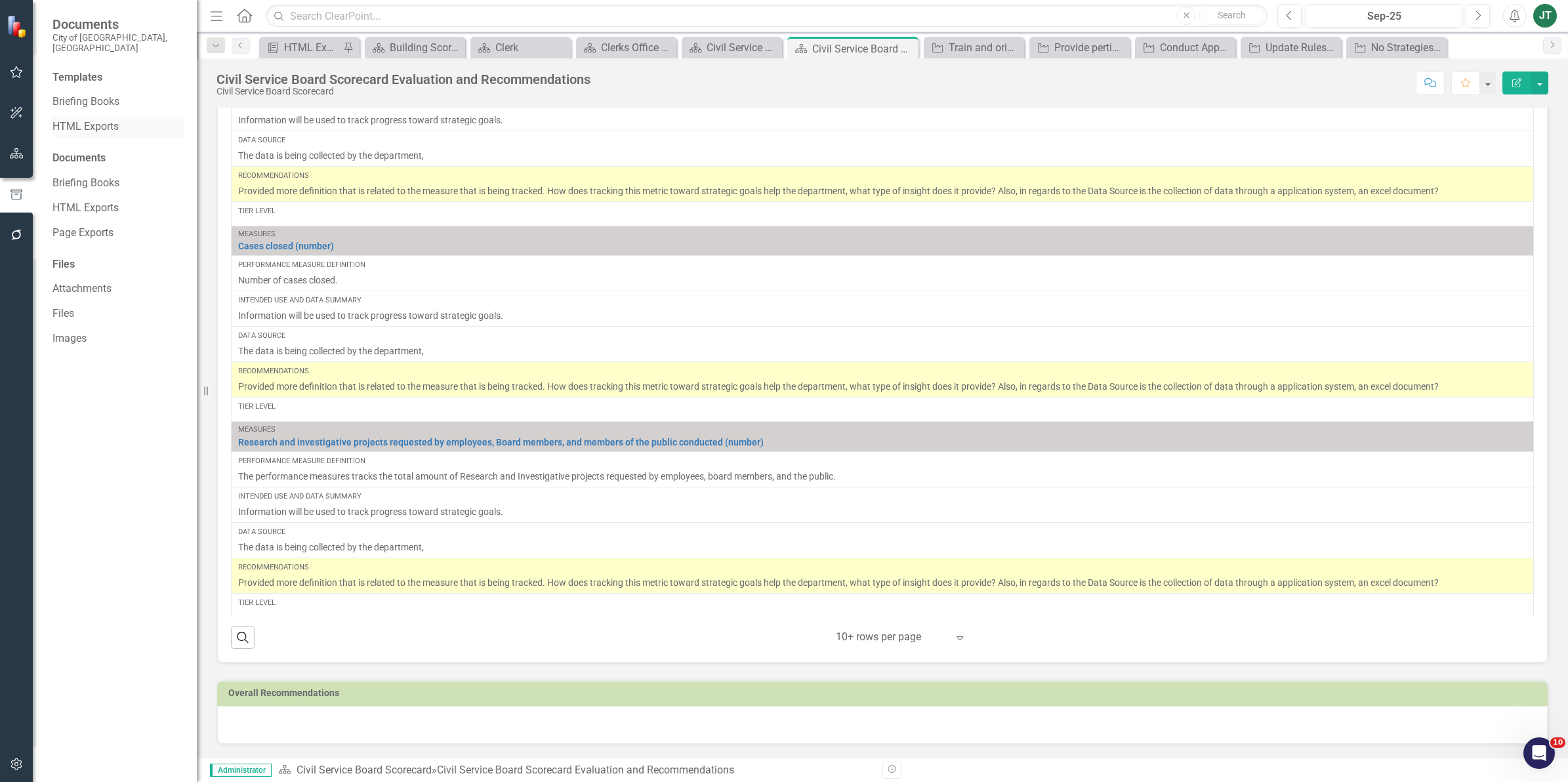
click at [83, 119] on link "HTML Exports" at bounding box center [118, 127] width 131 height 15
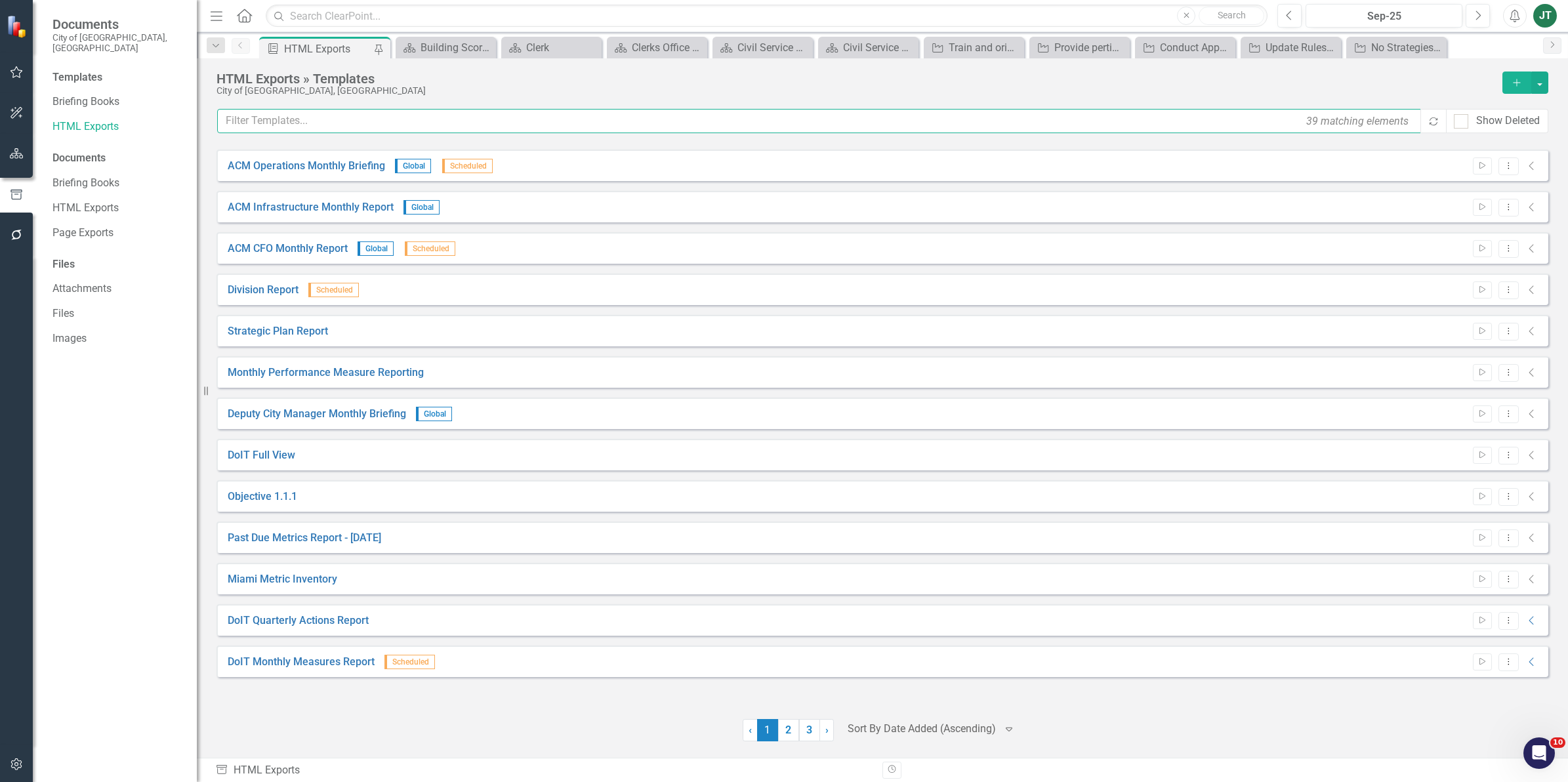
click at [372, 119] on input "text" at bounding box center [820, 121] width 1205 height 24
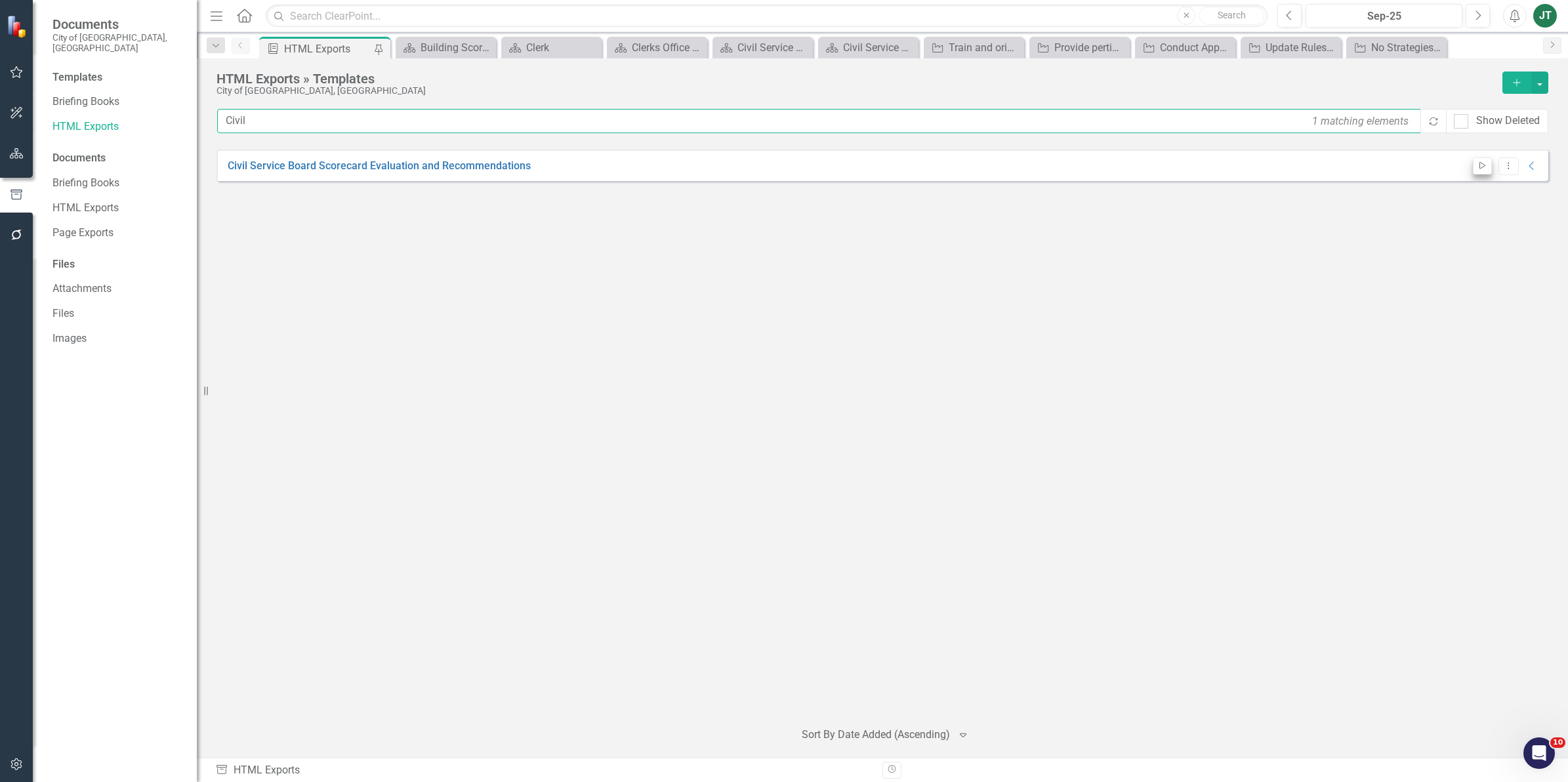
type input "Civil"
click at [1482, 164] on icon "Start" at bounding box center [1482, 166] width 10 height 8
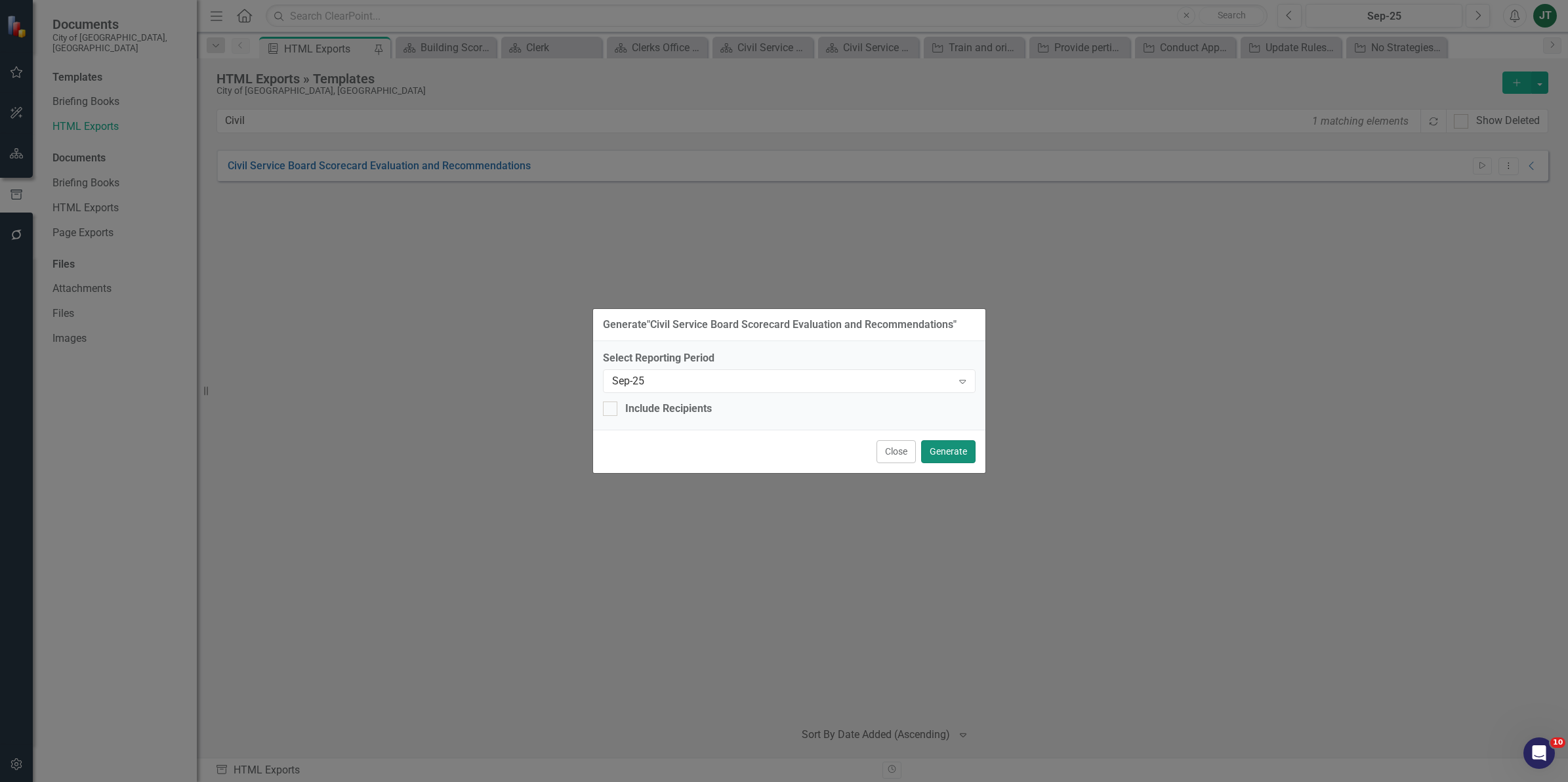
click at [937, 450] on button "Generate" at bounding box center [948, 451] width 55 height 23
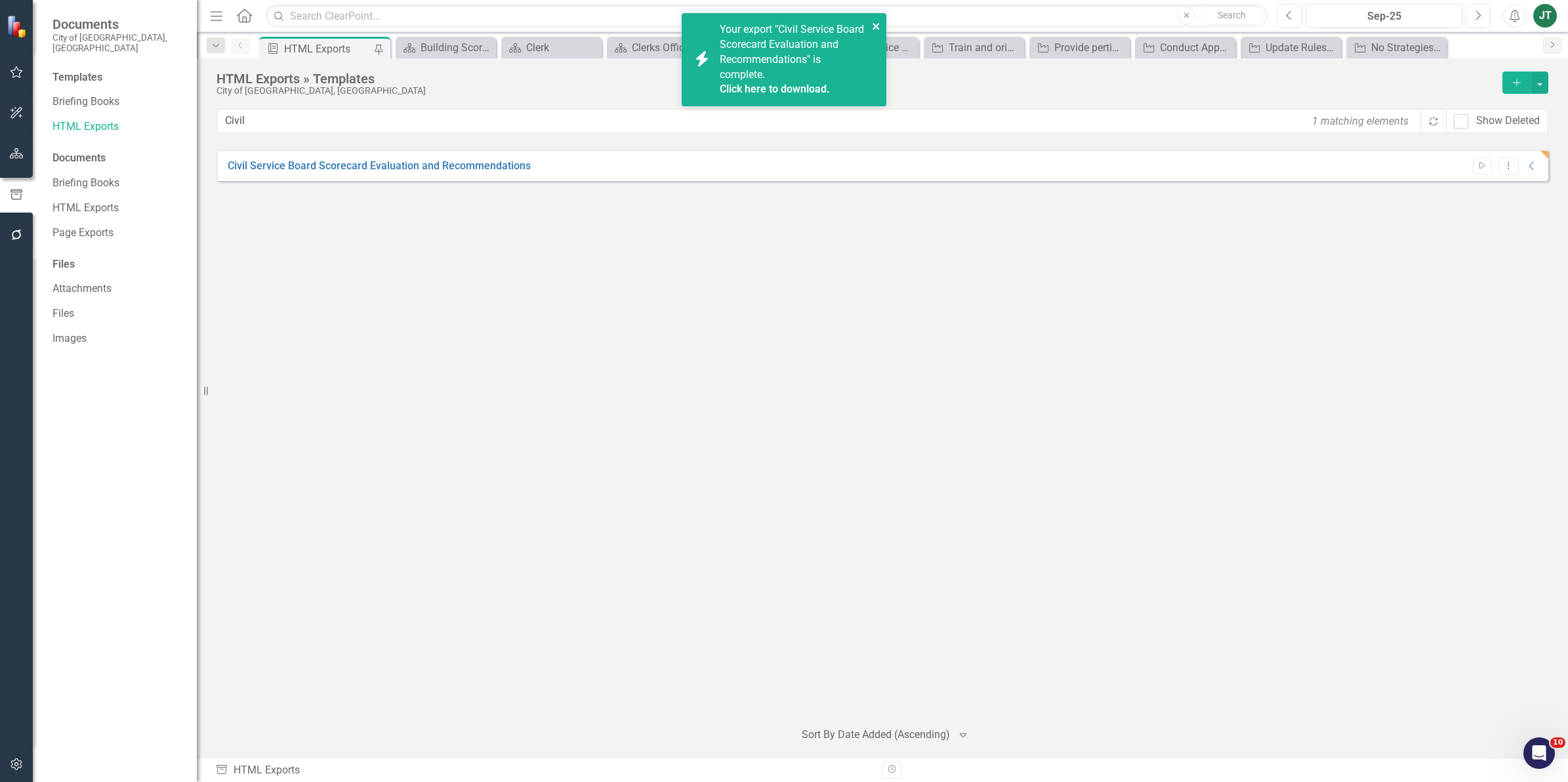
click at [872, 24] on icon "close" at bounding box center [877, 26] width 9 height 10
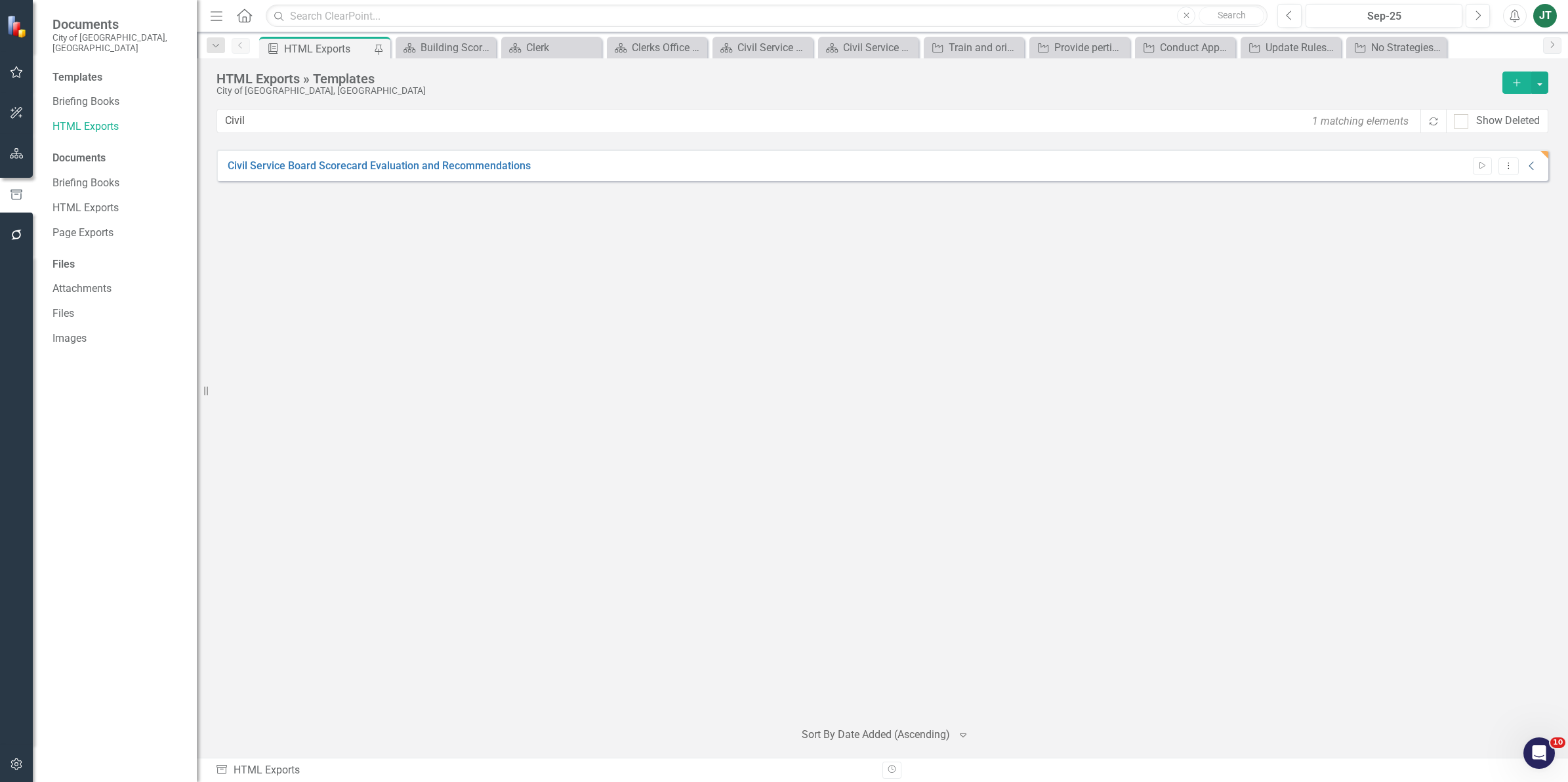
click at [1533, 170] on icon "Collapse" at bounding box center [1532, 166] width 13 height 10
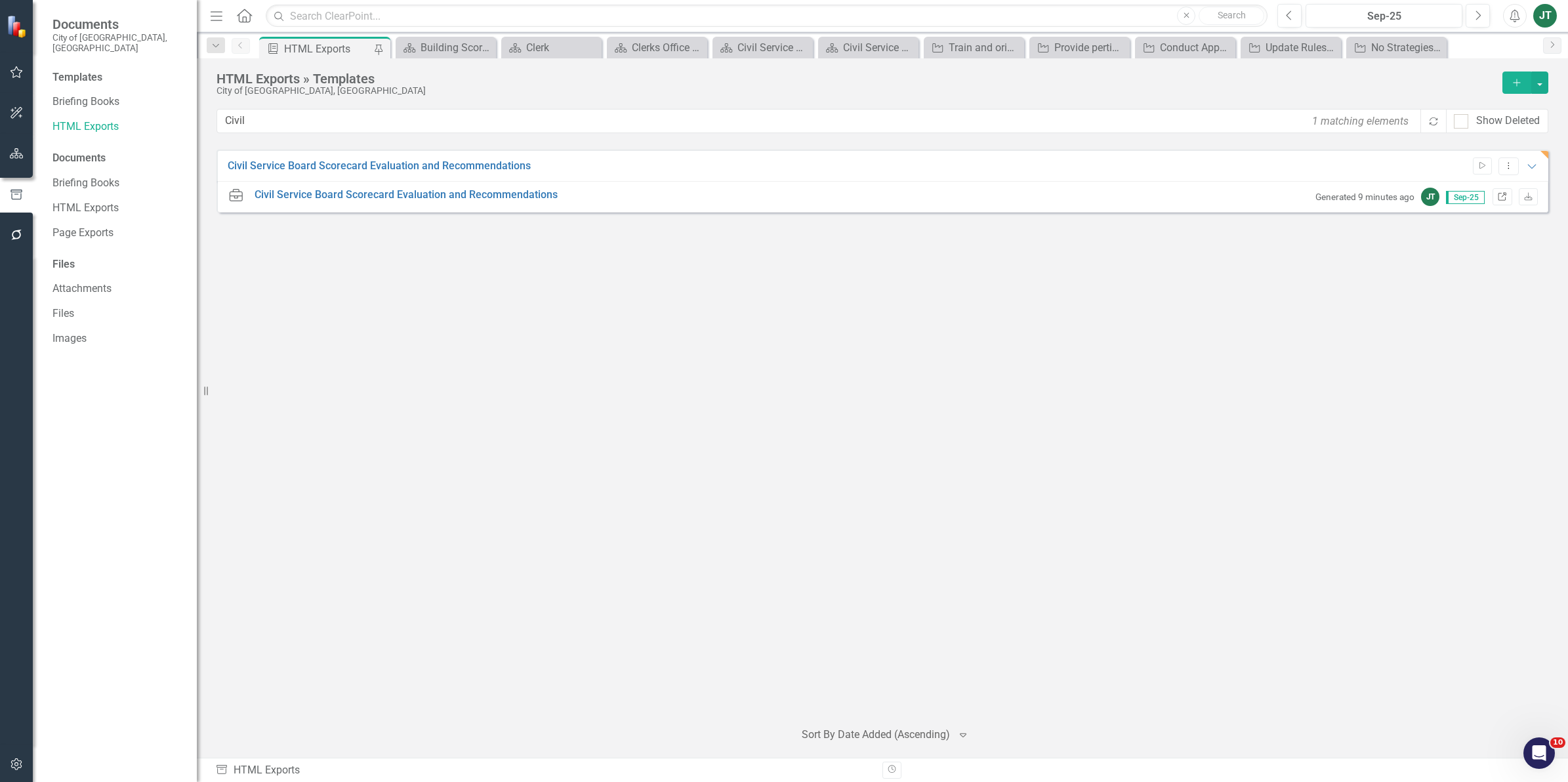
click at [1497, 198] on icon "Link" at bounding box center [1502, 197] width 10 height 8
click at [1533, 166] on icon "Expanded" at bounding box center [1532, 166] width 13 height 10
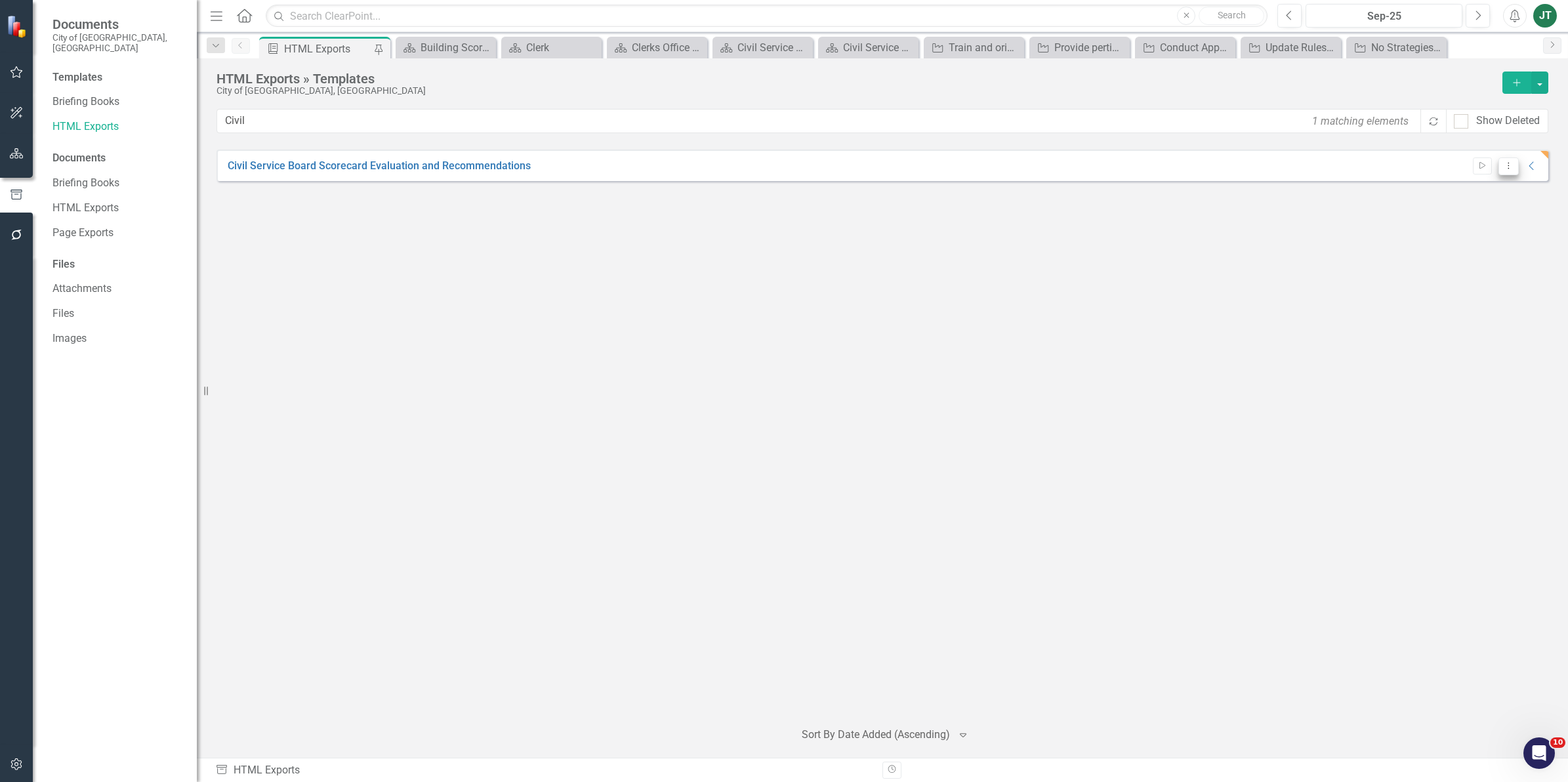
click at [1510, 162] on icon "Dropdown Menu" at bounding box center [1508, 166] width 11 height 9
click at [1454, 237] on link "Edit Edit Template" at bounding box center [1457, 237] width 122 height 24
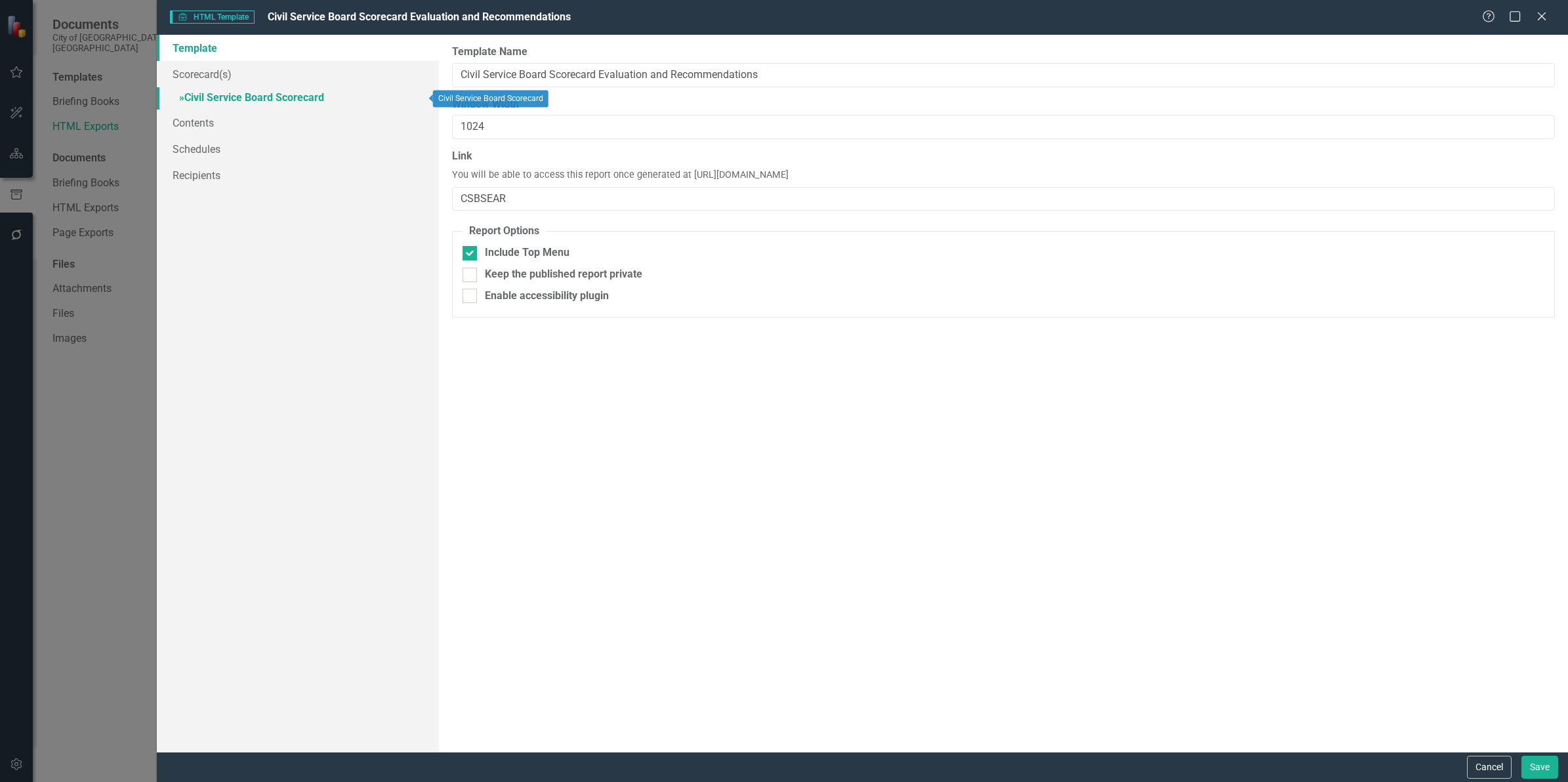
click at [279, 97] on link "» Civil Service Board Scorecard" at bounding box center [298, 98] width 282 height 23
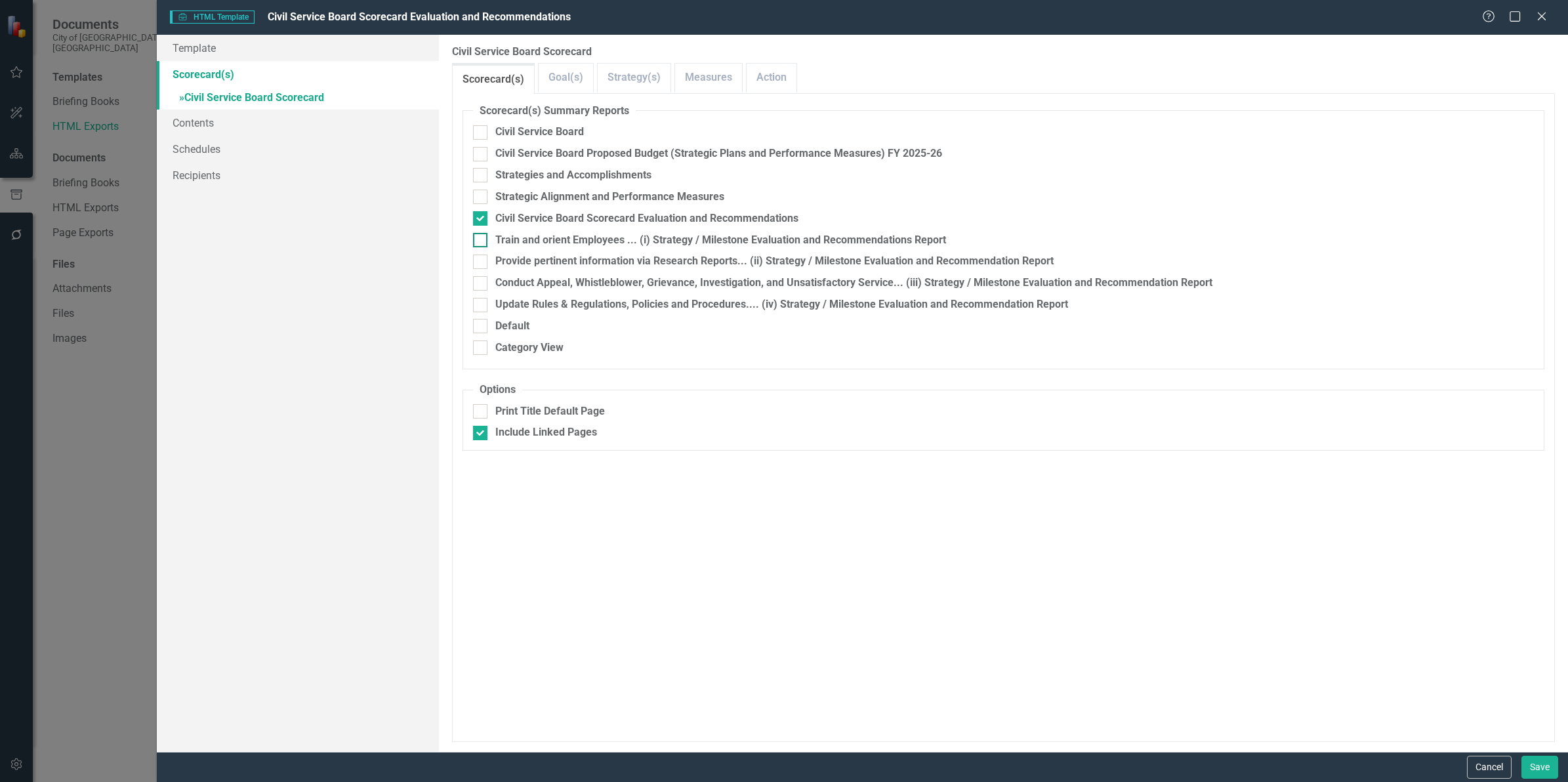
click at [616, 235] on div "Train and orient Employees ... (i) Strategy / Milestone Evaluation and Recommen…" at bounding box center [720, 240] width 450 height 15
click at [481, 235] on input "Train and orient Employees ... (i) Strategy / Milestone Evaluation and Recommen…" at bounding box center [478, 237] width 9 height 9
checkbox input "true"
click at [594, 257] on div "Provide pertinent information via Research Reports... (ii) Strategy / Milestone…" at bounding box center [774, 261] width 558 height 15
click at [481, 257] on input "Provide pertinent information via Research Reports... (ii) Strategy / Milestone…" at bounding box center [478, 259] width 9 height 9
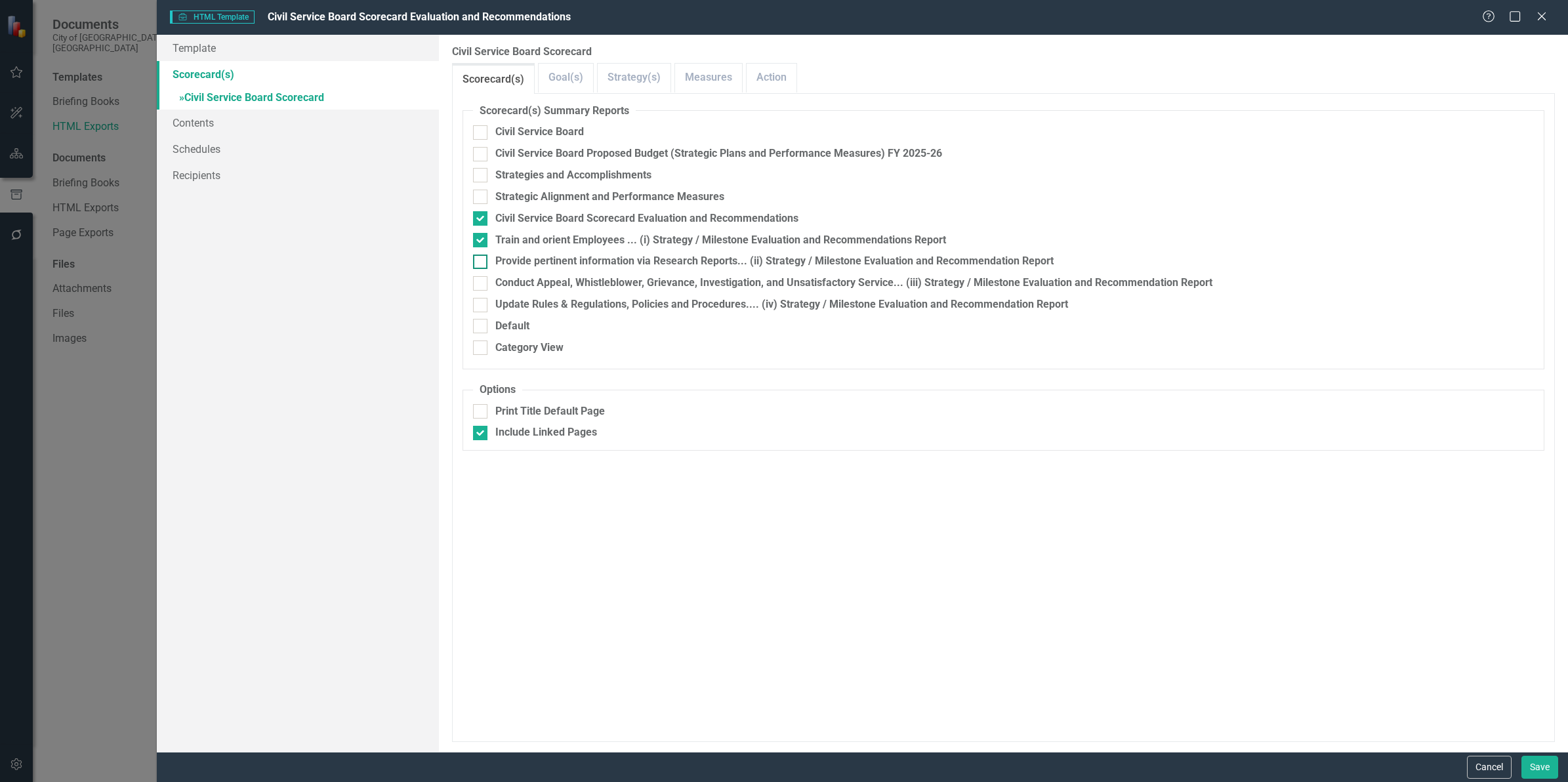
checkbox input "true"
click at [593, 277] on div "Conduct Appeal, Whistleblower, Grievance, Investigation, and Unsatisfactory Ser…" at bounding box center [854, 283] width 717 height 15
click at [481, 277] on input "Conduct Appeal, Whistleblower, Grievance, Investigation, and Unsatisfactory Ser…" at bounding box center [478, 281] width 9 height 9
checkbox input "true"
click at [600, 300] on div "Update Rules & Regulations, Policies and Procedures.... (iv) Strategy / Milesto…" at bounding box center [781, 304] width 573 height 15
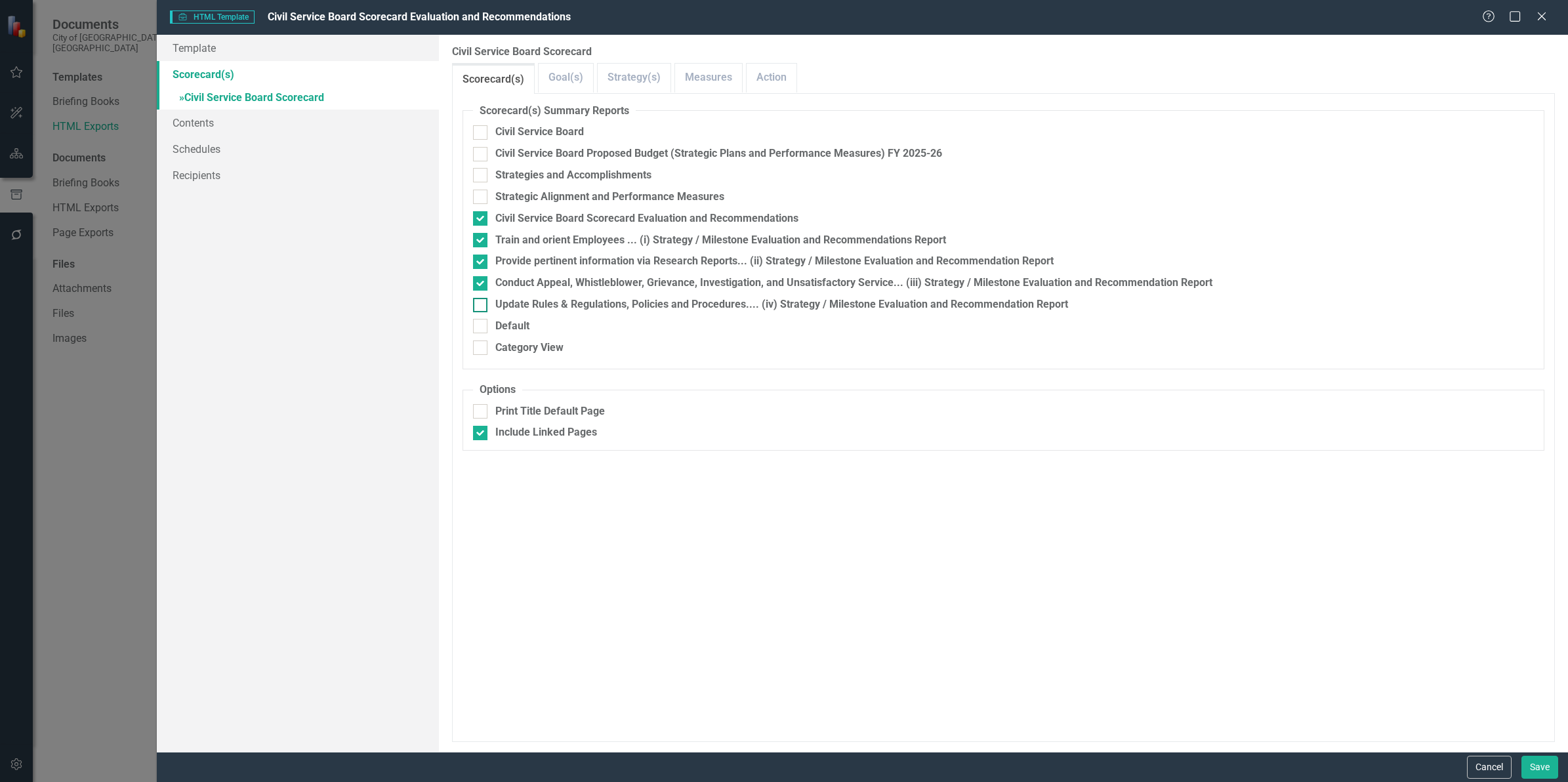
click at [481, 300] on input "Update Rules & Regulations, Policies and Procedures.... (iv) Strategy / Milesto…" at bounding box center [478, 302] width 9 height 9
checkbox input "true"
click at [1539, 771] on button "Save" at bounding box center [1539, 767] width 37 height 23
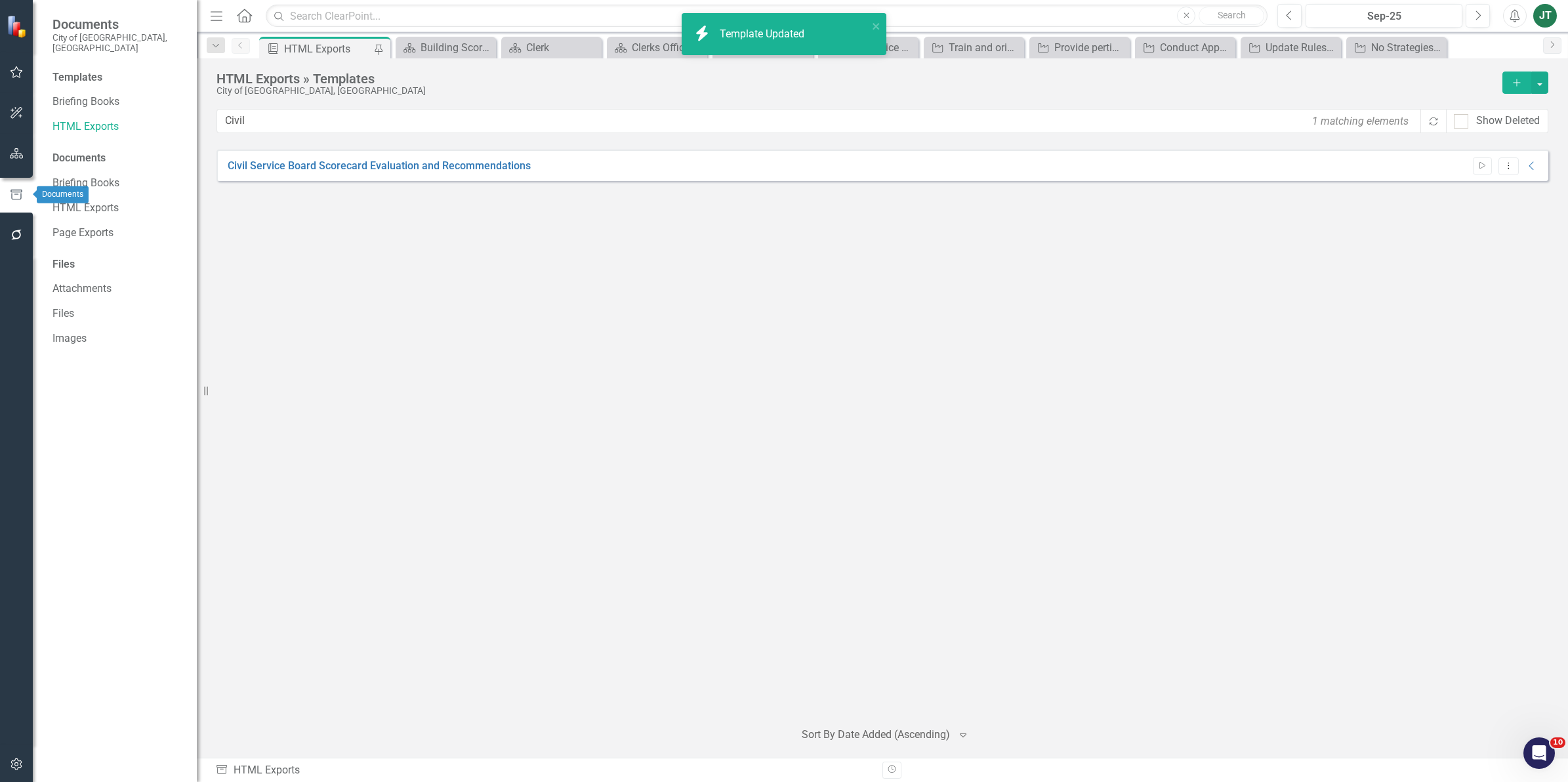
click at [12, 158] on icon "button" at bounding box center [16, 153] width 14 height 10
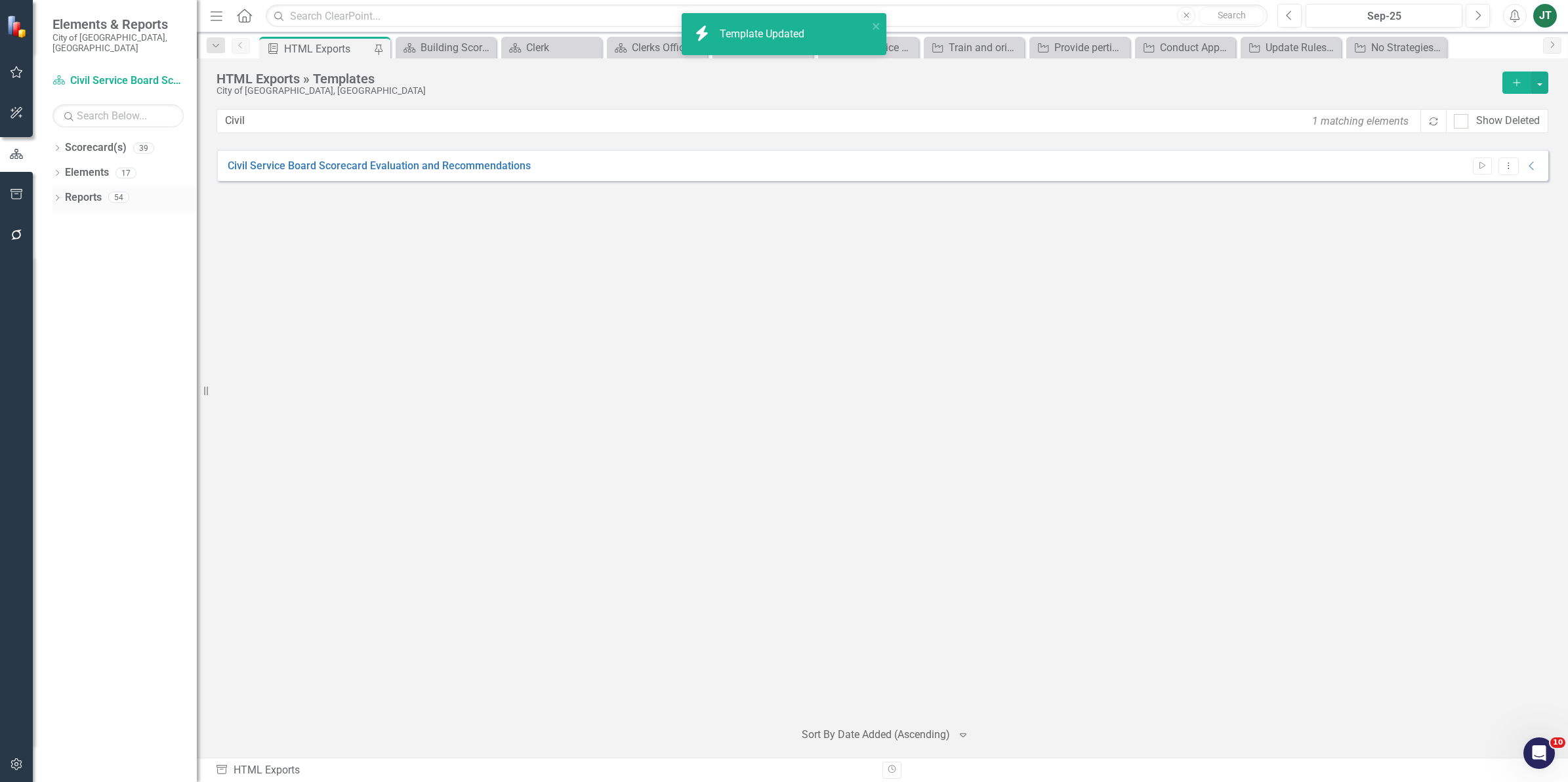
click at [80, 190] on link "Reports" at bounding box center [83, 198] width 37 height 15
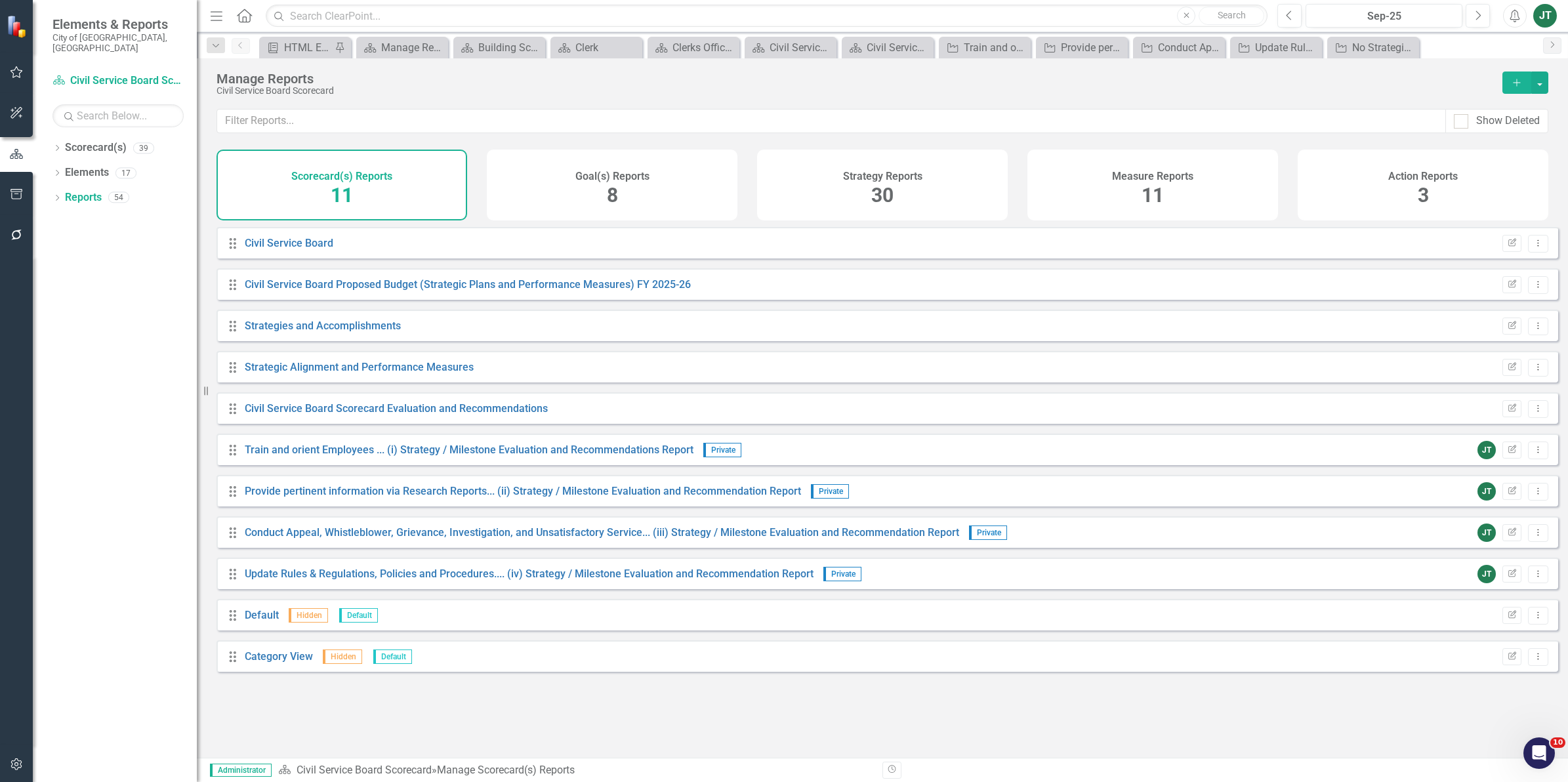
click at [1230, 209] on div "Measure Reports 11" at bounding box center [1152, 185] width 251 height 71
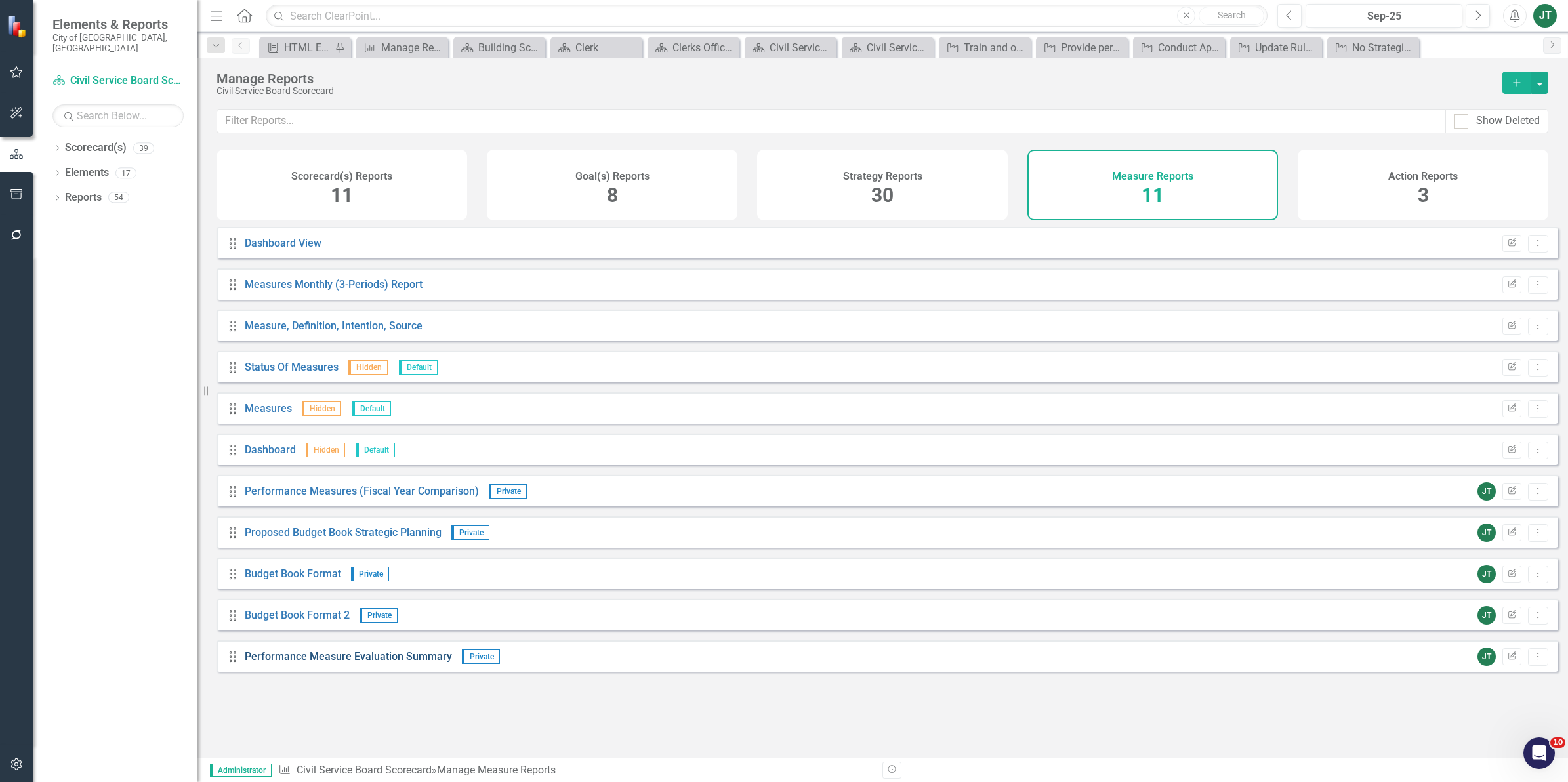
click at [374, 663] on link "Performance Measure Evaluation Summary" at bounding box center [348, 656] width 207 height 13
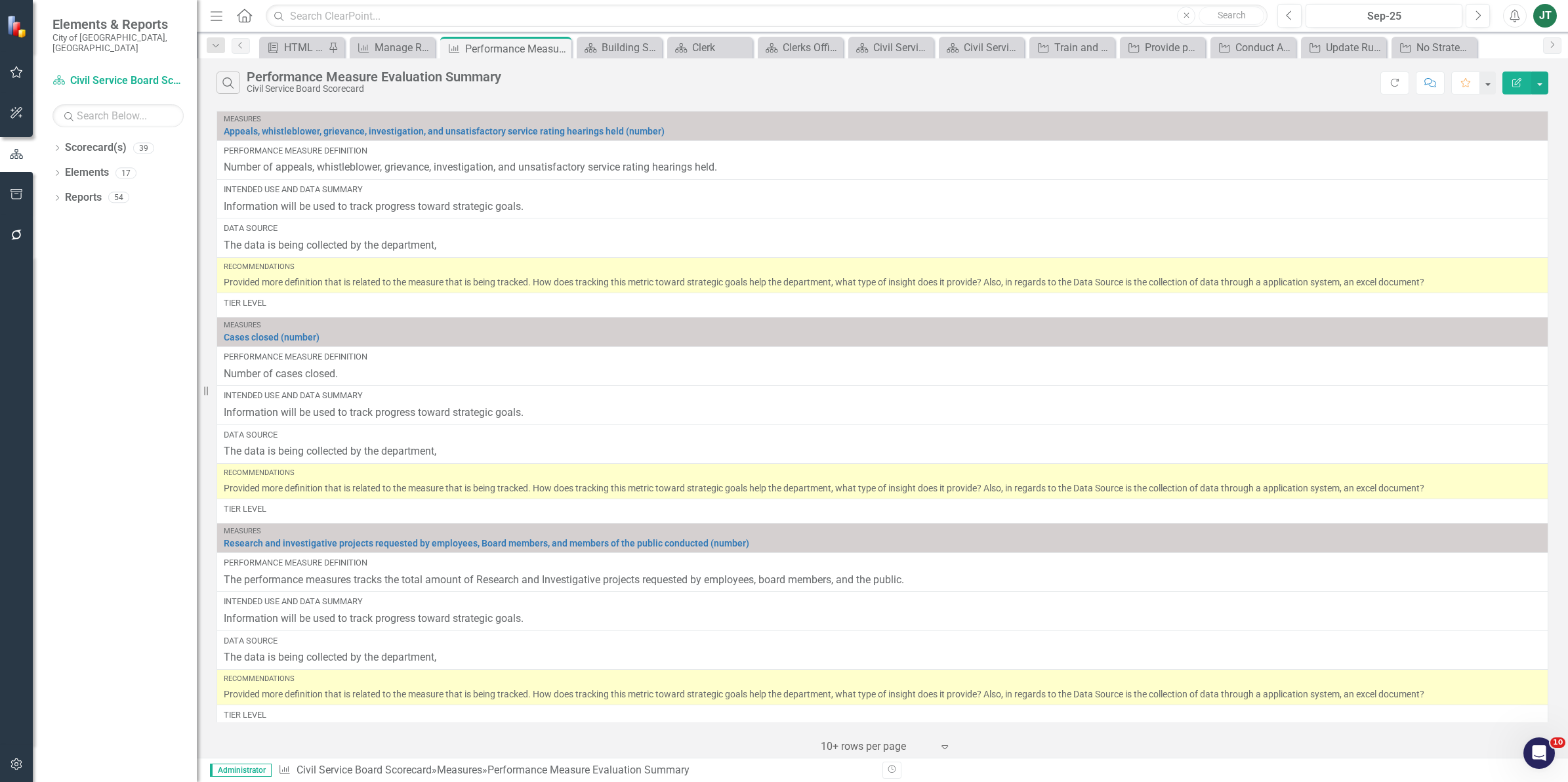
click at [1521, 85] on icon "Edit Report" at bounding box center [1516, 83] width 12 height 9
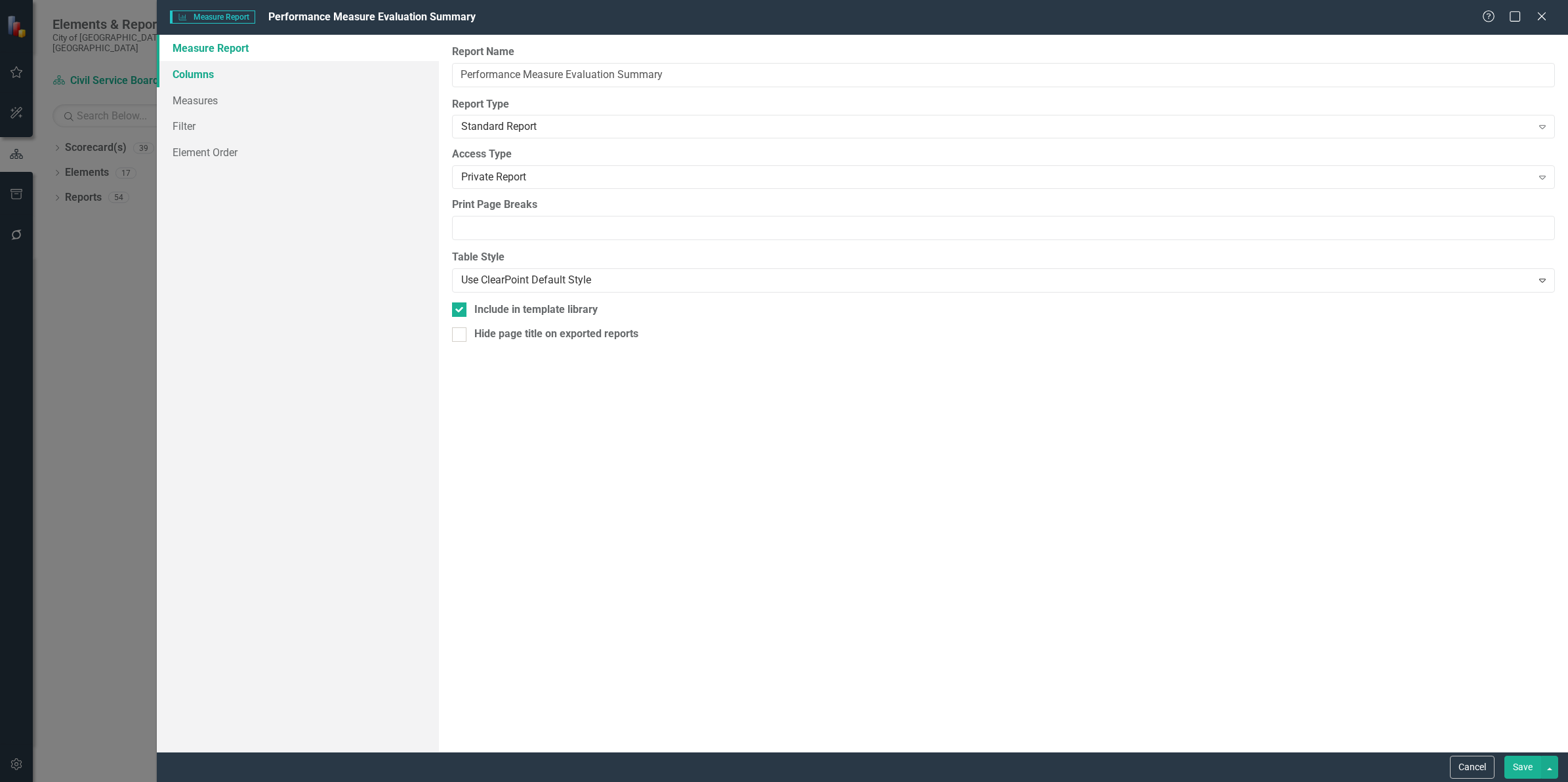
click at [218, 76] on link "Columns" at bounding box center [298, 74] width 282 height 27
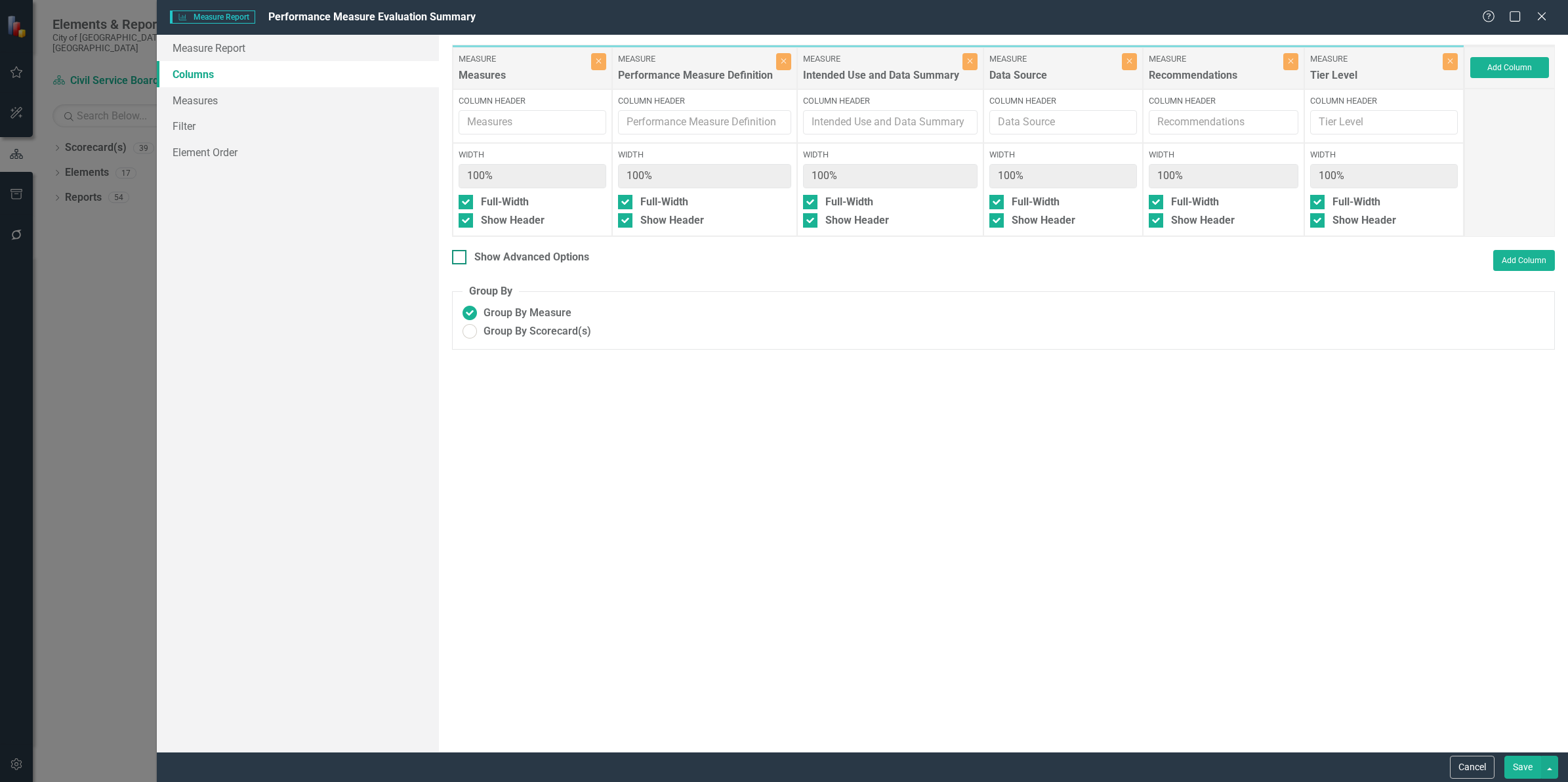
click at [533, 254] on div "Show Advanced Options" at bounding box center [532, 257] width 115 height 15
click at [461, 254] on input "Show Advanced Options" at bounding box center [456, 254] width 9 height 9
checkbox input "true"
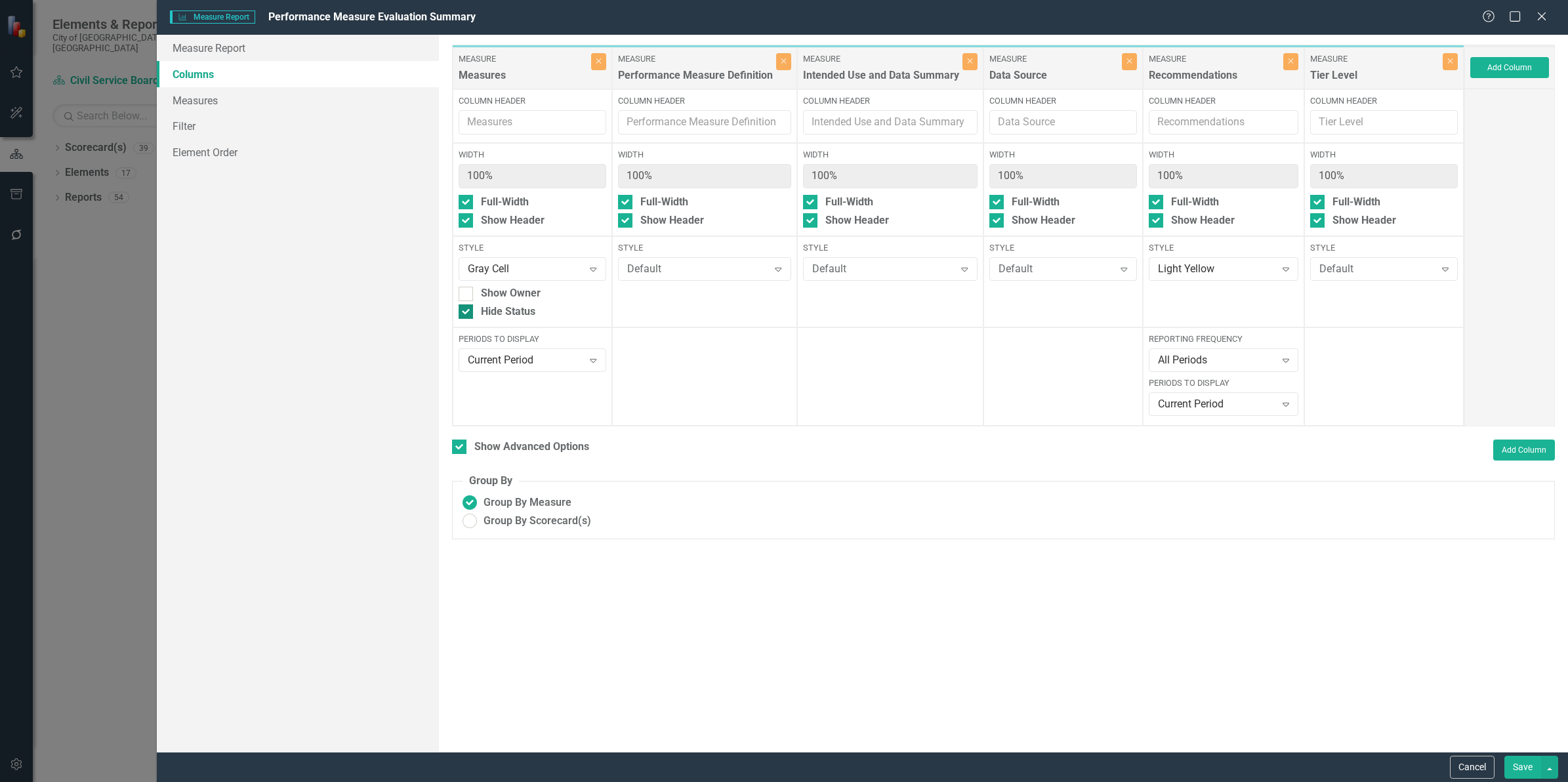
click at [493, 308] on div "Hide Status" at bounding box center [508, 312] width 55 height 15
click at [467, 308] on input "Hide Status" at bounding box center [463, 309] width 9 height 9
checkbox input "false"
click at [1516, 765] on button "Save" at bounding box center [1522, 767] width 37 height 23
checkbox input "false"
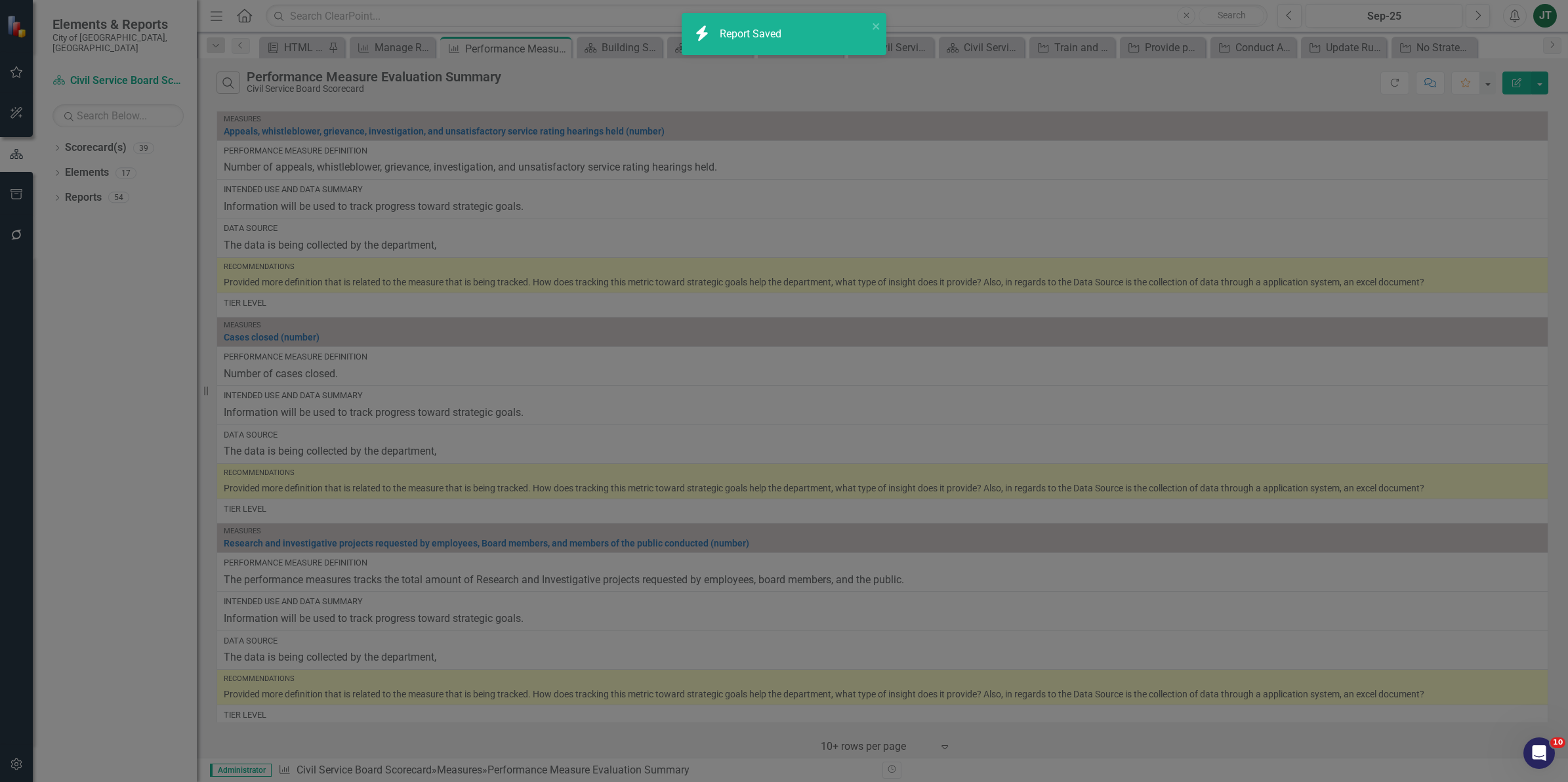
radio input "true"
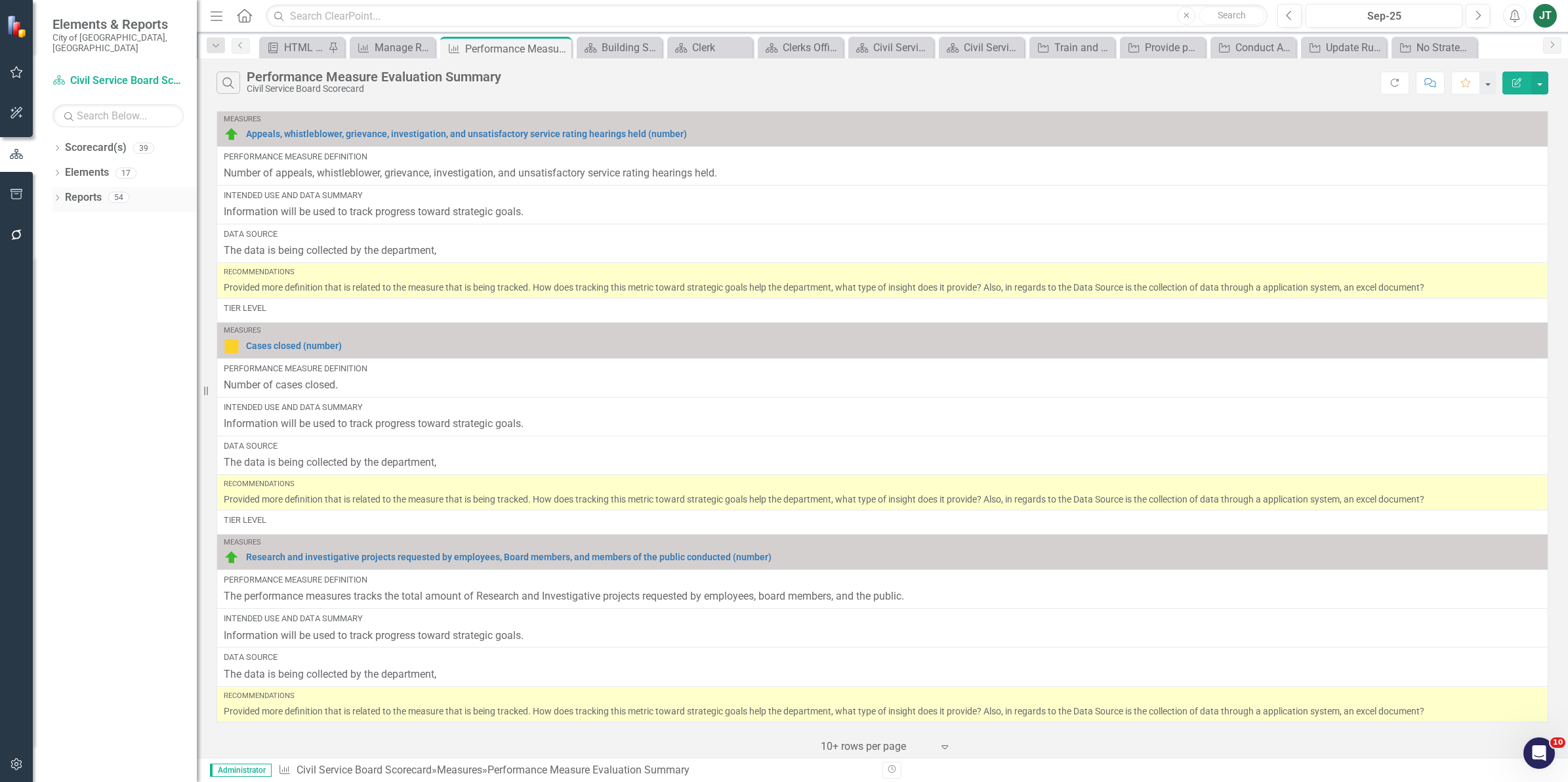
click at [80, 190] on link "Reports" at bounding box center [83, 198] width 37 height 15
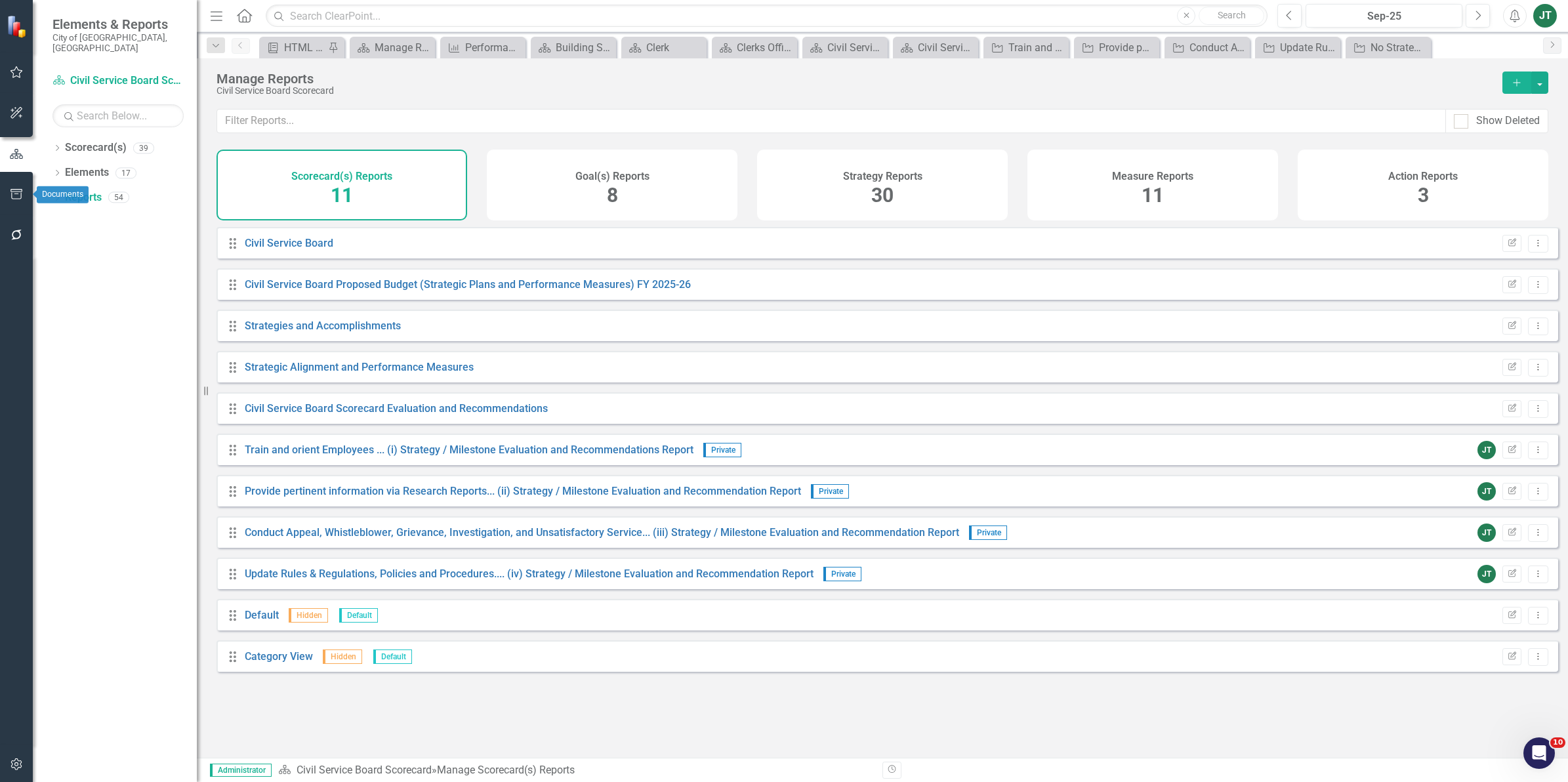
click at [16, 193] on icon "button" at bounding box center [16, 194] width 12 height 10
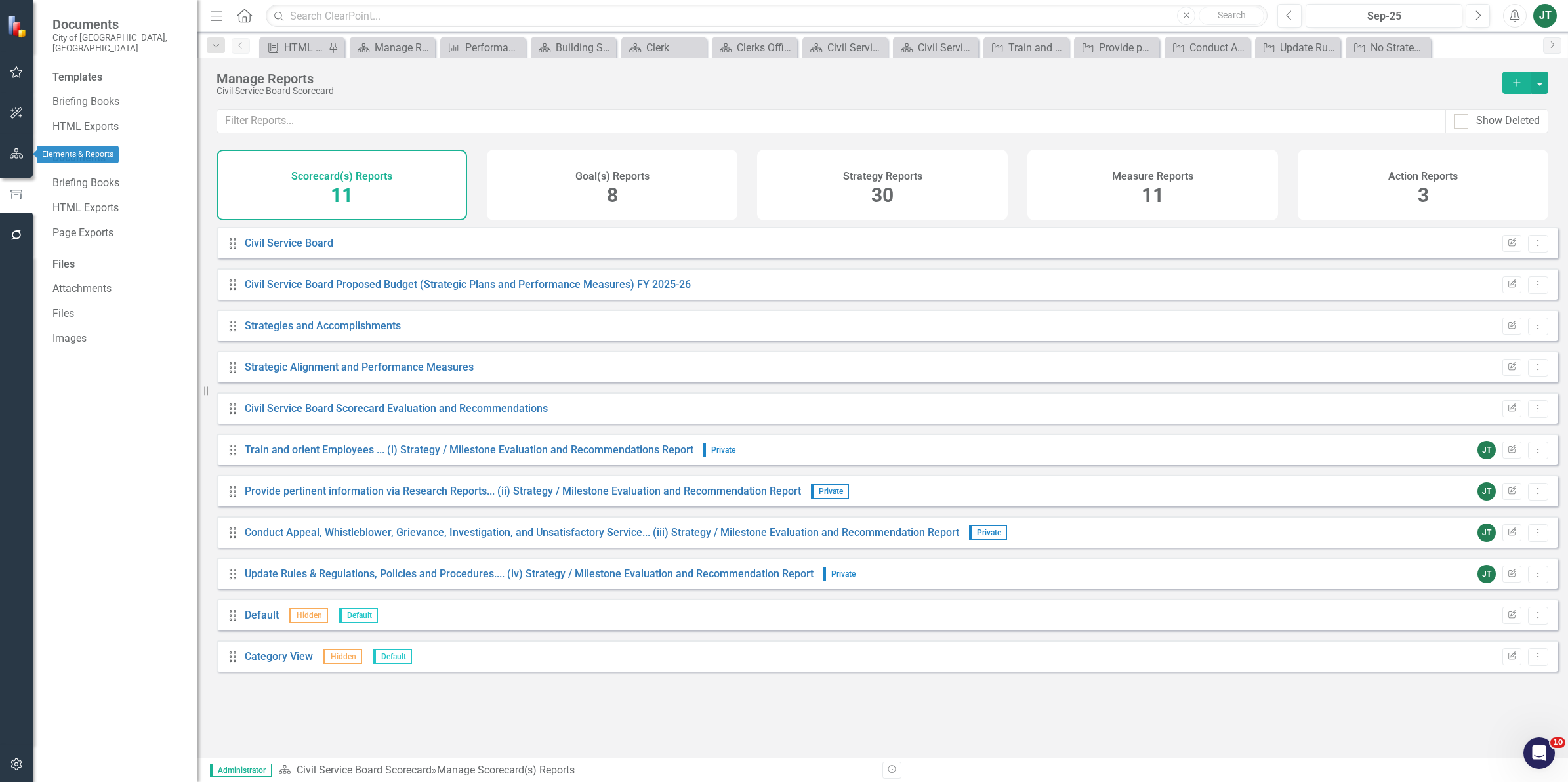
click at [23, 156] on icon "button" at bounding box center [16, 153] width 14 height 10
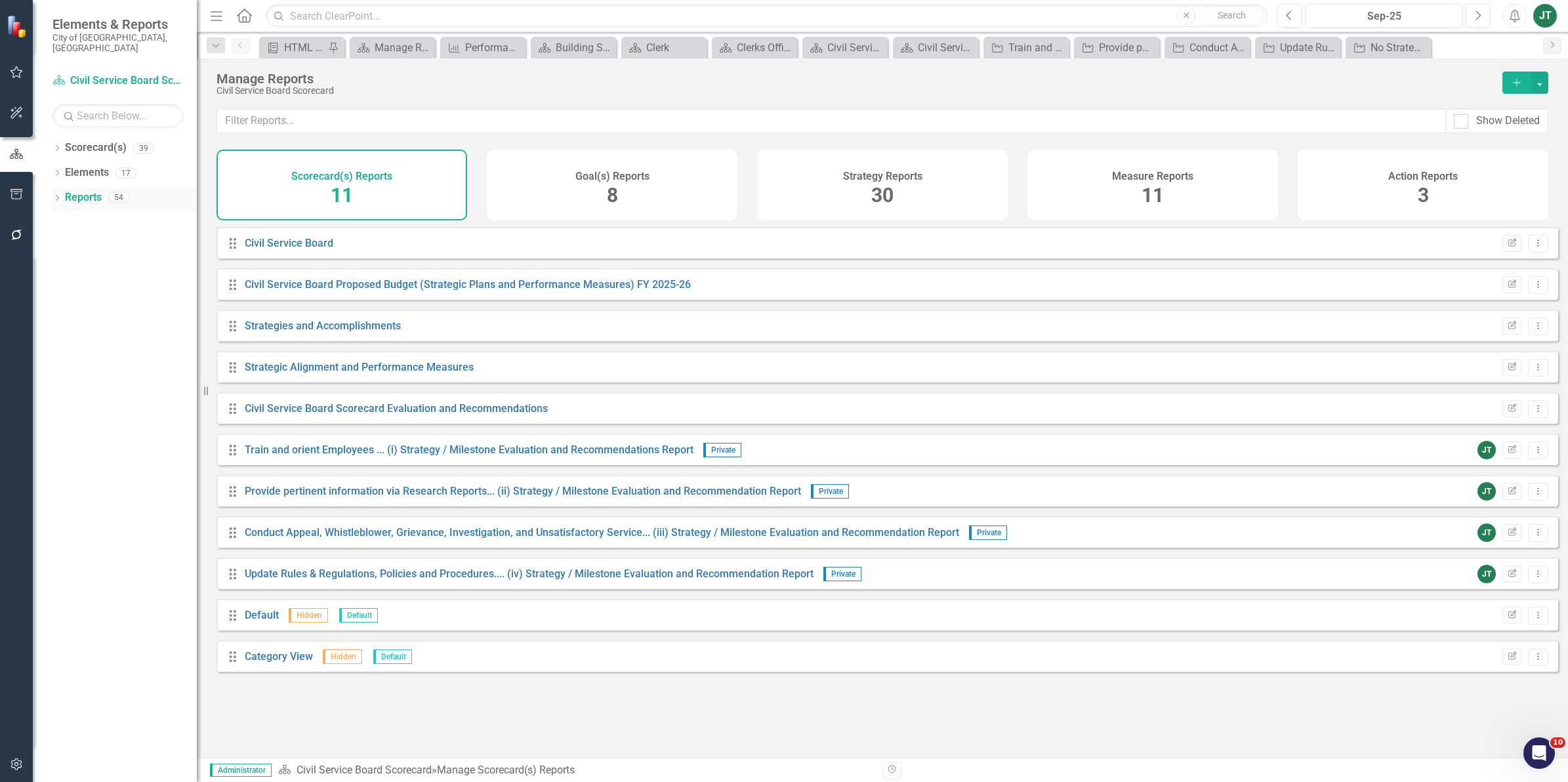
click at [57, 195] on icon "Dropdown" at bounding box center [57, 199] width 9 height 7
click at [63, 218] on icon "Dropdown" at bounding box center [63, 222] width 9 height 7
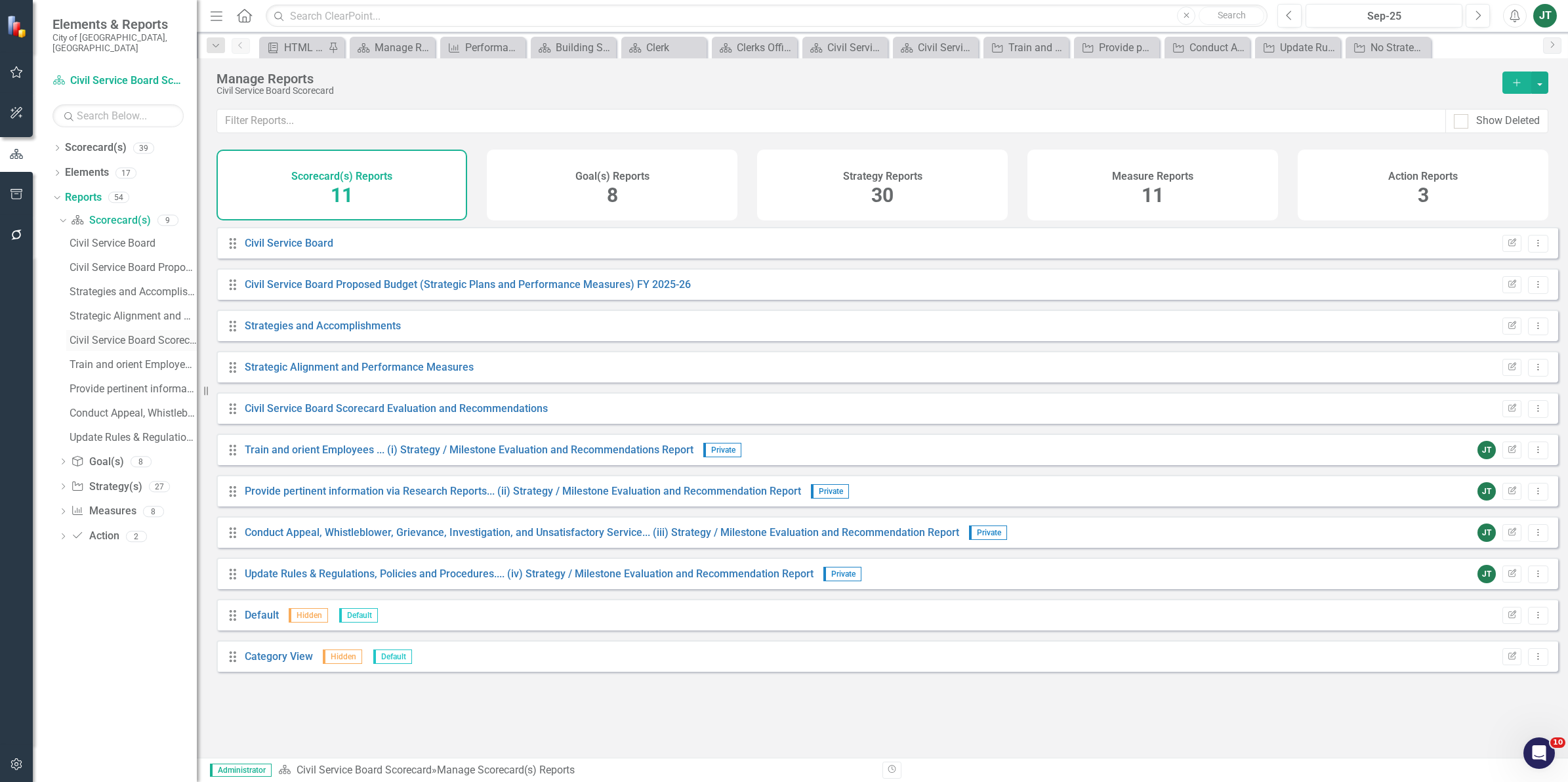
click at [134, 335] on div "Civil Service Board Scorecard Evaluation and Recommendations" at bounding box center [133, 341] width 128 height 12
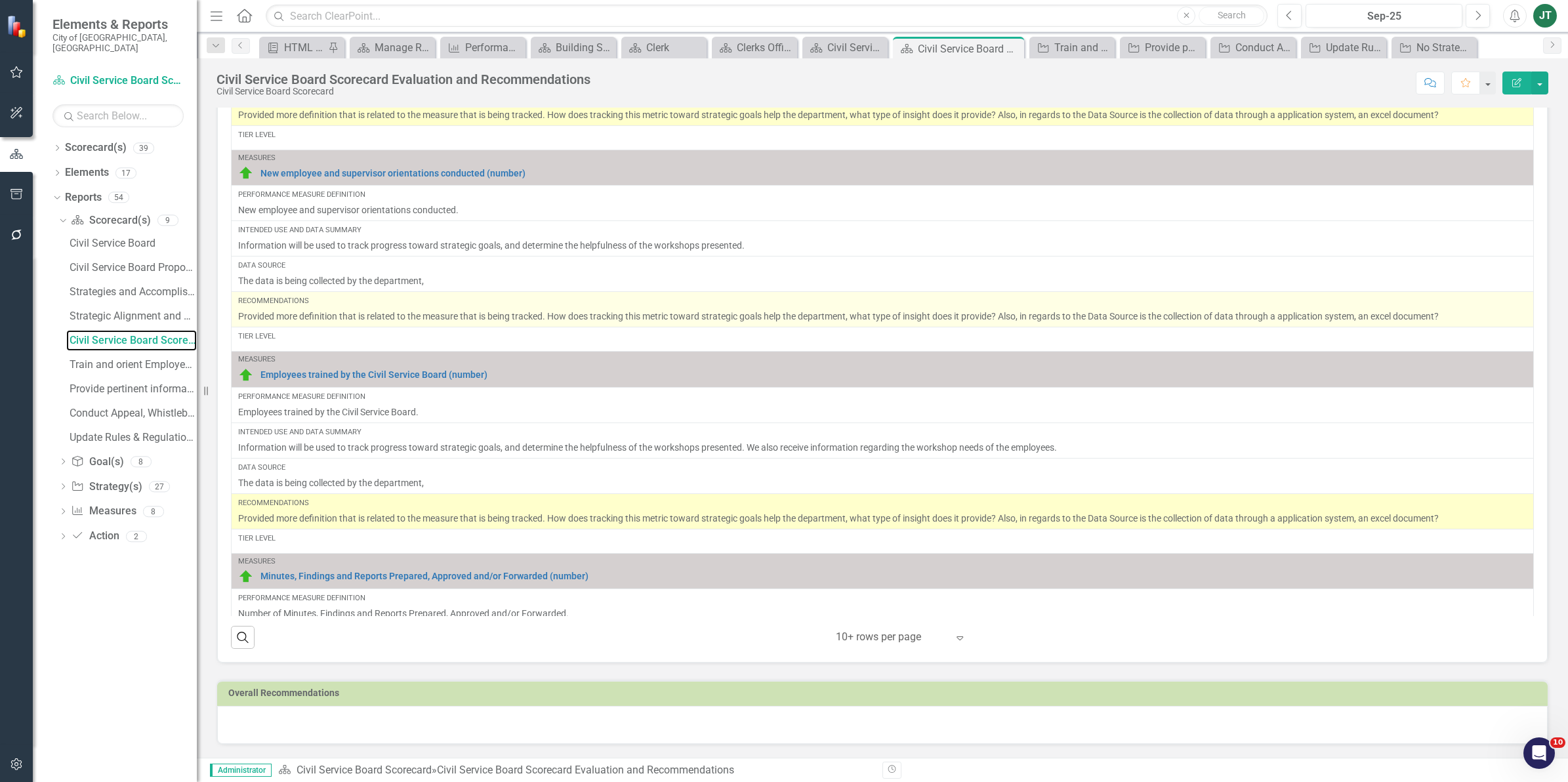
scroll to position [831, 0]
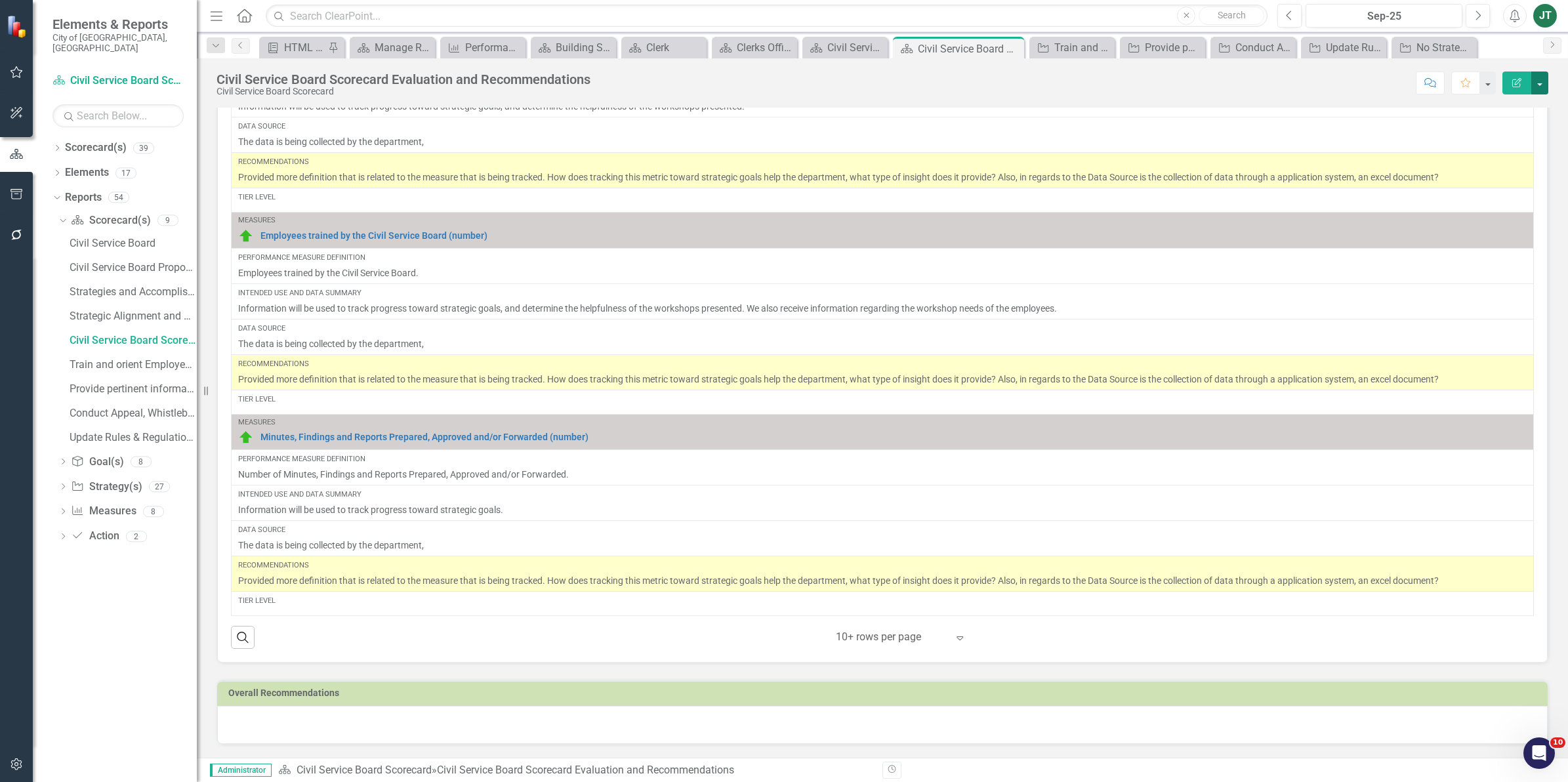
click at [1542, 77] on button "button" at bounding box center [1539, 83] width 17 height 23
click at [13, 192] on icon "button" at bounding box center [16, 194] width 12 height 10
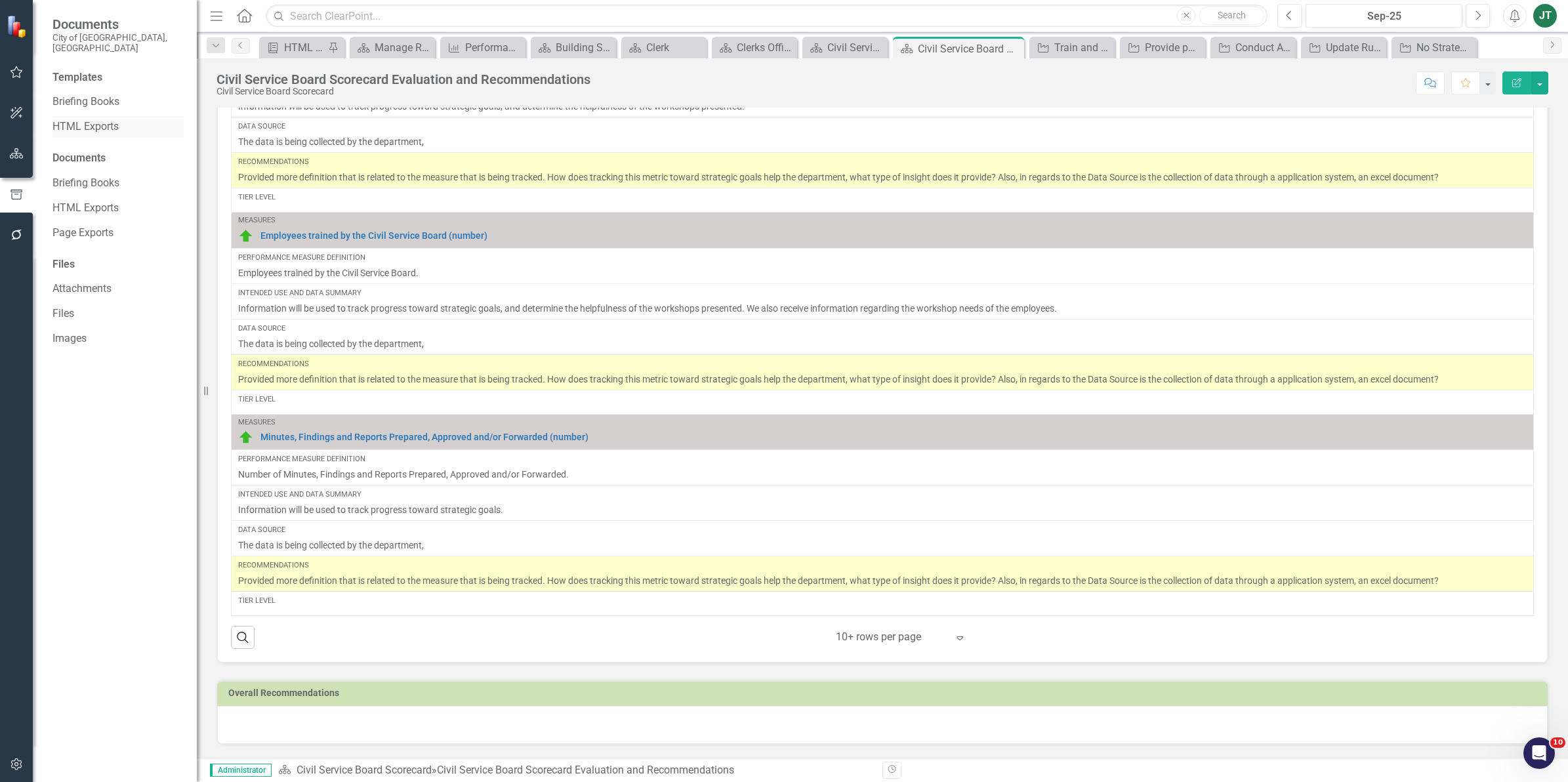
click at [86, 119] on link "HTML Exports" at bounding box center [118, 127] width 131 height 15
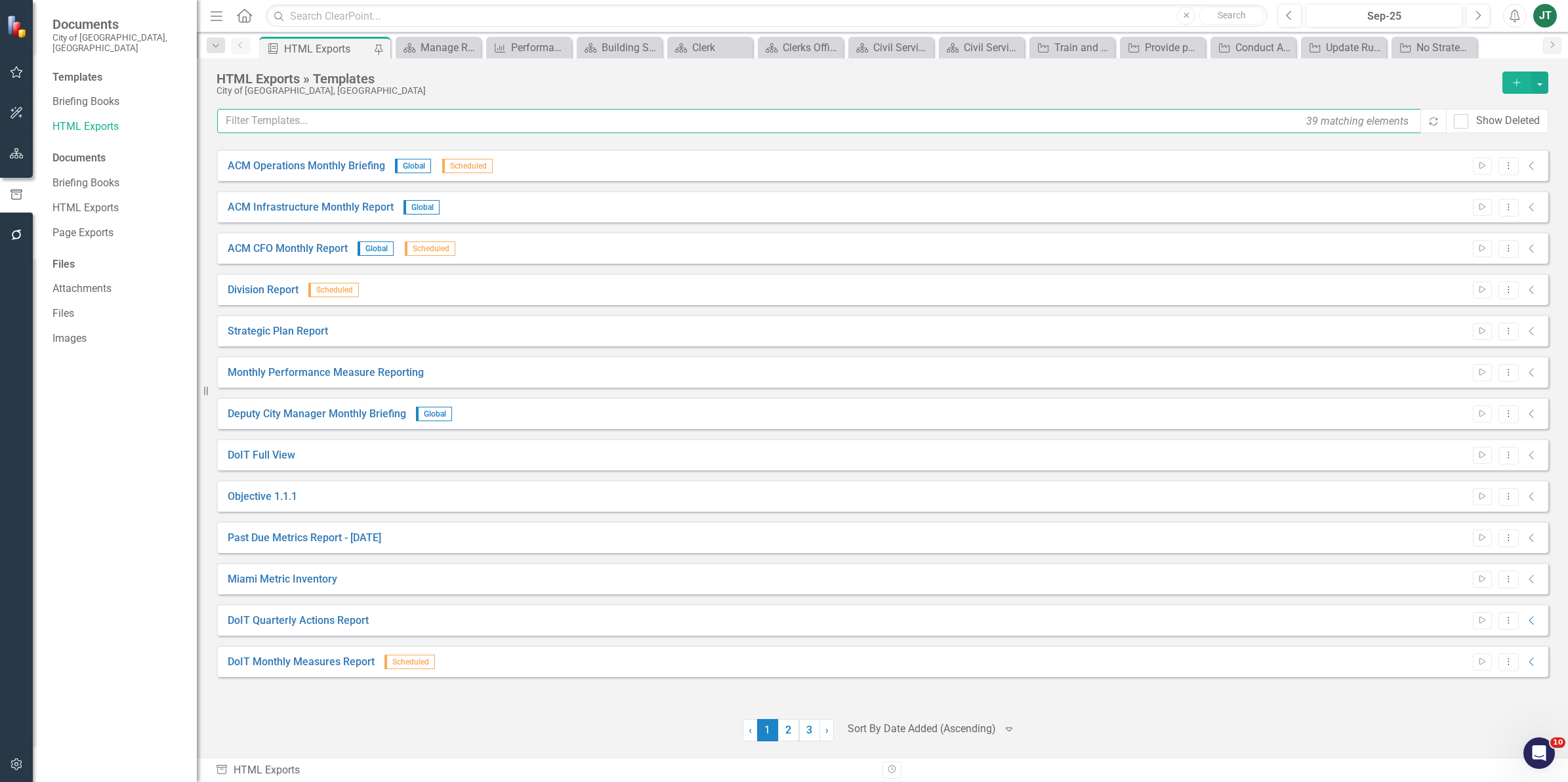
click at [319, 122] on input "text" at bounding box center [820, 121] width 1205 height 24
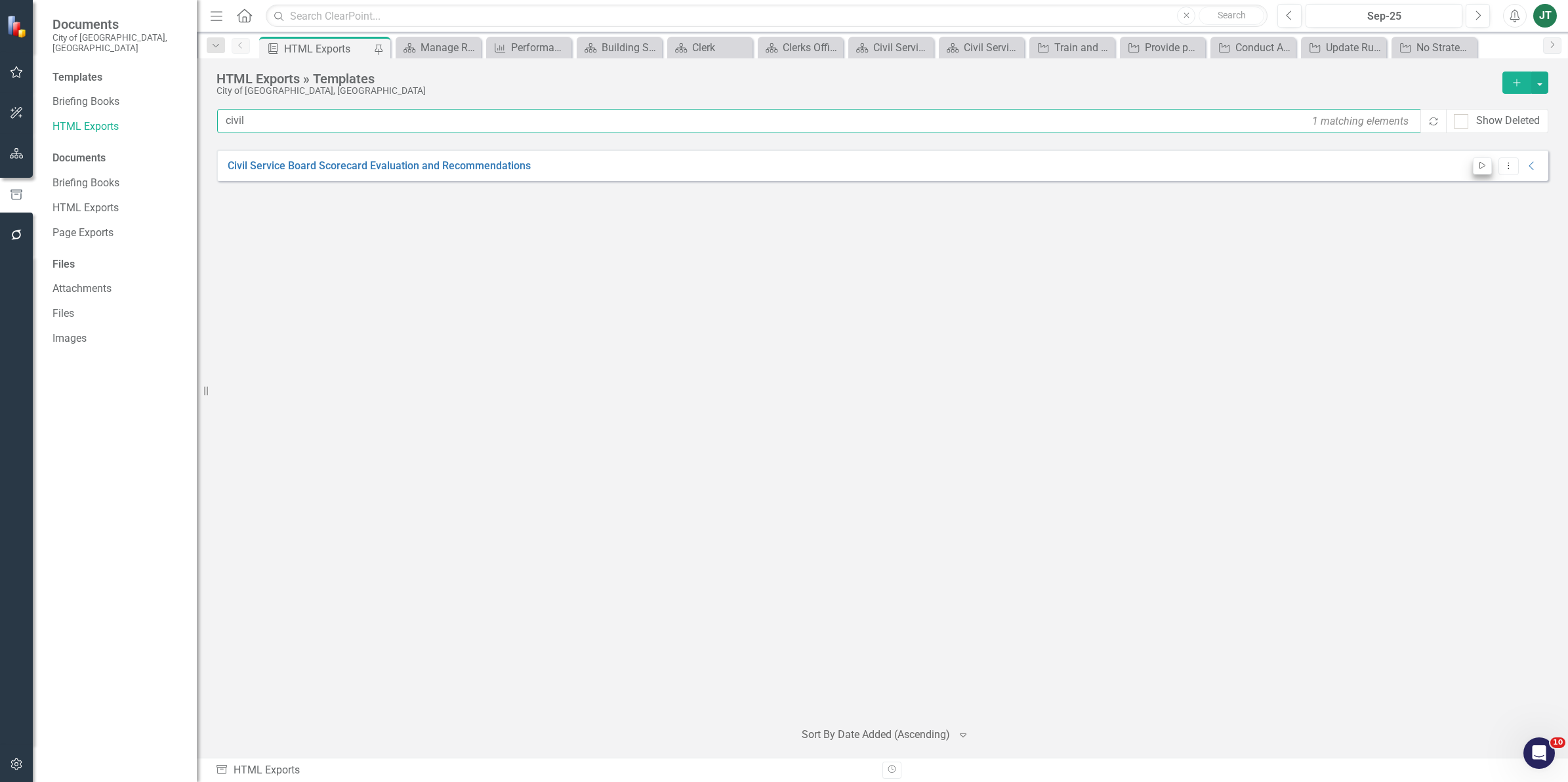
type input "civil"
click at [1482, 164] on icon "button" at bounding box center [1482, 166] width 6 height 7
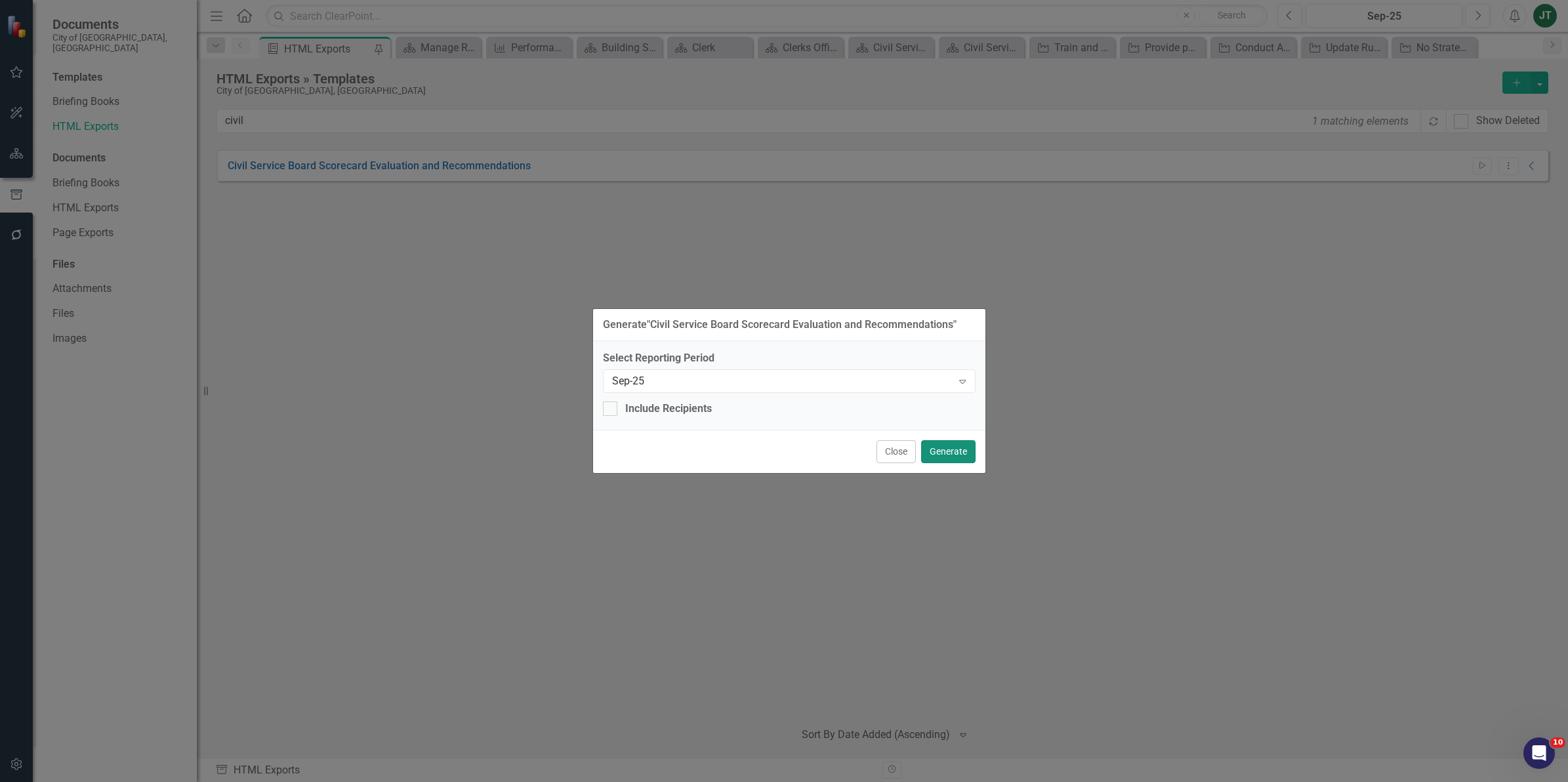
click at [958, 450] on button "Generate" at bounding box center [948, 451] width 55 height 23
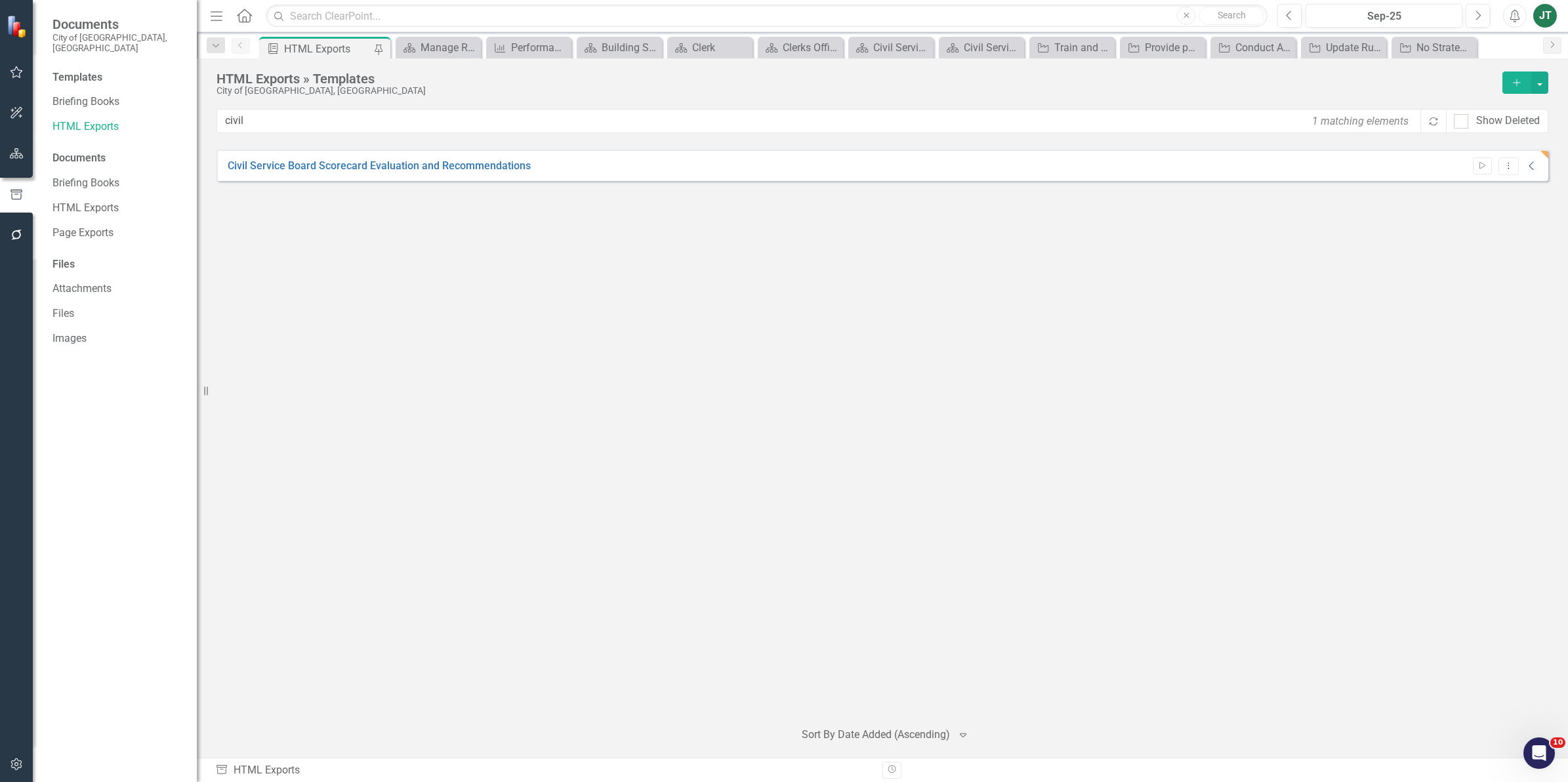
click at [1533, 164] on icon "Collapse" at bounding box center [1532, 166] width 13 height 10
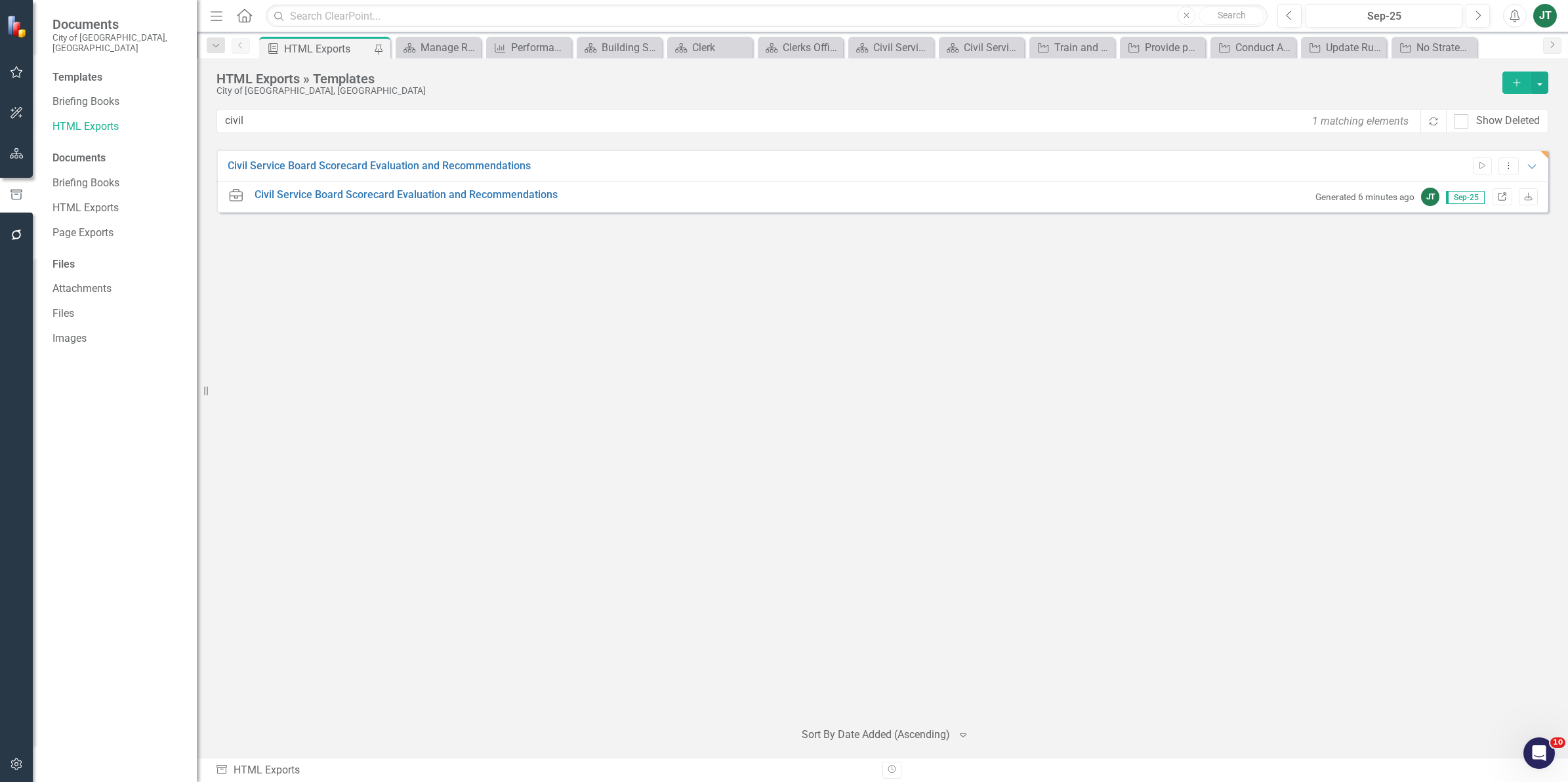
click at [1499, 194] on icon "Link" at bounding box center [1502, 197] width 10 height 8
click at [1513, 169] on button "Dropdown Menu" at bounding box center [1508, 167] width 21 height 18
click at [1453, 230] on link "Edit Edit Template" at bounding box center [1457, 237] width 122 height 24
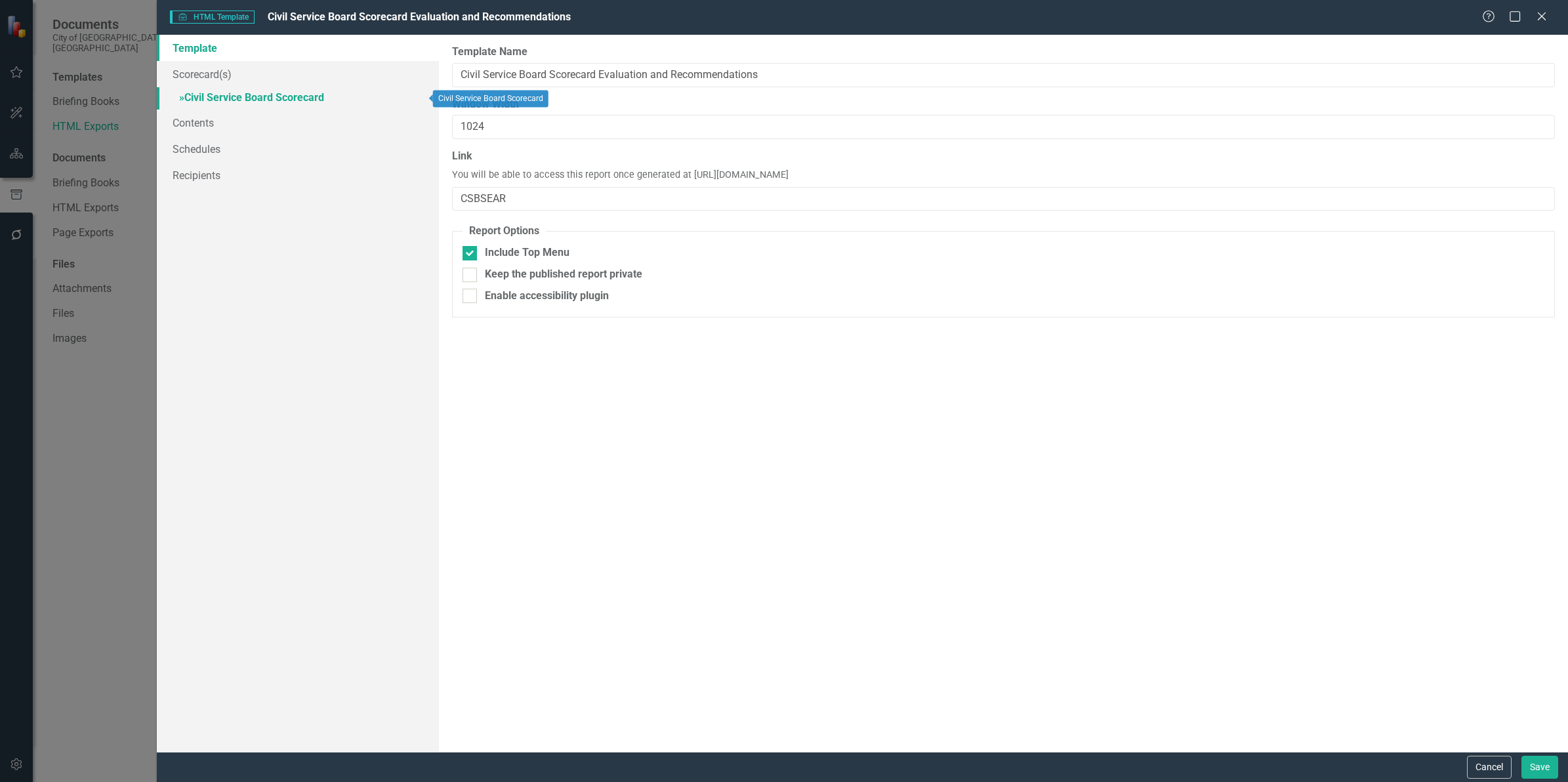
click at [236, 97] on link "» Civil Service Board Scorecard" at bounding box center [298, 98] width 282 height 23
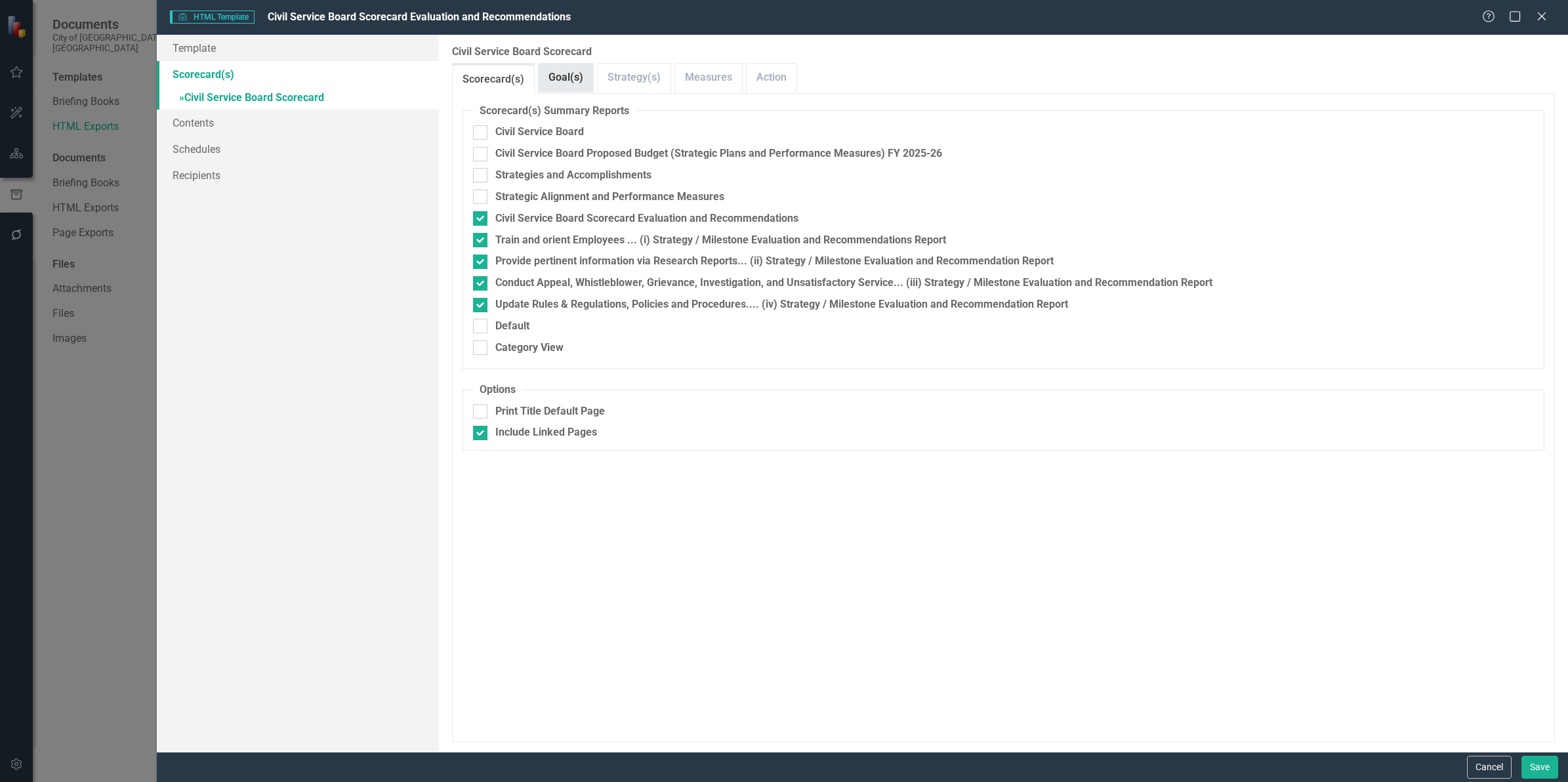
click at [578, 80] on link "Goal(s)" at bounding box center [566, 77] width 55 height 28
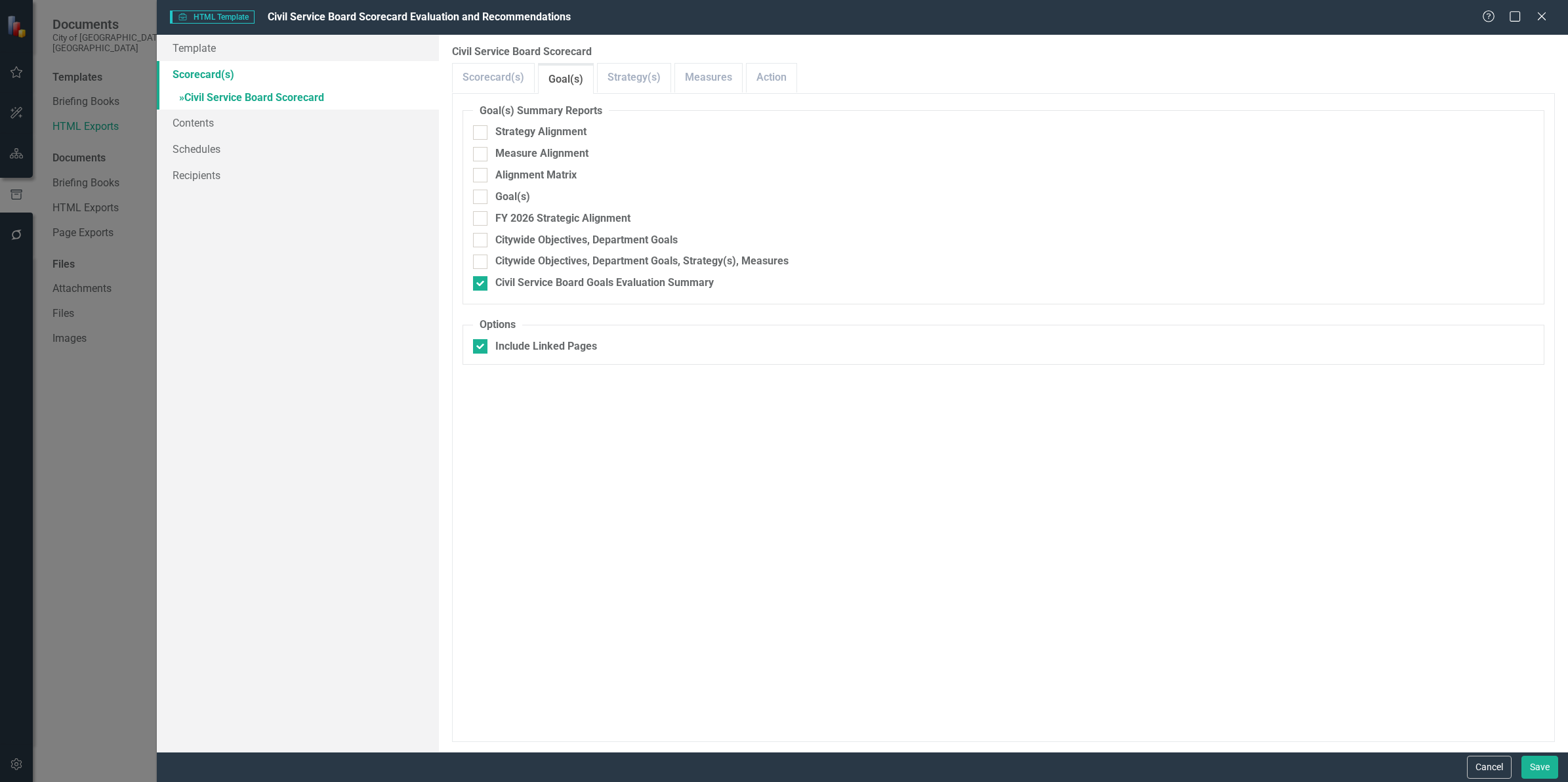
click at [557, 253] on fieldset "Goal(s) Summary Reports Strategy Alignment Measure Alignment Alignment Matrix G…" at bounding box center [1003, 204] width 1081 height 201
click at [604, 259] on div "Citywide Objectives, Department Goals, Strategy(s), Measures" at bounding box center [642, 261] width 293 height 15
click at [481, 259] on input "Citywide Objectives, Department Goals, Strategy(s), Measures" at bounding box center [478, 259] width 9 height 9
checkbox input "true"
click at [1553, 771] on button "Save" at bounding box center [1539, 767] width 37 height 23
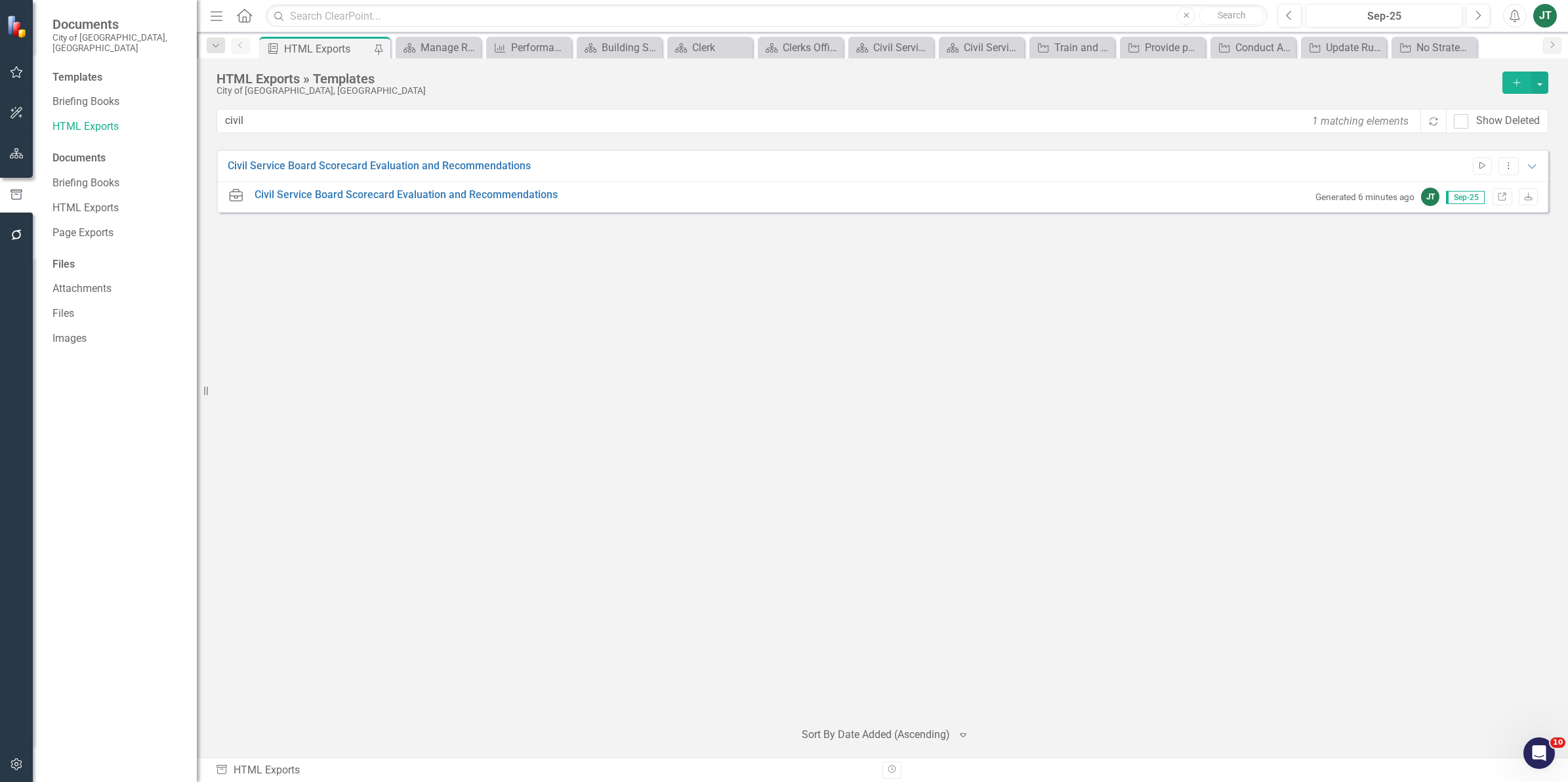
click at [1481, 163] on icon "button" at bounding box center [1482, 166] width 6 height 7
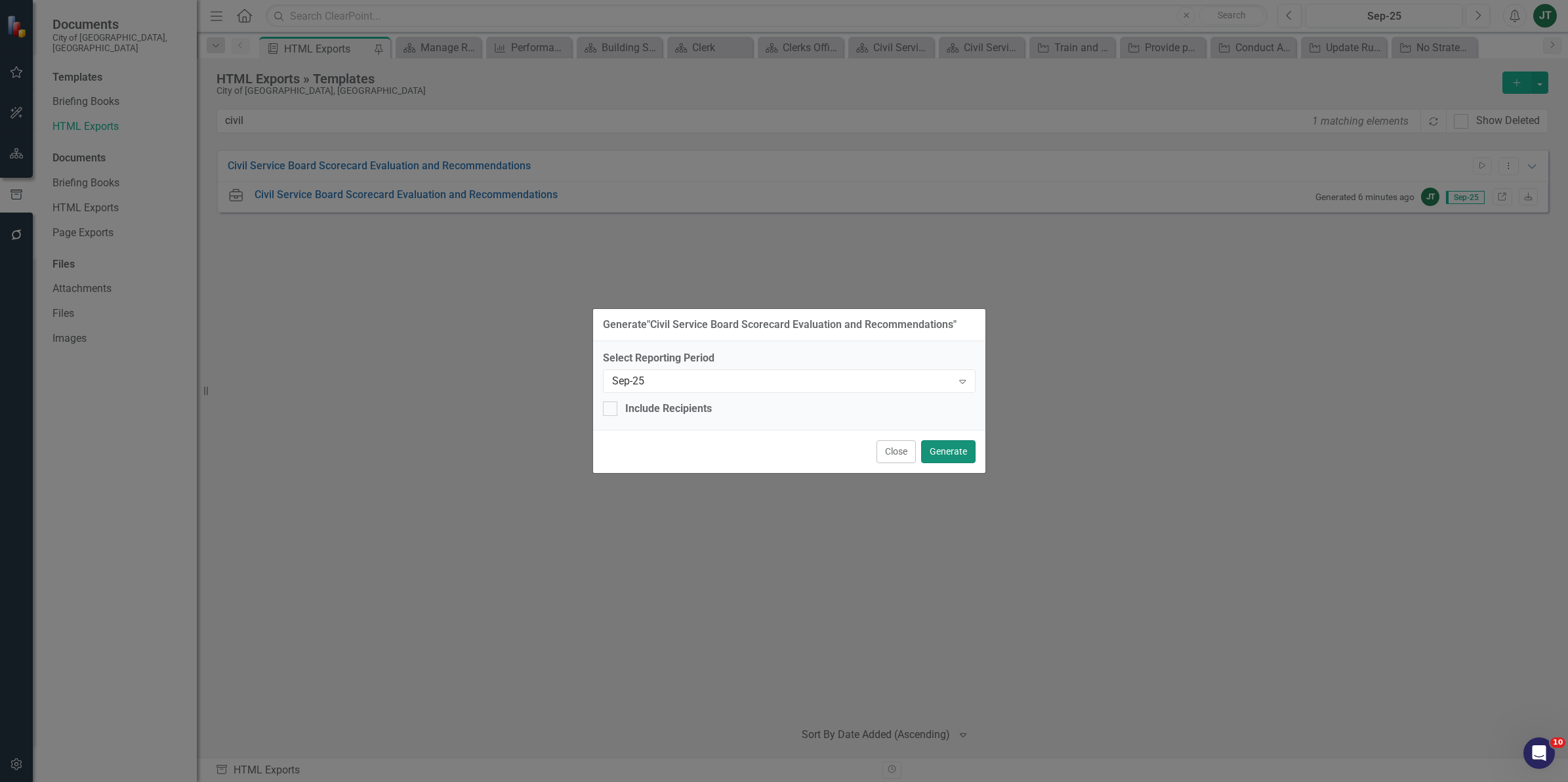
click at [951, 450] on button "Generate" at bounding box center [948, 451] width 55 height 23
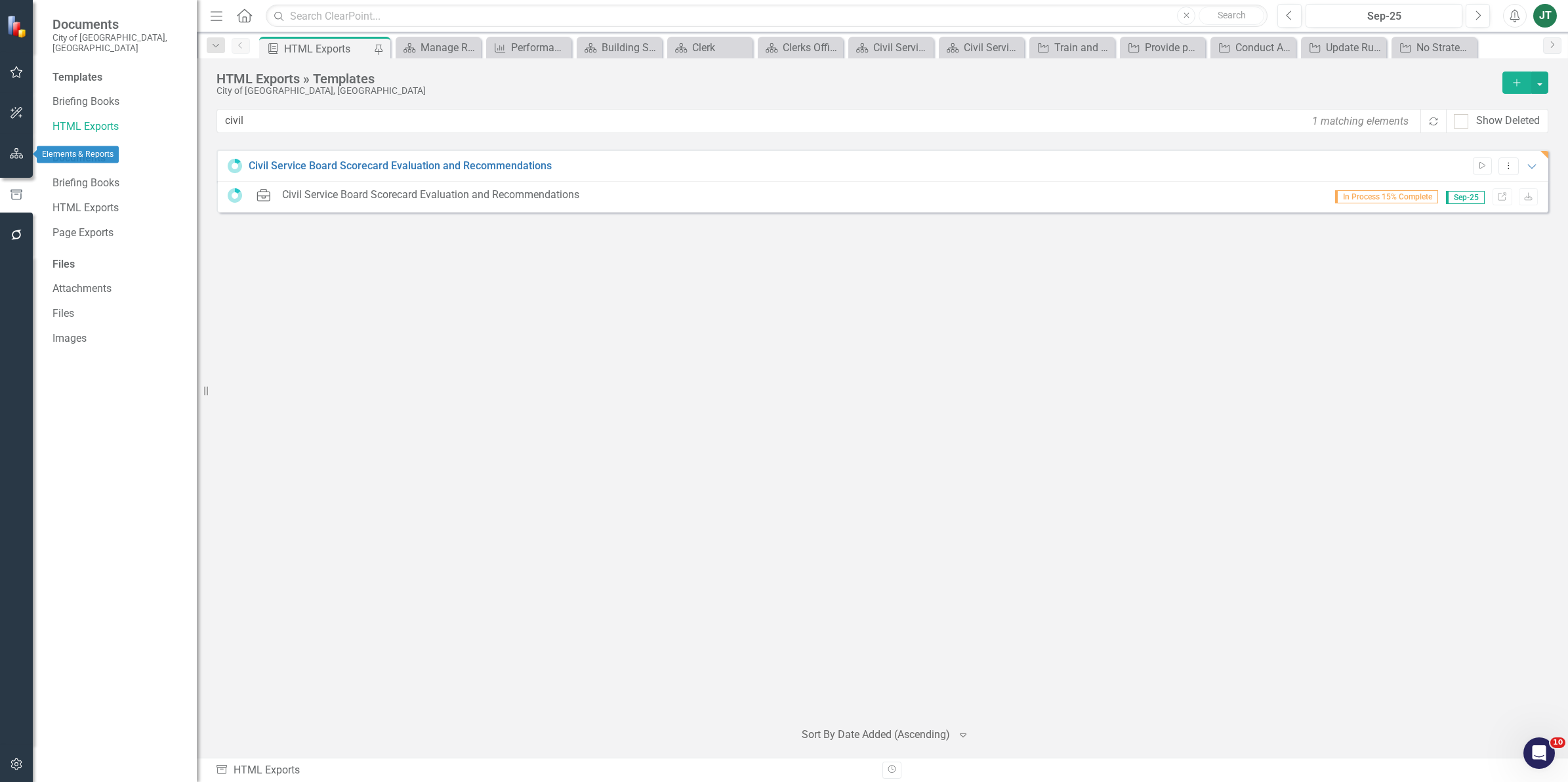
click at [18, 154] on icon "button" at bounding box center [16, 153] width 14 height 10
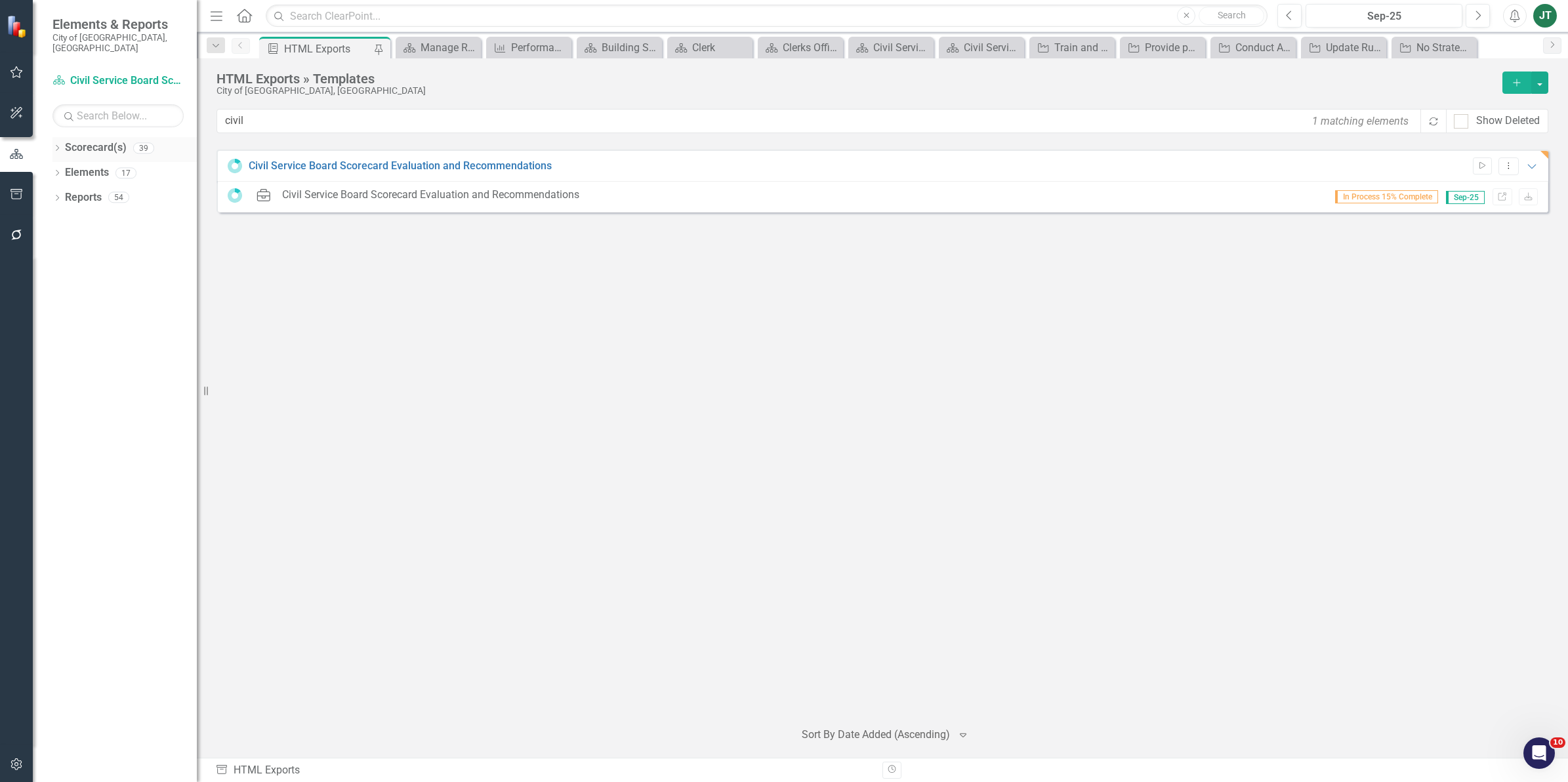
click at [59, 146] on icon "Dropdown" at bounding box center [57, 150] width 9 height 7
click at [63, 193] on icon "Dropdown" at bounding box center [63, 197] width 10 height 8
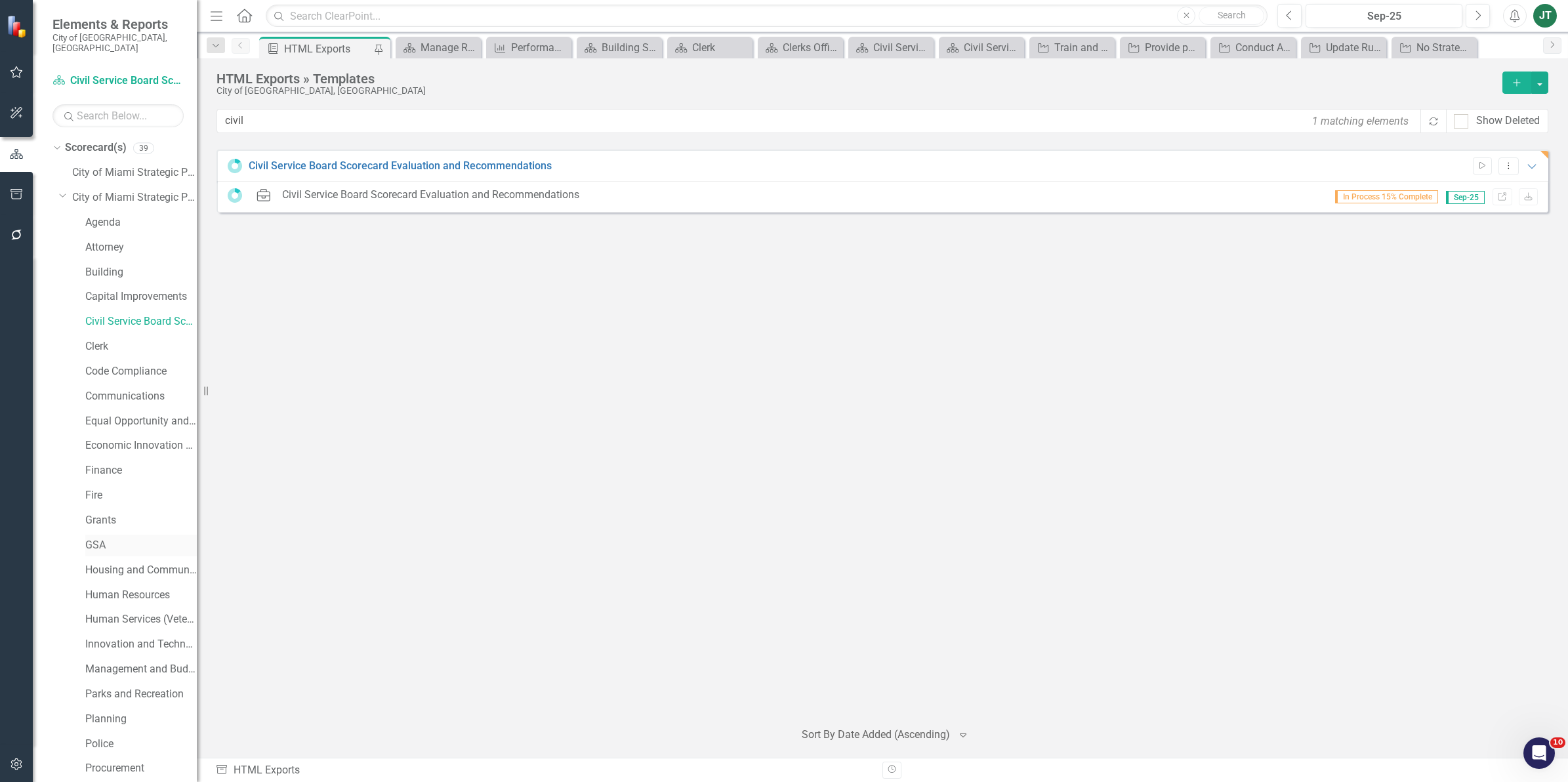
click at [91, 538] on link "GSA" at bounding box center [141, 545] width 111 height 15
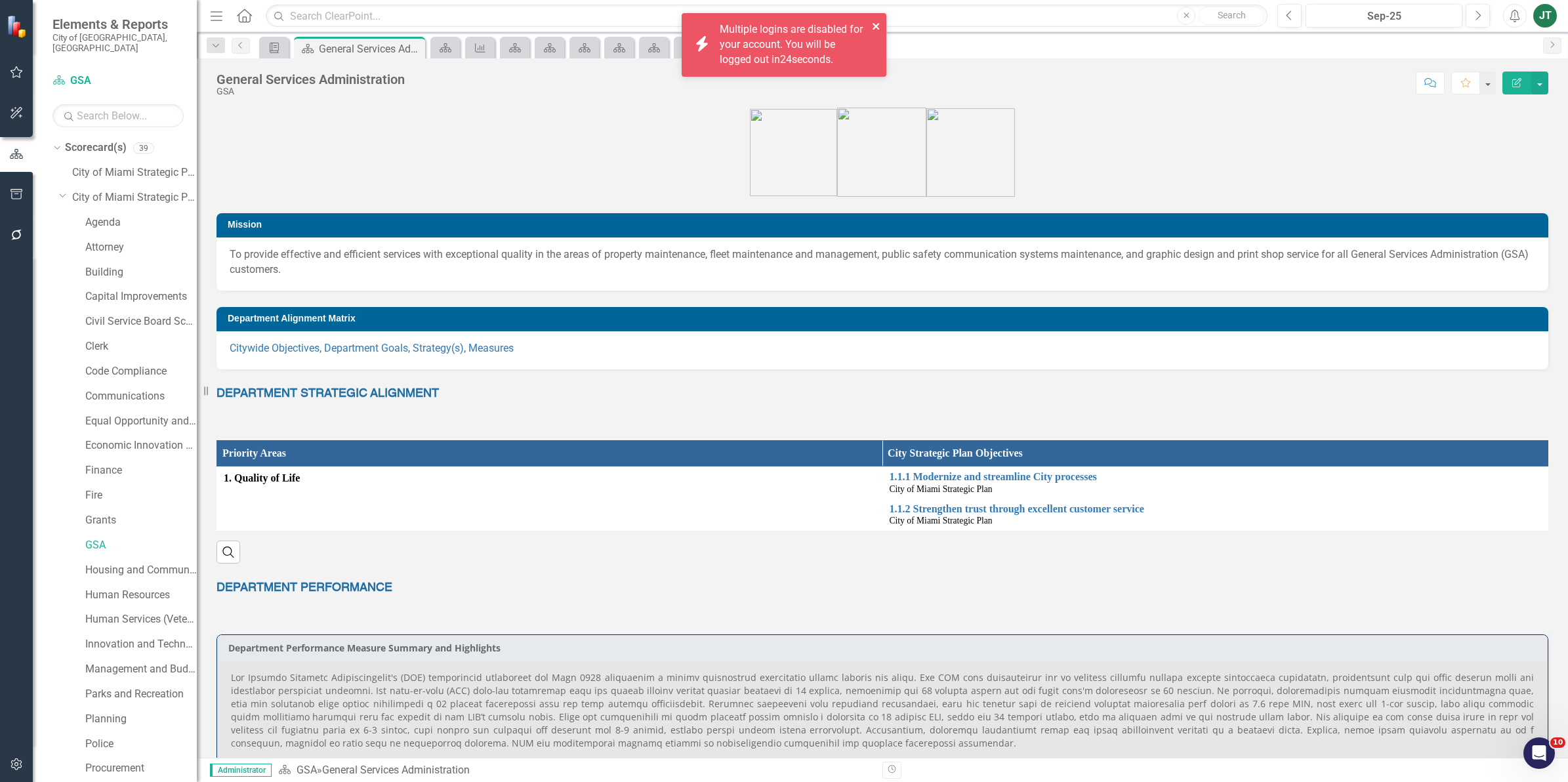
click at [877, 24] on icon "close" at bounding box center [877, 26] width 9 height 10
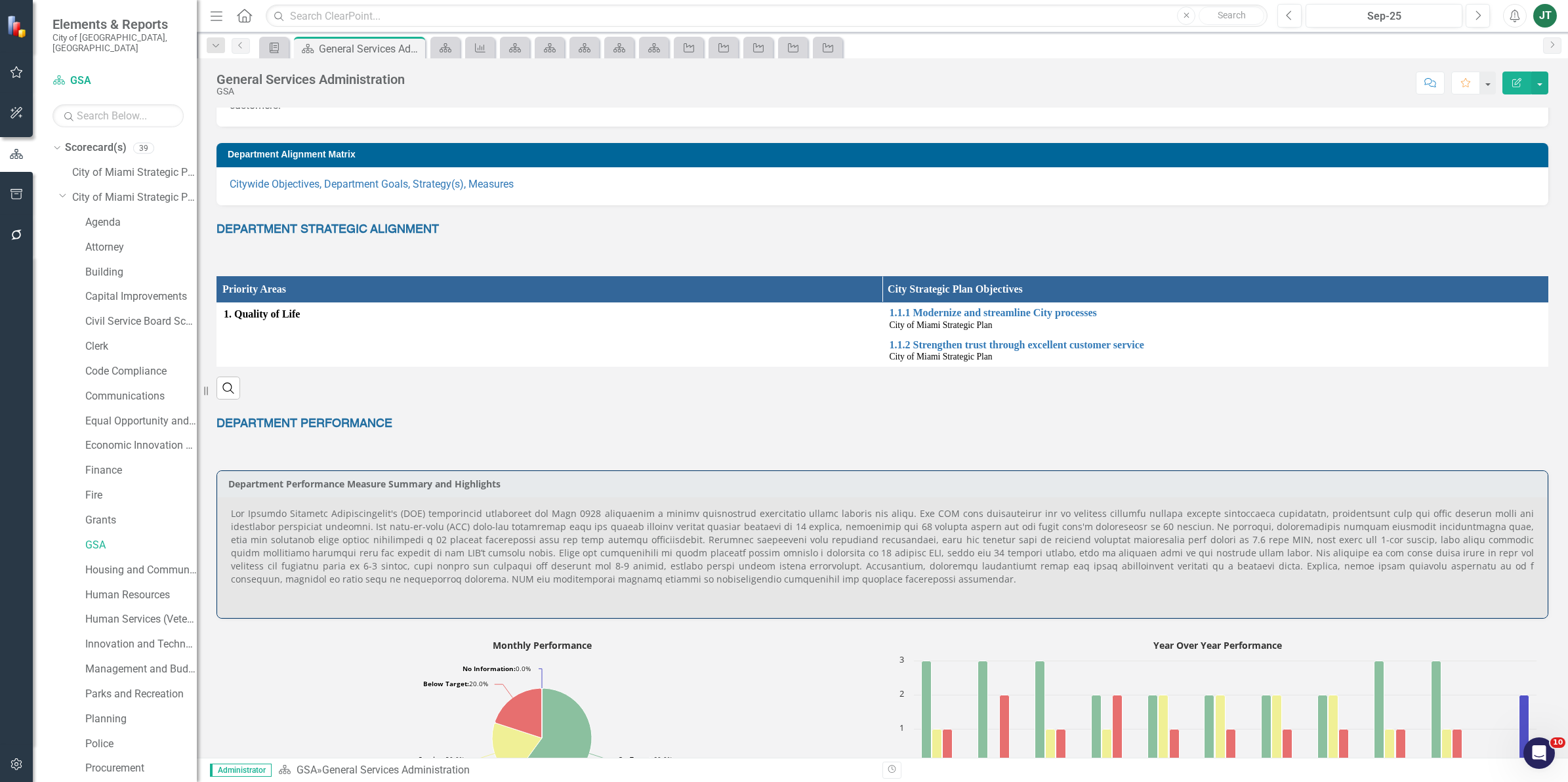
scroll to position [246, 0]
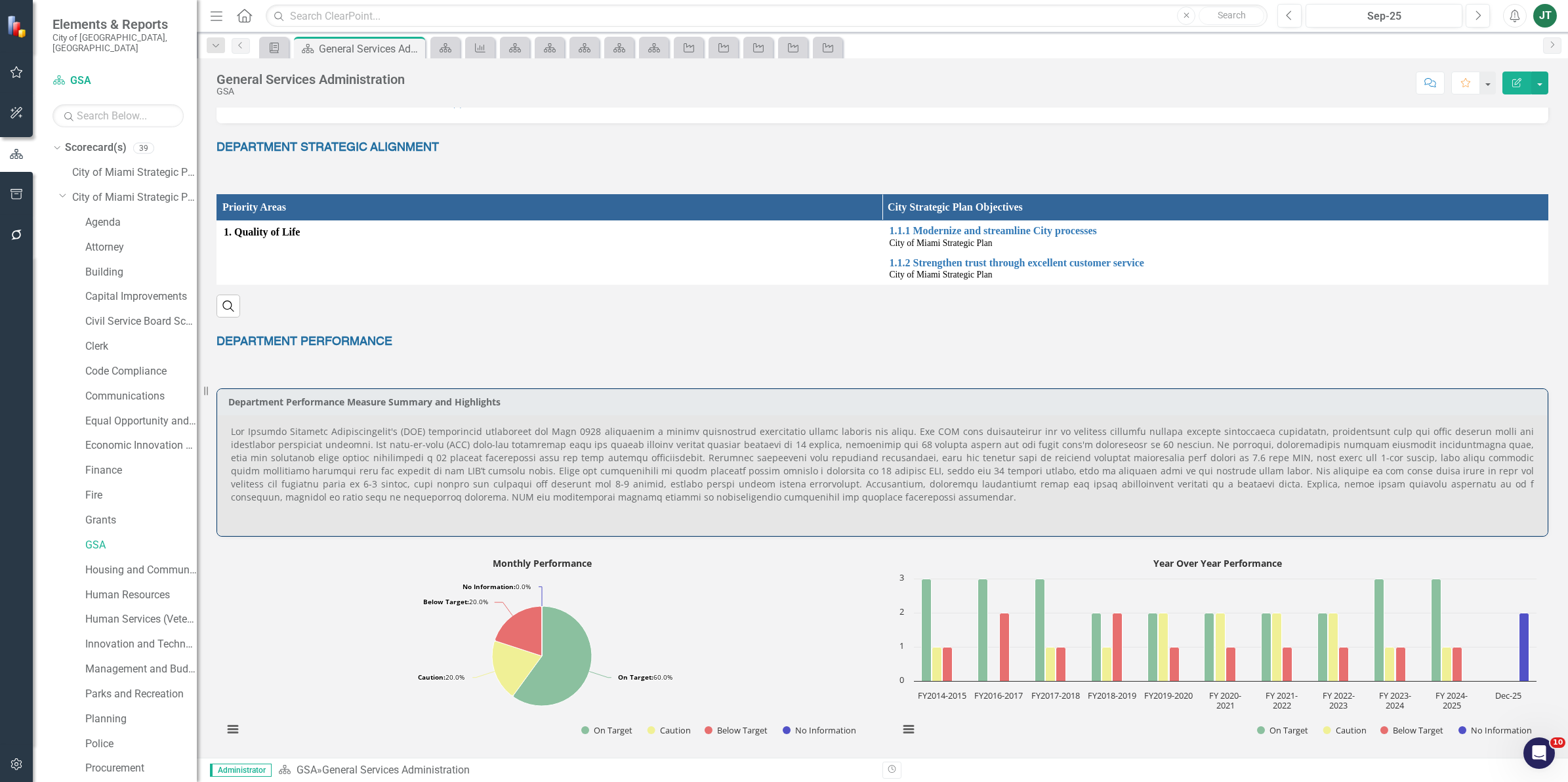
click at [591, 456] on p at bounding box center [882, 466] width 1303 height 81
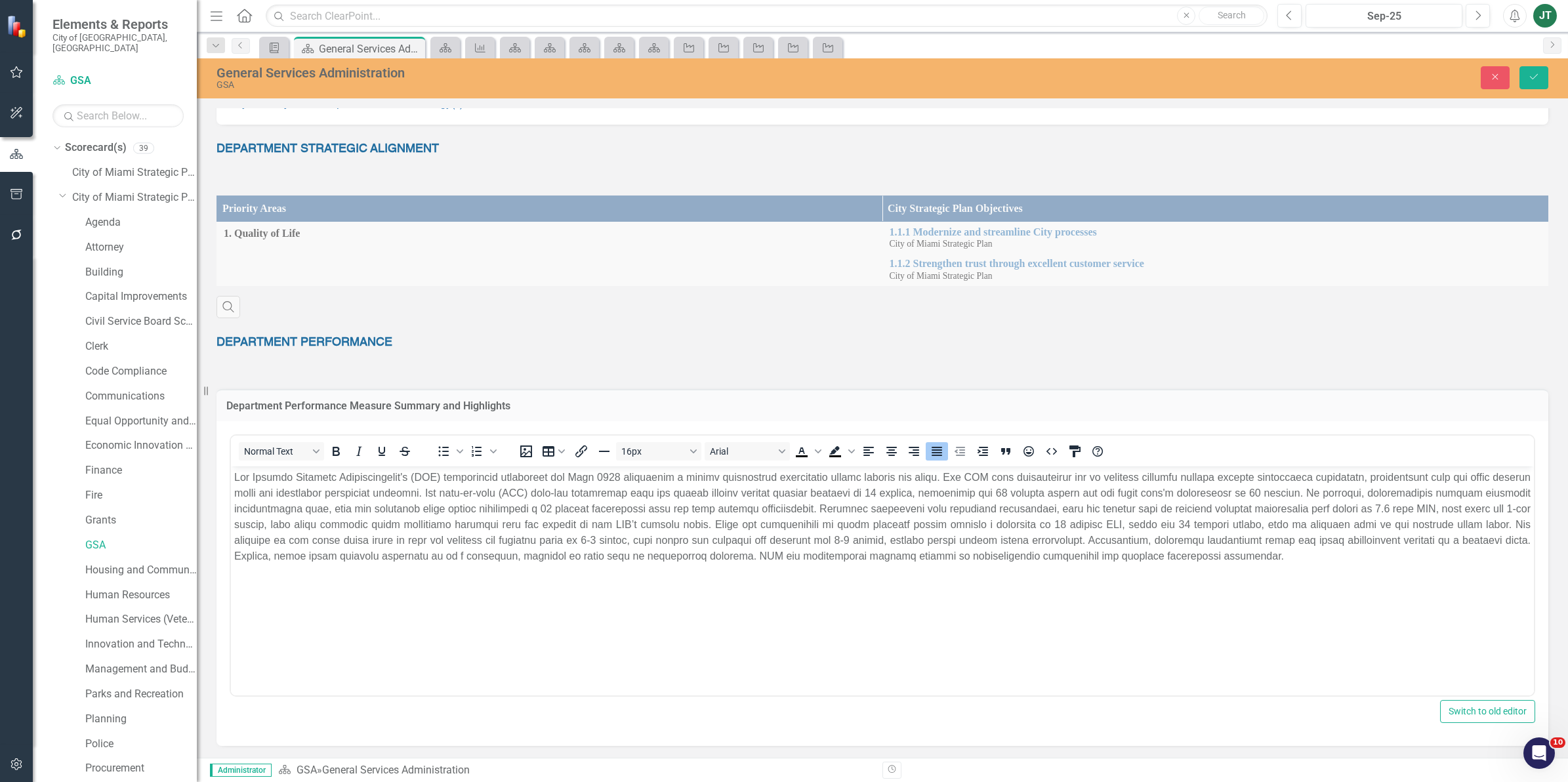
click at [559, 481] on p "Rich Text Area. Press ALT-0 for help." at bounding box center [882, 516] width 1296 height 94
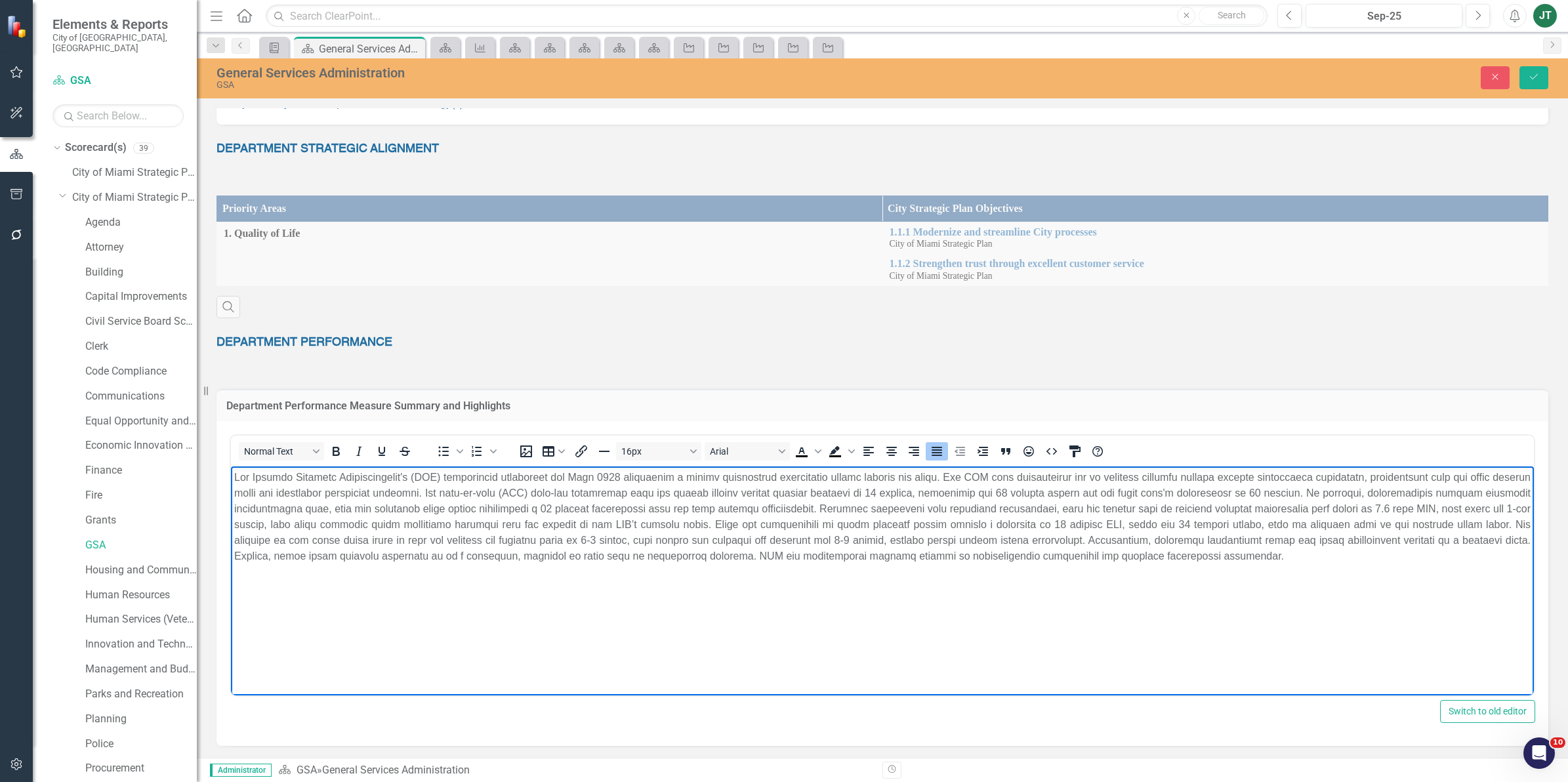
click at [582, 474] on p "Rich Text Area. Press ALT-0 for help." at bounding box center [882, 516] width 1296 height 94
click at [995, 507] on p "Rich Text Area. Press ALT-0 for help." at bounding box center [882, 516] width 1296 height 94
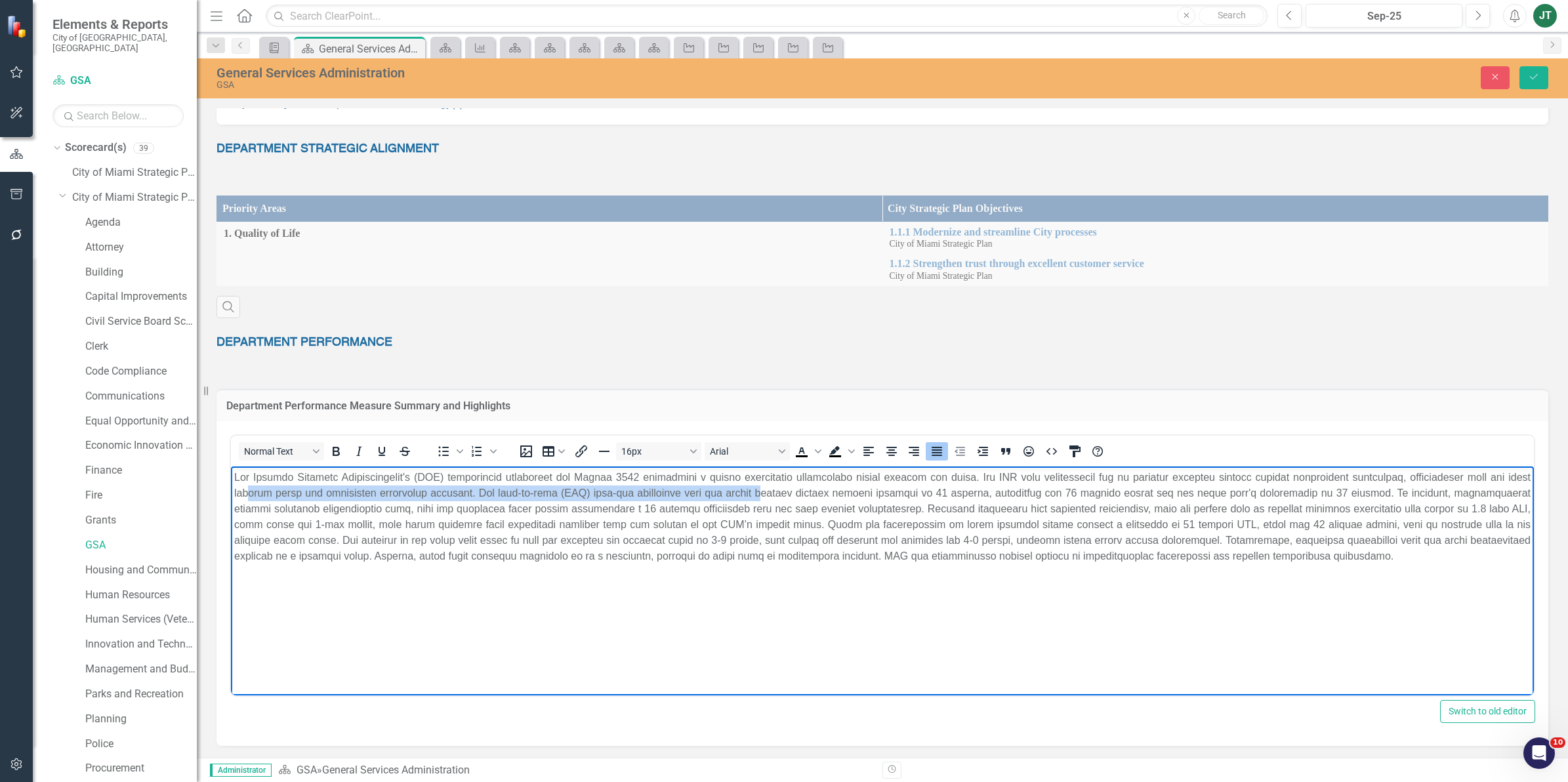
drag, startPoint x: 249, startPoint y: 496, endPoint x: 756, endPoint y: 486, distance: 507.1
click at [756, 486] on p "Rich Text Area. Press ALT-0 for help." at bounding box center [882, 516] width 1296 height 94
click at [742, 568] on body "Rich Text Area. Press ALT-0 for help." at bounding box center [882, 564] width 1303 height 197
drag, startPoint x: 531, startPoint y: 487, endPoint x: 975, endPoint y: 492, distance: 444.0
click at [975, 492] on p "Rich Text Area. Press ALT-0 for help." at bounding box center [882, 516] width 1296 height 94
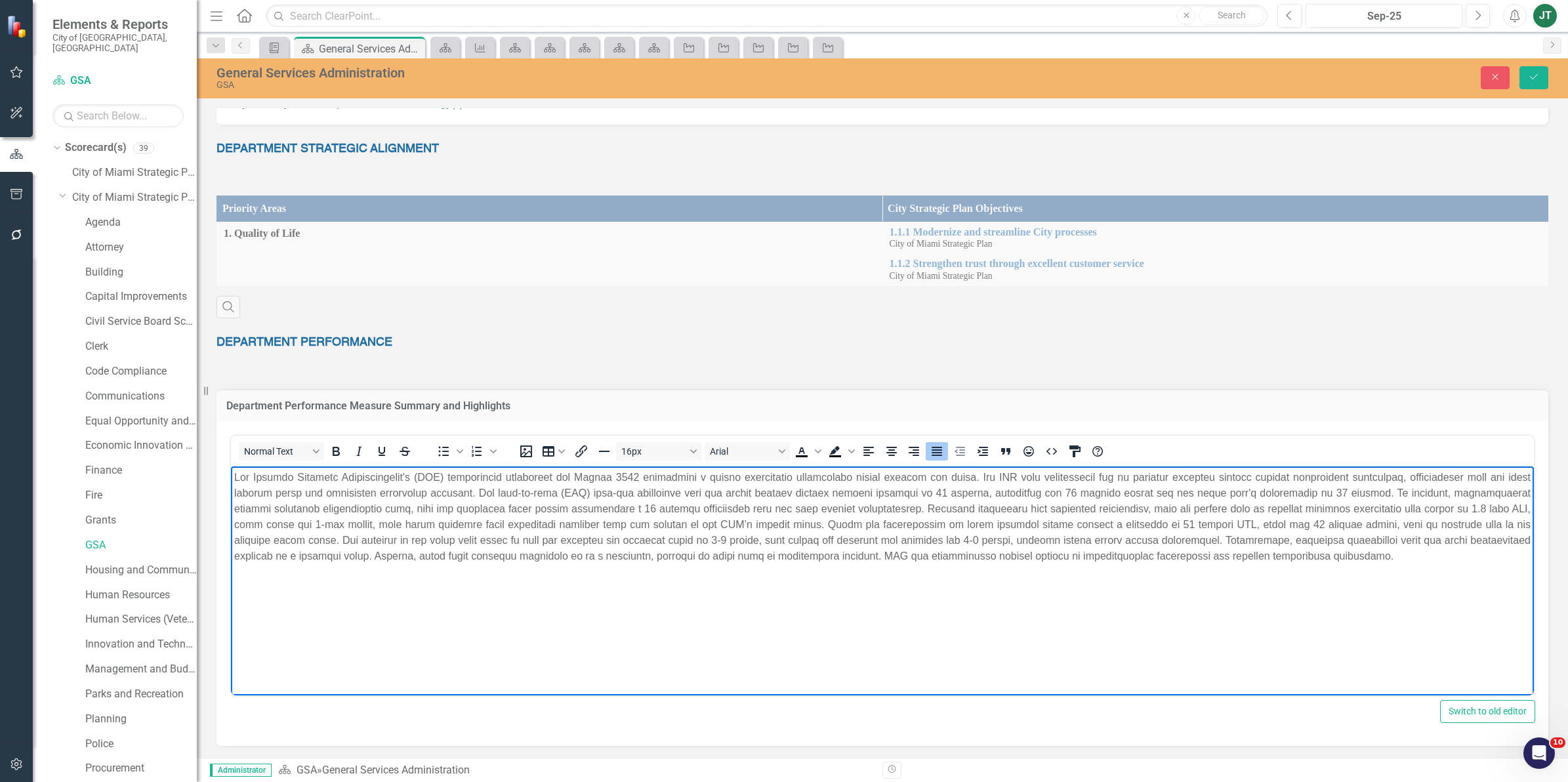
click at [1195, 506] on p "Rich Text Area. Press ALT-0 for help." at bounding box center [882, 516] width 1296 height 94
drag, startPoint x: 1128, startPoint y: 491, endPoint x: 1522, endPoint y: 497, distance: 394.0
click at [1522, 497] on body "Rich Text Area. Press ALT-0 for help." at bounding box center [882, 564] width 1303 height 197
click at [1420, 516] on p "Rich Text Area. Press ALT-0 for help." at bounding box center [882, 516] width 1296 height 94
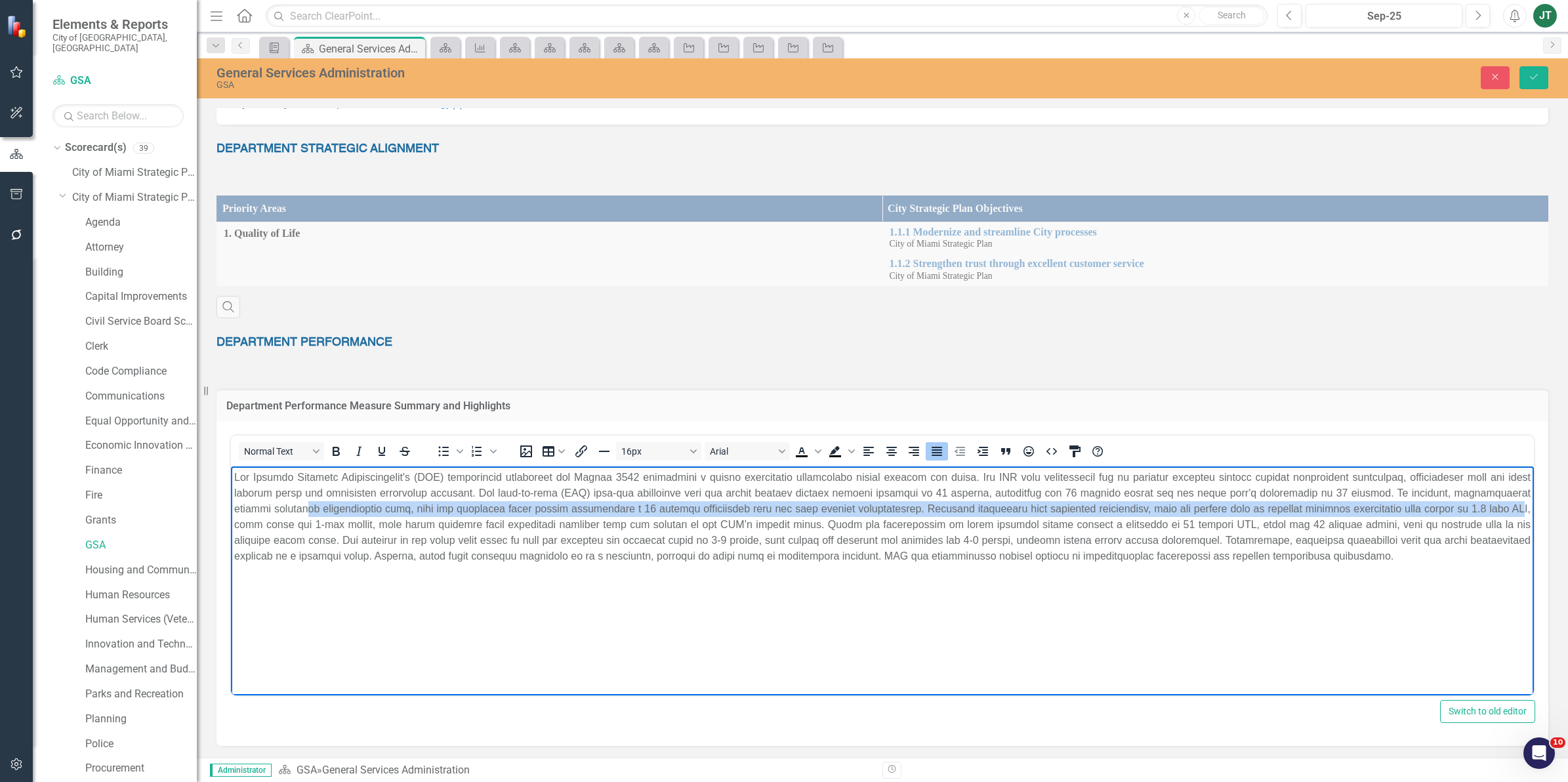
drag, startPoint x: 265, startPoint y: 507, endPoint x: 1492, endPoint y: 509, distance: 1227.0
click at [1492, 509] on p "Rich Text Area. Press ALT-0 for help." at bounding box center [882, 516] width 1296 height 94
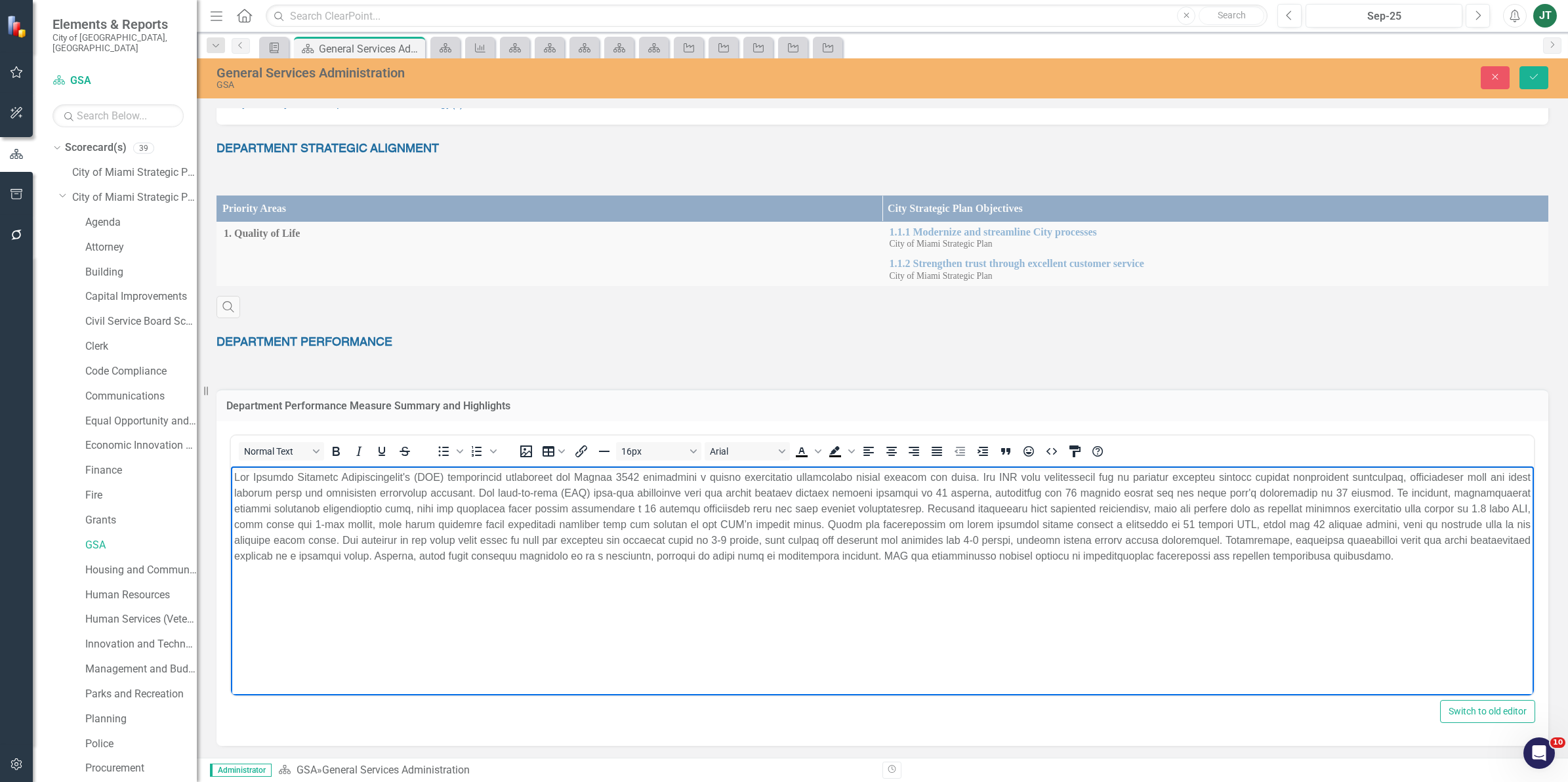
click at [760, 611] on body "Rich Text Area. Press ALT-0 for help." at bounding box center [882, 564] width 1303 height 197
click at [344, 511] on p "Rich Text Area. Press ALT-0 for help." at bounding box center [882, 516] width 1296 height 94
click at [1331, 503] on p "Rich Text Area. Press ALT-0 for help." at bounding box center [882, 516] width 1296 height 94
click at [1446, 503] on p "Rich Text Area. Press ALT-0 for help." at bounding box center [882, 516] width 1296 height 94
drag, startPoint x: 851, startPoint y: 523, endPoint x: 1169, endPoint y: 527, distance: 318.0
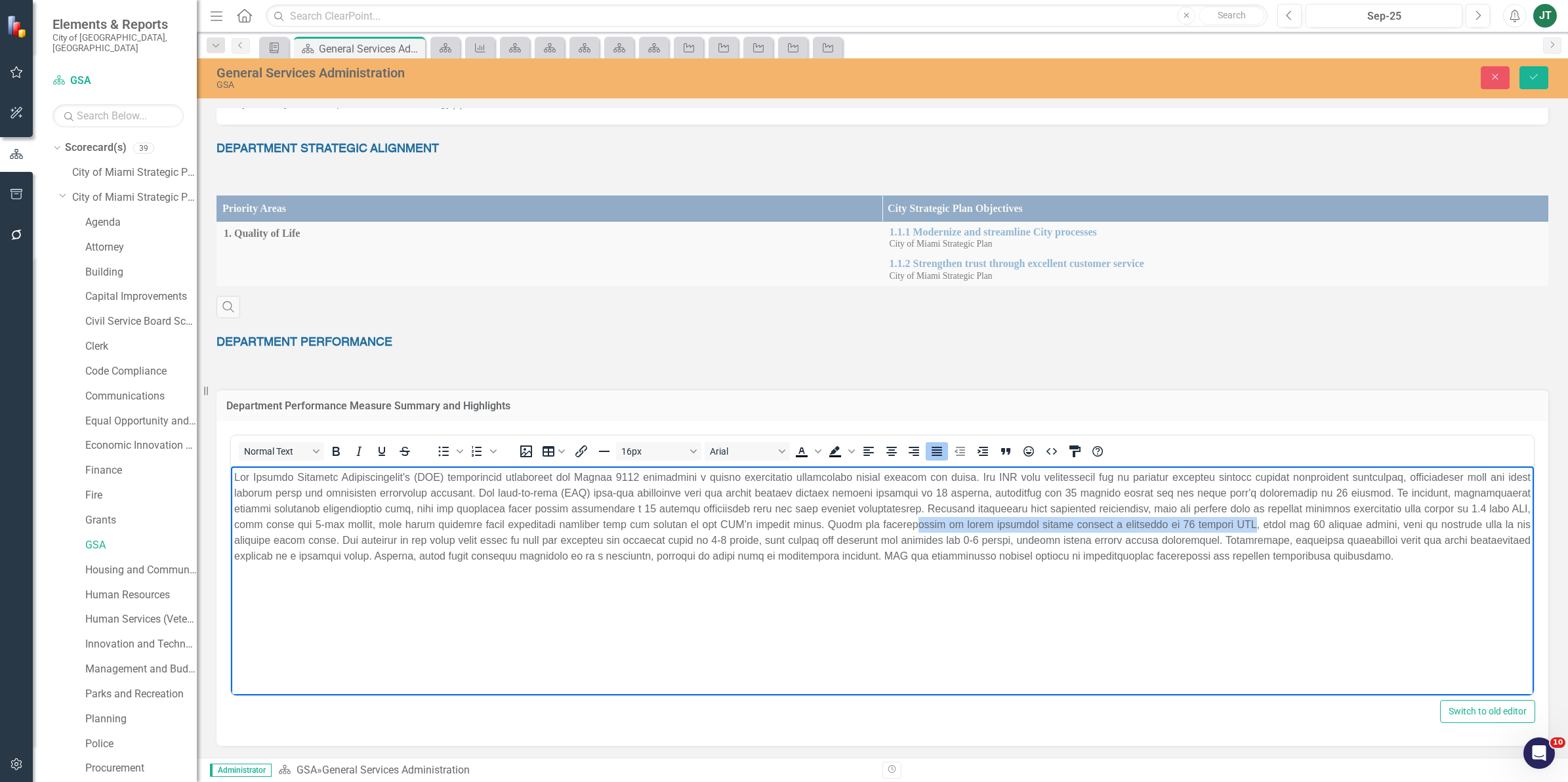
click at [1169, 527] on p "Rich Text Area. Press ALT-0 for help." at bounding box center [882, 516] width 1296 height 94
click at [1075, 506] on p "Rich Text Area. Press ALT-0 for help." at bounding box center [882, 516] width 1296 height 94
click at [1104, 521] on p "Rich Text Area. Press ALT-0 for help." at bounding box center [882, 516] width 1296 height 94
click at [1108, 520] on p "Rich Text Area. Press ALT-0 for help." at bounding box center [882, 516] width 1296 height 94
click at [1328, 625] on body "Rich Text Area. Press ALT-0 for help." at bounding box center [882, 564] width 1303 height 197
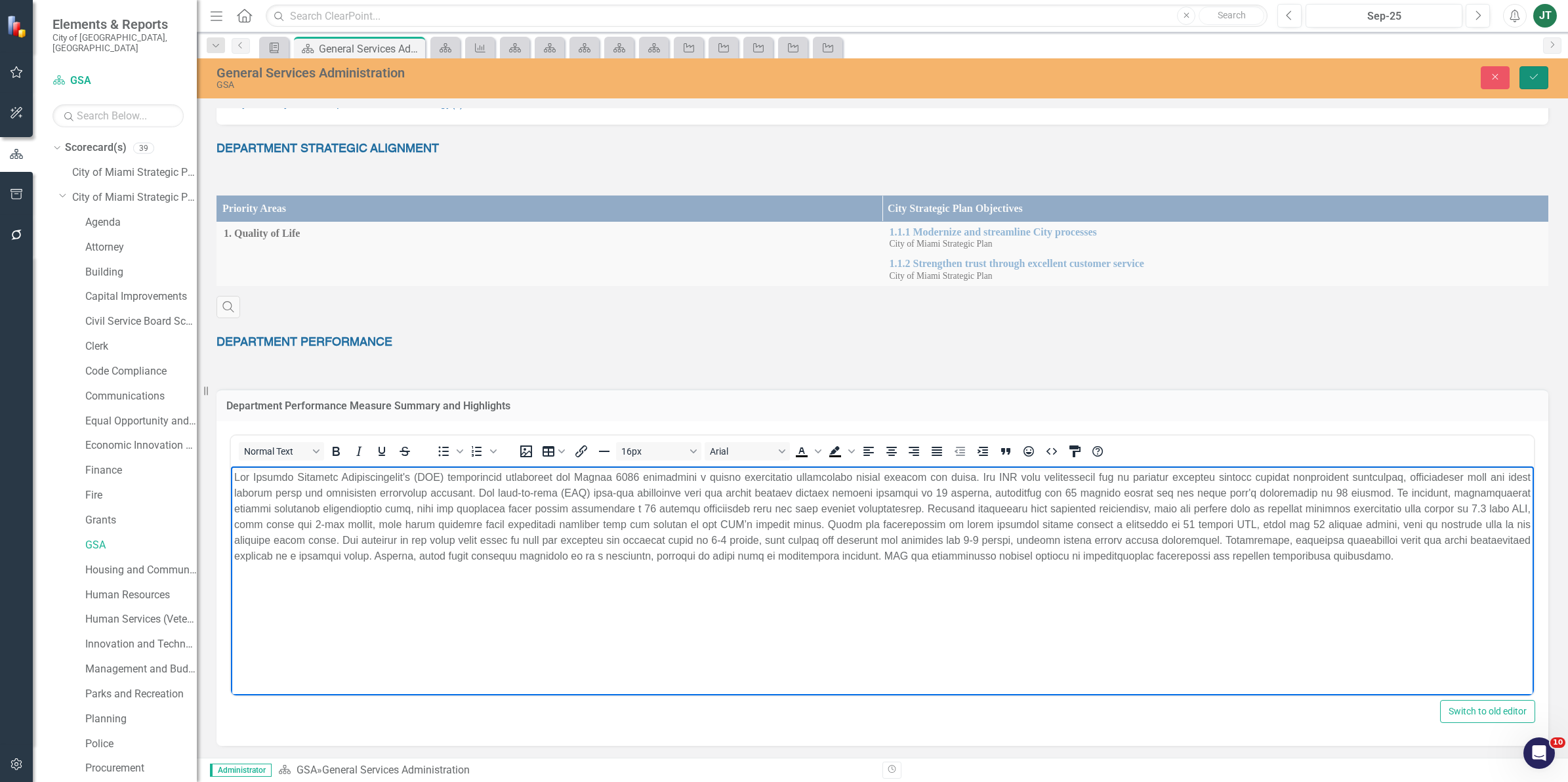
click at [1545, 80] on button "Save" at bounding box center [1533, 77] width 29 height 23
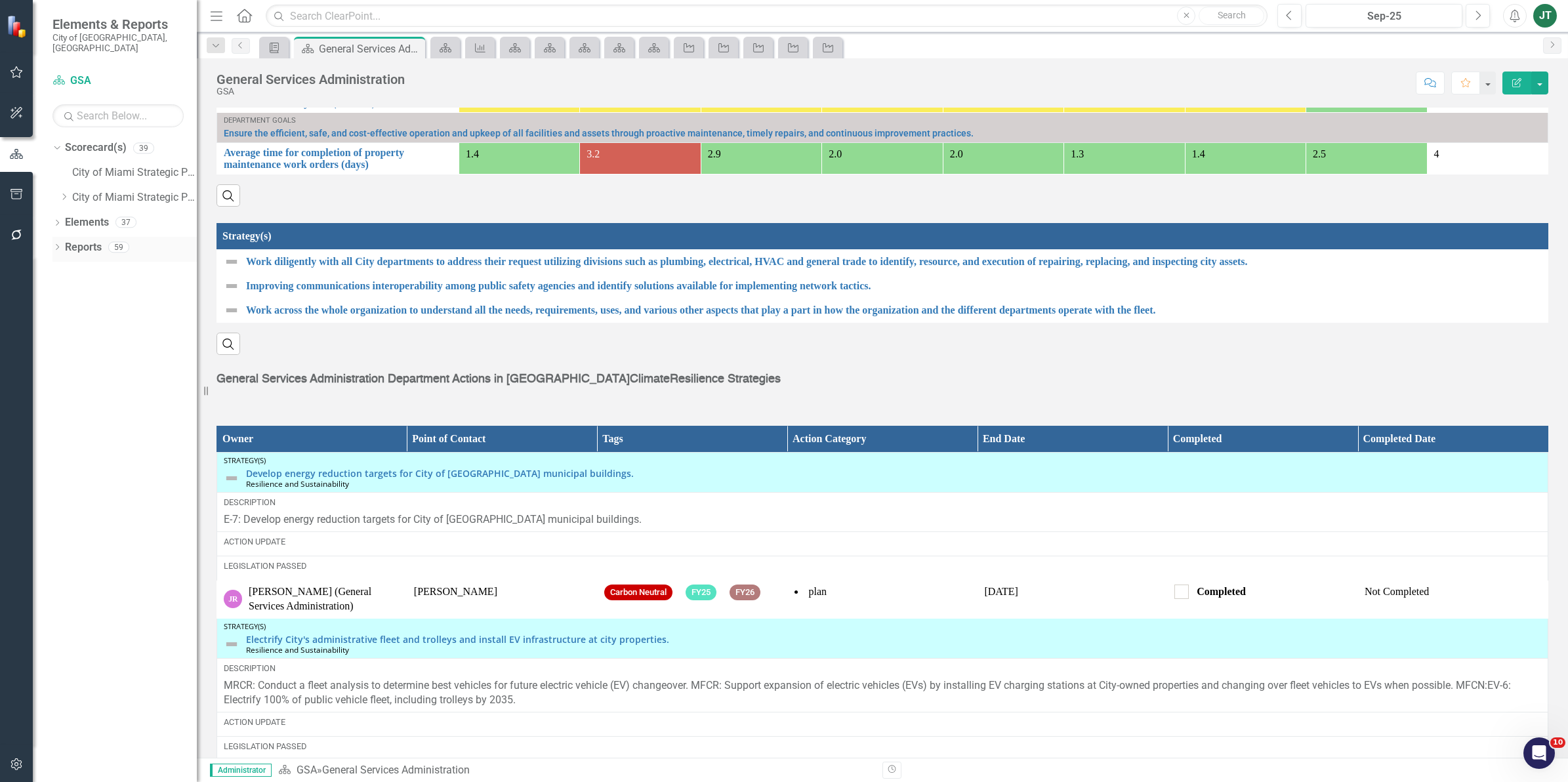
scroll to position [957, 0]
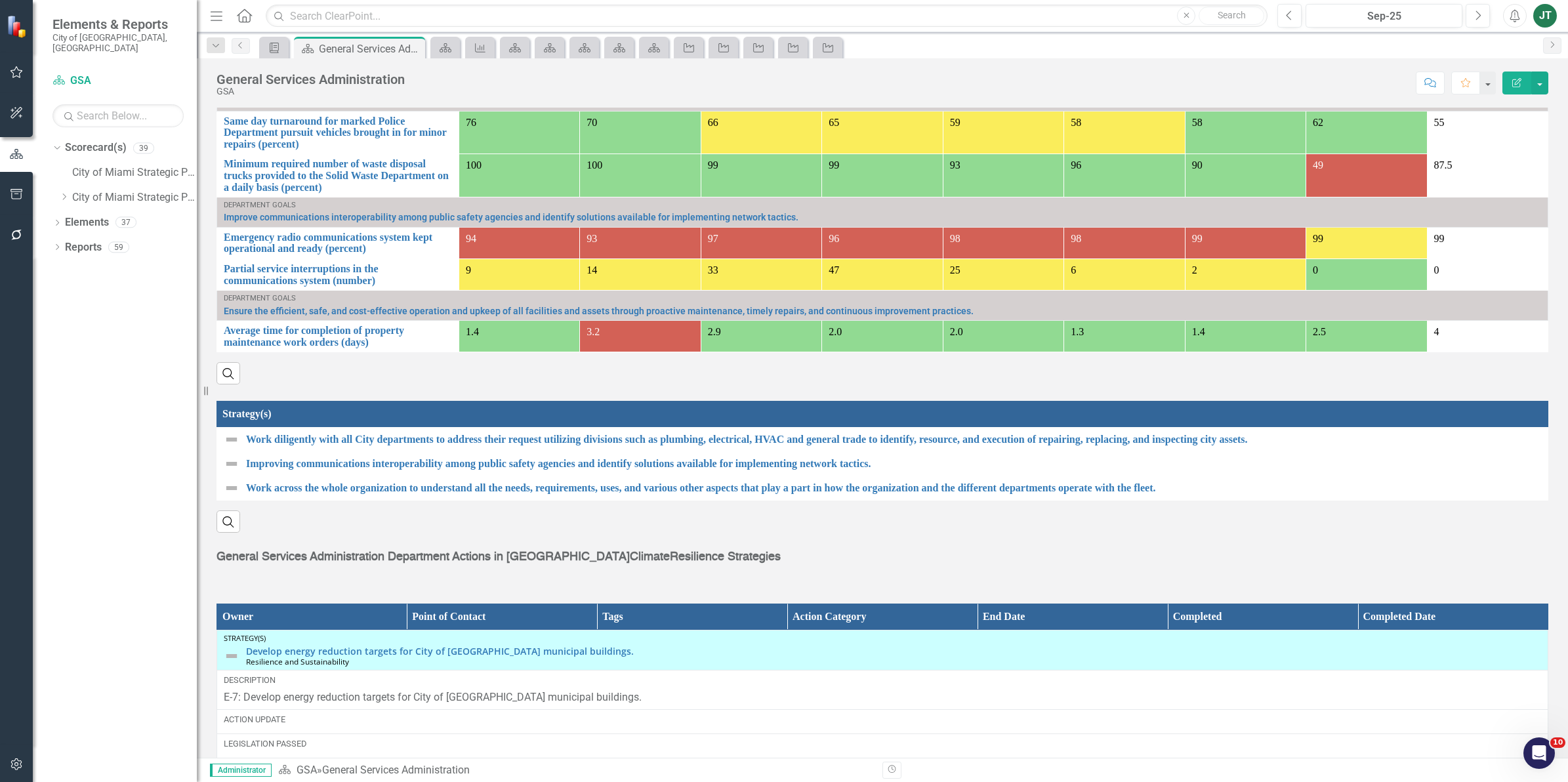
drag, startPoint x: 63, startPoint y: 188, endPoint x: 68, endPoint y: 200, distance: 13.0
click at [63, 193] on icon "Dropdown" at bounding box center [63, 197] width 10 height 8
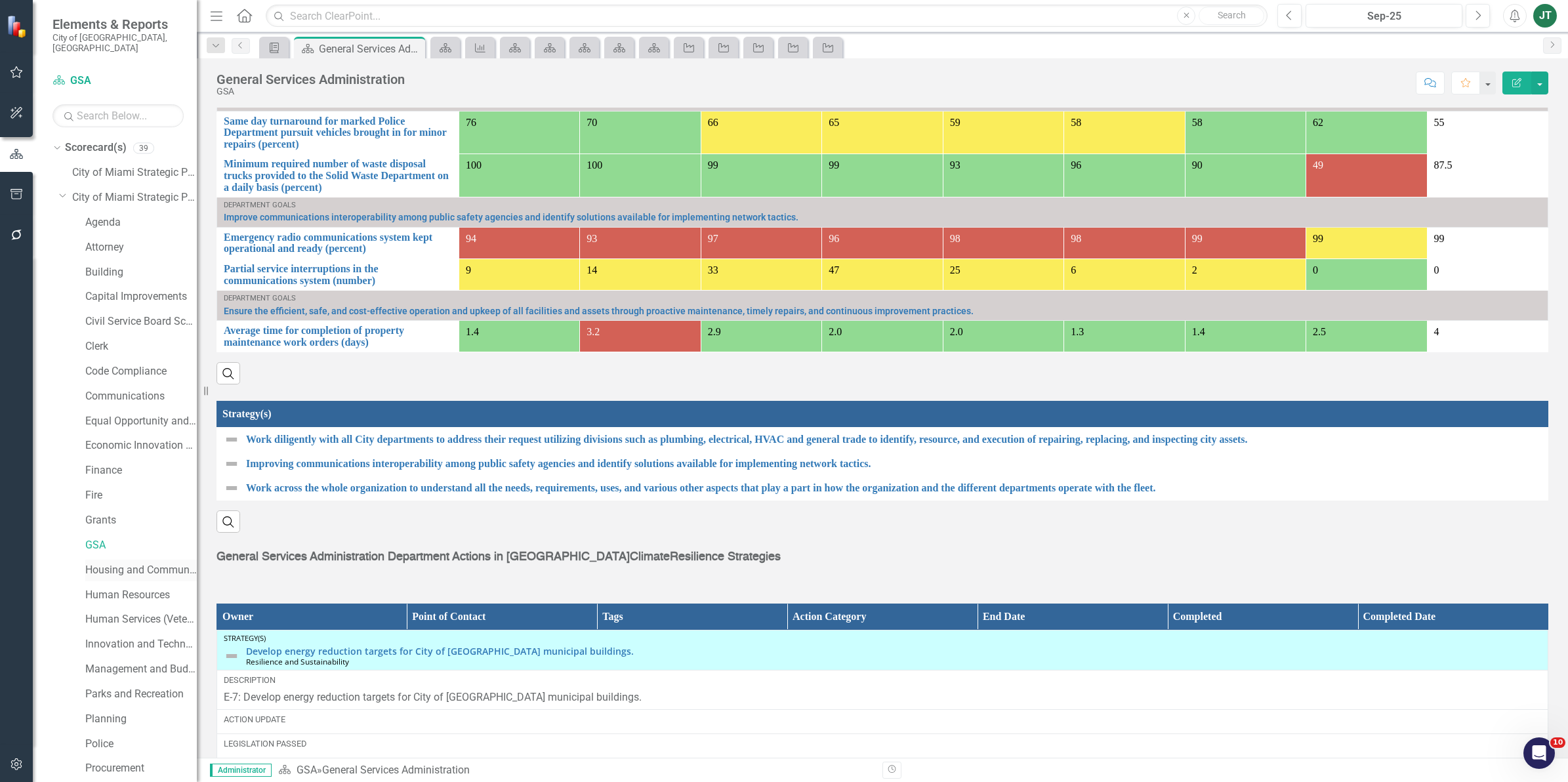
click at [129, 562] on link "Housing and Community Development" at bounding box center [141, 570] width 111 height 15
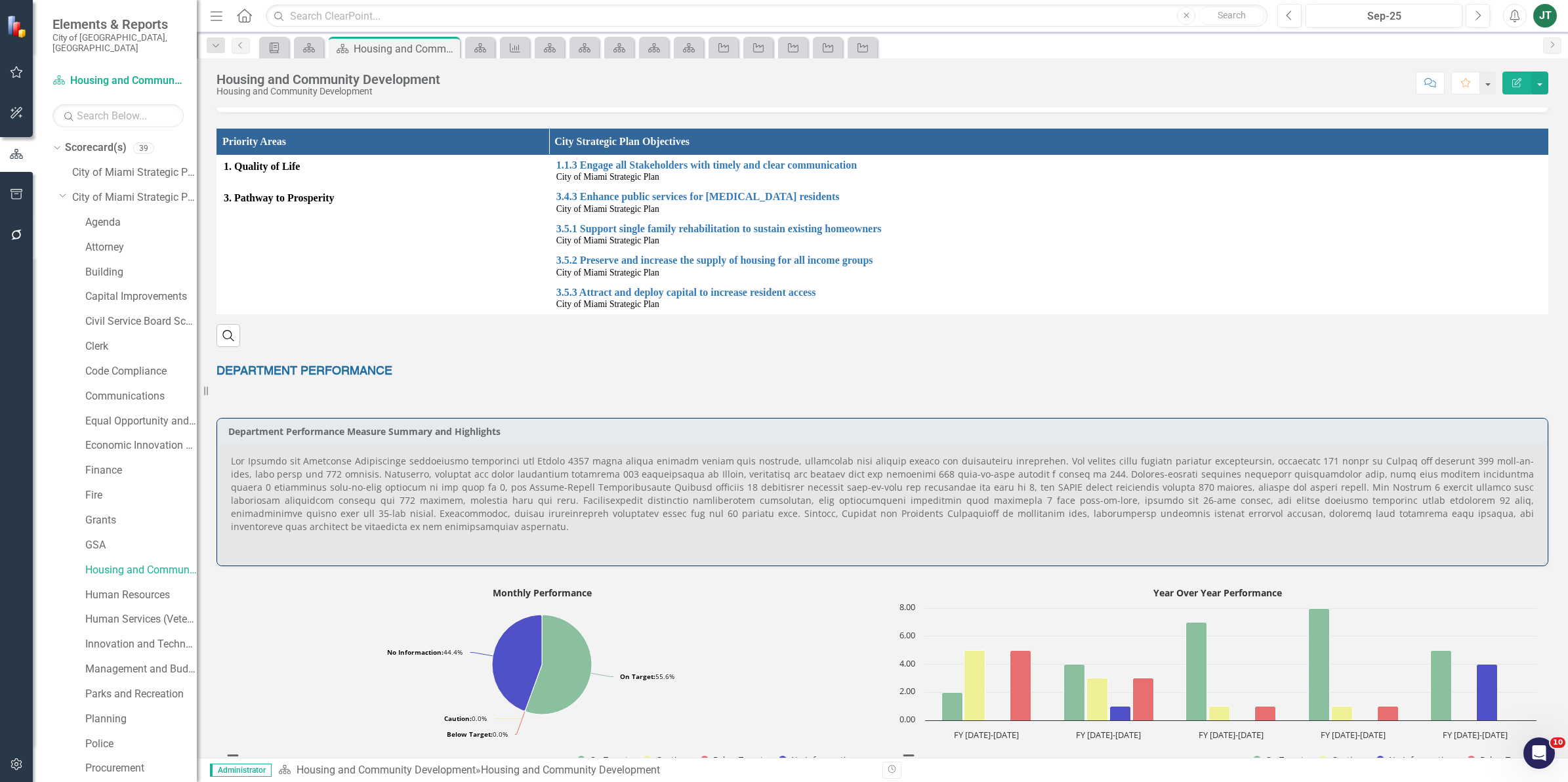
scroll to position [328, 0]
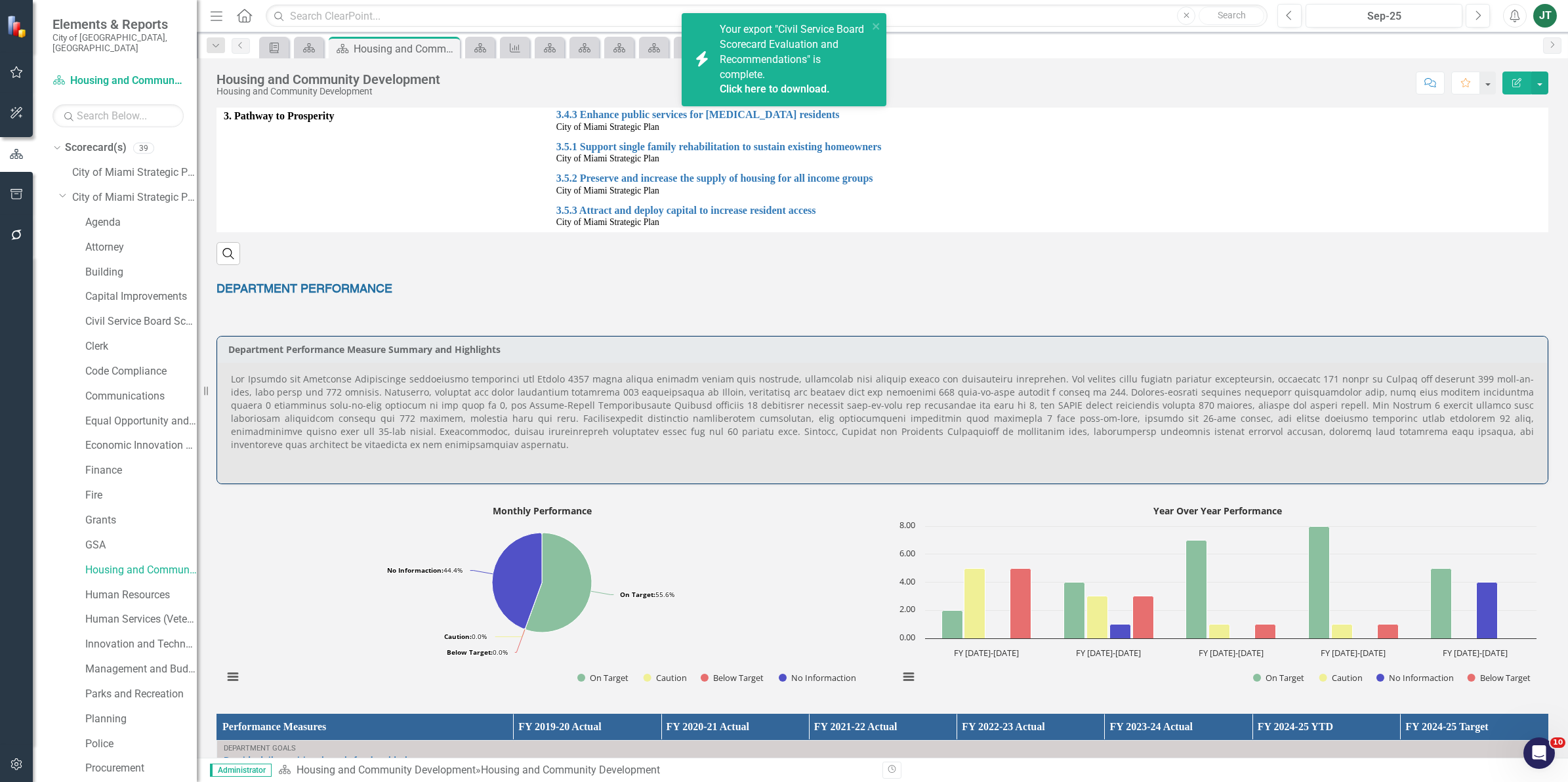
click at [881, 27] on div "icon.bolt Your export "Civil Service Board Scorecard Evaluation and Recommendat…" at bounding box center [784, 60] width 205 height 93
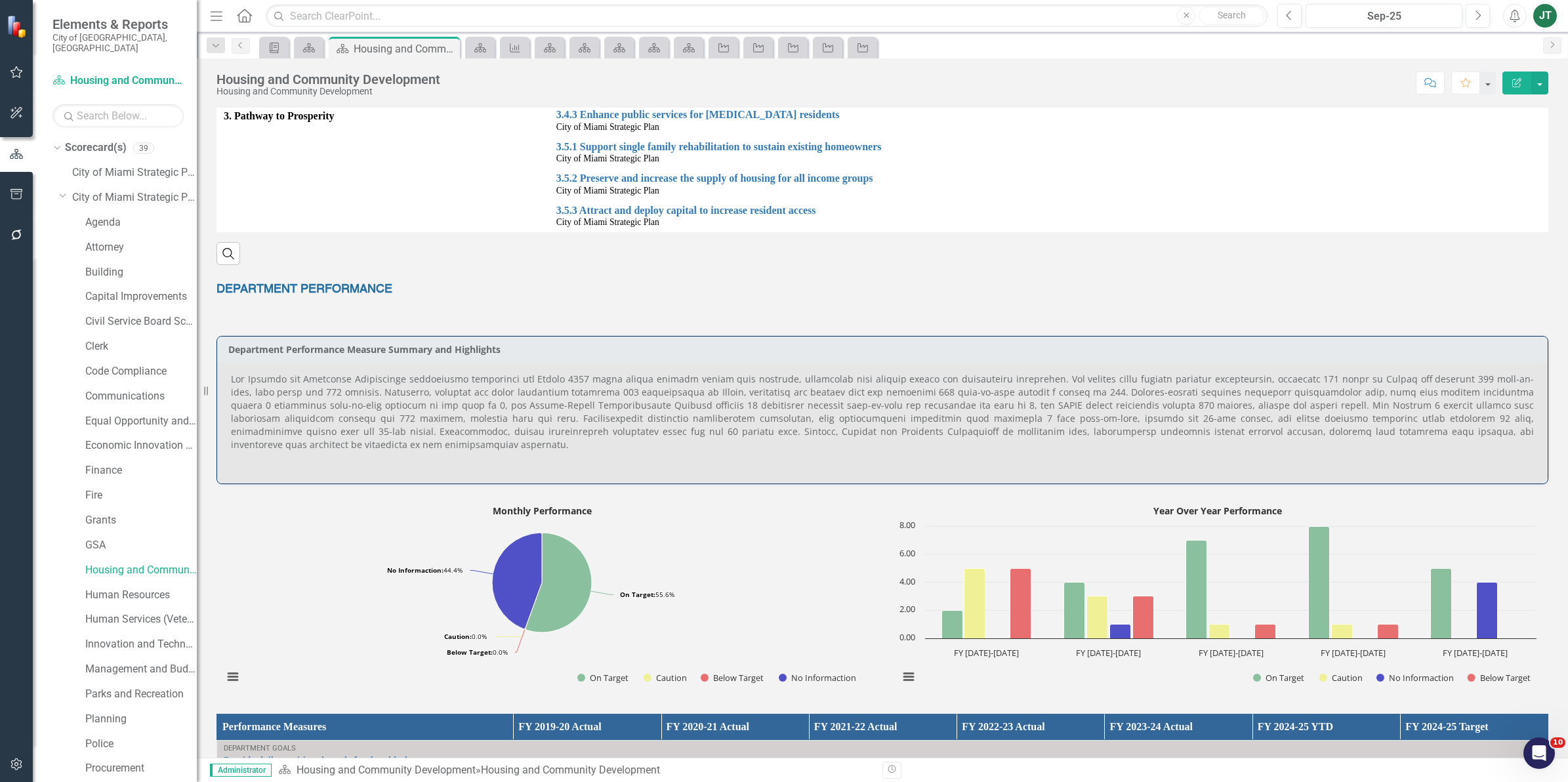
click at [1470, 392] on p at bounding box center [882, 413] width 1303 height 81
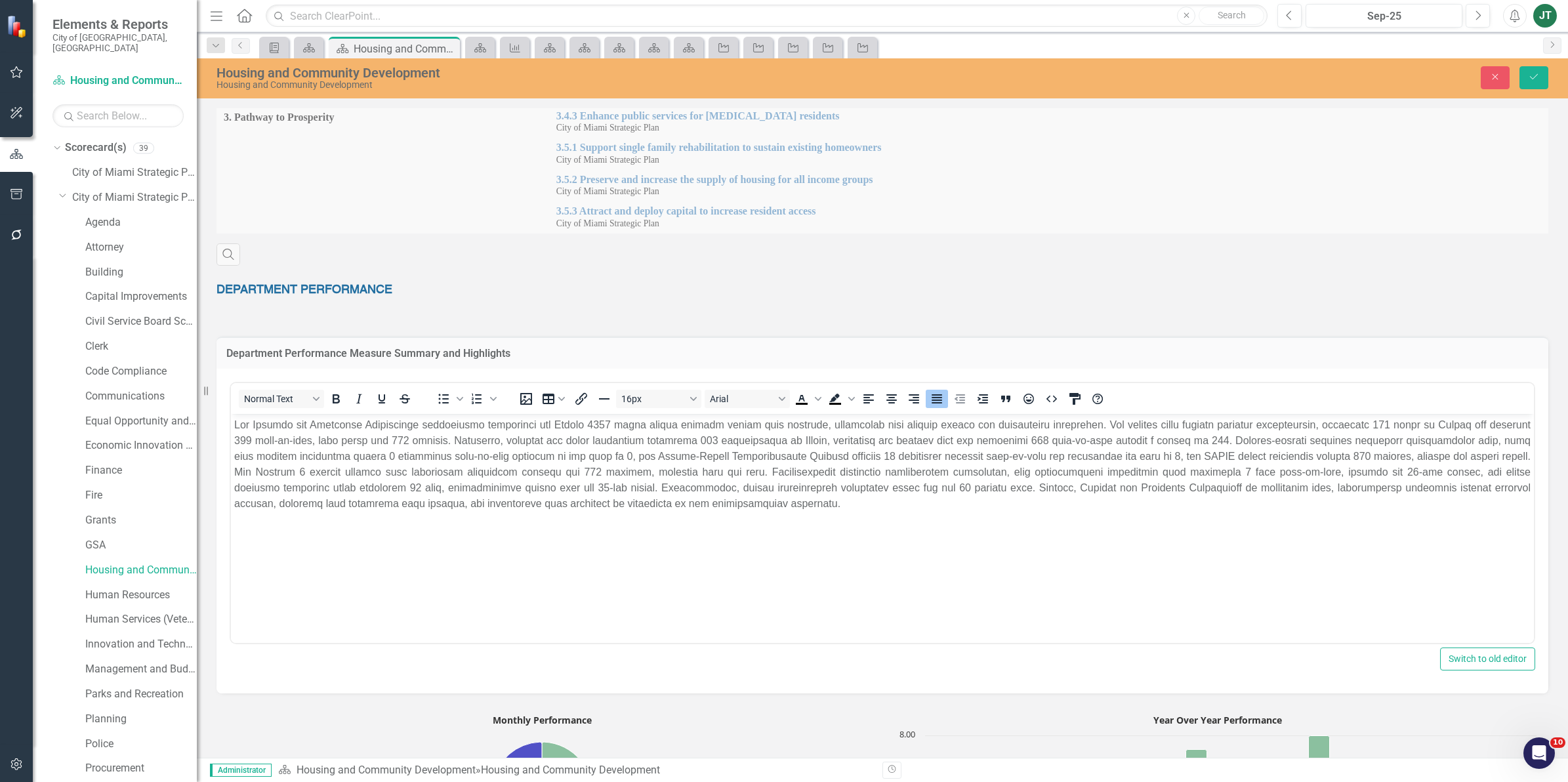
scroll to position [0, 0]
click at [1451, 453] on p "Rich Text Area. Press ALT-0 for help." at bounding box center [882, 464] width 1296 height 94
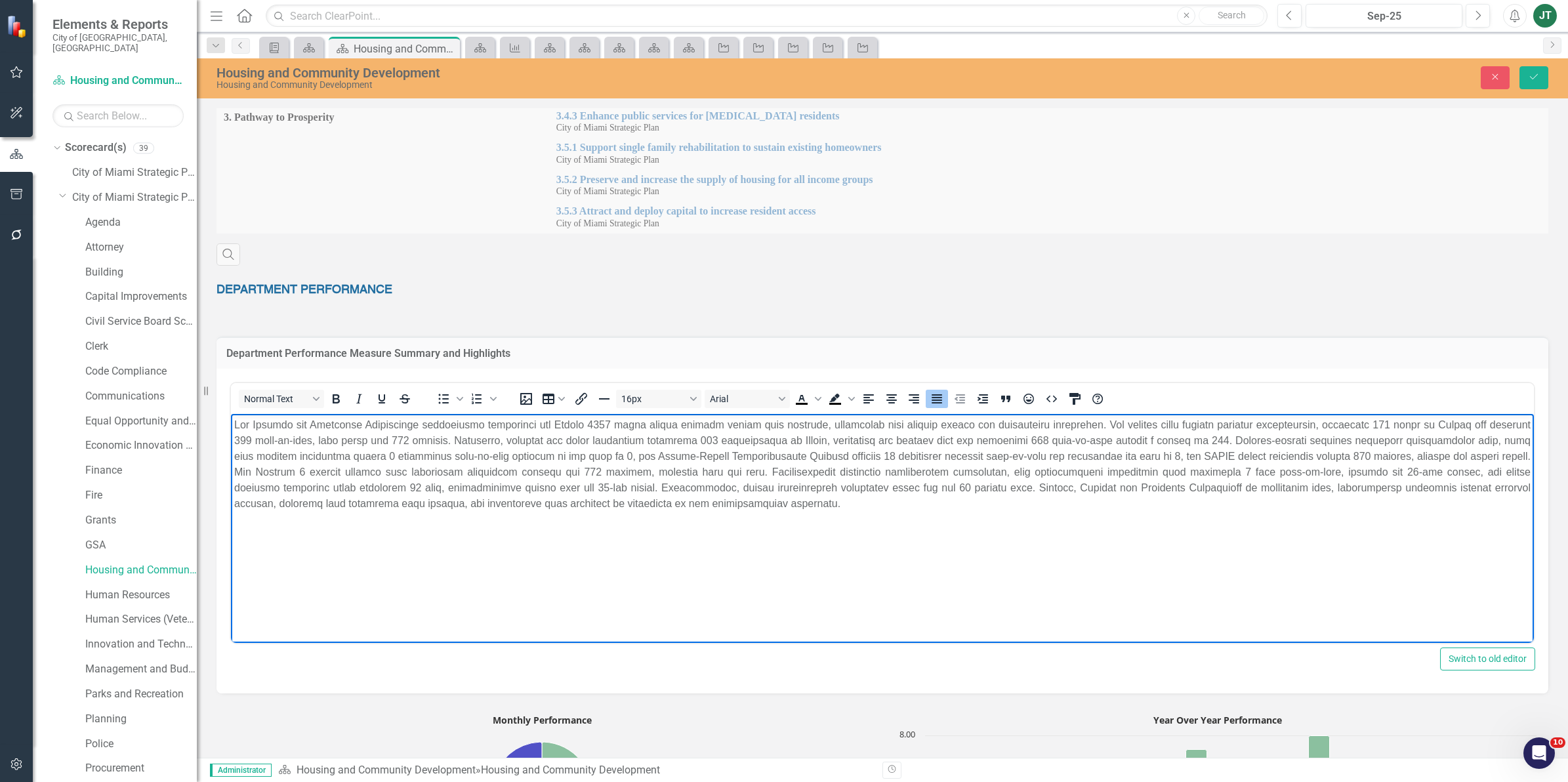
drag, startPoint x: 419, startPoint y: 455, endPoint x: 425, endPoint y: 450, distance: 7.8
click at [419, 454] on p "Rich Text Area. Press ALT-0 for help." at bounding box center [882, 464] width 1296 height 94
drag, startPoint x: 782, startPoint y: 472, endPoint x: 707, endPoint y: 475, distance: 75.1
click at [707, 475] on p "Rich Text Area. Press ALT-0 for help." at bounding box center [882, 464] width 1296 height 94
click at [737, 472] on p "Rich Text Area. Press ALT-0 for help." at bounding box center [882, 464] width 1296 height 94
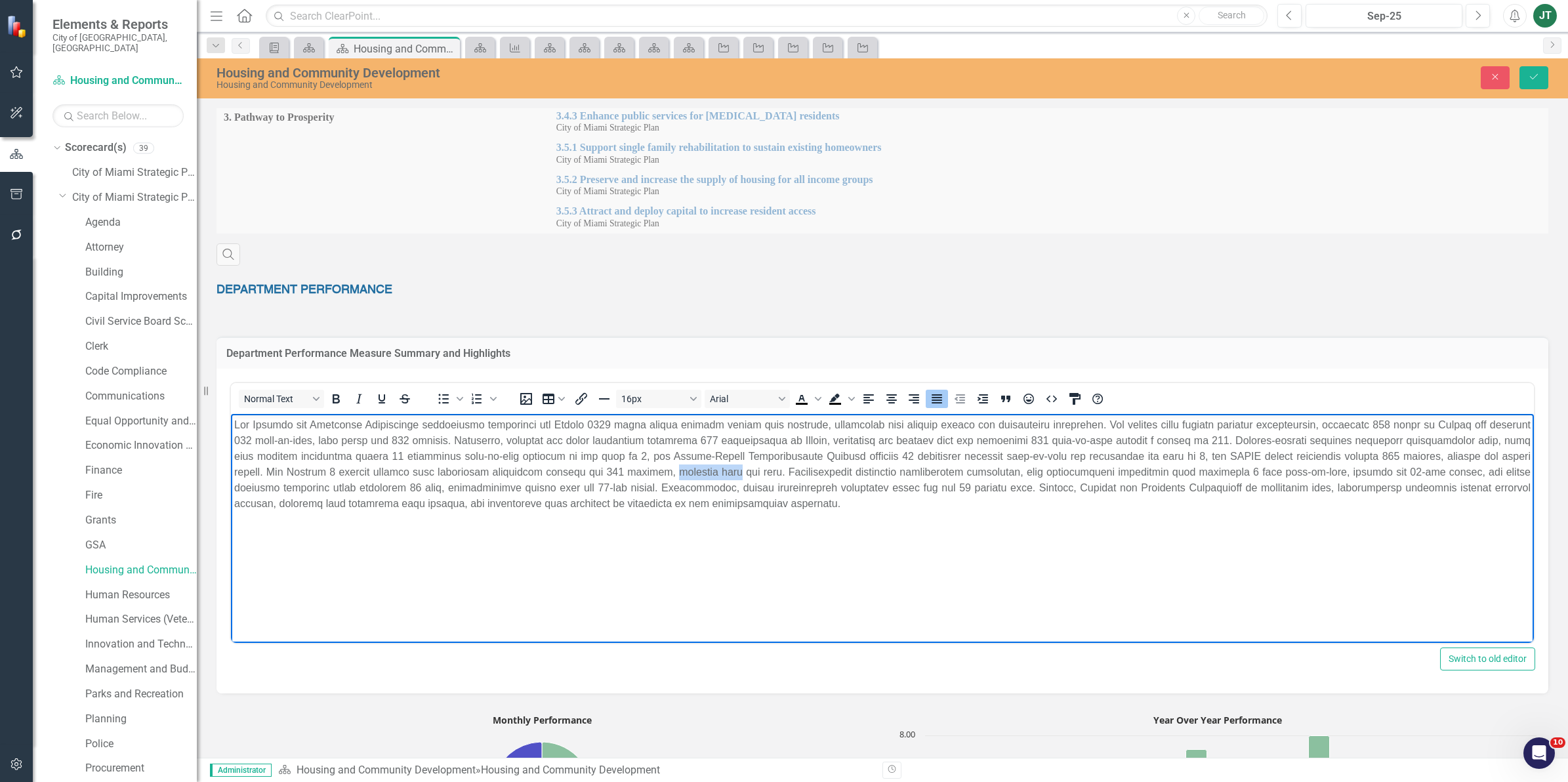
drag, startPoint x: 745, startPoint y: 469, endPoint x: 689, endPoint y: 475, distance: 56.3
click at [688, 479] on p "Rich Text Area. Press ALT-0 for help." at bounding box center [882, 464] width 1296 height 94
drag, startPoint x: 717, startPoint y: 477, endPoint x: 745, endPoint y: 473, distance: 28.3
click at [717, 476] on p "Rich Text Area. Press ALT-0 for help." at bounding box center [882, 464] width 1296 height 94
click at [1285, 469] on p "Rich Text Area. Press ALT-0 for help." at bounding box center [882, 464] width 1296 height 94
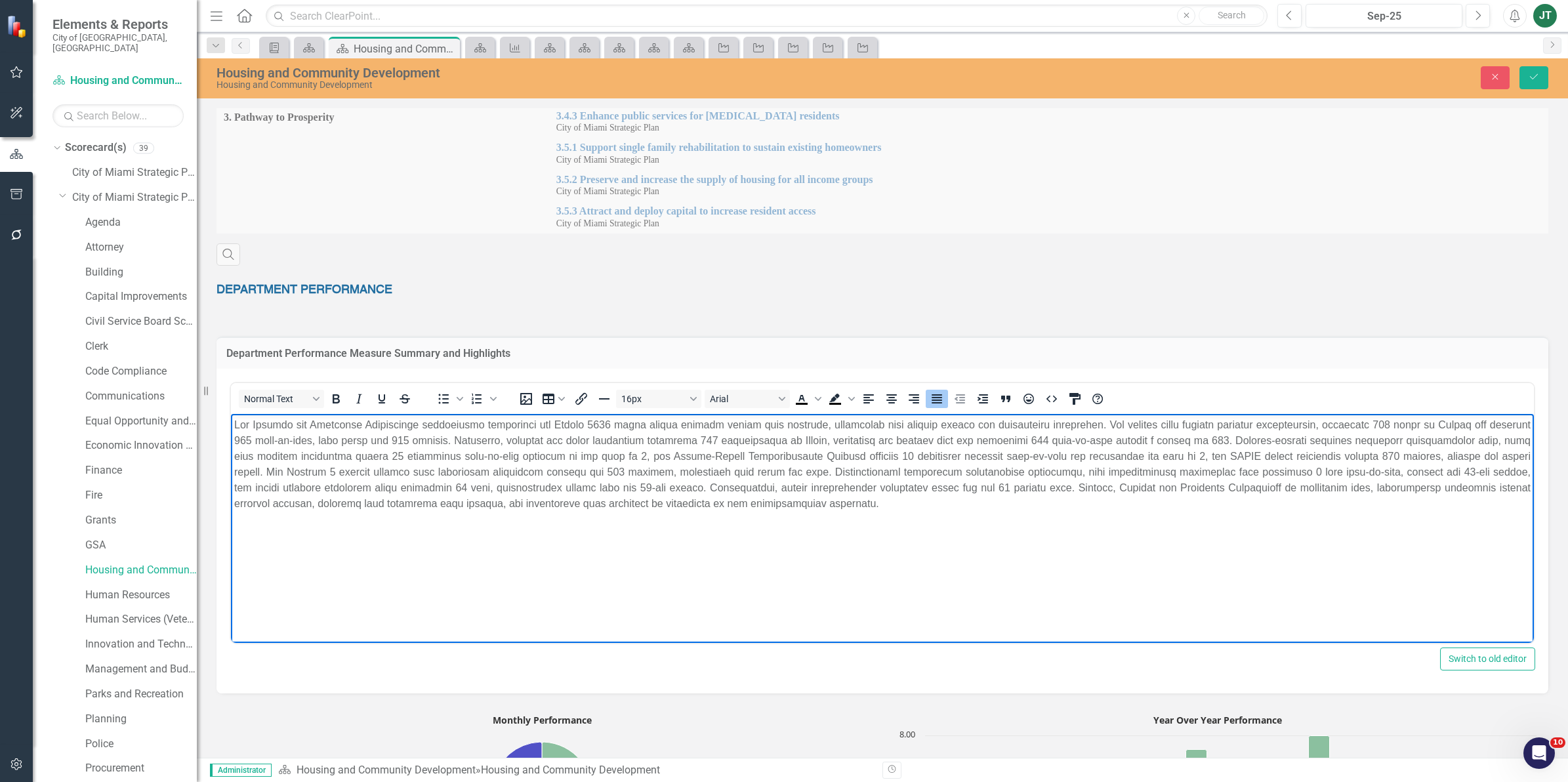
click at [449, 482] on p "Rich Text Area. Press ALT-0 for help." at bounding box center [882, 464] width 1296 height 94
click at [453, 485] on p "Rich Text Area. Press ALT-0 for help." at bounding box center [882, 464] width 1296 height 94
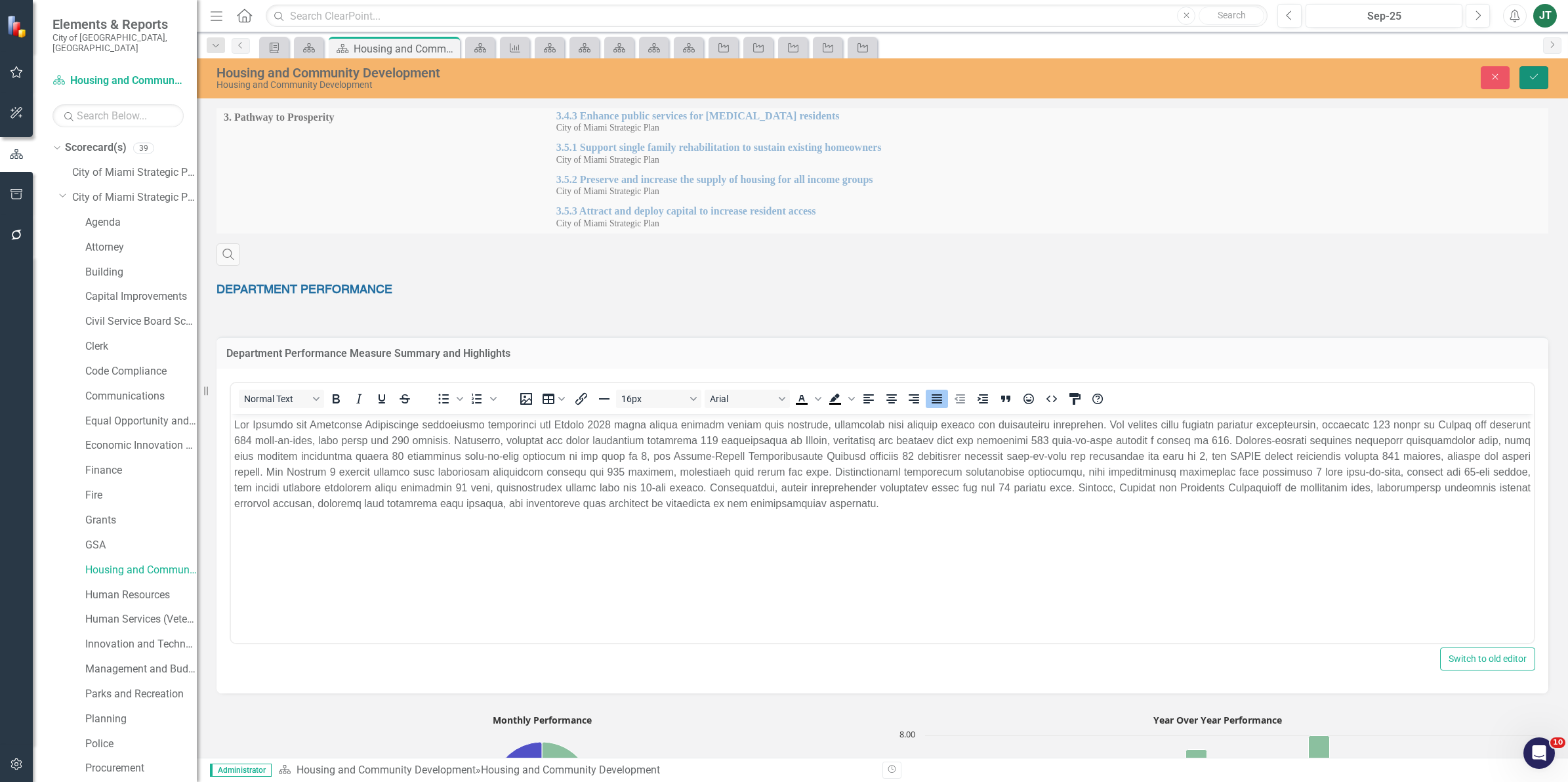
click at [1533, 82] on button "Save" at bounding box center [1533, 77] width 29 height 23
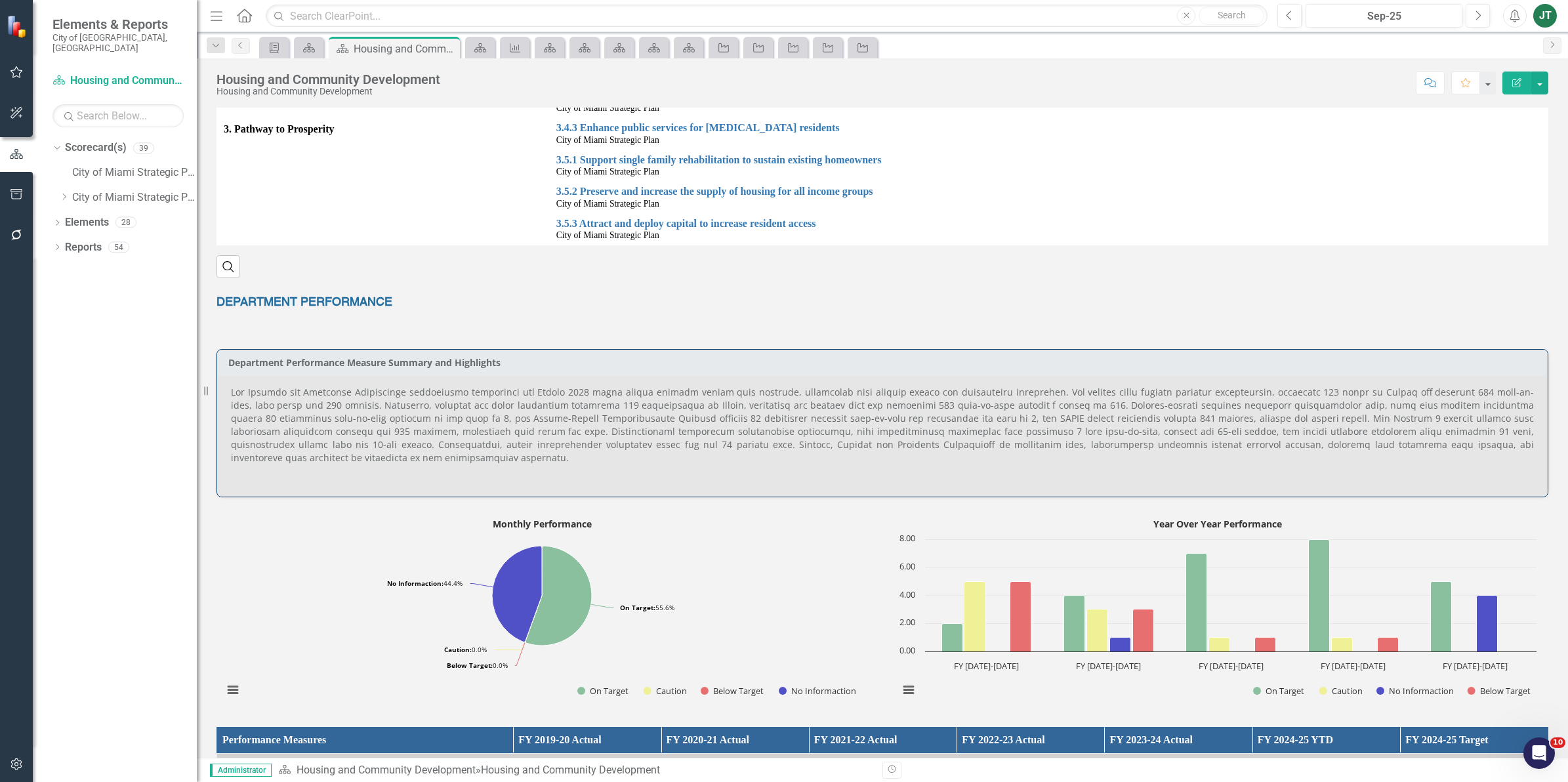
scroll to position [328, 0]
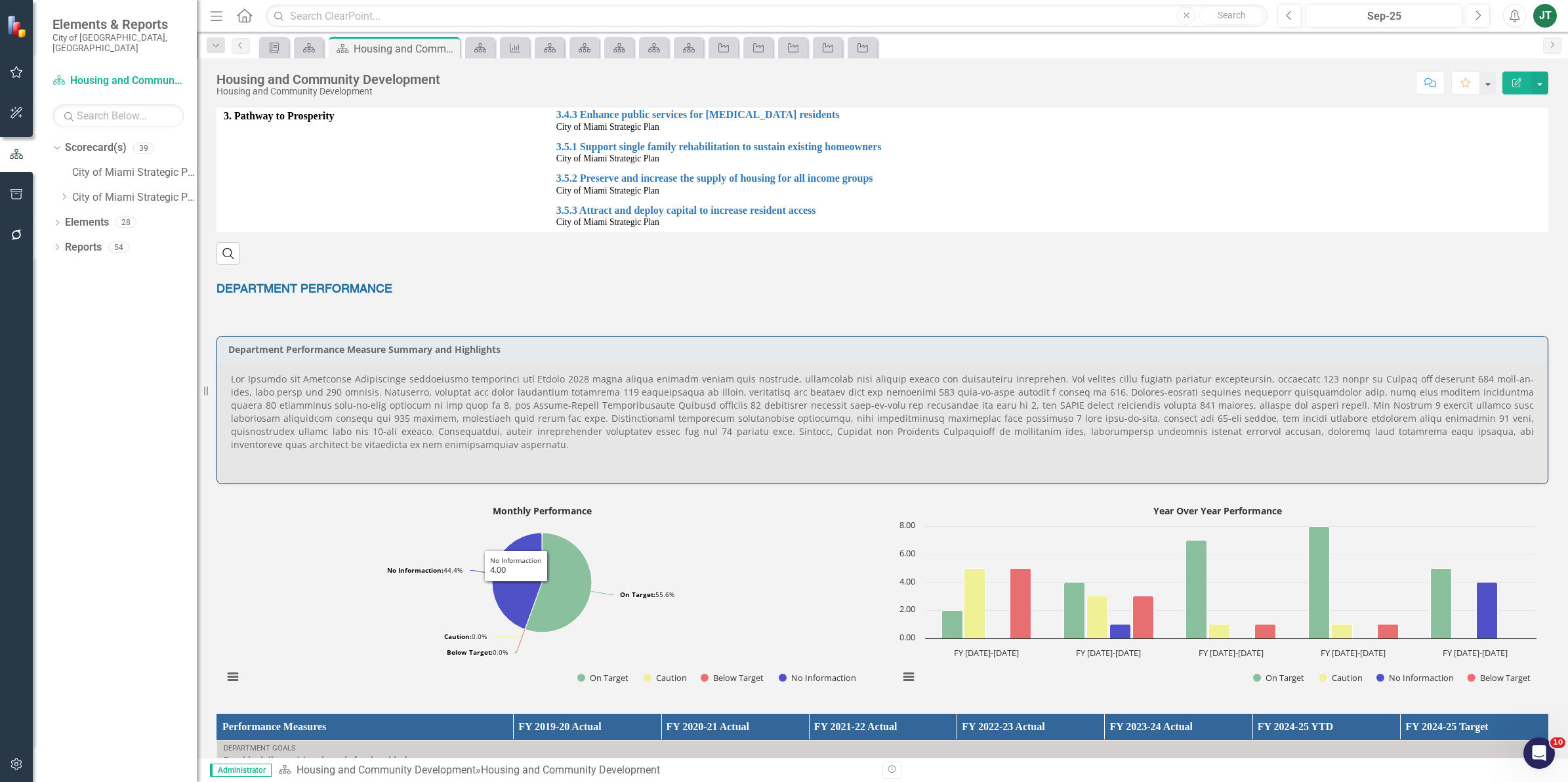
click at [365, 450] on p at bounding box center [882, 413] width 1303 height 81
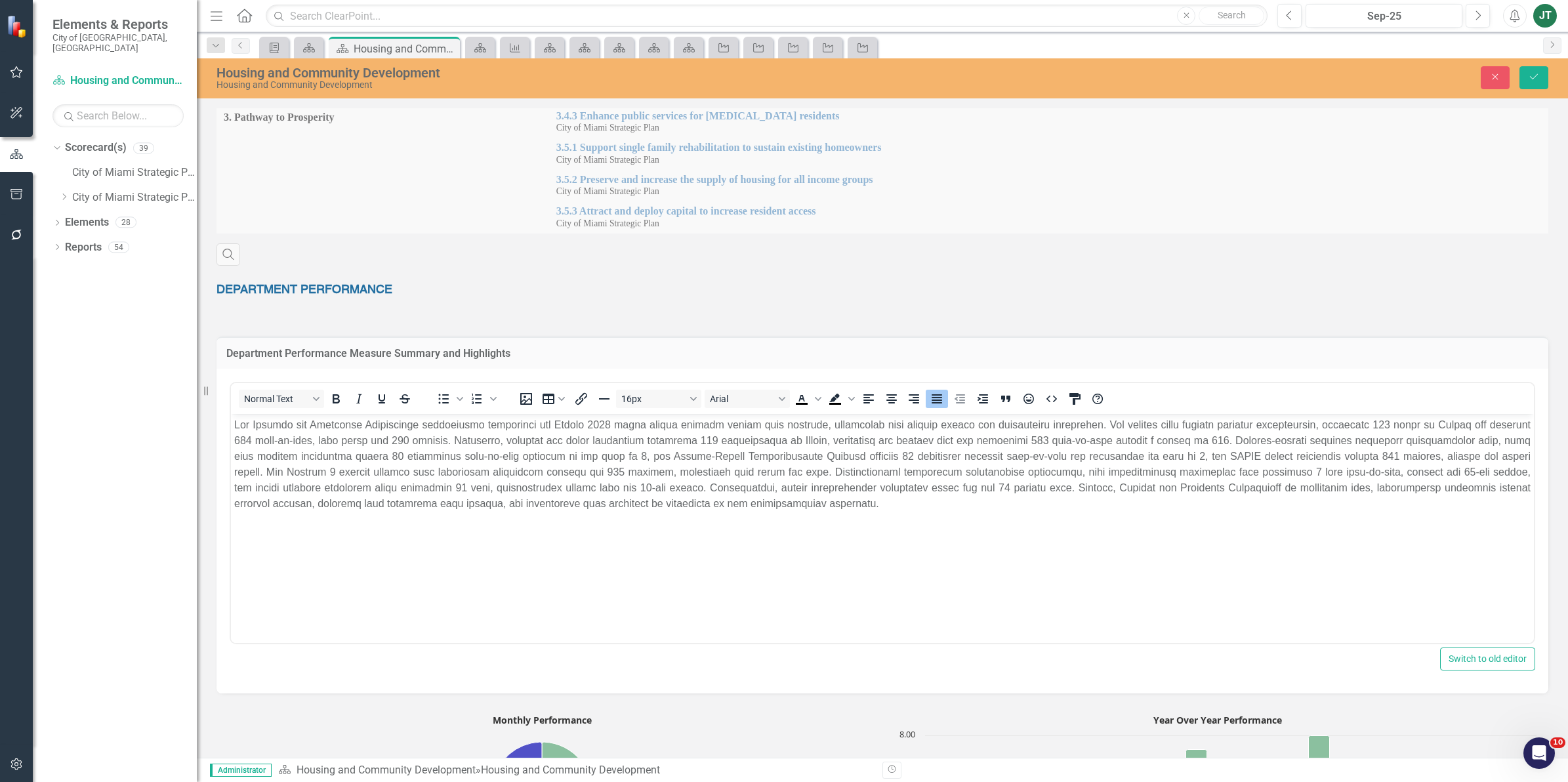
scroll to position [0, 0]
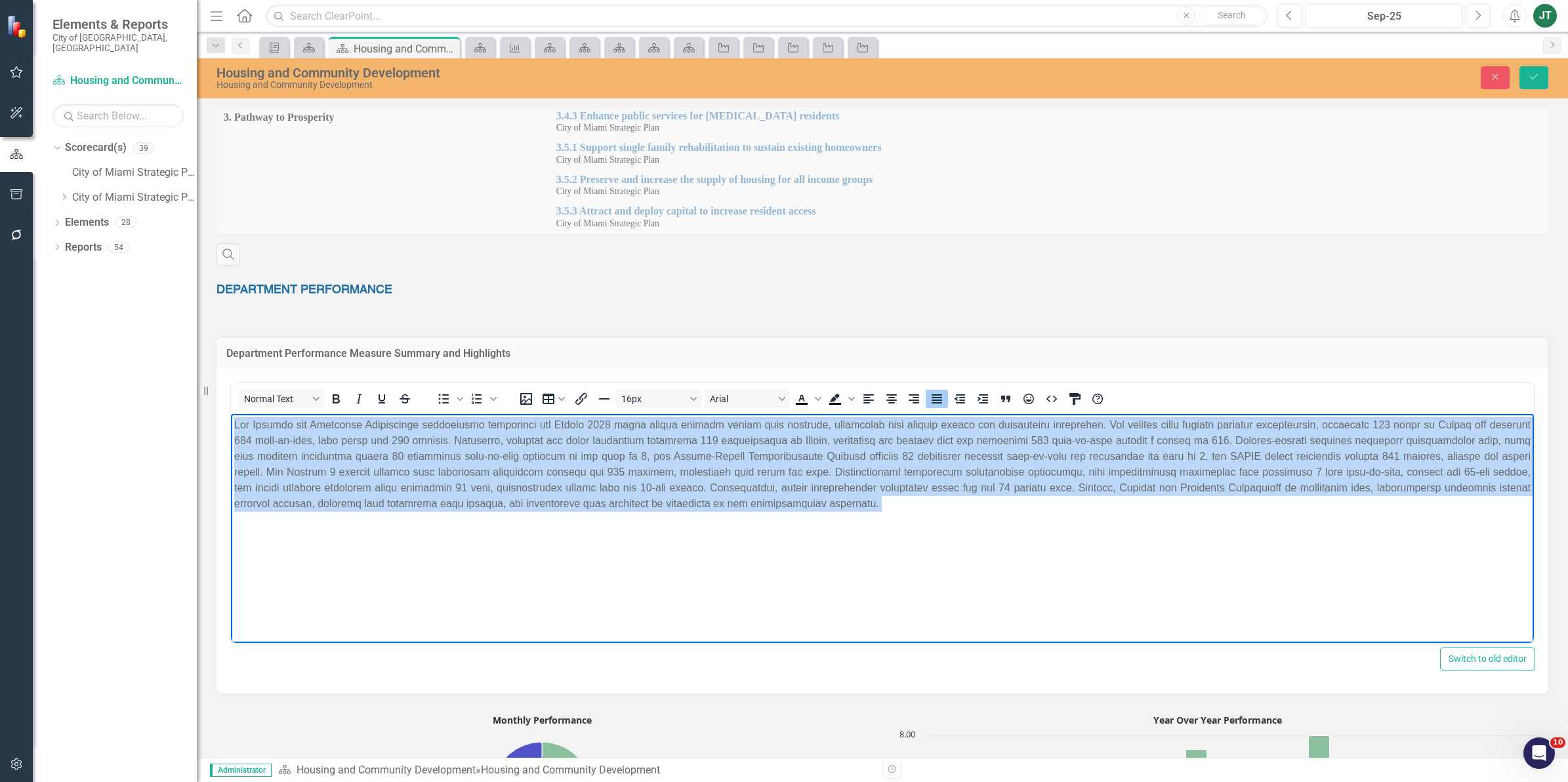
drag, startPoint x: 1013, startPoint y: 517, endPoint x: 111, endPoint y: 391, distance: 910.8
click at [231, 413] on html at bounding box center [882, 512] width 1303 height 197
copy p "The Housing and Community Development performance evaluation for [DATE] shows s…"
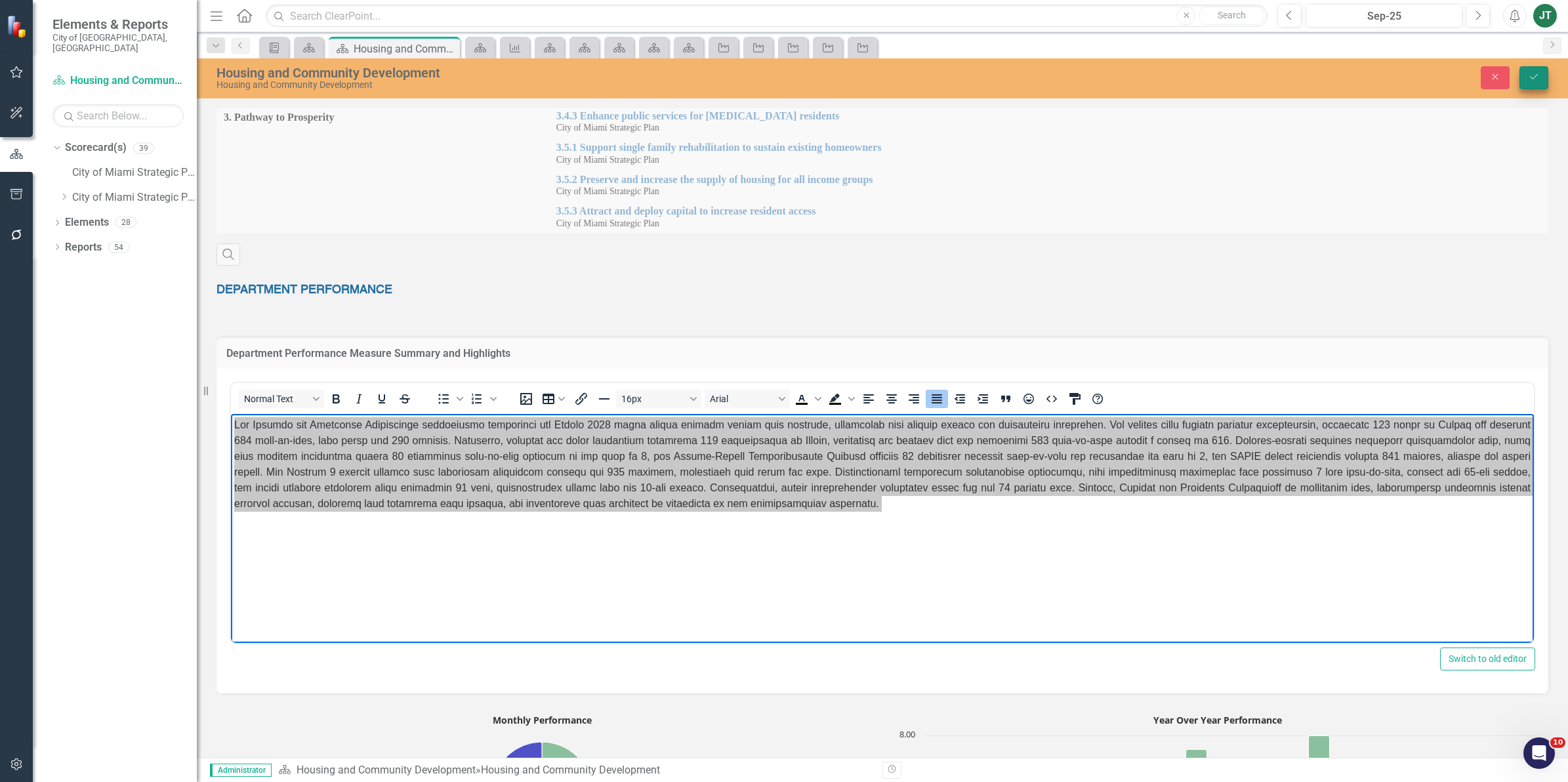
click at [1536, 80] on icon "Save" at bounding box center [1533, 77] width 12 height 9
